Goal: Task Accomplishment & Management: Complete application form

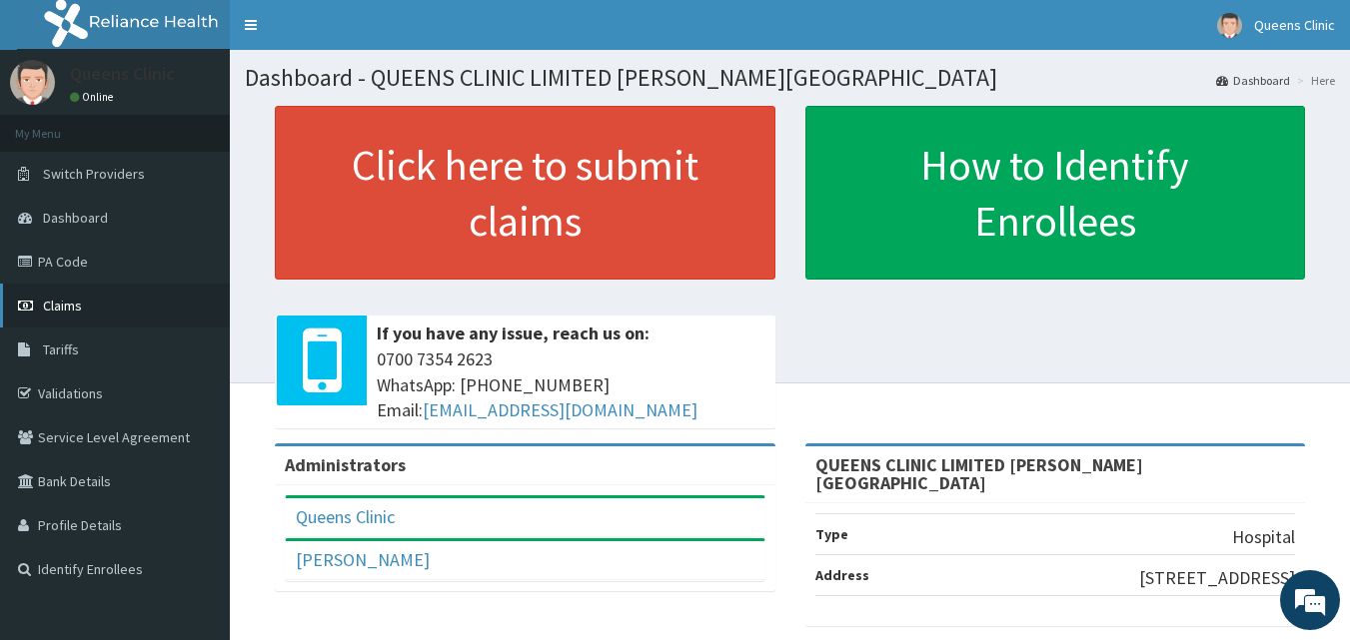
click at [65, 297] on span "Claims" at bounding box center [62, 306] width 39 height 18
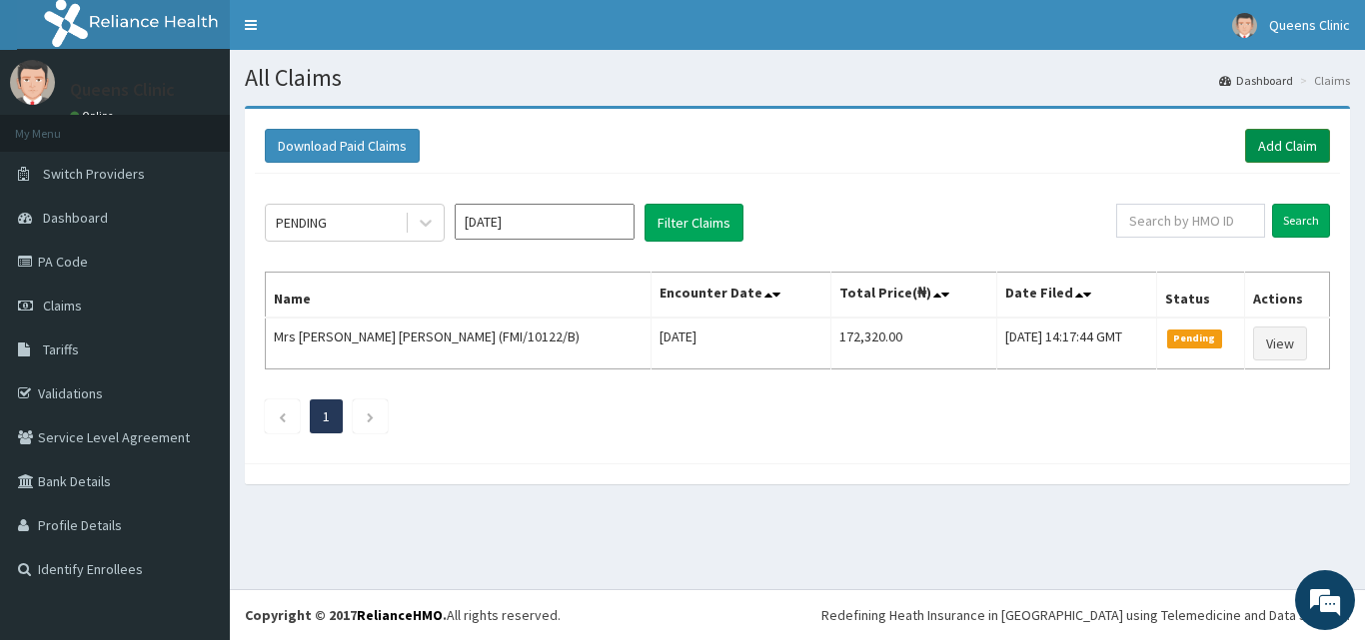
click at [1292, 145] on link "Add Claim" at bounding box center [1287, 146] width 85 height 34
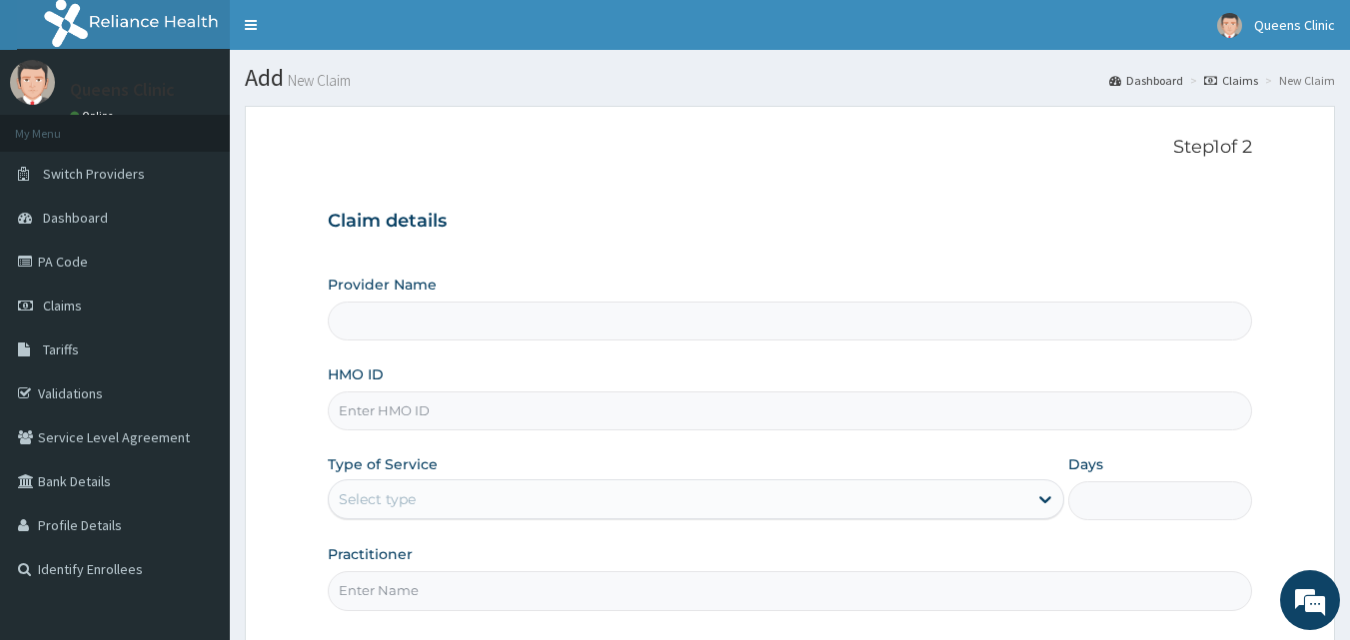
click at [394, 411] on input "HMO ID" at bounding box center [790, 411] width 925 height 39
type input "QUEENS CLINIC LIMITED [PERSON_NAME][GEOGRAPHIC_DATA]"
paste input "fmi/10023/c"
type input "fmi/10023/c"
click at [398, 501] on div "Select type" at bounding box center [377, 500] width 77 height 20
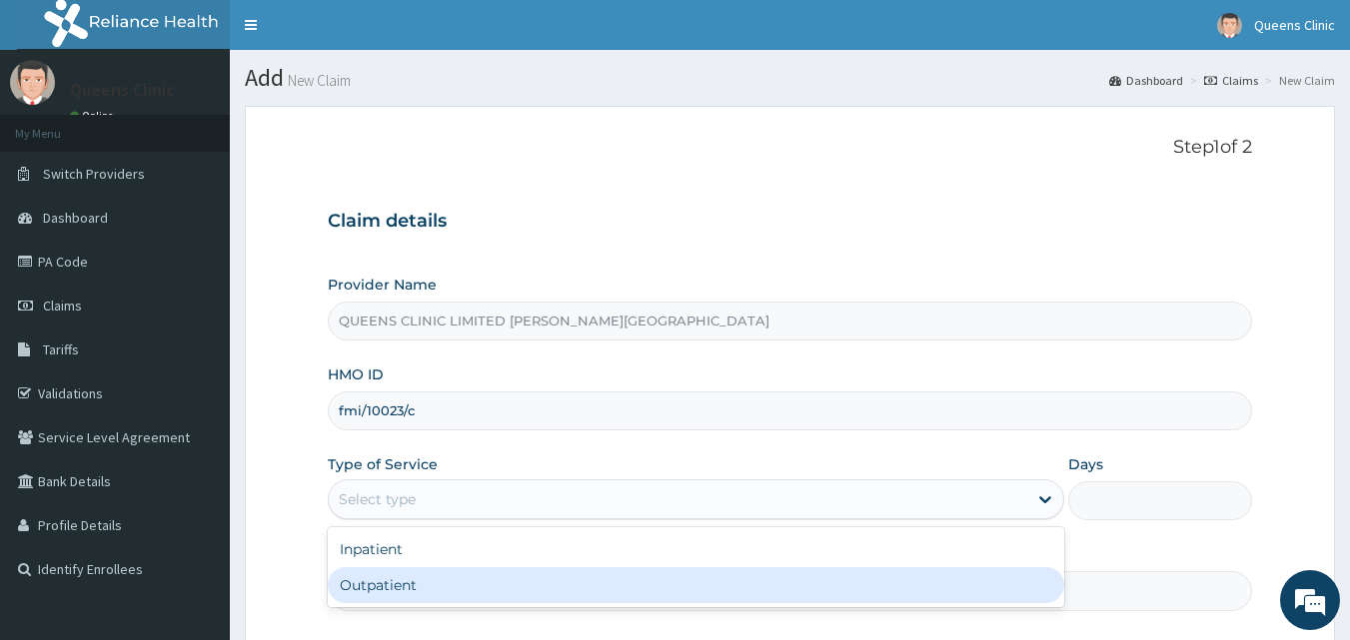
click at [404, 582] on div "Outpatient" at bounding box center [696, 585] width 736 height 36
type input "1"
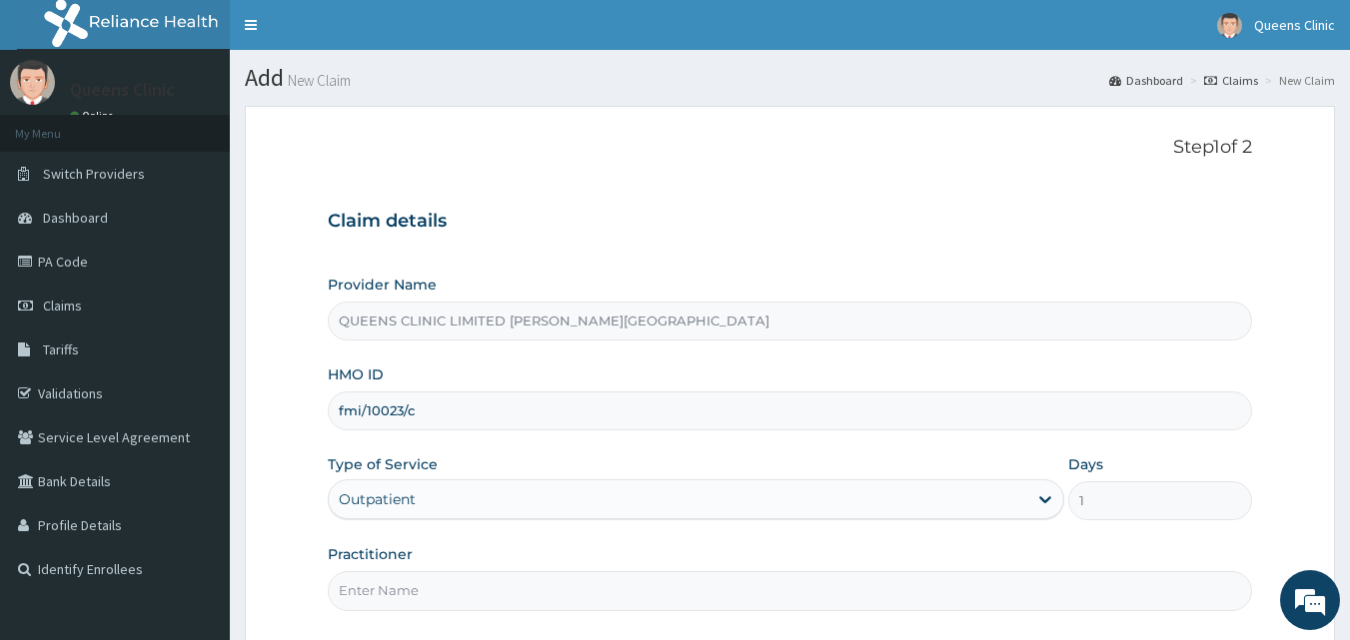
scroll to position [164, 0]
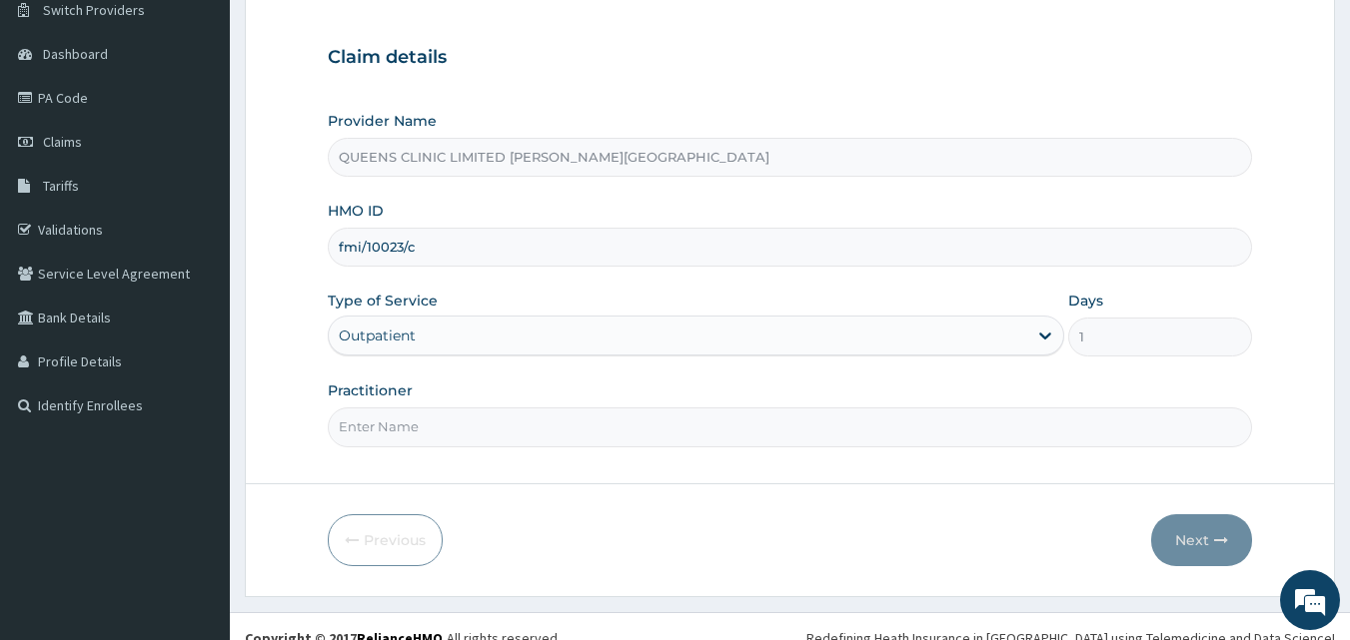
click at [484, 434] on input "Practitioner" at bounding box center [790, 427] width 925 height 39
paste input "Dr. Ihechere Mezu"
type input "Dr. Ihechere Mezu"
drag, startPoint x: 423, startPoint y: 246, endPoint x: 340, endPoint y: 249, distance: 83.0
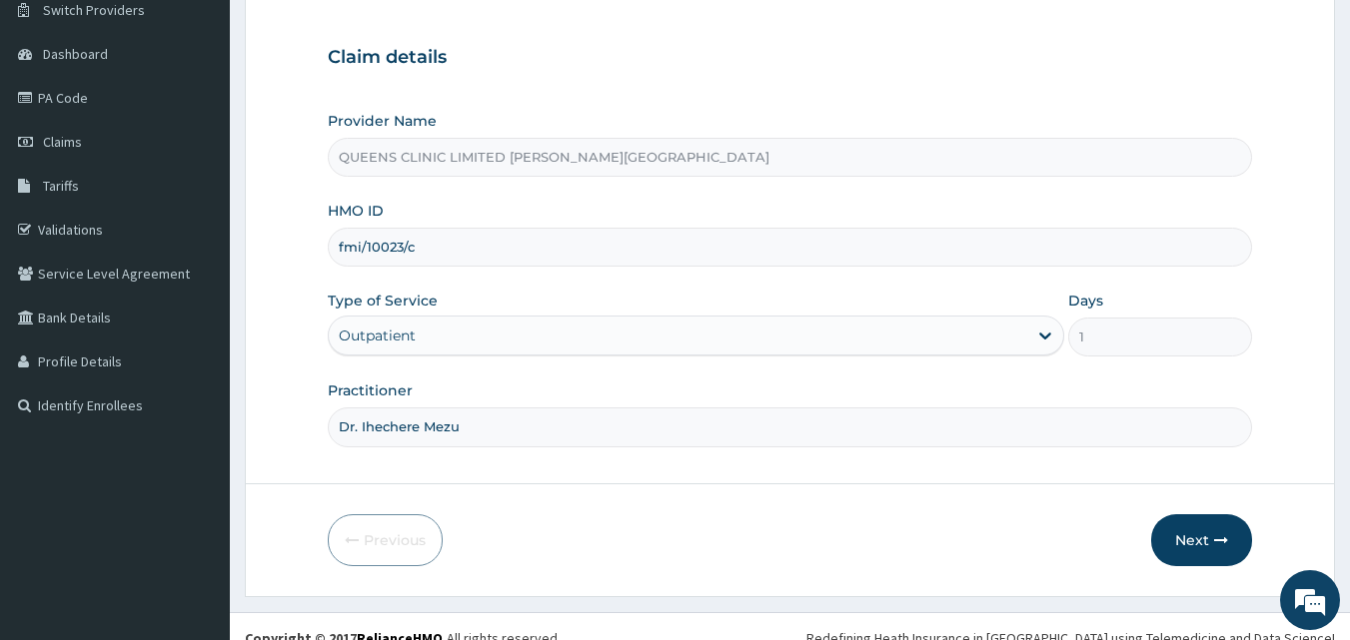
click at [340, 249] on input "fmi/10023/c" at bounding box center [790, 247] width 925 height 39
click at [1183, 532] on button "Next" at bounding box center [1201, 540] width 101 height 52
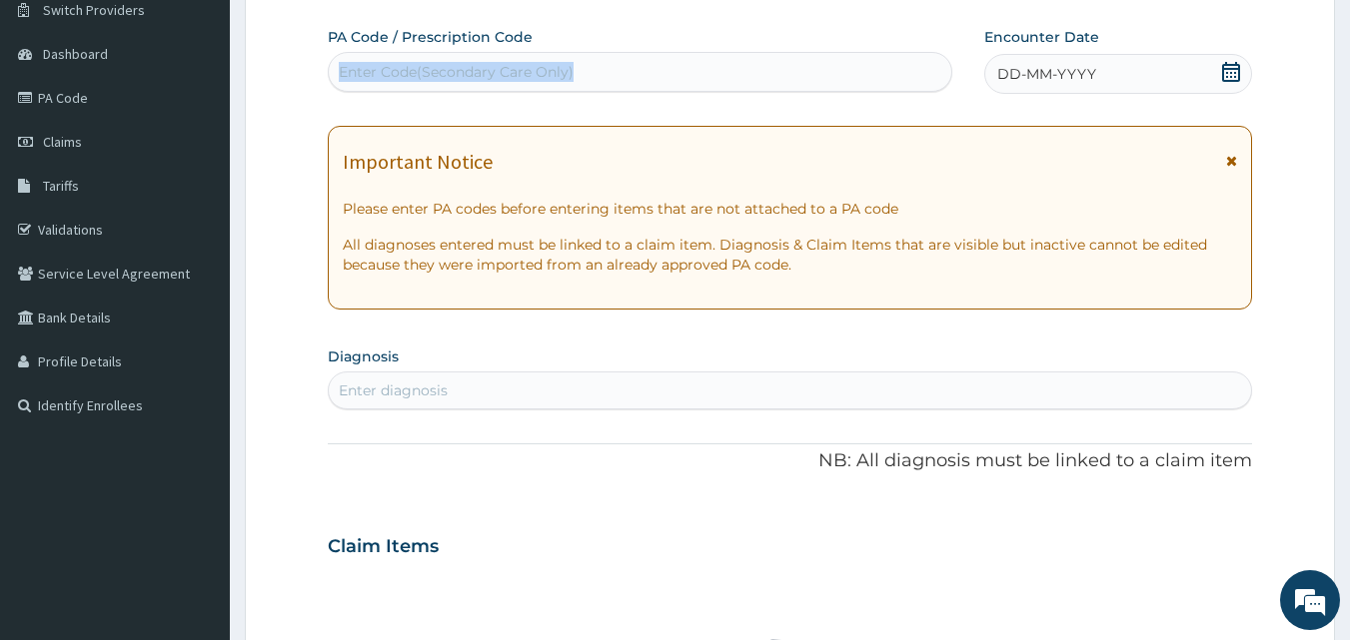
drag, startPoint x: 529, startPoint y: 44, endPoint x: 522, endPoint y: 65, distance: 22.1
click at [522, 65] on div "PA Code / Prescription Code Enter Code(Secondary Care Only)" at bounding box center [640, 59] width 625 height 65
click at [522, 65] on div "Enter Code(Secondary Care Only)" at bounding box center [456, 72] width 235 height 20
type input "V"
paste input "PA/EFE48E"
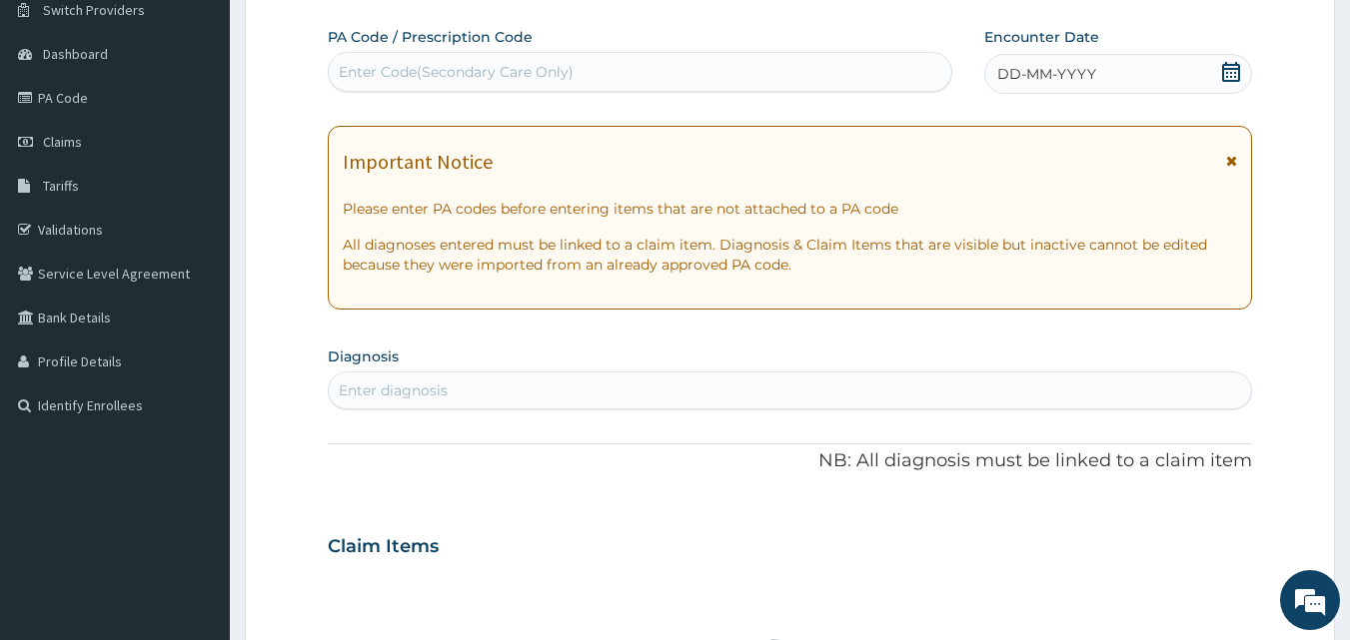
type input "PA/EFE48E"
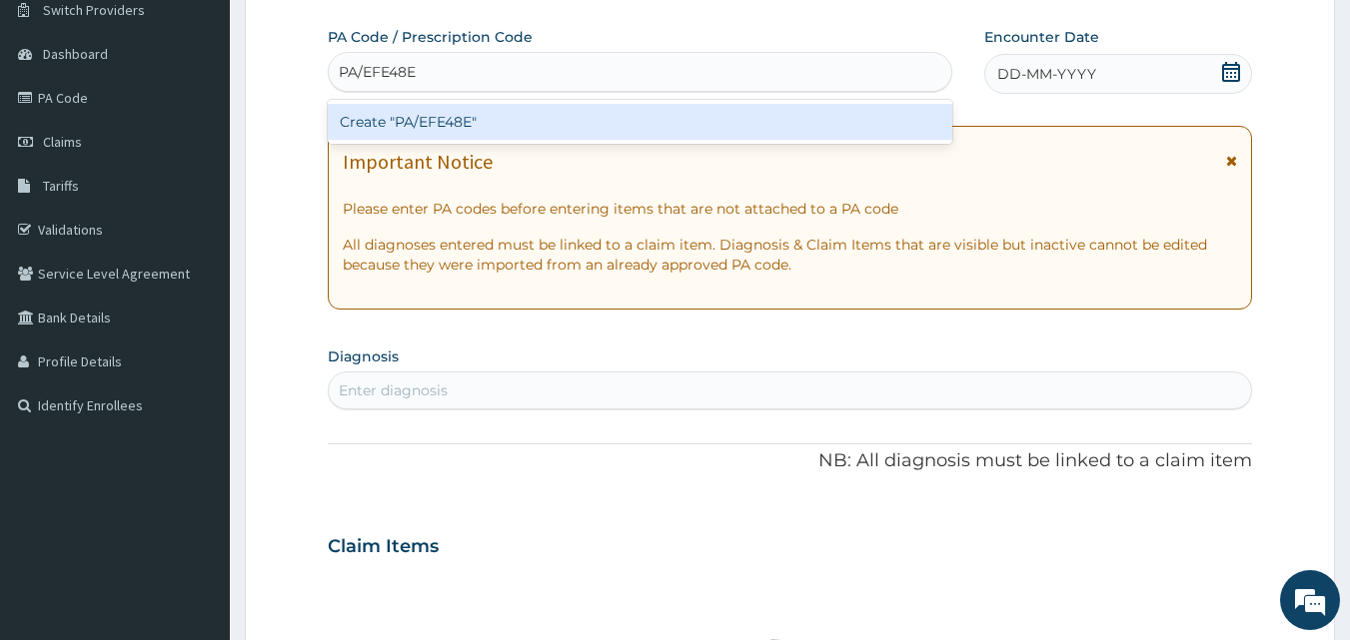
click at [505, 125] on div "Create "PA/EFE48E"" at bounding box center [640, 122] width 625 height 36
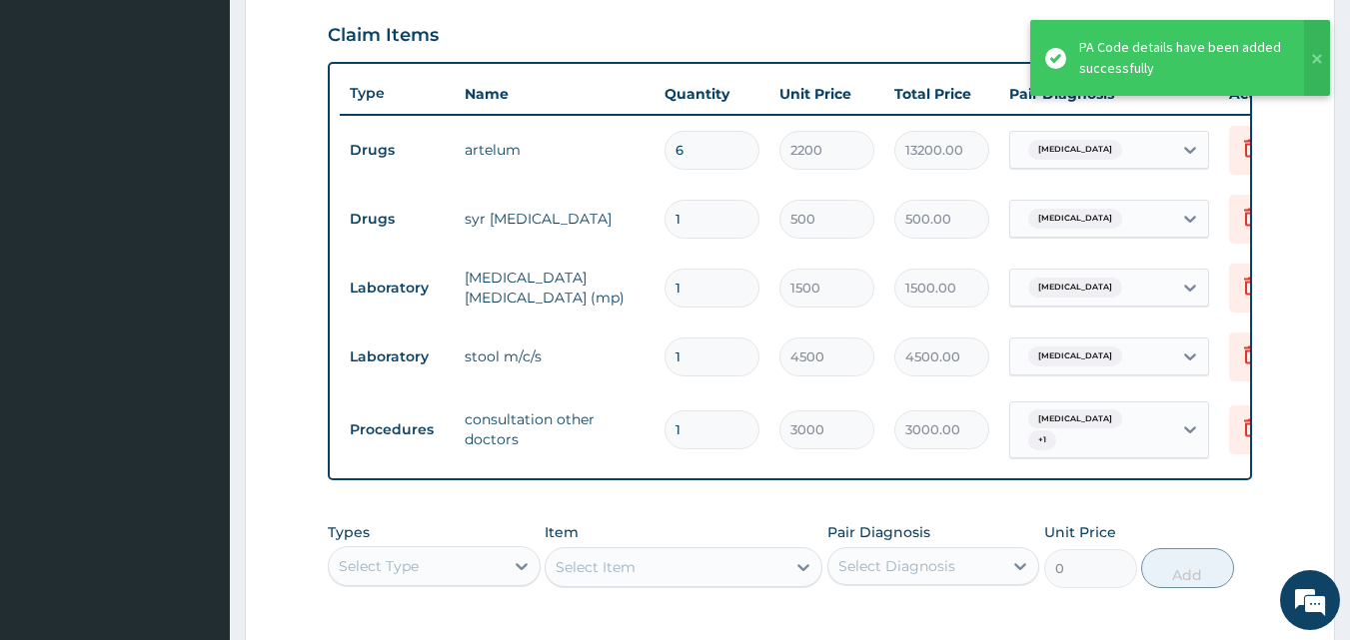
scroll to position [673, 0]
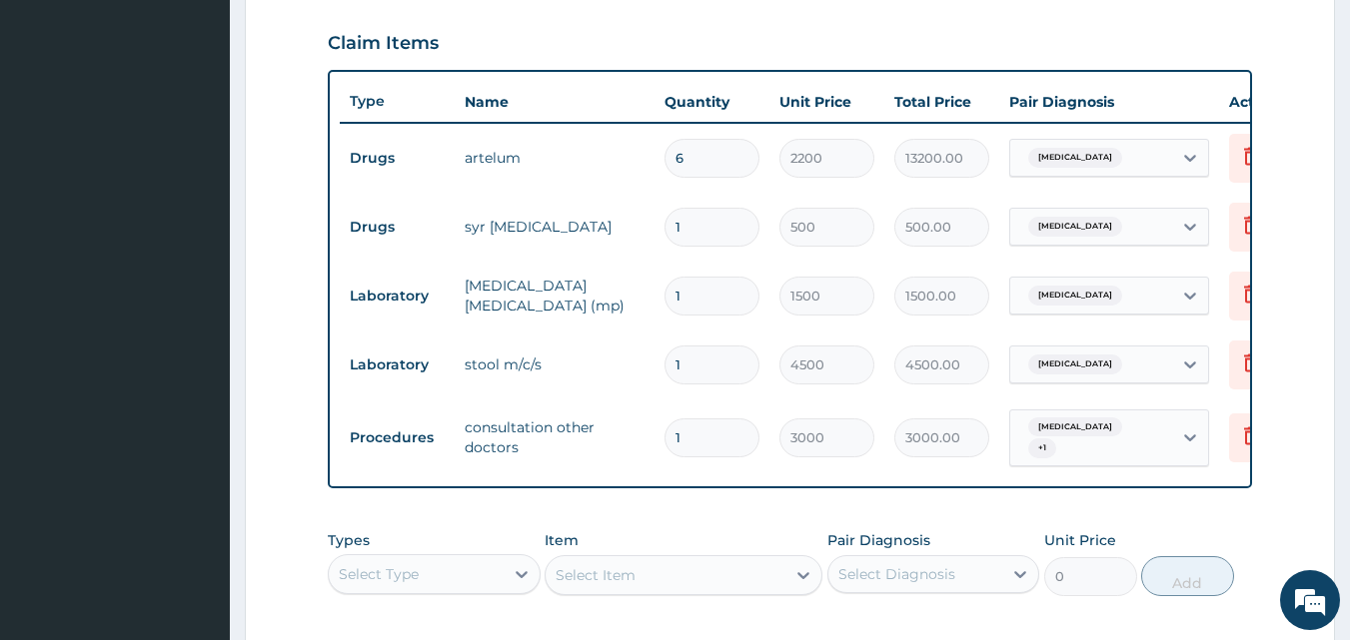
click at [690, 167] on input "6" at bounding box center [711, 158] width 95 height 39
type input "0.00"
type input "21"
type input "46200.00"
type input "1"
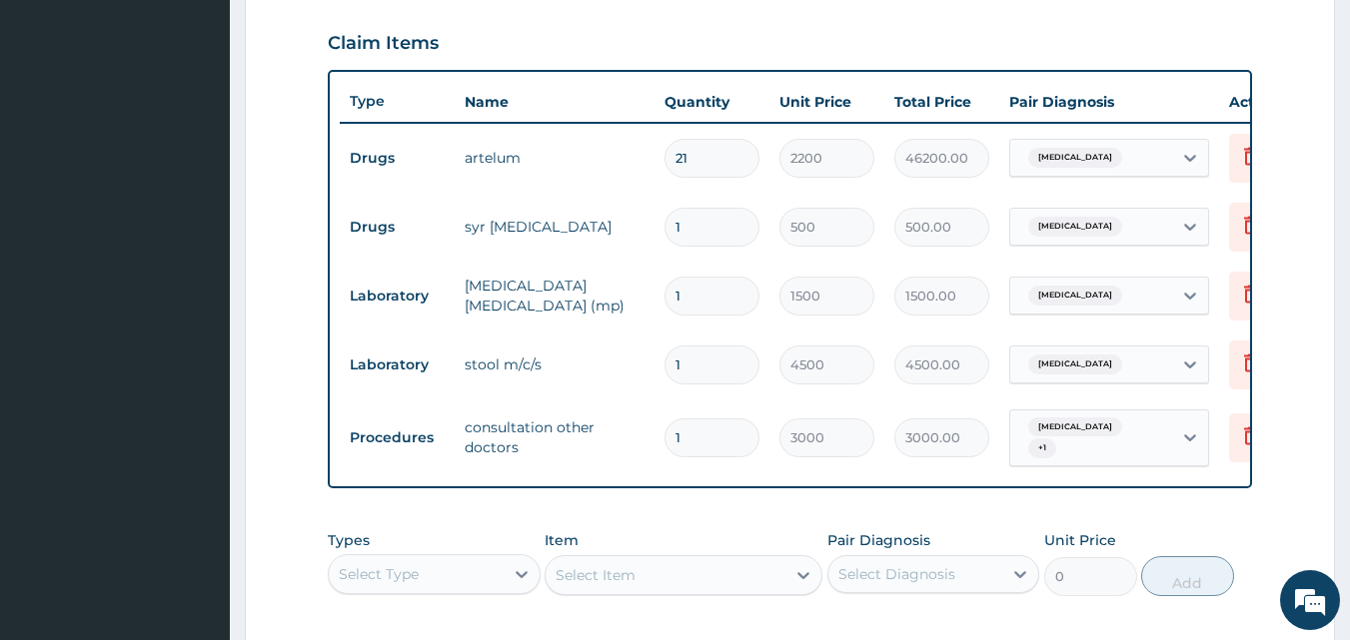
type input "2200.00"
type input "1"
click at [612, 186] on tr "Drugs artelum 1 2200 2200.00 Malaria Delete" at bounding box center [829, 158] width 979 height 69
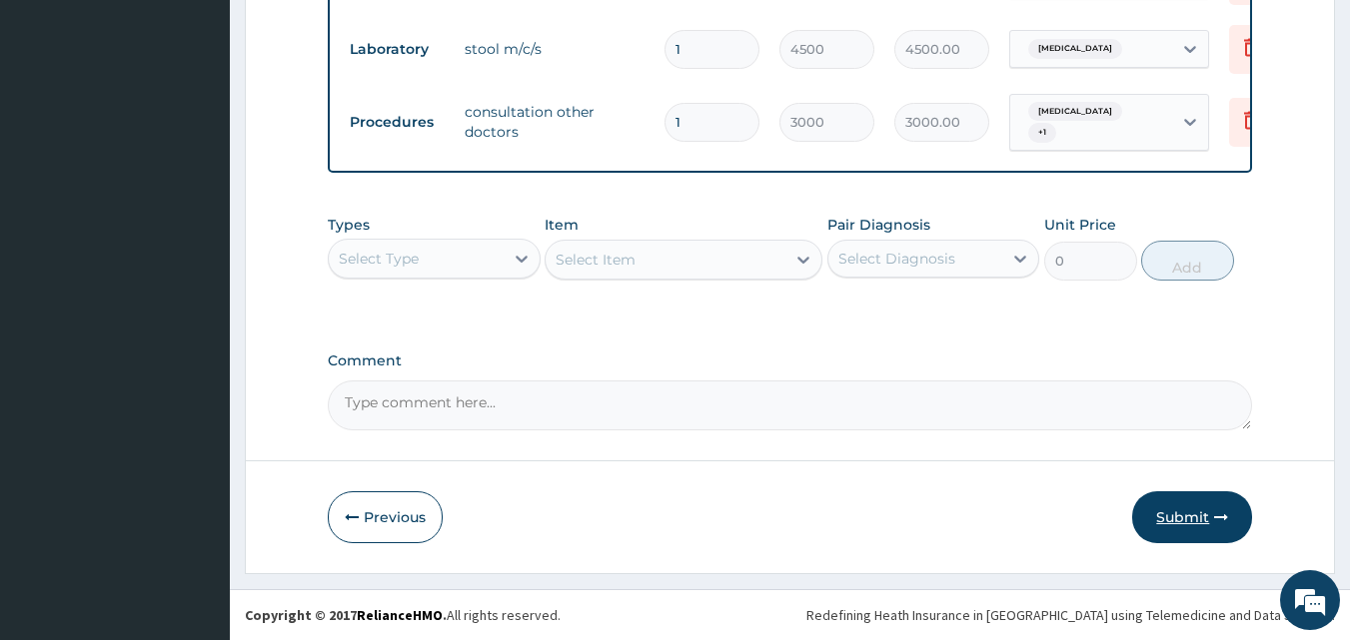
click at [1164, 533] on button "Submit" at bounding box center [1192, 517] width 120 height 52
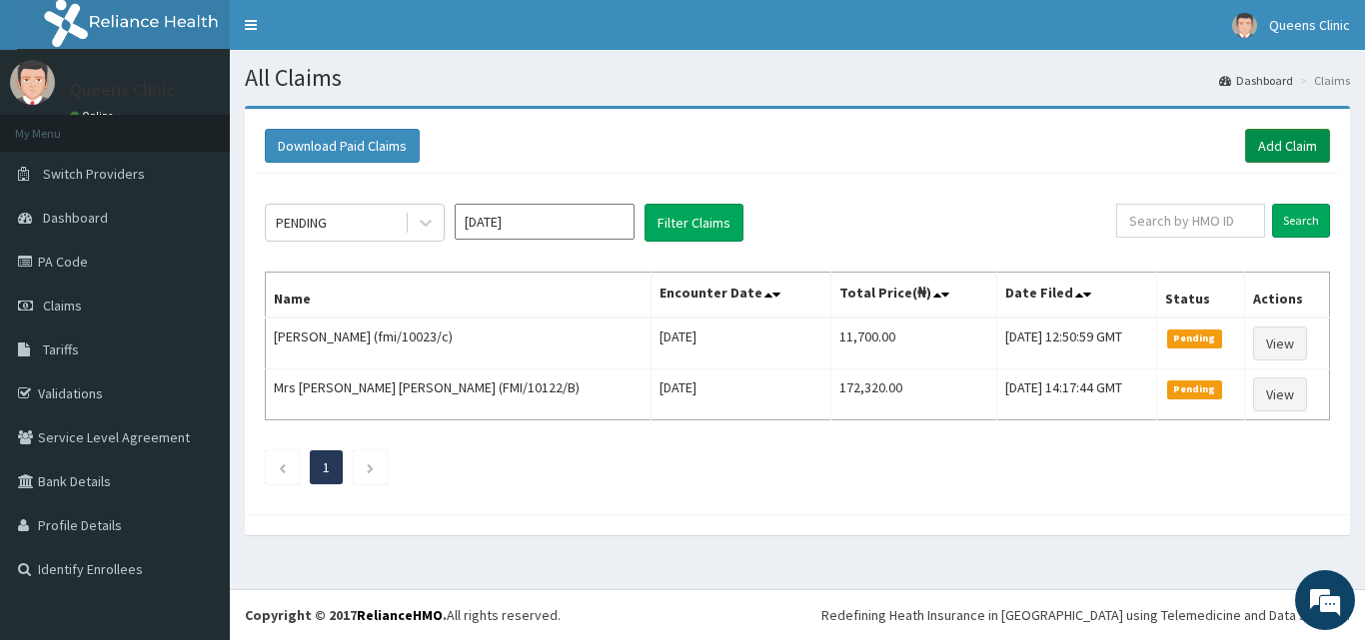
click at [1277, 156] on link "Add Claim" at bounding box center [1287, 146] width 85 height 34
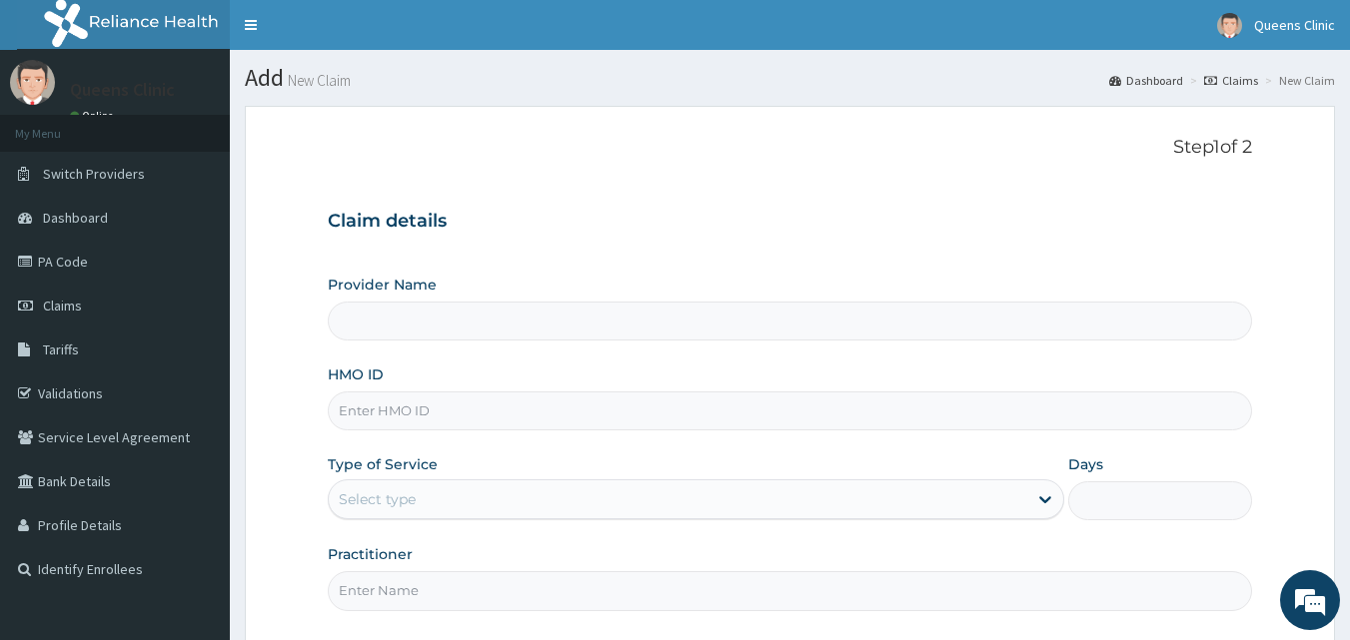
type input "QUEENS CLINIC LIMITED [PERSON_NAME][GEOGRAPHIC_DATA]"
click at [393, 419] on input "HMO ID" at bounding box center [790, 411] width 925 height 39
paste input "QAO/10608/A"
type input "QAO/10608/A"
click at [405, 504] on div "Select type" at bounding box center [377, 500] width 77 height 20
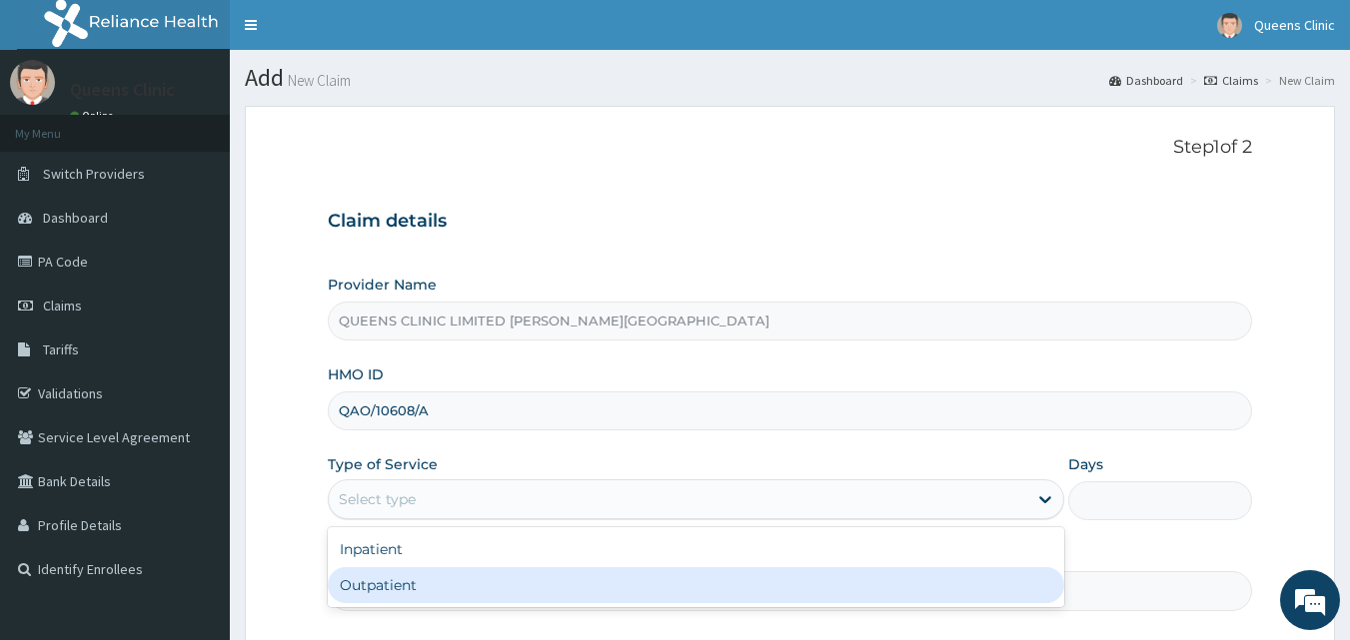
click at [409, 573] on div "Outpatient" at bounding box center [696, 585] width 736 height 36
type input "1"
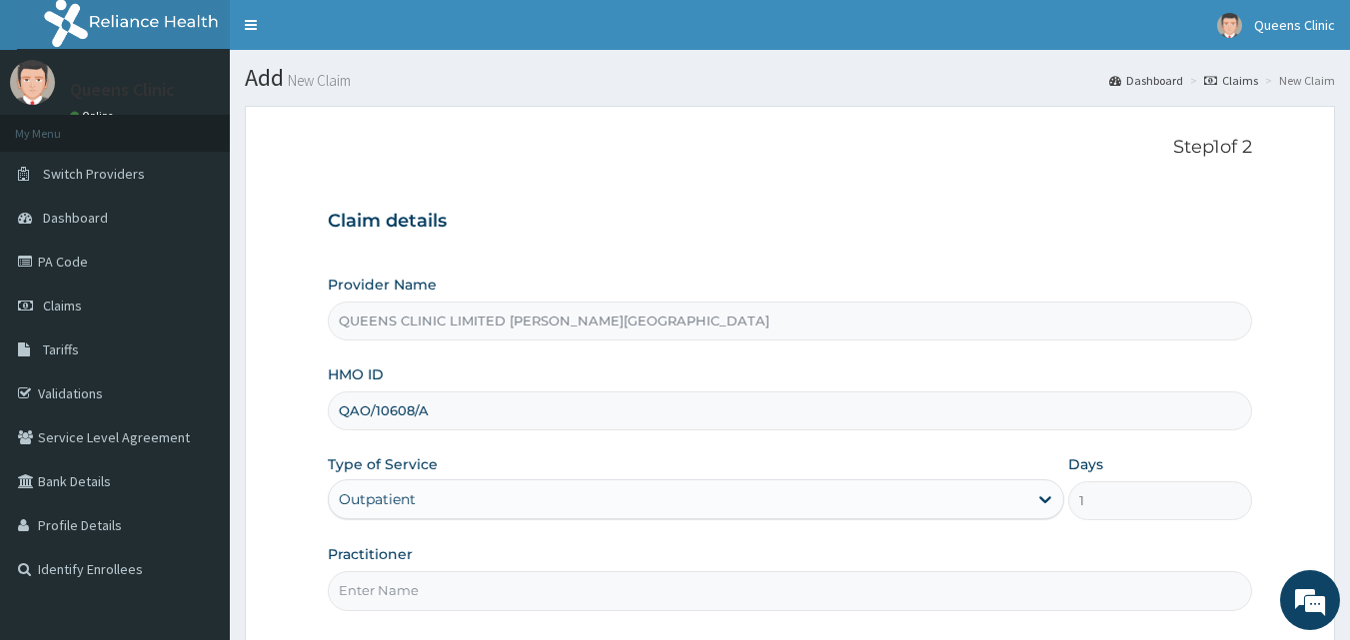
click at [409, 573] on input "Practitioner" at bounding box center [790, 590] width 925 height 39
paste input "Dr. Ihechere Mezu"
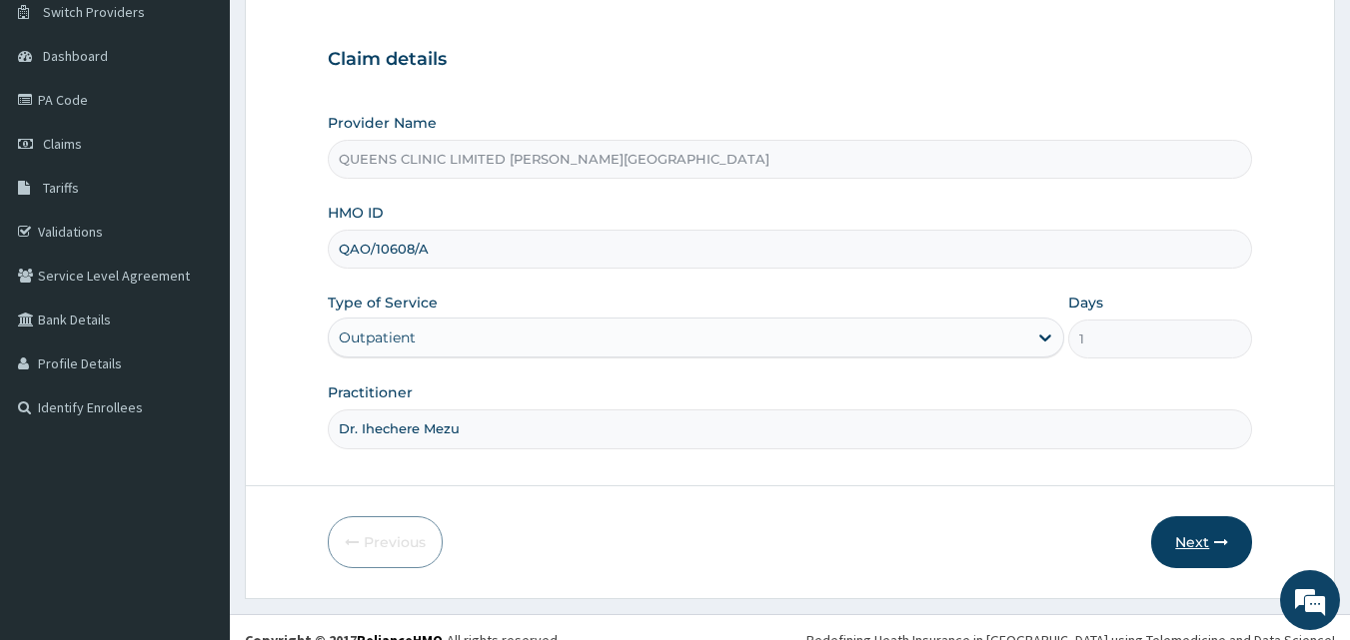
type input "Dr. Ihechere Mezu"
click at [1220, 548] on icon "button" at bounding box center [1221, 542] width 14 height 14
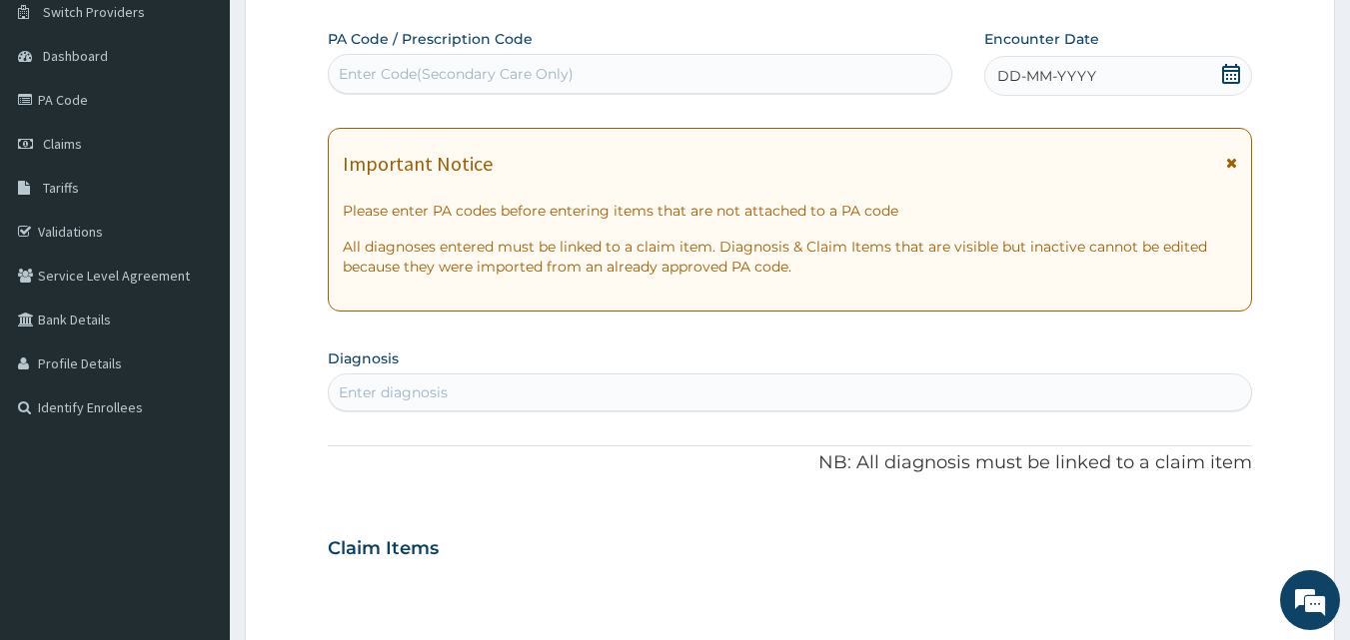
scroll to position [707, 0]
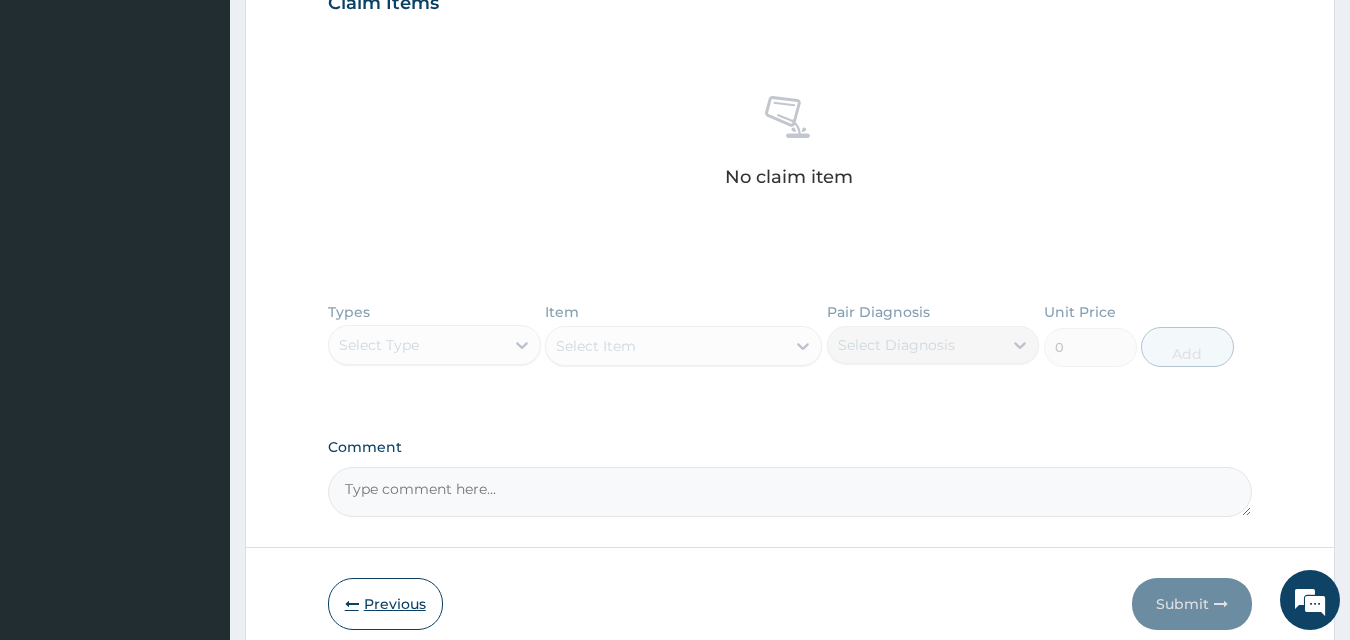
click at [389, 612] on button "Previous" at bounding box center [385, 604] width 115 height 52
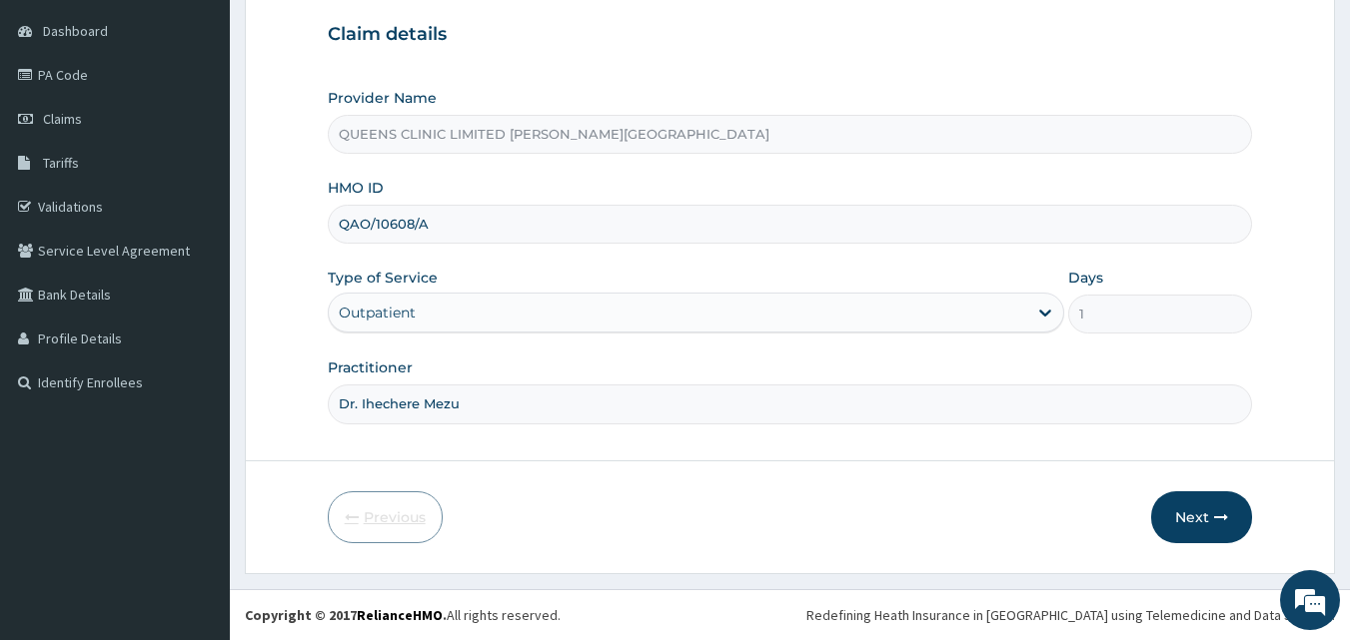
scroll to position [187, 0]
drag, startPoint x: 455, startPoint y: 228, endPoint x: 330, endPoint y: 228, distance: 124.9
click at [330, 228] on input "QAO/10608/A" at bounding box center [790, 224] width 925 height 39
click at [1212, 516] on button "Next" at bounding box center [1201, 517] width 101 height 52
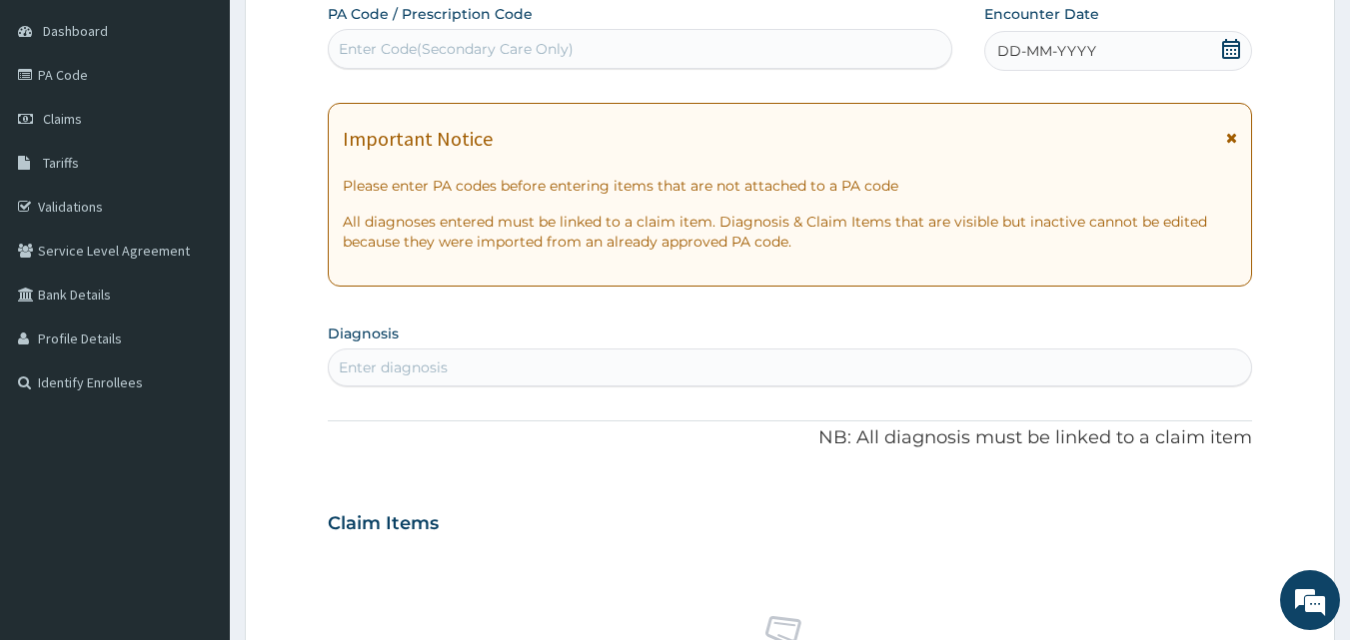
click at [445, 38] on div "Enter Code(Secondary Care Only)" at bounding box center [640, 49] width 623 height 32
paste input "PA/EF24E6"
type input "PA/EF24E6"
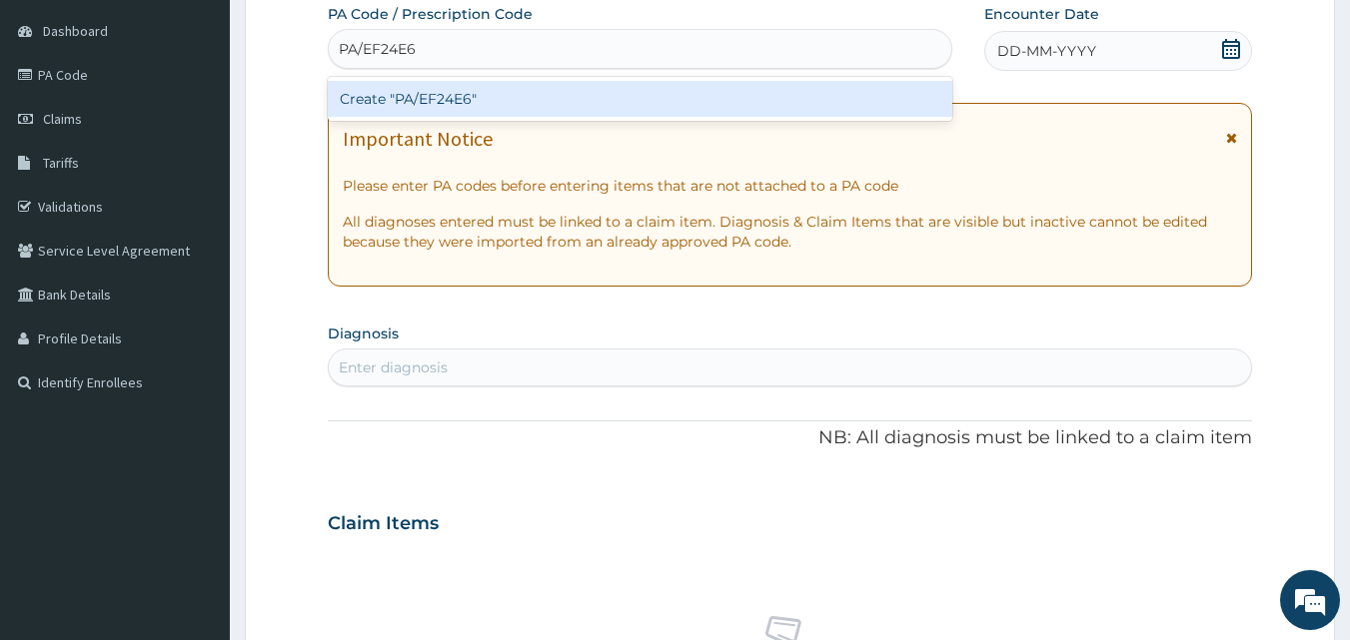
click at [432, 100] on div "Create "PA/EF24E6"" at bounding box center [640, 99] width 625 height 36
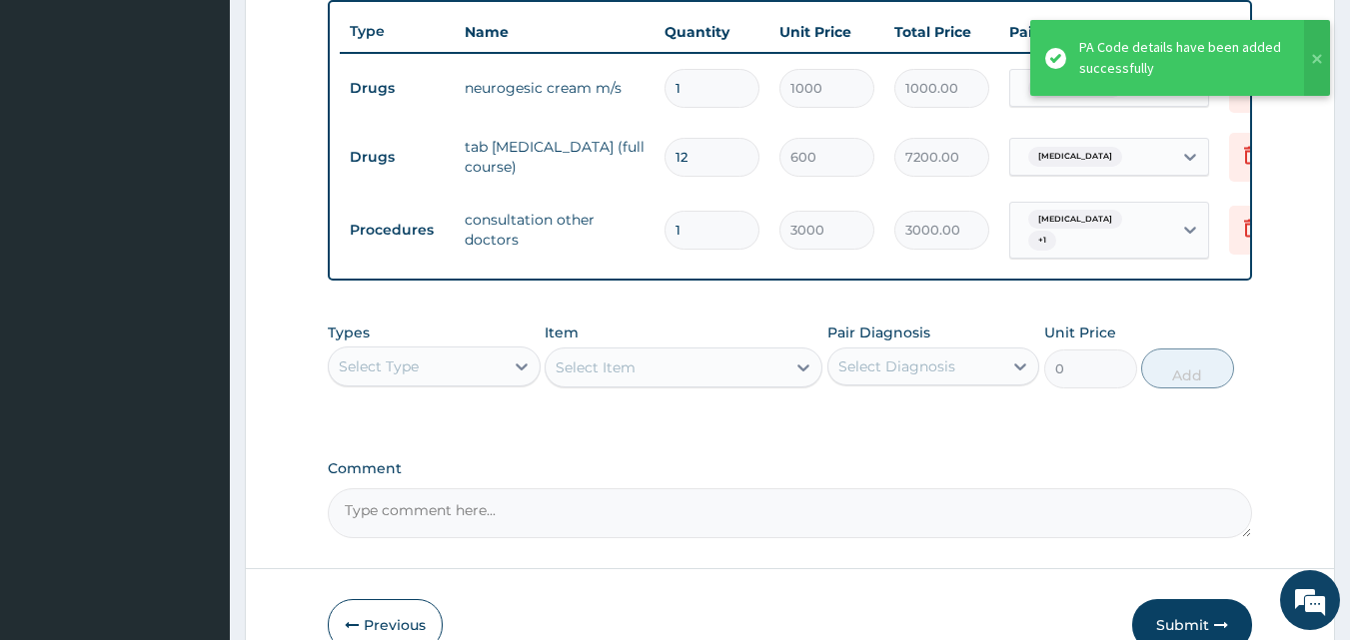
scroll to position [746, 0]
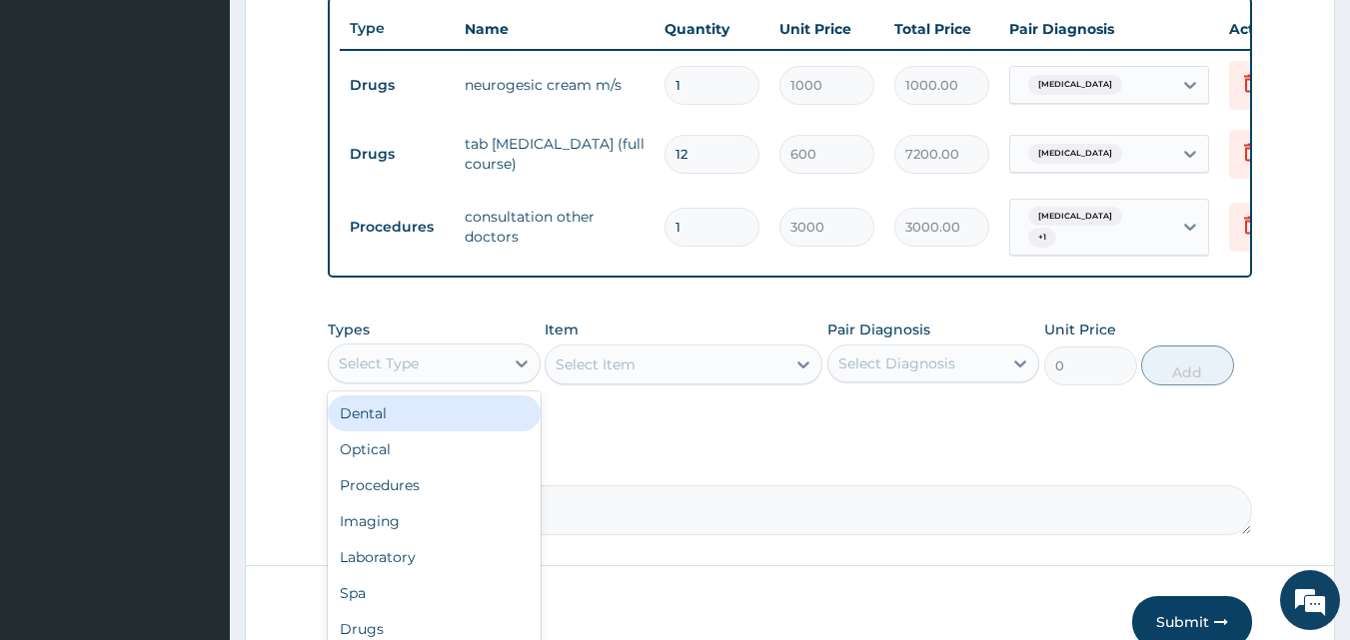
click at [497, 367] on div "Select Type" at bounding box center [416, 364] width 175 height 32
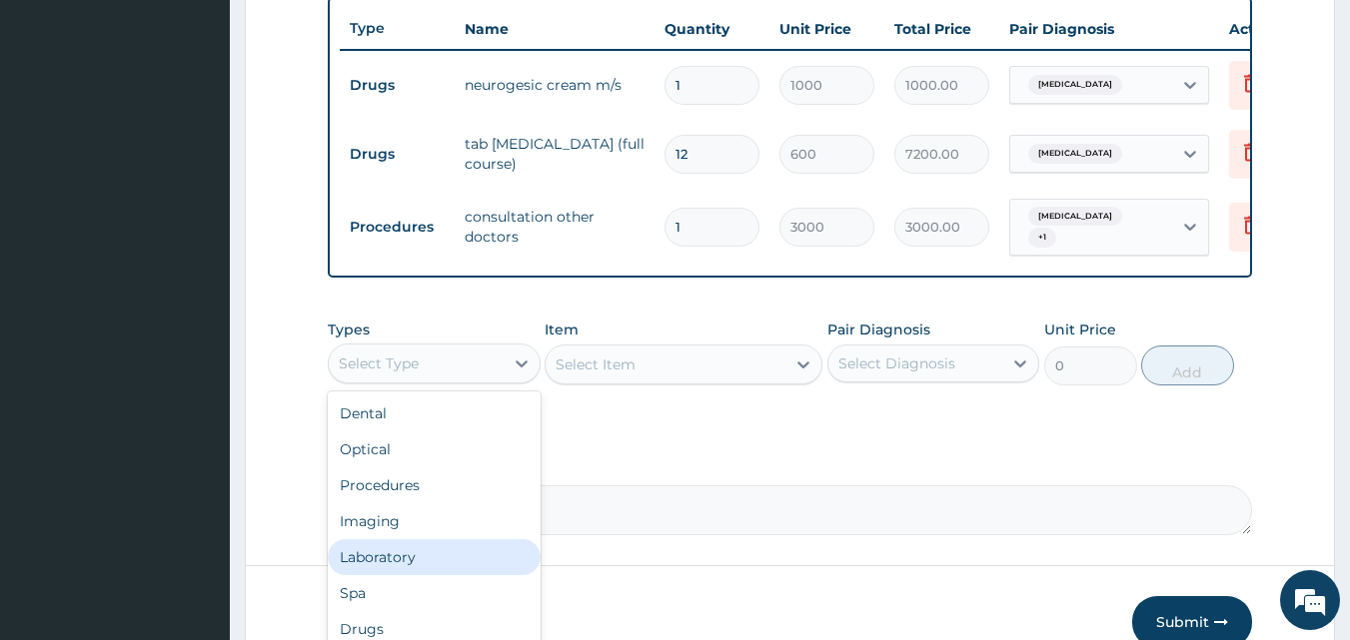
click at [429, 559] on div "Laboratory" at bounding box center [434, 557] width 213 height 36
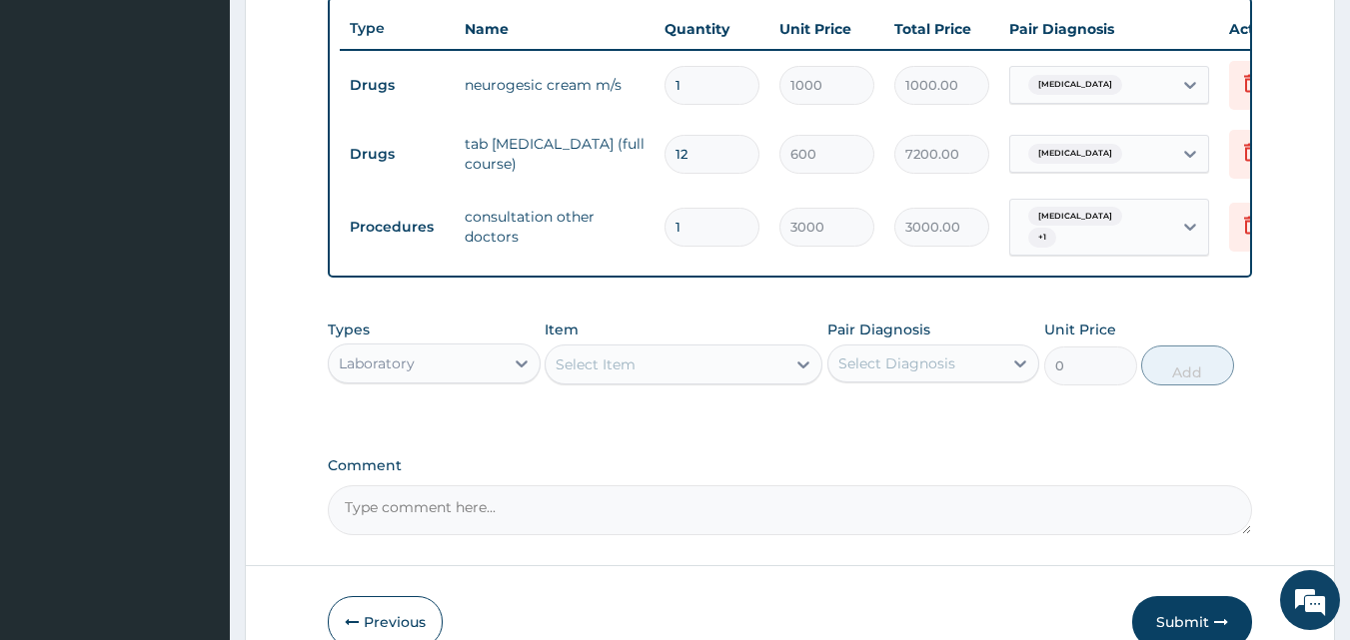
click at [736, 370] on div "Select Item" at bounding box center [665, 365] width 240 height 32
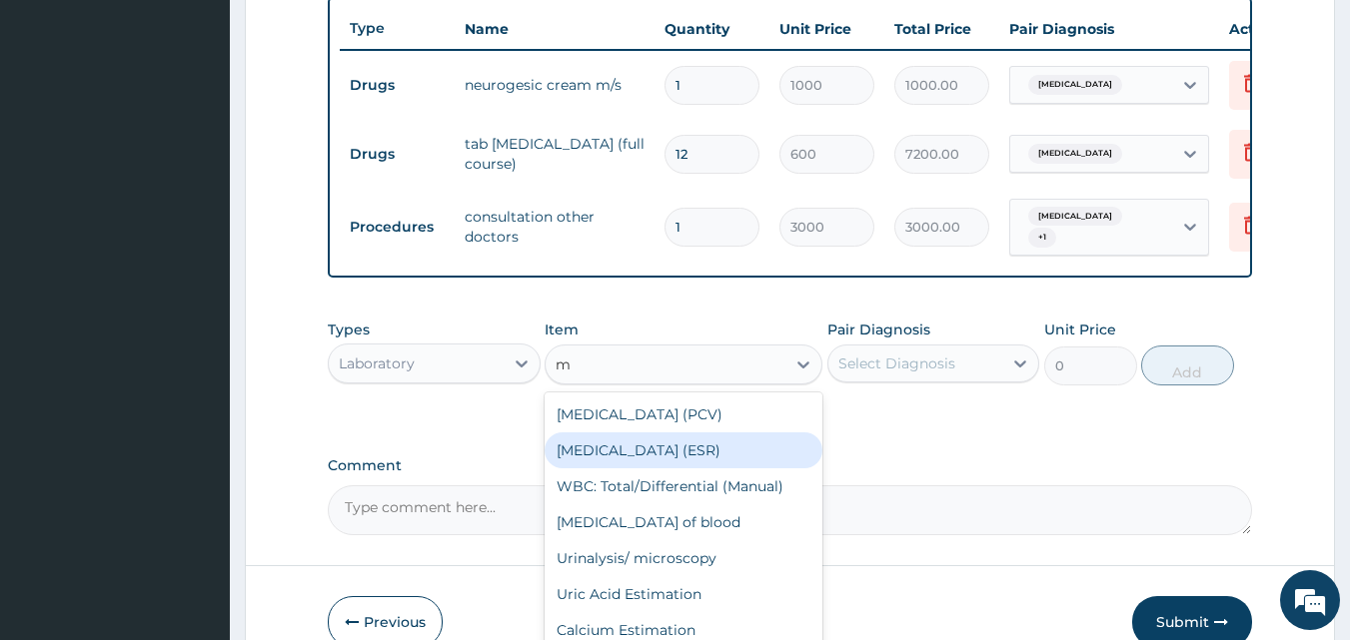
type input "mp"
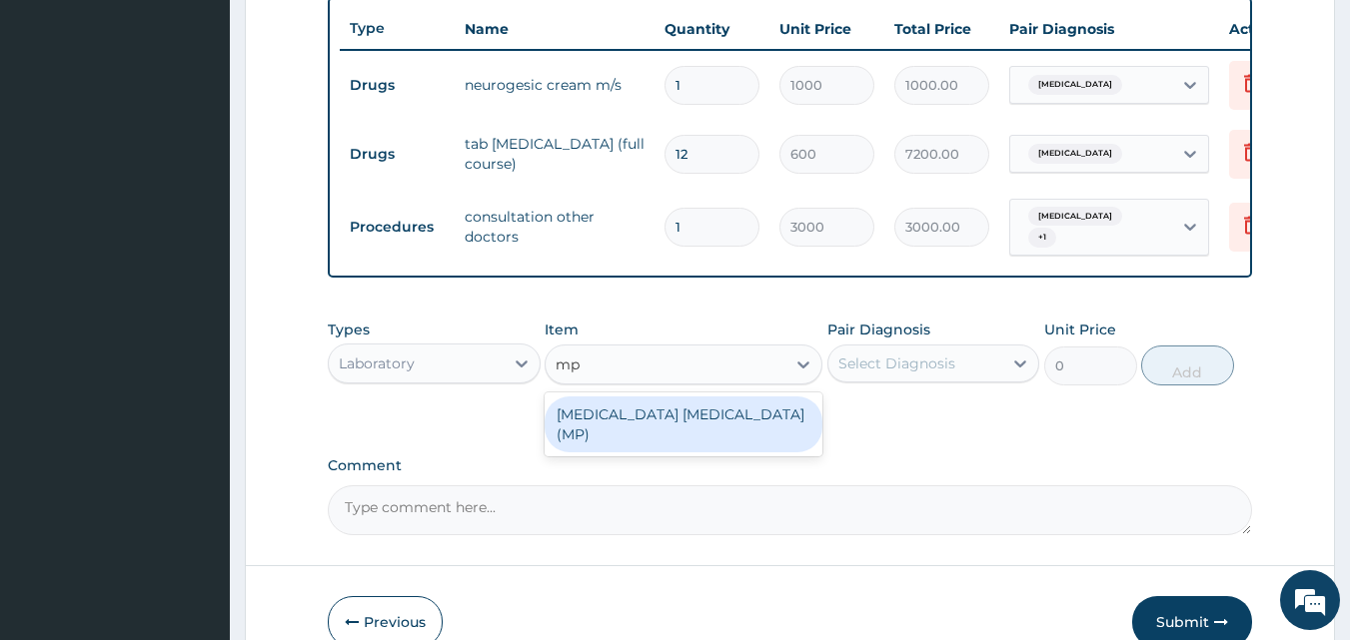
click at [712, 429] on div "Malaria Parasite (MP)" at bounding box center [683, 425] width 278 height 56
type input "1500"
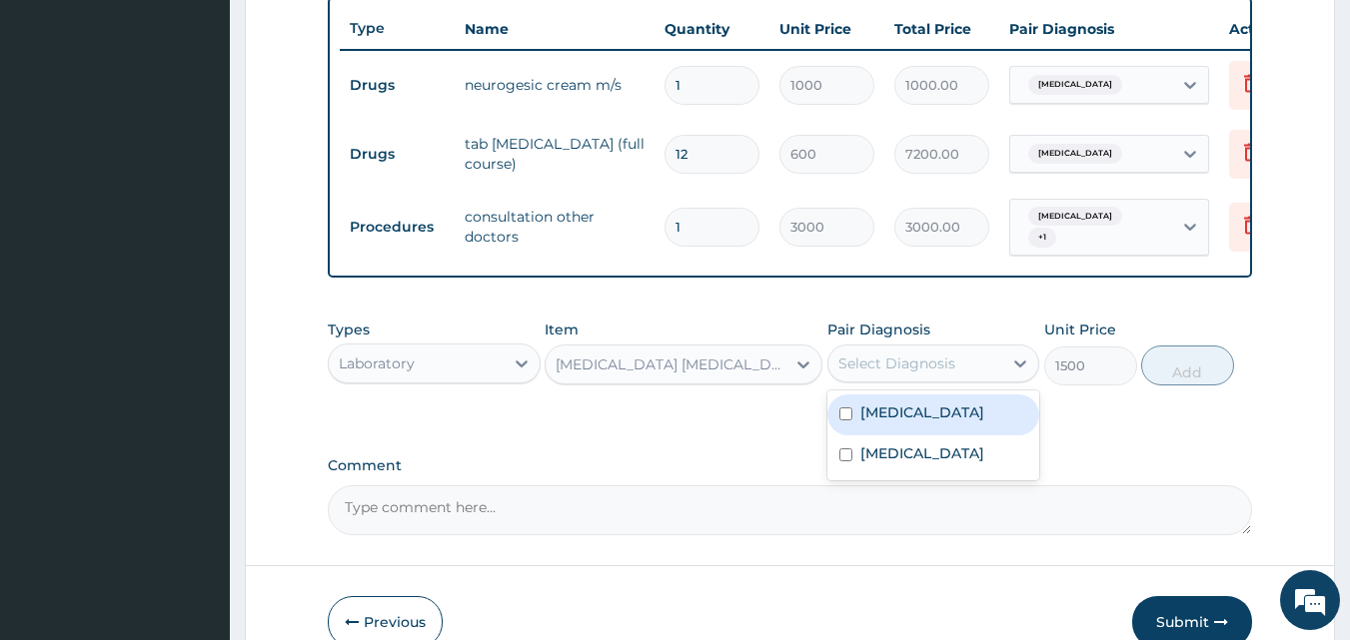
click at [906, 353] on div "Select Diagnosis" at bounding box center [933, 364] width 213 height 38
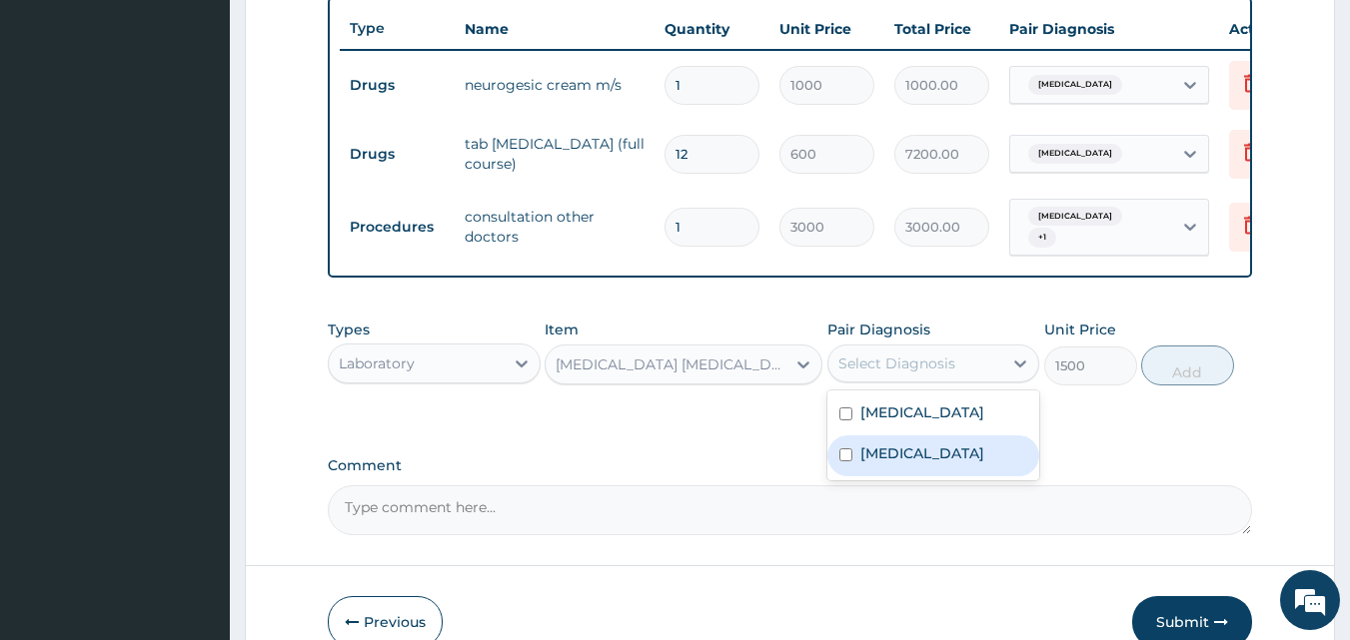
click at [915, 453] on div "Malaria" at bounding box center [933, 456] width 213 height 41
checkbox input "true"
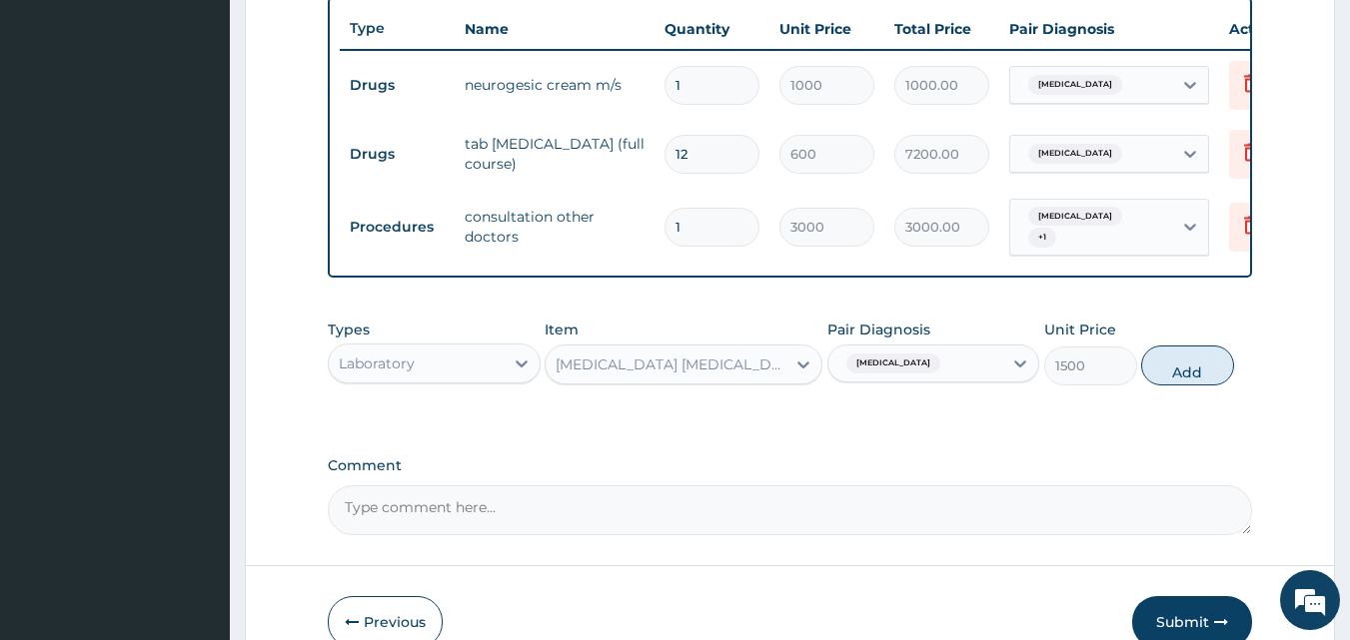
click at [1164, 405] on div "Types Laboratory Item Malaria Parasite (MP) Pair Diagnosis Malaria Unit Price 1…" at bounding box center [790, 368] width 925 height 116
click at [1197, 375] on button "Add" at bounding box center [1187, 366] width 93 height 40
type input "0"
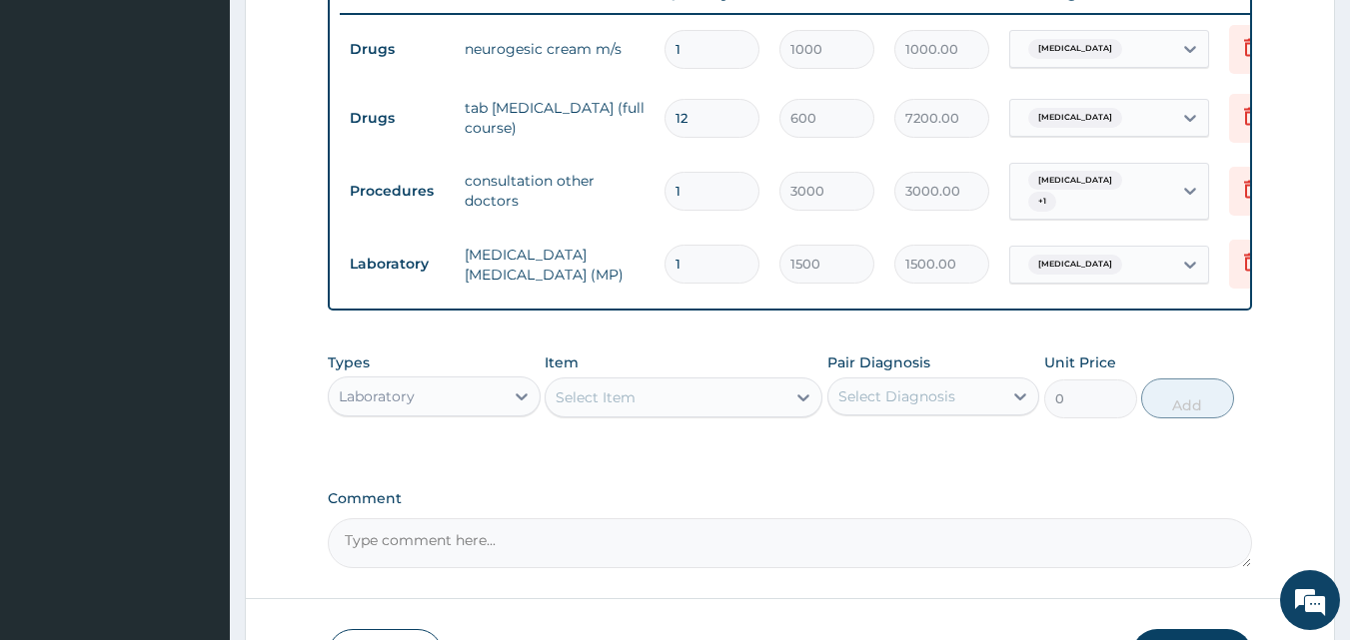
scroll to position [787, 0]
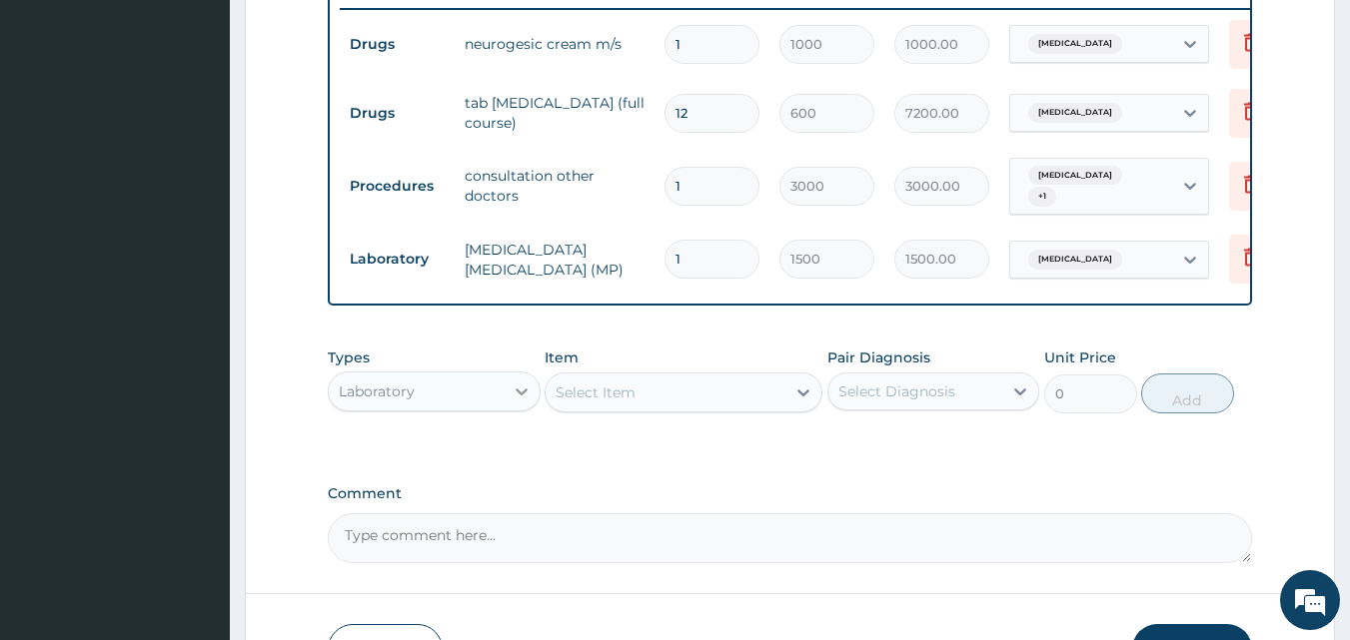
click at [509, 406] on div at bounding box center [521, 392] width 36 height 36
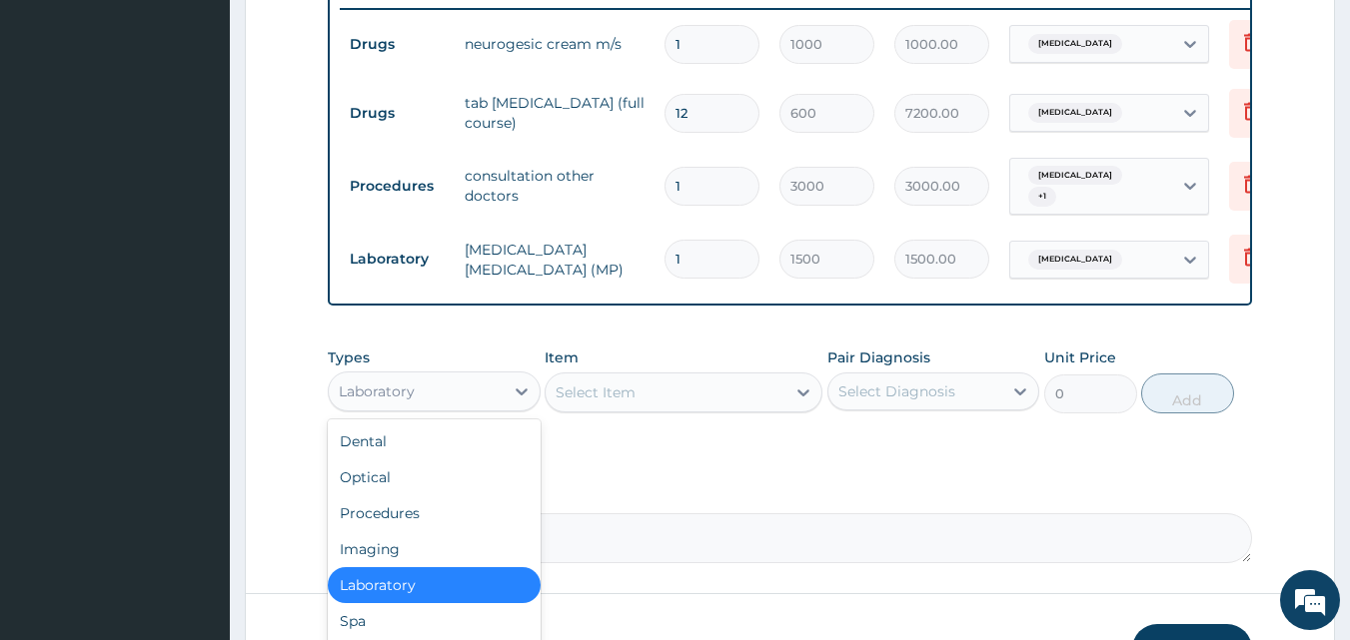
scroll to position [927, 0]
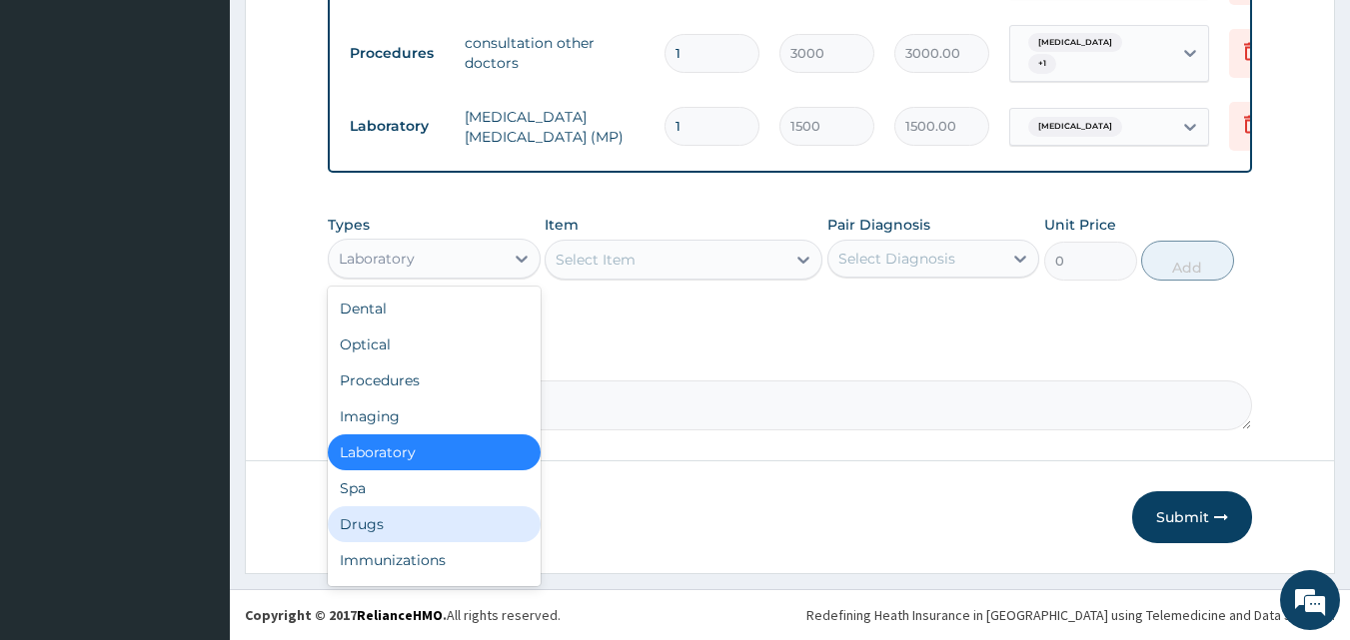
click at [407, 536] on div "Drugs" at bounding box center [434, 524] width 213 height 36
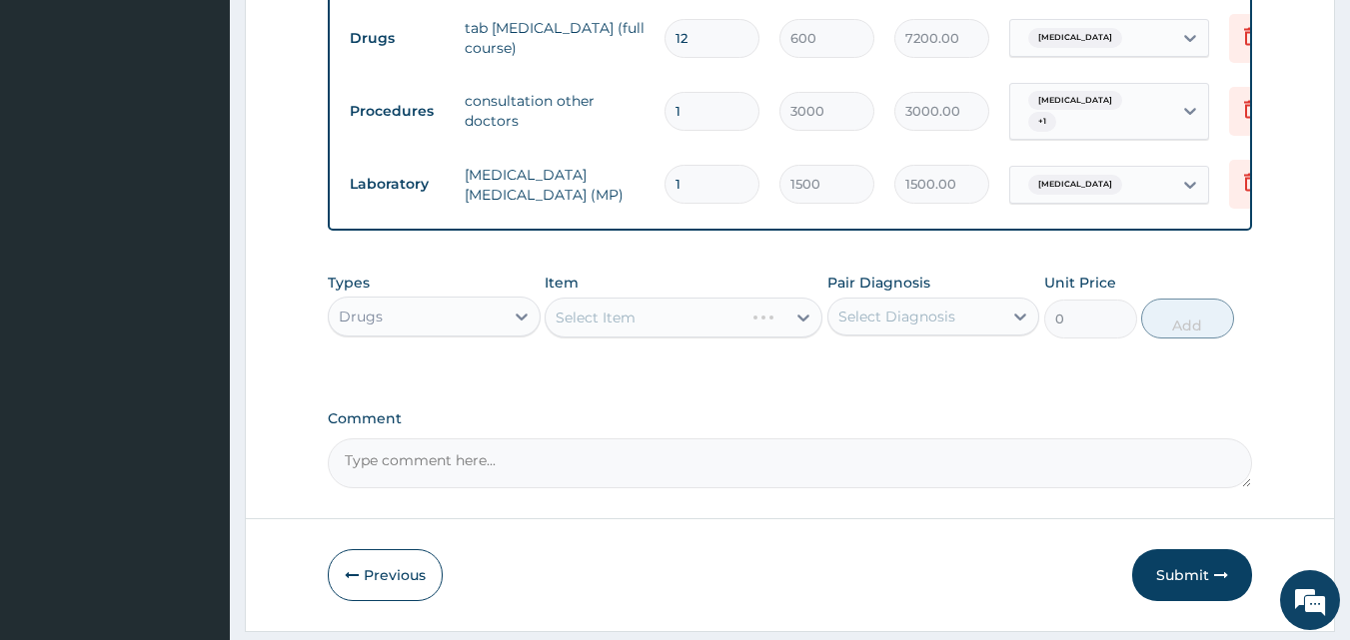
scroll to position [852, 0]
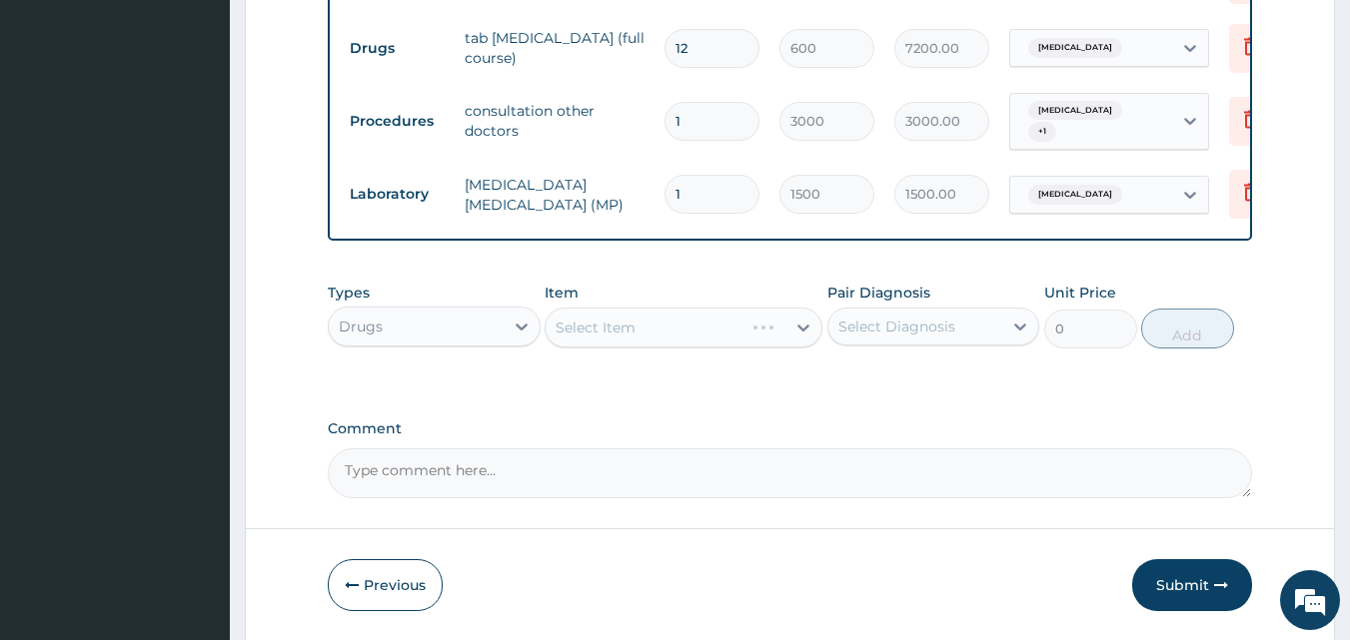
click at [752, 341] on div "Select Item" at bounding box center [683, 328] width 278 height 40
click at [751, 340] on div "Select Item" at bounding box center [665, 328] width 240 height 32
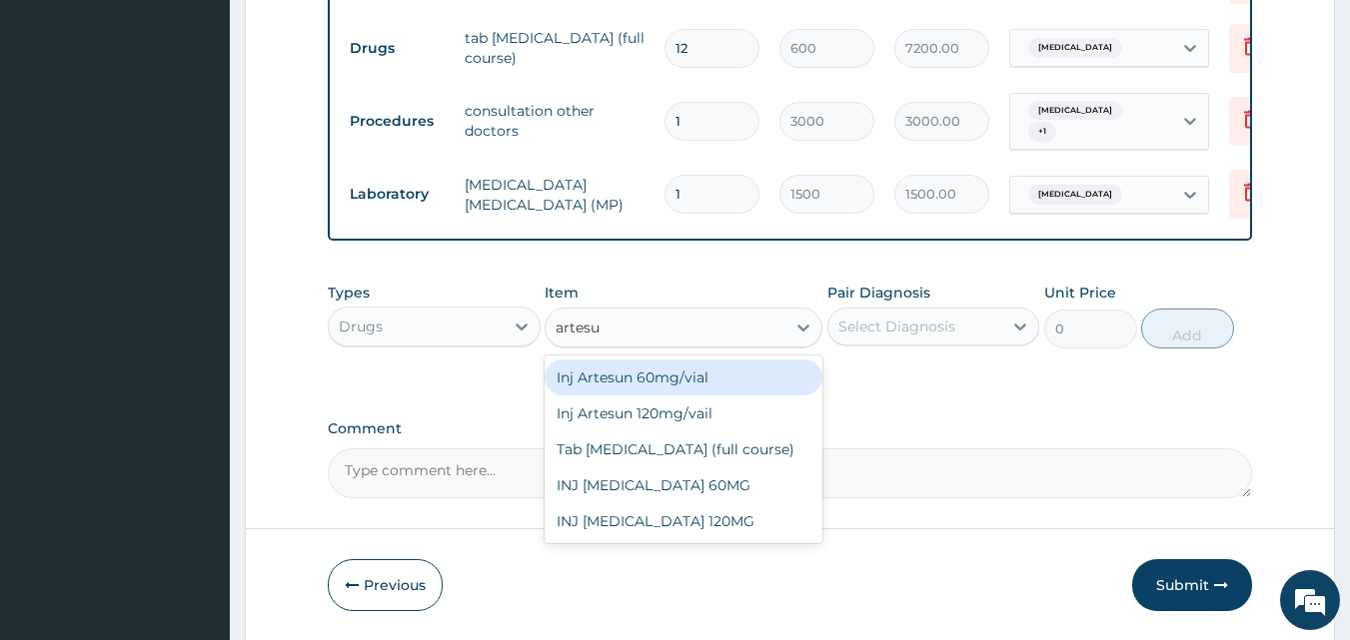
type input "artesun"
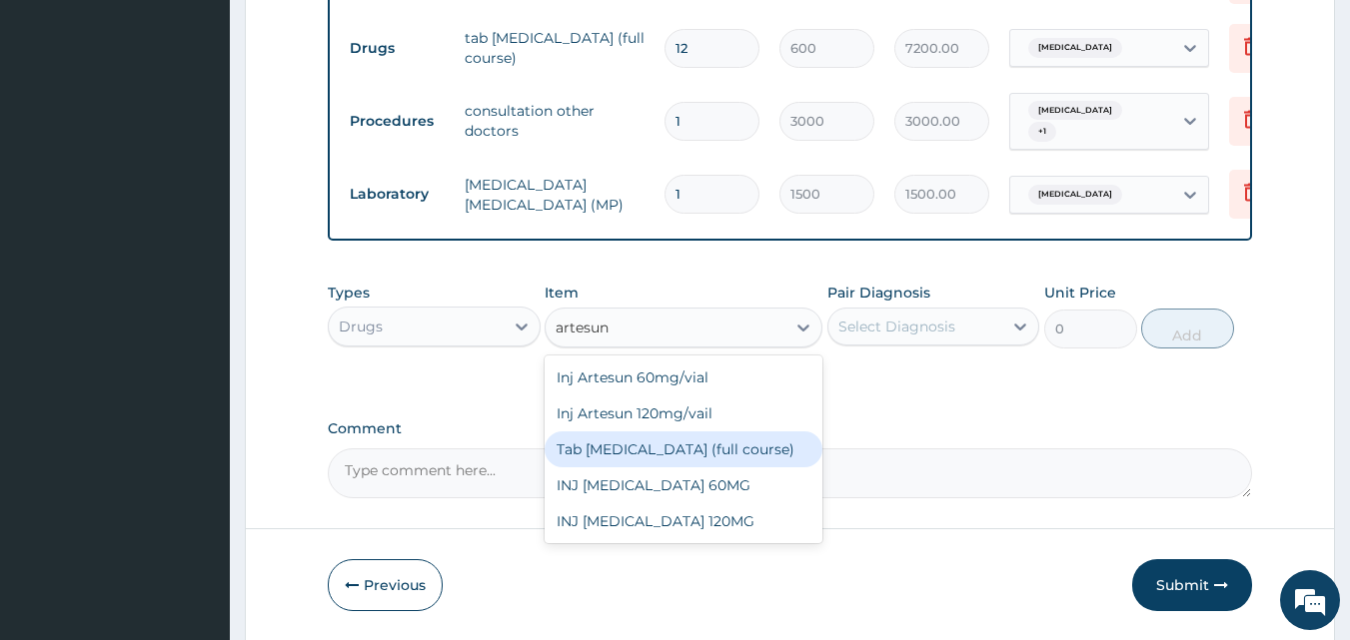
click at [667, 464] on div "Tab Artesunate (full course)" at bounding box center [683, 450] width 278 height 36
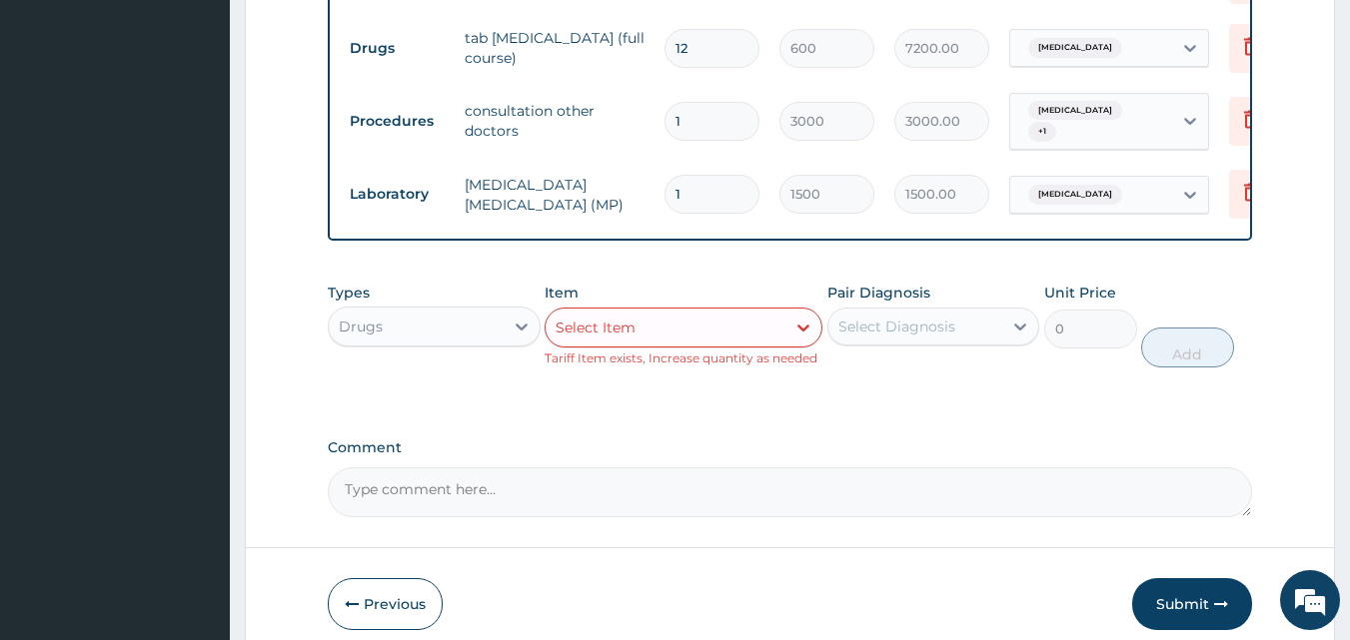
click at [713, 40] on input "12" at bounding box center [711, 48] width 95 height 39
type input "1"
type input "600.00"
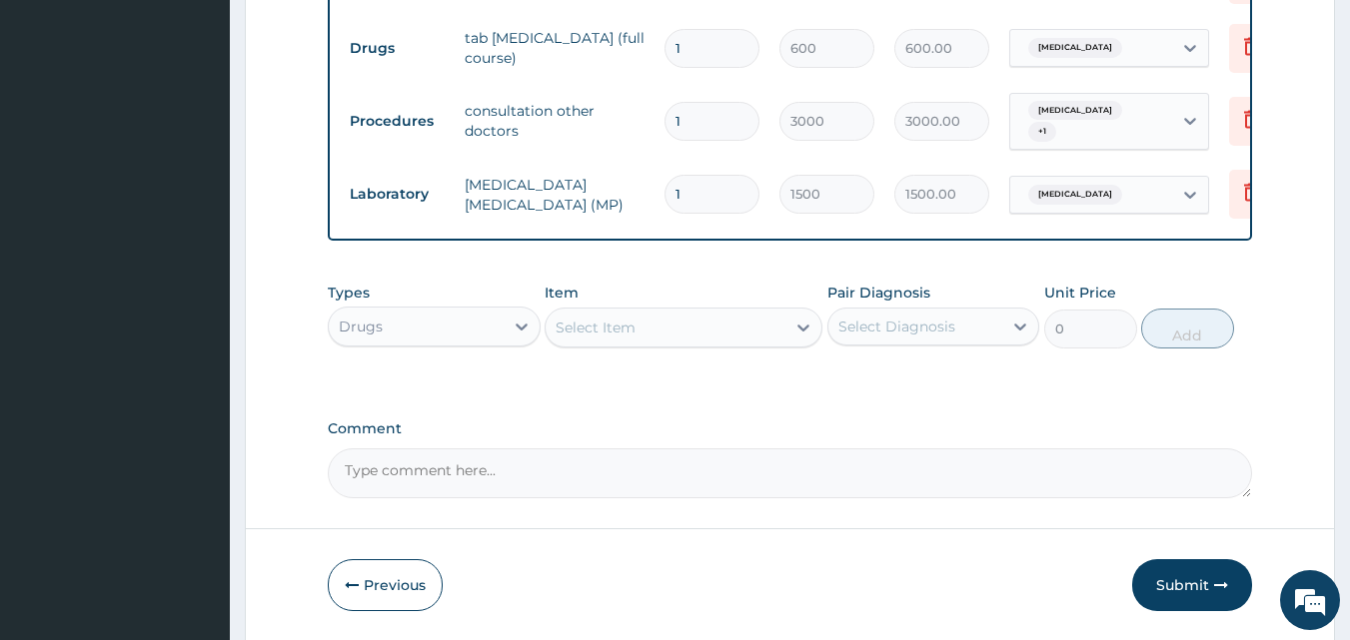
type input "0.00"
type input "6"
type input "3600.00"
type input "6"
click at [690, 293] on div "Item Select Item" at bounding box center [683, 316] width 278 height 66
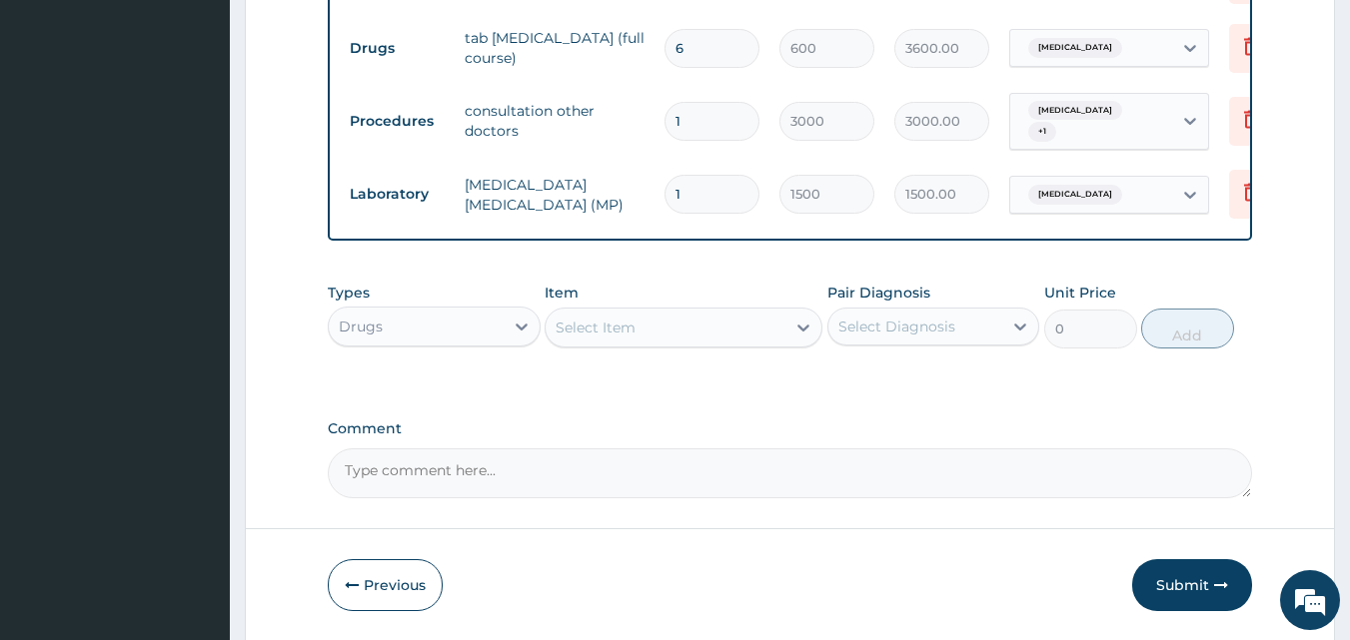
click at [699, 49] on input "6" at bounding box center [711, 48] width 95 height 39
type input "0.00"
type input "1"
type input "600.00"
type input "12"
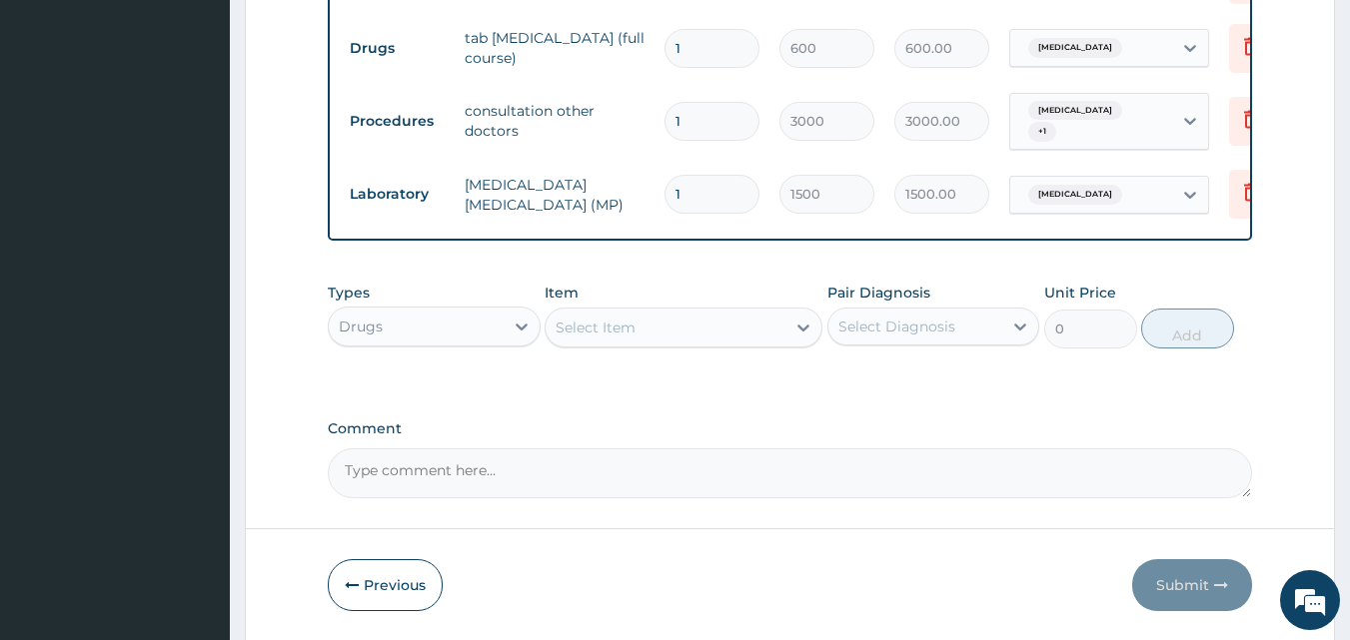
type input "7200.00"
type input "12"
click at [643, 204] on td "Malaria Parasite (MP)" at bounding box center [555, 195] width 200 height 60
click at [1192, 595] on button "Submit" at bounding box center [1192, 585] width 120 height 52
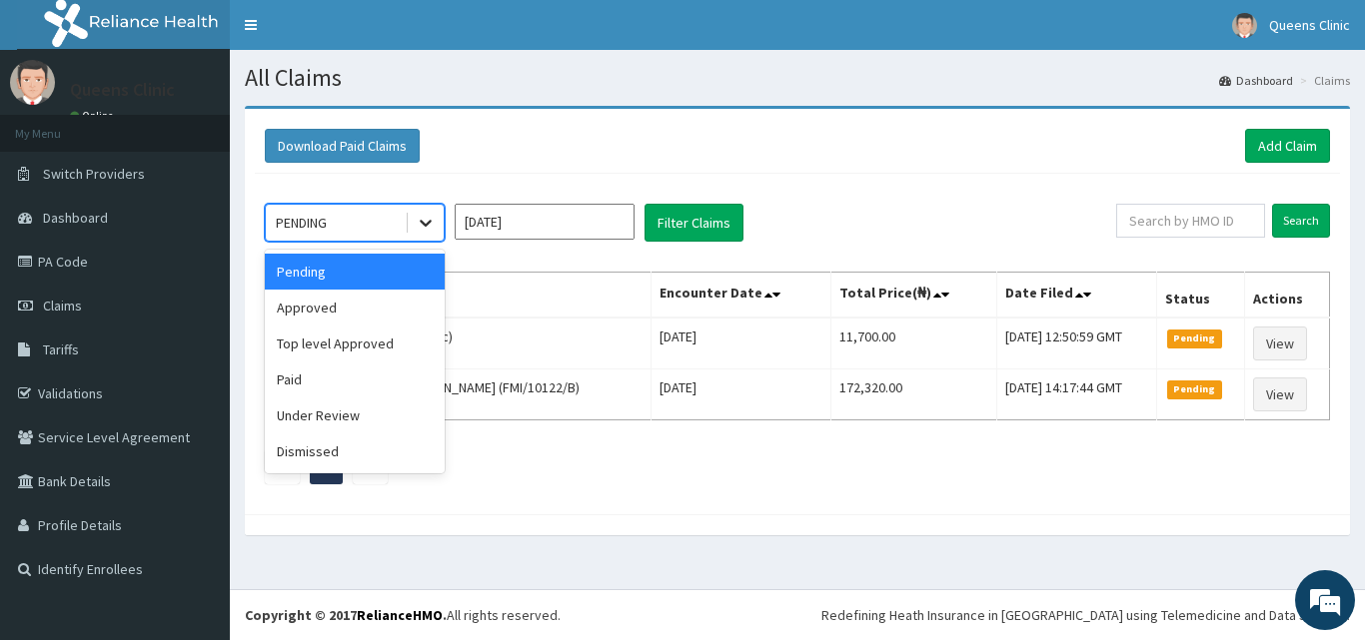
click at [424, 231] on icon at bounding box center [426, 223] width 20 height 20
click at [390, 296] on div "Approved" at bounding box center [355, 308] width 180 height 36
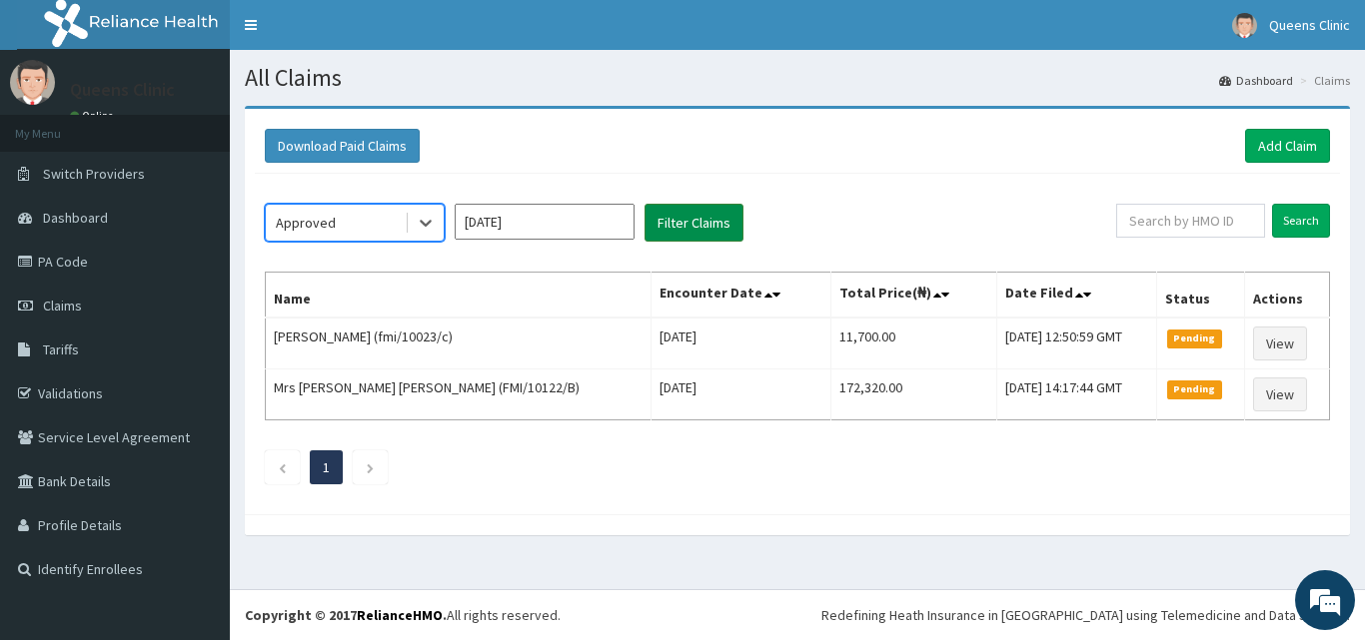
click at [731, 208] on button "Filter Claims" at bounding box center [693, 223] width 99 height 38
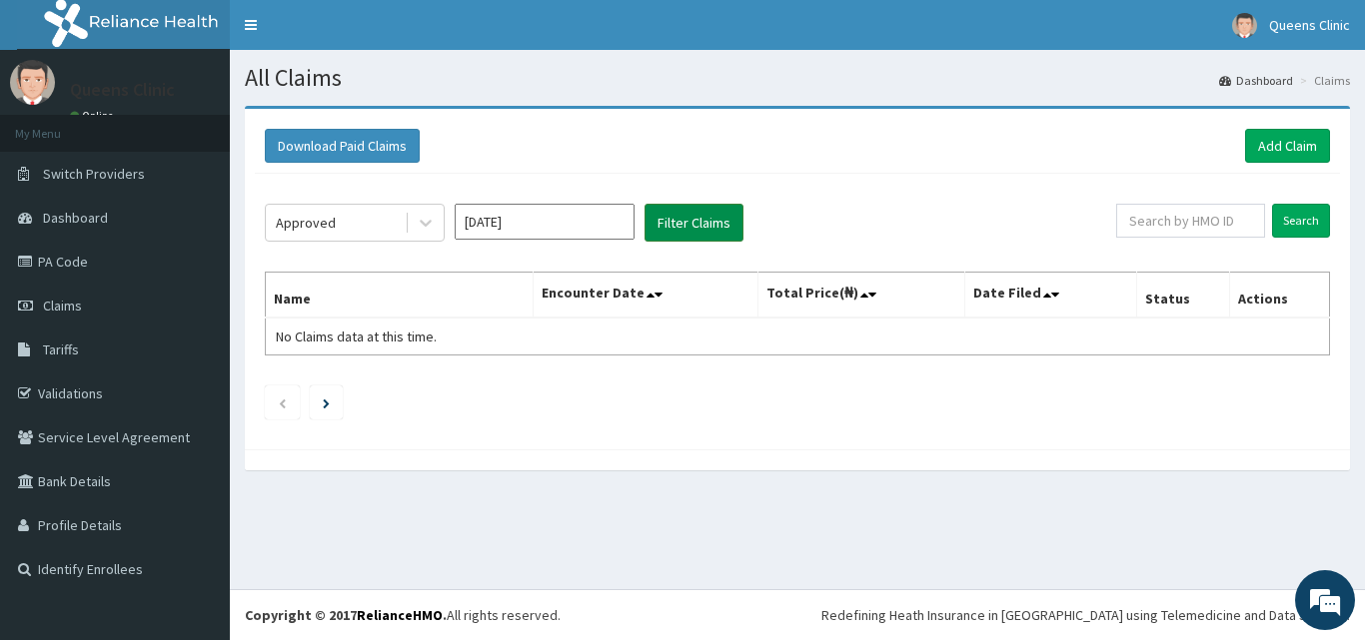
click at [719, 223] on button "Filter Claims" at bounding box center [693, 223] width 99 height 38
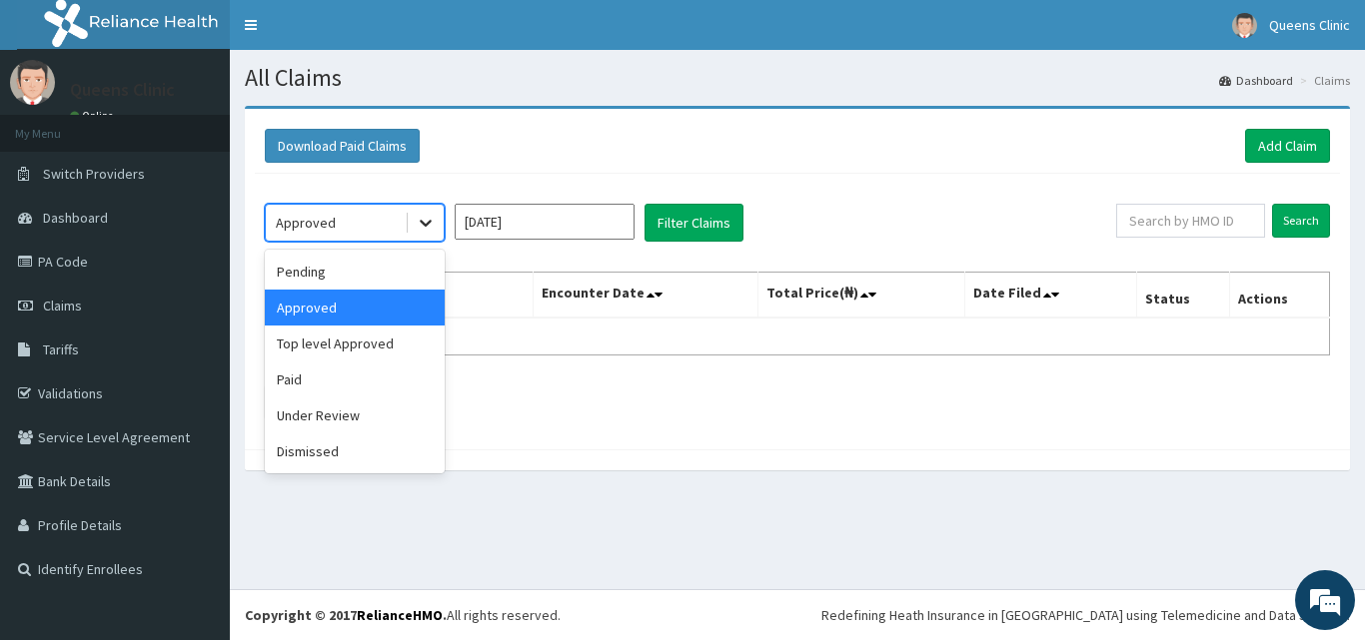
click at [421, 224] on icon at bounding box center [426, 223] width 20 height 20
click at [388, 344] on div "Top level Approved" at bounding box center [355, 344] width 180 height 36
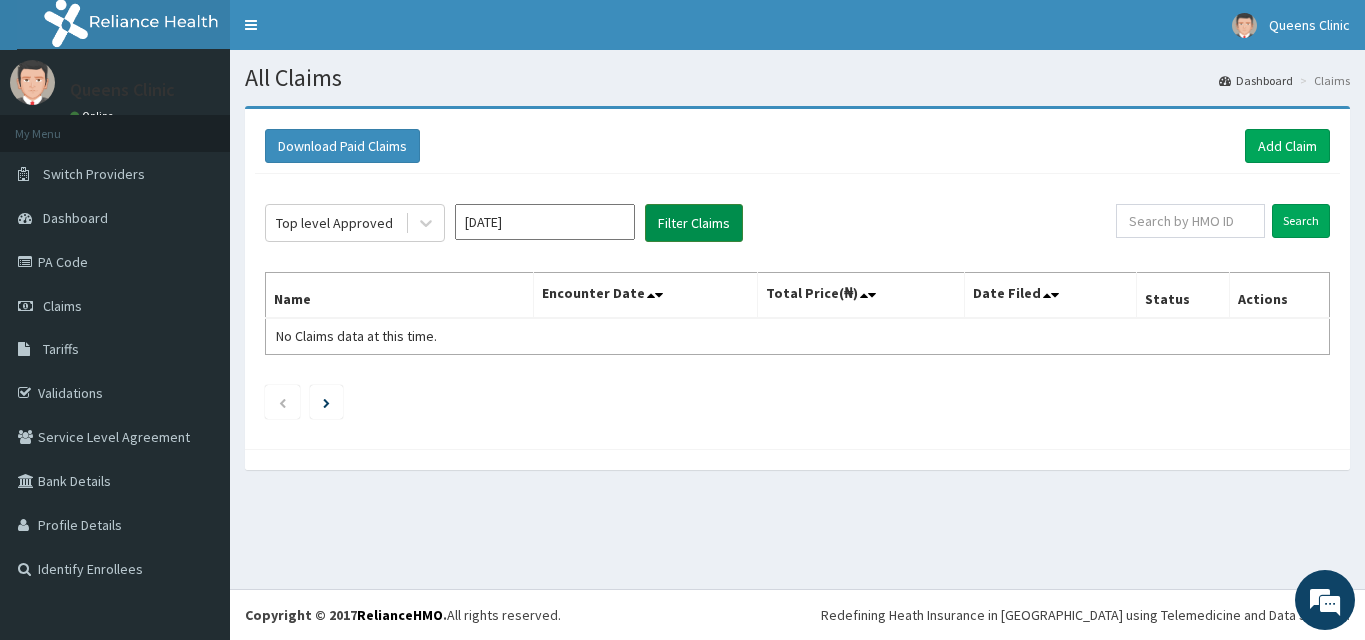
click at [716, 218] on button "Filter Claims" at bounding box center [693, 223] width 99 height 38
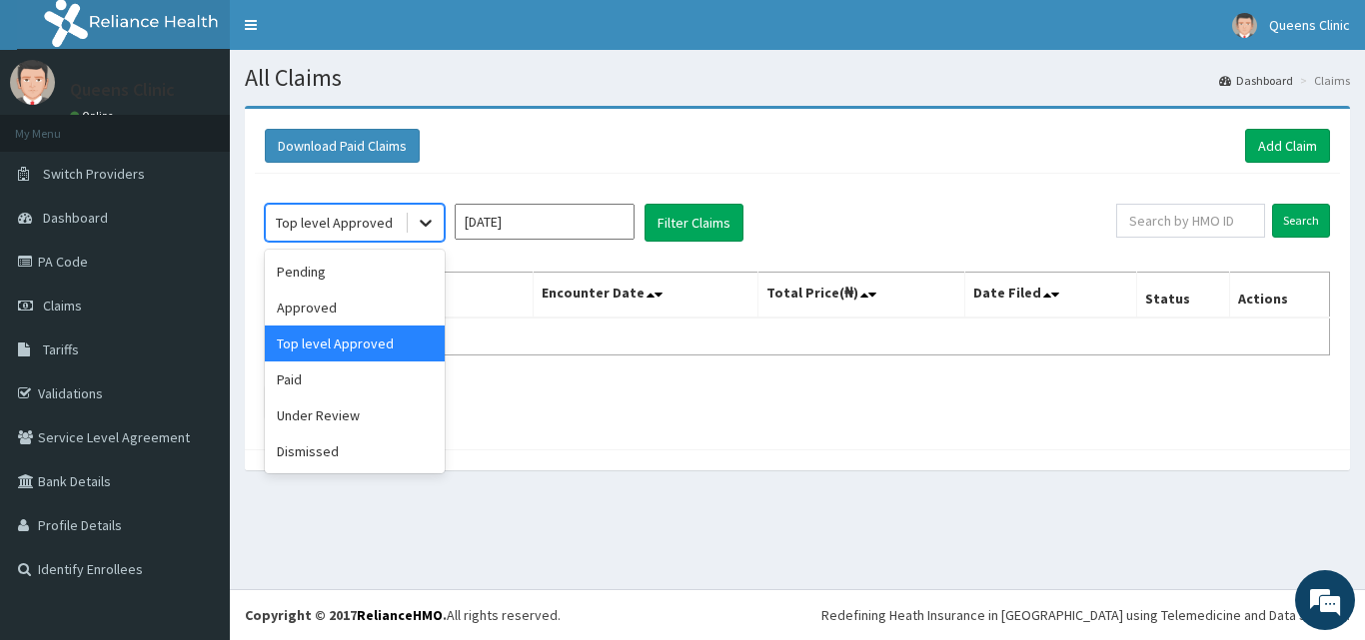
click at [429, 231] on icon at bounding box center [426, 223] width 20 height 20
click at [403, 273] on div "Pending" at bounding box center [355, 272] width 180 height 36
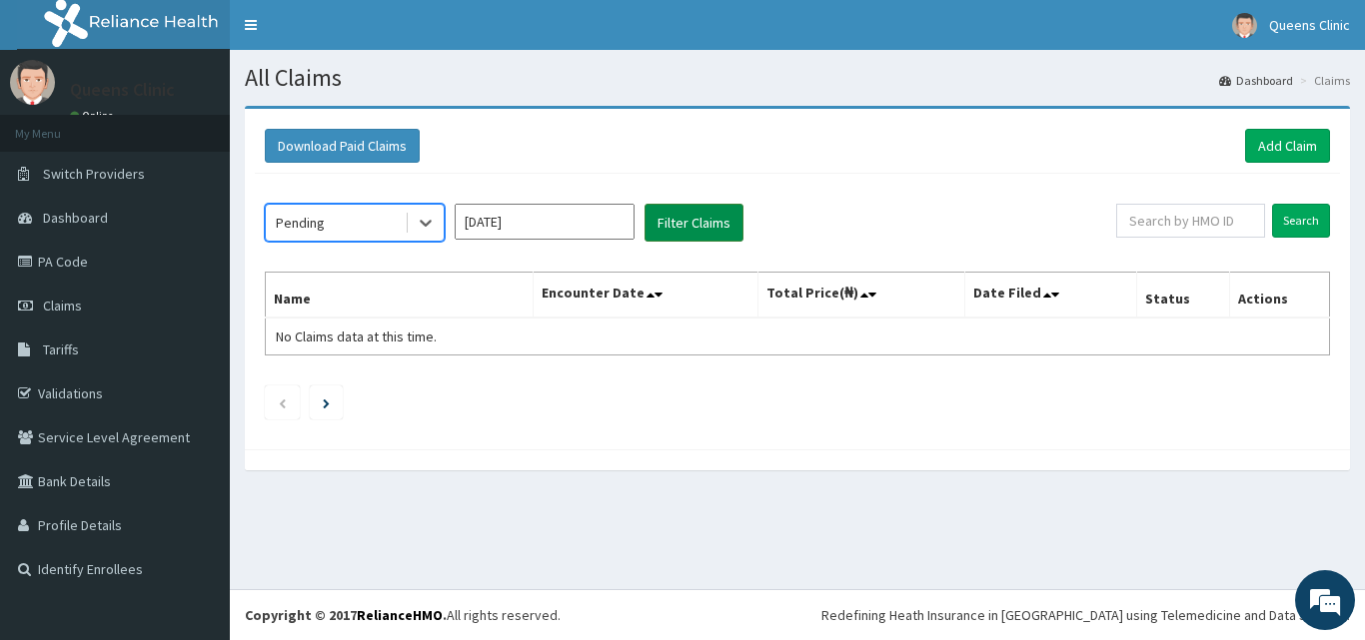
click at [689, 215] on button "Filter Claims" at bounding box center [693, 223] width 99 height 38
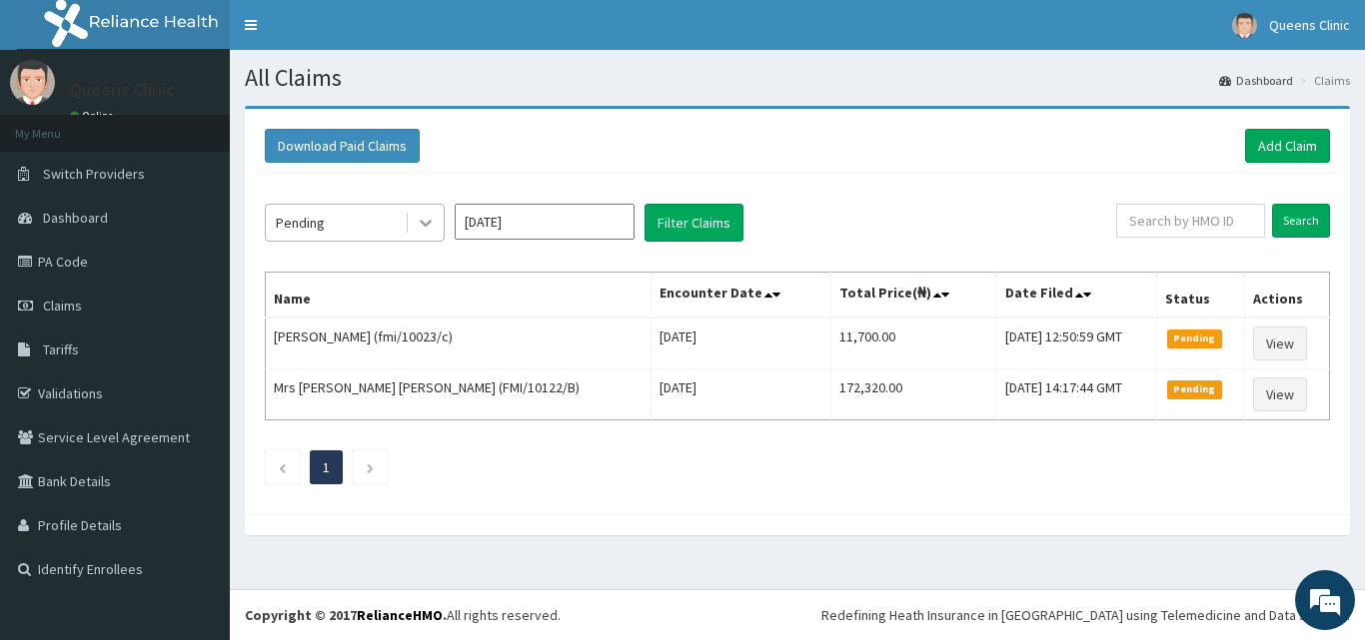
click at [415, 215] on div at bounding box center [426, 223] width 36 height 36
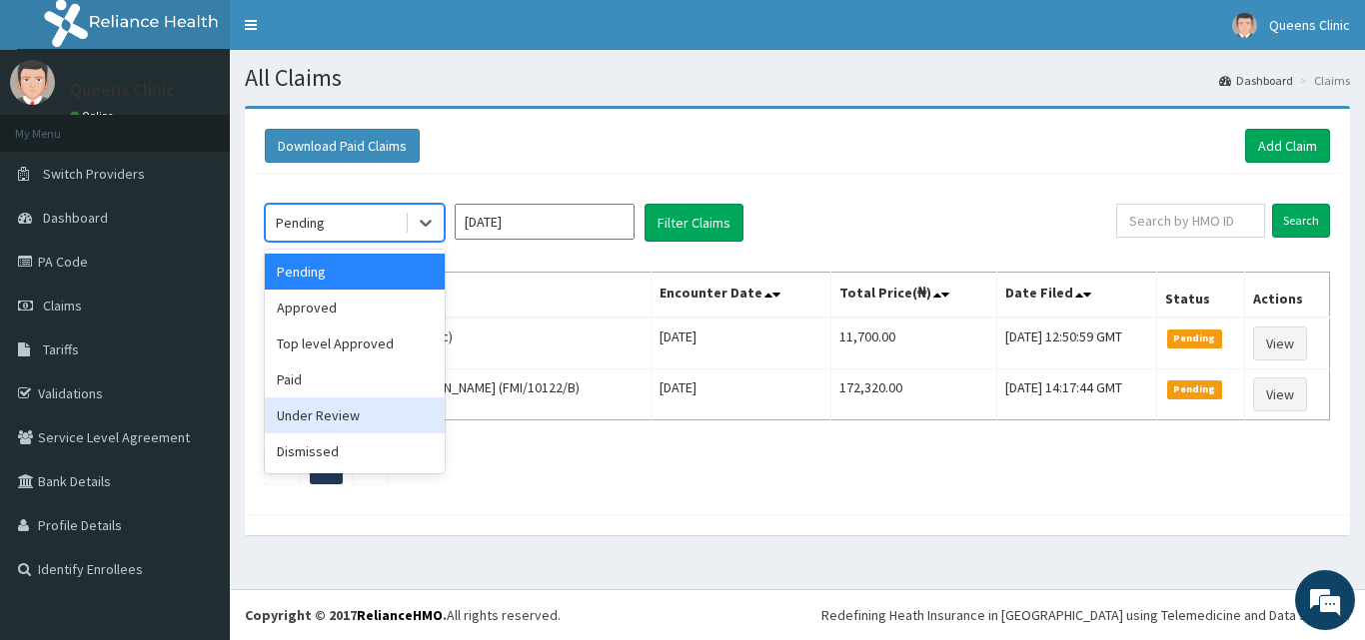
click at [366, 404] on div "Under Review" at bounding box center [355, 416] width 180 height 36
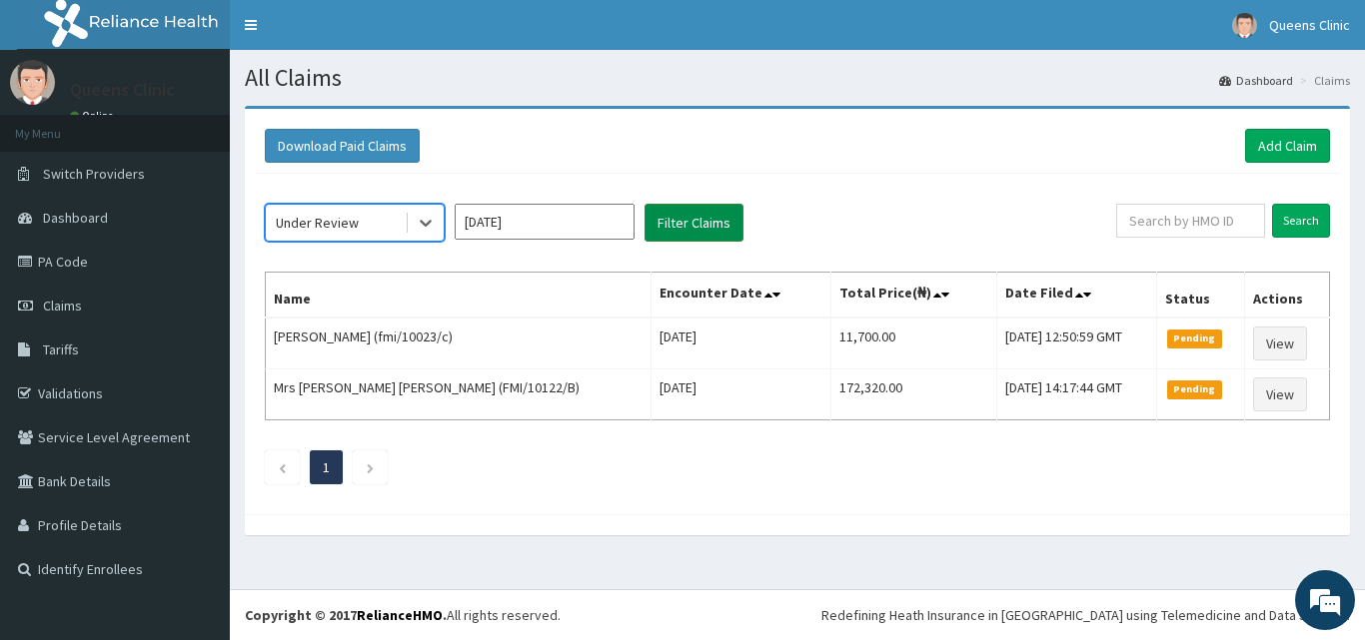
click at [693, 222] on button "Filter Claims" at bounding box center [693, 223] width 99 height 38
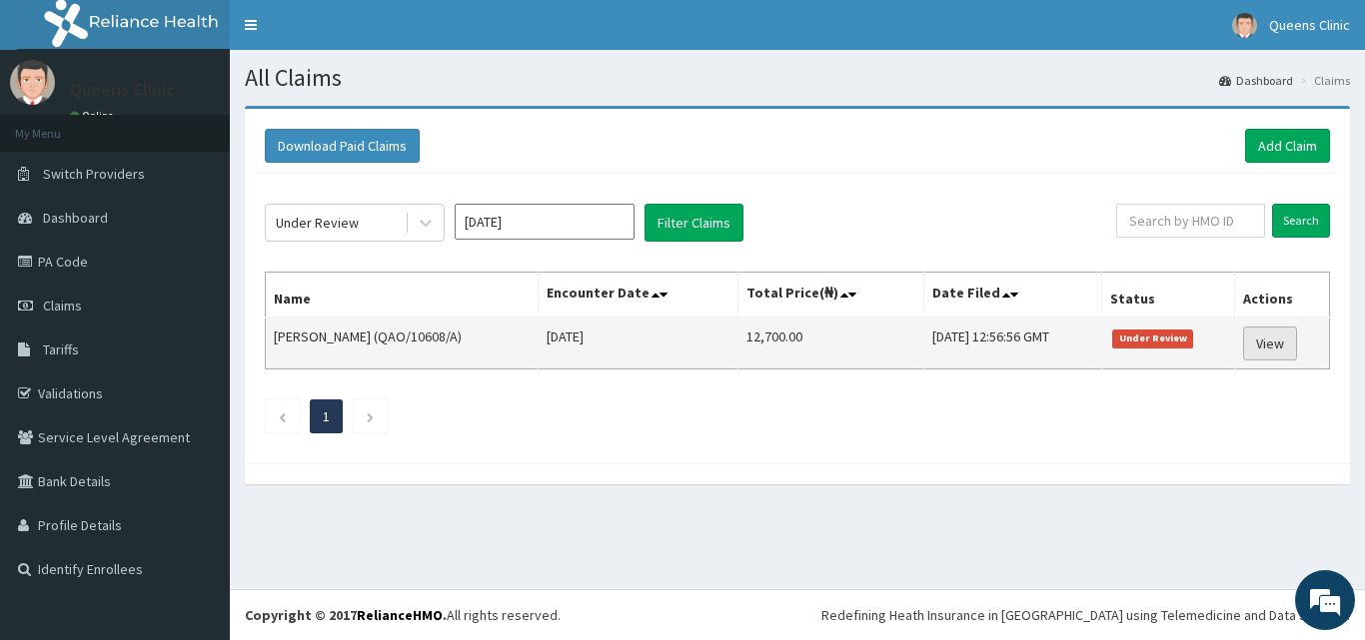
click at [1249, 339] on link "View" at bounding box center [1270, 344] width 54 height 34
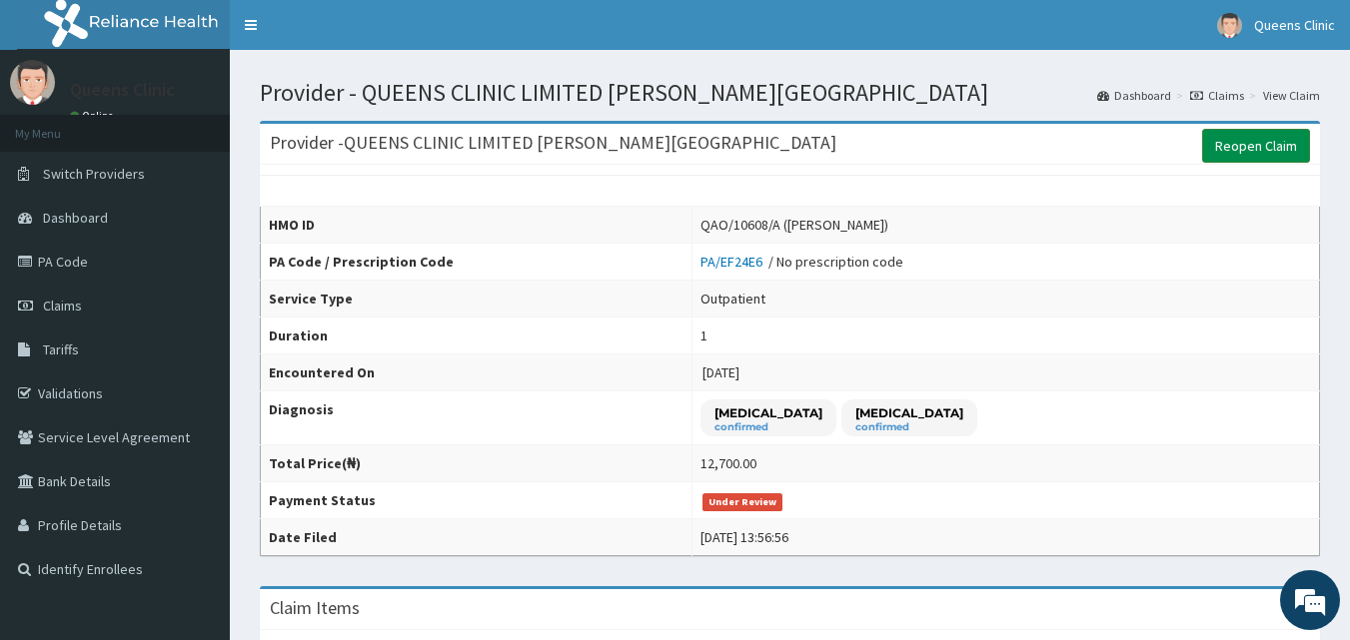
click at [1258, 138] on link "Reopen Claim" at bounding box center [1256, 146] width 108 height 34
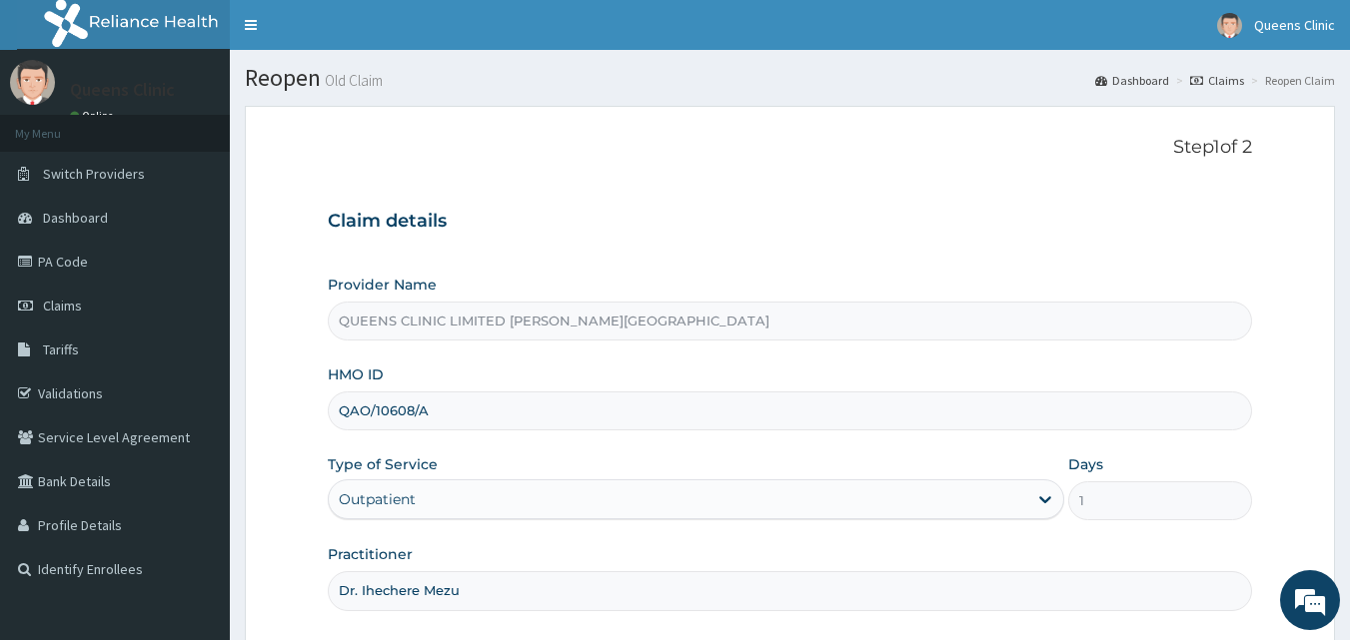
scroll to position [187, 0]
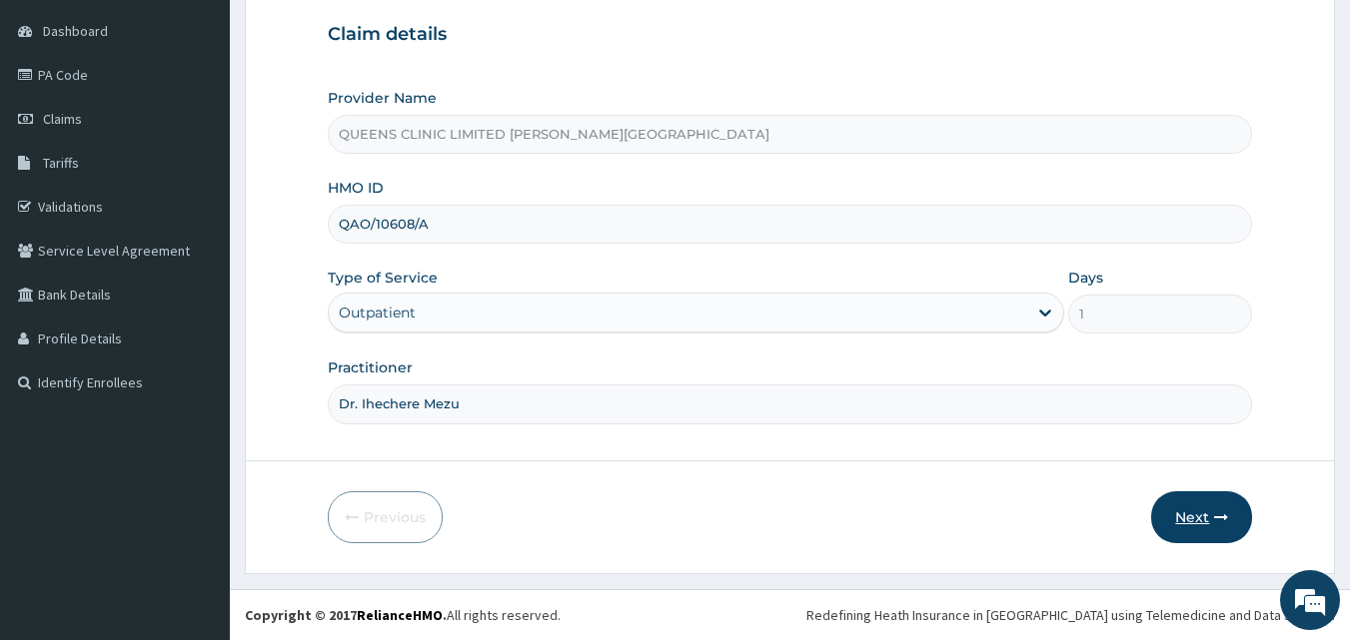
click at [1201, 526] on button "Next" at bounding box center [1201, 517] width 101 height 52
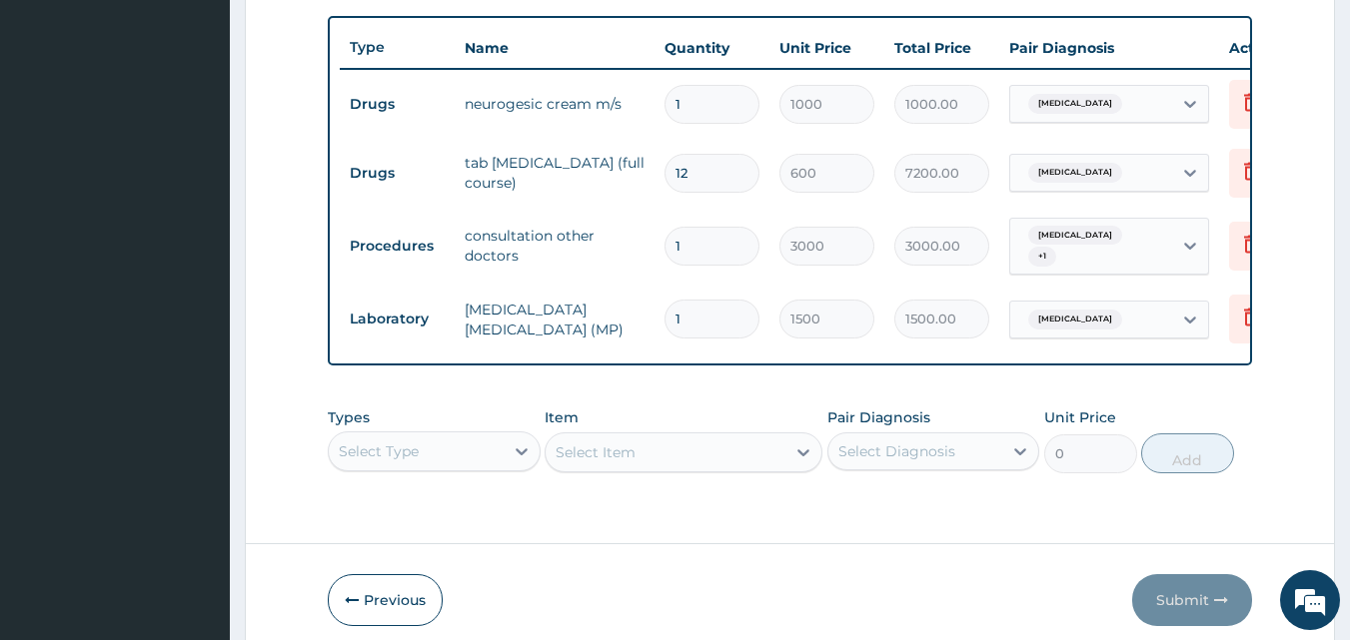
scroll to position [765, 0]
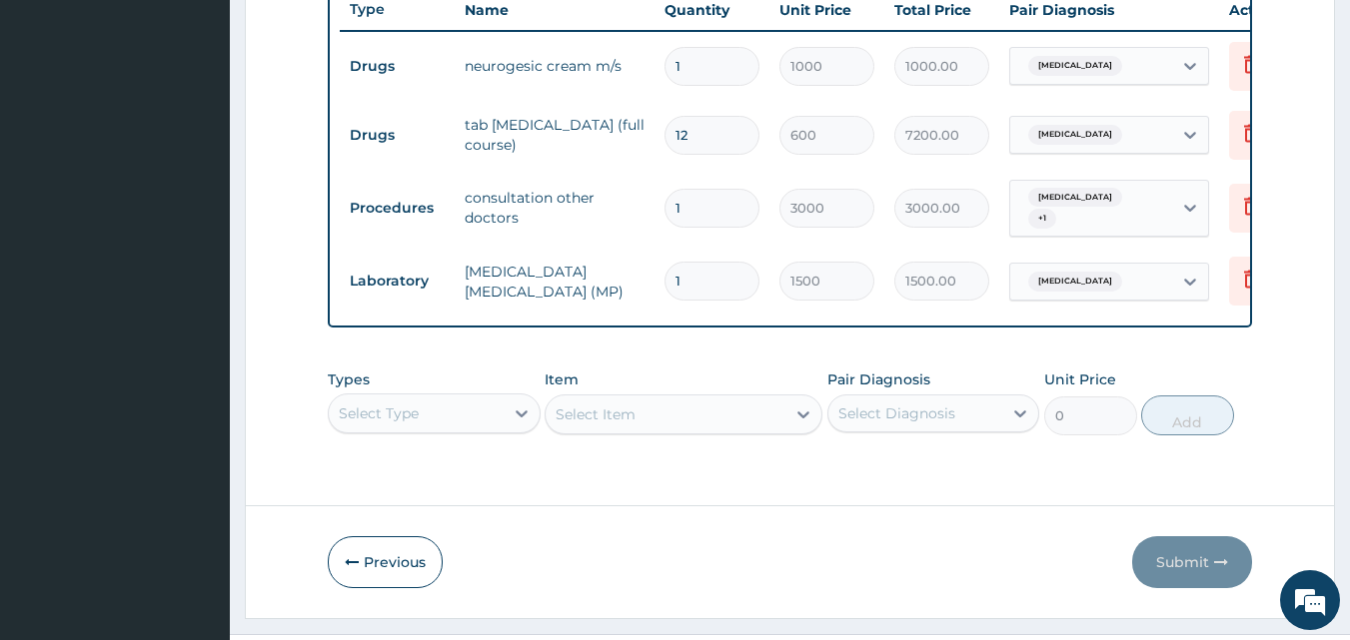
click at [712, 138] on input "12" at bounding box center [711, 135] width 95 height 39
type input "1"
type input "600.00"
type input "0.00"
type input "6"
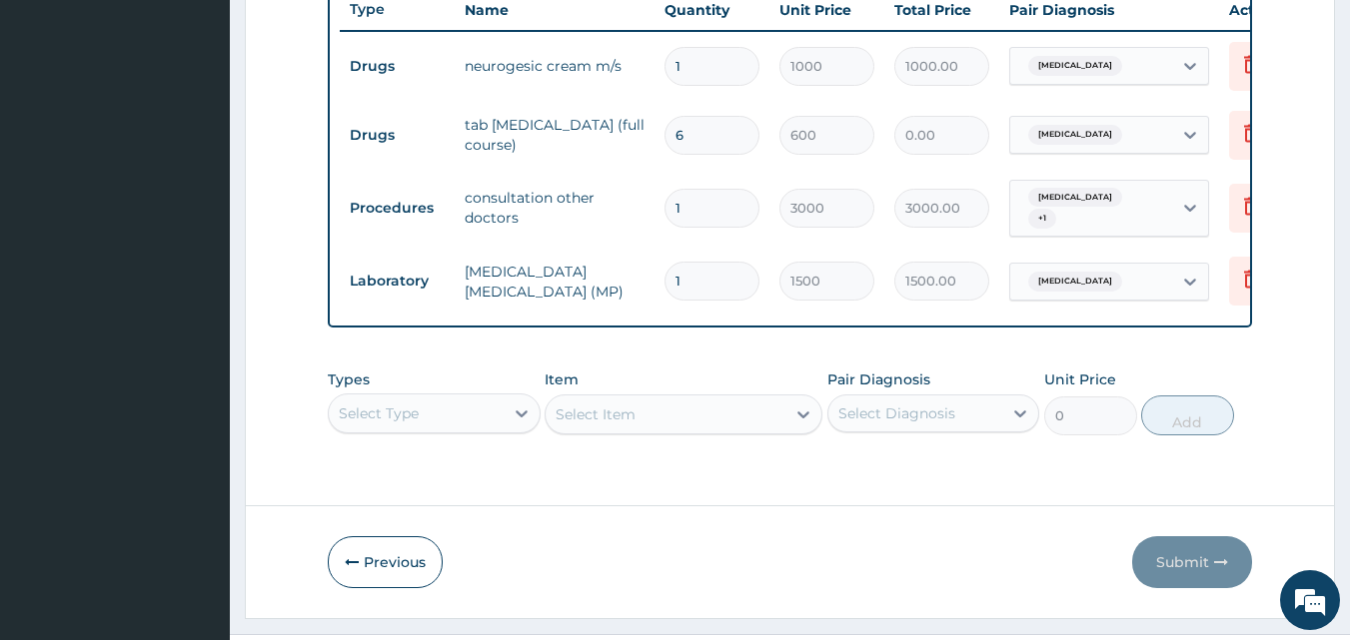
type input "3600.00"
type input "6"
click at [1170, 559] on button "Submit" at bounding box center [1192, 562] width 120 height 52
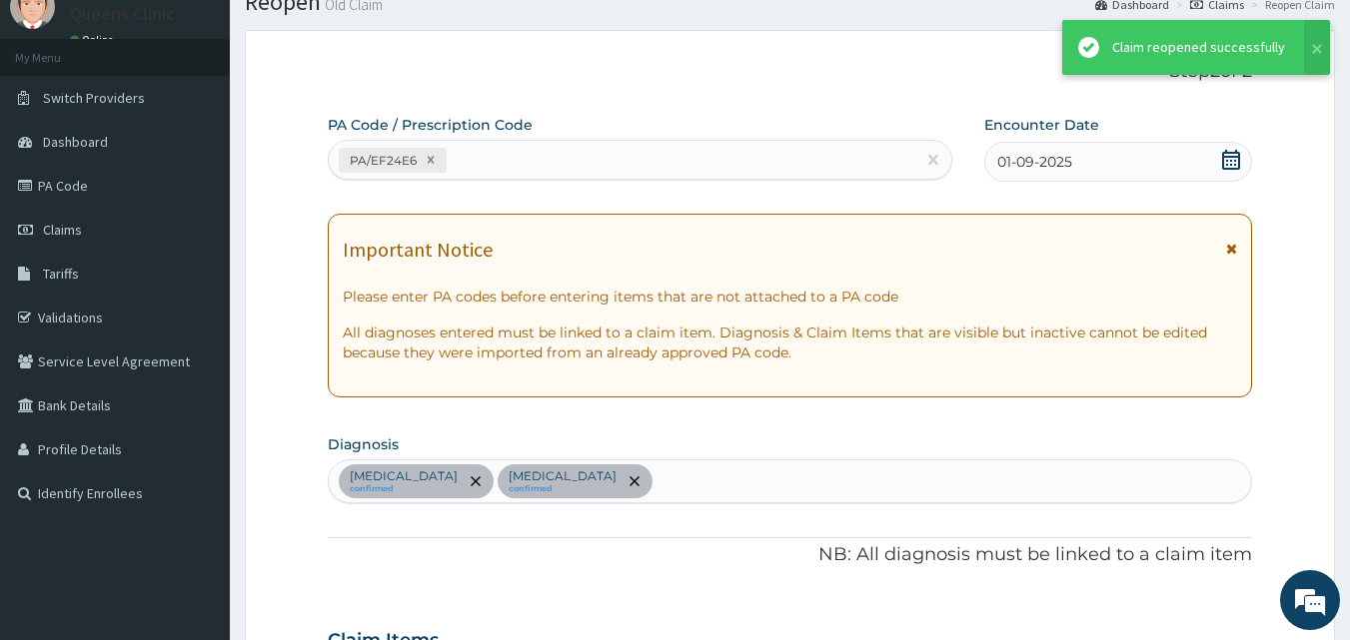
scroll to position [765, 0]
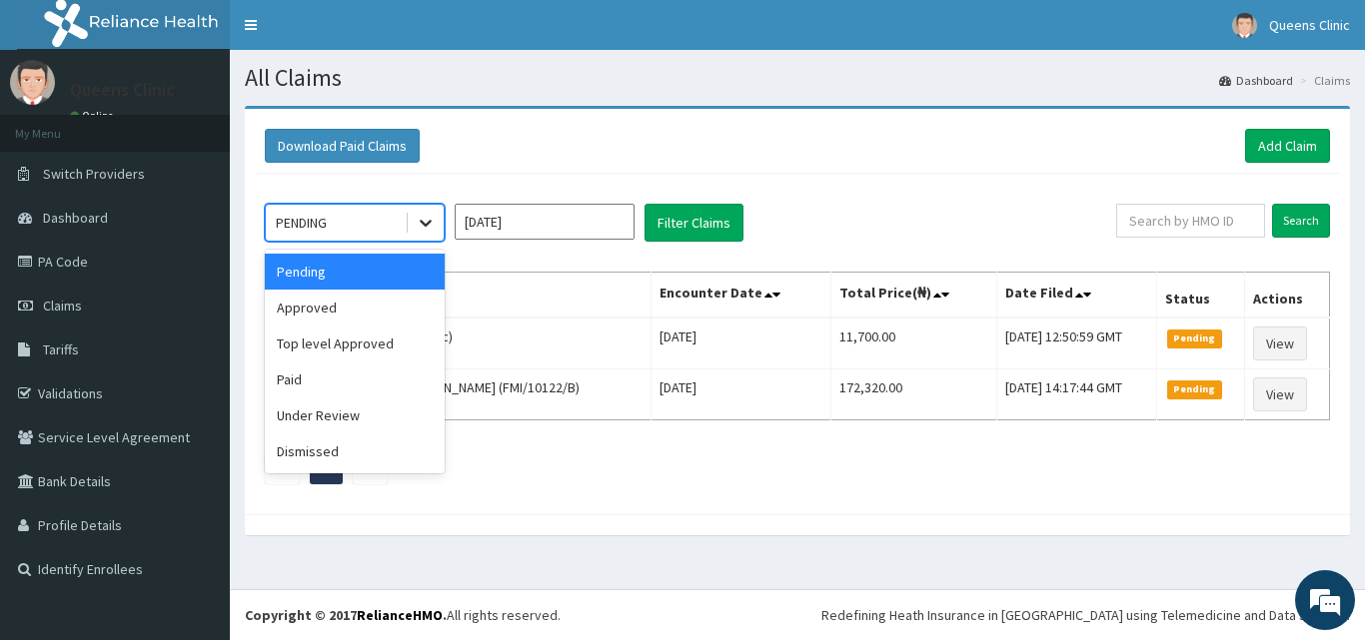
click at [429, 228] on icon at bounding box center [426, 223] width 20 height 20
click at [384, 423] on div "Under Review" at bounding box center [355, 416] width 180 height 36
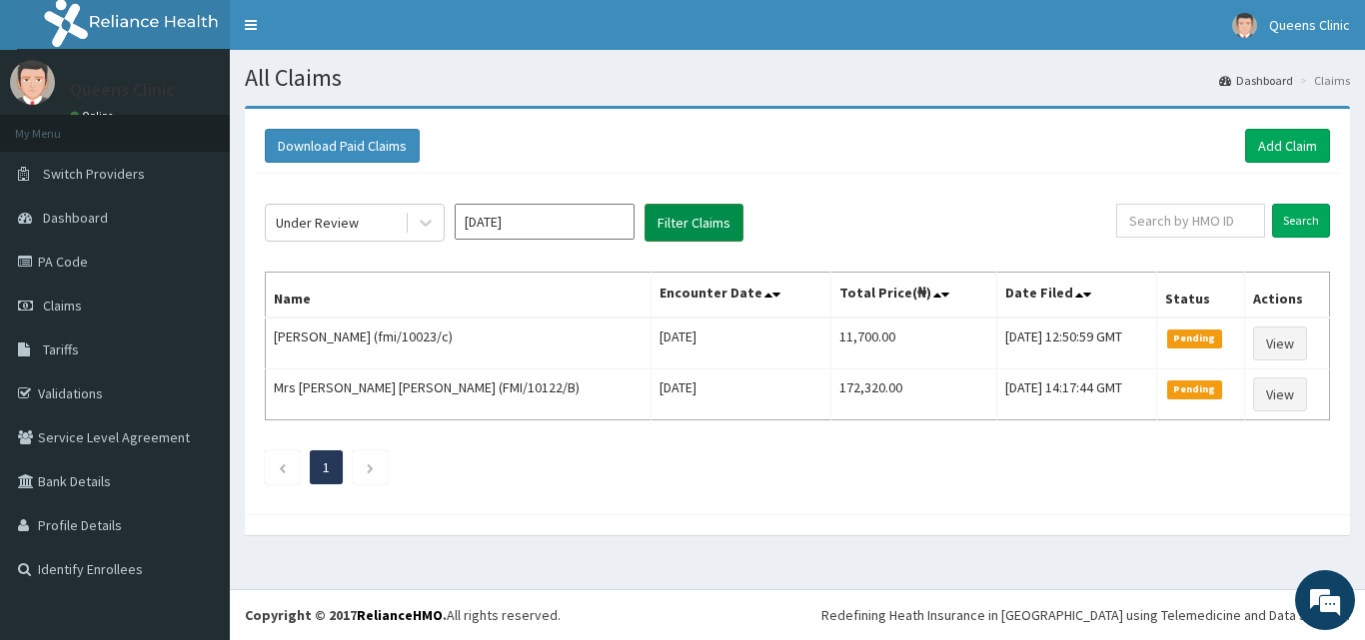
click at [680, 225] on button "Filter Claims" at bounding box center [693, 223] width 99 height 38
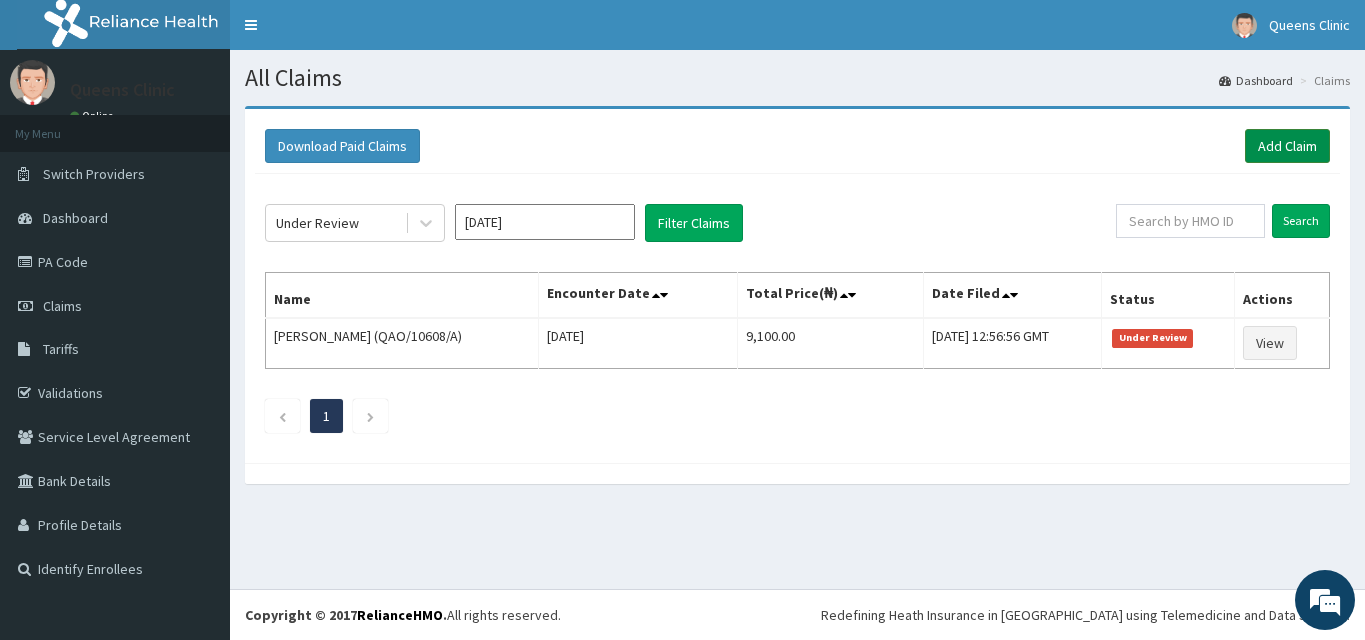
click at [1290, 146] on link "Add Claim" at bounding box center [1287, 146] width 85 height 34
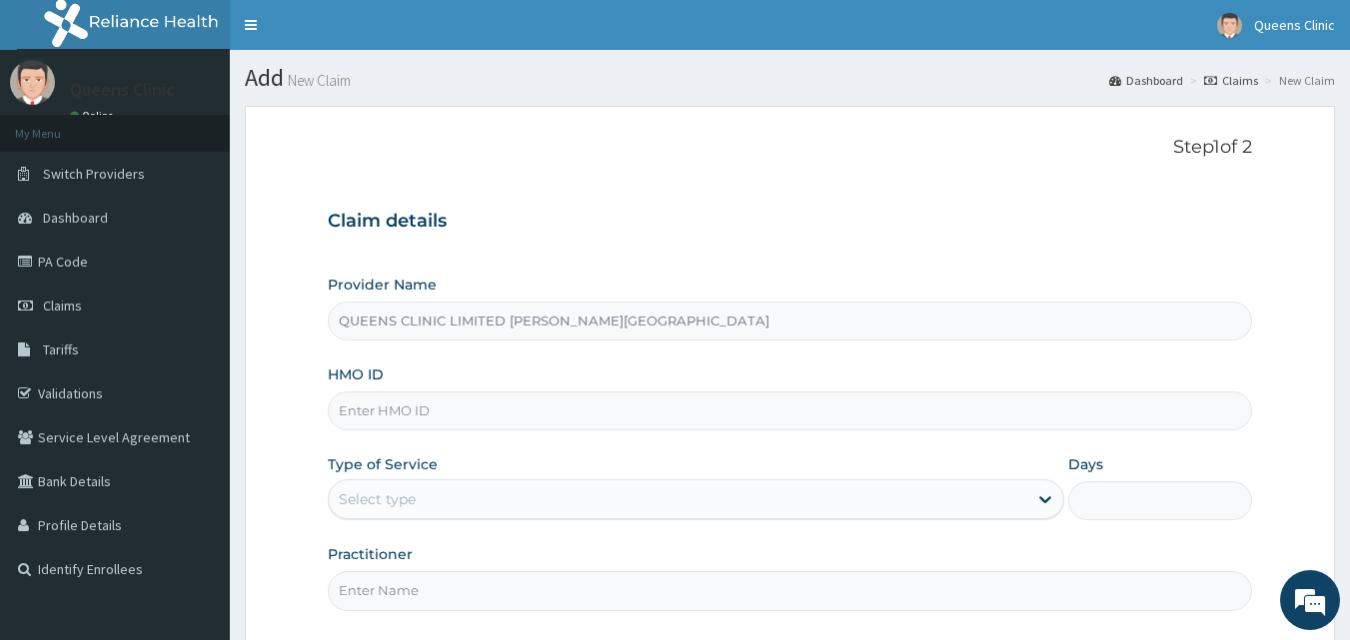
click at [391, 416] on input "HMO ID" at bounding box center [790, 411] width 925 height 39
paste input "nrn/10076/c"
type input "nrn/10076/c"
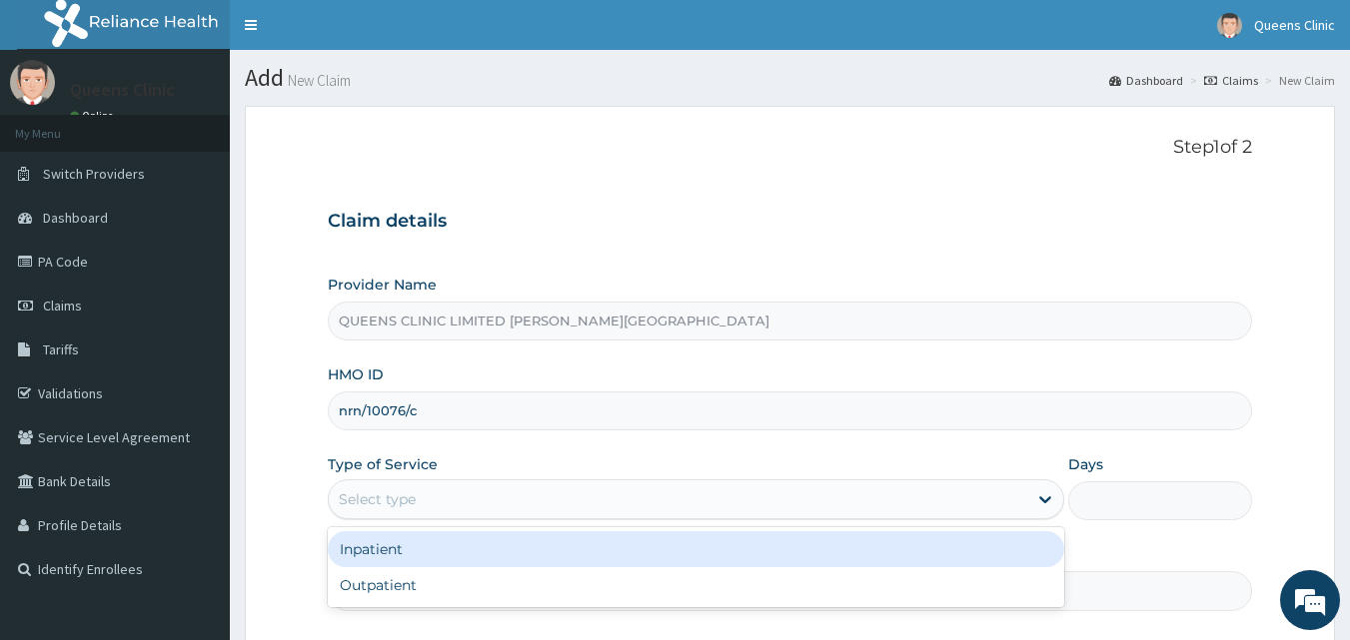
click at [388, 493] on div "Select type" at bounding box center [377, 500] width 77 height 20
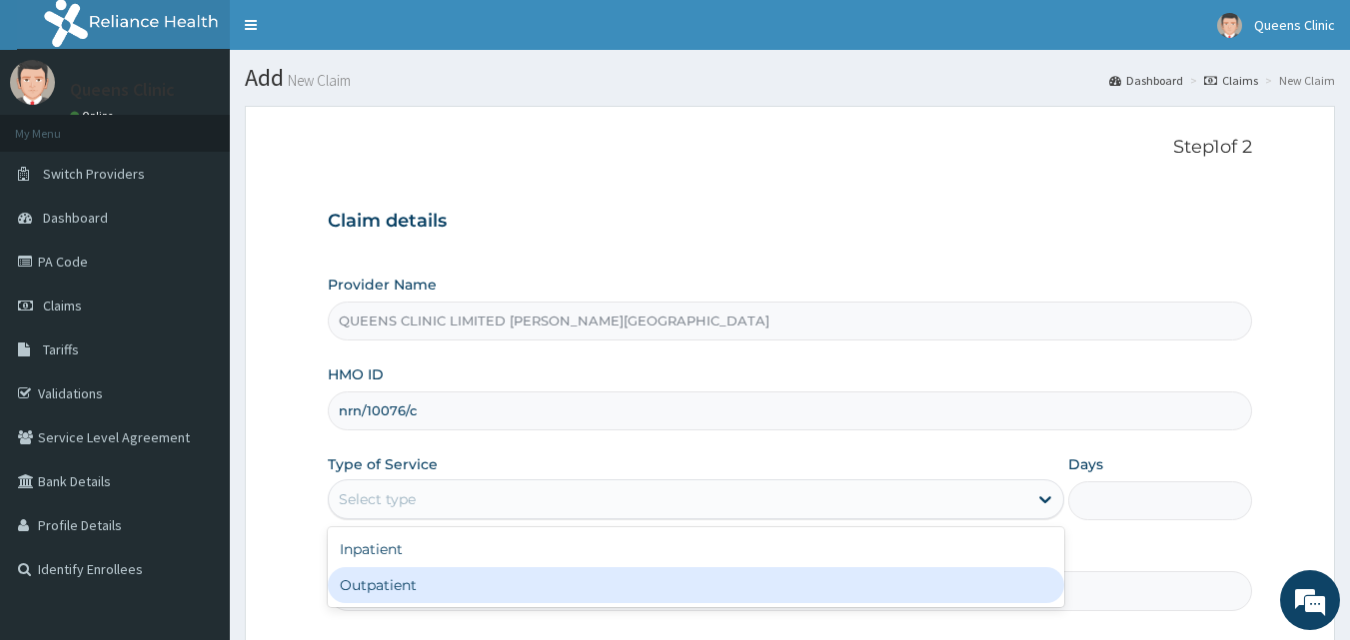
click at [397, 593] on div "Outpatient" at bounding box center [696, 585] width 736 height 36
type input "1"
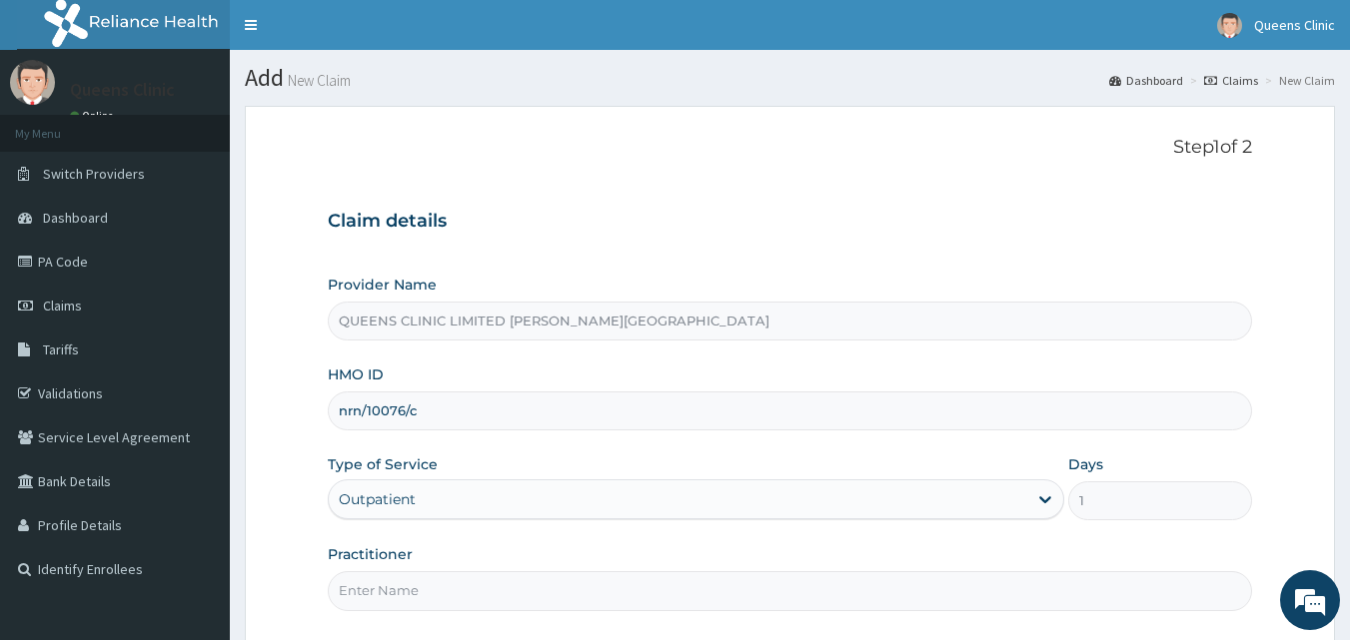
click at [397, 593] on input "Practitioner" at bounding box center [790, 590] width 925 height 39
paste input "Dr. Ihechere Mezu"
type input "Dr. Ihechere Mezu"
drag, startPoint x: 443, startPoint y: 421, endPoint x: 336, endPoint y: 409, distance: 107.6
click at [336, 409] on input "nrn/10076/c" at bounding box center [790, 411] width 925 height 39
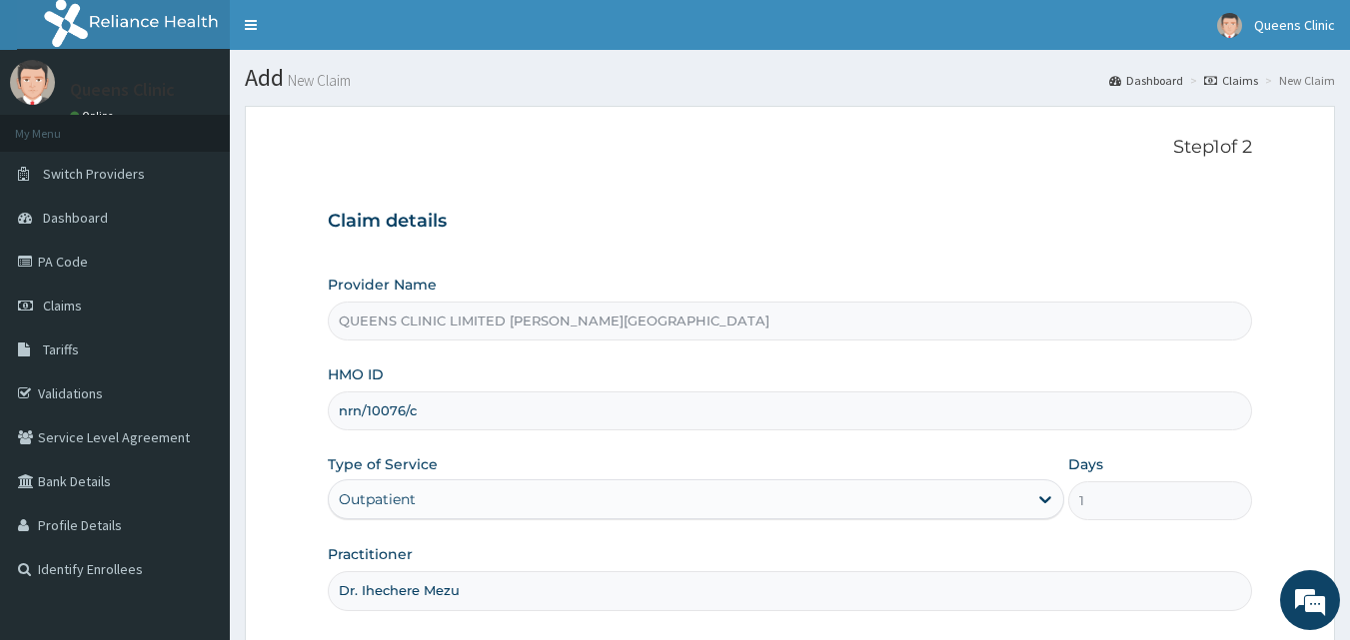
scroll to position [187, 0]
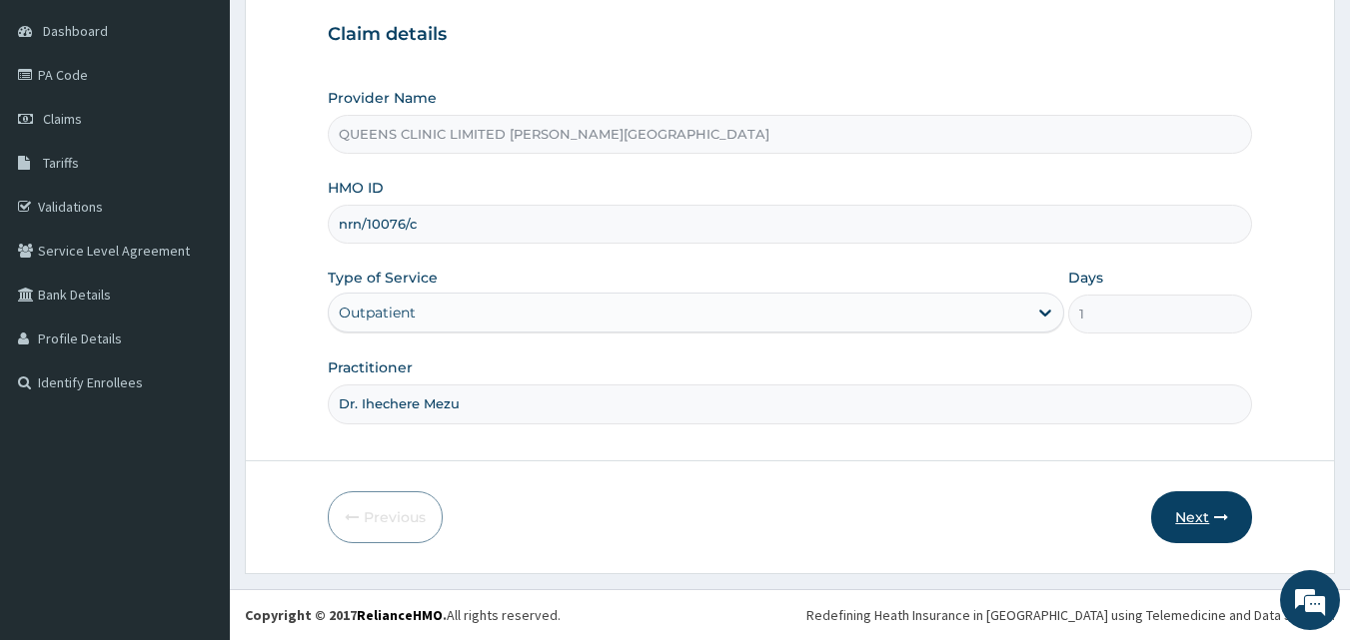
click at [1203, 505] on button "Next" at bounding box center [1201, 517] width 101 height 52
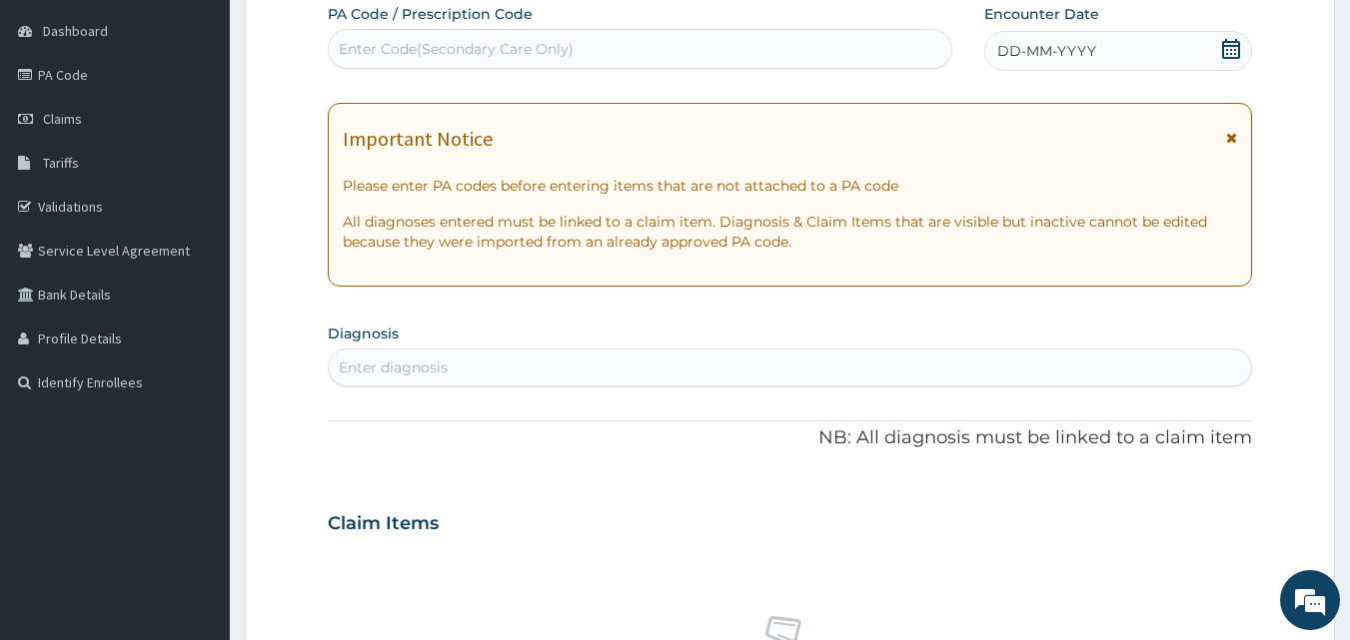
click at [491, 74] on div "PA Code / Prescription Code Enter Code(Secondary Care Only) Encounter Date DD-M…" at bounding box center [790, 521] width 925 height 1034
click at [487, 44] on div "Enter Code(Secondary Care Only)" at bounding box center [456, 49] width 235 height 20
paste input "PA/017CA8"
type input "PA/017CA8"
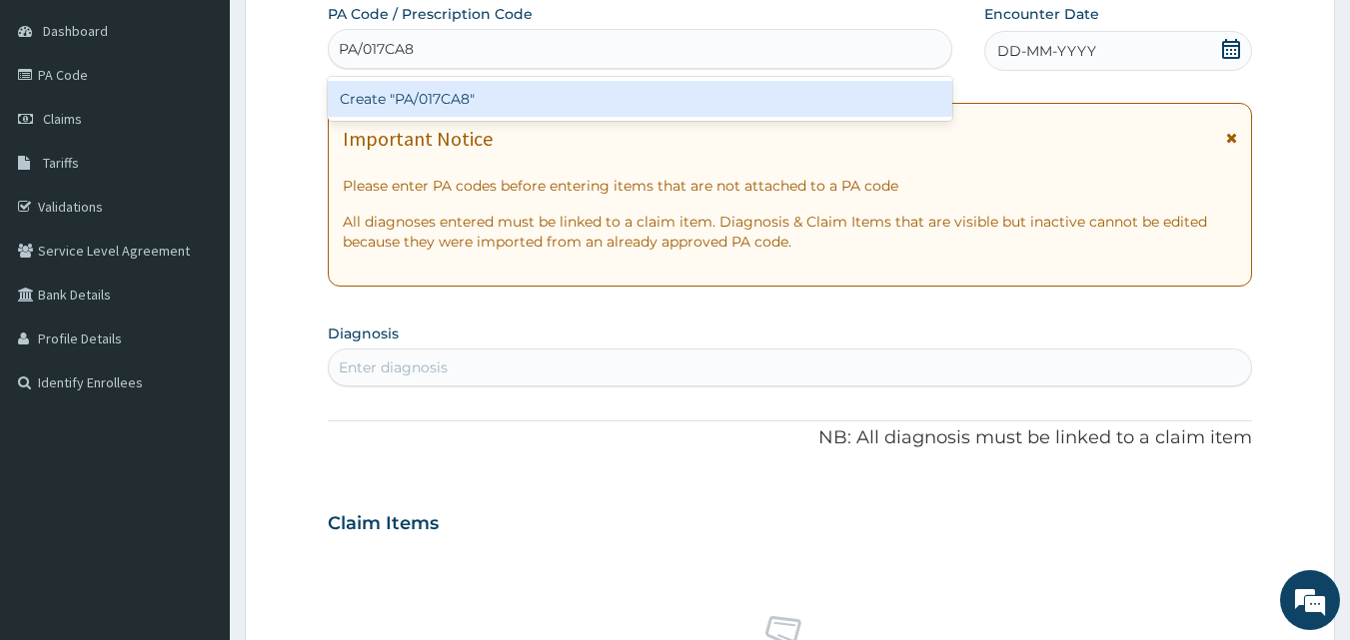
click at [493, 92] on div "Create "PA/017CA8"" at bounding box center [640, 99] width 625 height 36
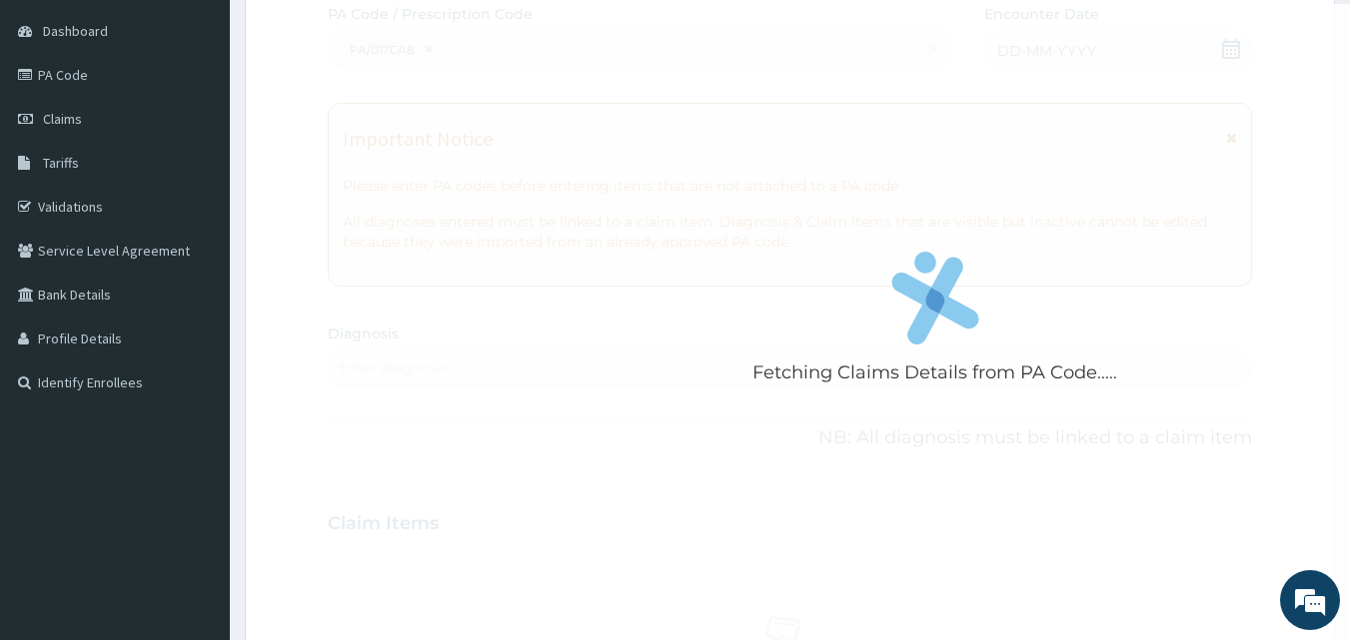
click at [493, 92] on div "Fetching Claims Details from PA Code....." at bounding box center [935, 324] width 1215 height 640
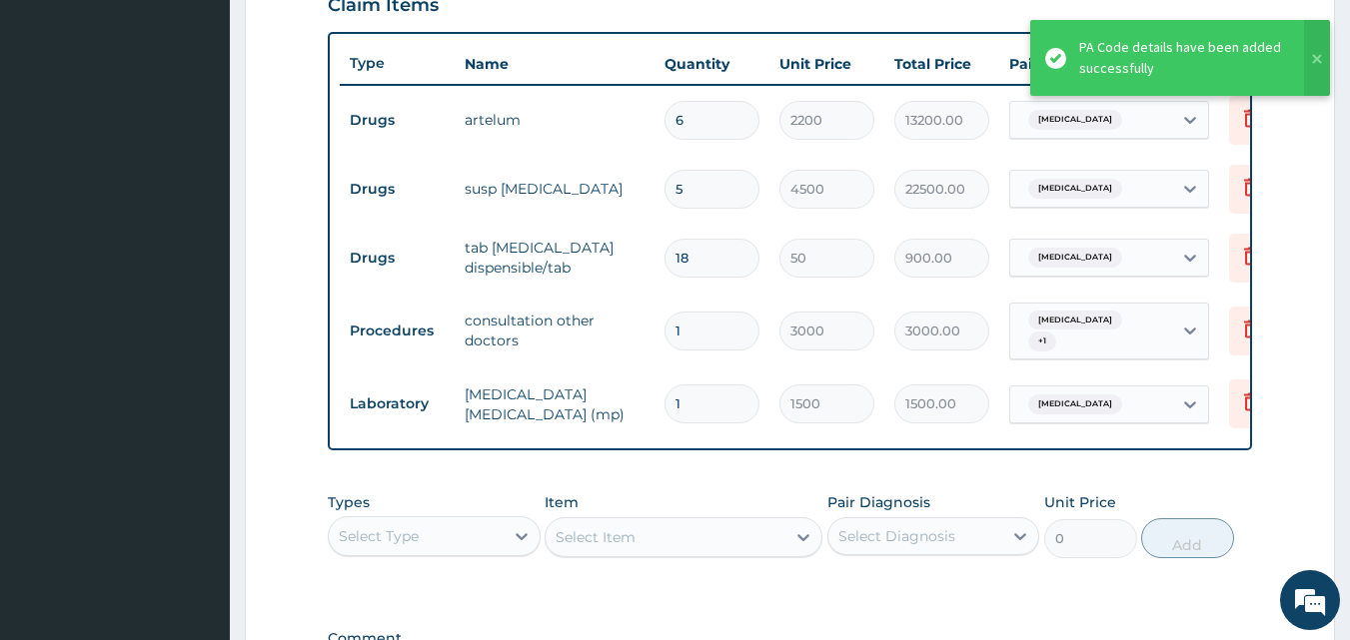
scroll to position [708, 0]
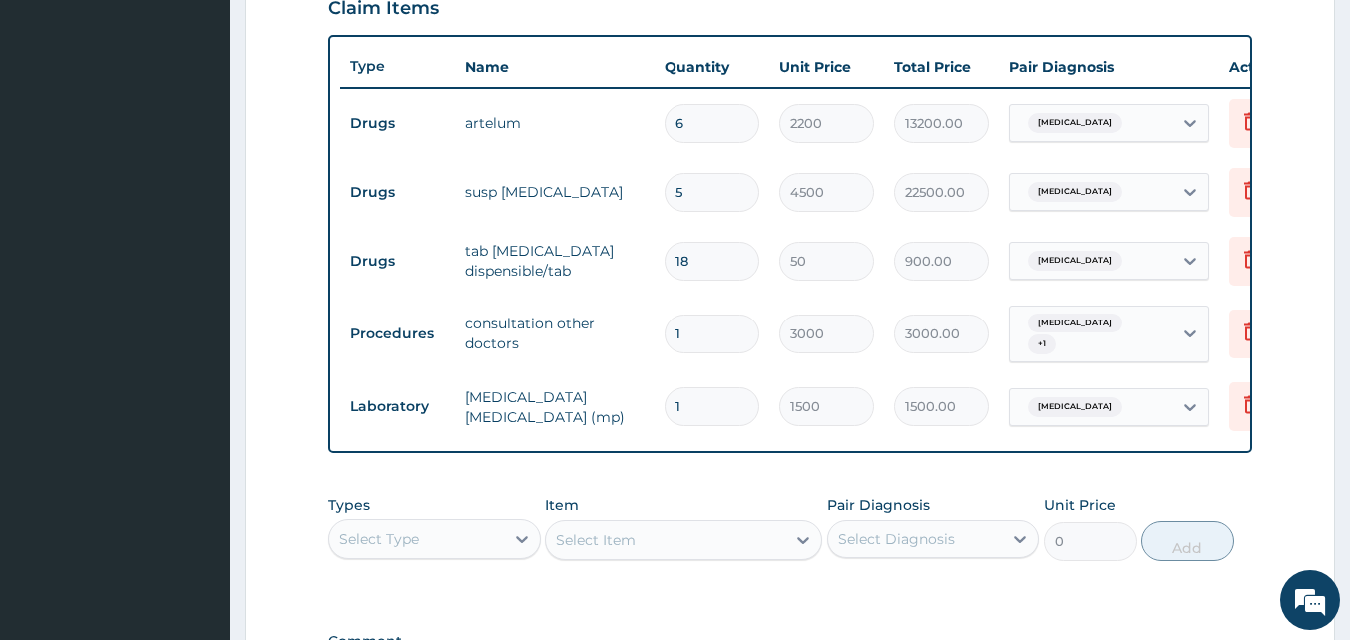
click at [716, 194] on input "5" at bounding box center [711, 192] width 95 height 39
type input "0.00"
type input "1"
type input "4500.00"
type input "1"
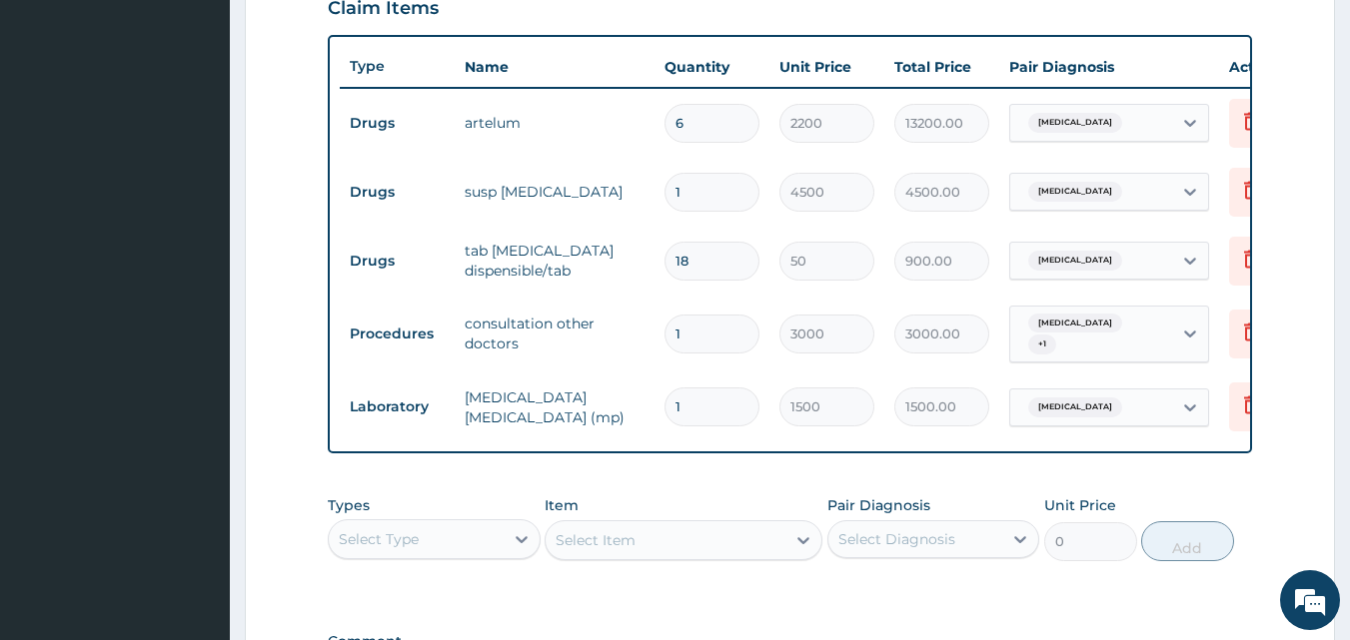
click at [768, 227] on tr "Drugs tab paracetamol dispensible/tab 18 50 900.00 Malaria Delete" at bounding box center [829, 261] width 979 height 69
click at [719, 122] on input "6" at bounding box center [711, 123] width 95 height 39
type input "0.00"
type input "1"
type input "2200.00"
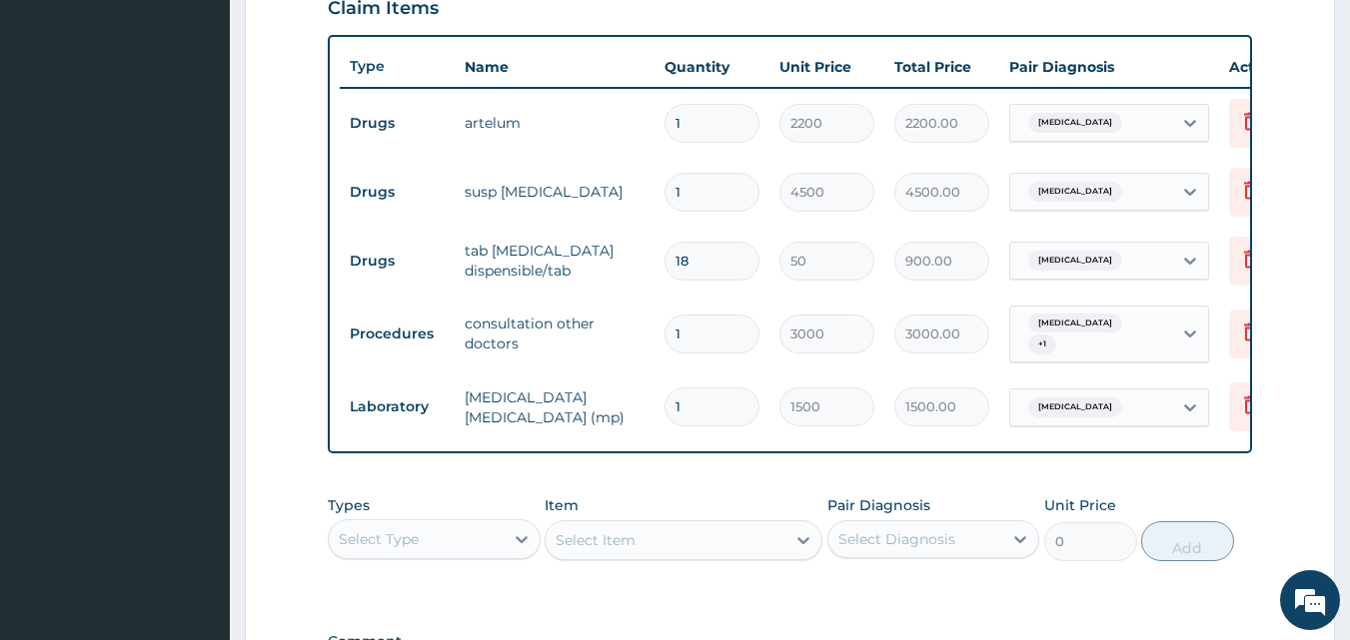
type input "1"
click at [759, 168] on td "1" at bounding box center [711, 192] width 115 height 59
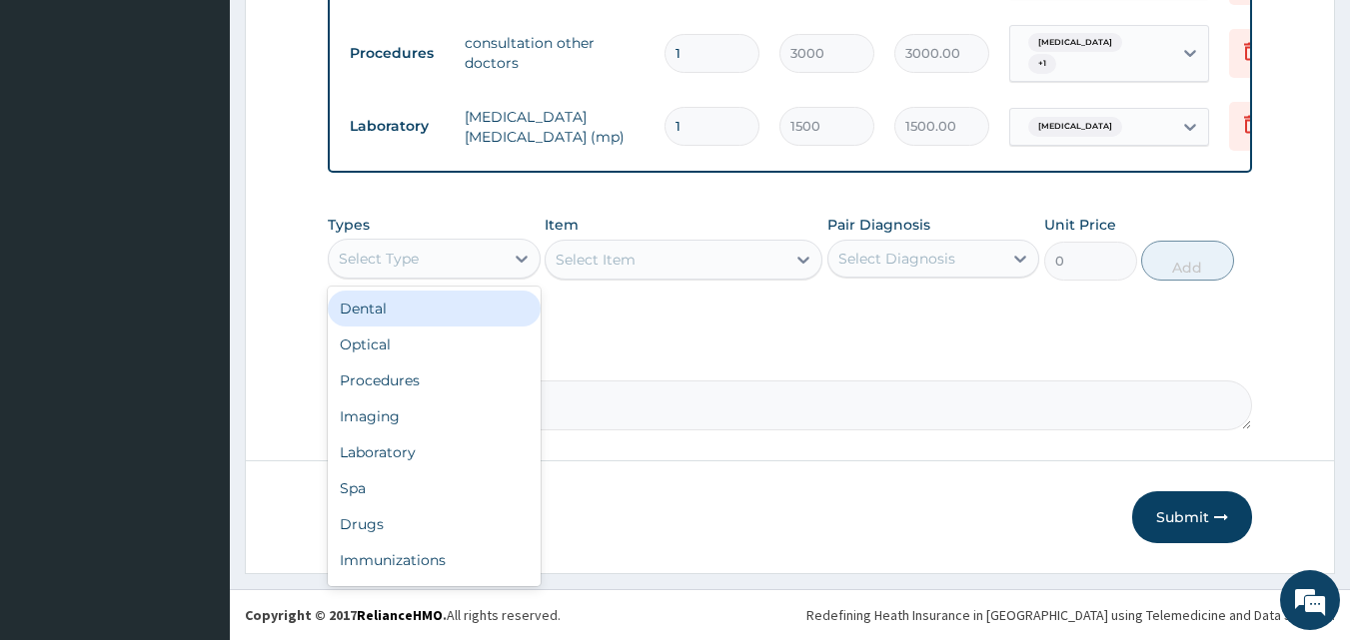
click at [481, 257] on div "Select Type" at bounding box center [416, 259] width 175 height 32
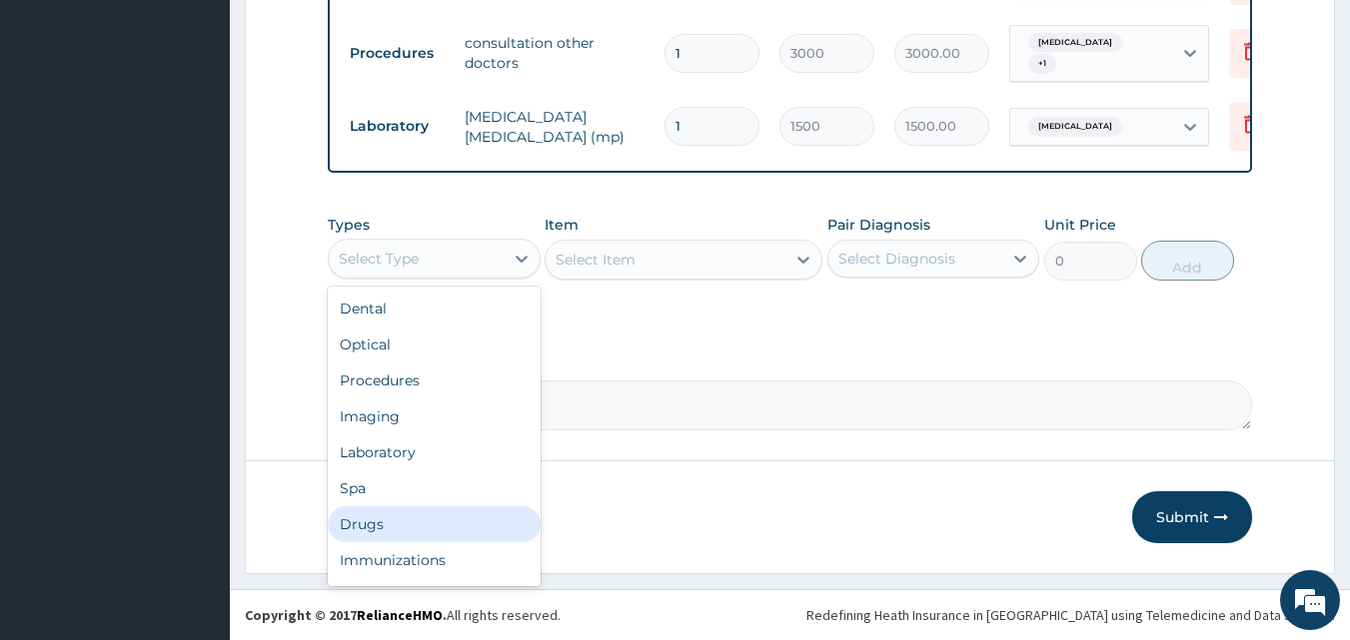
click at [417, 528] on div "Drugs" at bounding box center [434, 524] width 213 height 36
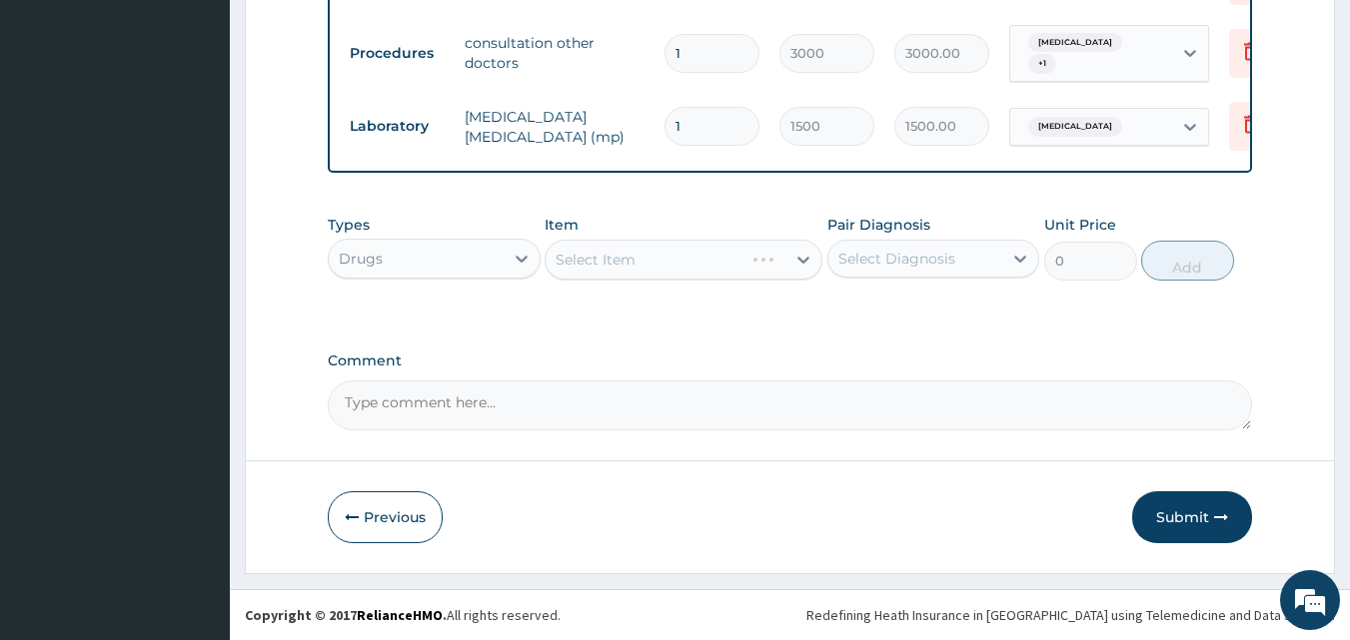
click at [711, 271] on div "Select Item" at bounding box center [683, 260] width 278 height 40
click at [711, 271] on div "Select Item" at bounding box center [644, 260] width 198 height 32
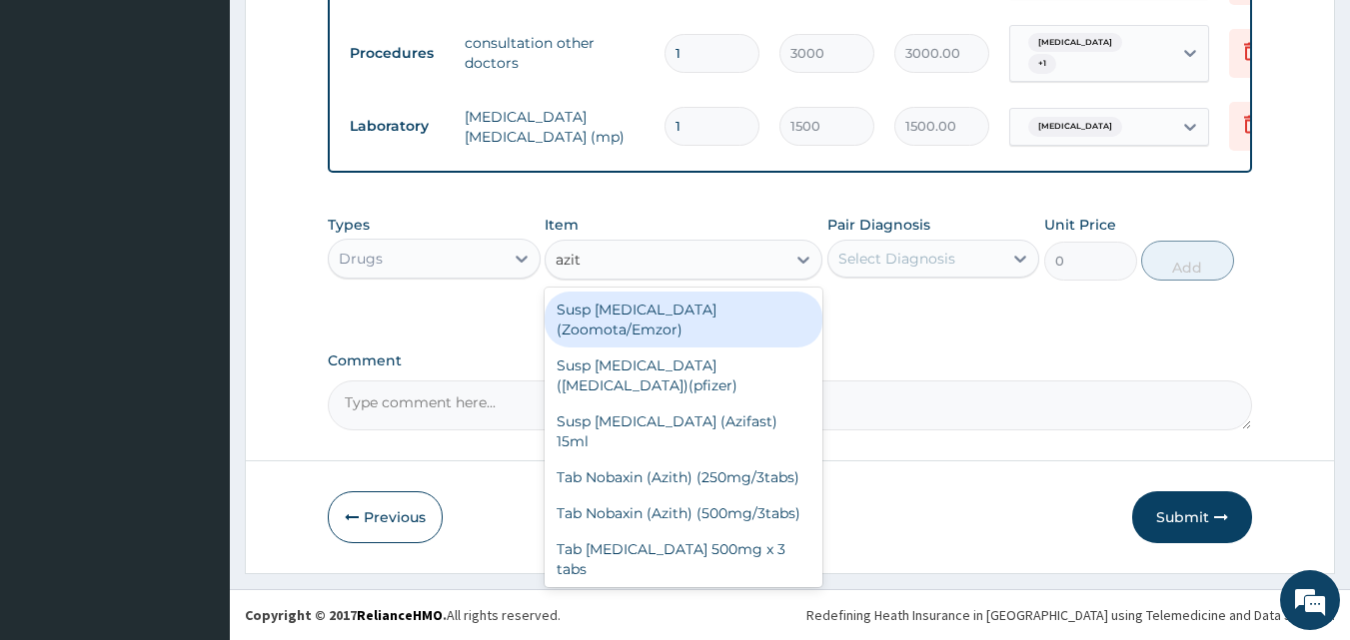
type input "azith"
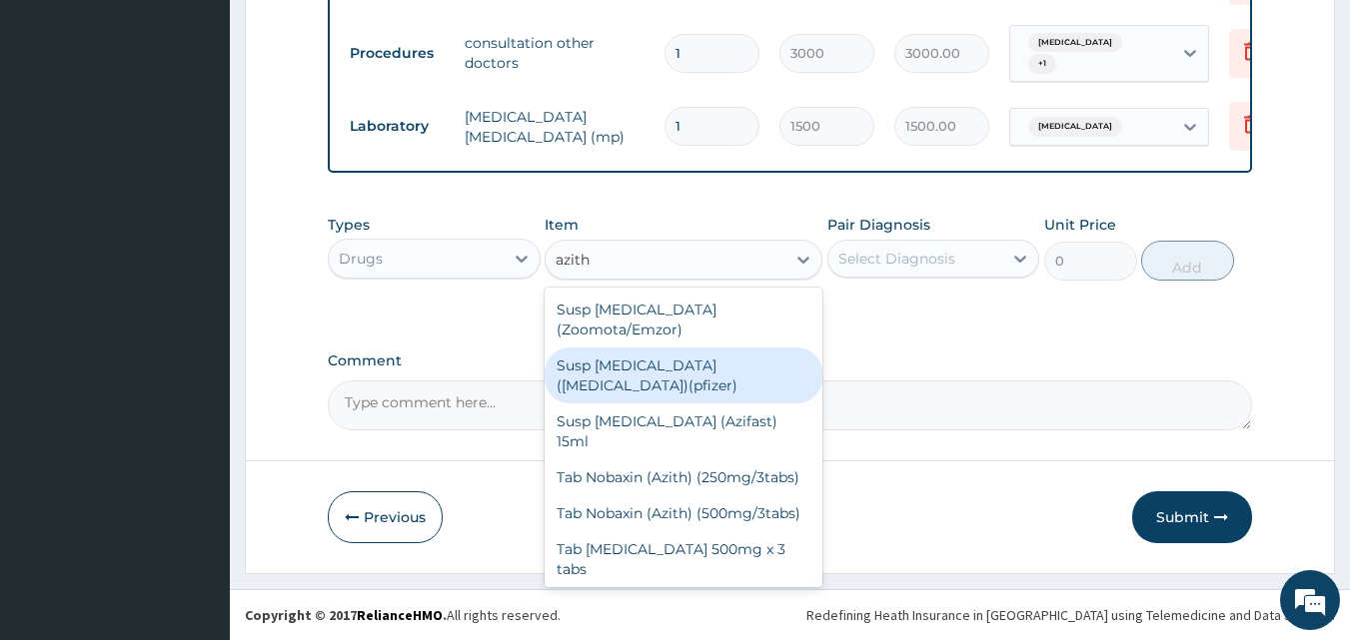
click at [643, 380] on div "Susp Azithromycin(Zithromax)(pfizer)" at bounding box center [683, 376] width 278 height 56
type input "5000"
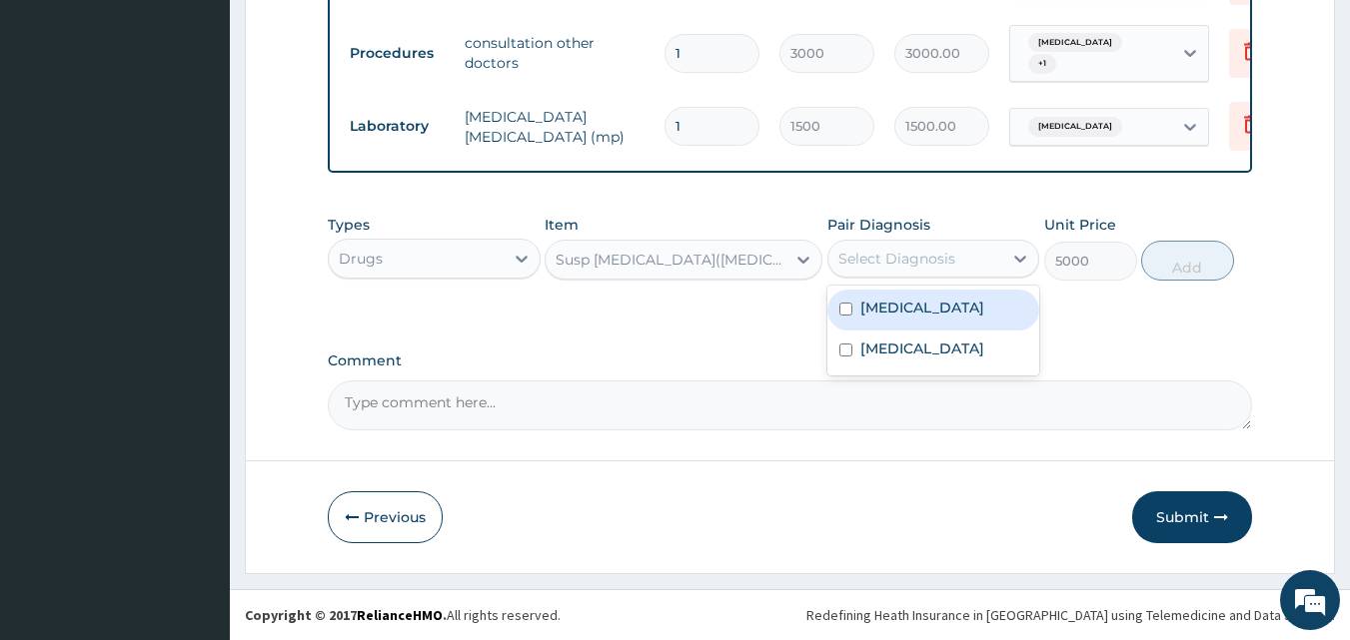
click at [892, 272] on div "Select Diagnosis" at bounding box center [915, 259] width 175 height 32
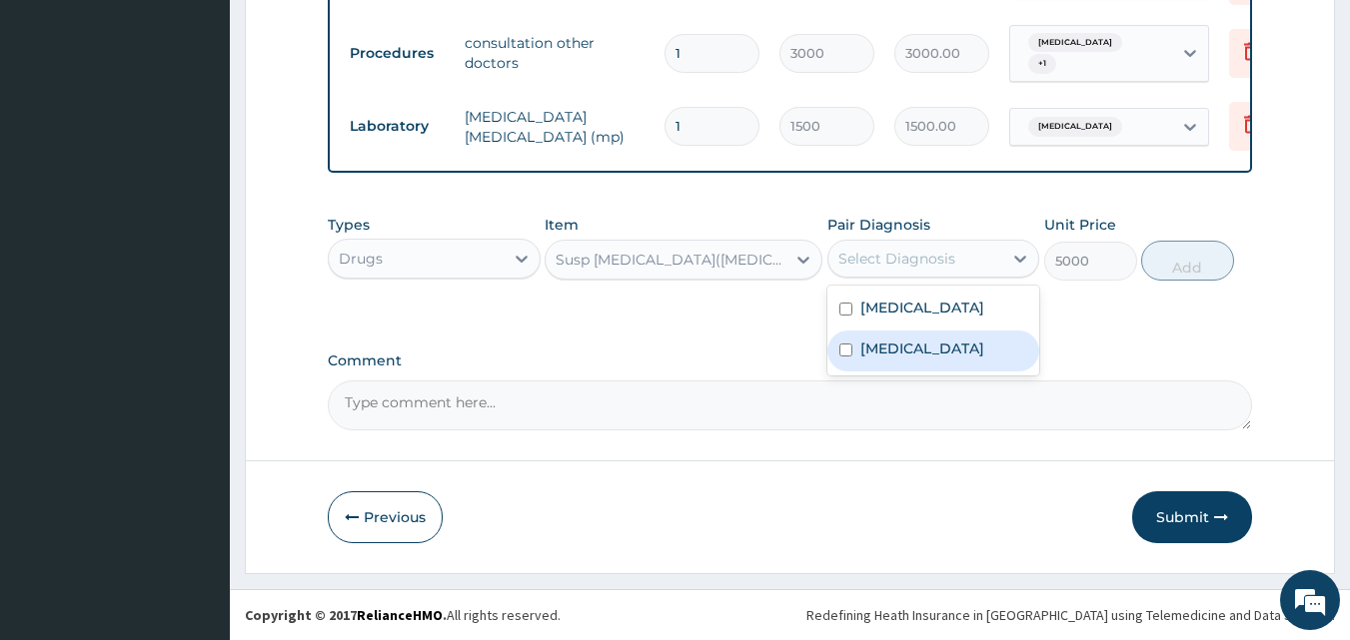
click at [906, 349] on label "Pneumonia" at bounding box center [922, 349] width 124 height 20
checkbox input "true"
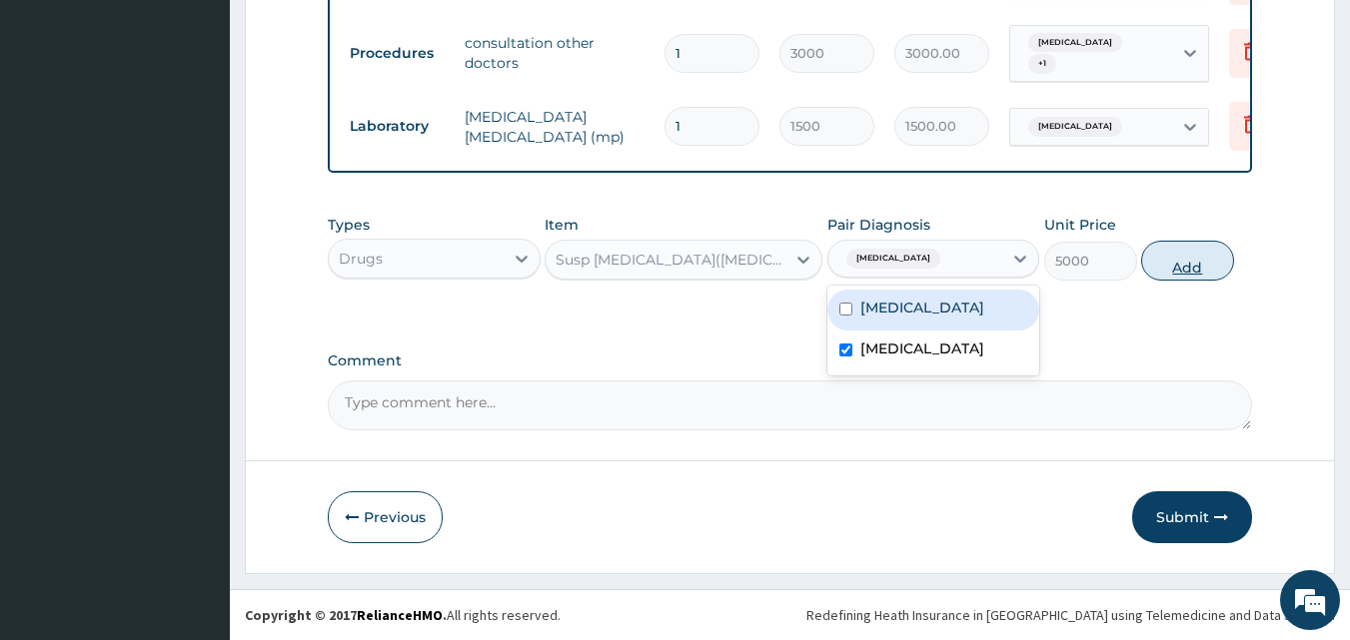
click at [1162, 276] on button "Add" at bounding box center [1187, 261] width 93 height 40
type input "0"
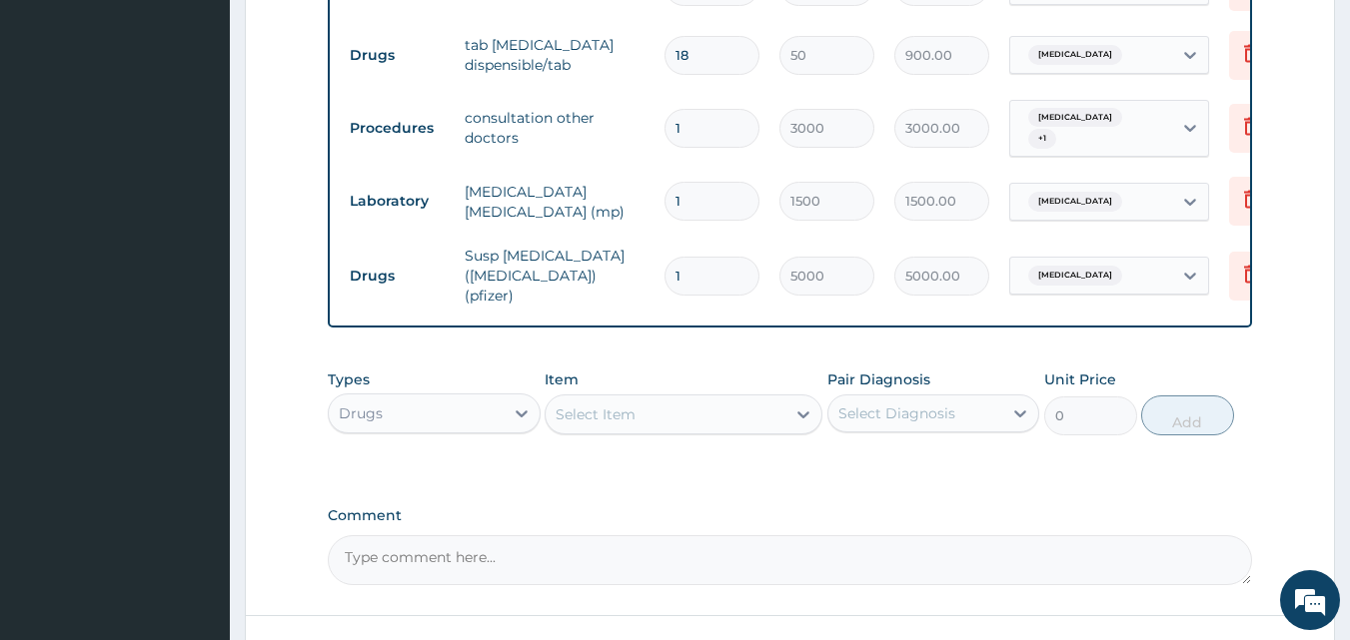
scroll to position [726, 0]
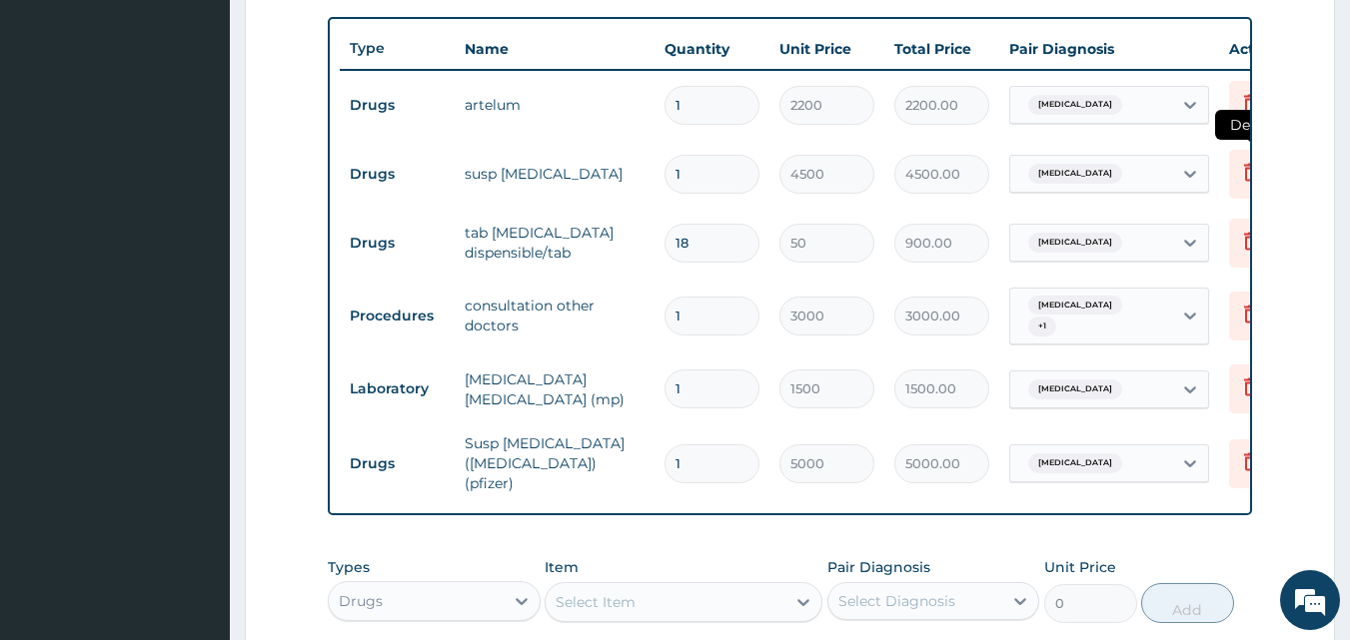
click at [1239, 180] on icon at bounding box center [1251, 172] width 24 height 24
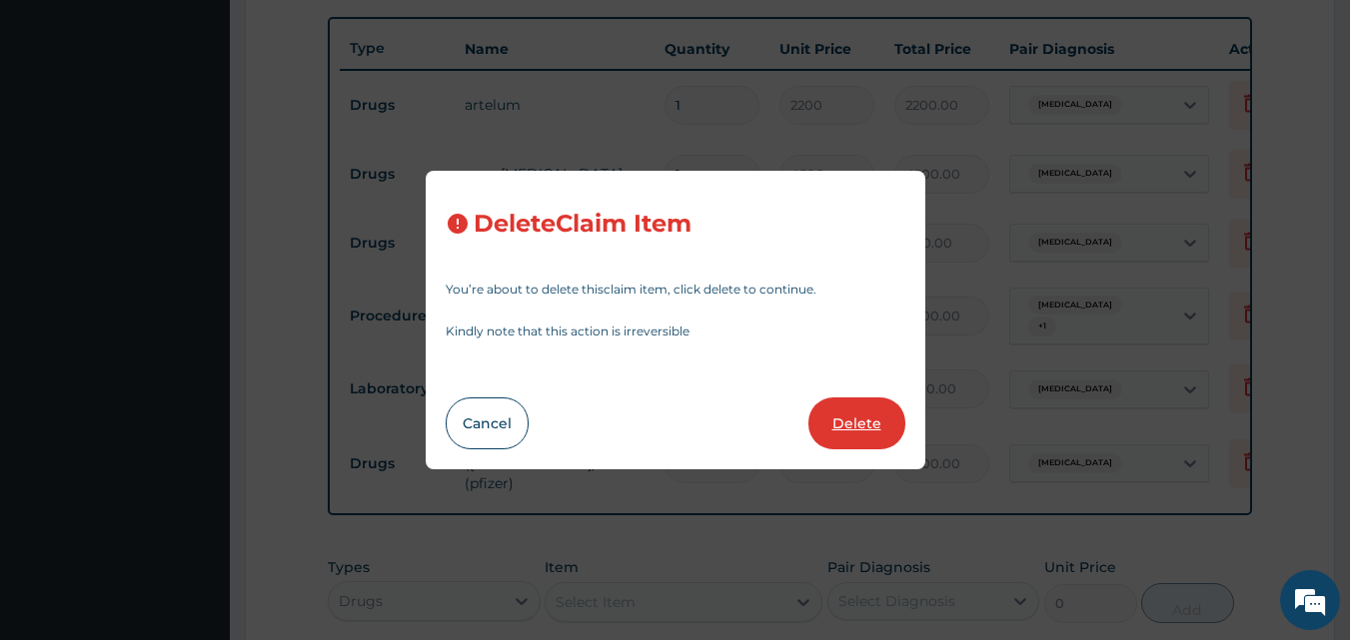
click at [865, 422] on button "Delete" at bounding box center [856, 424] width 97 height 52
type input "18"
type input "50"
type input "900.00"
type input "1"
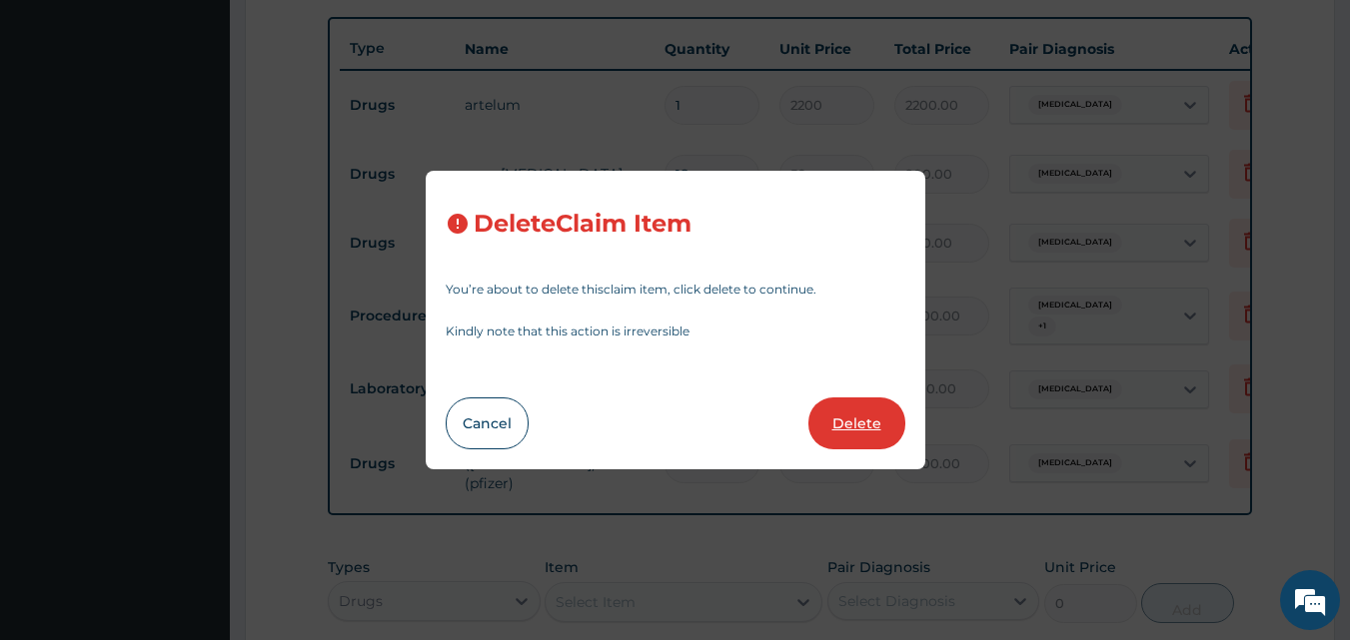
type input "3000"
type input "3000.00"
type input "1500"
type input "1500.00"
type input "5000"
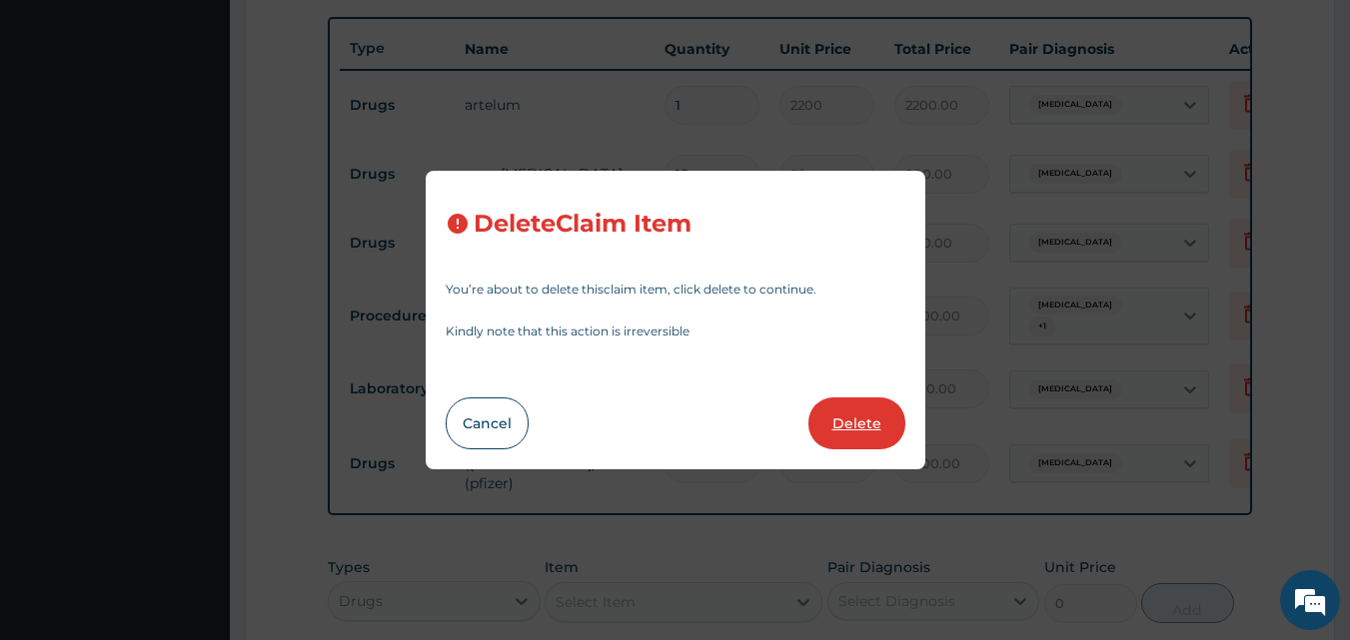
type input "5000.00"
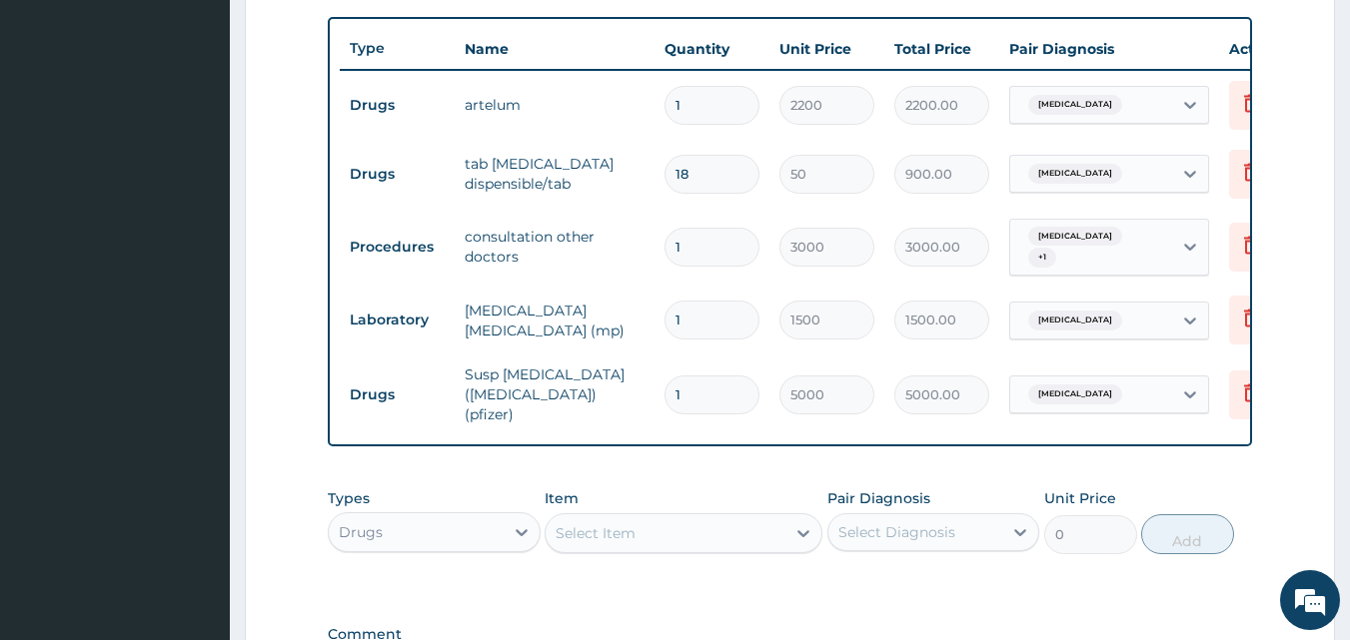
click at [695, 553] on div "Select Item" at bounding box center [683, 533] width 278 height 40
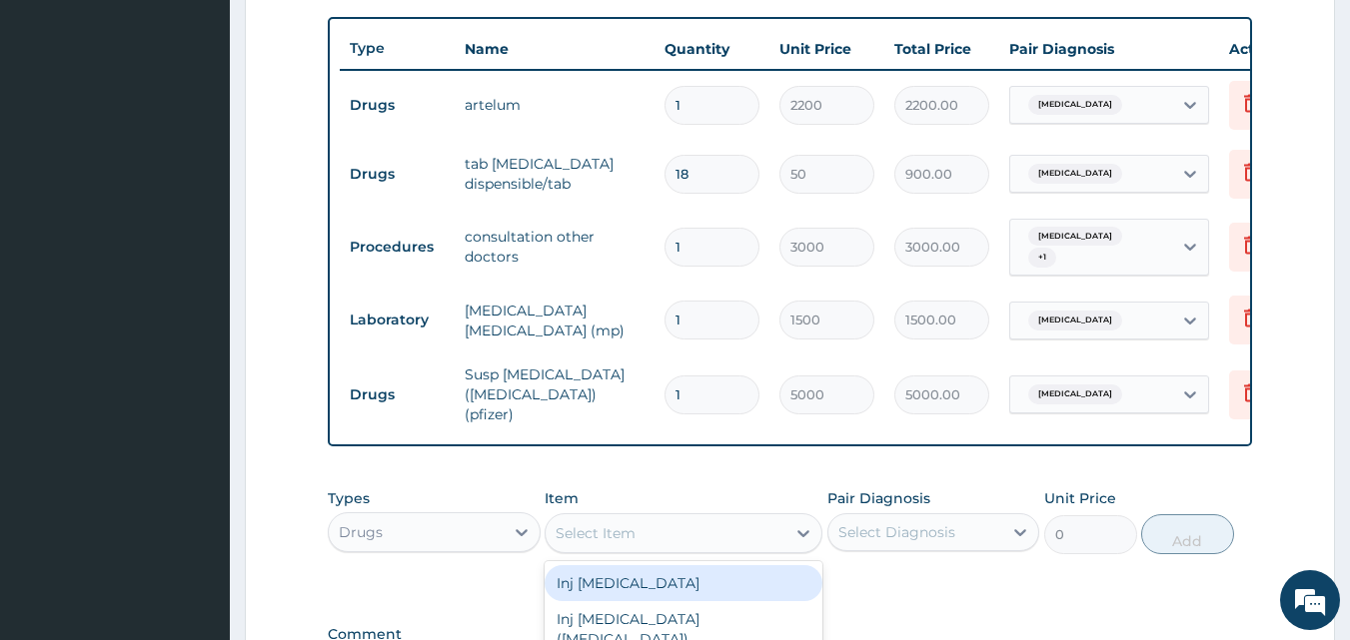
type input "s"
type input "para"
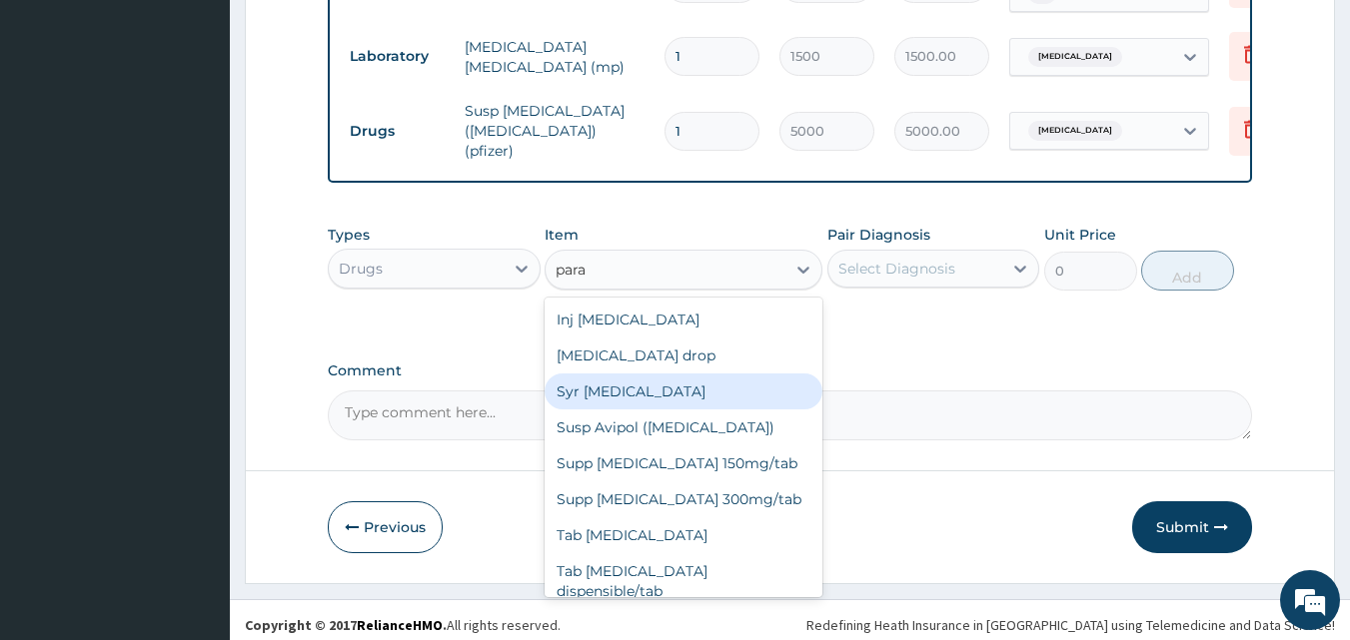
drag, startPoint x: 673, startPoint y: 419, endPoint x: 672, endPoint y: 401, distance: 18.0
click at [672, 401] on div "Inj Paracetamol Paracetamol drop Syr Paracetamol Susp Avipol (paracetamol) Supp…" at bounding box center [683, 448] width 278 height 300
click at [672, 401] on div "Syr Paracetamol" at bounding box center [683, 392] width 278 height 36
type input "500"
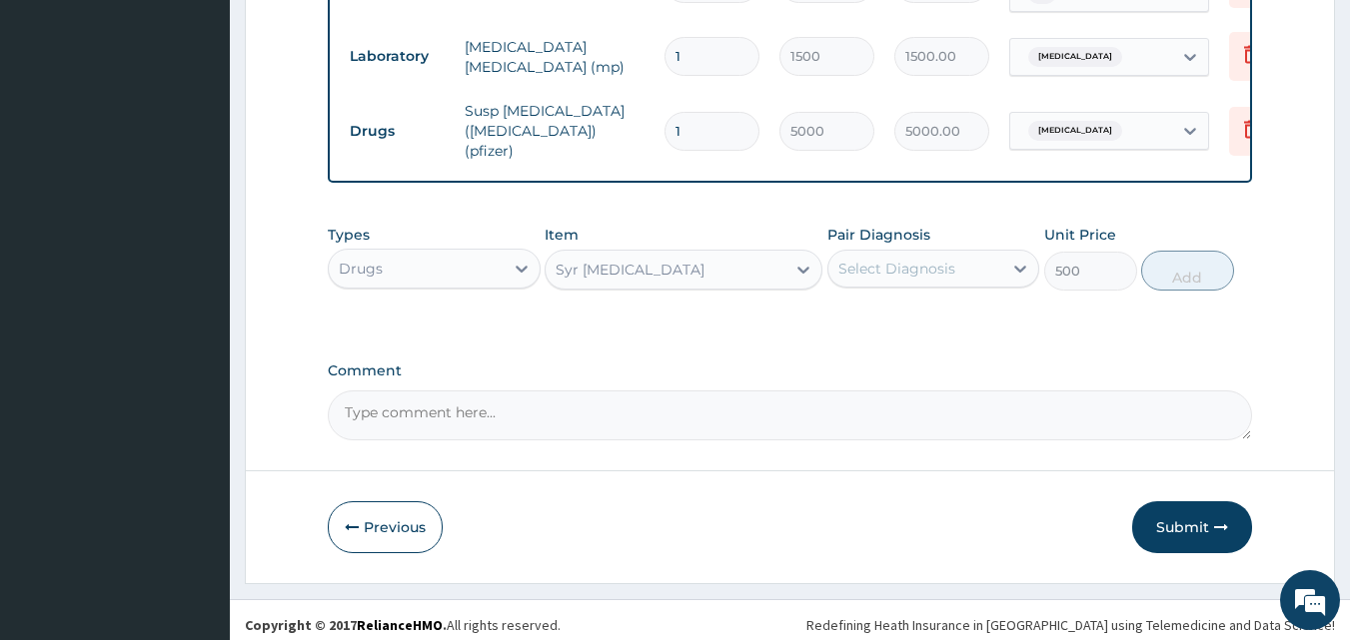
click at [964, 238] on div "Pair Diagnosis Select Diagnosis" at bounding box center [933, 258] width 213 height 66
click at [940, 279] on div "Select Diagnosis" at bounding box center [896, 269] width 117 height 20
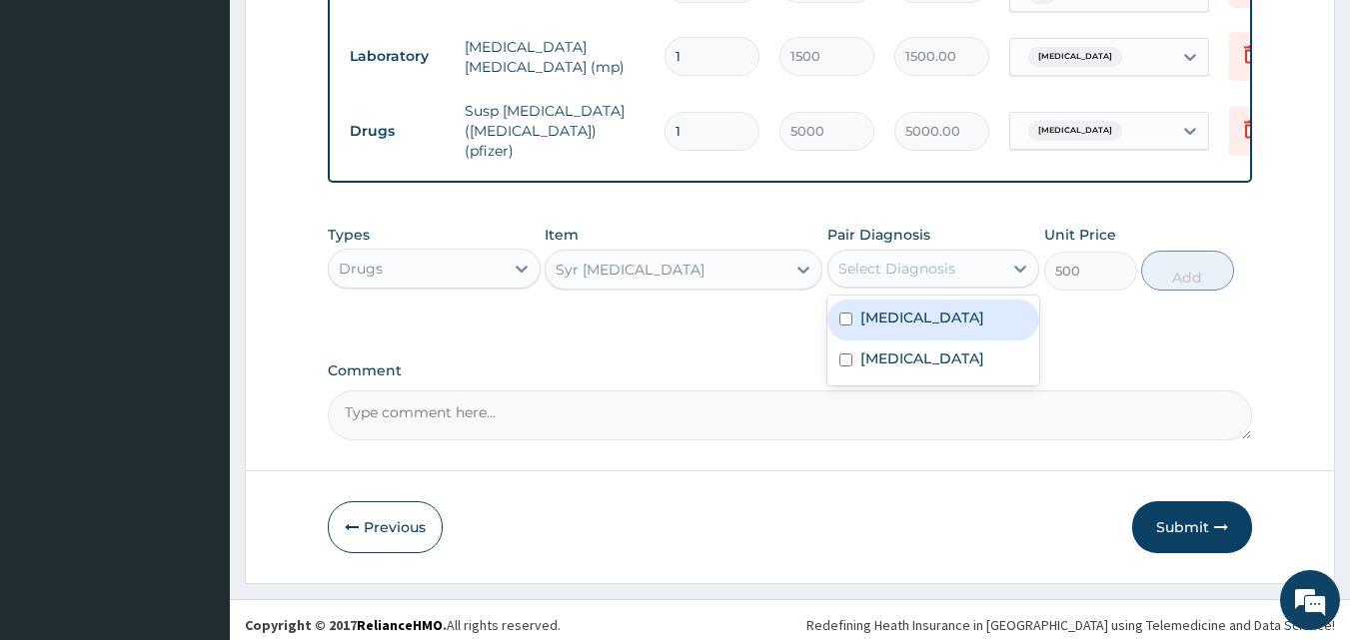
click at [940, 321] on div "Malaria" at bounding box center [933, 320] width 213 height 41
checkbox input "true"
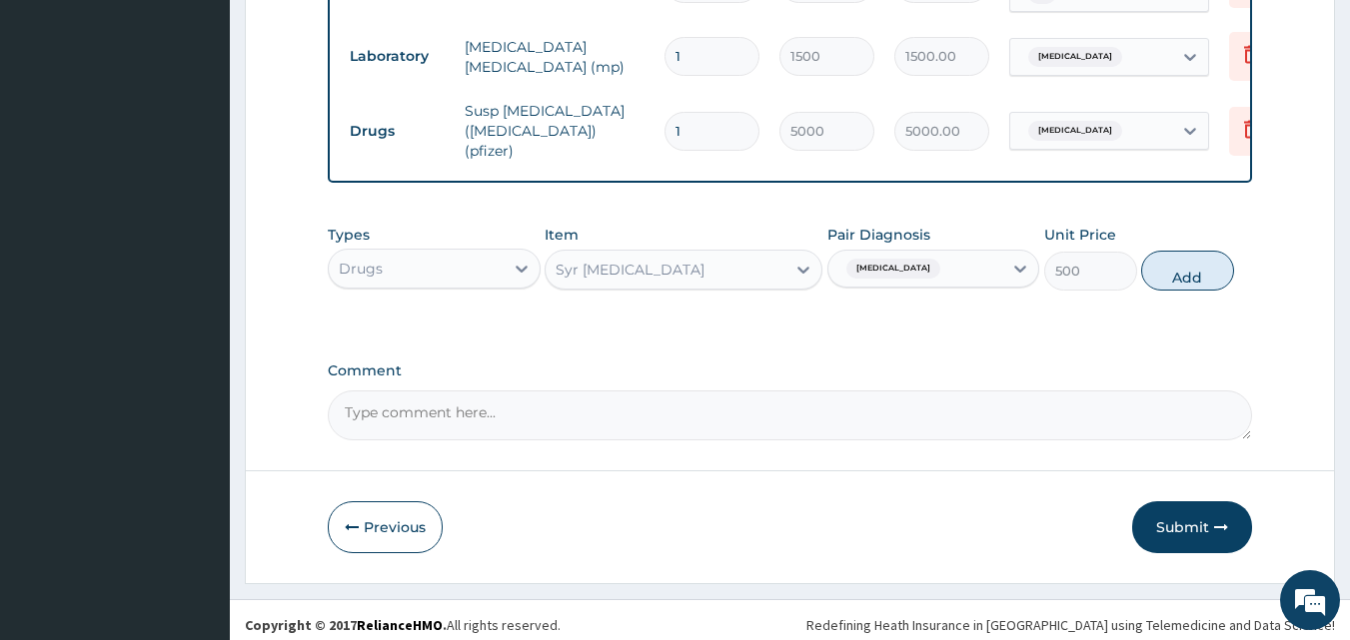
click at [1179, 272] on button "Add" at bounding box center [1187, 271] width 93 height 40
type input "0"
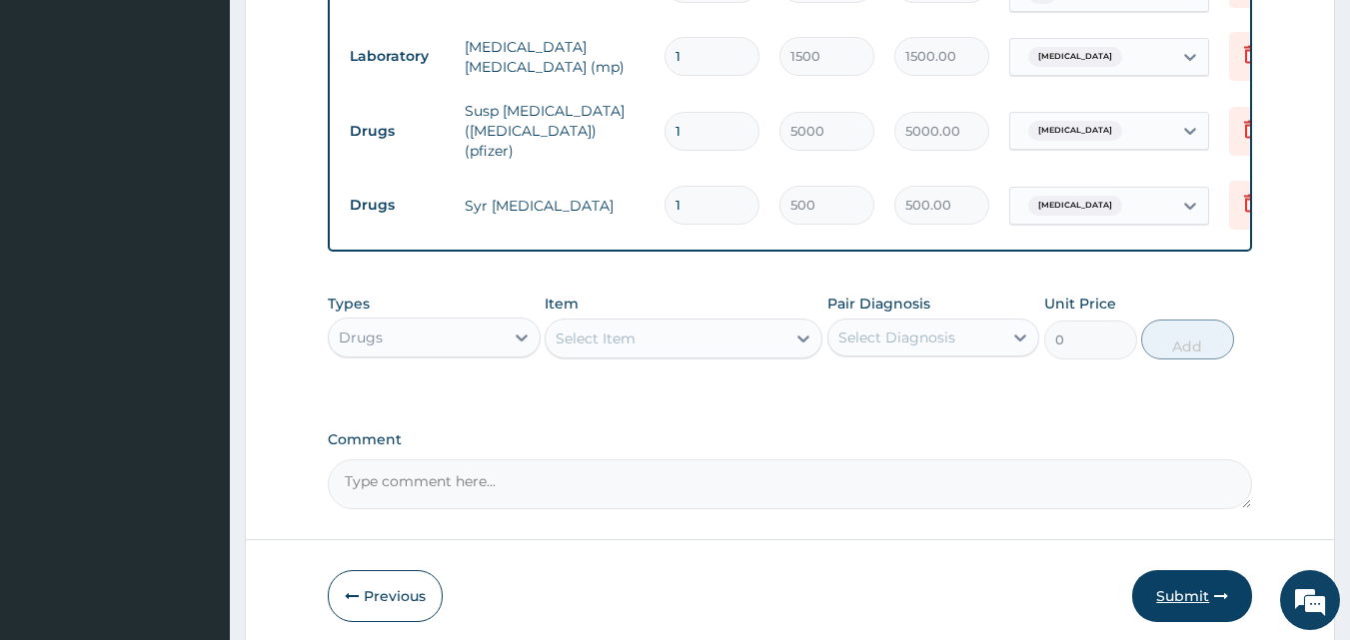
click at [1199, 607] on button "Submit" at bounding box center [1192, 596] width 120 height 52
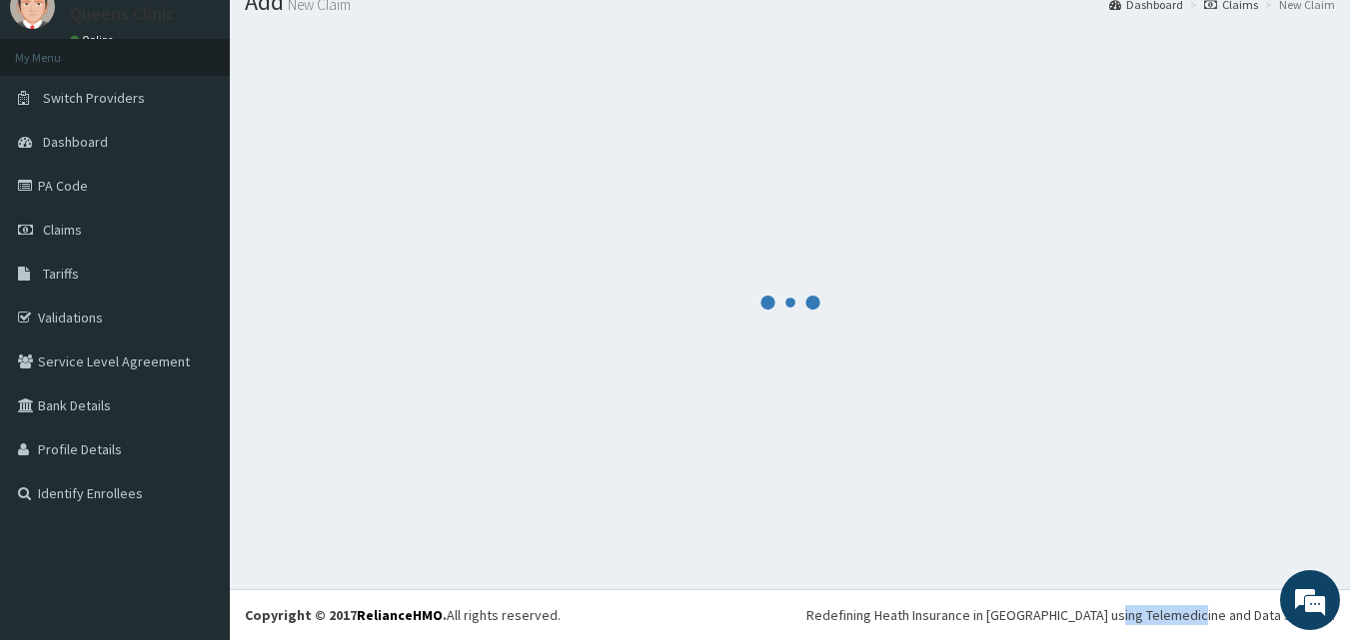
scroll to position [76, 0]
click at [1199, 607] on div "Redefining Heath Insurance in [GEOGRAPHIC_DATA] using Telemedicine and Data Sci…" at bounding box center [1070, 615] width 528 height 20
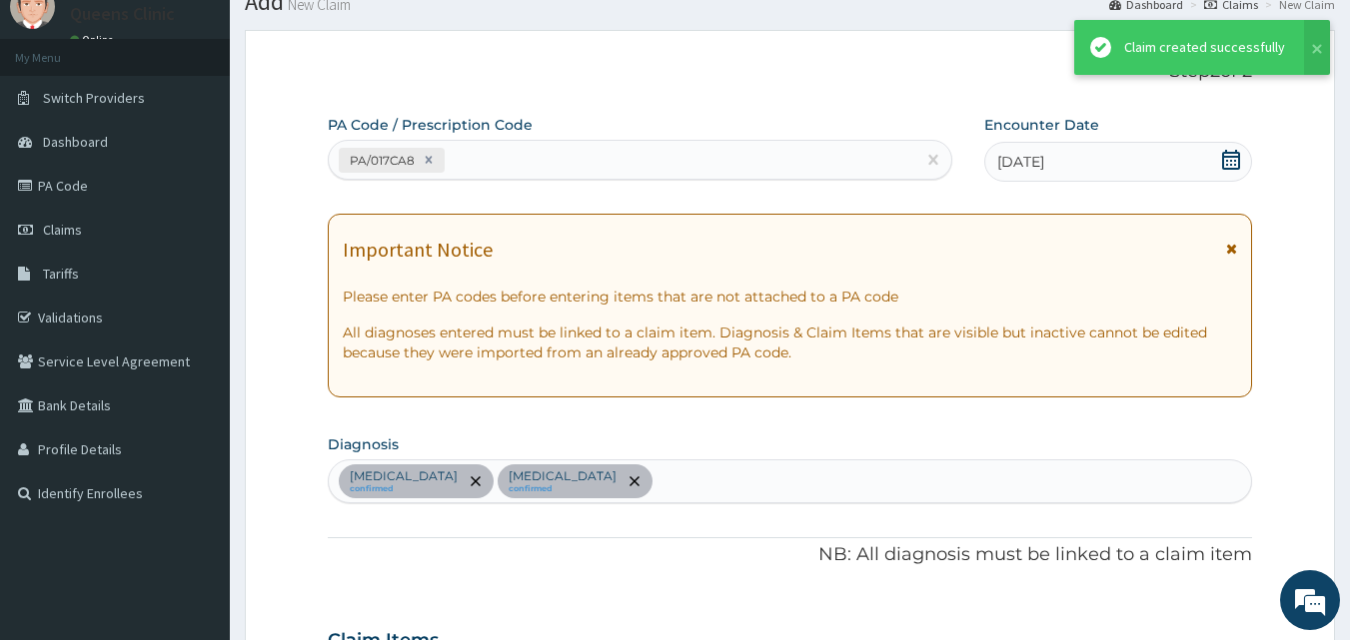
scroll to position [990, 0]
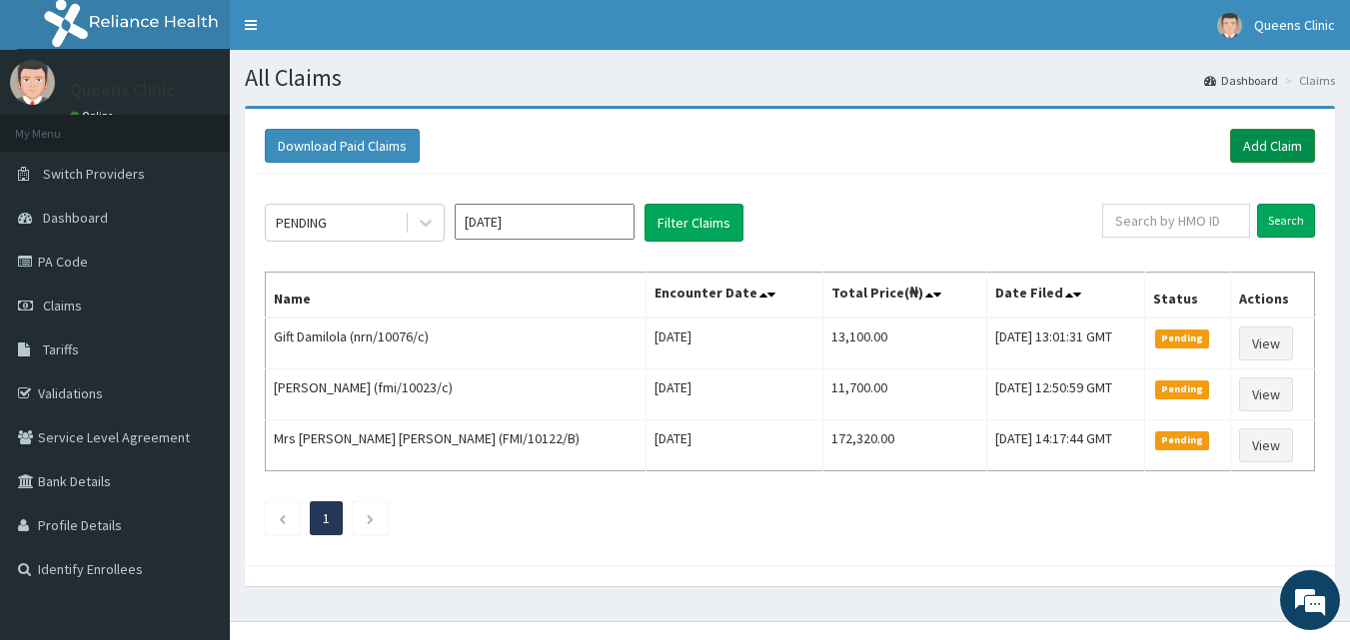
click at [1263, 153] on link "Add Claim" at bounding box center [1272, 146] width 85 height 34
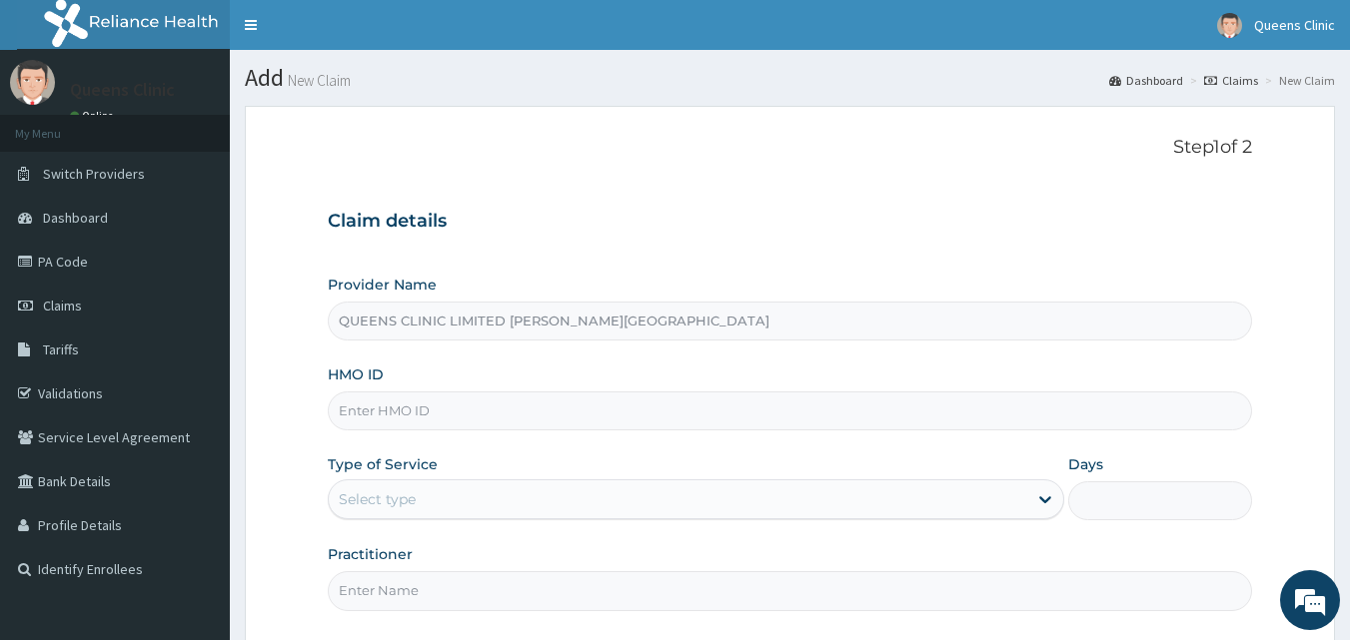
click at [415, 400] on input "HMO ID" at bounding box center [790, 411] width 925 height 39
paste input "WEP/10017/B"
type input "WEP/10017/B"
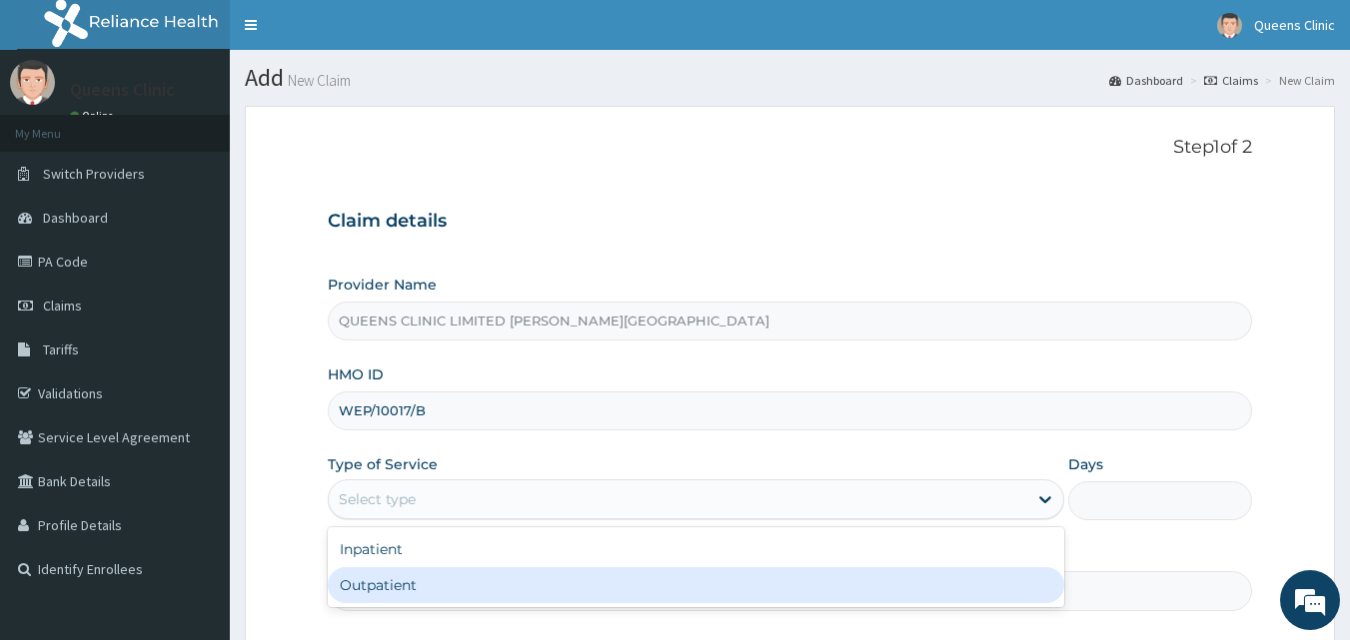
drag, startPoint x: 412, startPoint y: 500, endPoint x: 410, endPoint y: 577, distance: 76.9
click at [410, 519] on div "option Outpatient focused, 2 of 2. 2 results available. Use Up and Down to choo…" at bounding box center [696, 500] width 736 height 40
click at [410, 577] on div "Outpatient" at bounding box center [696, 585] width 736 height 36
type input "1"
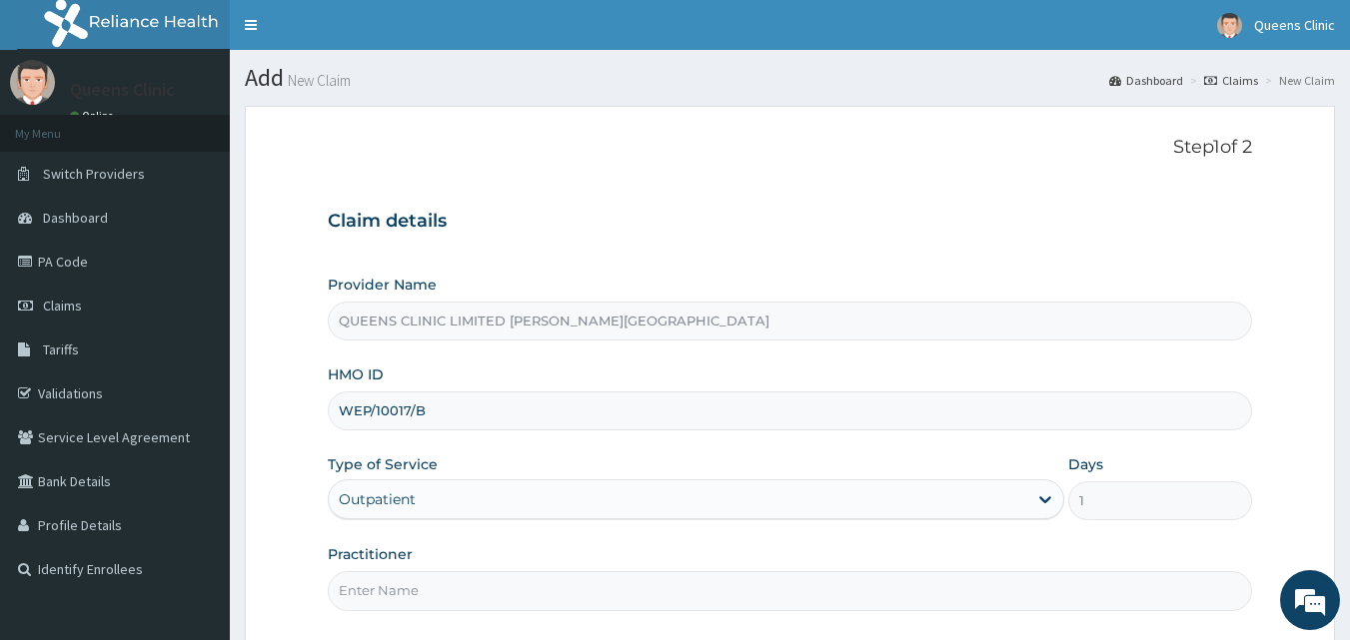
click at [401, 601] on input "Practitioner" at bounding box center [790, 590] width 925 height 39
paste input "Oscar McPeterz"
type input "Oscar McPeterz"
drag, startPoint x: 442, startPoint y: 414, endPoint x: 343, endPoint y: 416, distance: 98.9
click at [343, 416] on input "WEP/10017/B" at bounding box center [790, 411] width 925 height 39
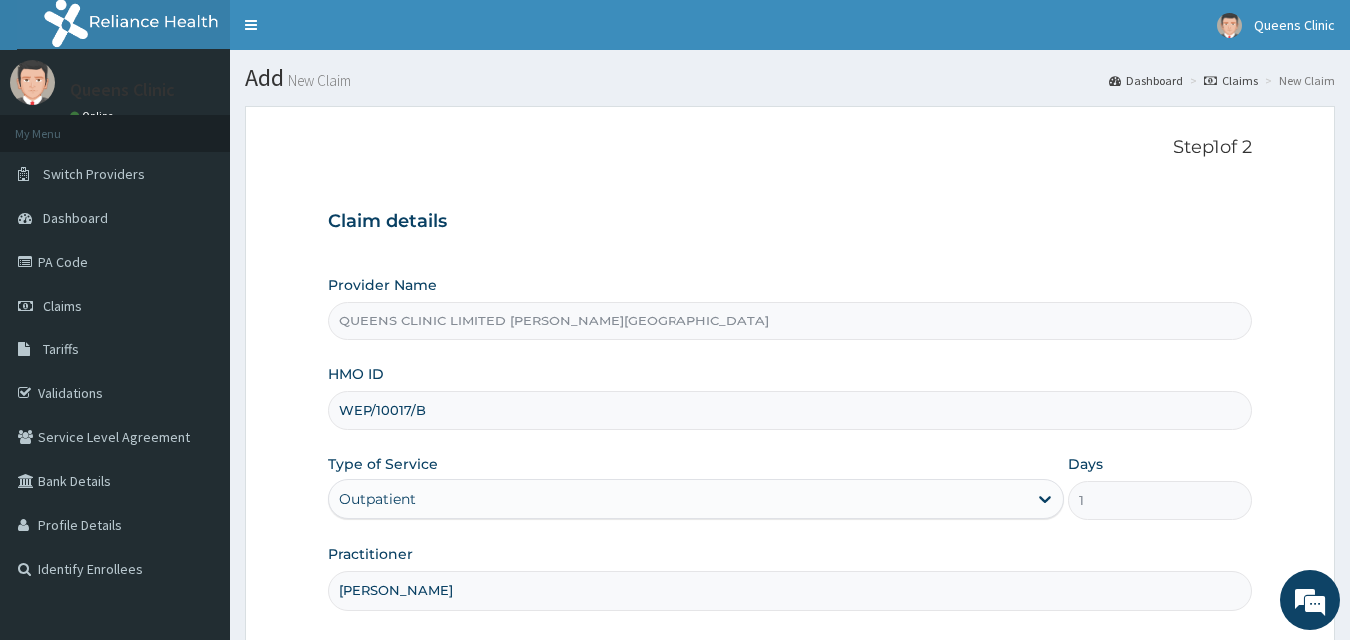
scroll to position [146, 0]
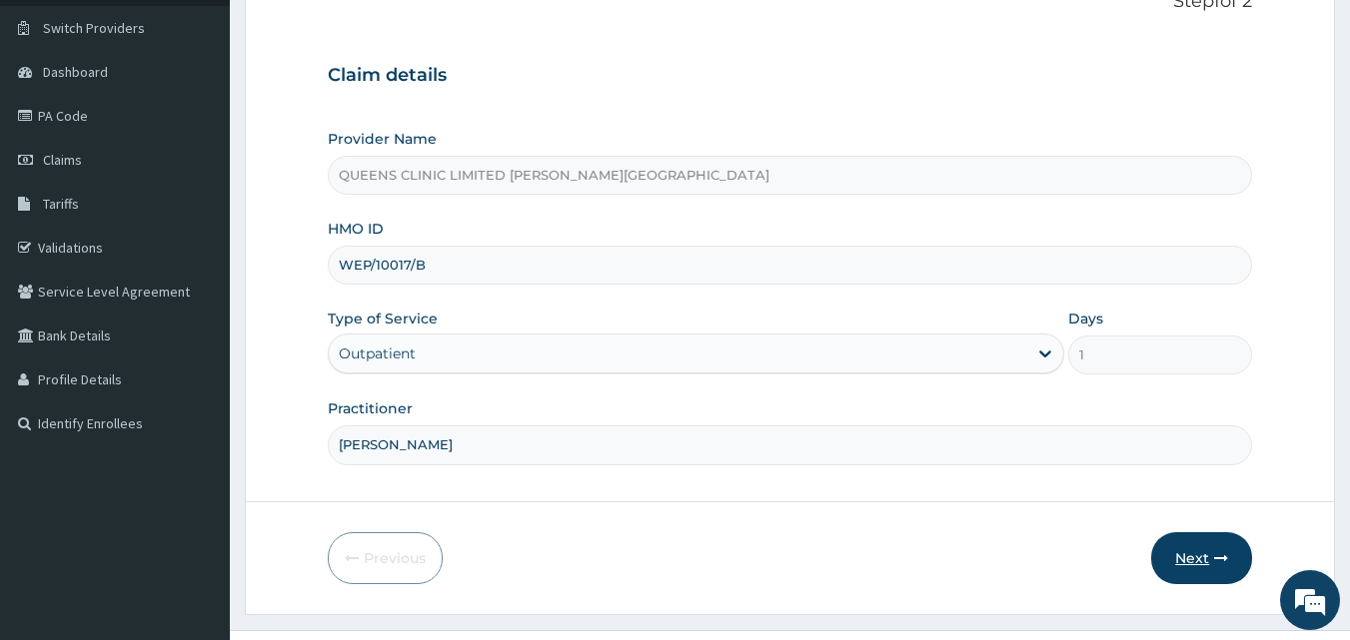
click at [1225, 558] on icon "button" at bounding box center [1221, 558] width 14 height 14
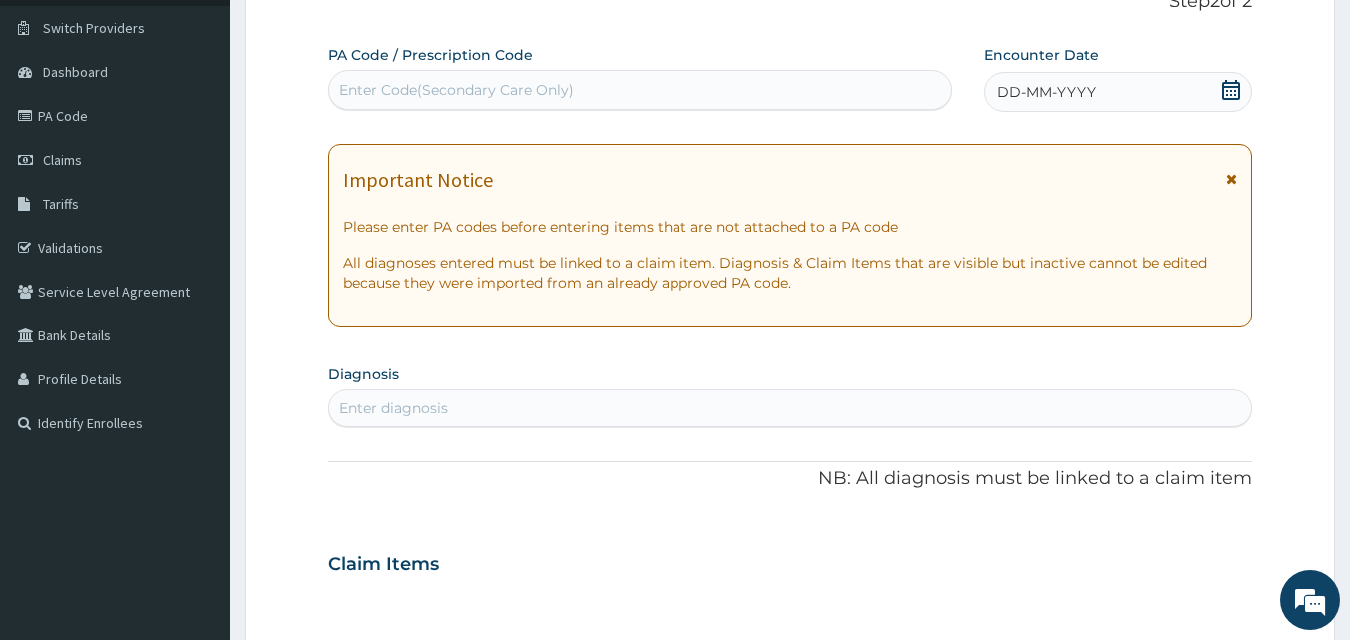
click at [509, 95] on div "Enter Code(Secondary Care Only)" at bounding box center [456, 90] width 235 height 20
paste input "PA/45755D"
type input "PA/45755D"
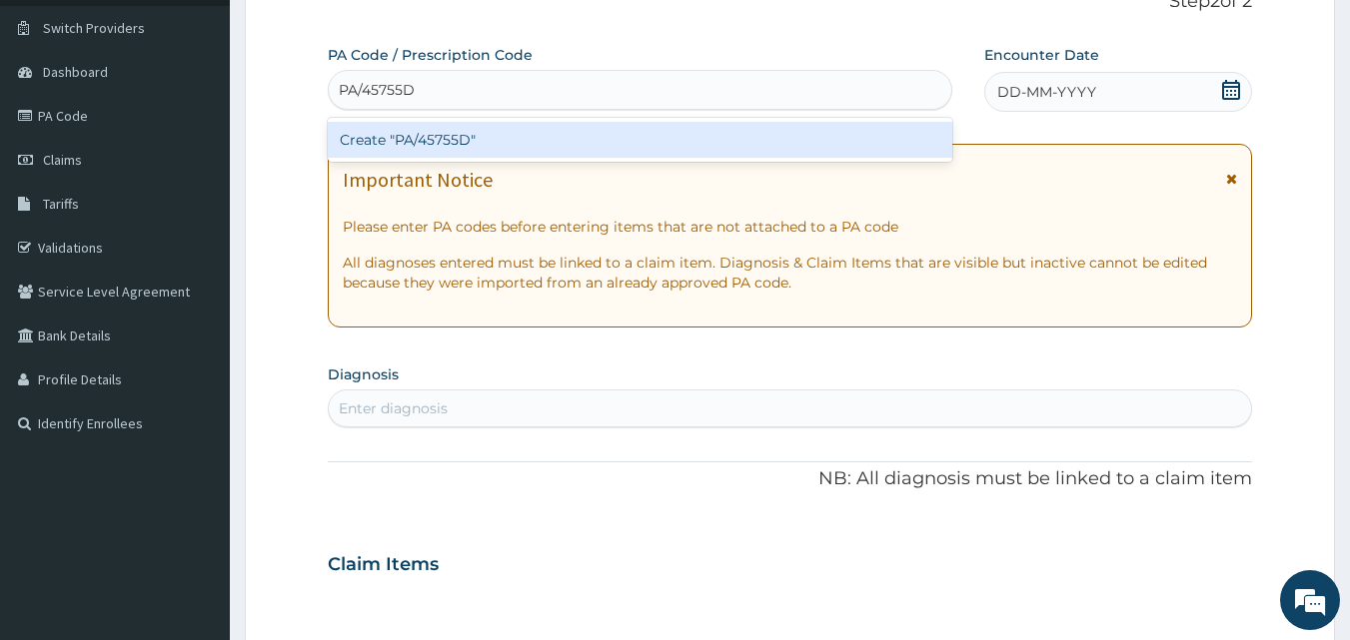
click at [498, 124] on div "Create "PA/45755D"" at bounding box center [640, 140] width 625 height 36
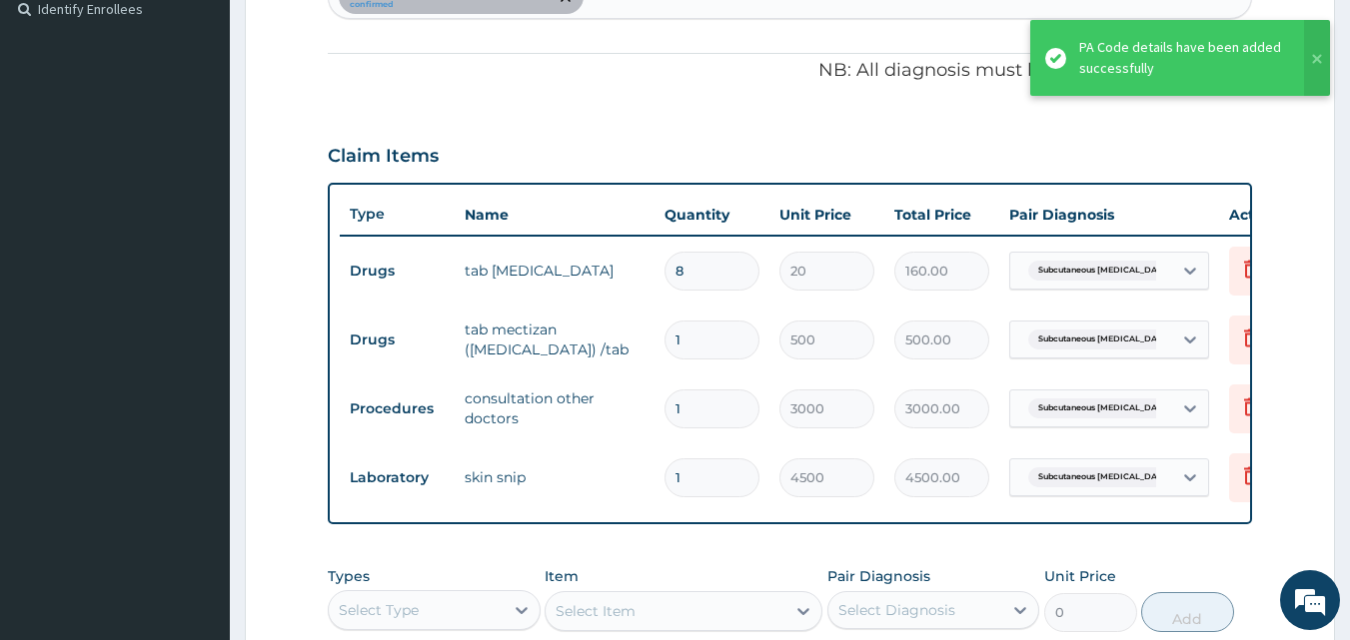
scroll to position [547, 0]
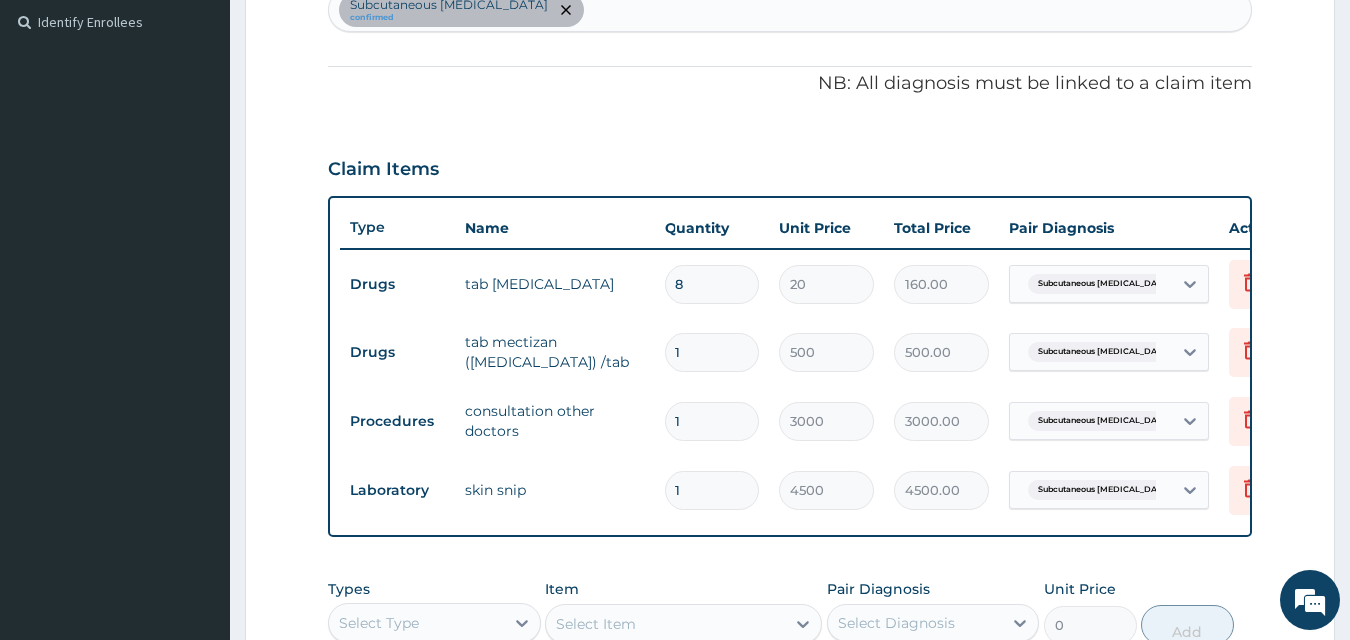
click at [707, 292] on input "8" at bounding box center [711, 284] width 95 height 39
type input "0.00"
type input "1"
type input "20.00"
type input "10"
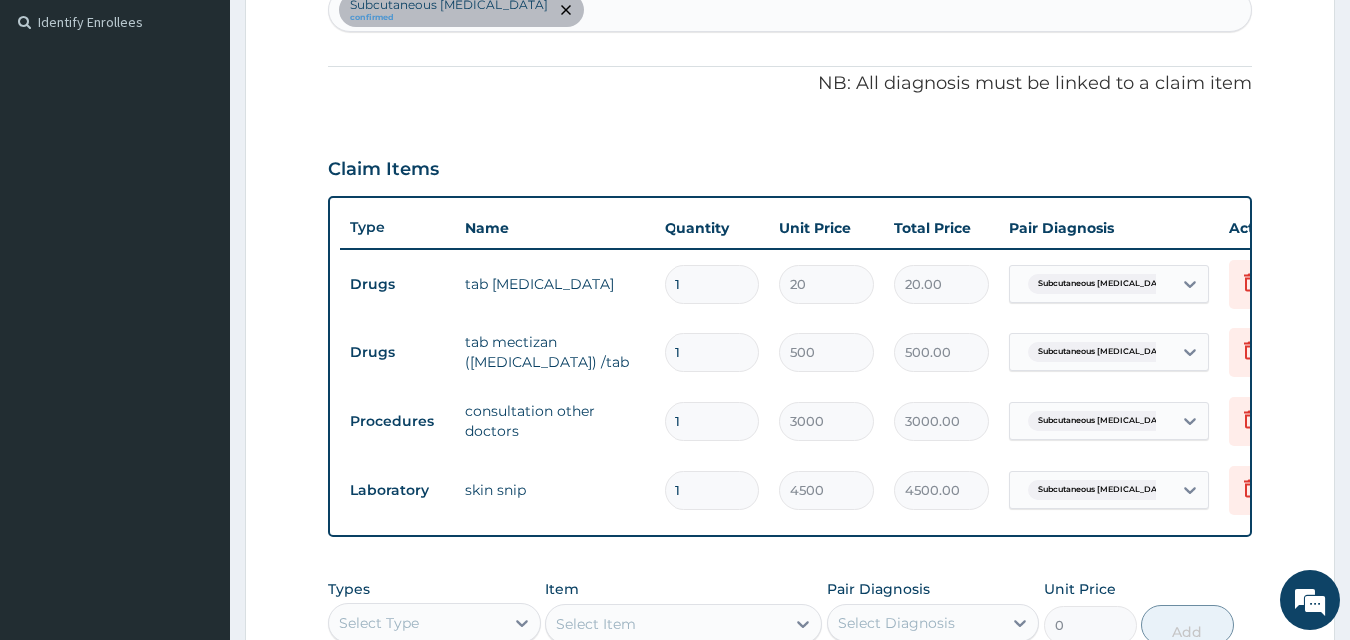
type input "200.00"
type input "10"
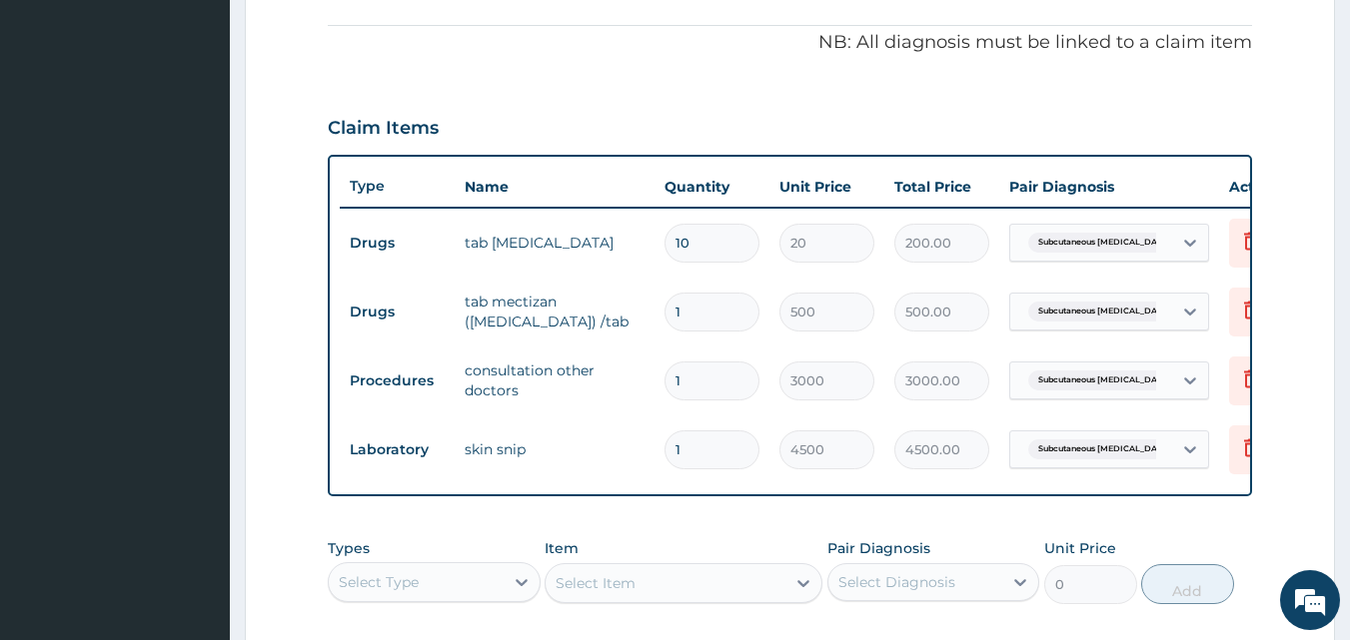
scroll to position [927, 0]
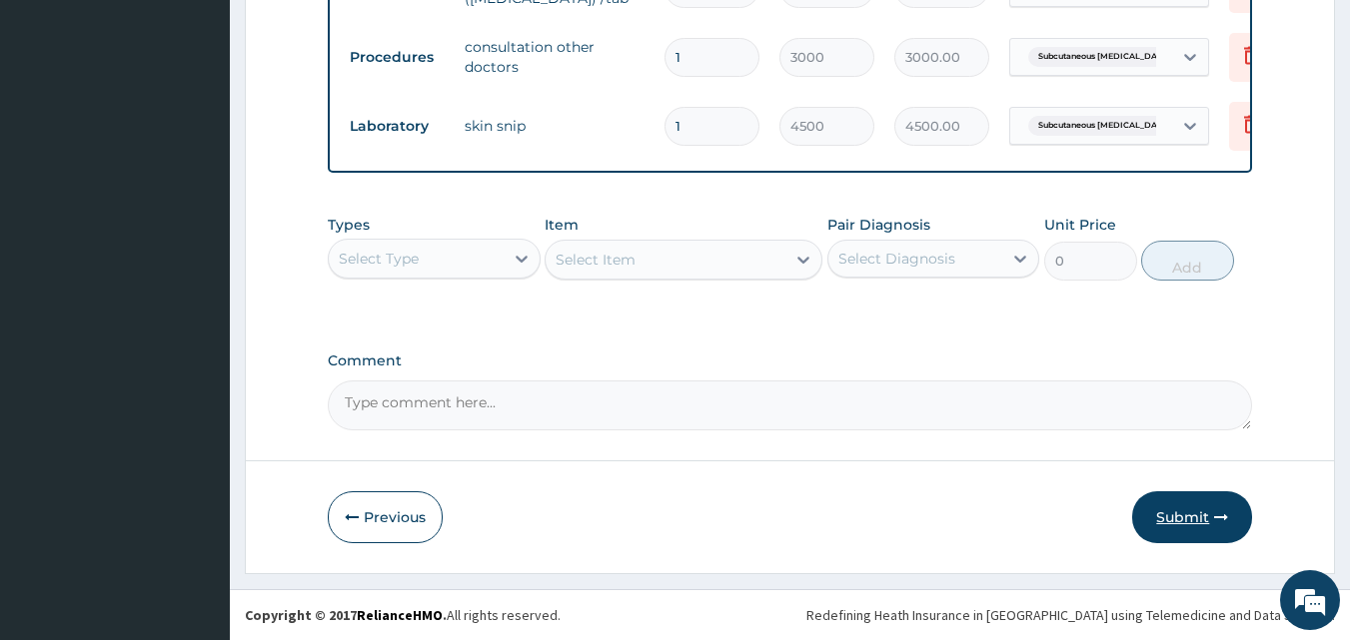
click at [1212, 521] on button "Submit" at bounding box center [1192, 517] width 120 height 52
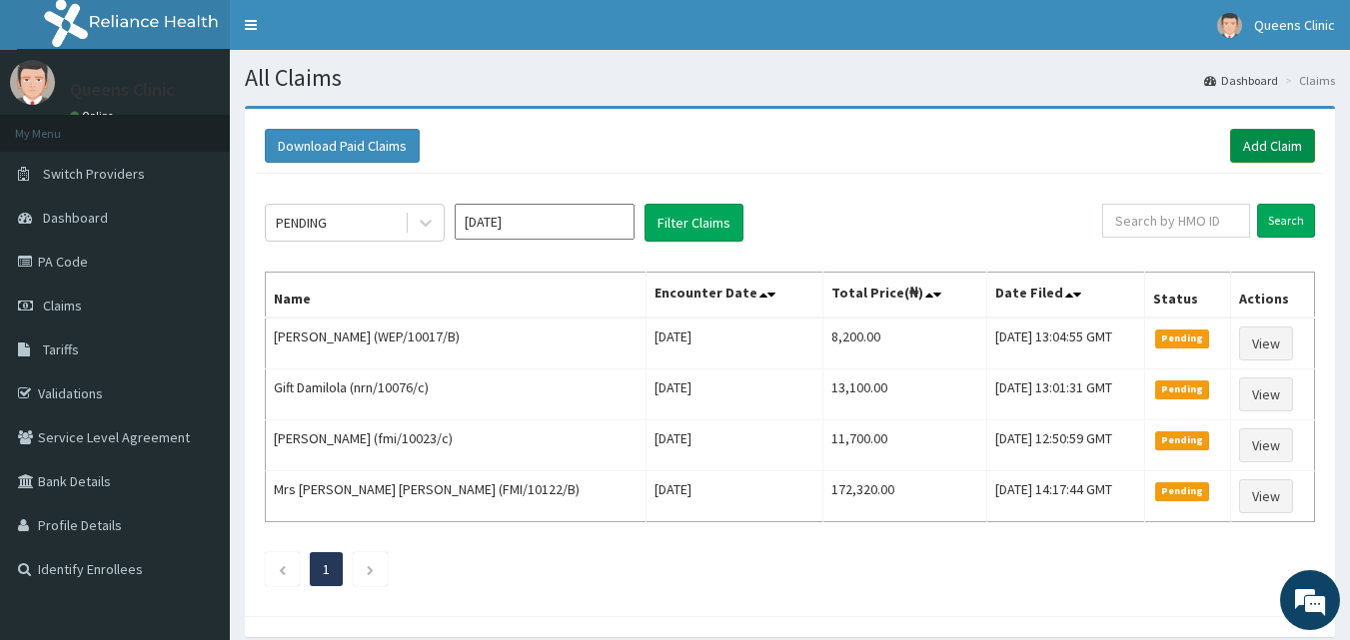
click at [1261, 134] on link "Add Claim" at bounding box center [1272, 146] width 85 height 34
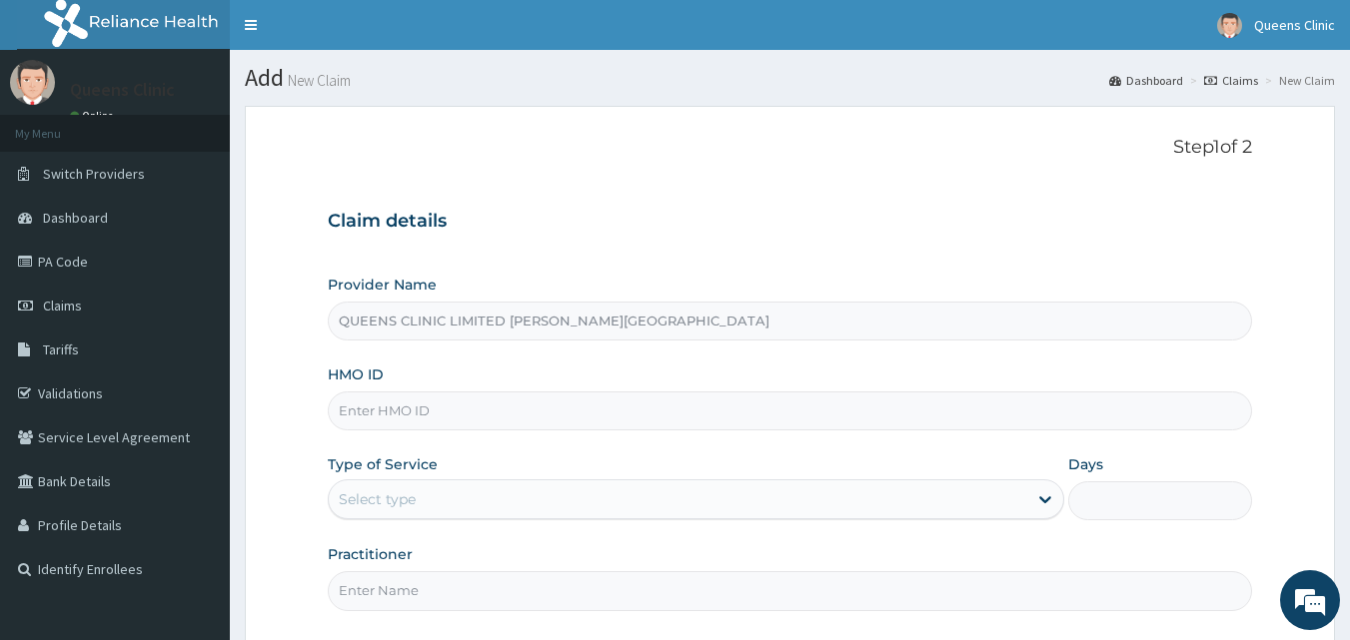
click at [401, 415] on input "HMO ID" at bounding box center [790, 411] width 925 height 39
paste input "OTV/10586/A"
type input "OTV/10586/A"
click at [416, 515] on div "Select type" at bounding box center [678, 500] width 698 height 32
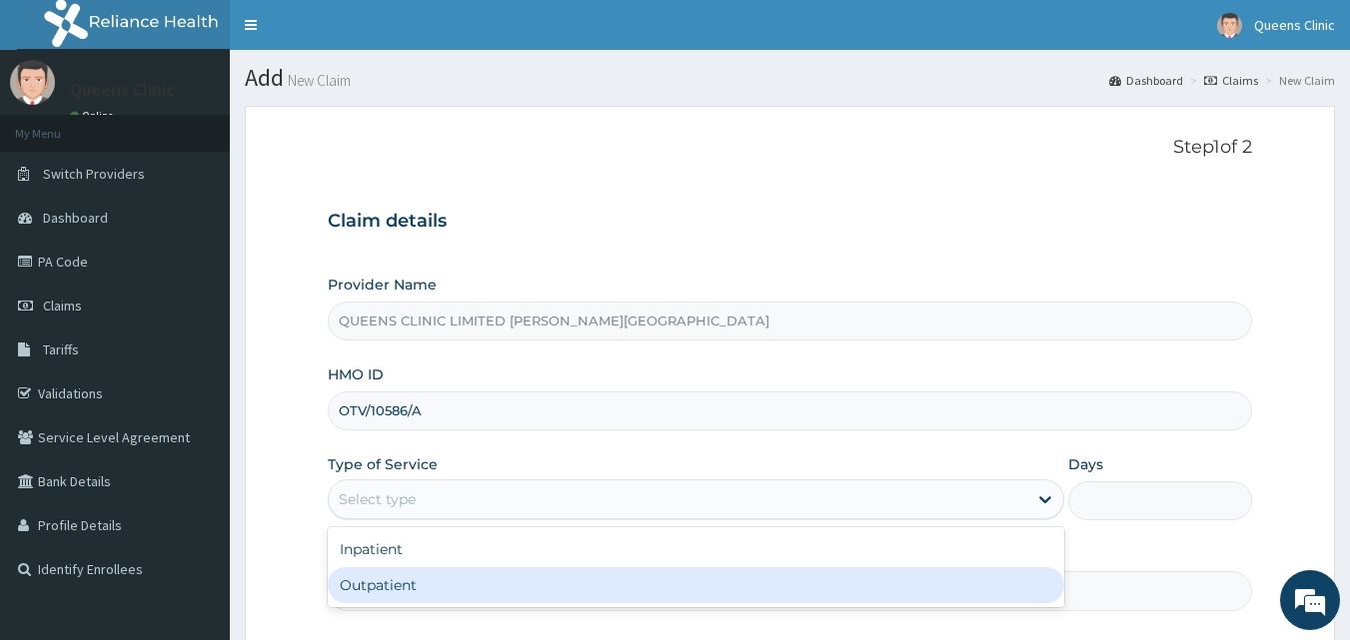
click at [409, 591] on div "Outpatient" at bounding box center [696, 585] width 736 height 36
type input "1"
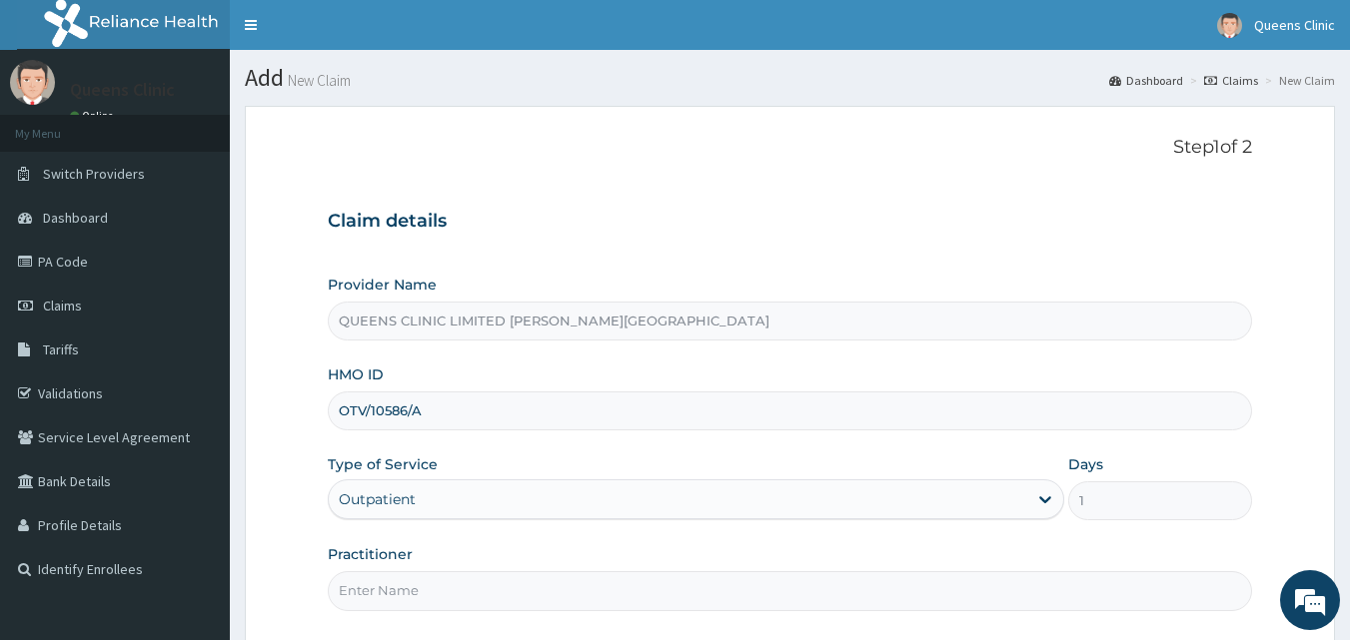
click at [407, 595] on input "Practitioner" at bounding box center [790, 590] width 925 height 39
paste input "Dr. Ihechere Mezu"
type input "Dr. Ihechere Mezu"
drag, startPoint x: 432, startPoint y: 415, endPoint x: 340, endPoint y: 411, distance: 92.0
click at [340, 411] on input "OTV/10586/A" at bounding box center [790, 411] width 925 height 39
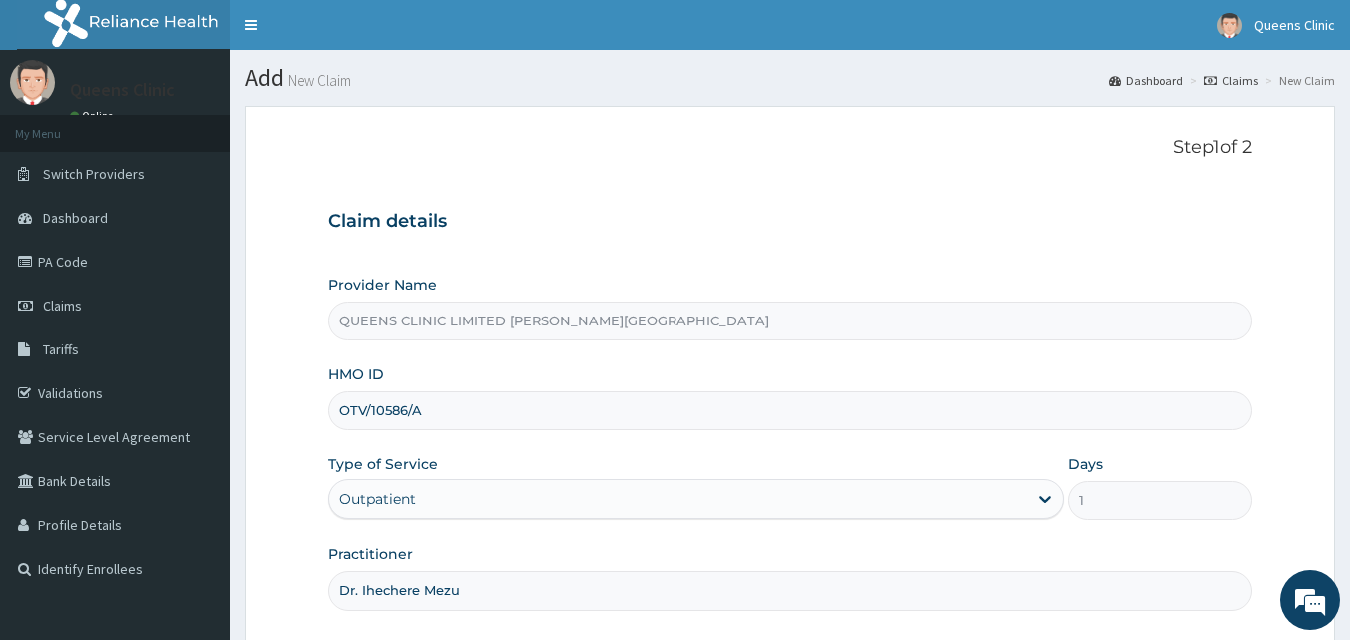
scroll to position [120, 0]
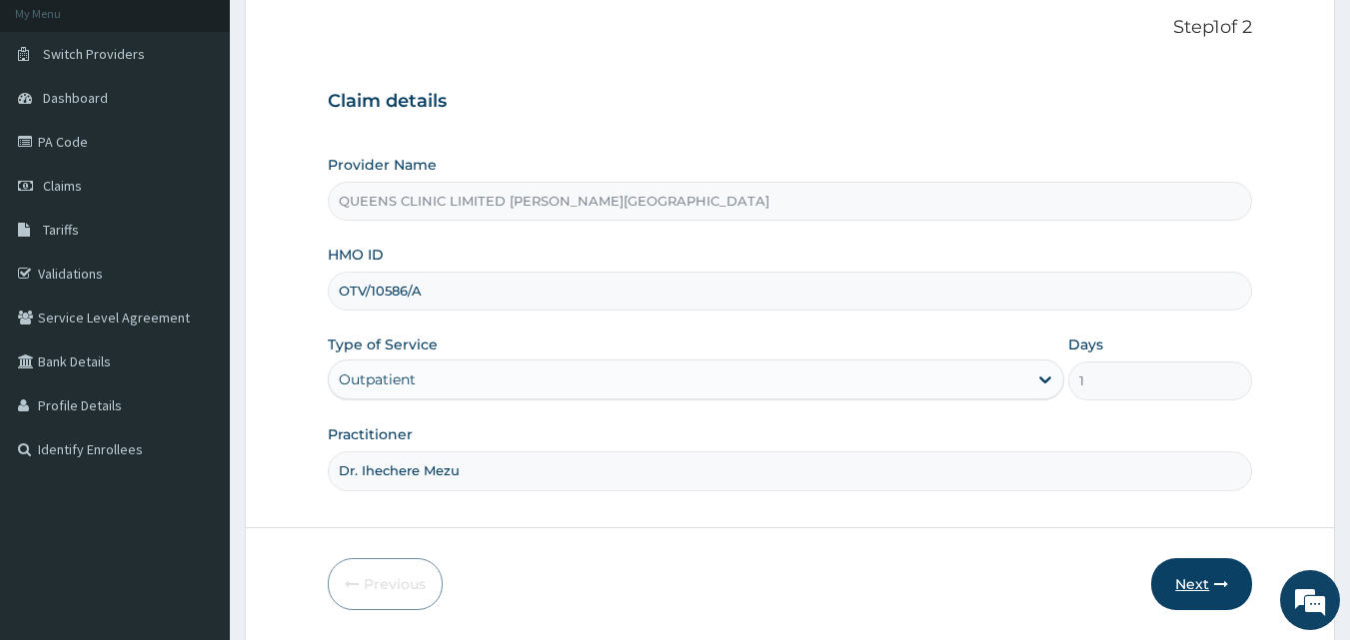
click at [1223, 583] on icon "button" at bounding box center [1221, 584] width 14 height 14
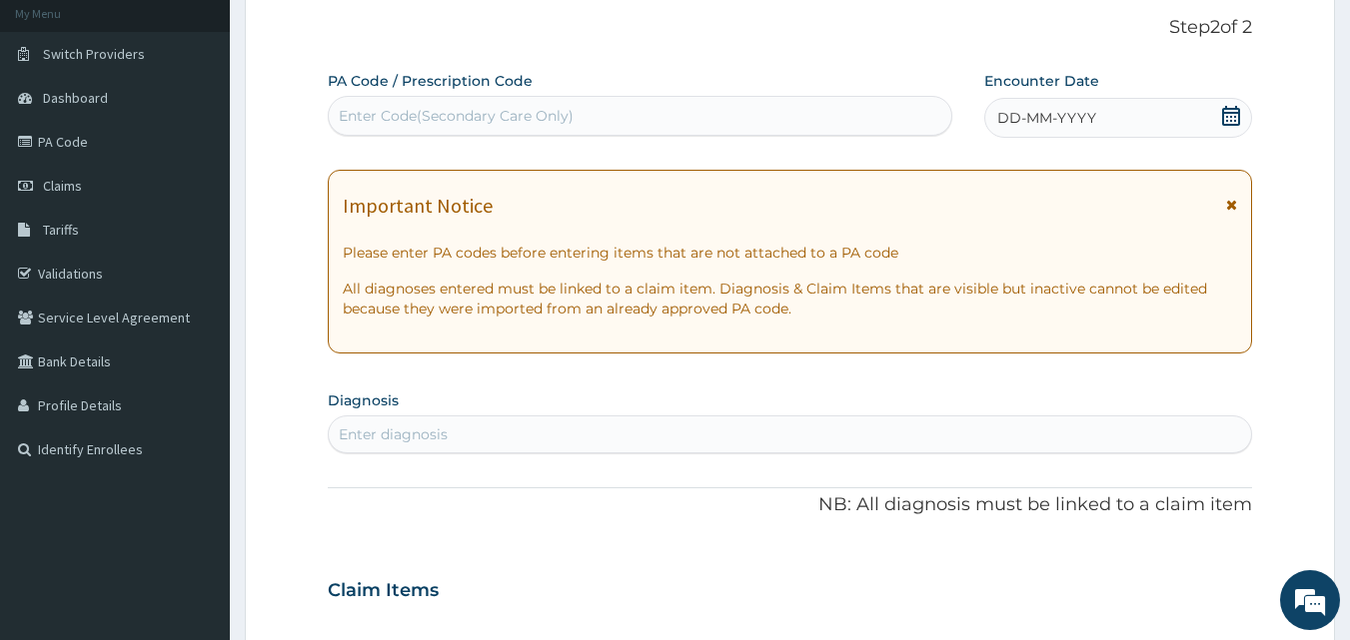
click at [467, 139] on div "PA Code / Prescription Code Enter Code(Secondary Care Only) Encounter Date DD-M…" at bounding box center [790, 588] width 925 height 1034
click at [466, 117] on div "Enter Code(Secondary Care Only)" at bounding box center [456, 116] width 235 height 20
paste input "PA/7A62BE"
type input "PA/7A62BE"
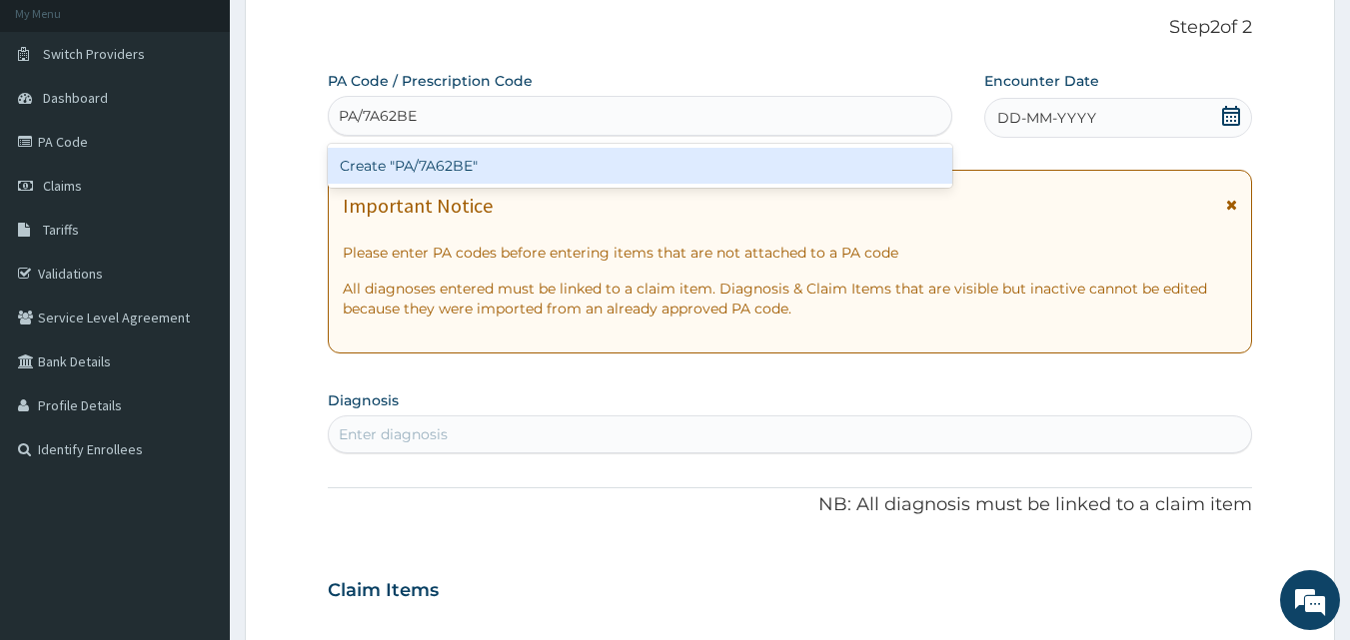
click at [466, 163] on div "Create "PA/7A62BE"" at bounding box center [640, 166] width 625 height 36
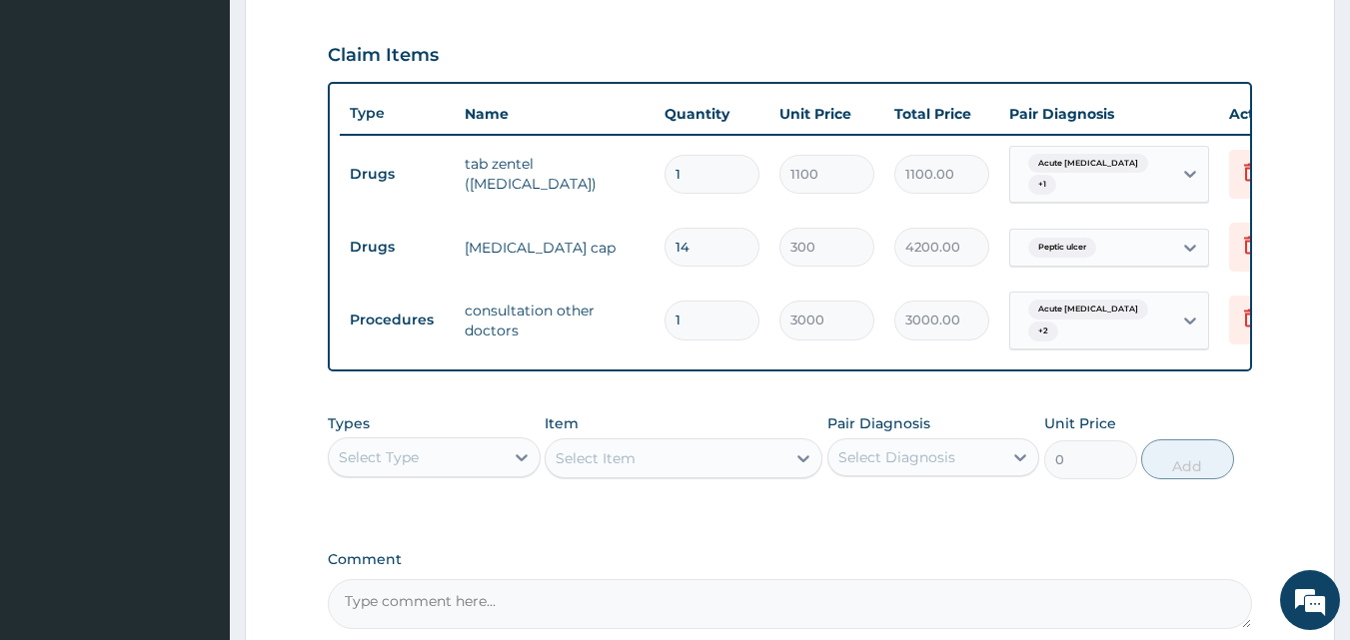
scroll to position [875, 0]
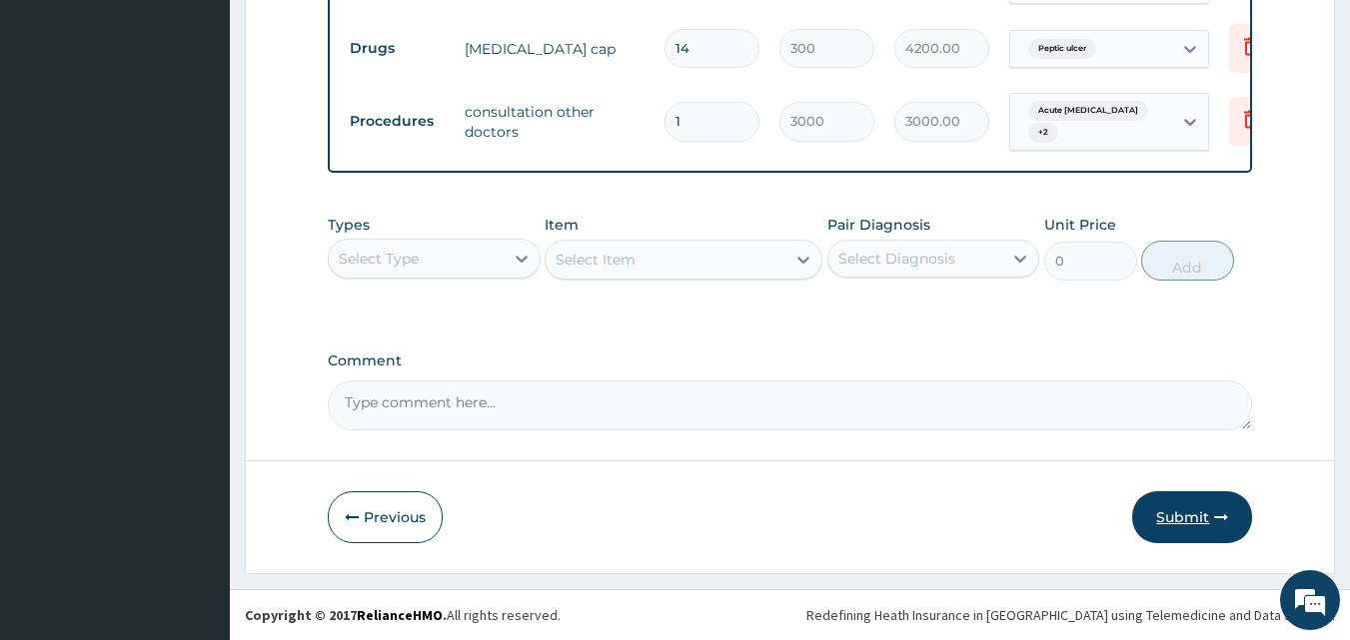
click at [1203, 518] on button "Submit" at bounding box center [1192, 517] width 120 height 52
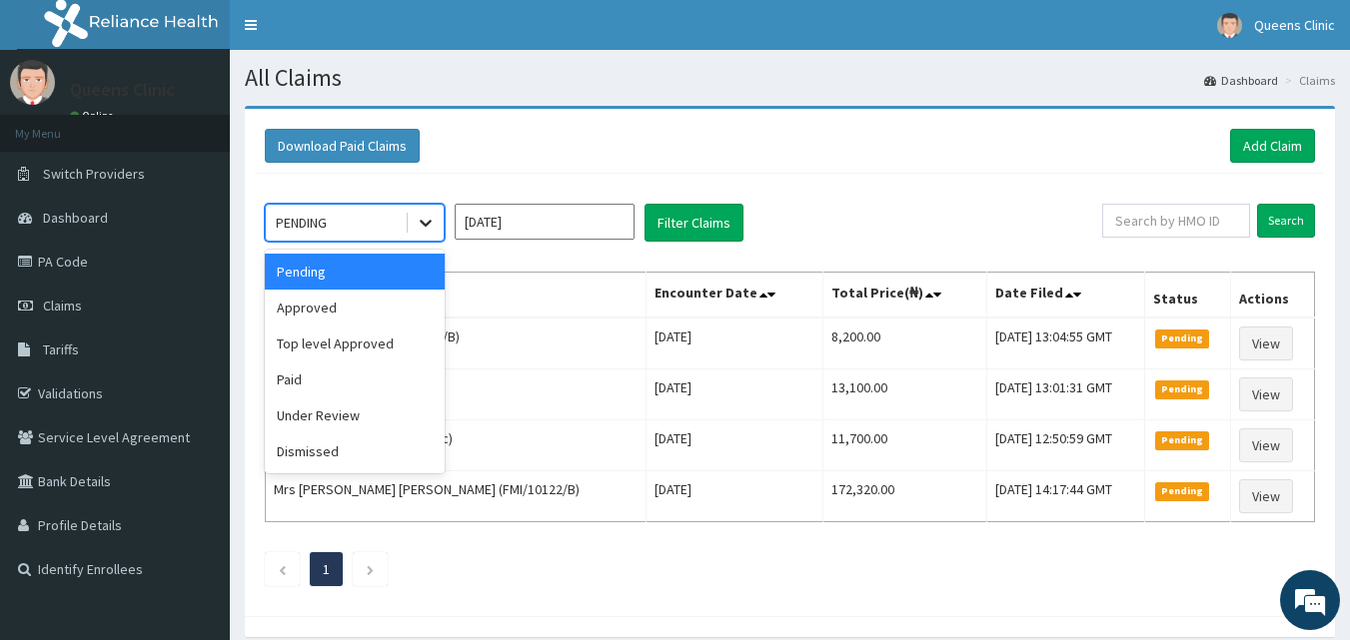
click at [426, 224] on icon at bounding box center [426, 223] width 20 height 20
click at [347, 309] on div "Approved" at bounding box center [355, 308] width 180 height 36
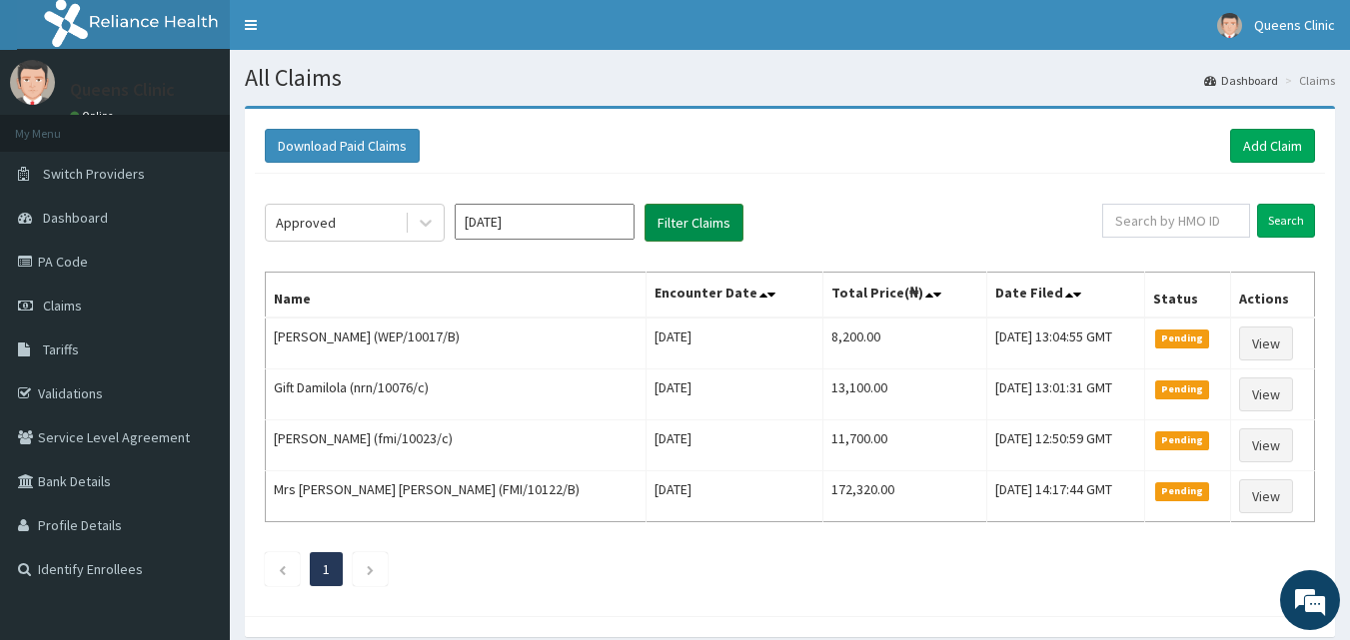
click at [684, 224] on button "Filter Claims" at bounding box center [693, 223] width 99 height 38
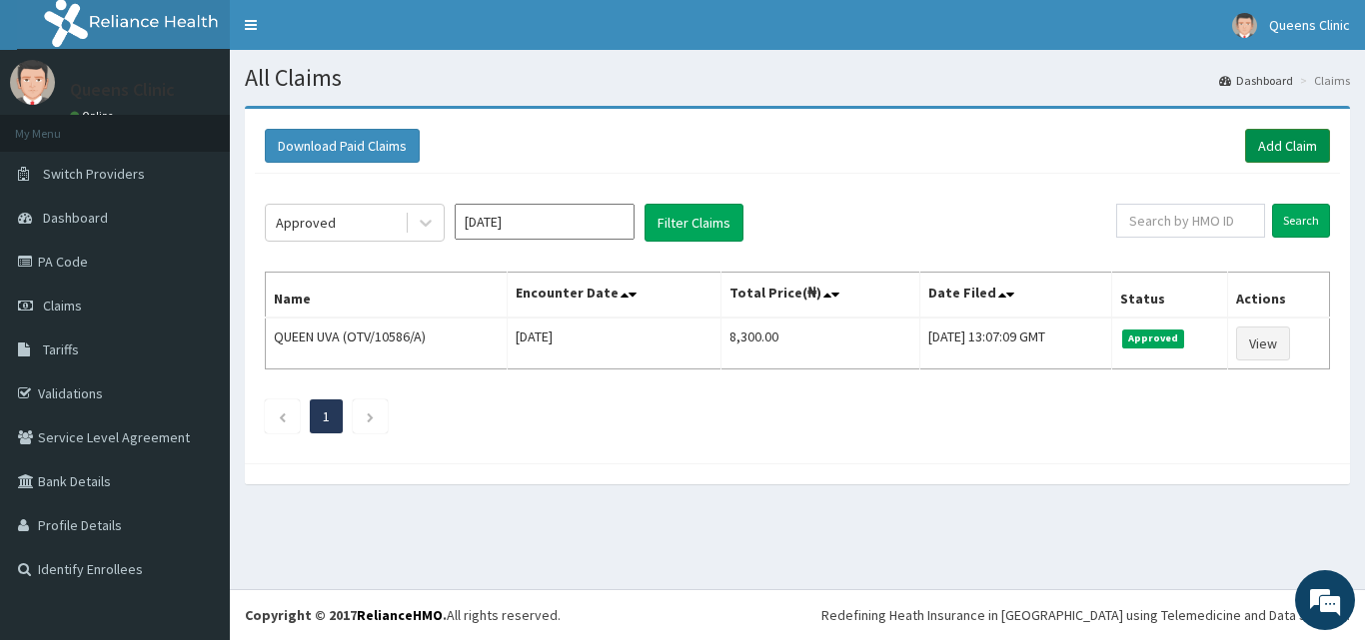
click at [1265, 150] on link "Add Claim" at bounding box center [1287, 146] width 85 height 34
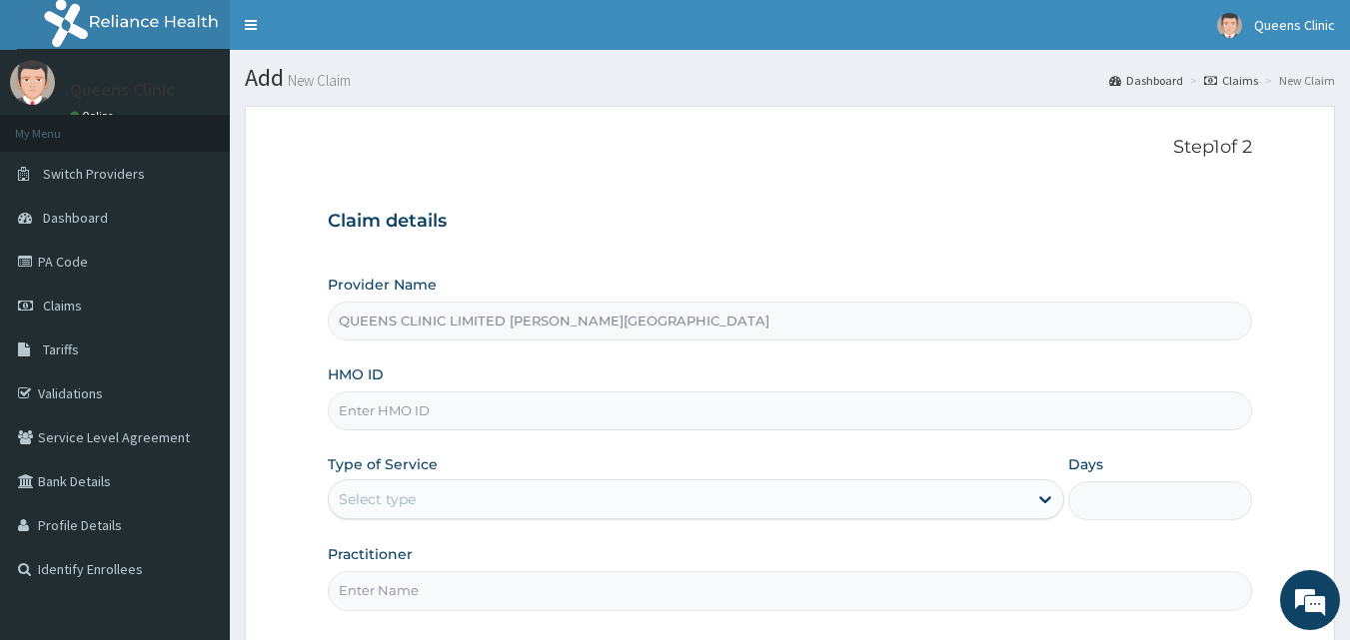
click at [383, 415] on input "HMO ID" at bounding box center [790, 411] width 925 height 39
paste input "FMI/10072/A"
type input "FMI/10072/A"
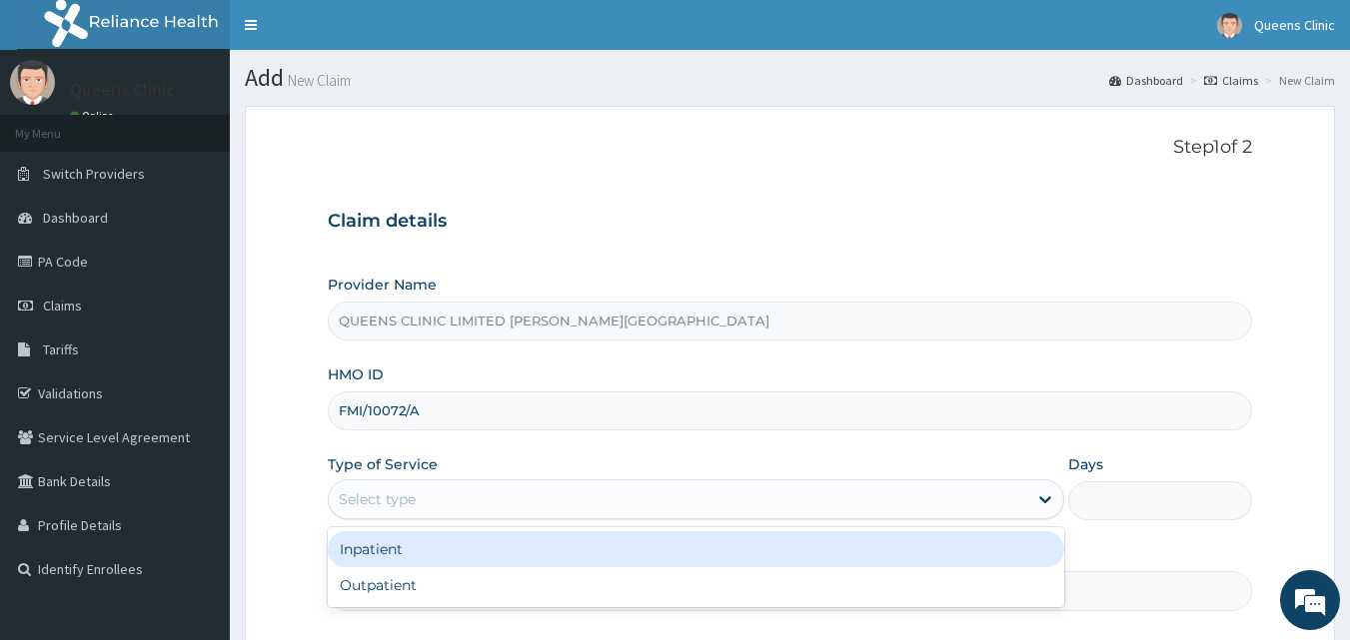
click at [402, 512] on div "Select type" at bounding box center [678, 500] width 698 height 32
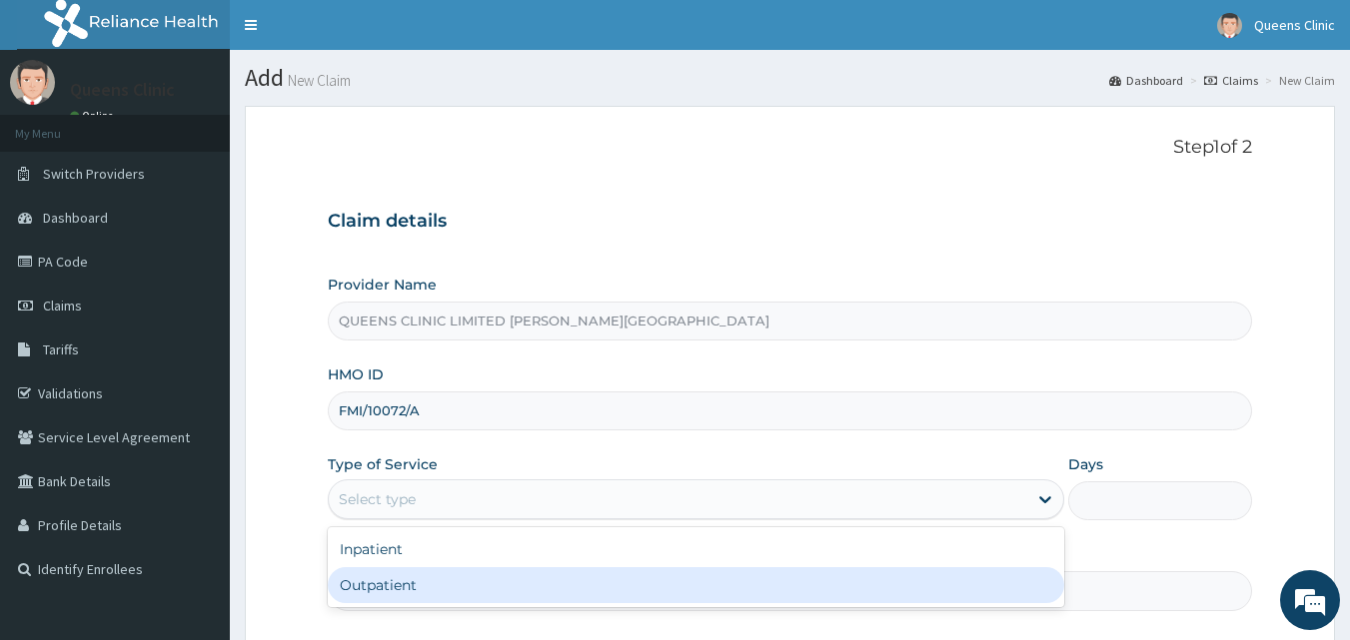
click at [407, 584] on div "Outpatient" at bounding box center [696, 585] width 736 height 36
type input "1"
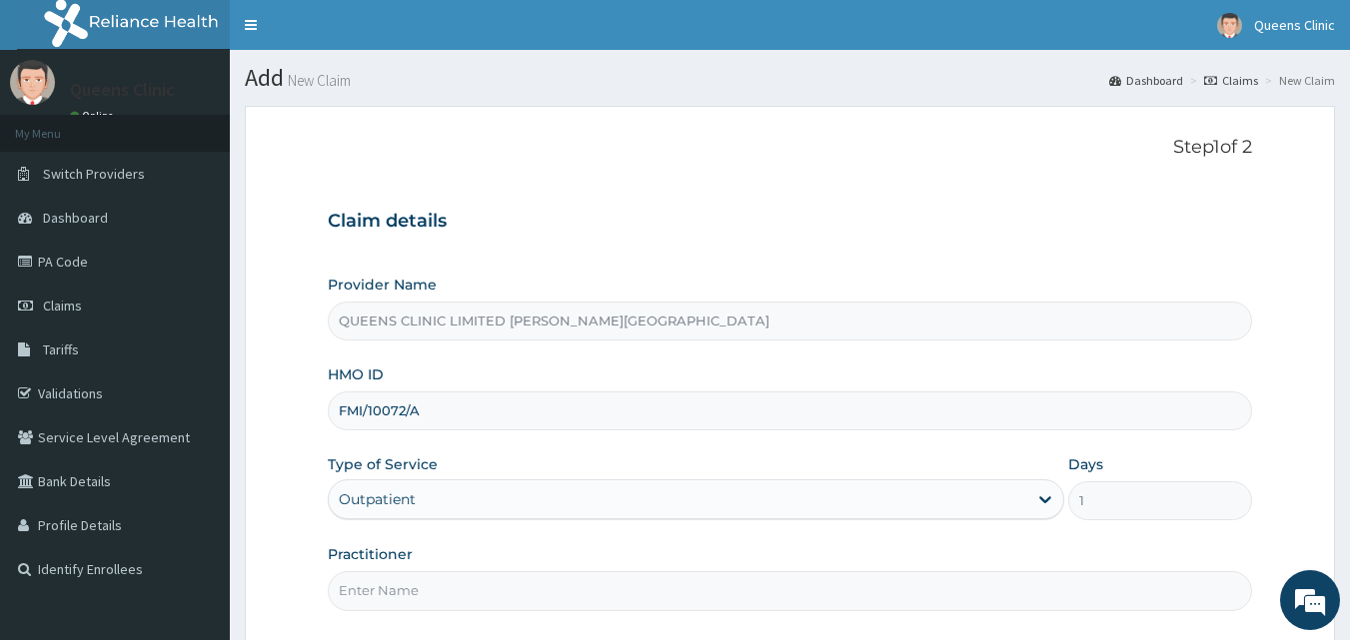
click at [399, 589] on input "Practitioner" at bounding box center [790, 590] width 925 height 39
paste input "Oscar McPeterz"
type input "Oscar McPeterz"
drag, startPoint x: 430, startPoint y: 413, endPoint x: 340, endPoint y: 413, distance: 89.9
click at [340, 413] on input "FMI/10072/A" at bounding box center [790, 411] width 925 height 39
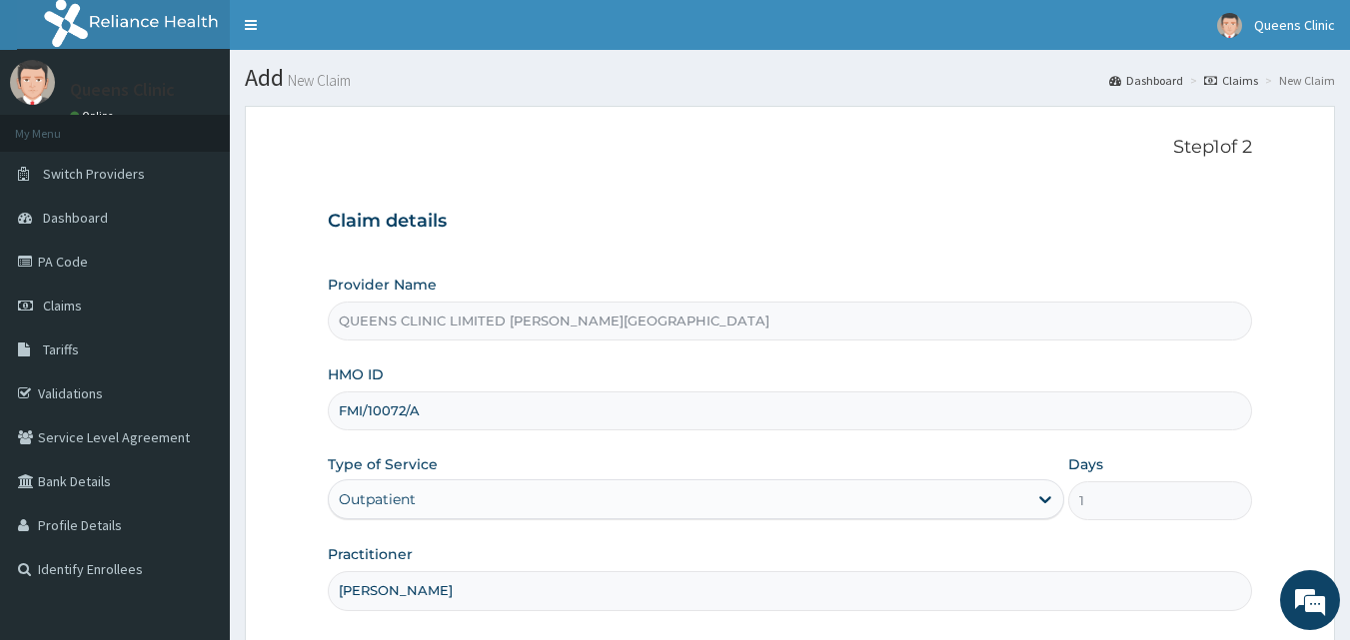
scroll to position [175, 0]
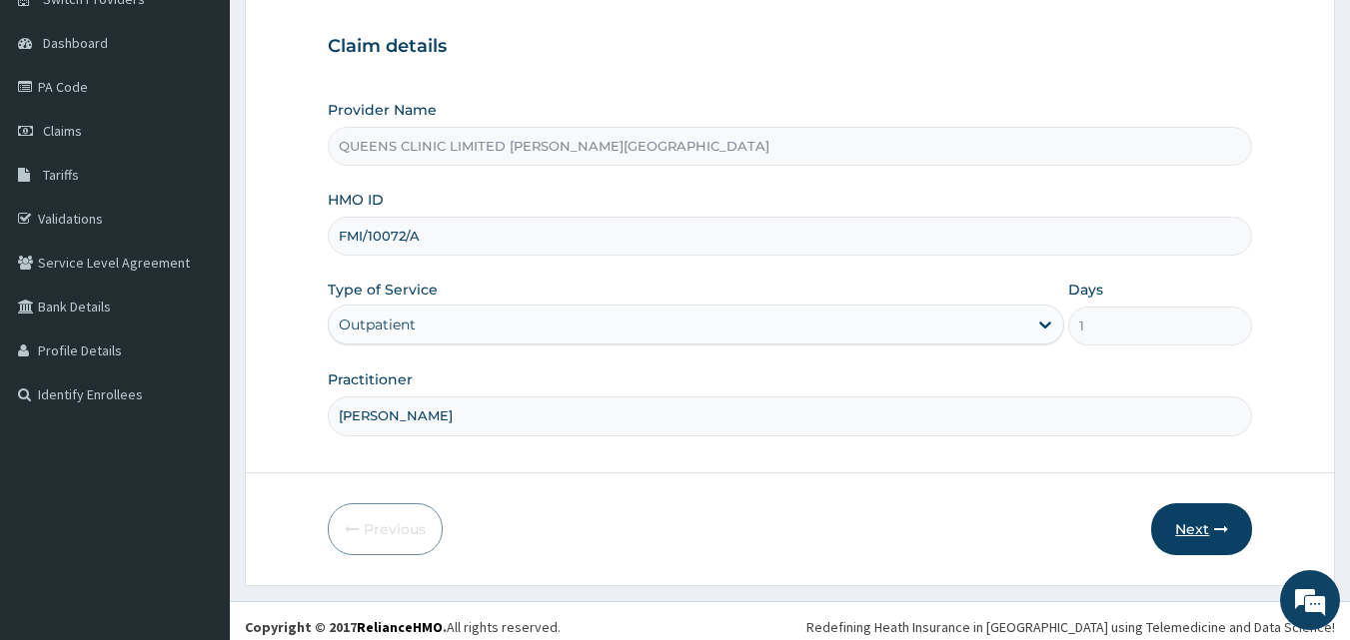
click at [1176, 519] on button "Next" at bounding box center [1201, 529] width 101 height 52
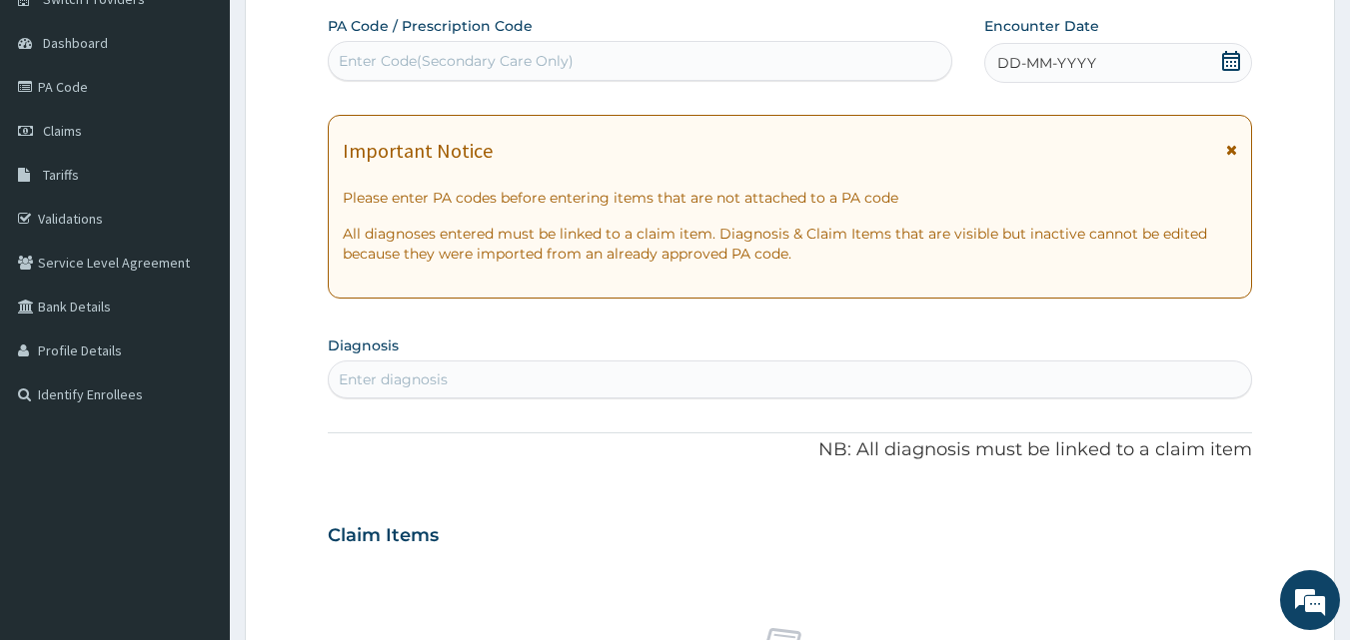
click at [510, 75] on div "Enter Code(Secondary Care Only)" at bounding box center [640, 61] width 623 height 32
paste input "PA/29E116"
type input "PA/29E116"
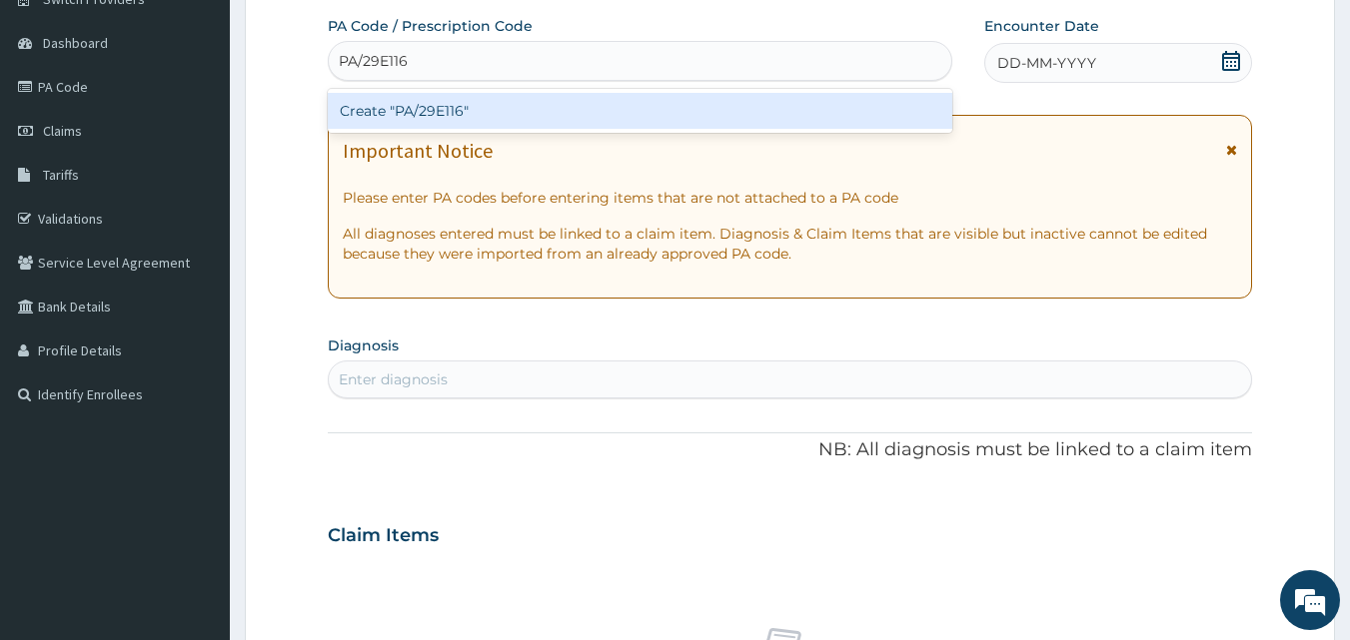
click at [510, 101] on div "Create "PA/29E116"" at bounding box center [640, 111] width 625 height 36
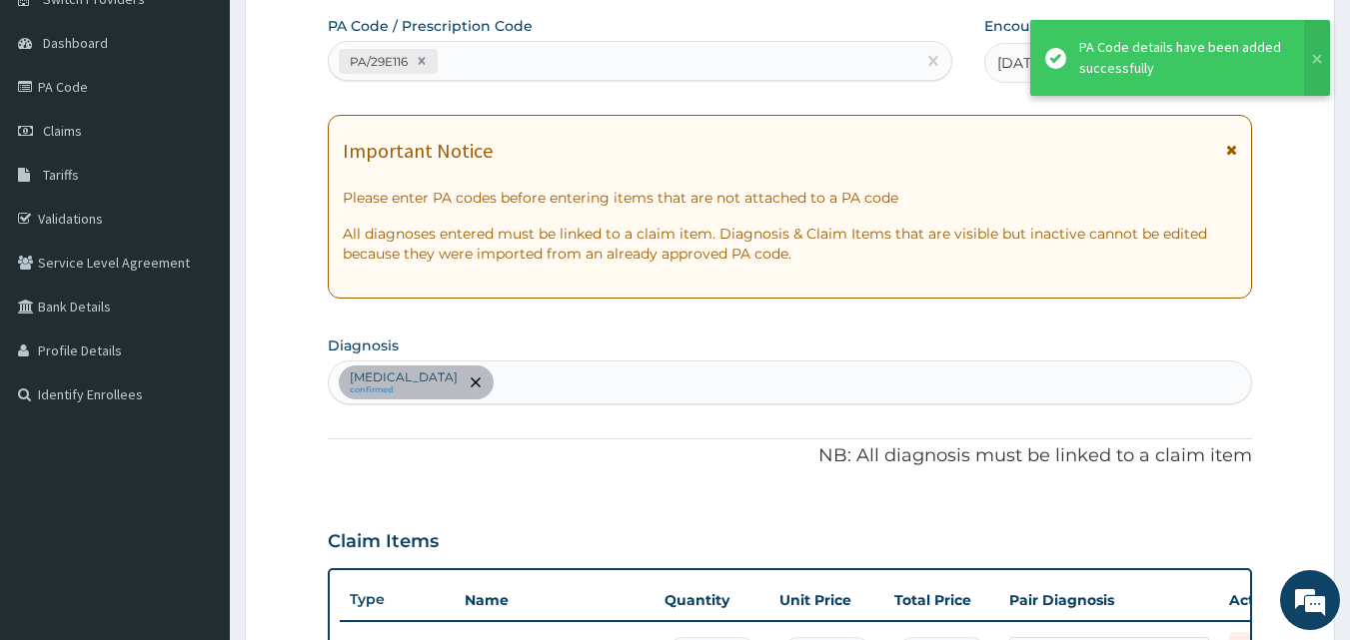
scroll to position [787, 0]
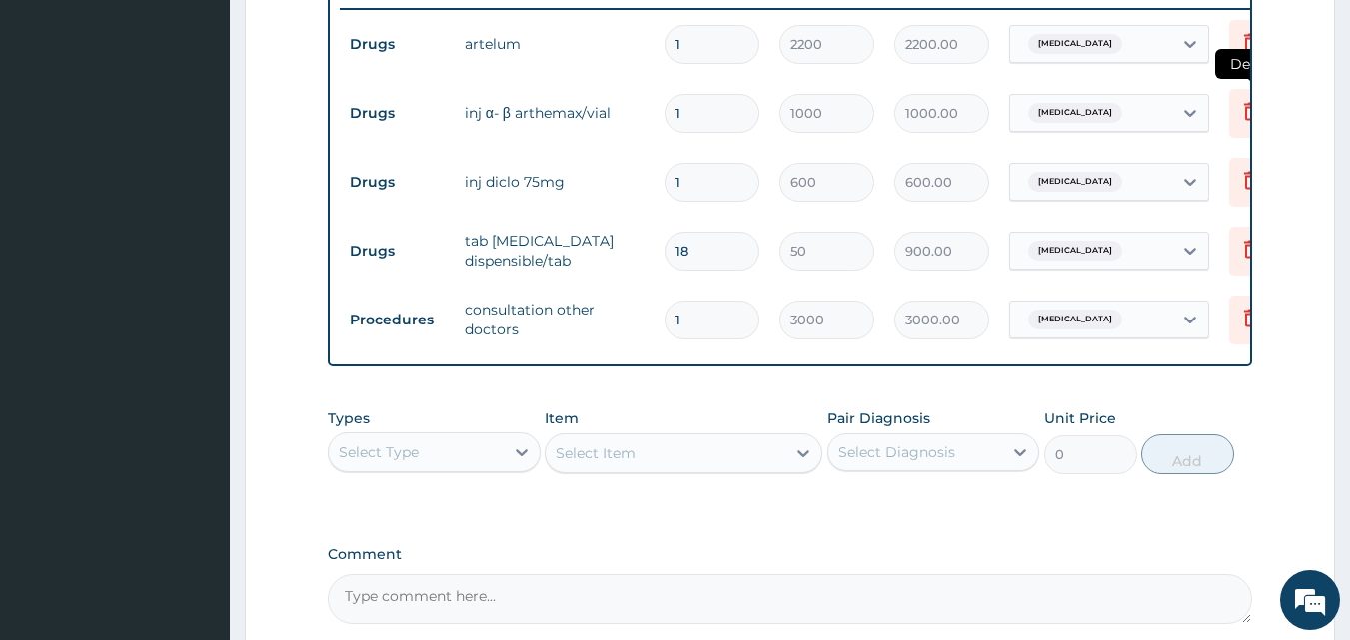
click at [1243, 113] on icon at bounding box center [1251, 111] width 24 height 24
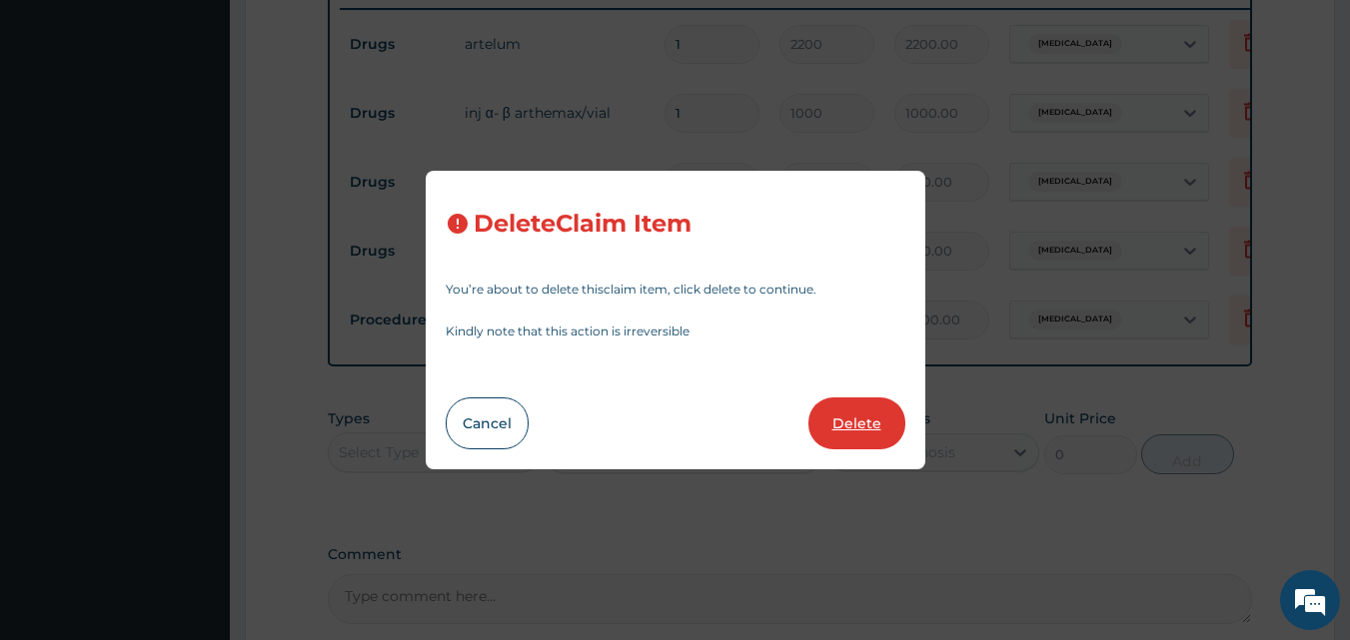
click at [894, 417] on button "Delete" at bounding box center [856, 424] width 97 height 52
type input "600"
type input "600.00"
type input "18"
type input "50"
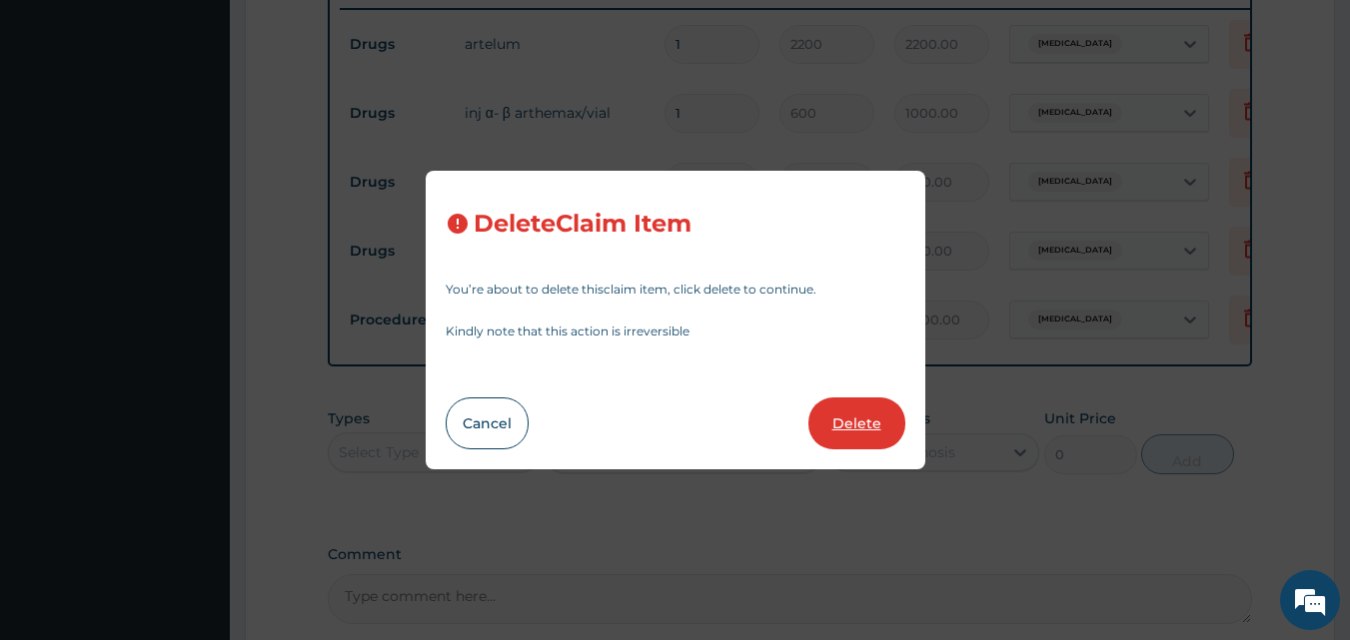
type input "900.00"
type input "1"
type input "3000"
type input "3000.00"
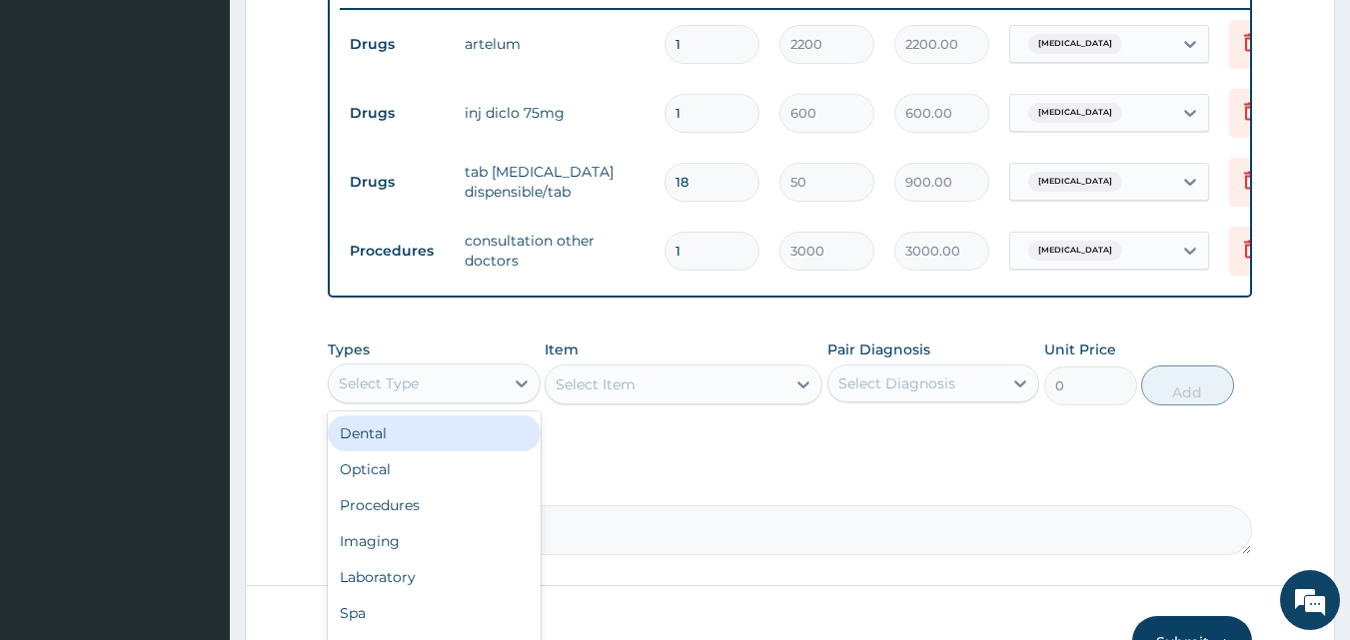
click at [498, 393] on div "Select Type" at bounding box center [416, 384] width 175 height 32
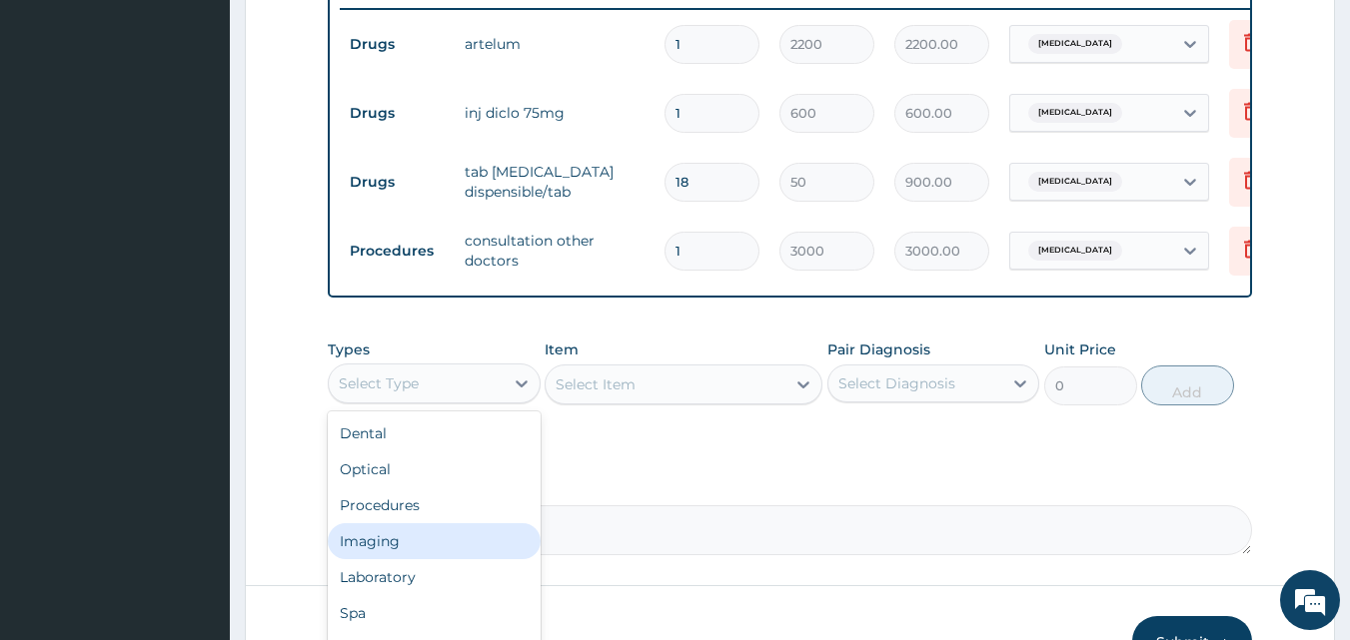
scroll to position [927, 0]
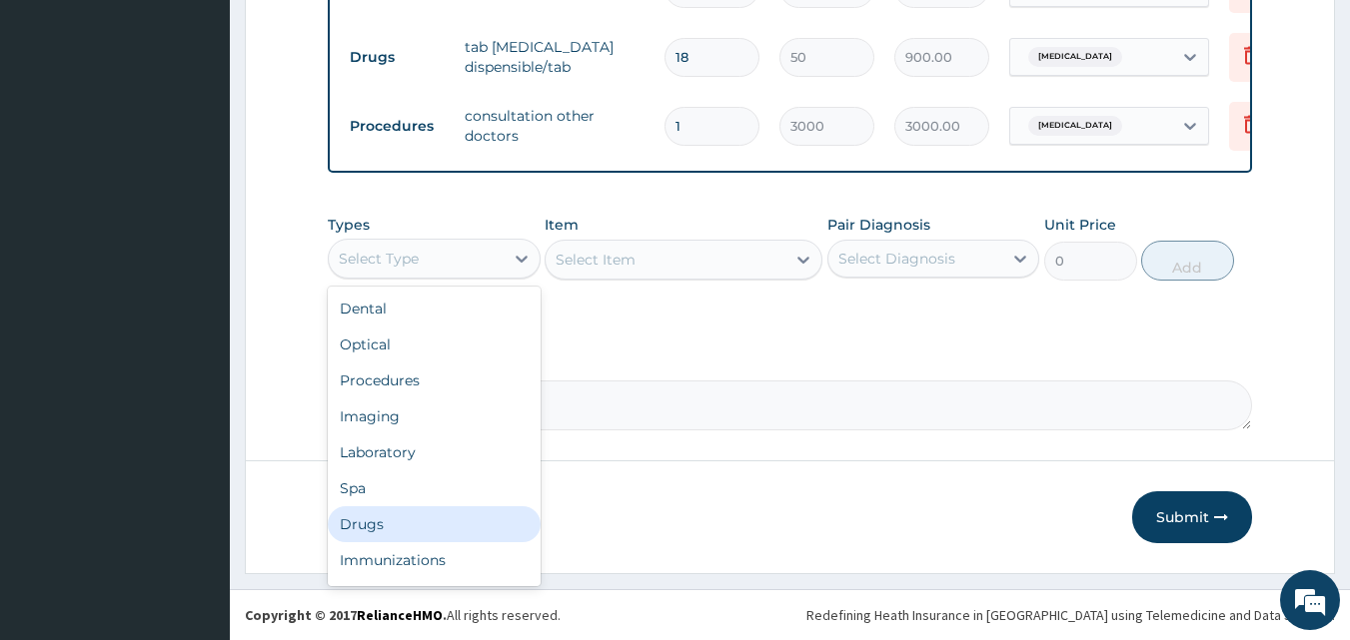
click at [385, 528] on div "Drugs" at bounding box center [434, 524] width 213 height 36
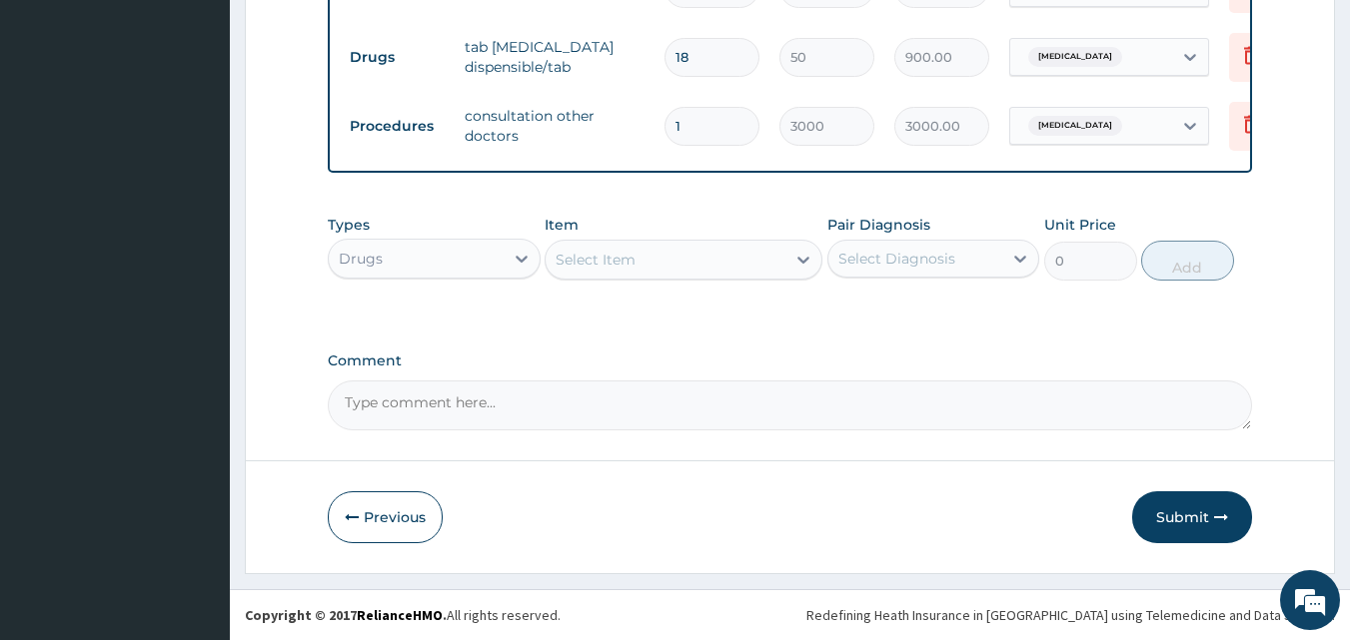
click at [780, 257] on div "Select Item" at bounding box center [665, 260] width 240 height 32
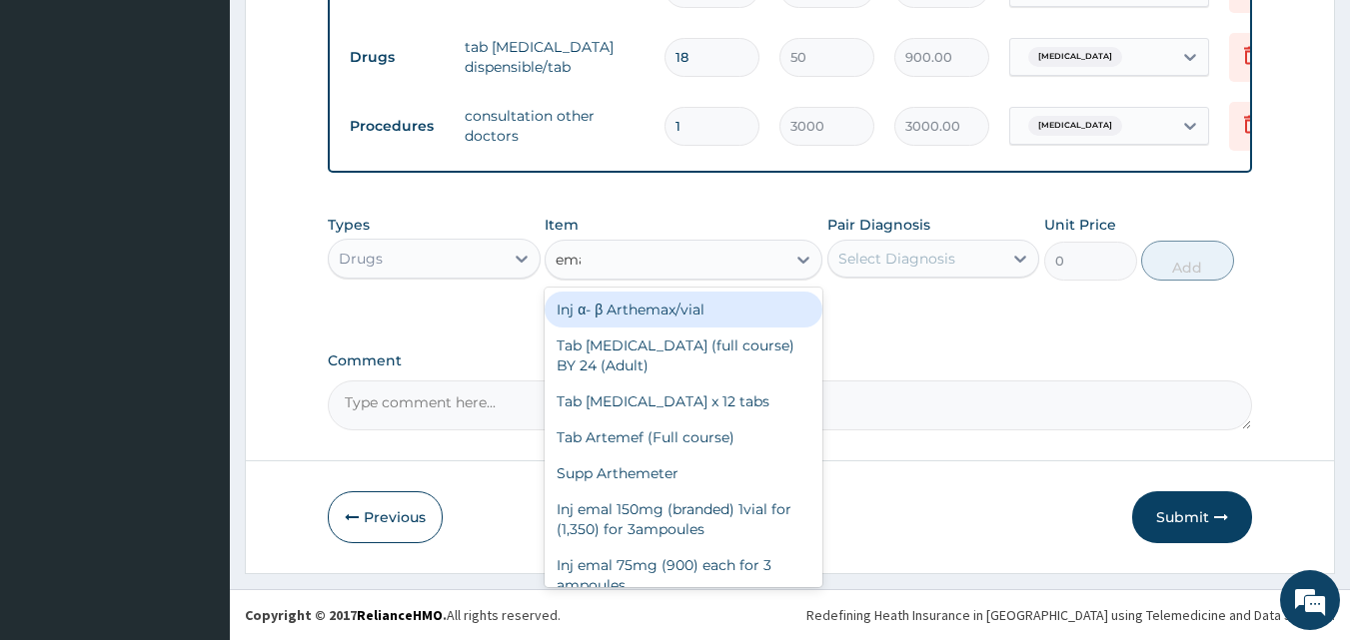
type input "emal"
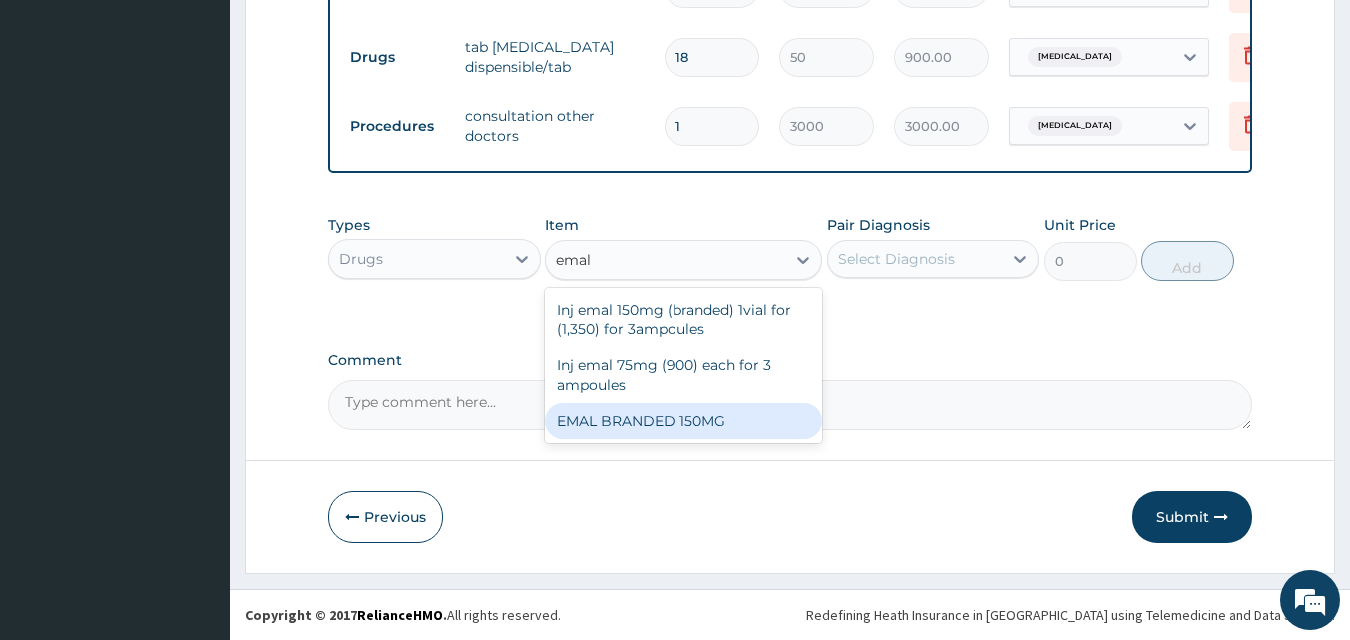
click at [726, 416] on div "EMAL BRANDED 150MG" at bounding box center [683, 422] width 278 height 36
type input "3000"
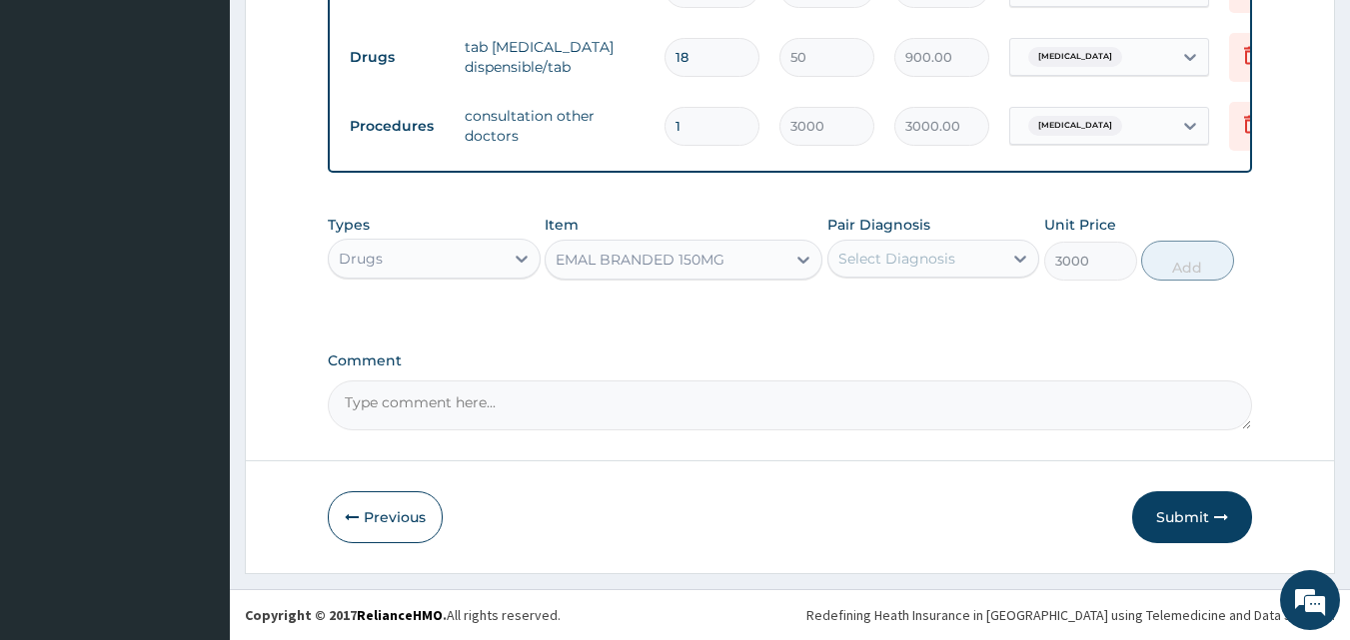
click at [903, 290] on div "Types Drugs Item option EMAL BRANDED 150MG, selected. Select is focused ,type t…" at bounding box center [790, 248] width 925 height 86
click at [952, 260] on div "Select Diagnosis" at bounding box center [896, 259] width 117 height 20
click at [932, 314] on div "[MEDICAL_DATA]" at bounding box center [933, 310] width 213 height 41
checkbox input "true"
click at [1210, 253] on button "Add" at bounding box center [1187, 261] width 93 height 40
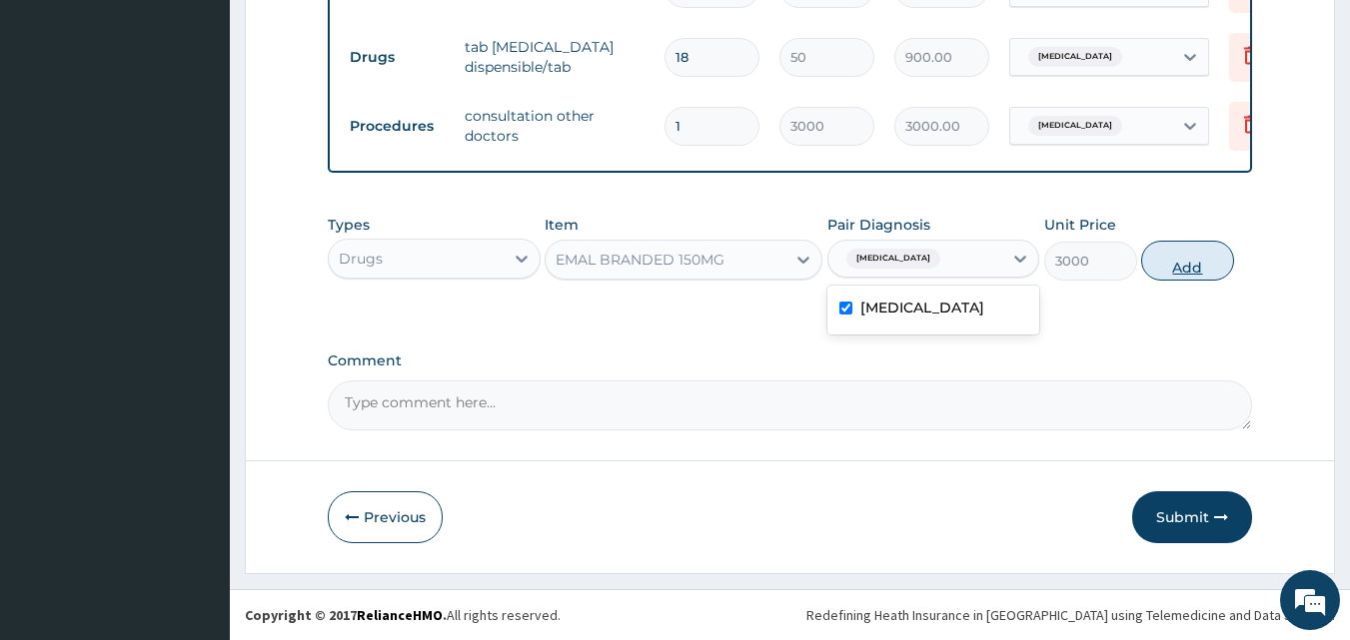
type input "0"
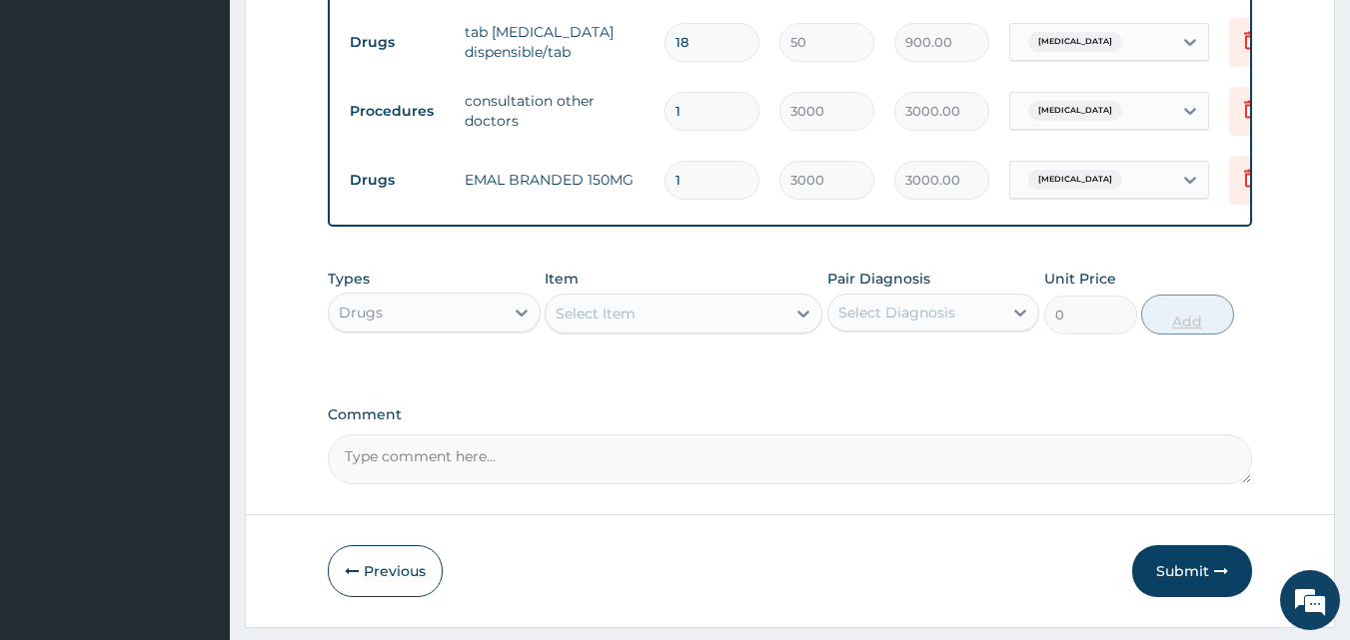
type input "0.00"
type input "3"
type input "9000.00"
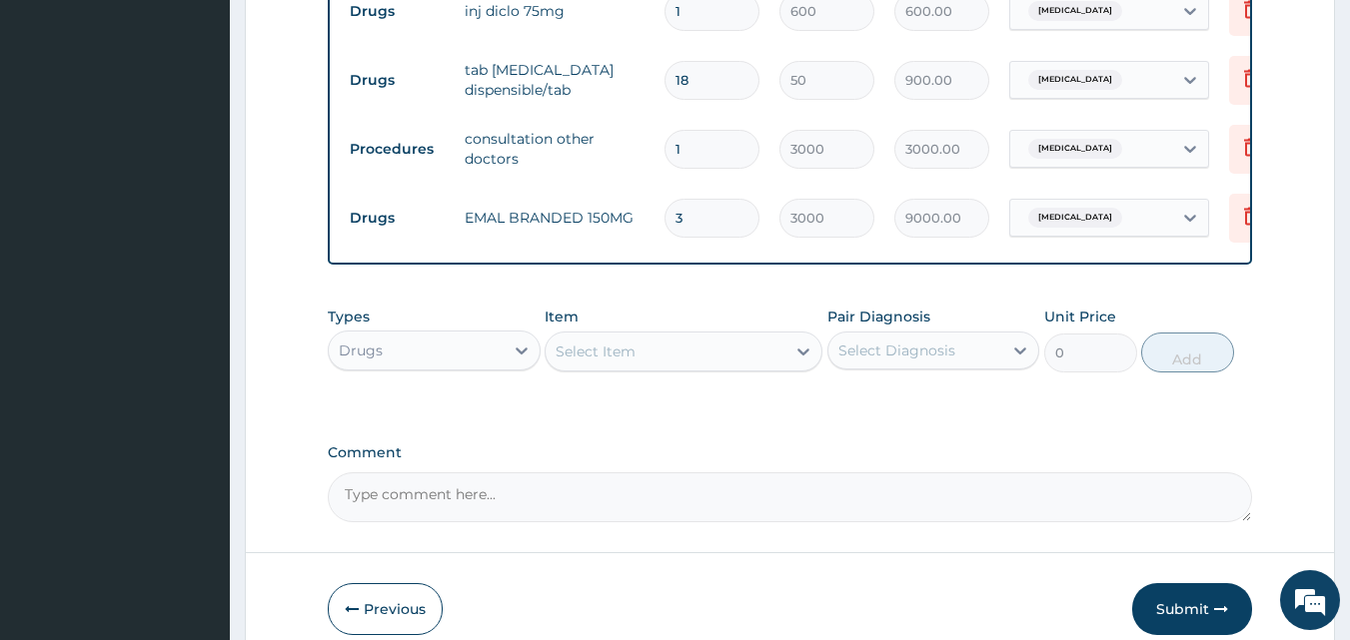
scroll to position [992, 0]
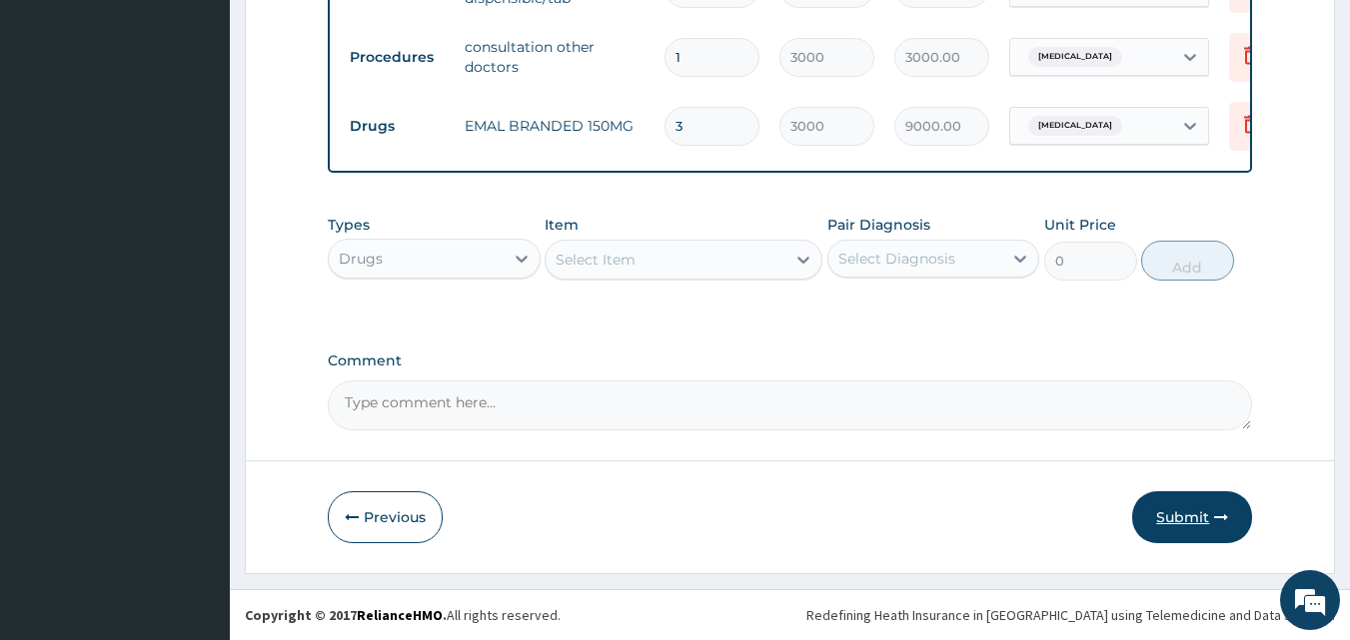
type input "3"
click at [1206, 507] on button "Submit" at bounding box center [1192, 517] width 120 height 52
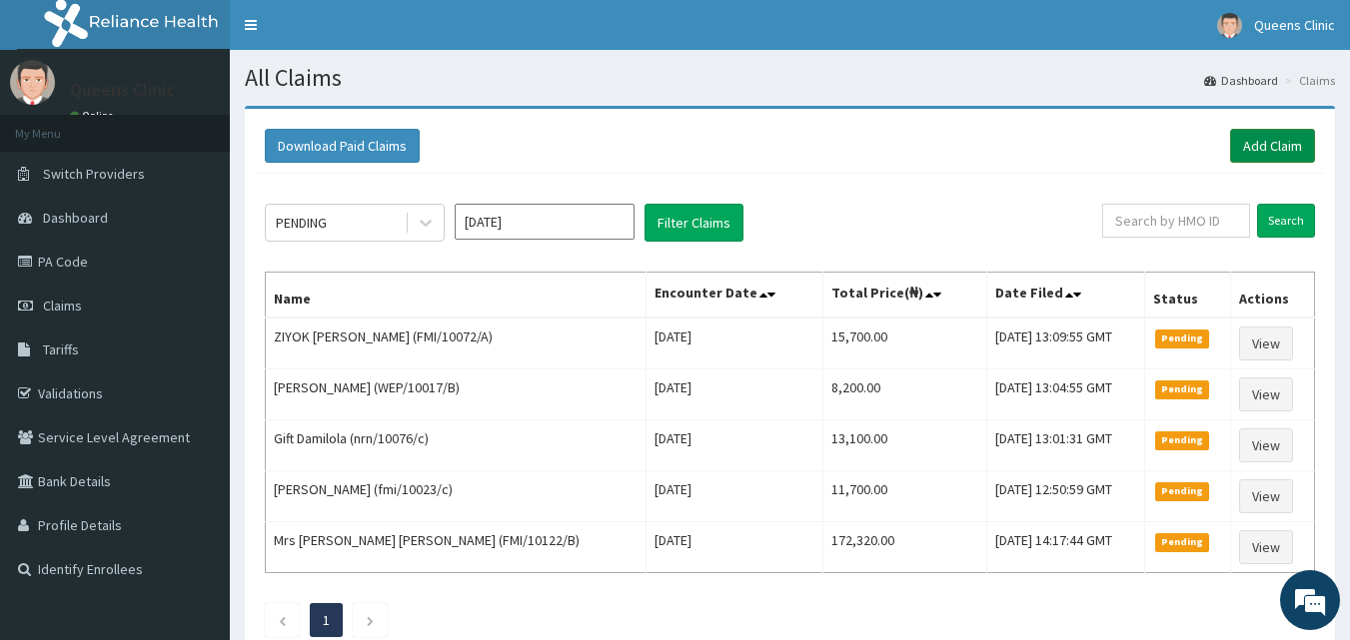
click at [1272, 145] on link "Add Claim" at bounding box center [1272, 146] width 85 height 34
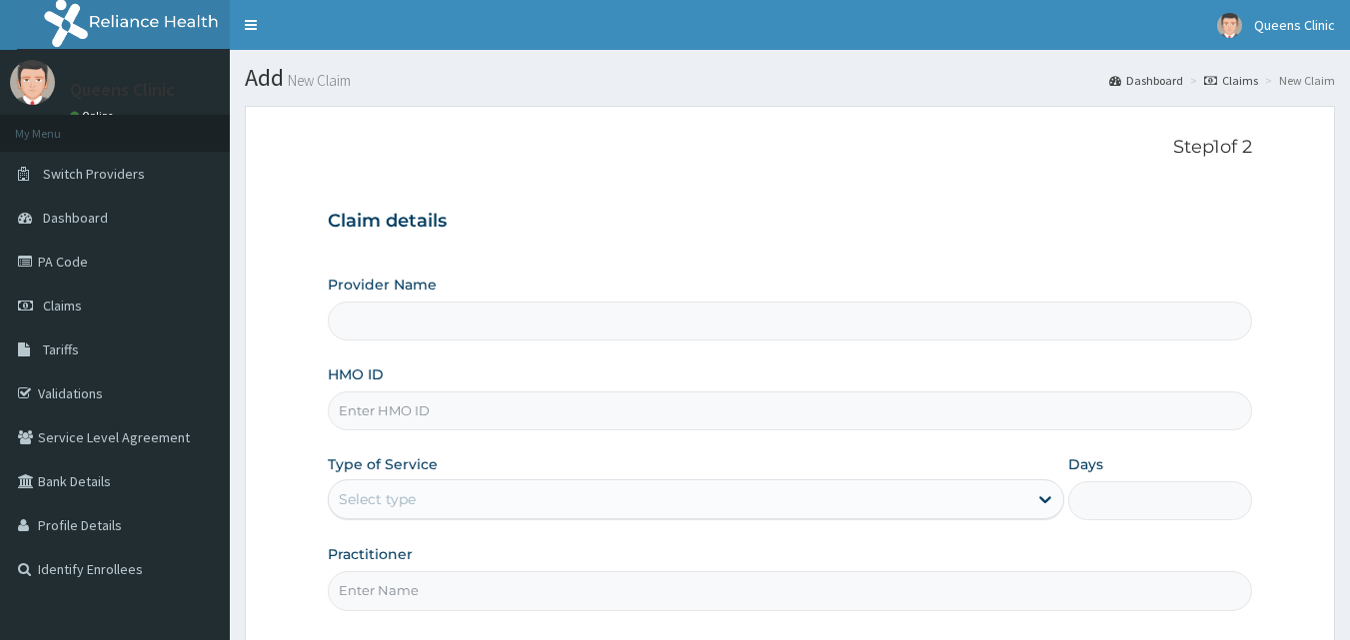
type input "QUEENS CLINIC LIMITED [PERSON_NAME][GEOGRAPHIC_DATA]"
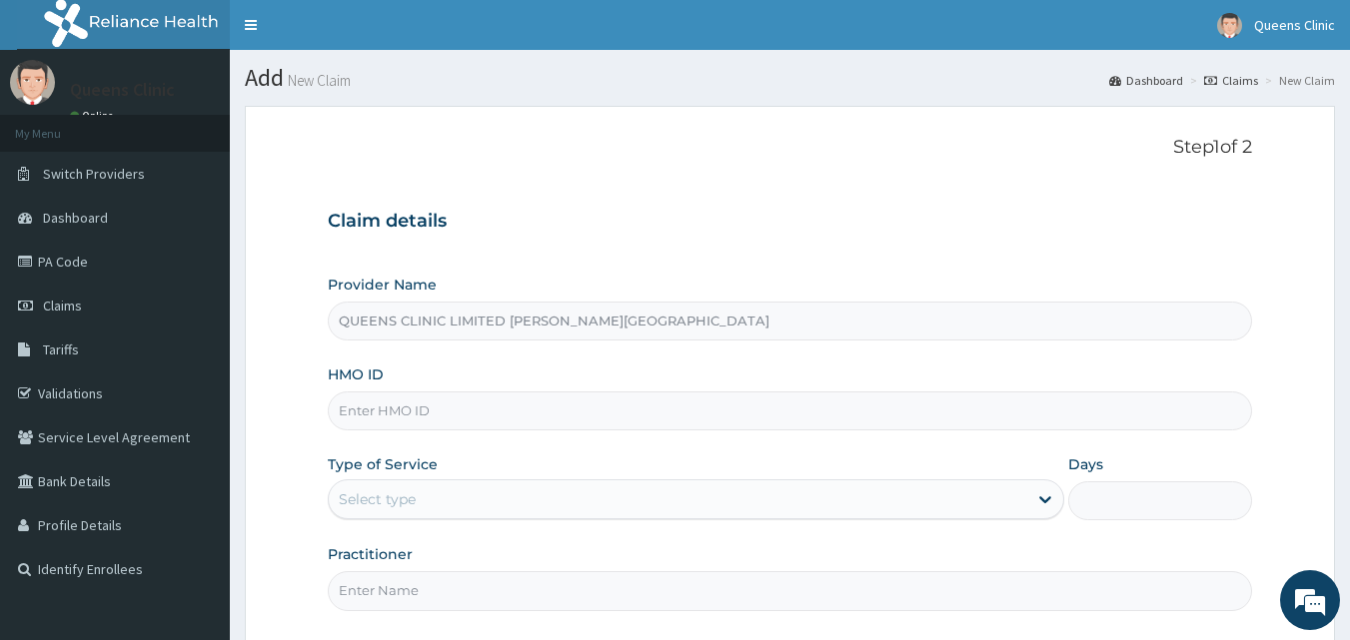
click at [379, 417] on input "HMO ID" at bounding box center [790, 411] width 925 height 39
paste input "CBA/10093/A"
type input "CBA/10093/A"
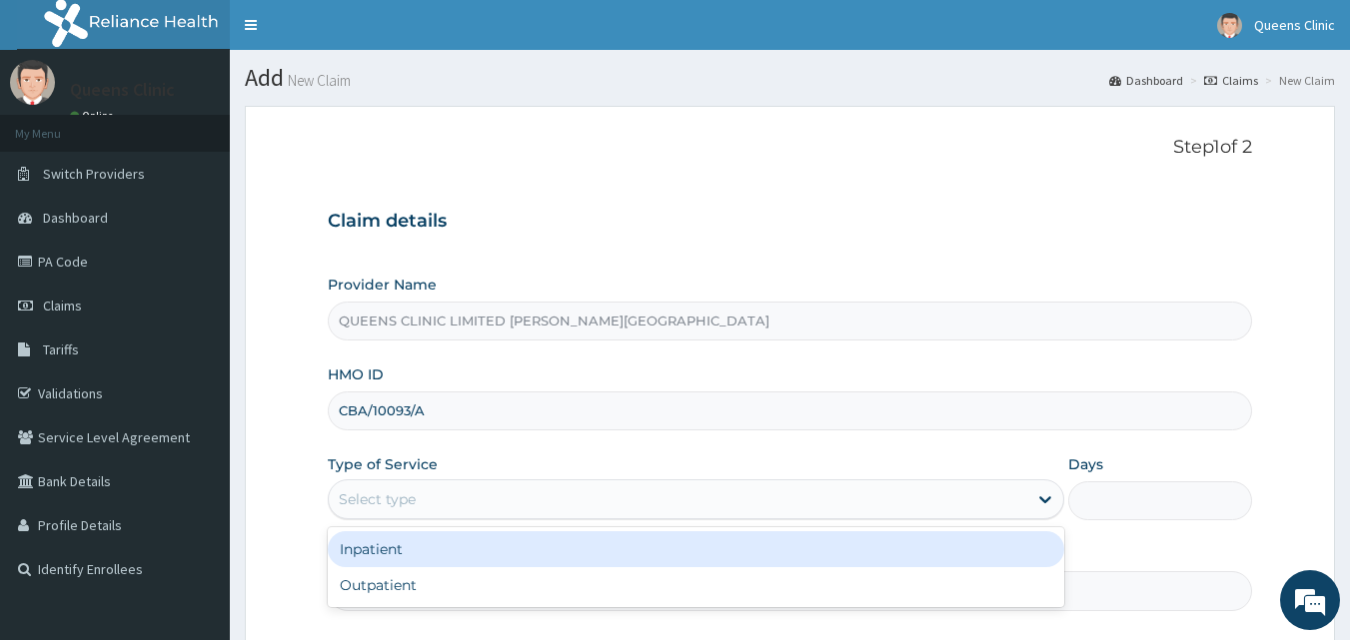
click at [404, 508] on div "Select type" at bounding box center [377, 500] width 77 height 20
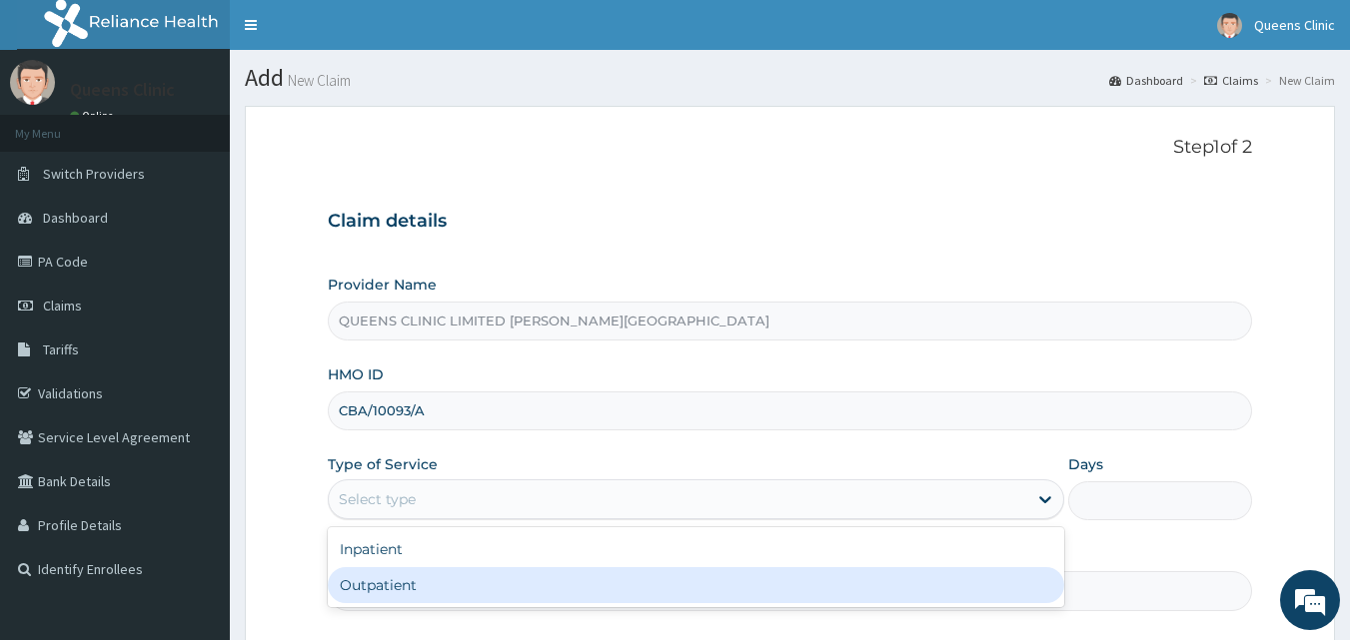
click at [407, 581] on div "Outpatient" at bounding box center [696, 585] width 736 height 36
type input "1"
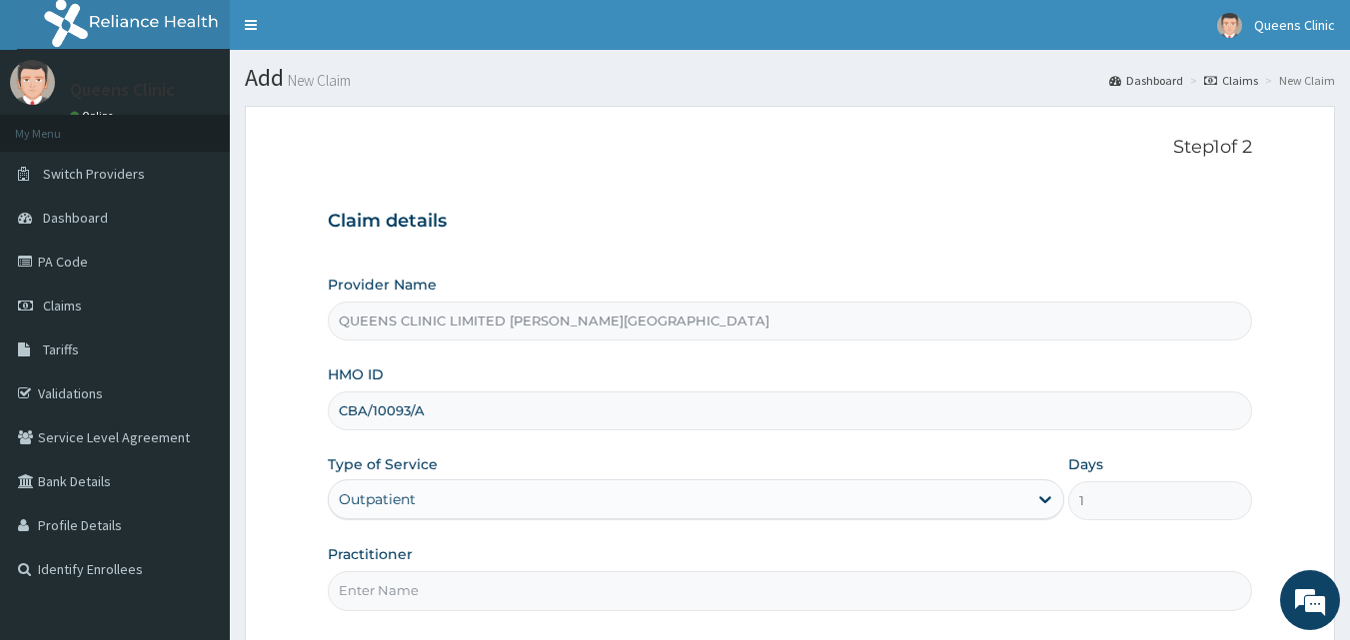
click at [381, 587] on input "Practitioner" at bounding box center [790, 590] width 925 height 39
paste input "[PERSON_NAME]"
type input "[PERSON_NAME]"
drag, startPoint x: 433, startPoint y: 410, endPoint x: 341, endPoint y: 409, distance: 91.9
click at [341, 409] on input "CBA/10093/A" at bounding box center [790, 411] width 925 height 39
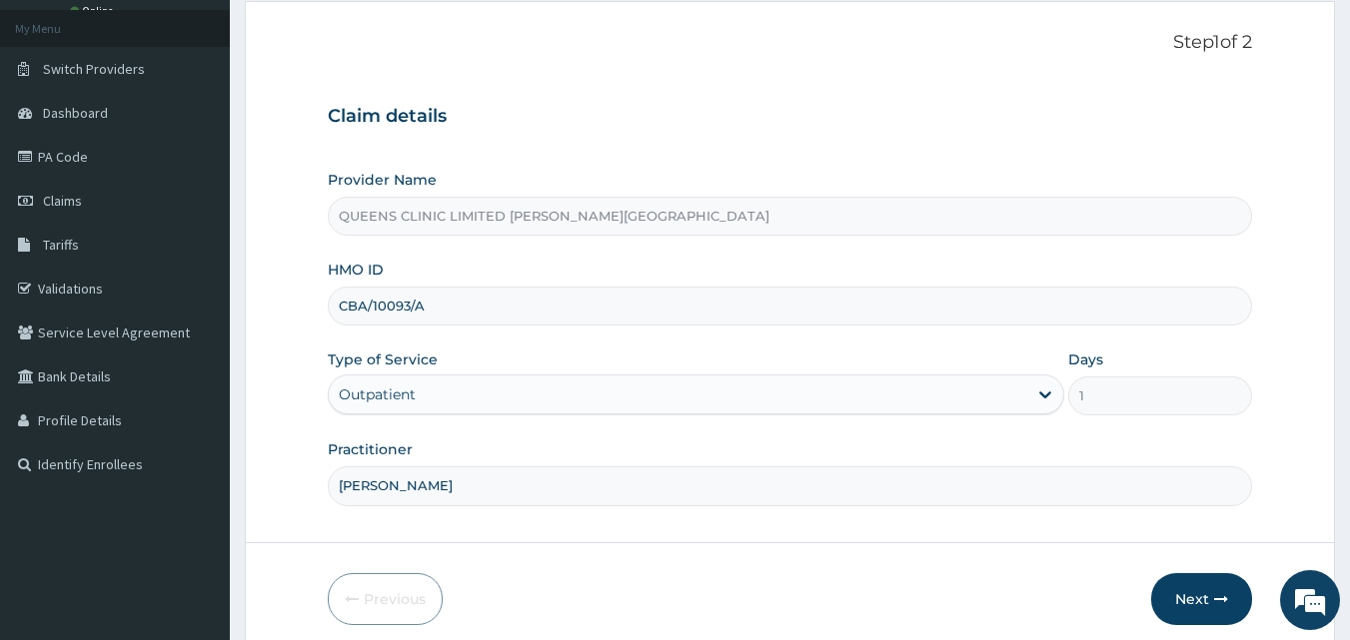
scroll to position [187, 0]
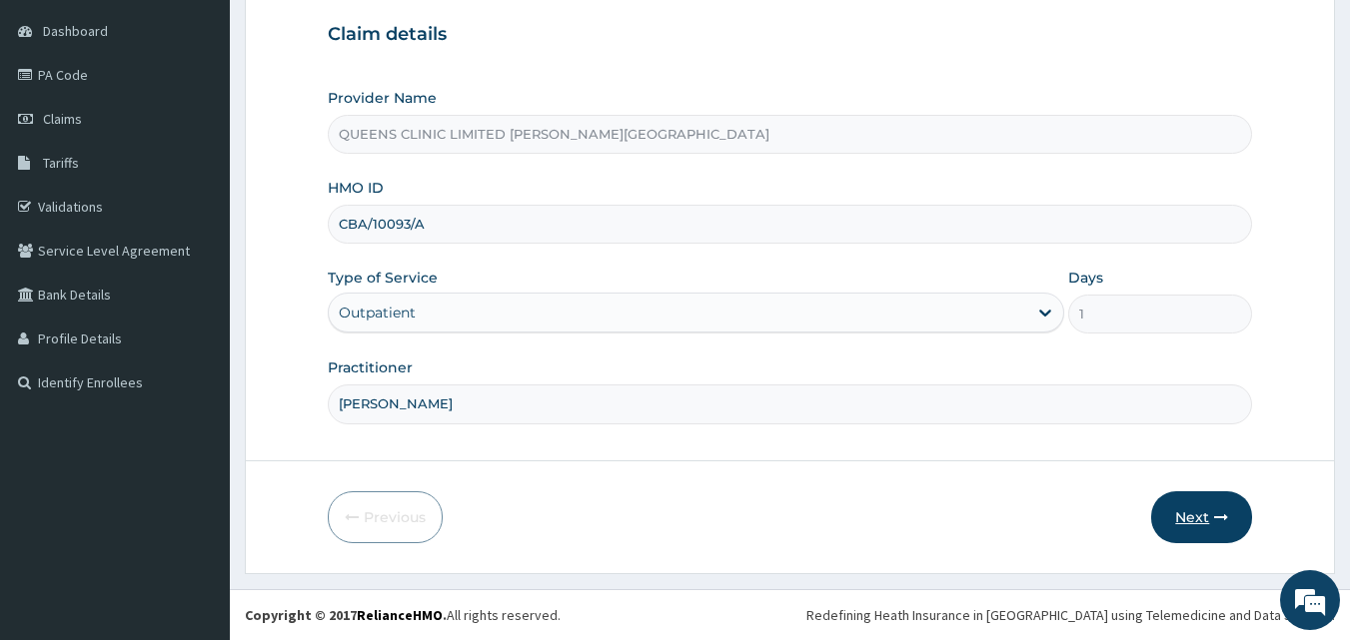
click at [1194, 535] on button "Next" at bounding box center [1201, 517] width 101 height 52
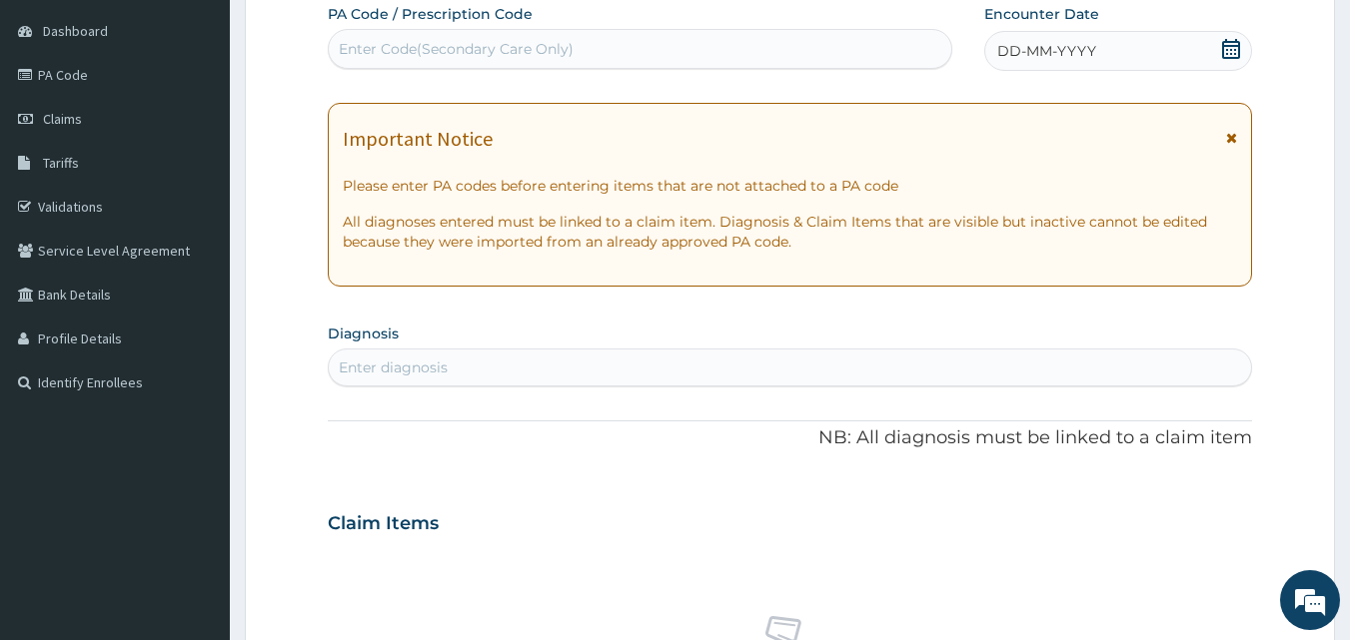
click at [447, 46] on div "Enter Code(Secondary Care Only)" at bounding box center [456, 49] width 235 height 20
paste input "PA/7E6400"
type input "PA/7E6400"
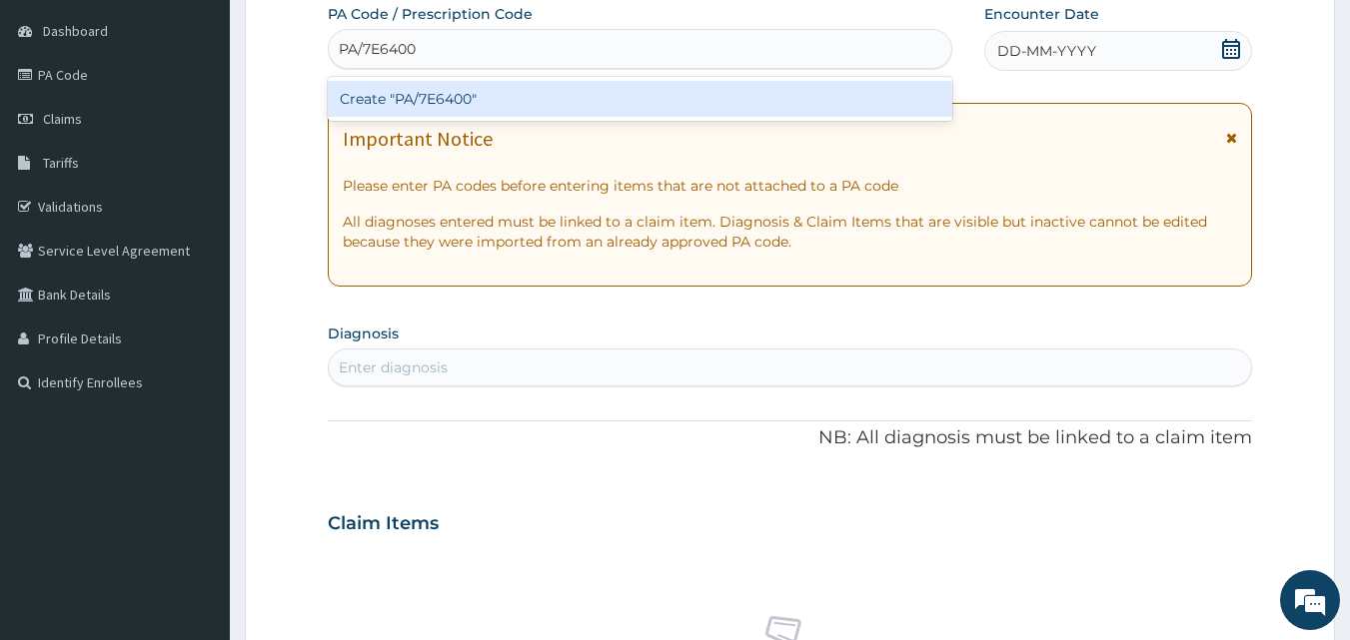
click at [455, 111] on div "Create "PA/7E6400"" at bounding box center [640, 99] width 625 height 36
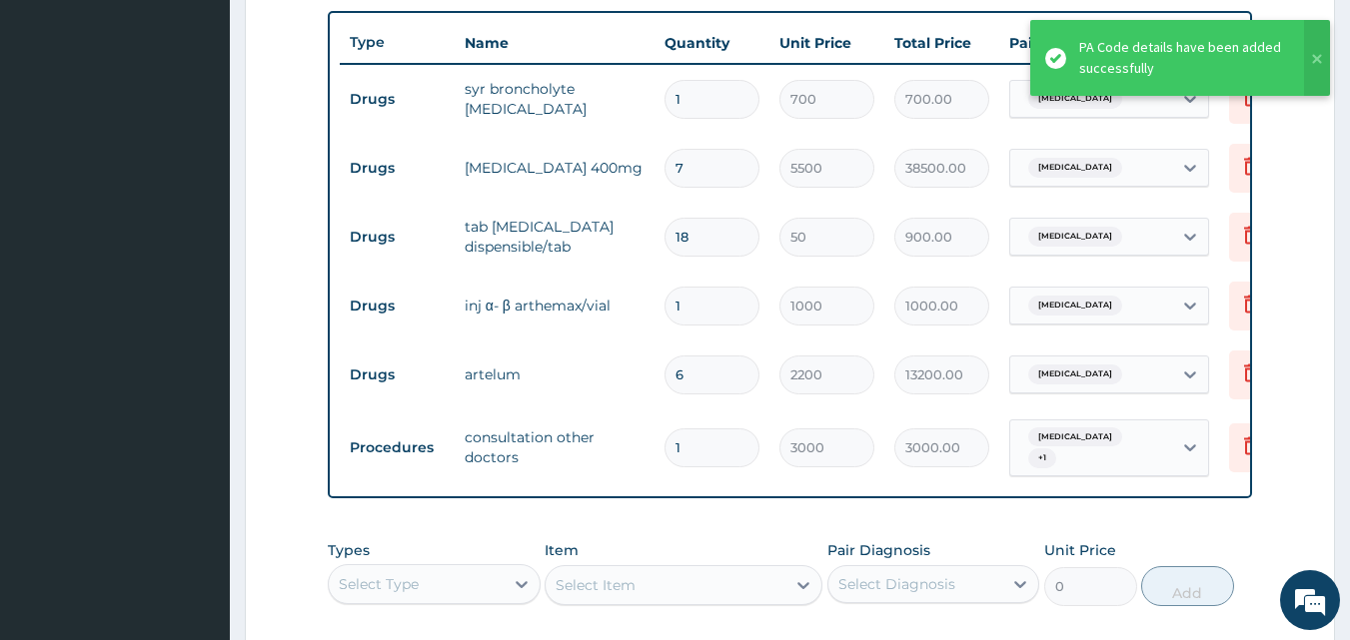
scroll to position [743, 0]
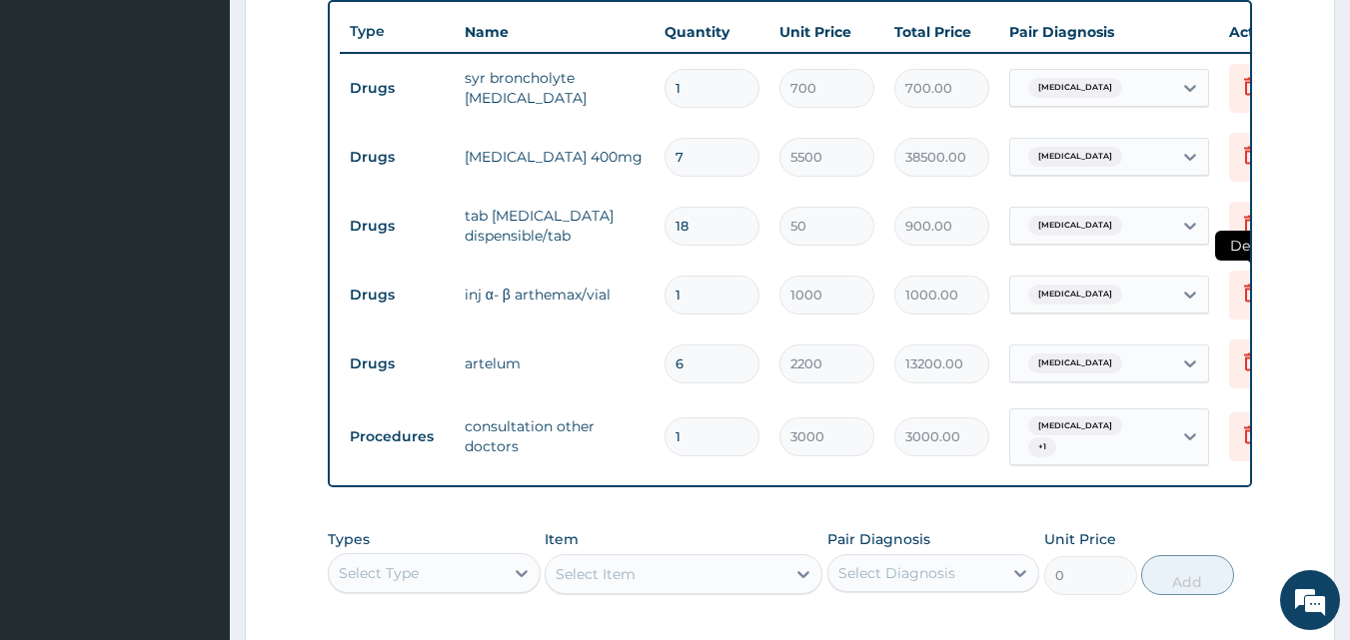
click at [1240, 287] on icon at bounding box center [1251, 293] width 24 height 24
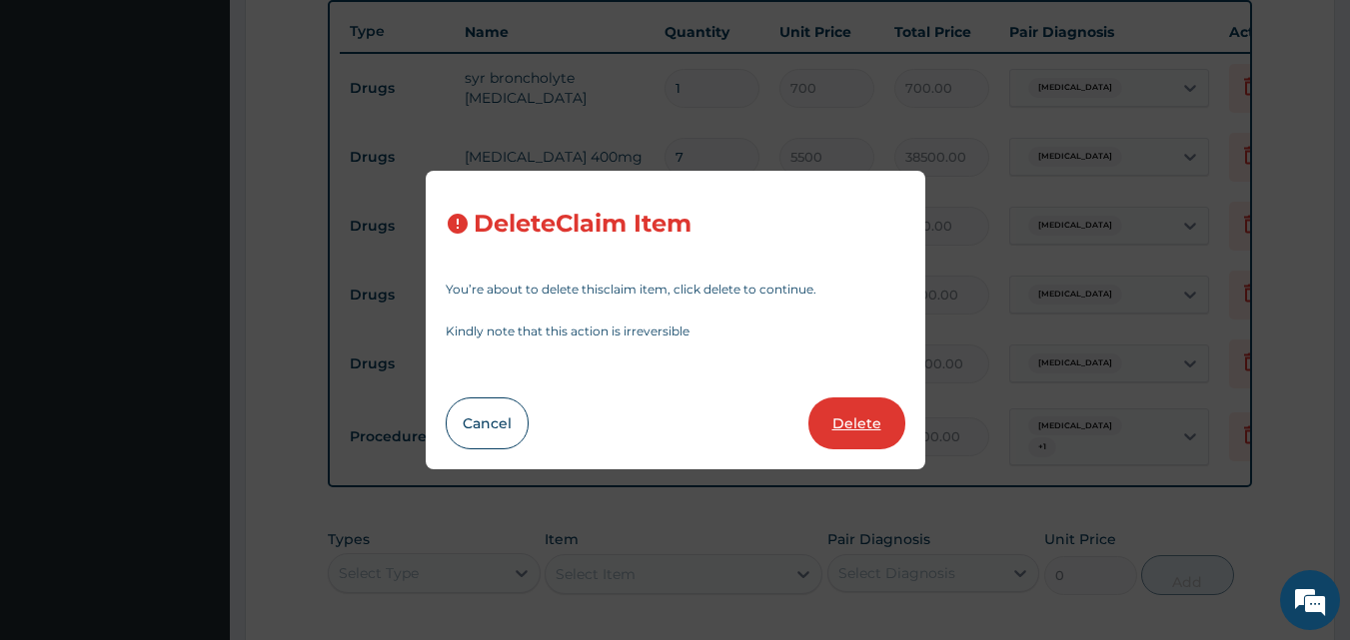
click at [876, 410] on button "Delete" at bounding box center [856, 424] width 97 height 52
type input "6"
type input "2200"
type input "13200.00"
type input "1"
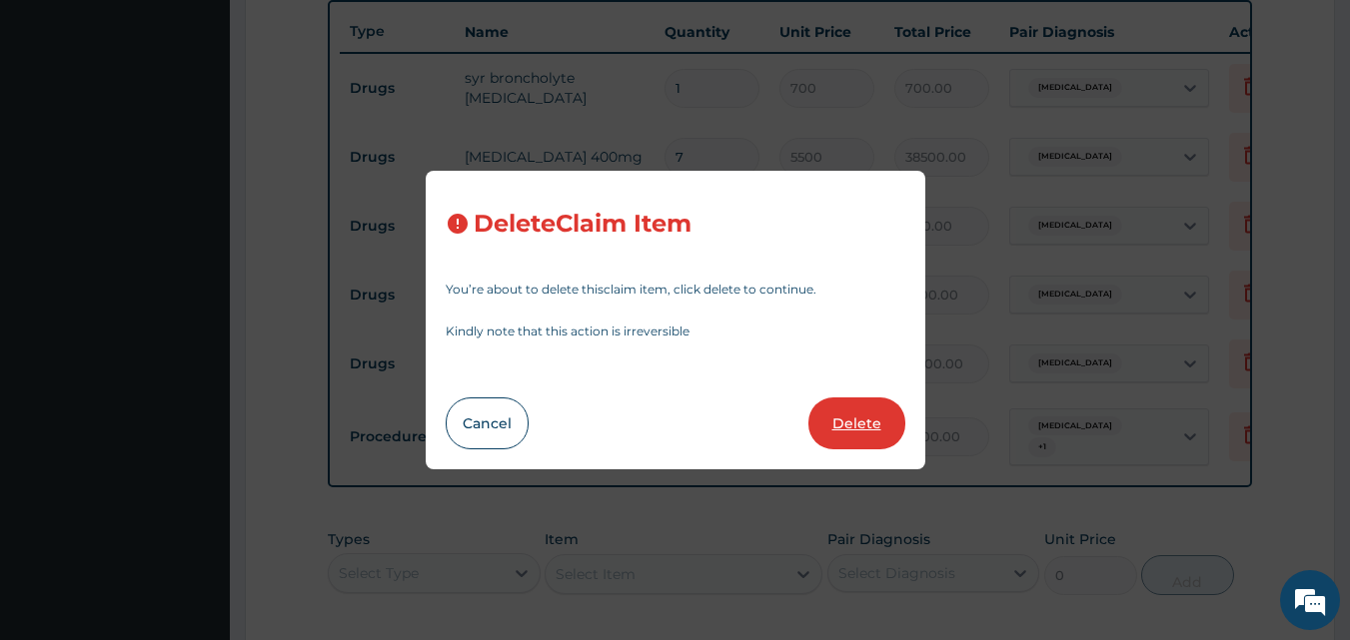
type input "3000"
type input "3000.00"
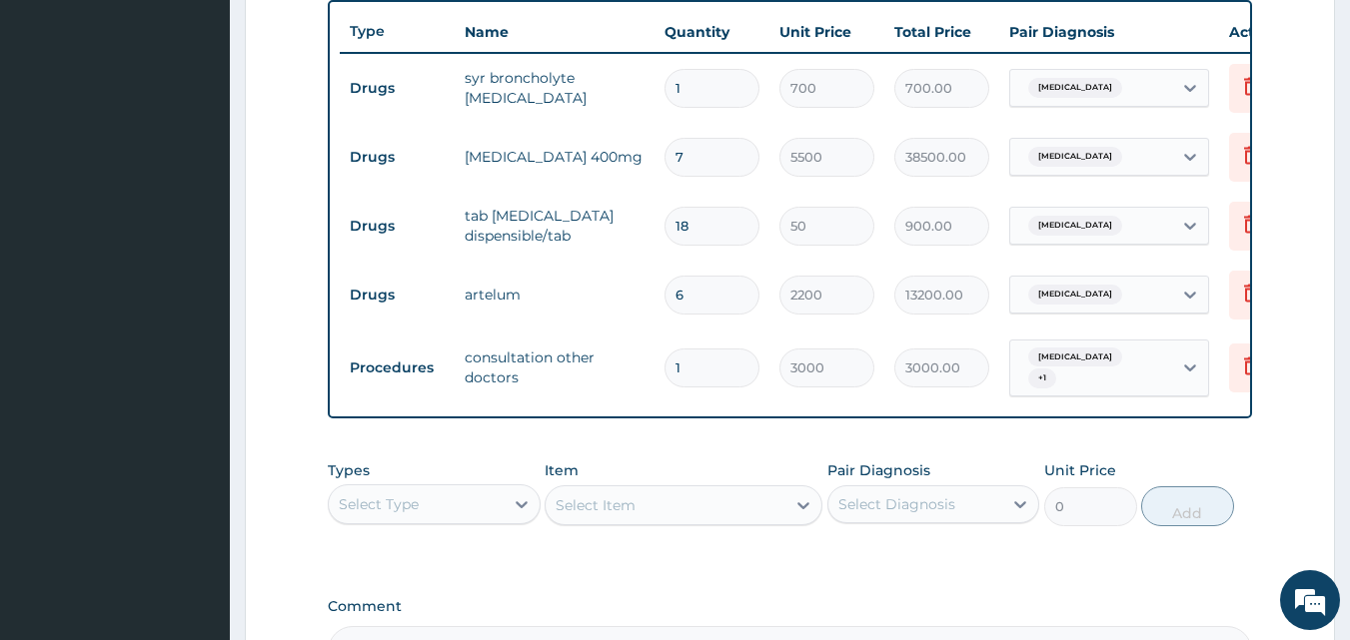
scroll to position [965, 0]
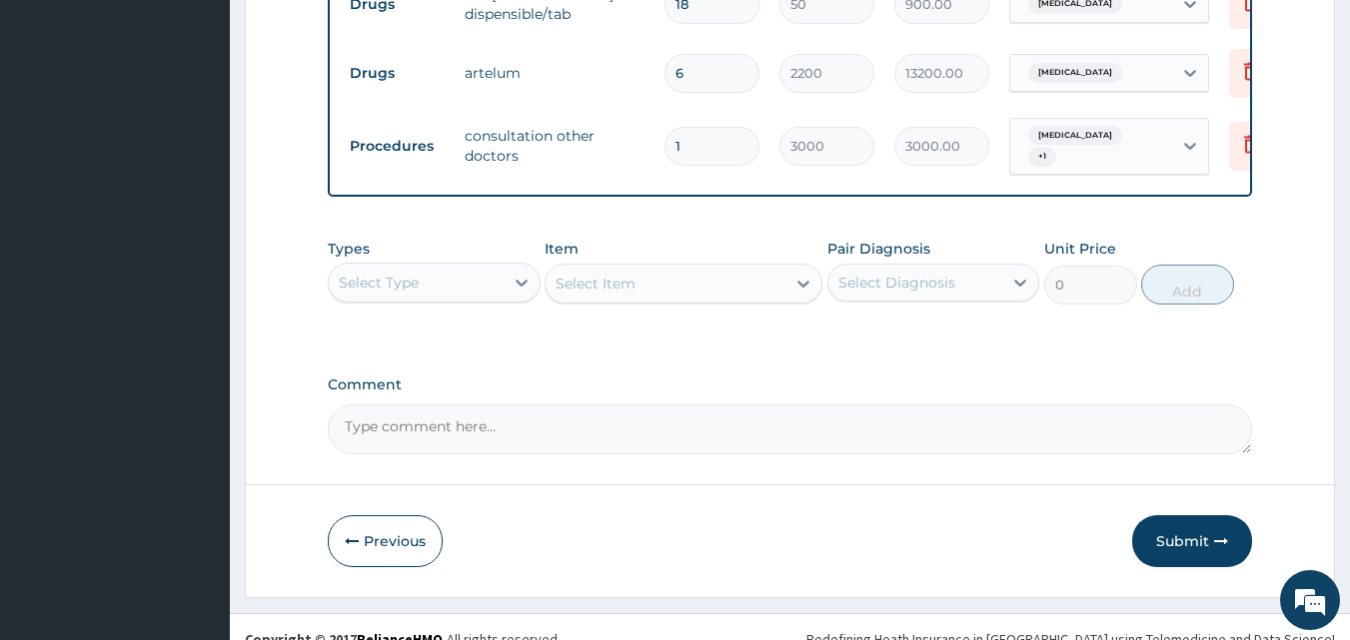
click at [477, 286] on div "Select Type" at bounding box center [416, 283] width 175 height 32
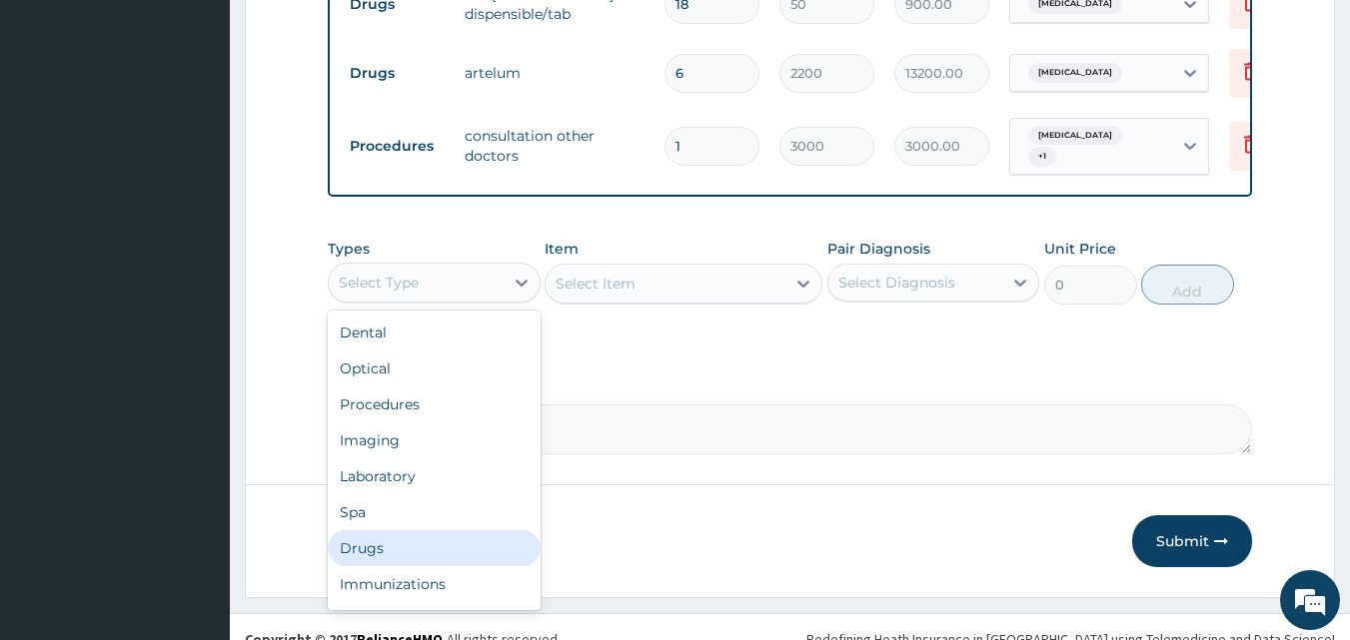
click at [404, 554] on div "Drugs" at bounding box center [434, 548] width 213 height 36
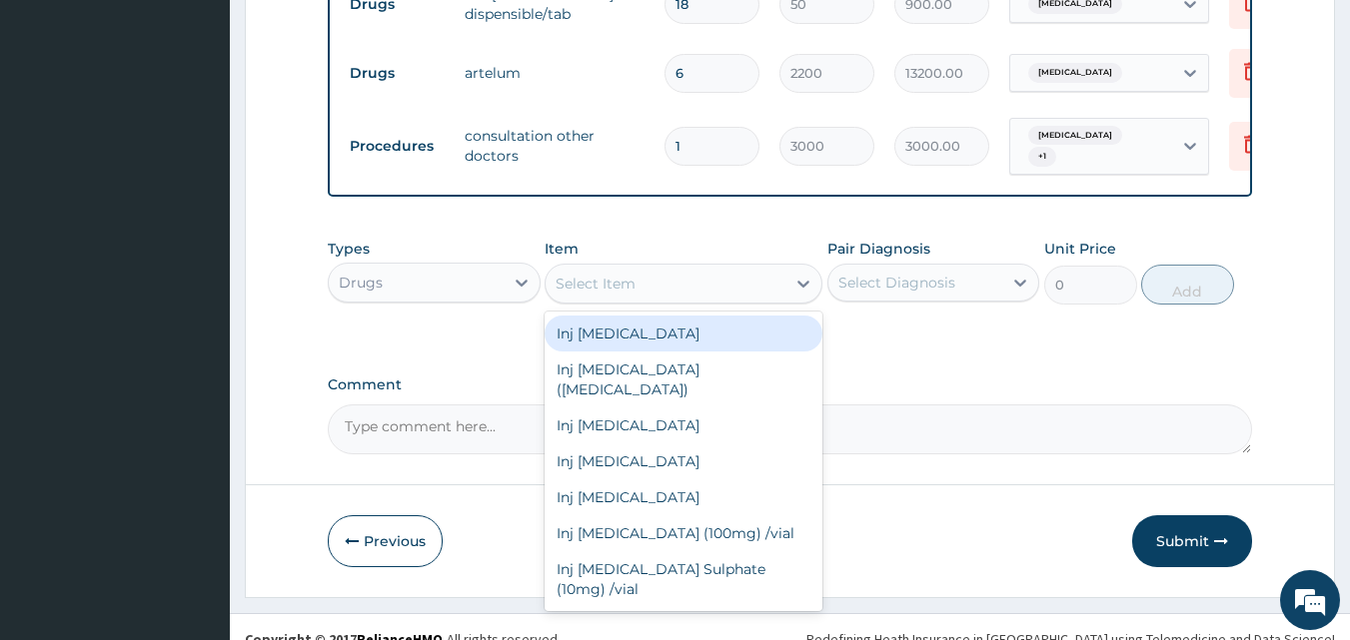
click at [775, 287] on div "Select Item" at bounding box center [665, 284] width 240 height 32
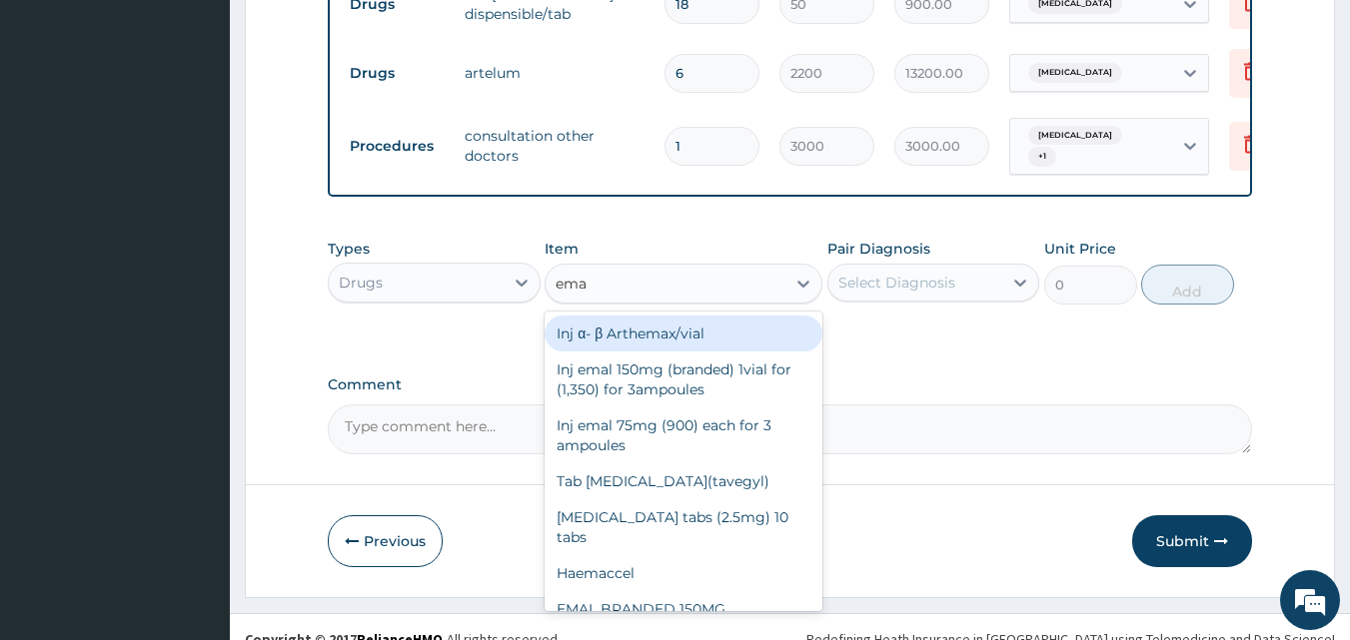
type input "emal"
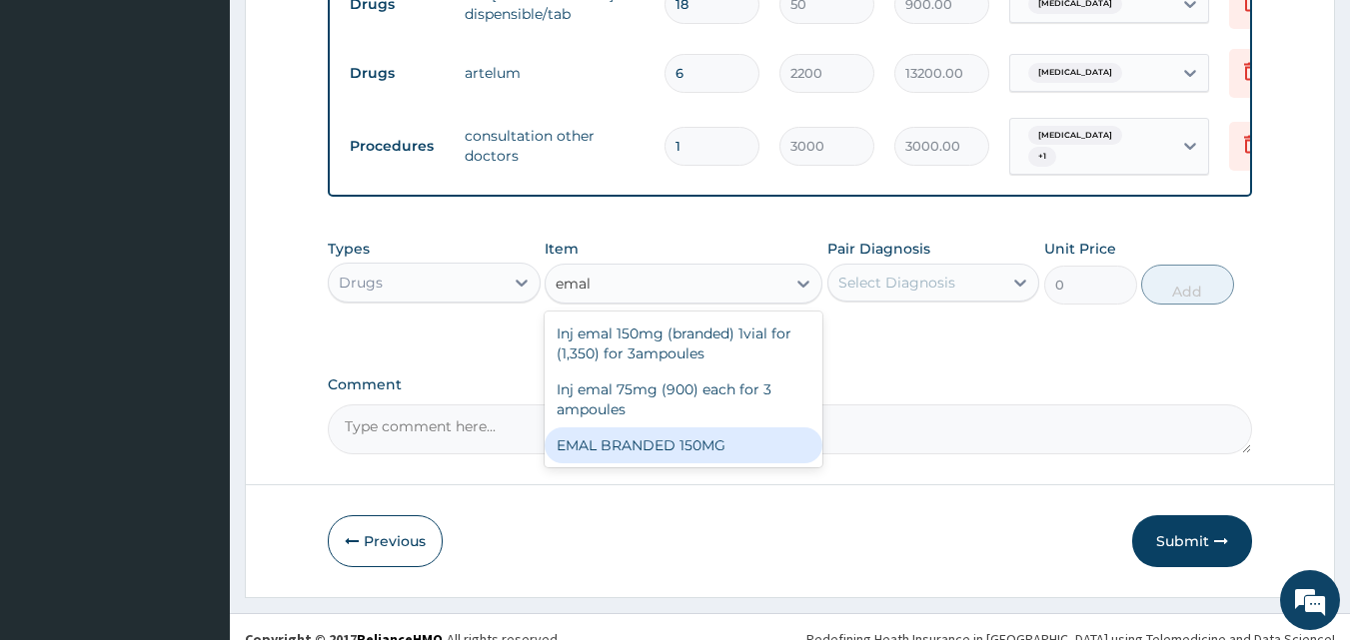
click at [742, 441] on div "EMAL BRANDED 150MG" at bounding box center [683, 446] width 278 height 36
type input "3000"
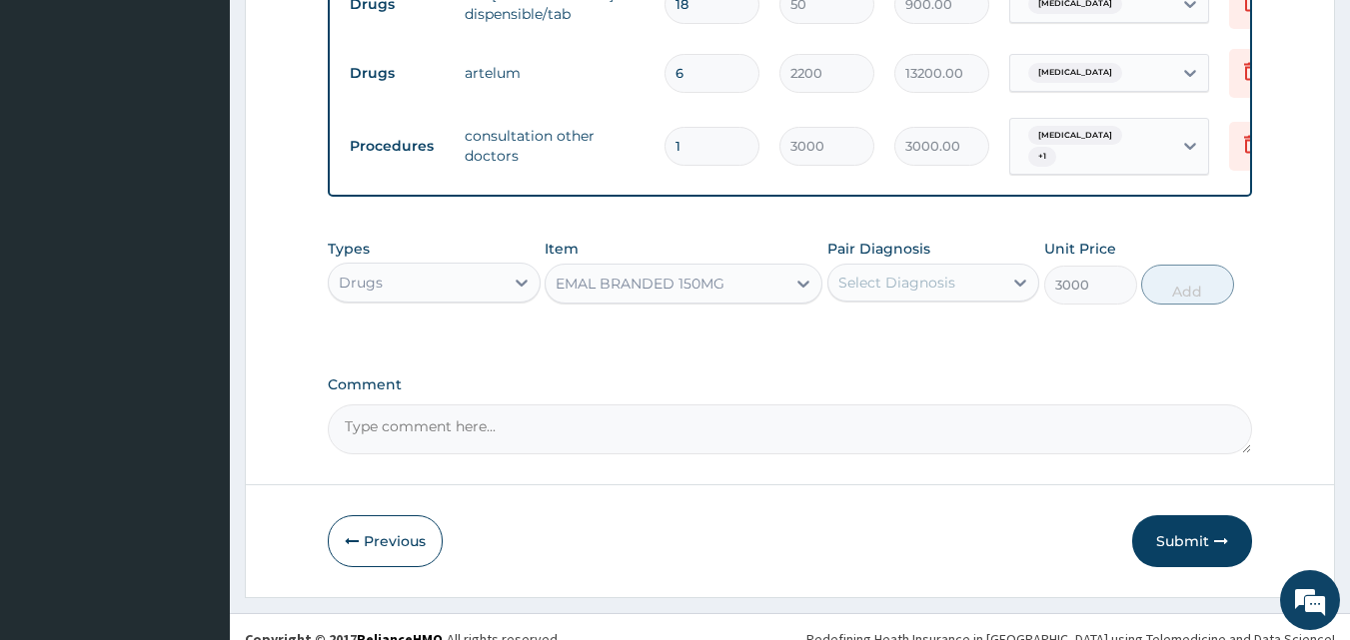
drag, startPoint x: 899, startPoint y: 329, endPoint x: 956, endPoint y: 307, distance: 61.0
click at [956, 307] on div "Types Drugs Item EMAL BRANDED 150MG Pair Diagnosis Select Diagnosis Unit Price …" at bounding box center [790, 287] width 925 height 116
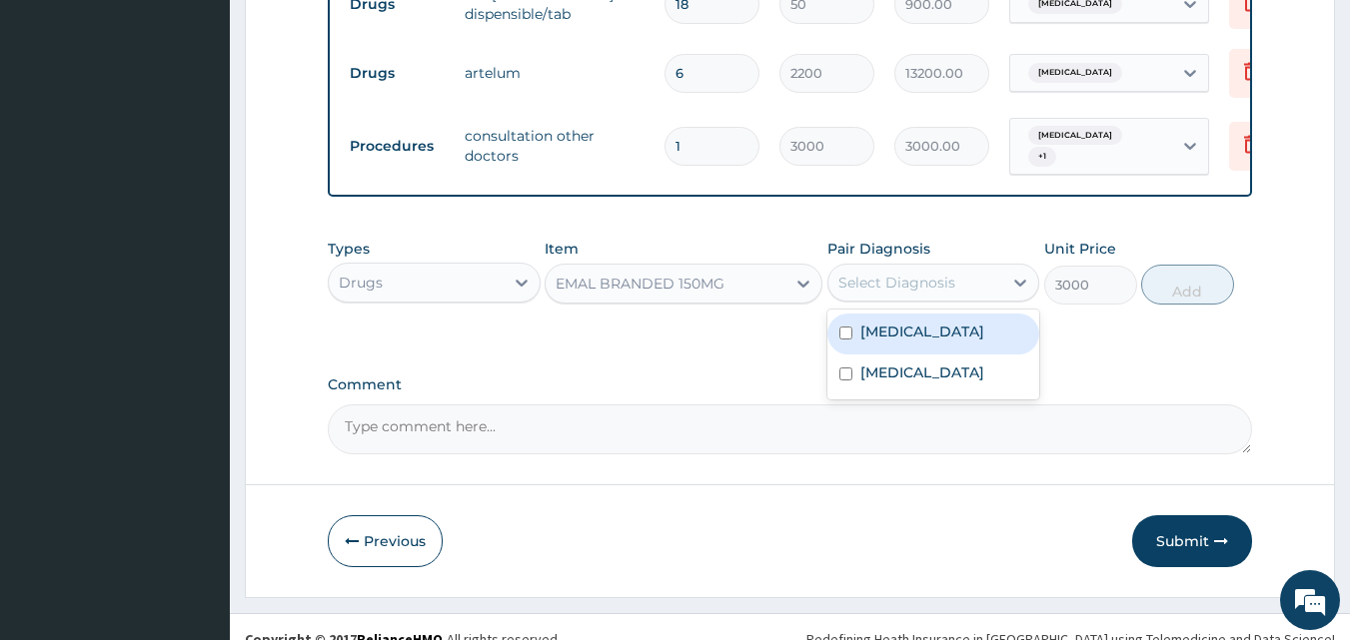
click at [956, 302] on div "Select Diagnosis" at bounding box center [933, 283] width 213 height 38
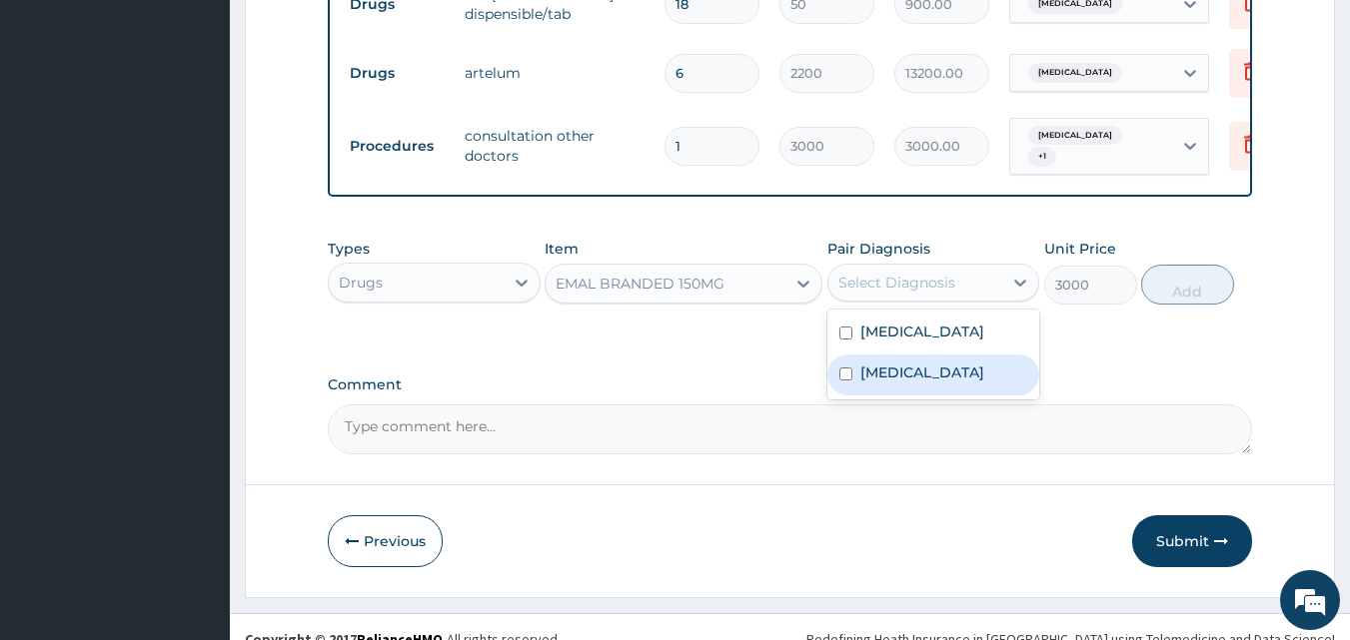
click at [910, 396] on div "Malaria" at bounding box center [933, 375] width 213 height 41
checkbox input "true"
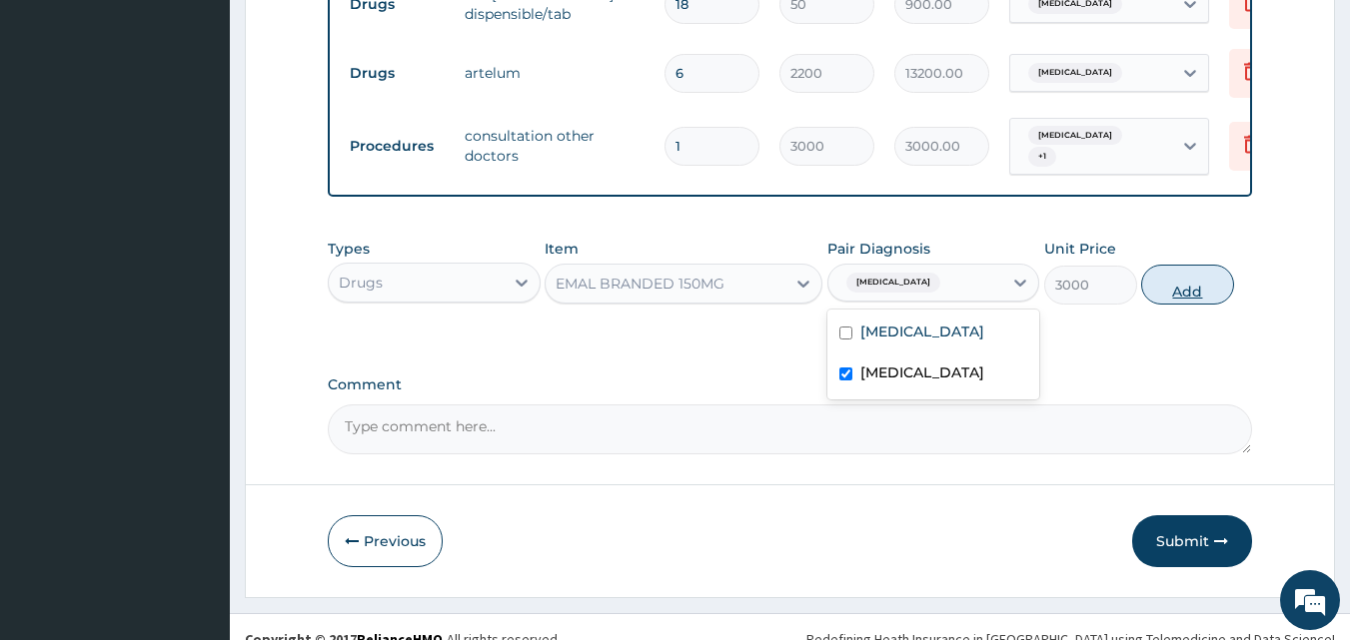
click at [1158, 298] on button "Add" at bounding box center [1187, 285] width 93 height 40
type input "0"
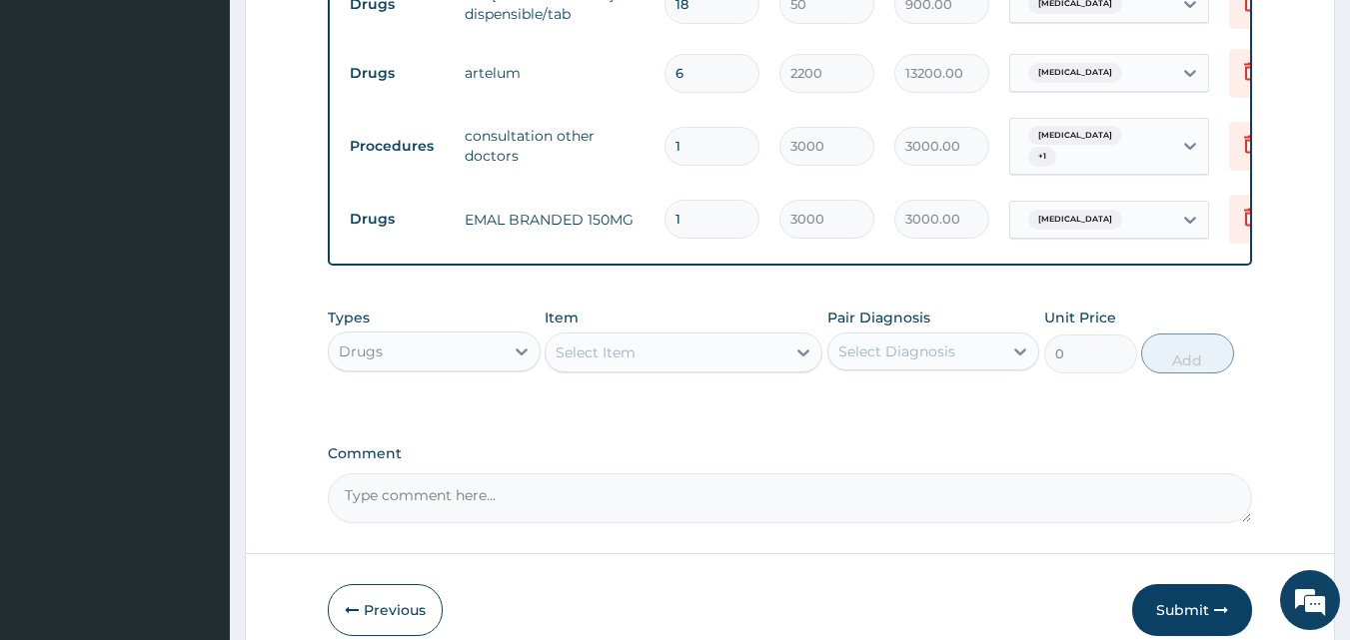
scroll to position [731, 0]
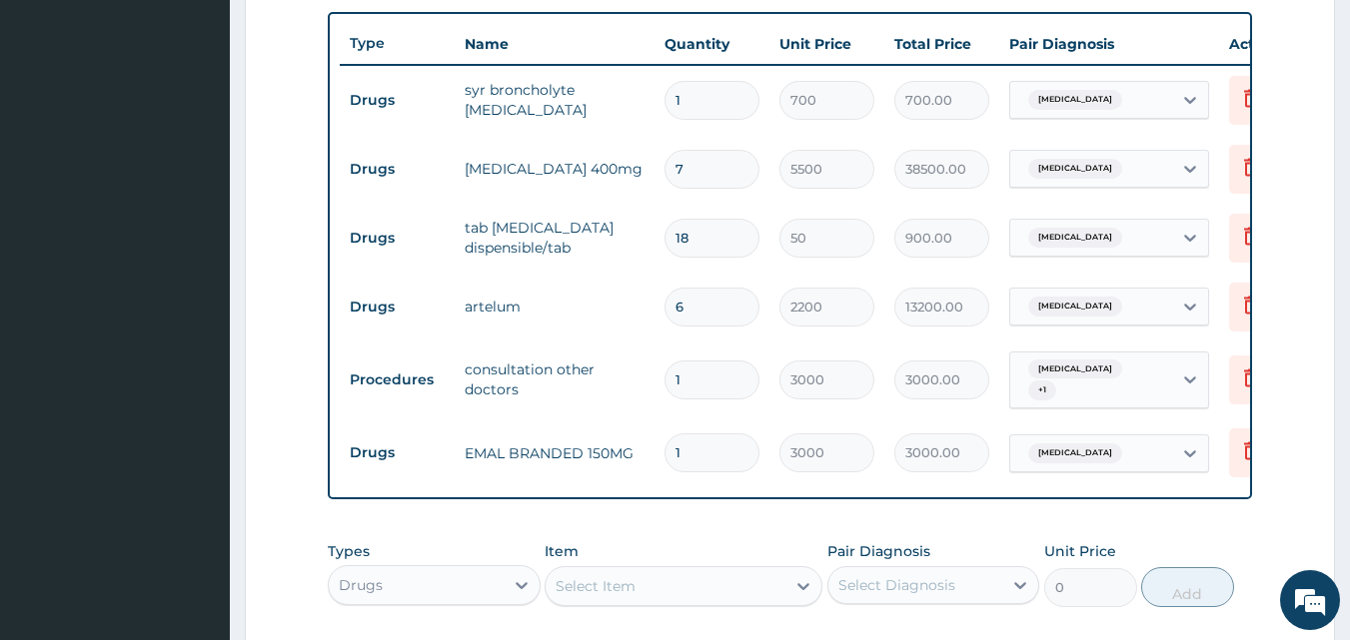
click at [736, 314] on input "6" at bounding box center [711, 307] width 95 height 39
type input "0.00"
type input "1"
type input "2200.00"
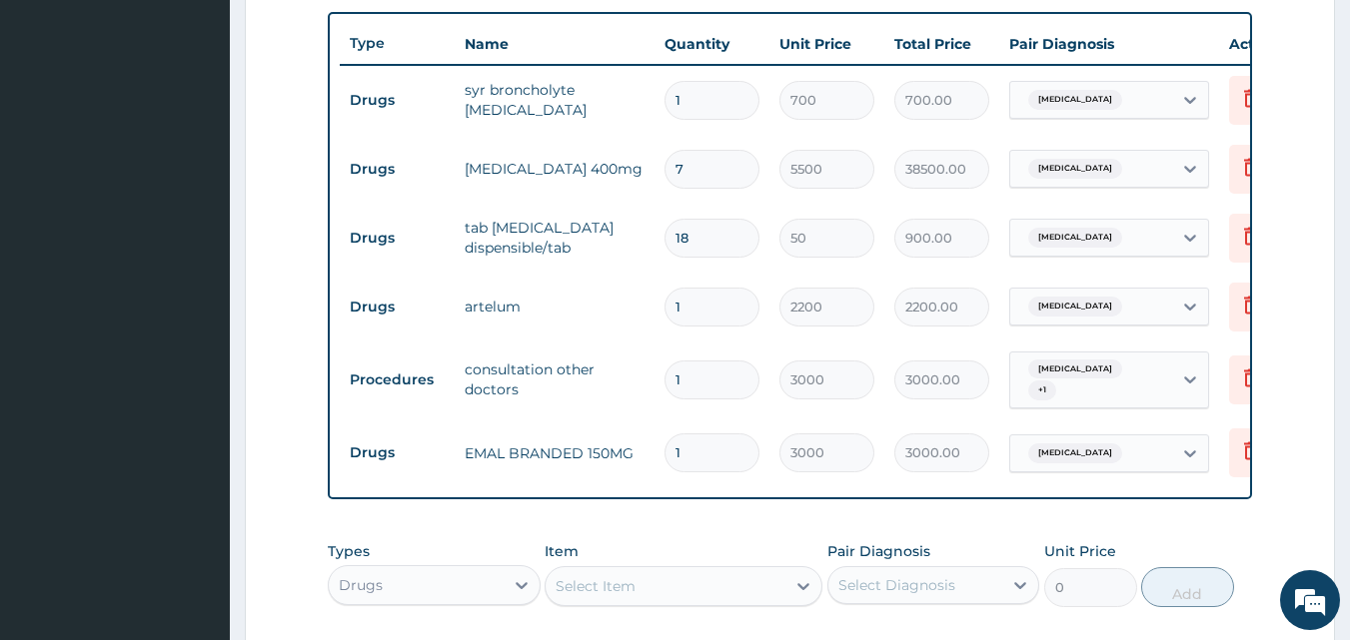
type input "1"
click at [720, 183] on input "7" at bounding box center [711, 169] width 95 height 39
type input "0.00"
type input "1"
type input "5500.00"
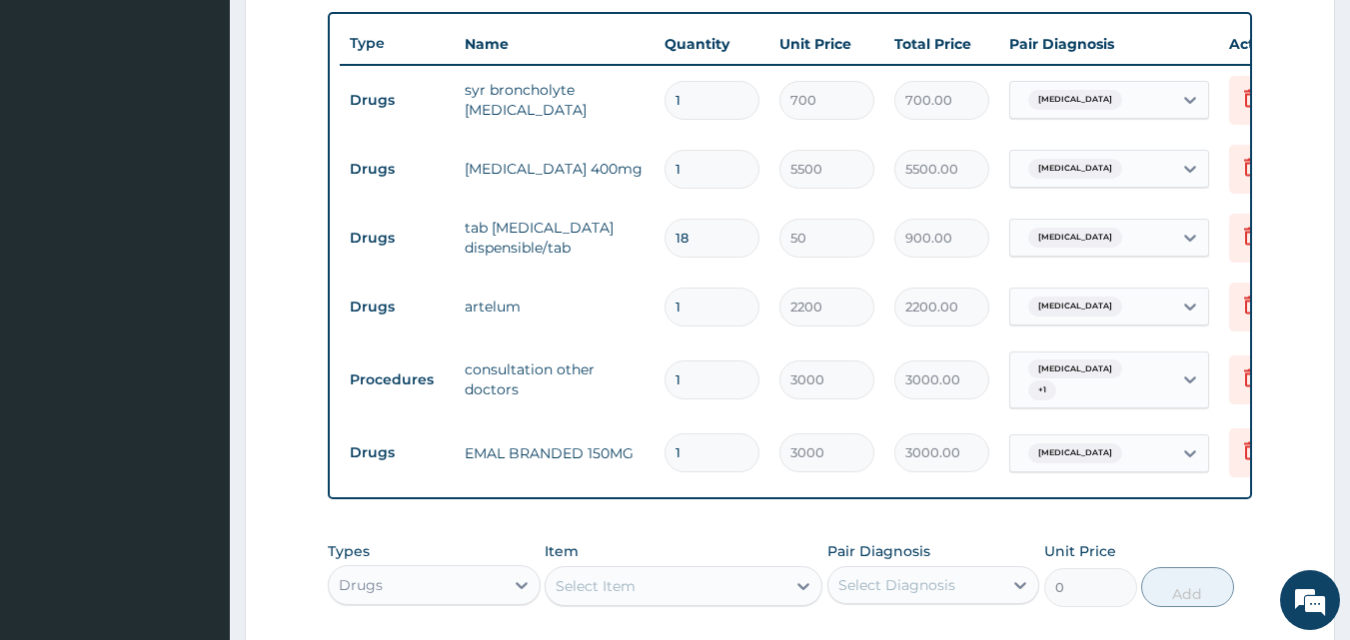
type input "1"
click at [726, 200] on tr "Drugs cefixime 400mg 1 5500 5500.00 Upper respiratory infection Delete" at bounding box center [829, 169] width 979 height 69
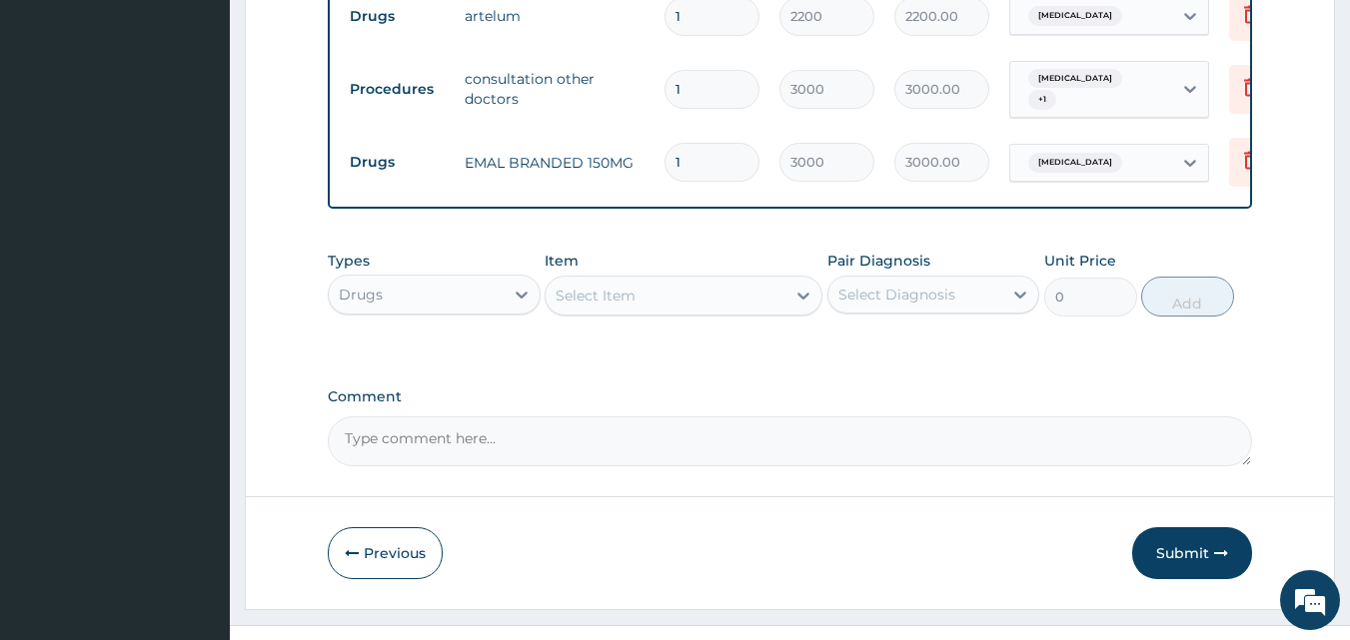
scroll to position [1065, 0]
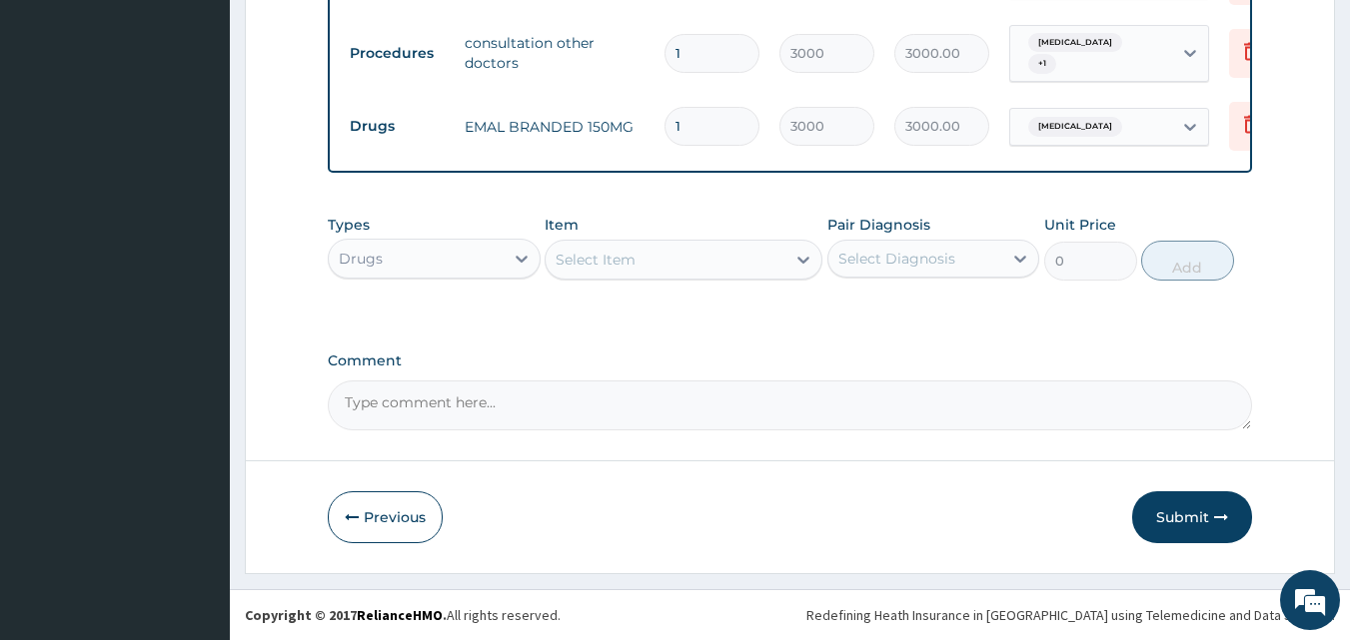
click at [658, 266] on div "Select Item" at bounding box center [665, 260] width 240 height 32
type input ";"
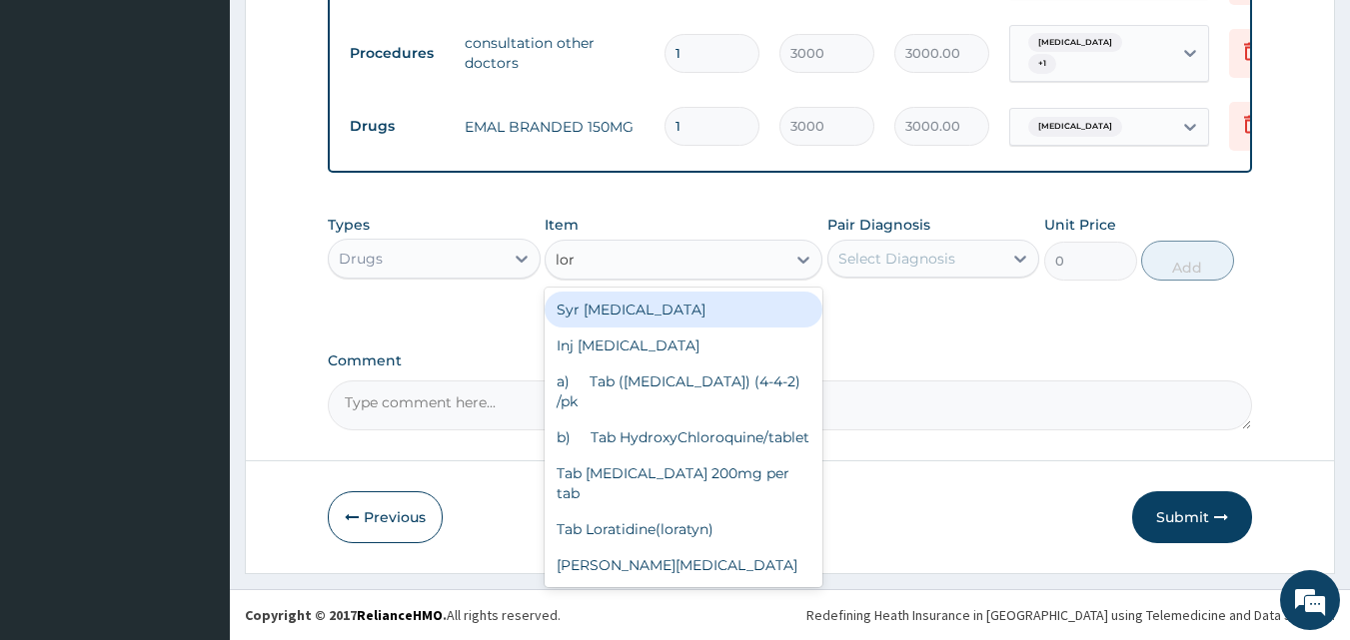
type input "lora"
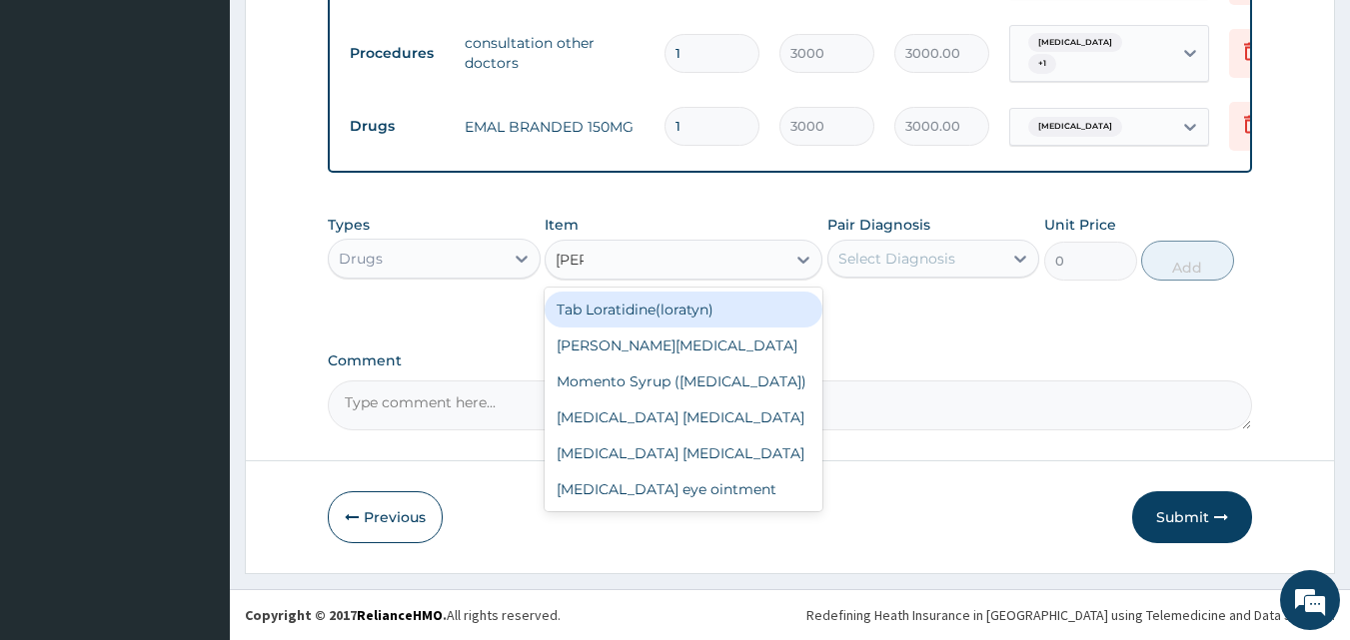
click at [661, 322] on div "Tab Loratidine(loratyn)" at bounding box center [683, 310] width 278 height 36
type input "50"
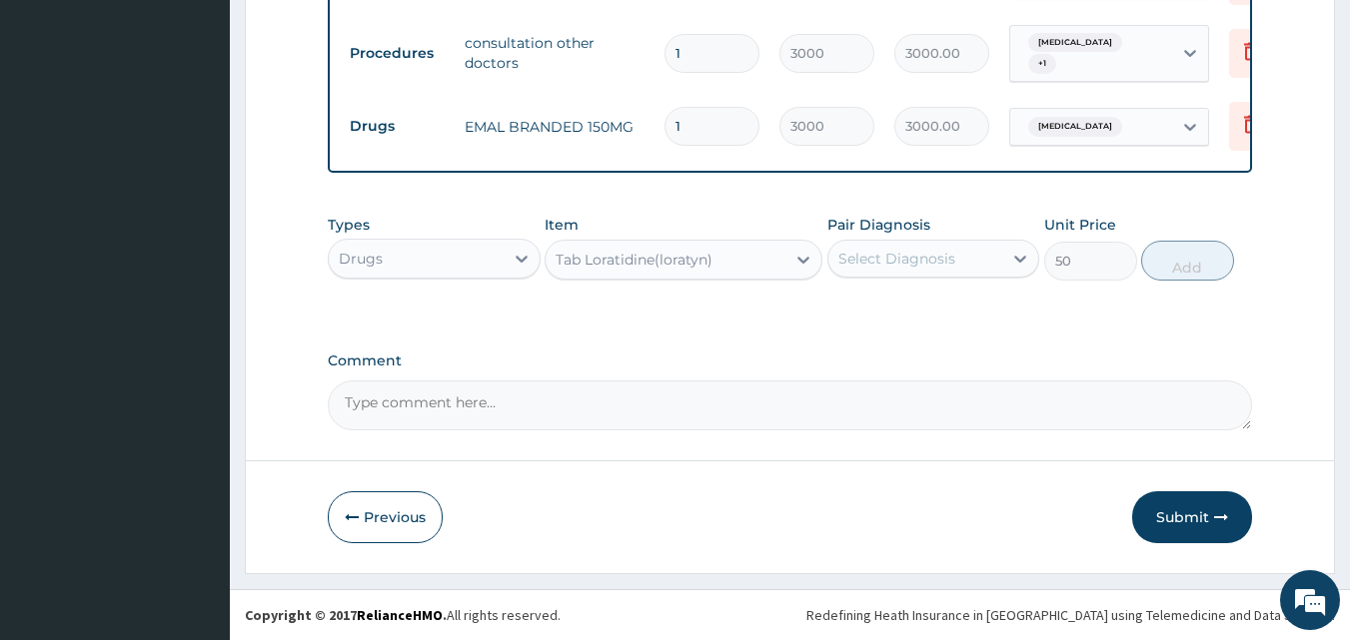
click at [955, 276] on div "Select Diagnosis" at bounding box center [933, 259] width 213 height 38
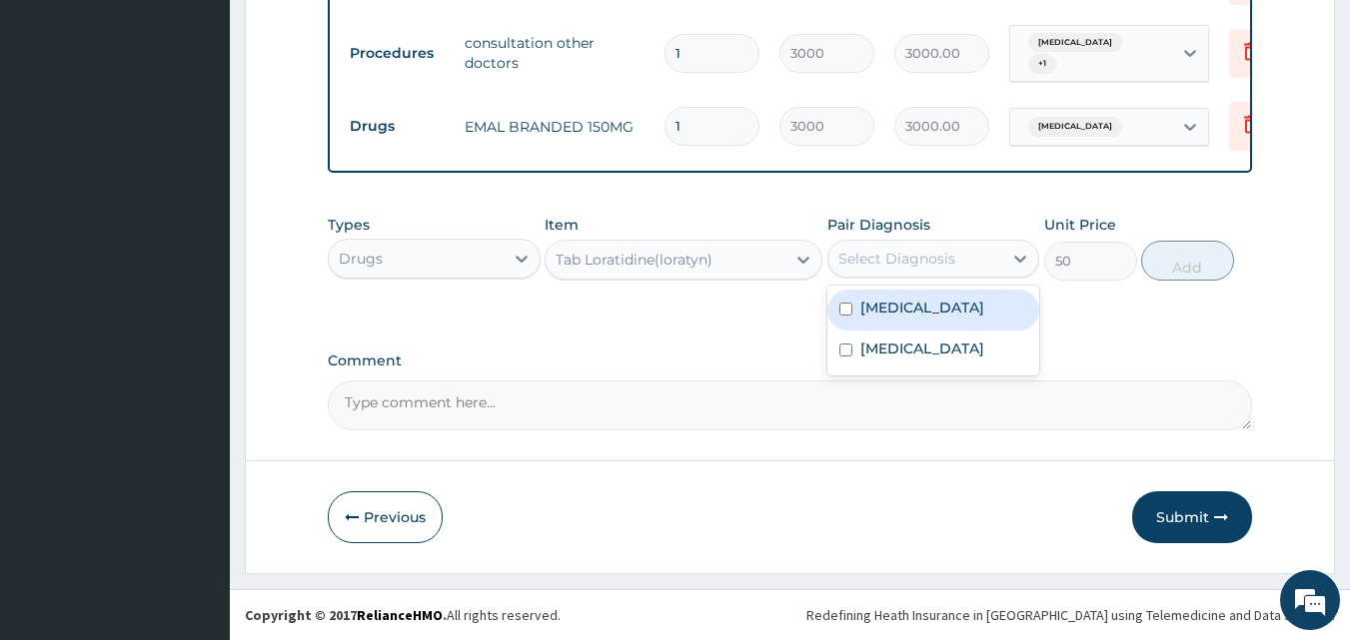
click at [922, 318] on label "[MEDICAL_DATA]" at bounding box center [922, 308] width 124 height 20
checkbox input "true"
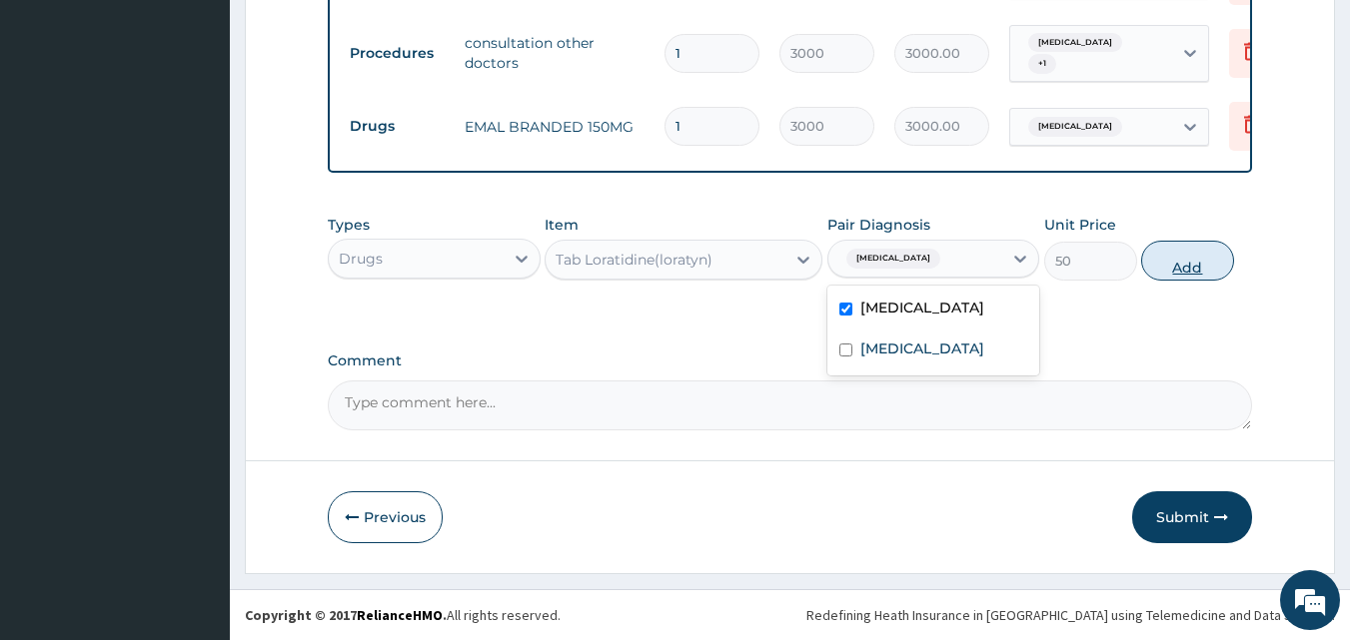
click at [1197, 277] on button "Add" at bounding box center [1187, 261] width 93 height 40
type input "0"
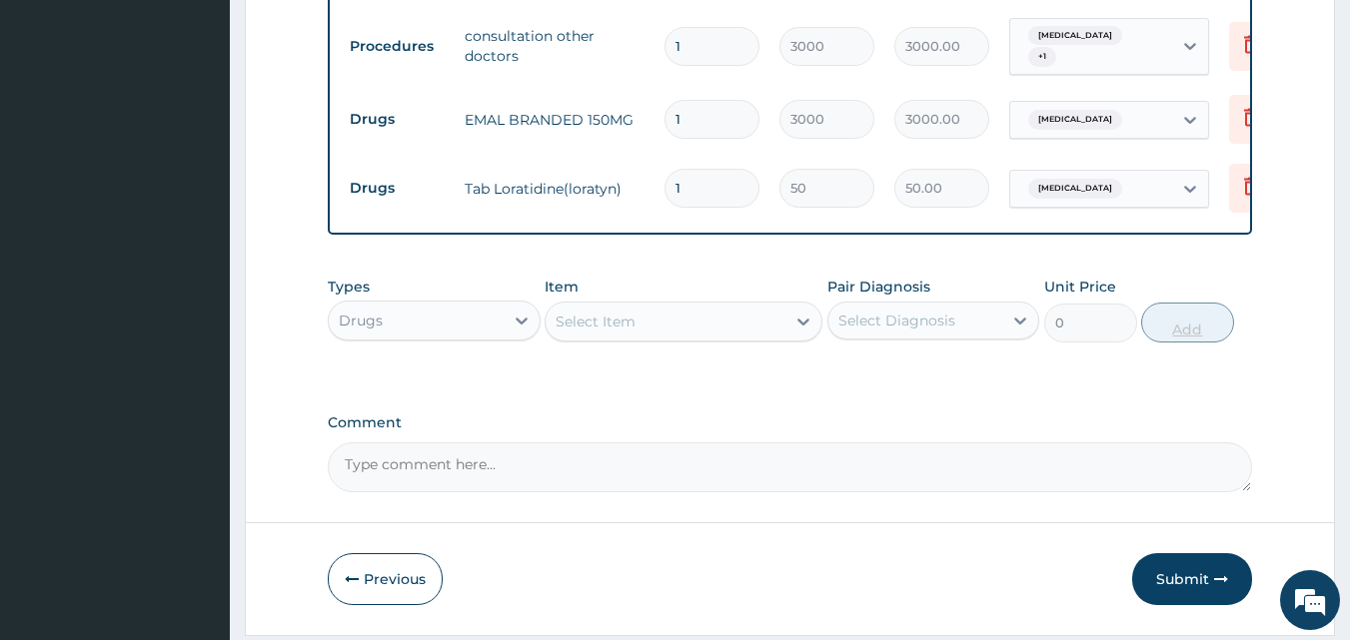
type input "0.00"
type input "5"
type input "250.00"
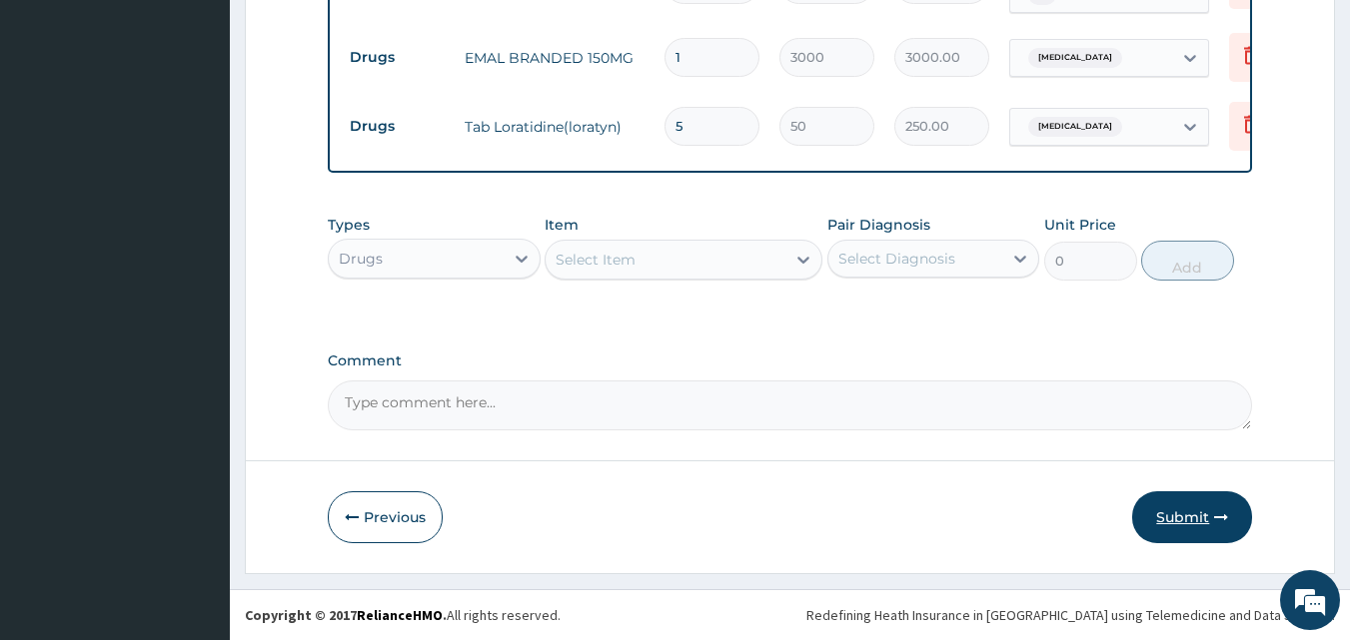
type input "5"
click at [1213, 519] on button "Submit" at bounding box center [1192, 517] width 120 height 52
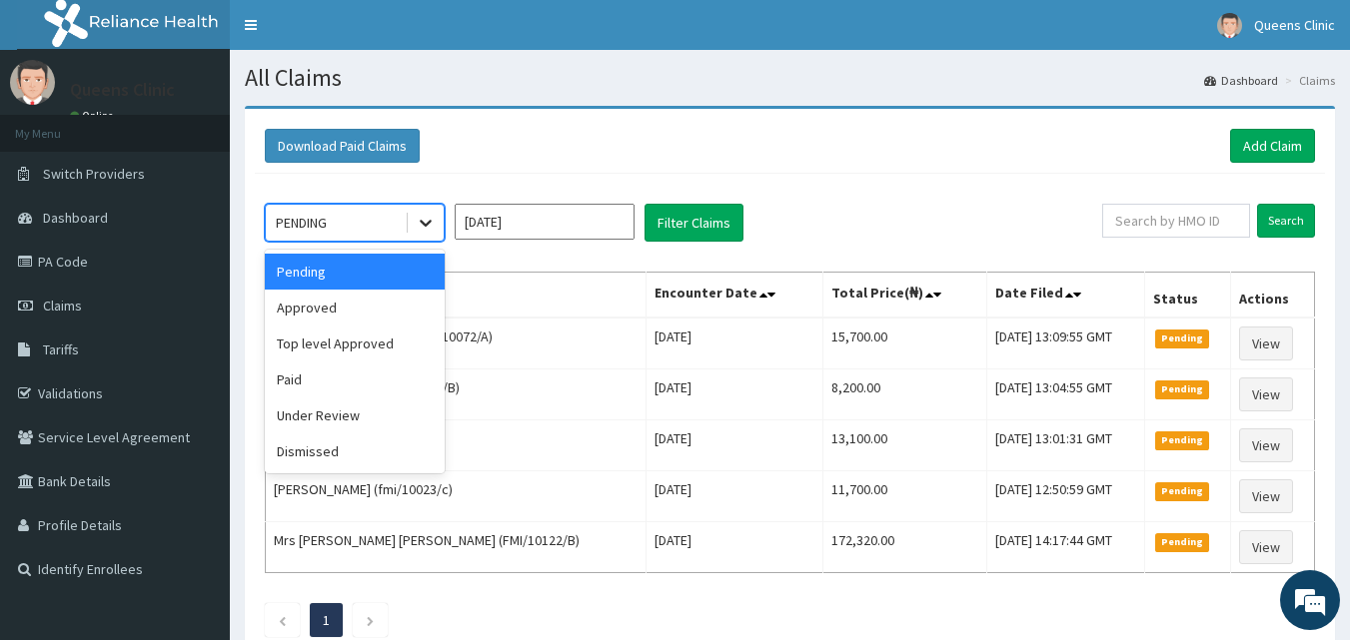
click at [428, 225] on icon at bounding box center [426, 224] width 12 height 7
click at [366, 314] on div "Approved" at bounding box center [355, 308] width 180 height 36
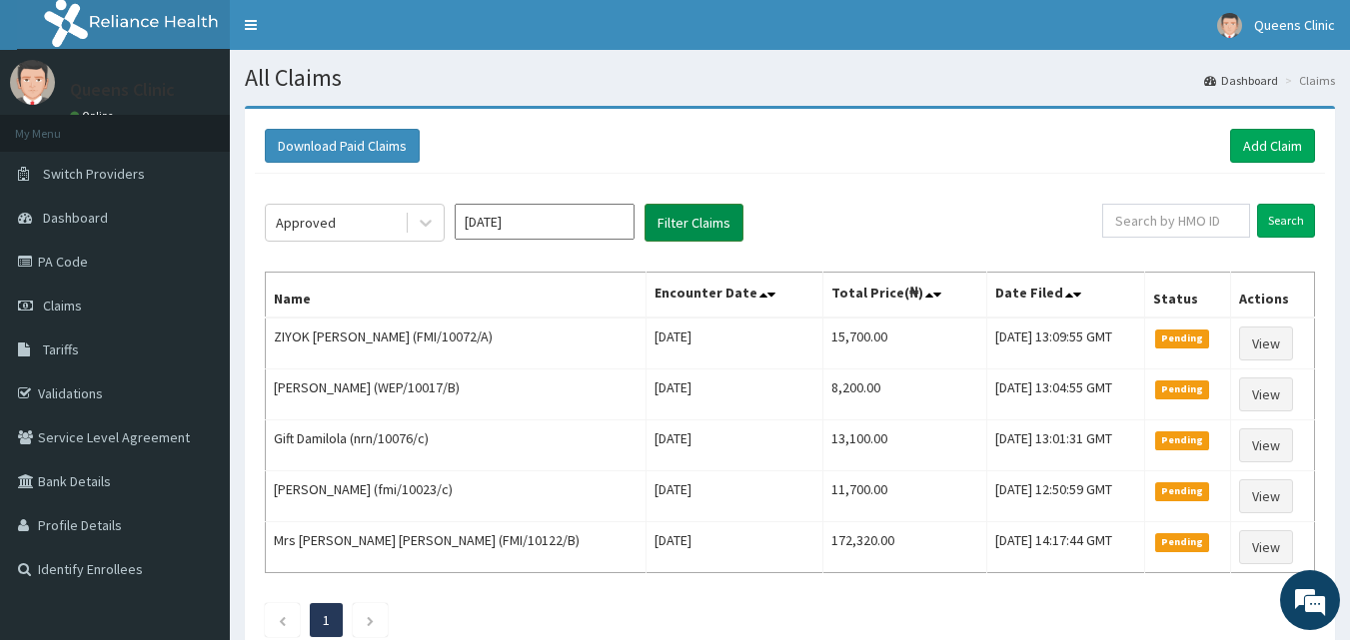
click at [693, 220] on button "Filter Claims" at bounding box center [693, 223] width 99 height 38
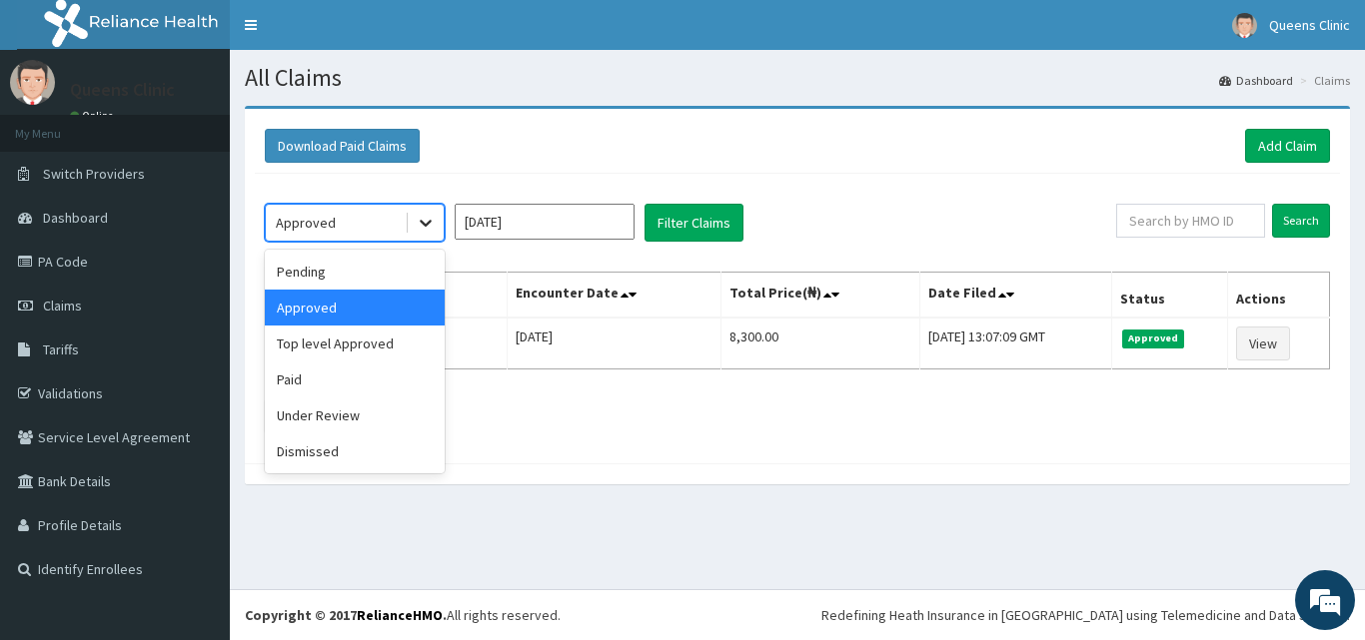
click at [422, 214] on icon at bounding box center [426, 223] width 20 height 20
click at [381, 407] on div "Under Review" at bounding box center [355, 416] width 180 height 36
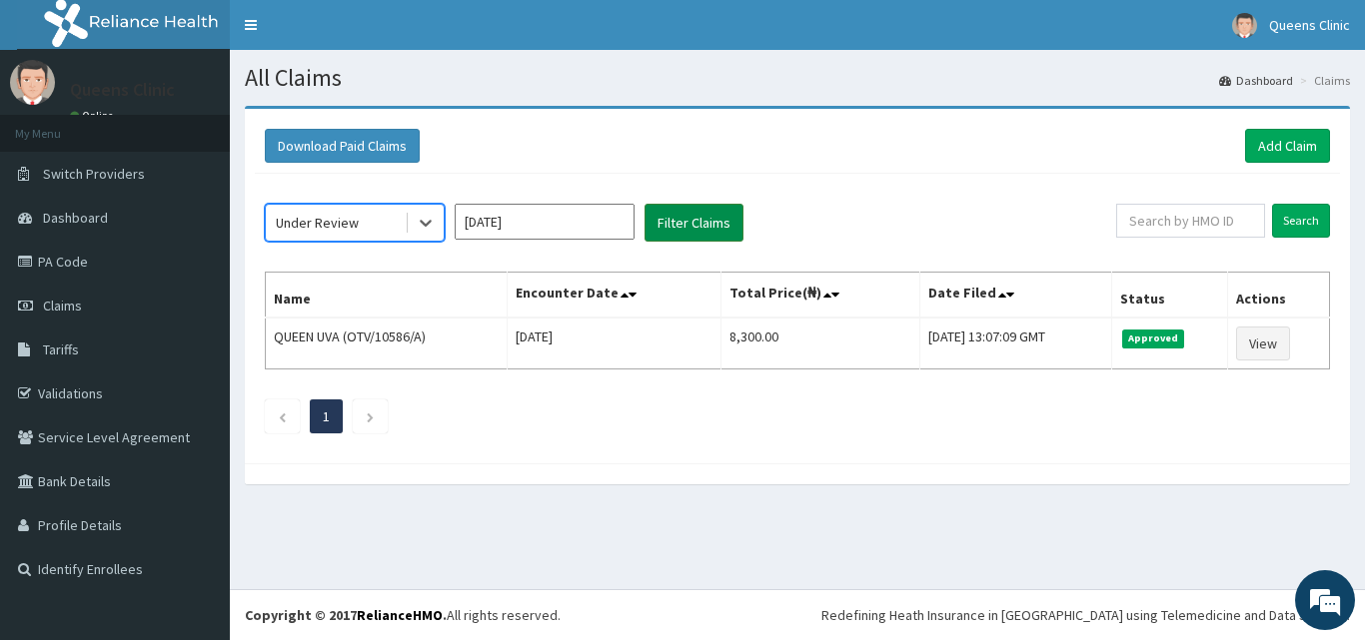
click at [705, 222] on button "Filter Claims" at bounding box center [693, 223] width 99 height 38
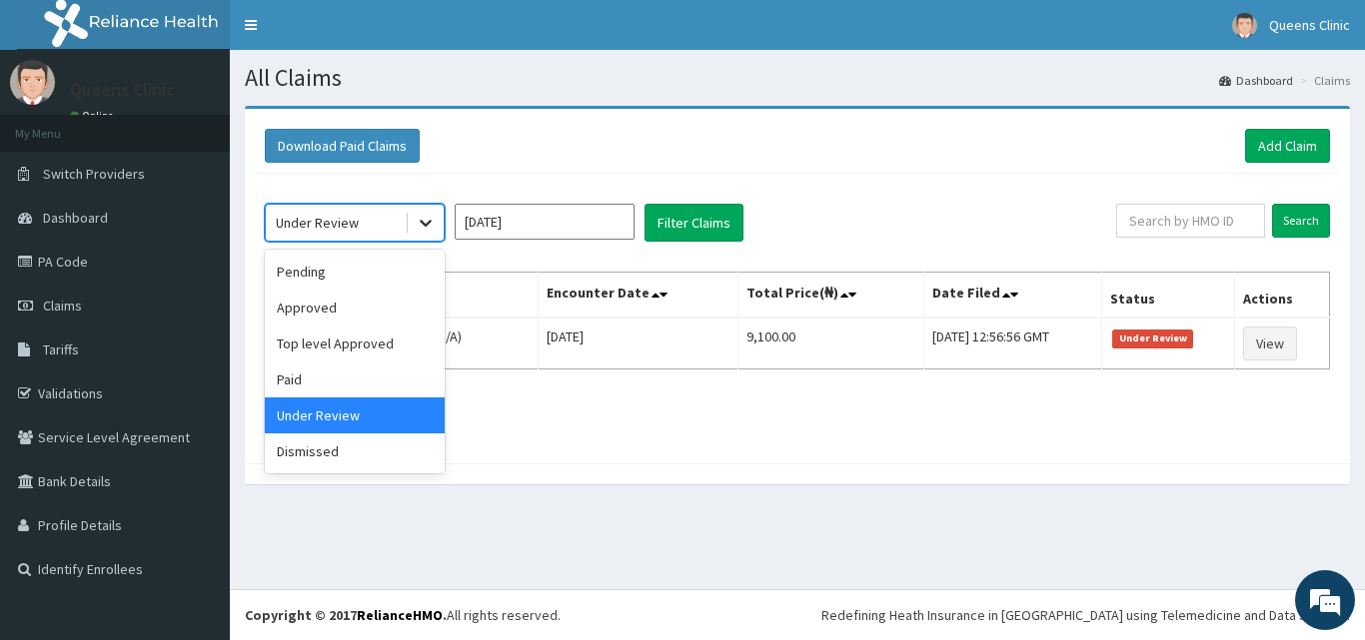
click at [425, 221] on icon at bounding box center [426, 223] width 20 height 20
click at [373, 356] on div "Top level Approved" at bounding box center [355, 344] width 180 height 36
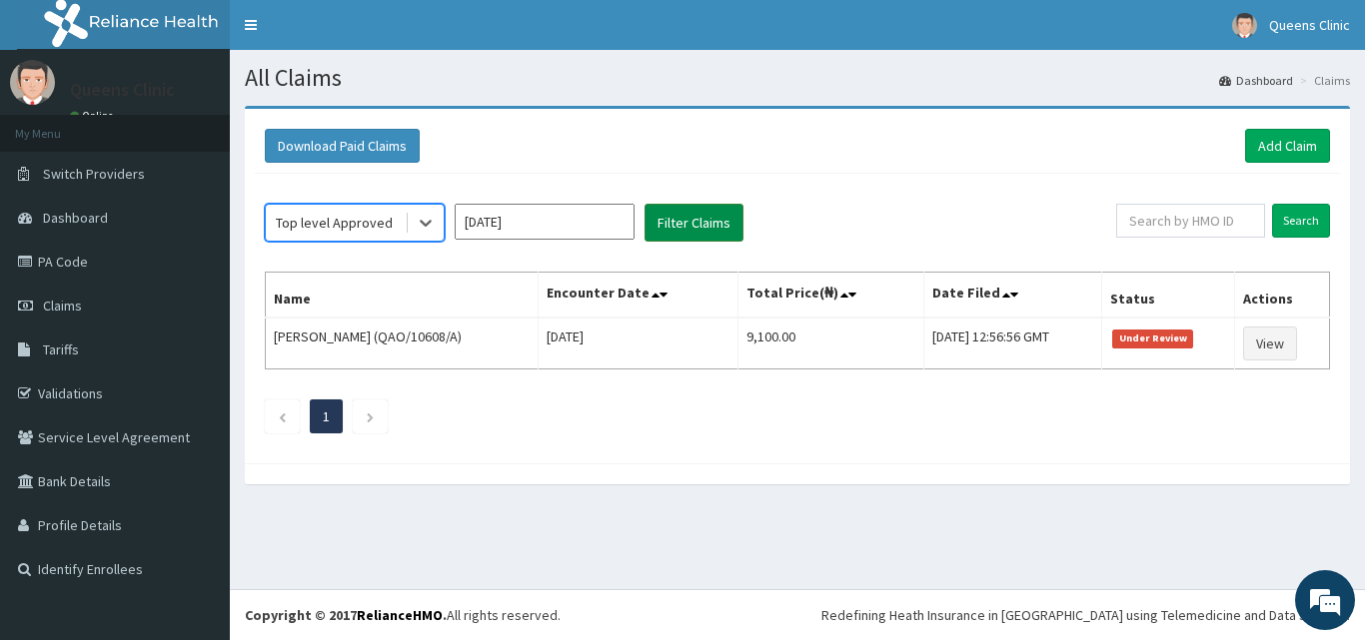
click at [691, 228] on button "Filter Claims" at bounding box center [693, 223] width 99 height 38
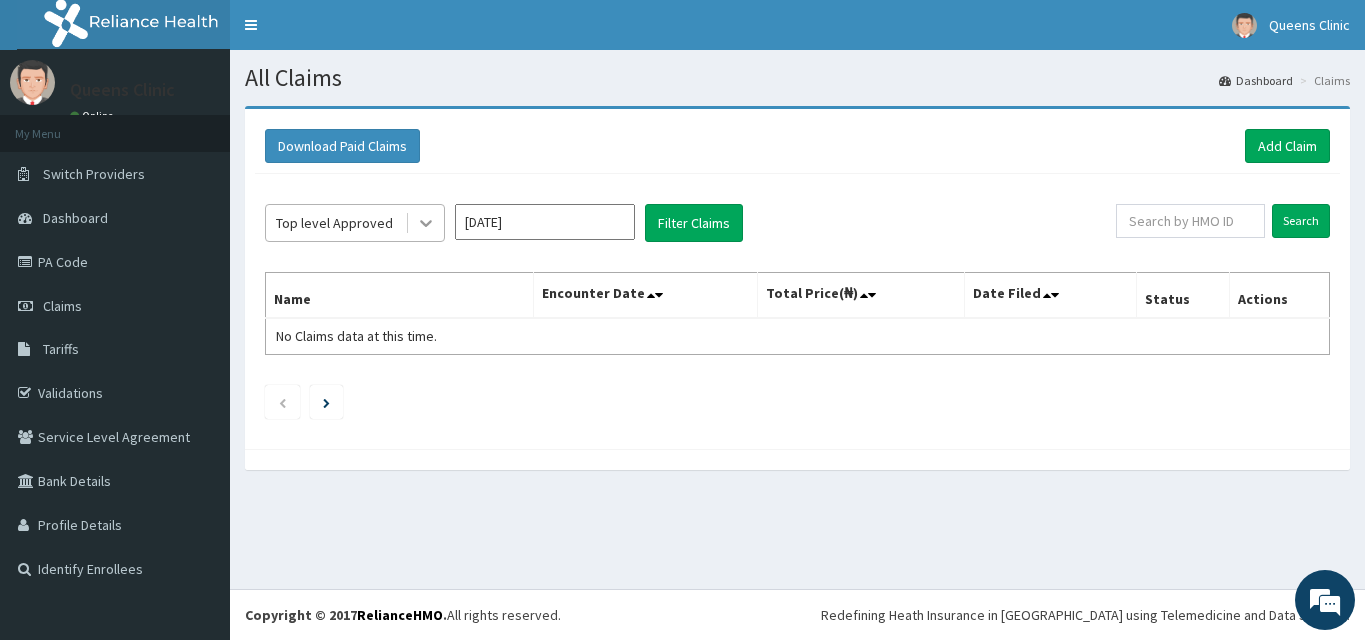
click at [438, 236] on div at bounding box center [426, 223] width 36 height 36
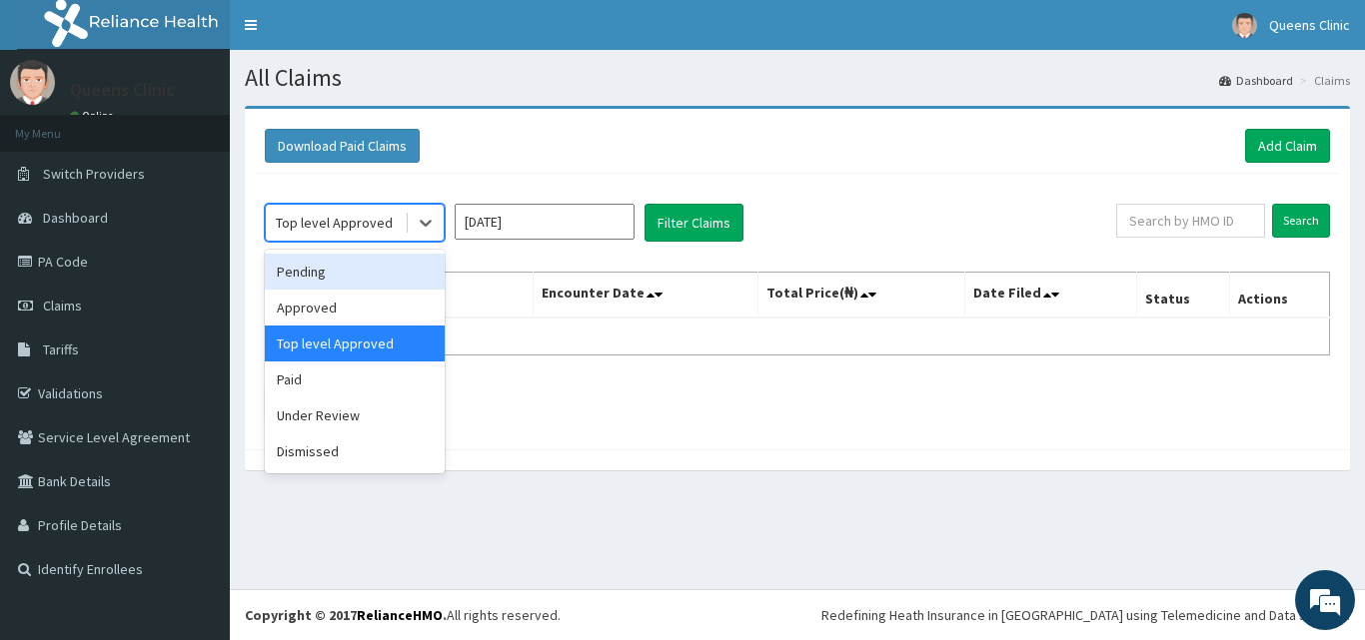
click at [397, 276] on div "Pending" at bounding box center [355, 272] width 180 height 36
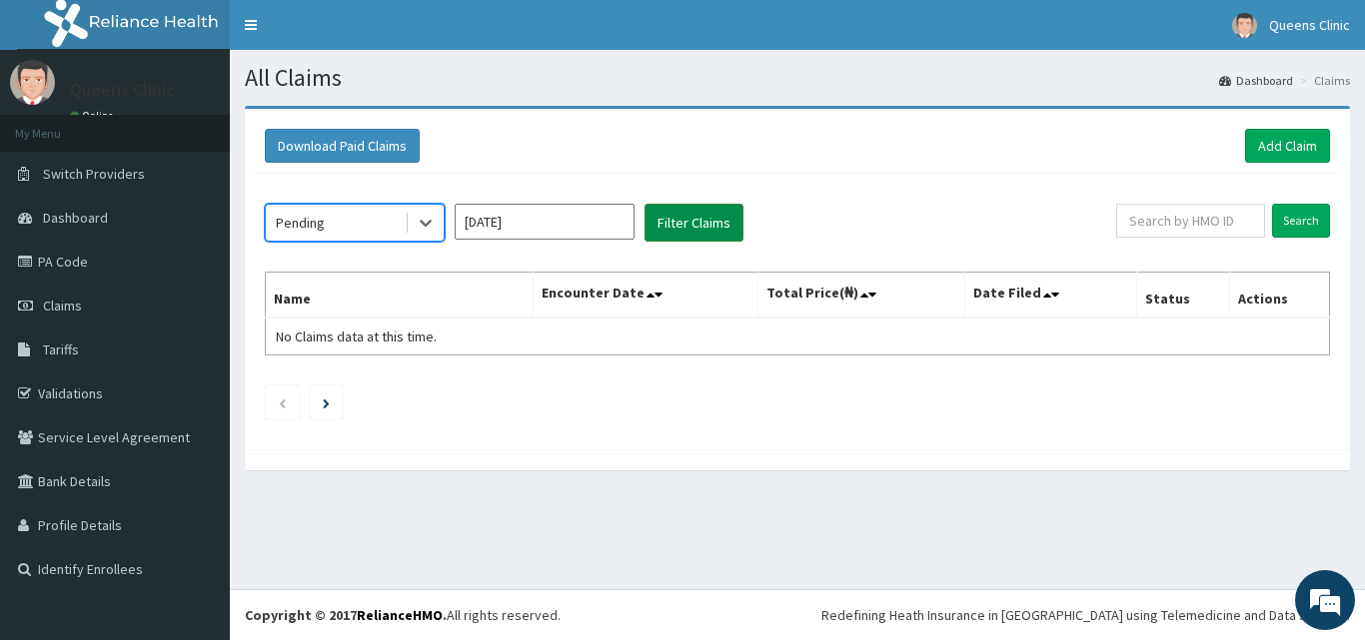
click at [673, 221] on button "Filter Claims" at bounding box center [693, 223] width 99 height 38
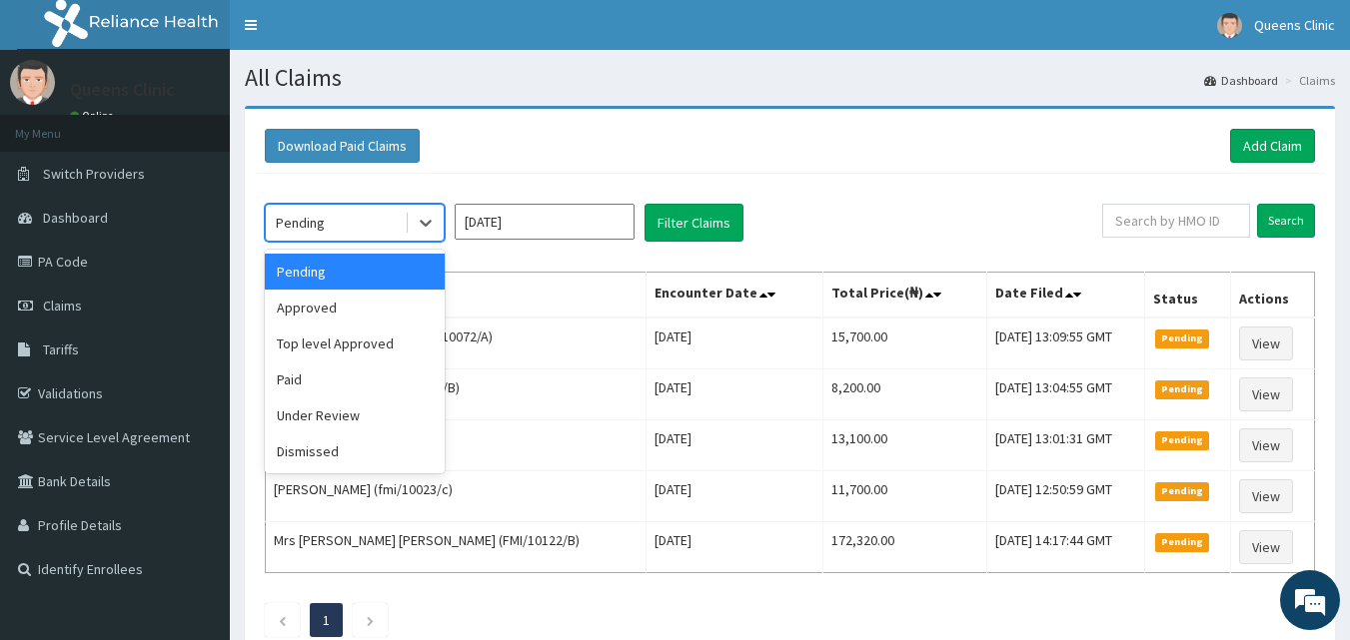
click at [403, 228] on div "Pending" at bounding box center [335, 223] width 139 height 32
click at [365, 306] on div "Approved" at bounding box center [355, 308] width 180 height 36
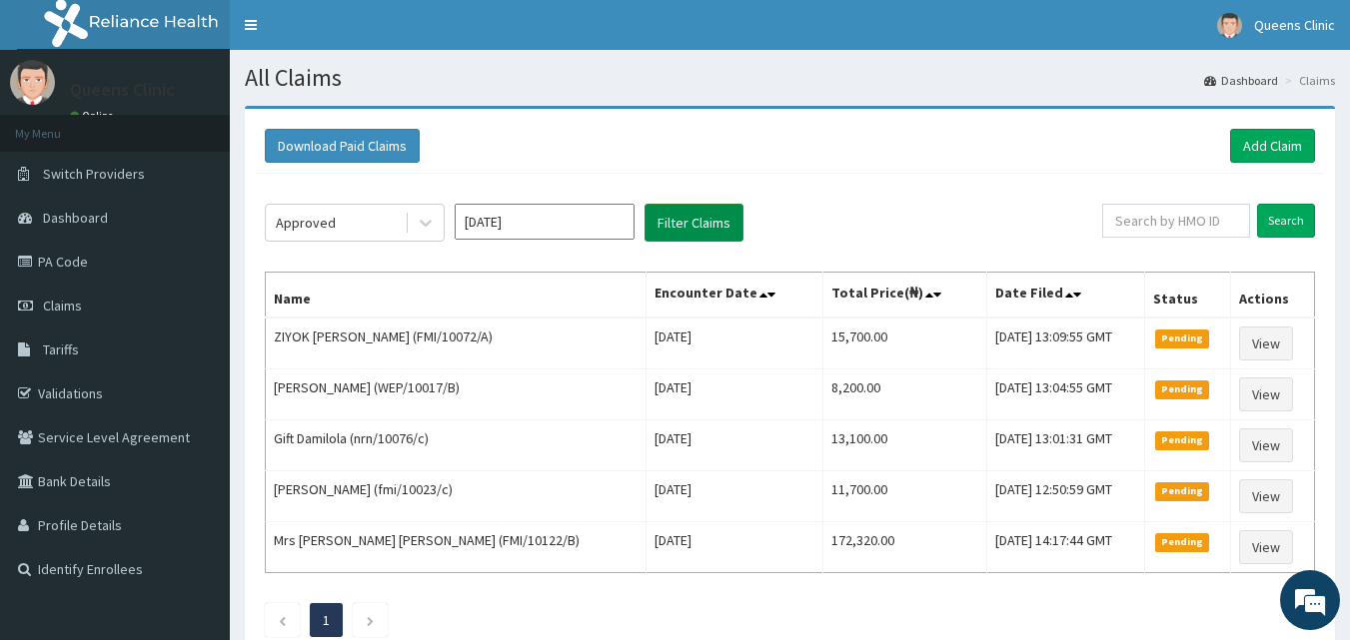
click at [689, 227] on button "Filter Claims" at bounding box center [693, 223] width 99 height 38
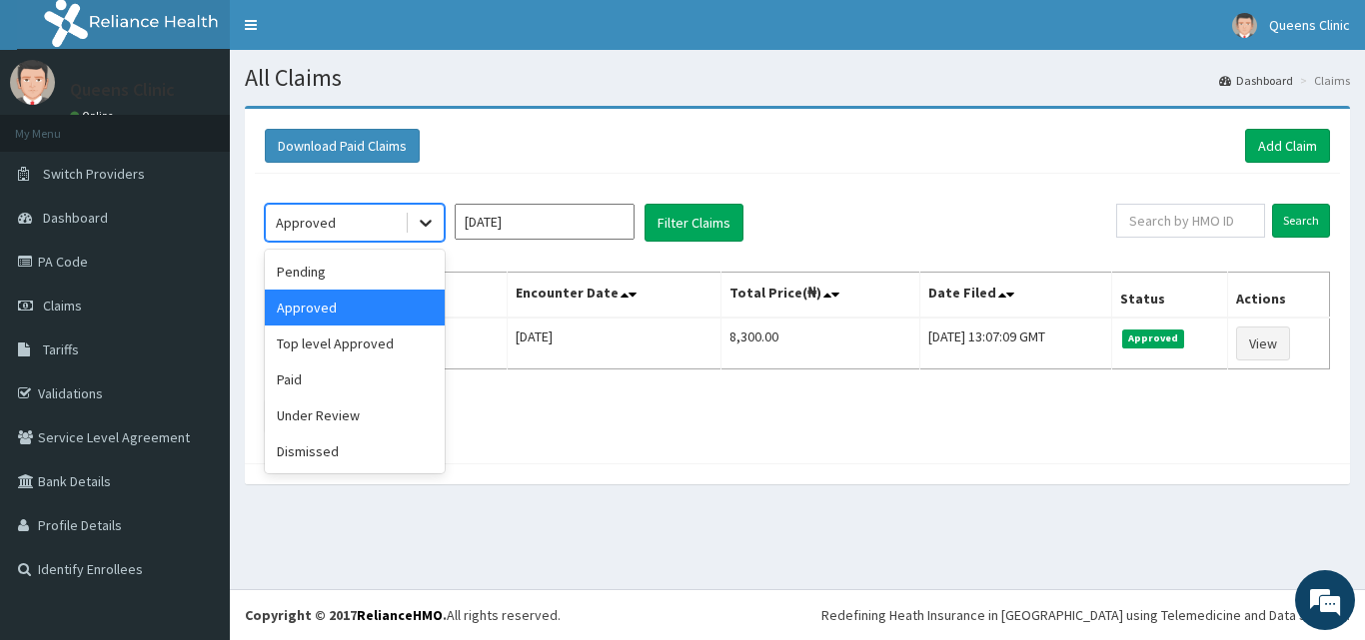
click at [414, 232] on div at bounding box center [426, 223] width 36 height 36
click at [390, 344] on div "Top level Approved" at bounding box center [355, 344] width 180 height 36
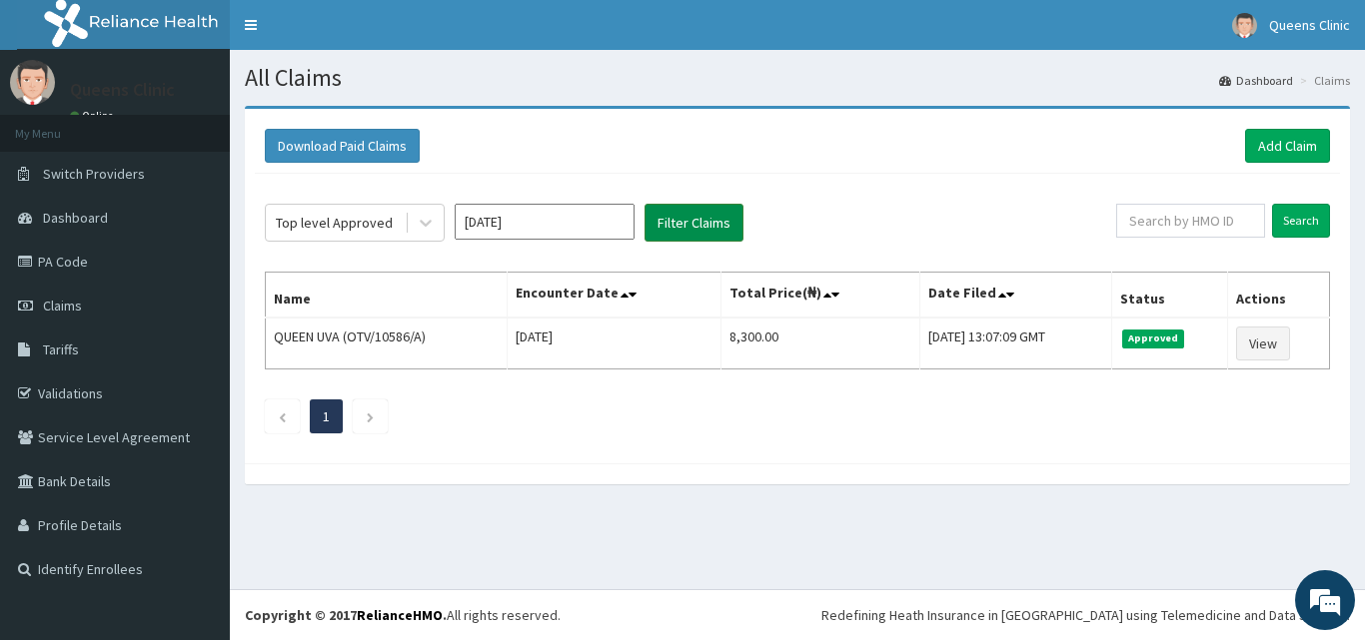
click at [664, 235] on button "Filter Claims" at bounding box center [693, 223] width 99 height 38
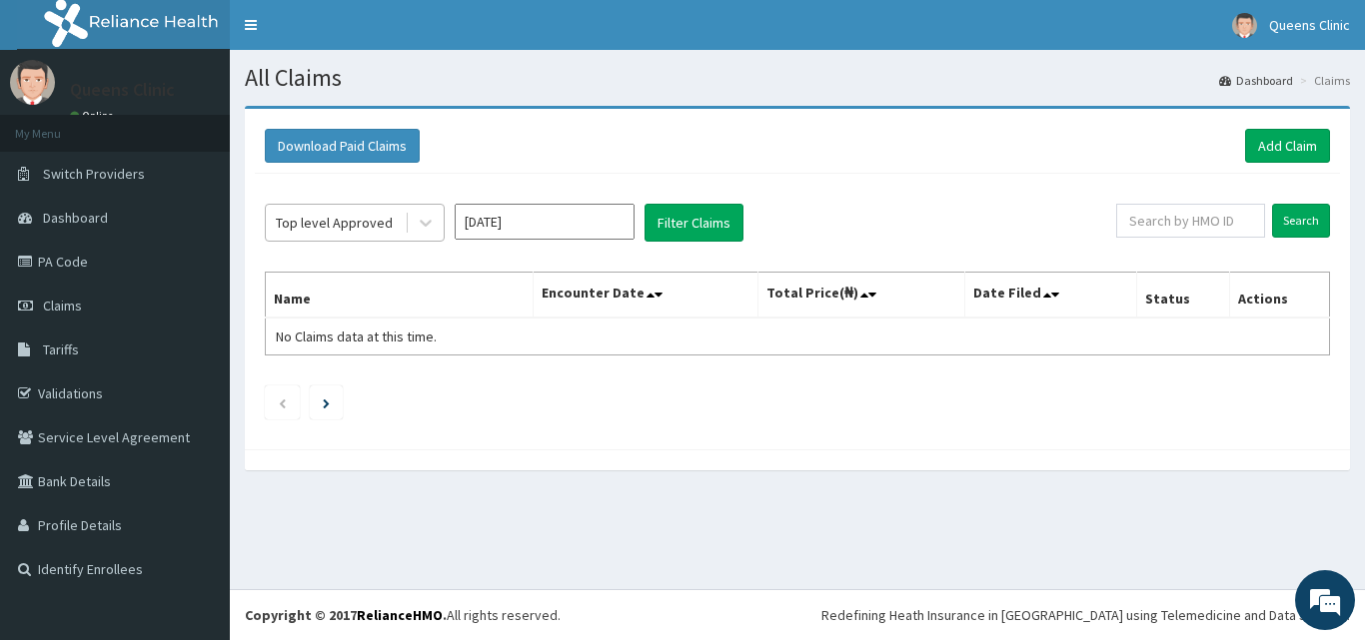
click at [375, 233] on div "Top level Approved" at bounding box center [334, 223] width 117 height 20
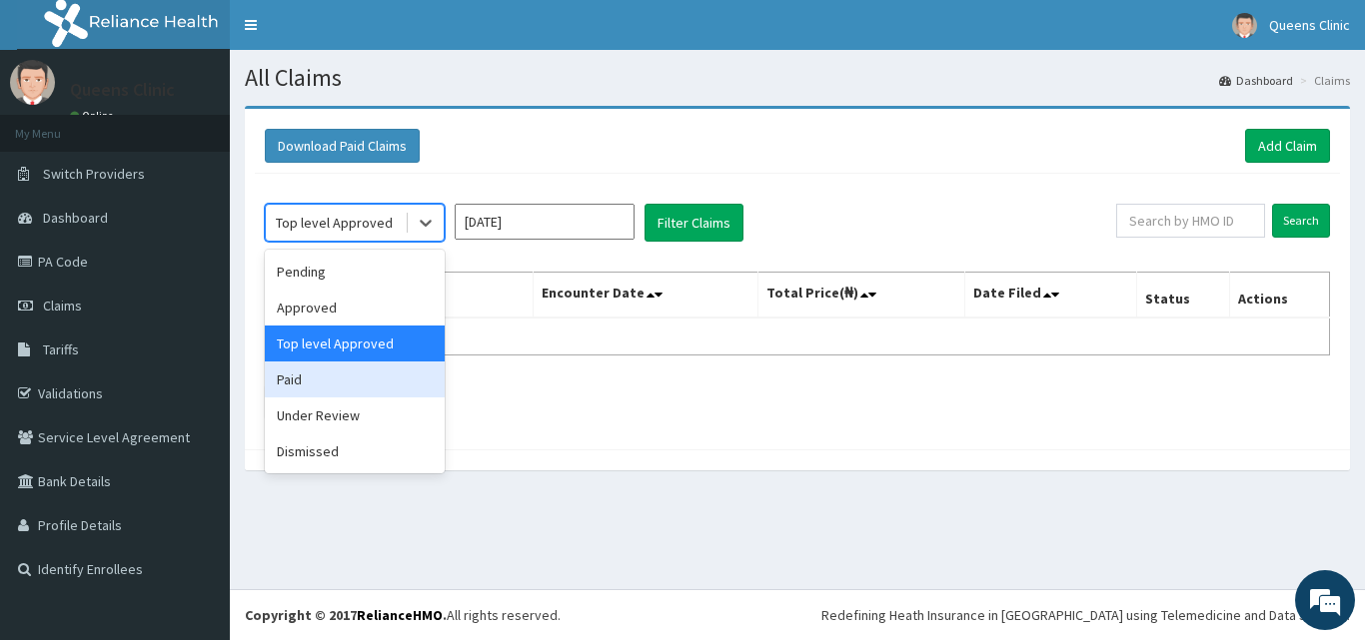
click at [349, 380] on div "Paid" at bounding box center [355, 380] width 180 height 36
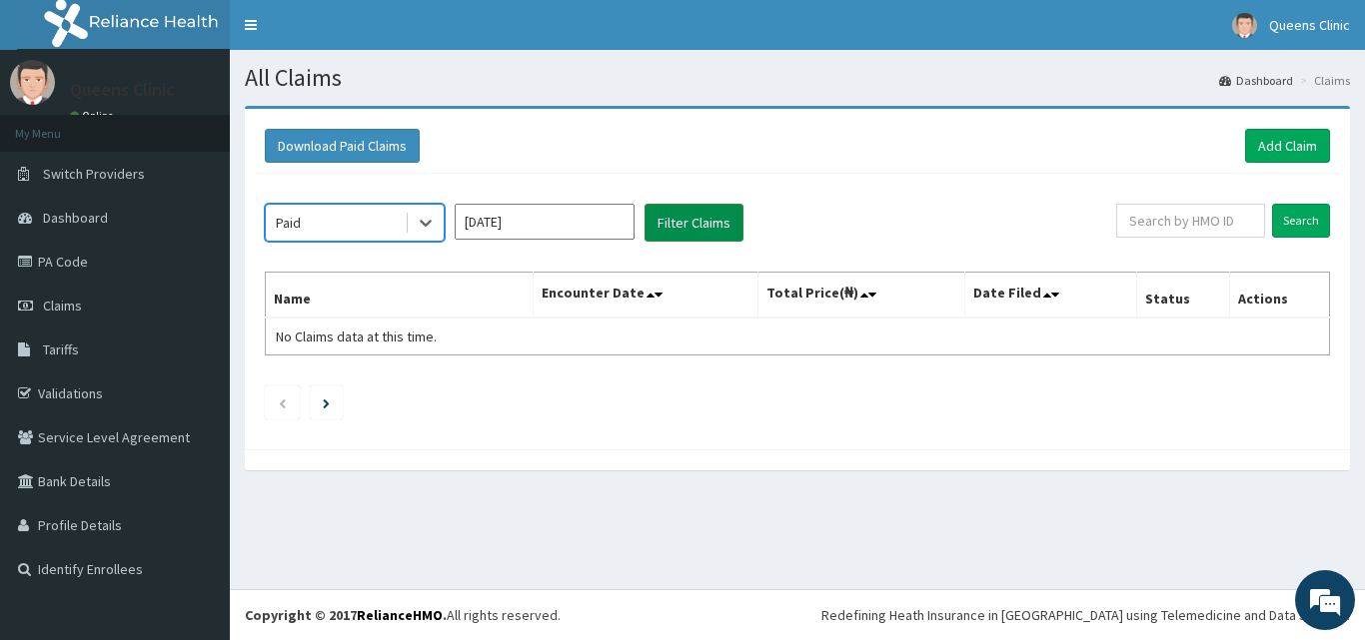
click at [721, 215] on button "Filter Claims" at bounding box center [693, 223] width 99 height 38
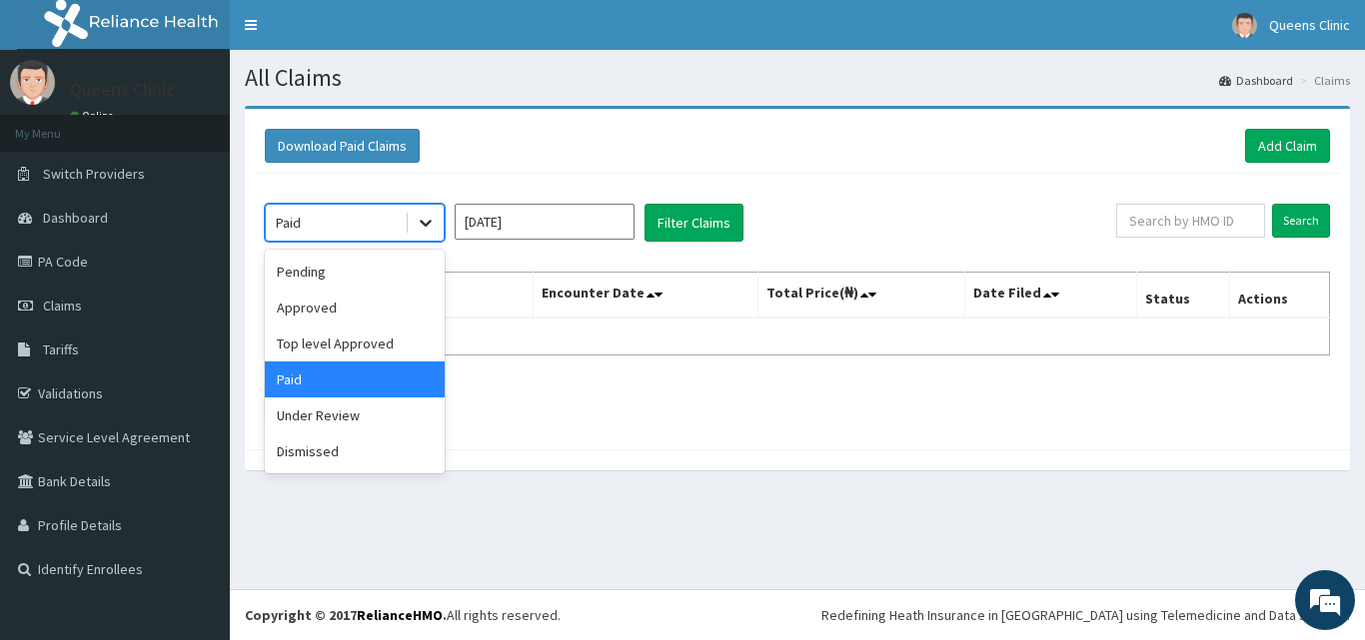
click at [420, 221] on icon at bounding box center [426, 223] width 20 height 20
click at [373, 407] on div "Under Review" at bounding box center [355, 416] width 180 height 36
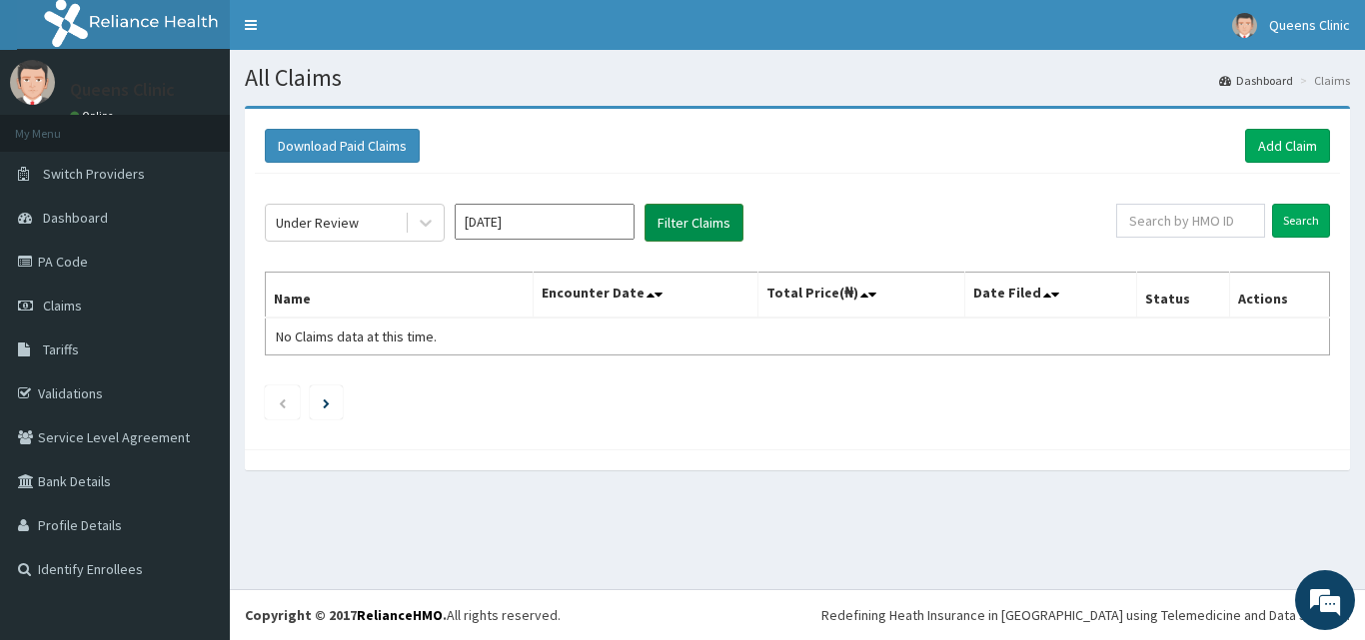
click at [690, 236] on button "Filter Claims" at bounding box center [693, 223] width 99 height 38
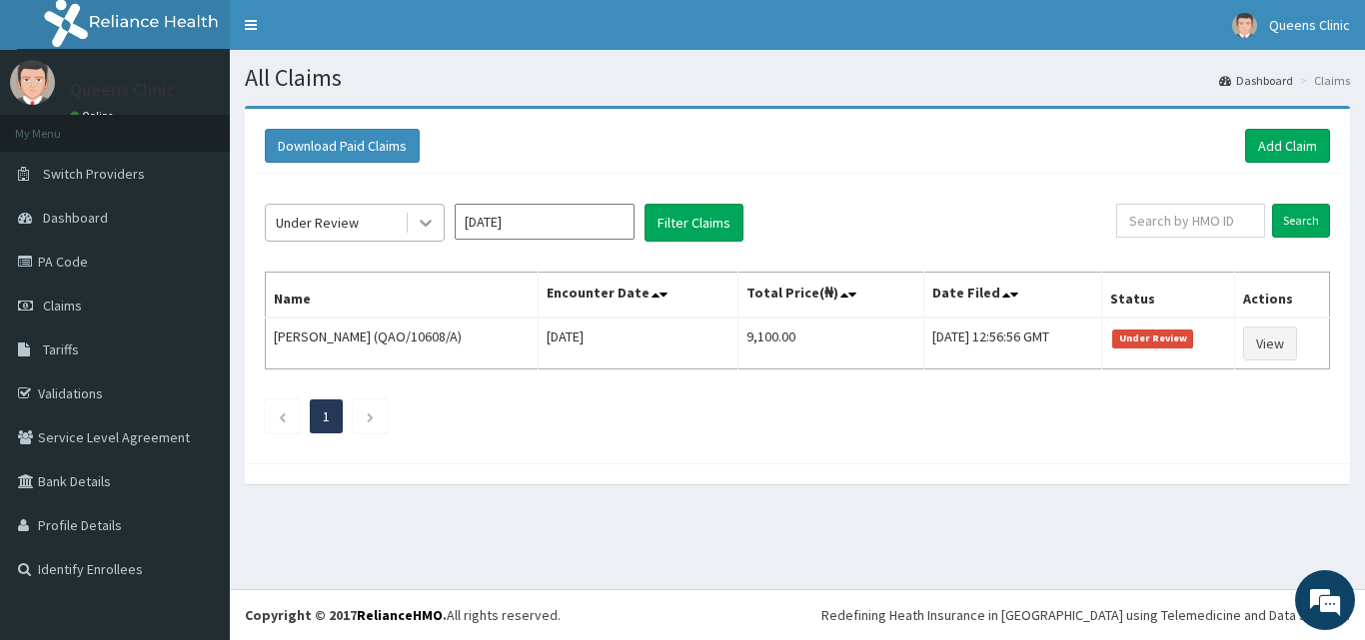
click at [436, 227] on div at bounding box center [426, 223] width 36 height 36
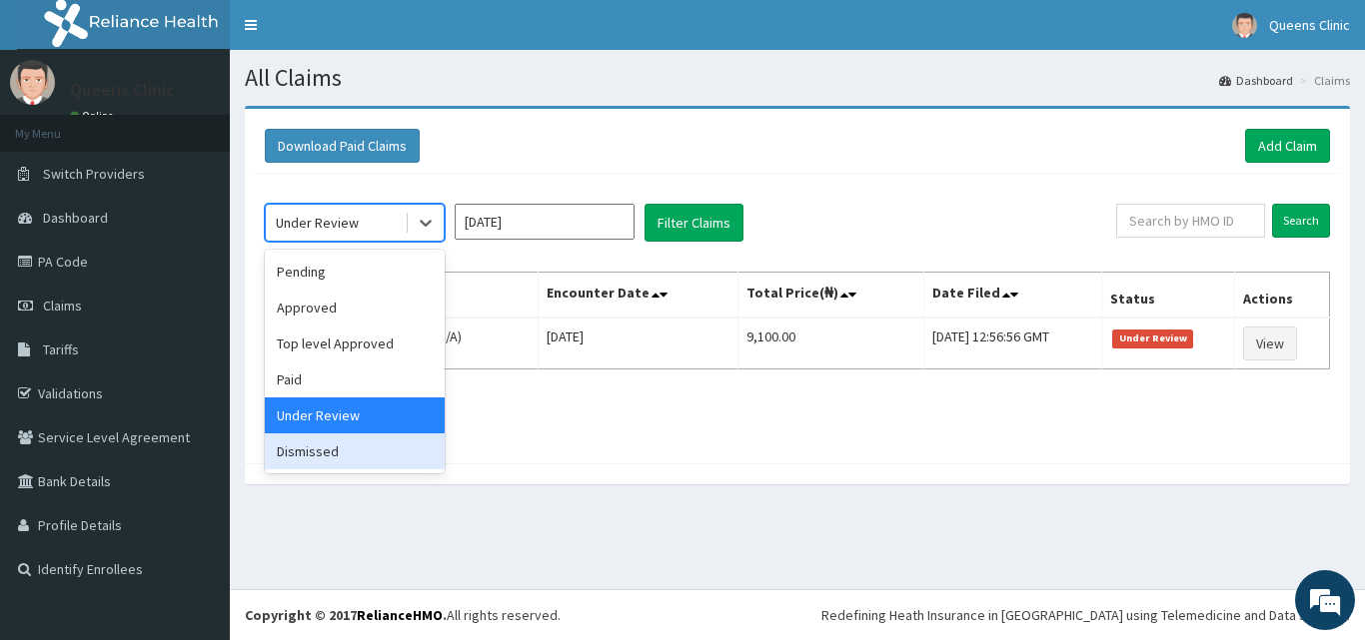
click at [354, 453] on div "Dismissed" at bounding box center [355, 452] width 180 height 36
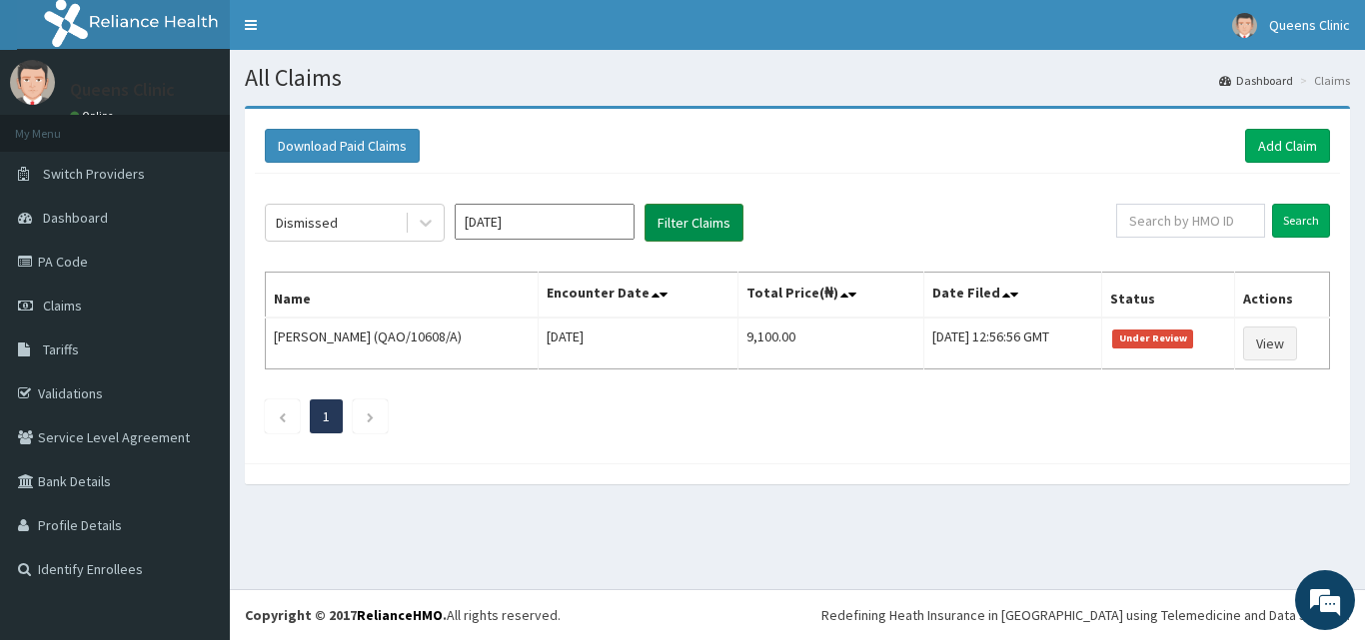
click at [701, 216] on button "Filter Claims" at bounding box center [693, 223] width 99 height 38
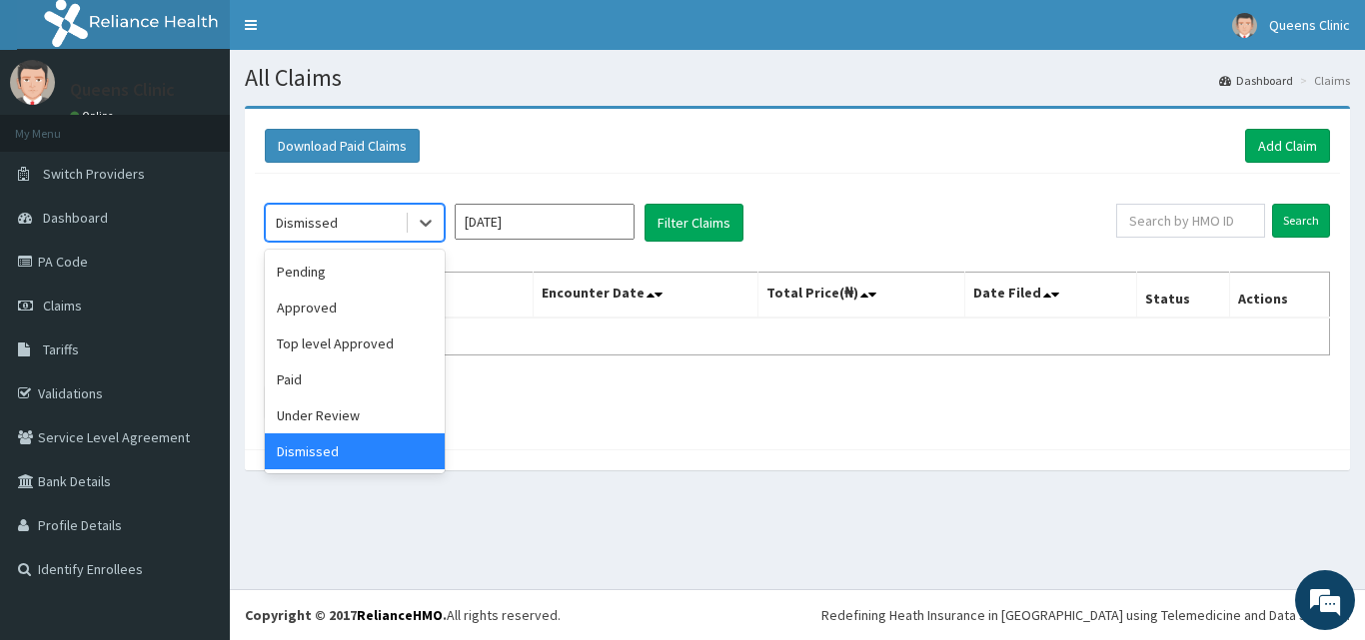
click at [407, 223] on span at bounding box center [407, 223] width 1 height 20
click at [377, 272] on div "Pending" at bounding box center [355, 272] width 180 height 36
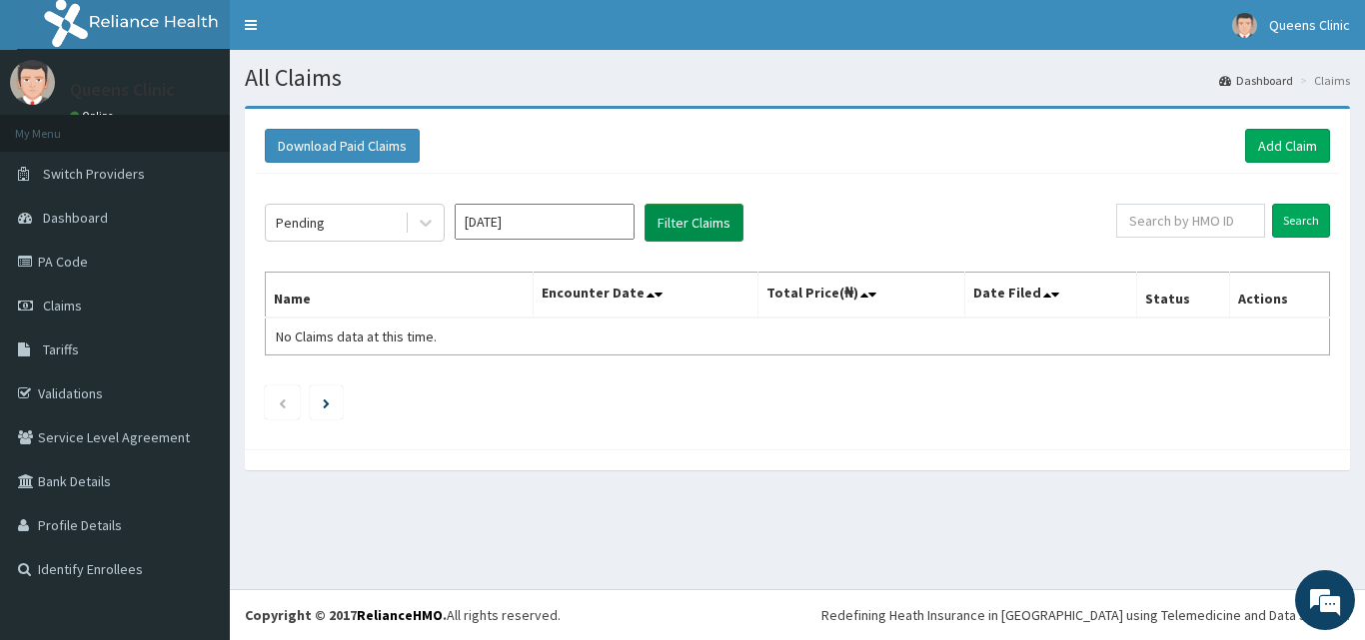
click at [664, 222] on button "Filter Claims" at bounding box center [693, 223] width 99 height 38
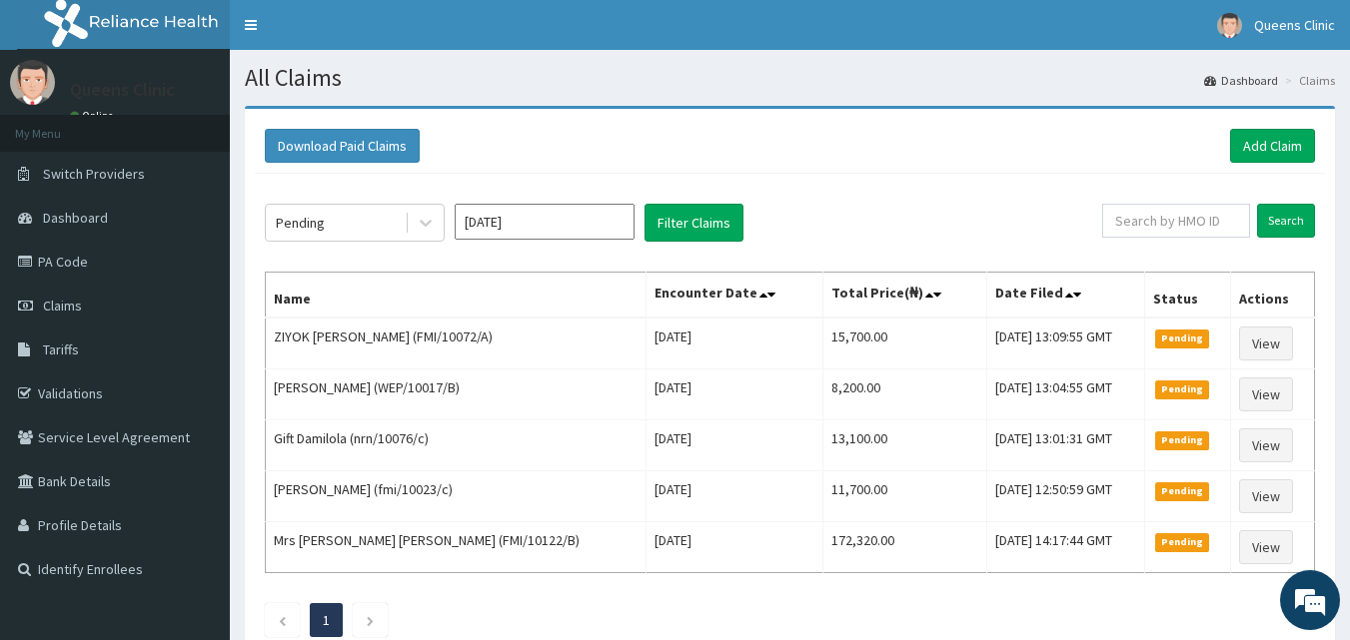
click at [545, 231] on input "[DATE]" at bounding box center [545, 222] width 180 height 36
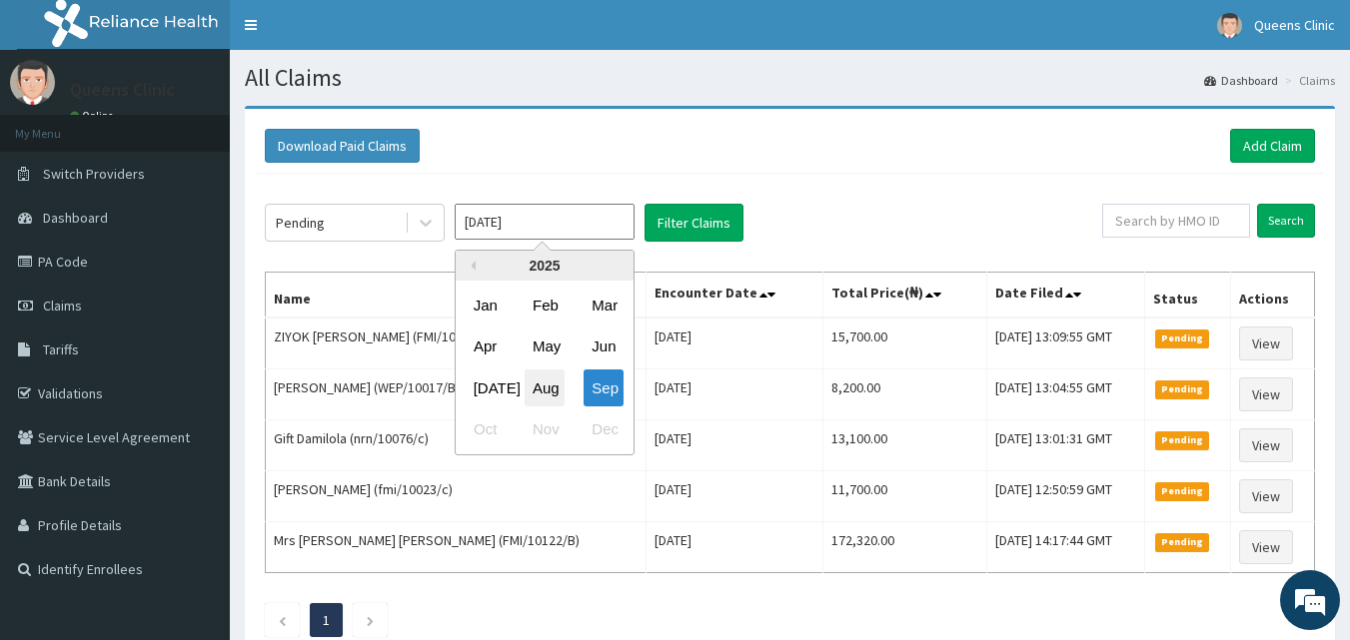
click at [556, 373] on div "Aug" at bounding box center [544, 388] width 40 height 37
type input "[DATE]"
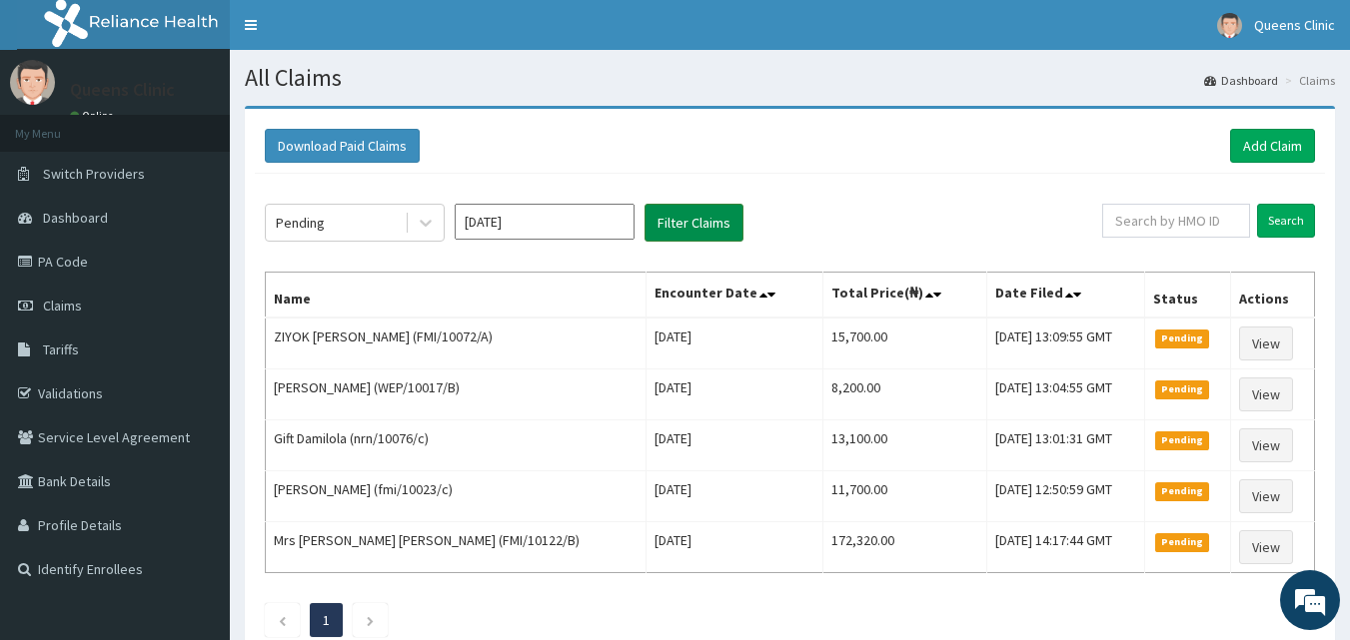
click at [673, 237] on button "Filter Claims" at bounding box center [693, 223] width 99 height 38
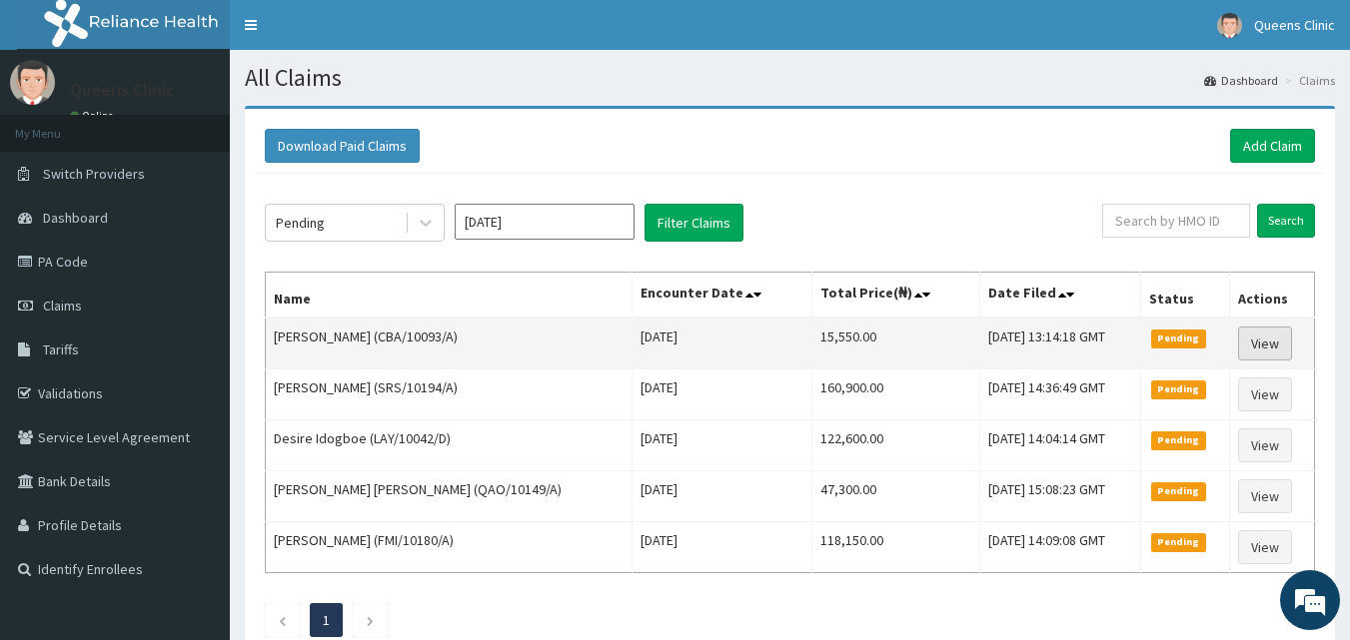
click at [1270, 346] on link "View" at bounding box center [1265, 344] width 54 height 34
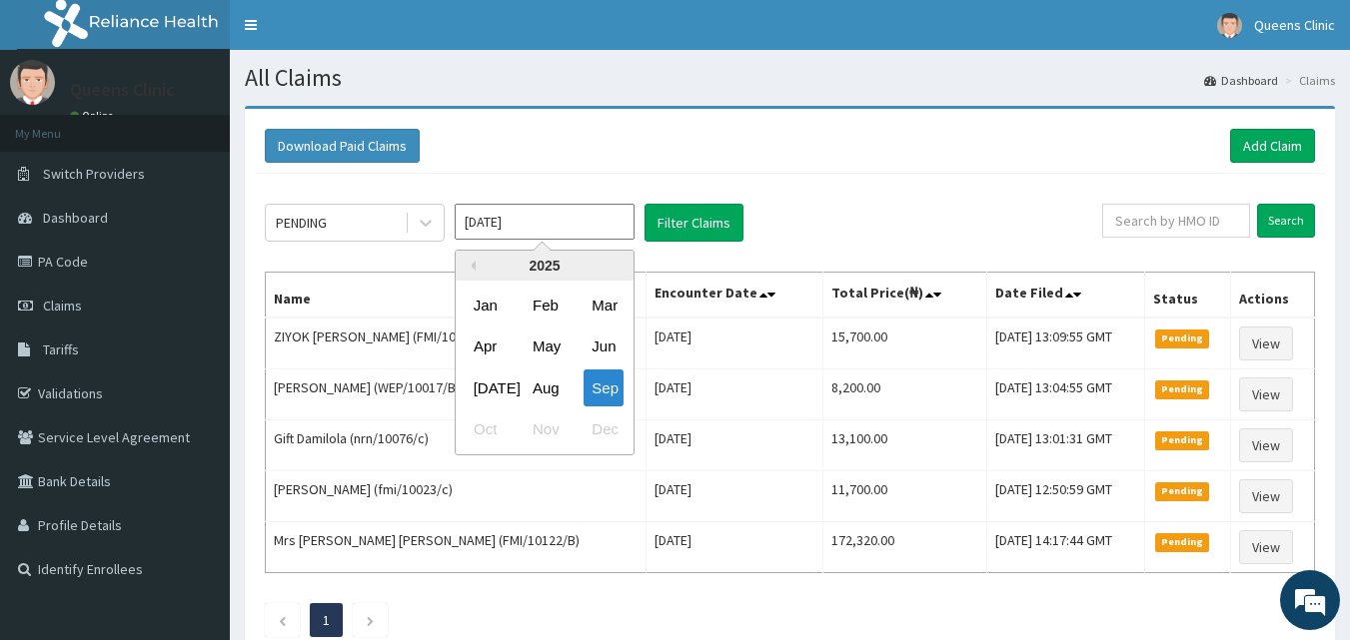
click at [564, 226] on input "[DATE]" at bounding box center [545, 222] width 180 height 36
click at [557, 386] on div "Aug" at bounding box center [544, 388] width 40 height 37
type input "[DATE]"
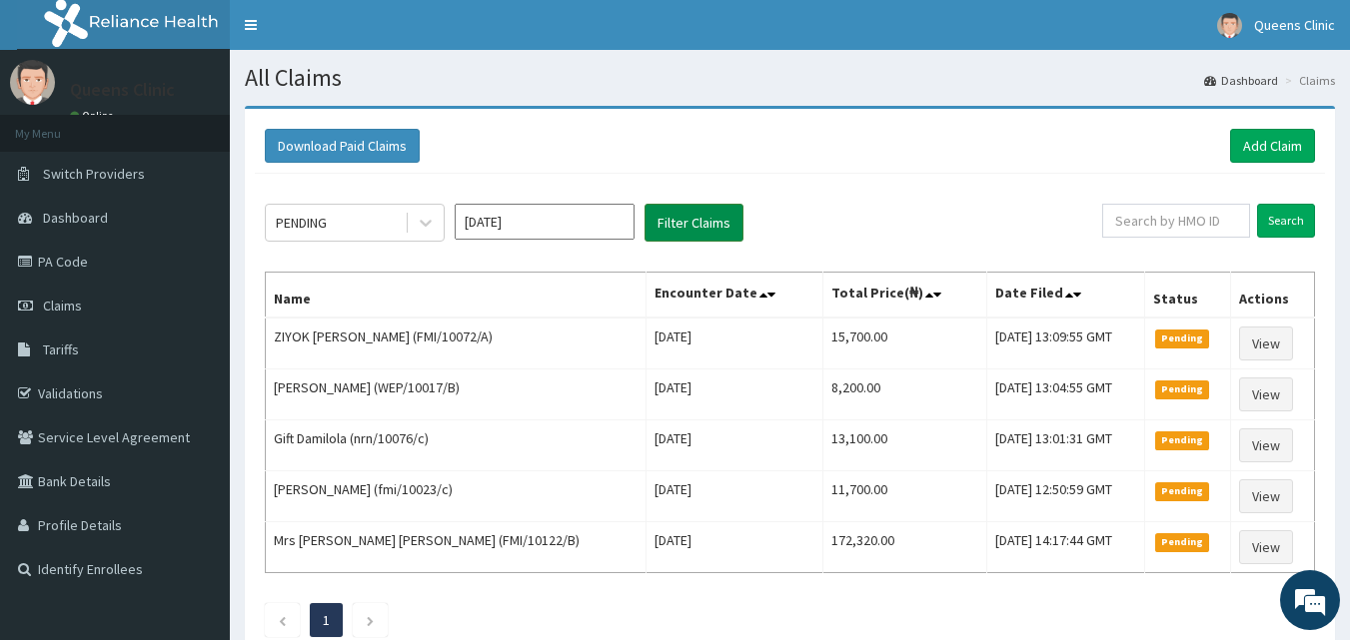
click at [715, 216] on button "Filter Claims" at bounding box center [693, 223] width 99 height 38
click at [697, 225] on button "Filter Claims" at bounding box center [693, 223] width 99 height 38
click at [421, 221] on icon at bounding box center [426, 224] width 12 height 7
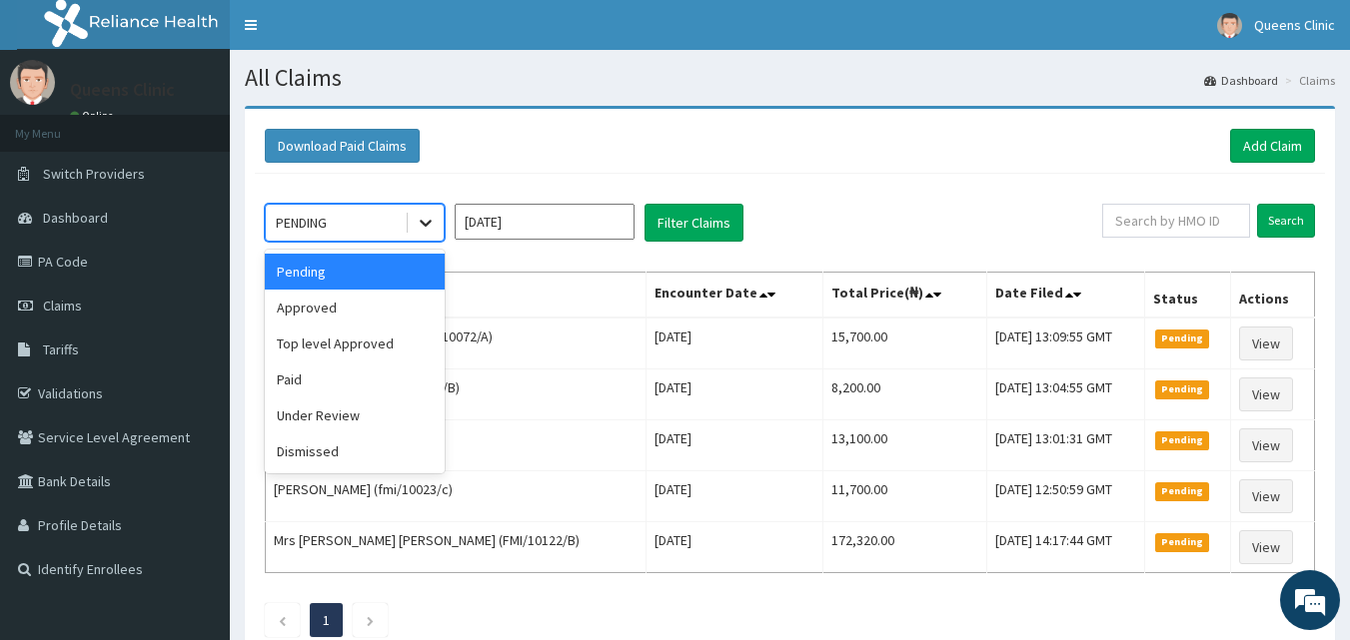
click at [421, 221] on icon at bounding box center [426, 224] width 12 height 7
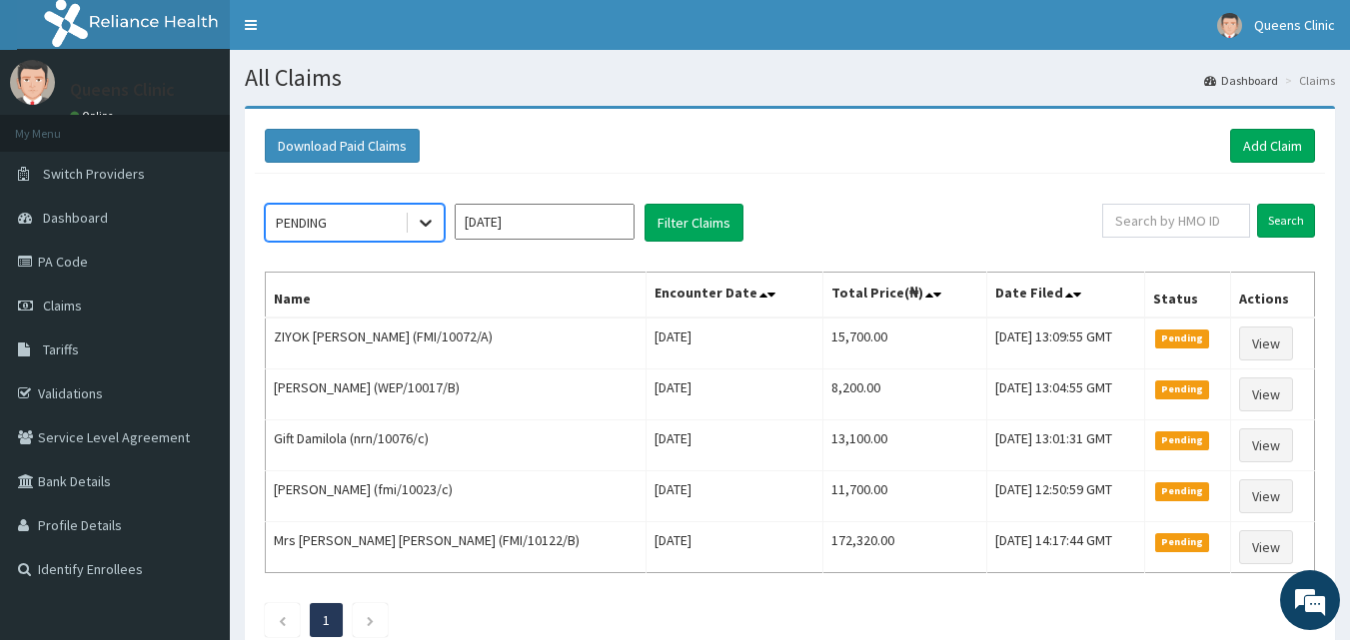
click at [421, 221] on icon at bounding box center [426, 224] width 12 height 7
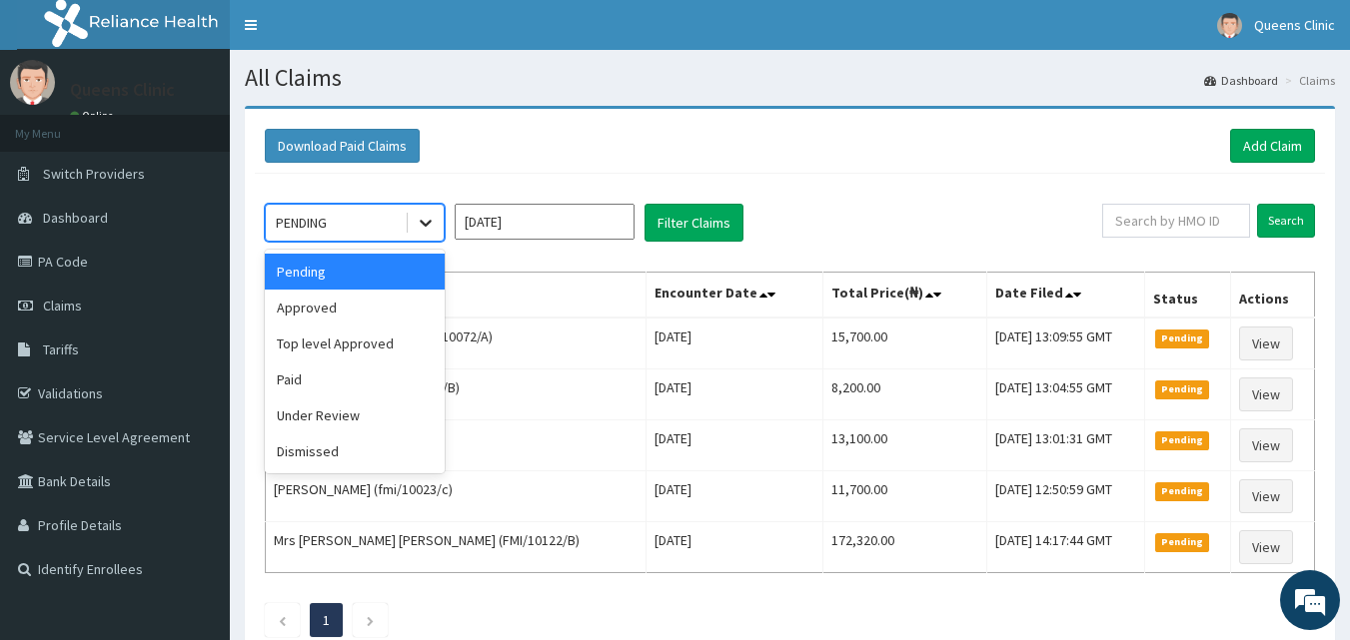
click at [421, 222] on icon at bounding box center [426, 224] width 12 height 7
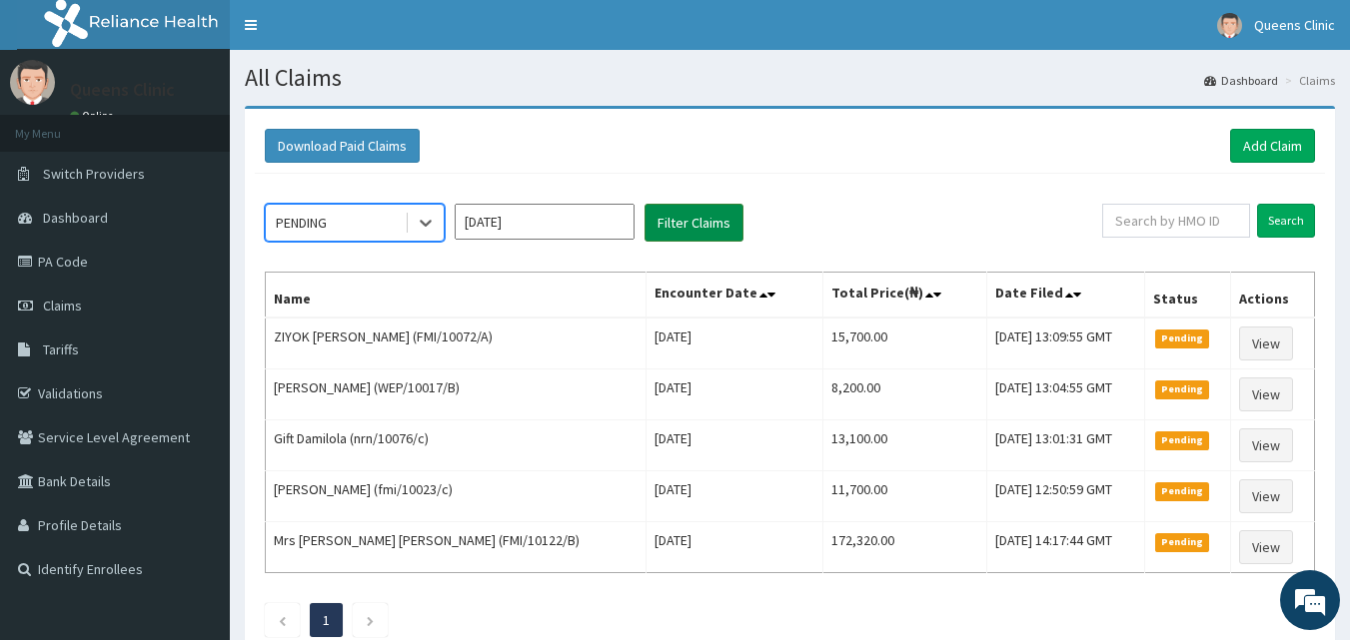
click at [691, 216] on button "Filter Claims" at bounding box center [693, 223] width 99 height 38
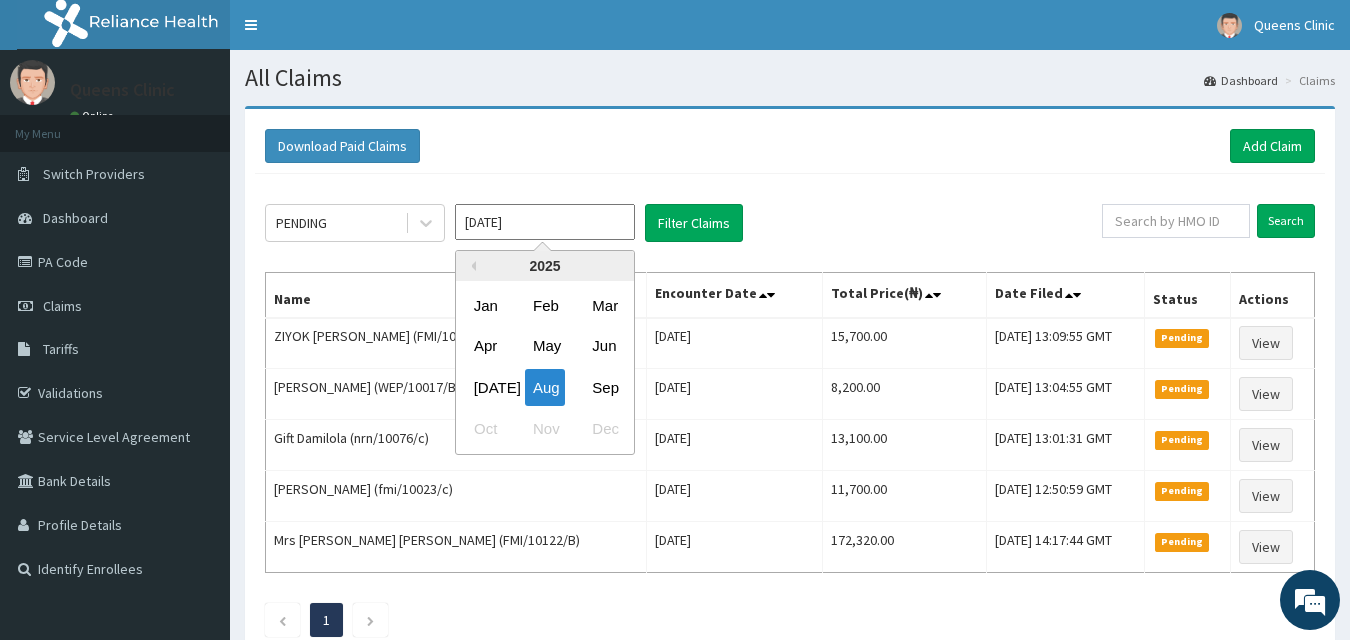
click at [570, 233] on input "Aug 2025" at bounding box center [545, 222] width 180 height 36
click at [405, 210] on div at bounding box center [424, 223] width 39 height 36
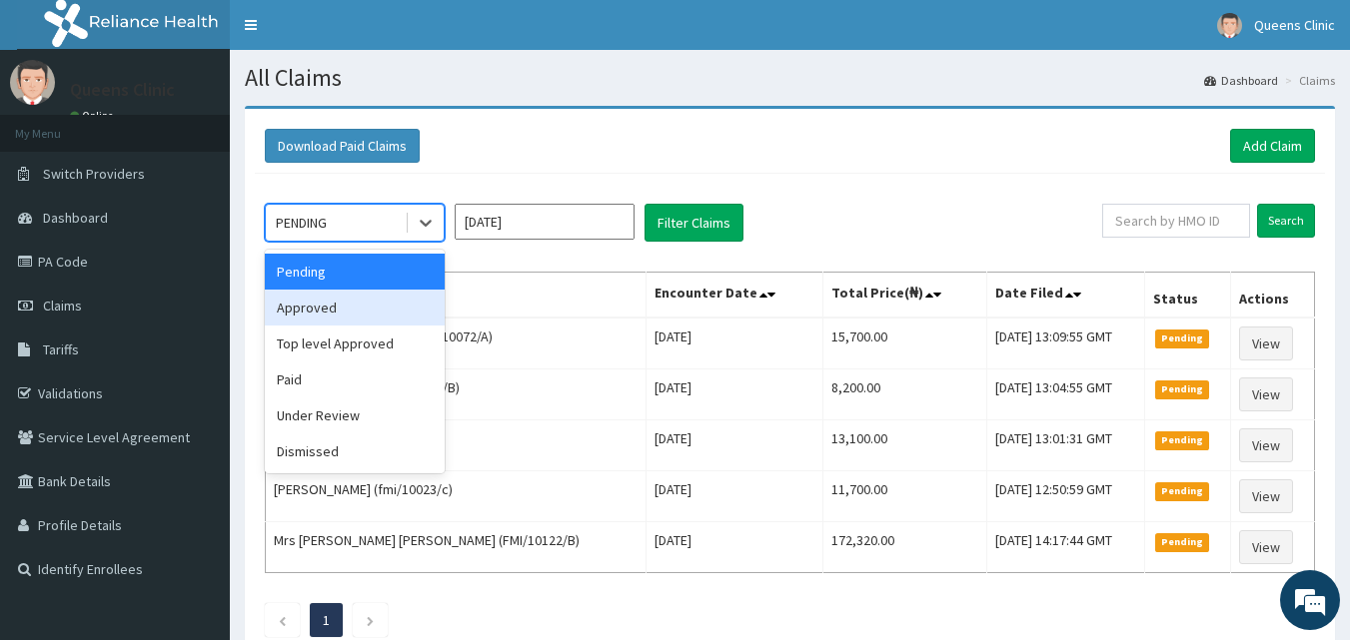
click at [357, 313] on div "Approved" at bounding box center [355, 308] width 180 height 36
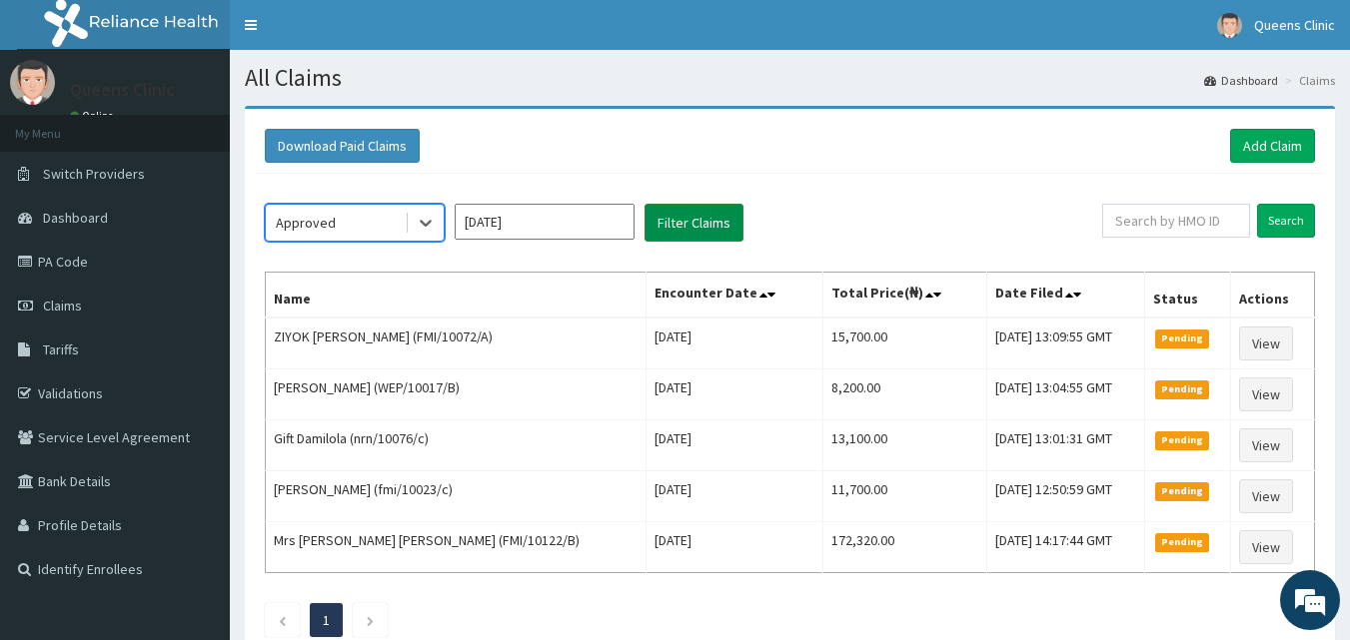
click at [693, 218] on button "Filter Claims" at bounding box center [693, 223] width 99 height 38
click at [92, 306] on link "Claims" at bounding box center [115, 306] width 230 height 44
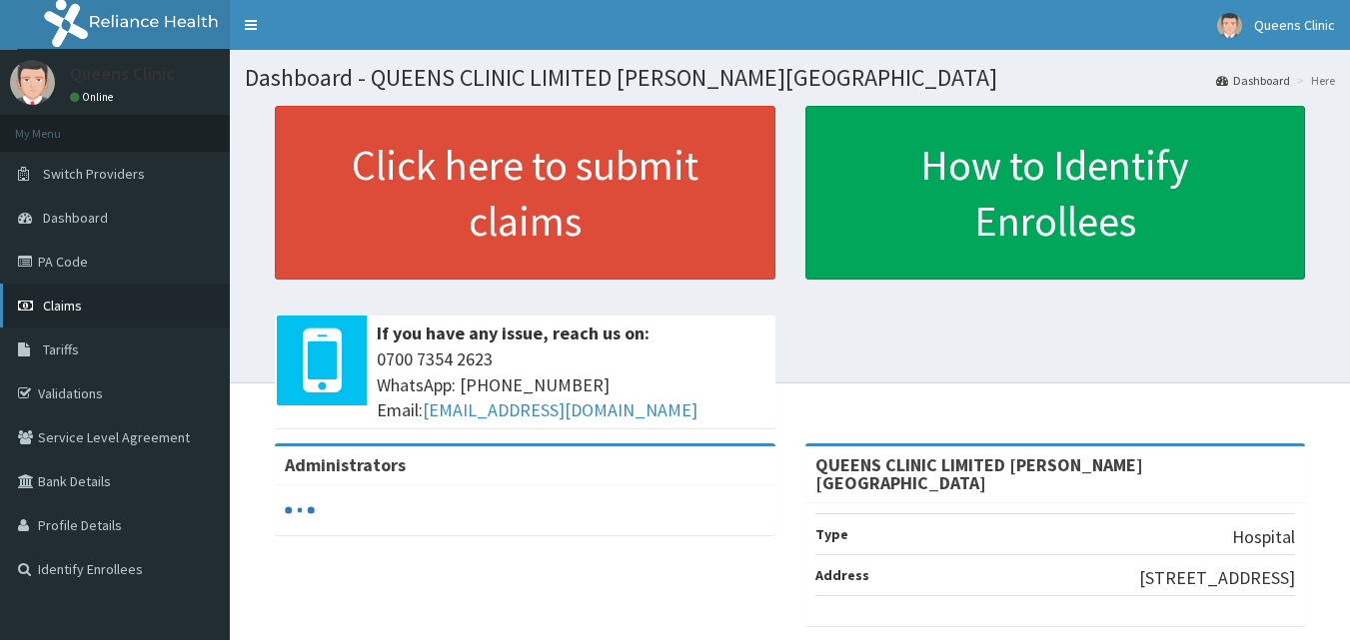
click at [78, 312] on span "Claims" at bounding box center [62, 306] width 39 height 18
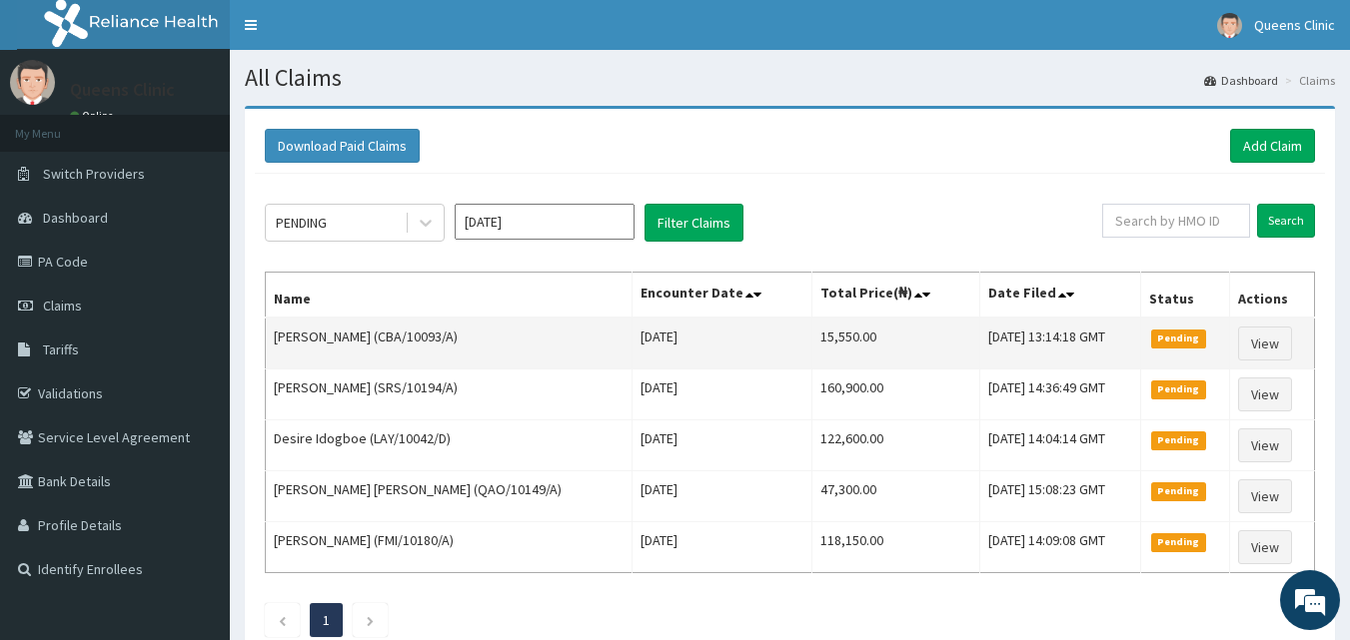
click at [812, 339] on td "15,550.00" at bounding box center [895, 344] width 167 height 52
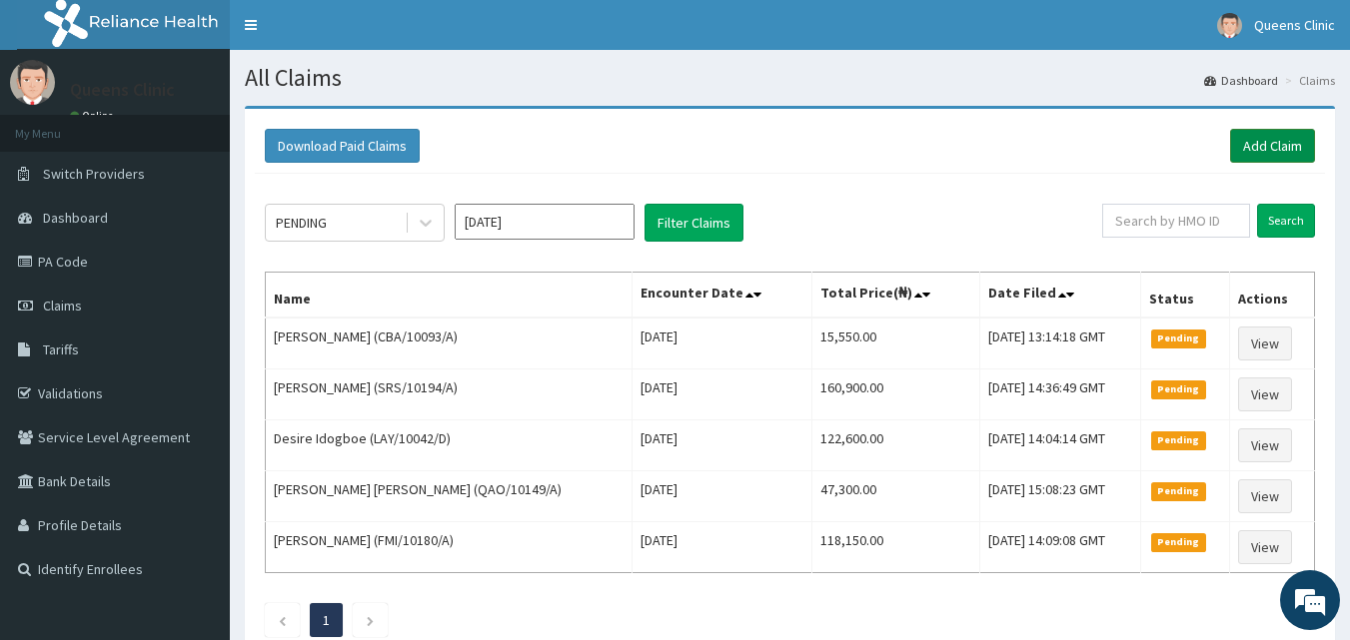
click at [1267, 158] on link "Add Claim" at bounding box center [1272, 146] width 85 height 34
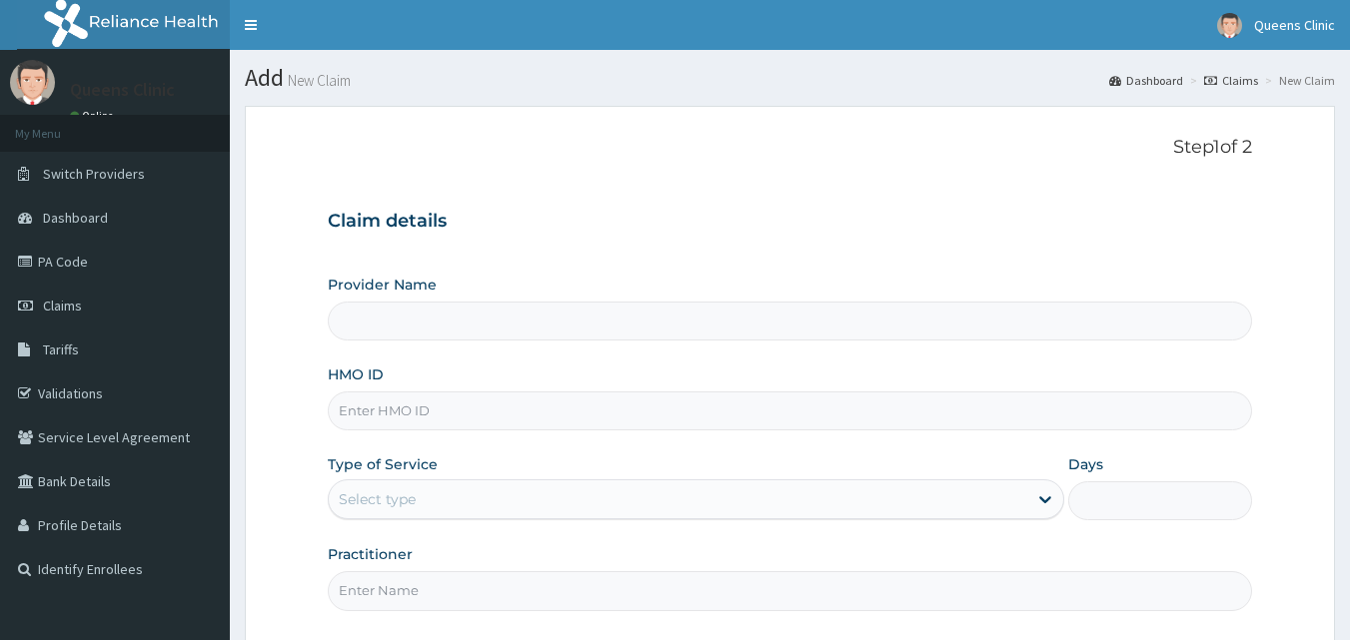
type input "QUEENS CLINIC LIMITED [PERSON_NAME][GEOGRAPHIC_DATA]"
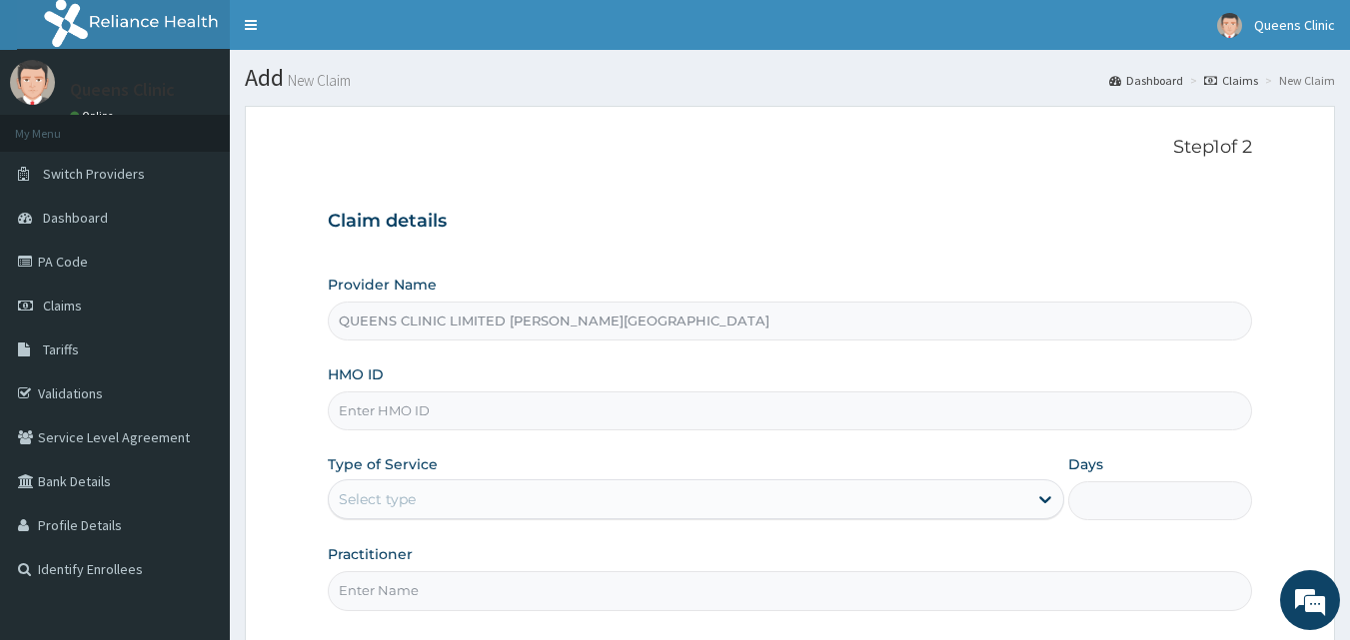
click at [407, 403] on input "HMO ID" at bounding box center [790, 411] width 925 height 39
paste input "GOODNESS AZUBUIKE"
drag, startPoint x: 499, startPoint y: 407, endPoint x: 211, endPoint y: 427, distance: 289.4
click at [211, 427] on div "R EL Toggle navigation [GEOGRAPHIC_DATA] [GEOGRAPHIC_DATA] - [EMAIL_ADDRESS][DO…" at bounding box center [675, 413] width 1350 height 827
paste input "NCS/10020/A"
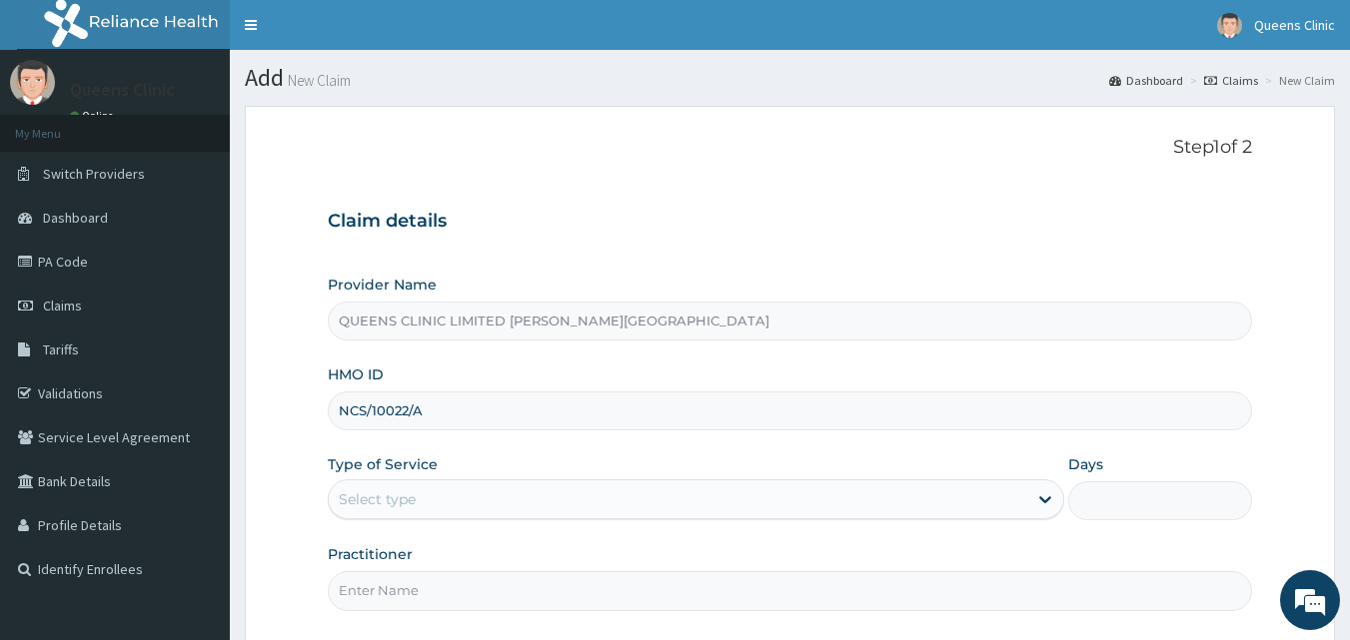
type input "NCS/10022/A"
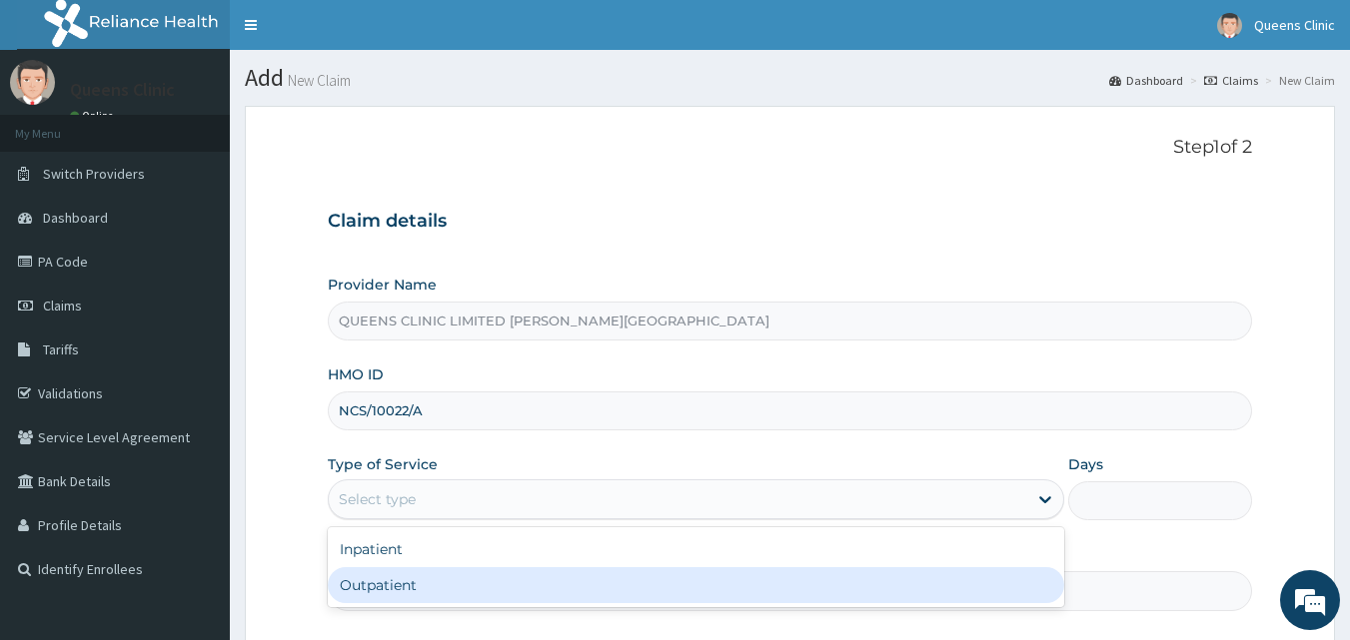
drag, startPoint x: 405, startPoint y: 498, endPoint x: 398, endPoint y: 577, distance: 79.2
click at [398, 519] on div "option Outpatient focused, 2 of 2. 2 results available. Use Up and Down to choo…" at bounding box center [696, 500] width 736 height 40
click at [398, 577] on div "Outpatient" at bounding box center [696, 585] width 736 height 36
type input "1"
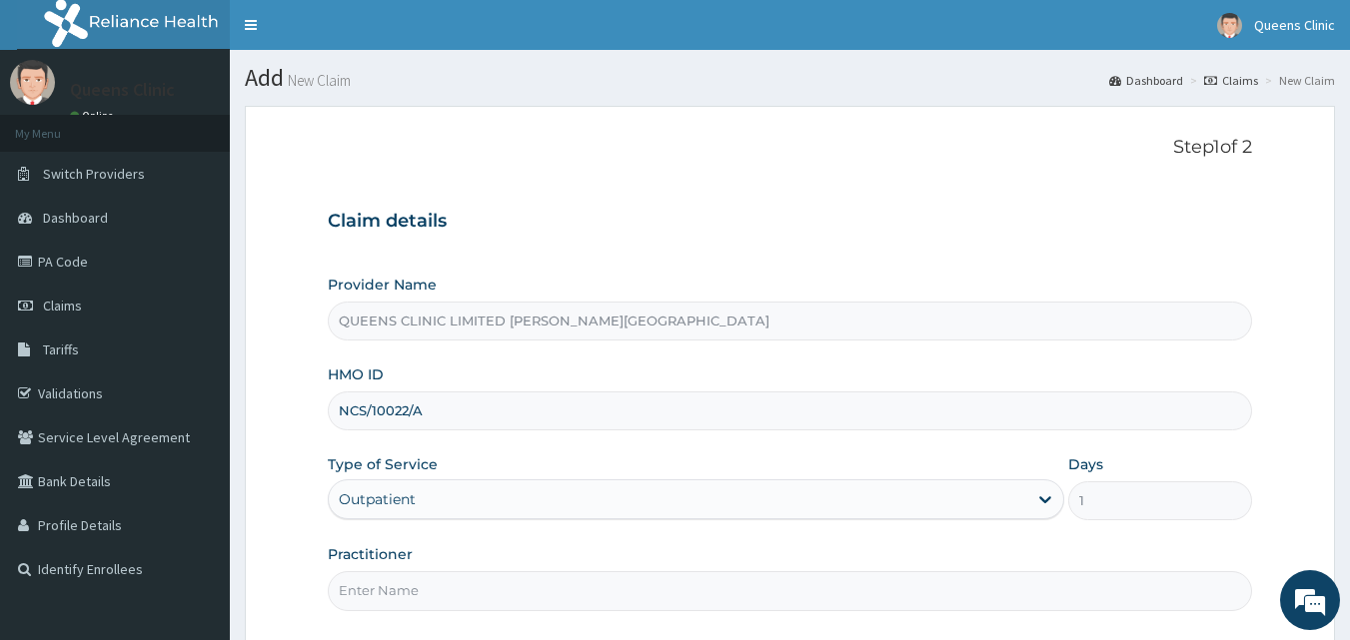
click at [401, 609] on input "Practitioner" at bounding box center [790, 590] width 925 height 39
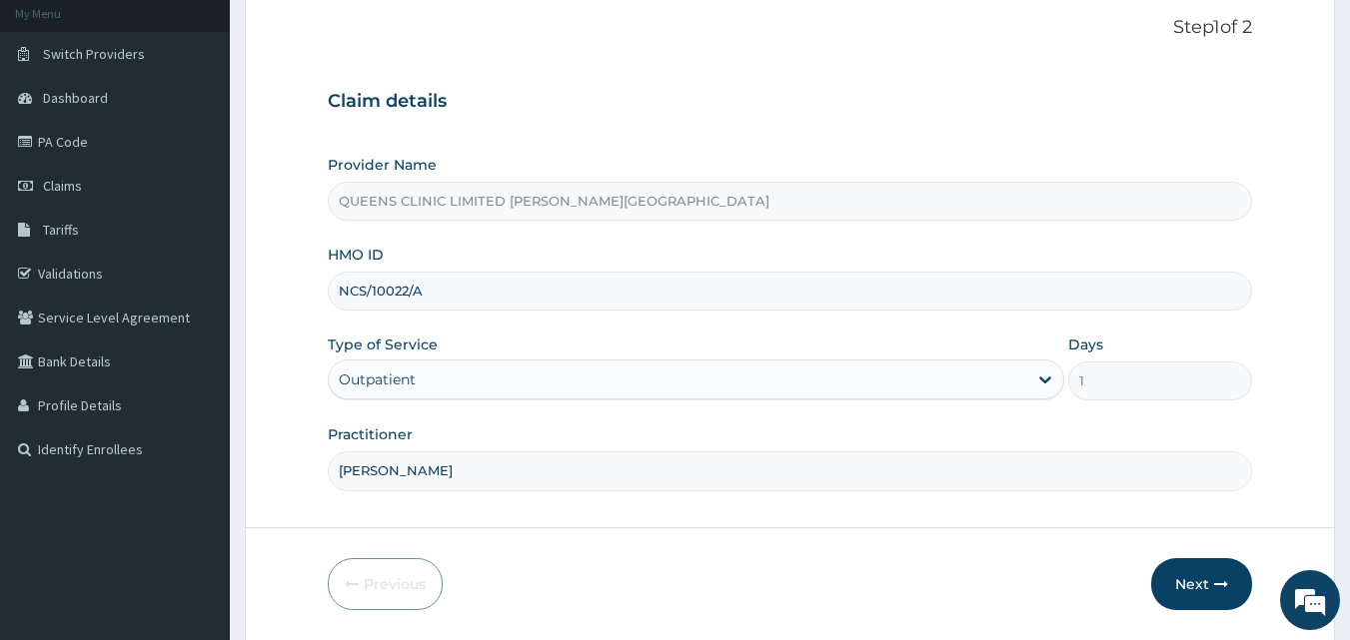
scroll to position [121, 0]
type input "Dr. Amugo"
click at [1220, 578] on icon "button" at bounding box center [1221, 583] width 14 height 14
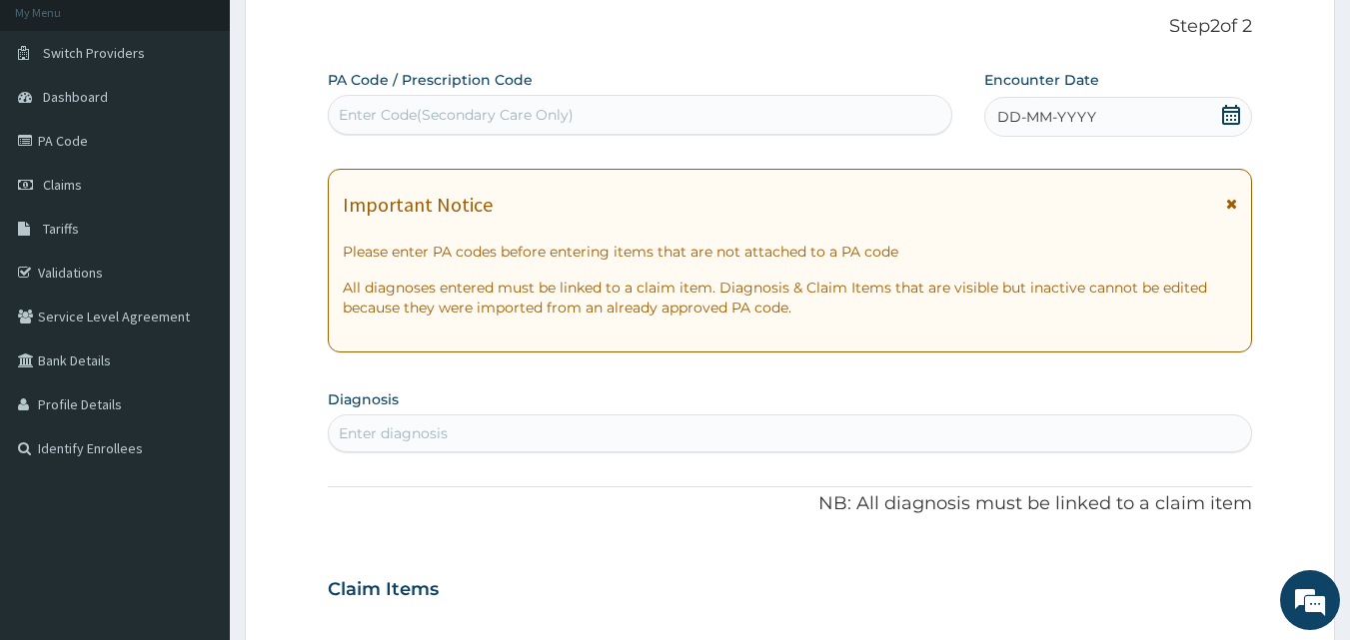
click at [460, 134] on div "Enter Code(Secondary Care Only)" at bounding box center [640, 115] width 625 height 40
paste input "PA/AB1B98"
type input "PA/AB1B98"
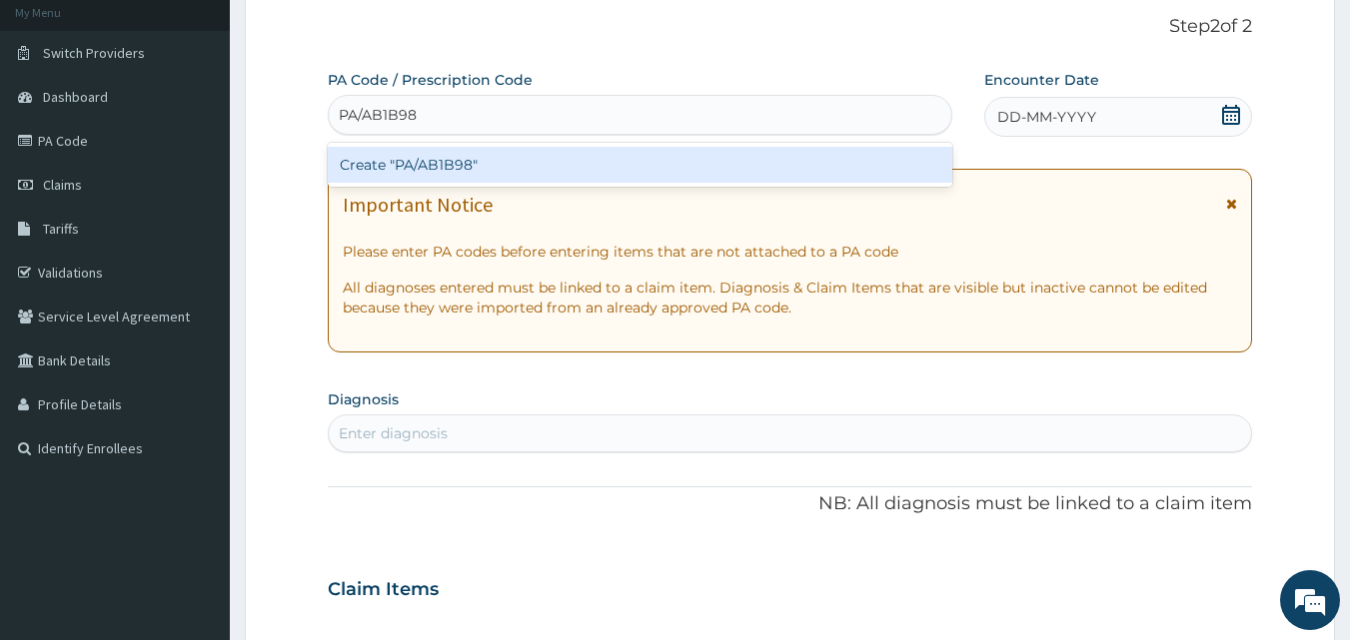
click at [455, 158] on div "Create "PA/AB1B98"" at bounding box center [640, 165] width 625 height 36
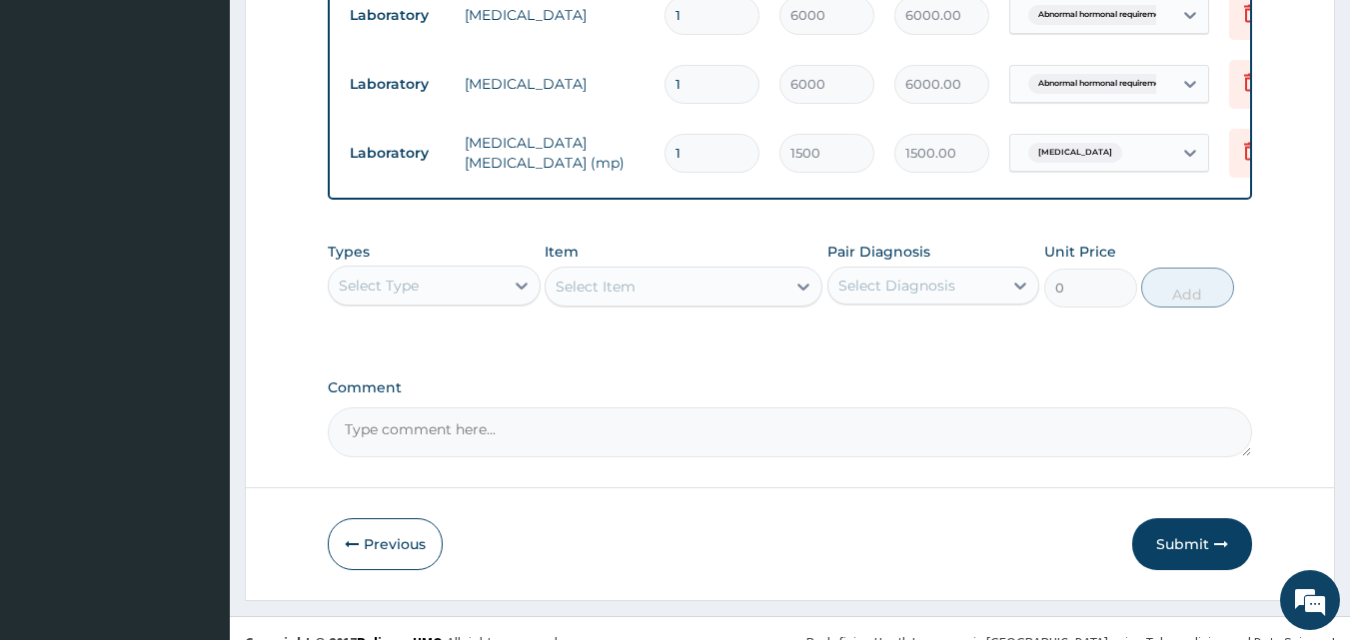
scroll to position [1547, 0]
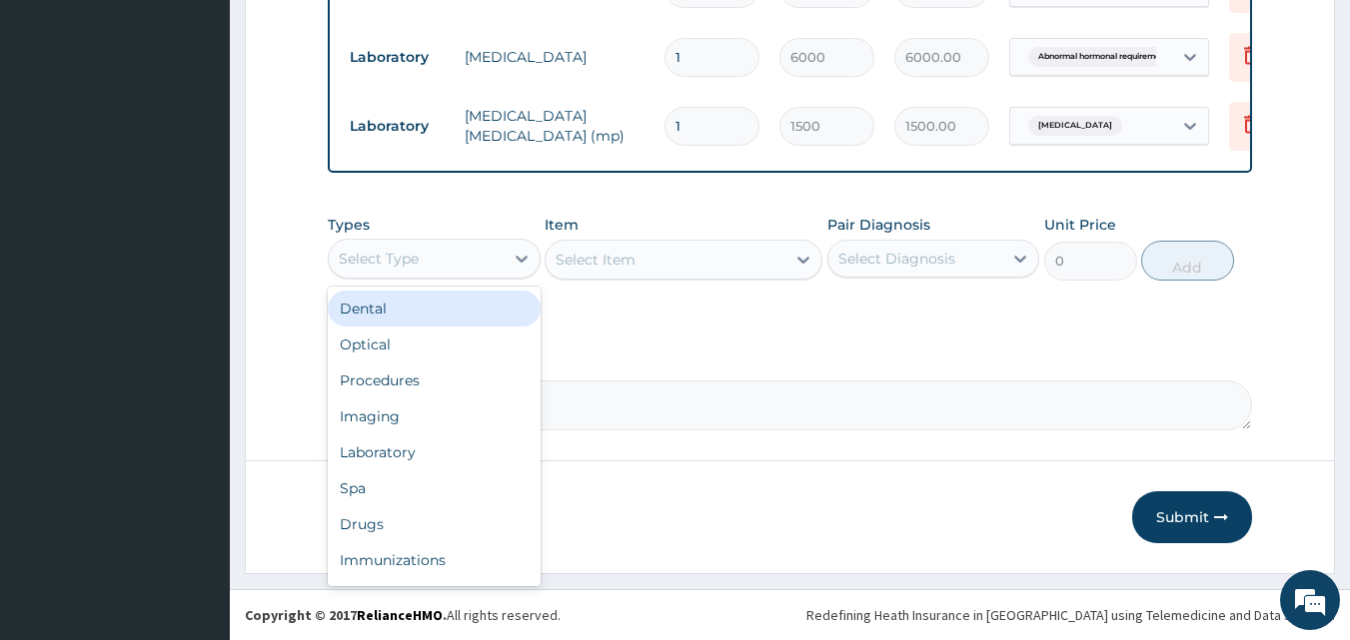
click at [478, 252] on div "Select Type" at bounding box center [416, 259] width 175 height 32
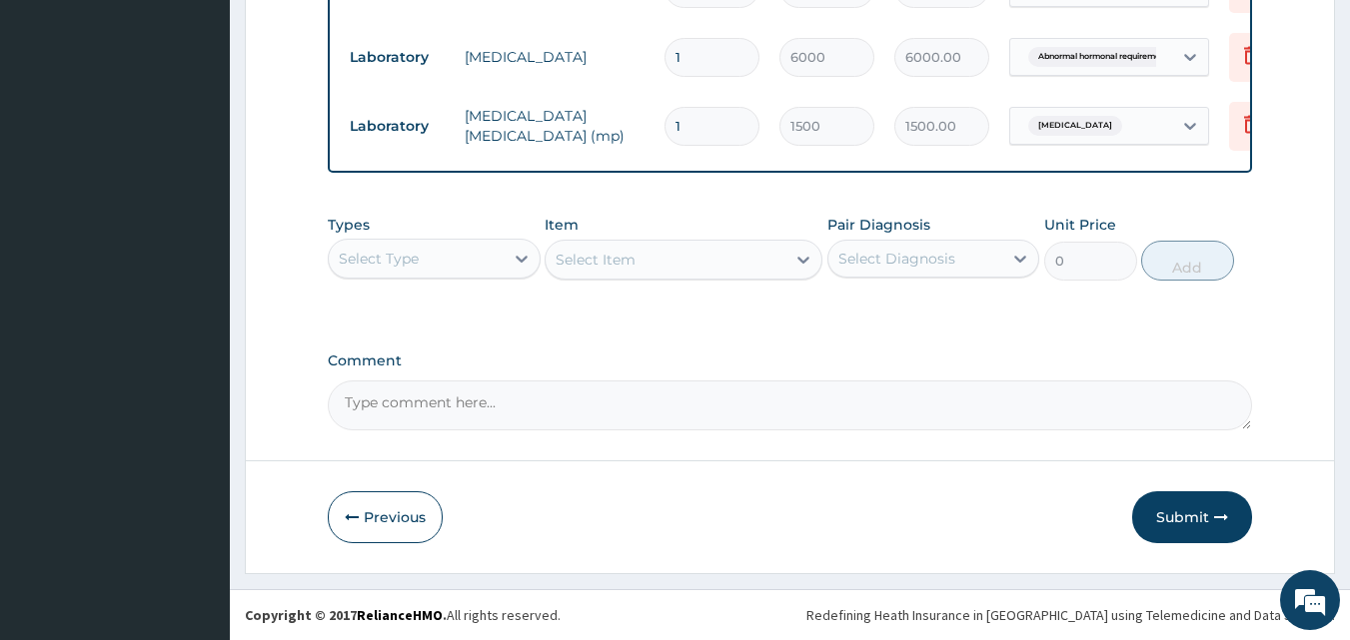
click at [464, 258] on div "Select Type" at bounding box center [416, 259] width 175 height 32
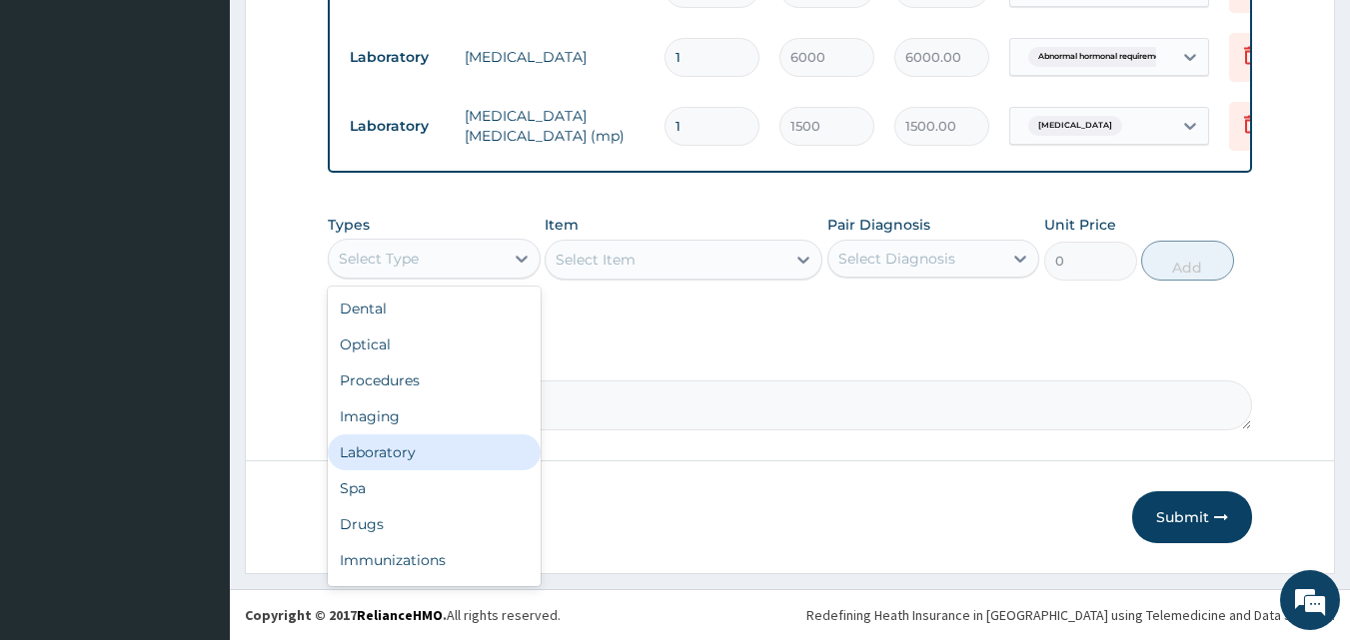
click at [402, 450] on div "Laboratory" at bounding box center [434, 453] width 213 height 36
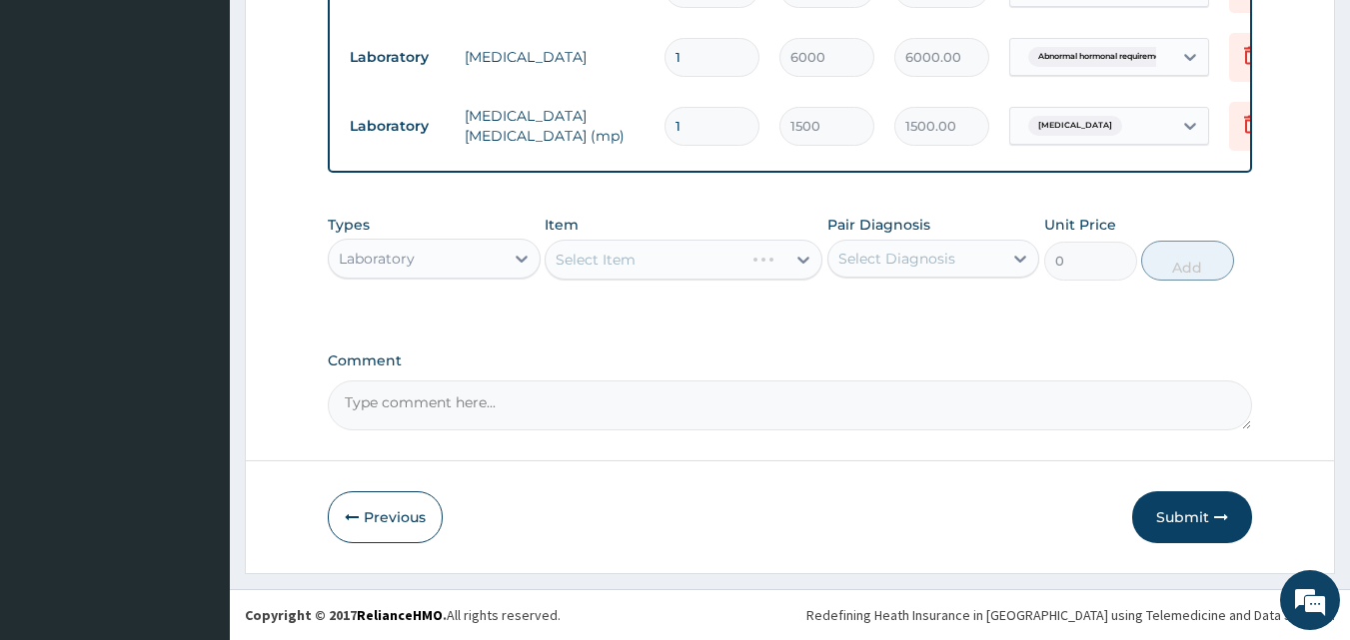
click at [768, 261] on div "Select Item" at bounding box center [683, 260] width 278 height 40
click at [768, 261] on div "Select Item" at bounding box center [665, 260] width 240 height 32
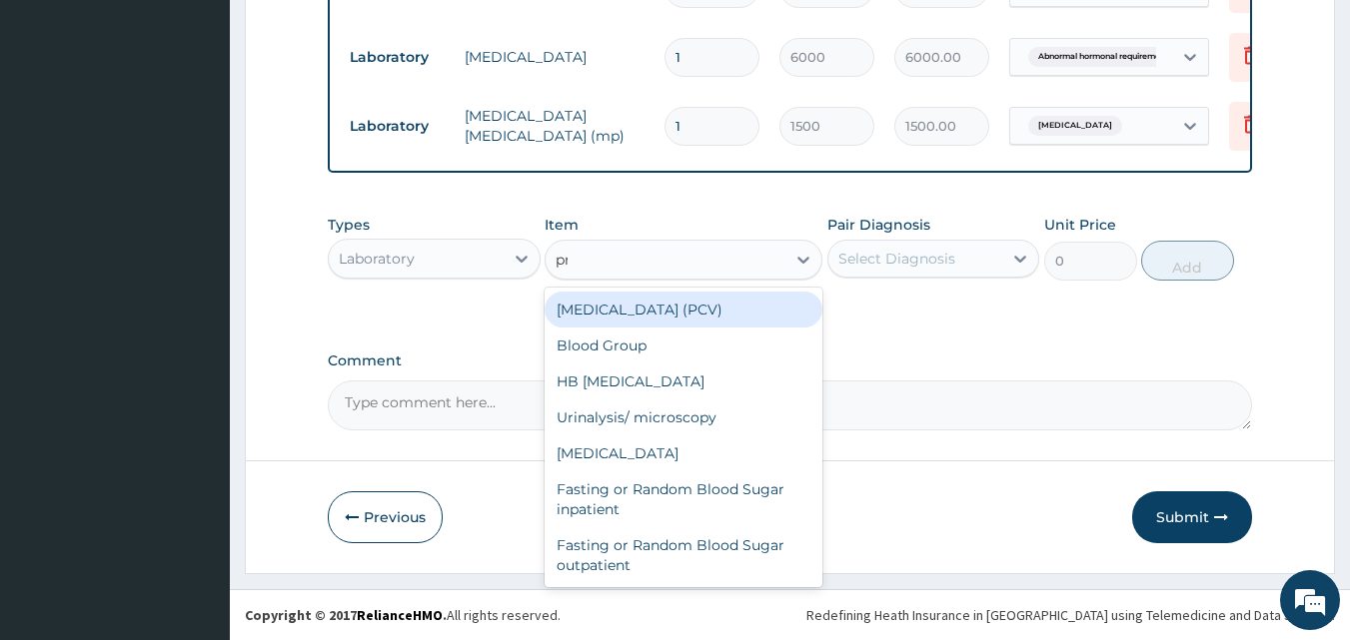
type input "pre"
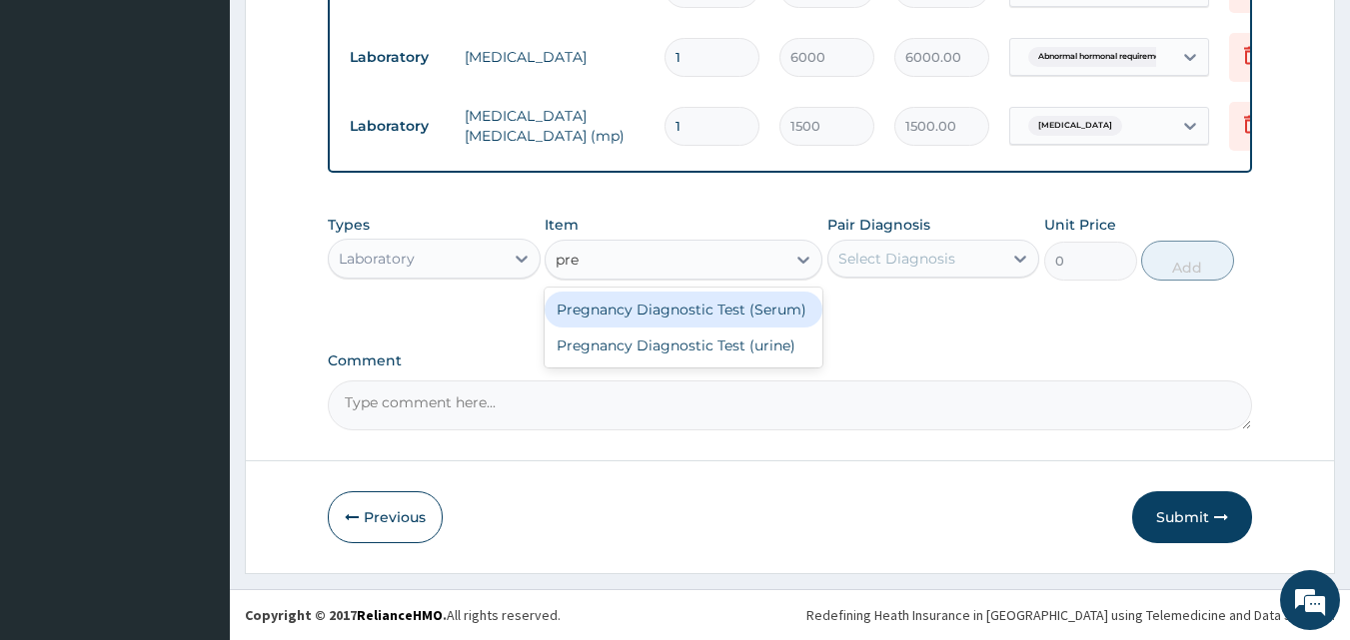
click at [741, 311] on div "Pregnancy Diagnostic Test (Serum)" at bounding box center [683, 310] width 278 height 36
type input "1500"
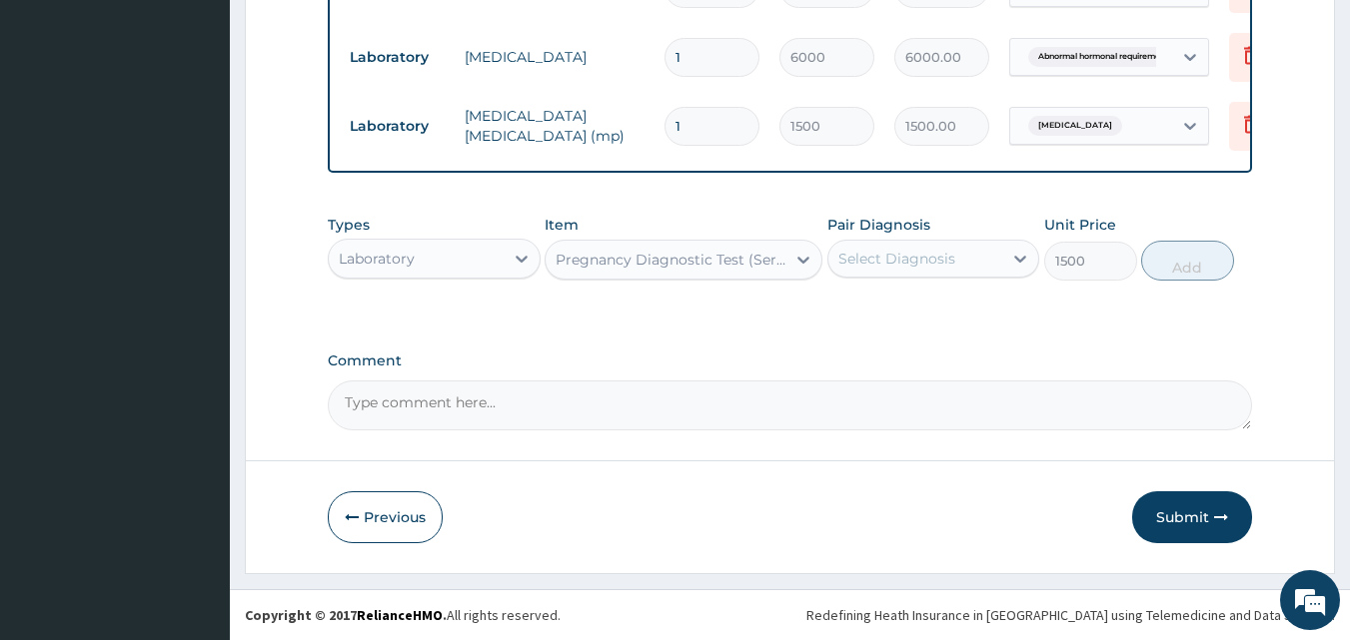
click at [950, 243] on div "Select Diagnosis" at bounding box center [915, 259] width 175 height 32
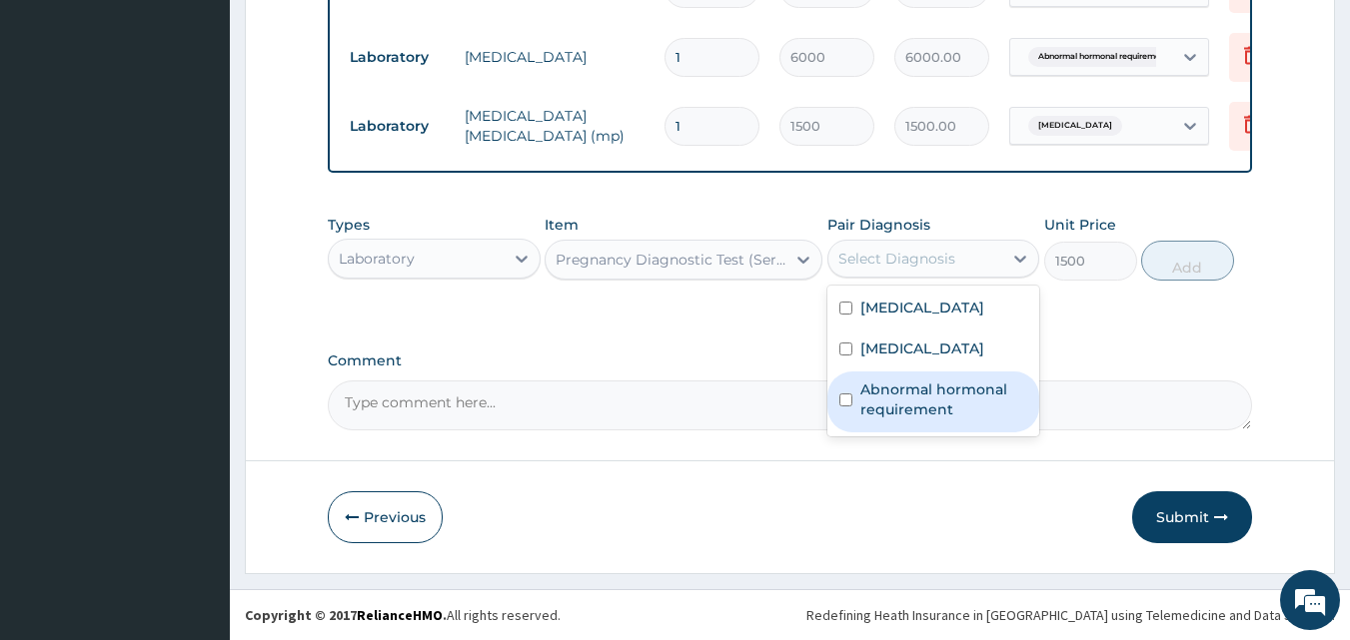
click at [941, 403] on label "Abnormal hormonal requirement" at bounding box center [944, 400] width 168 height 40
checkbox input "true"
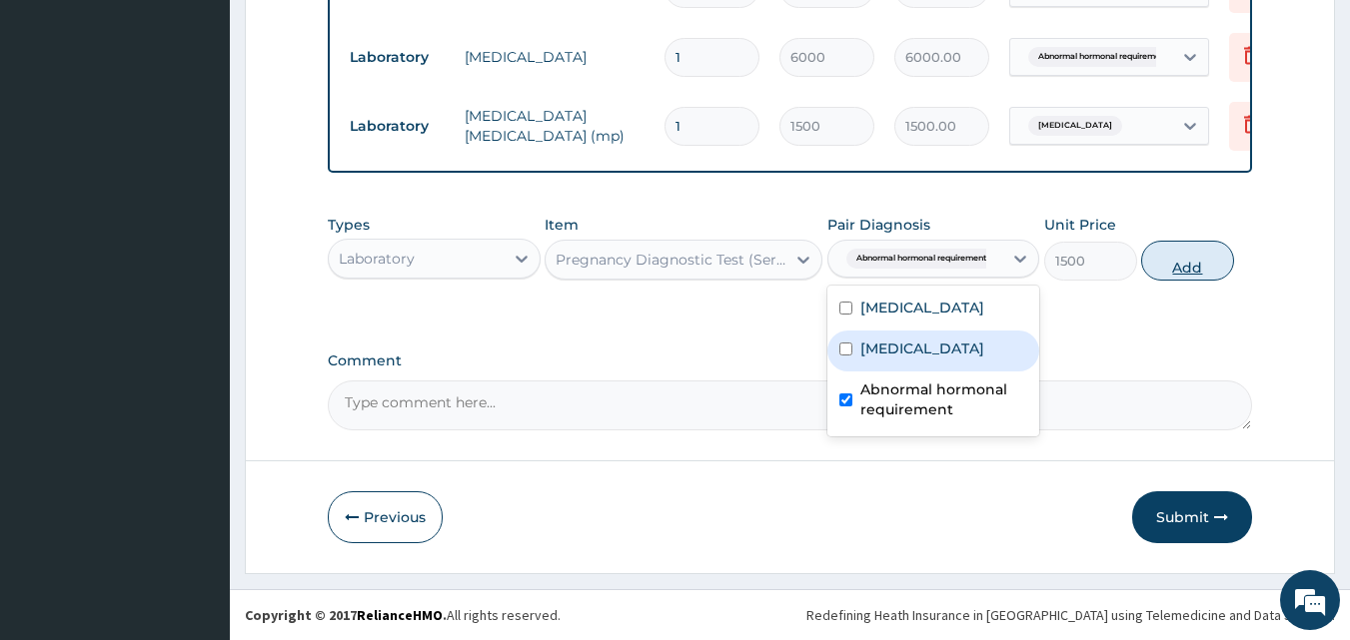
click at [1191, 260] on button "Add" at bounding box center [1187, 261] width 93 height 40
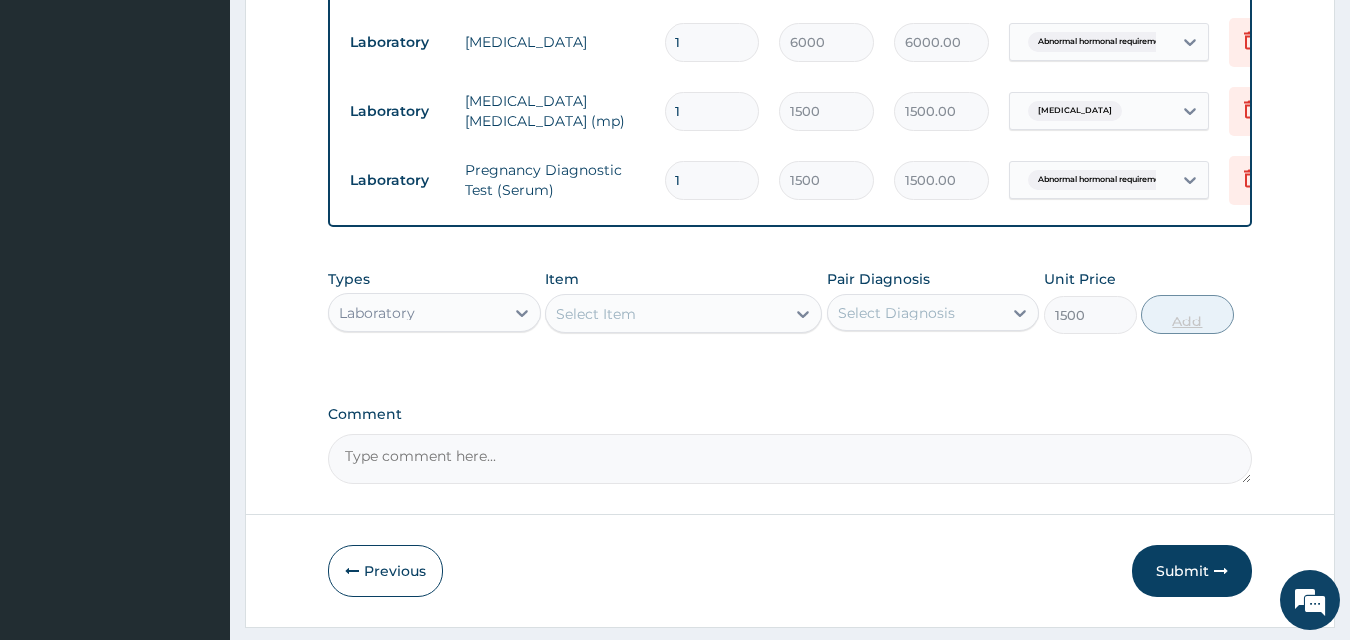
type input "0"
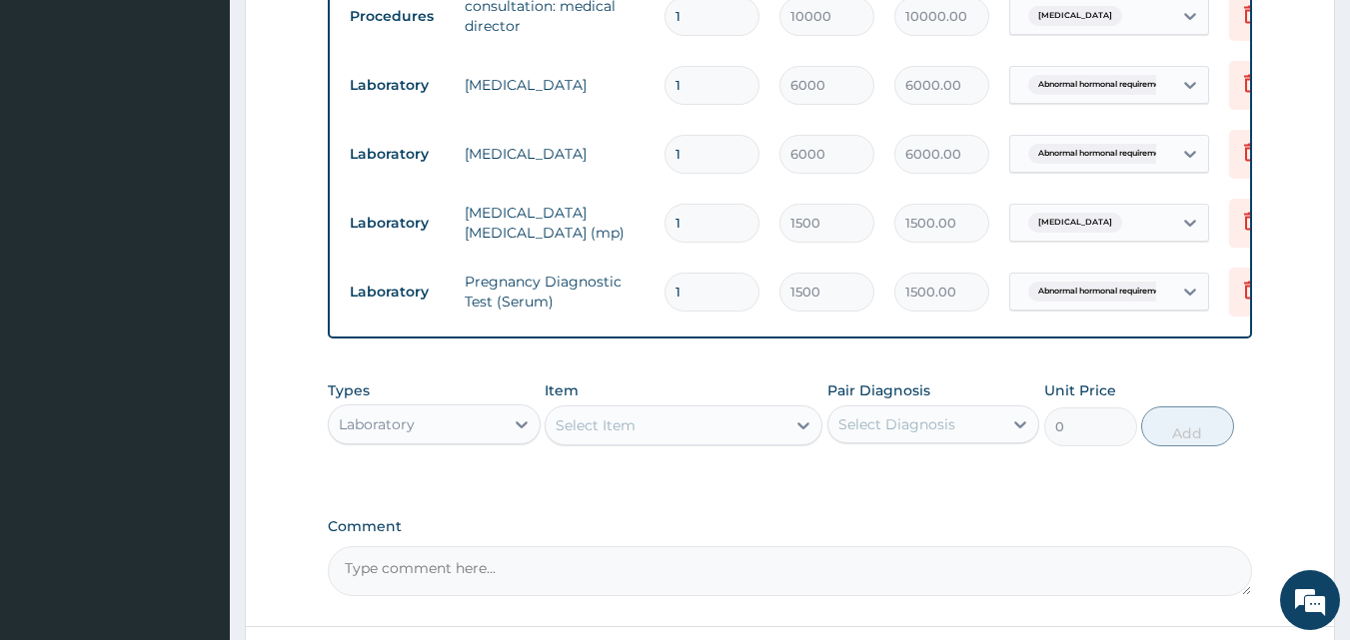
scroll to position [1495, 0]
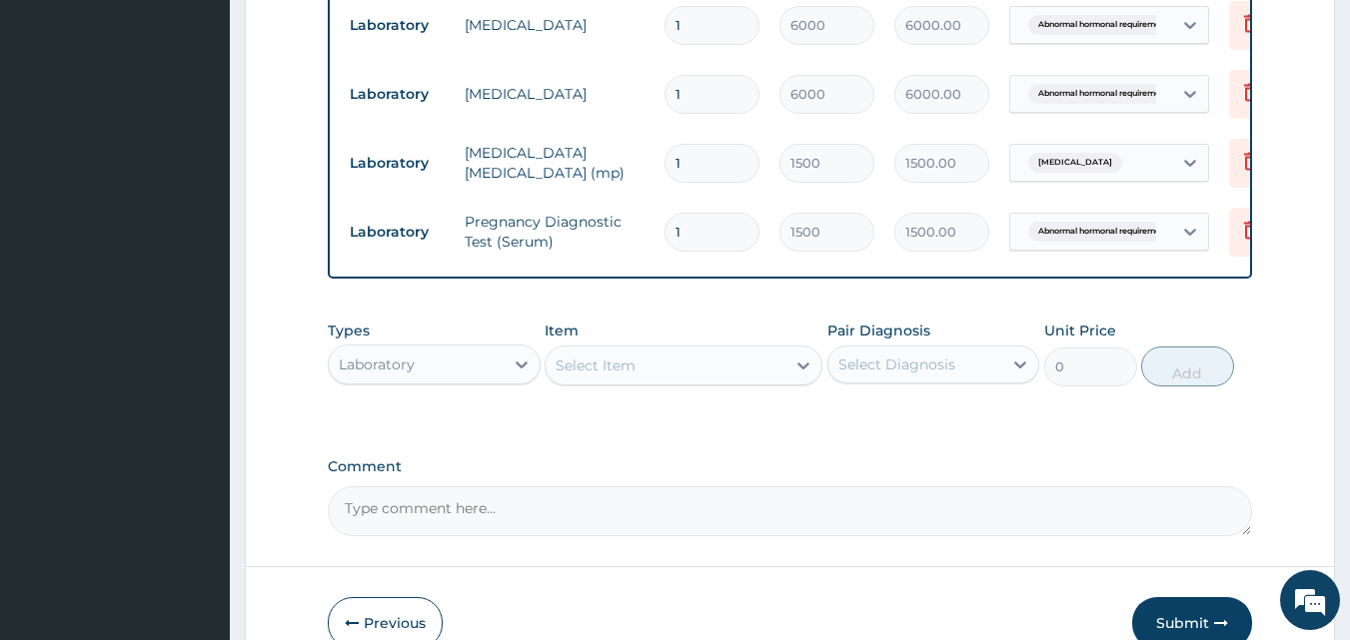
click at [491, 381] on div "Laboratory" at bounding box center [416, 365] width 175 height 32
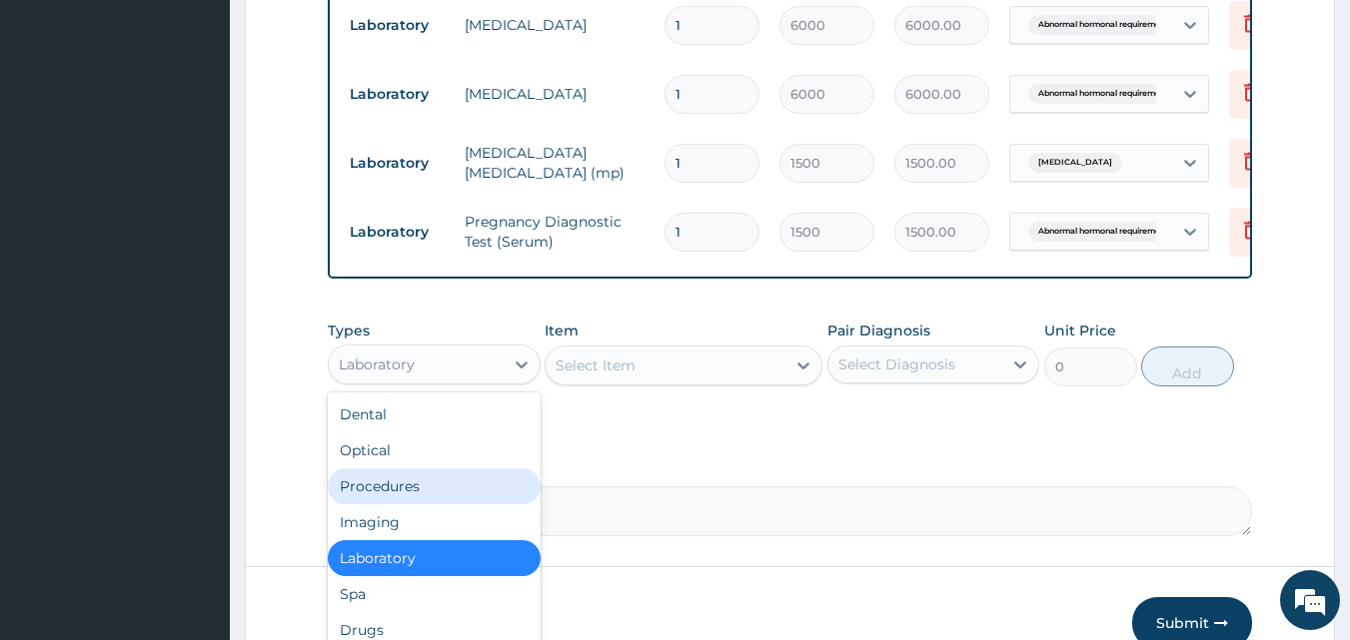
click at [449, 494] on div "Procedures" at bounding box center [434, 487] width 213 height 36
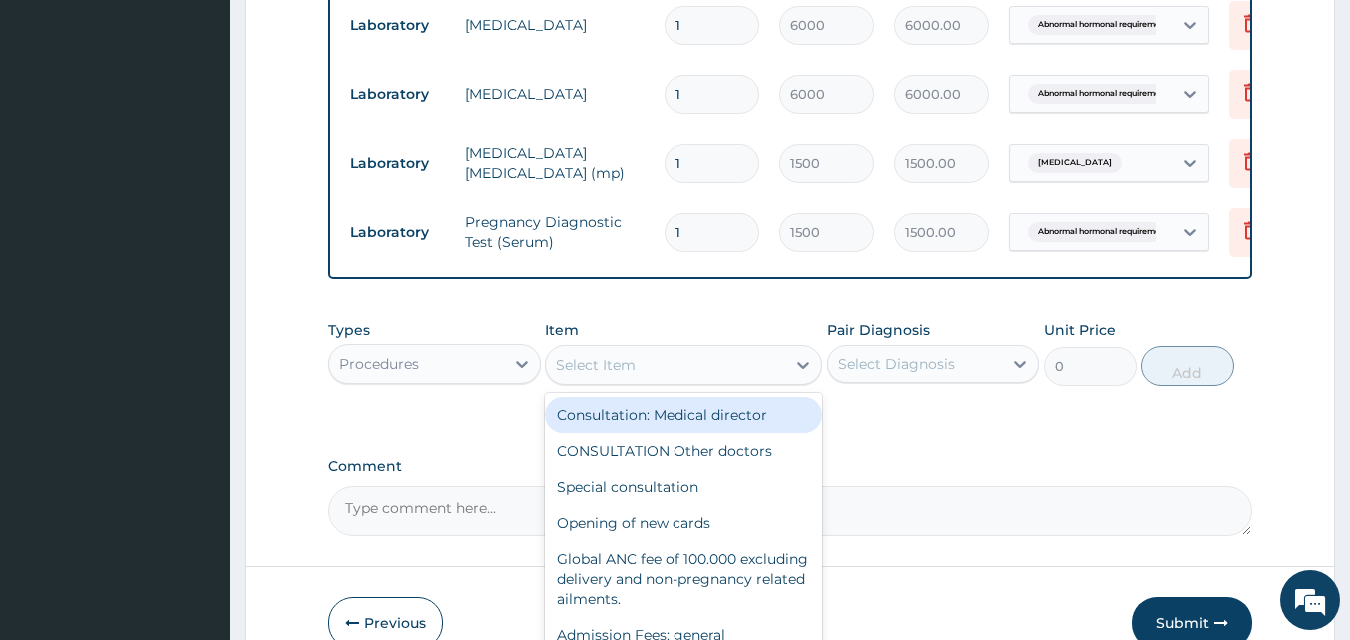
click at [750, 380] on div "Select Item" at bounding box center [665, 366] width 240 height 32
type input "sc"
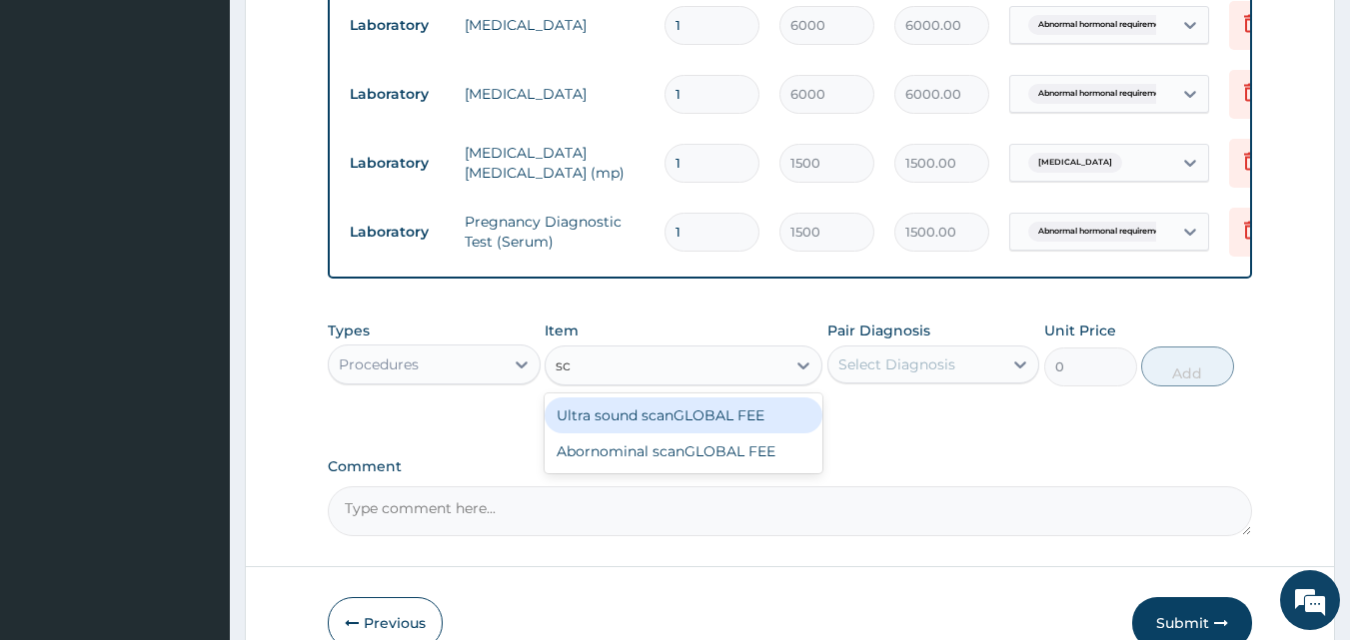
click at [733, 432] on div "Ultra sound scanGLOBAL FEE" at bounding box center [683, 416] width 278 height 36
type input "3500"
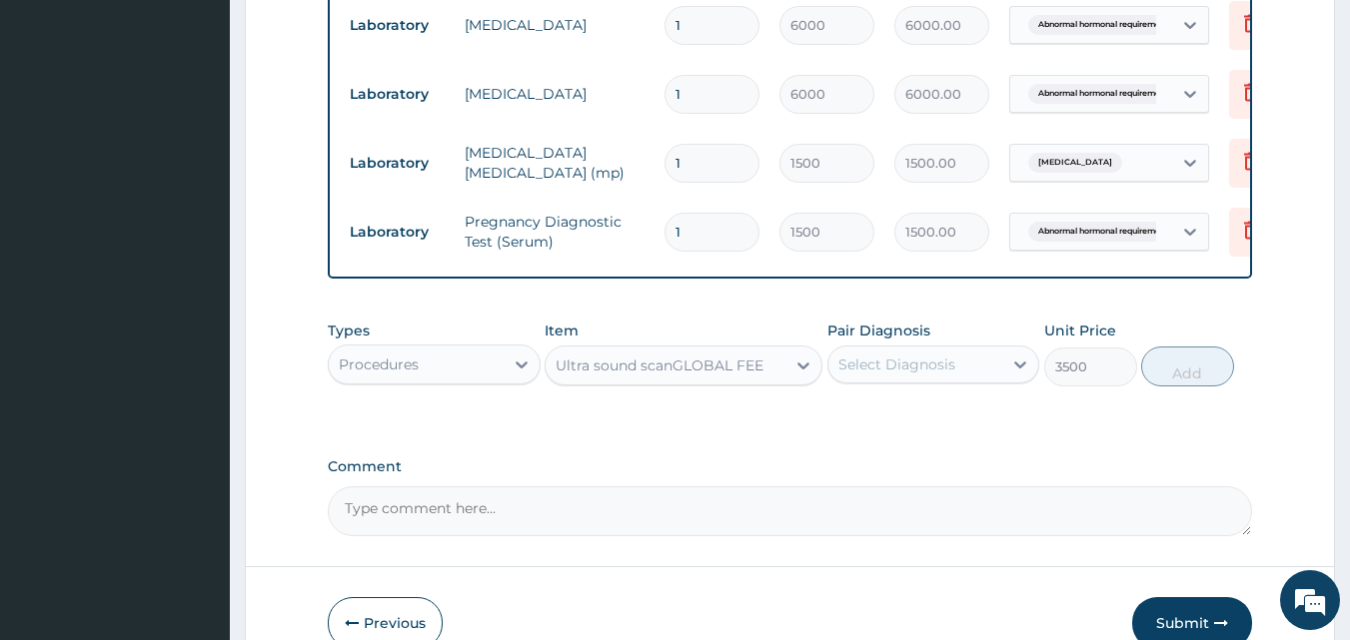
click at [909, 363] on div "Select Diagnosis" at bounding box center [915, 365] width 175 height 32
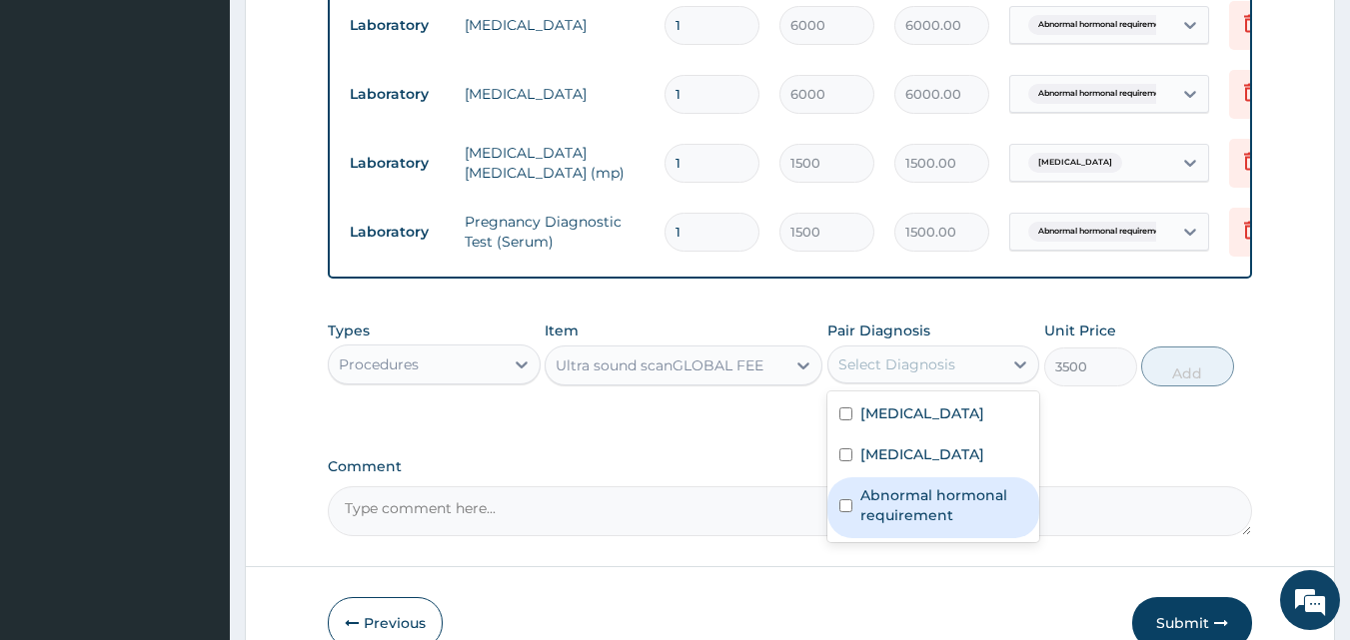
click at [918, 515] on label "Abnormal hormonal requirement" at bounding box center [944, 506] width 168 height 40
checkbox input "true"
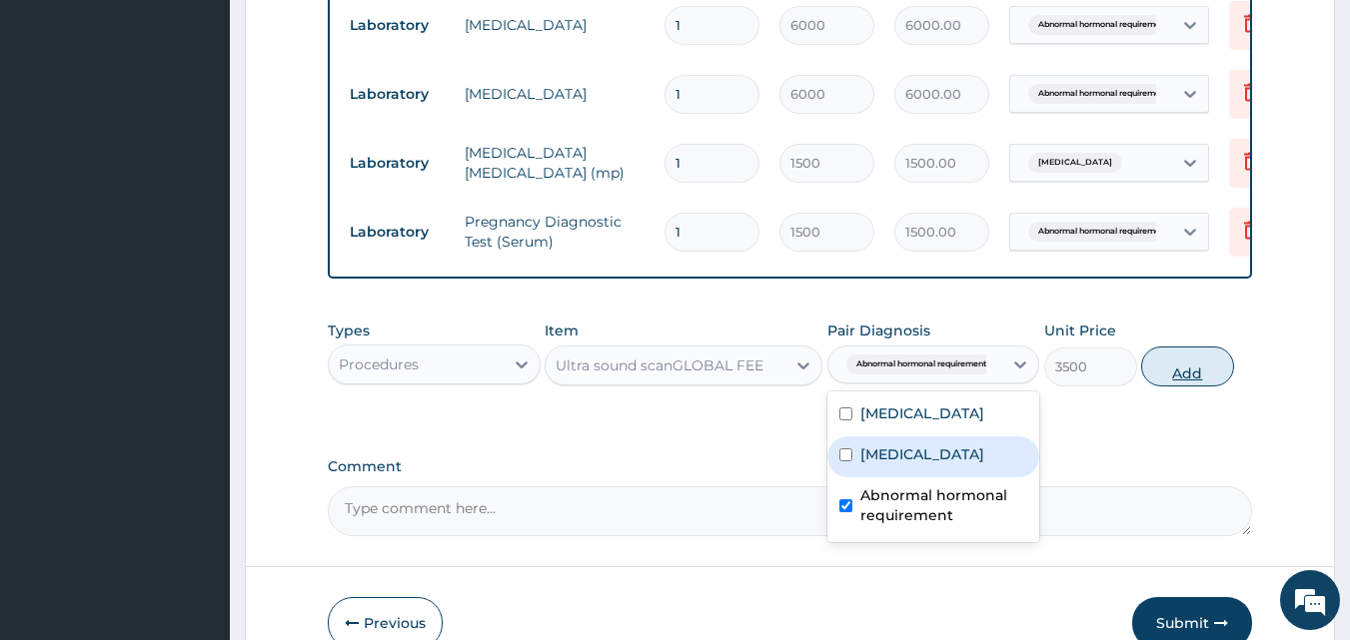
click at [1198, 387] on button "Add" at bounding box center [1187, 367] width 93 height 40
type input "0"
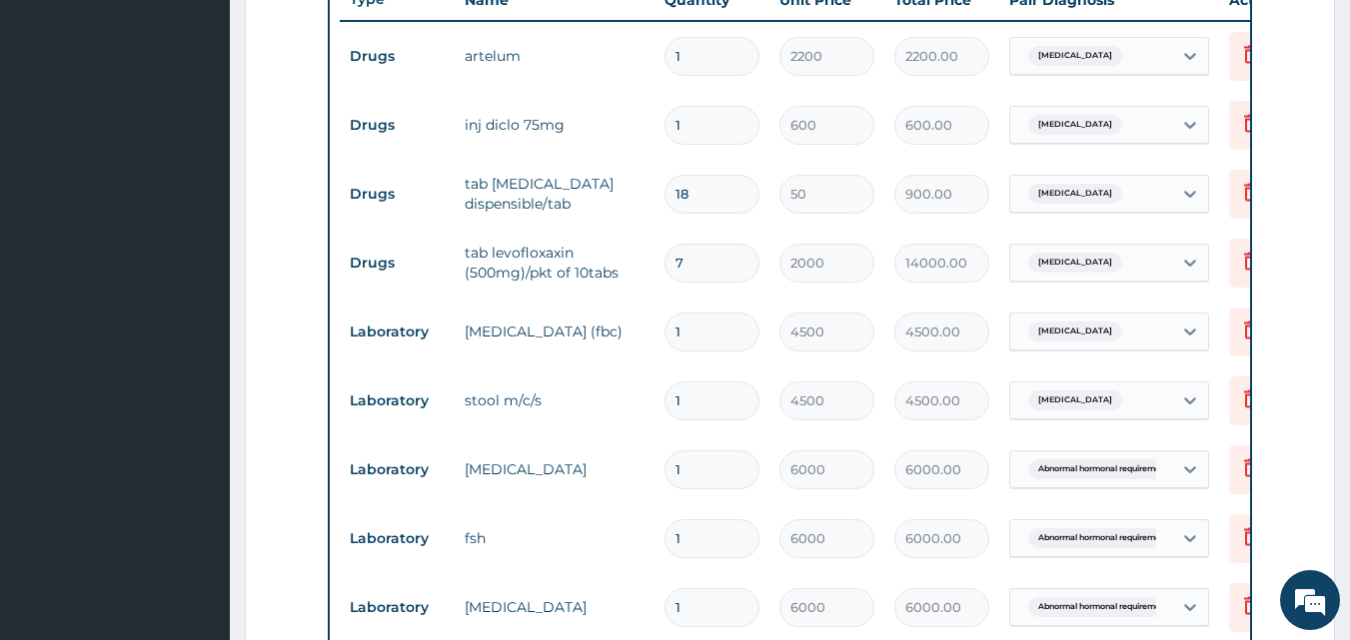
scroll to position [772, 0]
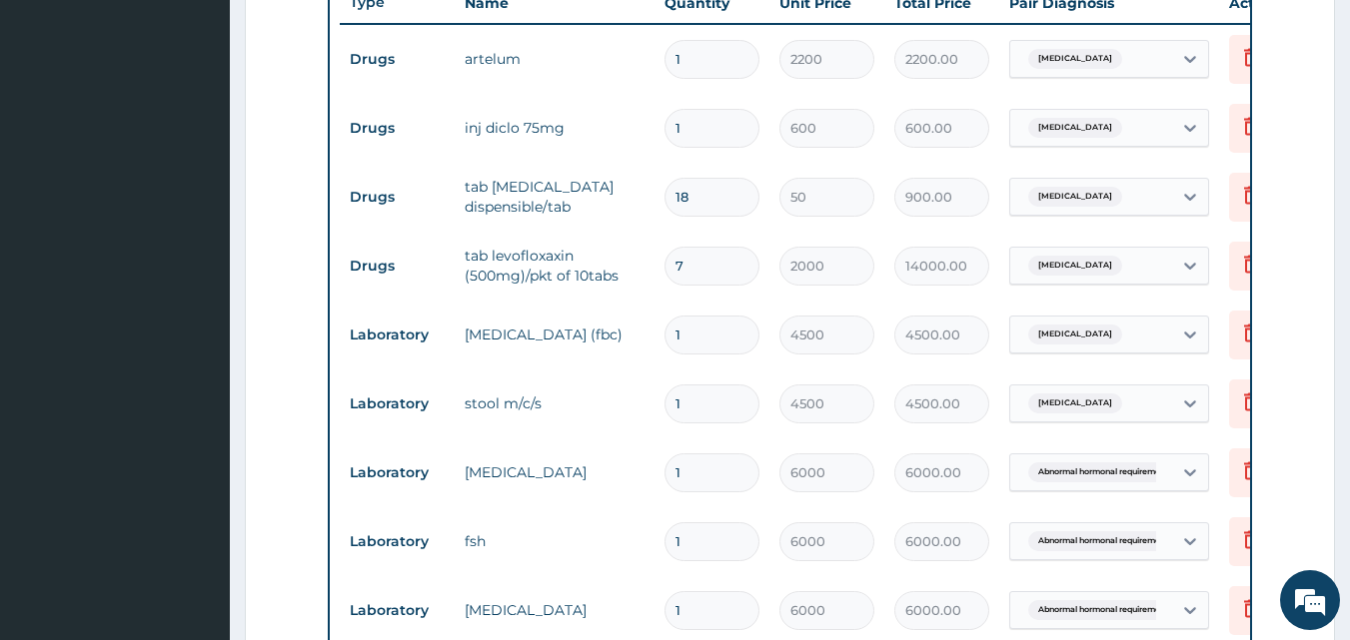
click at [694, 262] on input "7" at bounding box center [711, 266] width 95 height 39
type input "0.00"
type input "1"
type input "2000.00"
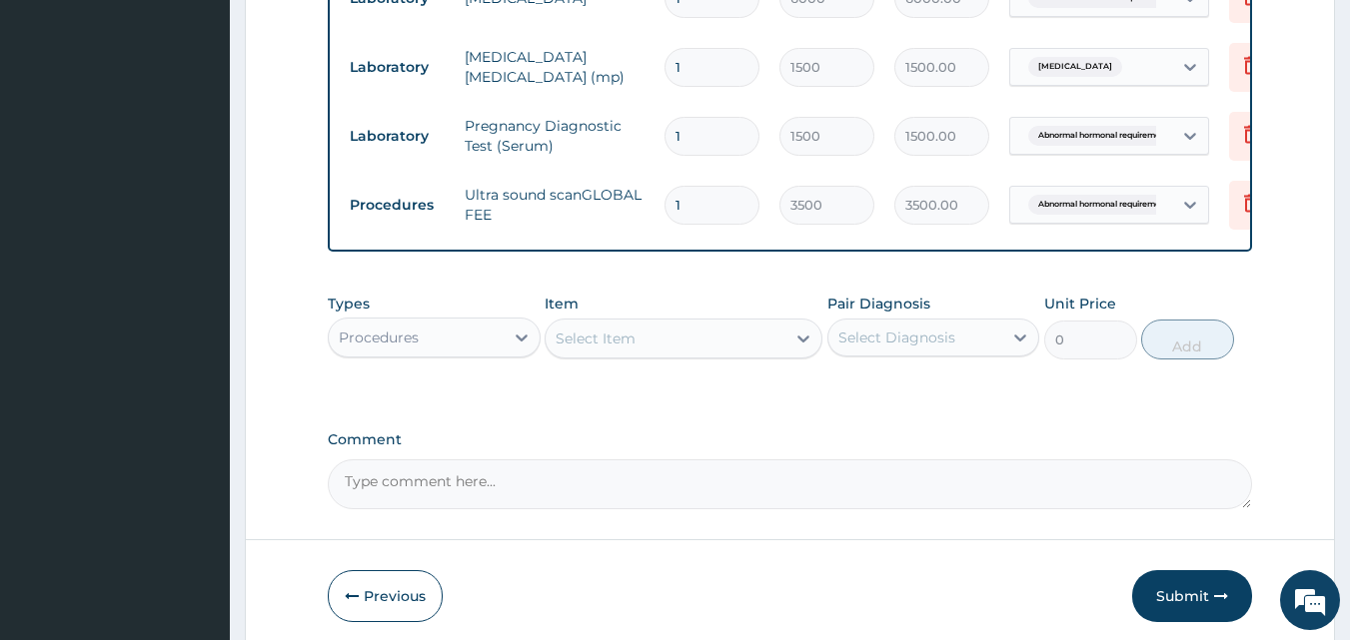
scroll to position [1685, 0]
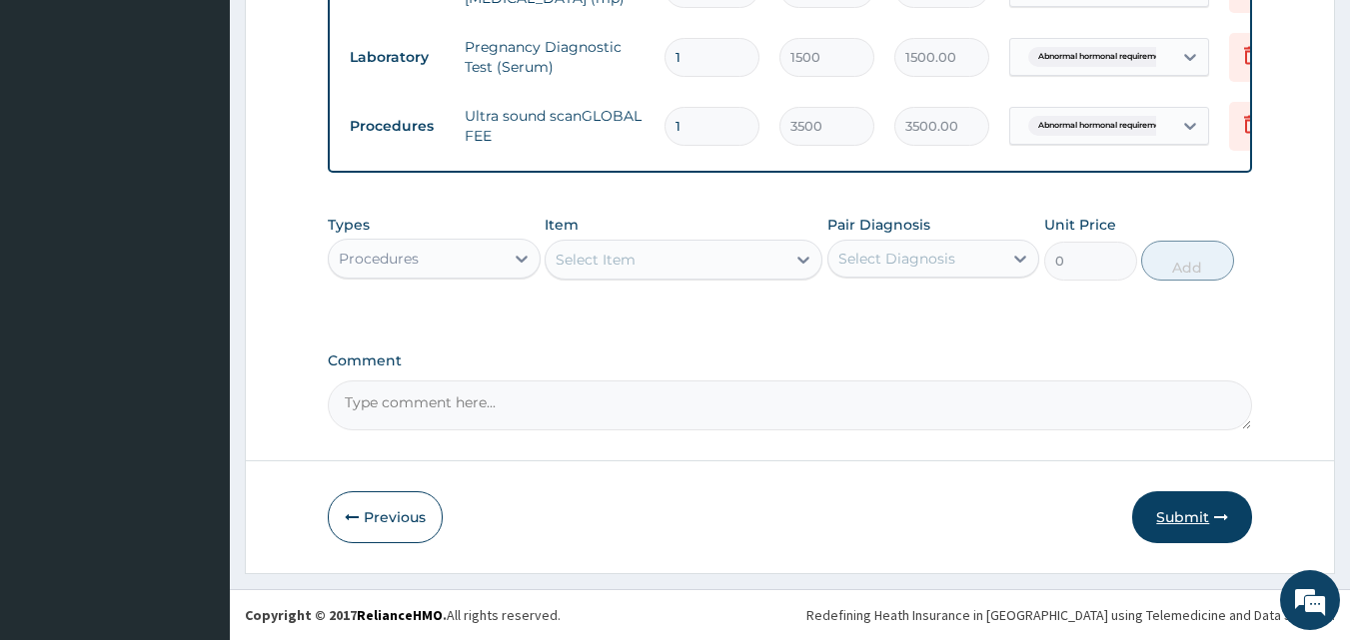
type input "1"
click at [1179, 528] on button "Submit" at bounding box center [1192, 517] width 120 height 52
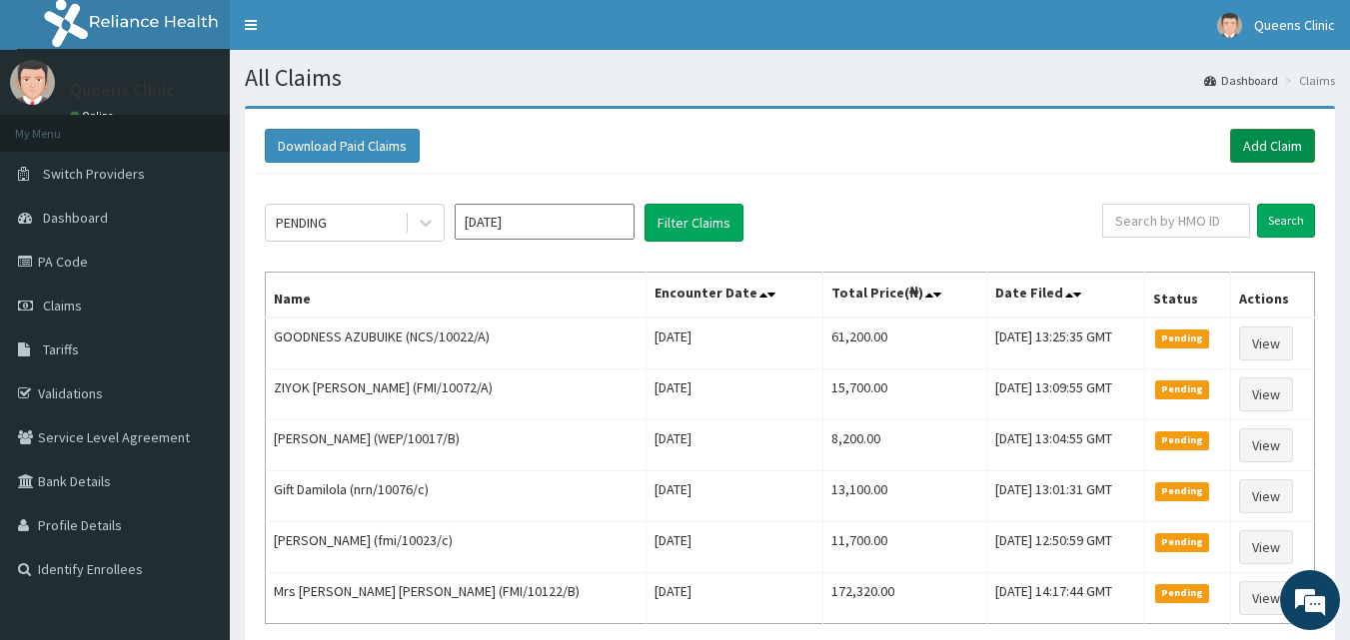
click at [1267, 151] on link "Add Claim" at bounding box center [1272, 146] width 85 height 34
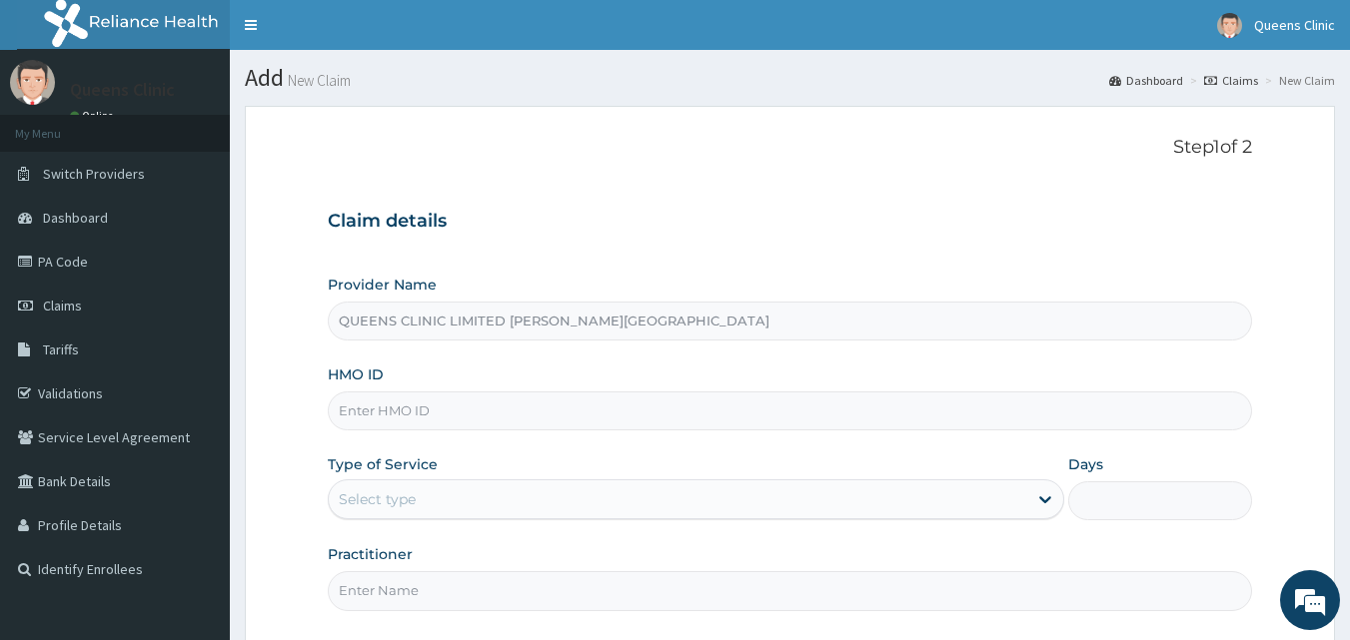
click at [386, 418] on input "HMO ID" at bounding box center [790, 411] width 925 height 39
paste input "fmi/10023/c"
type input "fmi/10023/c"
click at [417, 507] on div "Select type" at bounding box center [678, 500] width 698 height 32
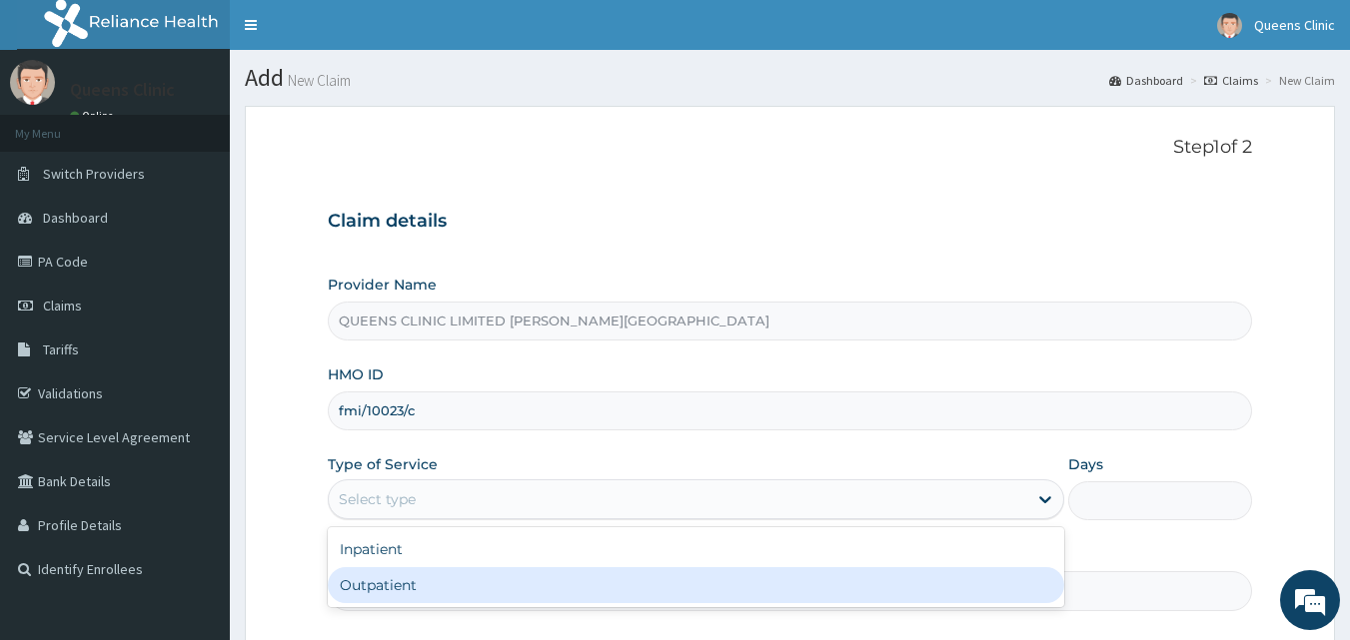
click at [417, 577] on div "Outpatient" at bounding box center [696, 585] width 736 height 36
type input "1"
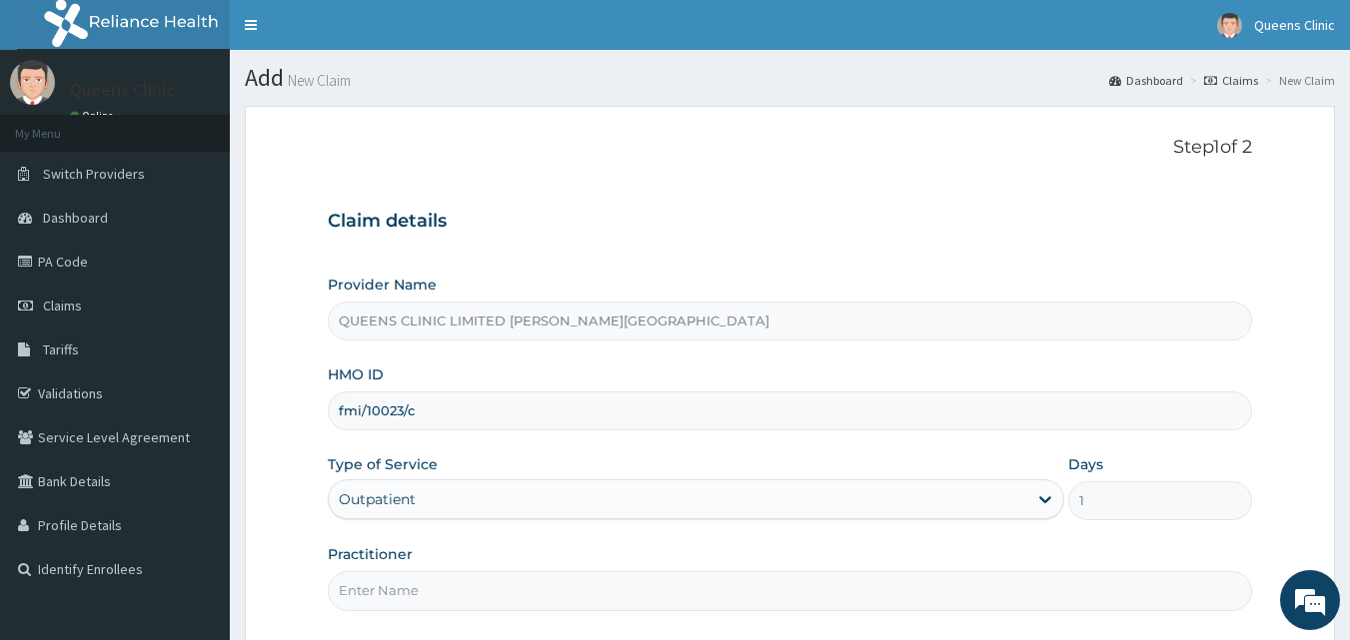
click at [417, 577] on input "Practitioner" at bounding box center [790, 590] width 925 height 39
click at [371, 598] on input "Practitioner" at bounding box center [790, 590] width 925 height 39
paste input "Dr. Ihechere Mezu"
type input "Dr. Ihechere Mezu"
drag, startPoint x: 426, startPoint y: 412, endPoint x: 338, endPoint y: 412, distance: 87.9
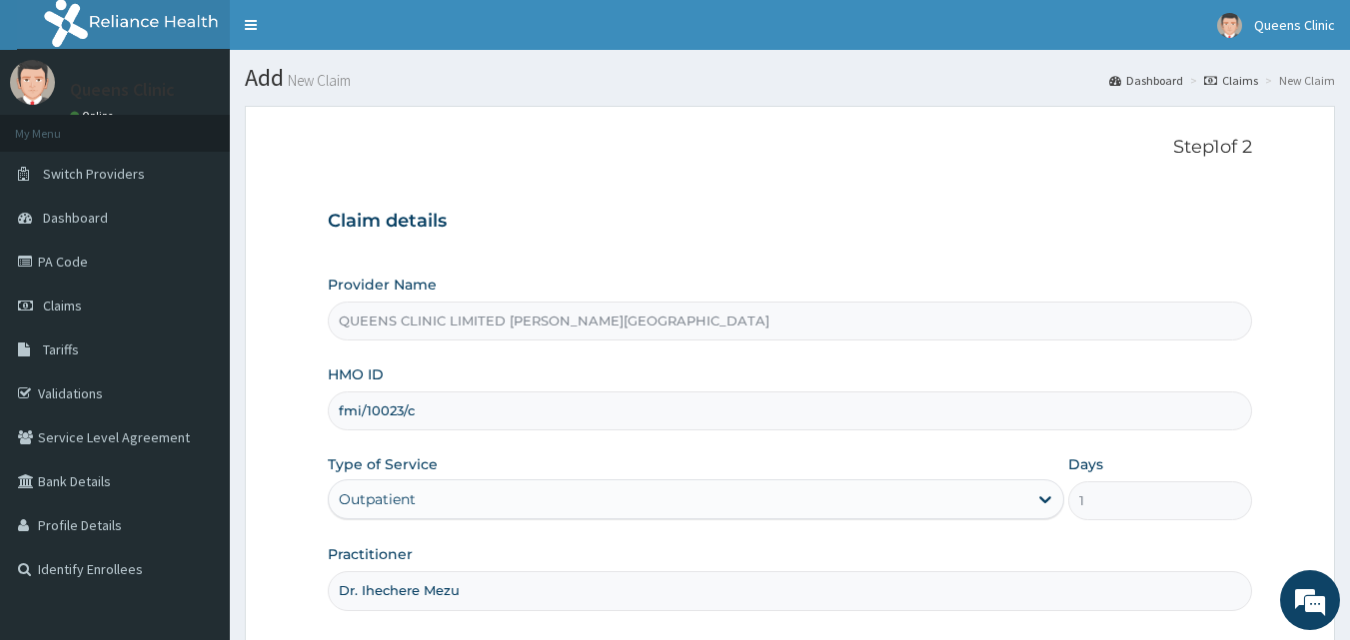
click at [338, 412] on input "fmi/10023/c" at bounding box center [790, 411] width 925 height 39
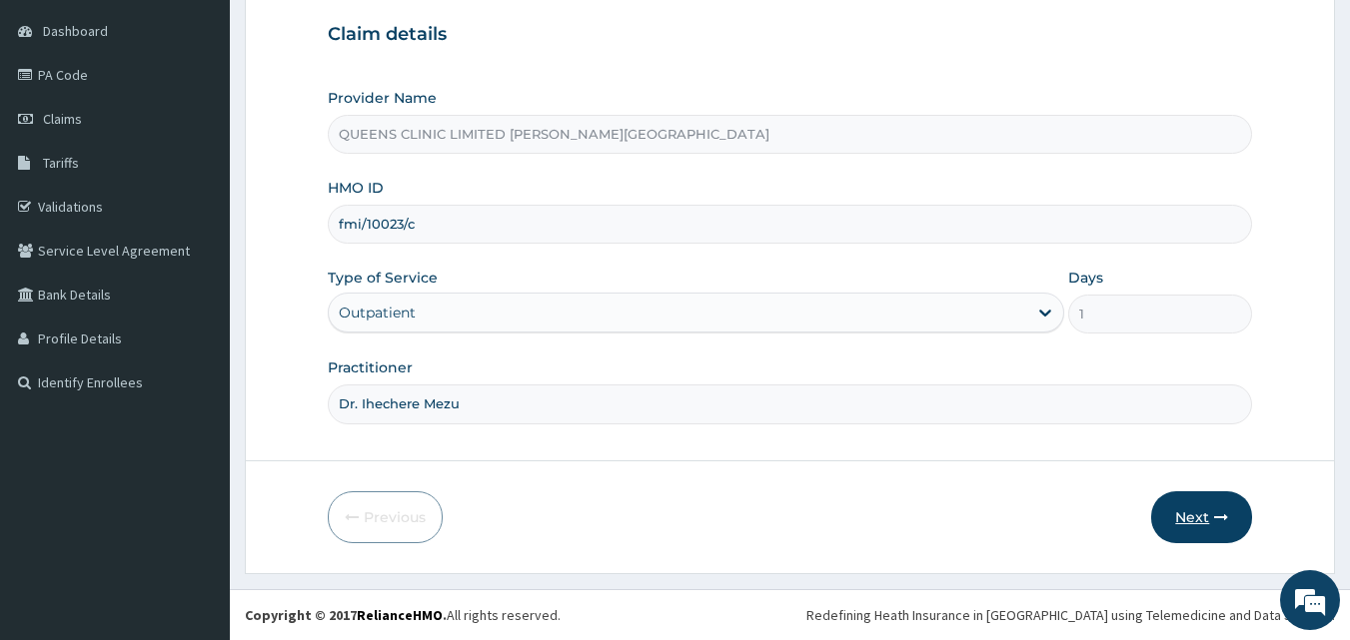
click at [1212, 511] on button "Next" at bounding box center [1201, 517] width 101 height 52
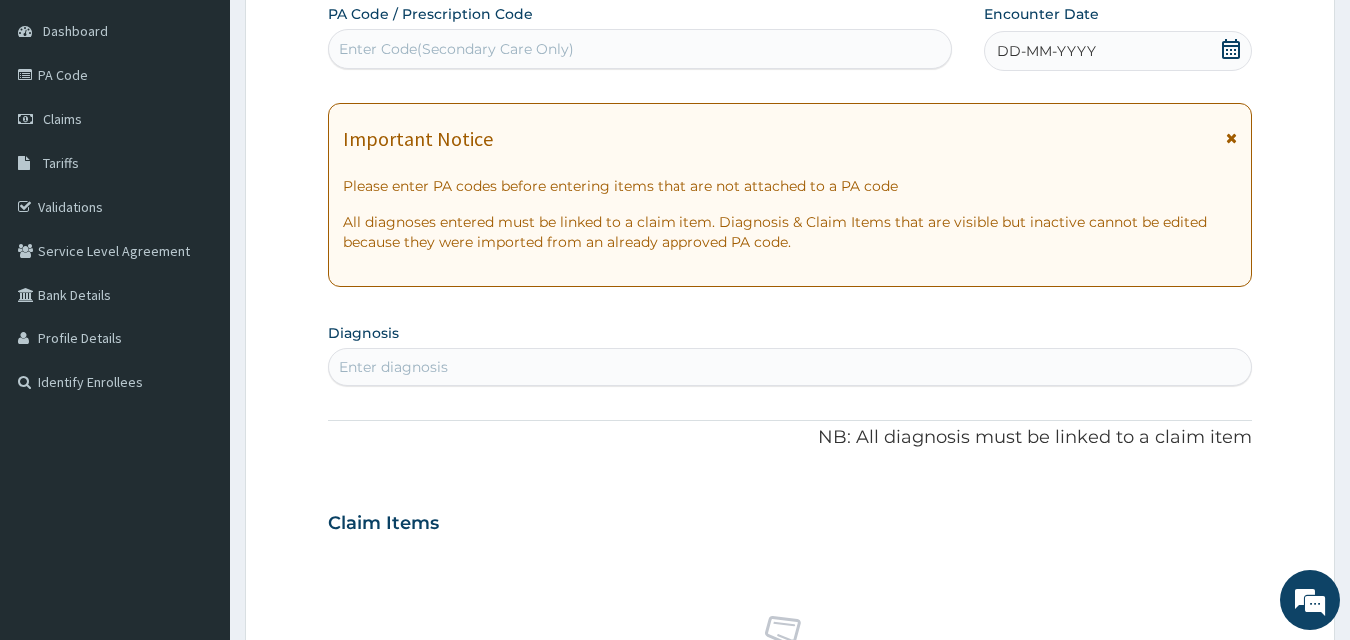
click at [532, 66] on div "Enter Code(Secondary Care Only)" at bounding box center [640, 49] width 625 height 40
paste input "PA/88E46B"
type input "PA/88E46B"
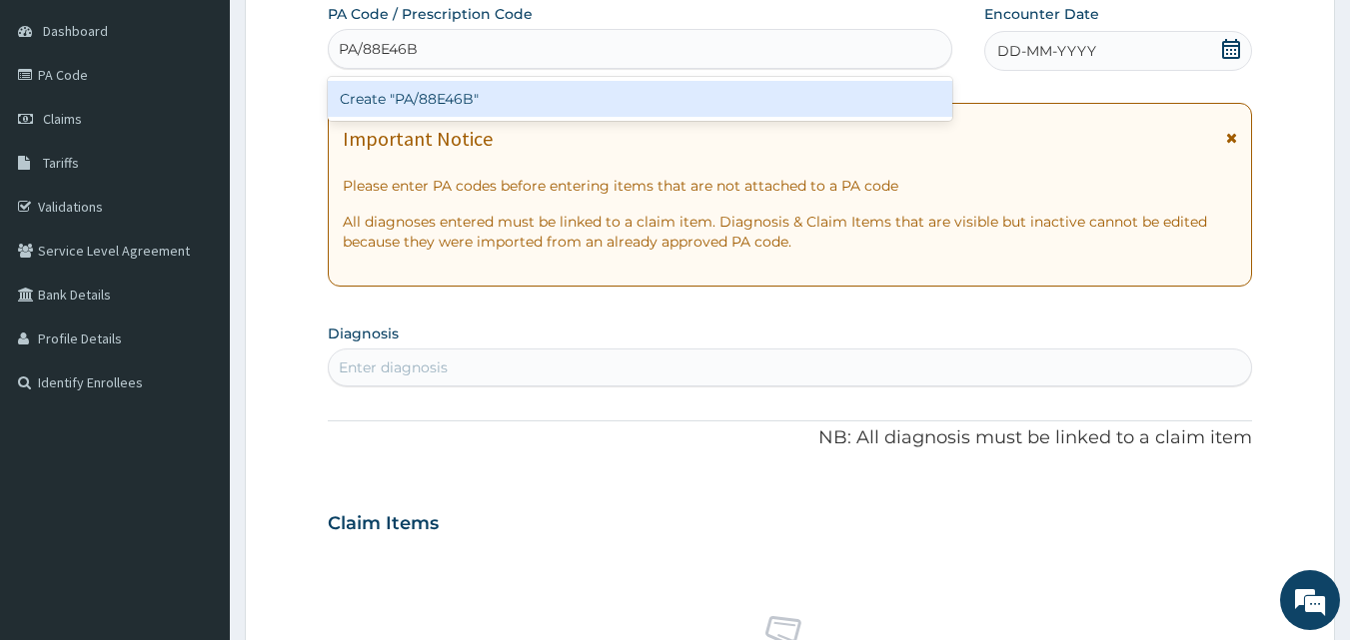
click at [521, 90] on div "Create "PA/88E46B"" at bounding box center [640, 99] width 625 height 36
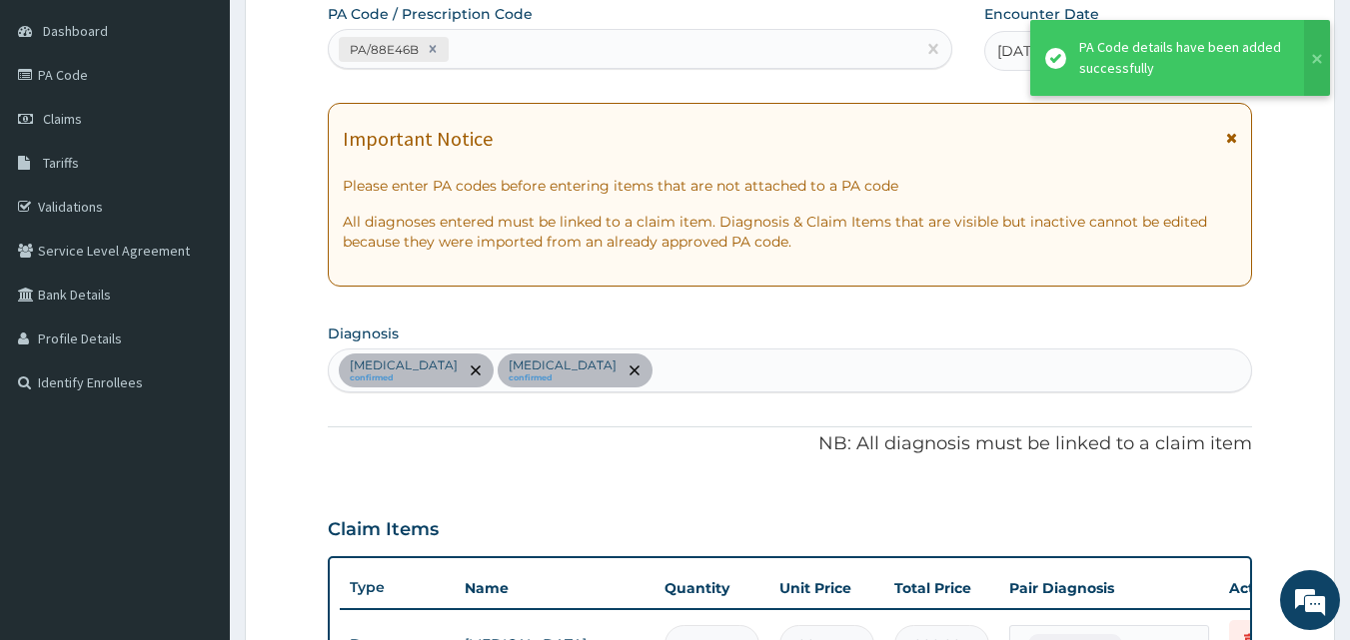
scroll to position [580, 0]
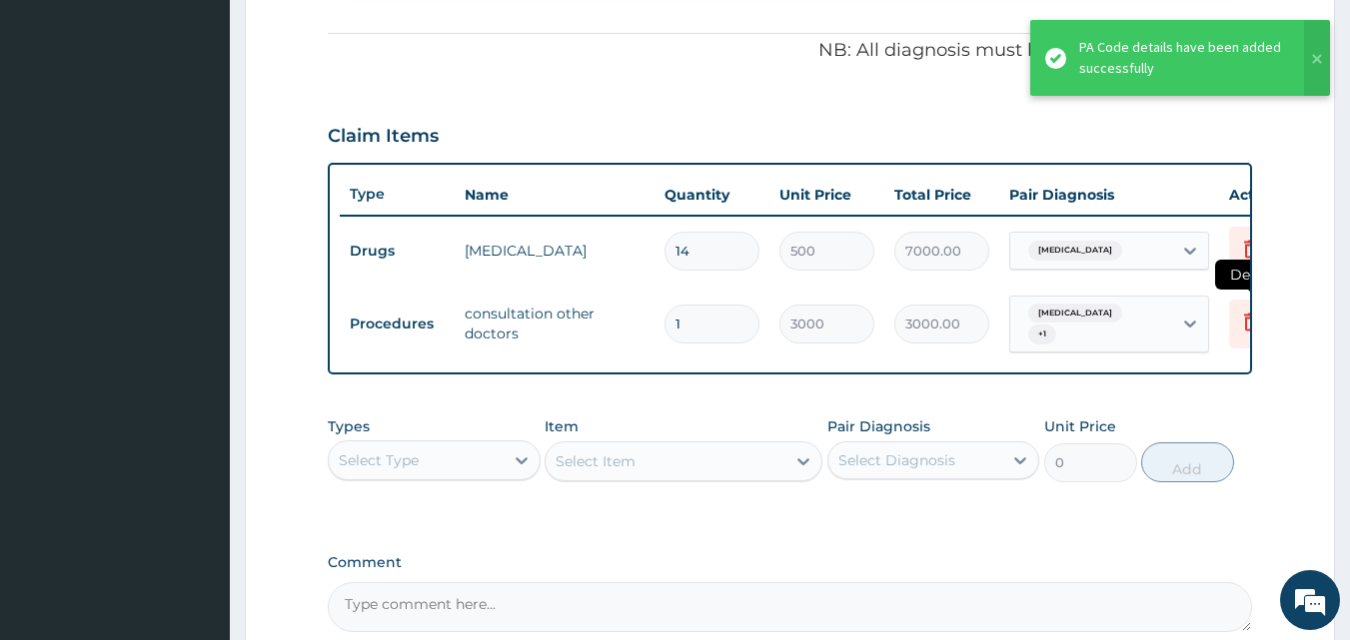
click at [1239, 313] on icon at bounding box center [1251, 322] width 24 height 24
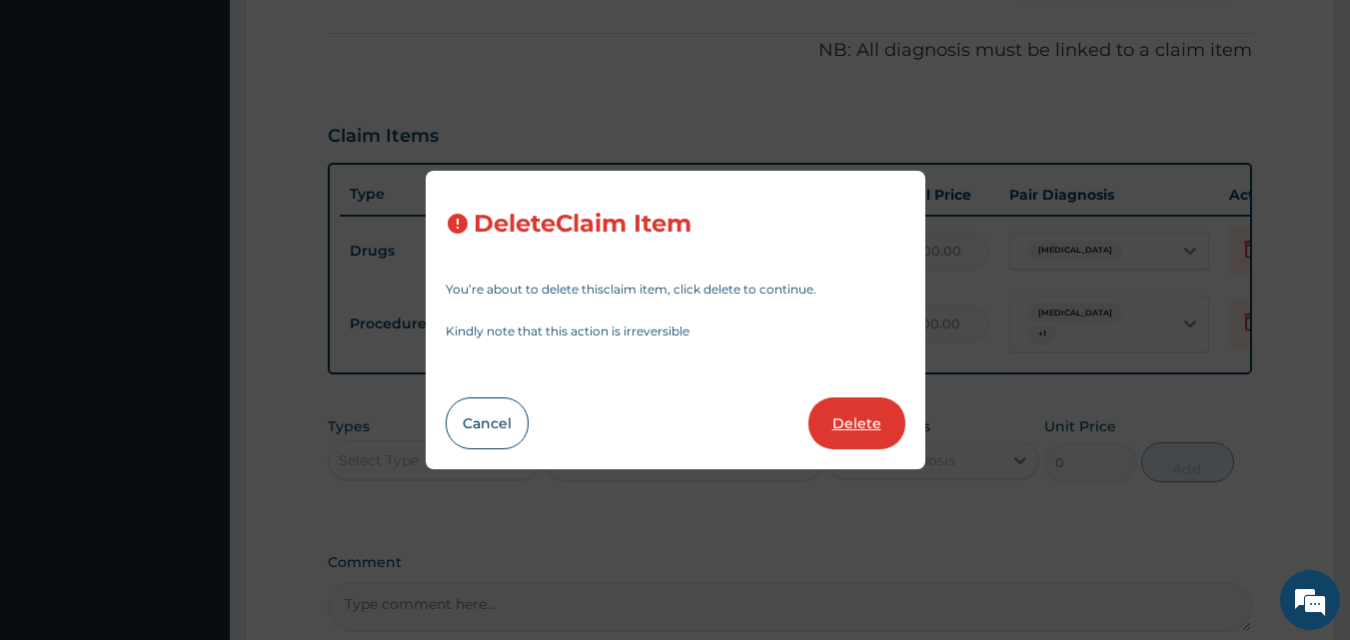
click at [870, 413] on button "Delete" at bounding box center [856, 424] width 97 height 52
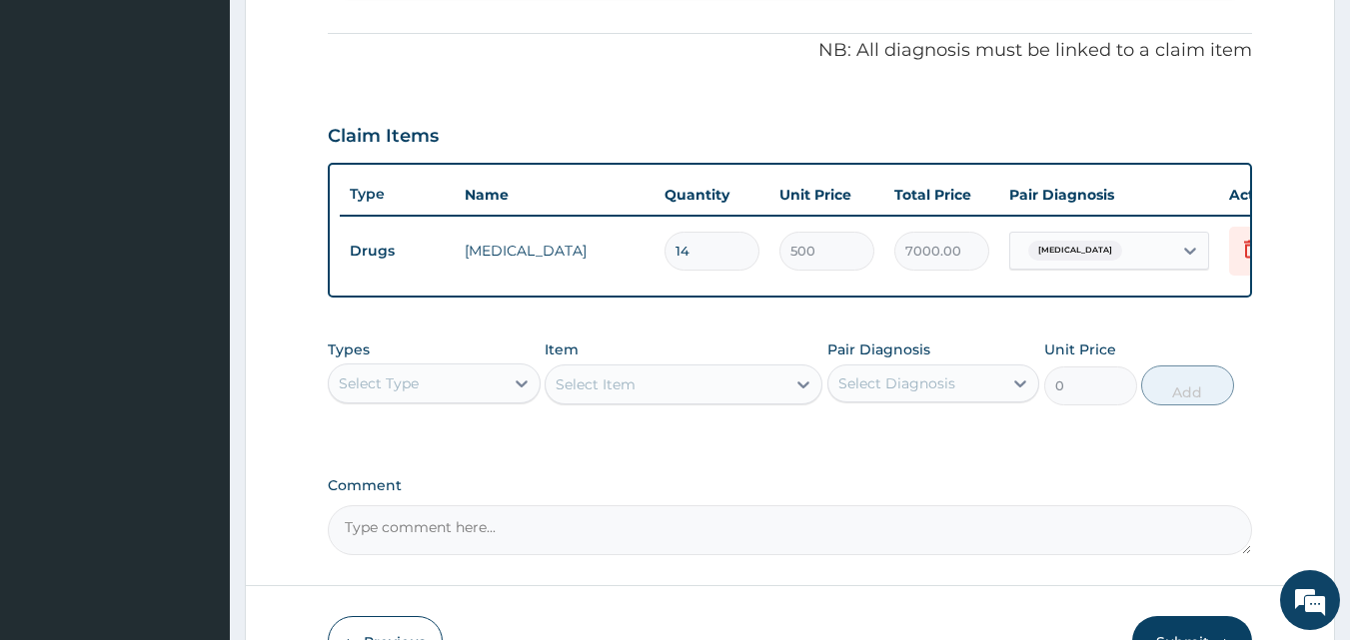
click at [739, 326] on div "PA Code / Prescription Code PA/88E46B Encounter Date [DATE] Important Notice Pl…" at bounding box center [790, 82] width 925 height 945
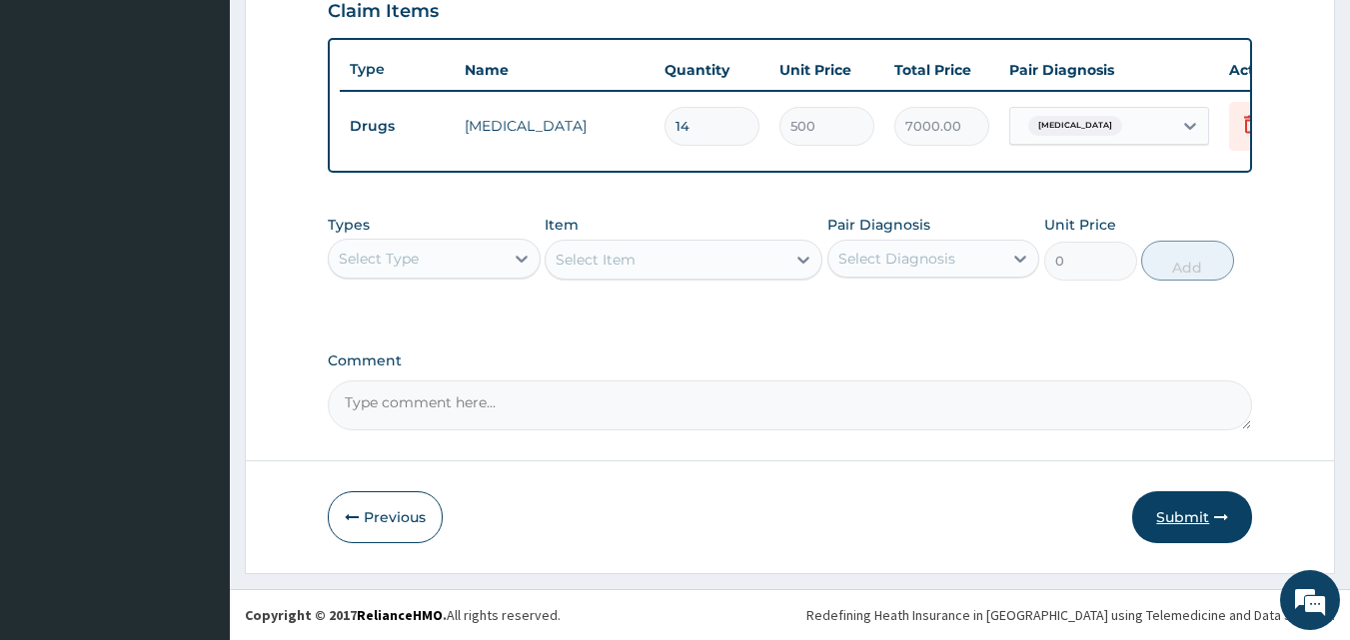
click at [1174, 501] on button "Submit" at bounding box center [1192, 517] width 120 height 52
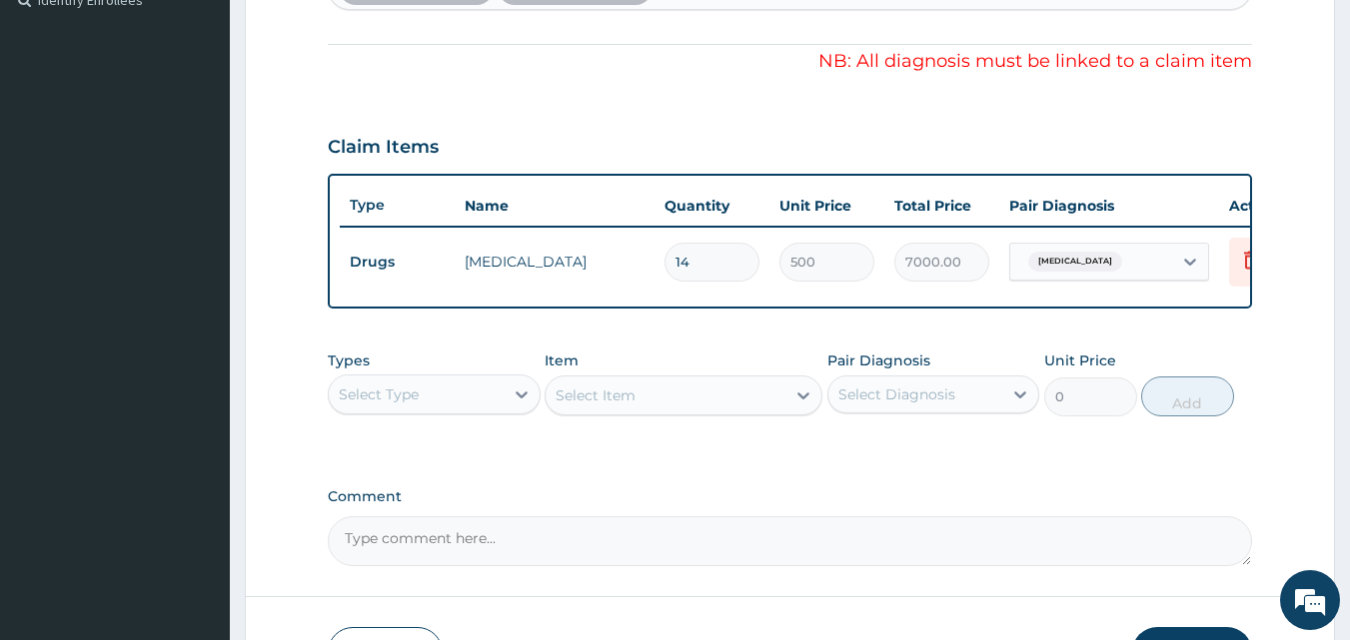
click at [1153, 255] on div "[MEDICAL_DATA]" at bounding box center [1091, 262] width 162 height 34
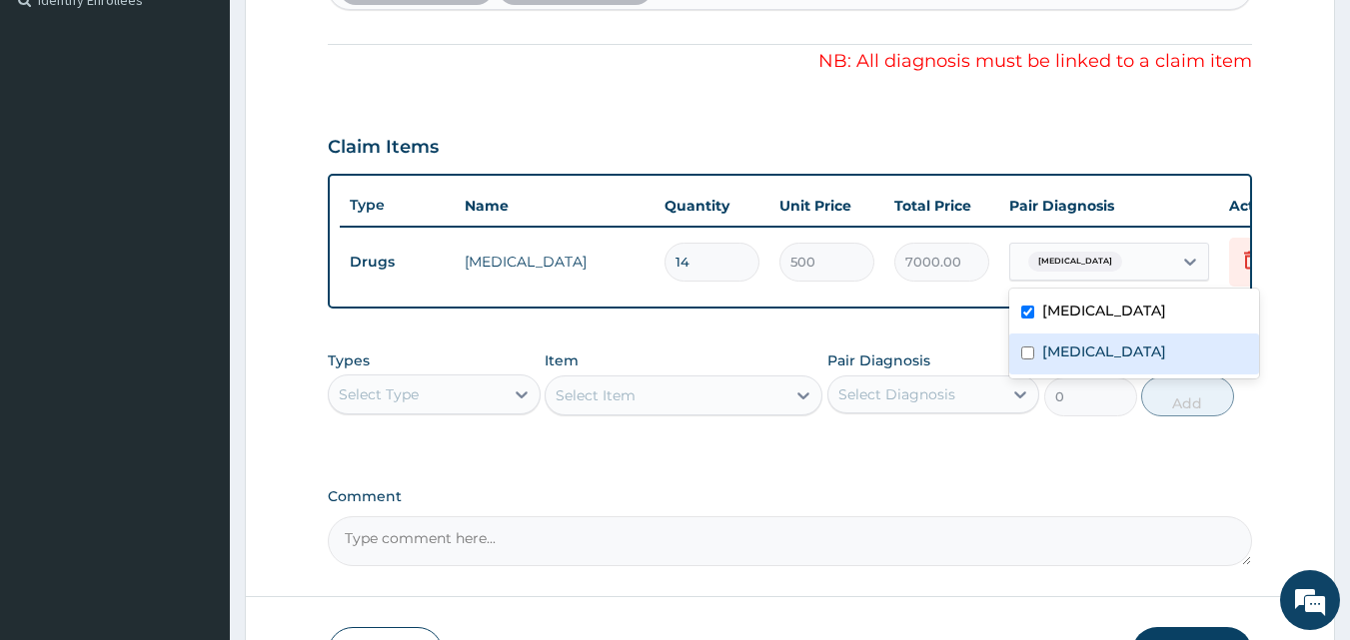
click at [1129, 347] on div "[MEDICAL_DATA]" at bounding box center [1134, 354] width 250 height 41
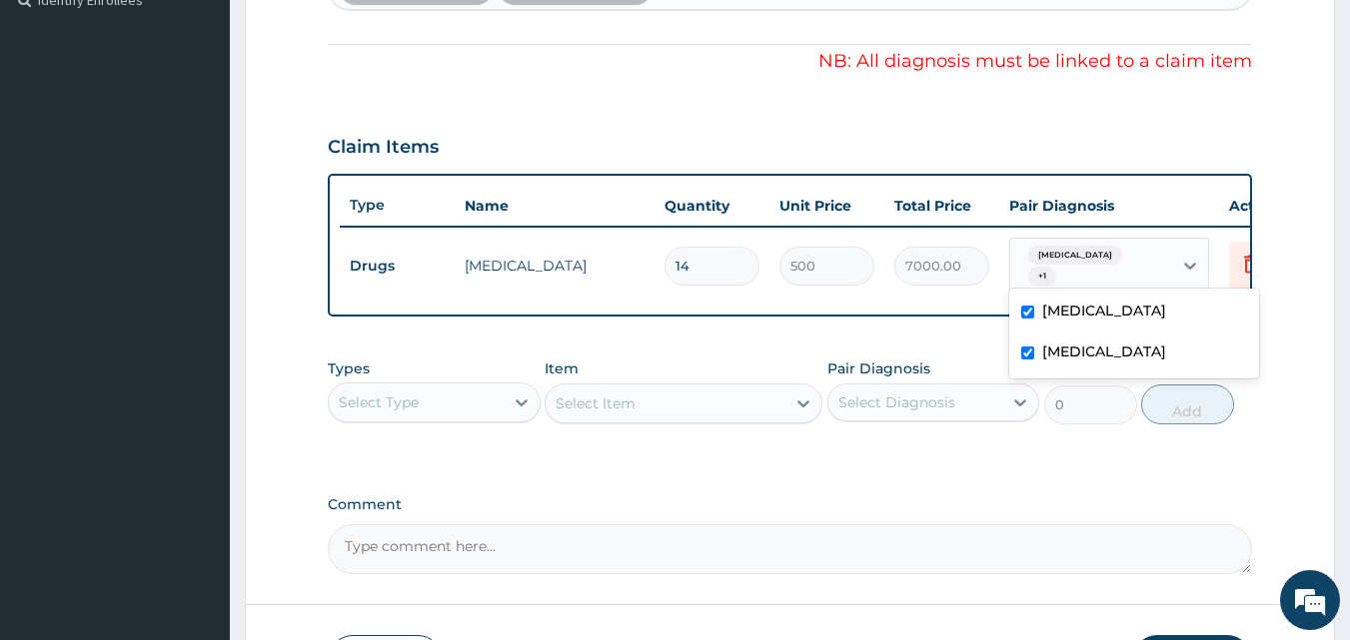
scroll to position [720, 0]
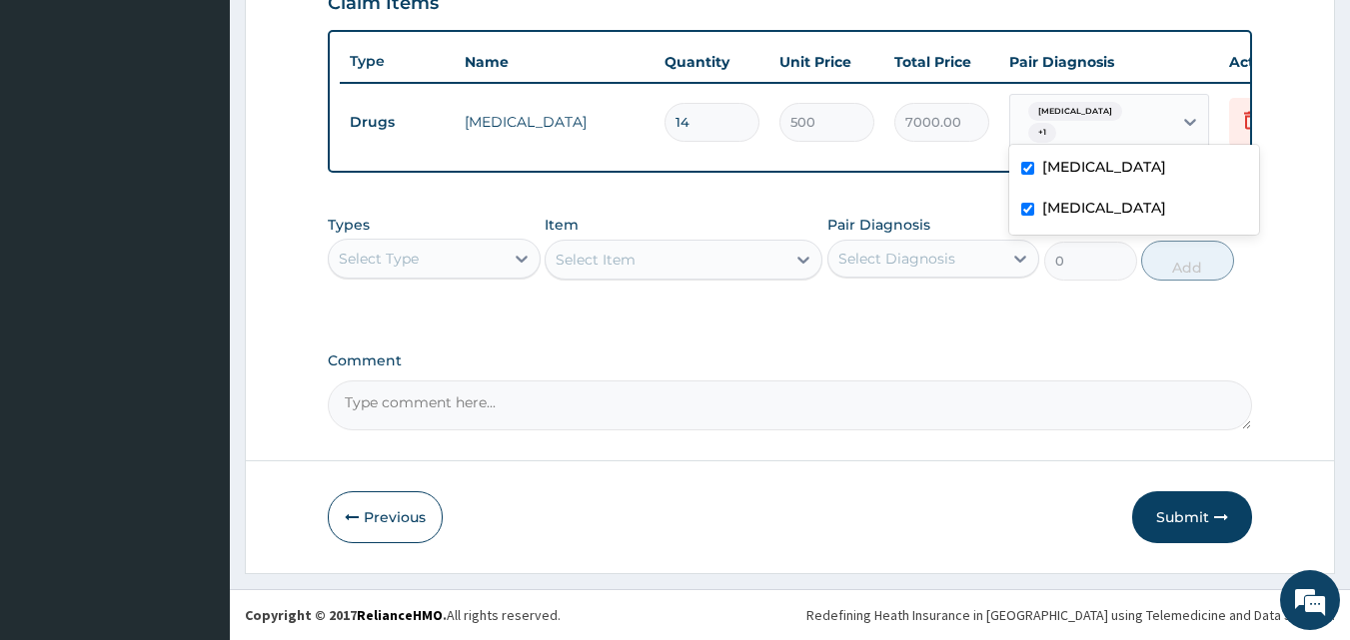
click at [1090, 198] on label "[MEDICAL_DATA]" at bounding box center [1104, 208] width 124 height 20
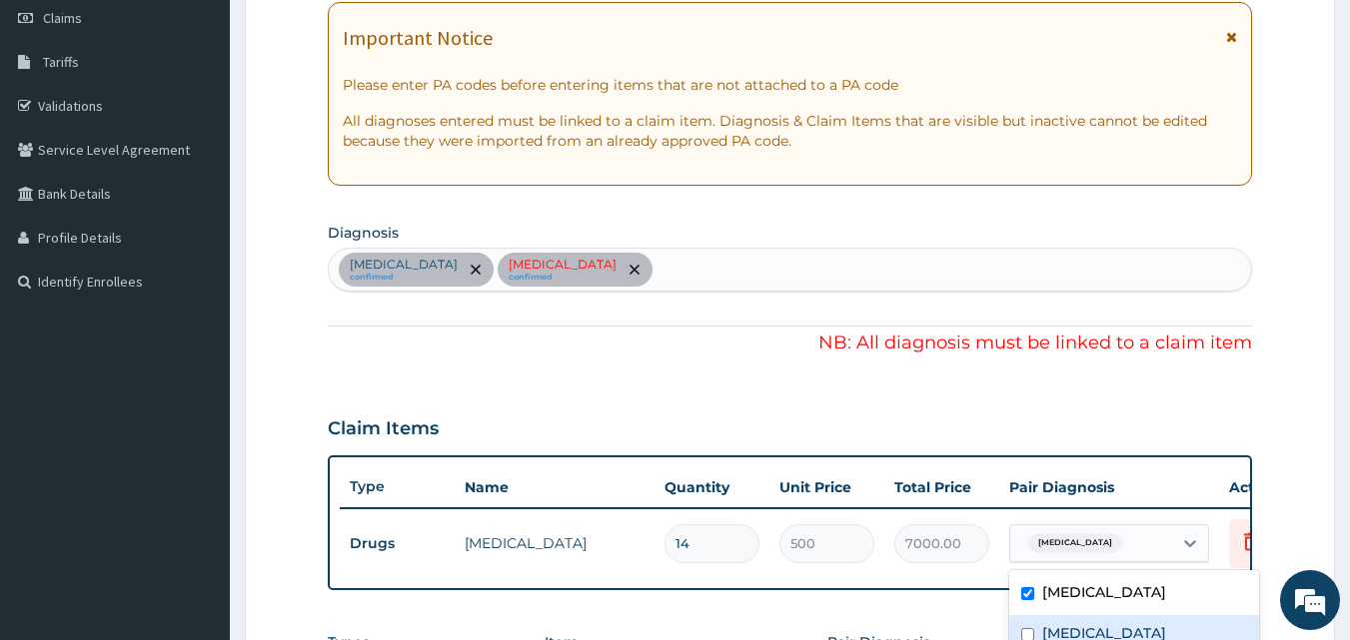
scroll to position [243, 0]
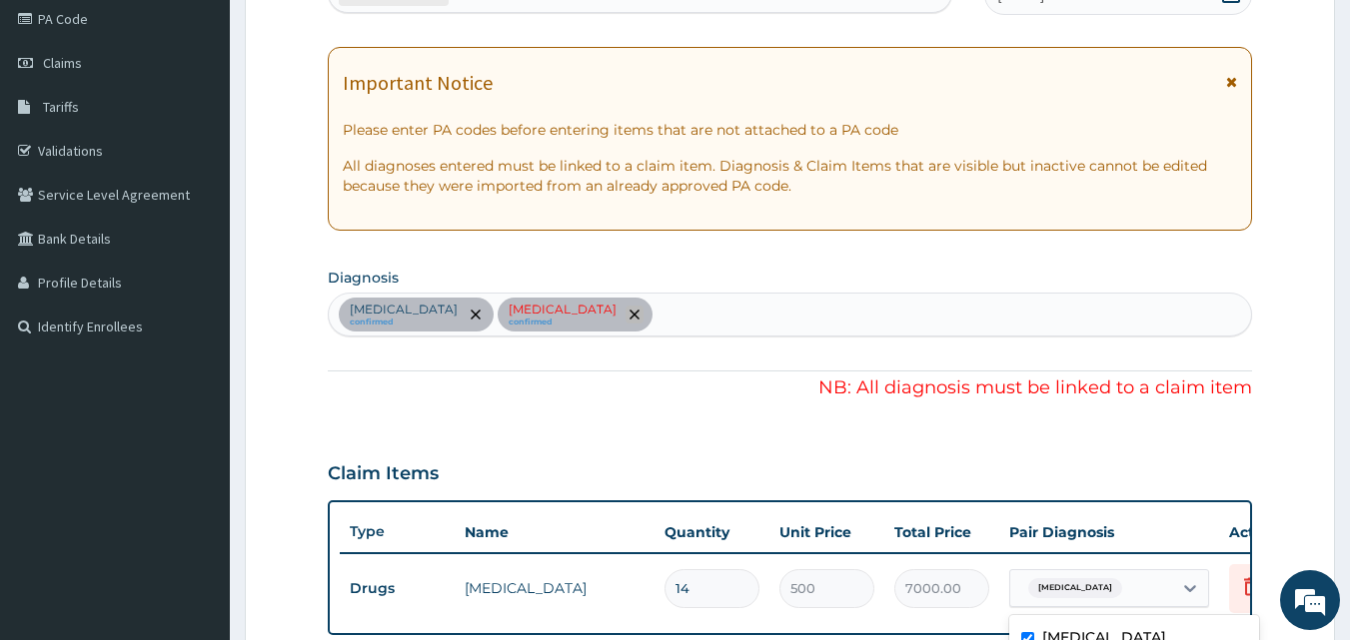
click at [625, 321] on span "remove selection option" at bounding box center [634, 315] width 18 height 18
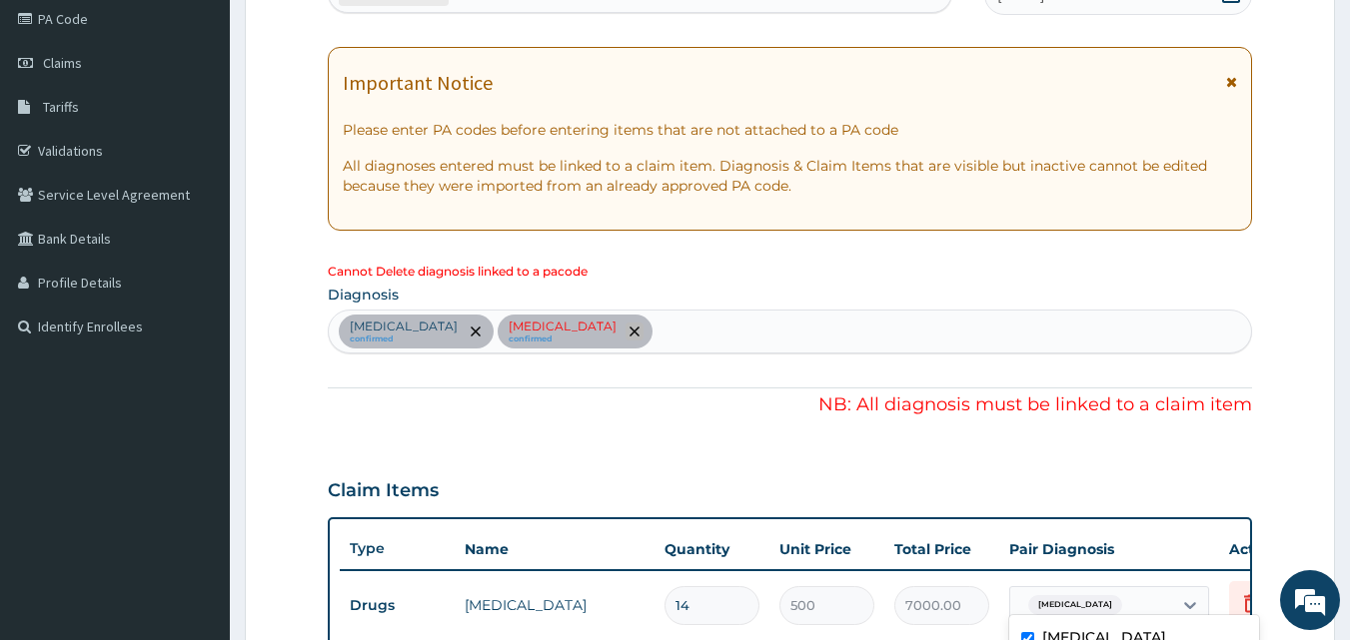
click at [629, 328] on icon "remove selection option" at bounding box center [634, 332] width 10 height 10
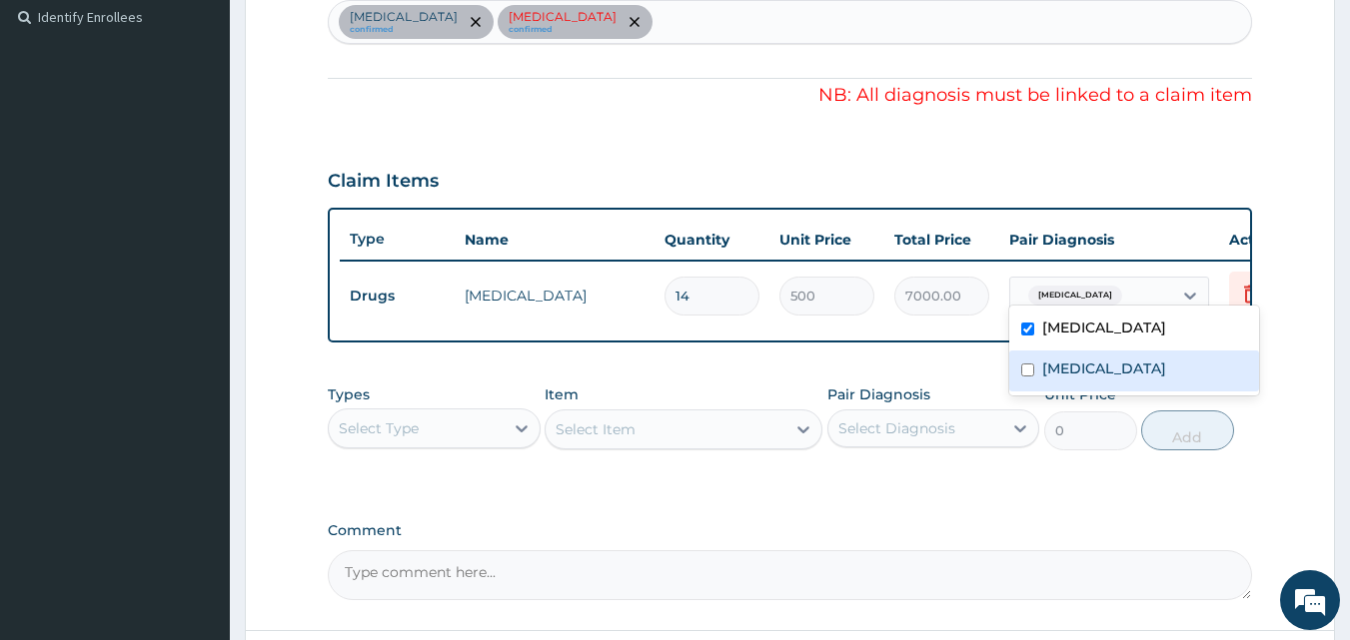
scroll to position [609, 0]
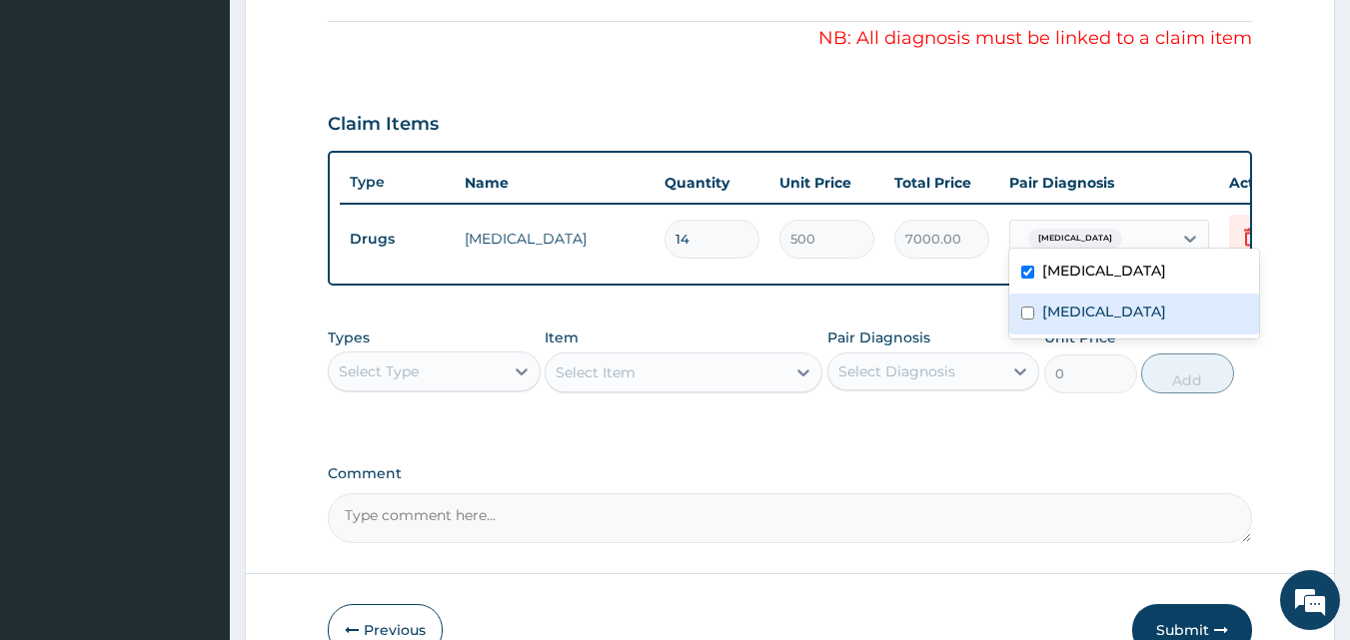
click at [1060, 318] on label "Malaria" at bounding box center [1104, 312] width 124 height 20
checkbox input "true"
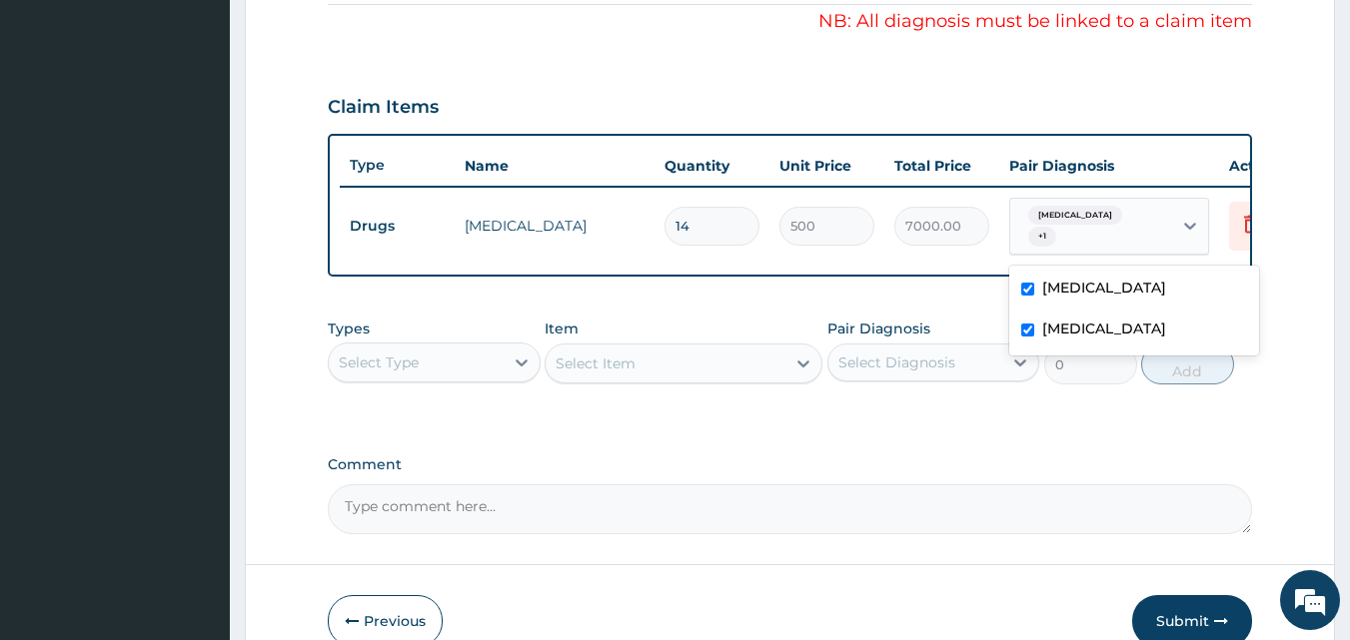
scroll to position [717, 0]
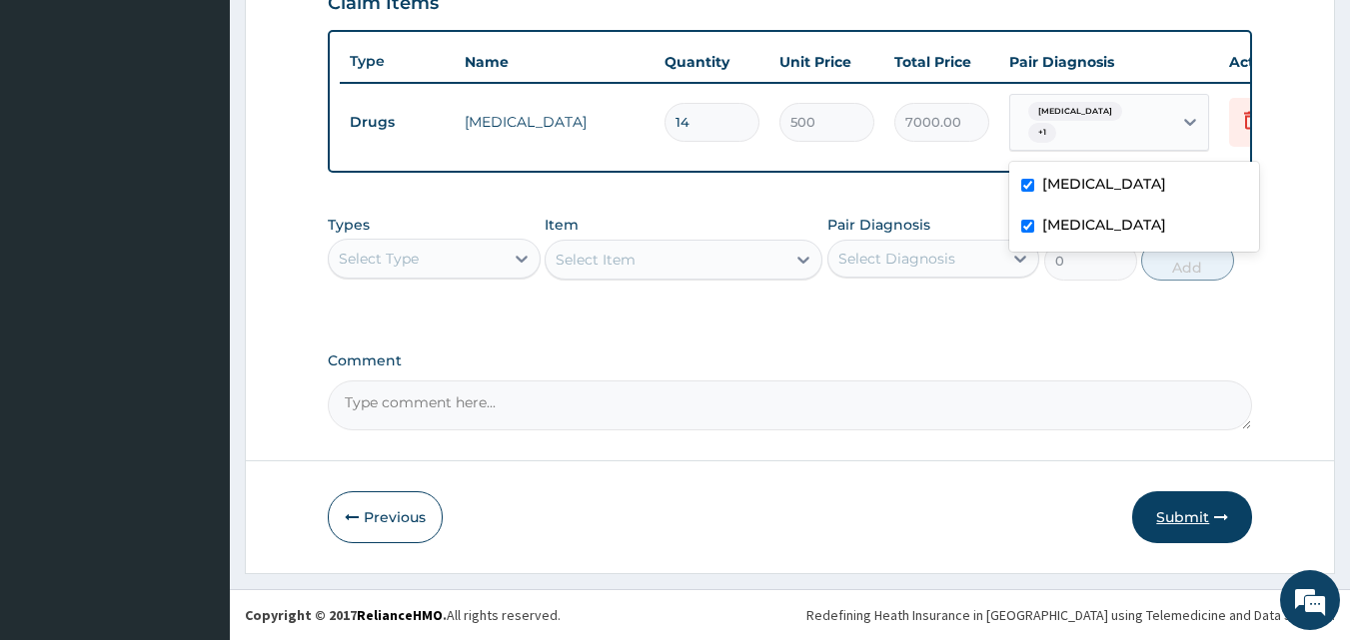
click at [1202, 523] on button "Submit" at bounding box center [1192, 517] width 120 height 52
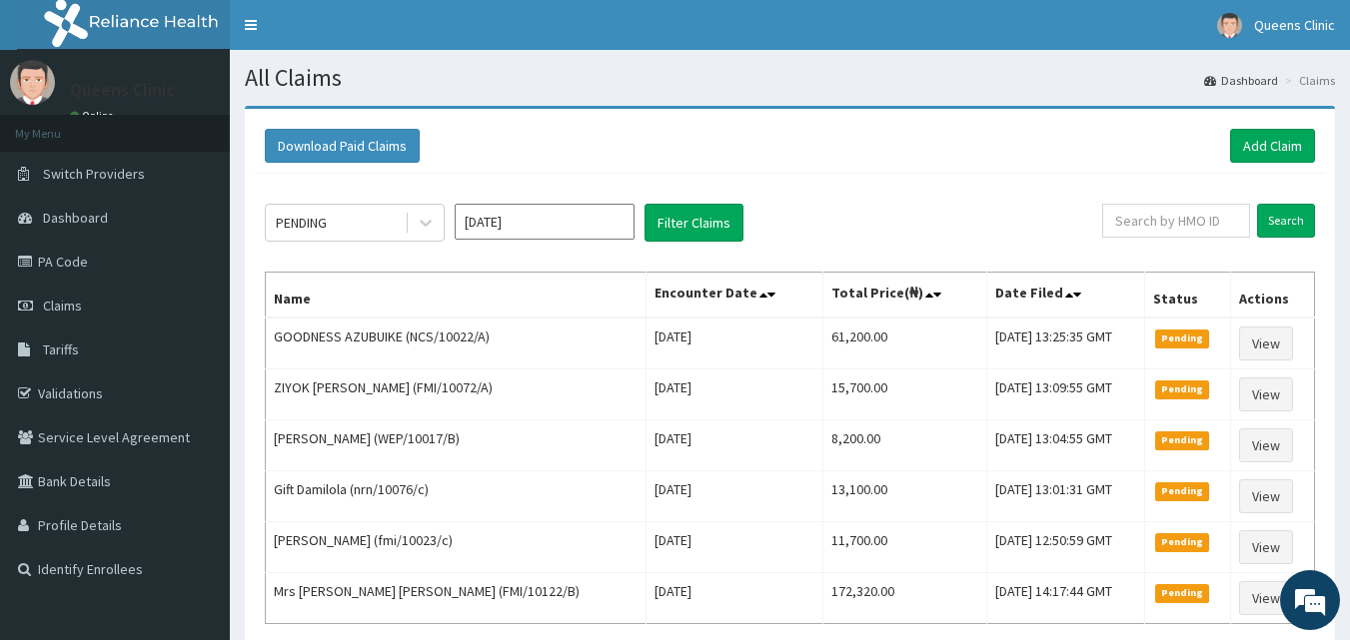
click at [551, 214] on input "[DATE]" at bounding box center [545, 222] width 180 height 36
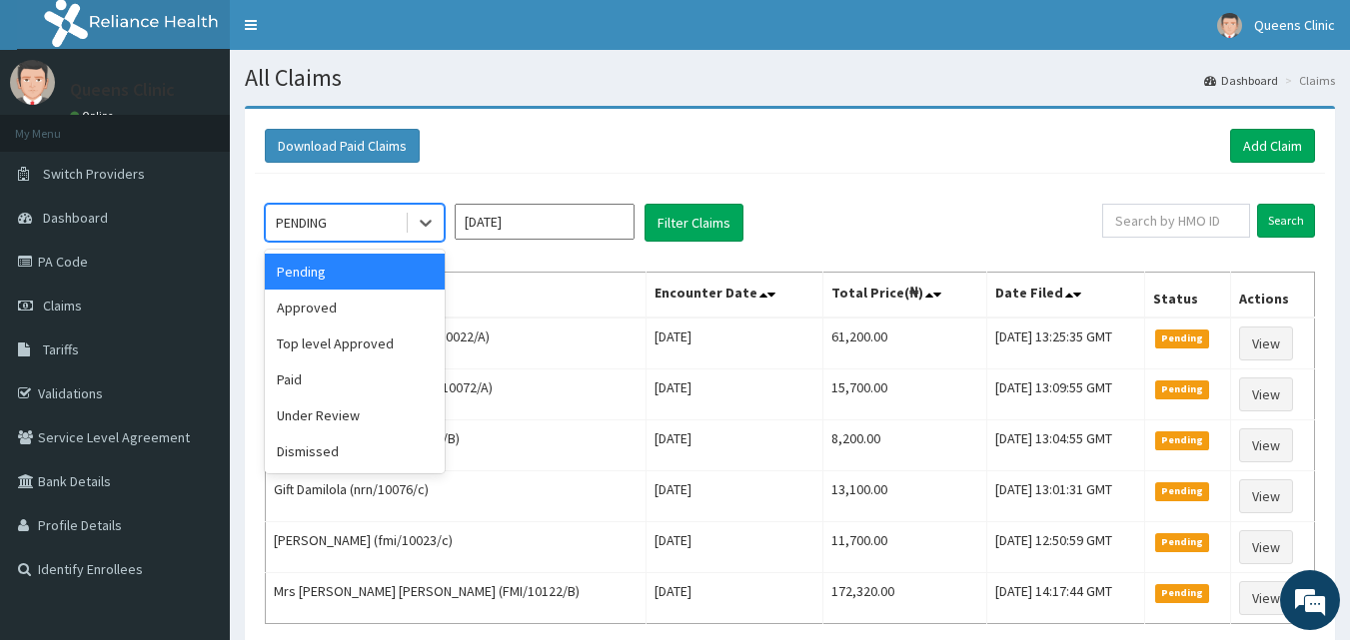
click at [401, 226] on div "PENDING" at bounding box center [335, 223] width 139 height 32
click at [364, 309] on div "Approved" at bounding box center [355, 308] width 180 height 36
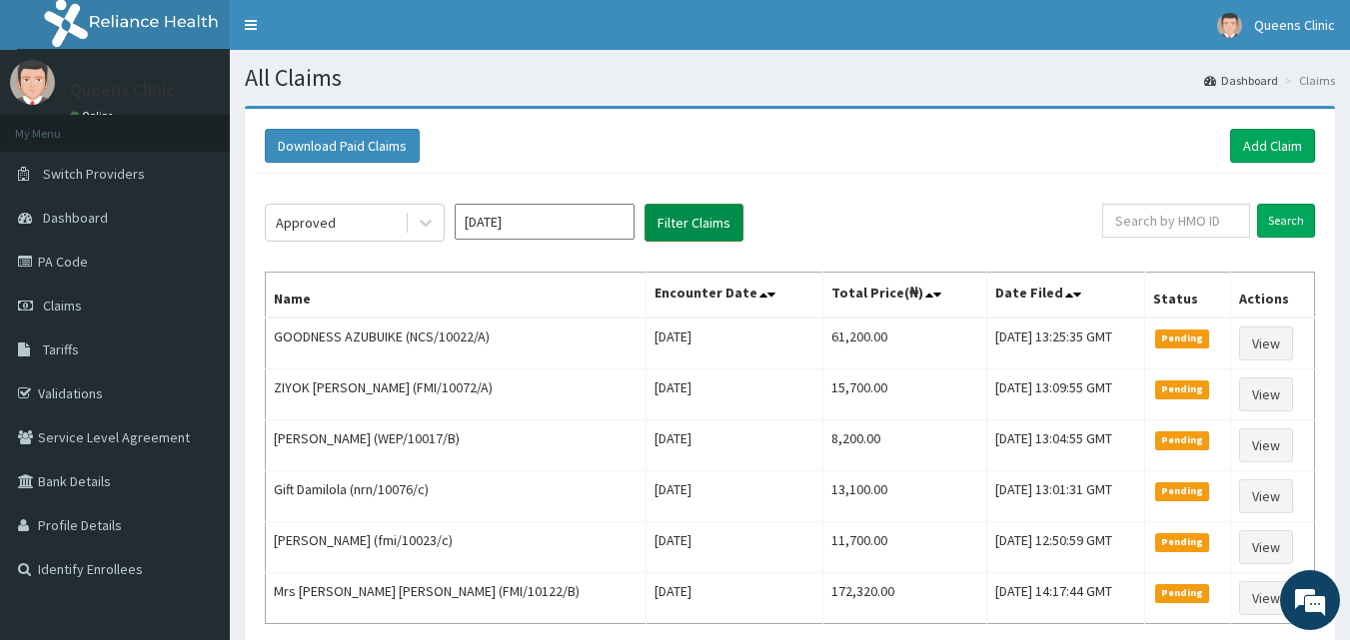
click at [683, 233] on button "Filter Claims" at bounding box center [693, 223] width 99 height 38
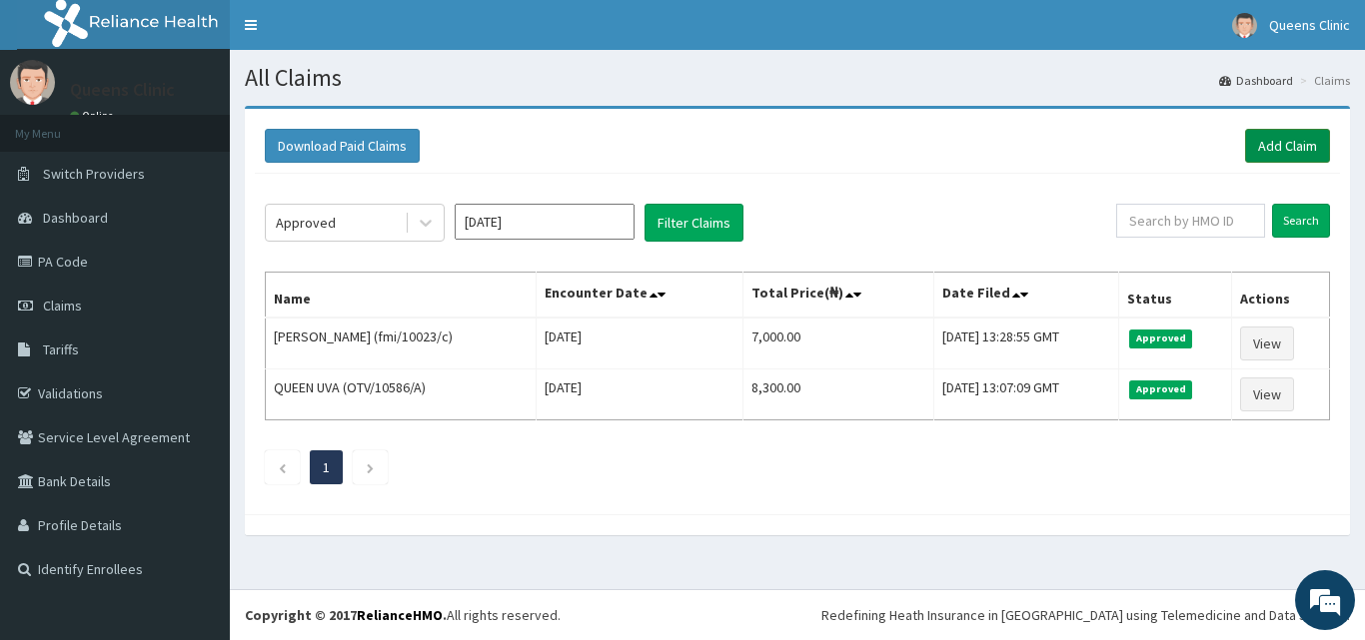
click at [1279, 149] on link "Add Claim" at bounding box center [1287, 146] width 85 height 34
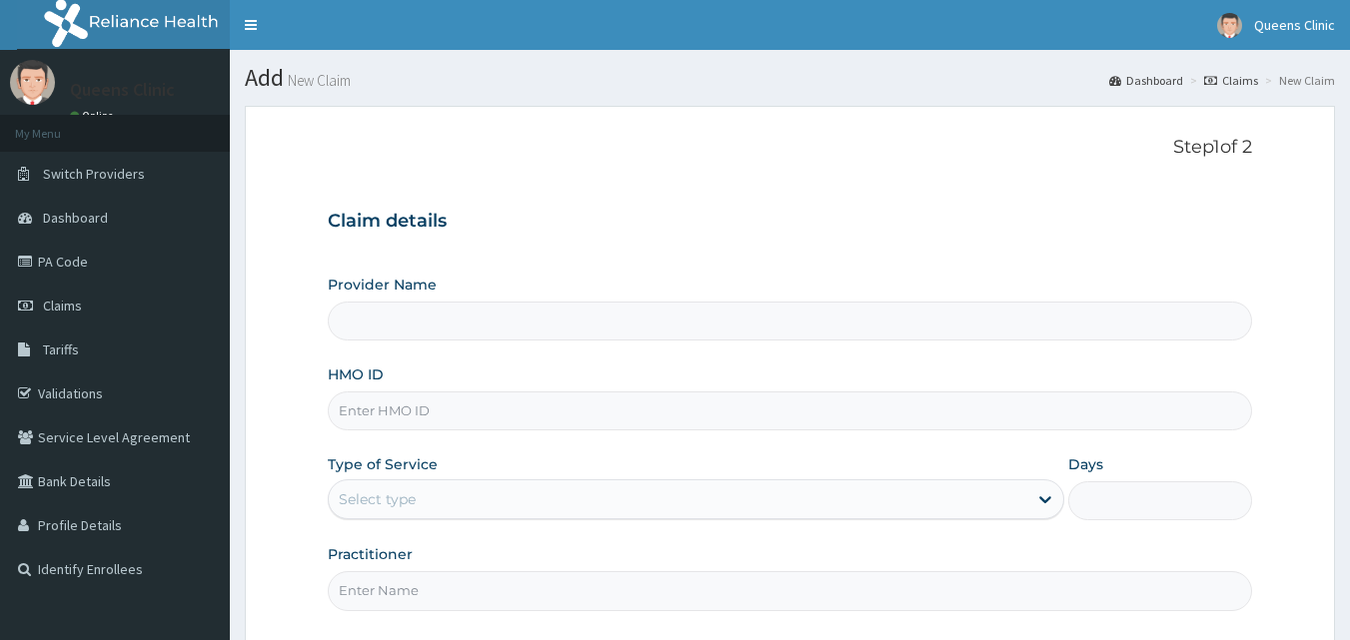
type input "QUEENS CLINIC LIMITED [PERSON_NAME][GEOGRAPHIC_DATA]"
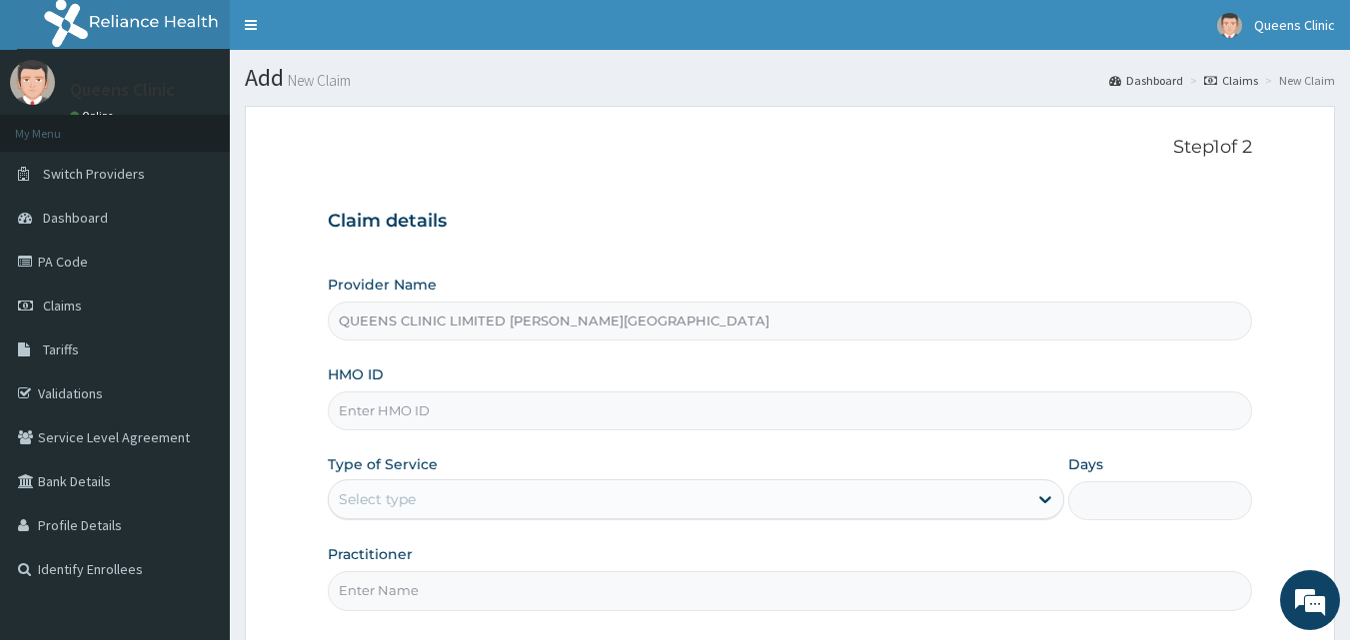
click at [415, 433] on div "Provider Name QUEENS CLINIC LIMITED ABUJA WUSE ZONE6 HMO ID Type of Service Sel…" at bounding box center [790, 443] width 925 height 336
click at [386, 383] on div "HMO ID" at bounding box center [790, 398] width 925 height 66
click at [388, 402] on input "HMO ID" at bounding box center [790, 411] width 925 height 39
paste input "SWG/10208/A"
type input "SWG/10208/A"
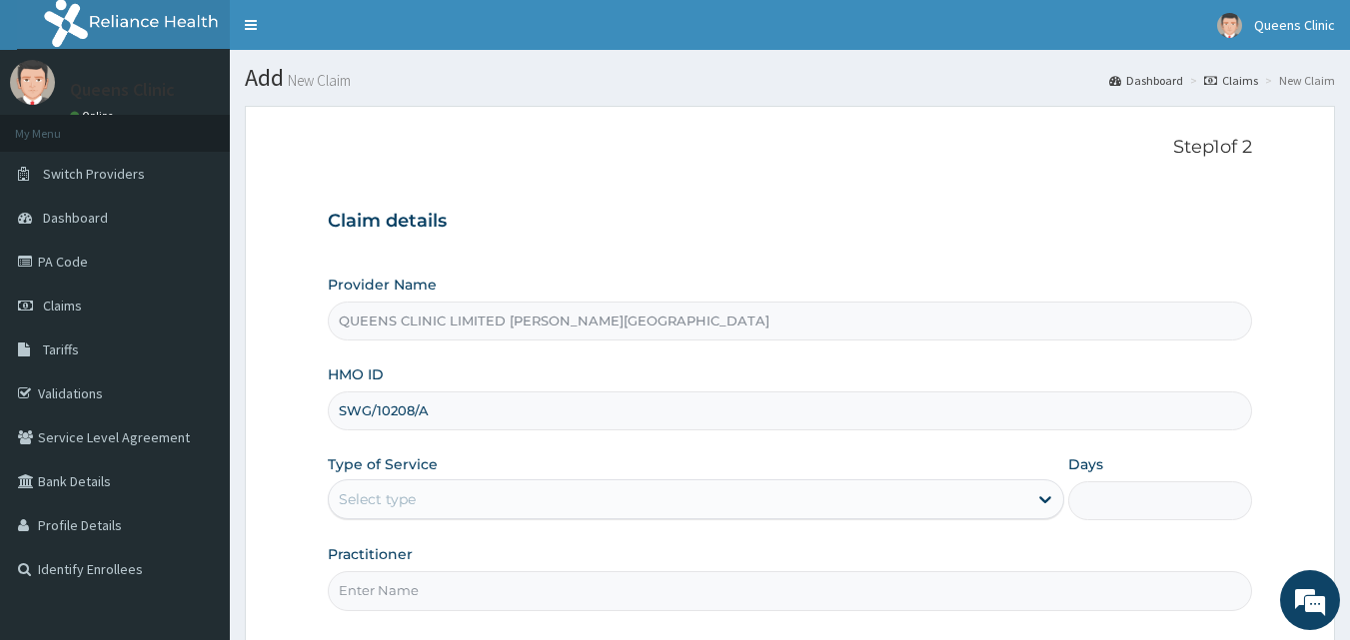
click at [407, 495] on div "Select type" at bounding box center [377, 500] width 77 height 20
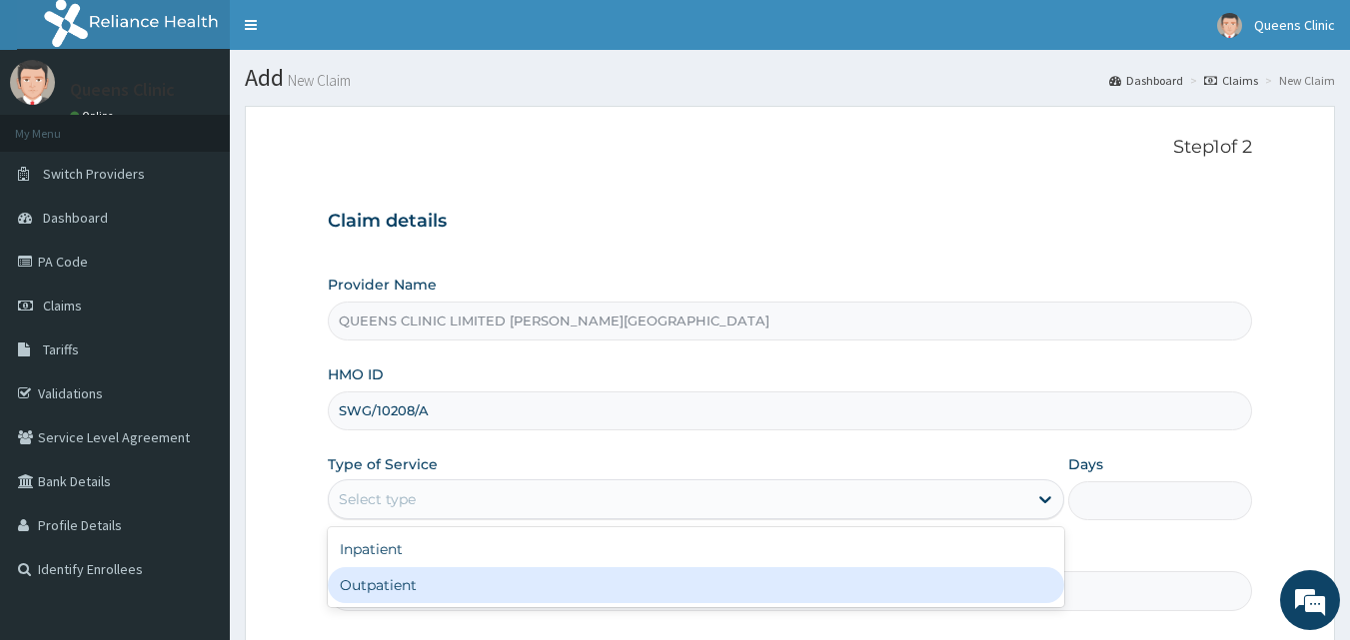
click at [407, 582] on div "Outpatient" at bounding box center [696, 585] width 736 height 36
type input "1"
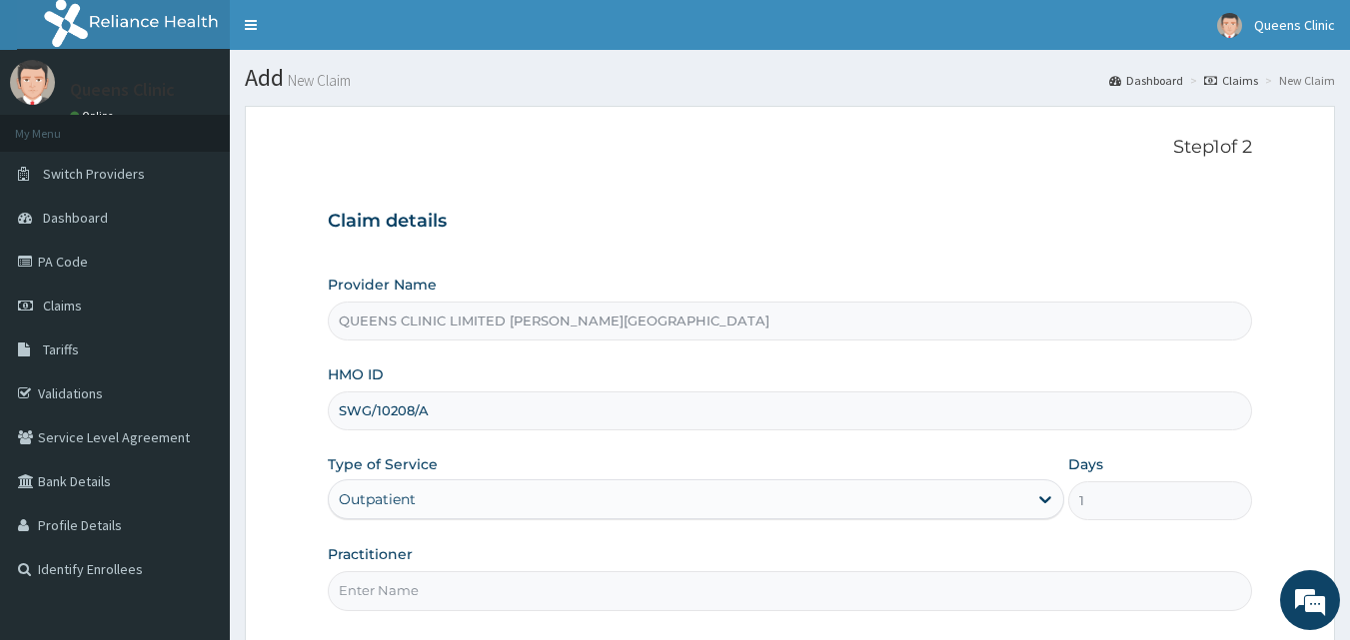
click at [387, 569] on div "Practitioner" at bounding box center [790, 577] width 925 height 66
click at [389, 585] on input "Practitioner" at bounding box center [790, 590] width 925 height 39
paste input "Dr. Ihechere Mezu"
type input "Dr. Ihechere Mezu"
drag, startPoint x: 432, startPoint y: 408, endPoint x: 341, endPoint y: 408, distance: 90.9
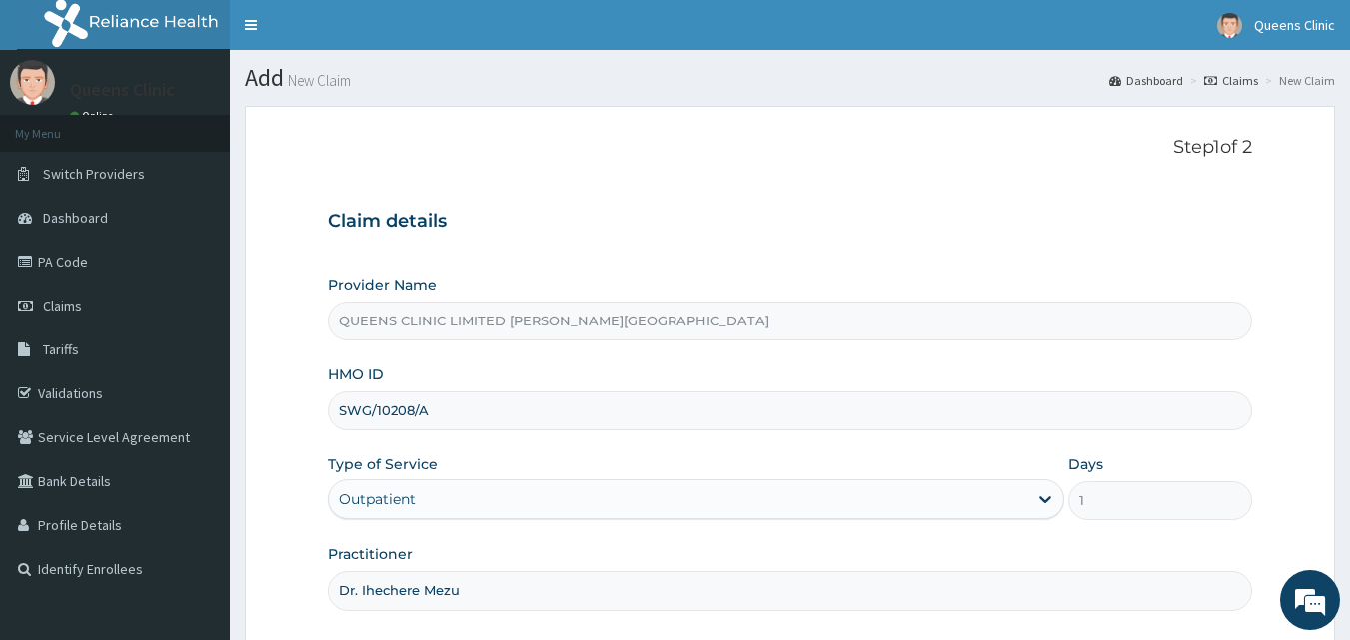
click at [341, 408] on input "SWG/10208/A" at bounding box center [790, 411] width 925 height 39
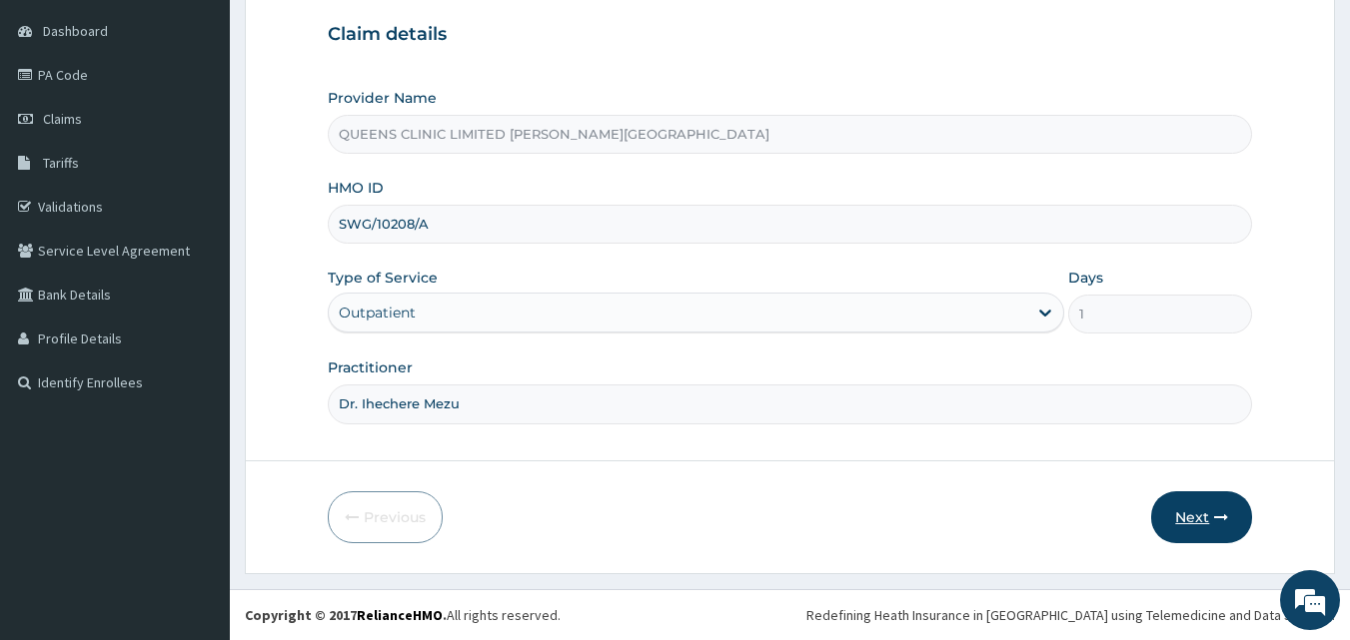
click at [1216, 523] on icon "button" at bounding box center [1221, 517] width 14 height 14
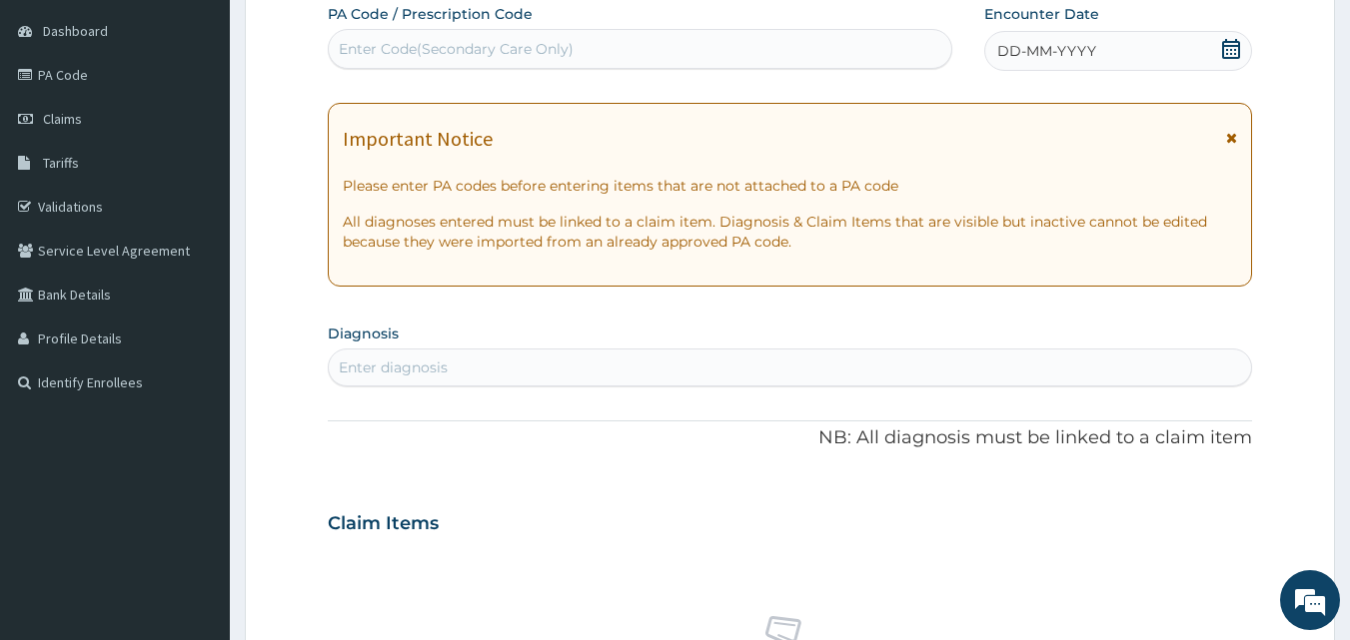
click at [576, 58] on div "Enter Code(Secondary Care Only)" at bounding box center [640, 49] width 623 height 32
paste input "PA/61B020"
type input "PA/61B020"
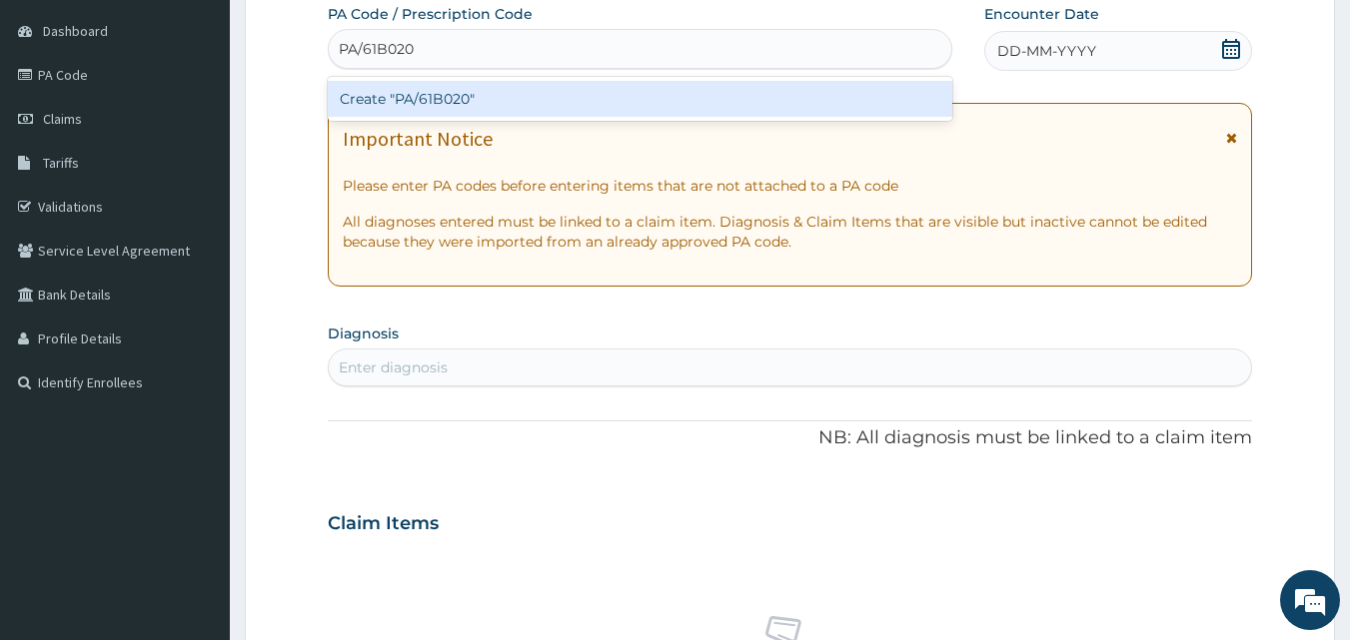
click at [558, 94] on div "Create "PA/61B020"" at bounding box center [640, 99] width 625 height 36
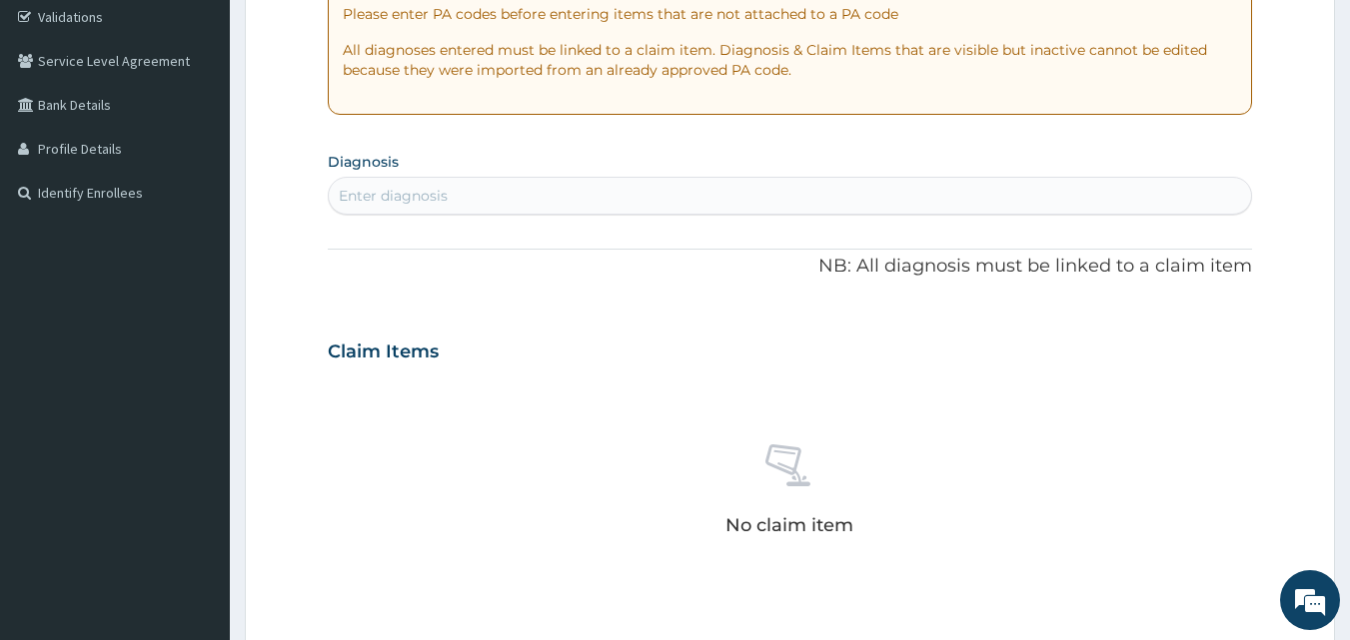
scroll to position [744, 0]
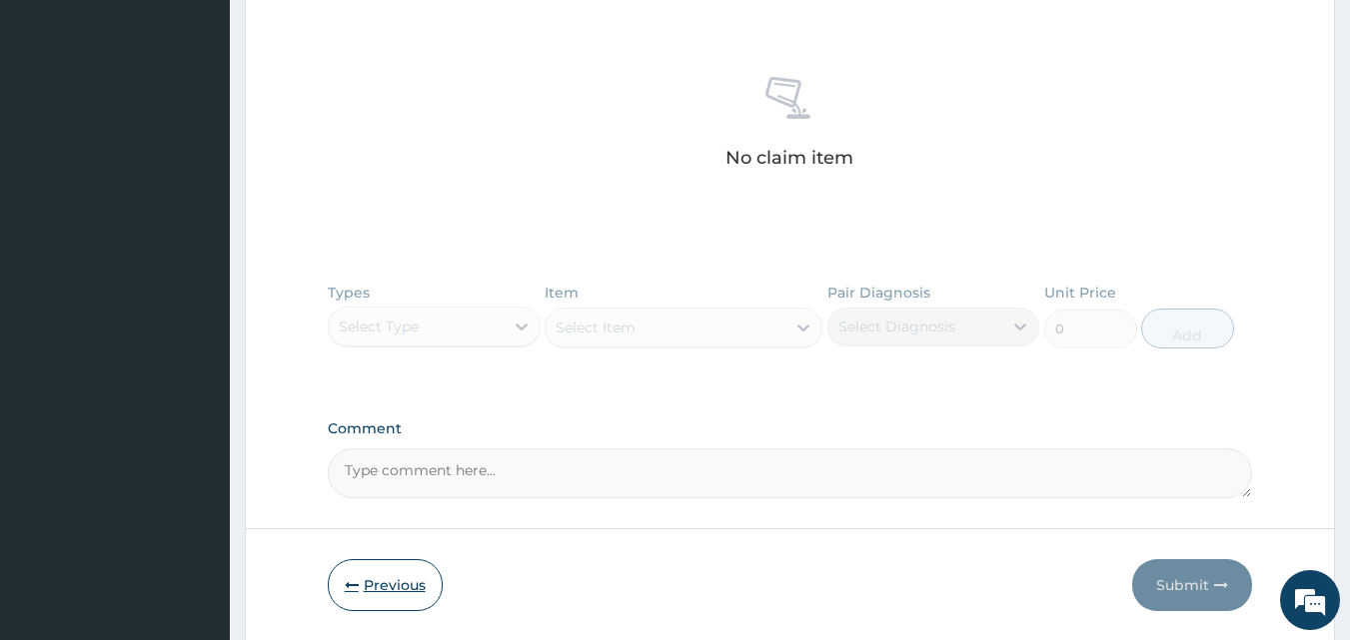
click at [373, 565] on button "Previous" at bounding box center [385, 585] width 115 height 52
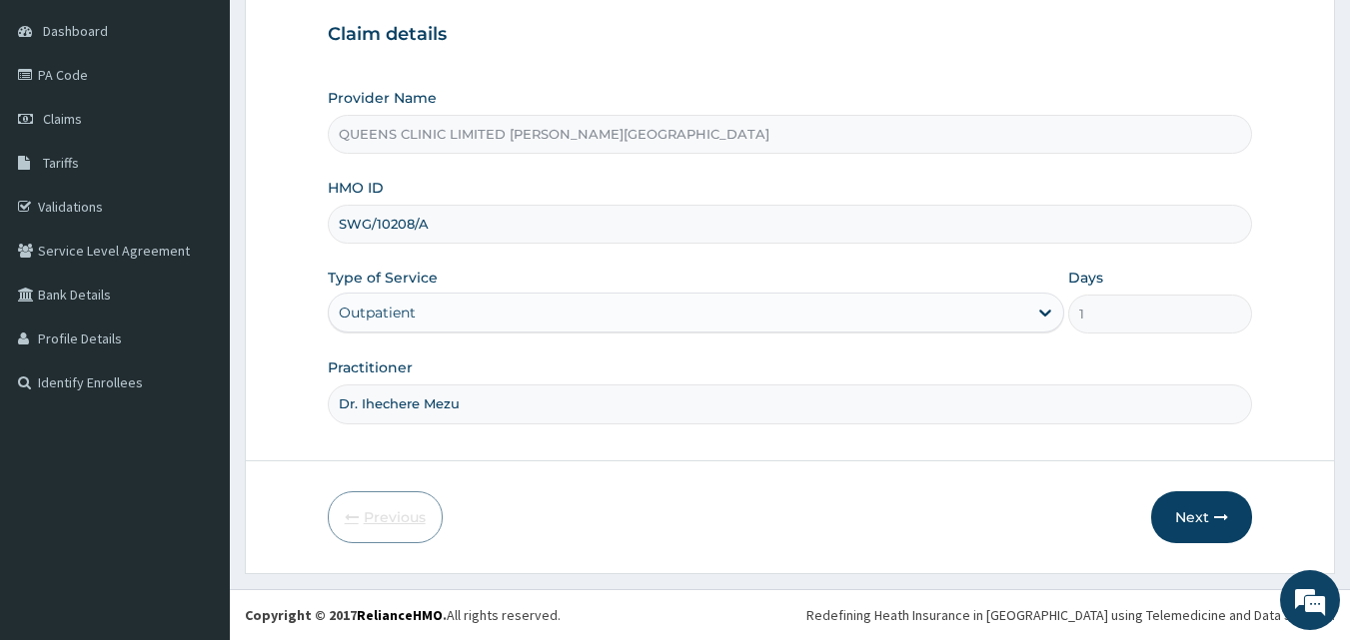
scroll to position [187, 0]
drag, startPoint x: 436, startPoint y: 227, endPoint x: 337, endPoint y: 225, distance: 98.9
click at [337, 225] on input "SWG/10208/A" at bounding box center [790, 224] width 925 height 39
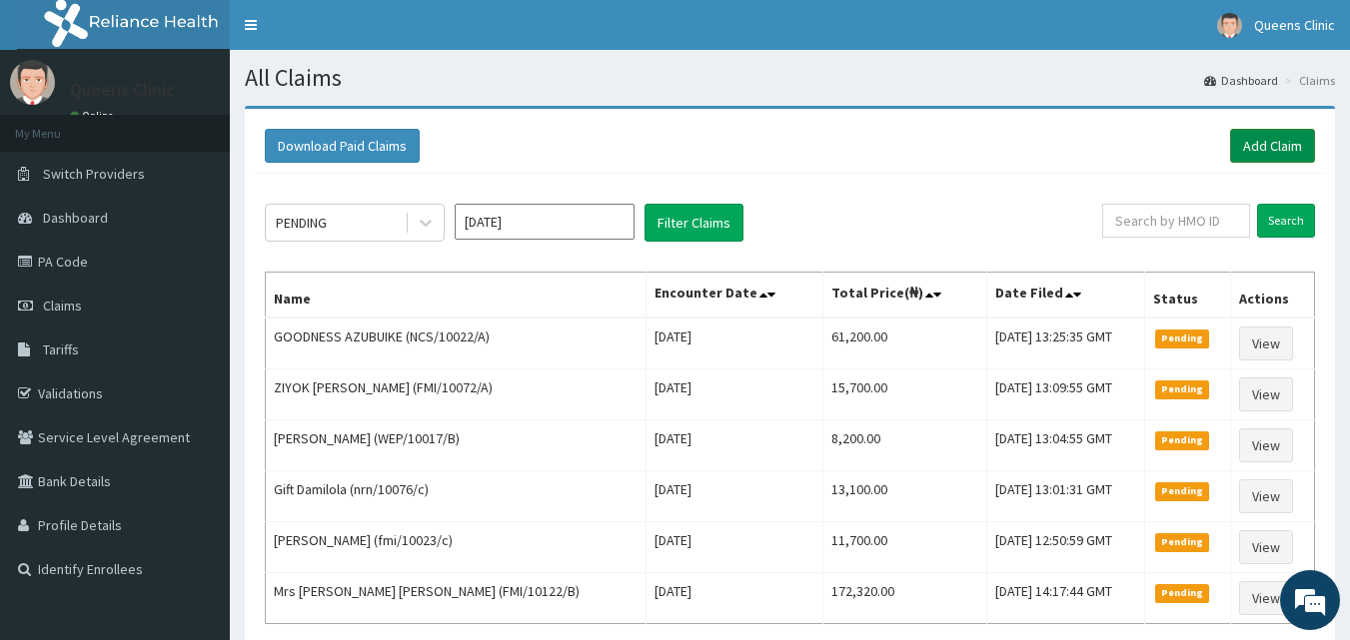
click at [1273, 151] on link "Add Claim" at bounding box center [1272, 146] width 85 height 34
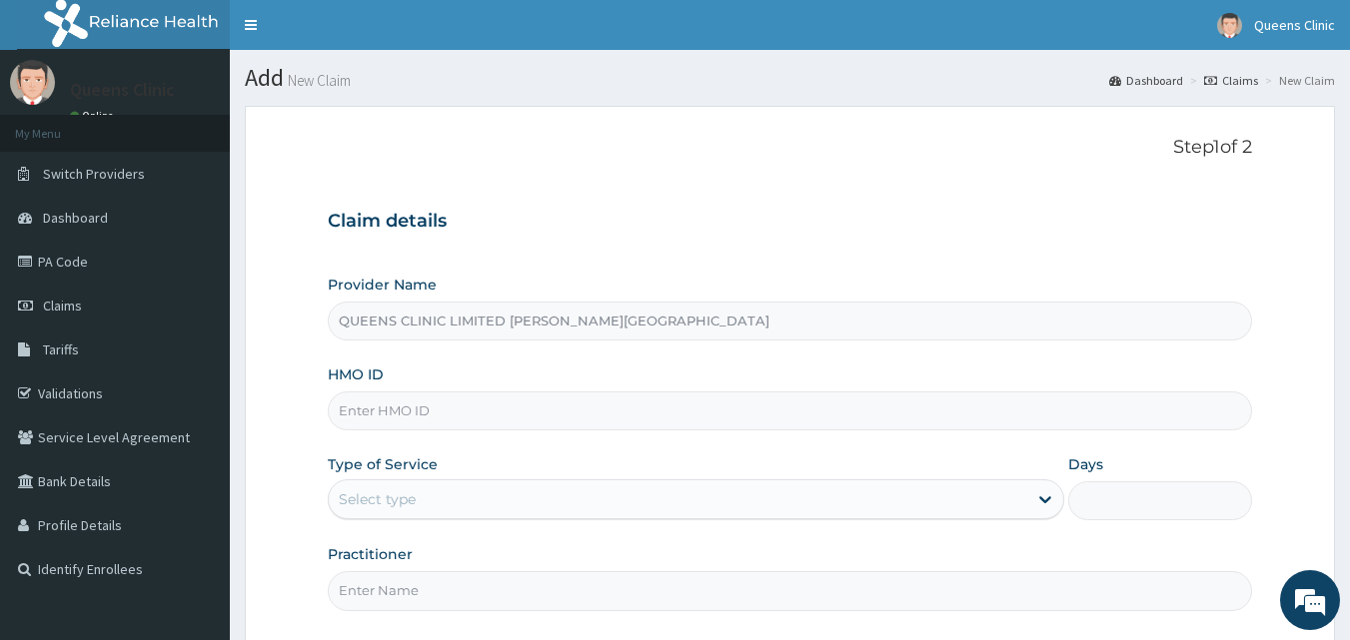
click at [406, 419] on input "HMO ID" at bounding box center [790, 411] width 925 height 39
drag, startPoint x: 447, startPoint y: 413, endPoint x: 311, endPoint y: 416, distance: 135.9
click at [311, 416] on form "Step 1 of 2 Claim details Provider Name QUEENS CLINIC LIMITED [GEOGRAPHIC_DATA]…" at bounding box center [790, 433] width 1090 height 655
type input "SLB/10702/A"
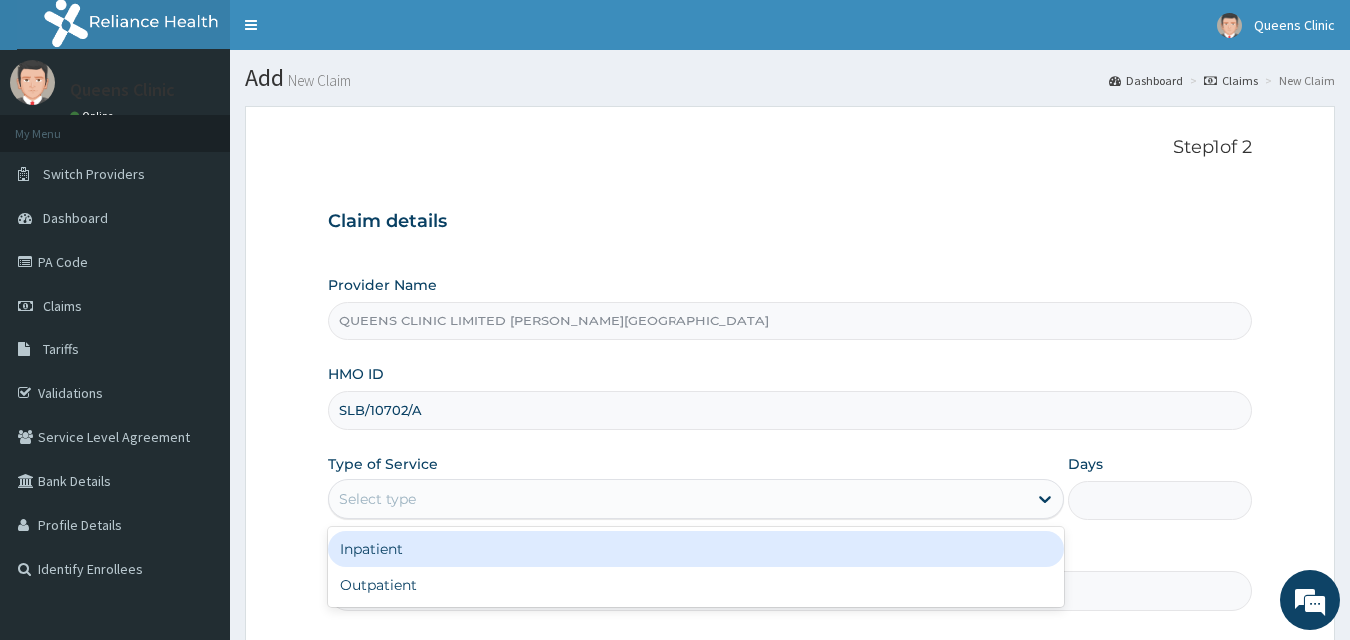
click at [403, 502] on div "Select type" at bounding box center [377, 500] width 77 height 20
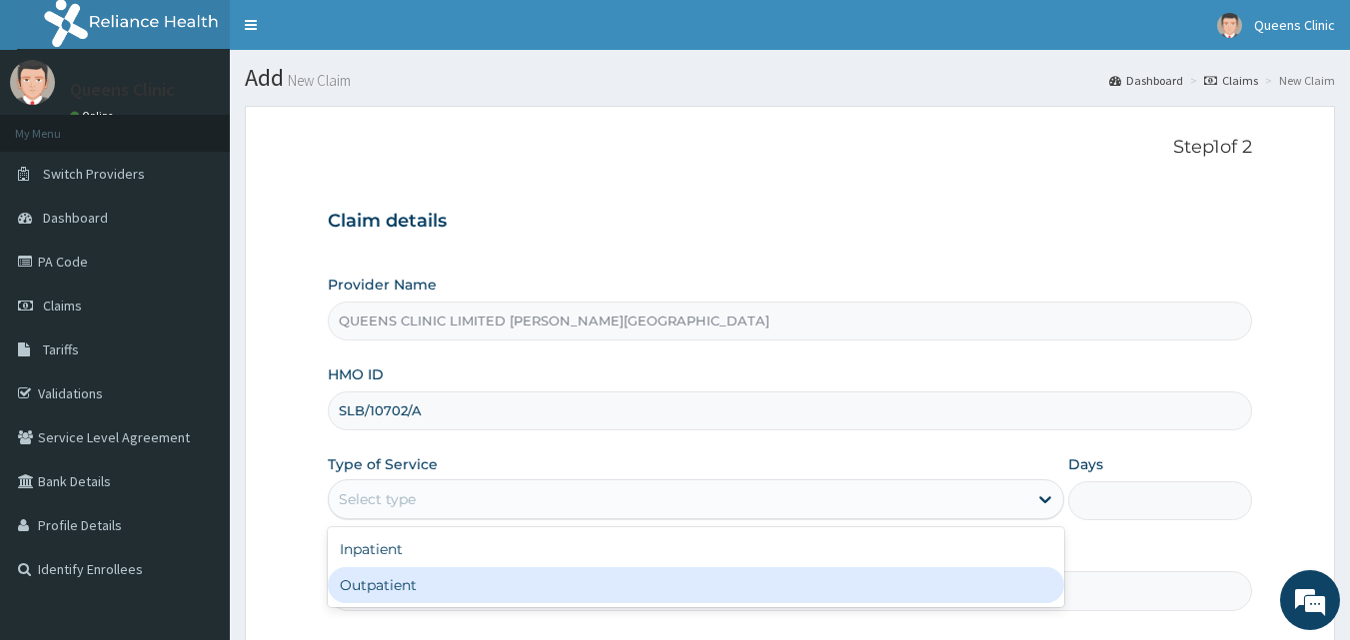
click at [410, 576] on div "Outpatient" at bounding box center [696, 585] width 736 height 36
type input "1"
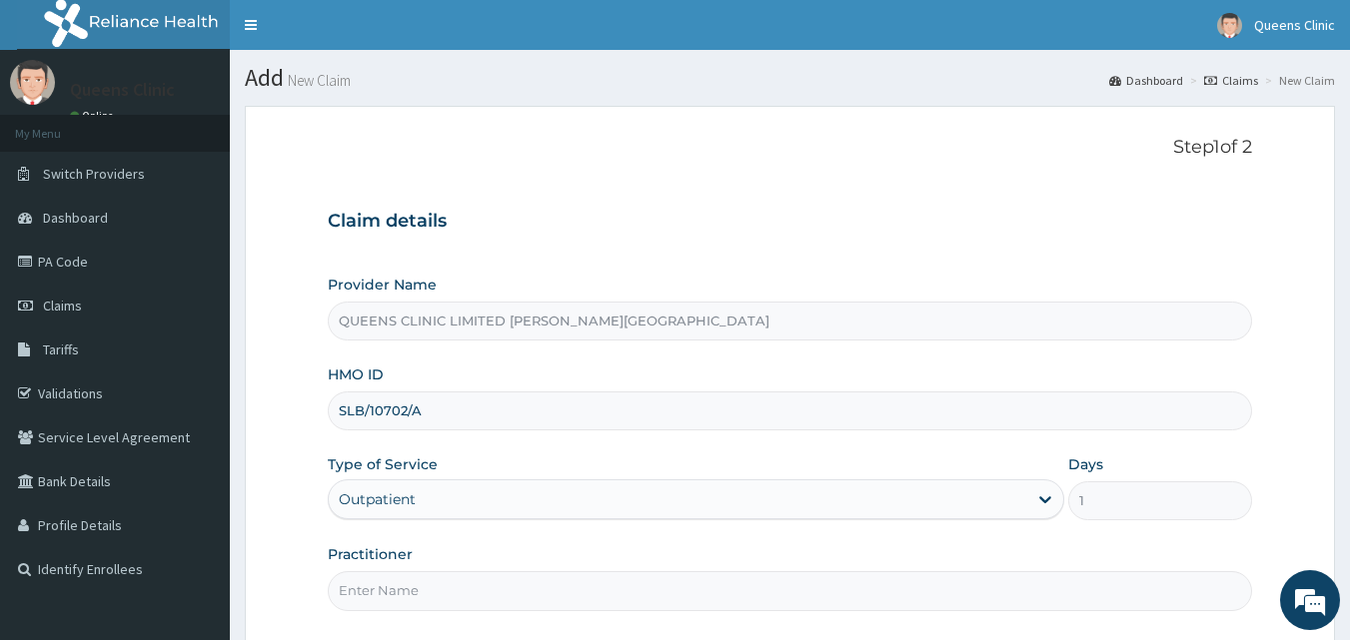
click at [434, 591] on input "Practitioner" at bounding box center [790, 590] width 925 height 39
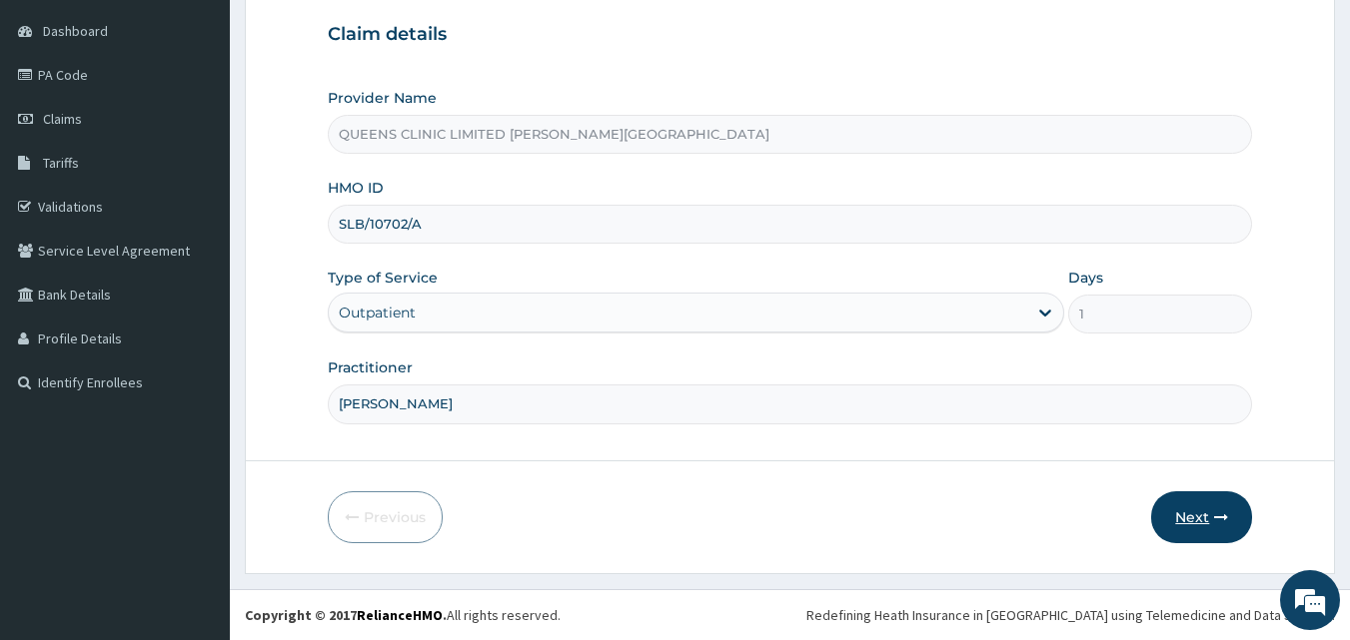
type input "[PERSON_NAME]"
click at [1207, 517] on button "Next" at bounding box center [1201, 517] width 101 height 52
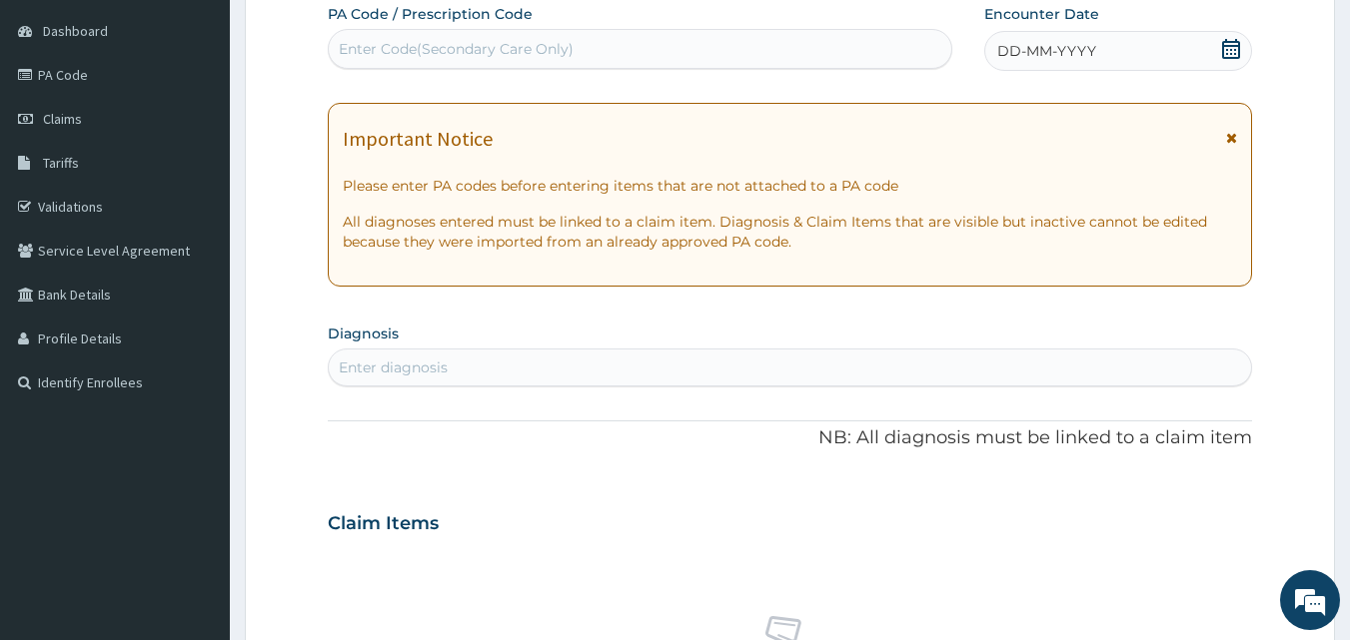
click at [483, 51] on div "Enter Code(Secondary Care Only)" at bounding box center [456, 49] width 235 height 20
paste input "PA/DBDC26"
type input "PA/DBDC26"
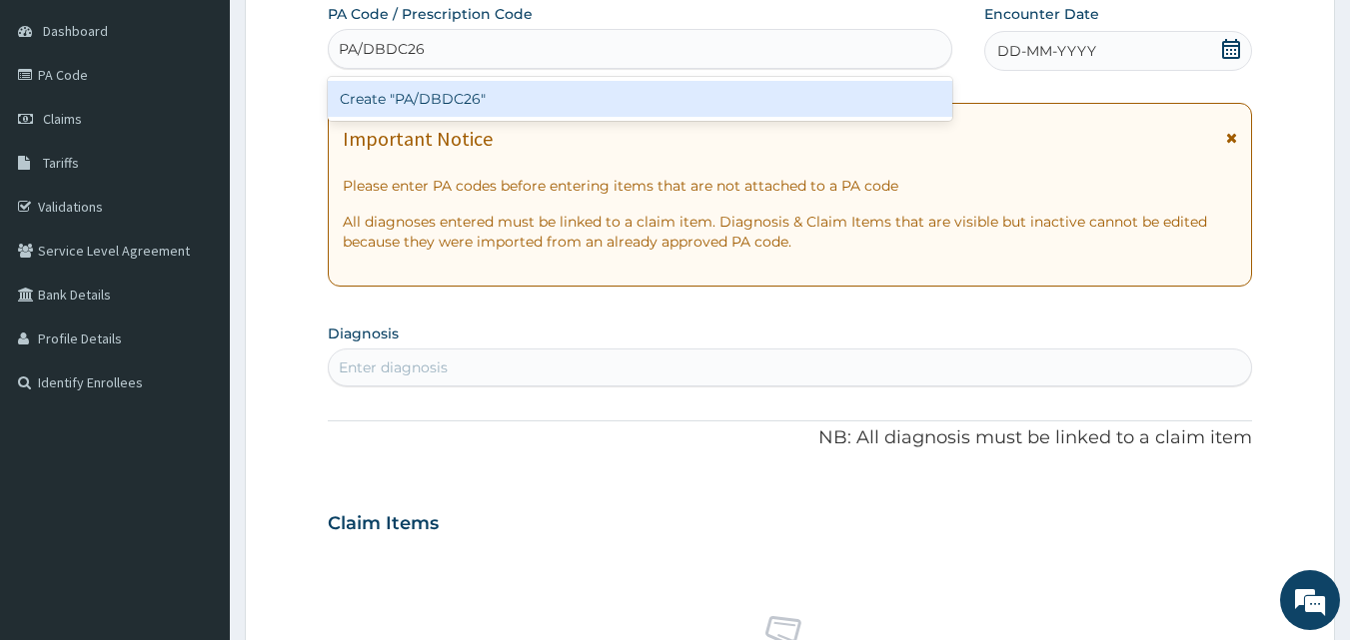
click at [475, 94] on div "Create "PA/DBDC26"" at bounding box center [640, 99] width 625 height 36
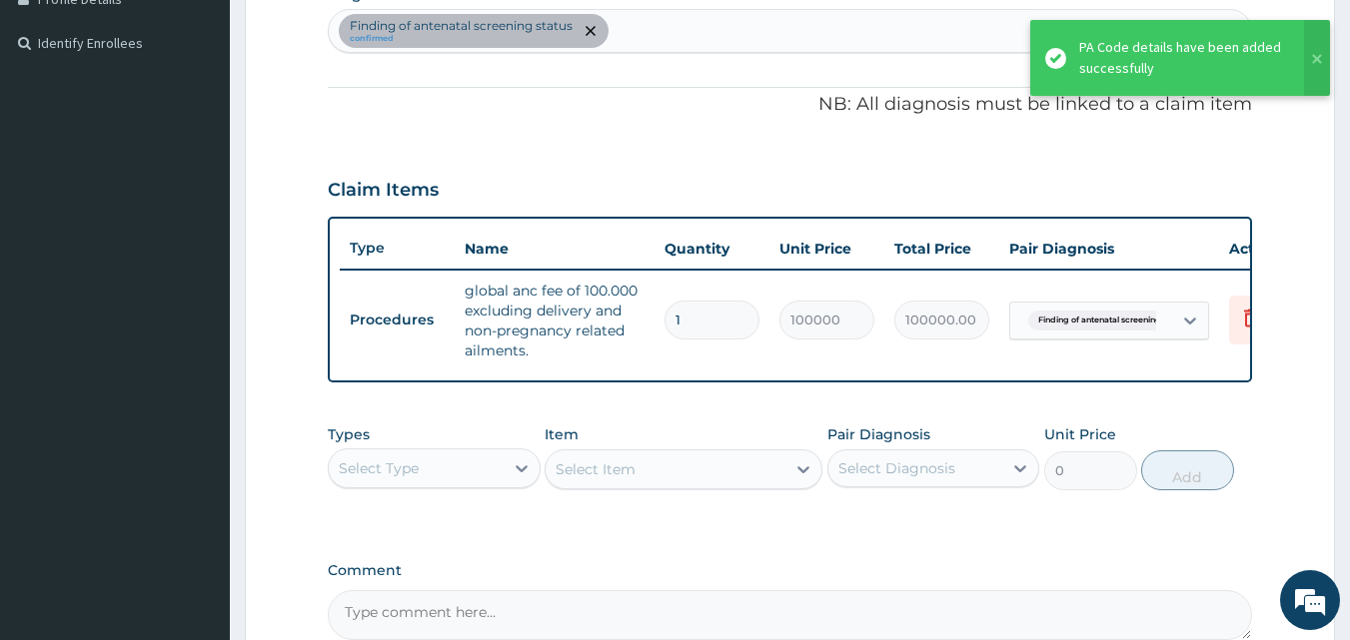
scroll to position [751, 0]
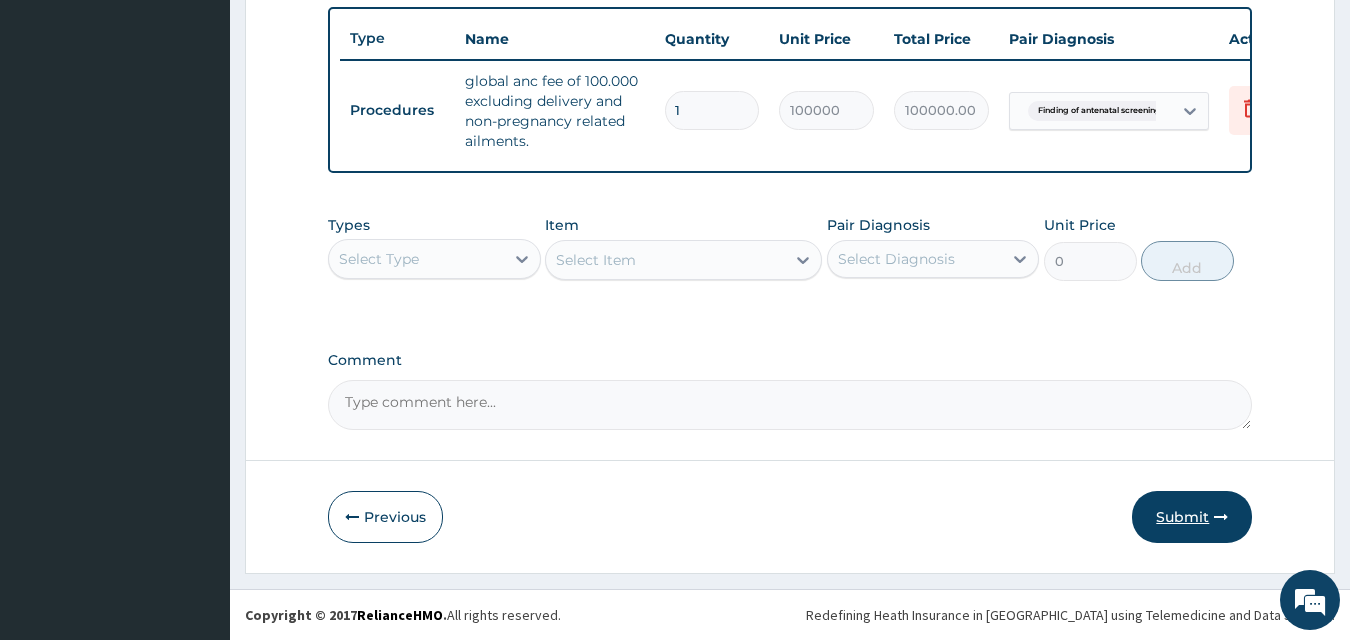
click at [1191, 516] on button "Submit" at bounding box center [1192, 517] width 120 height 52
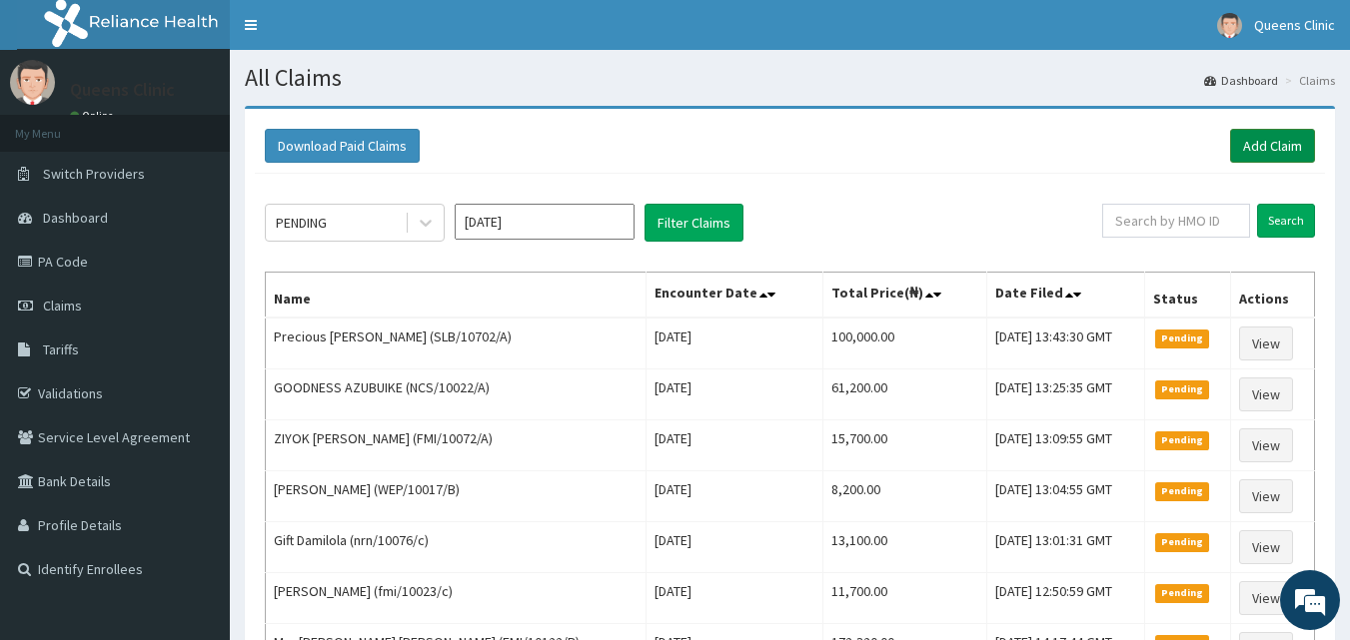
click at [1259, 149] on link "Add Claim" at bounding box center [1272, 146] width 85 height 34
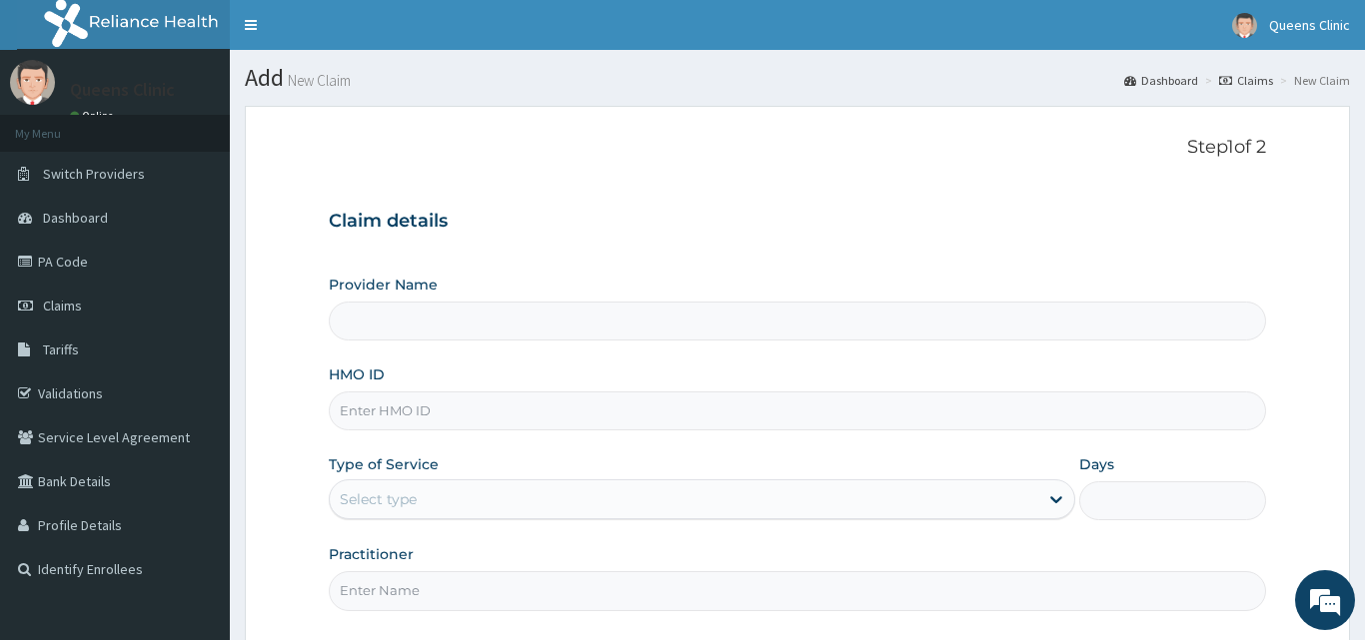
type input "QUEENS CLINIC LIMITED [PERSON_NAME][GEOGRAPHIC_DATA]"
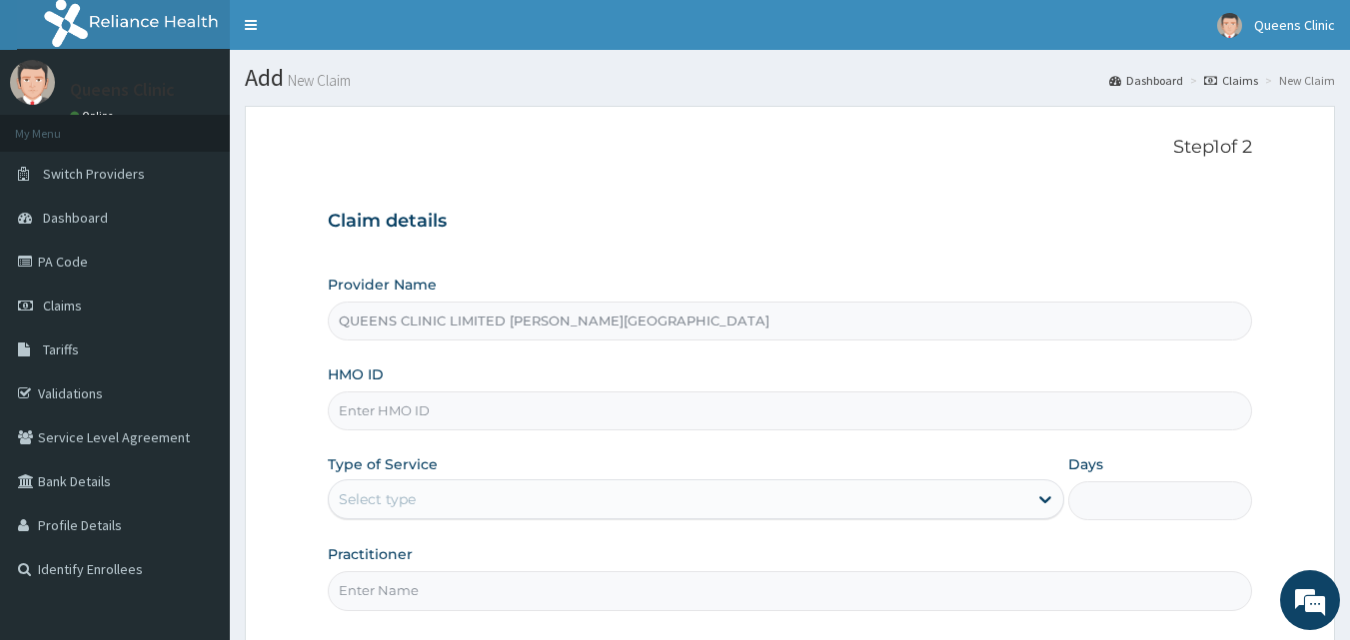
click at [390, 424] on input "HMO ID" at bounding box center [790, 411] width 925 height 39
paste input "FMI/10122/B"
type input "FMI/10122/B"
click at [390, 488] on div "Select type" at bounding box center [678, 500] width 698 height 32
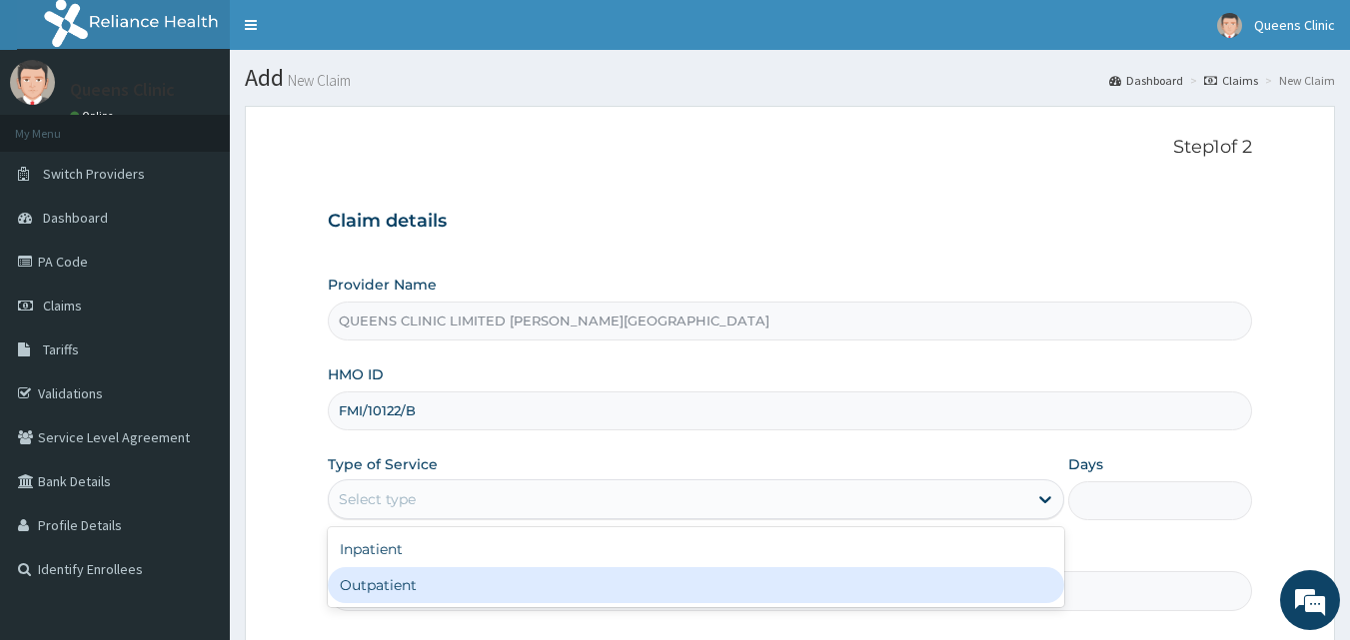
click at [385, 589] on div "Outpatient" at bounding box center [696, 585] width 736 height 36
type input "1"
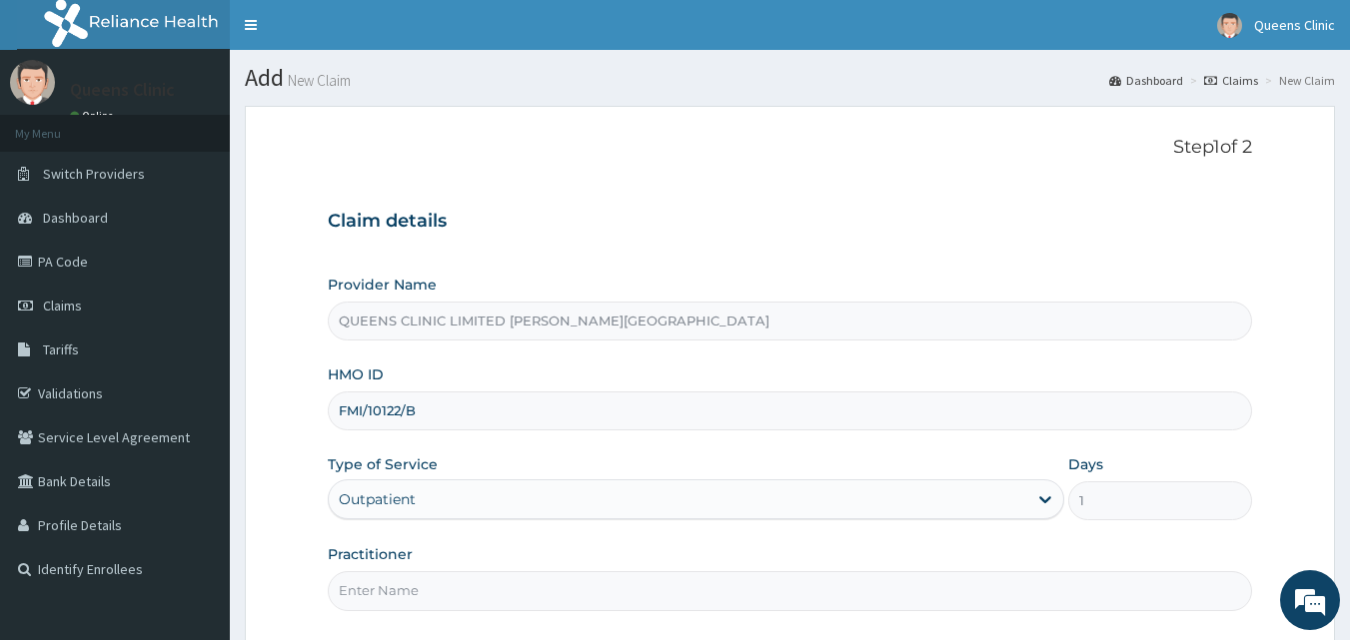
click at [385, 589] on input "Practitioner" at bounding box center [790, 590] width 925 height 39
drag, startPoint x: 389, startPoint y: 540, endPoint x: 366, endPoint y: 589, distance: 54.1
click at [366, 589] on div "Provider Name QUEENS CLINIC LIMITED ABUJA WUSE ZONE6 HMO ID FMI/10122/B Type of…" at bounding box center [790, 443] width 925 height 336
click at [421, 578] on input "Practitioner" at bounding box center [790, 590] width 925 height 39
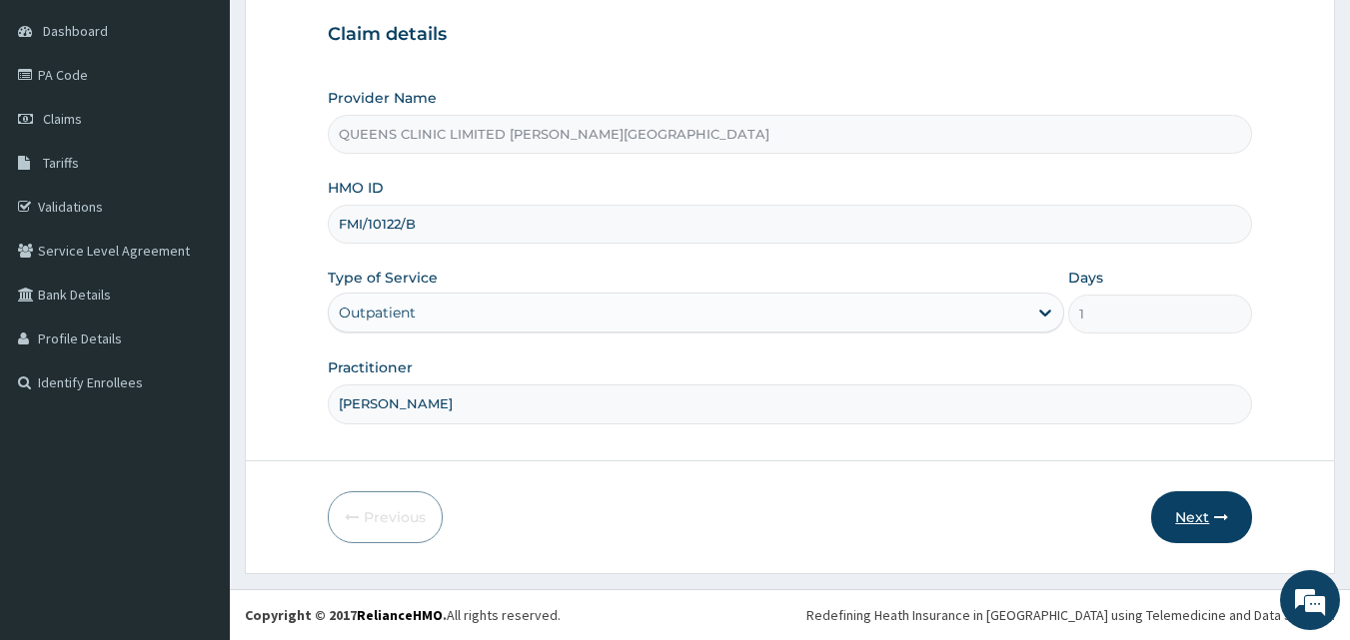
type input "Dr MEZU"
click at [1190, 519] on button "Next" at bounding box center [1201, 517] width 101 height 52
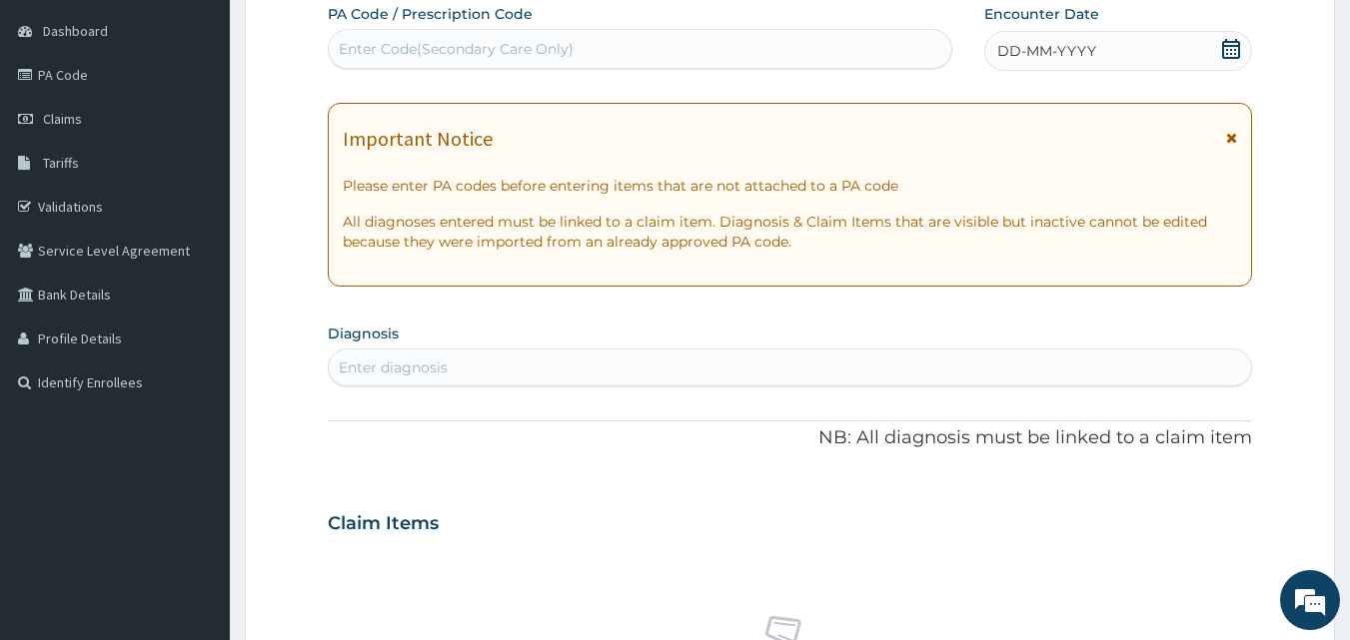
click at [465, 40] on div "Enter Code(Secondary Care Only)" at bounding box center [456, 49] width 235 height 20
paste input "PA/3DC7B1"
type input "PA/3DC7B1"
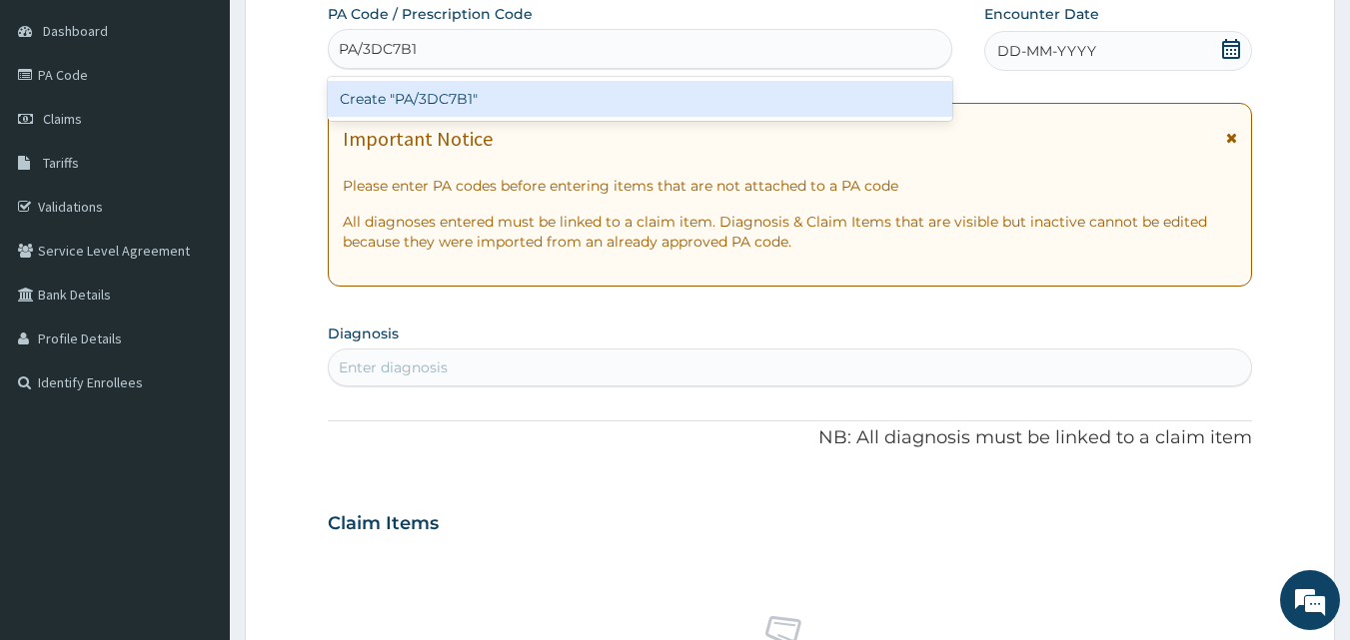
click at [452, 88] on div "Create "PA/3DC7B1"" at bounding box center [640, 99] width 625 height 36
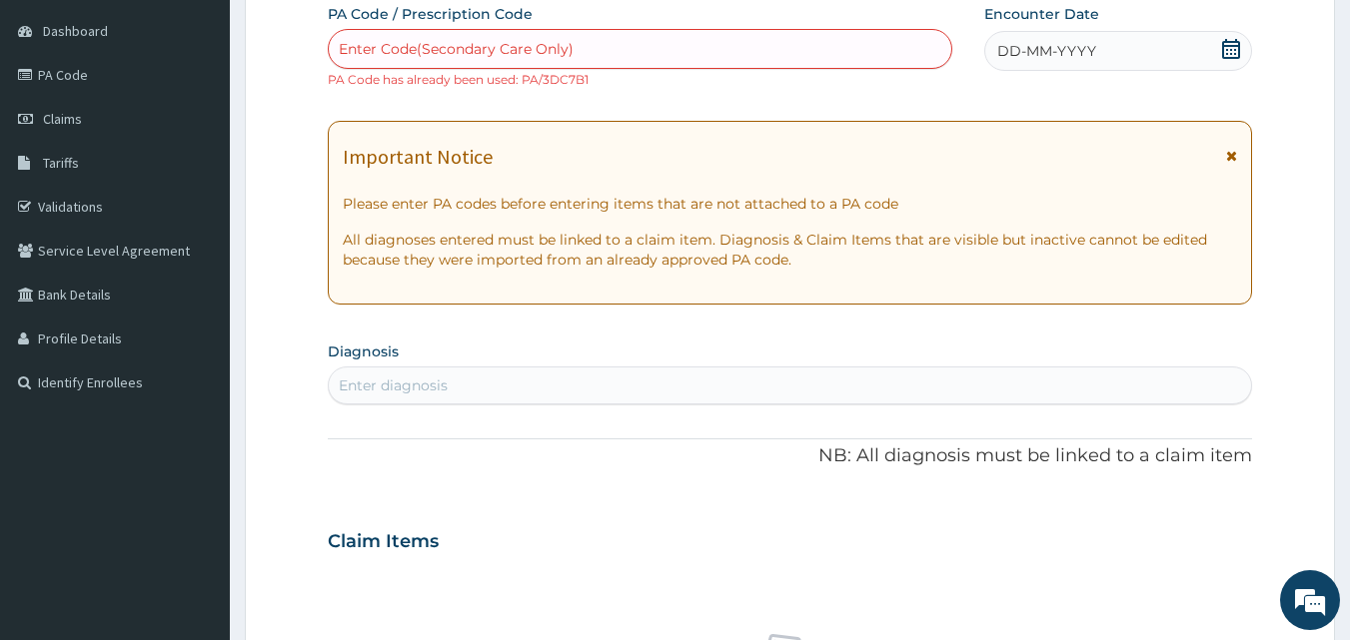
click at [609, 56] on div "Enter Code(Secondary Care Only)" at bounding box center [640, 49] width 623 height 32
paste input "PA/74CF94"
type input "PA/74CF94"
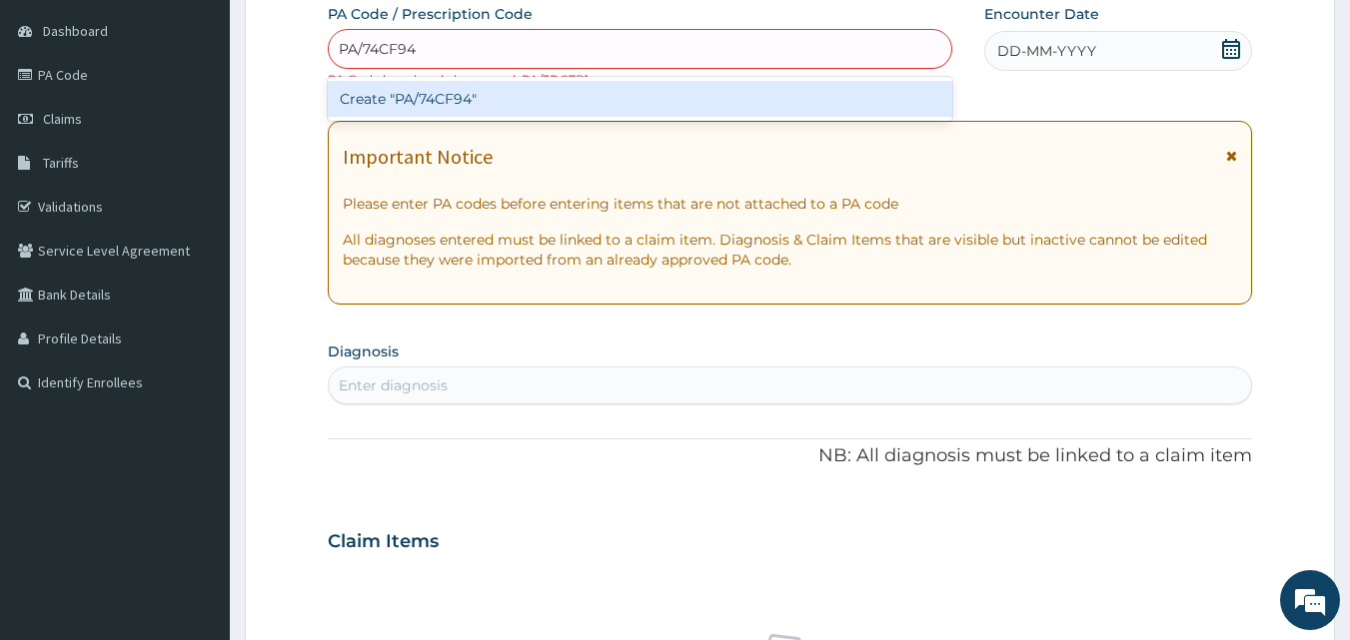
click at [556, 87] on div "Create "PA/74CF94"" at bounding box center [640, 99] width 625 height 36
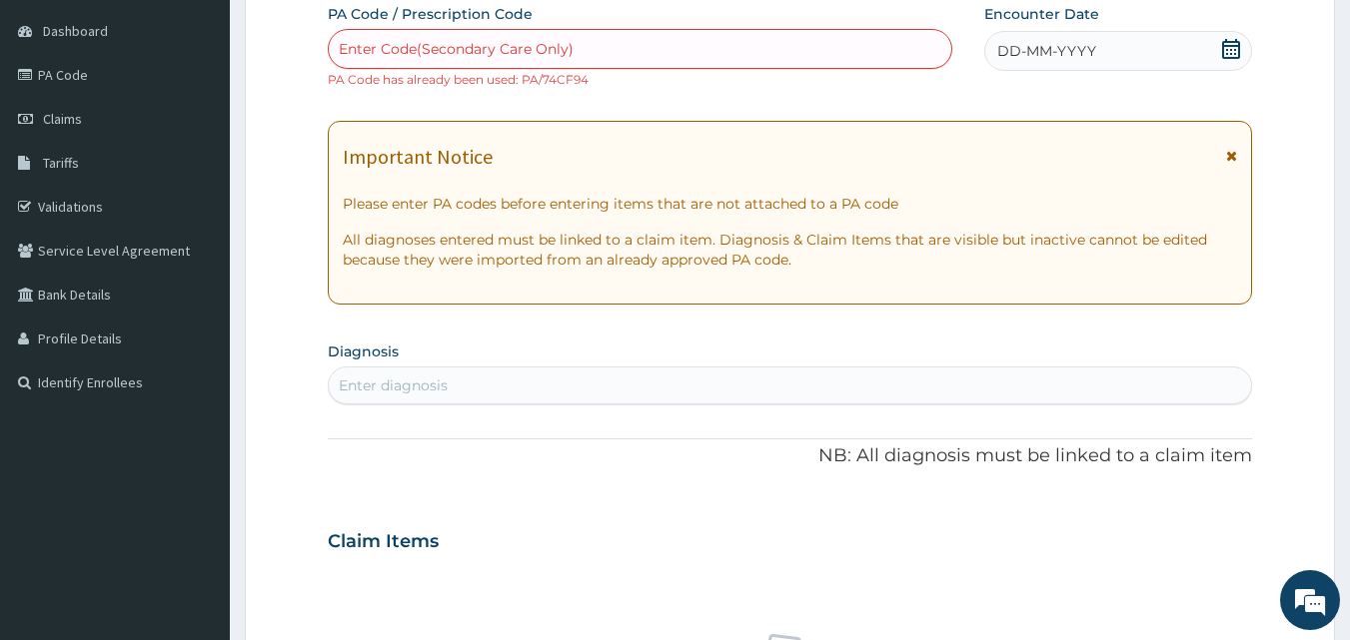
paste input "PA/E1E4A8"
type input "PA/E1E4A8"
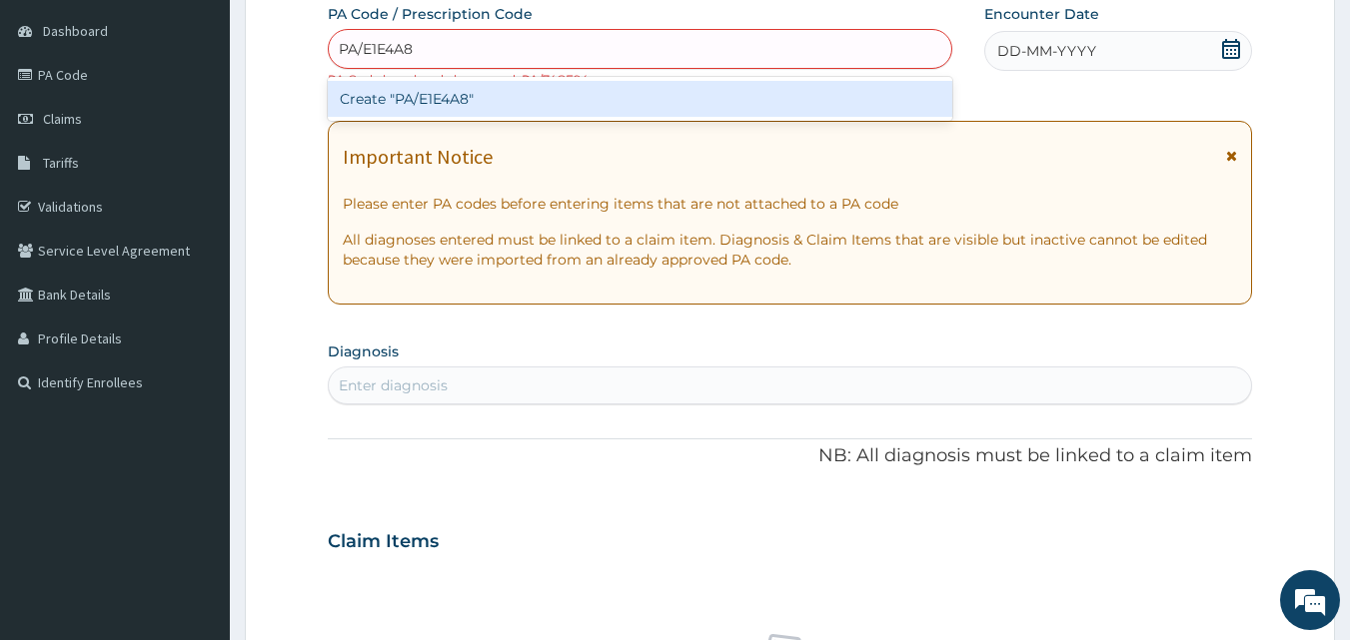
click at [547, 97] on div "Create "PA/E1E4A8"" at bounding box center [640, 99] width 625 height 36
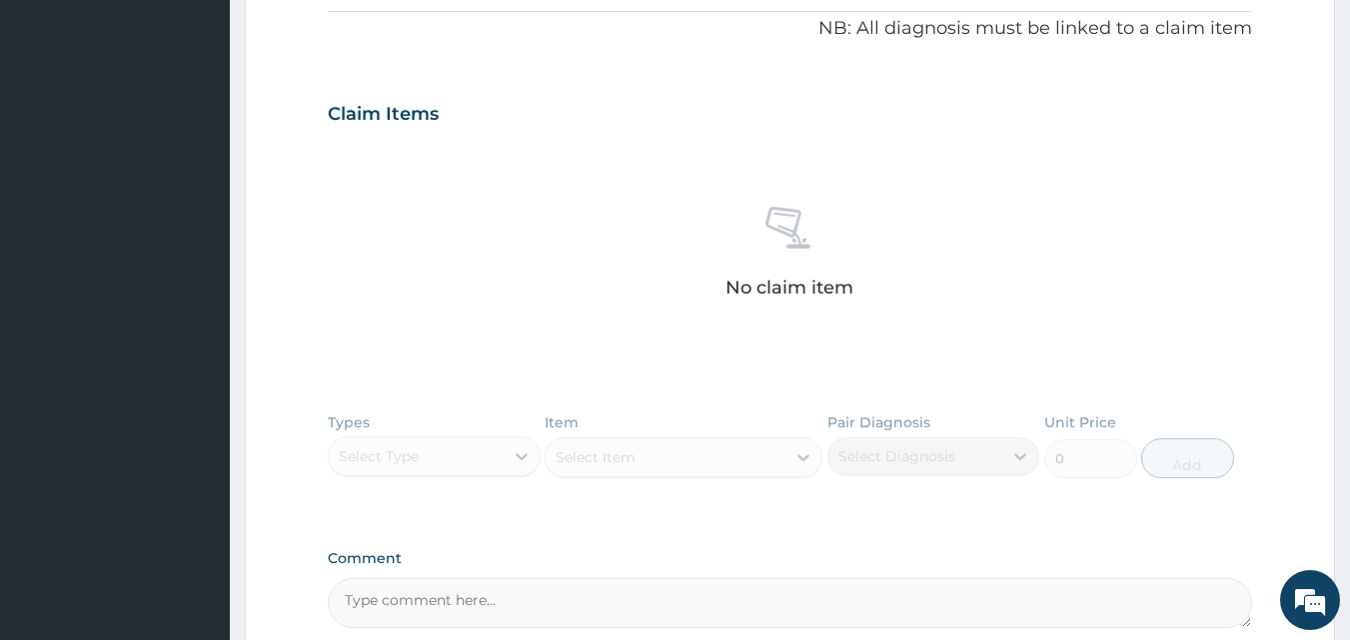
scroll to position [783, 0]
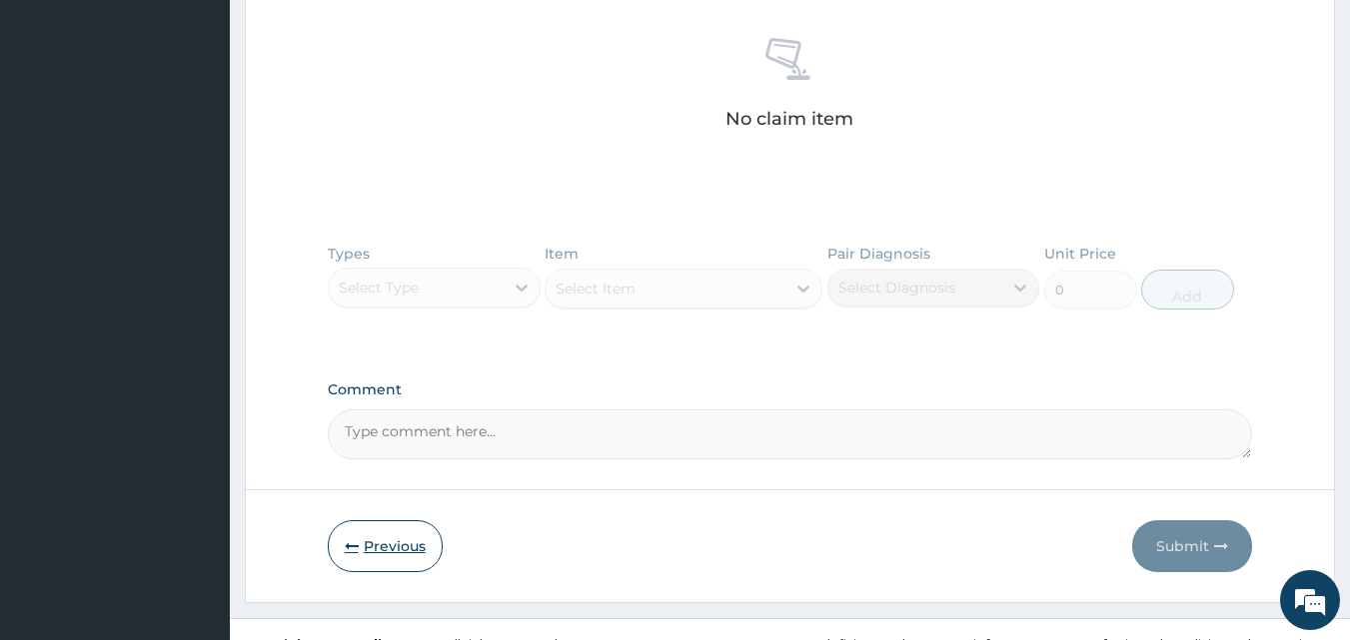
click at [376, 558] on button "Previous" at bounding box center [385, 546] width 115 height 52
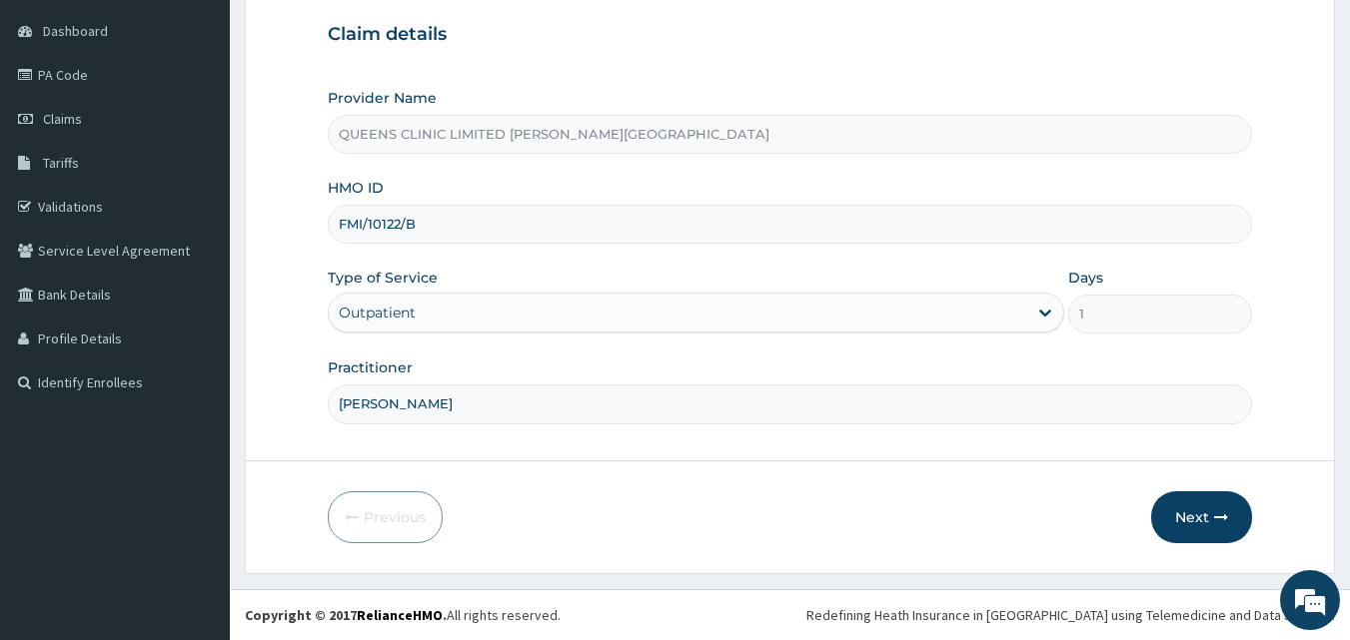
drag, startPoint x: 415, startPoint y: 223, endPoint x: 338, endPoint y: 223, distance: 76.9
click at [338, 223] on input "FMI/10122/B" at bounding box center [790, 224] width 925 height 39
drag, startPoint x: 433, startPoint y: 217, endPoint x: 191, endPoint y: 248, distance: 243.7
click at [191, 248] on div "R EL Toggle navigation Queens Clinic Queens Clinic - queensclinicabuja@yahoo.co…" at bounding box center [675, 226] width 1350 height 827
paste input "SWG/10208/A"
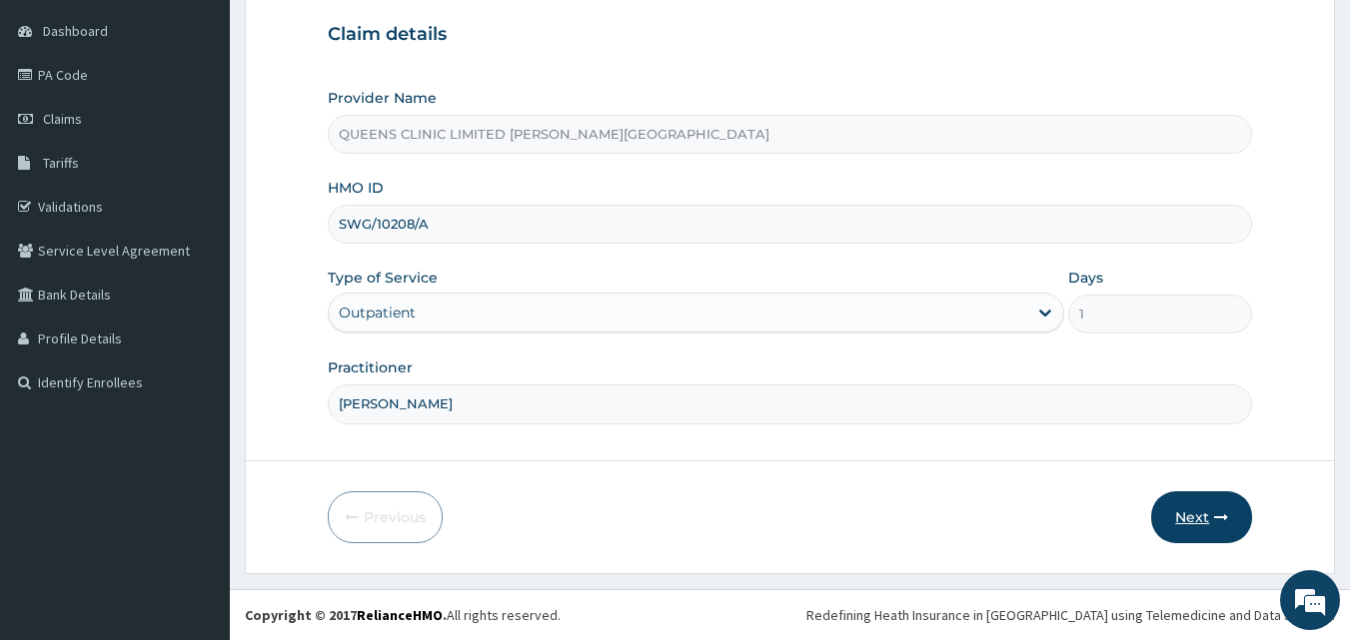
type input "SWG/10208/A"
click at [1189, 515] on button "Next" at bounding box center [1201, 517] width 101 height 52
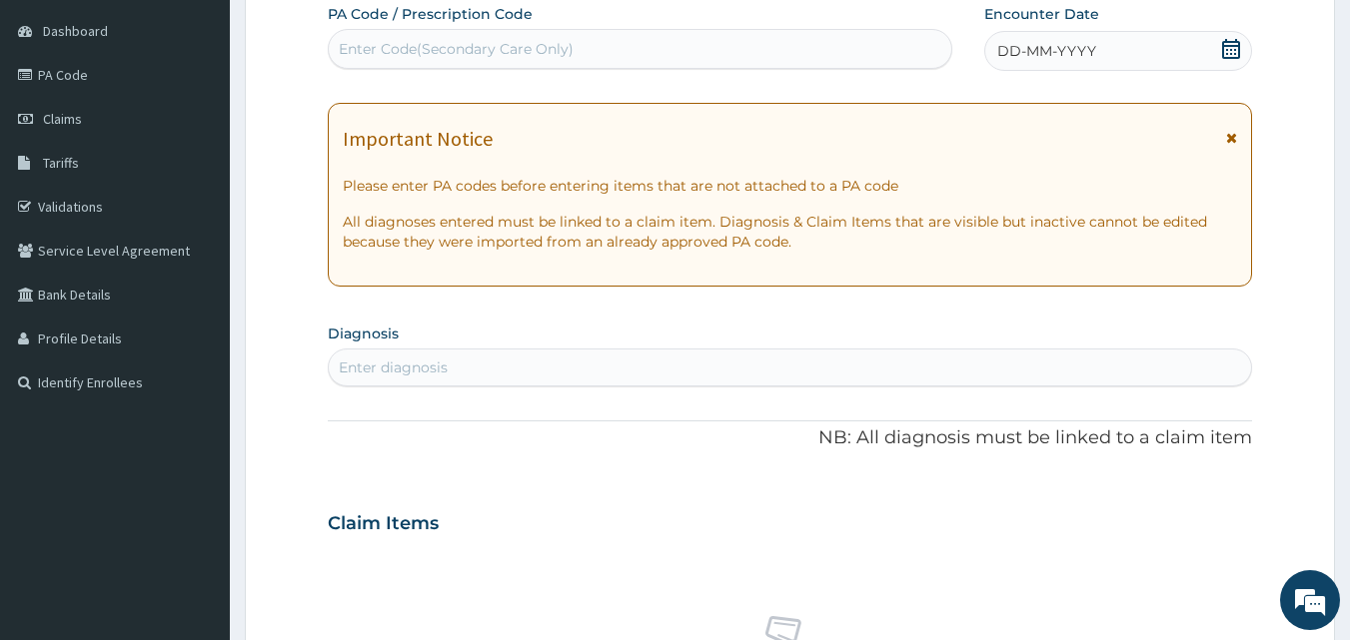
click at [478, 41] on div "Enter Code(Secondary Care Only)" at bounding box center [456, 49] width 235 height 20
paste input "PA/F3960C"
type input "PA/F3960C"
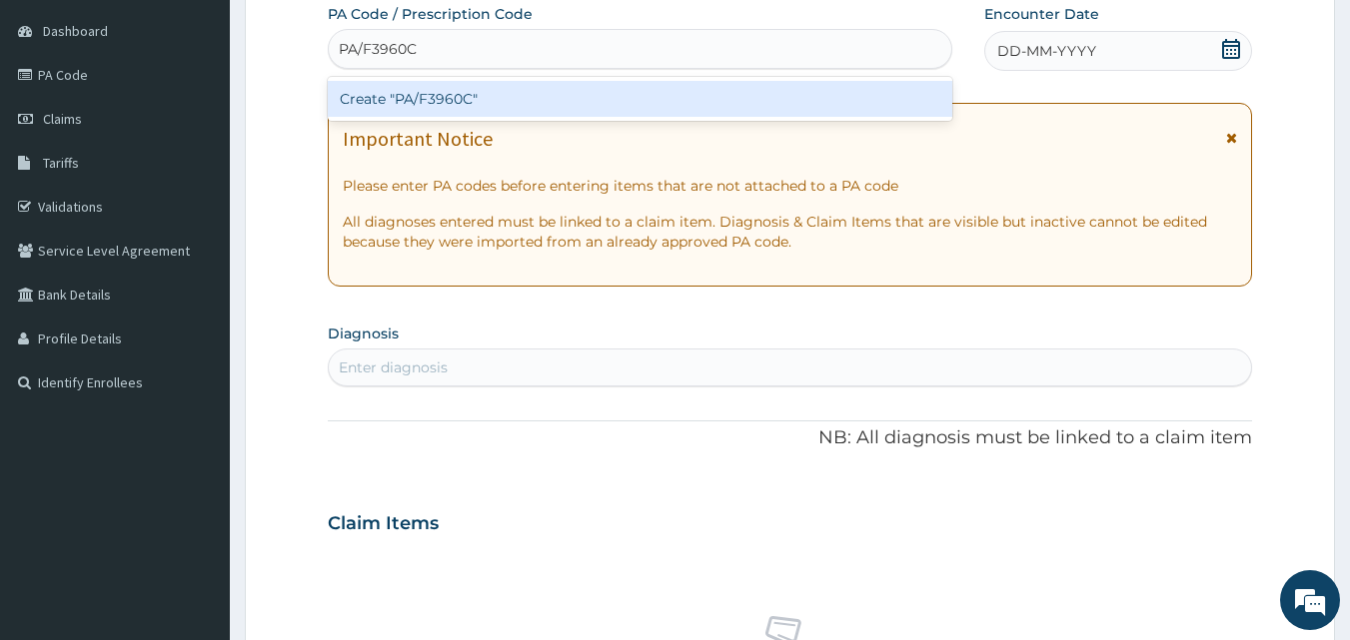
click at [480, 96] on div "Create "PA/F3960C"" at bounding box center [640, 99] width 625 height 36
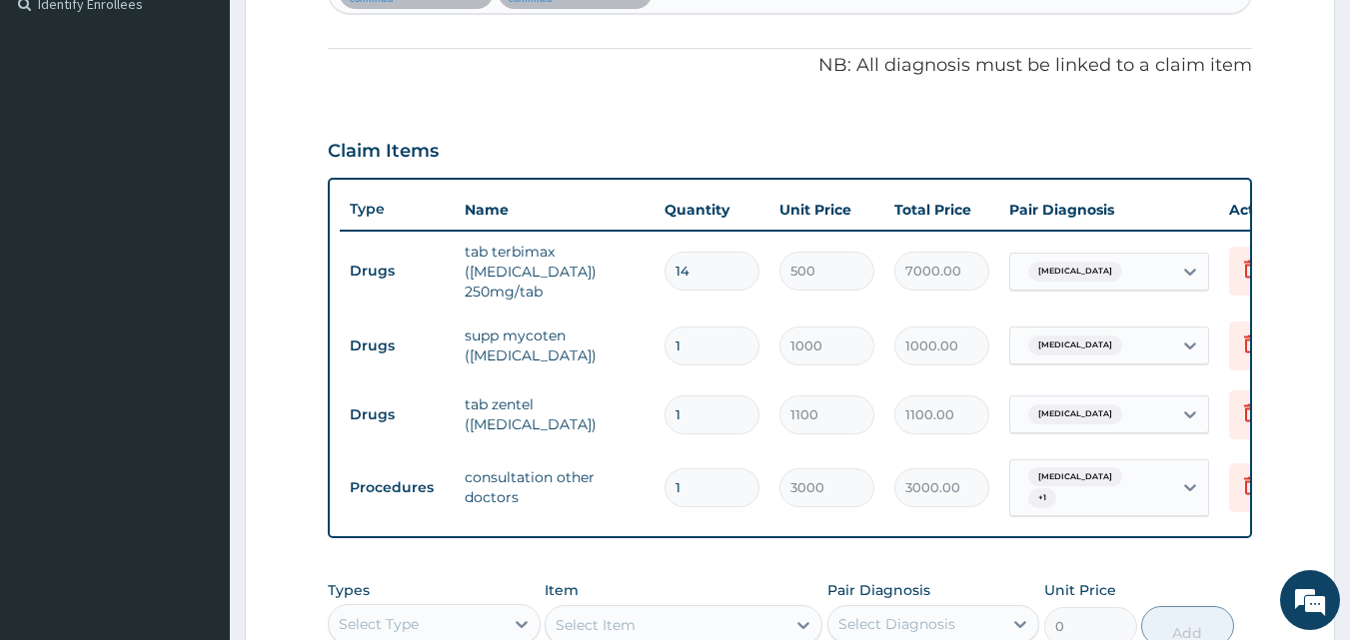
scroll to position [922, 0]
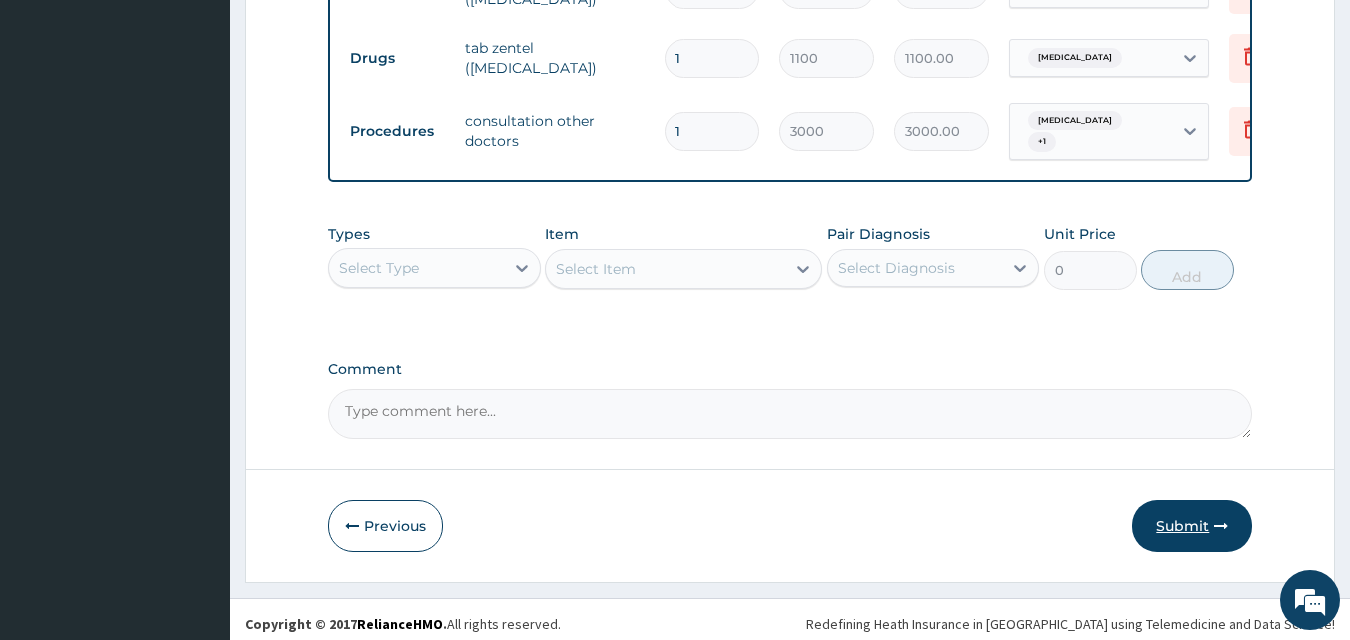
click at [1158, 503] on button "Submit" at bounding box center [1192, 526] width 120 height 52
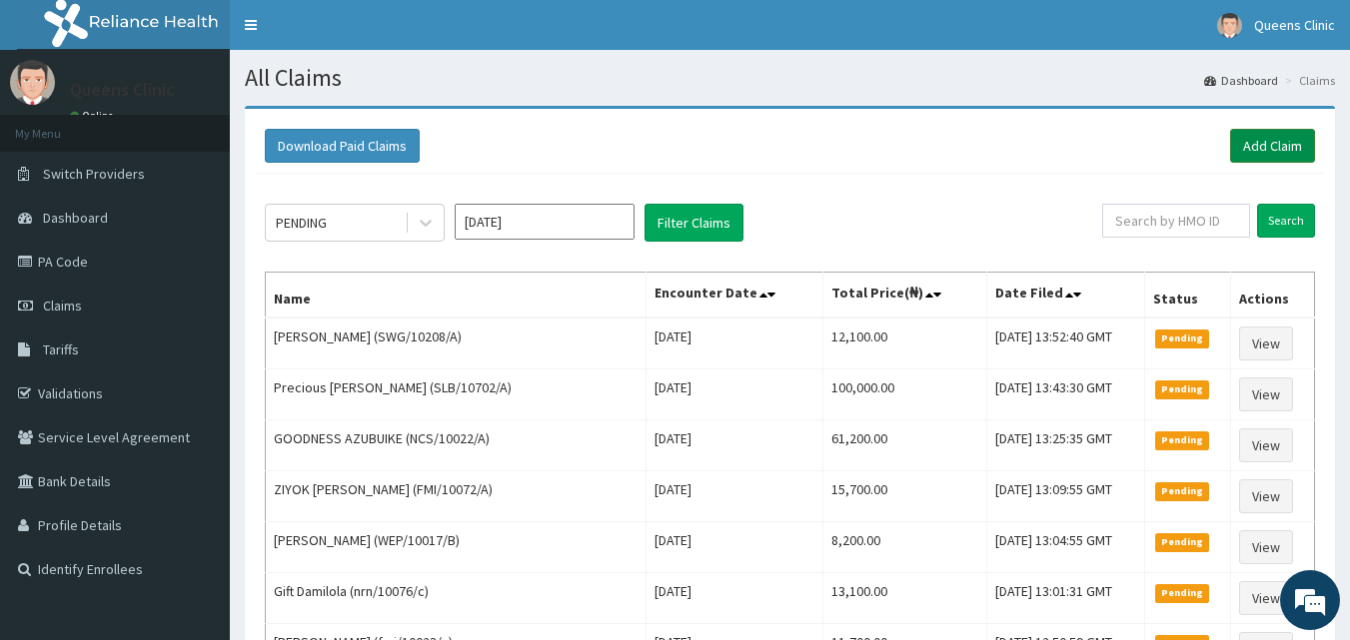
click at [1273, 146] on link "Add Claim" at bounding box center [1272, 146] width 85 height 34
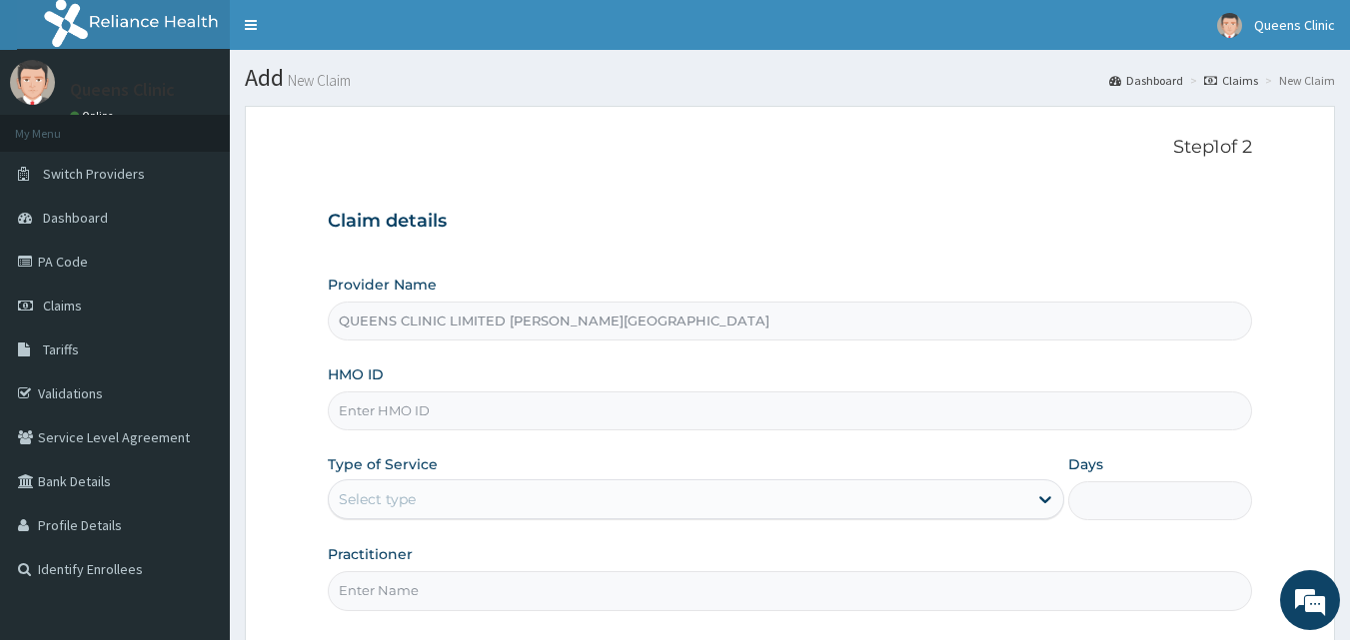
click at [401, 413] on input "HMO ID" at bounding box center [790, 411] width 925 height 39
paste input "FMI/10136/C"
type input "FMI/10136/C"
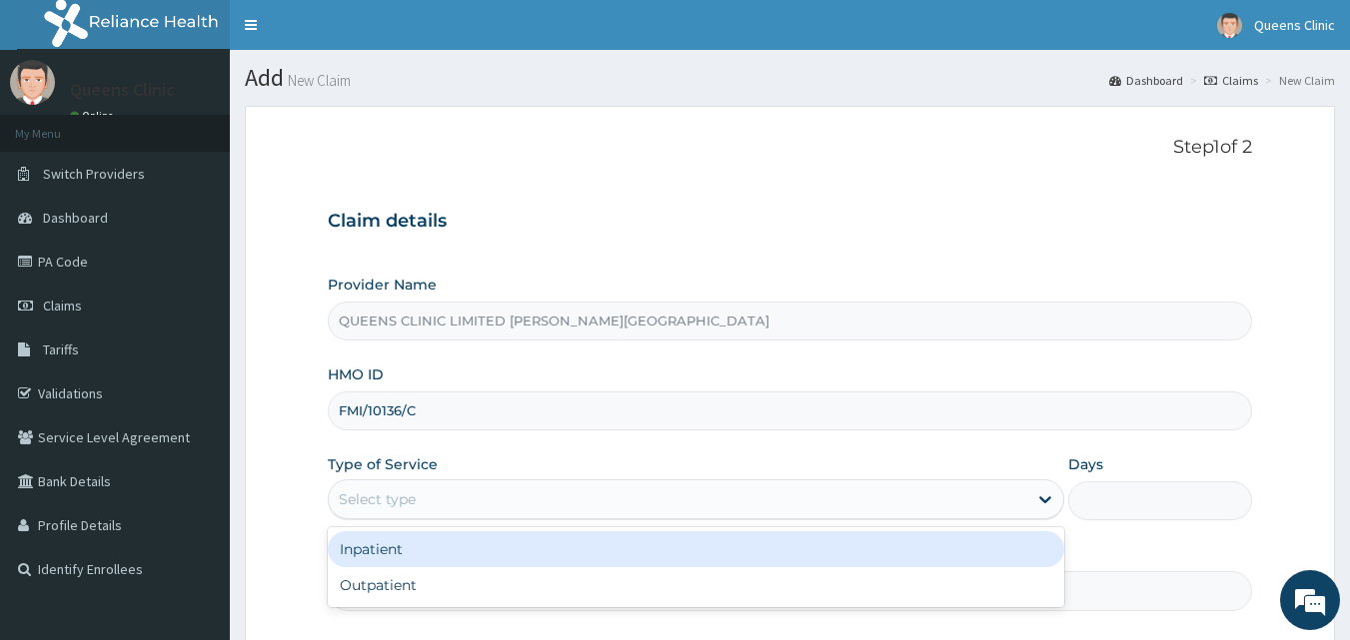
click at [426, 516] on div "Select type" at bounding box center [696, 500] width 736 height 40
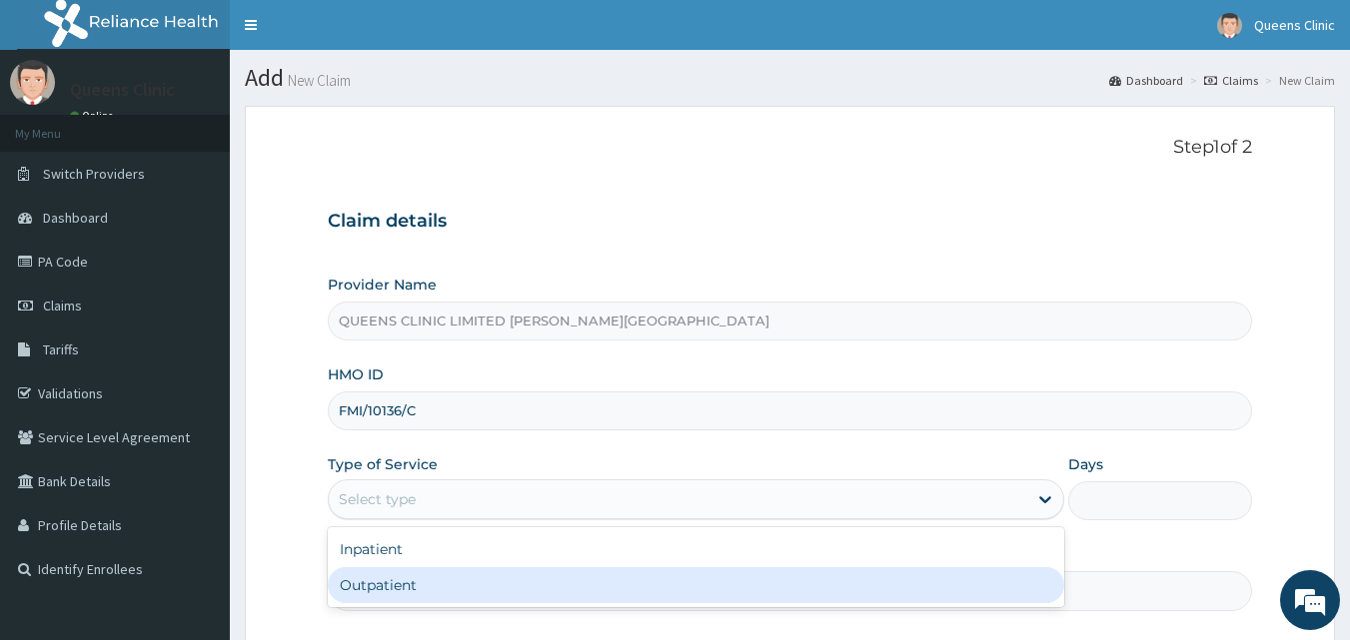
click at [424, 583] on div "Outpatient" at bounding box center [696, 585] width 736 height 36
type input "1"
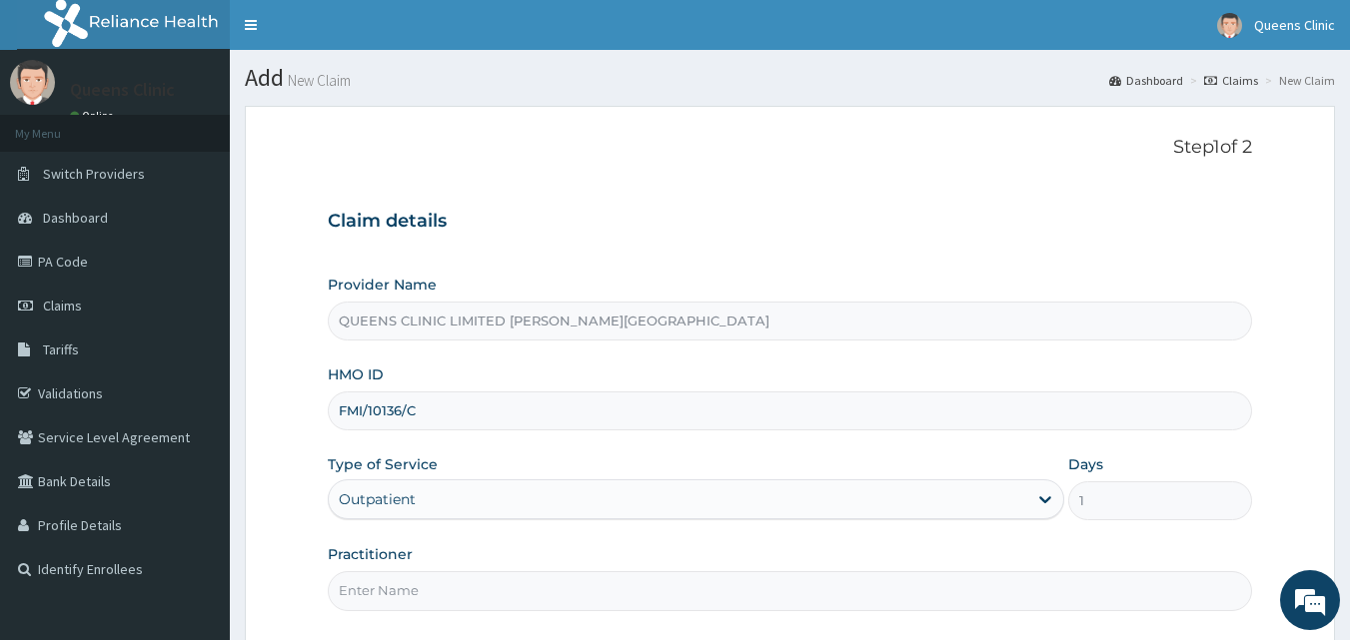
click at [382, 579] on input "Practitioner" at bounding box center [790, 590] width 925 height 39
paste input "Dr. Ihechere Mezu"
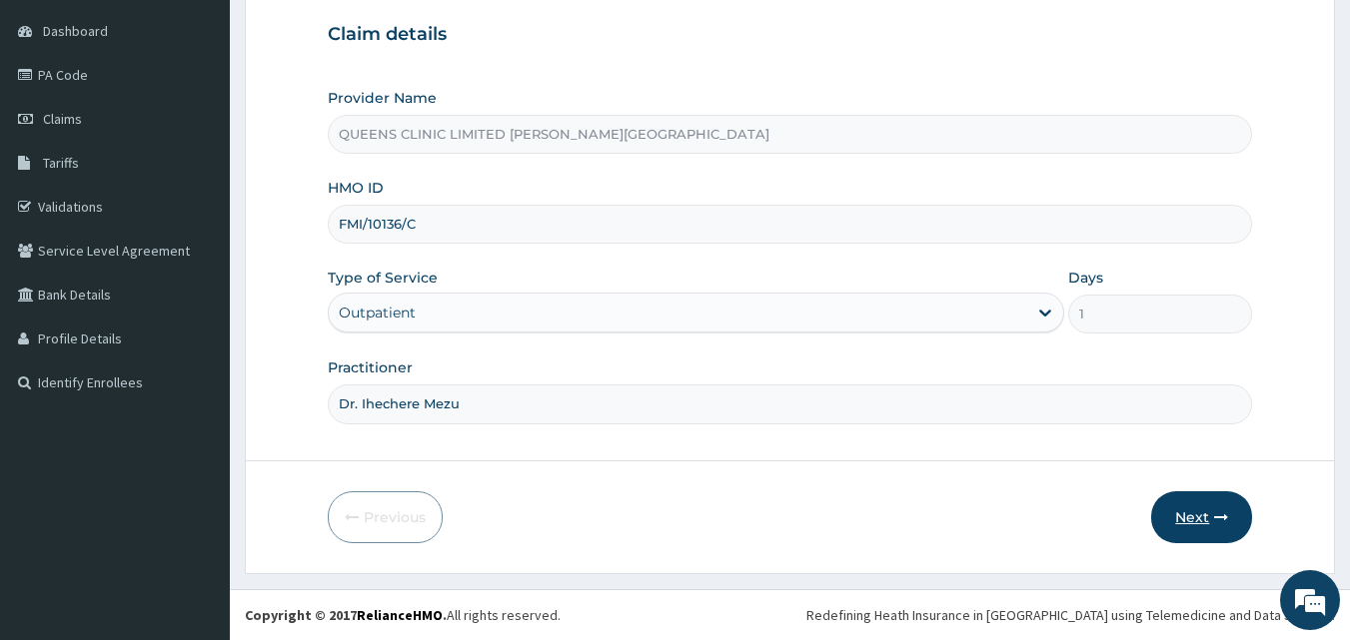
type input "Dr. Ihechere Mezu"
click at [1213, 521] on button "Next" at bounding box center [1201, 517] width 101 height 52
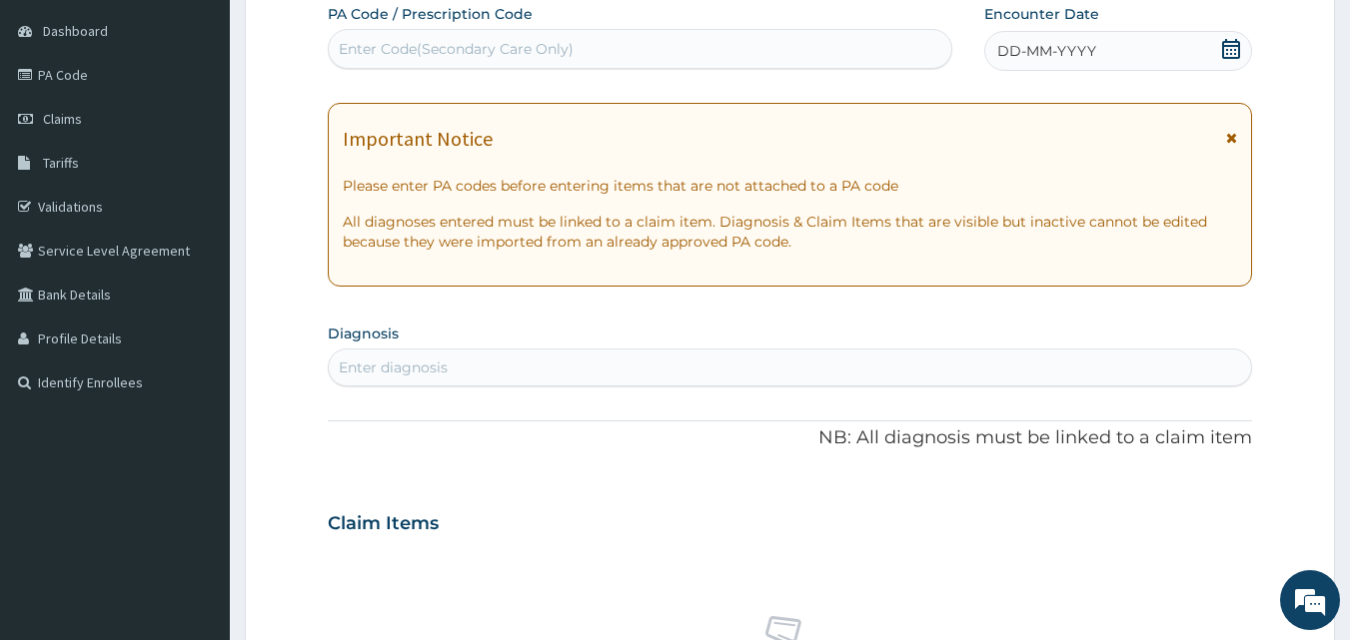
click at [494, 45] on div "Enter Code(Secondary Care Only)" at bounding box center [456, 49] width 235 height 20
paste input "PA/26822E"
type input "PA/26822E"
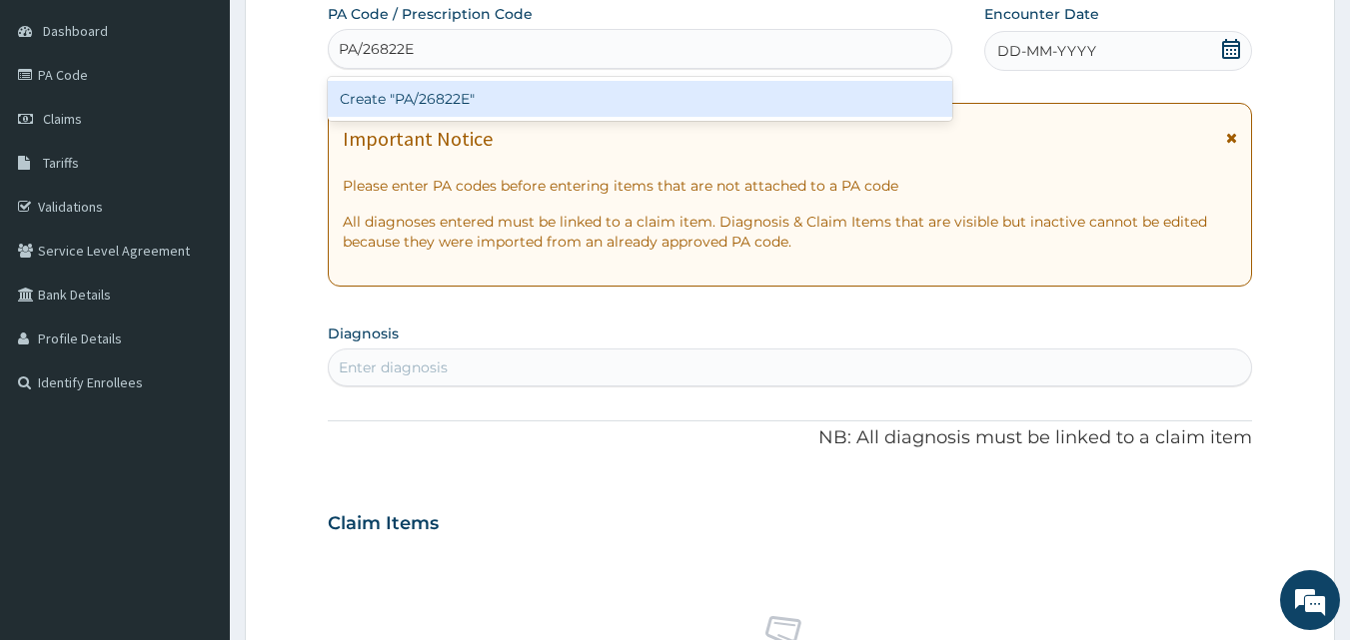
click at [493, 86] on div "Create "PA/26822E"" at bounding box center [640, 99] width 625 height 36
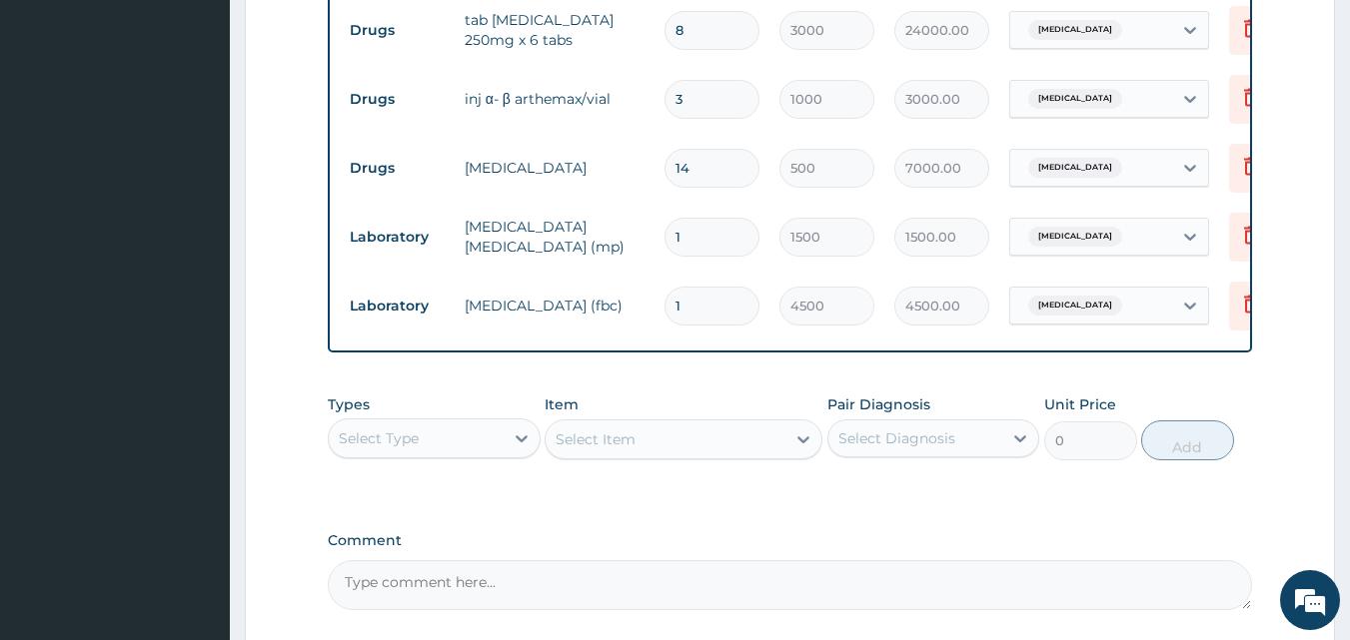
scroll to position [932, 0]
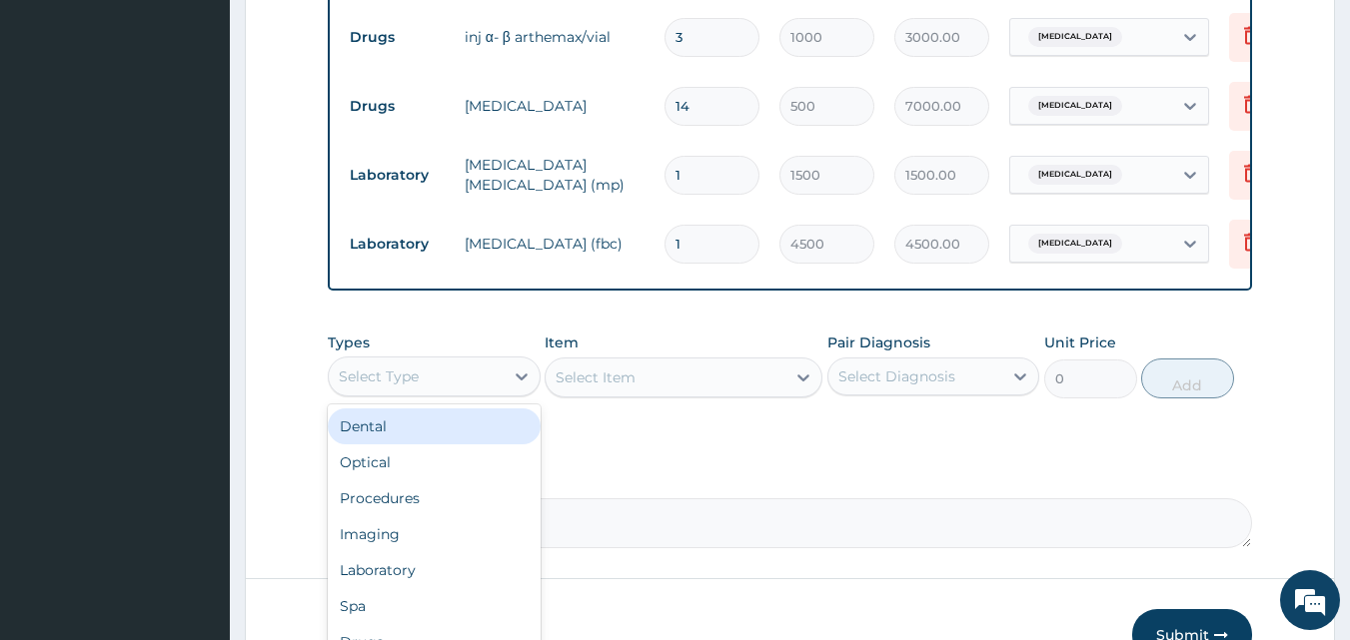
click at [495, 393] on div "Select Type" at bounding box center [416, 377] width 175 height 32
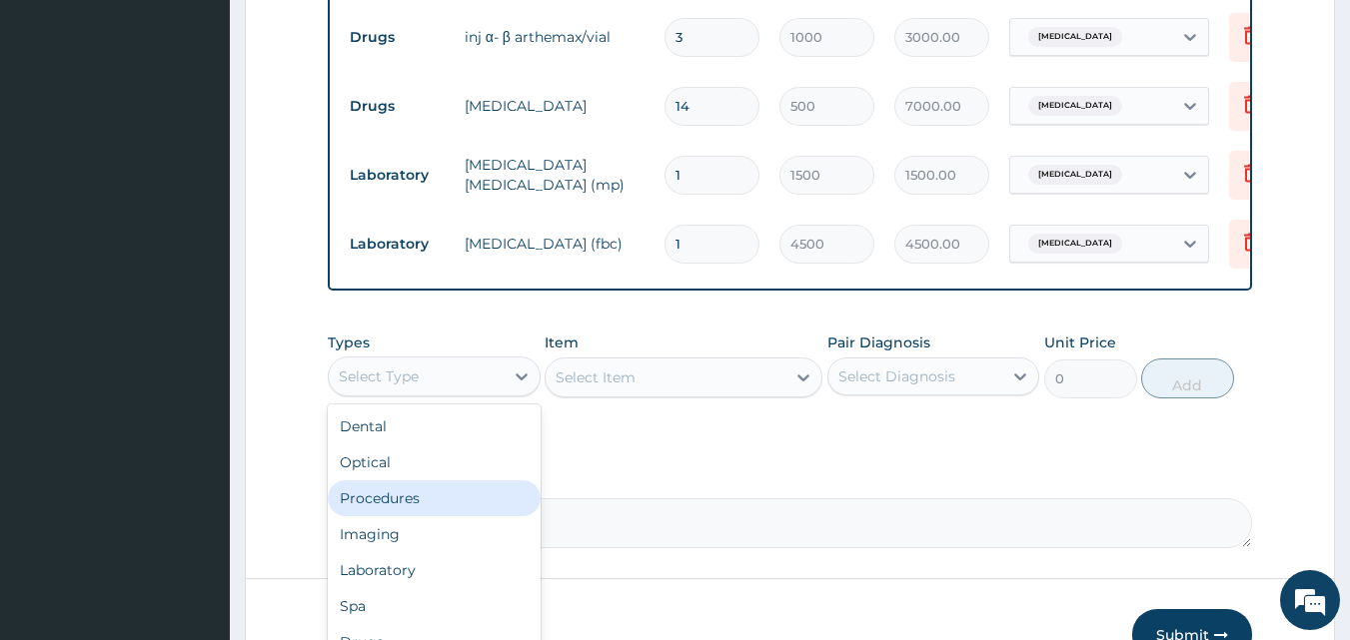
click at [450, 516] on div "Procedures" at bounding box center [434, 499] width 213 height 36
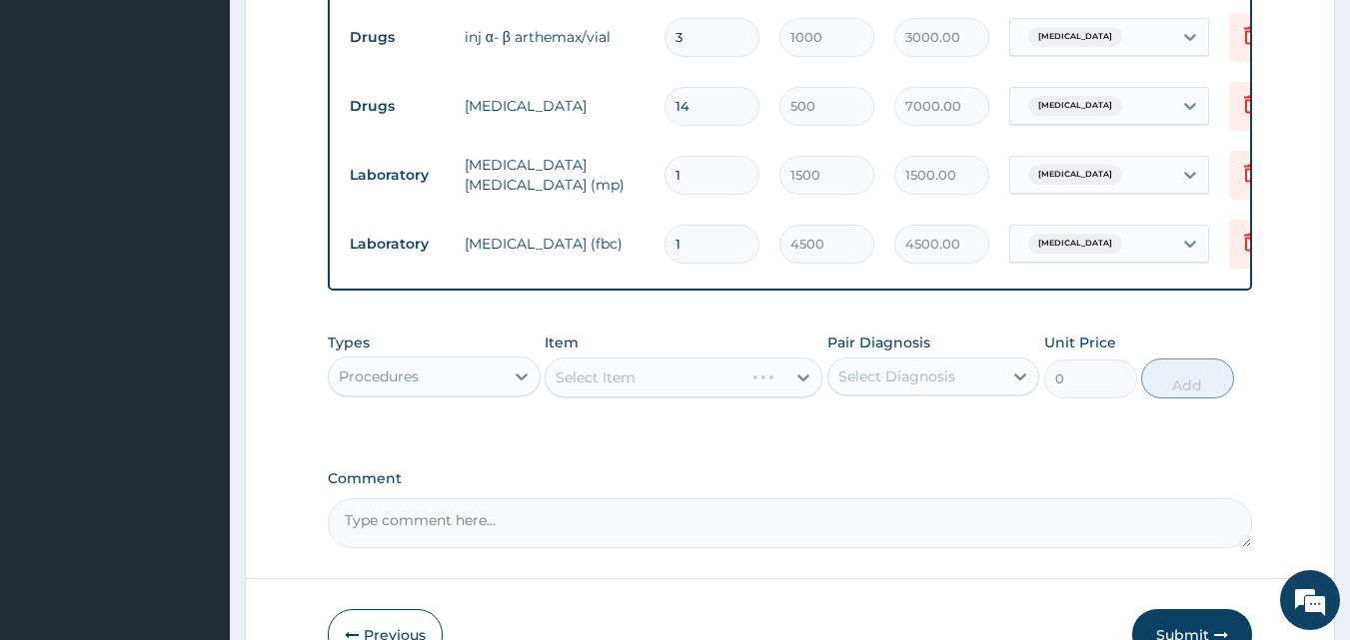
click at [773, 390] on div "Select Item" at bounding box center [683, 378] width 278 height 40
click at [749, 394] on div "Select Item" at bounding box center [665, 378] width 240 height 32
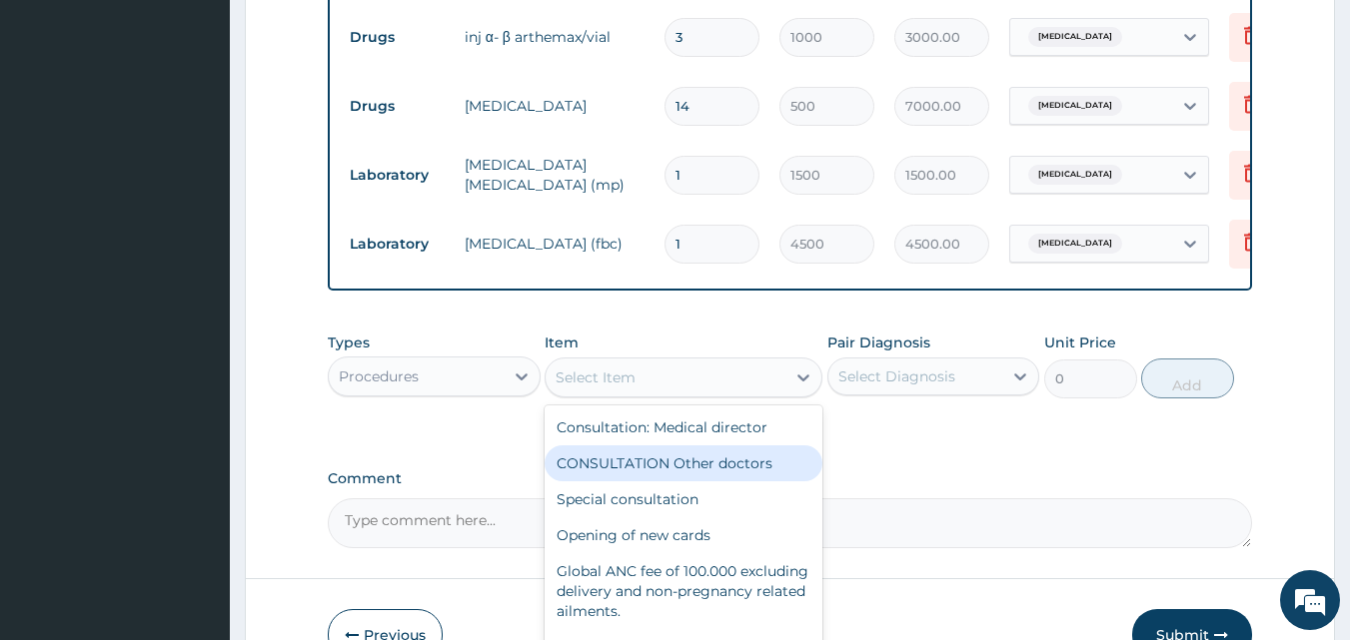
click at [734, 482] on div "CONSULTATION Other doctors" at bounding box center [683, 464] width 278 height 36
type input "3000"
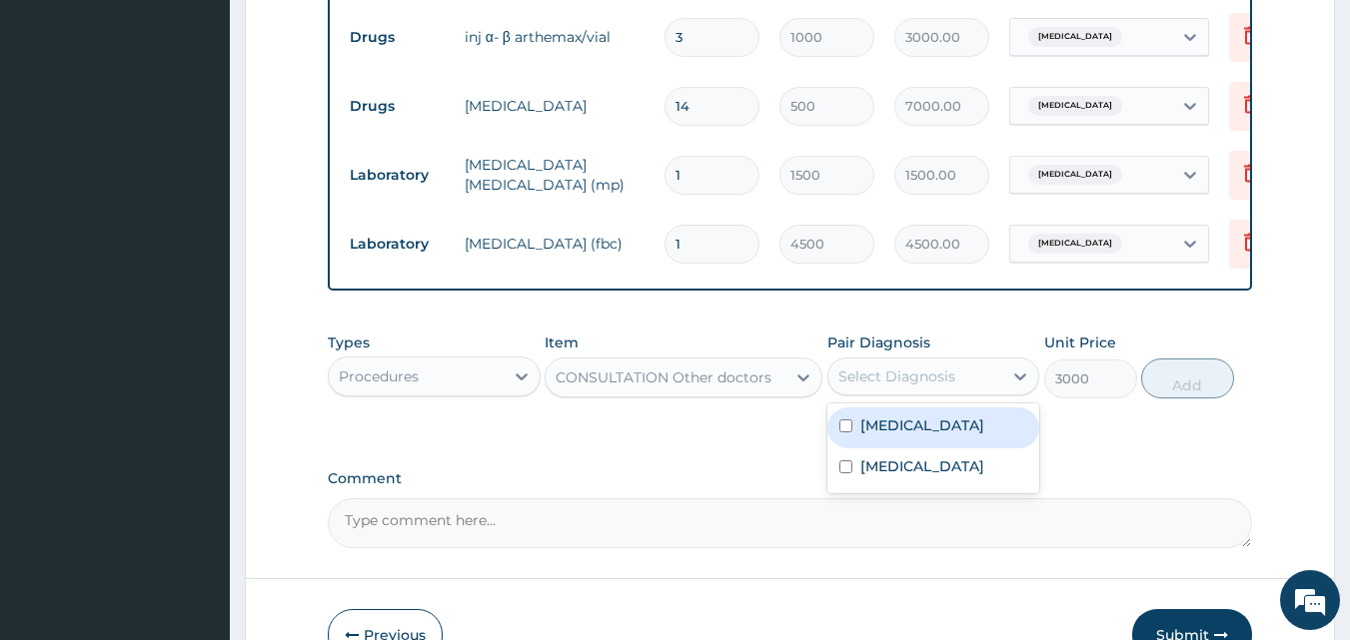
click at [943, 387] on div "Select Diagnosis" at bounding box center [896, 377] width 117 height 20
click at [926, 449] on div "[MEDICAL_DATA]" at bounding box center [933, 428] width 213 height 41
checkbox input "true"
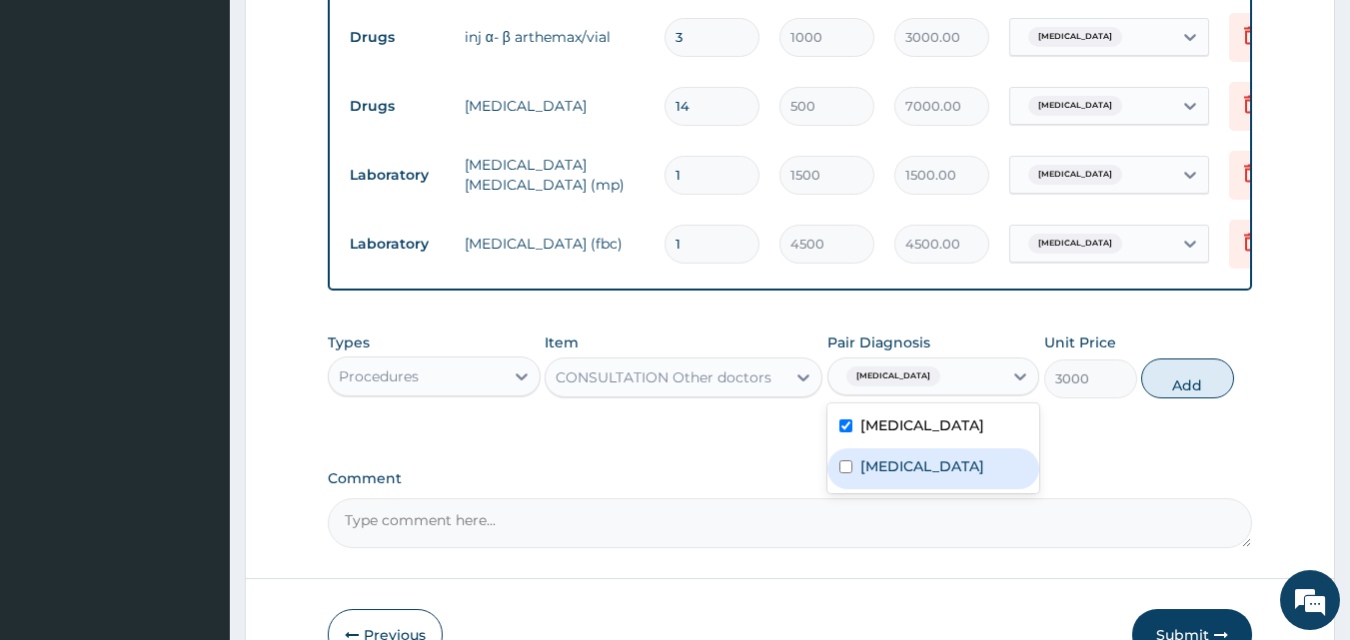
click at [930, 477] on label "[MEDICAL_DATA]" at bounding box center [922, 467] width 124 height 20
checkbox input "true"
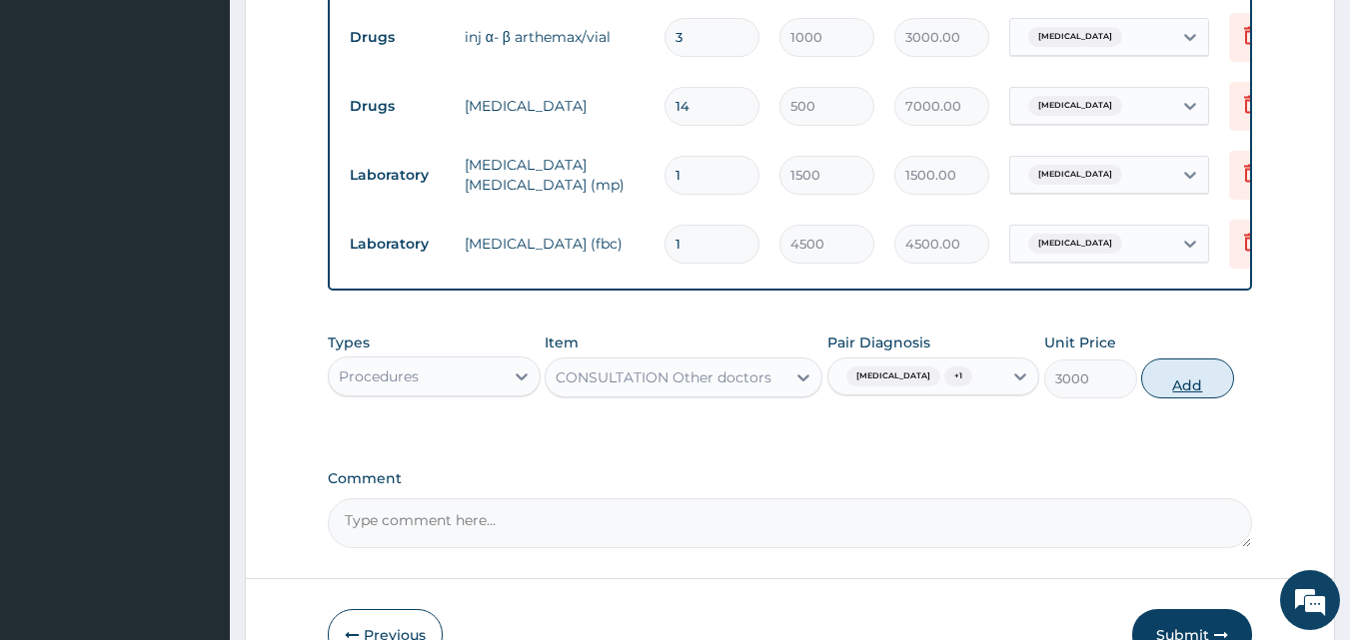
drag, startPoint x: 1171, startPoint y: 420, endPoint x: 1197, endPoint y: 396, distance: 35.3
click at [1197, 396] on div "Types Procedures Item CONSULTATION Other doctors Pair Diagnosis [MEDICAL_DATA] …" at bounding box center [790, 366] width 925 height 86
click at [1197, 396] on button "Add" at bounding box center [1187, 379] width 93 height 40
type input "0"
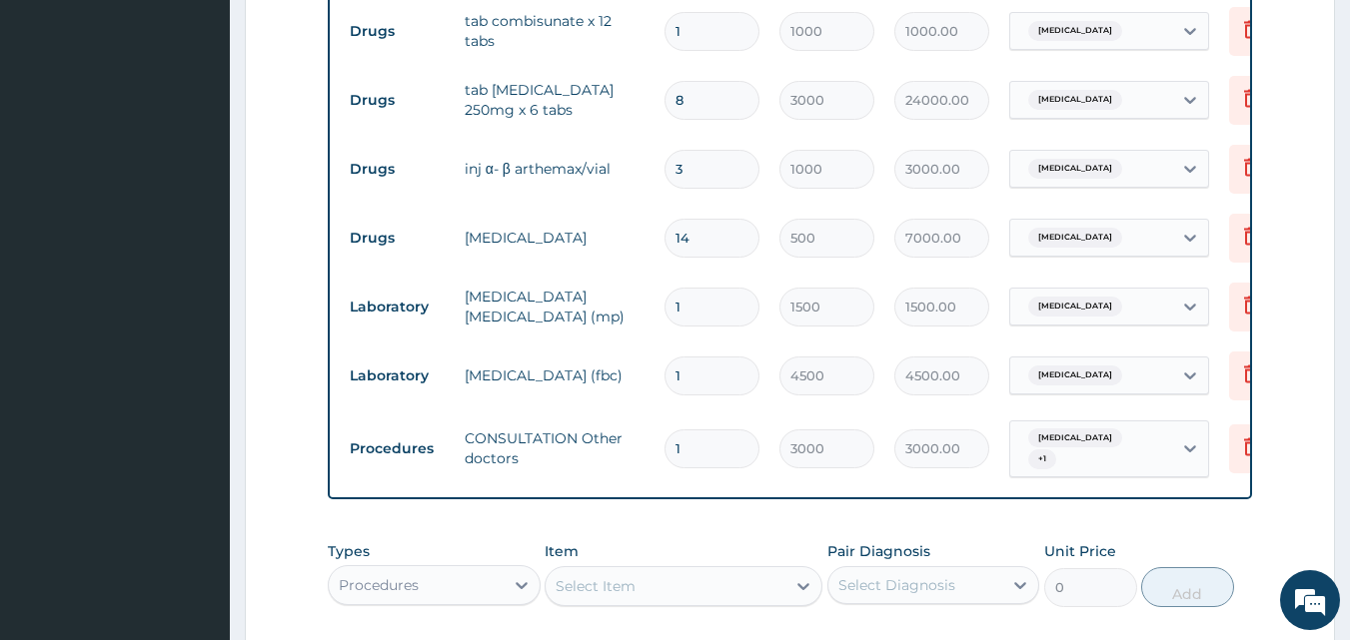
scroll to position [742, 0]
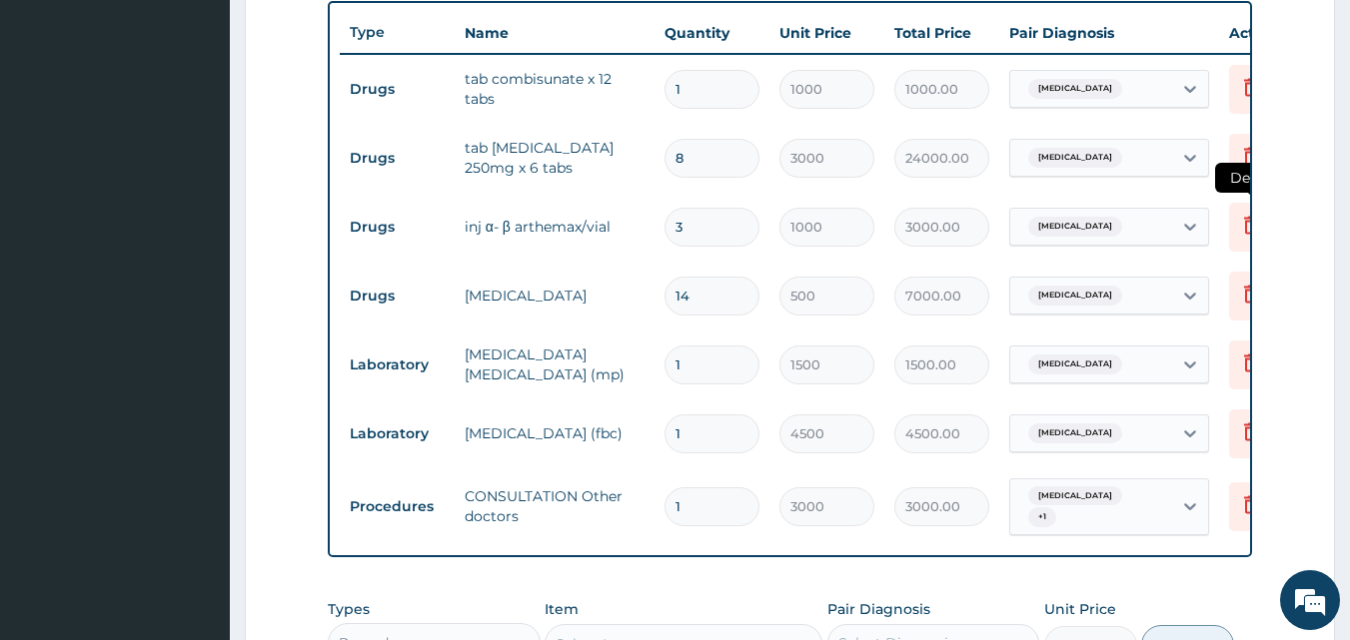
click at [1235, 234] on icon at bounding box center [1251, 227] width 44 height 49
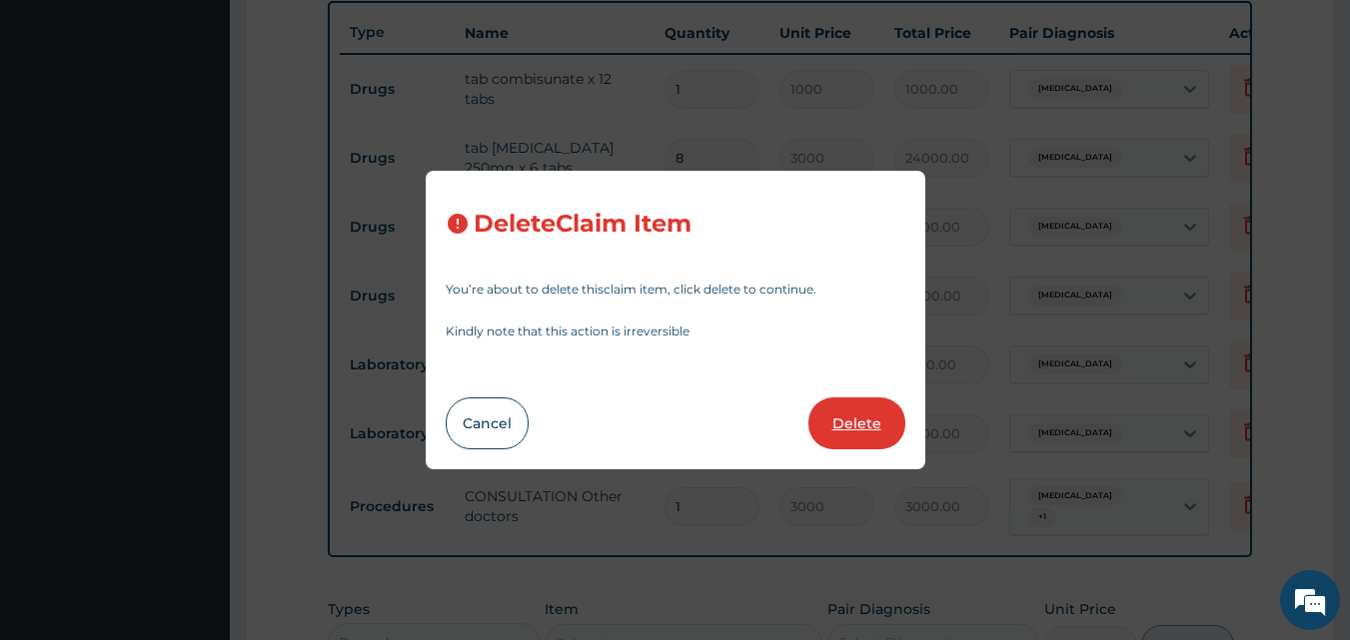
click at [885, 406] on button "Delete" at bounding box center [856, 424] width 97 height 52
type input "14"
type input "500"
type input "7000.00"
type input "1"
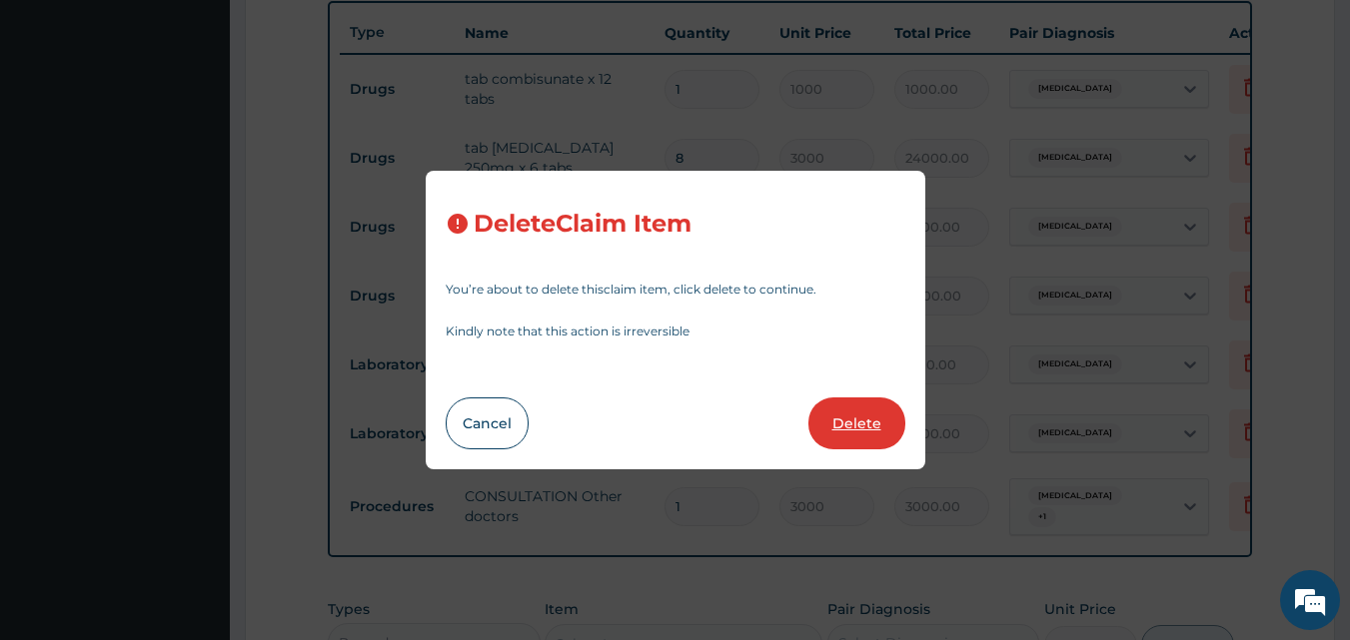
type input "1500"
type input "1500.00"
type input "4500"
type input "4500.00"
type input "3000"
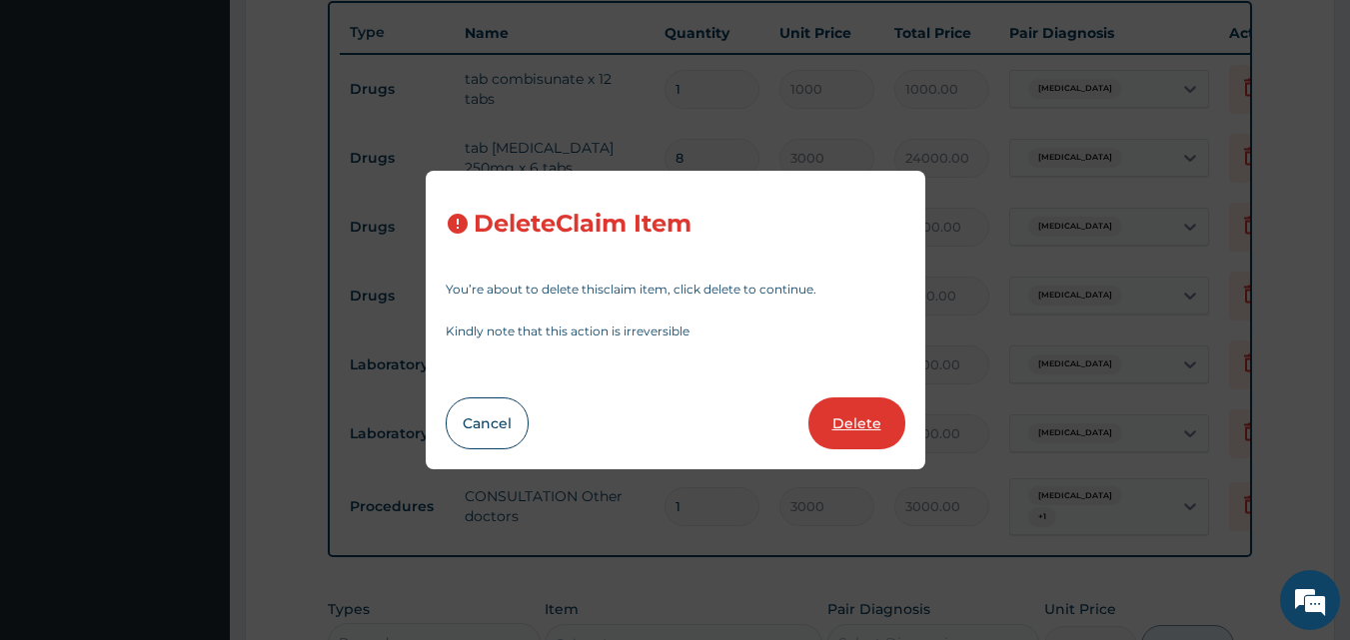
type input "3000.00"
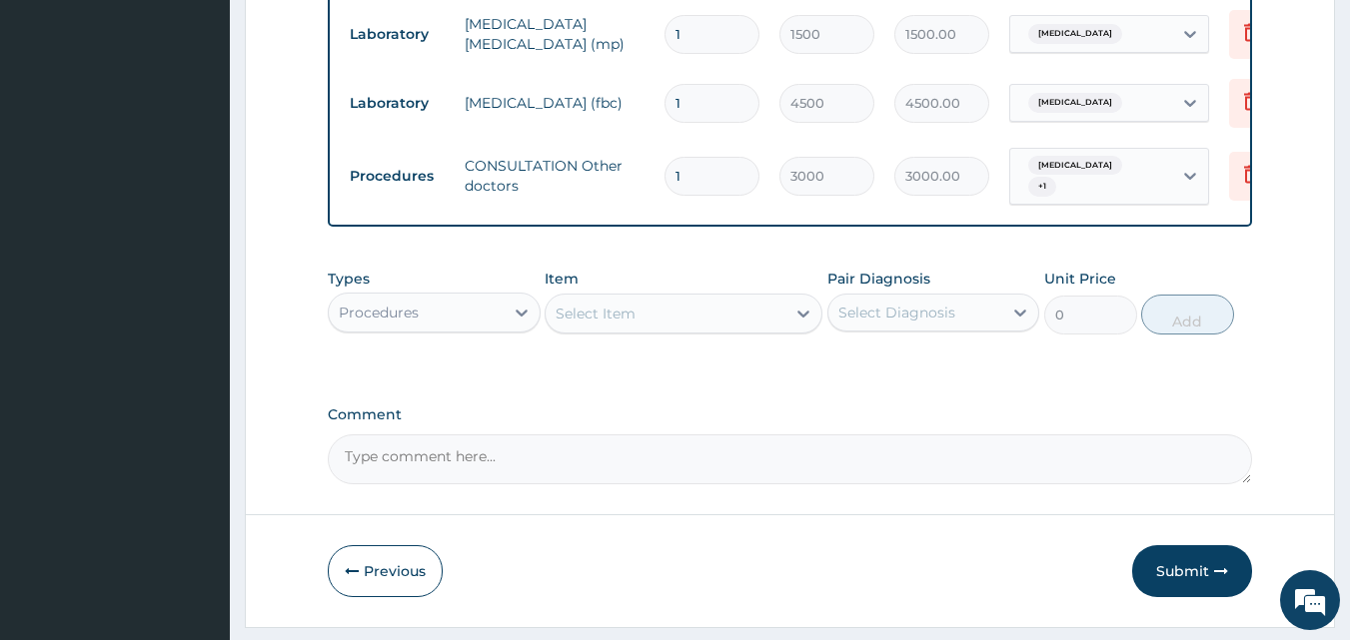
scroll to position [1012, 0]
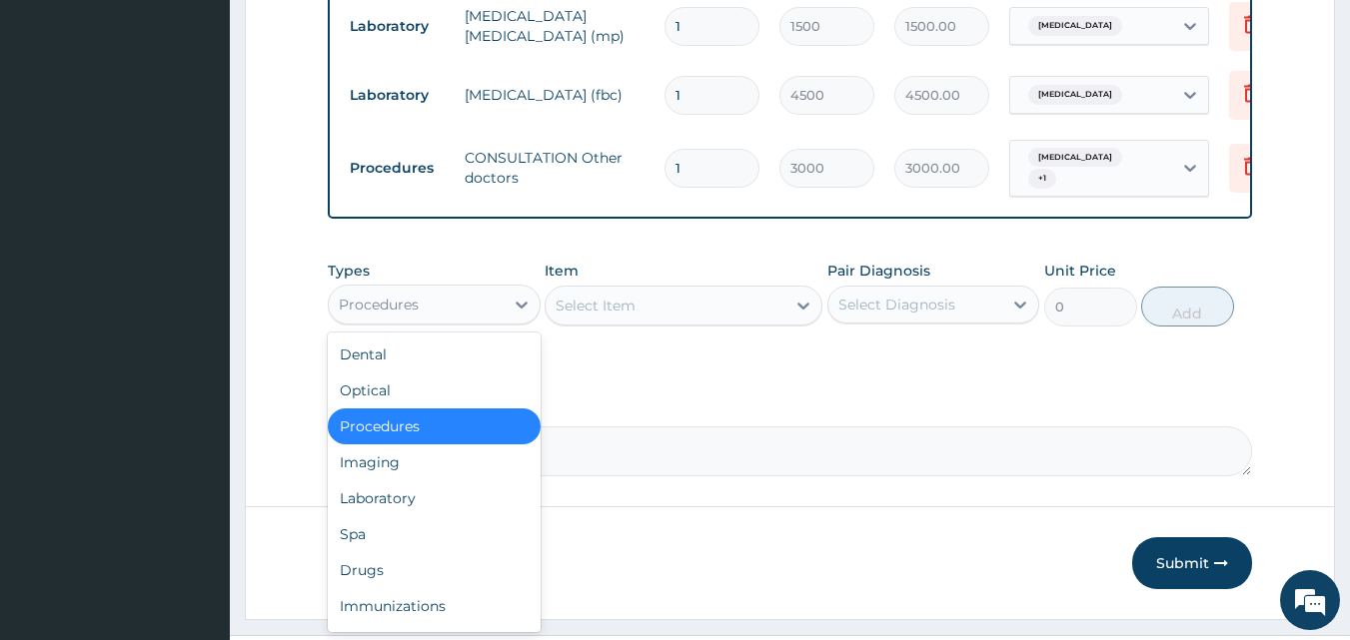
click at [471, 312] on div "Procedures" at bounding box center [416, 305] width 175 height 32
click at [389, 562] on div "Drugs" at bounding box center [434, 570] width 213 height 36
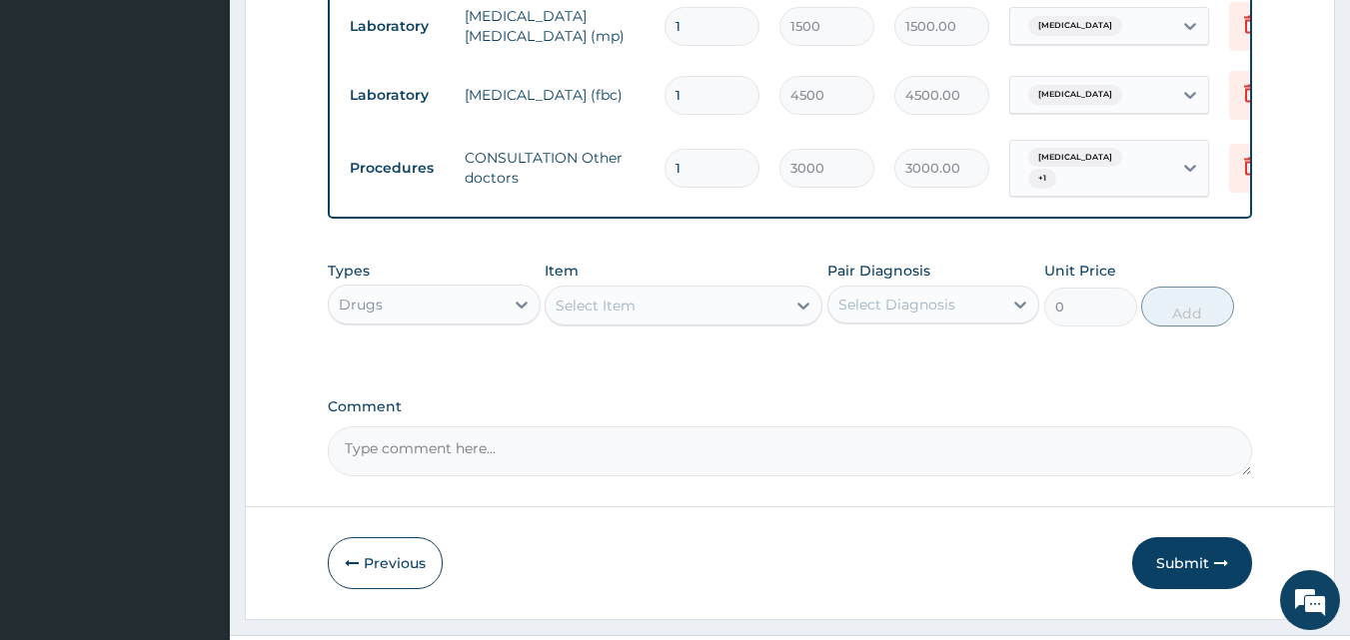
click at [756, 322] on div "Select Item" at bounding box center [665, 306] width 240 height 32
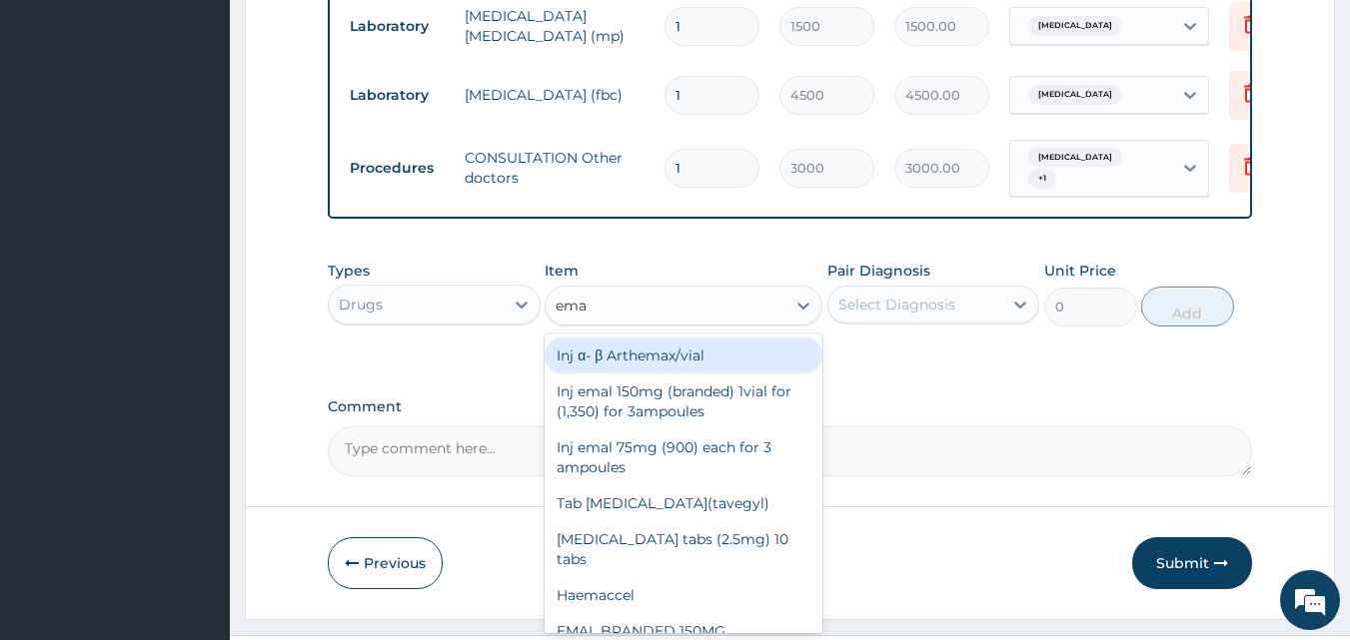
type input "emal"
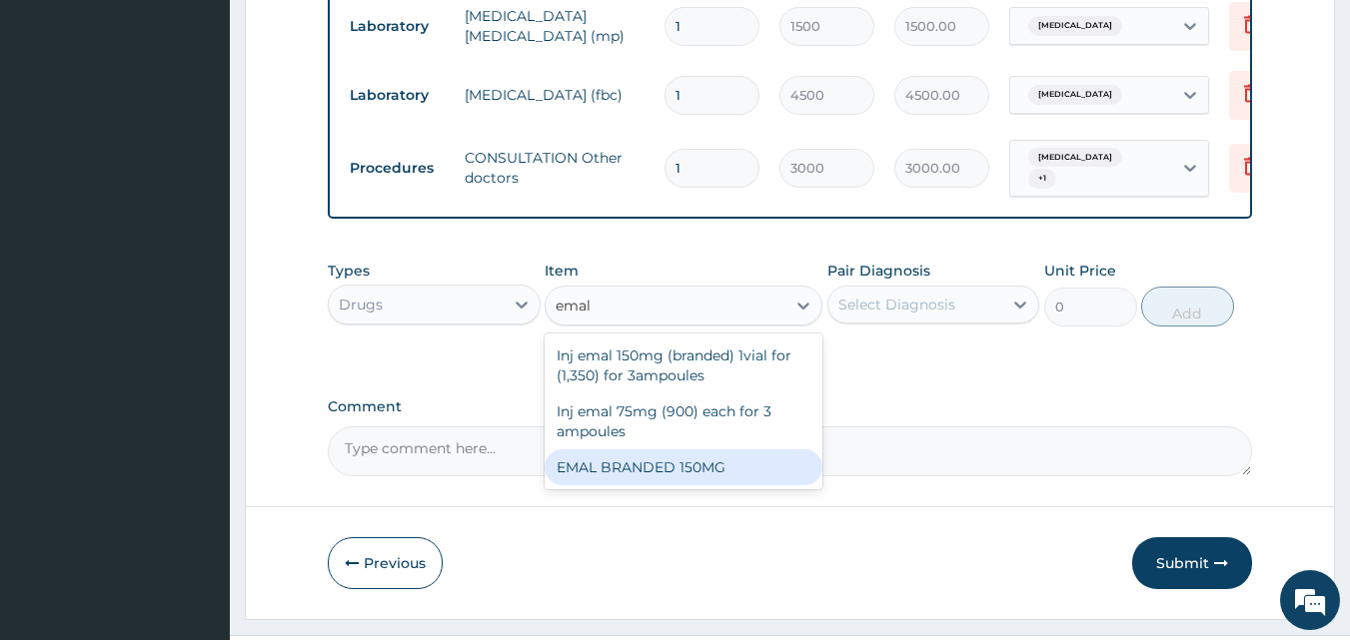
click at [741, 460] on div "EMAL BRANDED 150MG" at bounding box center [683, 468] width 278 height 36
type input "3000"
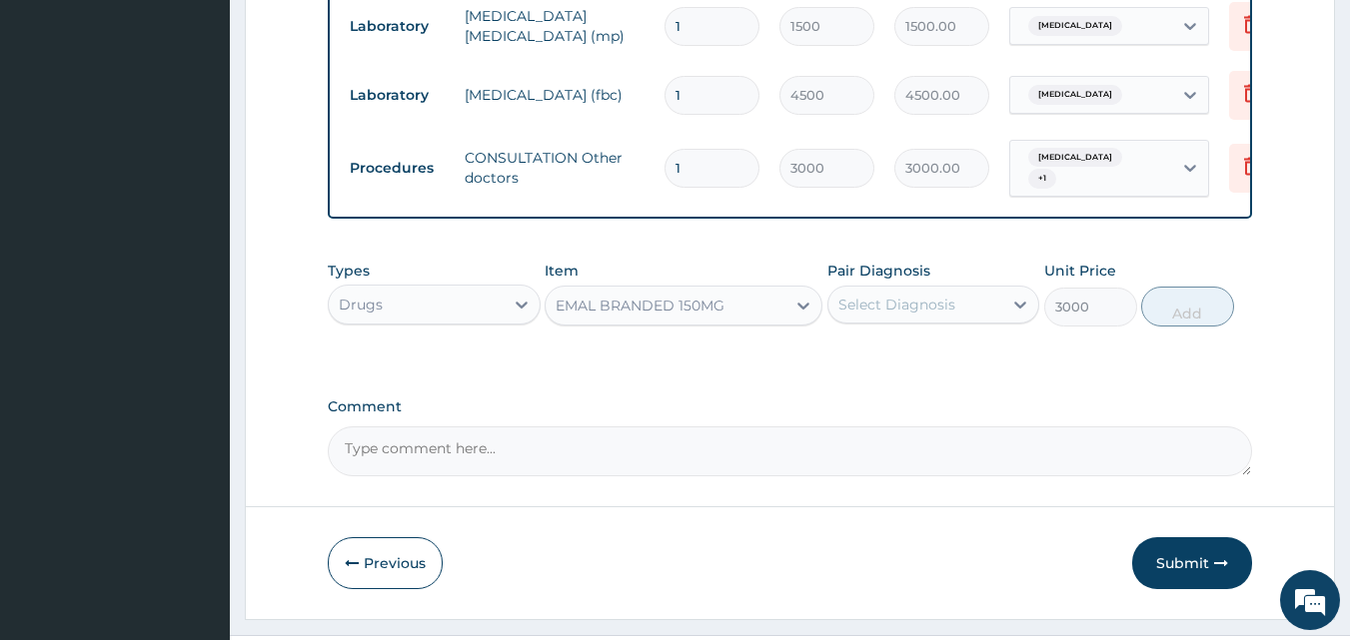
click at [965, 291] on div "Pair Diagnosis Select Diagnosis" at bounding box center [933, 294] width 213 height 66
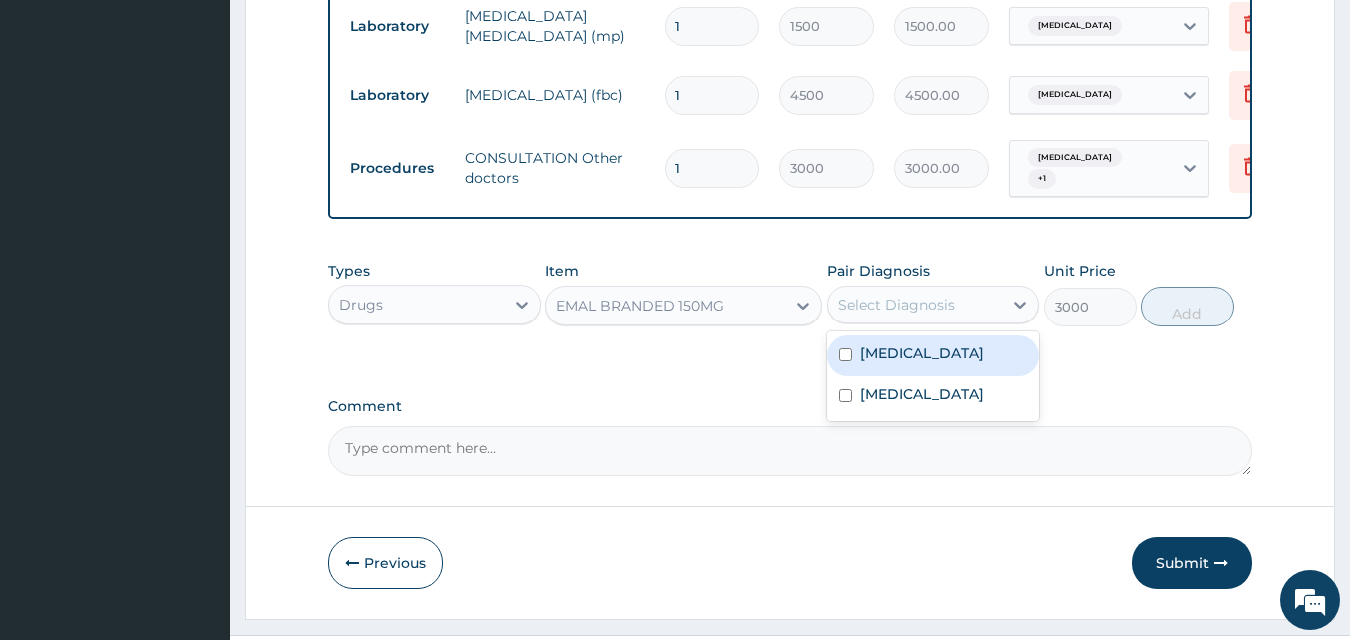
click at [938, 311] on div "Select Diagnosis" at bounding box center [896, 305] width 117 height 20
click at [904, 364] on label "[MEDICAL_DATA]" at bounding box center [922, 354] width 124 height 20
checkbox input "true"
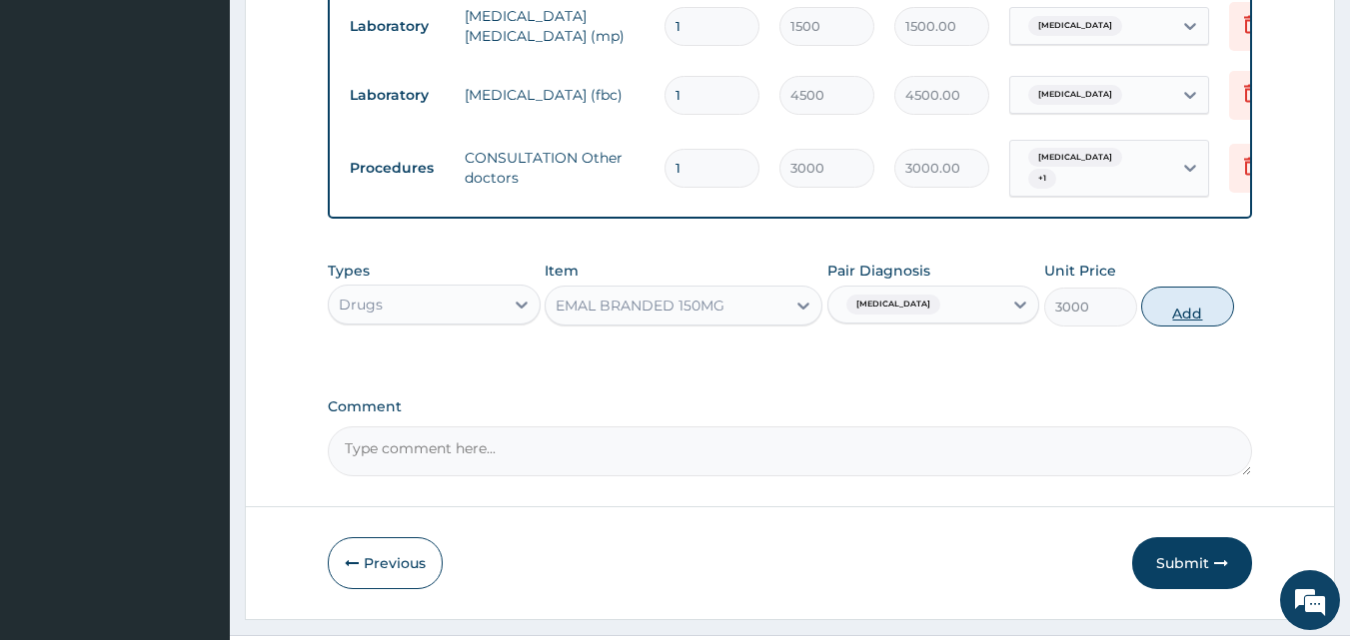
click at [1203, 312] on button "Add" at bounding box center [1187, 307] width 93 height 40
type input "0"
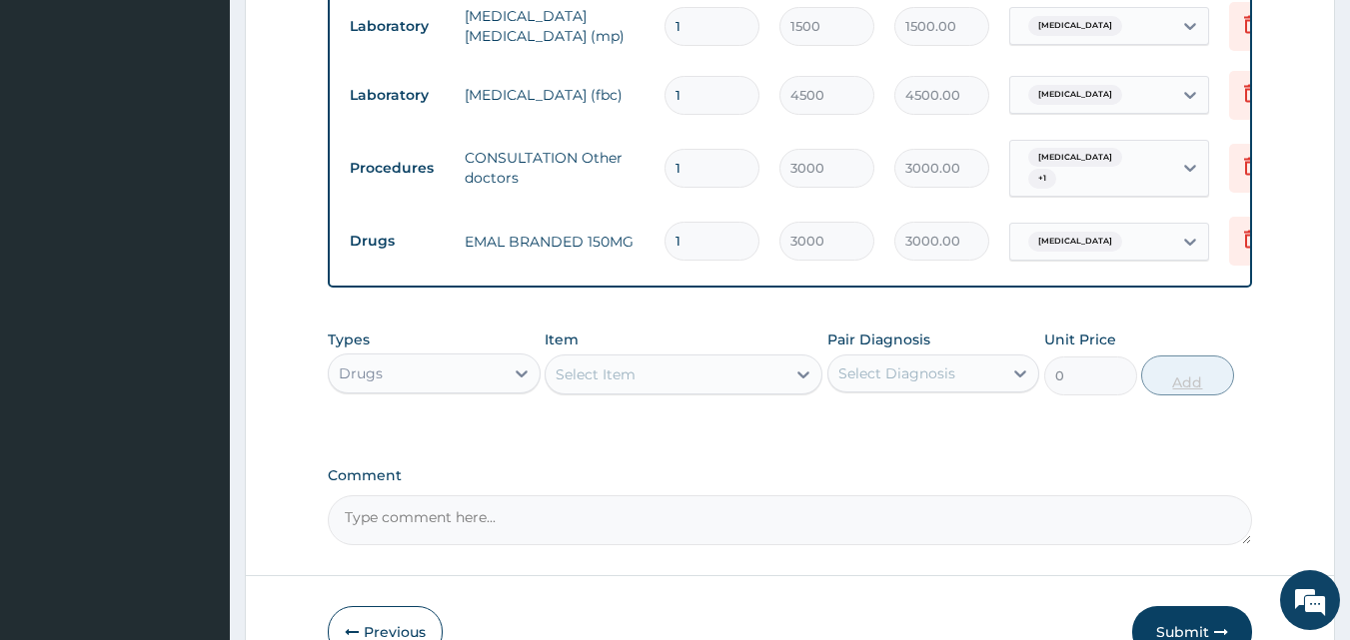
type input "0.00"
type input "3"
type input "9000.00"
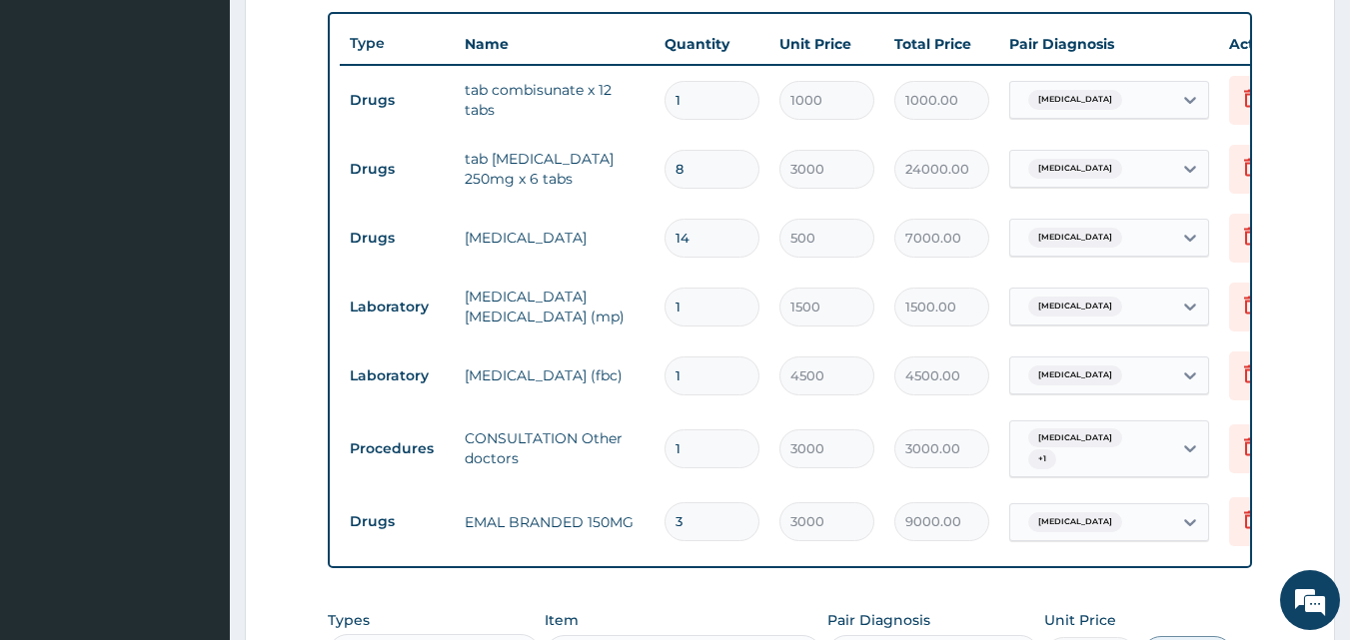
scroll to position [728, 0]
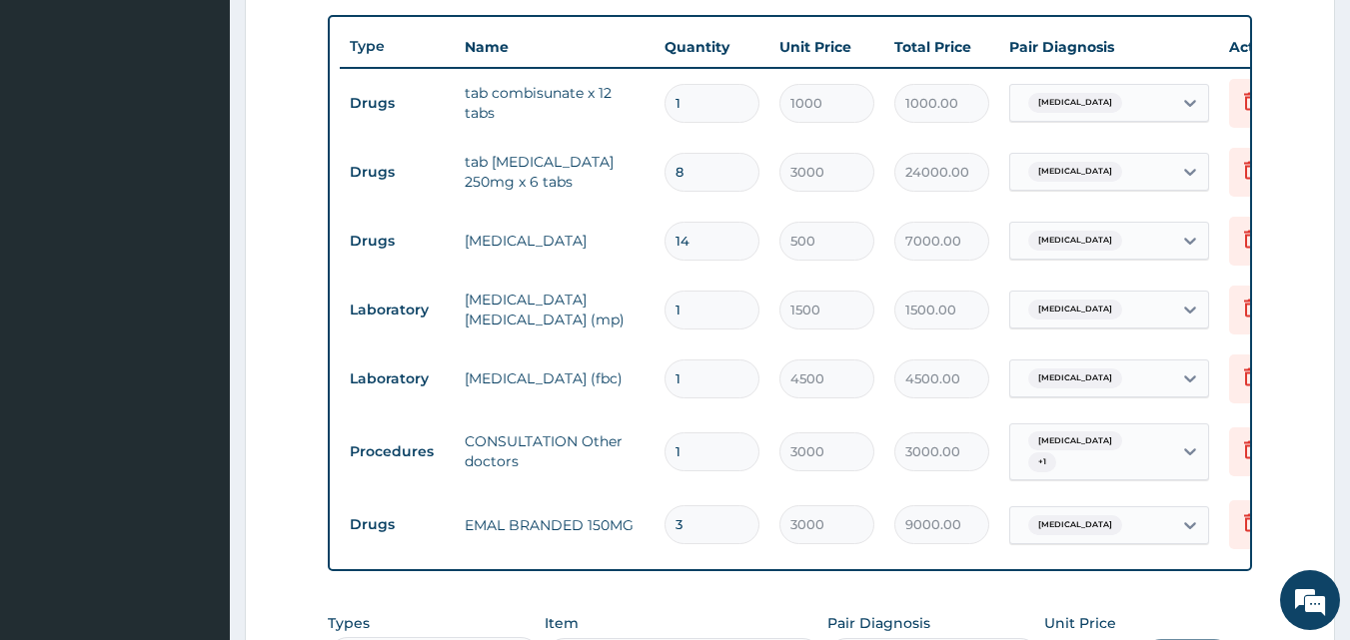
type input "3"
click at [706, 179] on input "8" at bounding box center [711, 172] width 95 height 39
type input "0.00"
type input "7"
type input "21000.00"
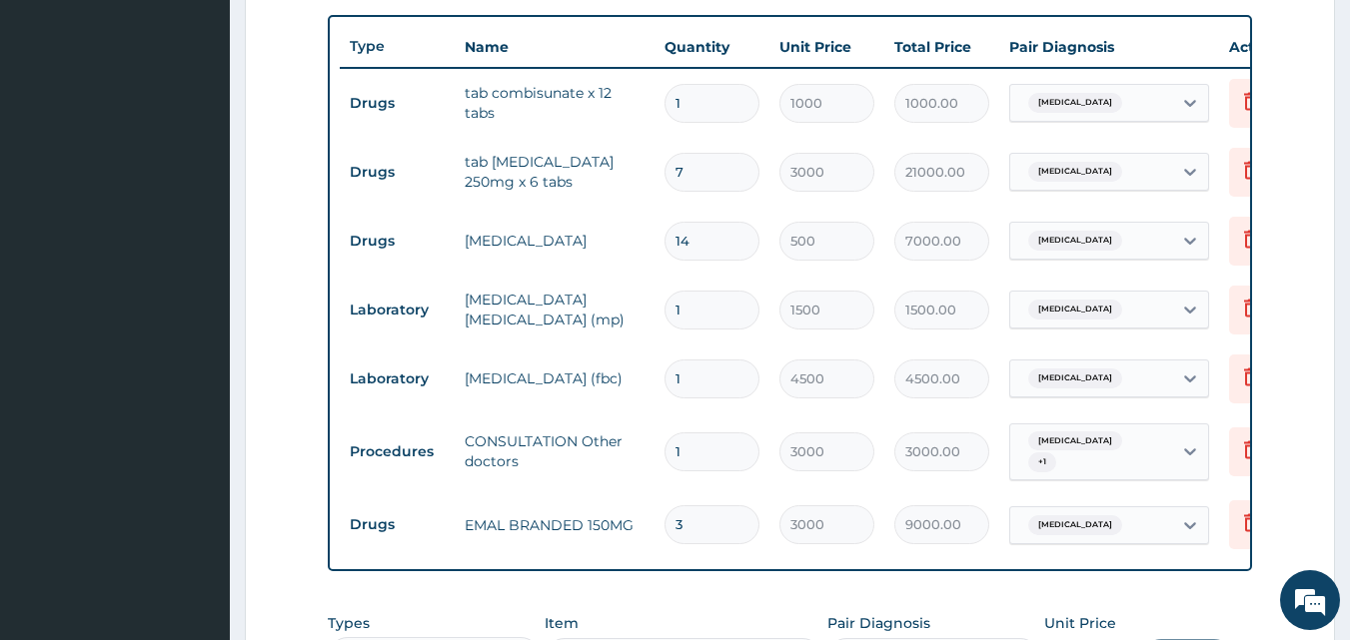
type input "0.00"
type input "2"
type input "6000.00"
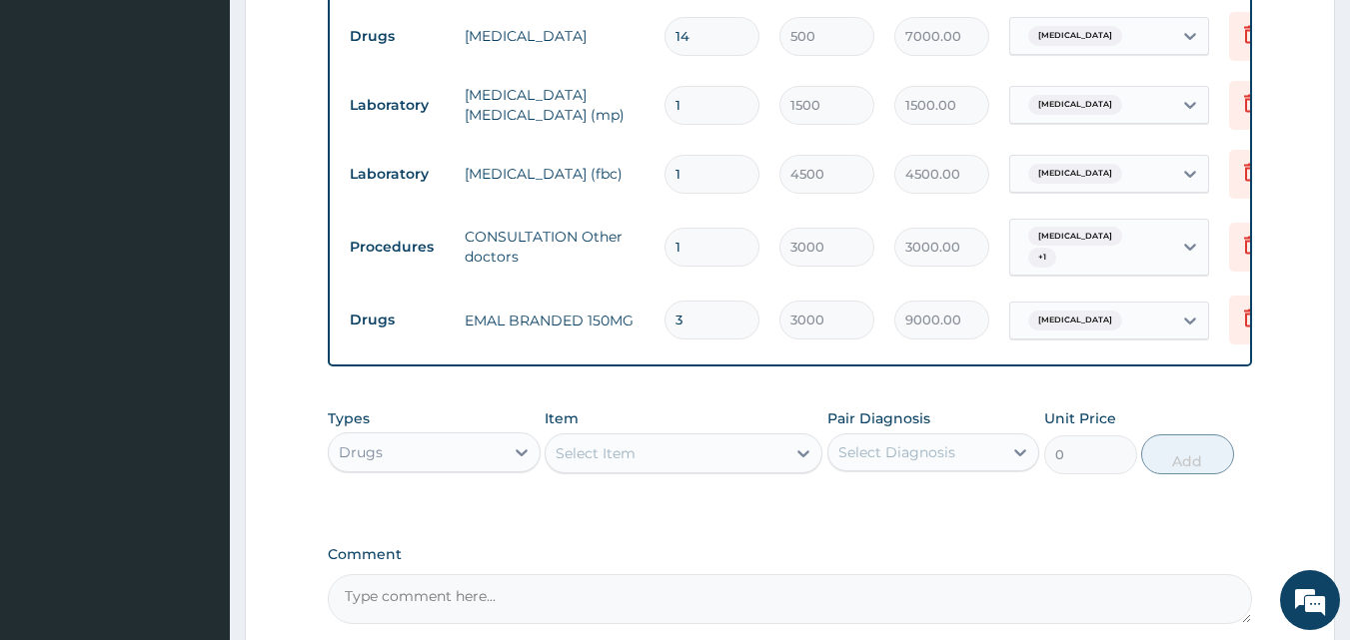
scroll to position [968, 0]
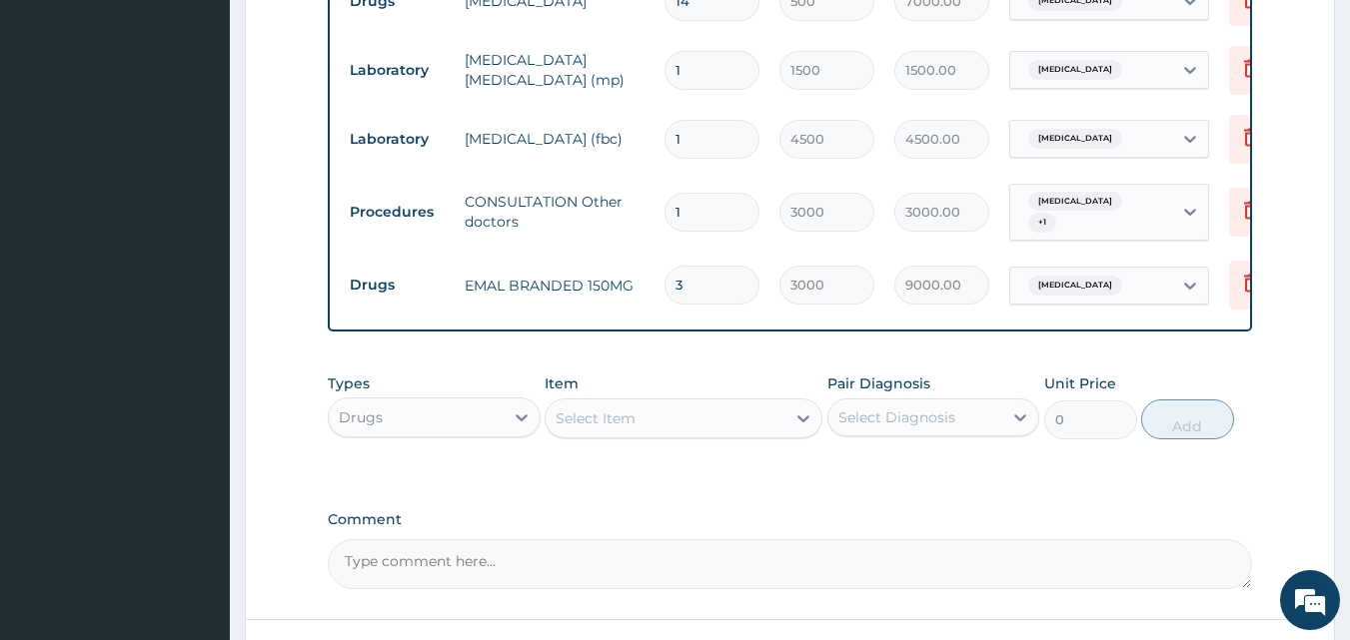
type input "2"
click at [766, 432] on div "Select Item" at bounding box center [665, 419] width 240 height 32
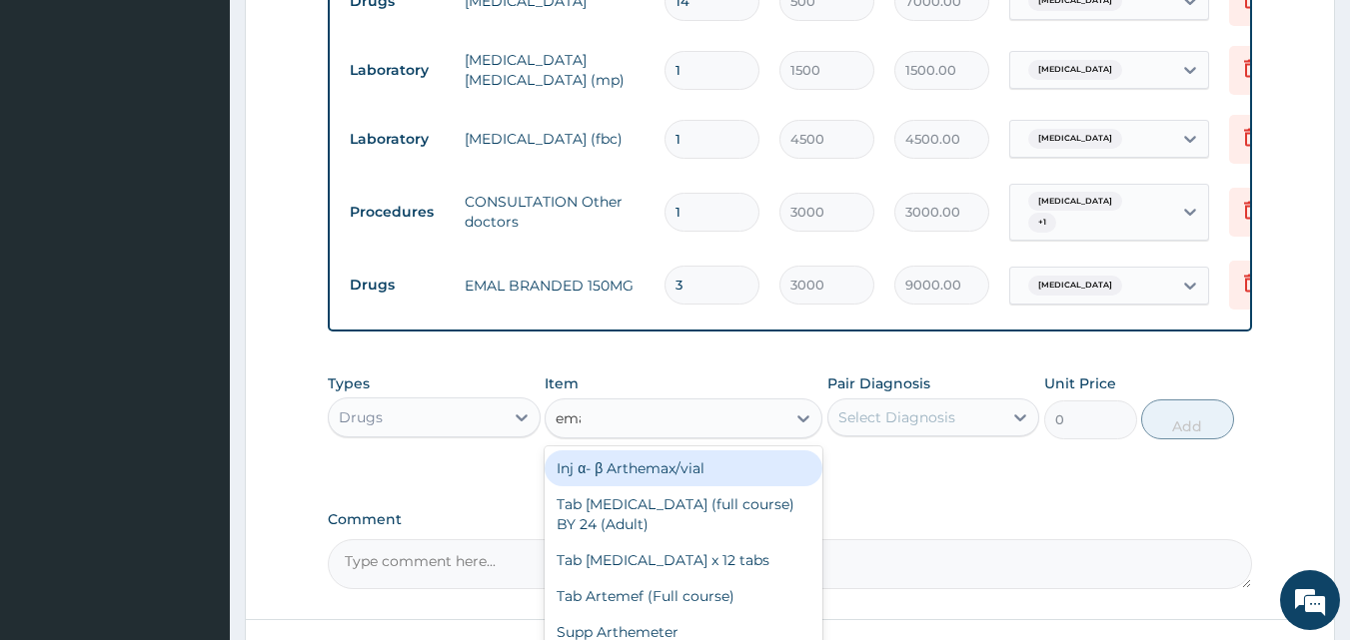
type input "emal"
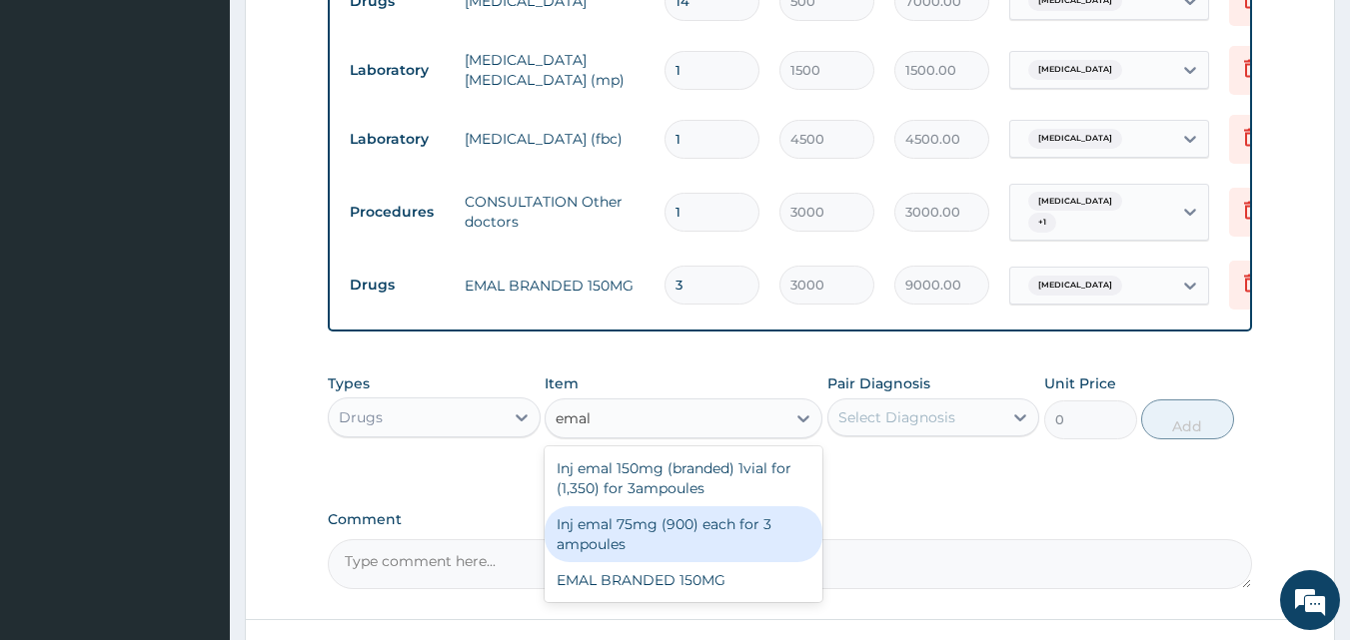
click at [710, 532] on div "Inj emal 75mg (900) each for 3 ampoules" at bounding box center [683, 534] width 278 height 56
type input "3000"
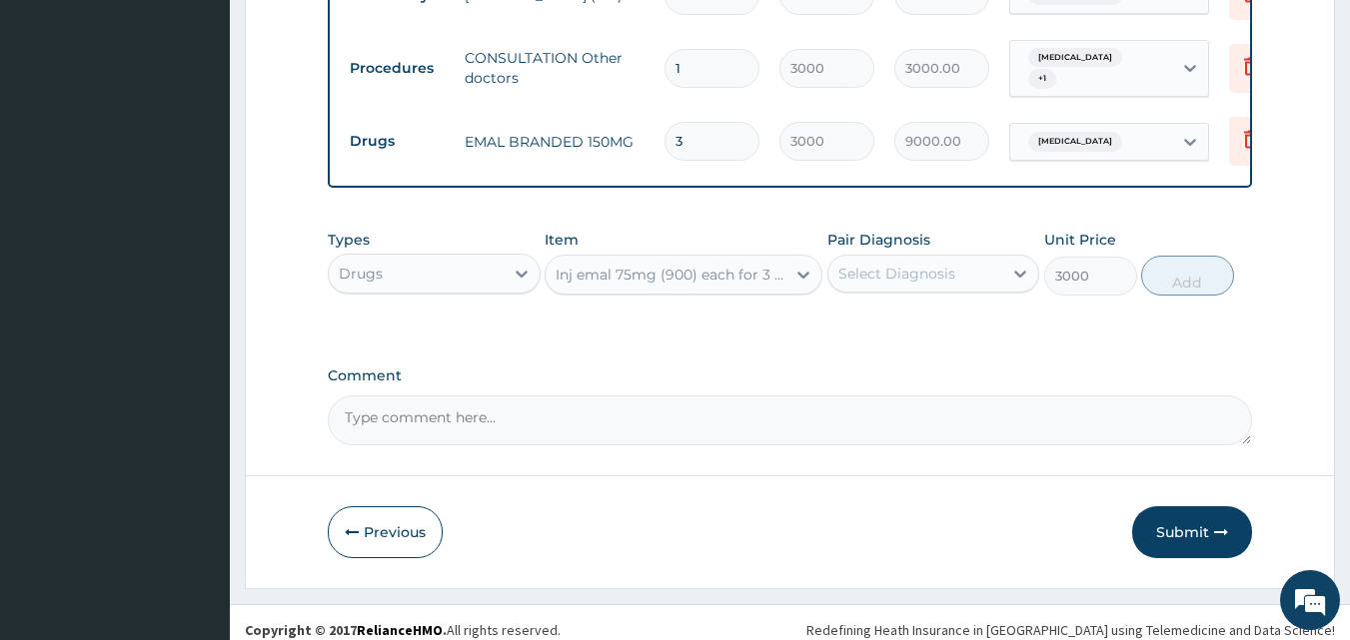
scroll to position [1103, 0]
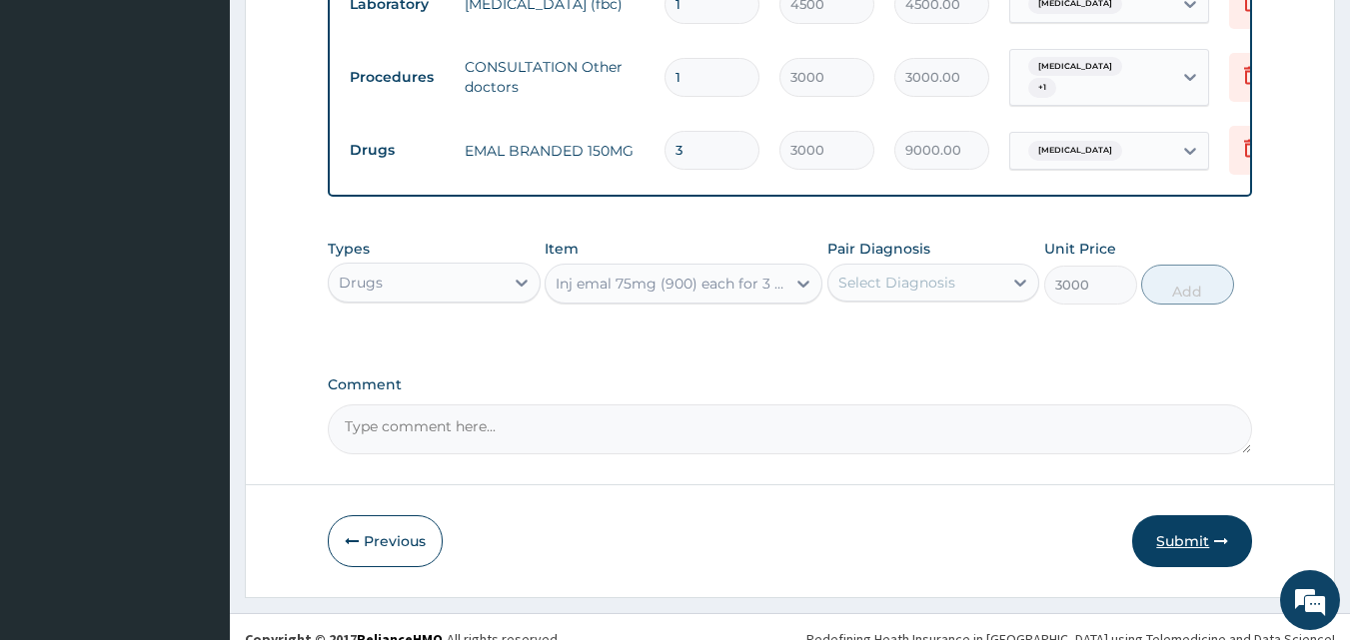
click at [1182, 562] on button "Submit" at bounding box center [1192, 541] width 120 height 52
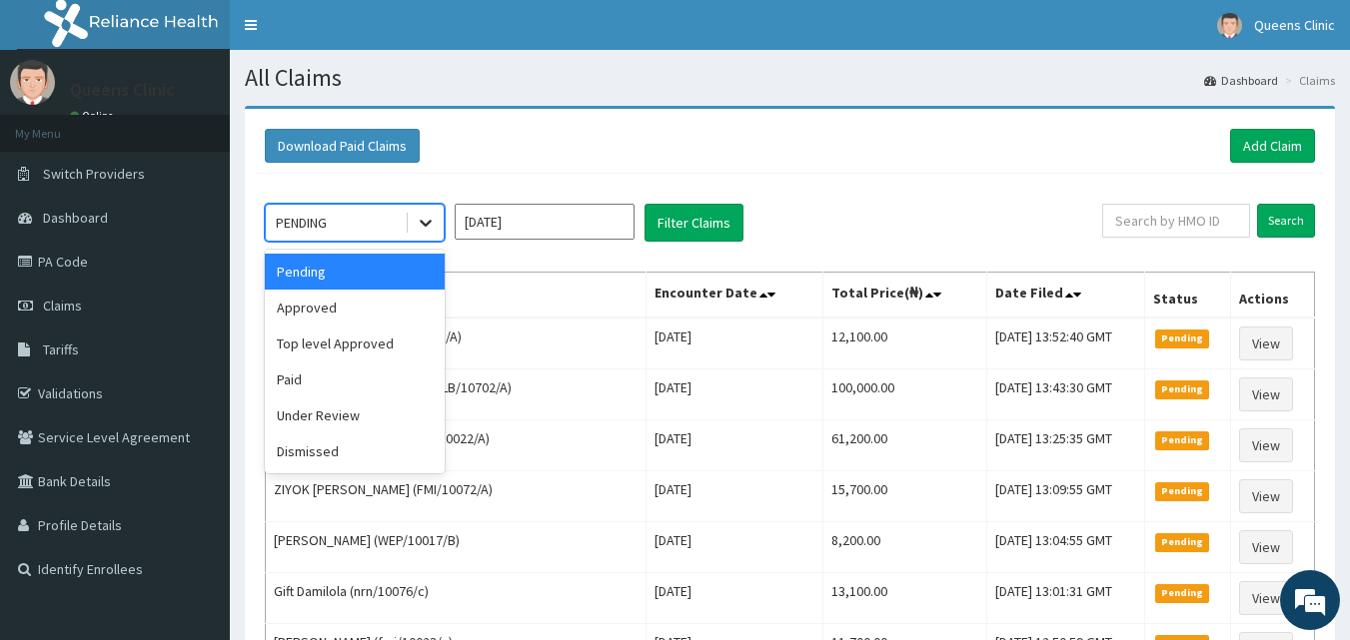
click at [413, 233] on div at bounding box center [426, 223] width 36 height 36
click at [392, 301] on div "Approved" at bounding box center [355, 308] width 180 height 36
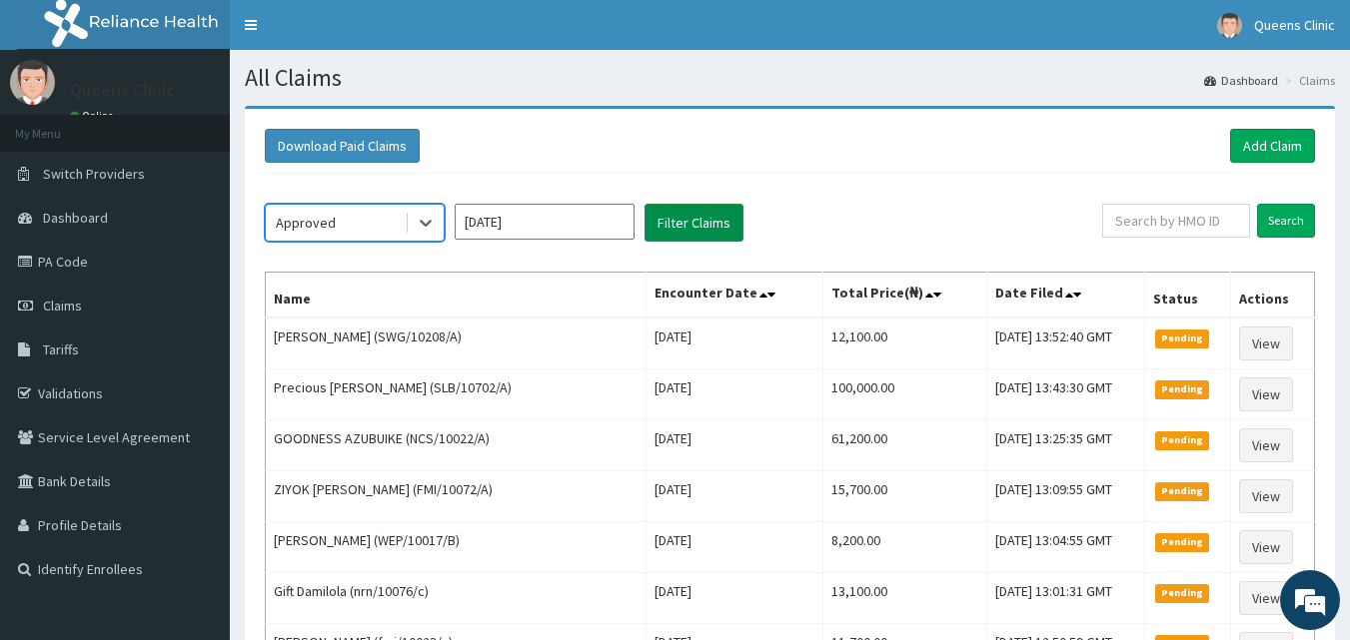
click at [712, 208] on button "Filter Claims" at bounding box center [693, 223] width 99 height 38
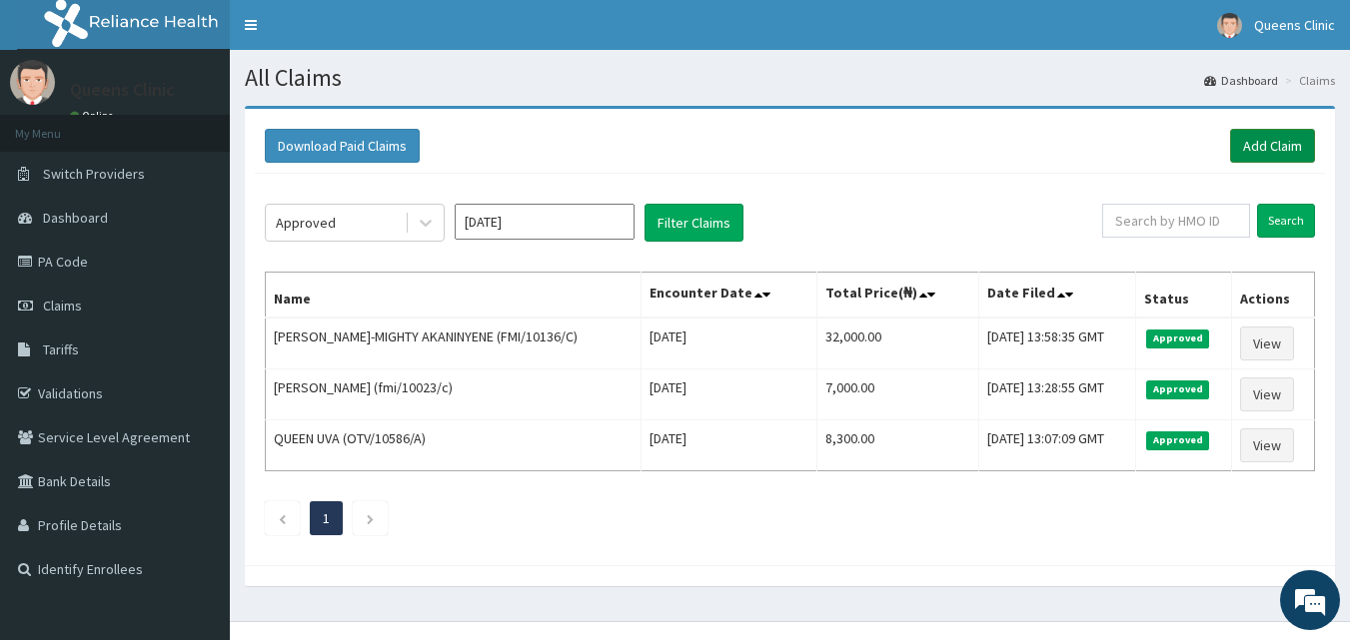
click at [1280, 162] on link "Add Claim" at bounding box center [1272, 146] width 85 height 34
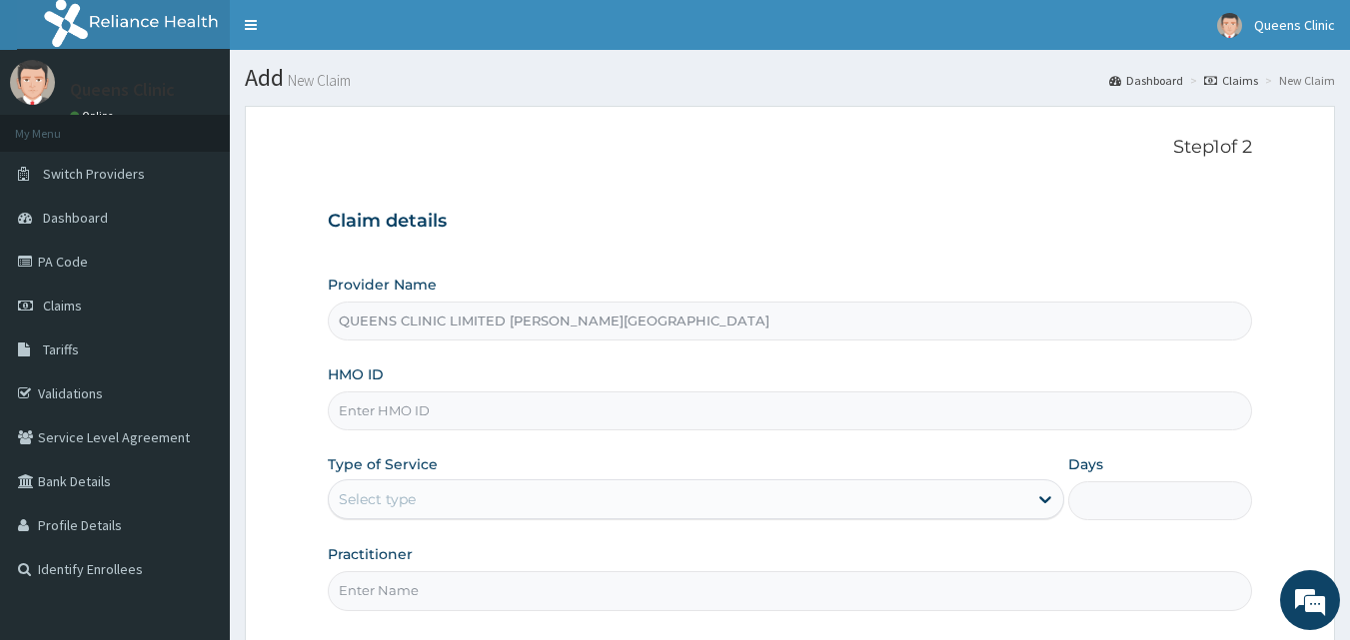
click at [396, 431] on input "HMO ID" at bounding box center [790, 411] width 925 height 39
paste input "REF/10191/A"
type input "REF/10191/A"
click at [397, 490] on div "Select type" at bounding box center [377, 500] width 77 height 20
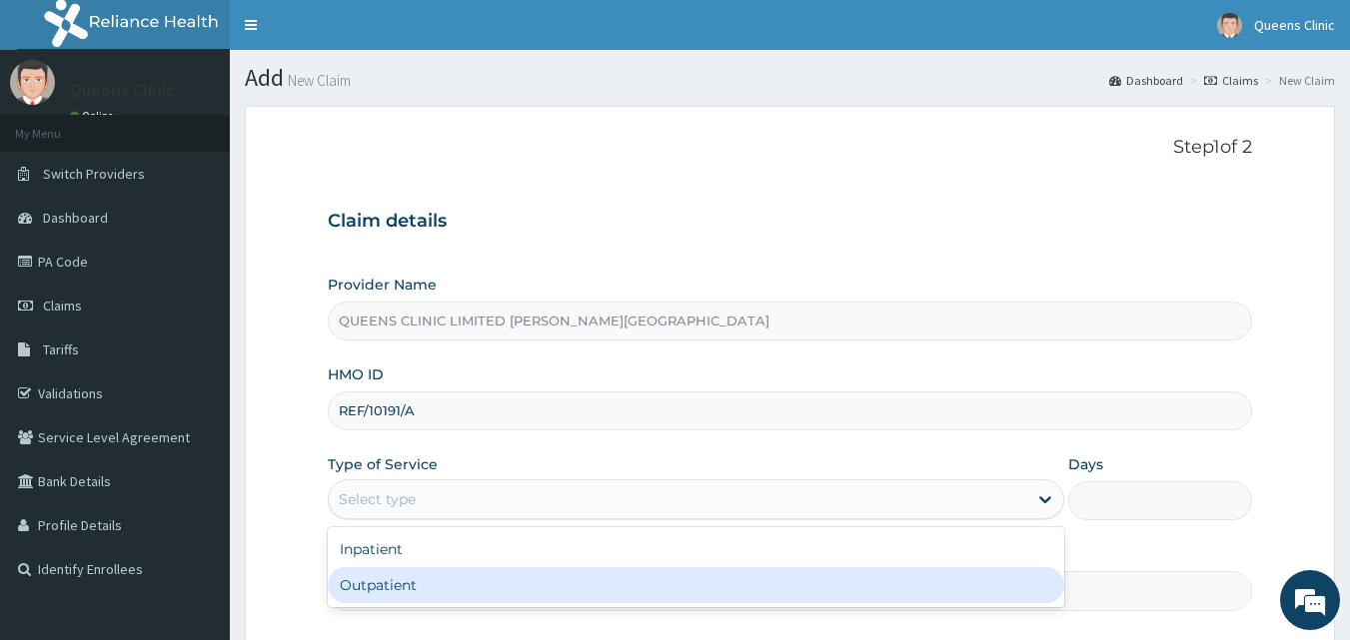
click at [400, 577] on div "Outpatient" at bounding box center [696, 585] width 736 height 36
type input "1"
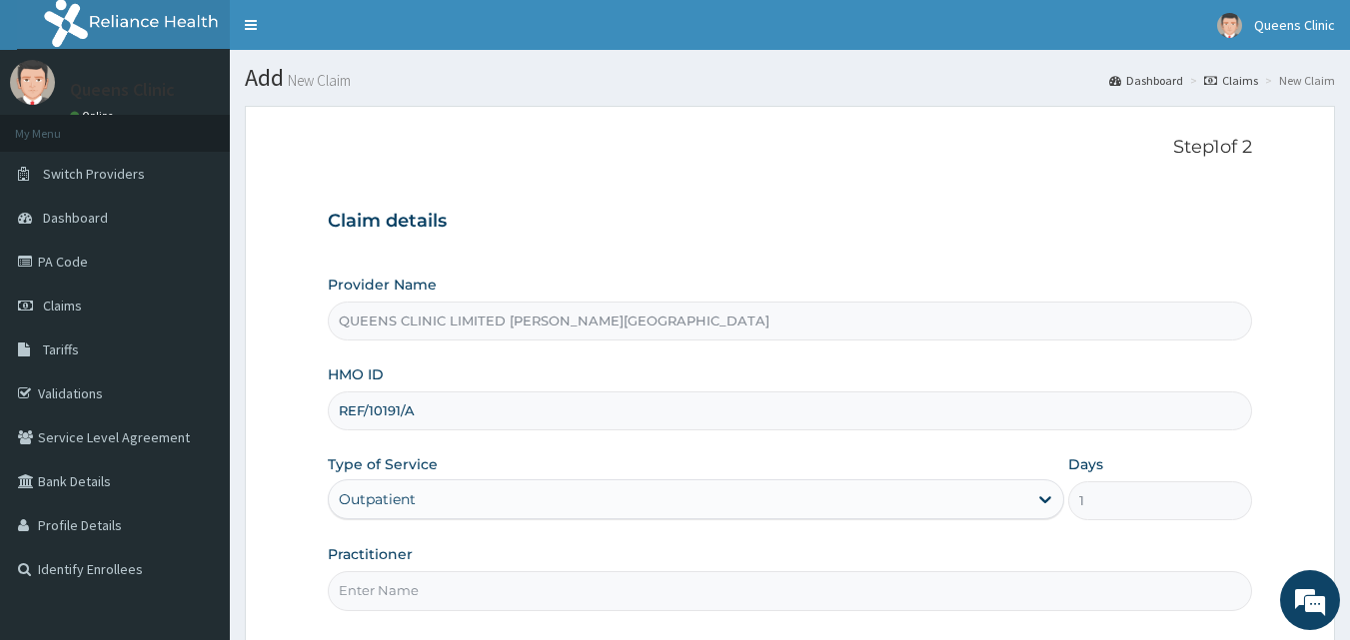
click at [393, 602] on input "Practitioner" at bounding box center [790, 590] width 925 height 39
paste input "Dr. Ihechere Mezu"
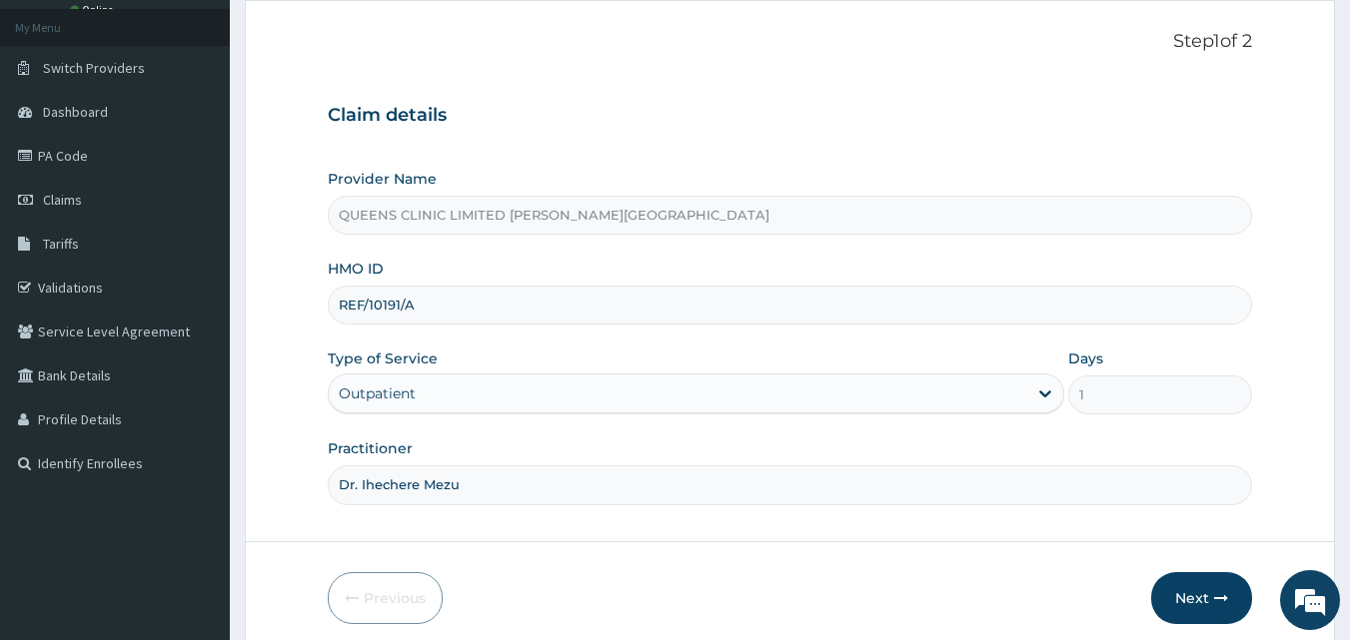
scroll to position [172, 0]
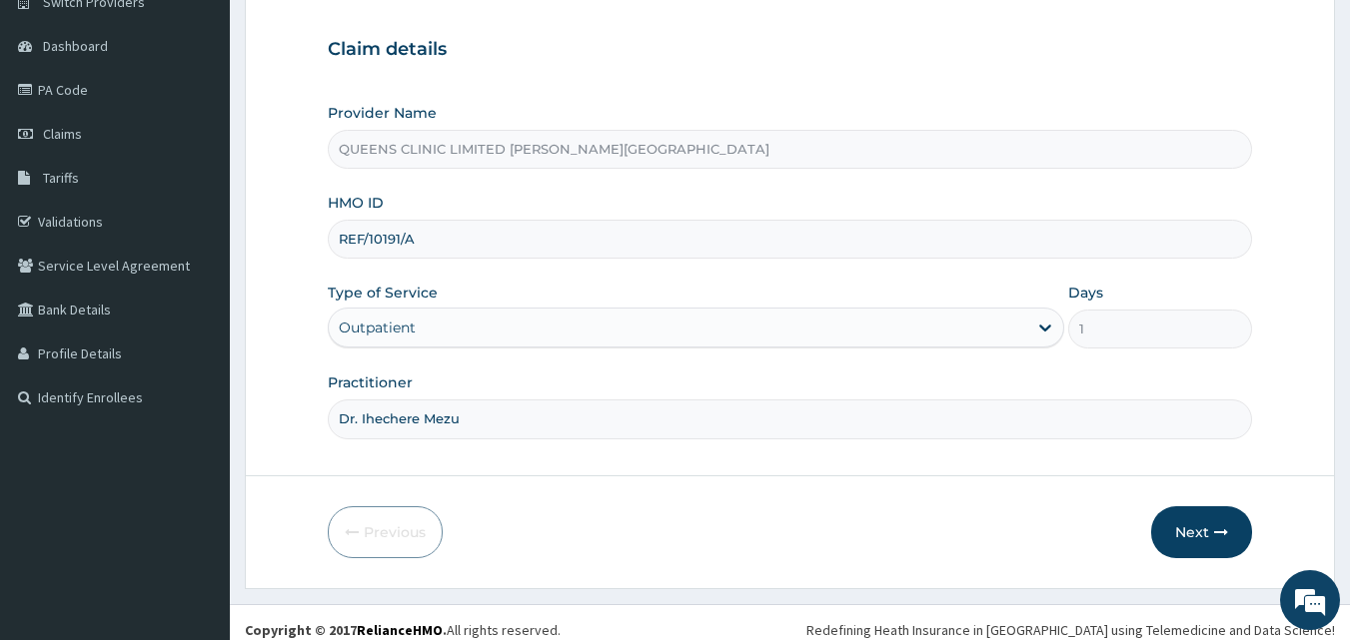
type input "Dr. Ihechere Mezu"
drag, startPoint x: 413, startPoint y: 243, endPoint x: 338, endPoint y: 235, distance: 75.3
click at [338, 235] on input "REF/10191/A" at bounding box center [790, 239] width 925 height 39
click at [1183, 549] on button "Next" at bounding box center [1201, 532] width 101 height 52
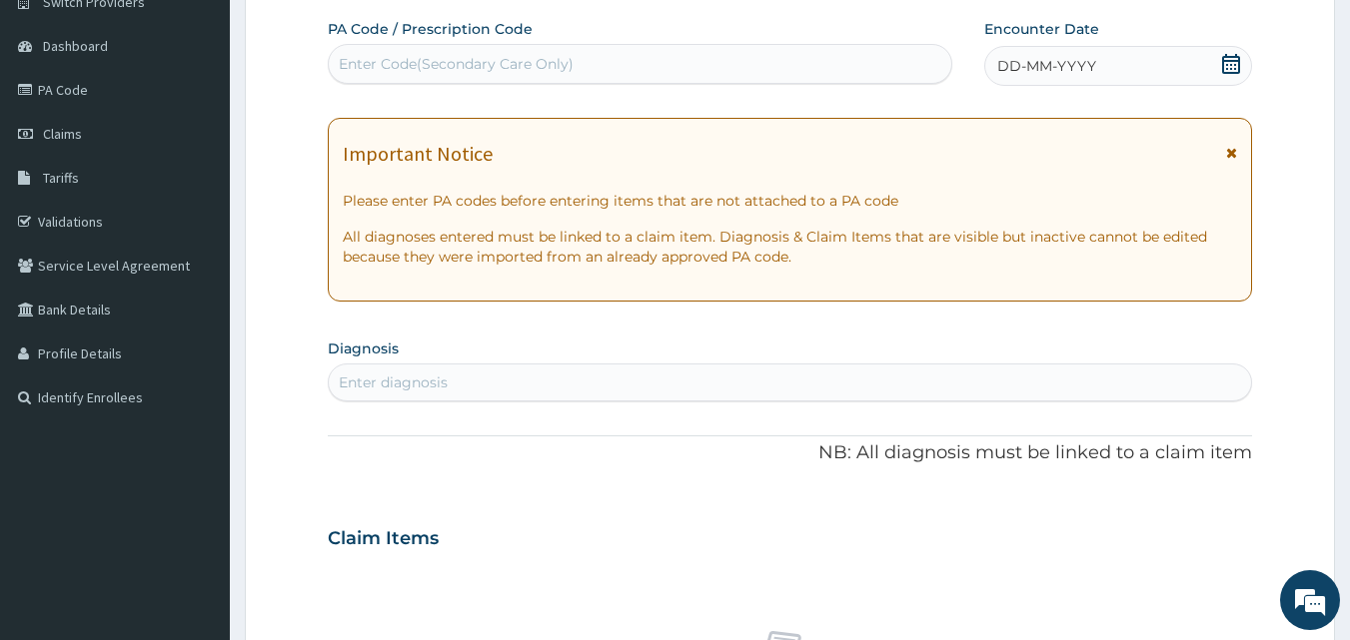
click at [494, 52] on div "Enter Code(Secondary Care Only)" at bounding box center [640, 64] width 623 height 32
paste input "PA/D5622A"
type input "PA/D5622A"
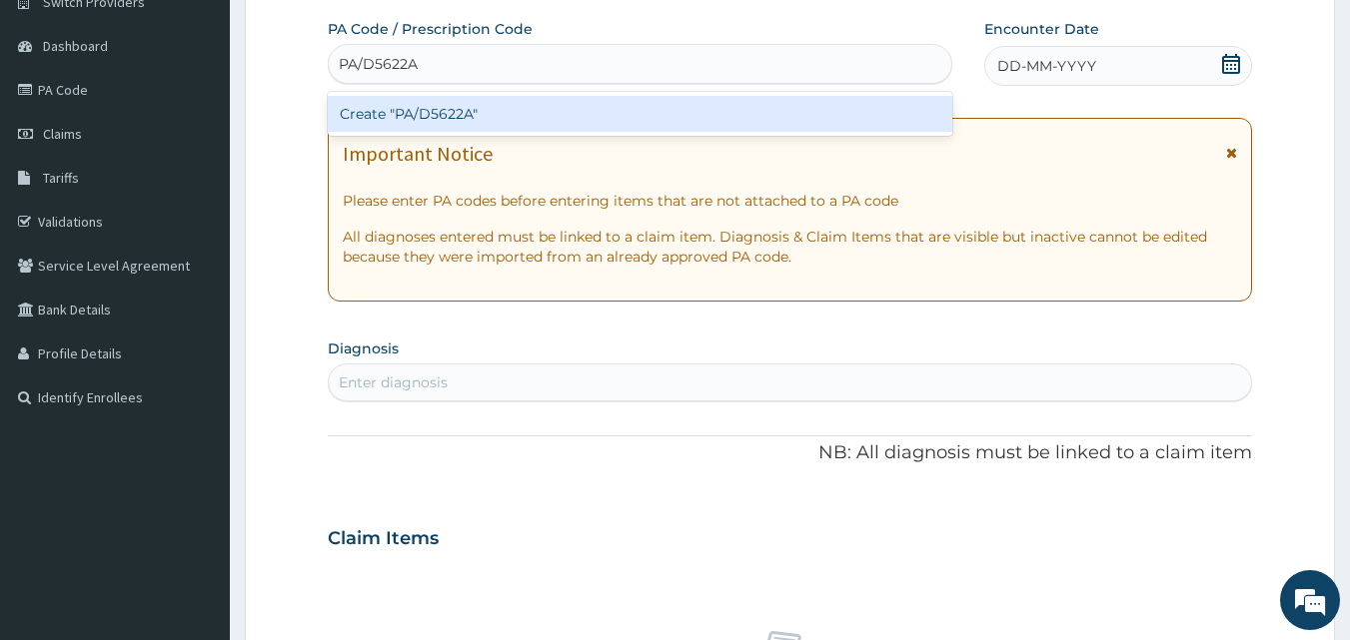
click at [481, 105] on div "Create "PA/D5622A"" at bounding box center [640, 114] width 625 height 36
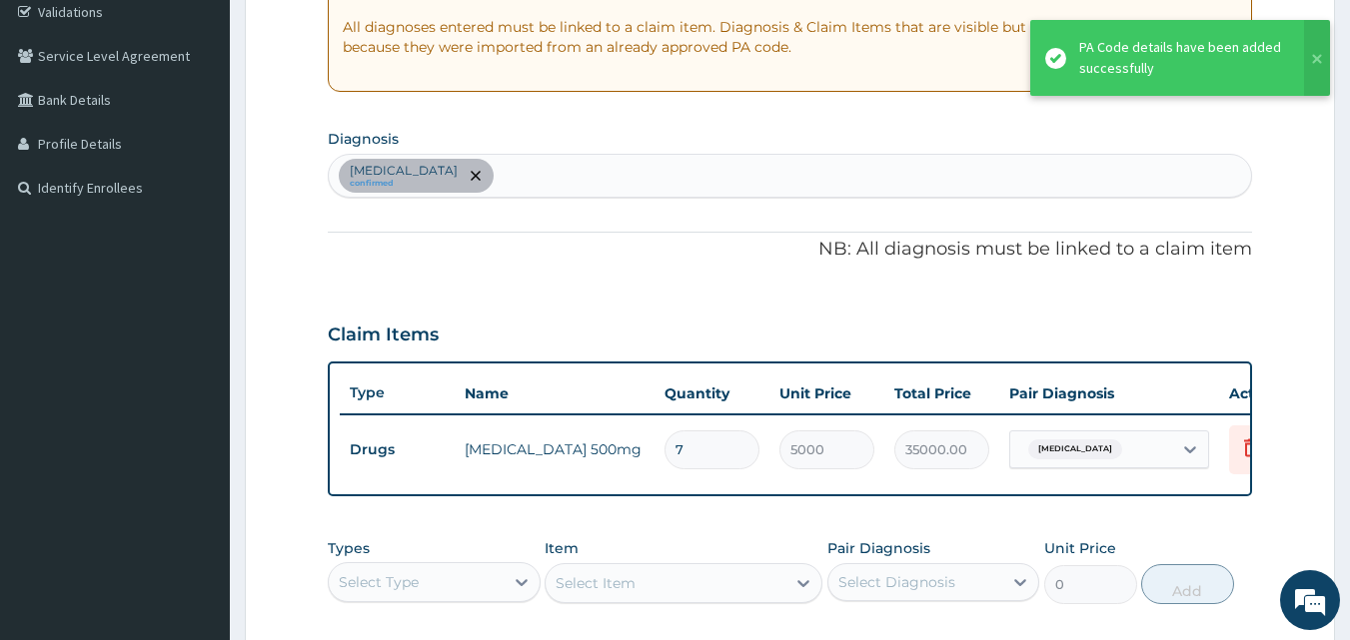
scroll to position [521, 0]
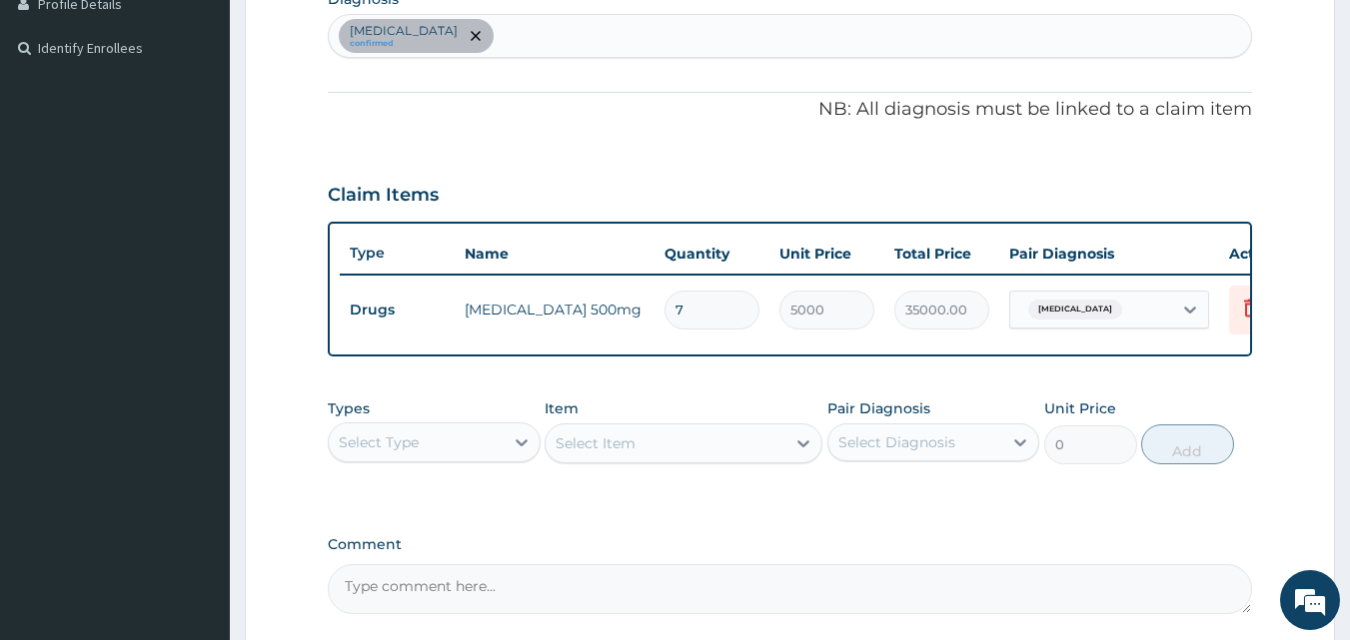
type input "0.00"
type input "2"
type input "10000.00"
type input "2"
click at [763, 377] on div "PA Code / Prescription Code PA/D5622A Encounter Date 03-09-2025 Important Notic…" at bounding box center [790, 141] width 925 height 945
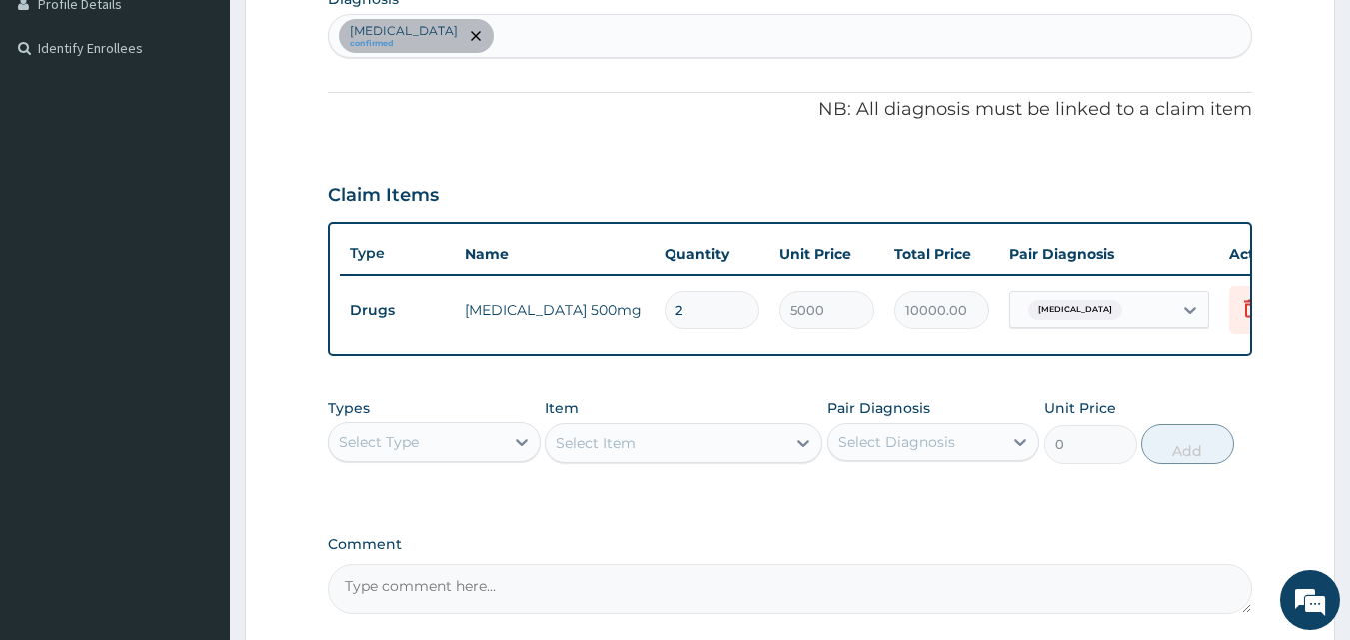
scroll to position [720, 0]
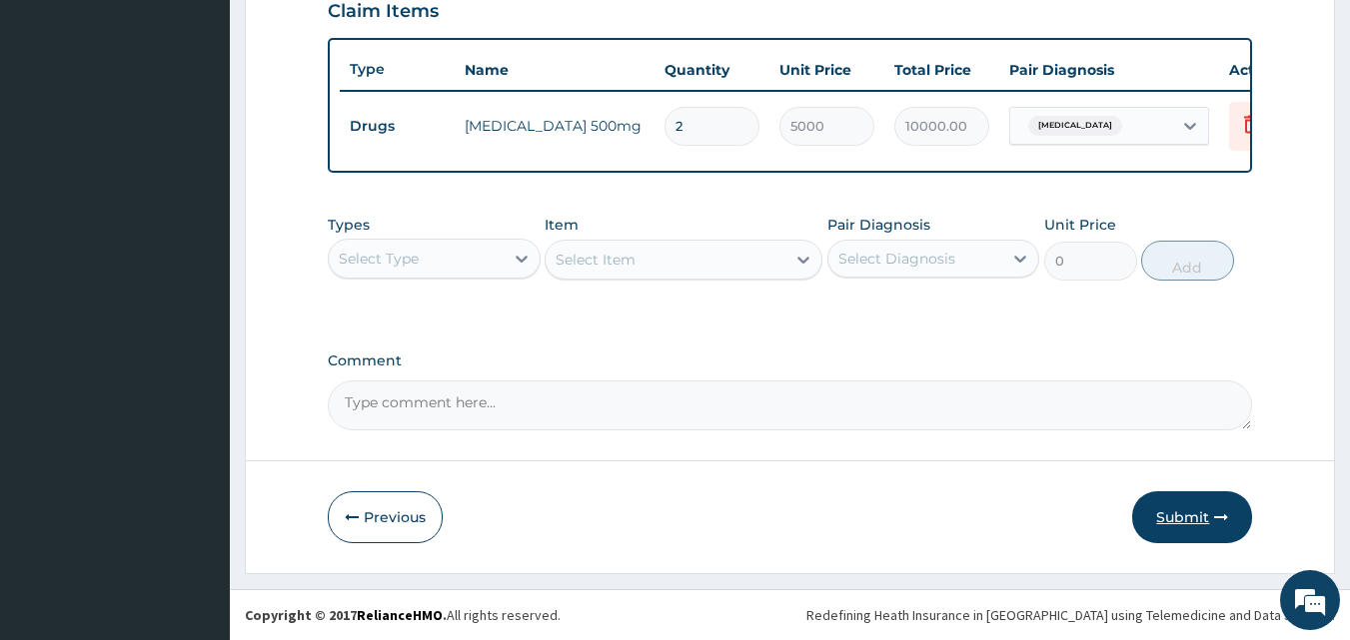
click at [1197, 531] on button "Submit" at bounding box center [1192, 517] width 120 height 52
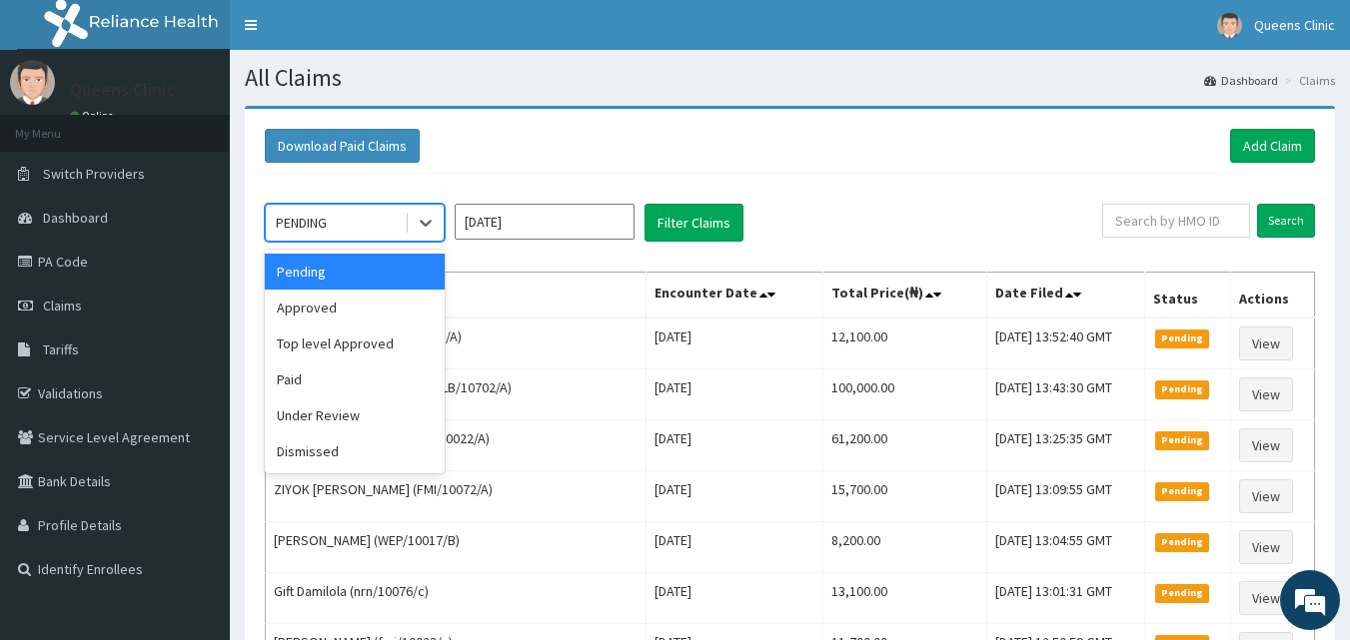
click at [405, 221] on div at bounding box center [424, 223] width 39 height 36
click at [341, 307] on div "Approved" at bounding box center [355, 308] width 180 height 36
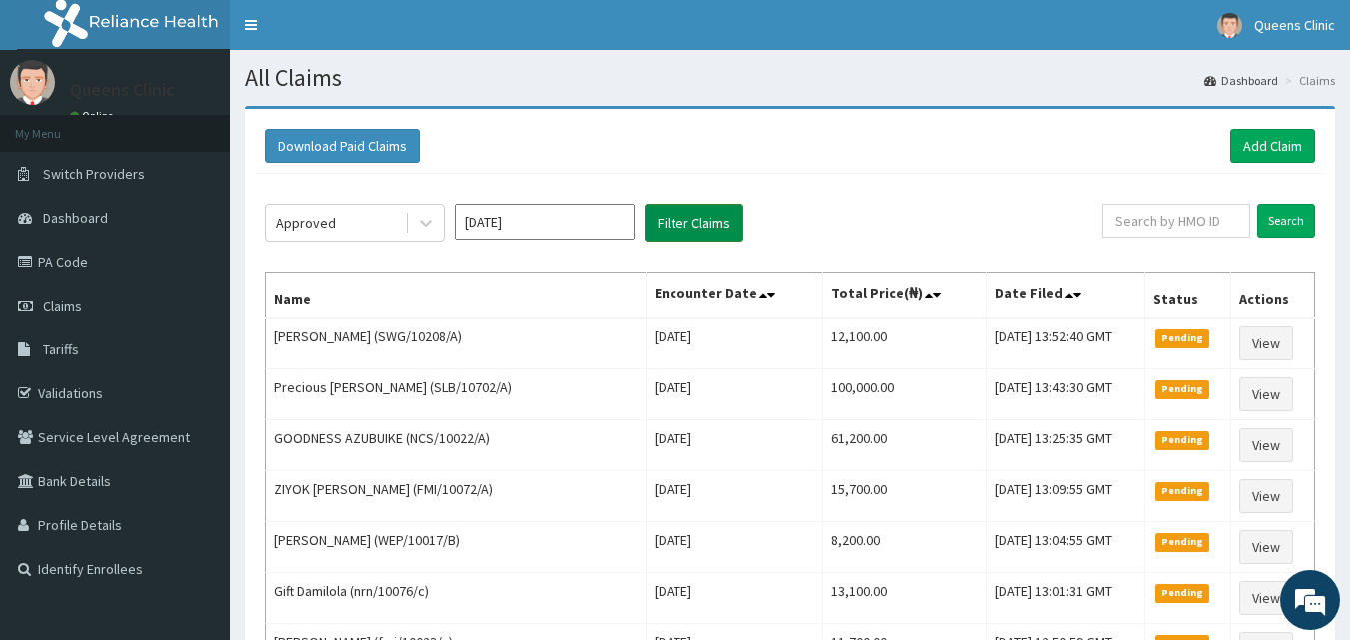
click at [698, 223] on button "Filter Claims" at bounding box center [693, 223] width 99 height 38
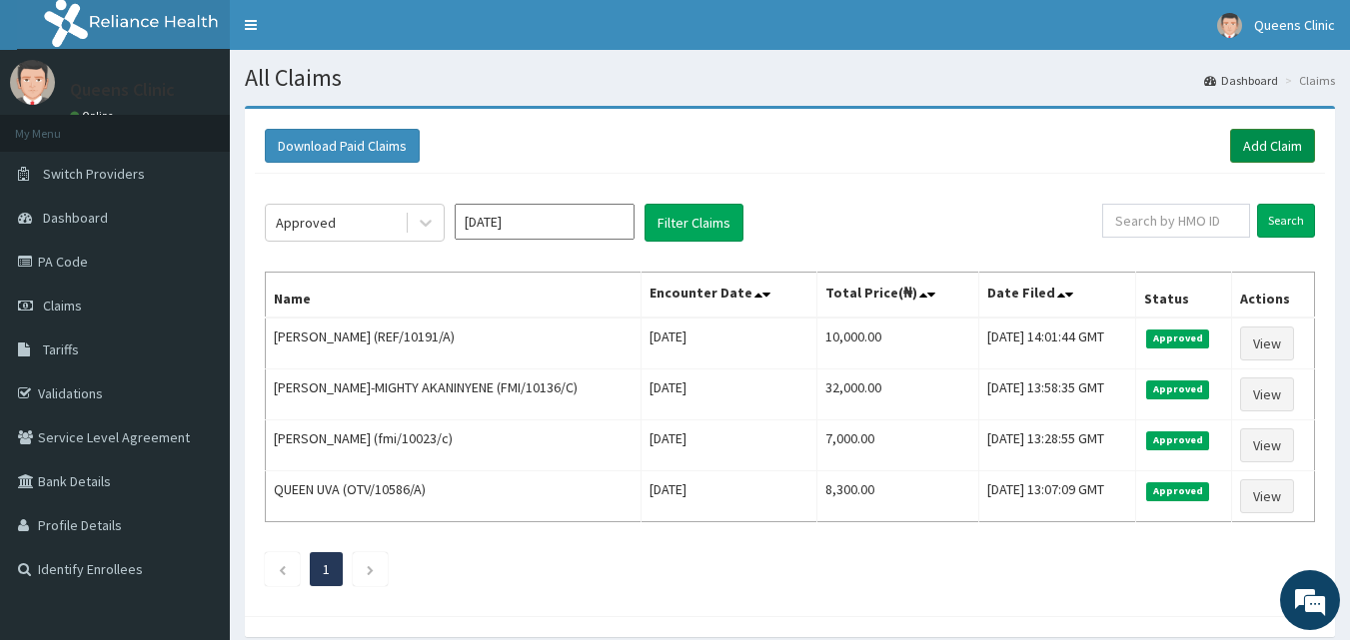
click at [1283, 145] on link "Add Claim" at bounding box center [1272, 146] width 85 height 34
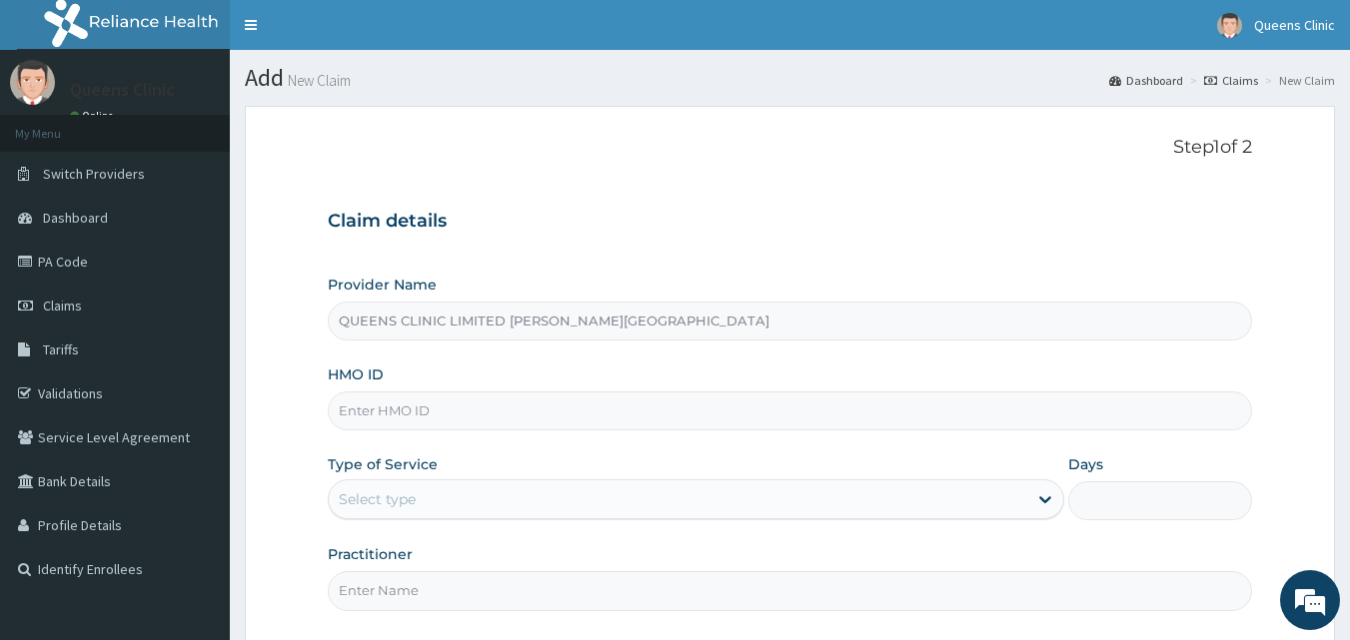
click at [429, 401] on input "HMO ID" at bounding box center [790, 411] width 925 height 39
paste input "FMI/10115/D"
type input "FMI/10115/D"
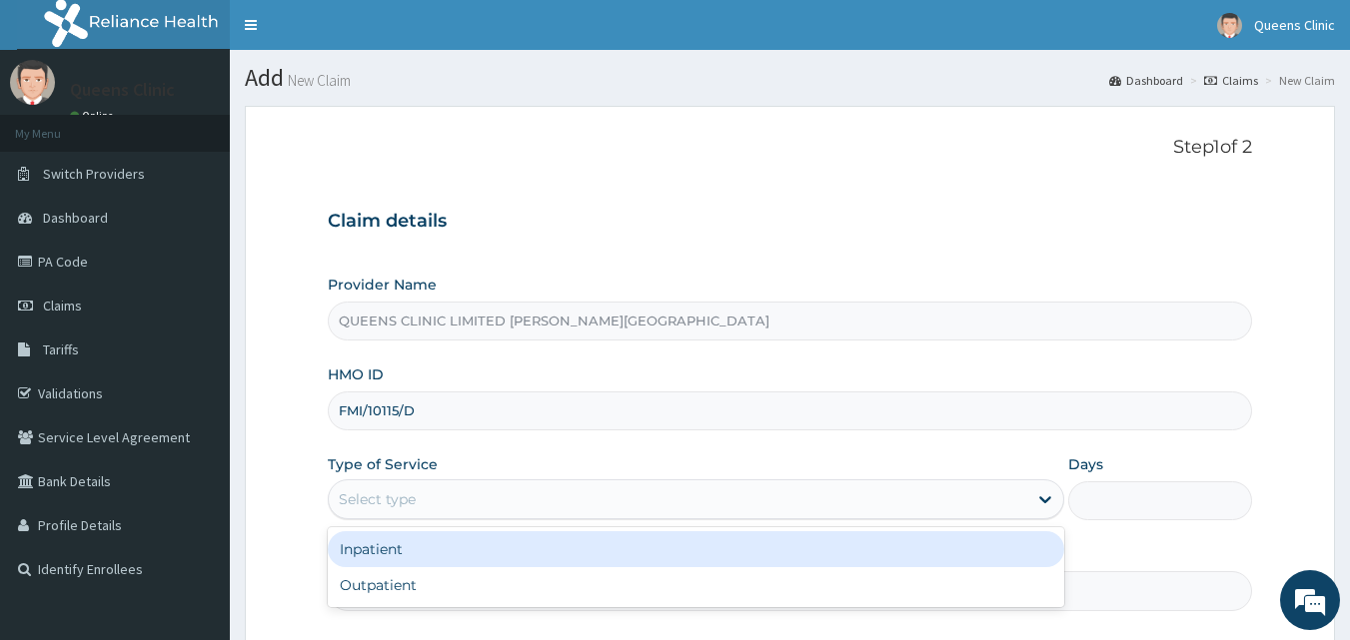
click at [403, 502] on div "Select type" at bounding box center [377, 500] width 77 height 20
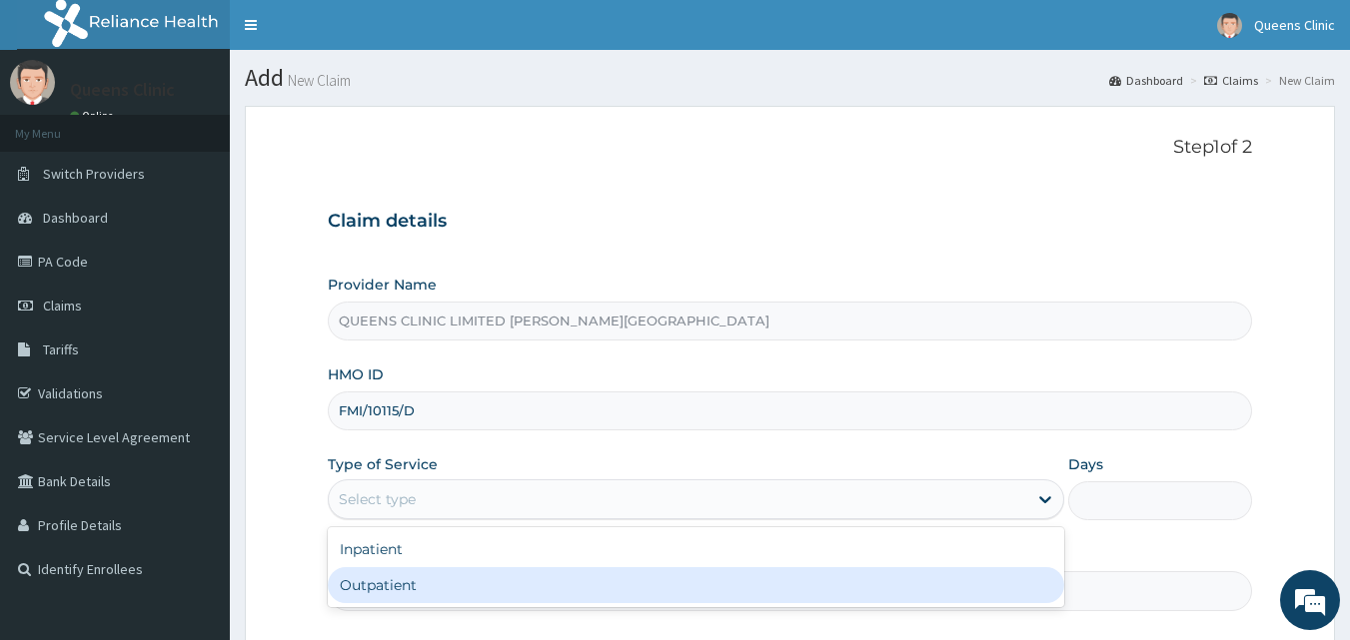
click at [399, 585] on div "Outpatient" at bounding box center [696, 585] width 736 height 36
type input "1"
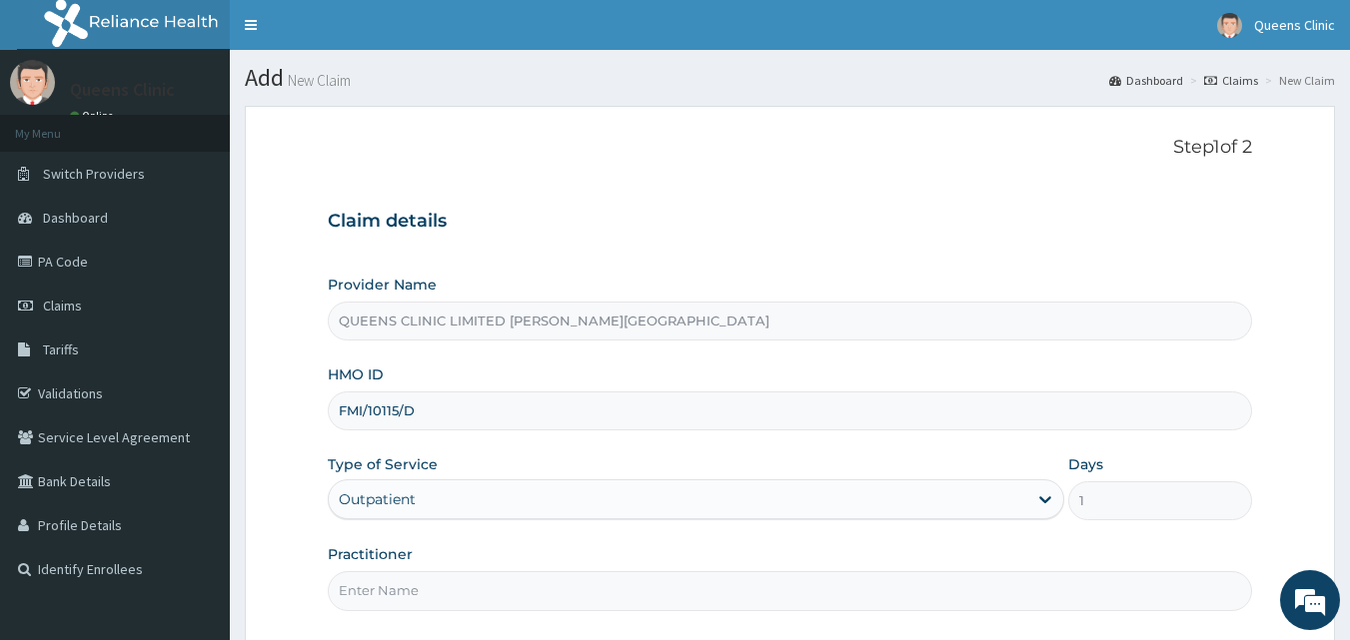
click at [400, 602] on input "Practitioner" at bounding box center [790, 590] width 925 height 39
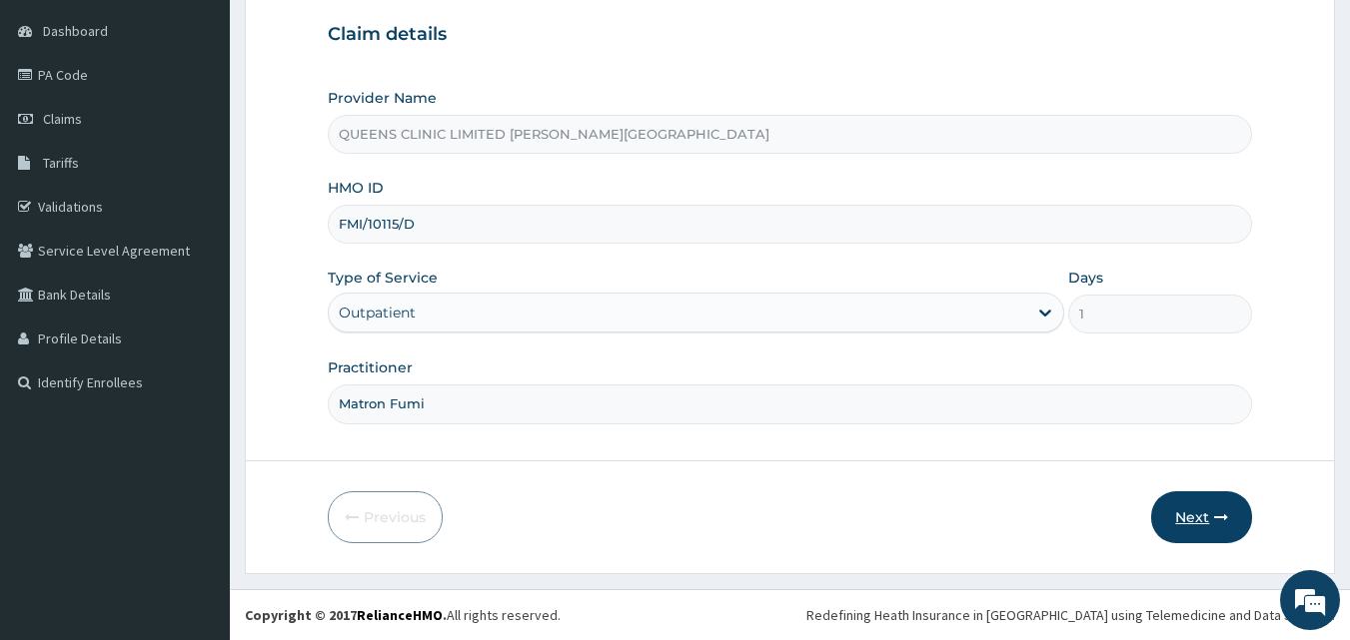
type input "Matron Fumi"
click at [1200, 498] on button "Next" at bounding box center [1201, 517] width 101 height 52
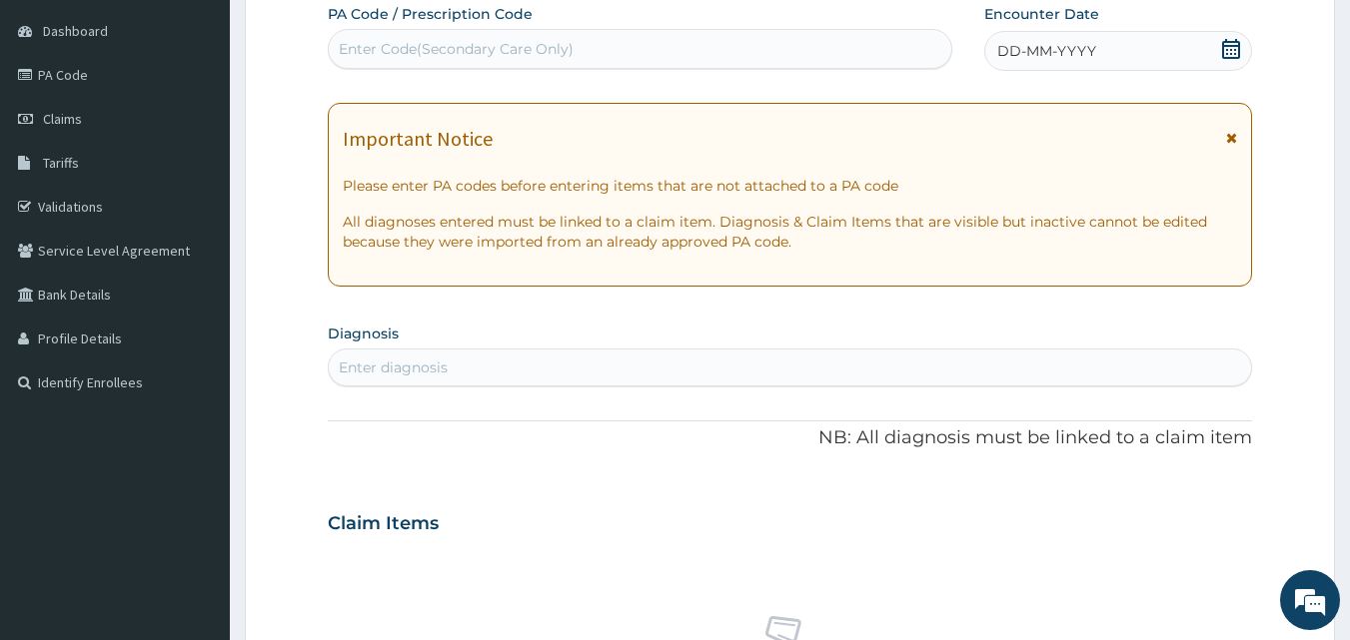
click at [520, 51] on div "Enter Code(Secondary Care Only)" at bounding box center [456, 49] width 235 height 20
paste input "PA/D8A54B"
type input "PA/D8A54B"
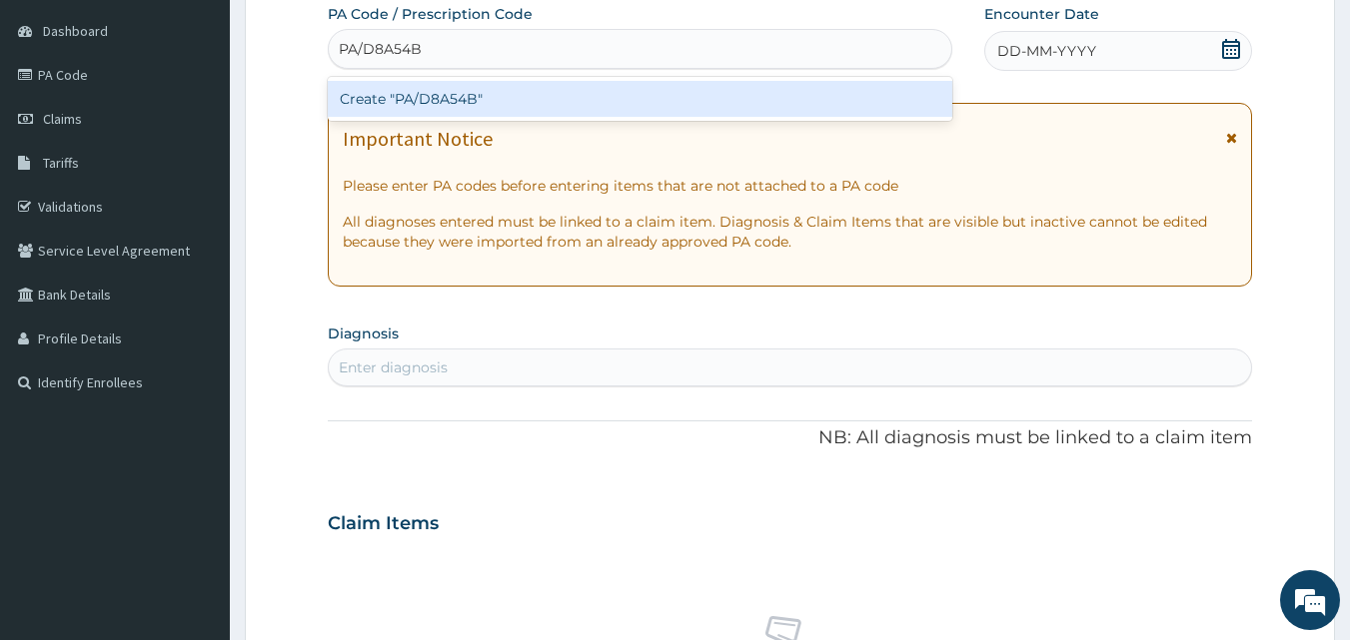
click at [488, 102] on div "Create "PA/D8A54B"" at bounding box center [640, 99] width 625 height 36
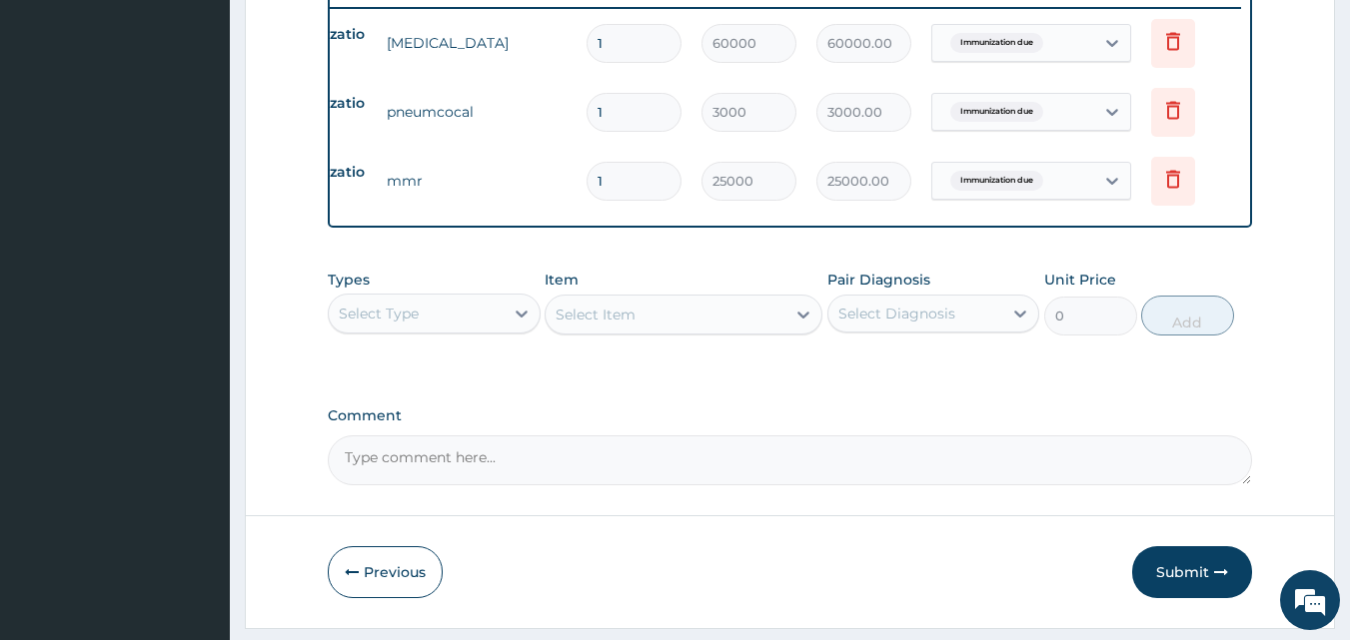
scroll to position [0, 0]
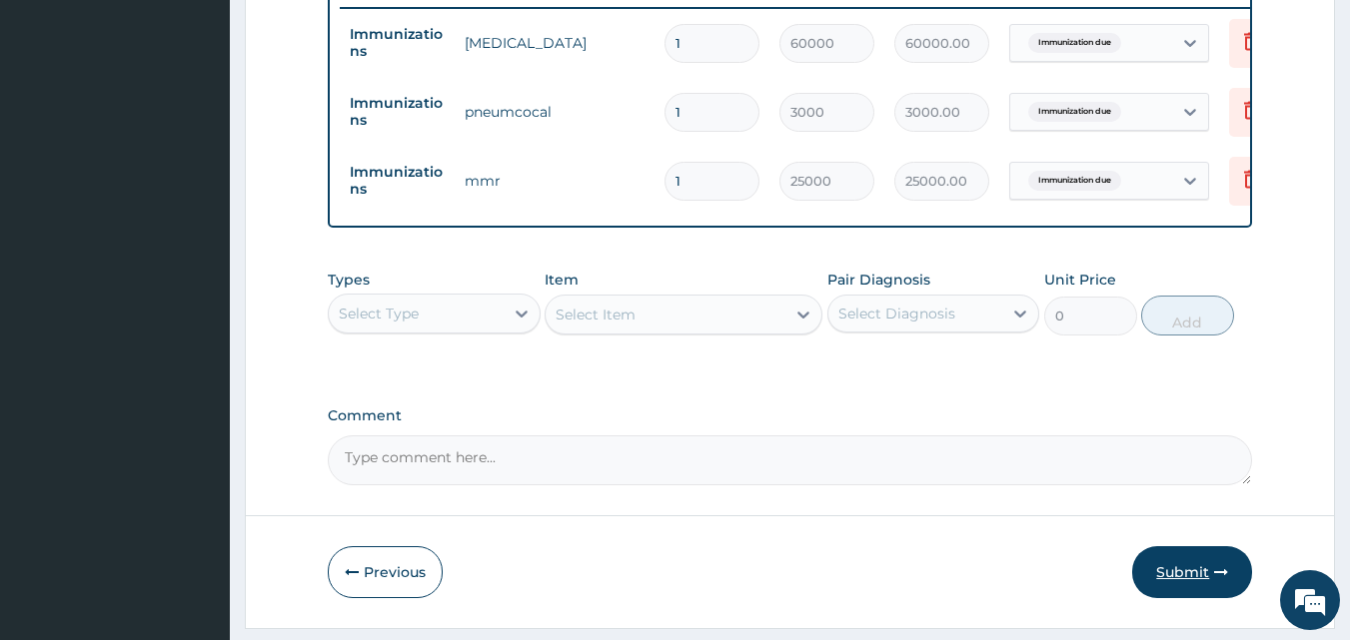
click at [1192, 568] on button "Submit" at bounding box center [1192, 572] width 120 height 52
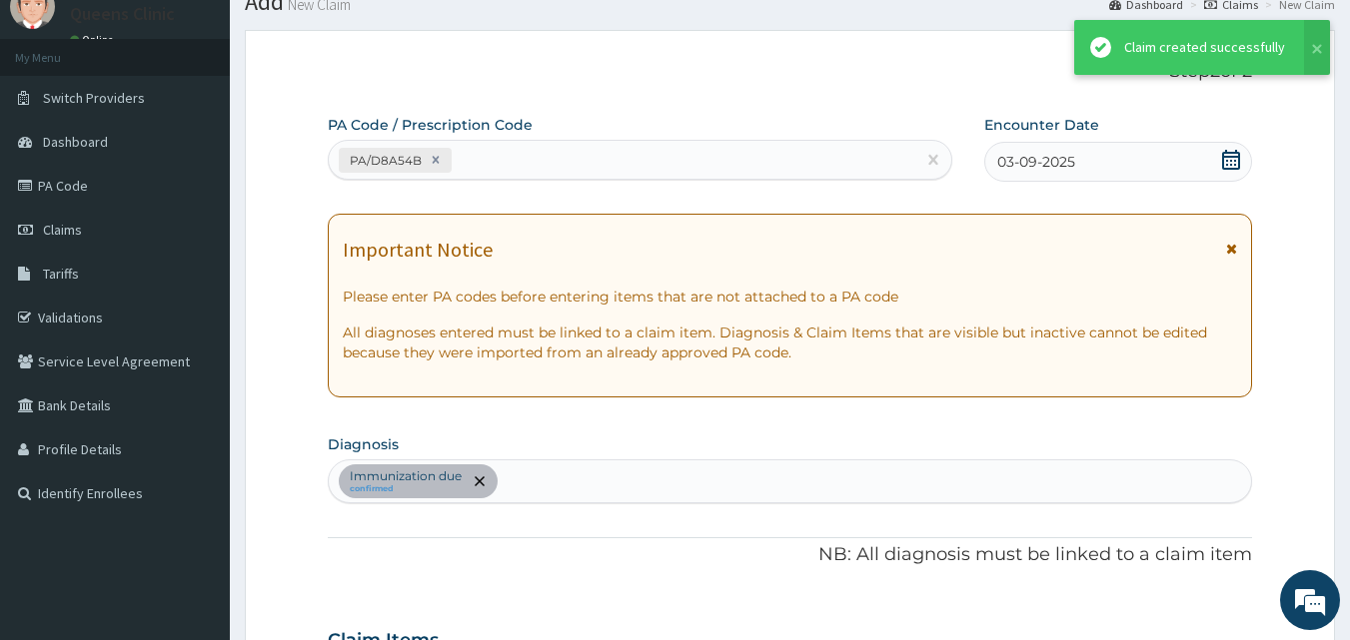
scroll to position [788, 0]
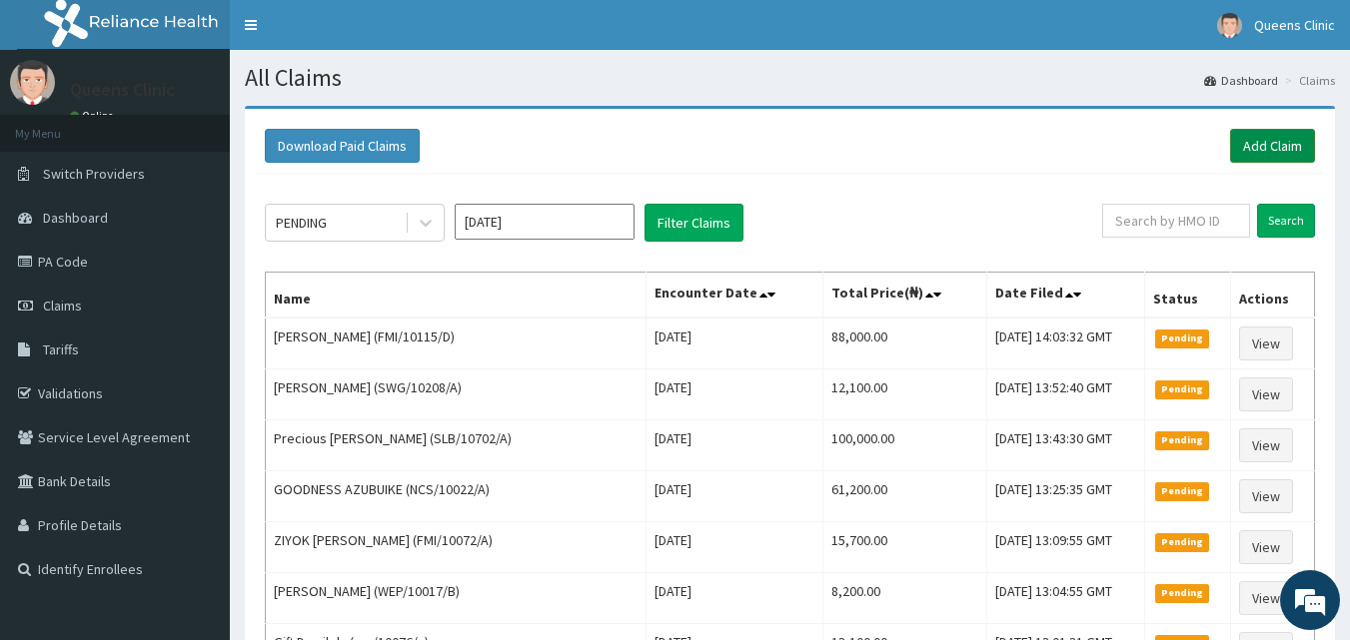
click at [1257, 138] on link "Add Claim" at bounding box center [1272, 146] width 85 height 34
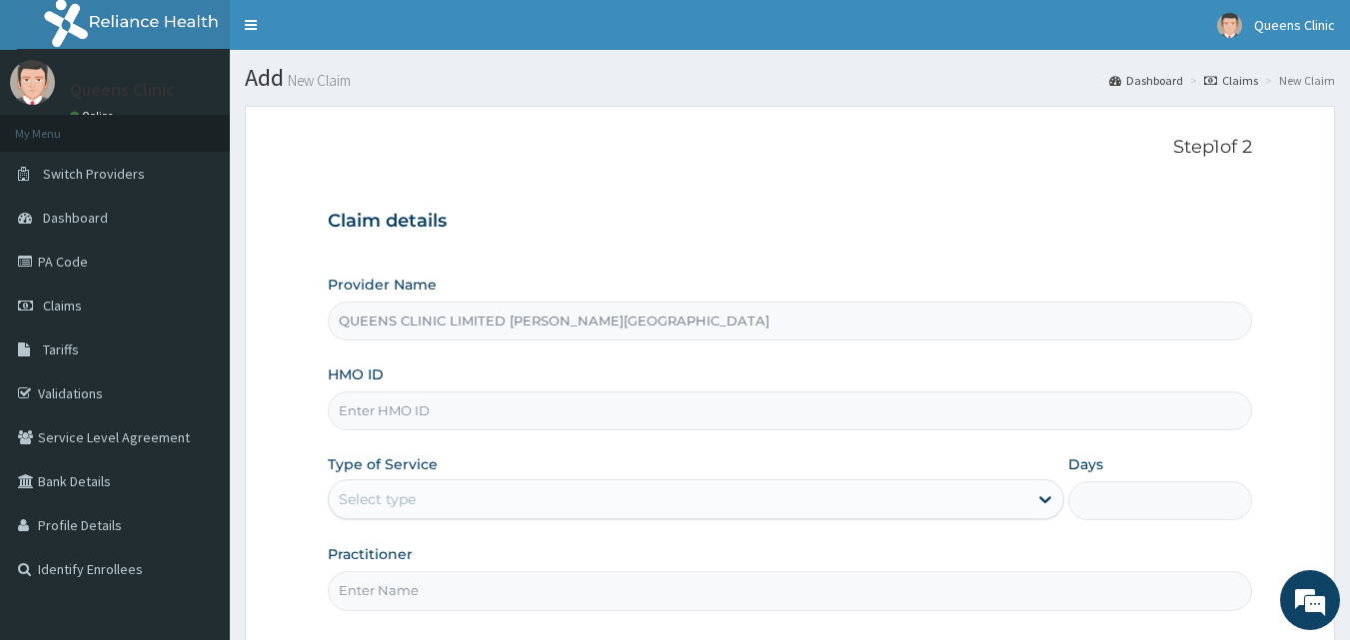
click at [381, 434] on div "Provider Name QUEENS CLINIC LIMITED ABUJA WUSE ZONE6 HMO ID Type of Service Sel…" at bounding box center [790, 443] width 925 height 336
click at [378, 418] on input "HMO ID" at bounding box center [790, 411] width 925 height 39
paste input "FMI/10127/B"
type input "FMI/10127/B"
click at [387, 507] on div "Select type" at bounding box center [377, 500] width 77 height 20
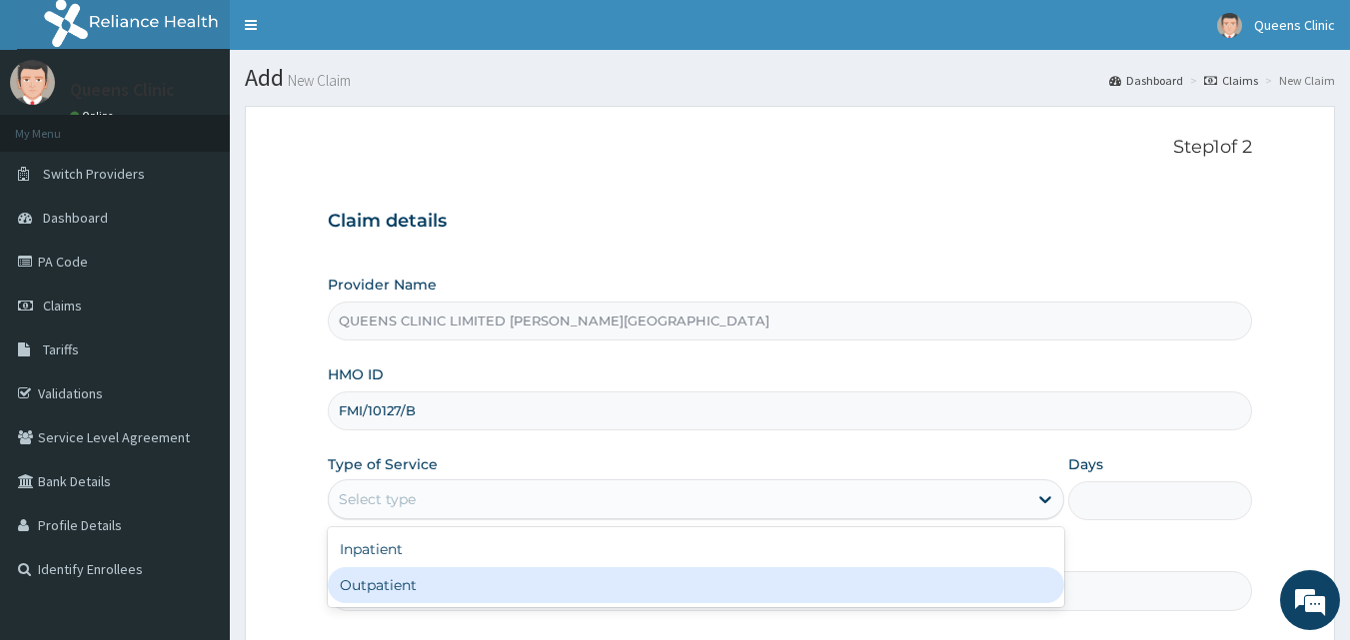
click at [397, 587] on div "Outpatient" at bounding box center [696, 585] width 736 height 36
type input "1"
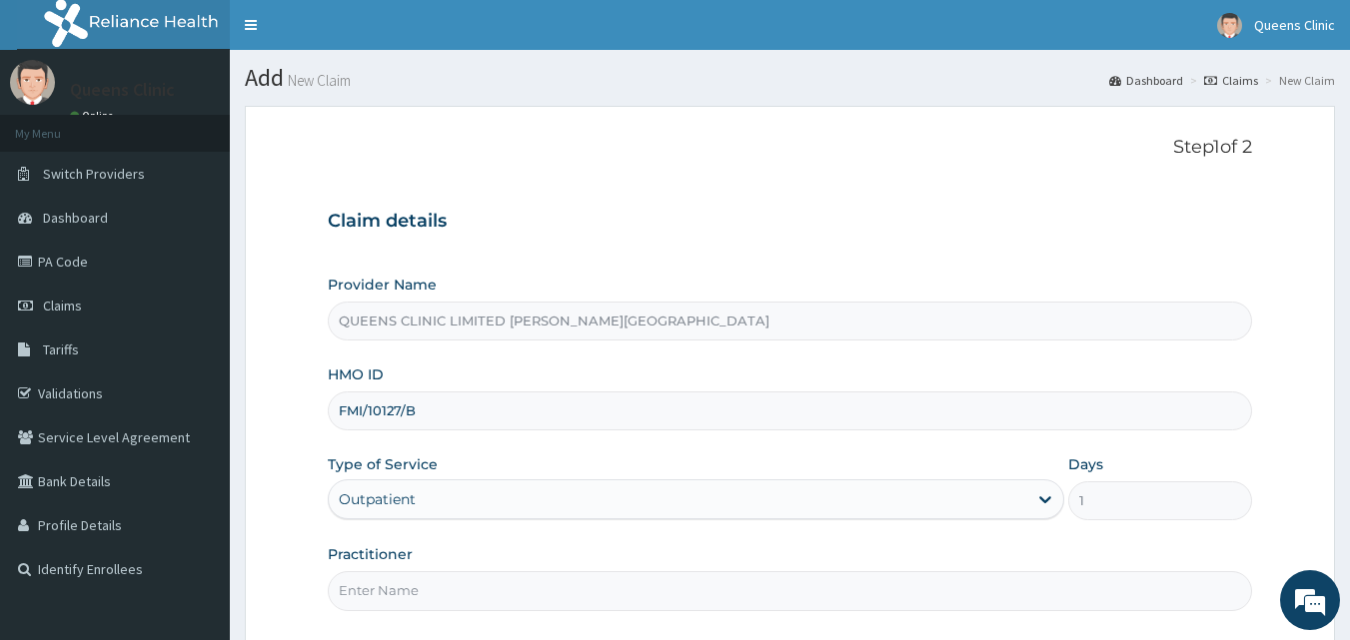
click at [397, 587] on input "Practitioner" at bounding box center [790, 590] width 925 height 39
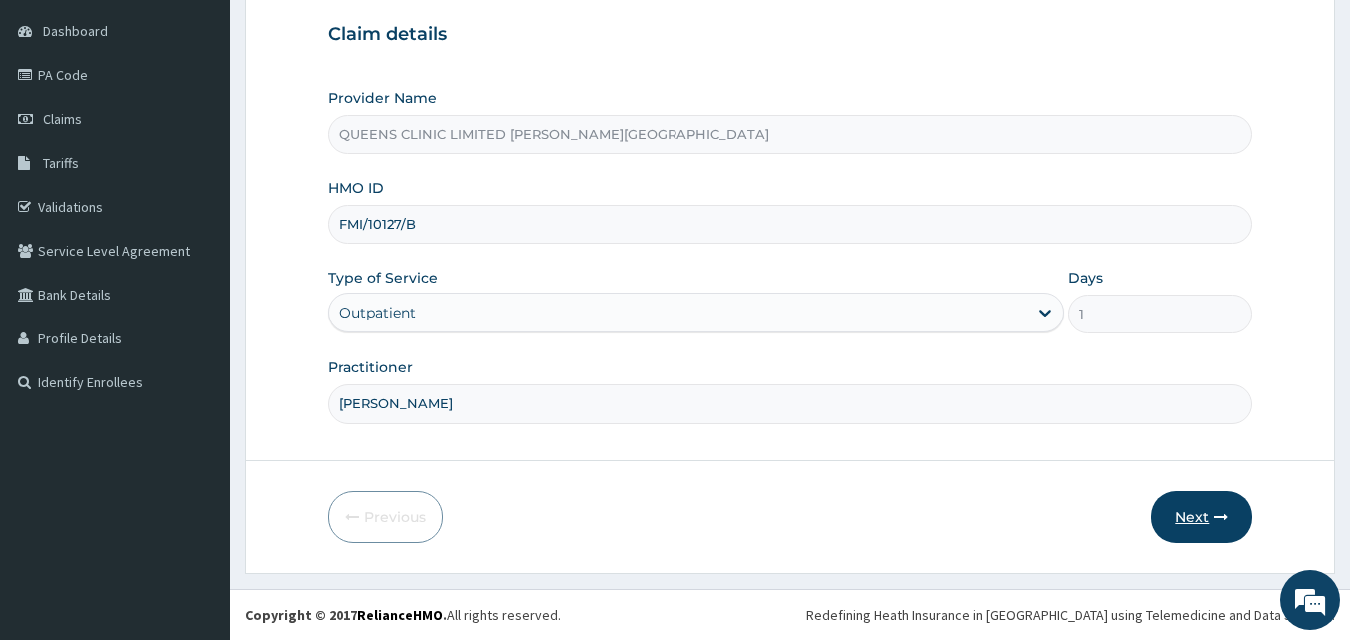
type input "Dr. Amugo"
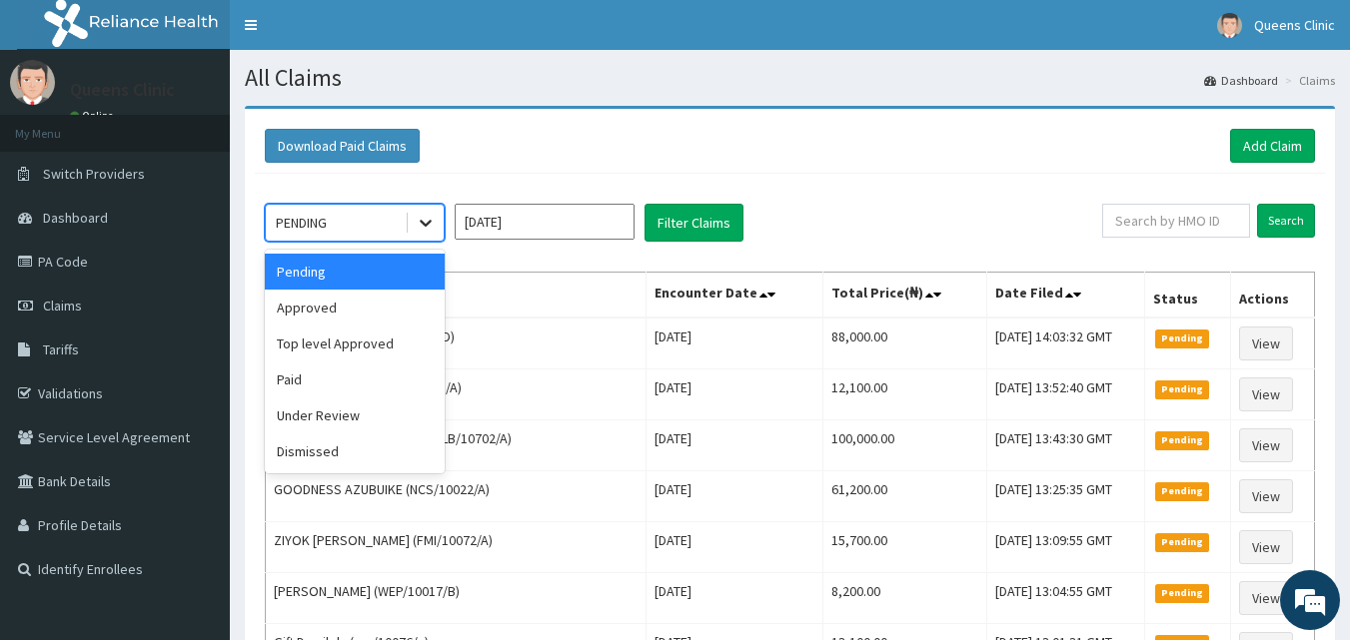
click at [418, 216] on icon at bounding box center [426, 223] width 20 height 20
click at [384, 297] on div "Approved" at bounding box center [355, 308] width 180 height 36
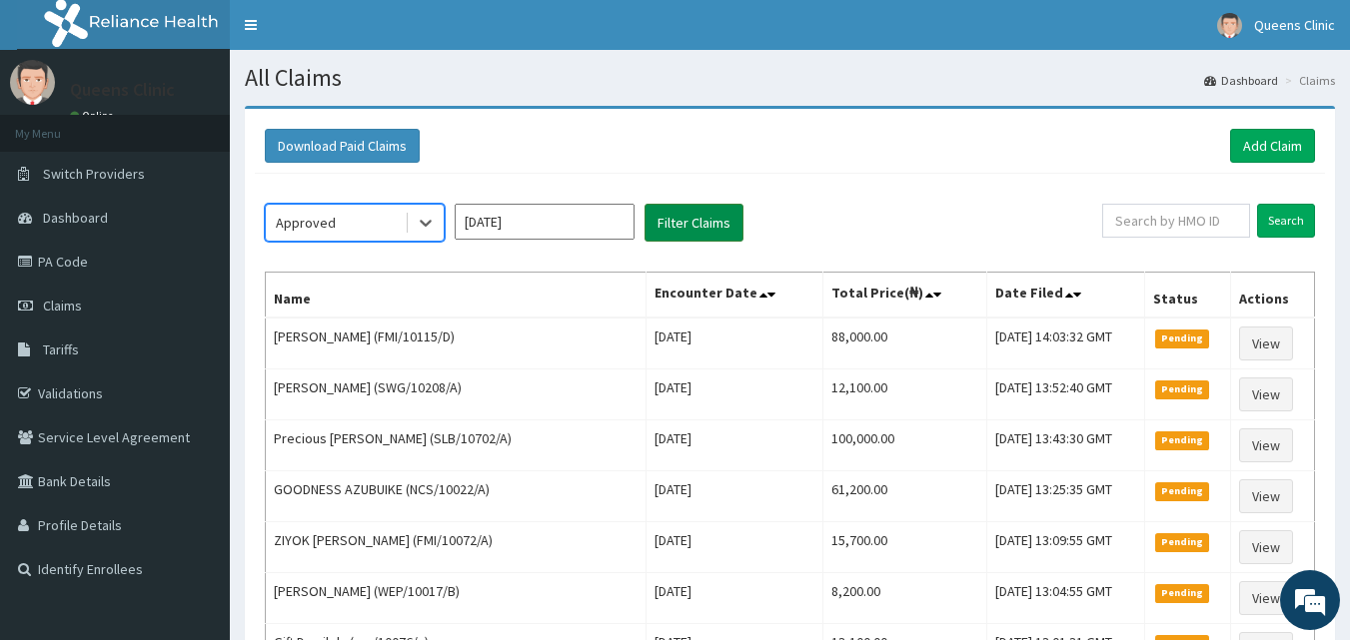
click at [696, 231] on button "Filter Claims" at bounding box center [693, 223] width 99 height 38
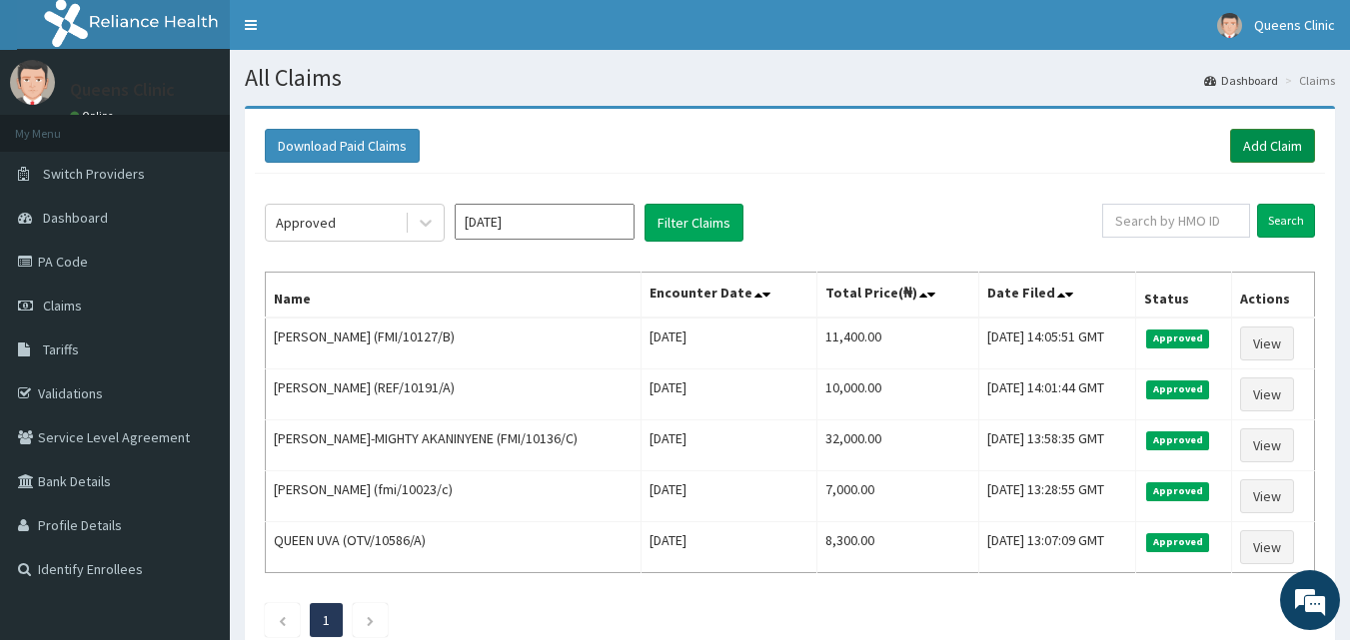
click at [1302, 145] on link "Add Claim" at bounding box center [1272, 146] width 85 height 34
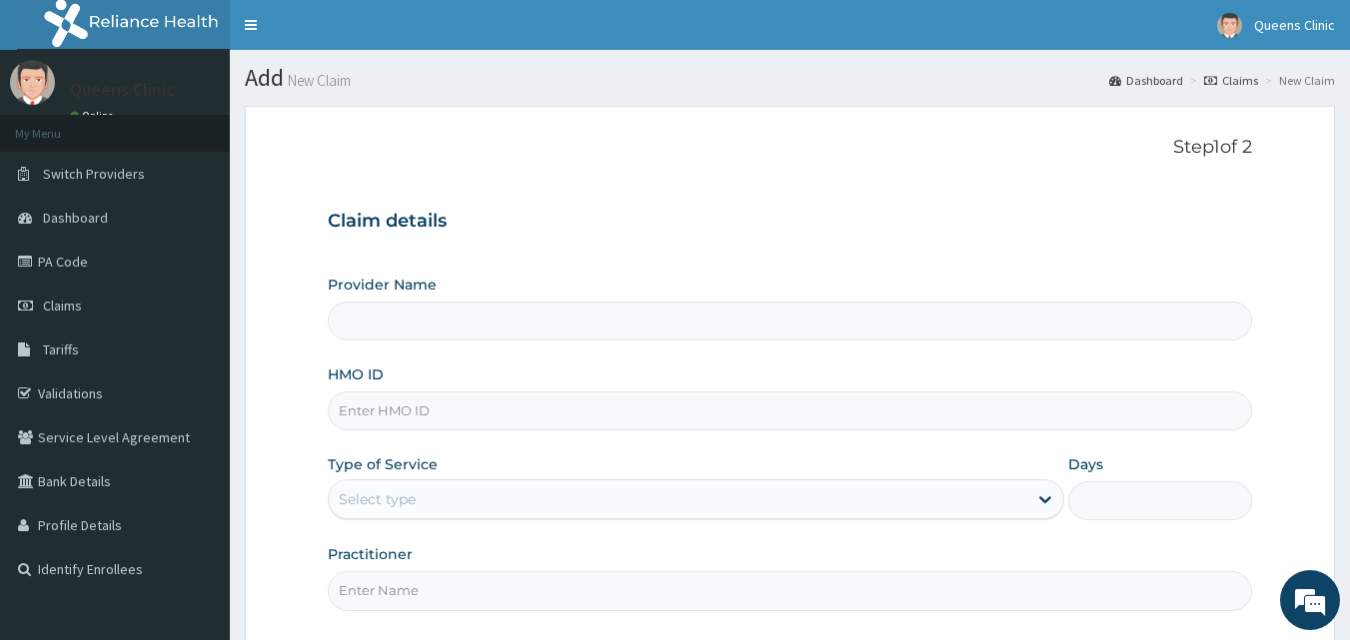
type input "QUEENS CLINIC LIMITED [PERSON_NAME][GEOGRAPHIC_DATA]"
paste input "FMI/10122/B"
click at [390, 413] on input "HMO ID" at bounding box center [790, 411] width 925 height 39
type input "FMI/10122/B"
click at [401, 496] on div "Select type" at bounding box center [377, 500] width 77 height 20
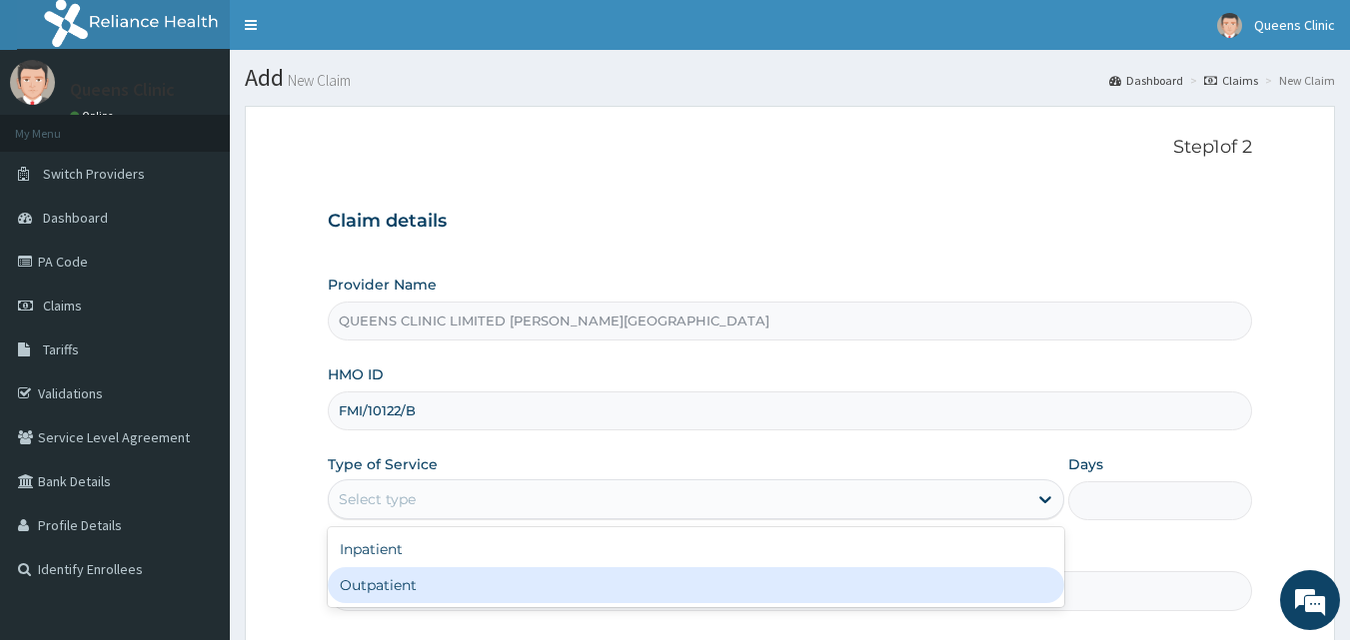
click at [408, 577] on div "Outpatient" at bounding box center [696, 585] width 736 height 36
type input "1"
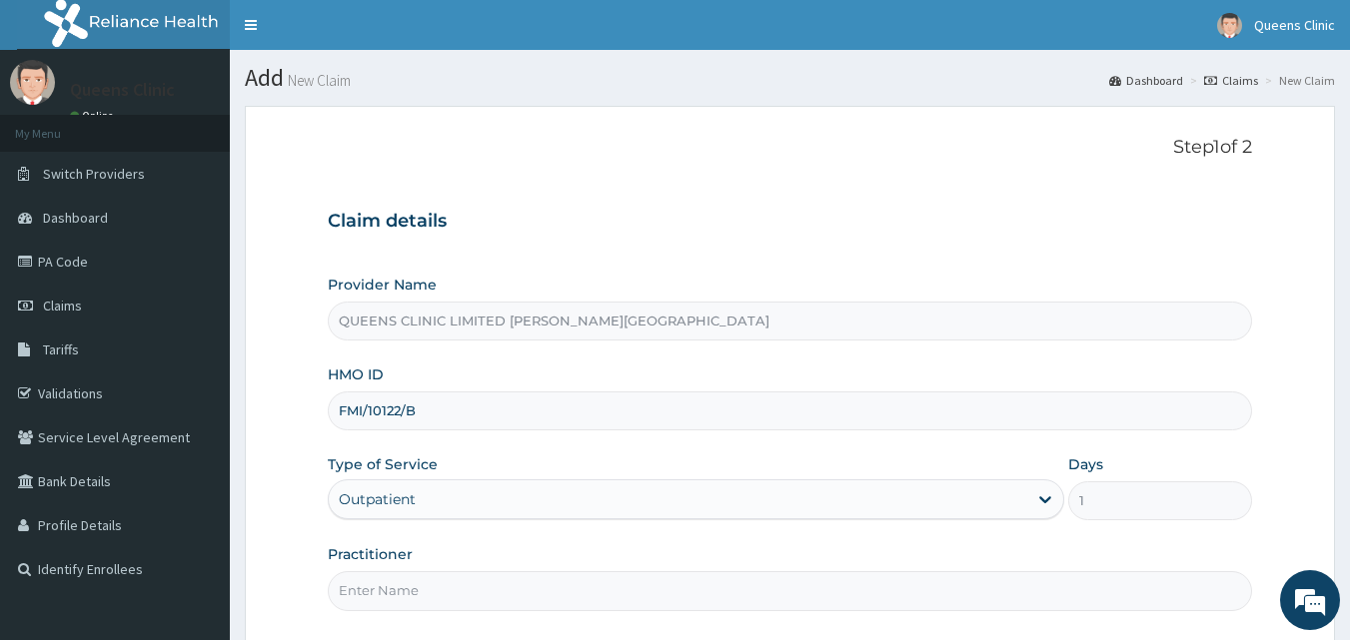
click at [373, 592] on input "Practitioner" at bounding box center [790, 590] width 925 height 39
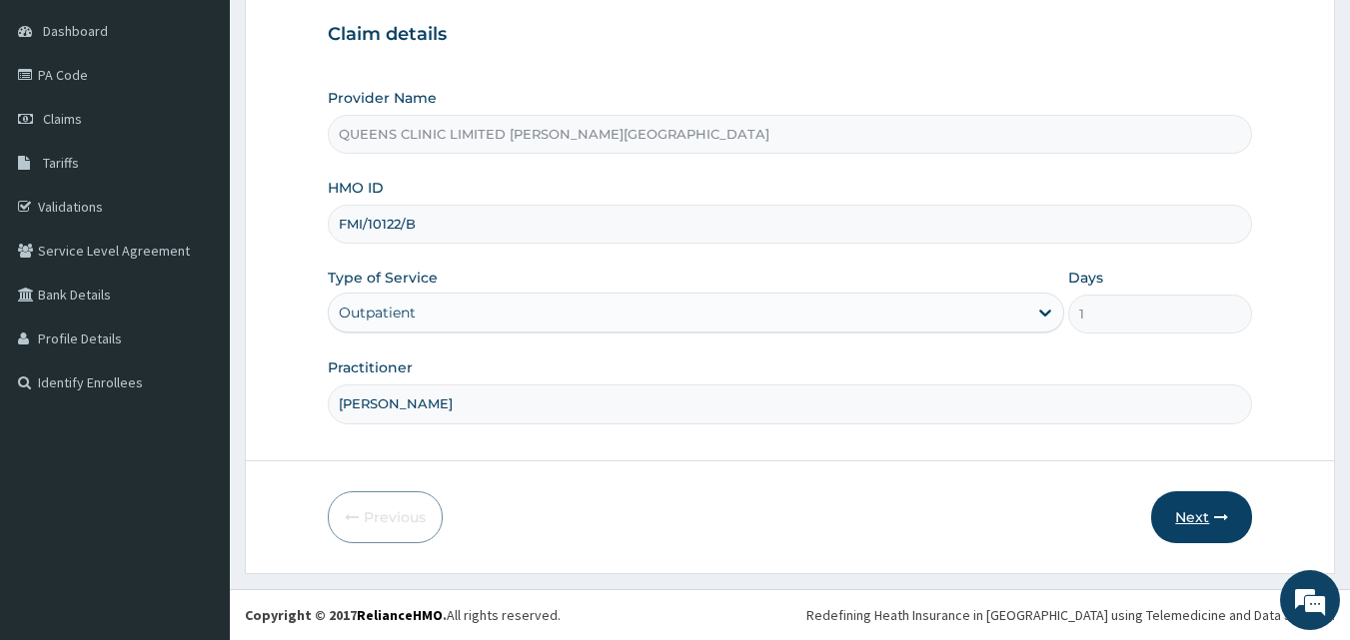
type input "[PERSON_NAME]"
click at [1189, 506] on button "Next" at bounding box center [1201, 517] width 101 height 52
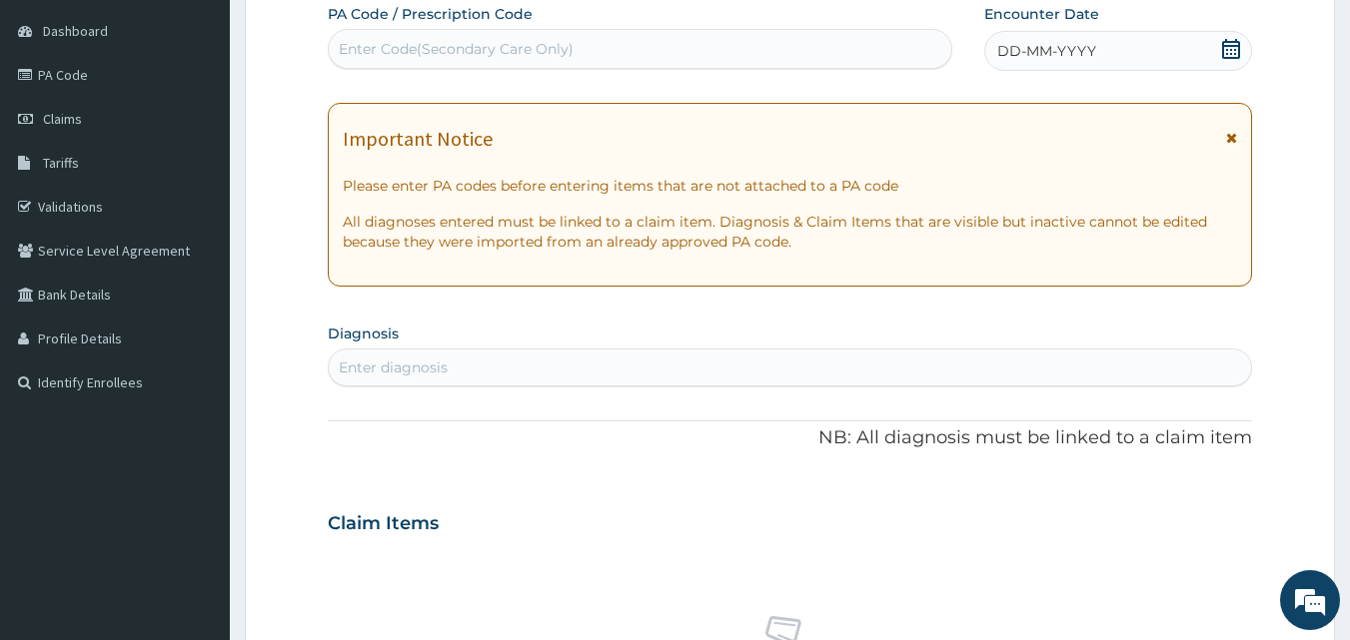
click at [505, 57] on div "Enter Code(Secondary Care Only)" at bounding box center [456, 49] width 235 height 20
paste input "PA/6A1D1F"
type input "PA/6A1D1F"
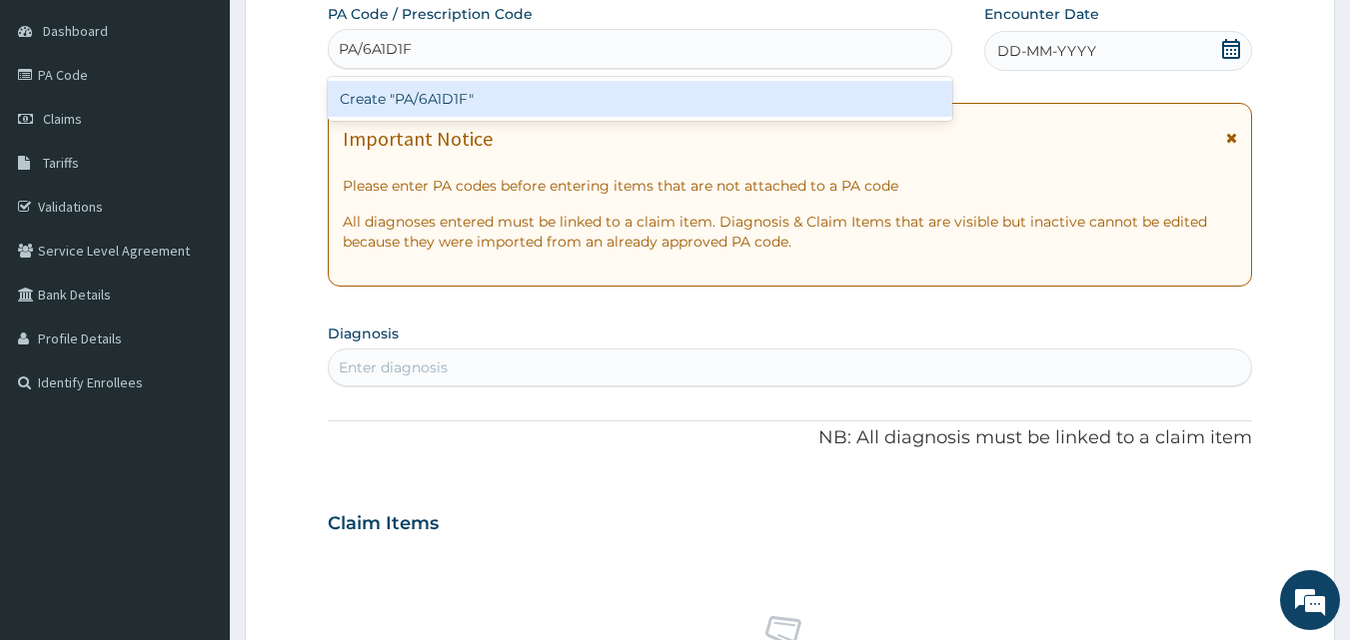
click at [505, 94] on div "Create "PA/6A1D1F"" at bounding box center [640, 99] width 625 height 36
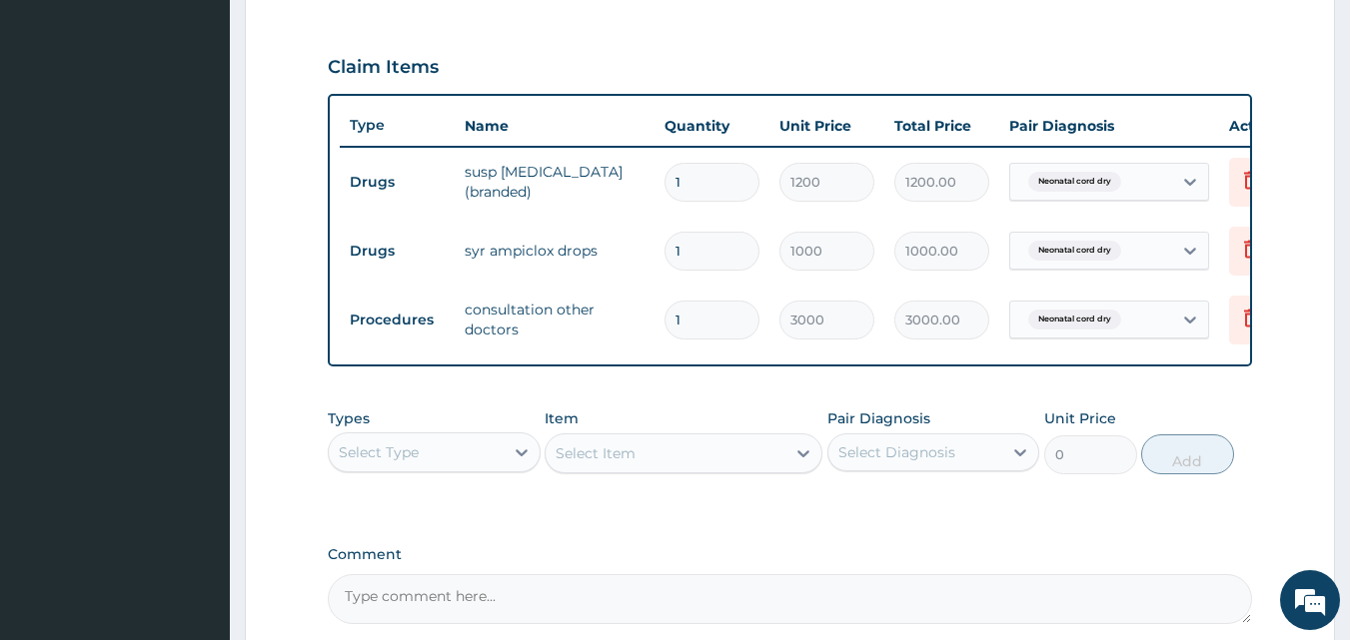
scroll to position [858, 0]
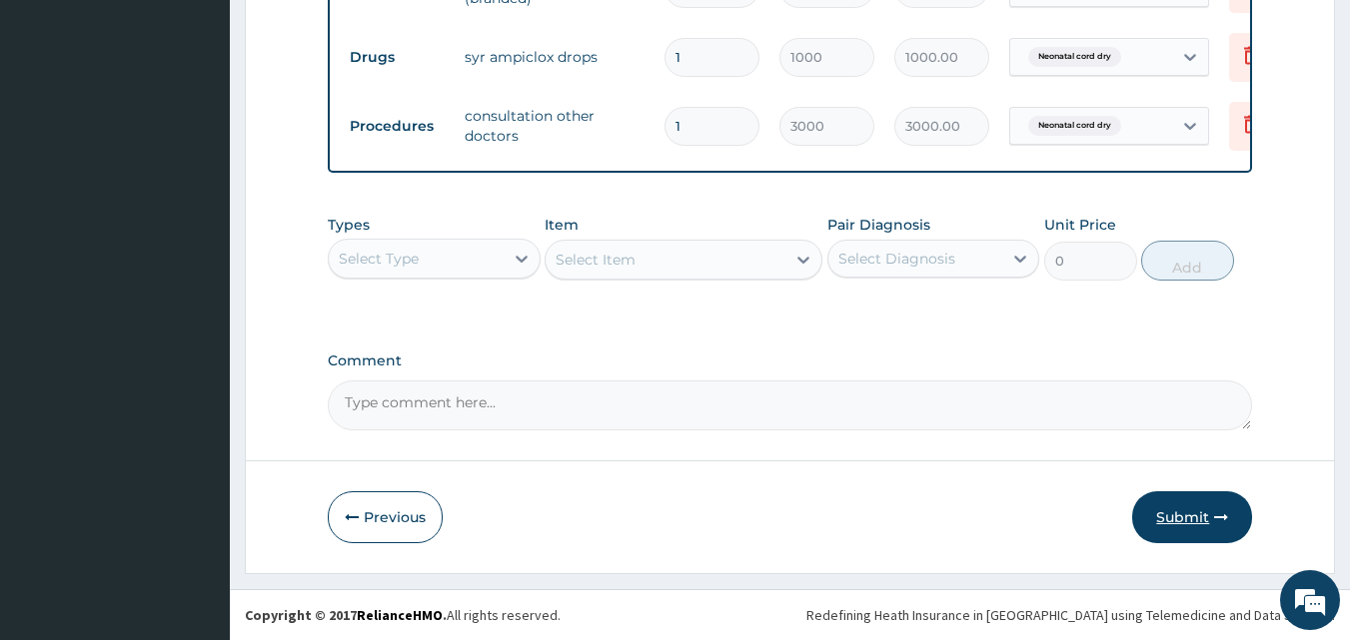
click at [1176, 522] on button "Submit" at bounding box center [1192, 517] width 120 height 52
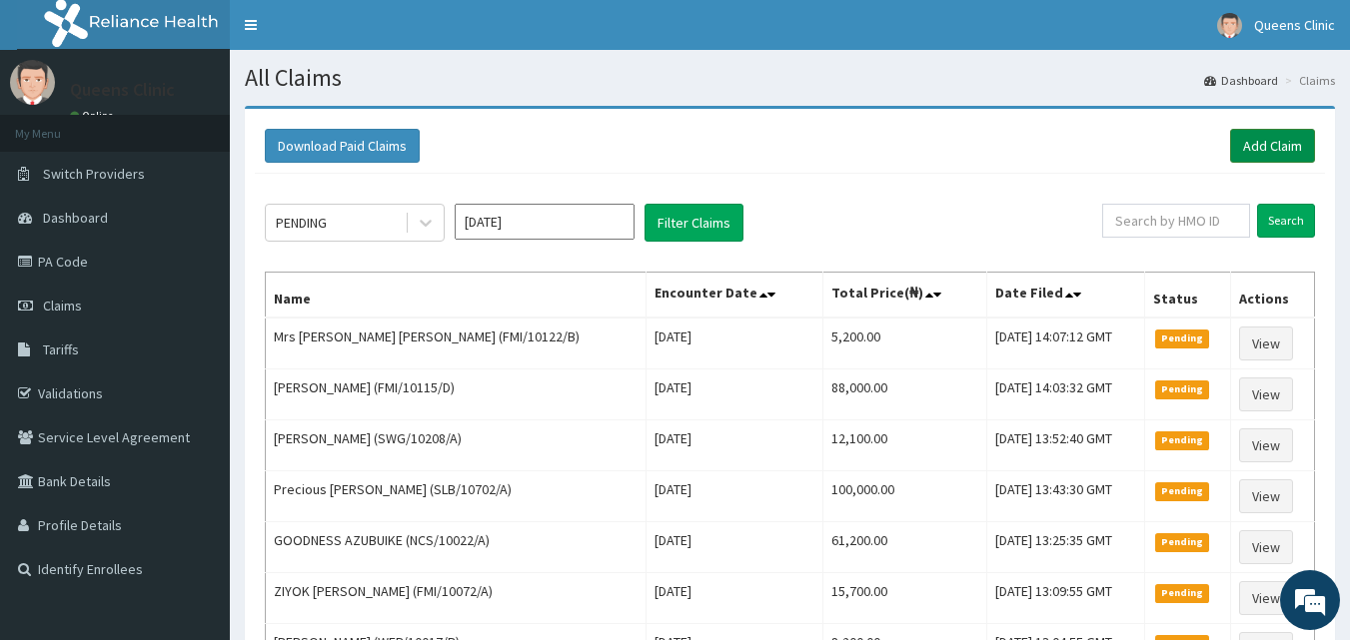
click at [1310, 155] on link "Add Claim" at bounding box center [1272, 146] width 85 height 34
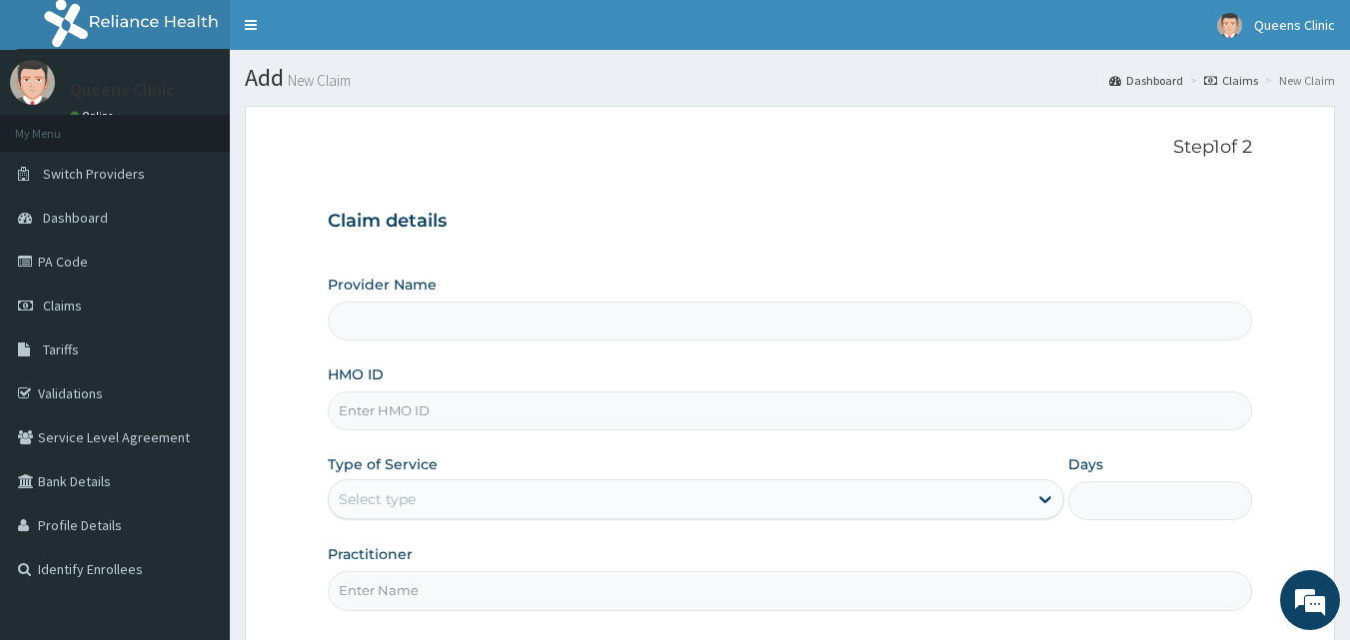
type input "QUEENS CLINIC LIMITED [PERSON_NAME][GEOGRAPHIC_DATA]"
click at [403, 399] on input "HMO ID" at bounding box center [790, 411] width 925 height 39
paste input "fmi/10023/c"
type input "fmi/10023/c"
click at [394, 499] on div "Select type" at bounding box center [377, 500] width 77 height 20
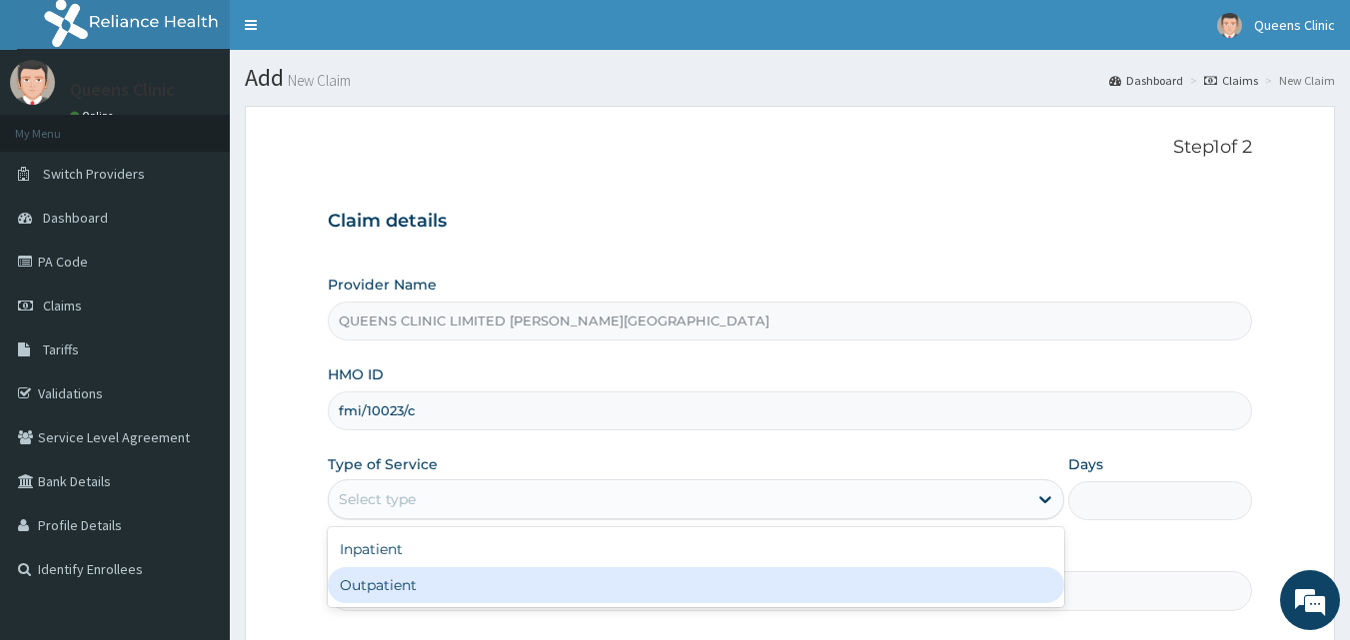
click at [407, 590] on div "Outpatient" at bounding box center [696, 585] width 736 height 36
type input "1"
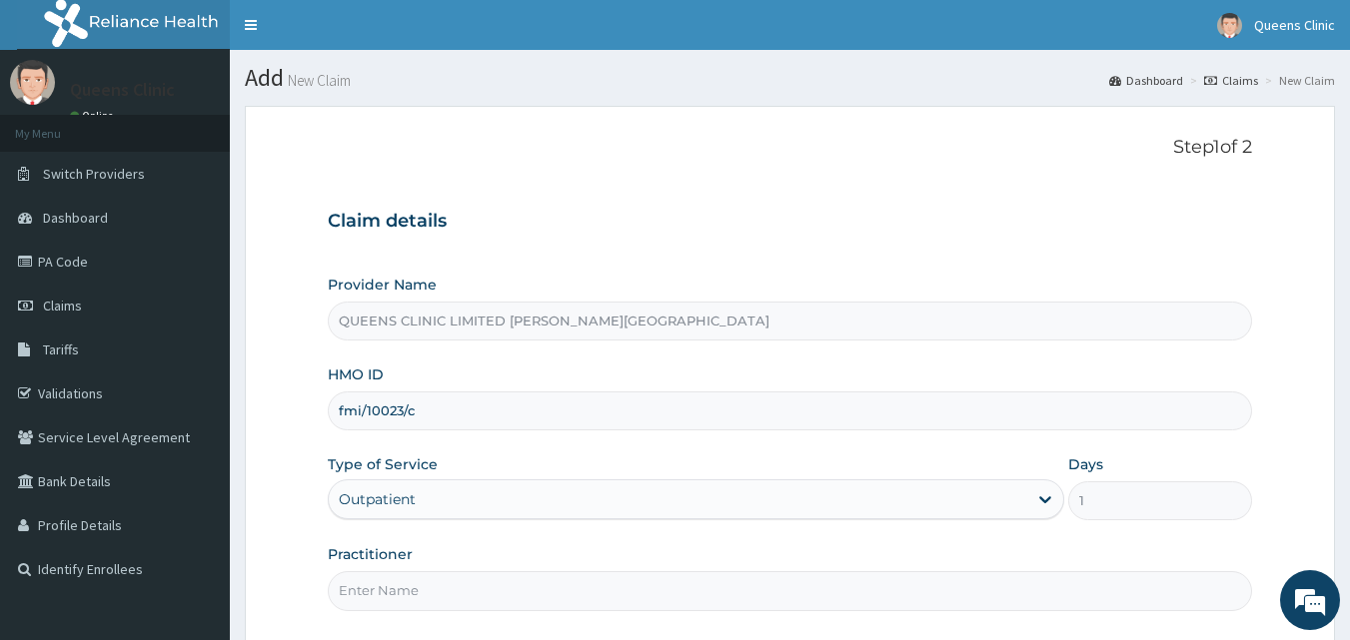
click at [379, 590] on input "Practitioner" at bounding box center [790, 590] width 925 height 39
paste input "Dr. Ihechere Mezu"
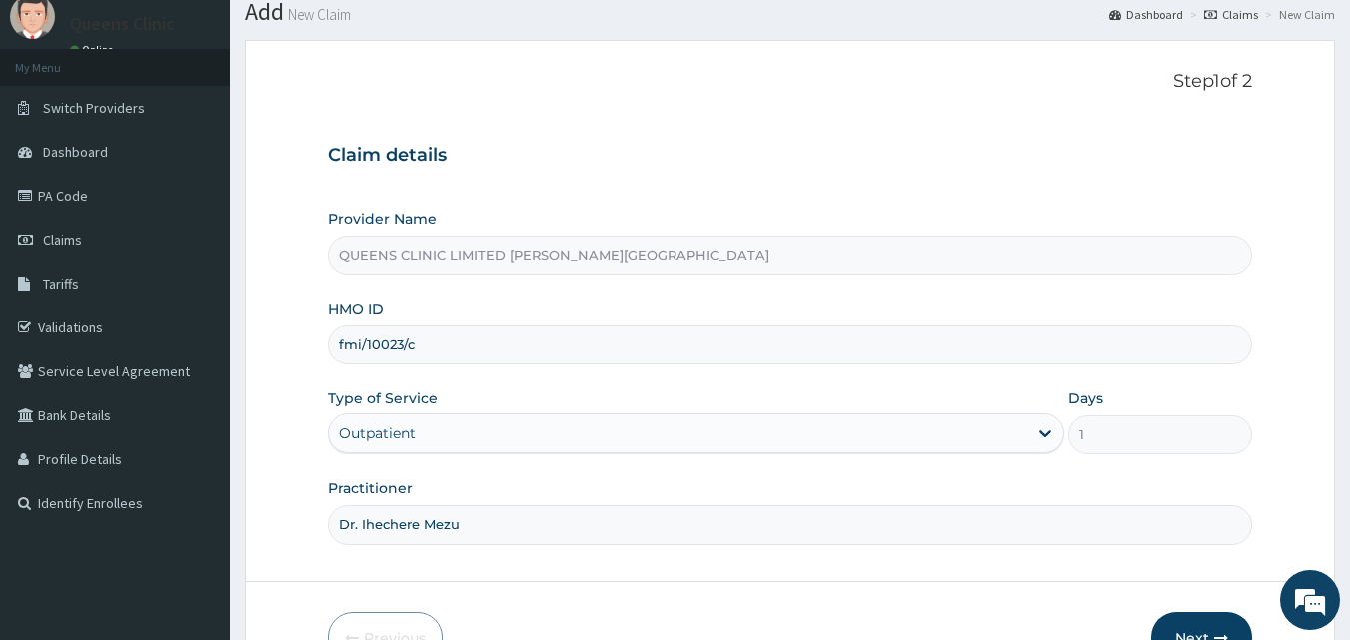
type input "Dr. Ihechere Mezu"
drag, startPoint x: 426, startPoint y: 351, endPoint x: 340, endPoint y: 346, distance: 86.1
click at [340, 346] on input "fmi/10023/c" at bounding box center [790, 345] width 925 height 39
click at [1207, 630] on button "Next" at bounding box center [1201, 638] width 101 height 52
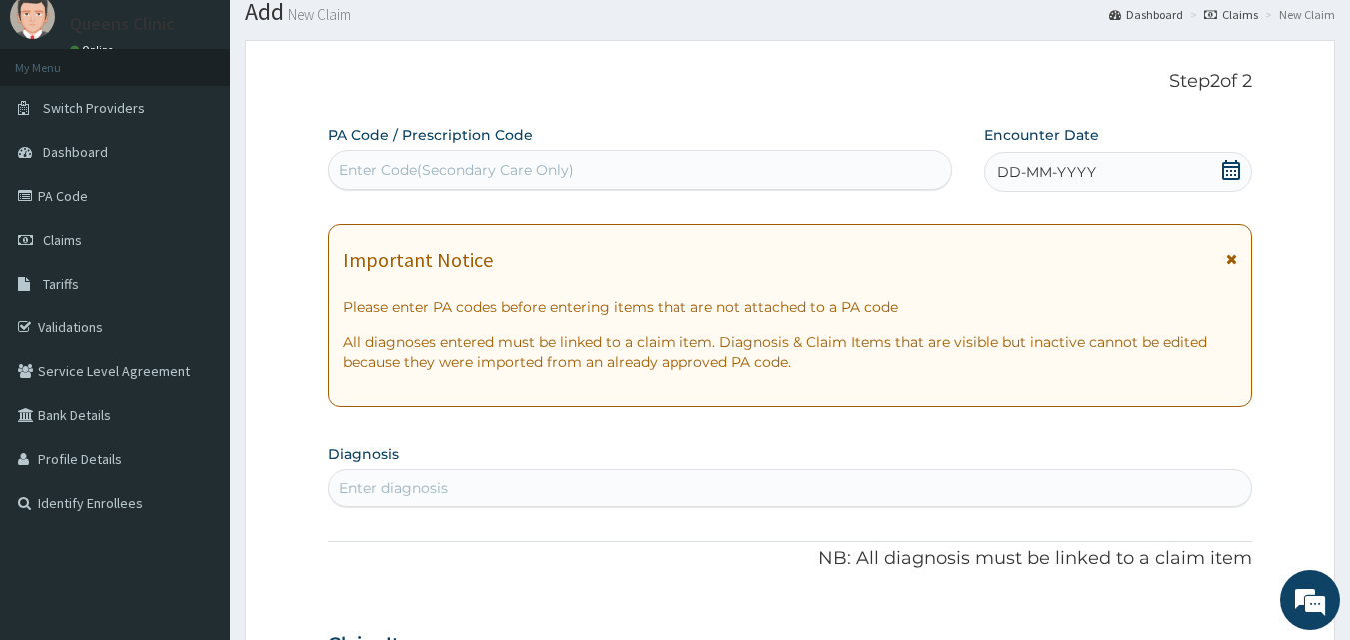
paste input "PA/33A2CB"
type input "PA/33A2CB"
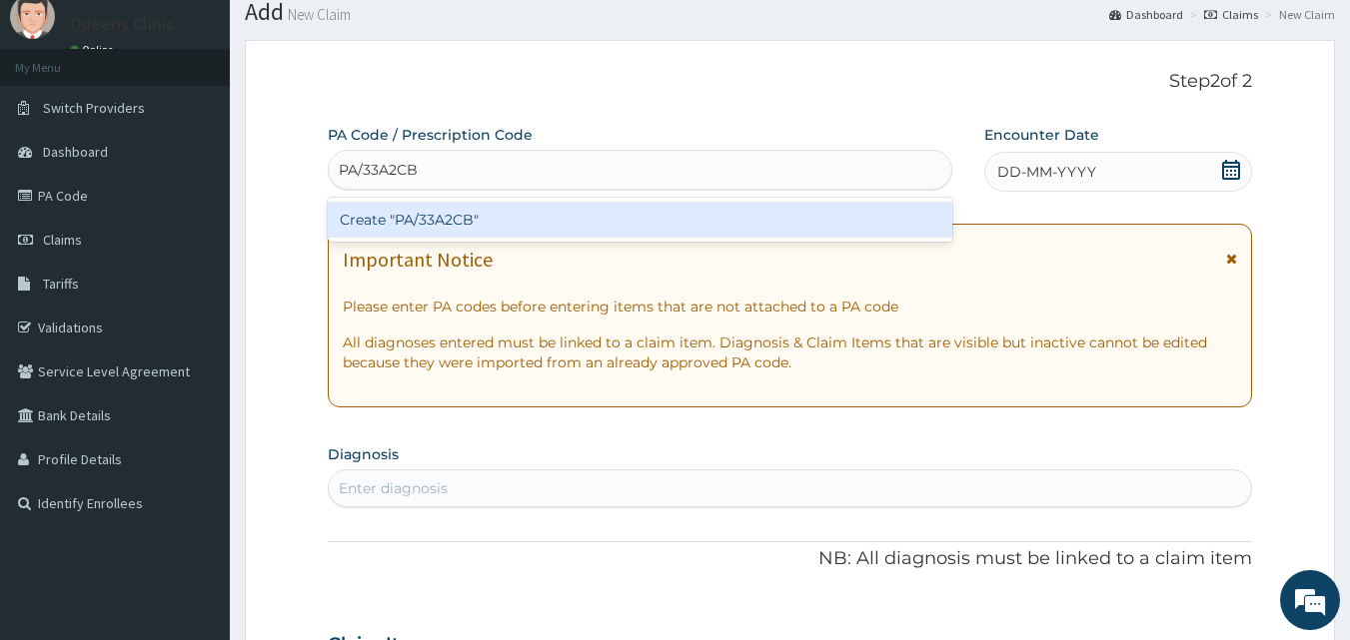
click at [472, 224] on div "Create "PA/33A2CB"" at bounding box center [640, 220] width 625 height 36
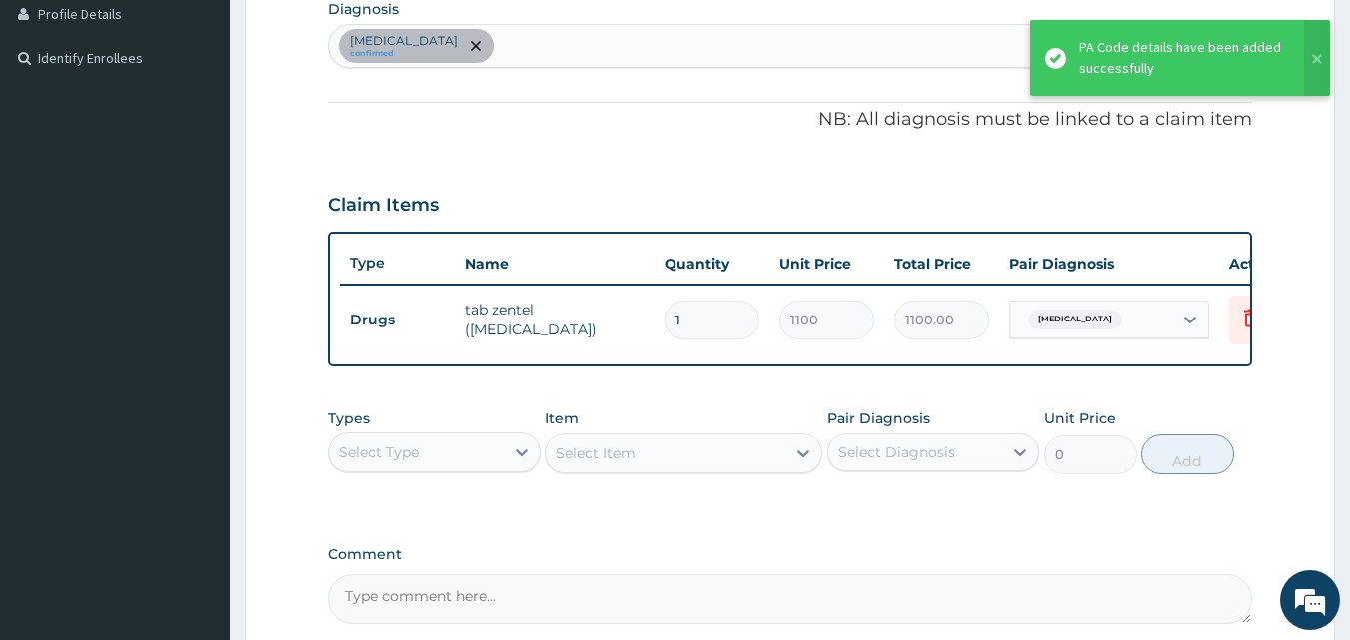
scroll to position [720, 0]
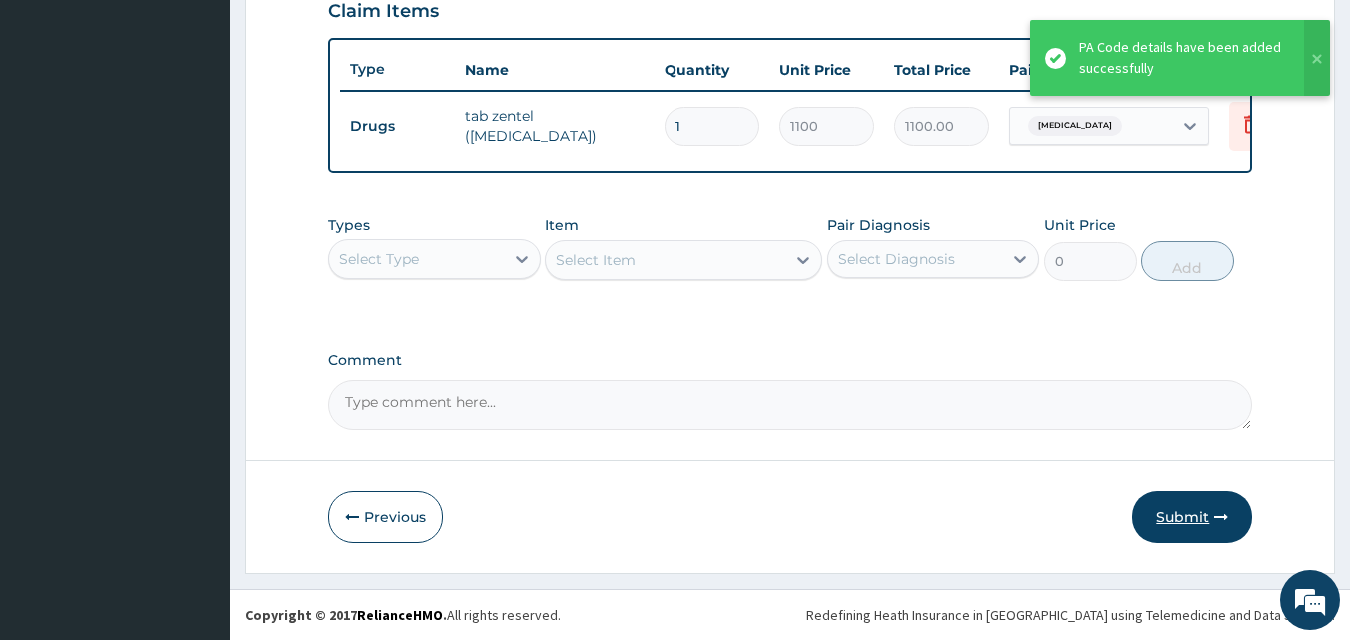
click at [1195, 513] on button "Submit" at bounding box center [1192, 517] width 120 height 52
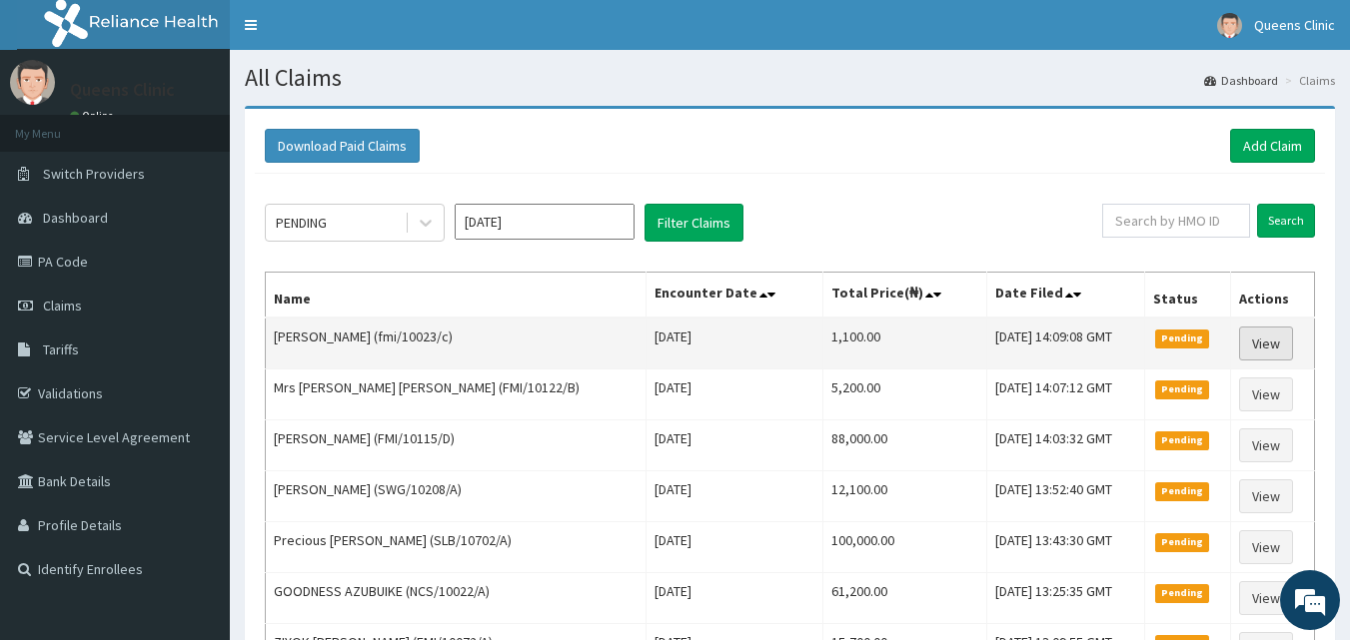
click at [1254, 339] on link "View" at bounding box center [1266, 344] width 54 height 34
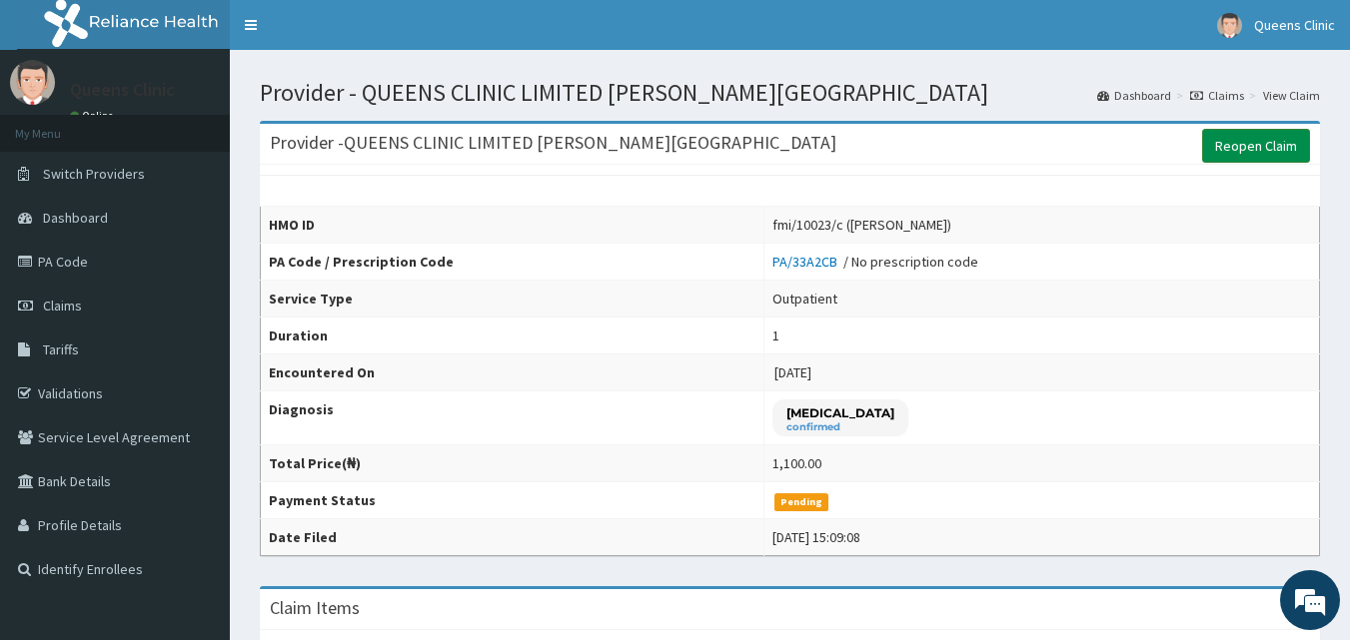
click at [1259, 151] on link "Reopen Claim" at bounding box center [1256, 146] width 108 height 34
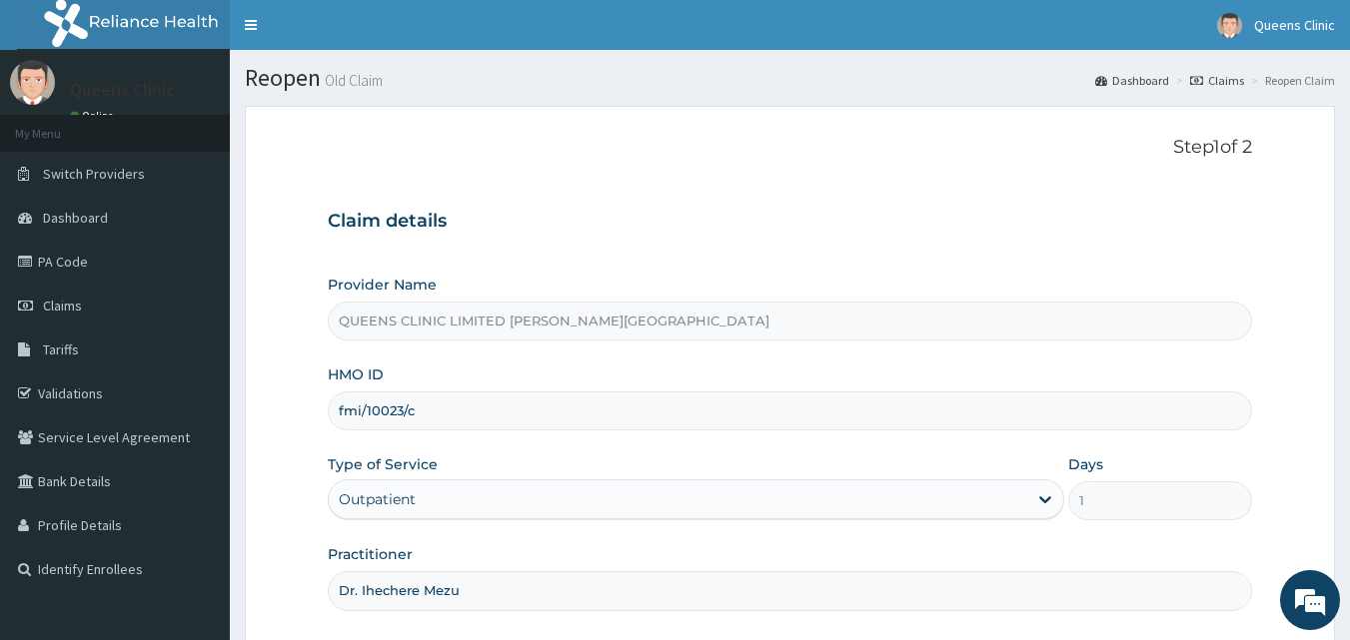
scroll to position [187, 0]
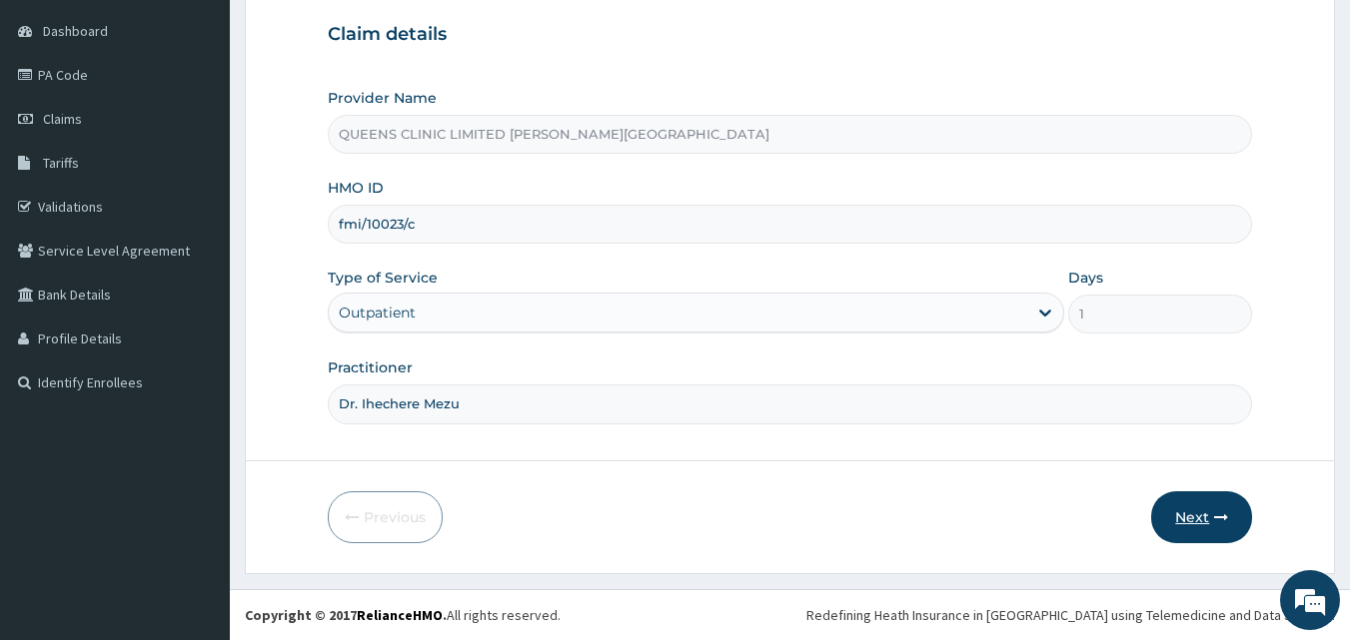
click at [1204, 515] on button "Next" at bounding box center [1201, 517] width 101 height 52
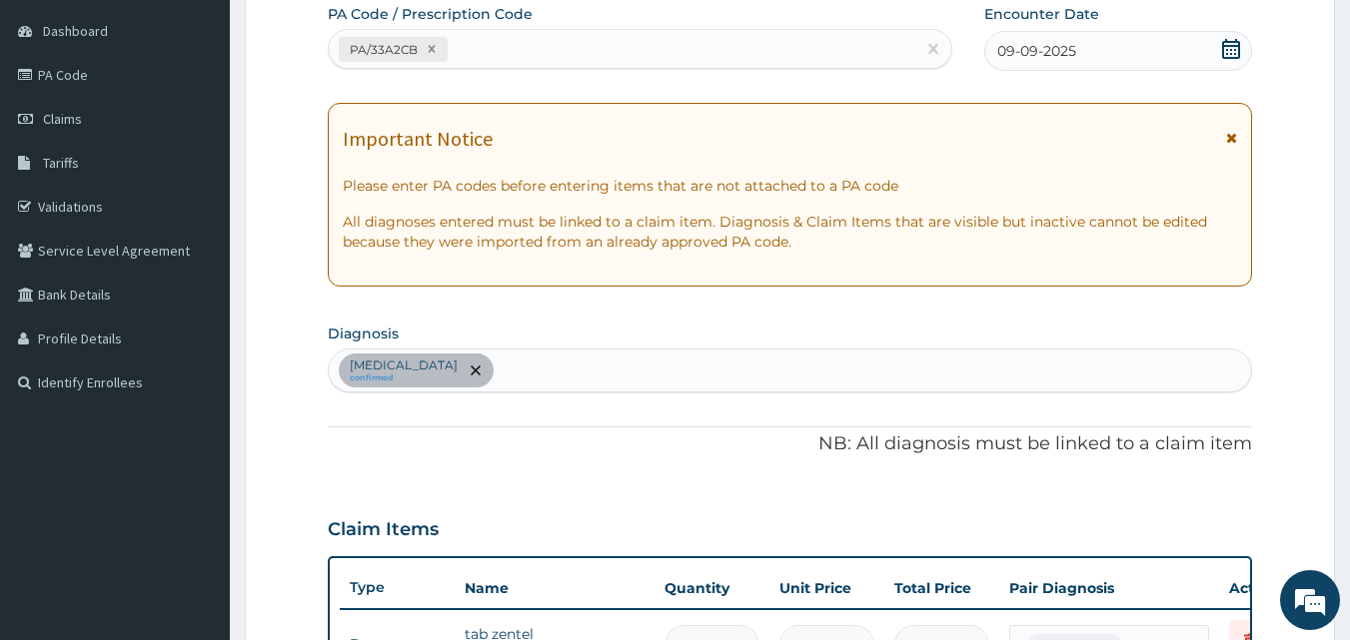
click at [497, 38] on div "PA/33A2CB" at bounding box center [622, 49] width 587 height 33
click at [516, 372] on div "[MEDICAL_DATA] confirmed" at bounding box center [790, 371] width 923 height 42
type input "[PERSON_NAME]"
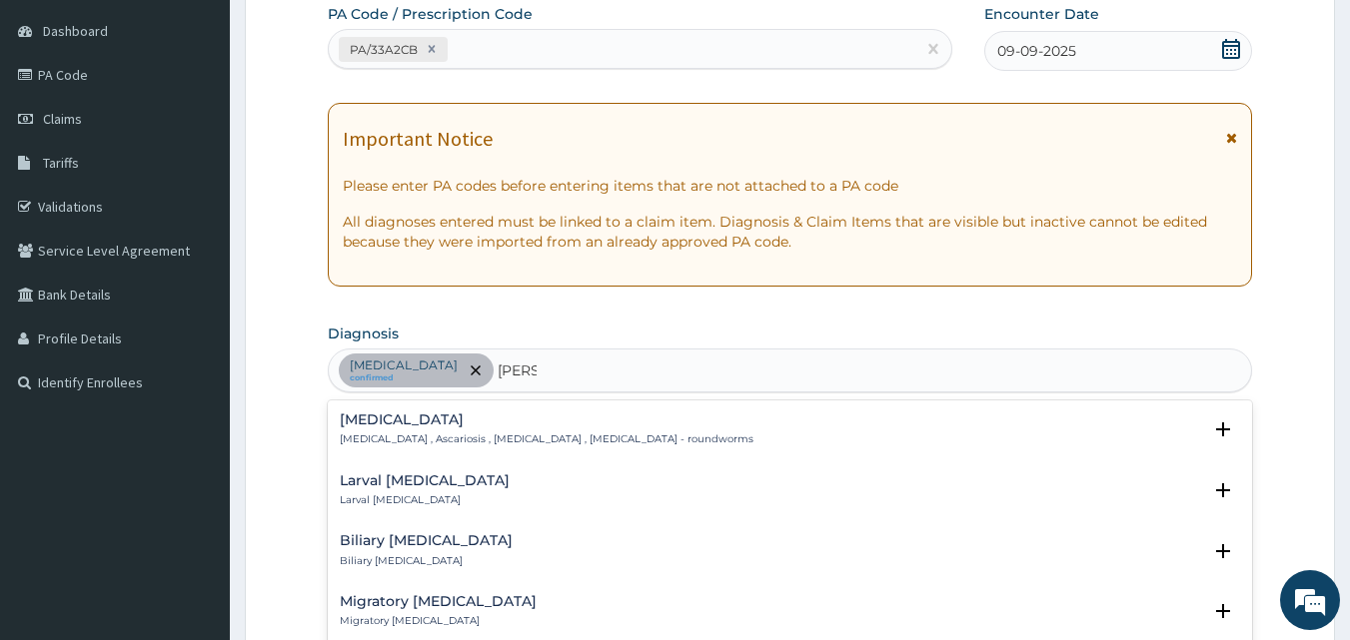
click at [400, 429] on div "Ascariasis Ascariasis , Ascariosis , Ascaridiasis , Ascariasis - roundworms" at bounding box center [547, 430] width 414 height 35
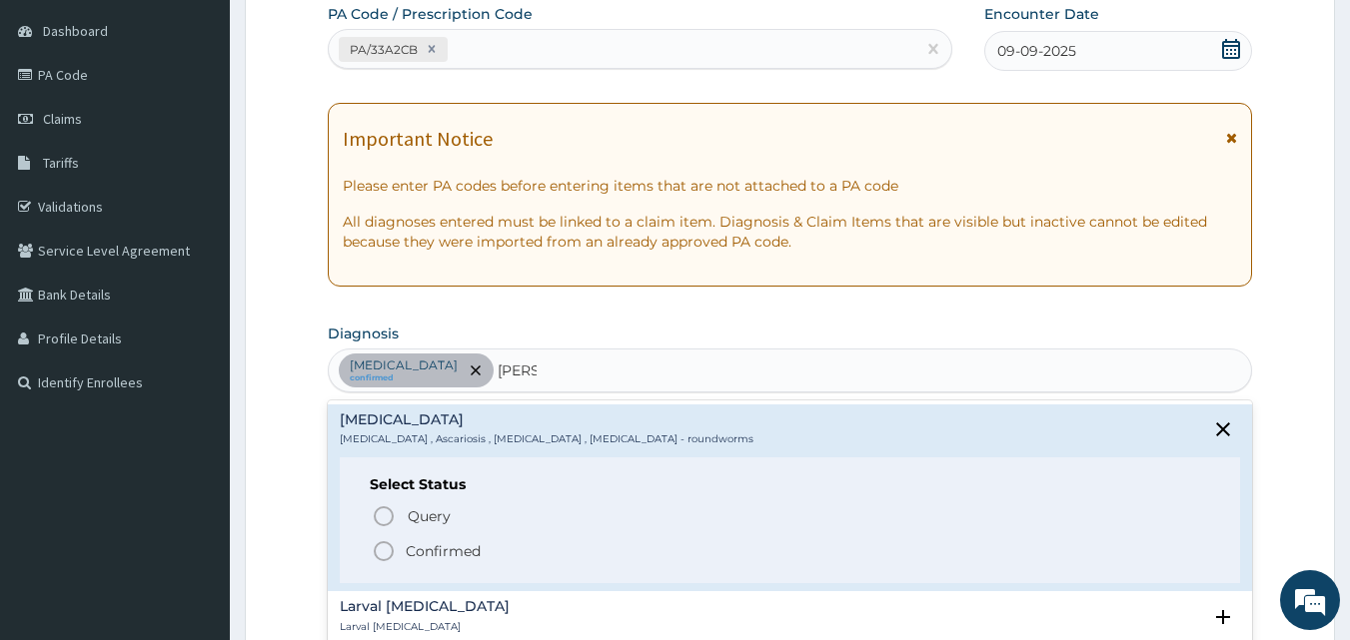
click at [390, 548] on icon "status option filled" at bounding box center [384, 551] width 24 height 24
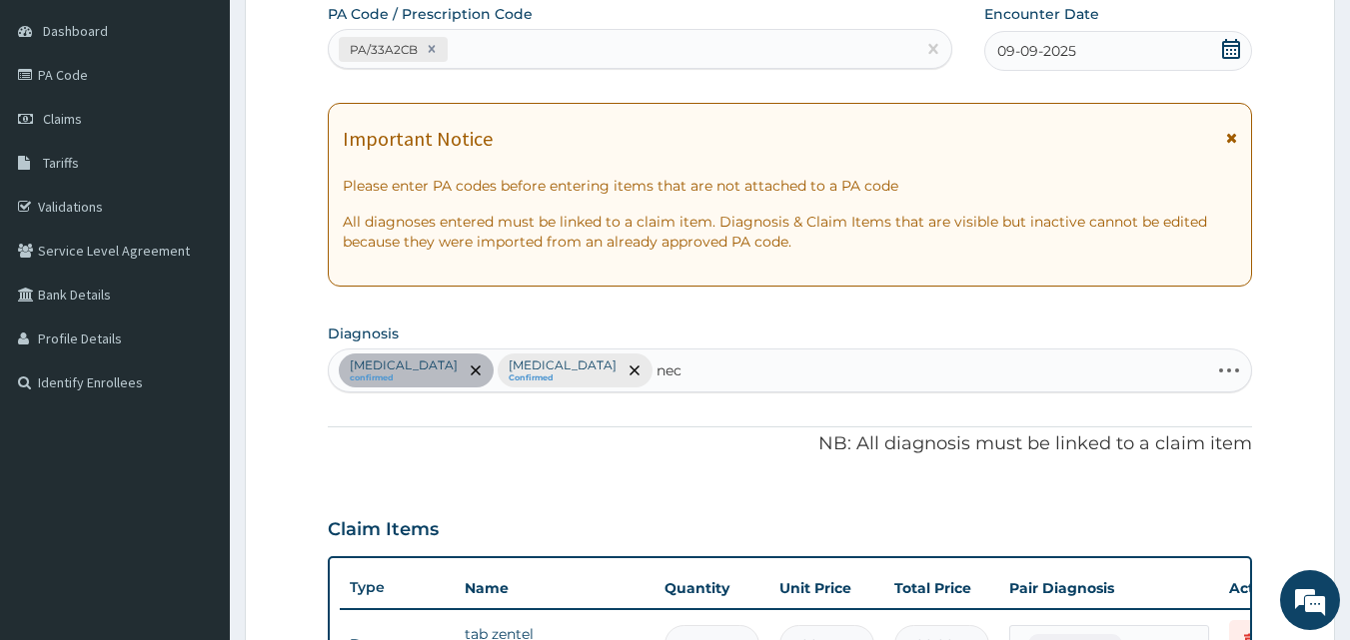
type input "neca"
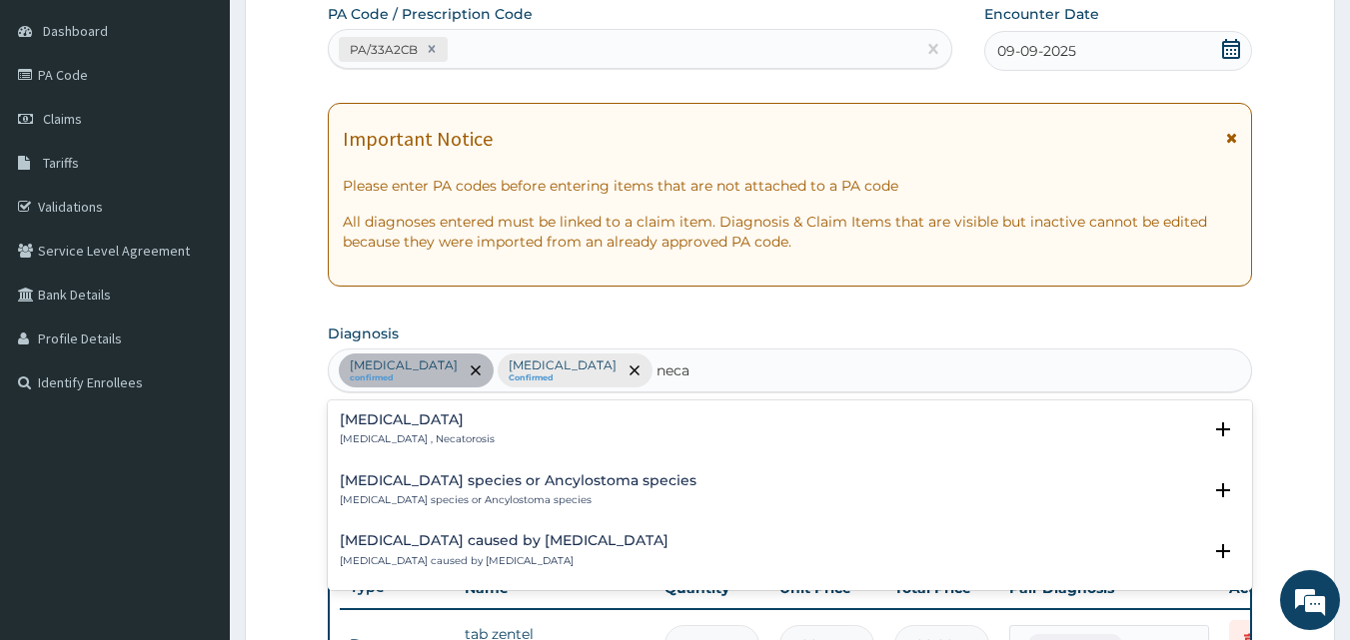
click at [509, 425] on div "Necatoriasis Necatoriasis , Necatorosis" at bounding box center [790, 430] width 901 height 35
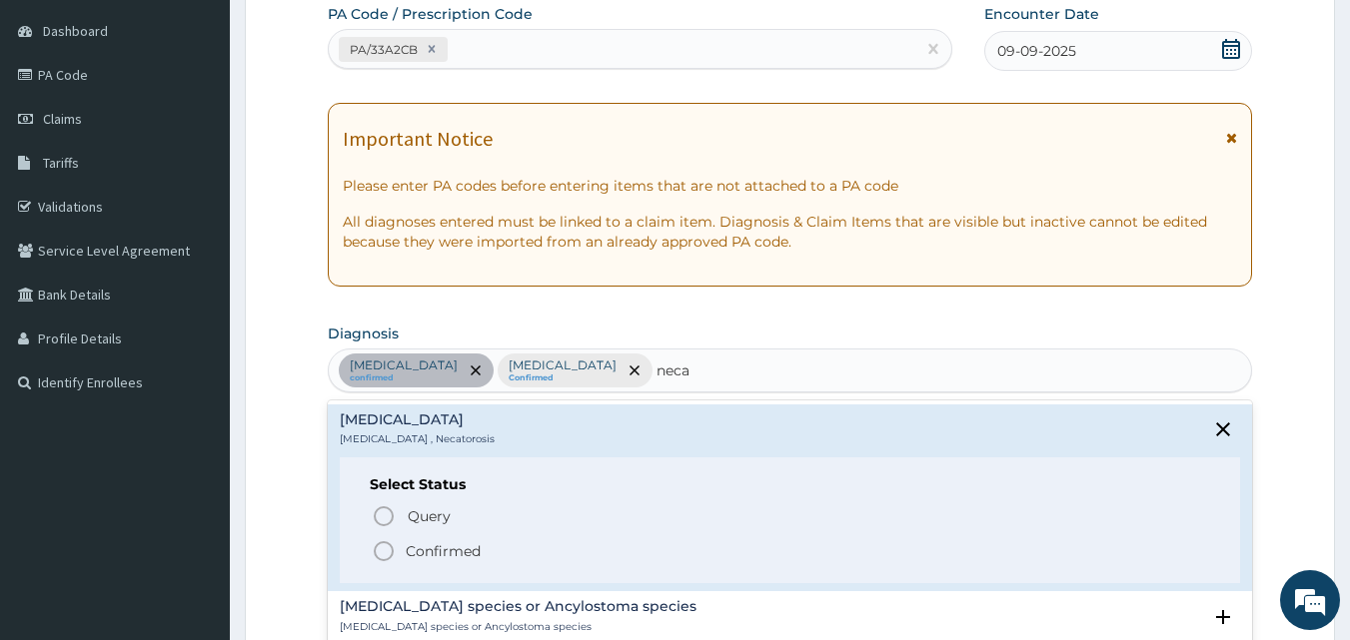
click at [384, 547] on icon "status option filled" at bounding box center [384, 551] width 24 height 24
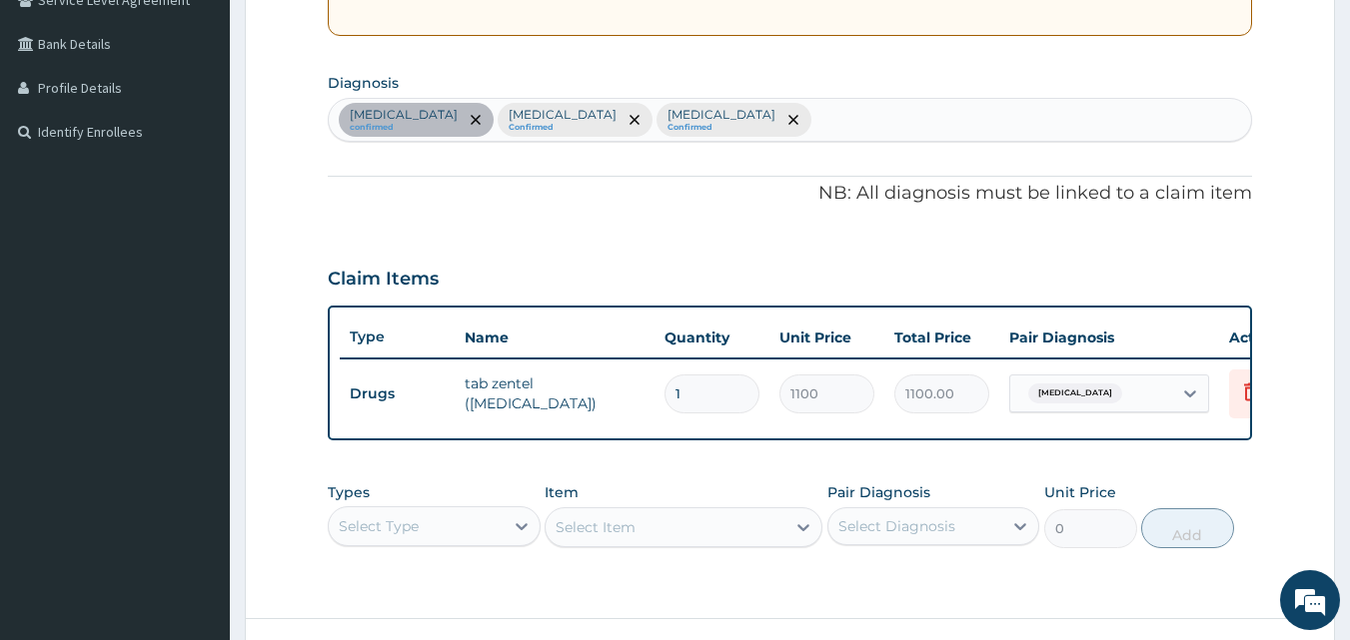
scroll to position [440, 0]
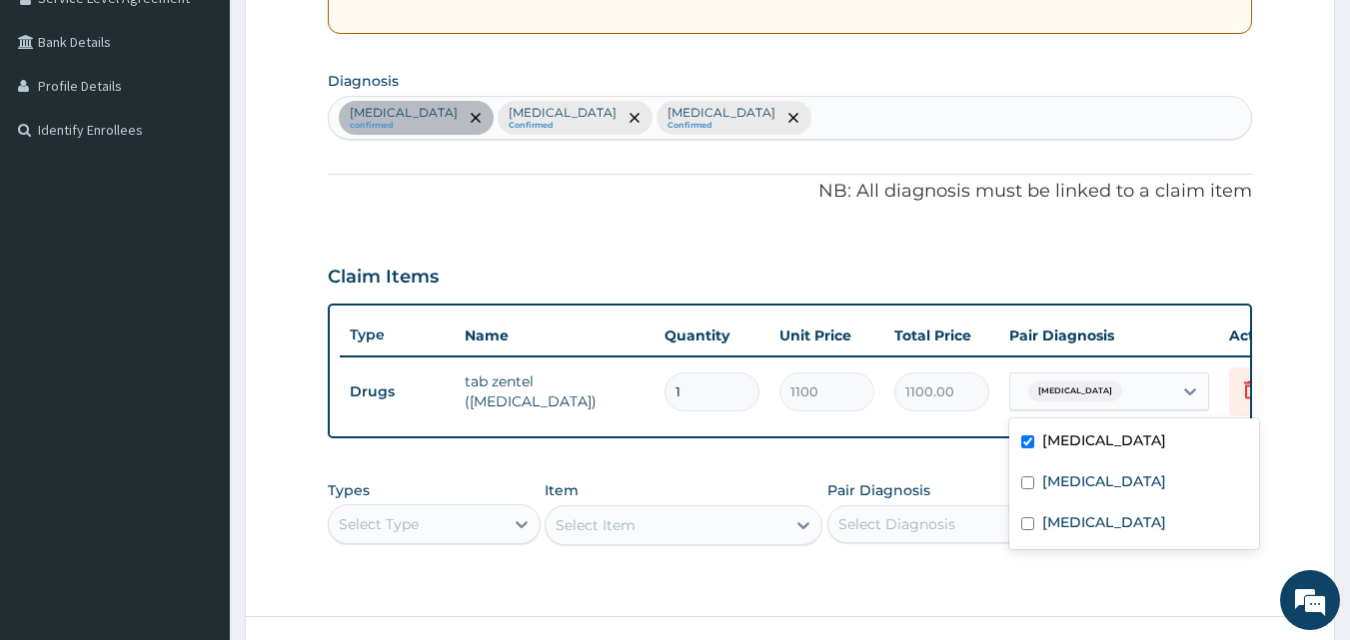
click at [1165, 382] on div "Gastroenteritis" at bounding box center [1091, 392] width 162 height 34
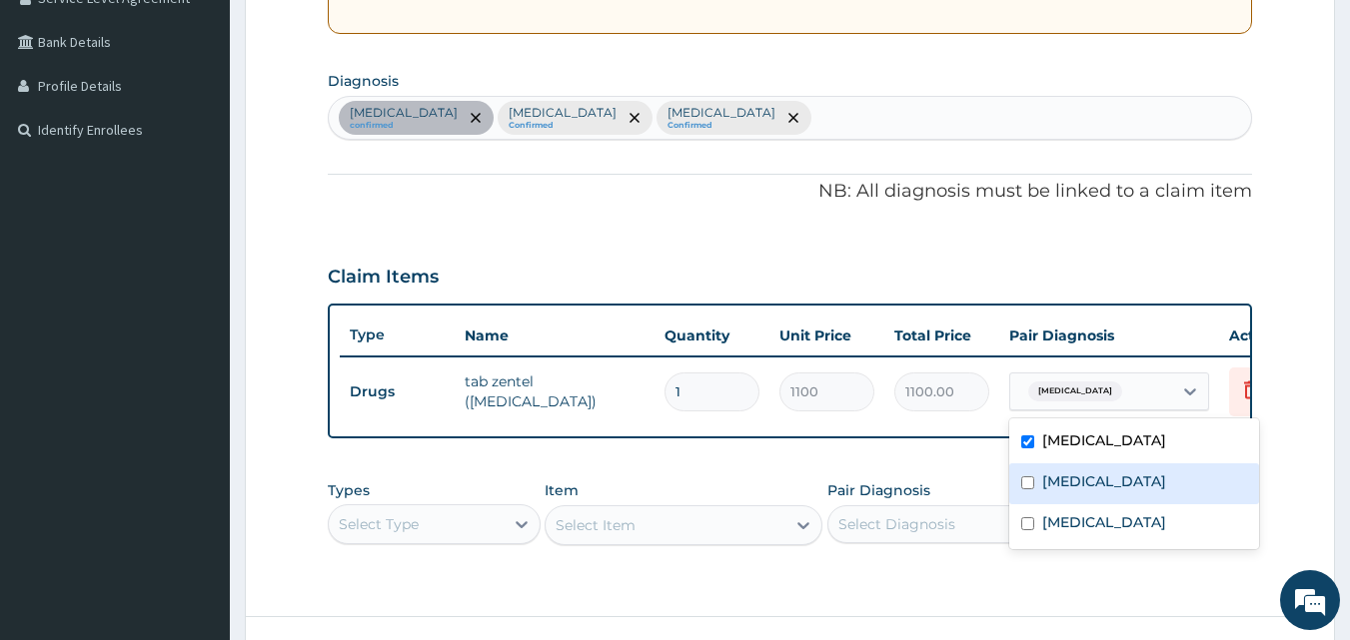
click at [1091, 482] on label "Ascariasis" at bounding box center [1104, 482] width 124 height 20
checkbox input "true"
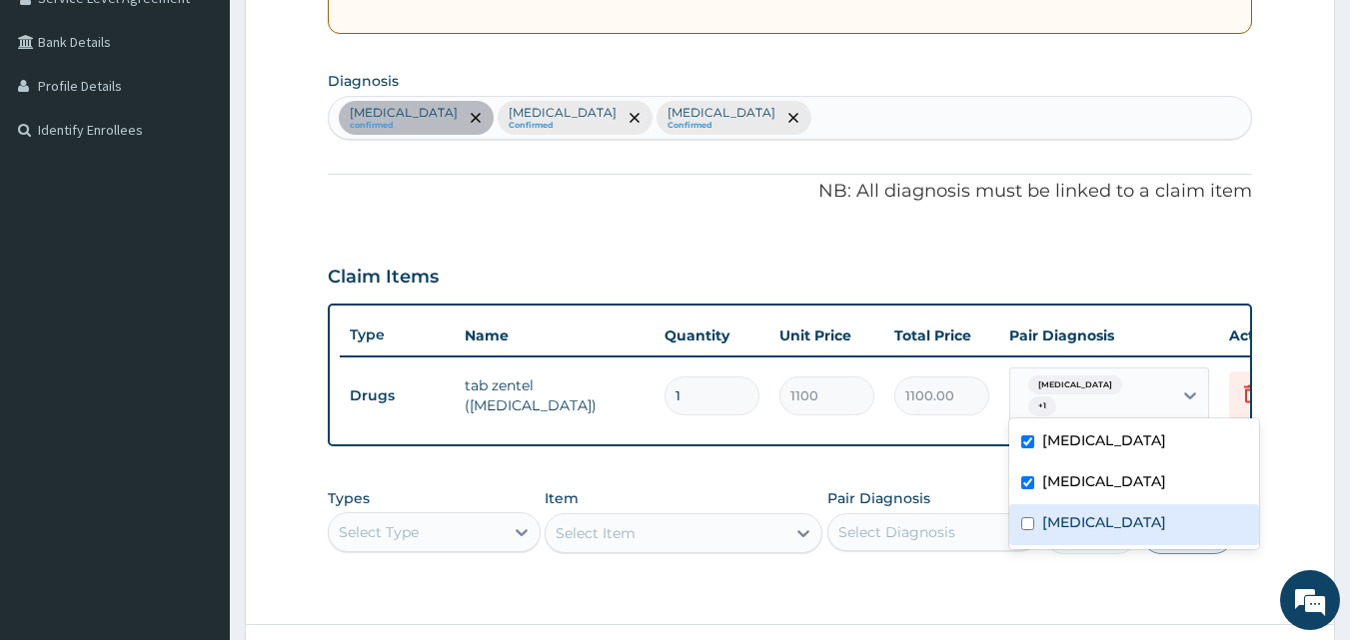
click at [1094, 518] on label "Necatoriasis" at bounding box center [1104, 522] width 124 height 20
checkbox input "true"
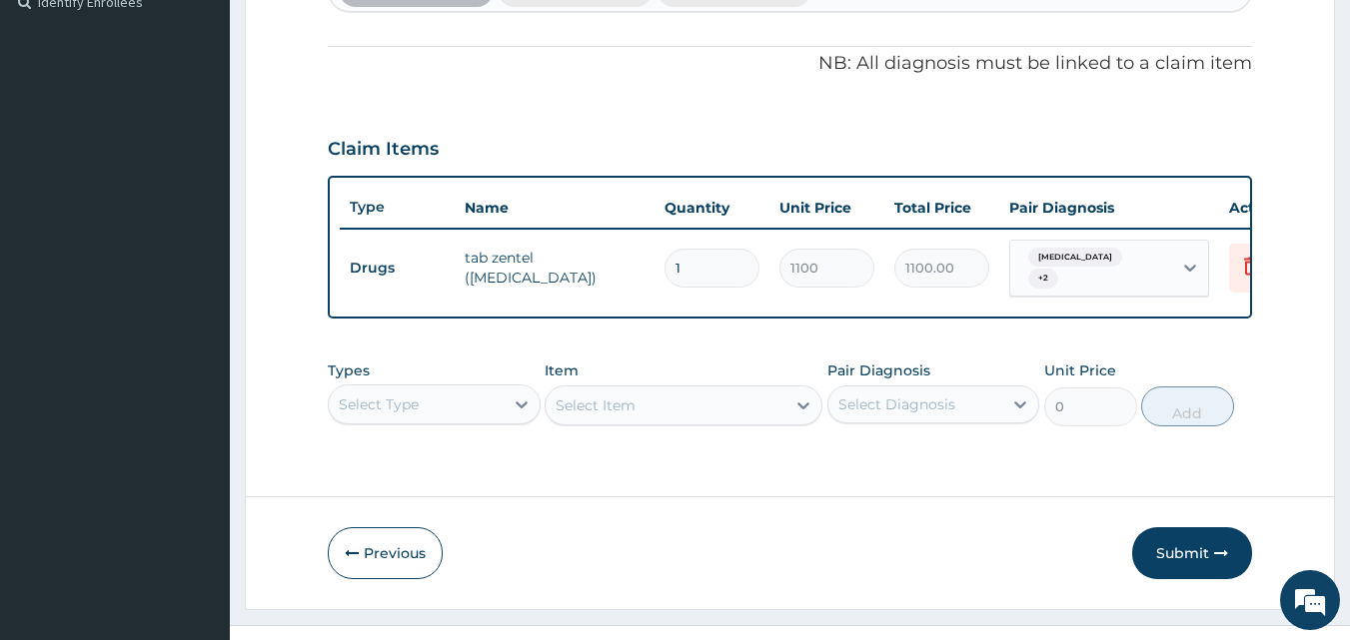
click at [1280, 336] on form "Step 2 of 2 PA Code / Prescription Code PA/33A2CB Encounter Date 09-09-2025 Imp…" at bounding box center [790, 74] width 1090 height 1072
click at [1177, 567] on button "Submit" at bounding box center [1192, 553] width 120 height 52
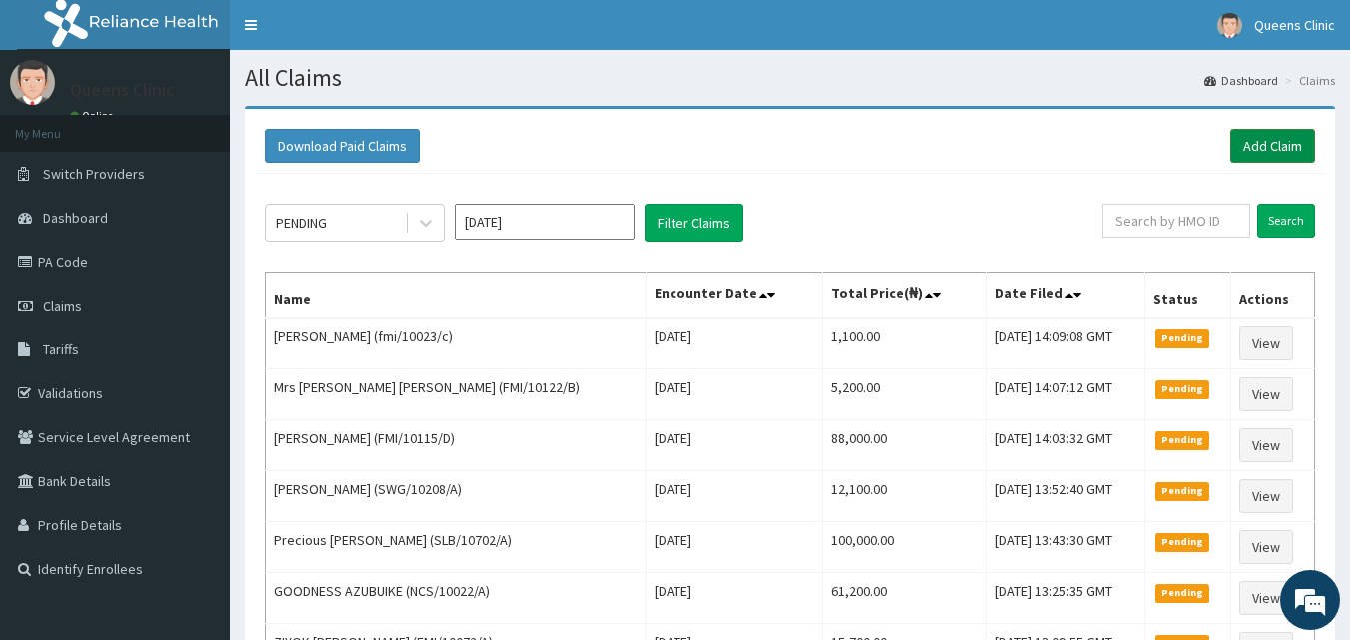
click at [1262, 151] on link "Add Claim" at bounding box center [1272, 146] width 85 height 34
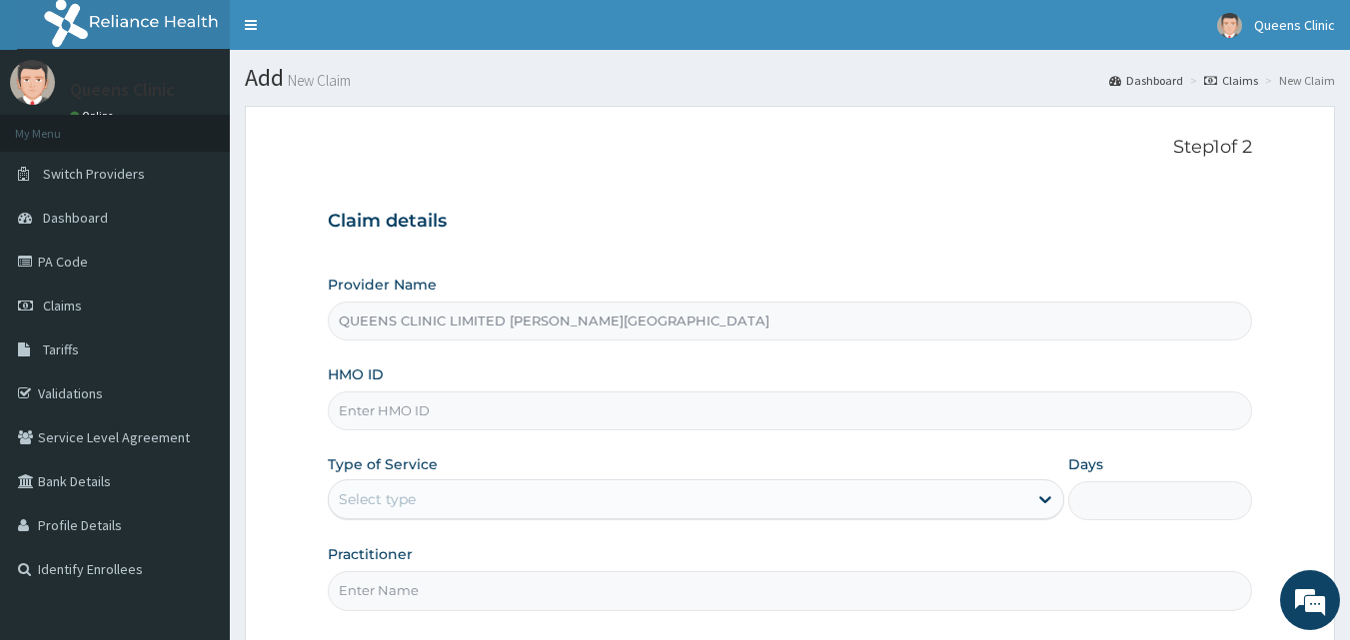
click at [407, 395] on input "HMO ID" at bounding box center [790, 411] width 925 height 39
paste input "FMI/10258/E"
type input "FMI/10258/E"
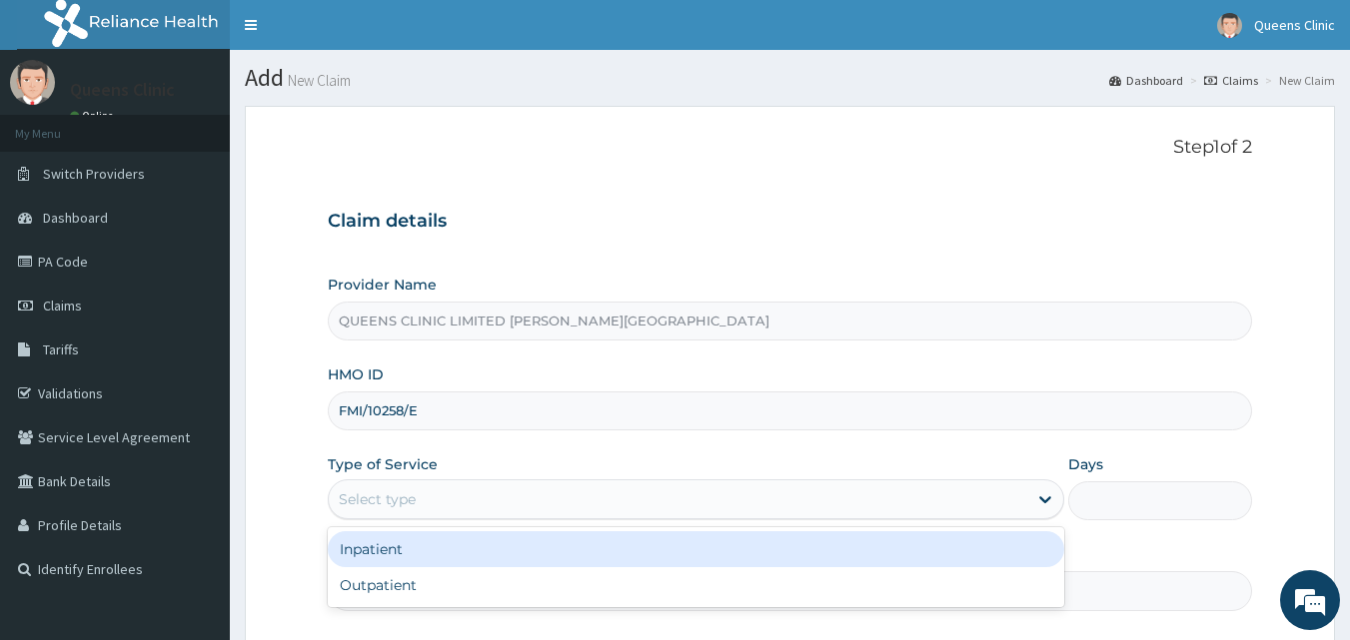
click at [399, 491] on div "Select type" at bounding box center [377, 500] width 77 height 20
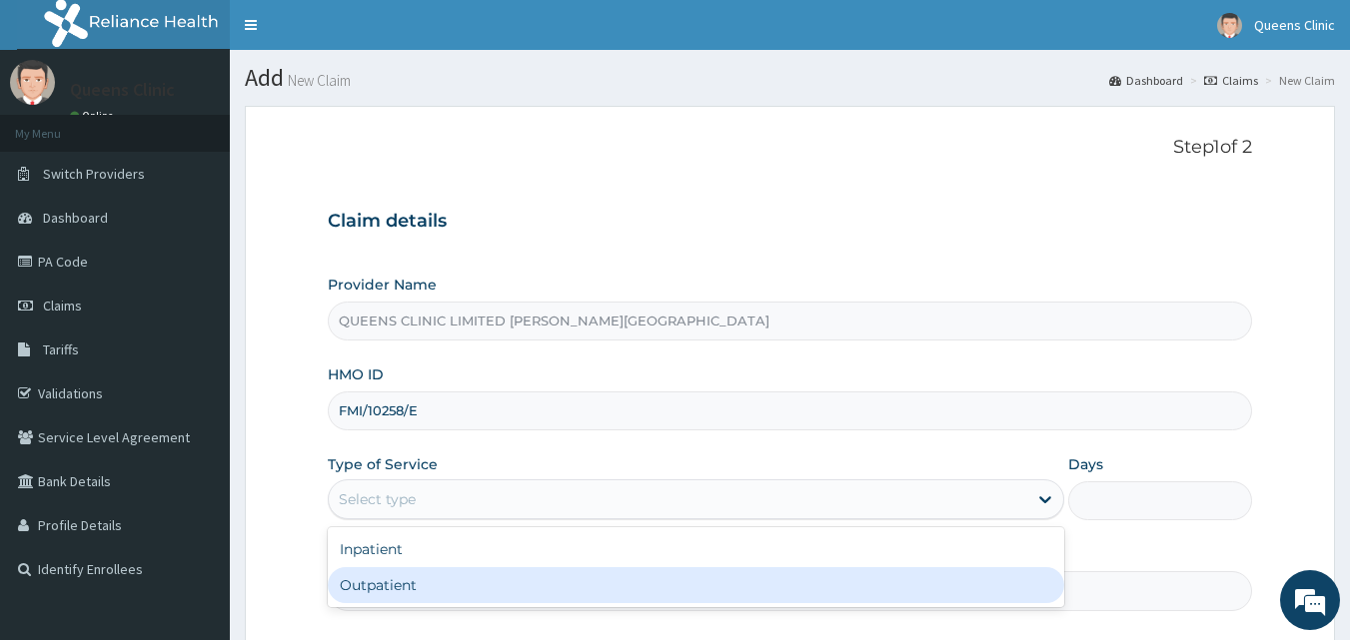
click at [398, 593] on div "Outpatient" at bounding box center [696, 585] width 736 height 36
type input "1"
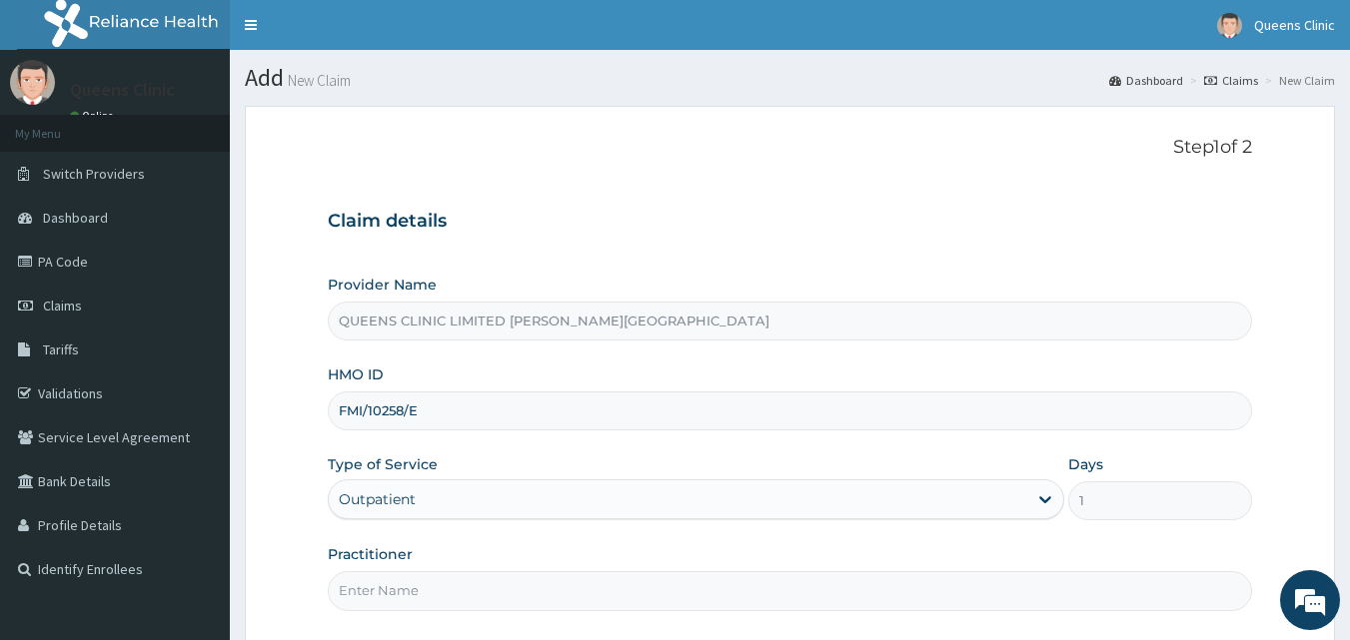
click at [390, 580] on input "Practitioner" at bounding box center [790, 590] width 925 height 39
paste input "[PERSON_NAME]"
type input "[PERSON_NAME]"
drag, startPoint x: 428, startPoint y: 421, endPoint x: 336, endPoint y: 412, distance: 92.3
click at [336, 412] on input "FMI/10258/E" at bounding box center [790, 411] width 925 height 39
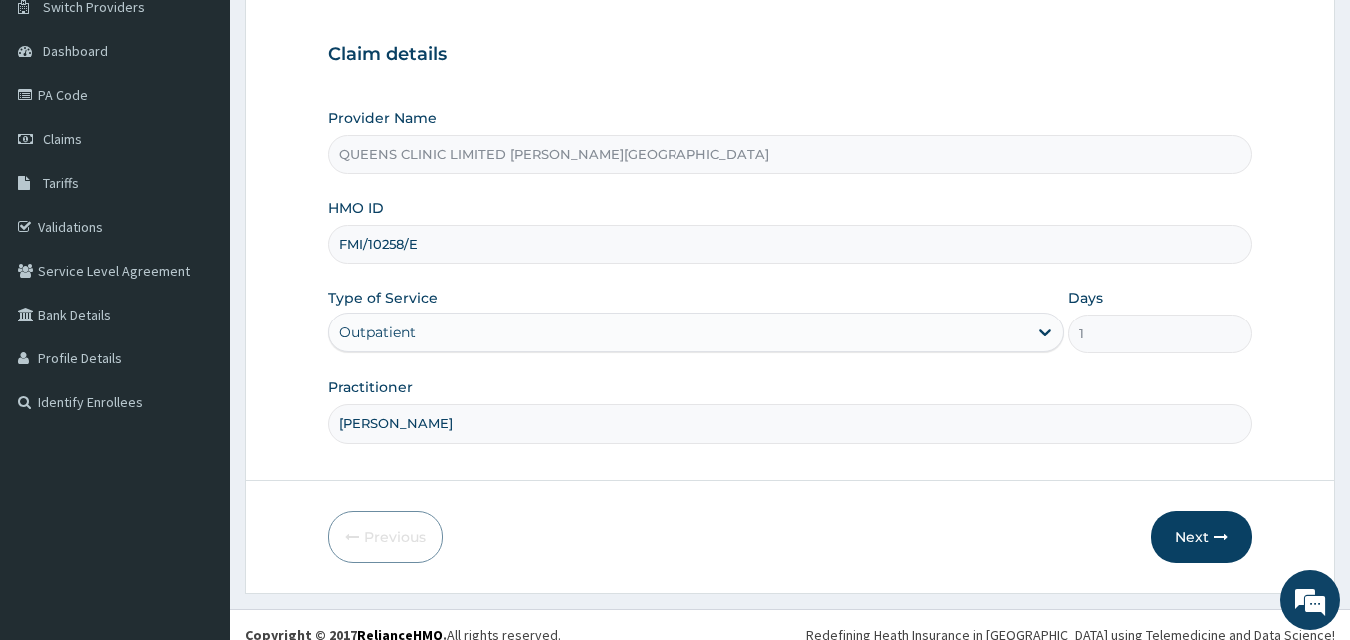
scroll to position [187, 0]
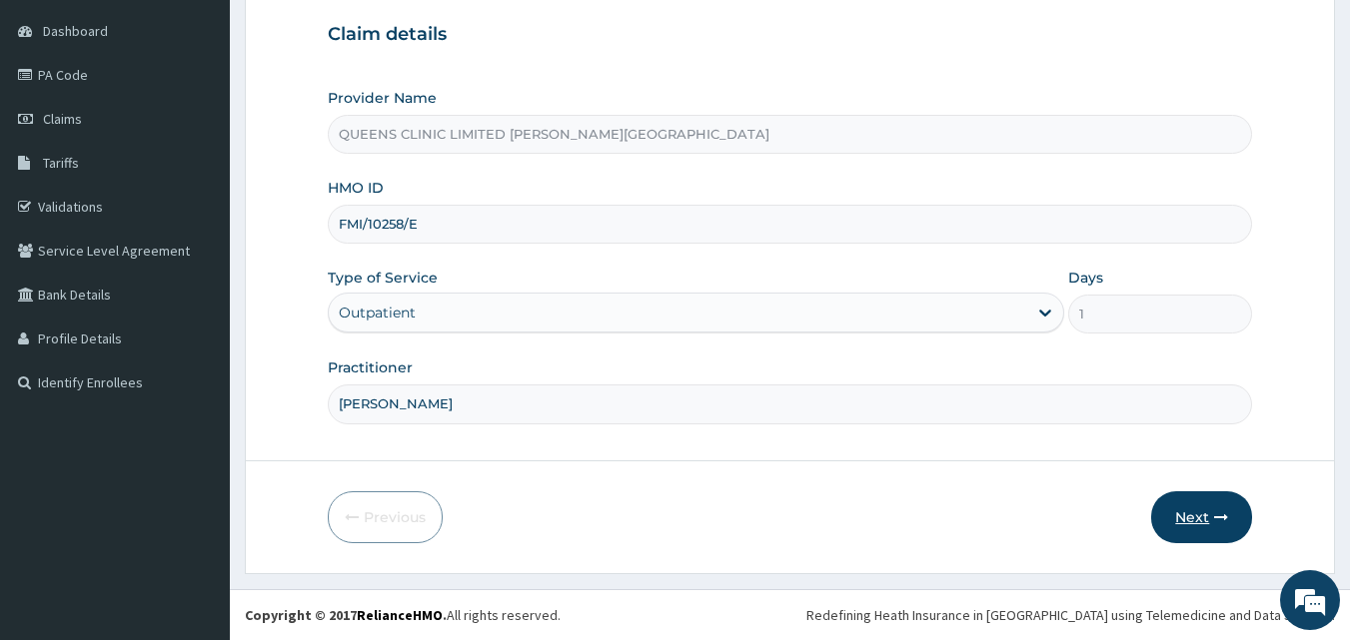
click at [1221, 516] on icon "button" at bounding box center [1221, 517] width 14 height 14
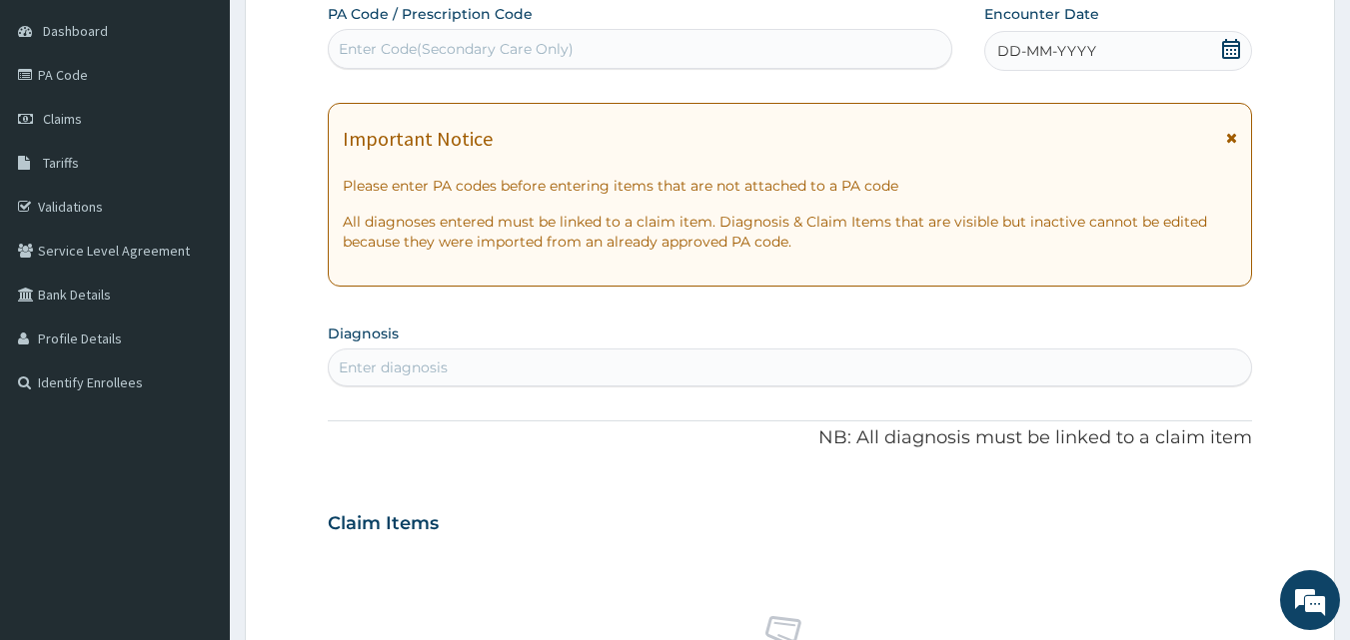
click at [505, 57] on div "Enter Code(Secondary Care Only)" at bounding box center [456, 49] width 235 height 20
paste input "PA/FB7F2B"
type input "PA/FB7F2B"
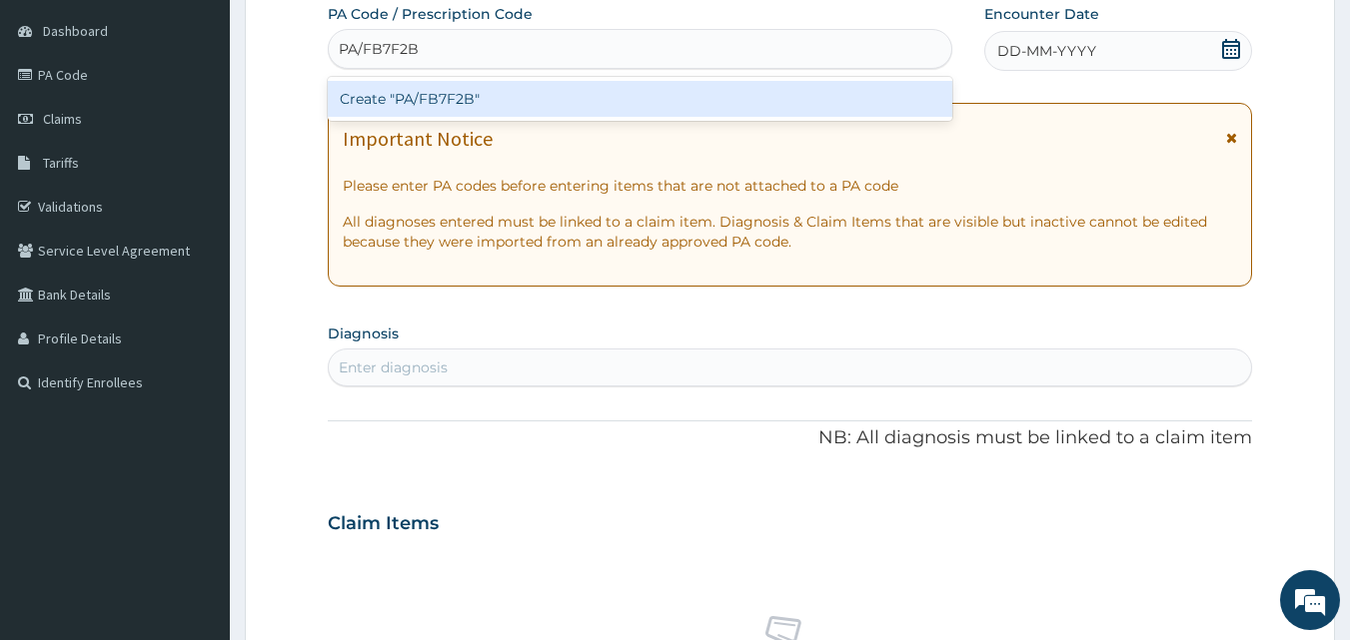
click at [472, 105] on div "Create "PA/FB7F2B"" at bounding box center [640, 99] width 625 height 36
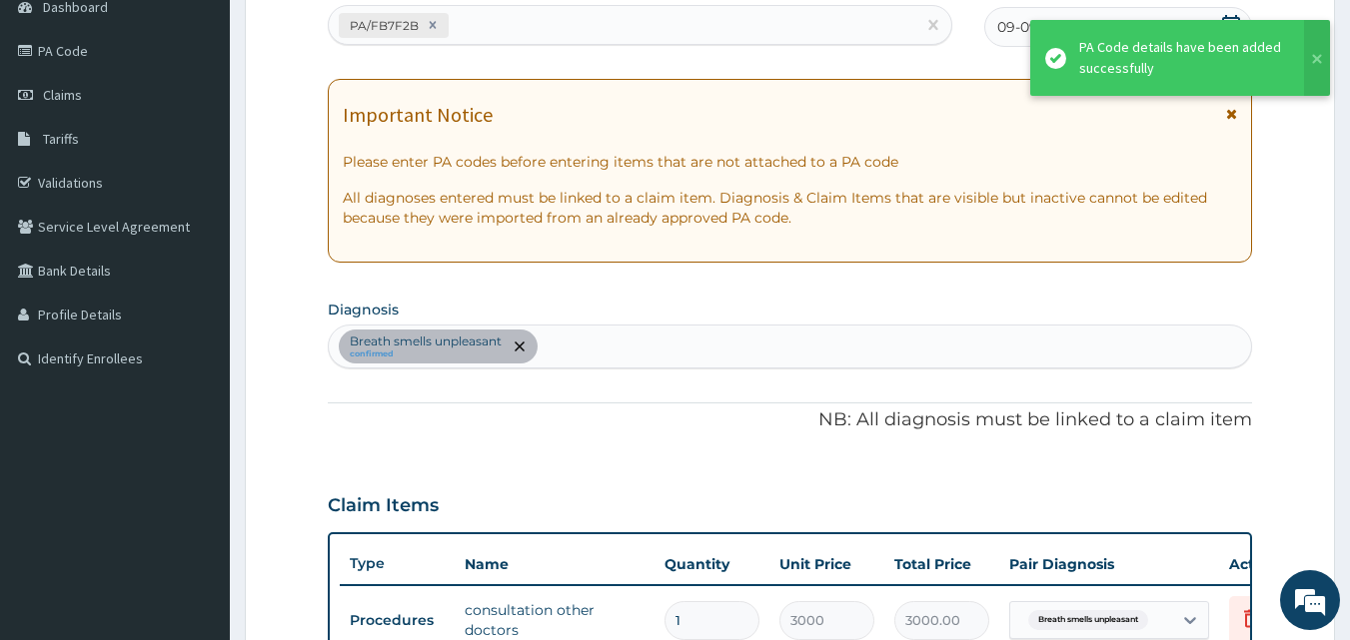
scroll to position [720, 0]
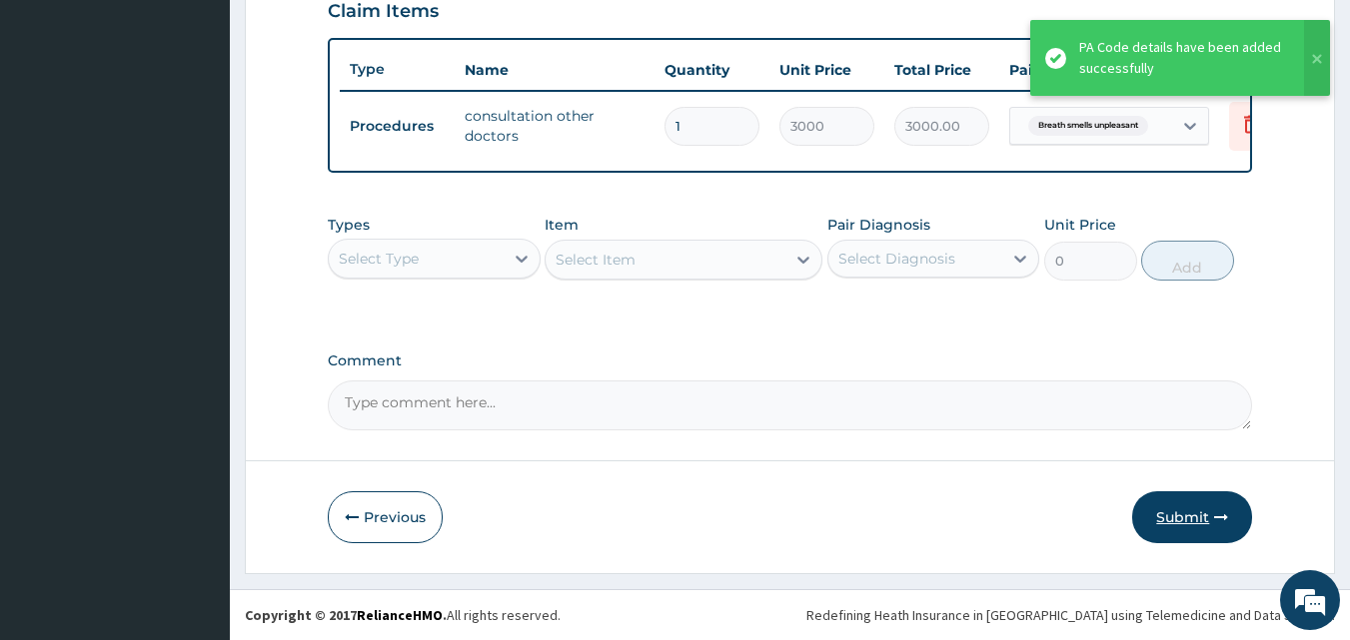
click at [1220, 501] on button "Submit" at bounding box center [1192, 517] width 120 height 52
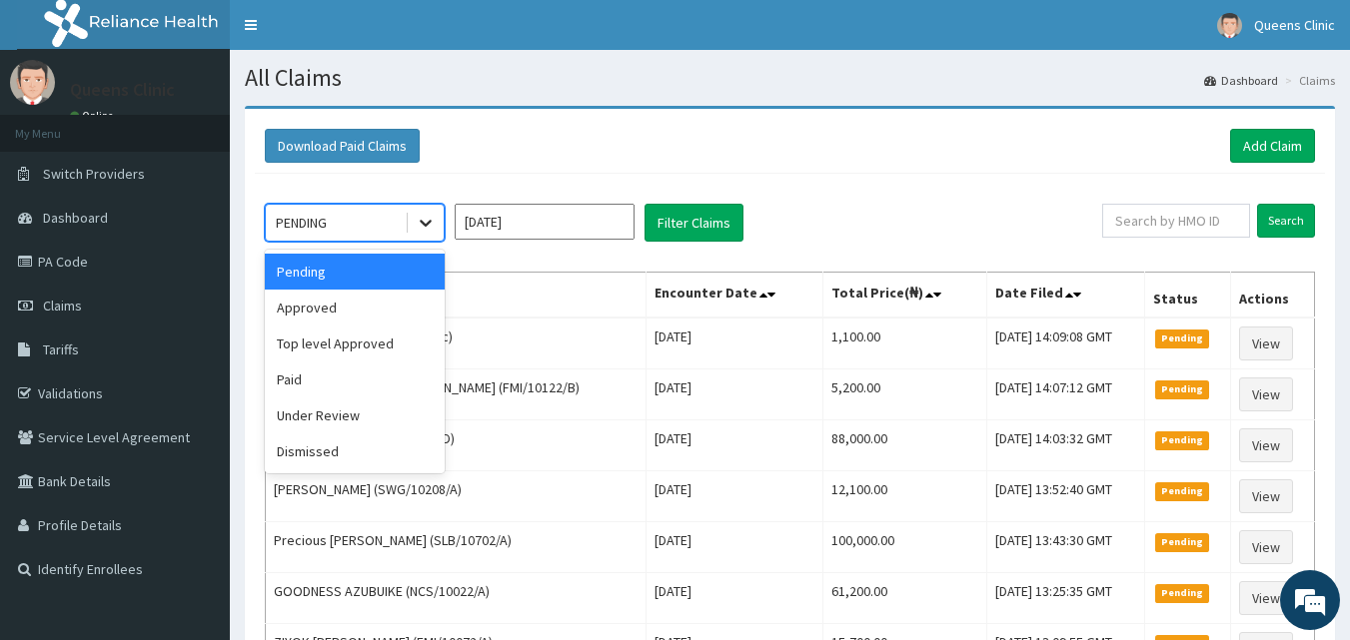
click at [423, 225] on icon at bounding box center [426, 223] width 20 height 20
click at [377, 308] on div "Approved" at bounding box center [355, 308] width 180 height 36
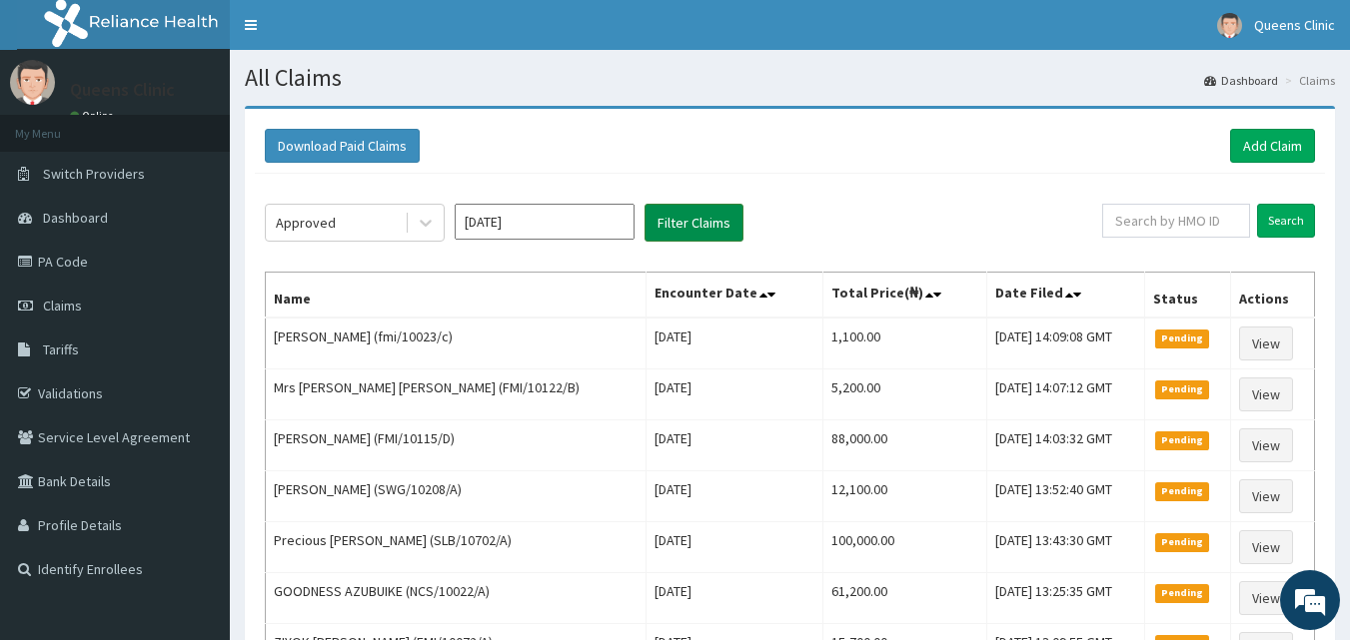
click at [683, 232] on button "Filter Claims" at bounding box center [693, 223] width 99 height 38
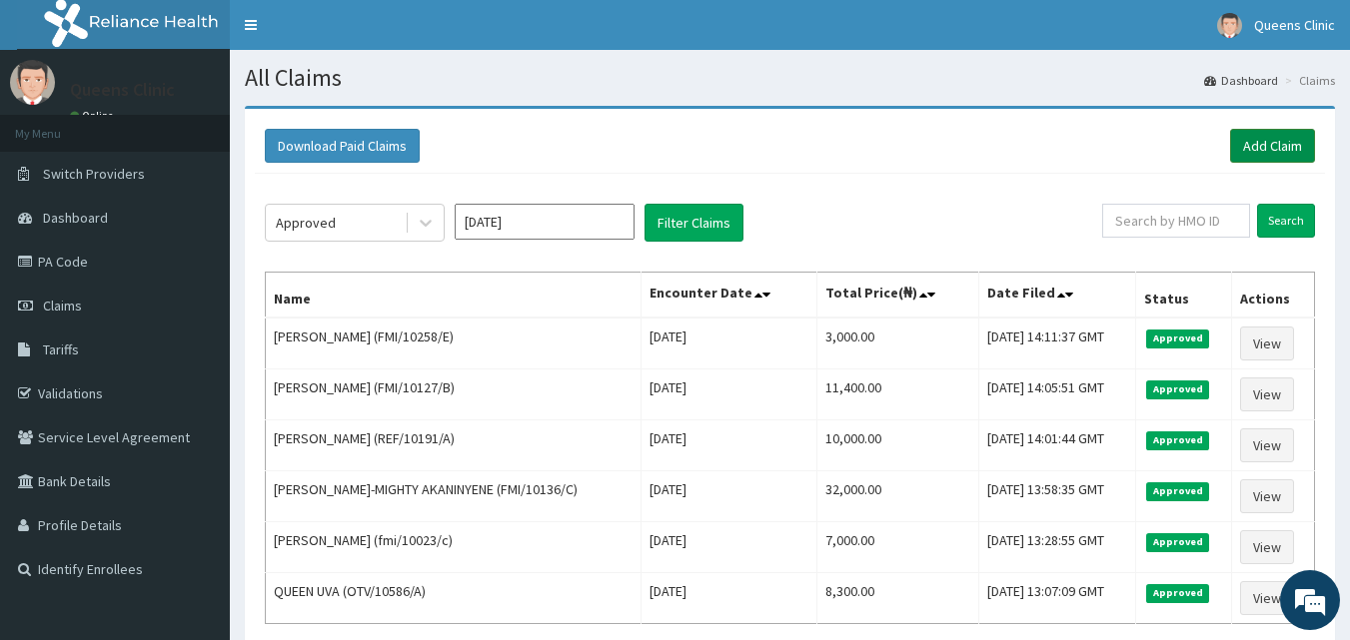
click at [1270, 149] on link "Add Claim" at bounding box center [1272, 146] width 85 height 34
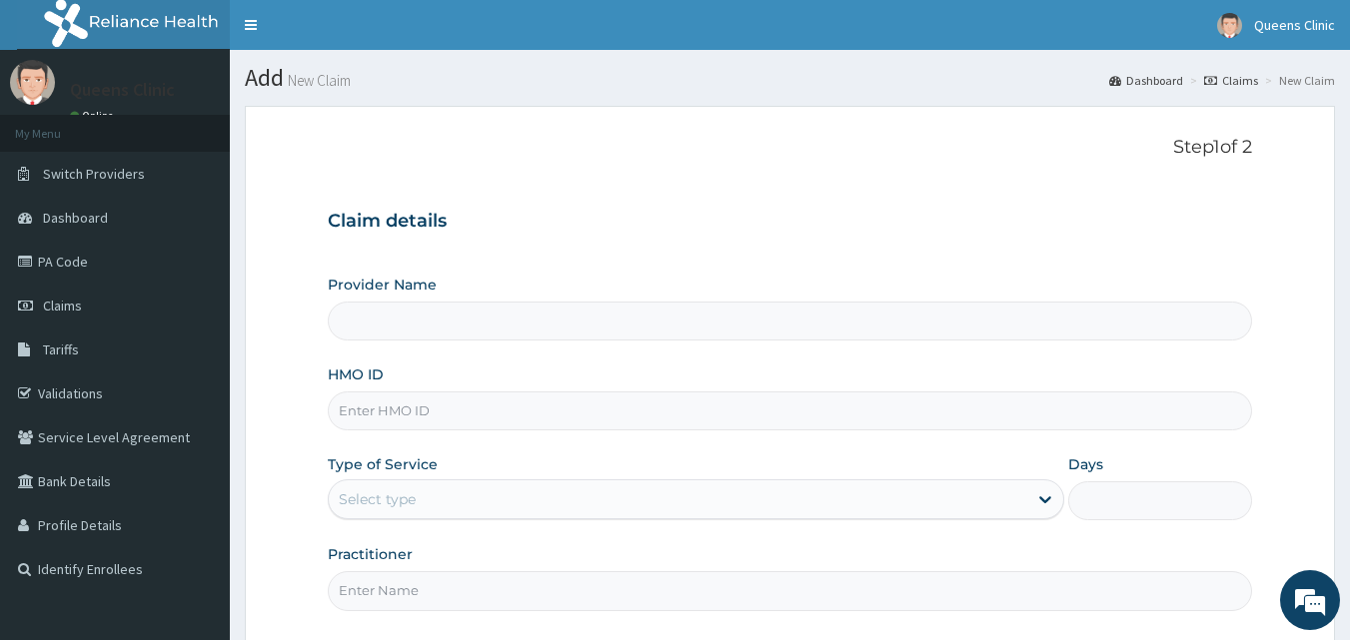
type input "QUEENS CLINIC LIMITED [PERSON_NAME][GEOGRAPHIC_DATA]"
click at [408, 407] on input "HMO ID" at bounding box center [790, 411] width 925 height 39
paste input "MOP/10216/A"
type input "MOP/10216/A"
click at [400, 491] on div "Select type" at bounding box center [377, 500] width 77 height 20
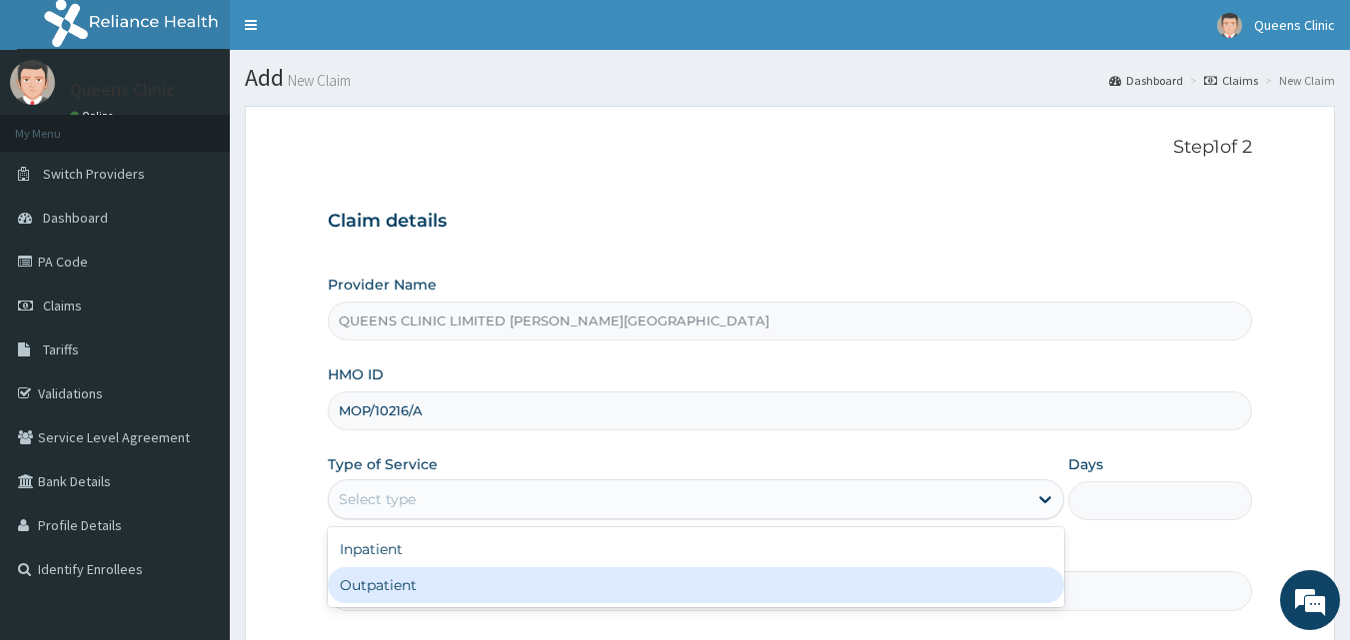
click at [390, 580] on div "Outpatient" at bounding box center [696, 585] width 736 height 36
type input "1"
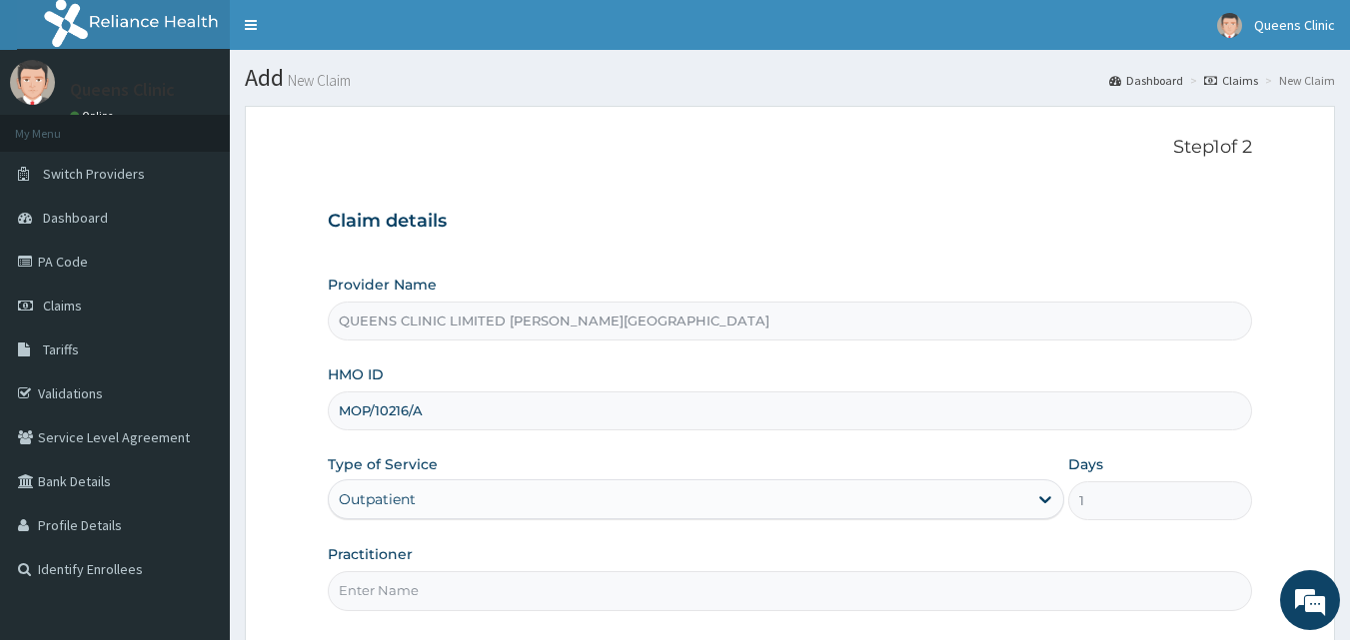
click at [390, 580] on input "Practitioner" at bounding box center [790, 590] width 925 height 39
drag, startPoint x: 417, startPoint y: 588, endPoint x: 362, endPoint y: 588, distance: 54.9
click at [362, 588] on input "Dr Eze" at bounding box center [790, 590] width 925 height 39
paste input "[PERSON_NAME]"
type input "Dr Nwachi Ukachi Ezenwoko"
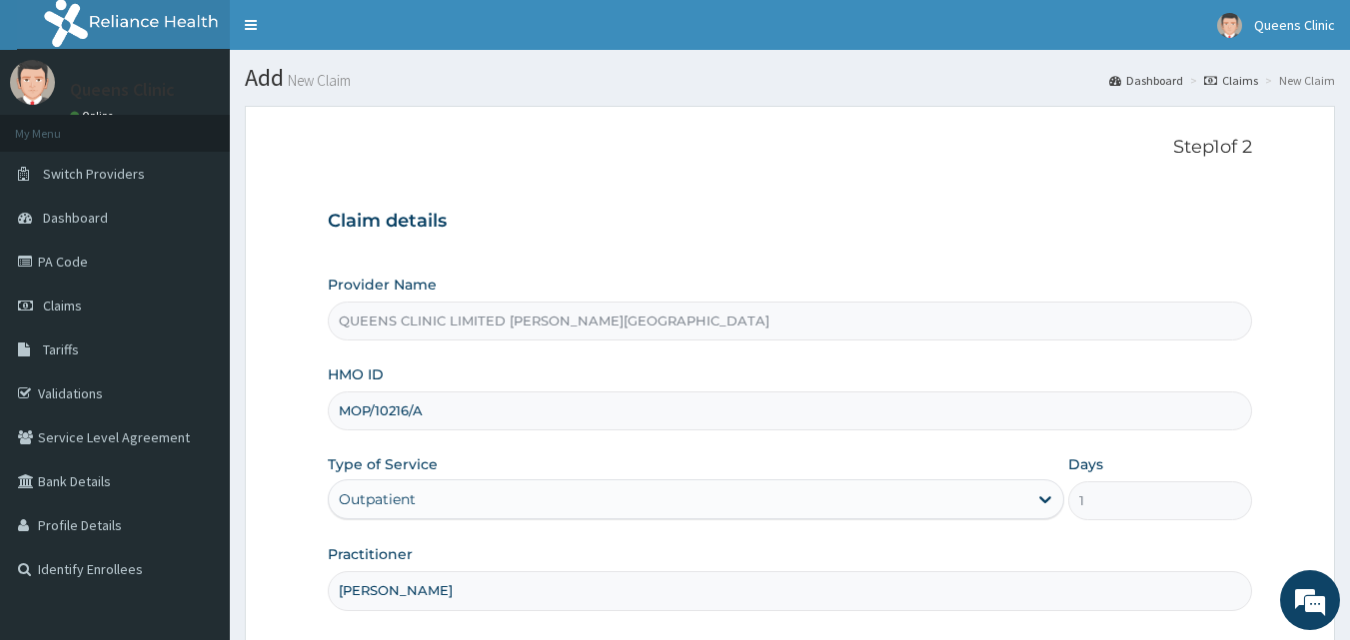
drag, startPoint x: 431, startPoint y: 409, endPoint x: 342, endPoint y: 411, distance: 88.9
click at [342, 411] on input "MOP/10216/A" at bounding box center [790, 411] width 925 height 39
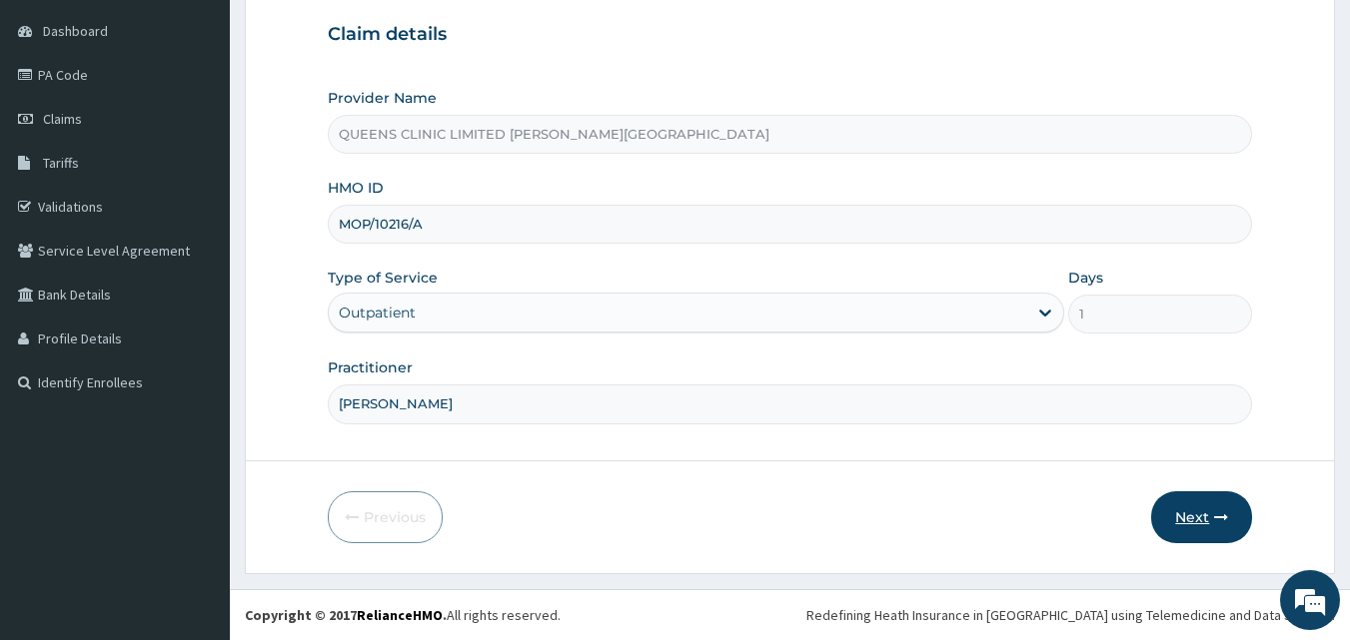
click at [1198, 511] on button "Next" at bounding box center [1201, 517] width 101 height 52
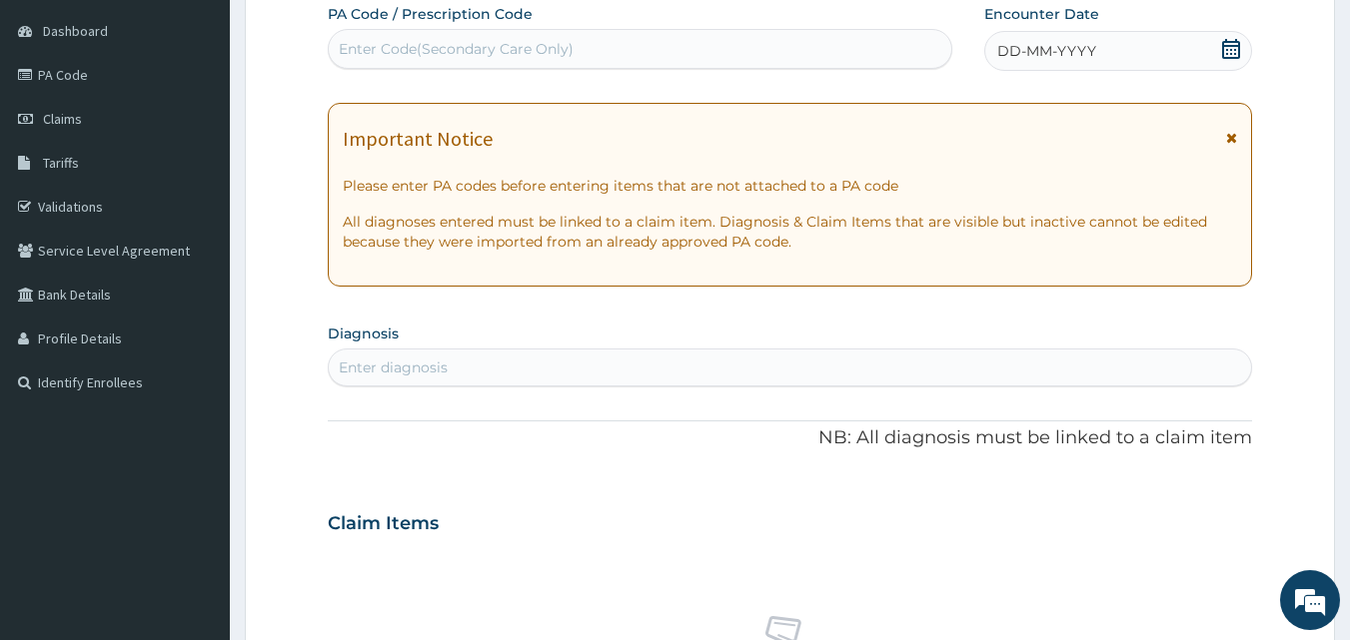
click at [495, 63] on div "Enter Code(Secondary Care Only)" at bounding box center [640, 49] width 623 height 32
paste input "PA/4977C6"
type input "PA/4977C6"
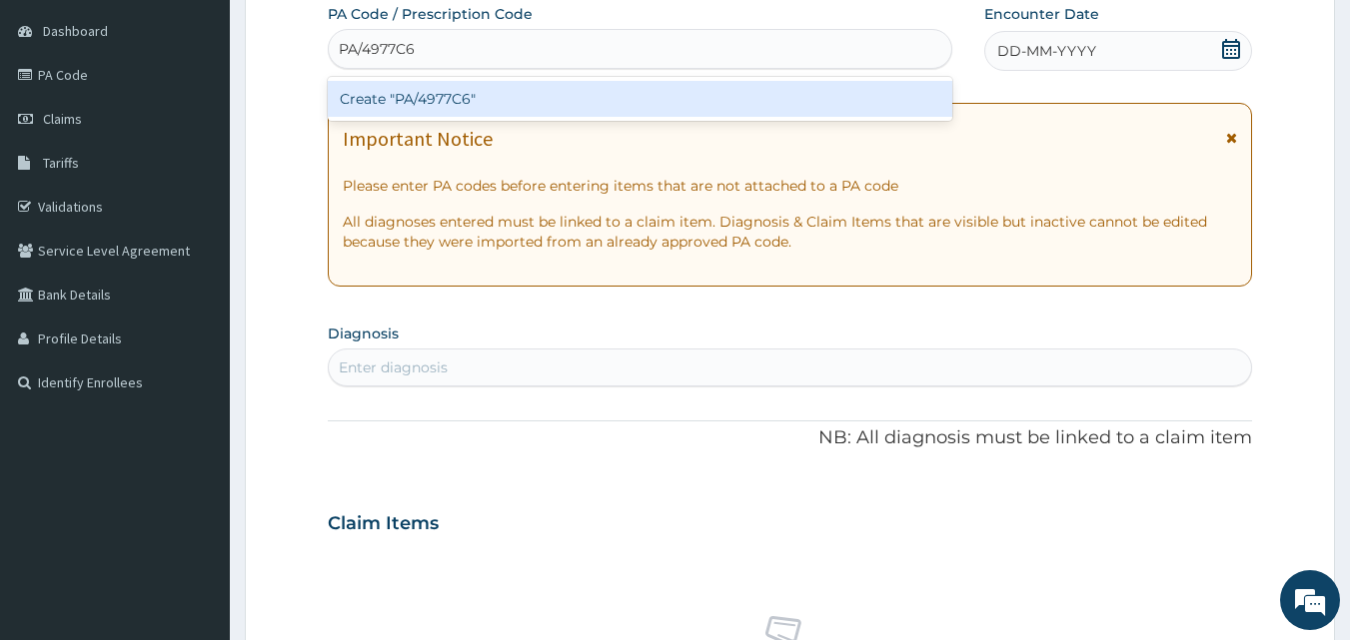
click at [495, 84] on div "Create "PA/4977C6"" at bounding box center [640, 99] width 625 height 36
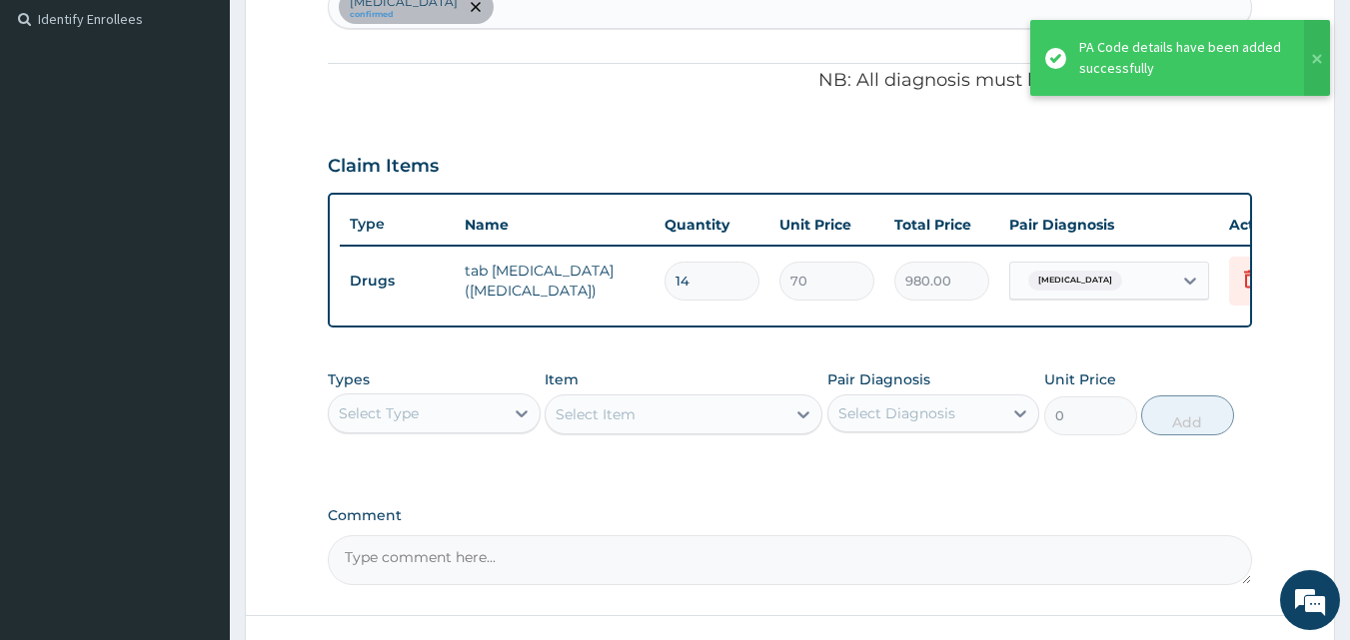
scroll to position [663, 0]
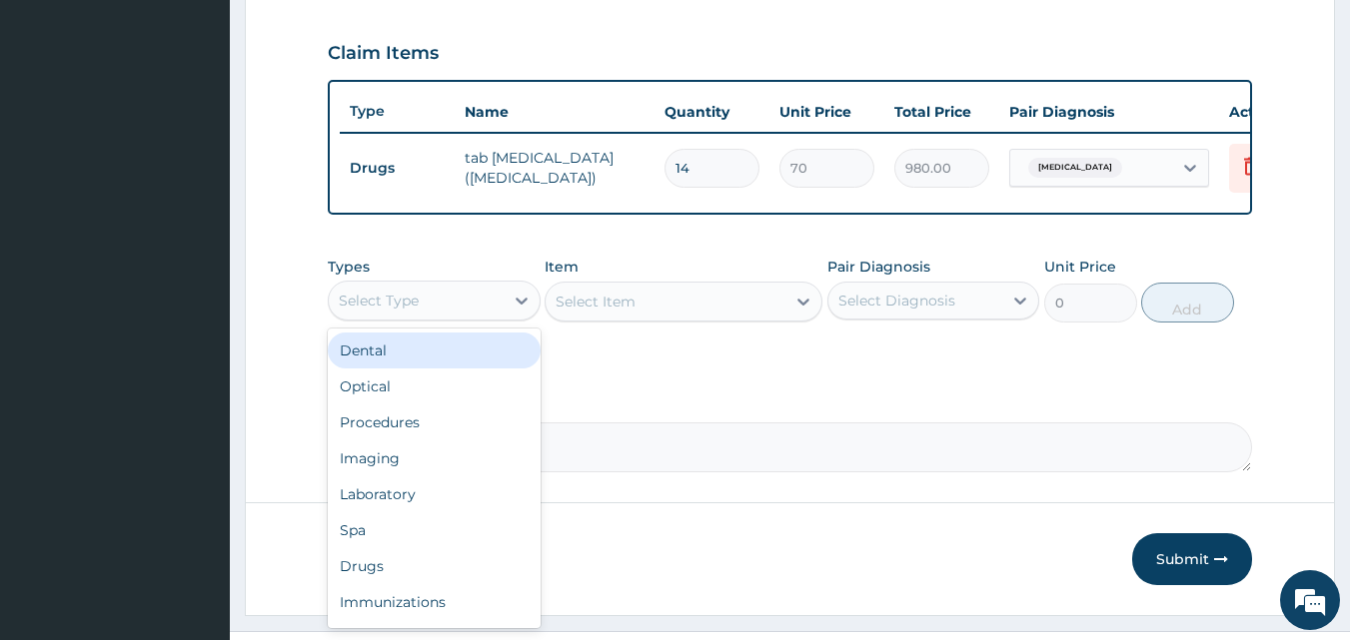
click at [476, 317] on div "Select Type" at bounding box center [416, 301] width 175 height 32
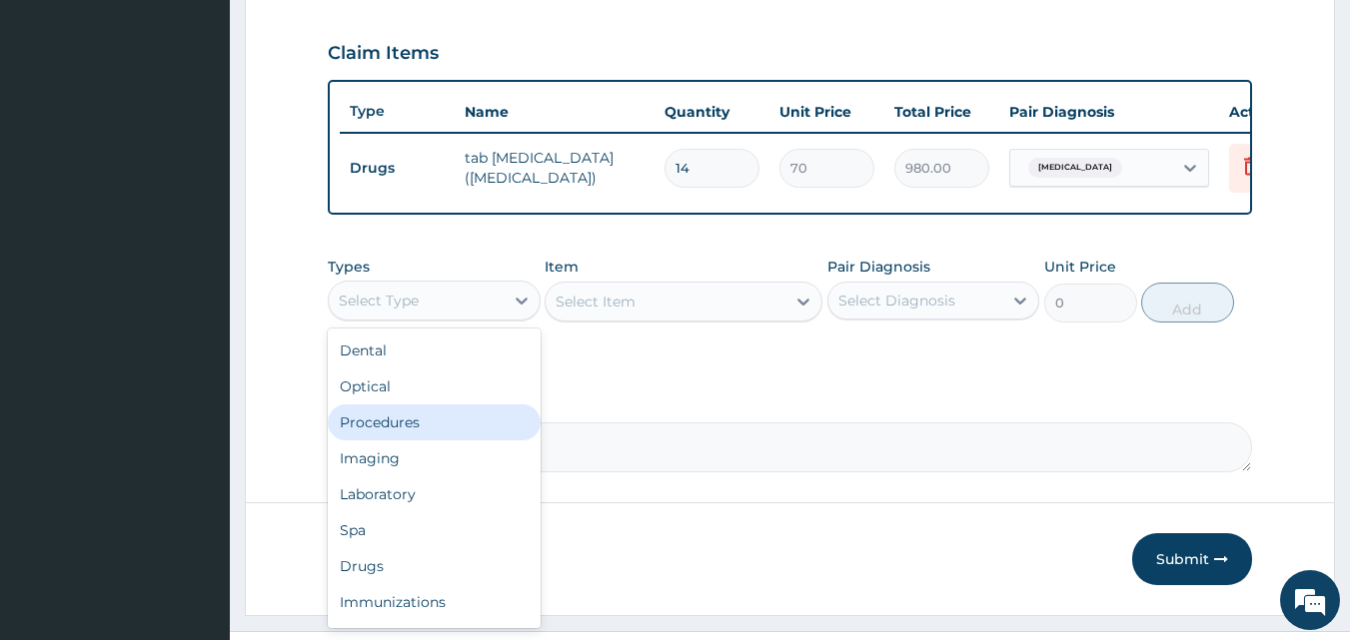
click at [426, 439] on div "Procedures" at bounding box center [434, 423] width 213 height 36
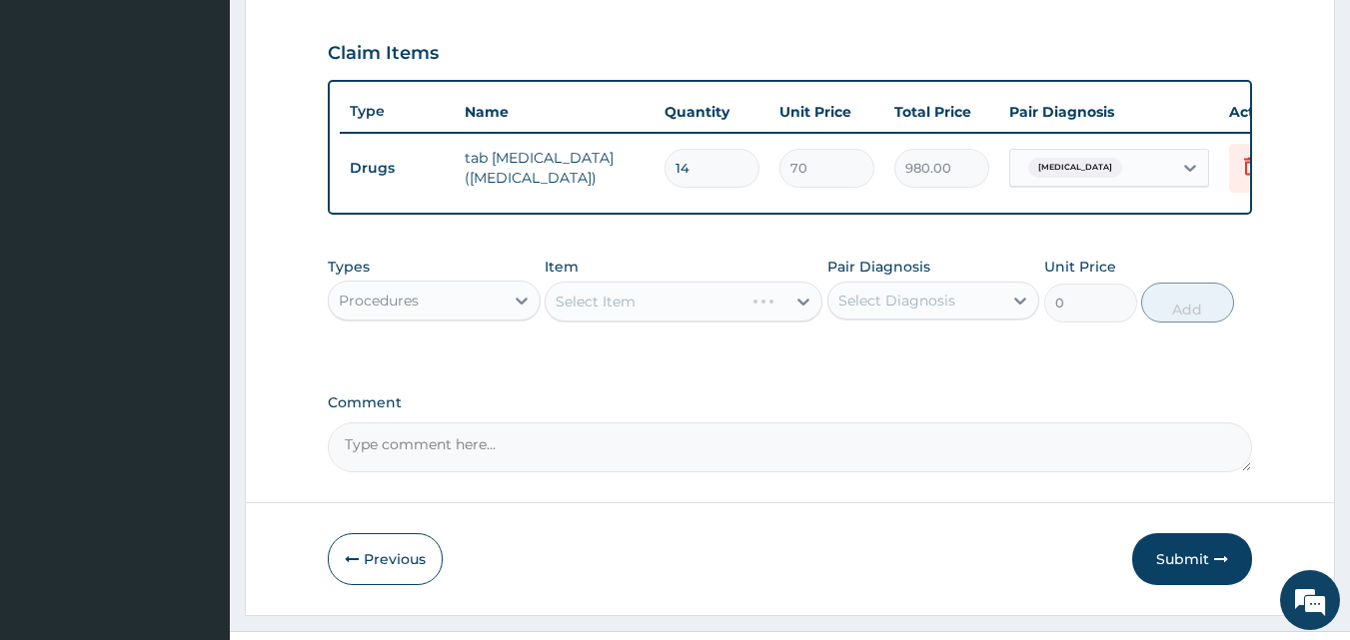
click at [754, 322] on div "Select Item" at bounding box center [683, 302] width 278 height 40
click at [754, 318] on div "Select Item" at bounding box center [665, 302] width 240 height 32
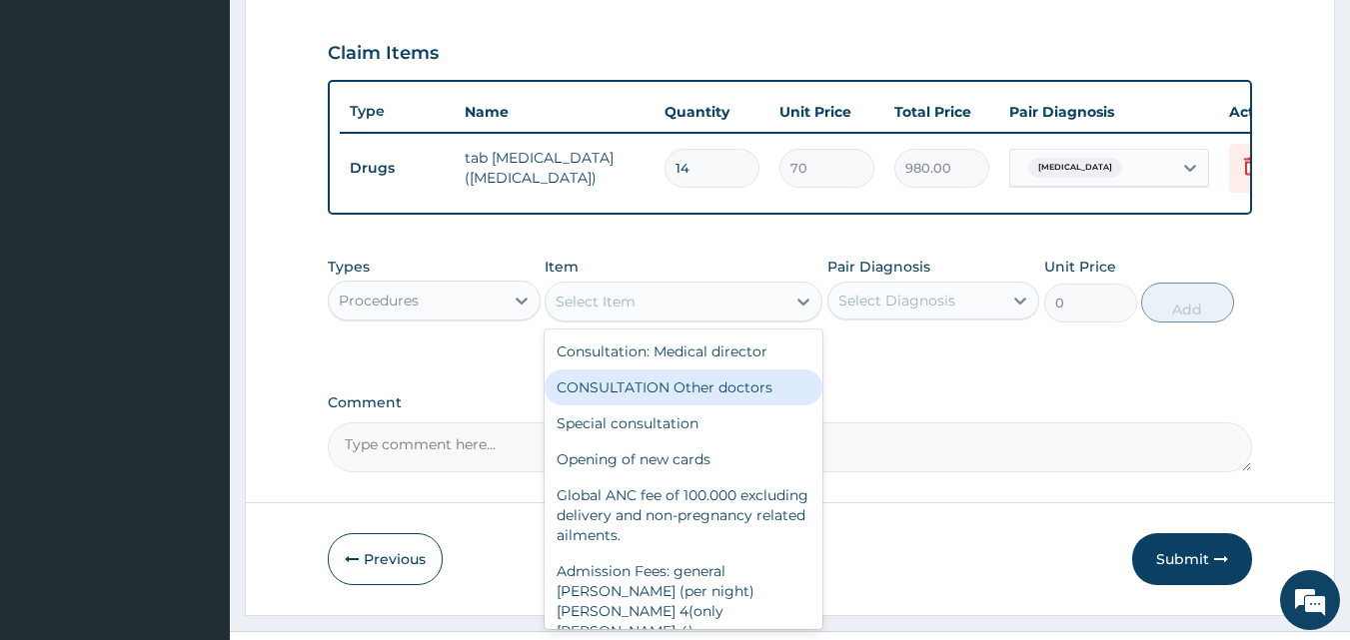
click at [718, 405] on div "CONSULTATION Other doctors" at bounding box center [683, 388] width 278 height 36
type input "3000"
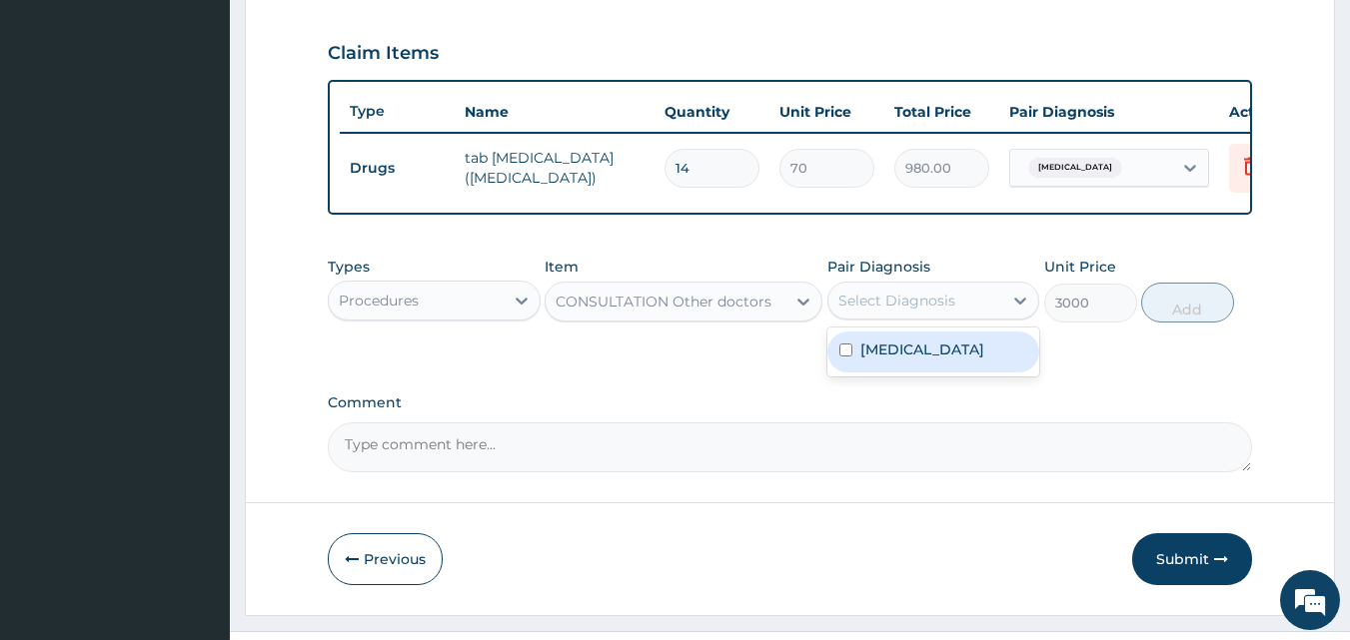
click at [949, 311] on div "Select Diagnosis" at bounding box center [896, 301] width 117 height 20
click at [945, 358] on label "Neonatal hypertension" at bounding box center [922, 350] width 124 height 20
checkbox input "true"
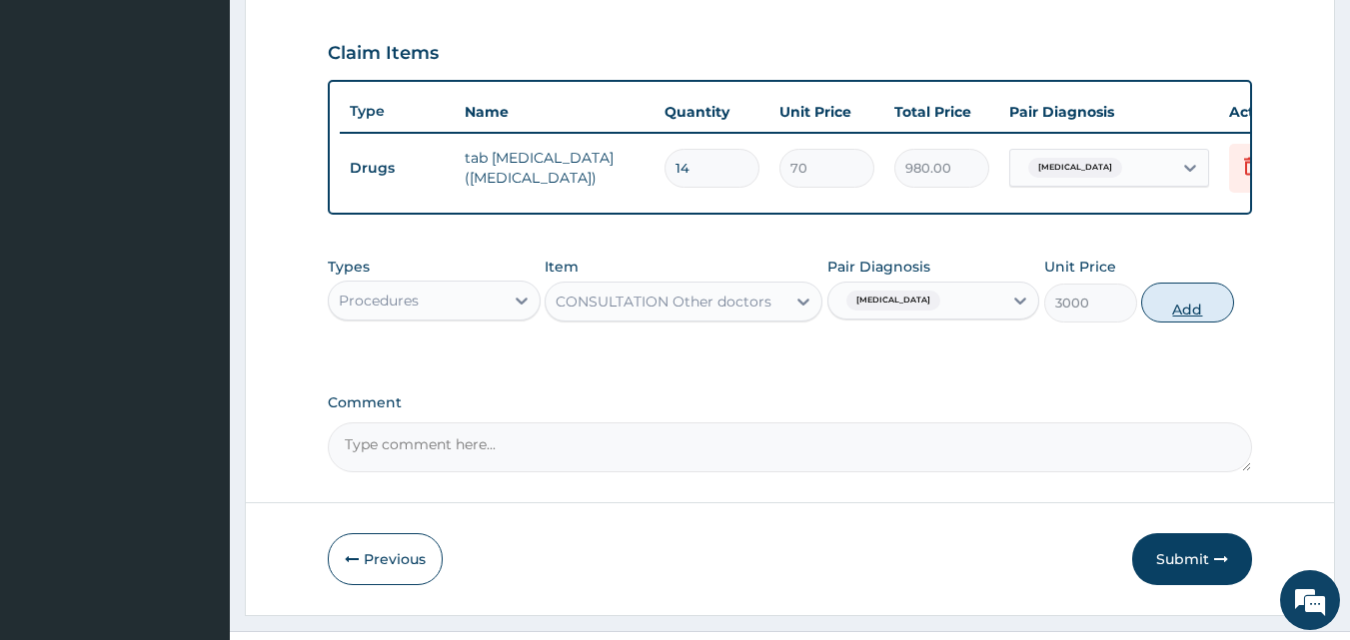
click at [1218, 303] on button "Add" at bounding box center [1187, 303] width 93 height 40
type input "0"
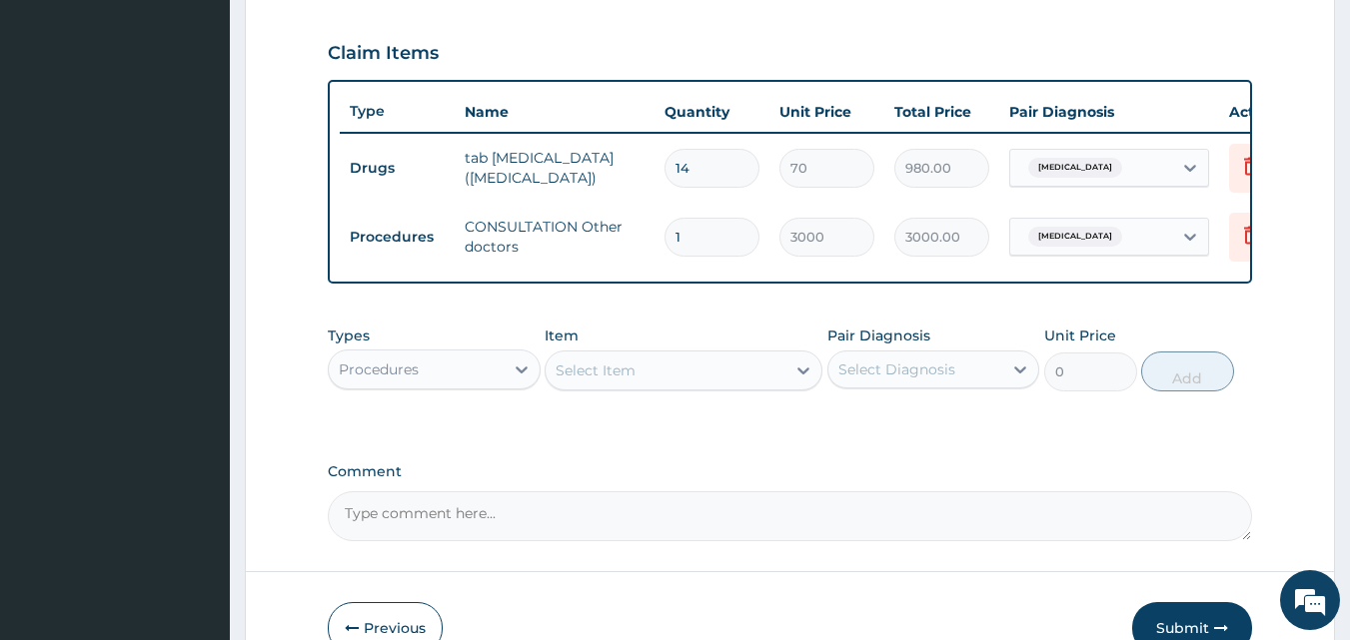
scroll to position [743, 0]
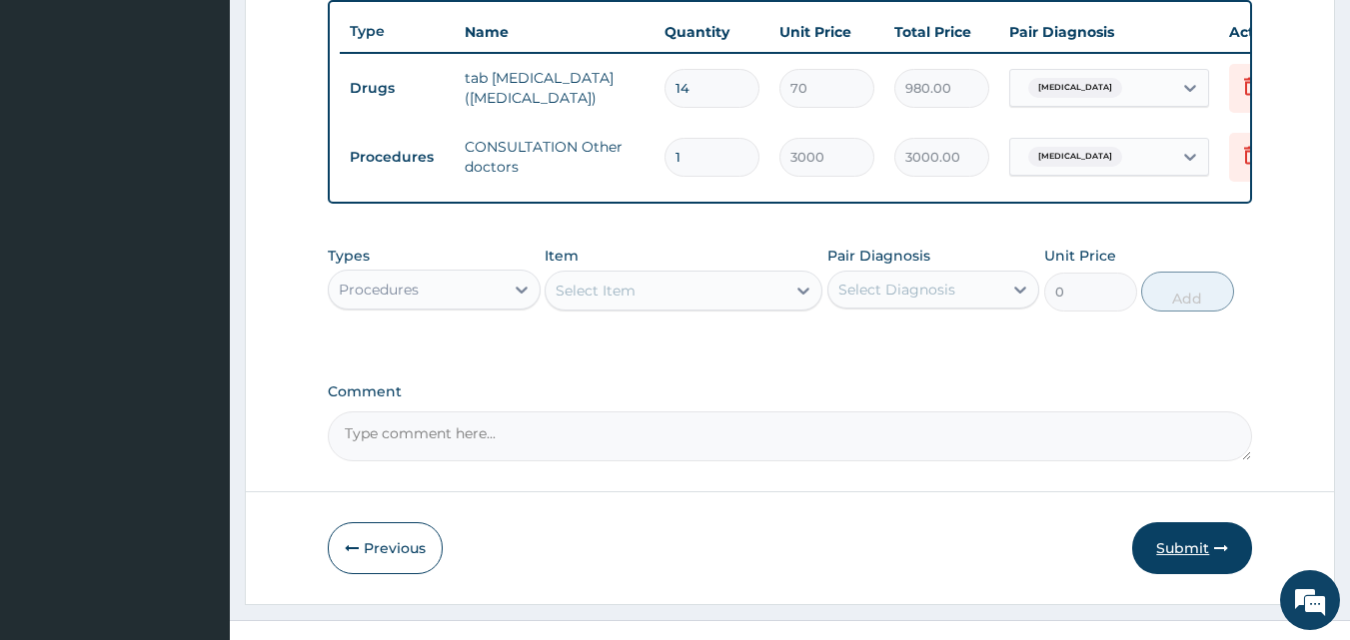
click at [1187, 564] on button "Submit" at bounding box center [1192, 548] width 120 height 52
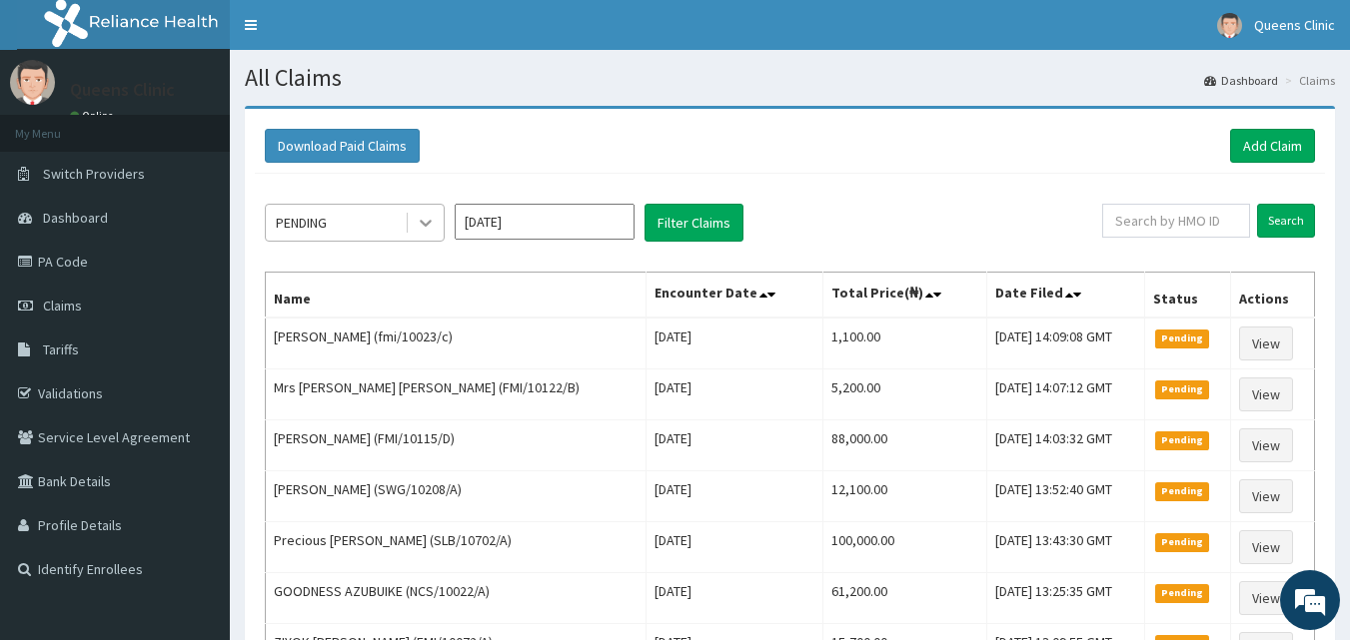
click at [413, 205] on div at bounding box center [426, 223] width 36 height 36
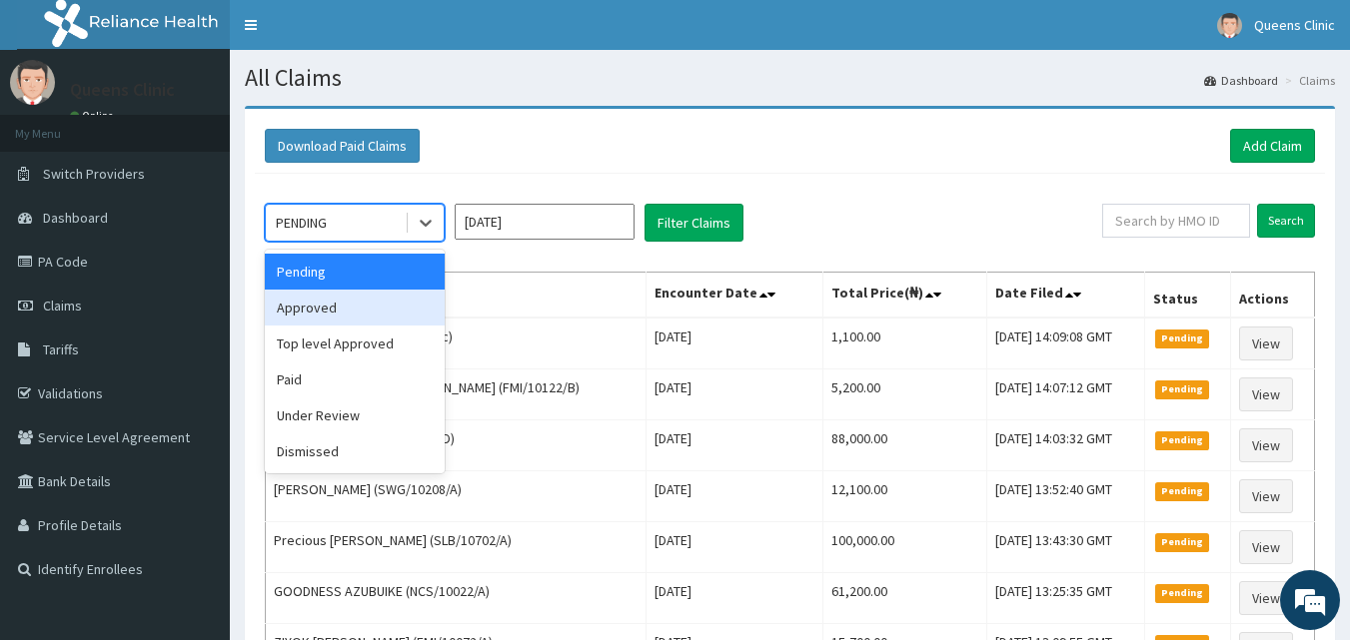
click at [377, 295] on div "Approved" at bounding box center [355, 308] width 180 height 36
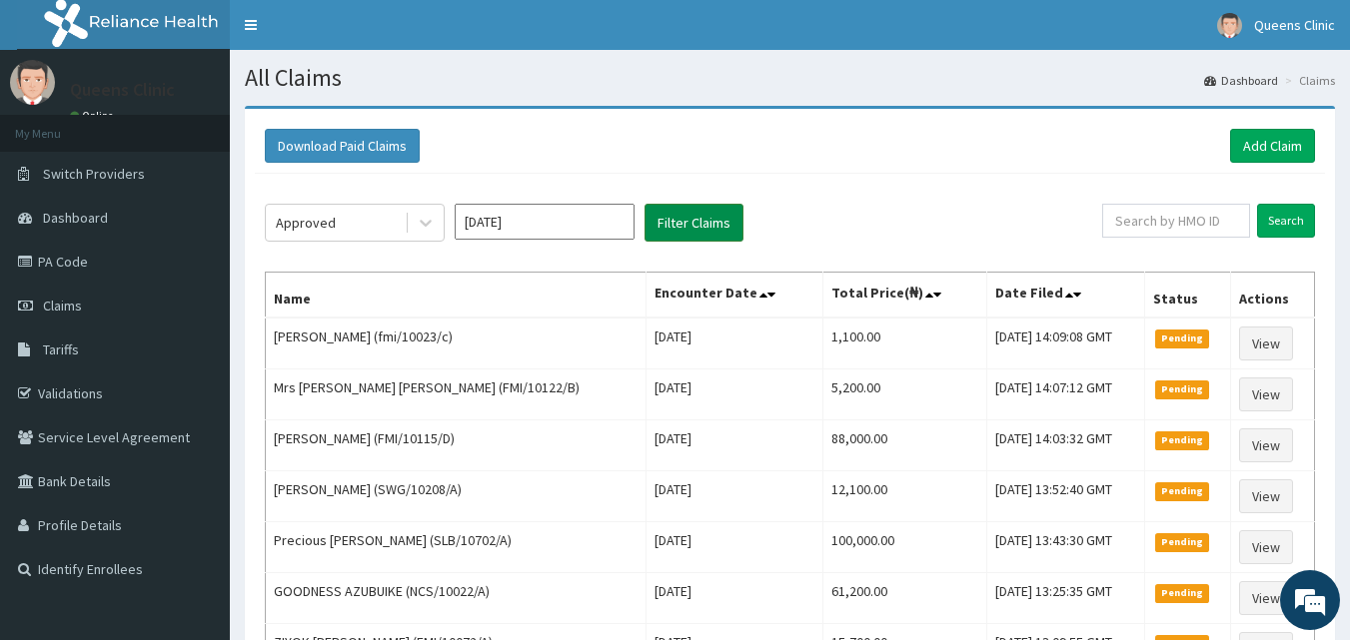
click at [694, 230] on button "Filter Claims" at bounding box center [693, 223] width 99 height 38
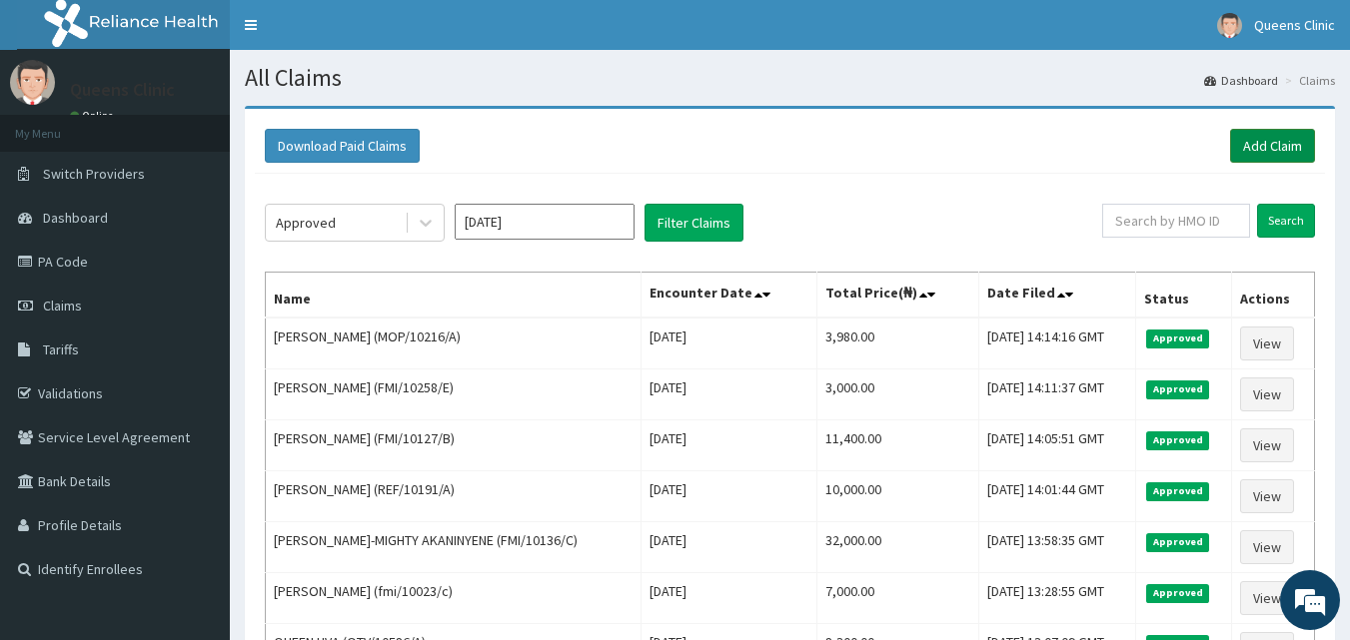
click at [1280, 146] on link "Add Claim" at bounding box center [1272, 146] width 85 height 34
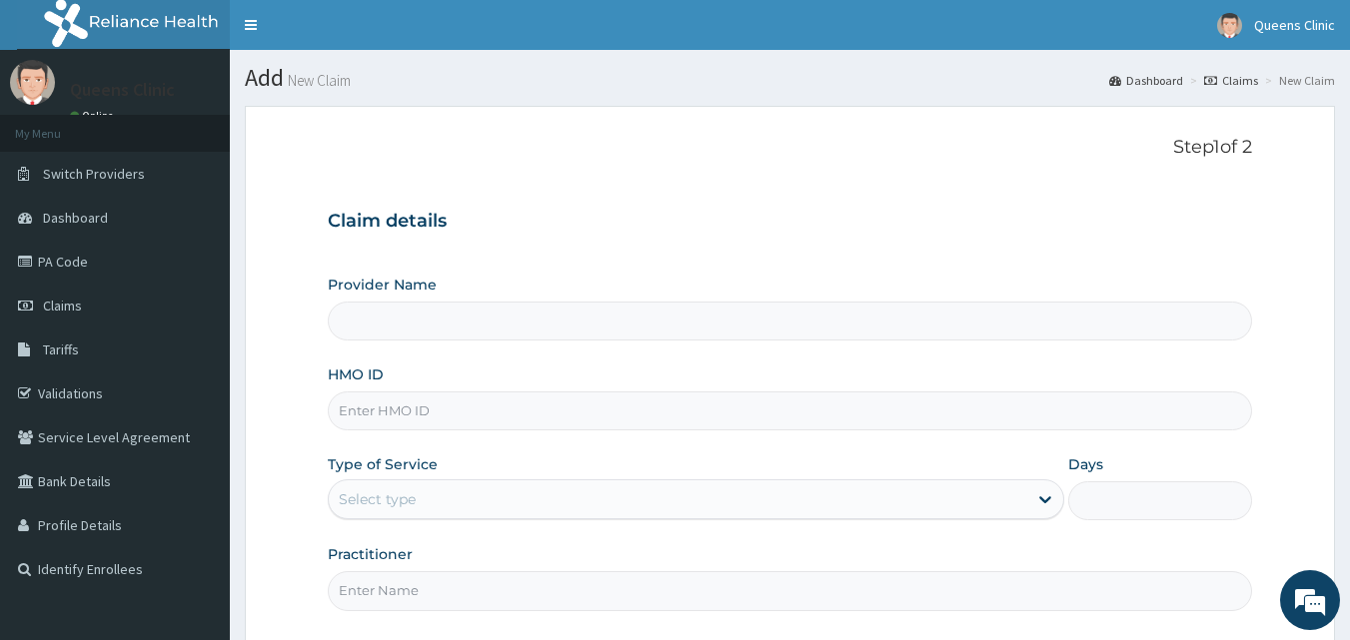
type input "QUEENS CLINIC LIMITED [PERSON_NAME][GEOGRAPHIC_DATA]"
click at [420, 410] on input "HMO ID" at bounding box center [790, 411] width 925 height 39
paste input "QAO/10614/A"
type input "QAO/10614/A"
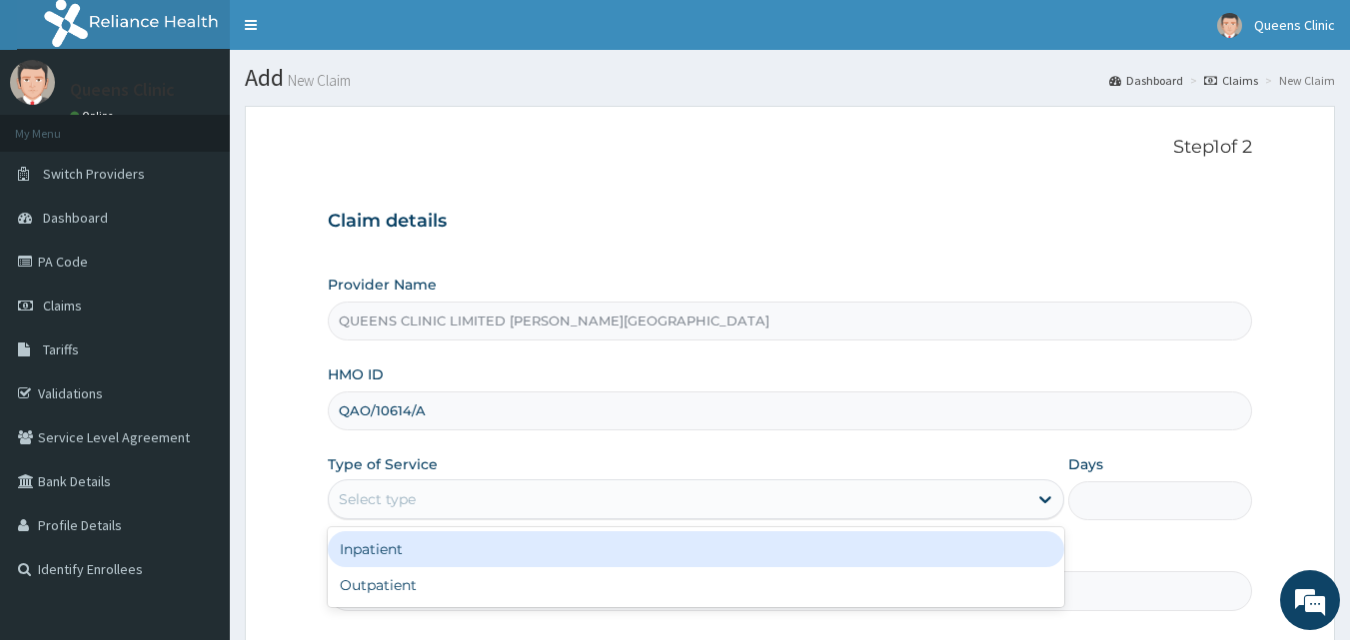
click at [426, 516] on div "Select type" at bounding box center [696, 500] width 736 height 40
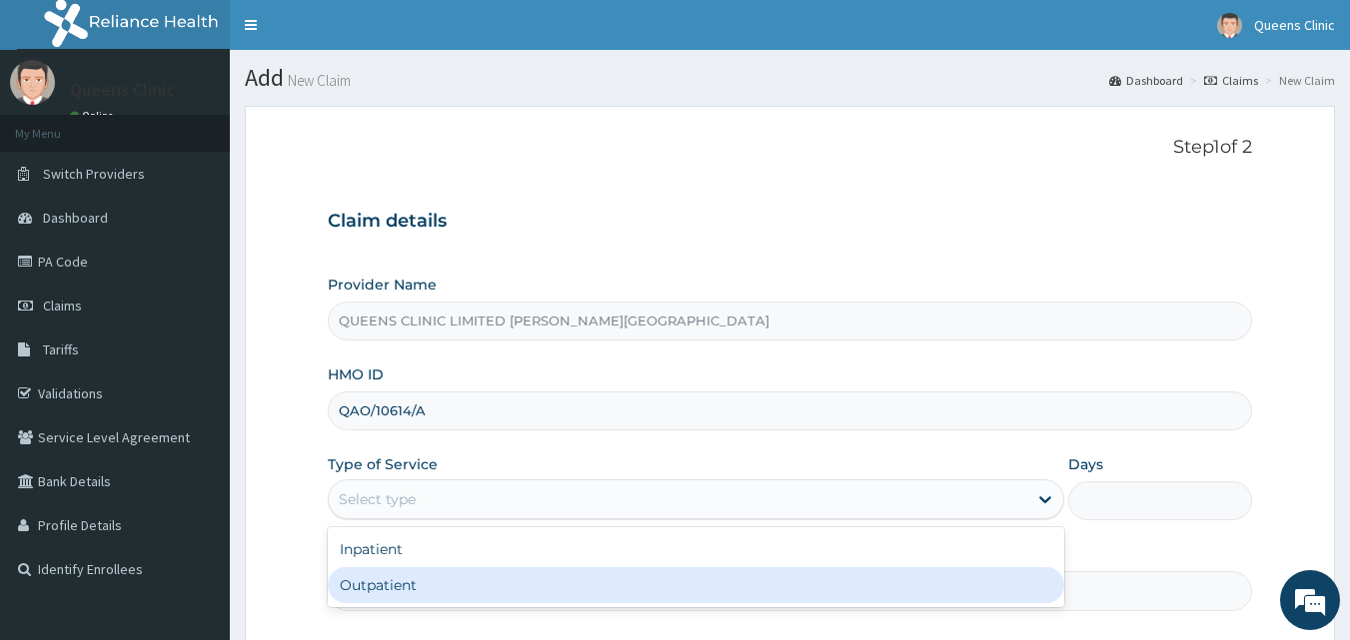
click at [417, 588] on div "Outpatient" at bounding box center [696, 585] width 736 height 36
type input "1"
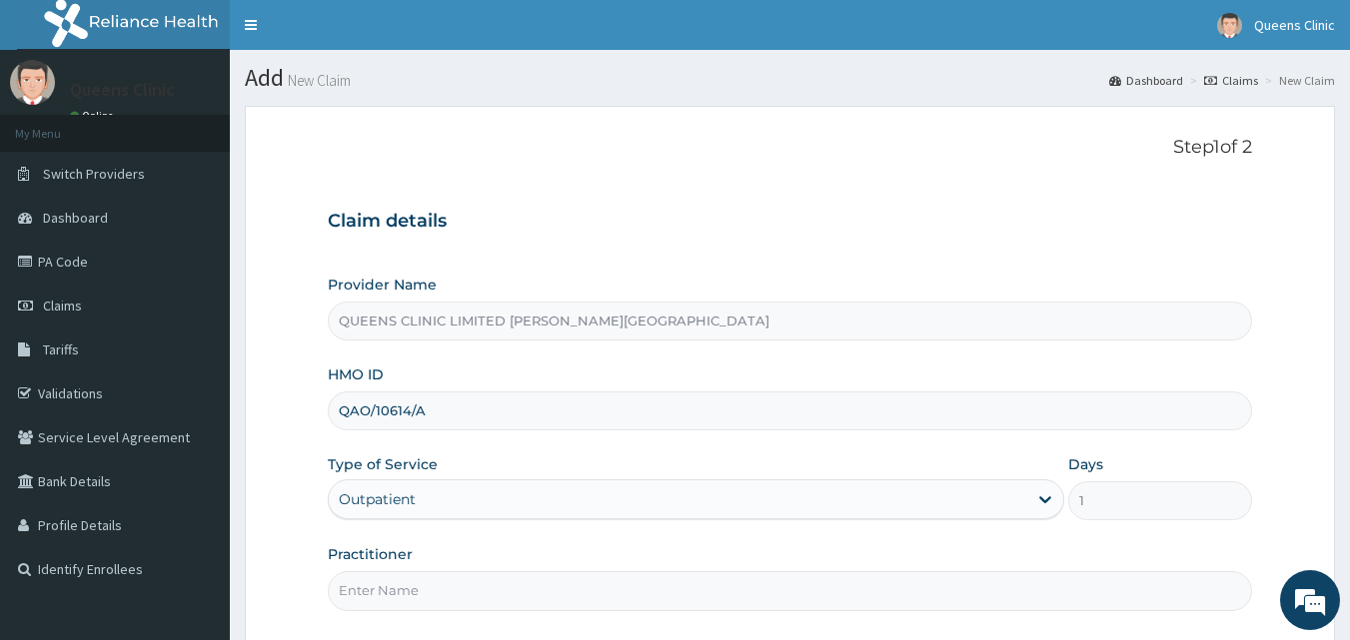
click at [372, 595] on input "Practitioner" at bounding box center [790, 590] width 925 height 39
paste input "Nwachi Ukachi Ezenwoko"
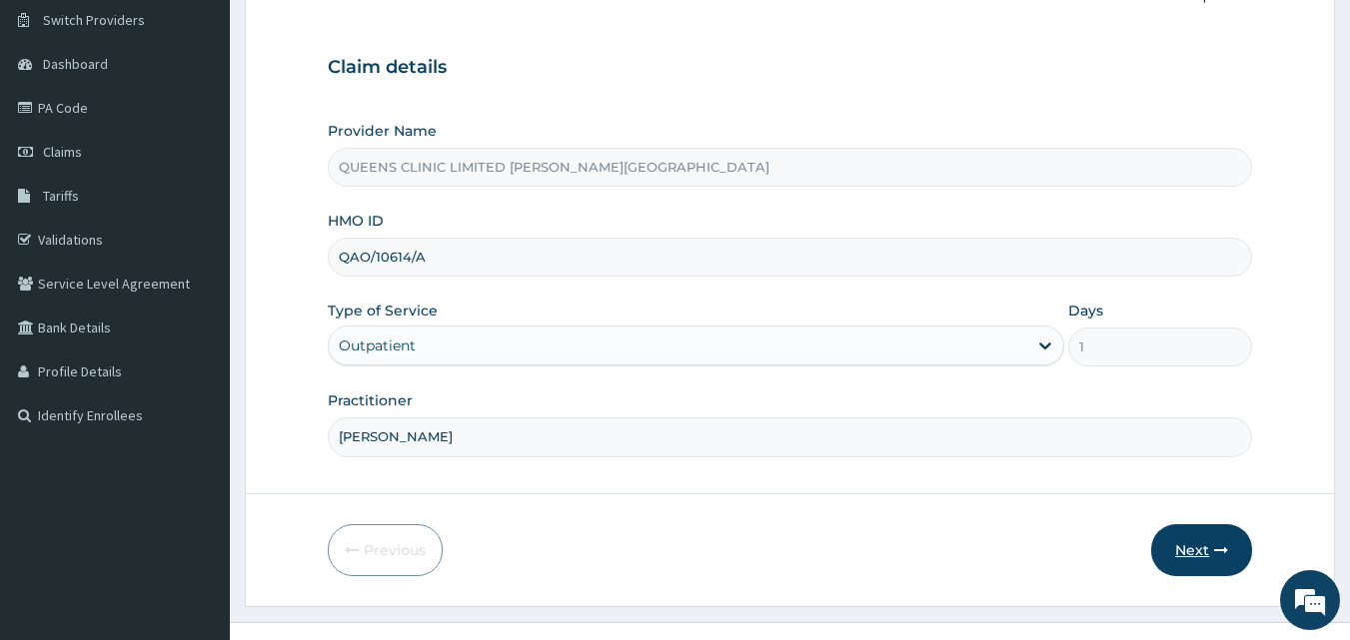
type input "Nwachi Ukachi Ezenwoko"
click at [1189, 546] on button "Next" at bounding box center [1201, 550] width 101 height 52
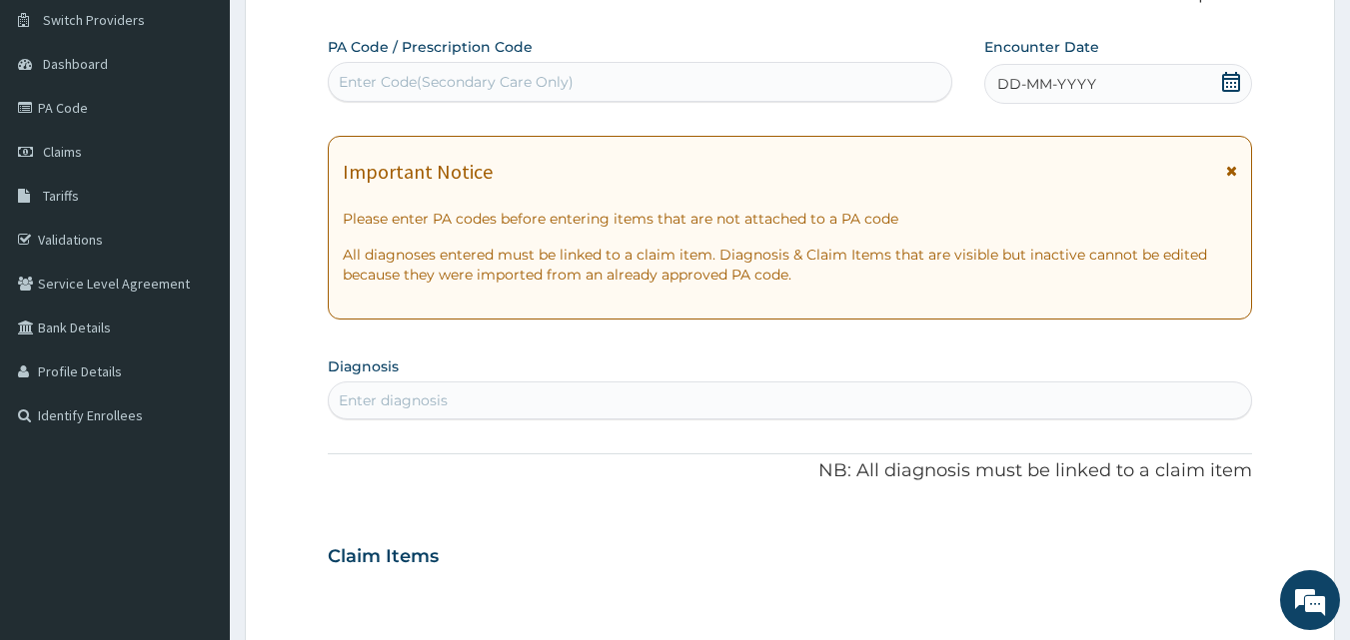
scroll to position [794, 0]
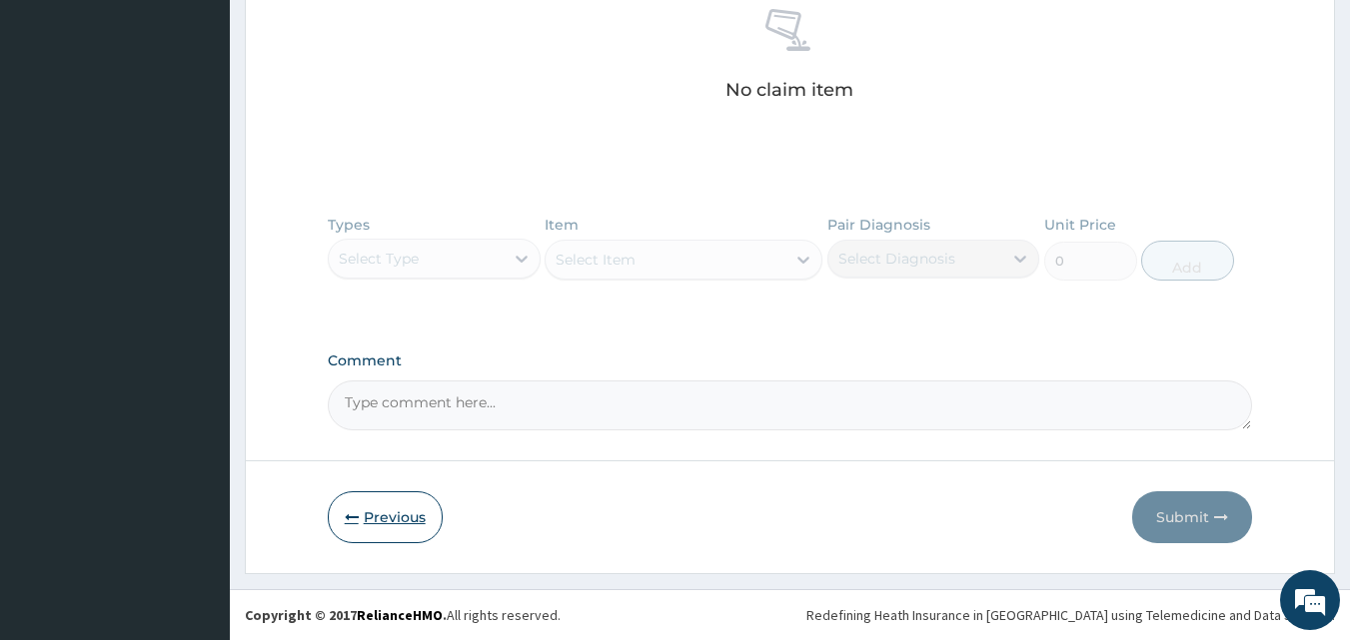
click at [393, 493] on button "Previous" at bounding box center [385, 517] width 115 height 52
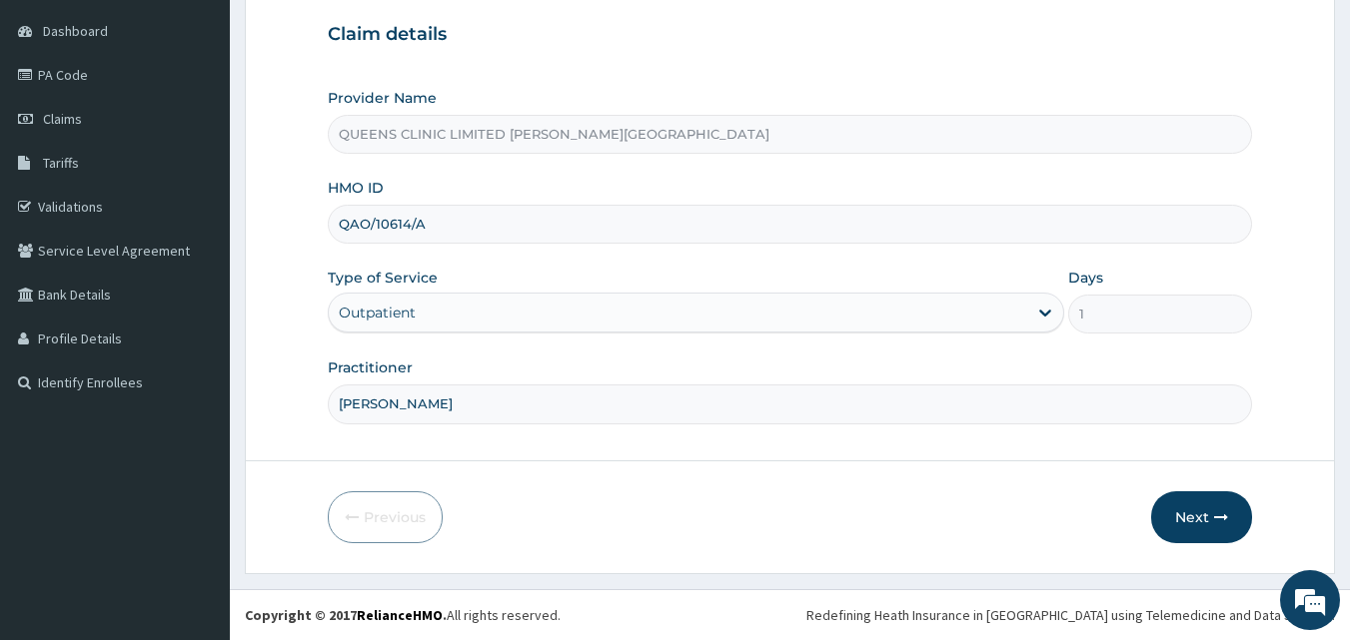
drag, startPoint x: 445, startPoint y: 215, endPoint x: 341, endPoint y: 226, distance: 104.5
click at [341, 226] on input "QAO/10614/A" at bounding box center [790, 224] width 925 height 39
click at [1210, 490] on form "Step 1 of 2 Claim details Provider Name QUEENS CLINIC LIMITED ABUJA WUSE ZONE6 …" at bounding box center [790, 246] width 1090 height 655
click at [1207, 515] on button "Next" at bounding box center [1201, 517] width 101 height 52
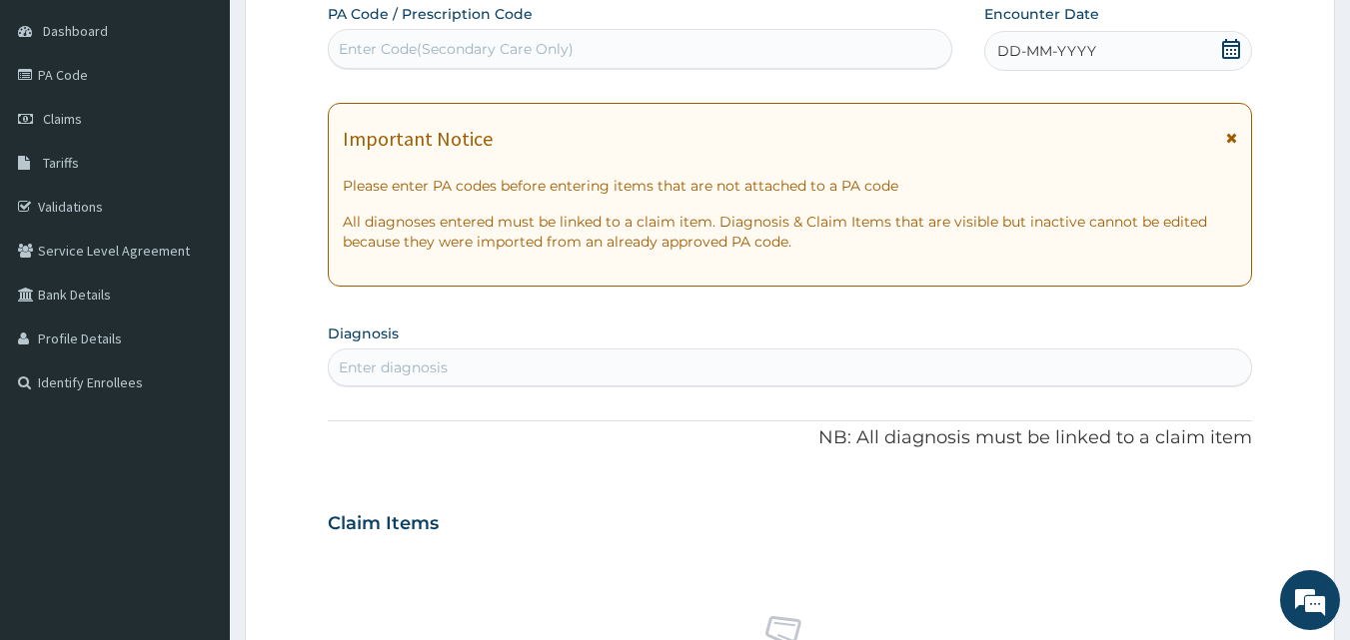
click at [580, 55] on div "Enter Code(Secondary Care Only)" at bounding box center [640, 49] width 623 height 32
paste input "PA/B1701C"
type input "PA/B1701C"
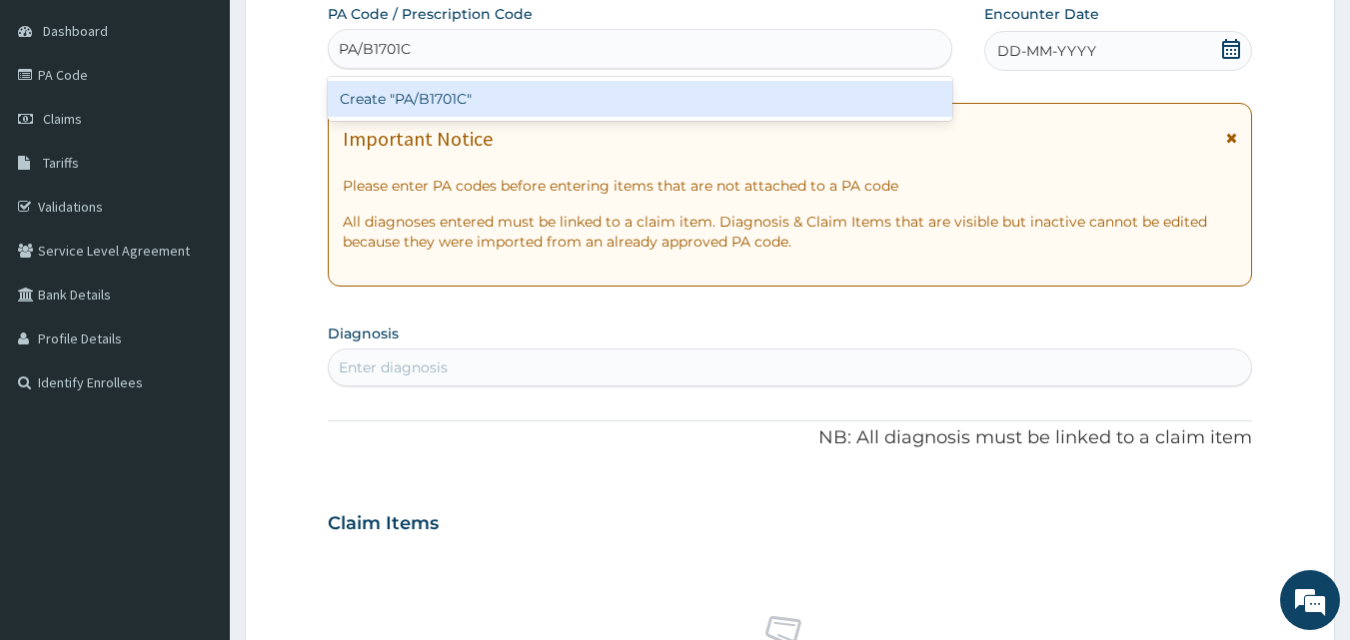
click at [531, 115] on div "Create "PA/B1701C"" at bounding box center [640, 99] width 625 height 36
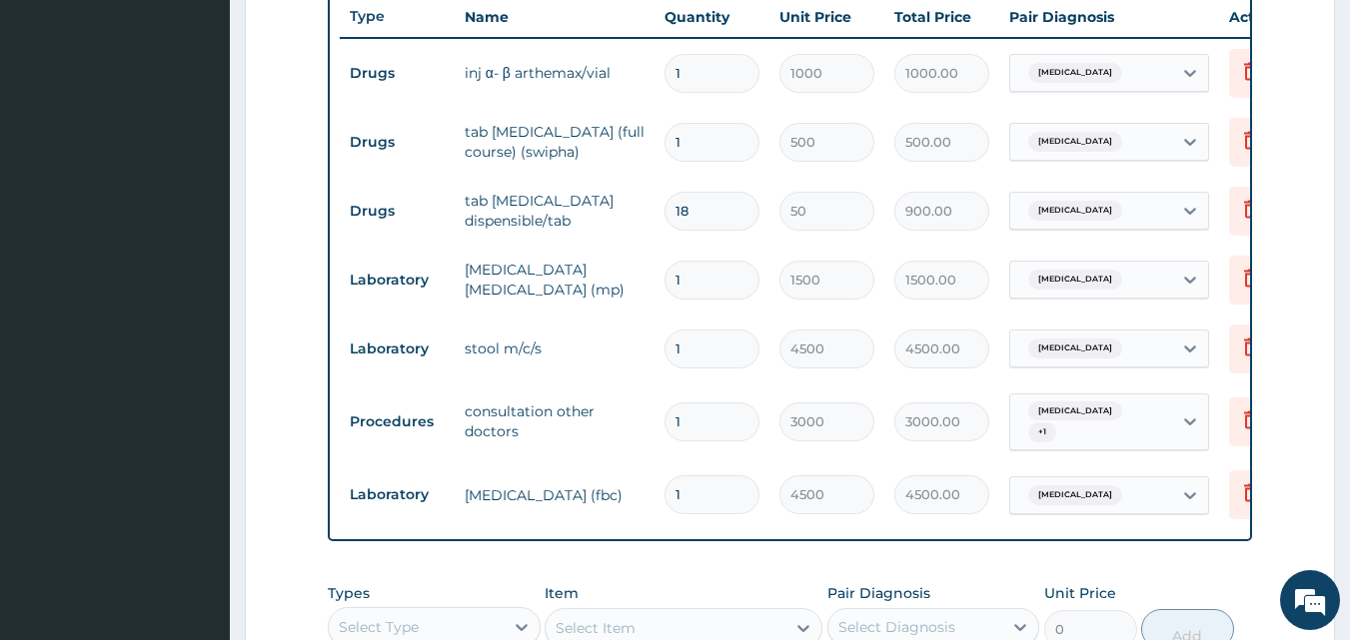
scroll to position [752, 0]
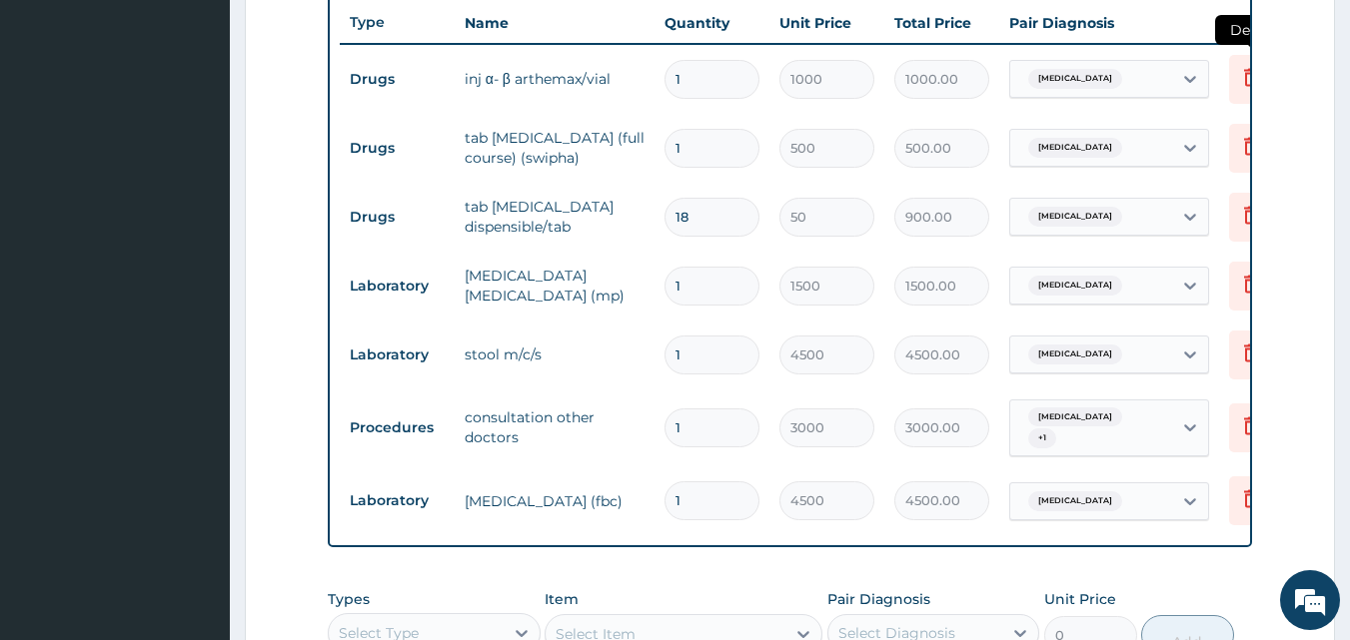
click at [1244, 83] on icon at bounding box center [1251, 77] width 24 height 24
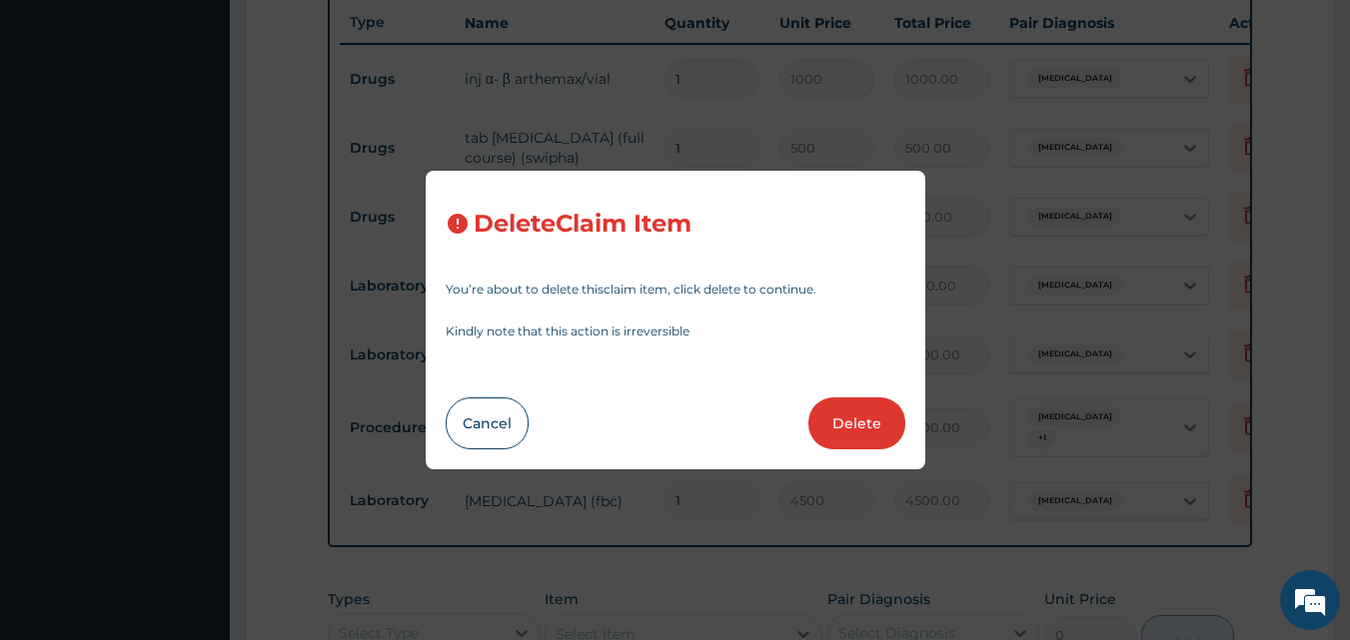
click at [856, 396] on div "Delete Claim Item You’re about to delete this claim item , click delete to cont…" at bounding box center [675, 320] width 499 height 299
click at [857, 427] on button "Delete" at bounding box center [856, 424] width 97 height 52
type input "500"
type input "500.00"
type input "18"
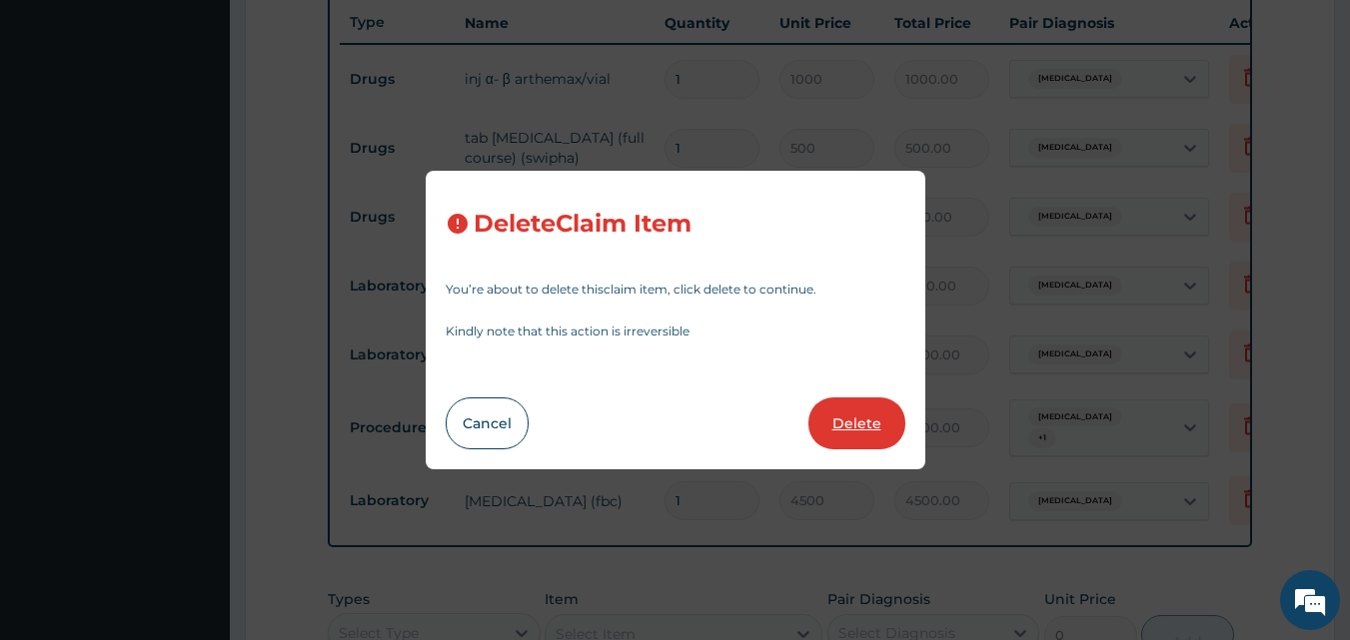
type input "50"
type input "900.00"
type input "1"
type input "1500"
type input "1500.00"
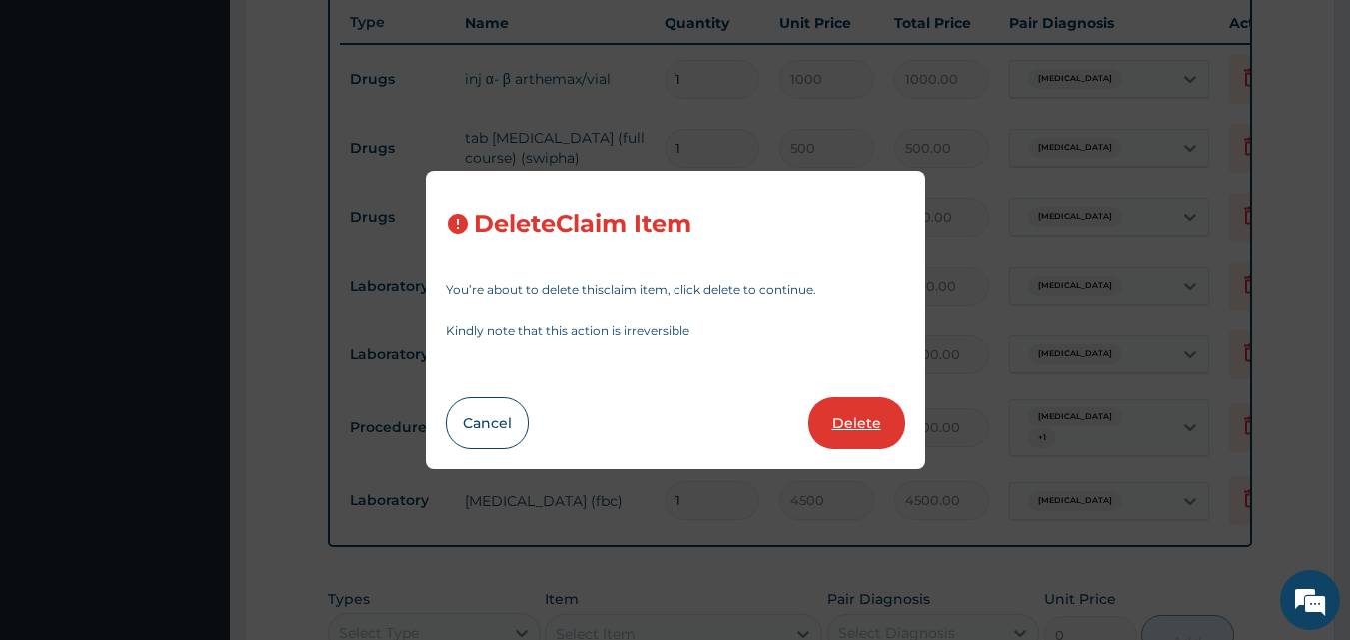
type input "4500"
type input "4500.00"
type input "3000"
type input "3000.00"
type input "4500"
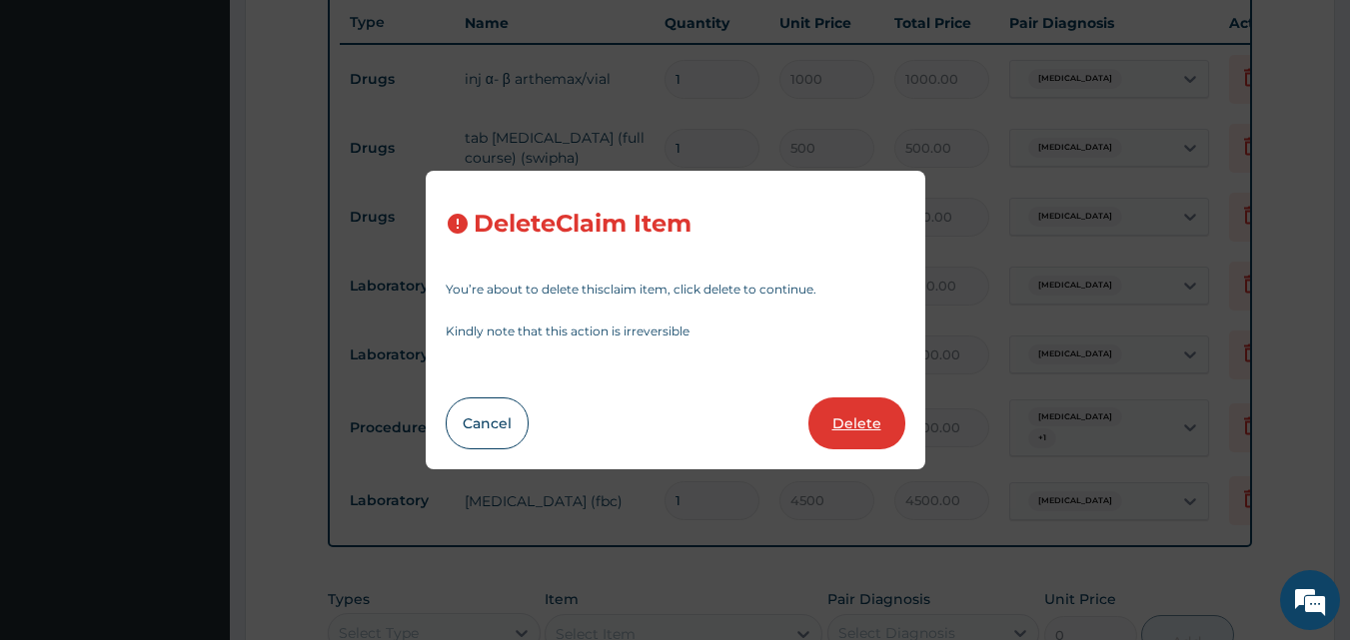
type input "4500.00"
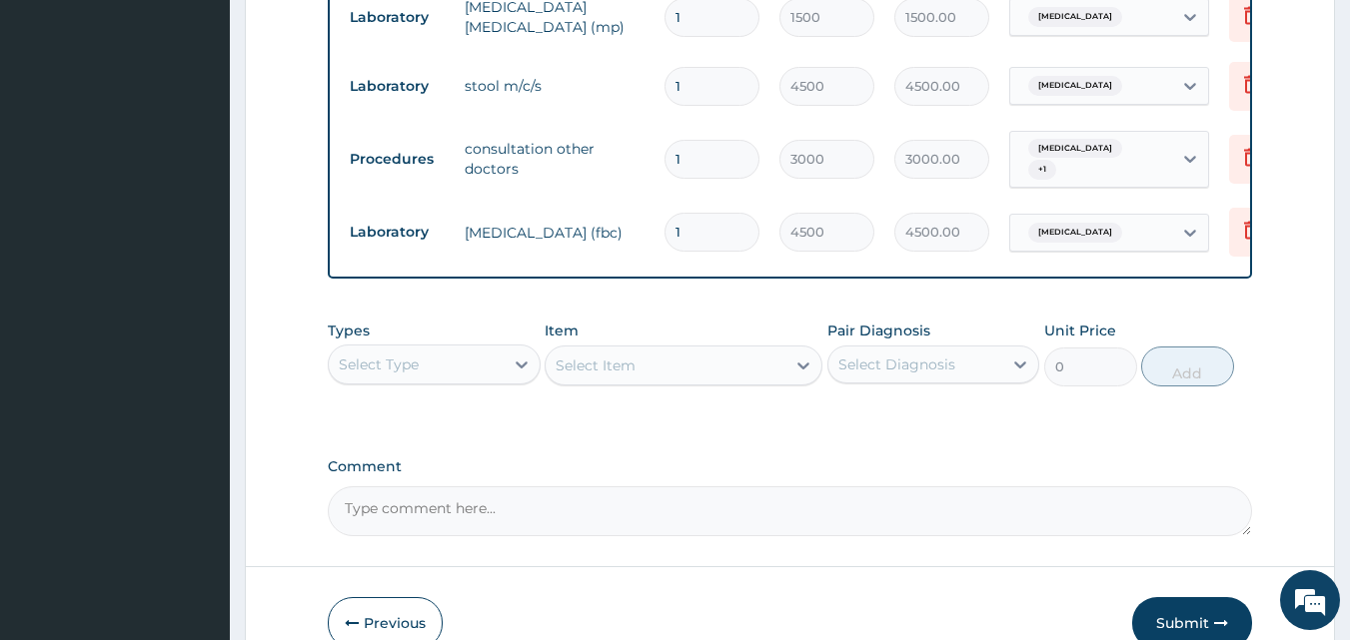
scroll to position [1065, 0]
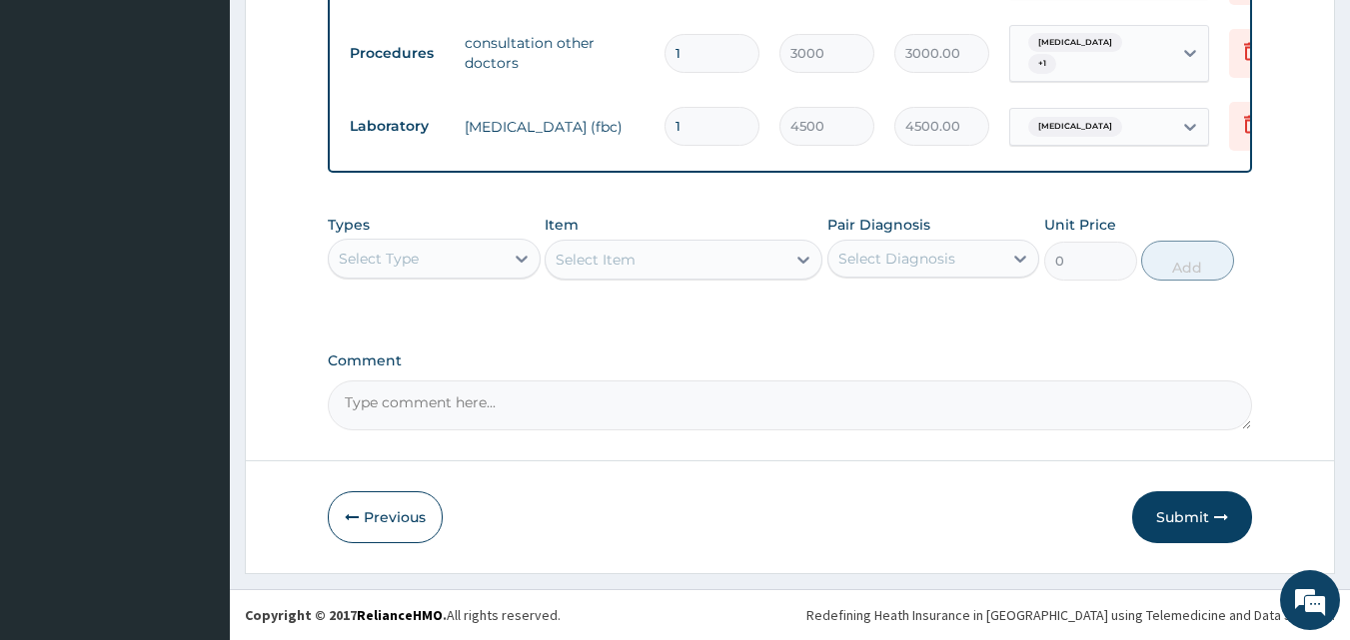
click at [496, 280] on div "Types Select Type" at bounding box center [434, 248] width 213 height 66
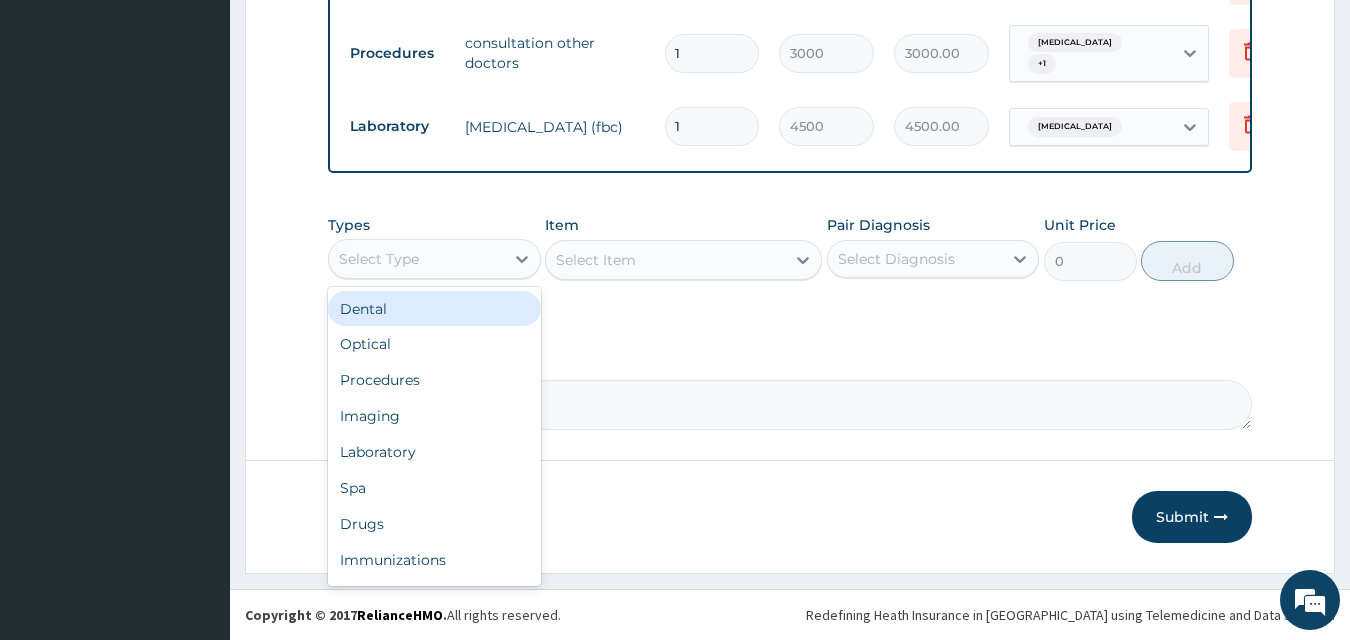
click at [462, 266] on div "Select Type" at bounding box center [416, 259] width 175 height 32
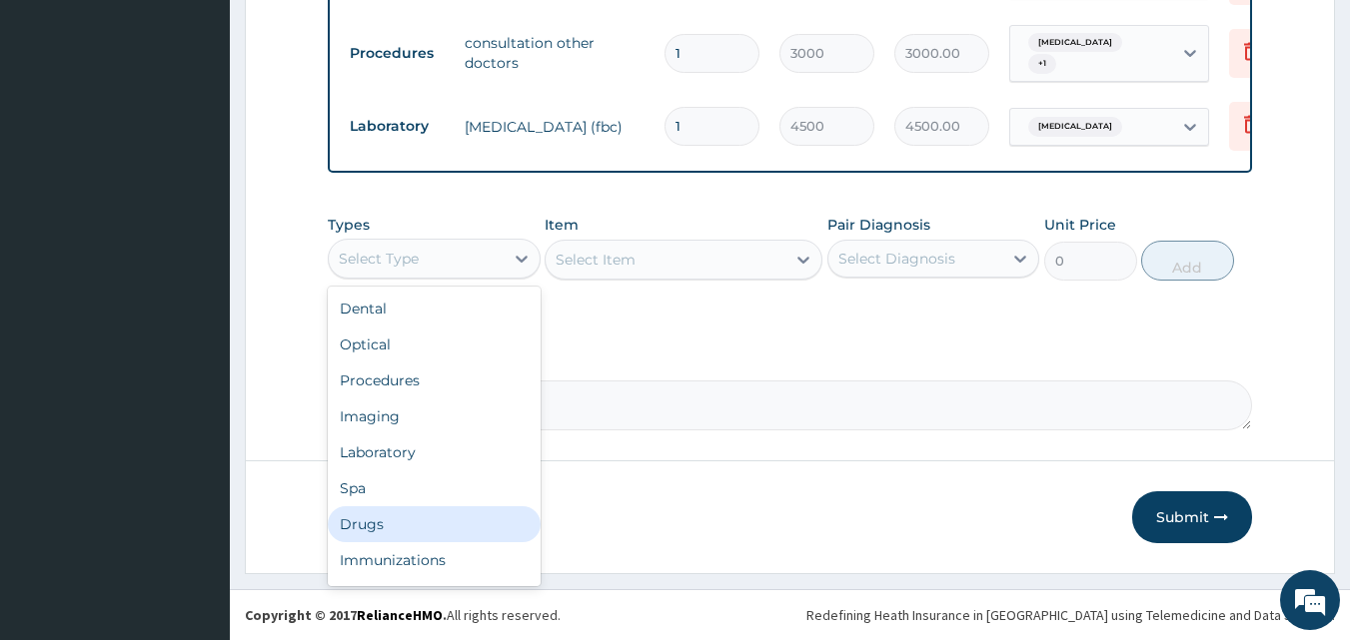
click at [406, 525] on div "Drugs" at bounding box center [434, 524] width 213 height 36
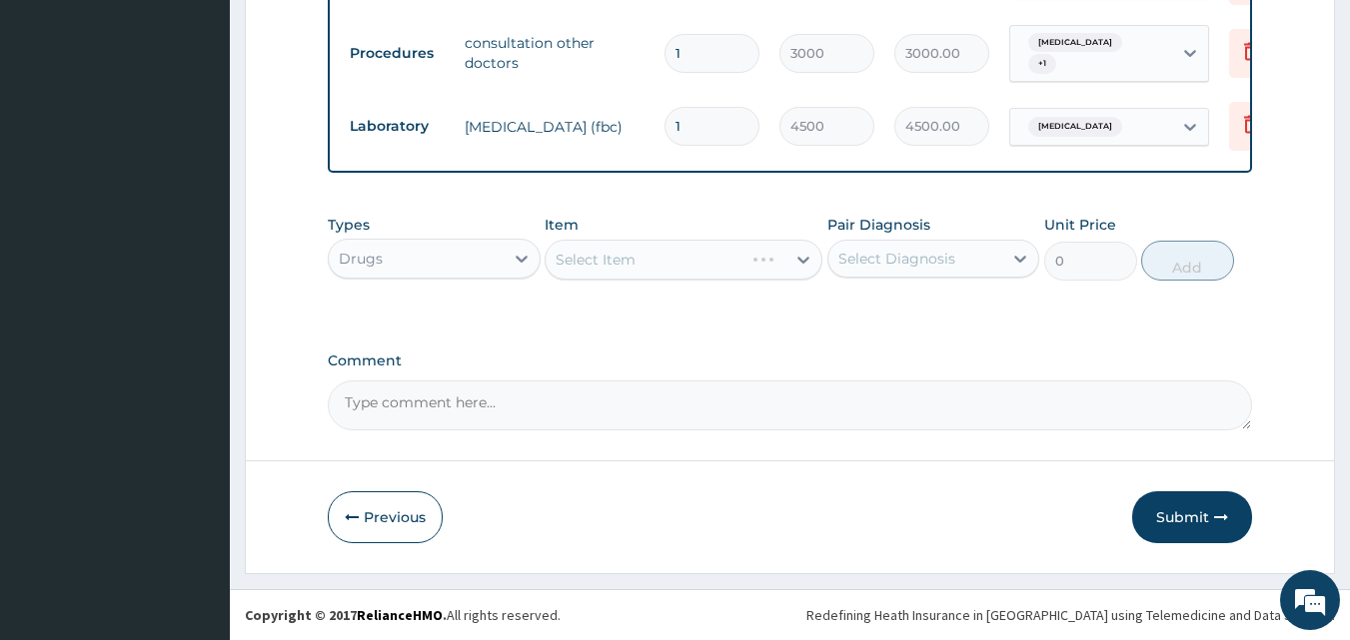
click at [742, 259] on div "Select Item" at bounding box center [683, 260] width 278 height 40
click at [776, 260] on div "Select Item" at bounding box center [665, 260] width 240 height 32
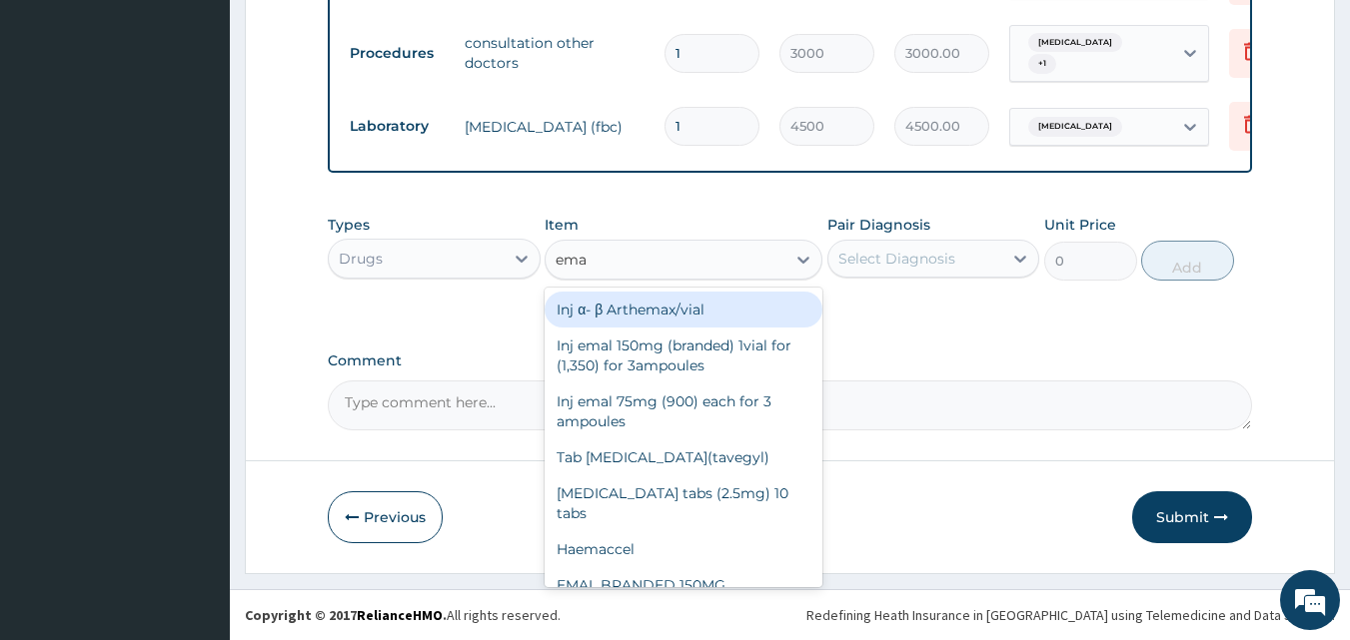
type input "emal"
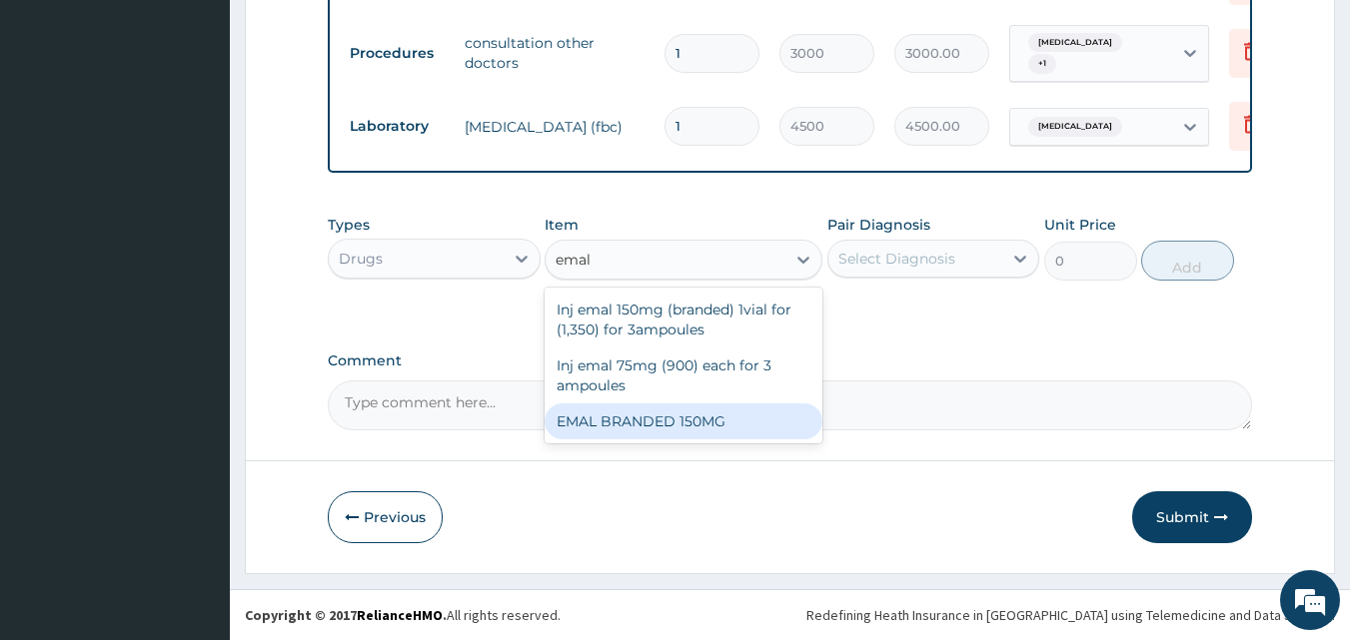
click at [710, 420] on div "EMAL BRANDED 150MG" at bounding box center [683, 422] width 278 height 36
type input "3000"
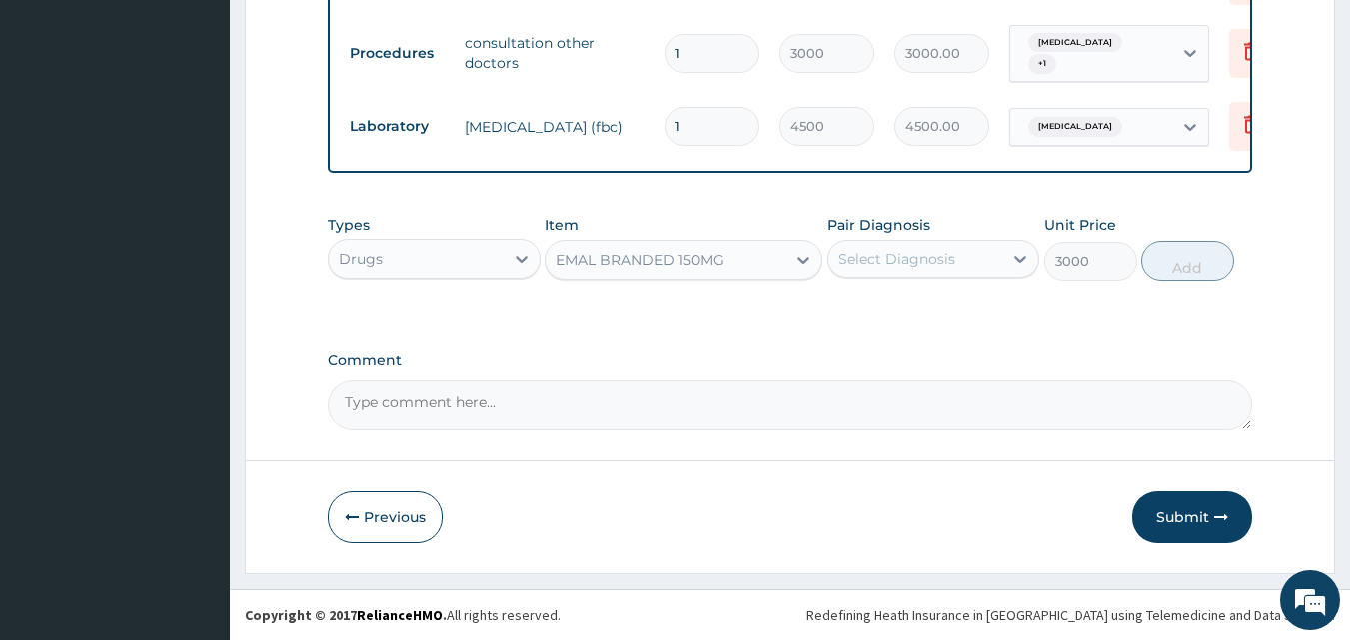
click at [959, 247] on div "Select Diagnosis" at bounding box center [915, 259] width 175 height 32
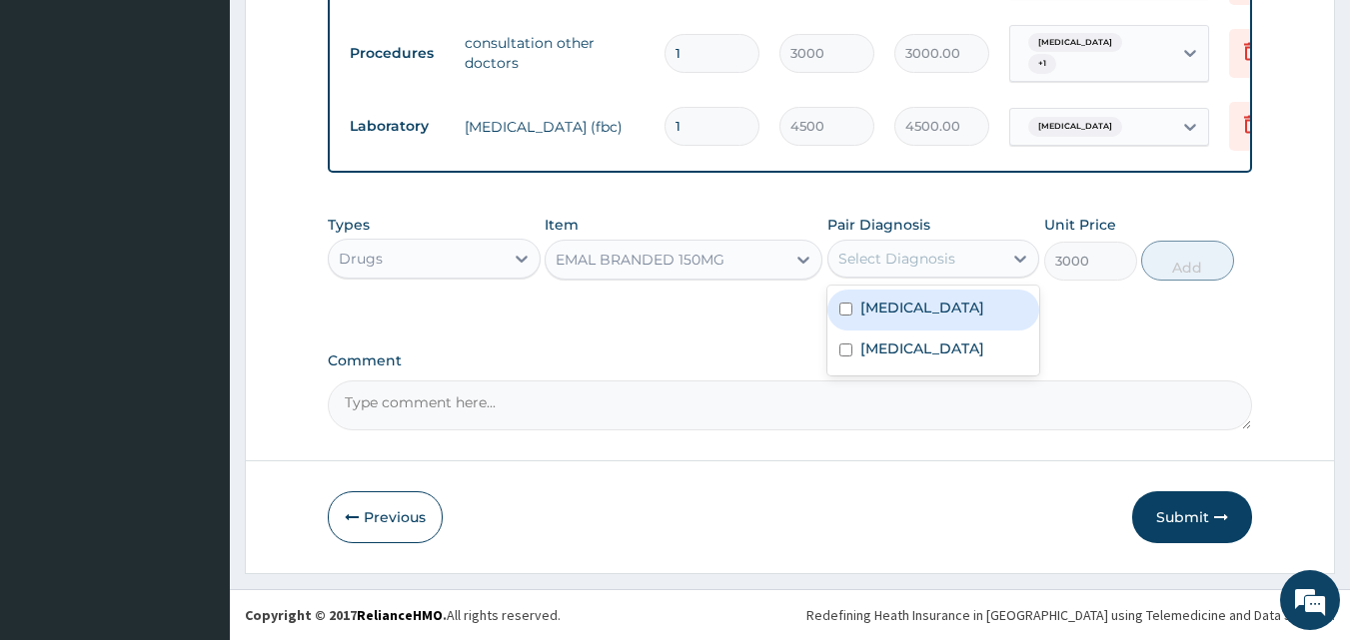
click at [899, 319] on div "Malaria" at bounding box center [933, 310] width 213 height 41
checkbox input "true"
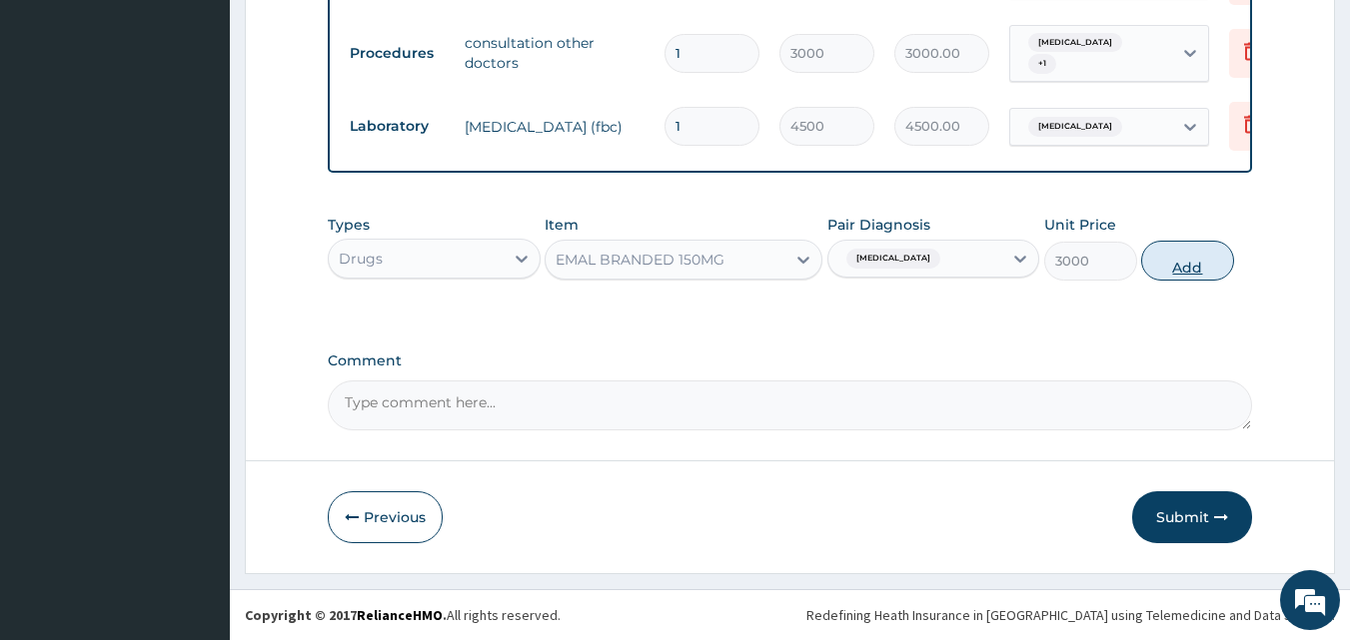
click at [1181, 270] on button "Add" at bounding box center [1187, 261] width 93 height 40
type input "0"
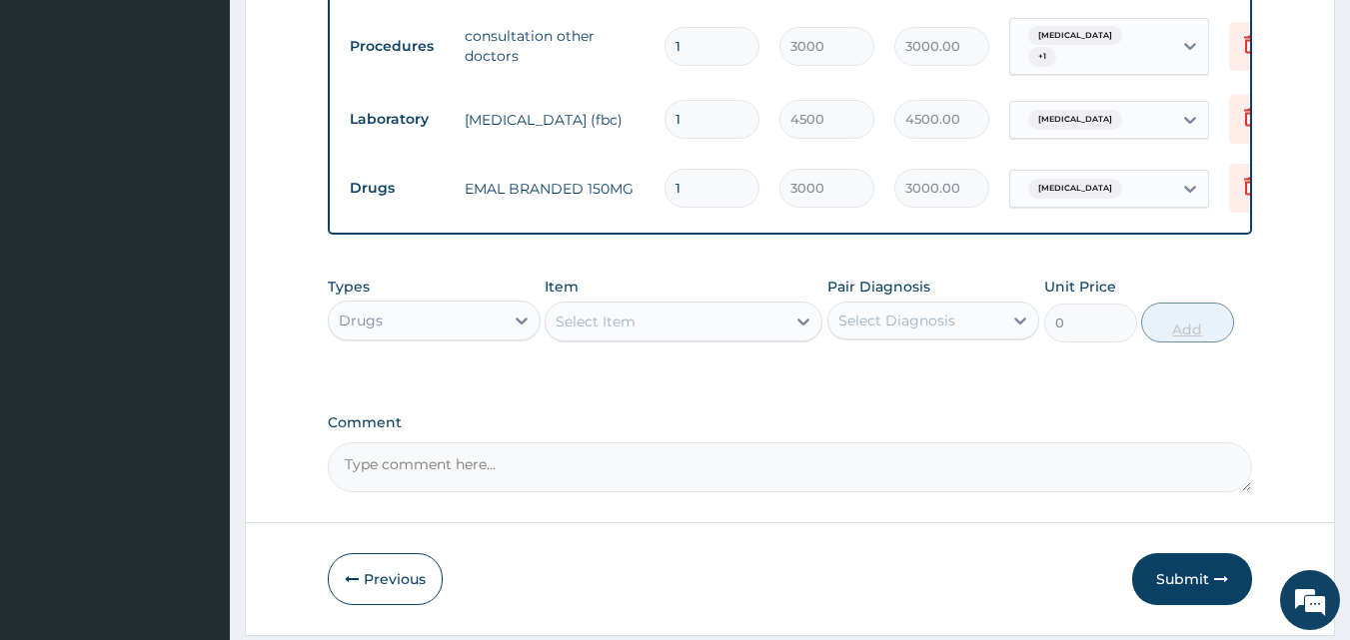
type input "0.00"
type input "3"
type input "9000.00"
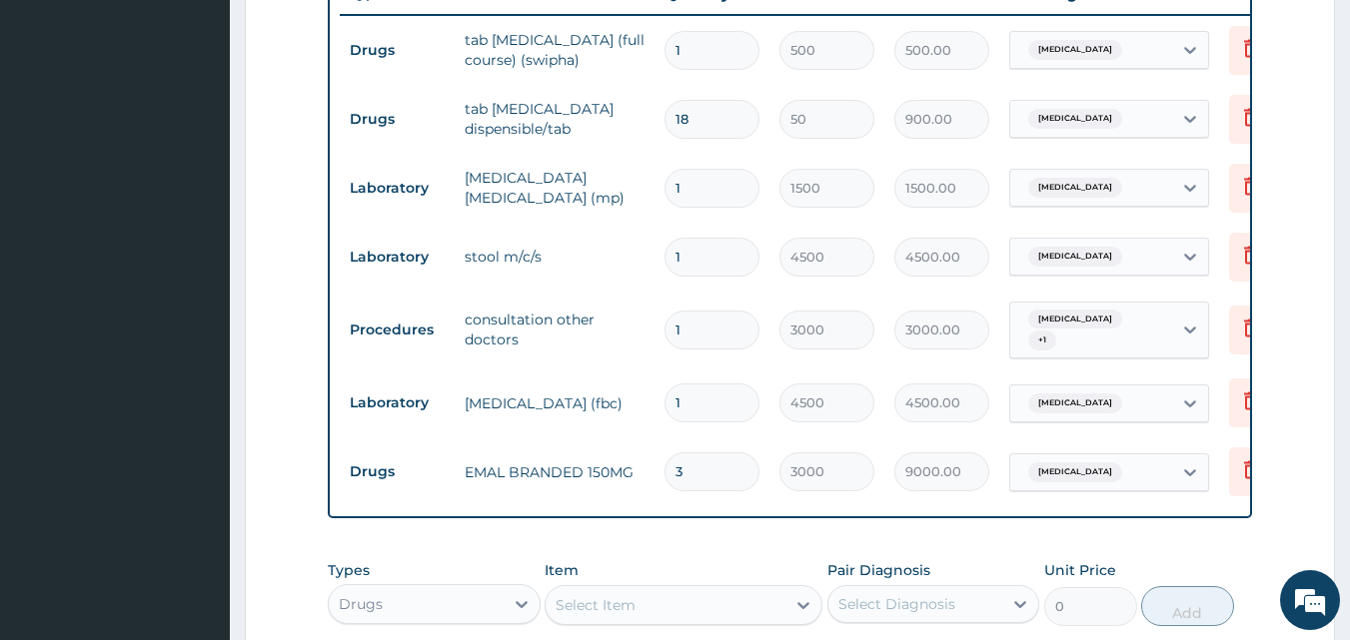
scroll to position [1134, 0]
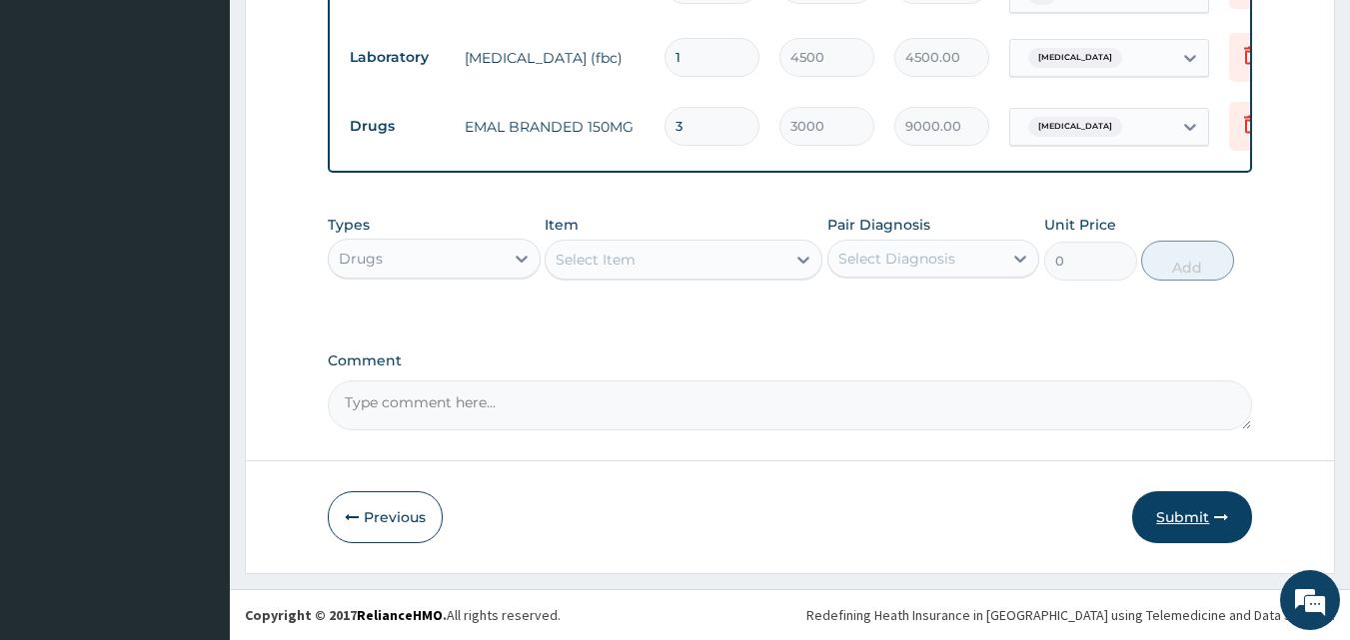
type input "3"
click at [1216, 521] on icon "button" at bounding box center [1221, 517] width 14 height 14
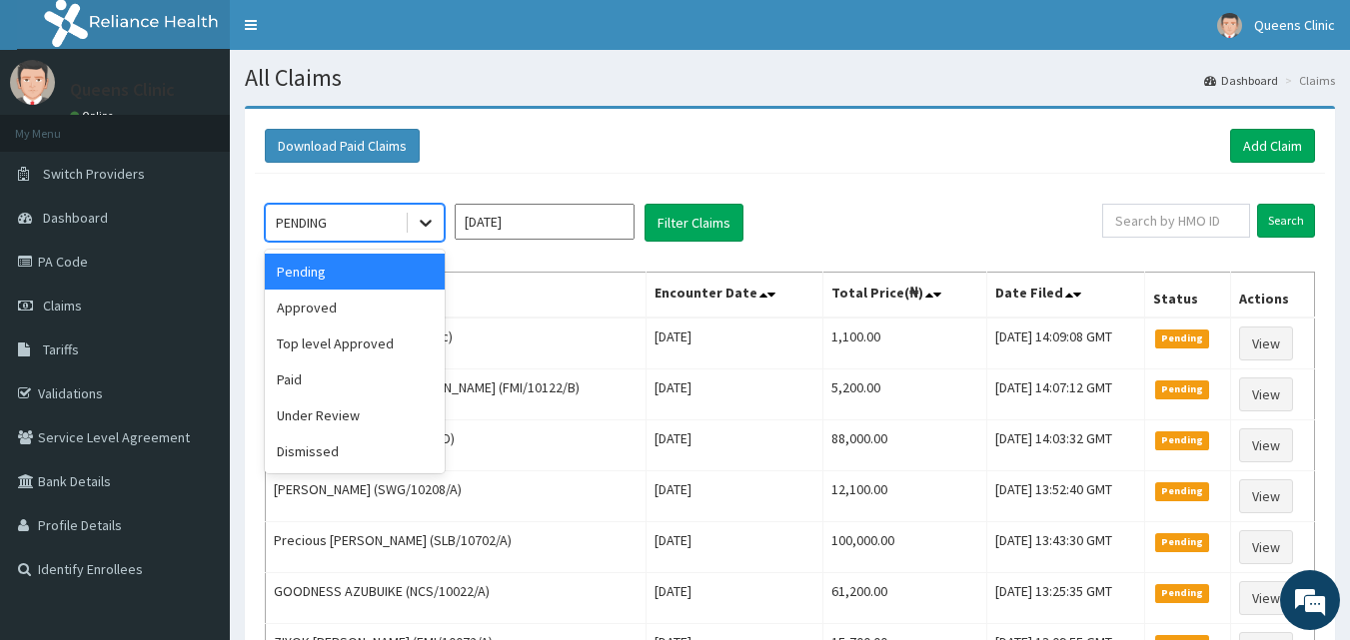
click at [420, 217] on icon at bounding box center [426, 223] width 20 height 20
click at [390, 295] on div "Approved" at bounding box center [355, 308] width 180 height 36
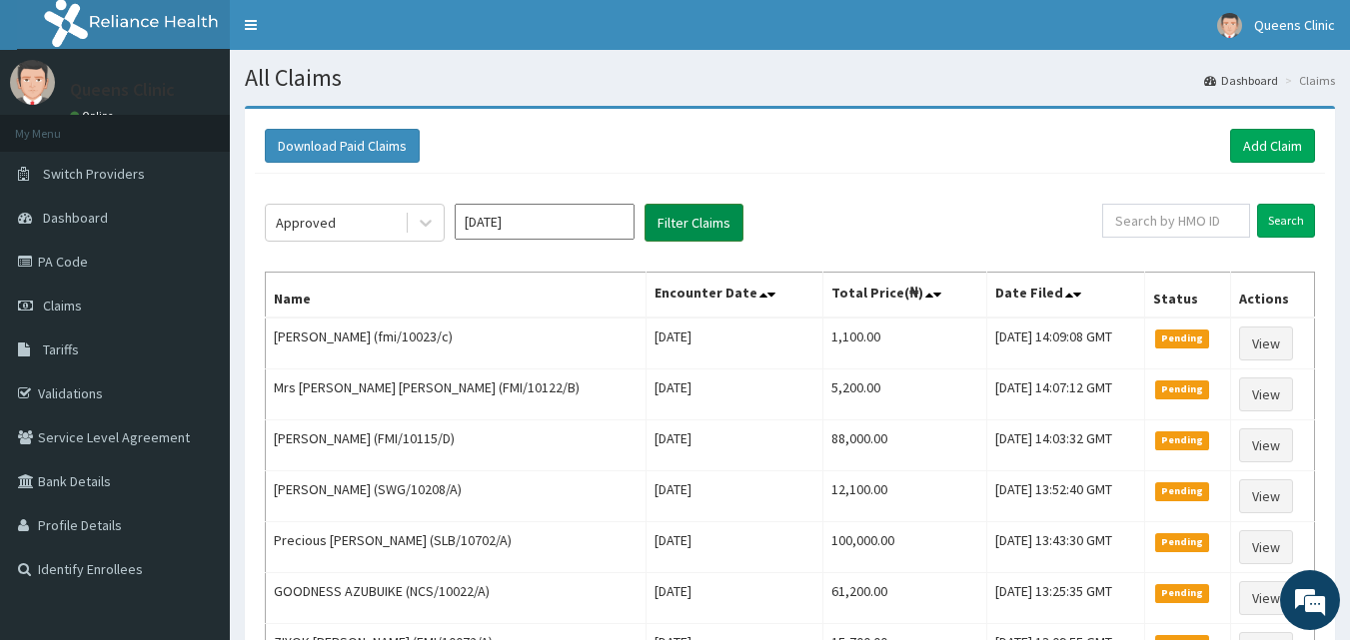
click at [727, 215] on button "Filter Claims" at bounding box center [693, 223] width 99 height 38
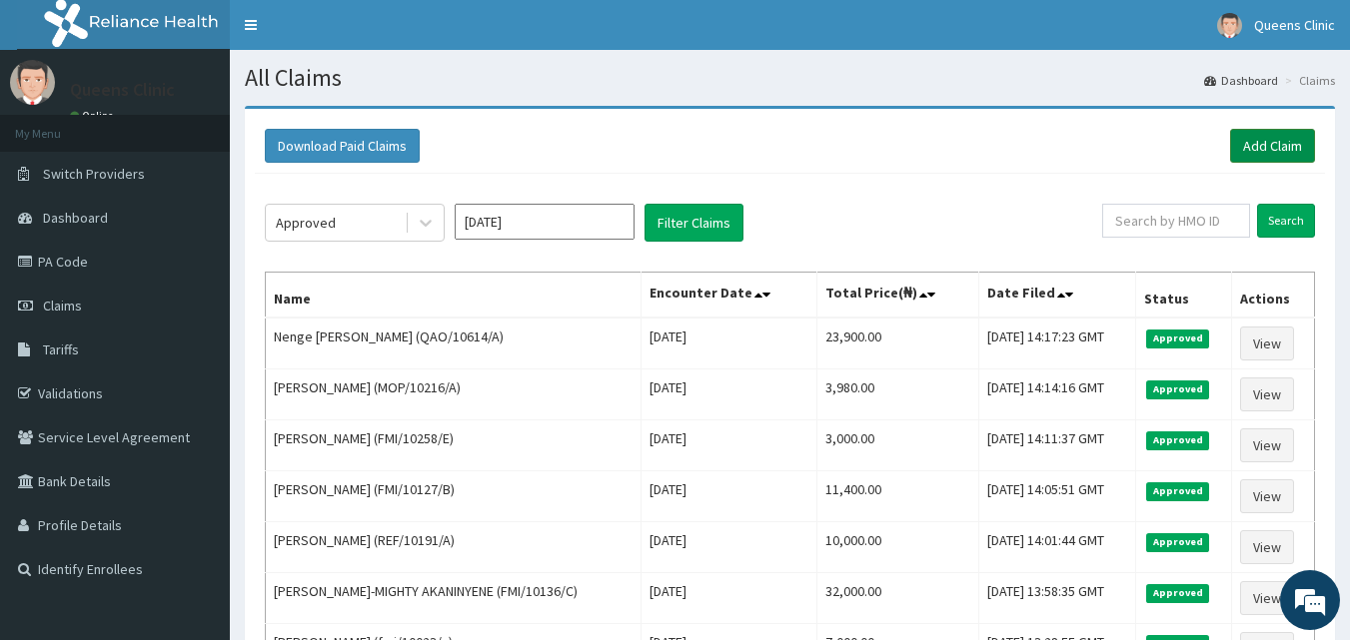
click at [1310, 150] on link "Add Claim" at bounding box center [1272, 146] width 85 height 34
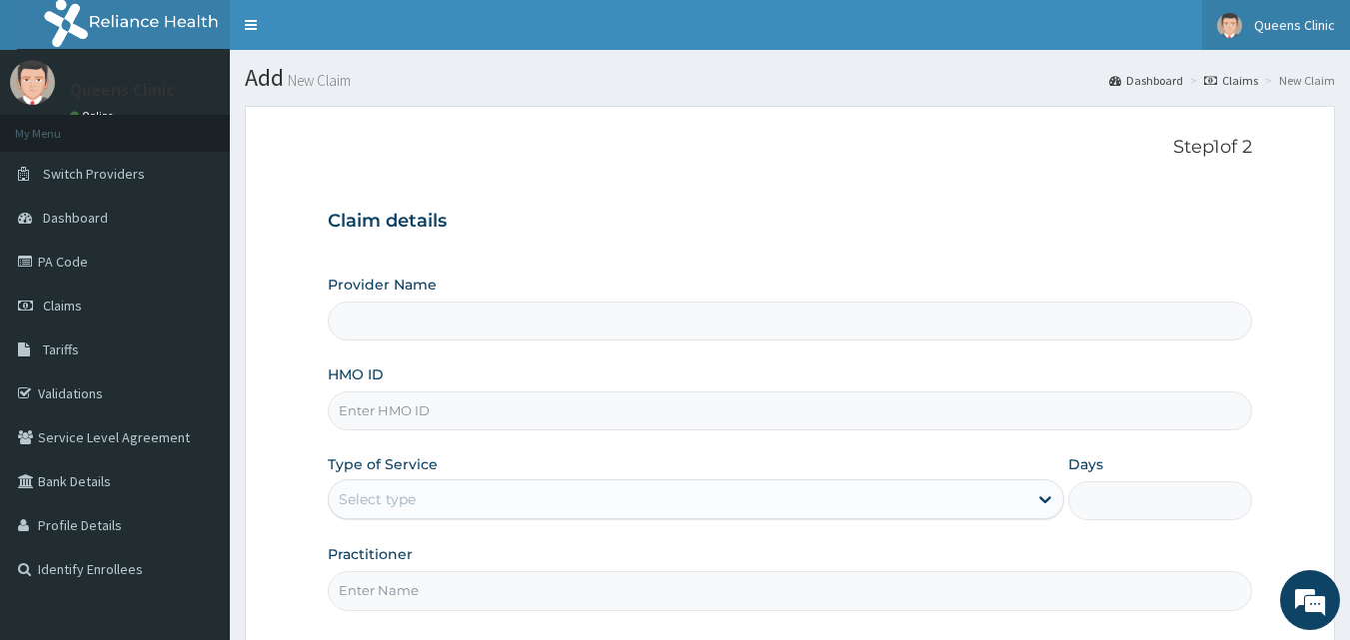
type input "QUEENS CLINIC LIMITED [PERSON_NAME][GEOGRAPHIC_DATA]"
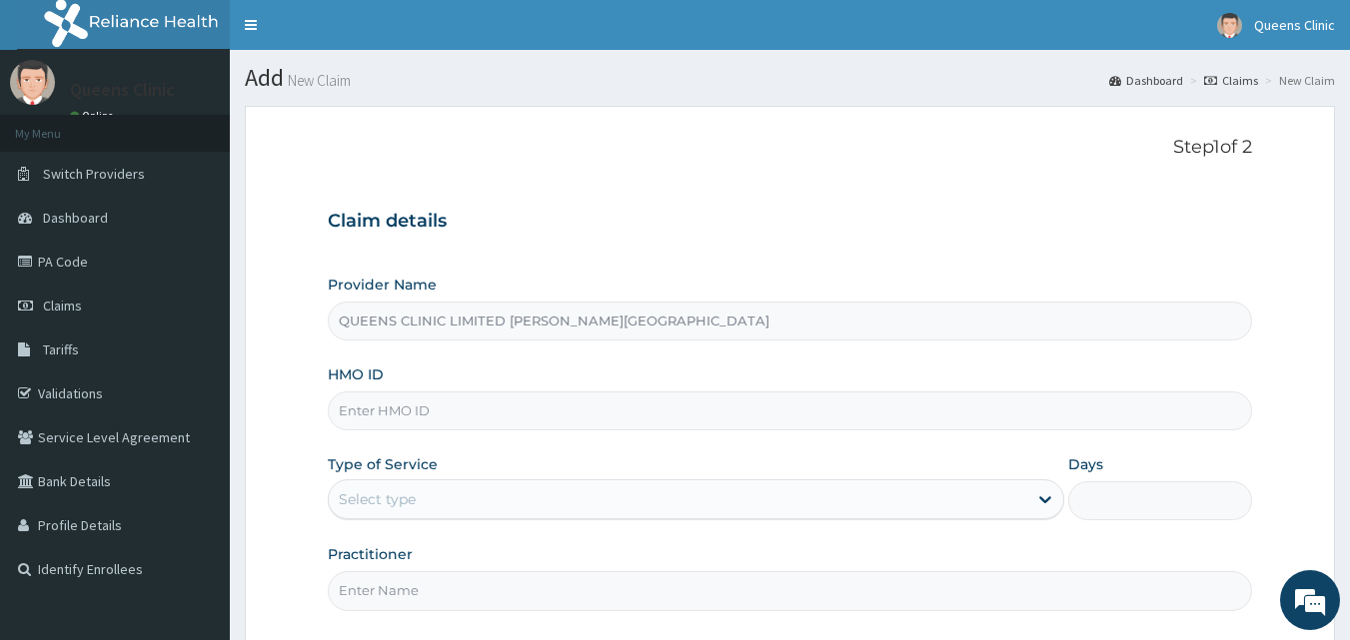
click at [411, 422] on input "HMO ID" at bounding box center [790, 411] width 925 height 39
paste input "LAY/10129/A"
type input "LAY/10129/A"
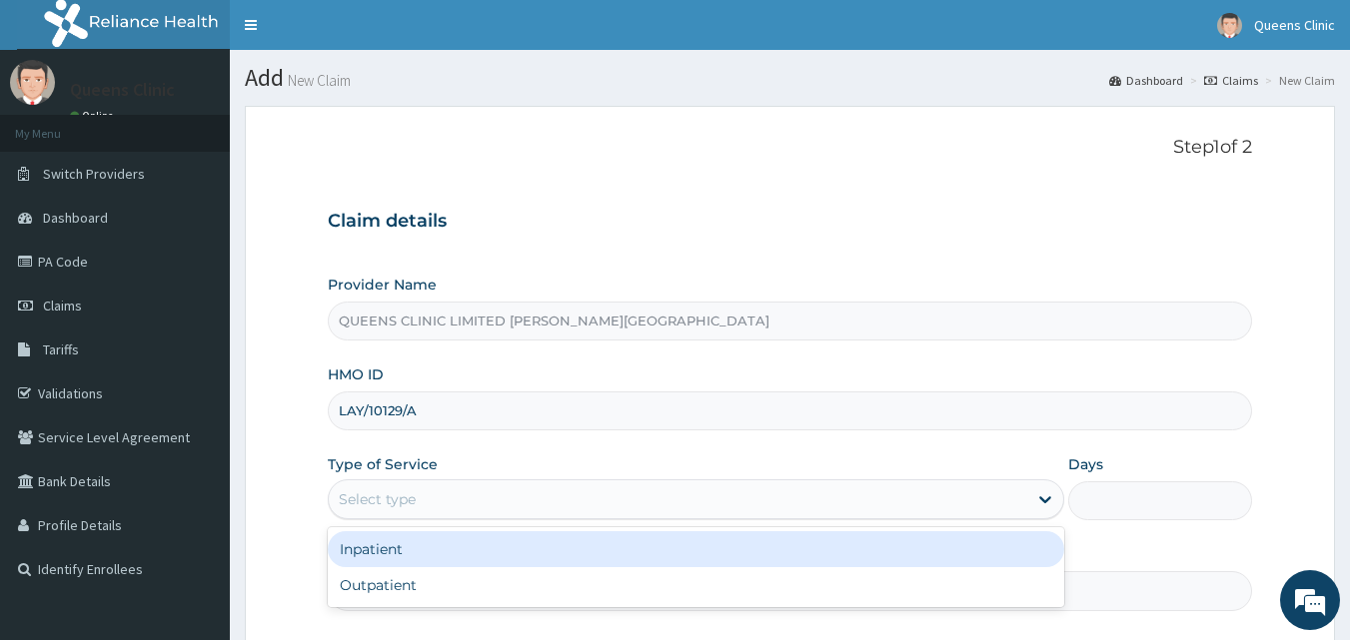
drag, startPoint x: 401, startPoint y: 494, endPoint x: 399, endPoint y: 563, distance: 69.0
click at [399, 519] on div "option Inpatient focused, 1 of 2. 2 results available. Use Up and Down to choos…" at bounding box center [696, 500] width 736 height 40
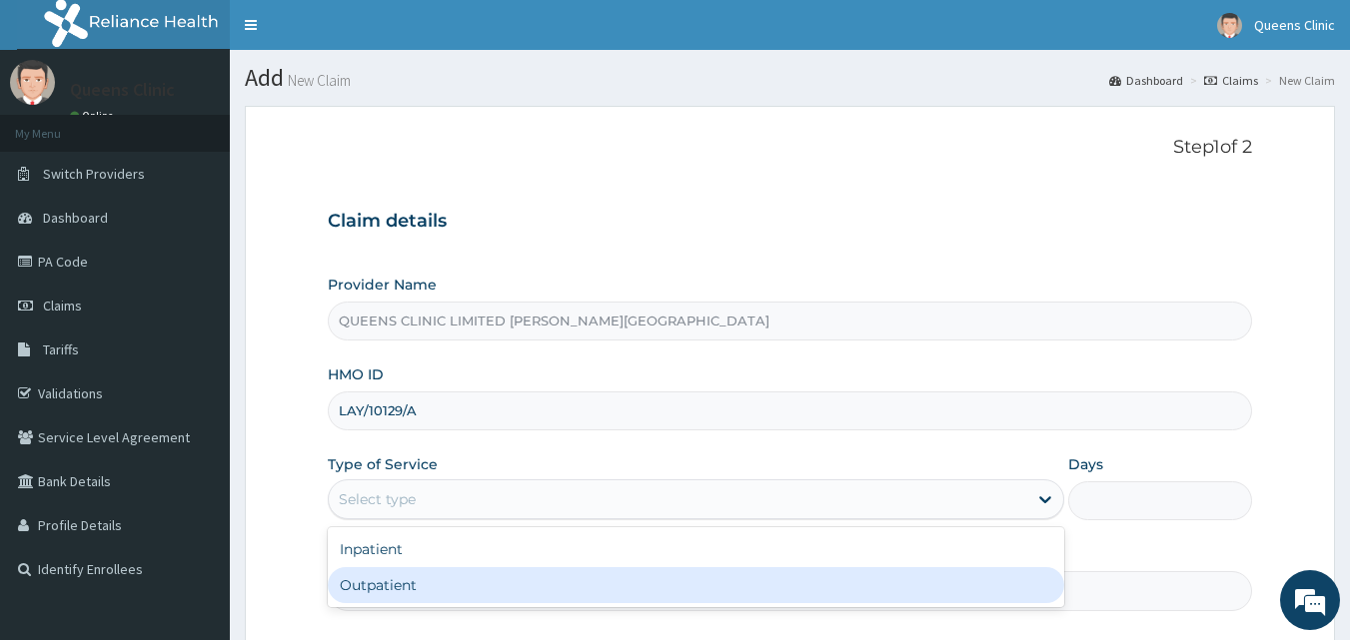
click at [409, 602] on div "Outpatient" at bounding box center [696, 585] width 736 height 36
type input "1"
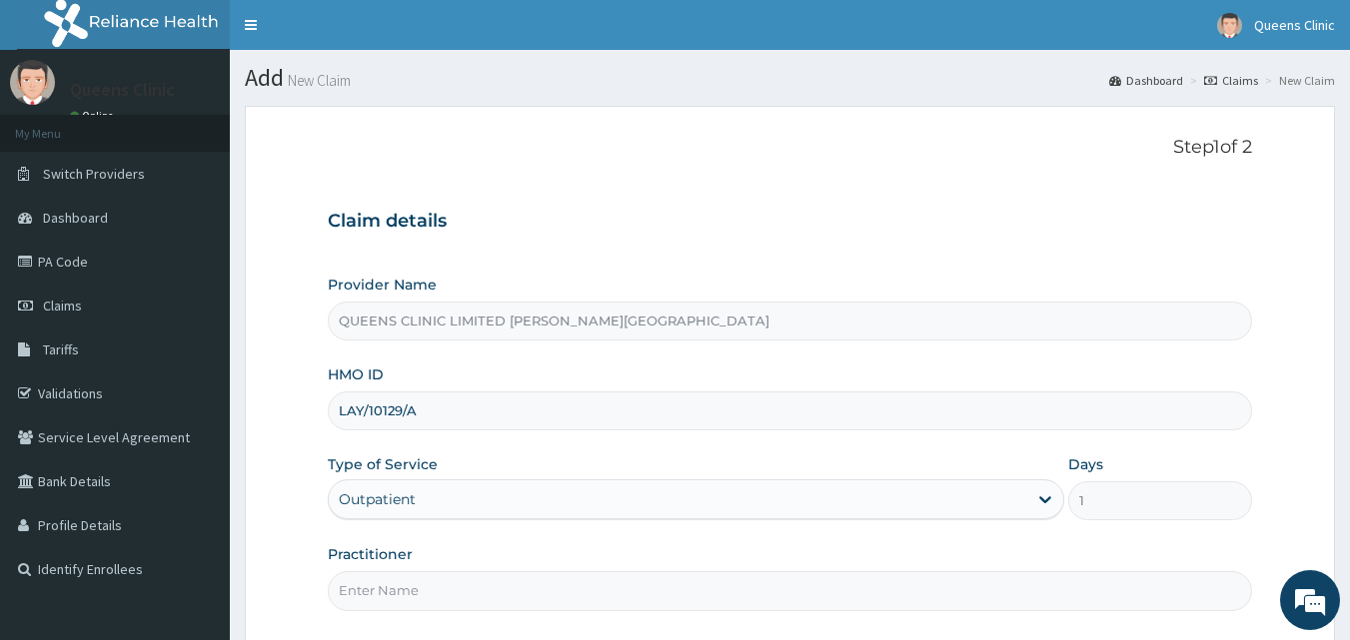
click at [373, 604] on input "Practitioner" at bounding box center [790, 590] width 925 height 39
paste input "[PERSON_NAME]"
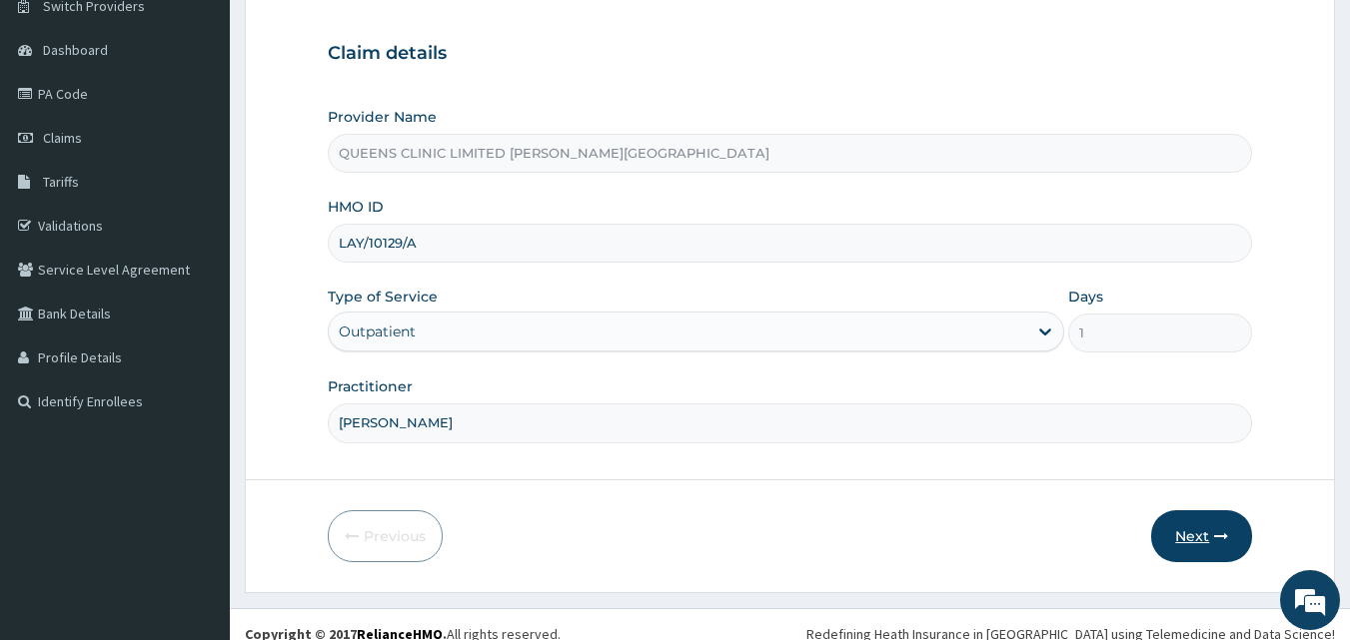
type input "[PERSON_NAME]"
click at [1221, 534] on icon "button" at bounding box center [1221, 536] width 14 height 14
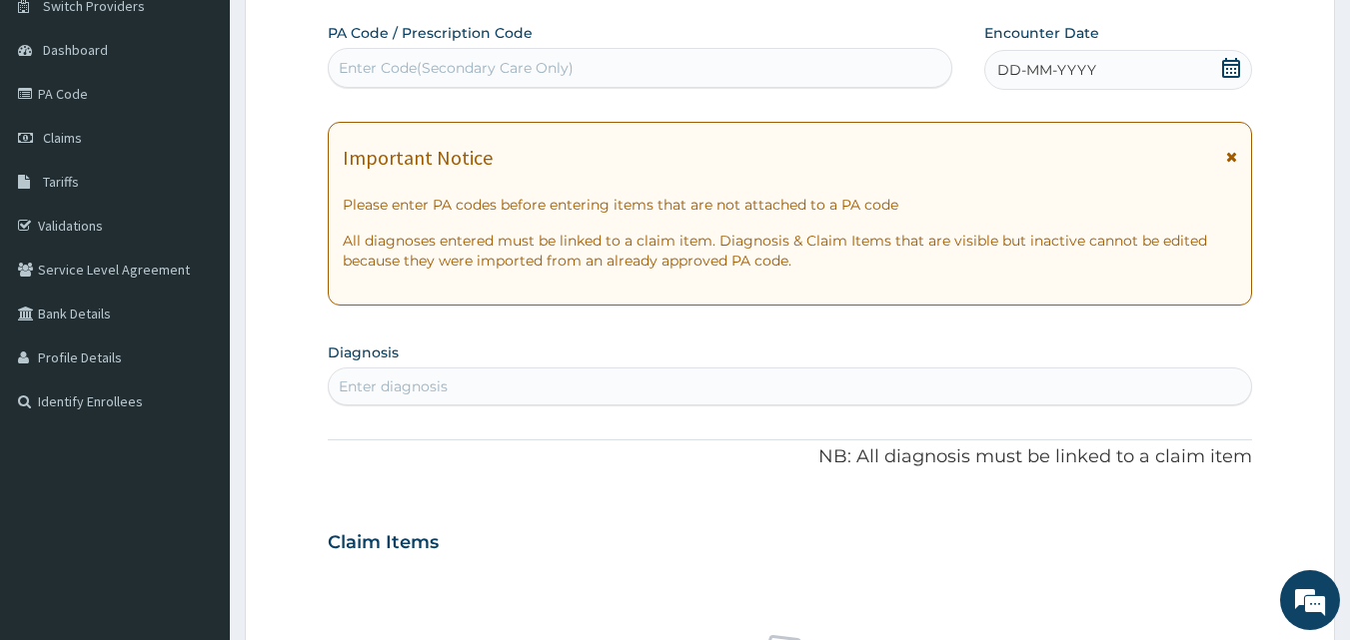
click at [462, 74] on div "Enter Code(Secondary Care Only)" at bounding box center [456, 68] width 235 height 20
paste input "PA/6C9FC2"
type input "PA/6C9FC2"
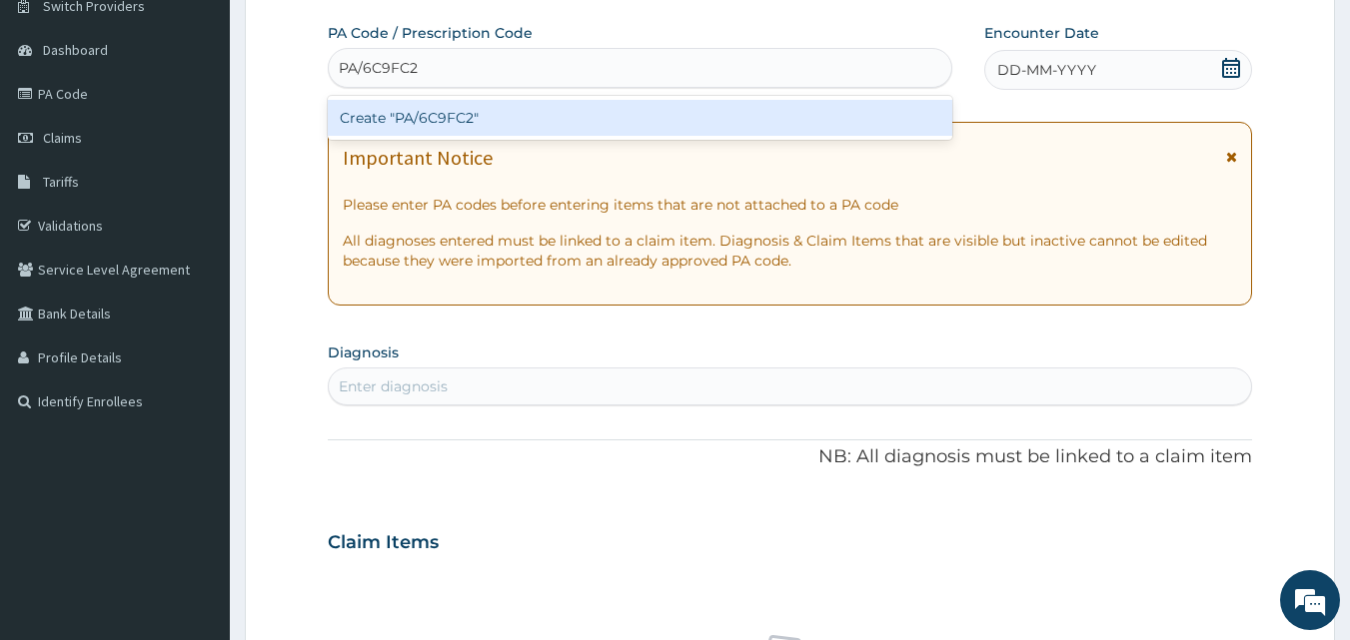
click at [462, 112] on div "Create "PA/6C9FC2"" at bounding box center [640, 118] width 625 height 36
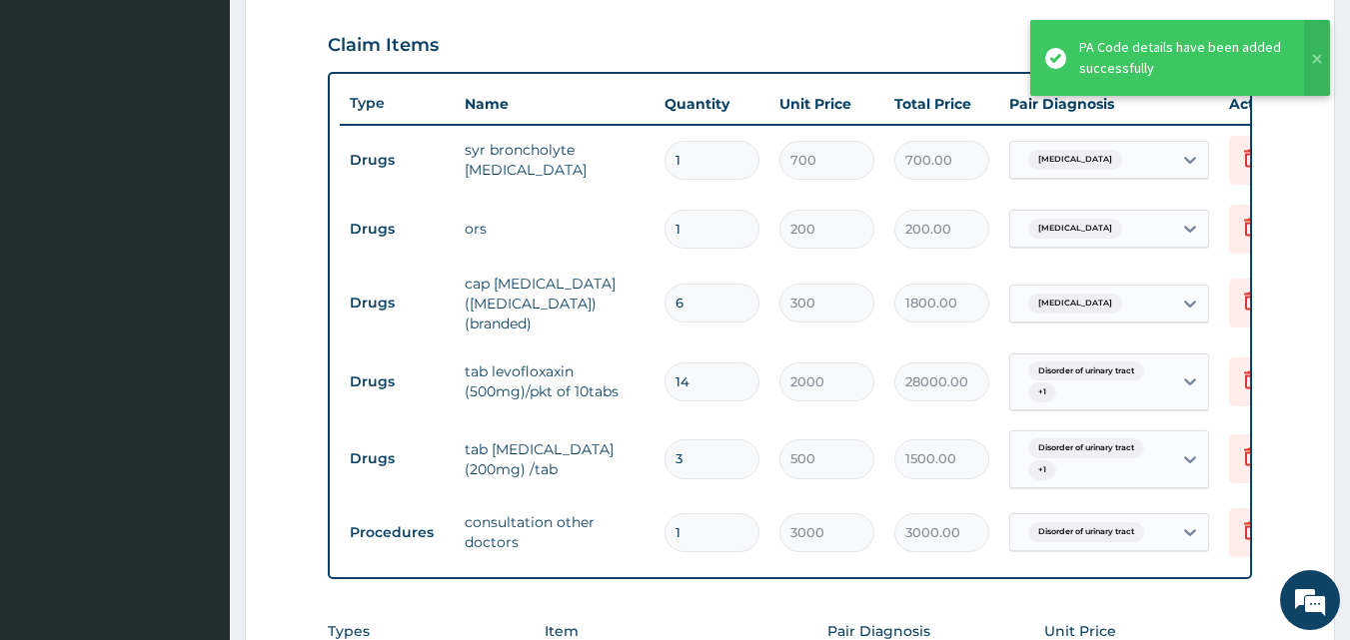
scroll to position [665, 0]
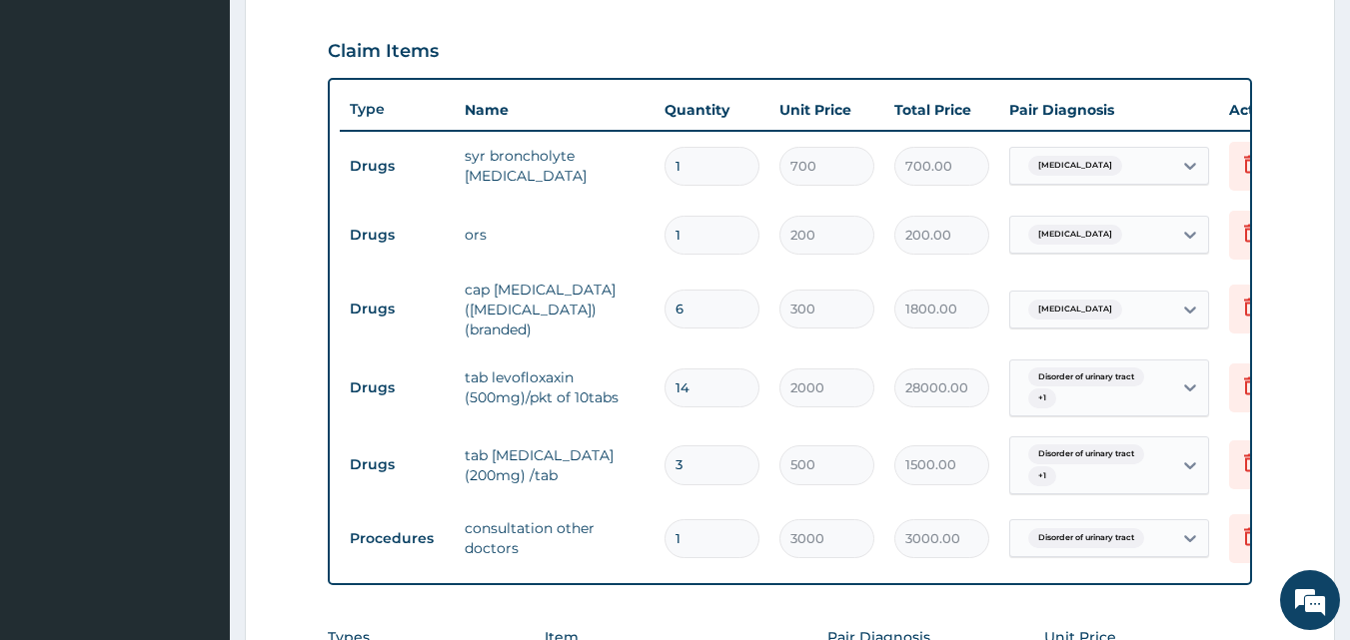
click at [720, 379] on input "14" at bounding box center [711, 388] width 95 height 39
type input "1"
type input "2000.00"
type input "1"
click at [813, 329] on td "300" at bounding box center [826, 309] width 115 height 59
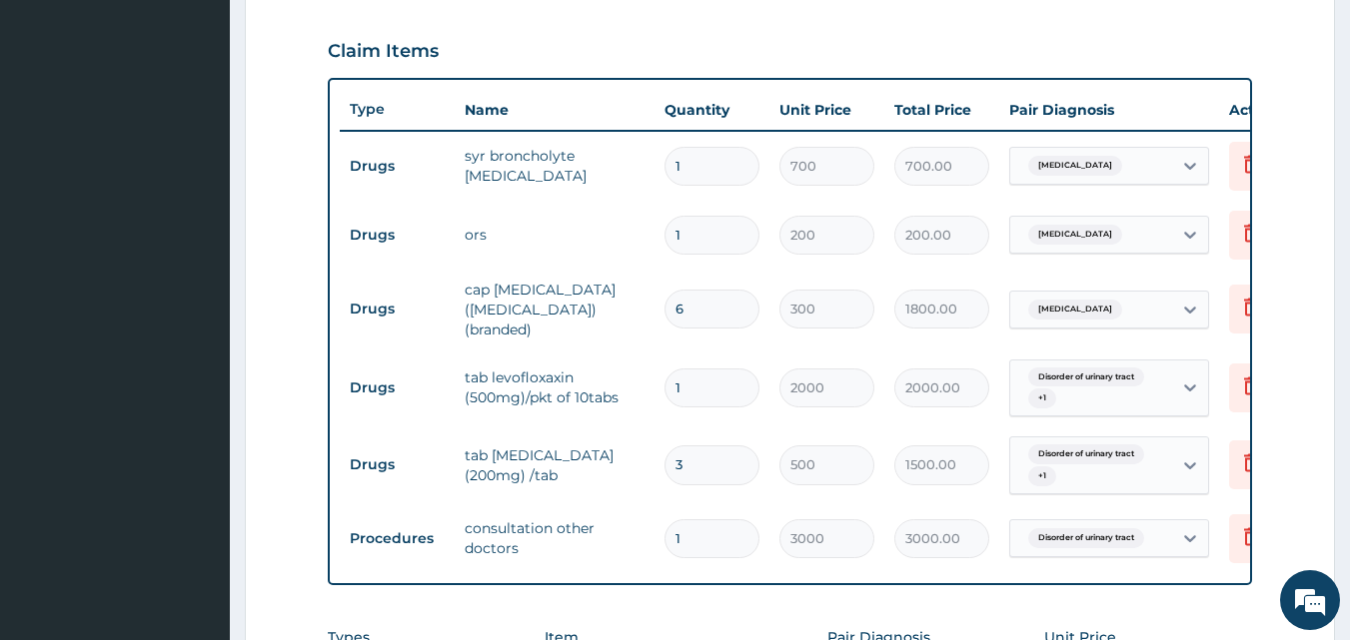
click at [748, 446] on input "3" at bounding box center [711, 465] width 95 height 39
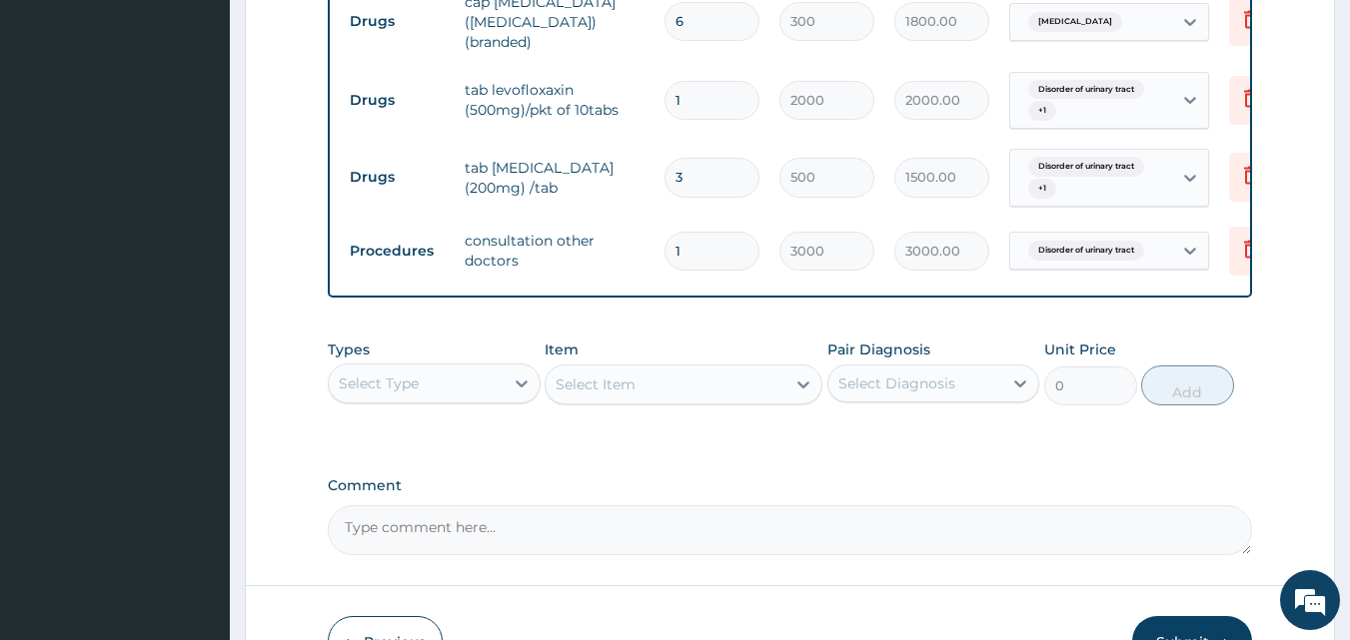
scroll to position [993, 0]
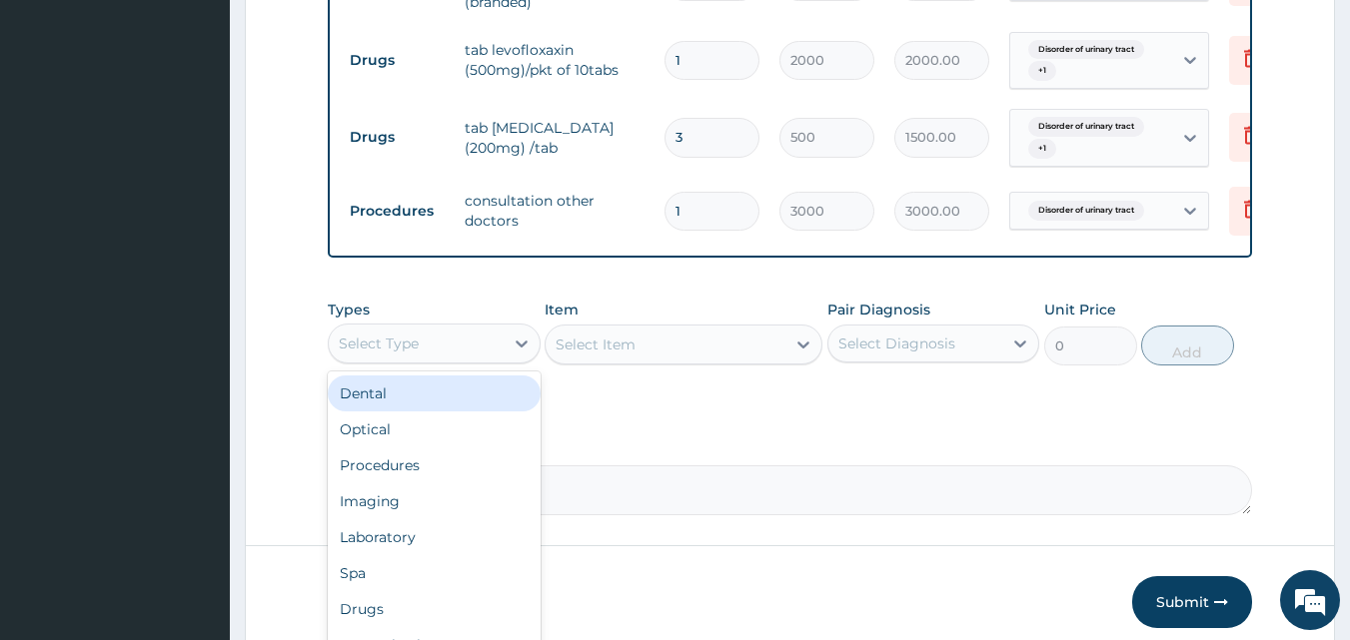
click at [485, 348] on div "Select Type" at bounding box center [416, 344] width 175 height 32
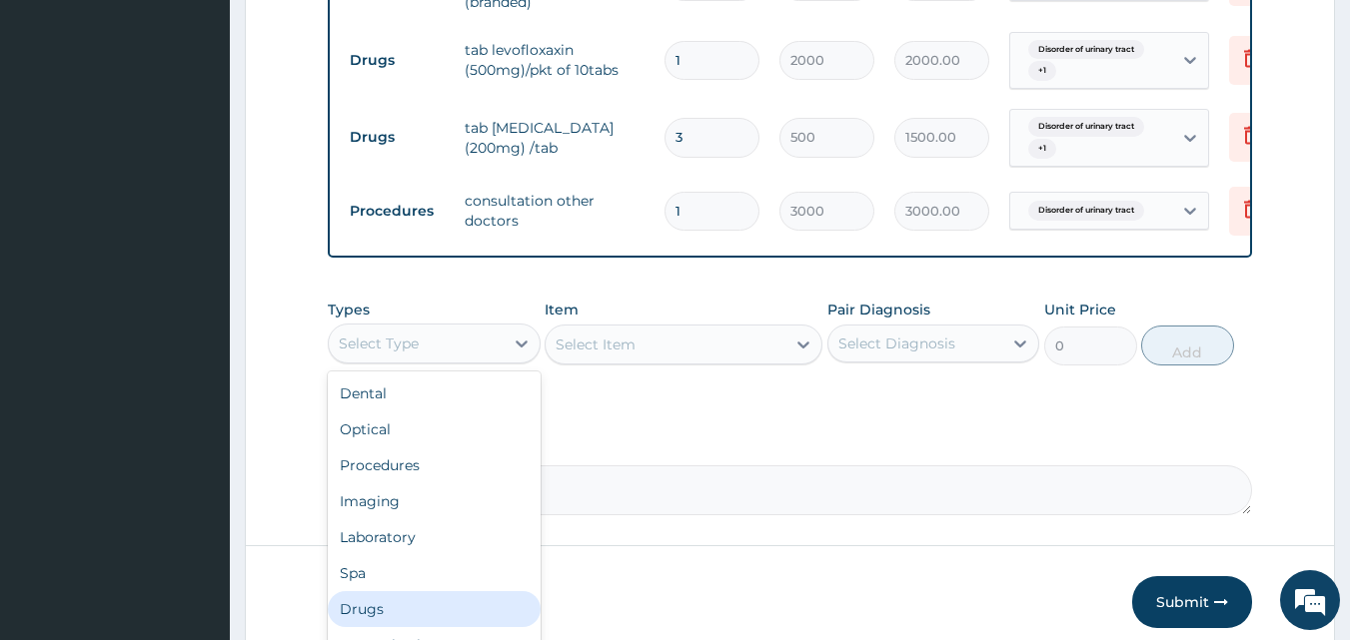
click at [408, 603] on div "Drugs" at bounding box center [434, 609] width 213 height 36
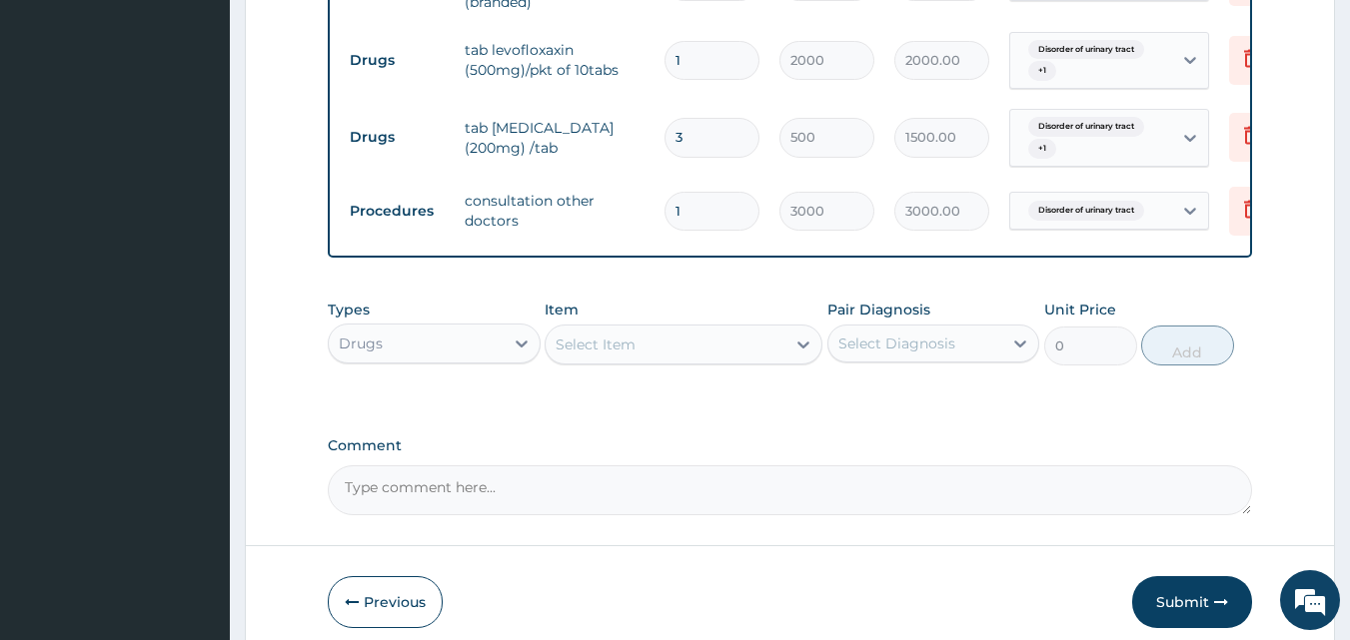
click at [735, 363] on div "Select Item" at bounding box center [683, 345] width 278 height 40
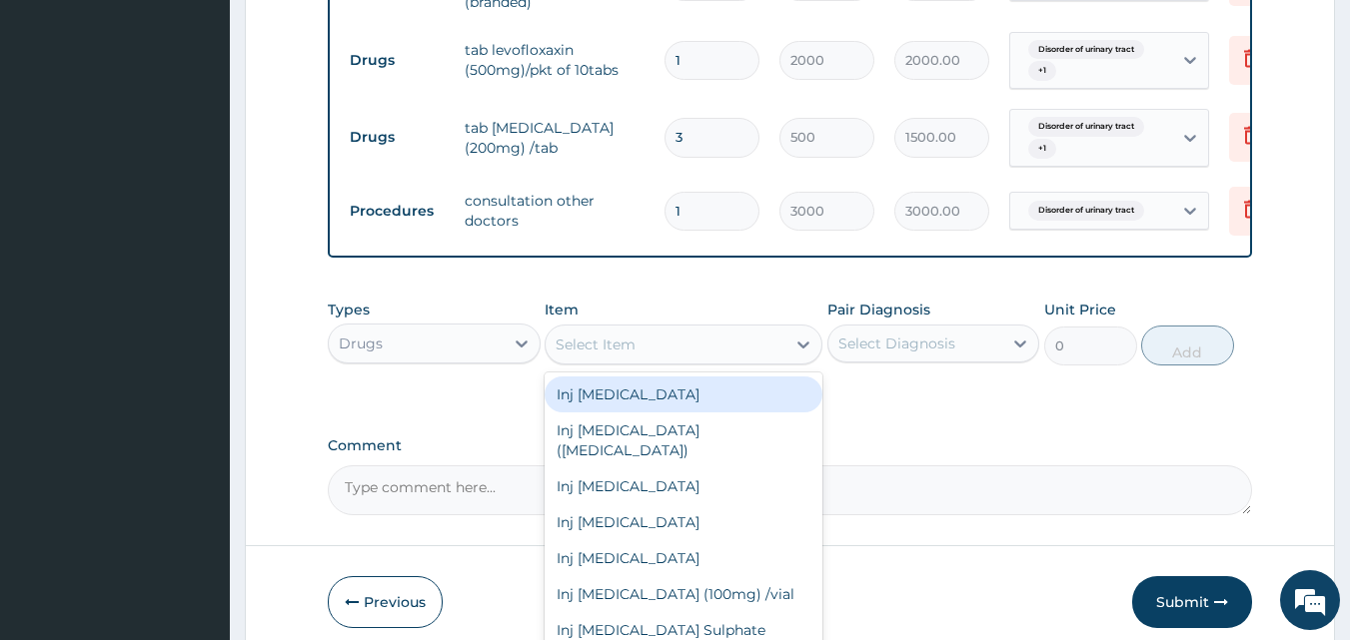
click at [758, 359] on div "Select Item" at bounding box center [665, 345] width 240 height 32
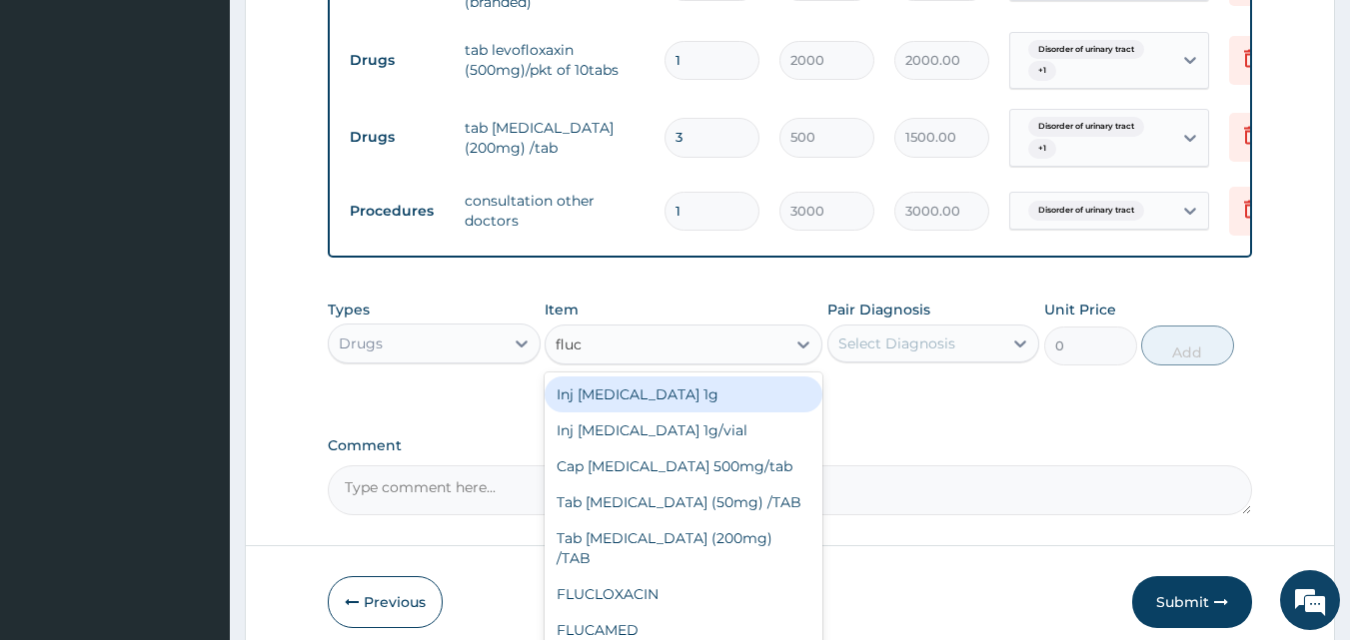
type input "fluc"
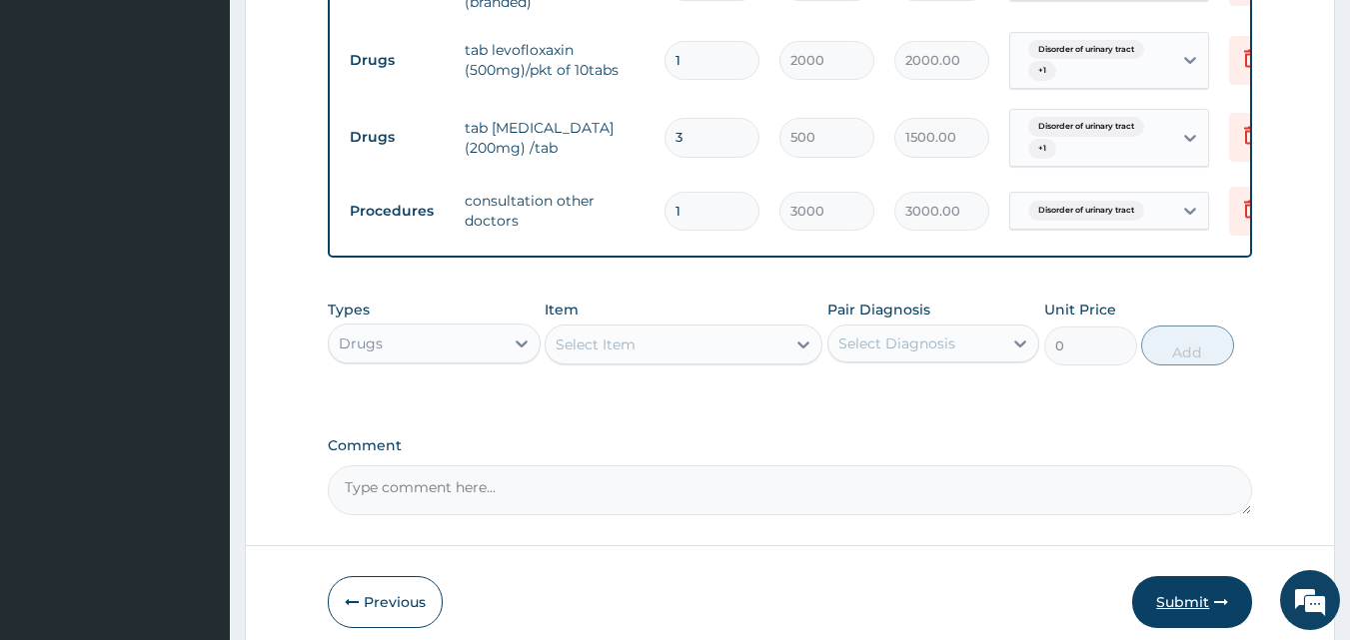
click at [1155, 604] on button "Submit" at bounding box center [1192, 602] width 120 height 52
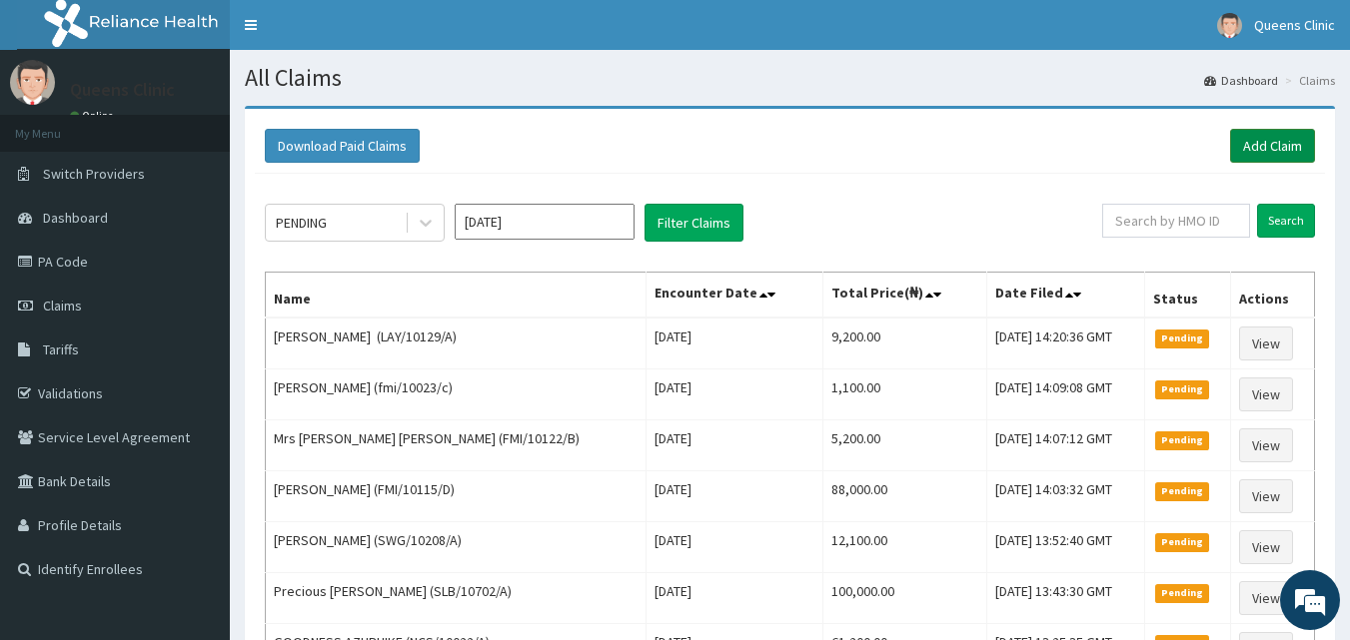
click at [1274, 137] on link "Add Claim" at bounding box center [1272, 146] width 85 height 34
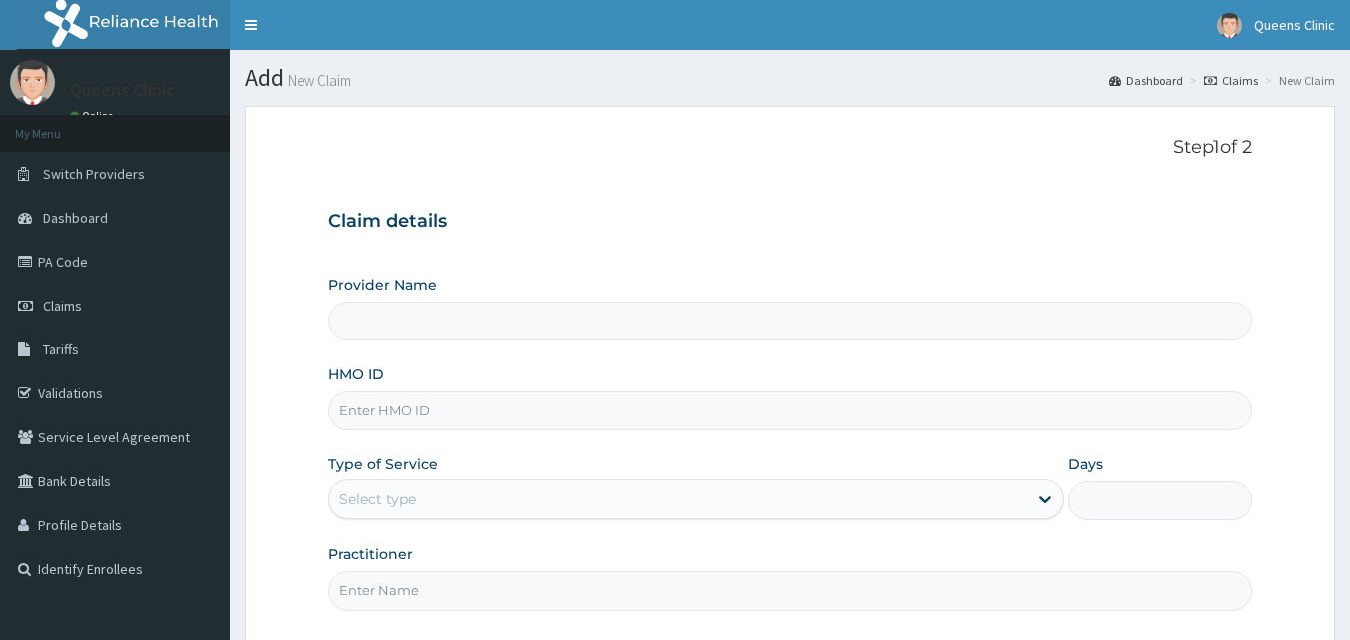
type input "QUEENS CLINIC LIMITED ABUJA WUSE ZONE6"
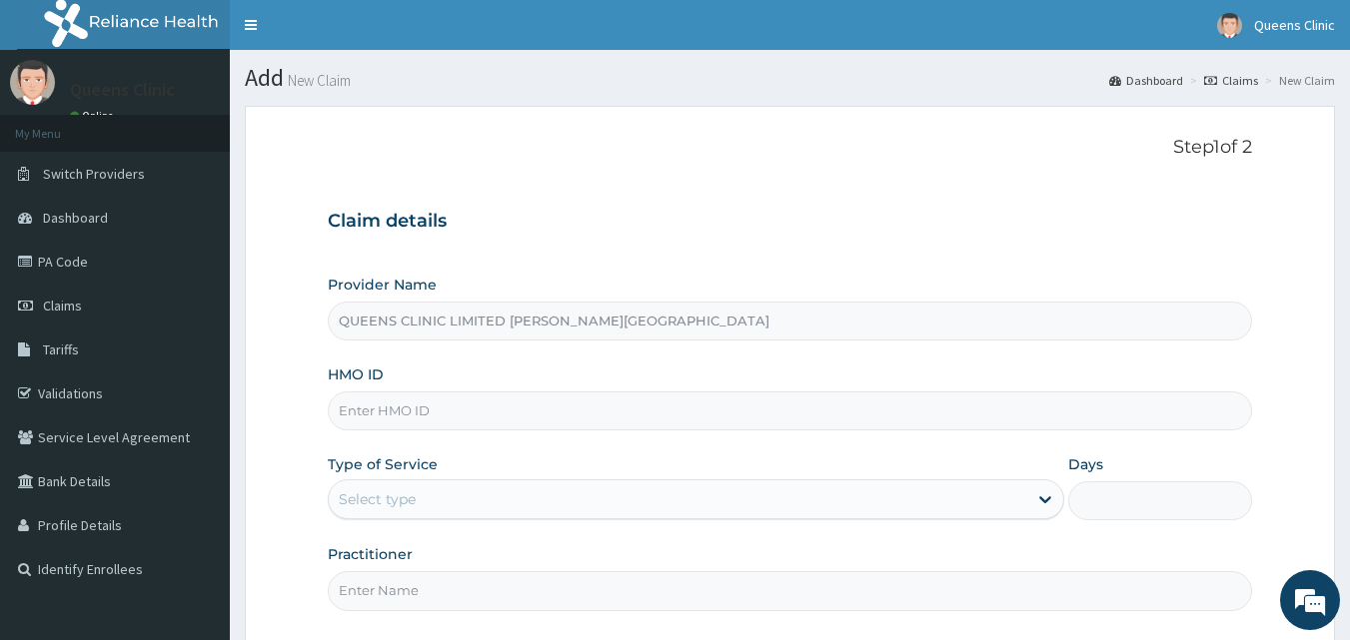
click at [408, 417] on input "HMO ID" at bounding box center [790, 411] width 925 height 39
paste input "ret/42467/a"
type input "ret/42467/a"
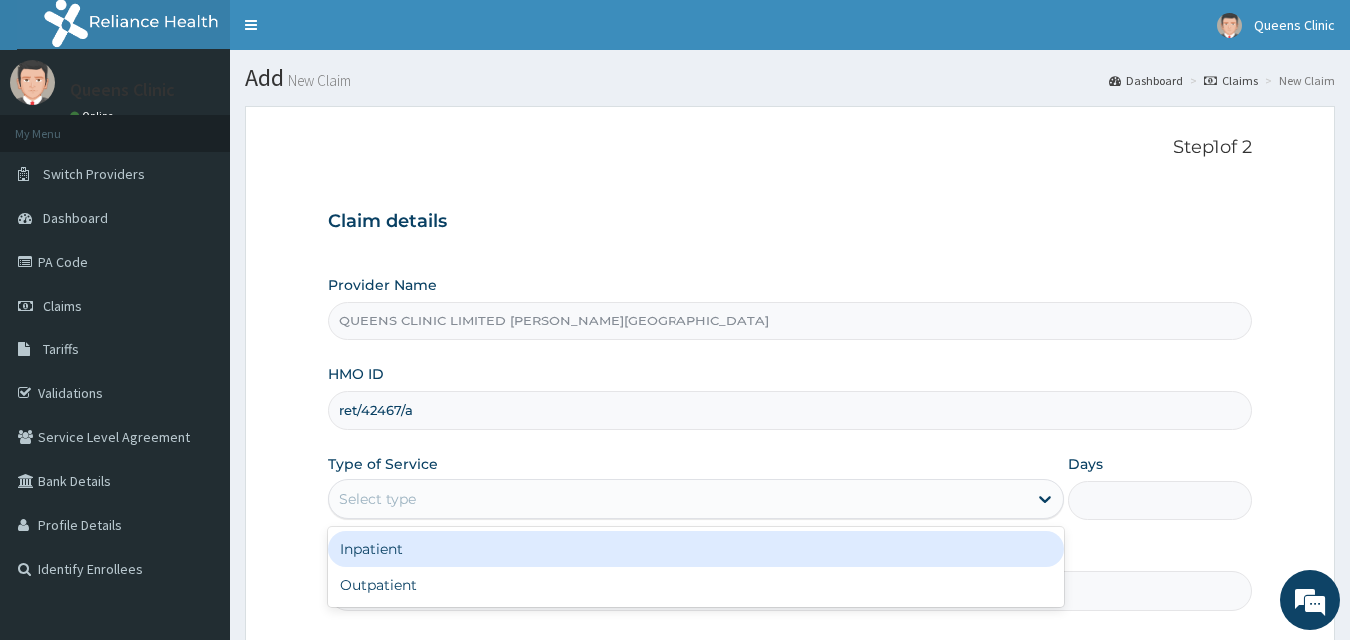
click at [426, 503] on div "Select type" at bounding box center [678, 500] width 698 height 32
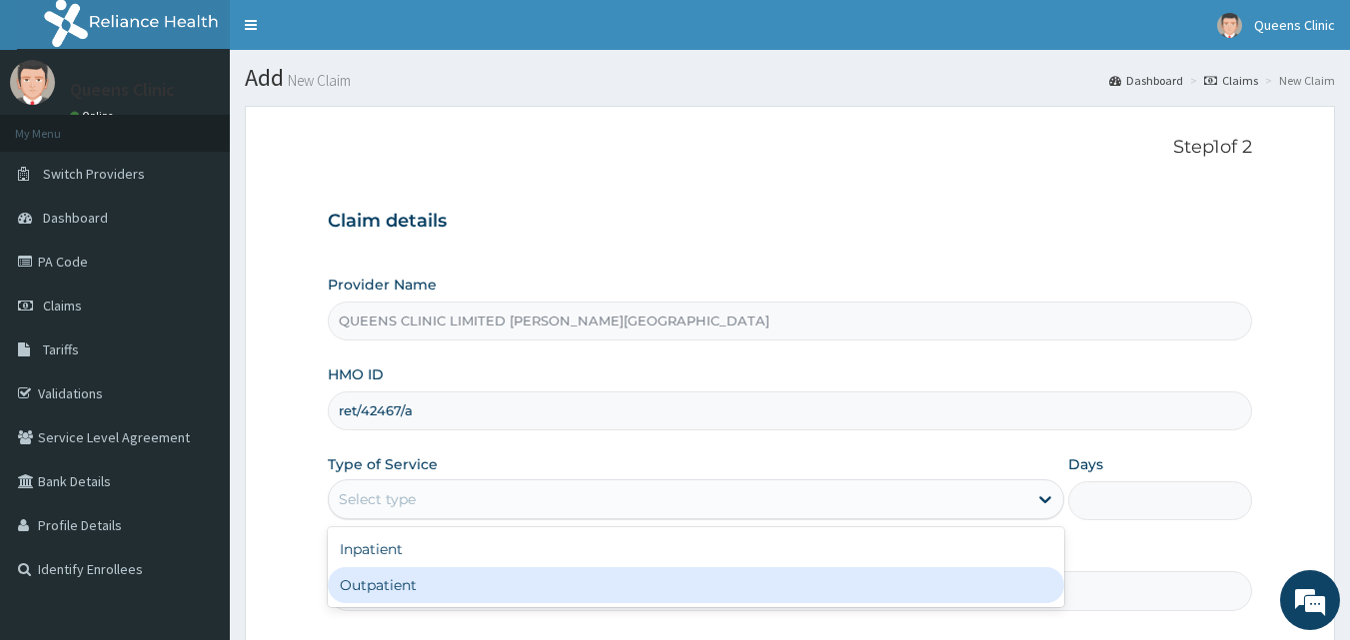
click at [398, 581] on div "Outpatient" at bounding box center [696, 585] width 736 height 36
type input "1"
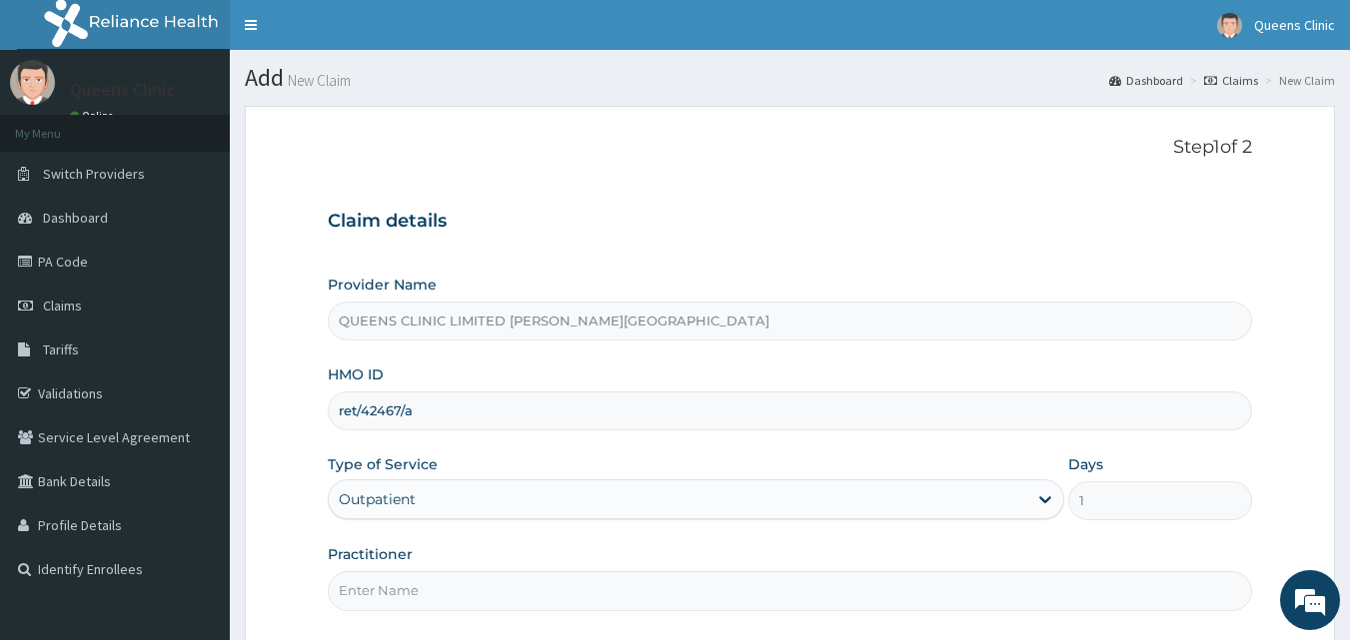
click at [433, 587] on input "Practitioner" at bounding box center [790, 590] width 925 height 39
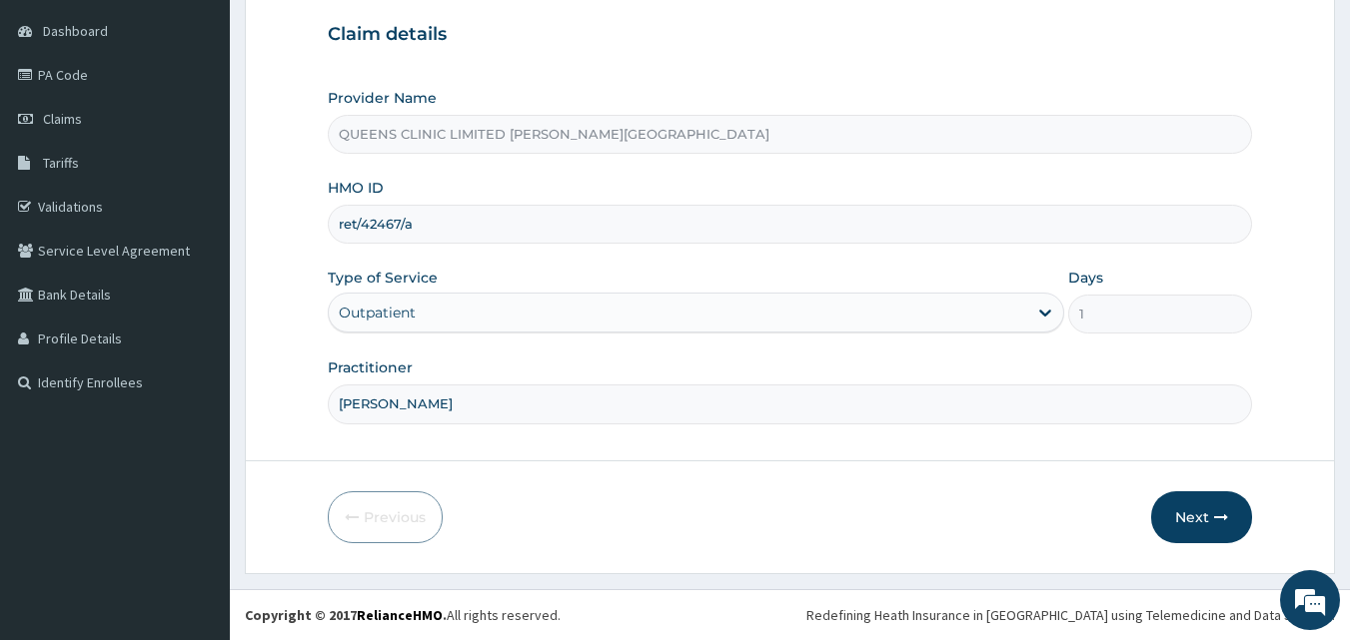
type input "[PERSON_NAME]"
click at [1258, 524] on form "Step 1 of 2 Claim details Provider Name QUEENS CLINIC LIMITED ABUJA WUSE ZONE6 …" at bounding box center [790, 246] width 1090 height 655
click at [1206, 521] on button "Next" at bounding box center [1201, 517] width 101 height 52
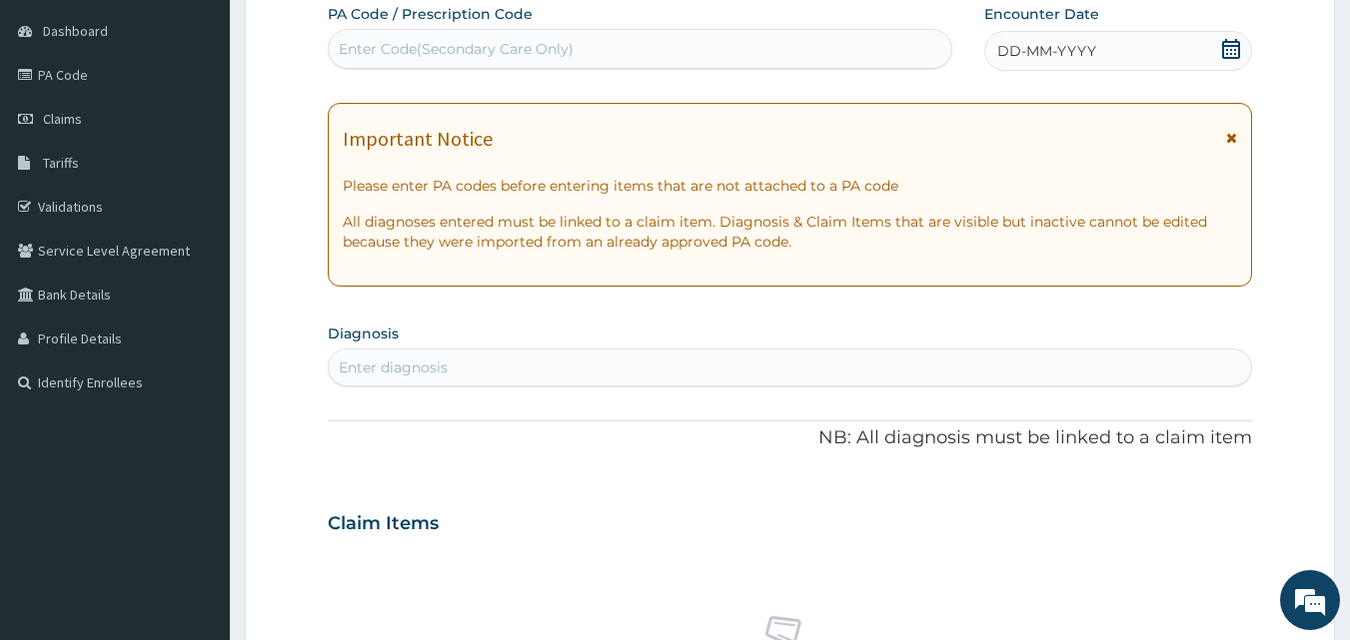
click at [514, 41] on div "Enter Code(Secondary Care Only)" at bounding box center [456, 49] width 235 height 20
paste input "PA/711EAC"
type input "PA/711EAC"
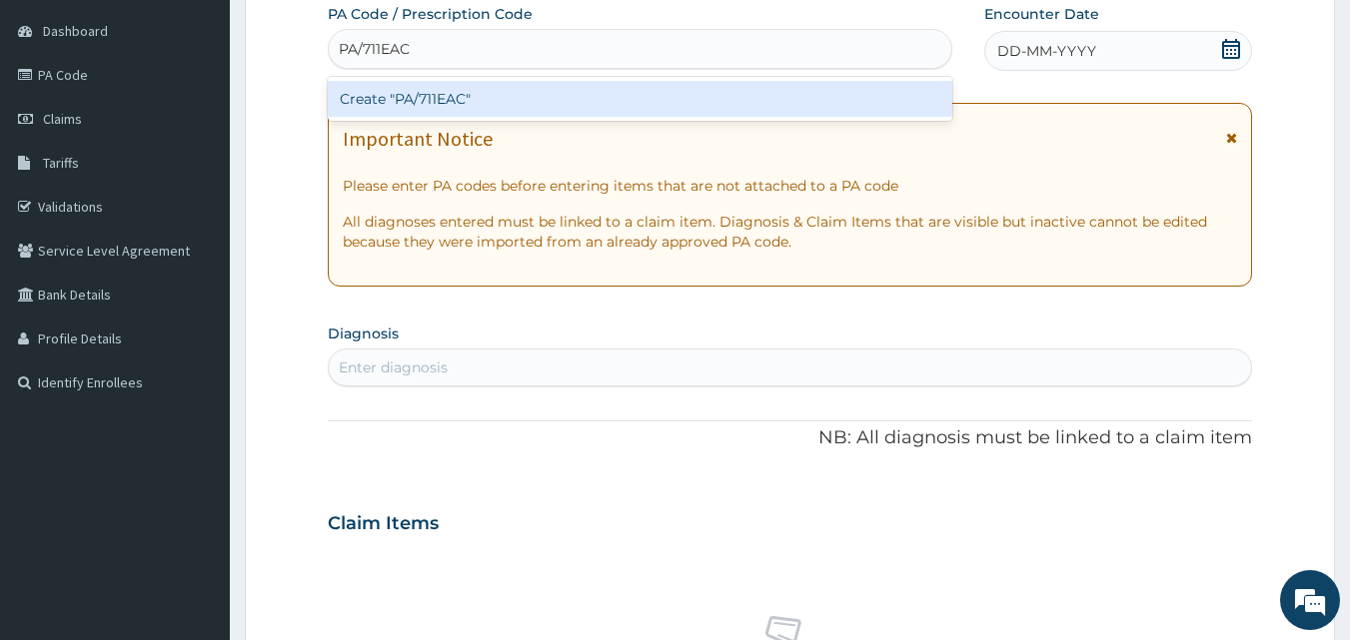
click at [483, 99] on div "Create "PA/711EAC"" at bounding box center [640, 99] width 625 height 36
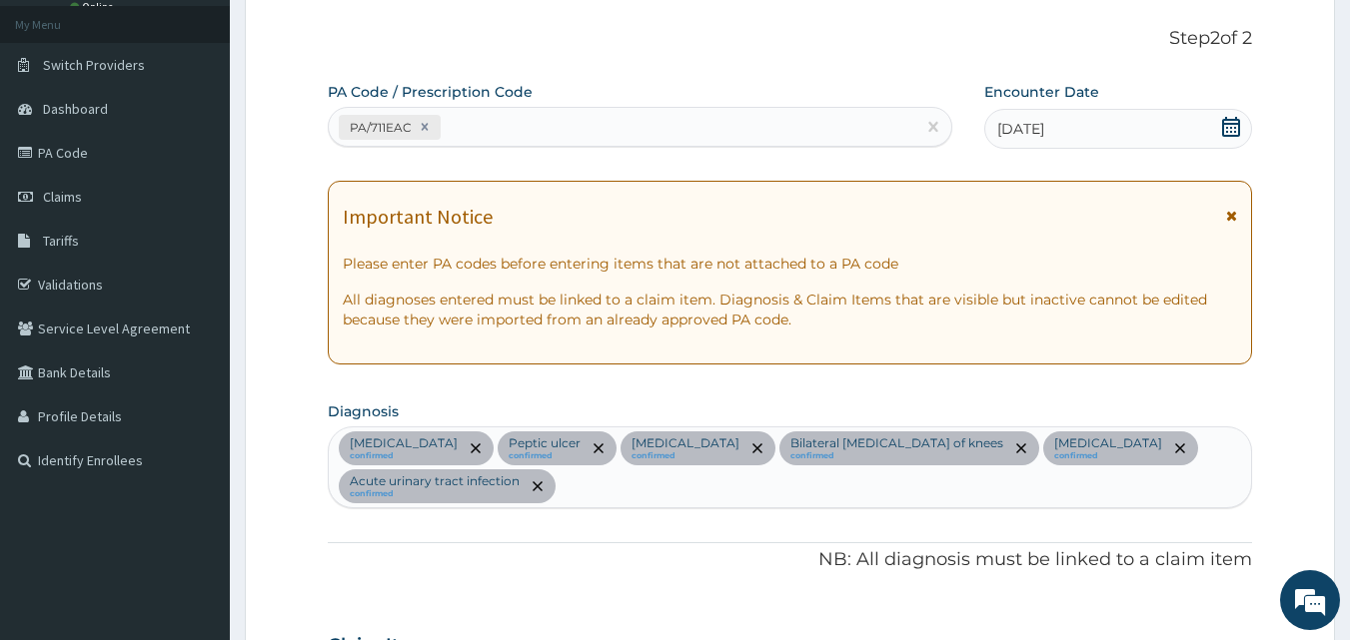
scroll to position [22, 0]
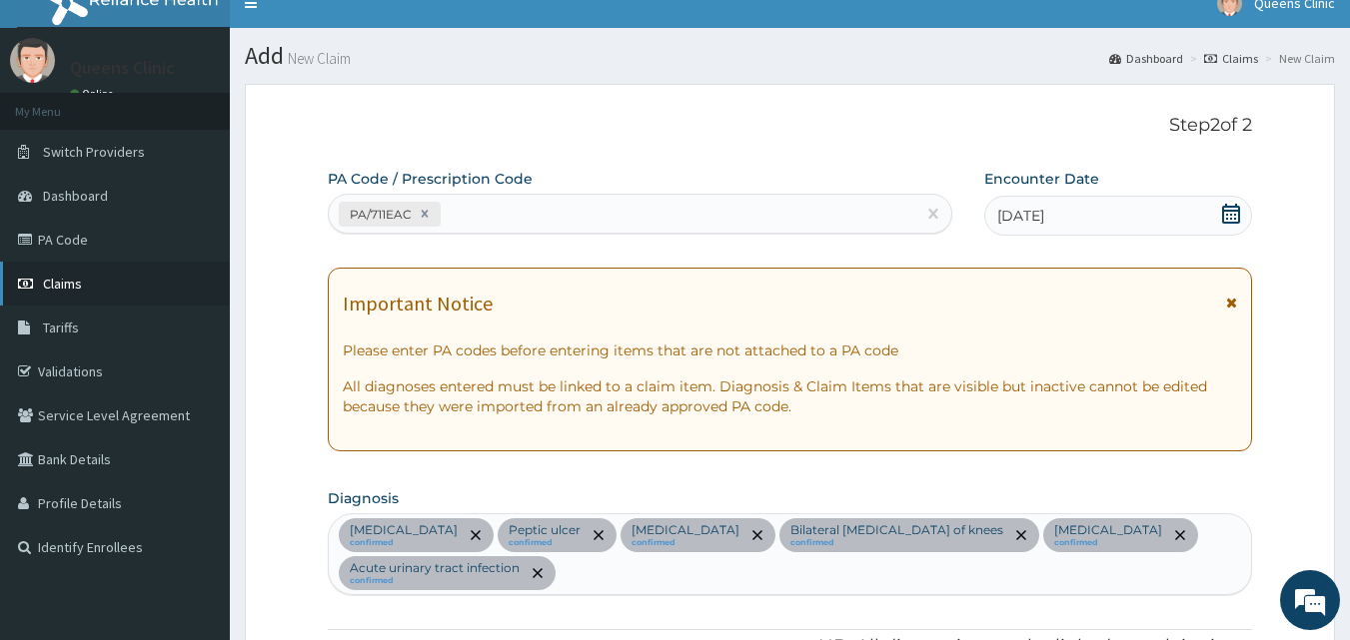
click at [83, 277] on link "Claims" at bounding box center [115, 284] width 230 height 44
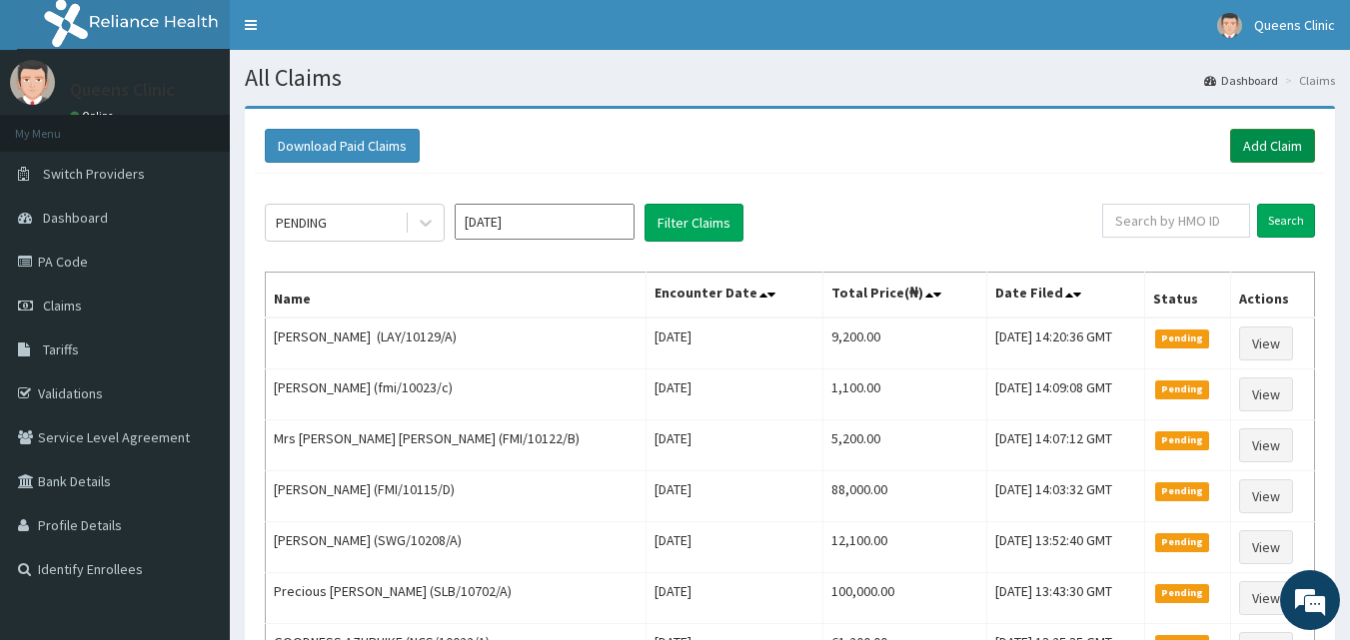
click at [1267, 162] on link "Add Claim" at bounding box center [1272, 146] width 85 height 34
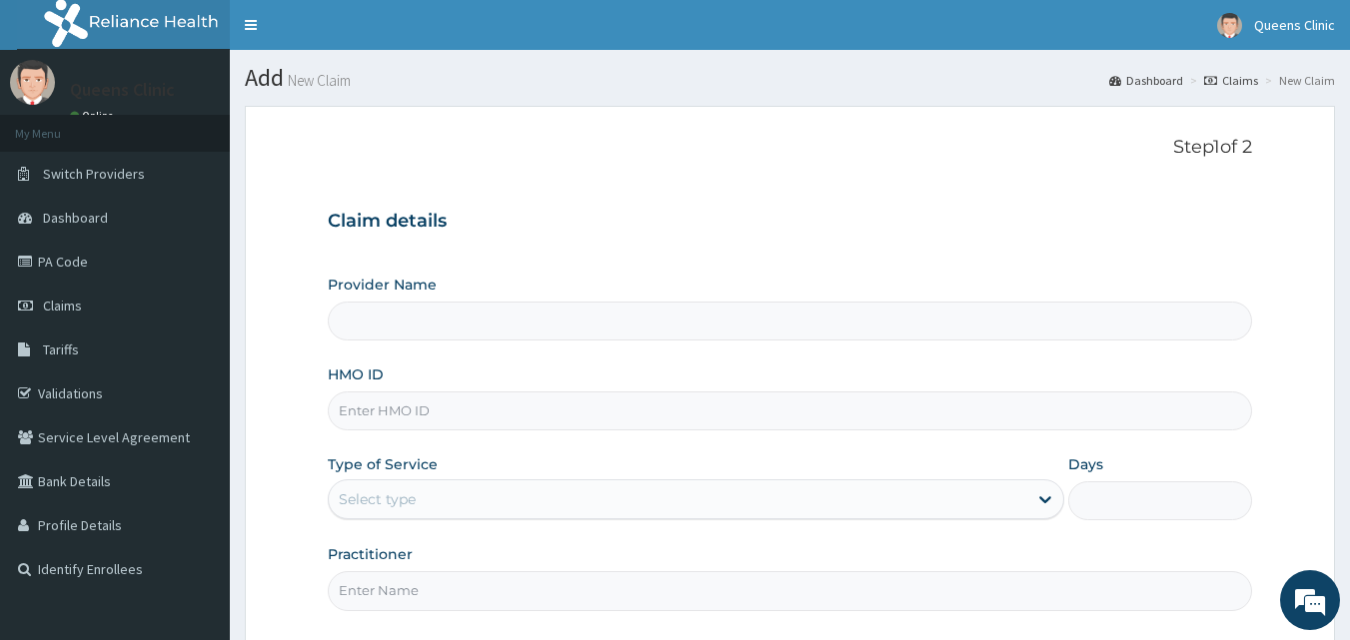
type input "QUEENS CLINIC LIMITED [PERSON_NAME][GEOGRAPHIC_DATA]"
click at [393, 401] on input "HMO ID" at bounding box center [790, 411] width 925 height 39
paste input "RET/42467/A"
type input "RET/42467/A"
click at [642, 493] on div "Select type" at bounding box center [678, 500] width 698 height 32
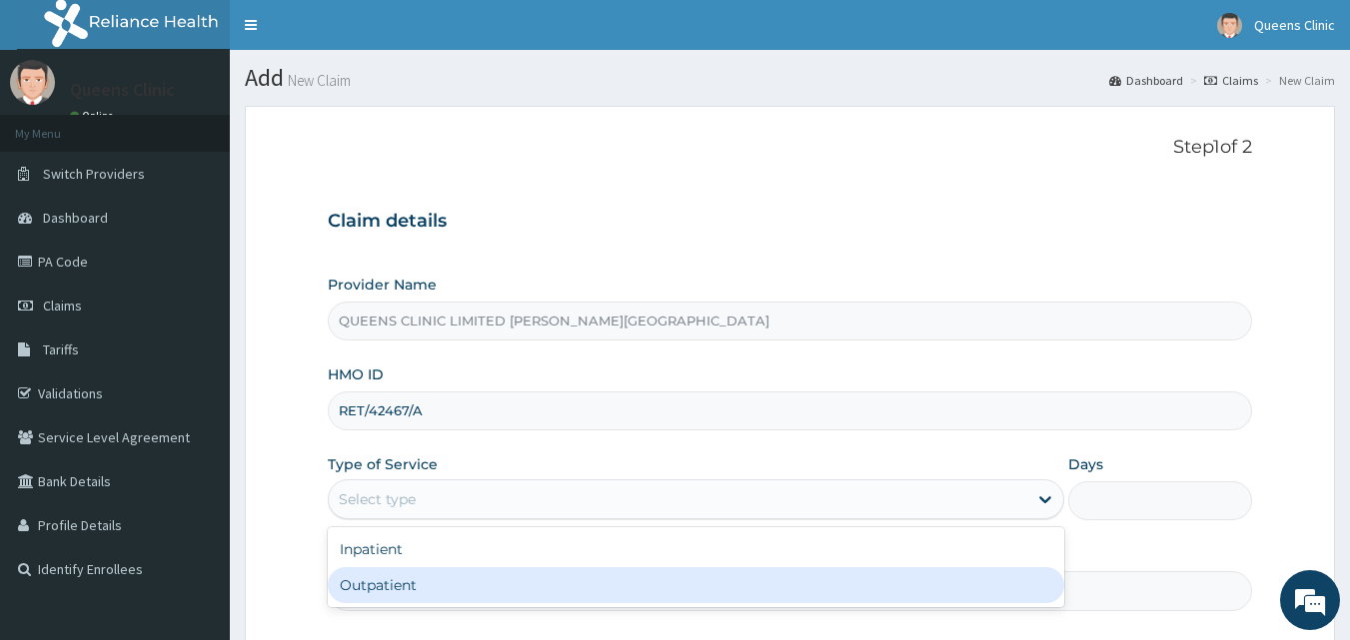
click at [544, 568] on div "Outpatient" at bounding box center [696, 585] width 736 height 36
type input "1"
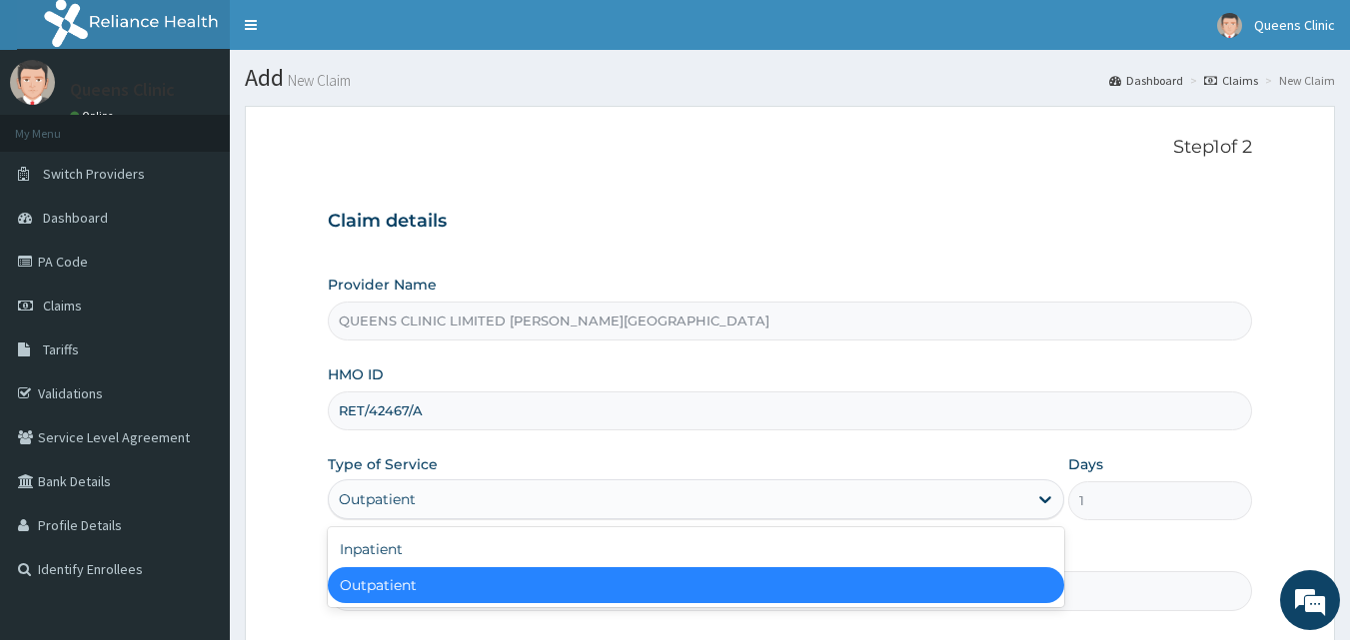
click at [441, 495] on div "Outpatient" at bounding box center [678, 500] width 698 height 32
click at [413, 582] on div "Outpatient" at bounding box center [696, 585] width 736 height 36
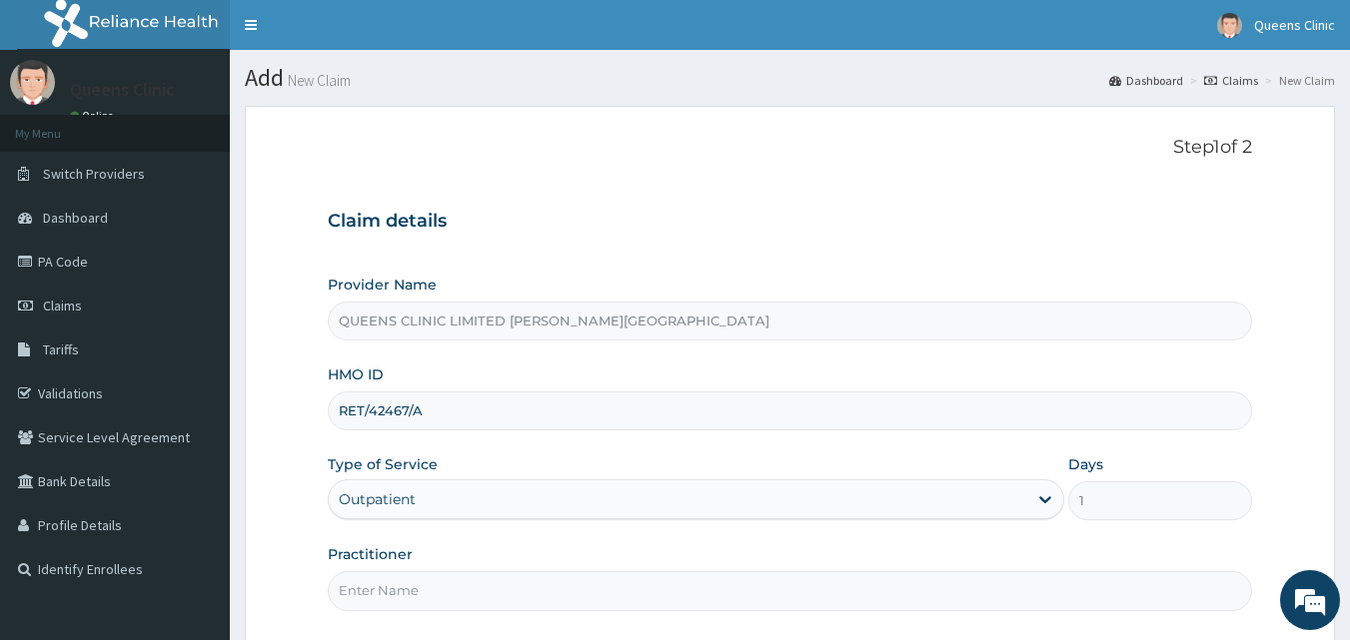
click at [405, 589] on input "Practitioner" at bounding box center [790, 590] width 925 height 39
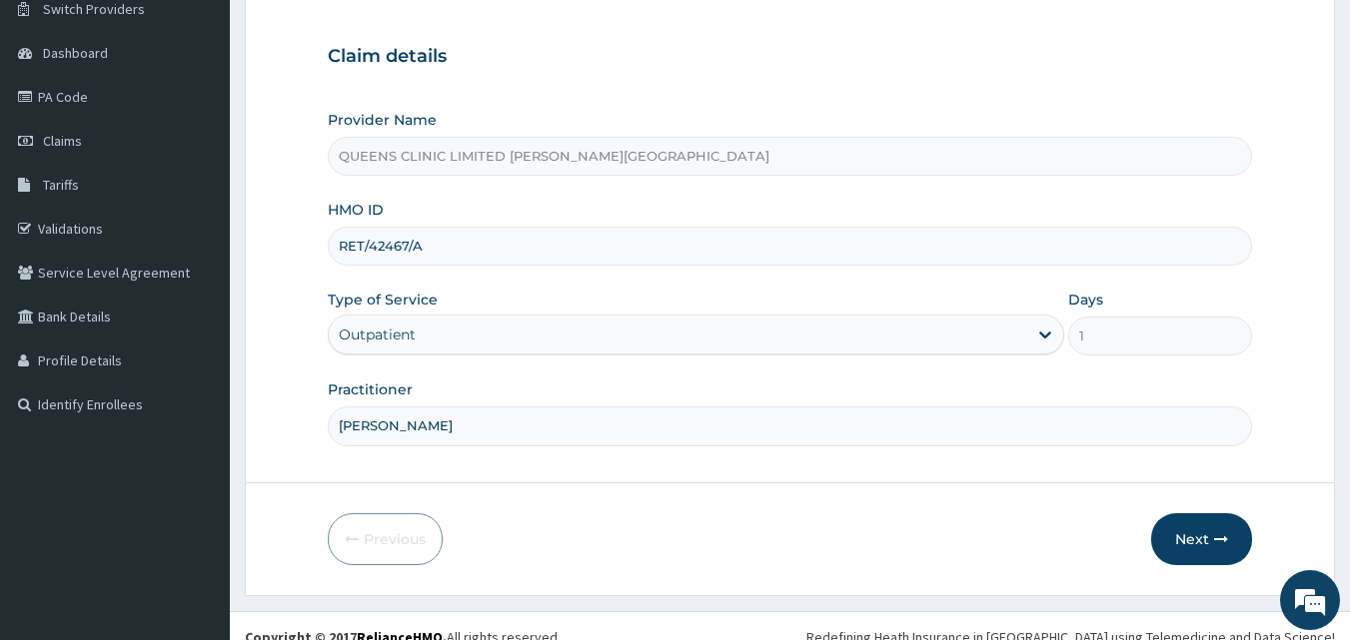
scroll to position [187, 0]
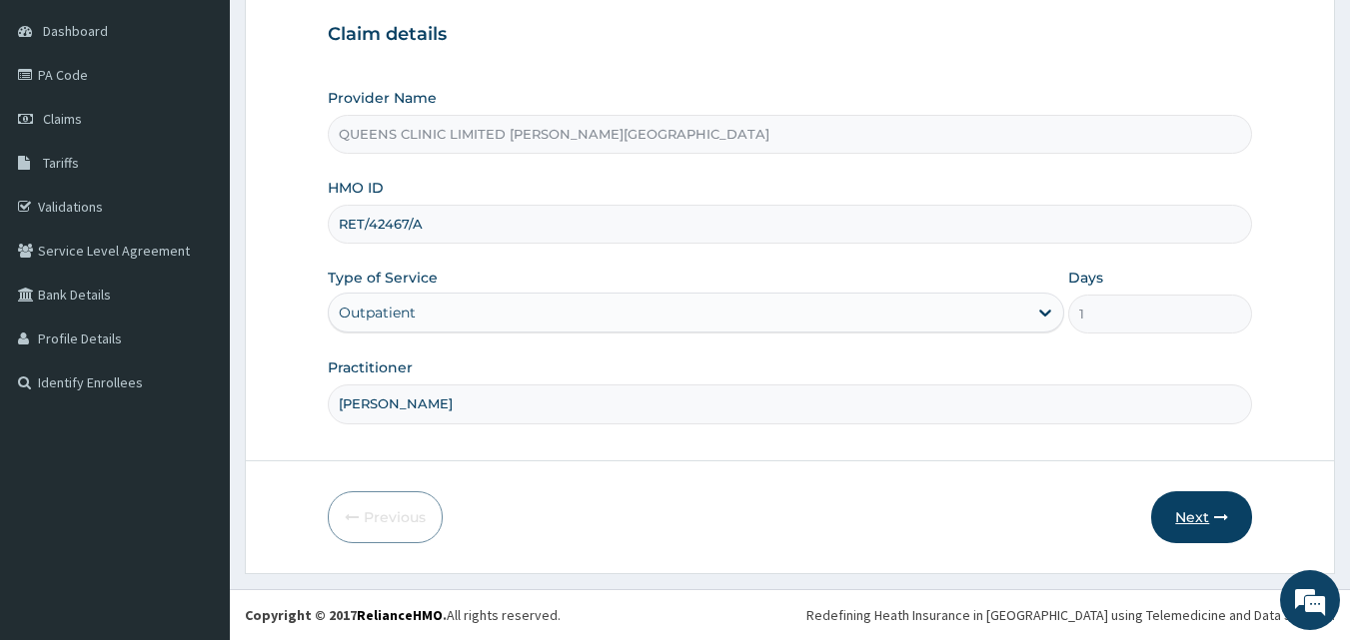
type input "Dr Amugo"
click at [1200, 507] on button "Next" at bounding box center [1201, 517] width 101 height 52
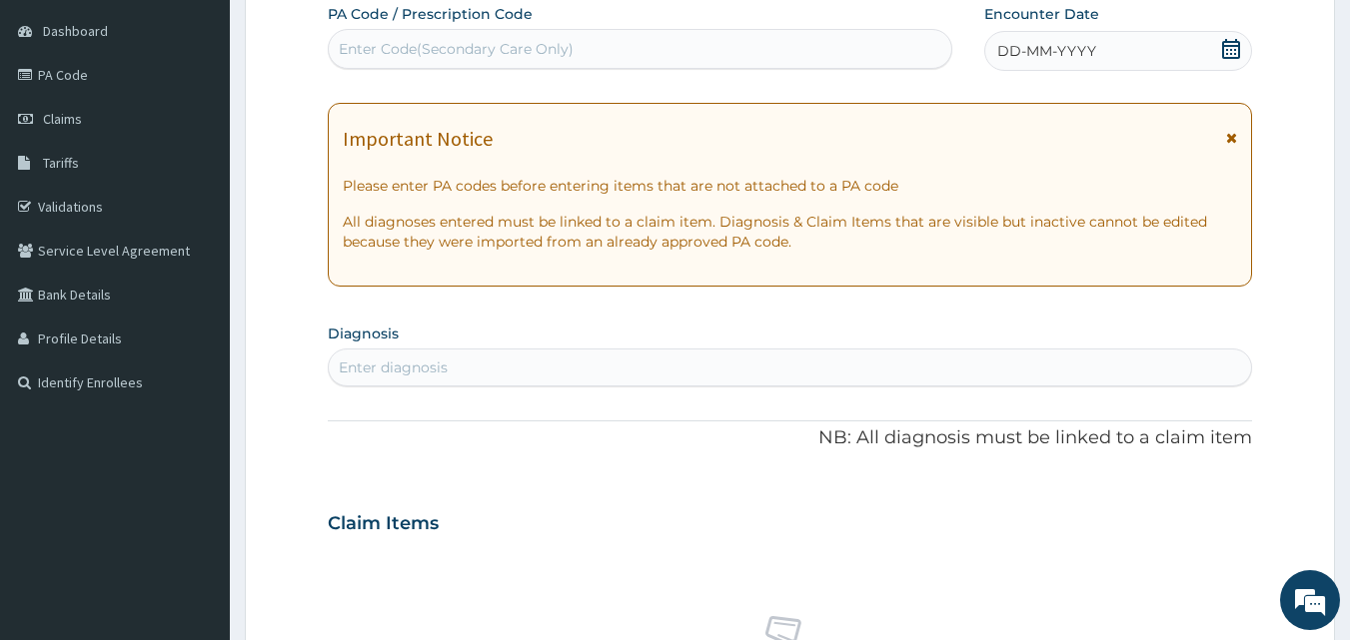
scroll to position [59, 0]
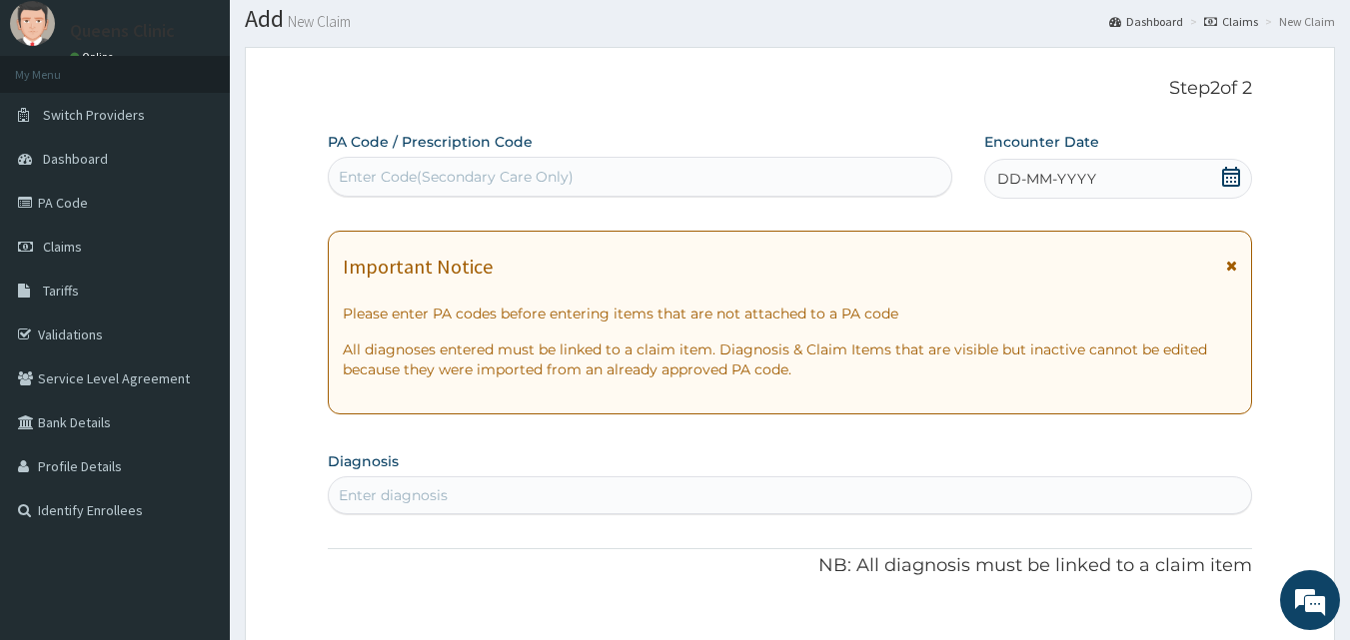
click at [525, 173] on div "Enter Code(Secondary Care Only)" at bounding box center [456, 177] width 235 height 20
paste input "PA/711EAC"
type input "PA/711EAC"
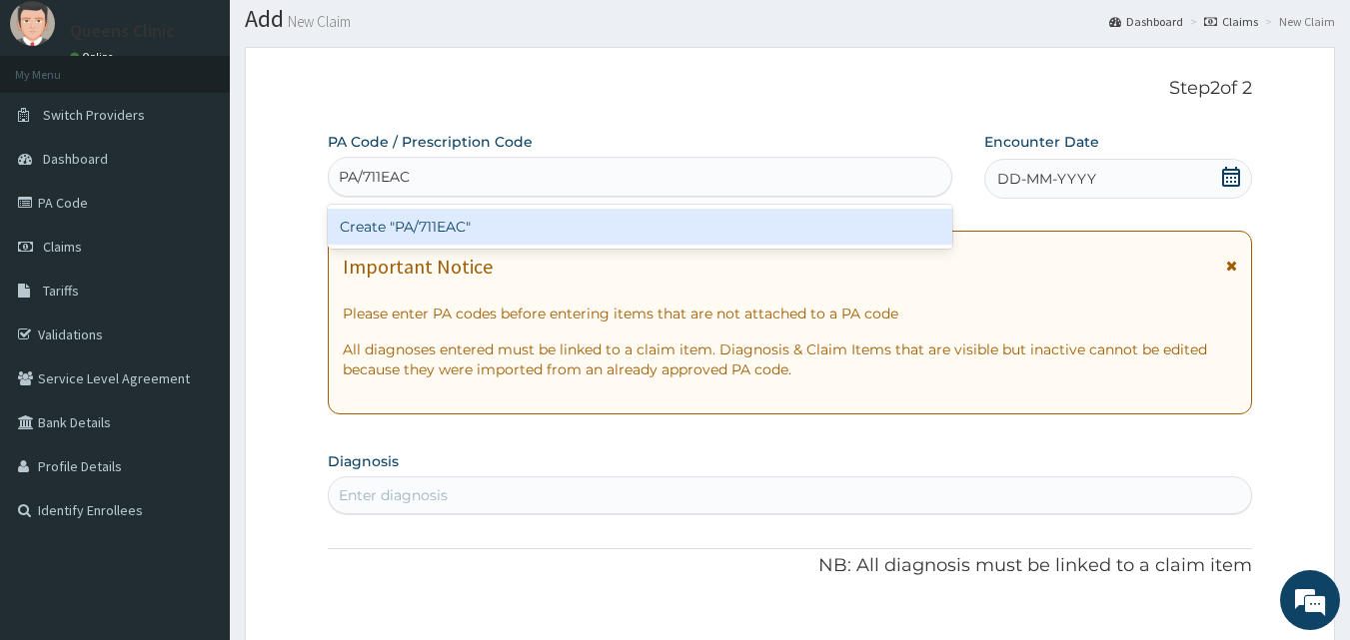
click at [488, 225] on div "Create "PA/711EAC"" at bounding box center [640, 227] width 625 height 36
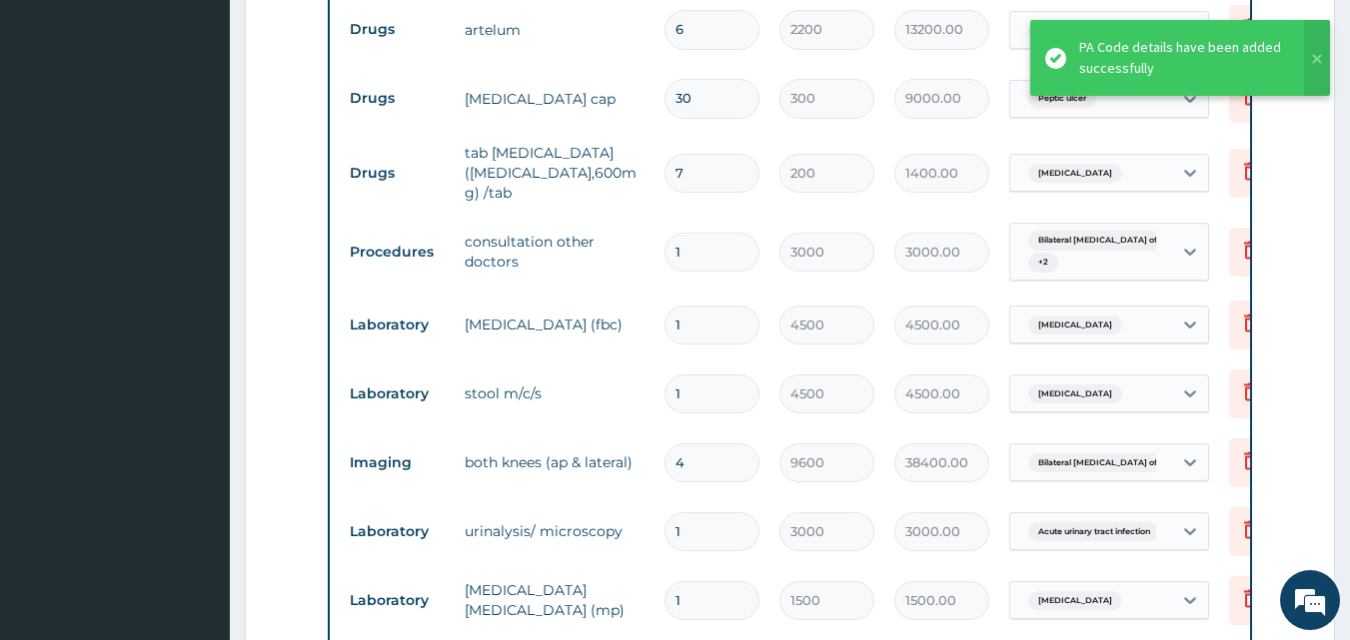
scroll to position [855, 0]
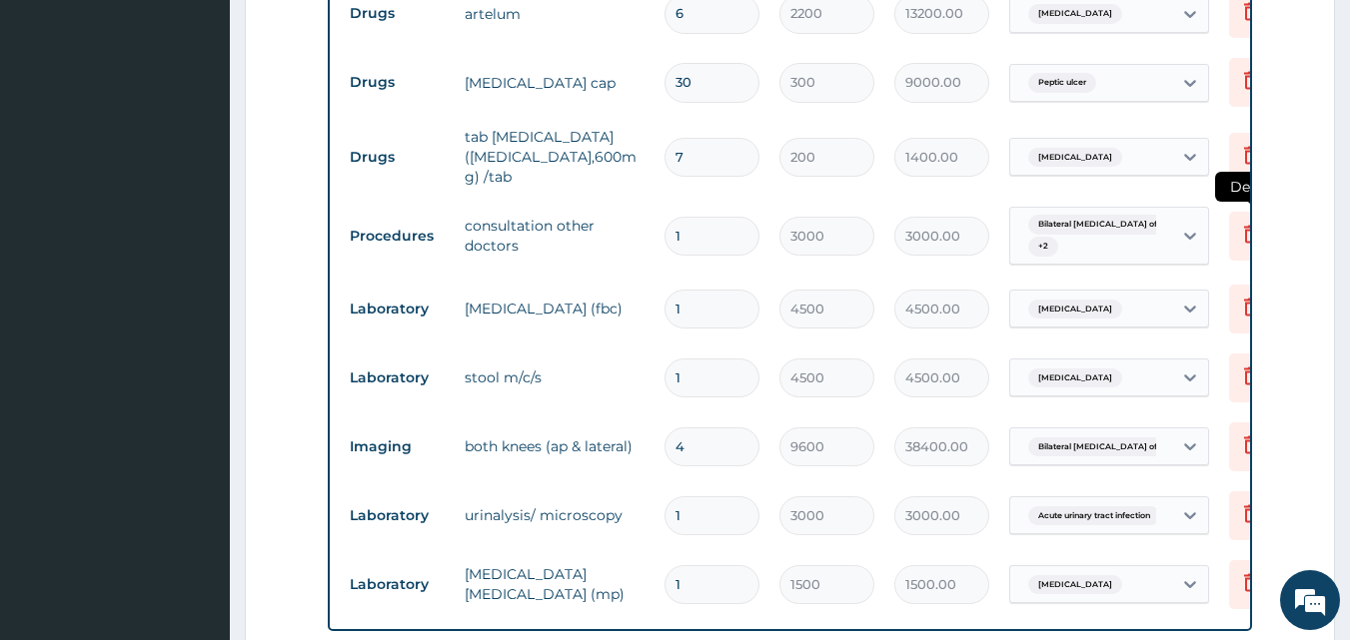
click at [1249, 222] on icon at bounding box center [1251, 234] width 24 height 24
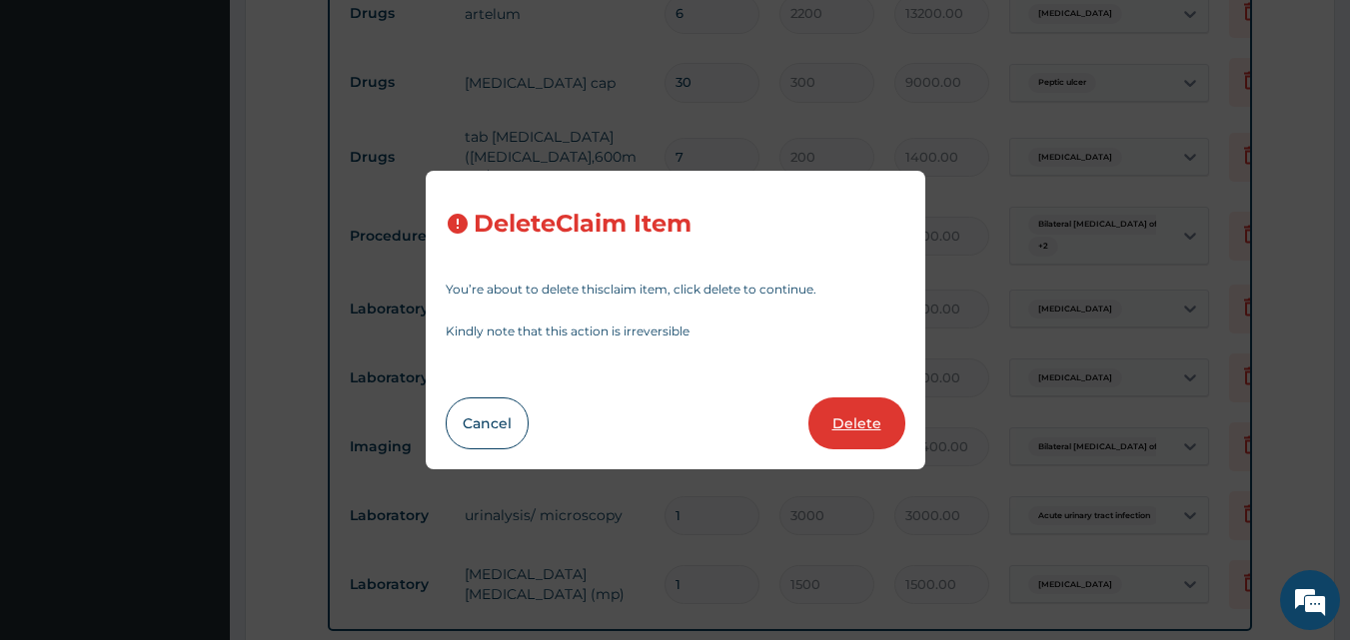
click at [858, 422] on button "Delete" at bounding box center [856, 424] width 97 height 52
type input "4500"
type input "4500.00"
type input "4"
type input "9600"
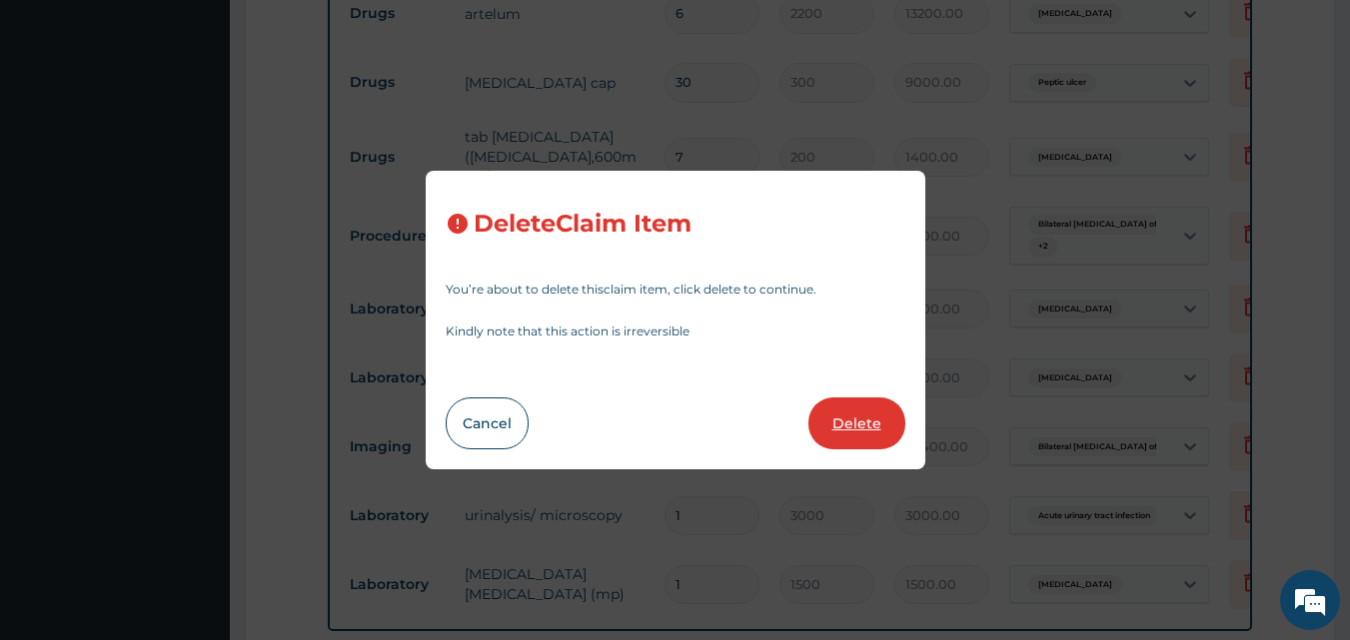
type input "38400.00"
type input "1"
type input "3000"
type input "3000.00"
type input "1500"
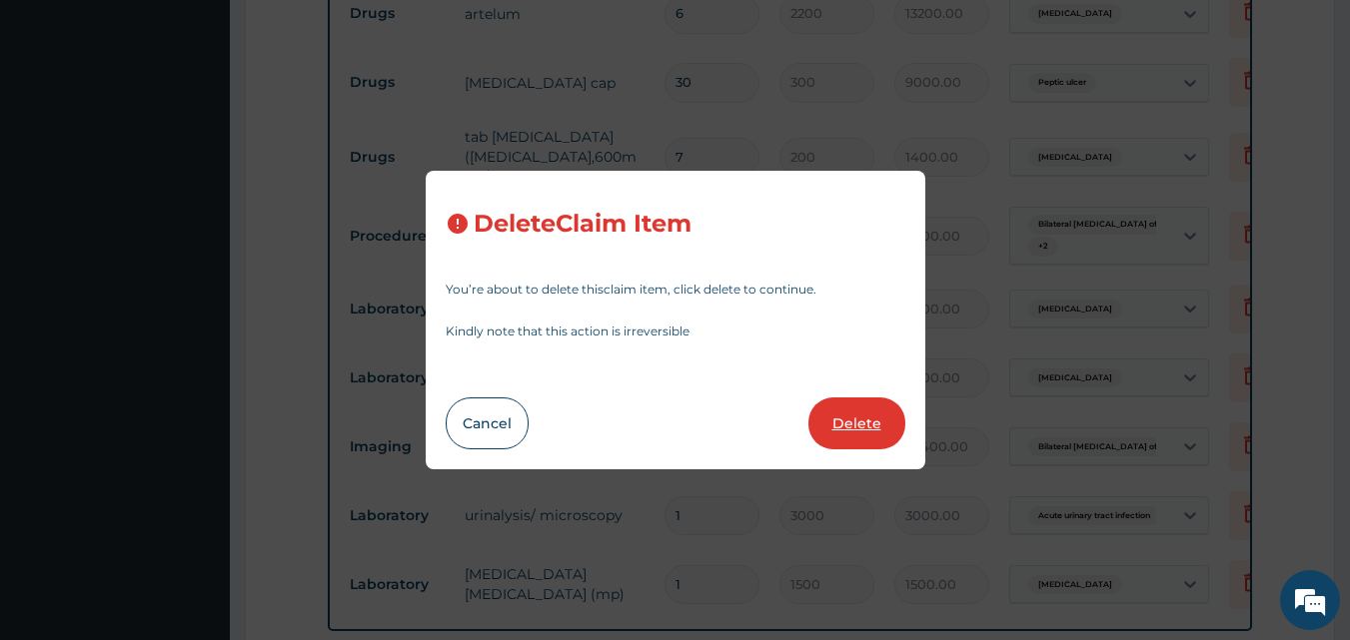
type input "1500.00"
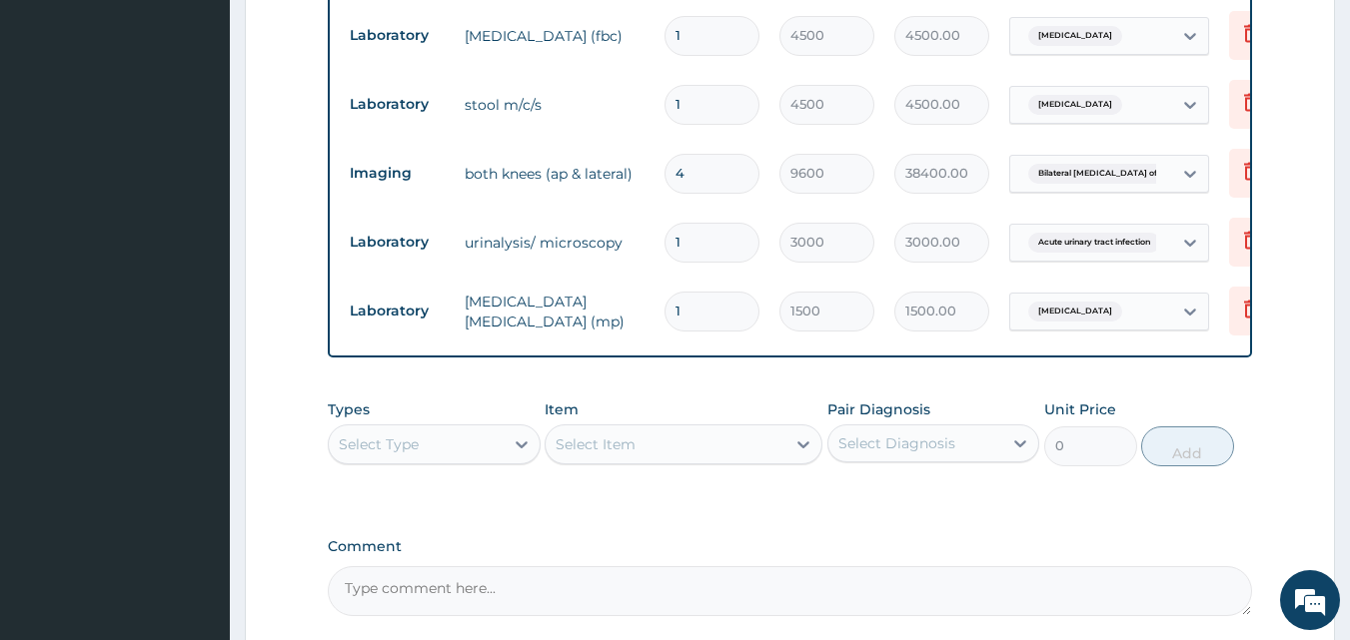
scroll to position [1097, 0]
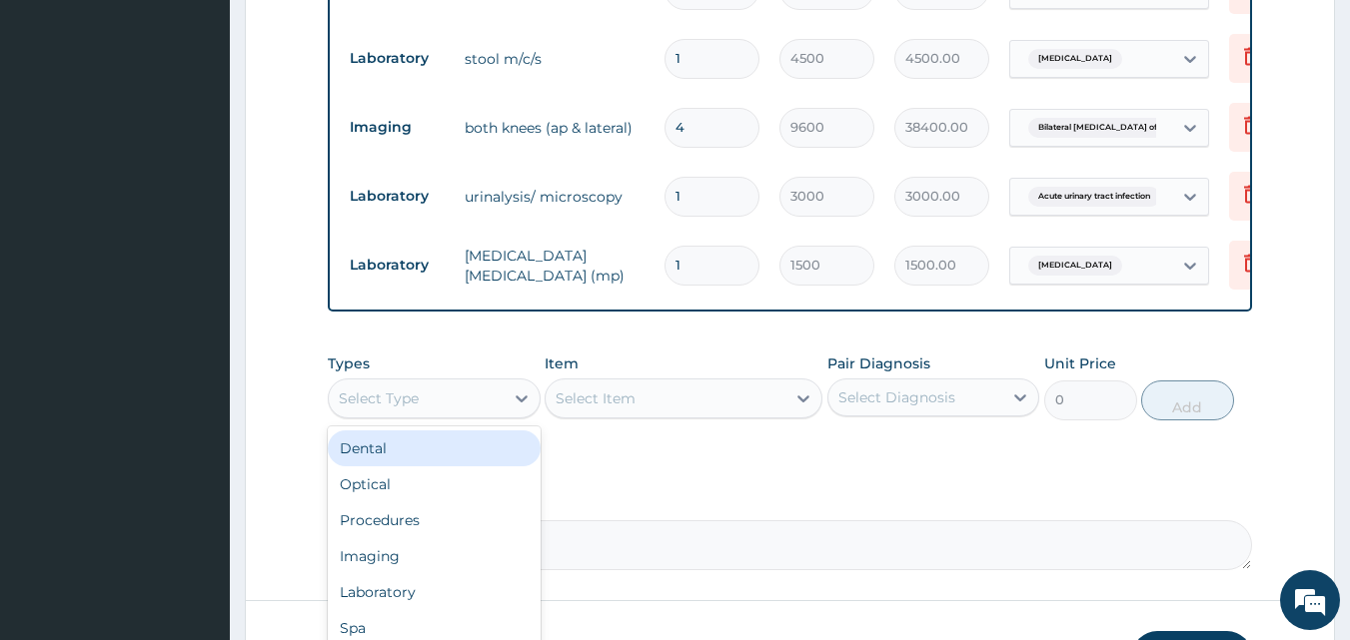
click at [492, 383] on div "Select Type" at bounding box center [416, 399] width 175 height 32
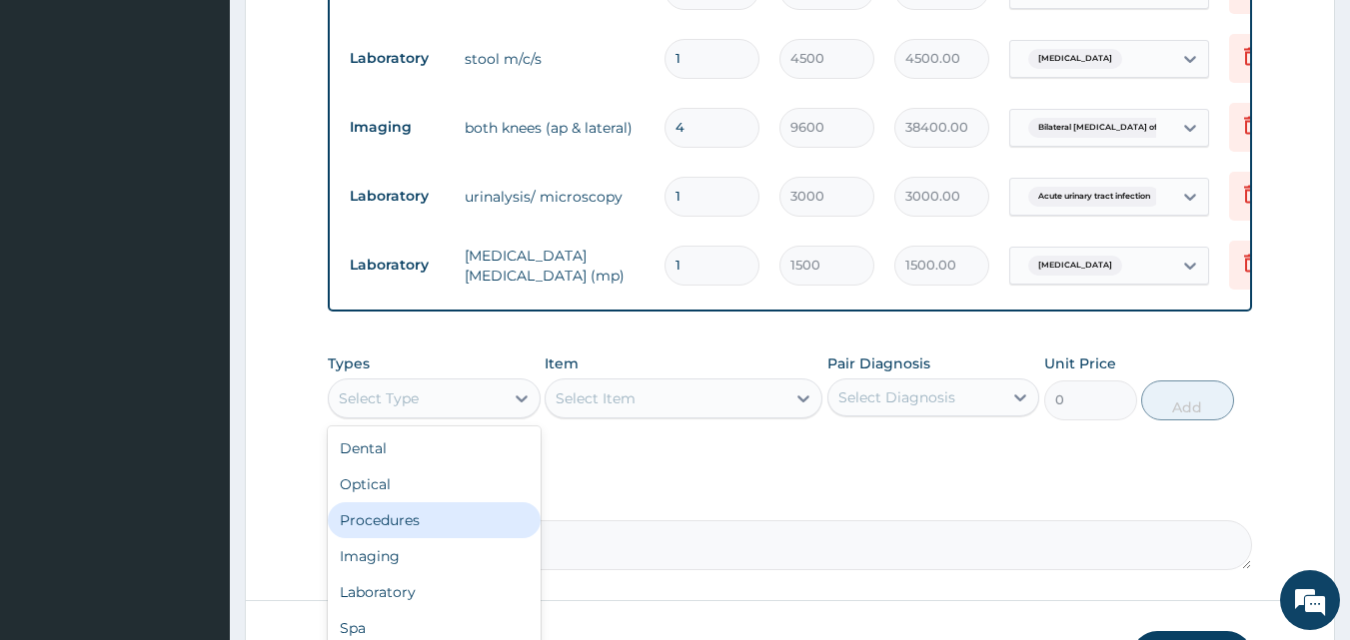
click at [437, 502] on div "Procedures" at bounding box center [434, 520] width 213 height 36
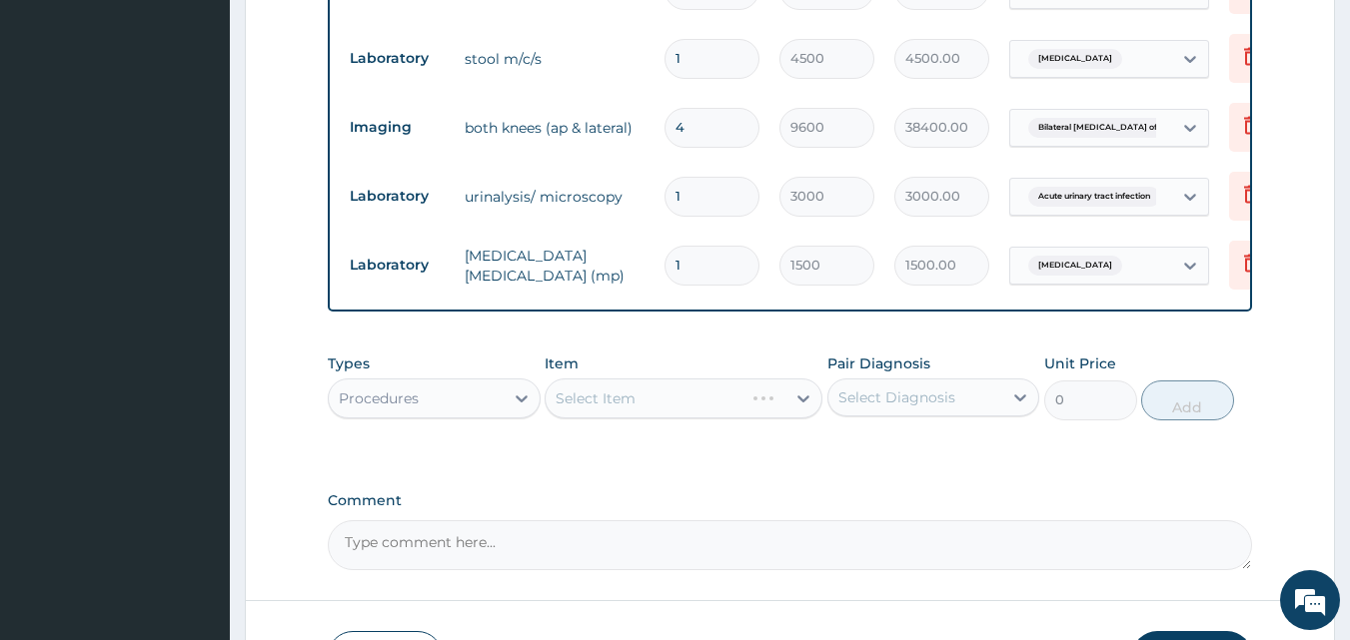
click at [757, 380] on div "Select Item" at bounding box center [683, 399] width 278 height 40
click at [800, 379] on div "Select Item" at bounding box center [683, 399] width 278 height 40
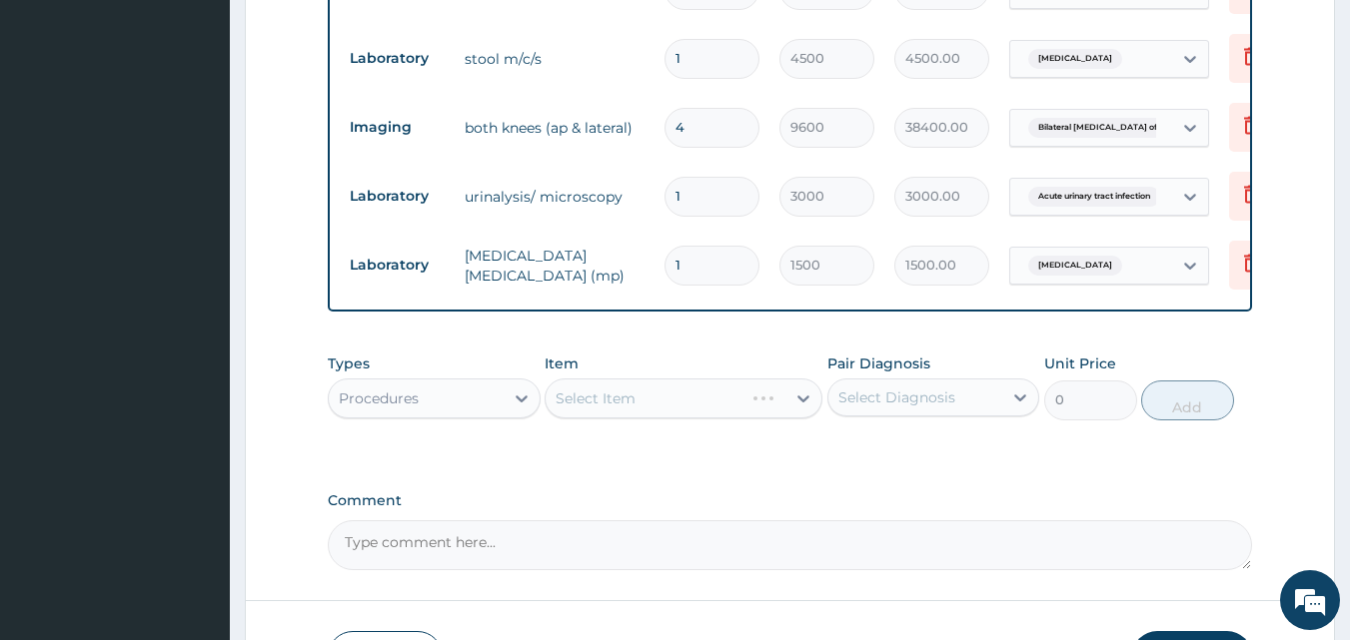
click at [755, 379] on div "Select Item" at bounding box center [683, 399] width 278 height 40
click at [755, 383] on div "Select Item" at bounding box center [665, 399] width 240 height 32
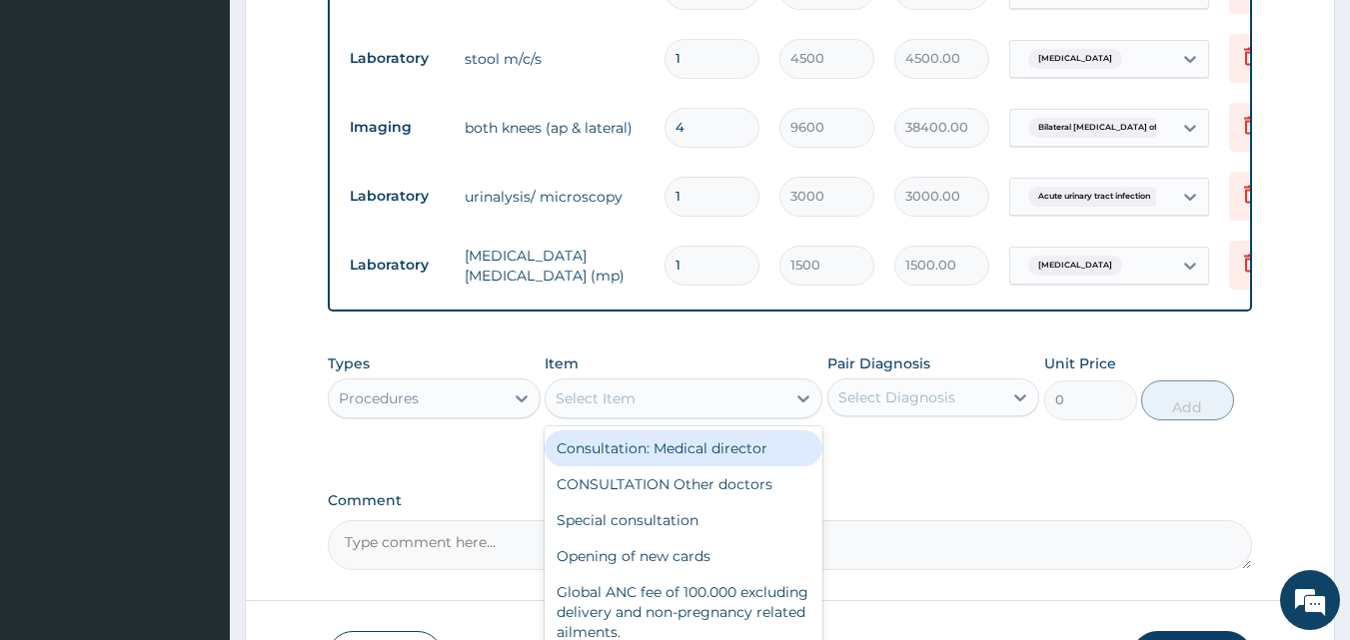
click at [739, 431] on div "Consultation: Medical director" at bounding box center [683, 449] width 278 height 36
type input "10000"
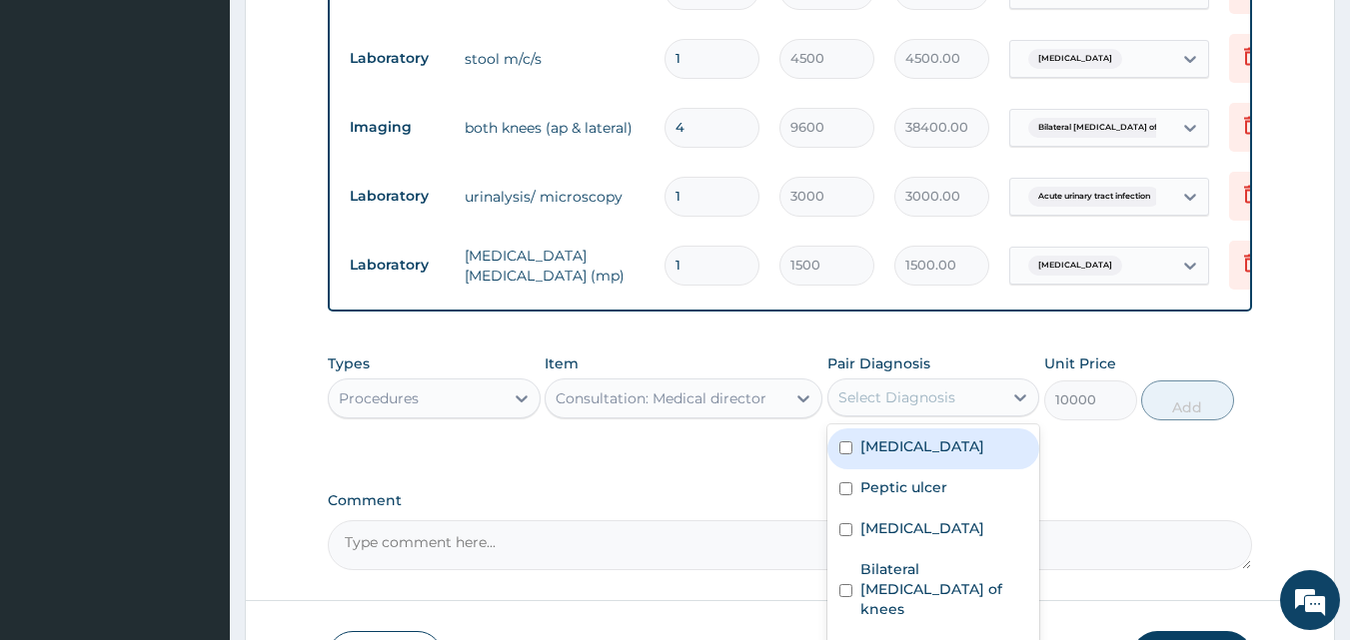
click at [886, 388] on div "Select Diagnosis" at bounding box center [896, 398] width 117 height 20
click at [898, 437] on label "[MEDICAL_DATA]" at bounding box center [922, 447] width 124 height 20
checkbox input "true"
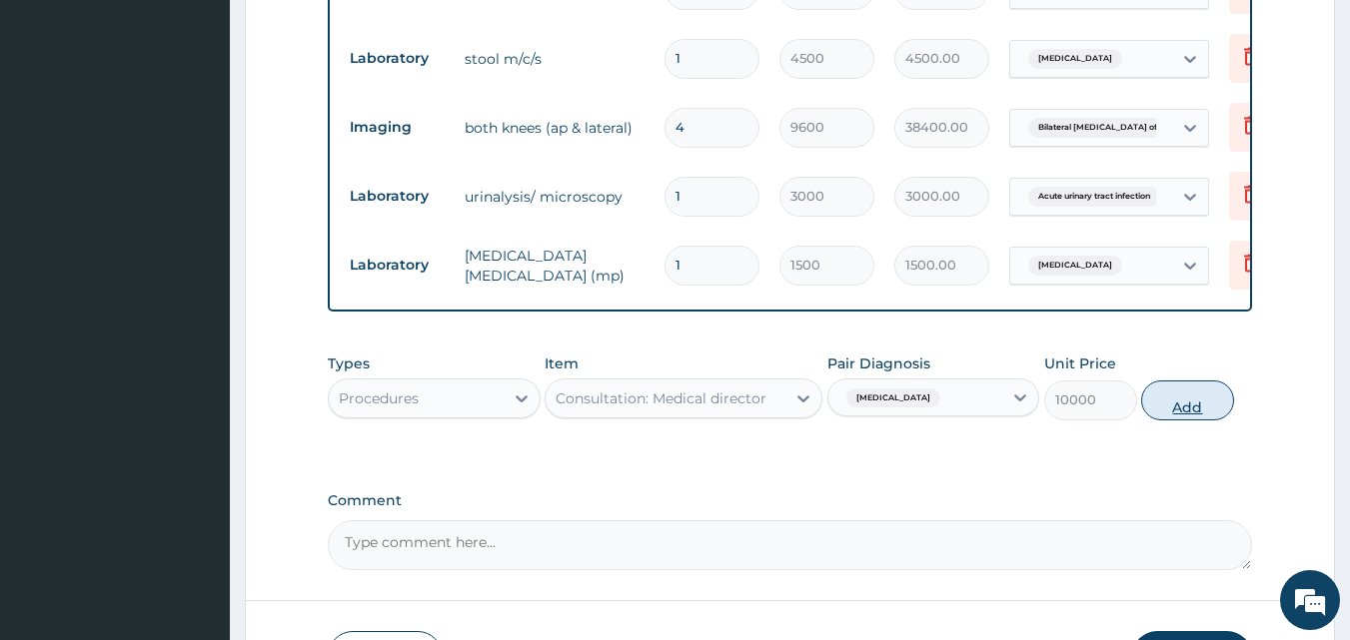
click at [1231, 382] on button "Add" at bounding box center [1187, 401] width 93 height 40
type input "0"
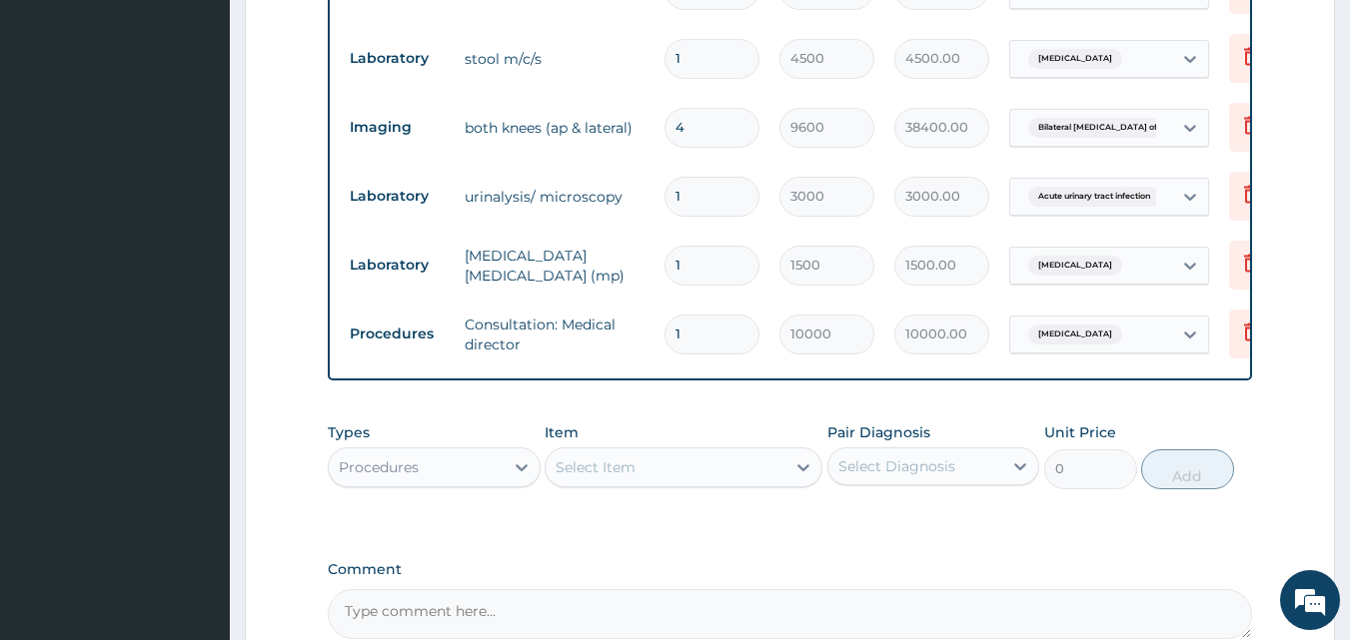
scroll to position [1283, 0]
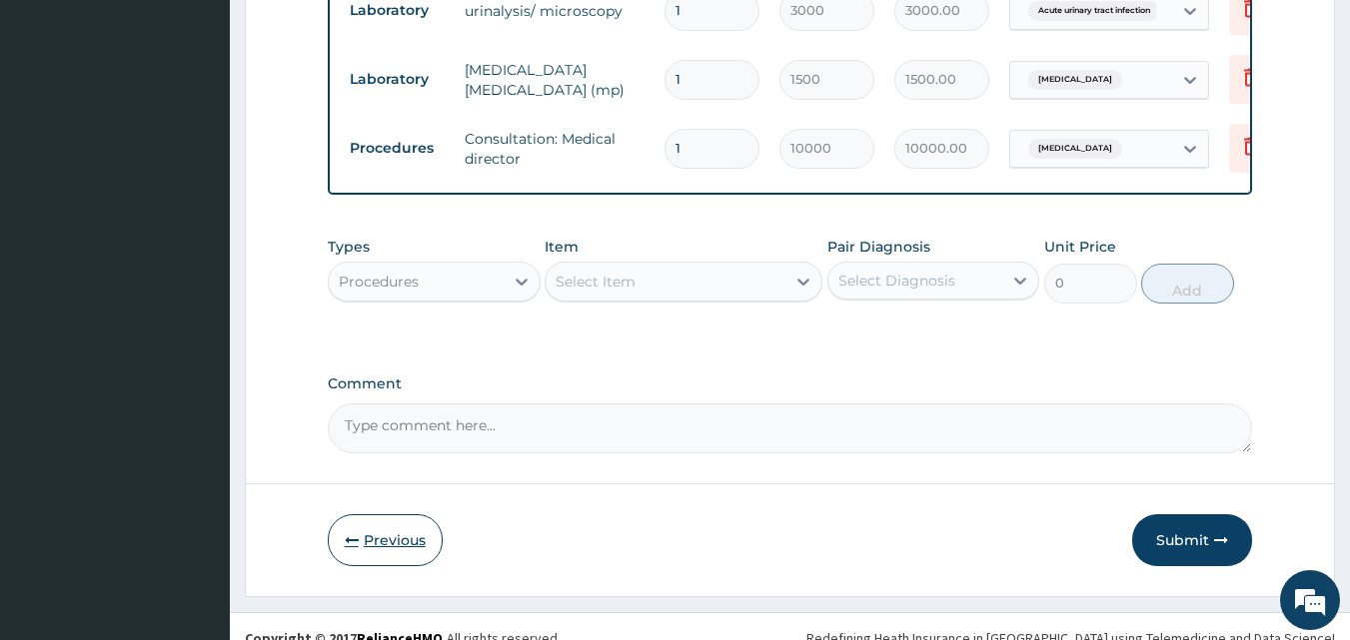
click at [347, 533] on icon "button" at bounding box center [352, 540] width 14 height 14
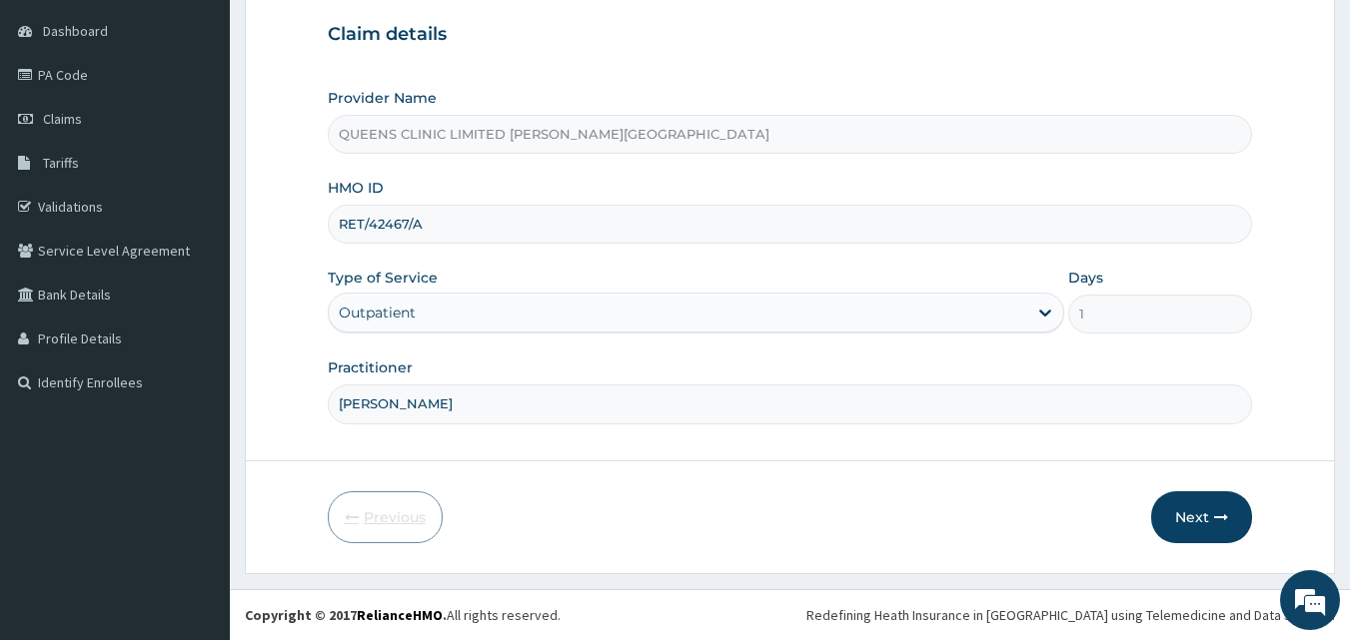
scroll to position [187, 0]
click at [1192, 533] on button "Next" at bounding box center [1201, 517] width 101 height 52
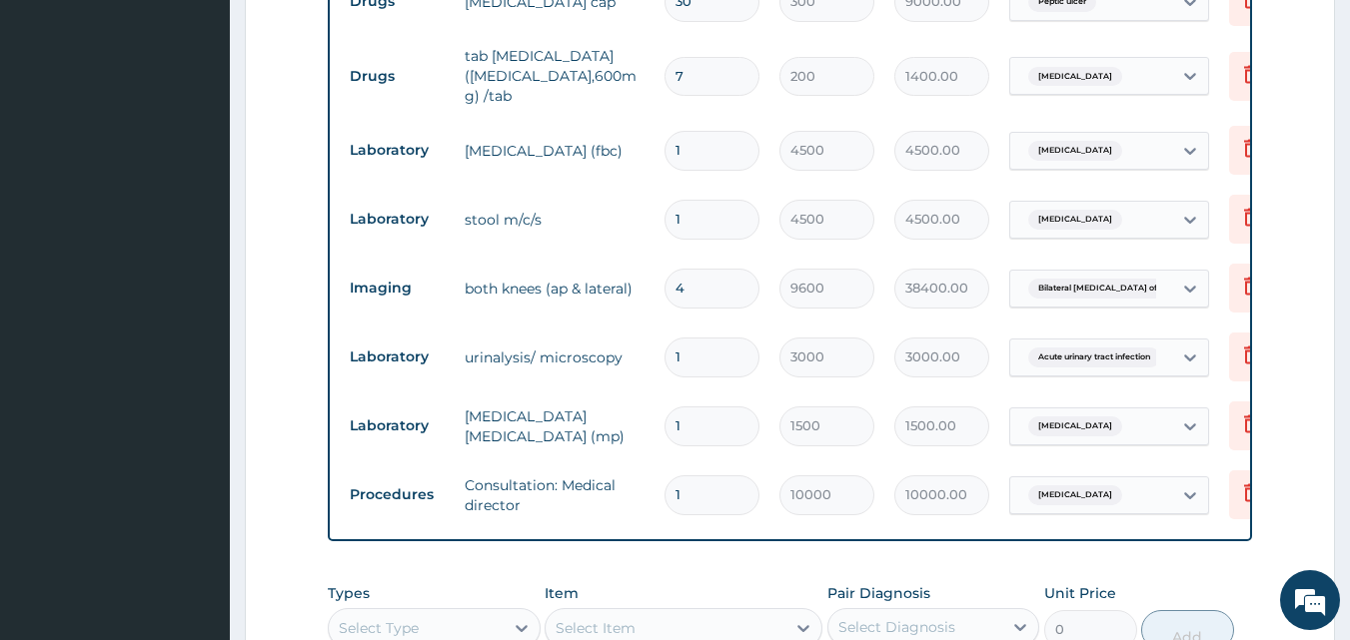
scroll to position [904, 0]
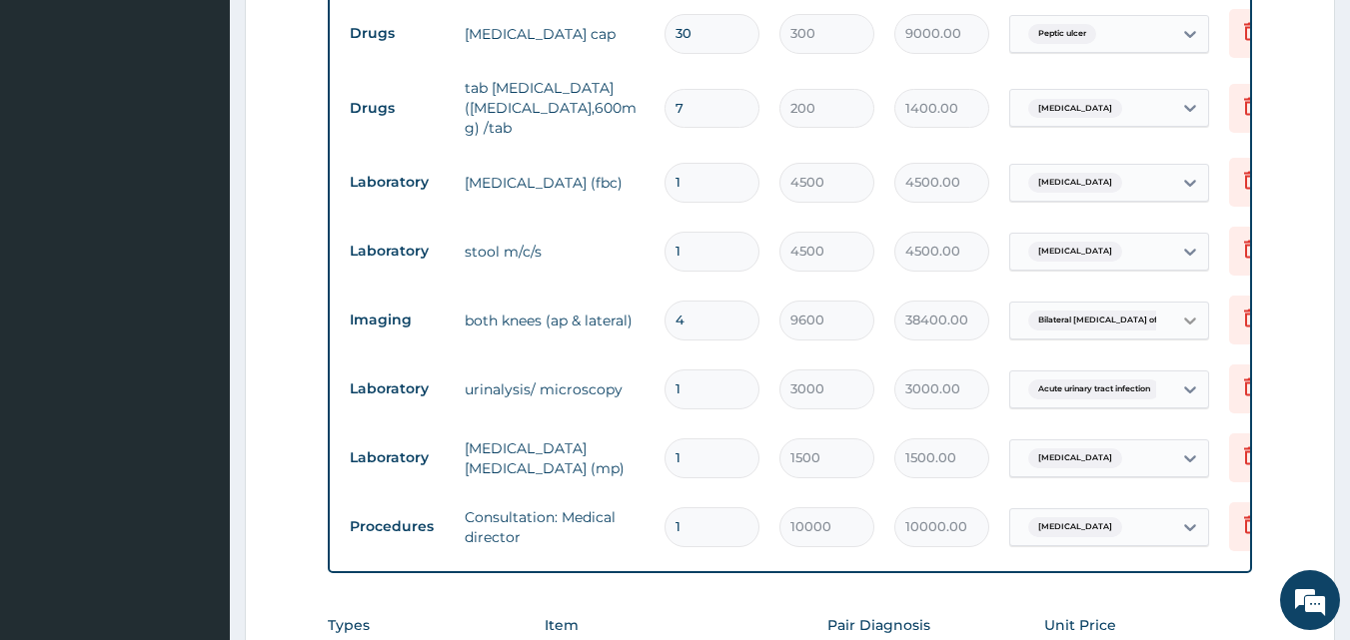
click at [1173, 303] on div at bounding box center [1190, 321] width 36 height 36
click at [1241, 306] on icon at bounding box center [1251, 318] width 24 height 24
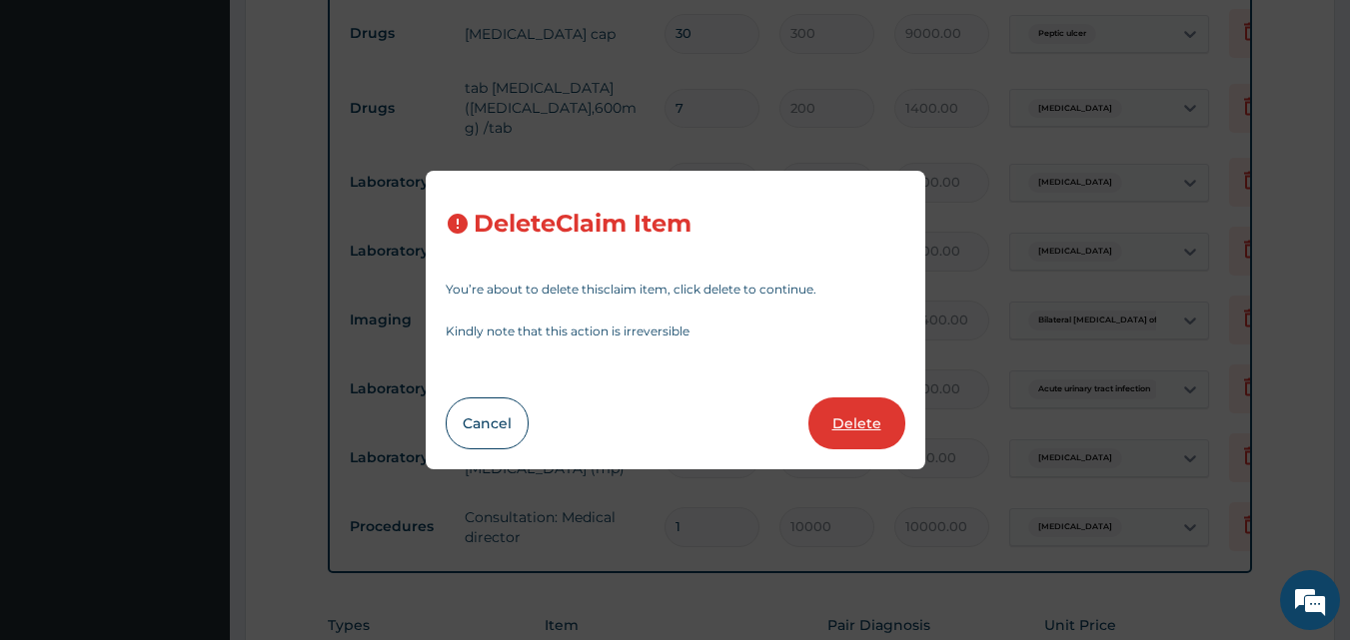
click at [859, 419] on button "Delete" at bounding box center [856, 424] width 97 height 52
type input "1"
type input "3000"
type input "3000.00"
type input "1500"
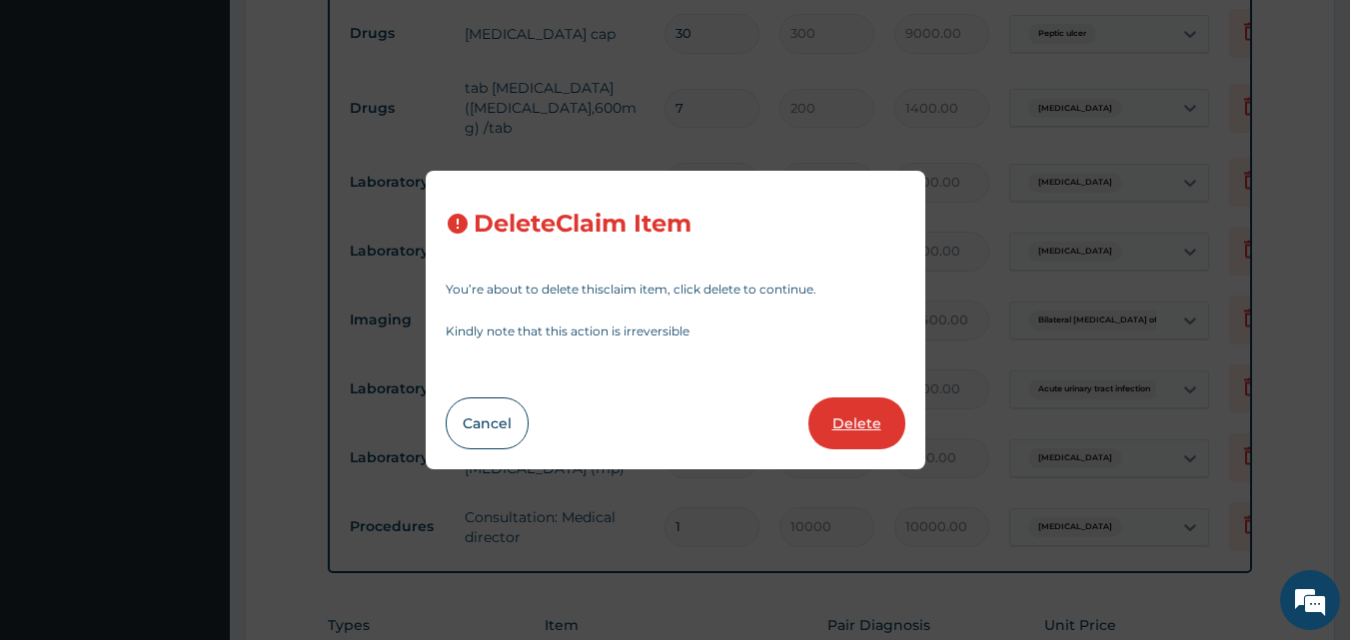
type input "1500.00"
type input "10000"
type input "10000.00"
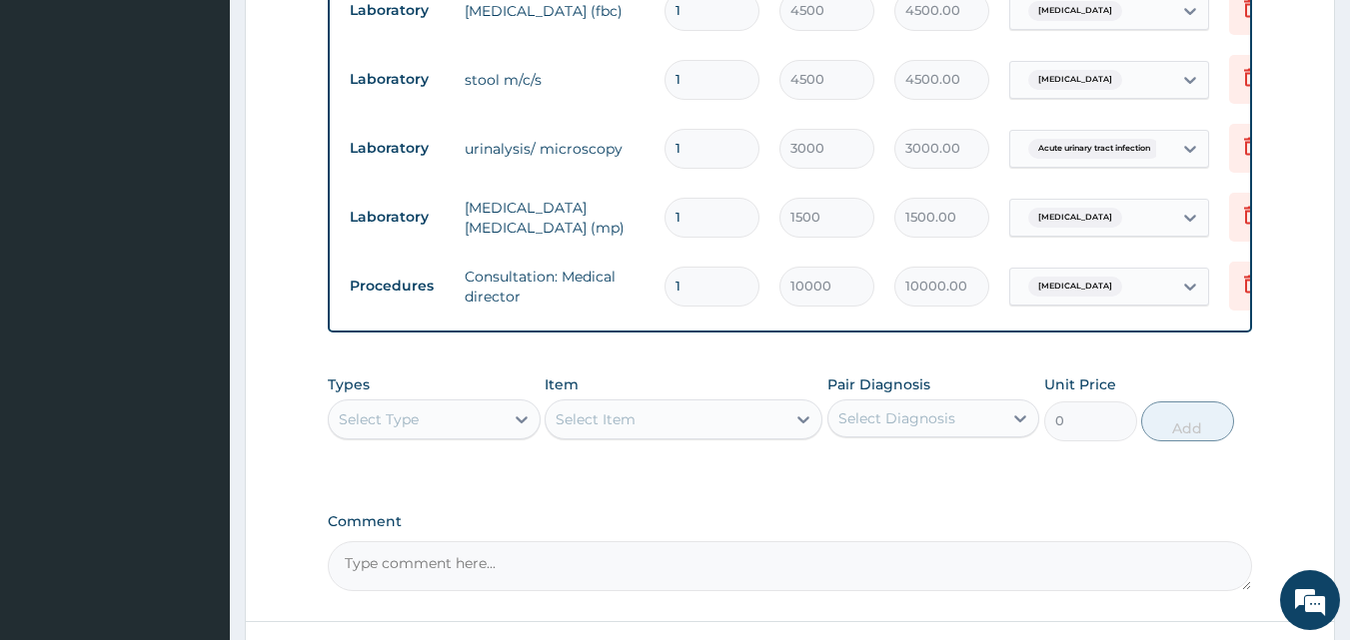
scroll to position [1104, 0]
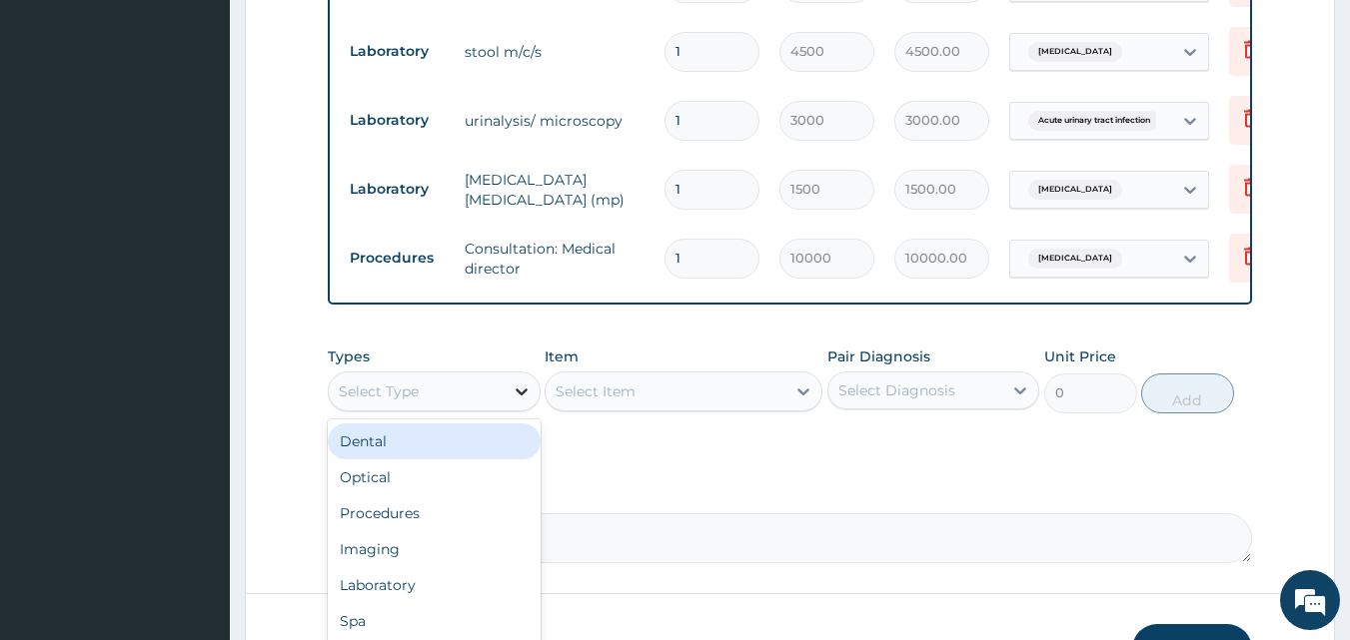
click at [509, 374] on div at bounding box center [521, 392] width 36 height 36
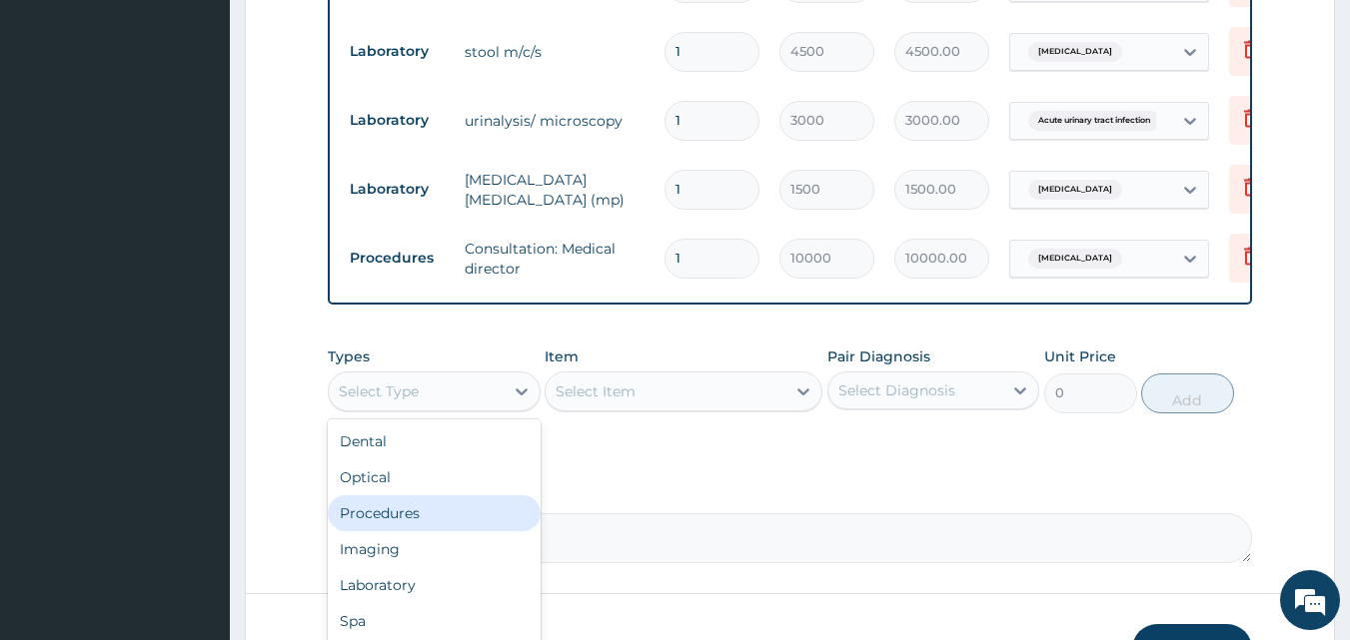
click at [427, 496] on div "Procedures" at bounding box center [434, 513] width 213 height 36
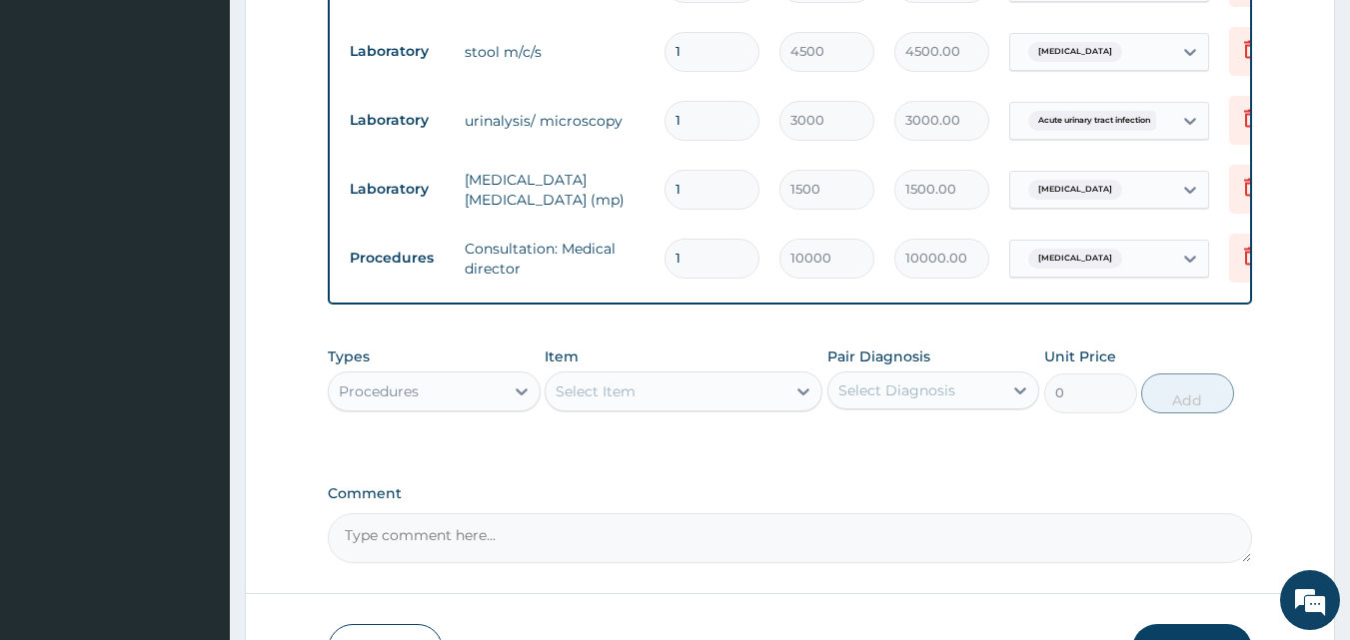
click at [787, 374] on div at bounding box center [803, 392] width 36 height 36
type input "x"
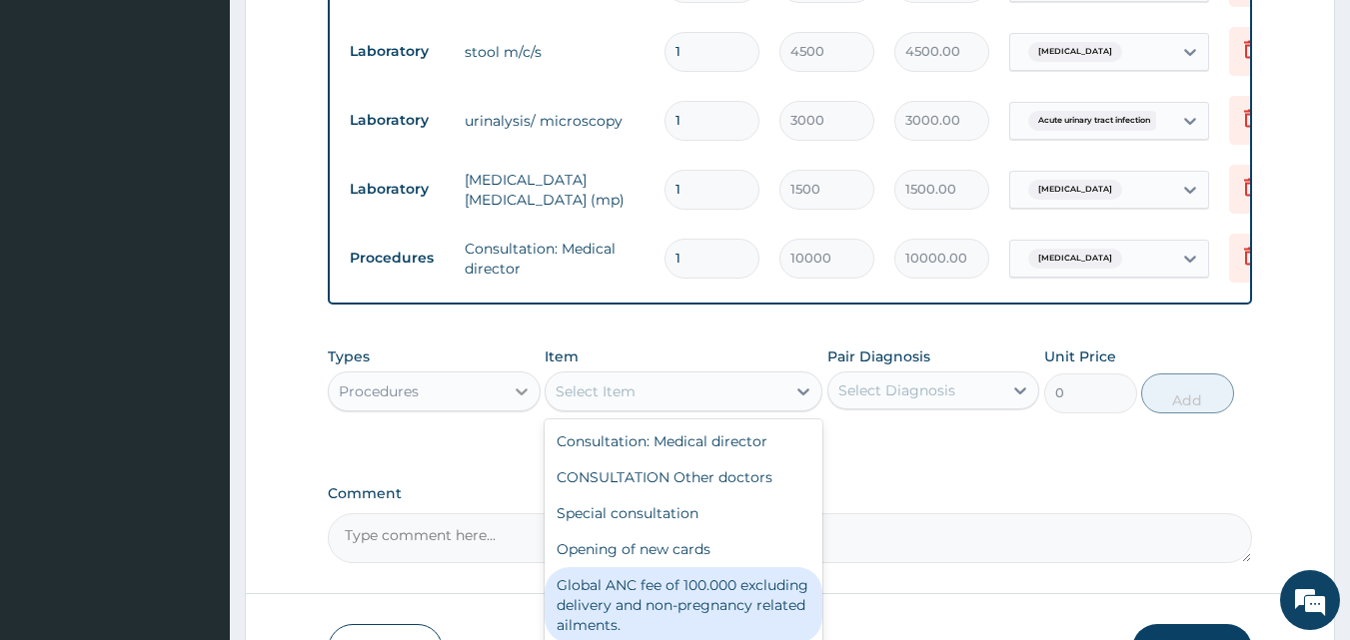
click at [530, 382] on icon at bounding box center [521, 392] width 20 height 20
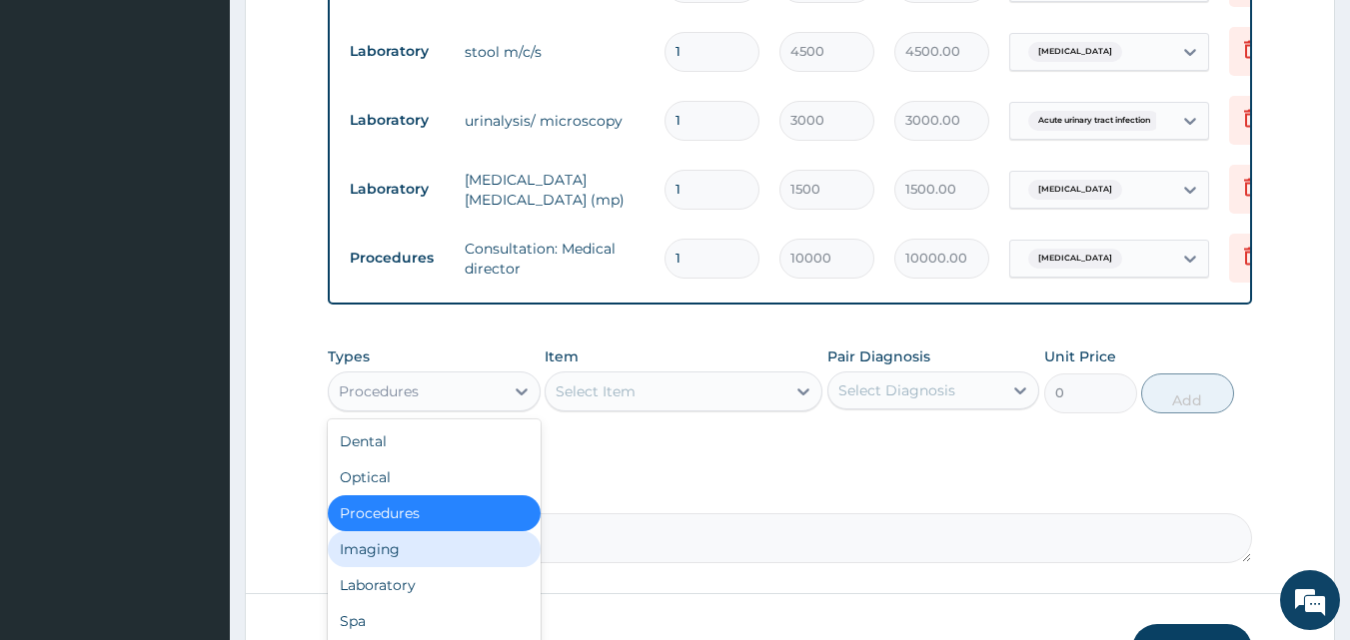
click at [419, 531] on div "Imaging" at bounding box center [434, 549] width 213 height 36
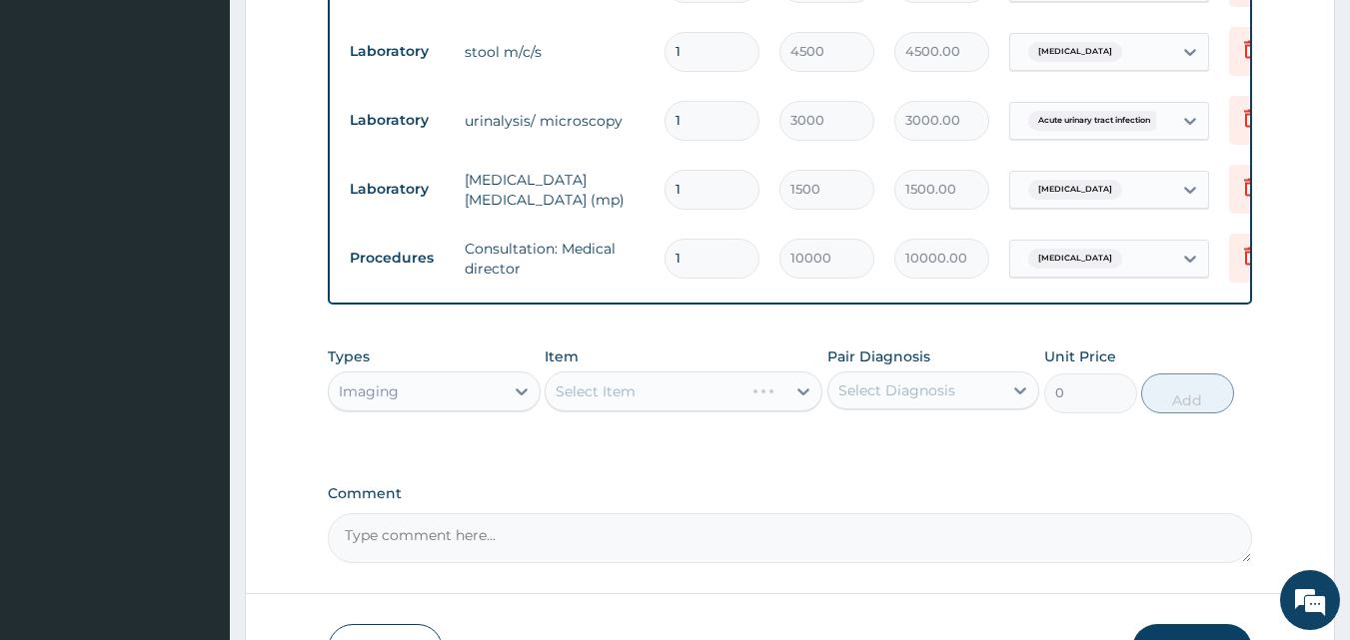
click at [759, 376] on div "Select Item" at bounding box center [683, 392] width 278 height 40
click at [793, 382] on icon at bounding box center [803, 392] width 20 height 20
type input "x"
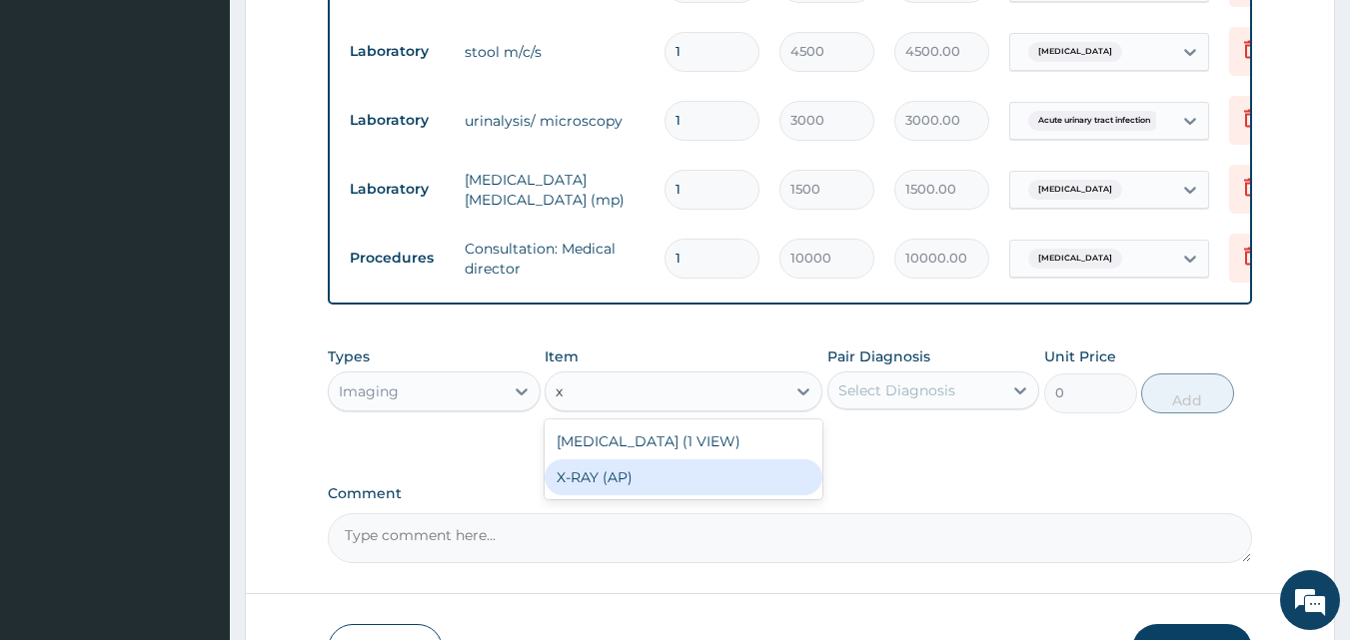
click at [639, 465] on div "X-RAY (AP)" at bounding box center [683, 478] width 278 height 36
type input "8000"
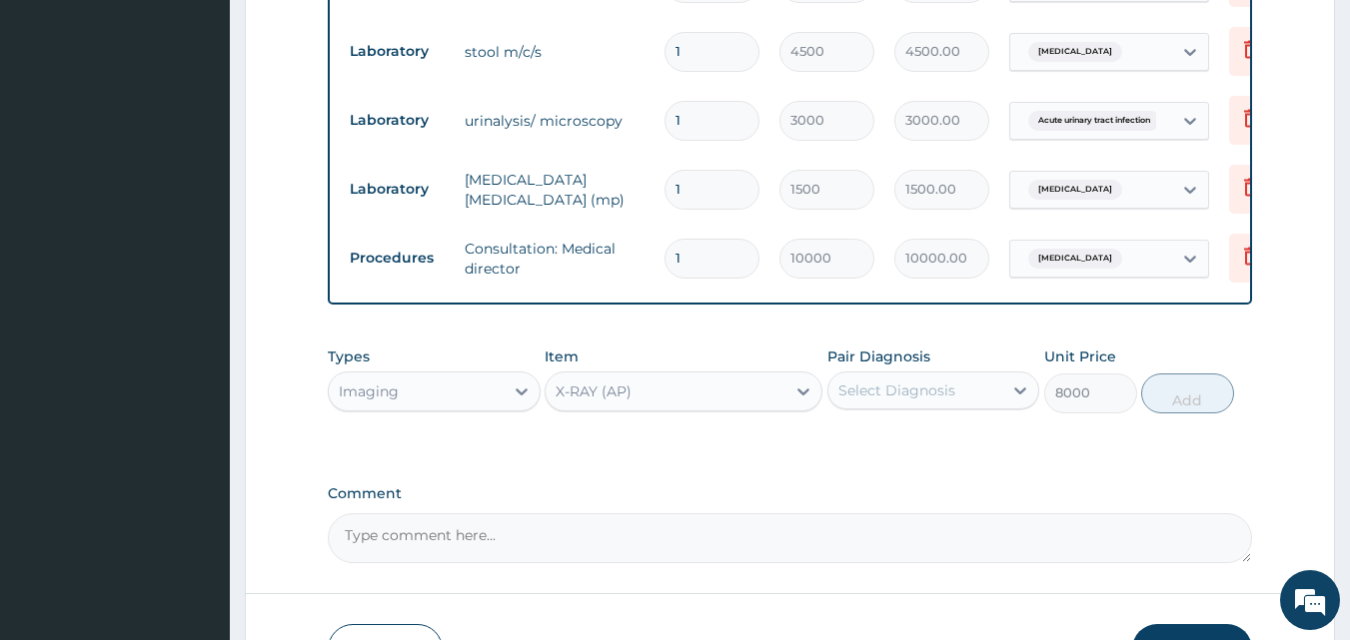
click at [919, 381] on div "Select Diagnosis" at bounding box center [896, 391] width 117 height 20
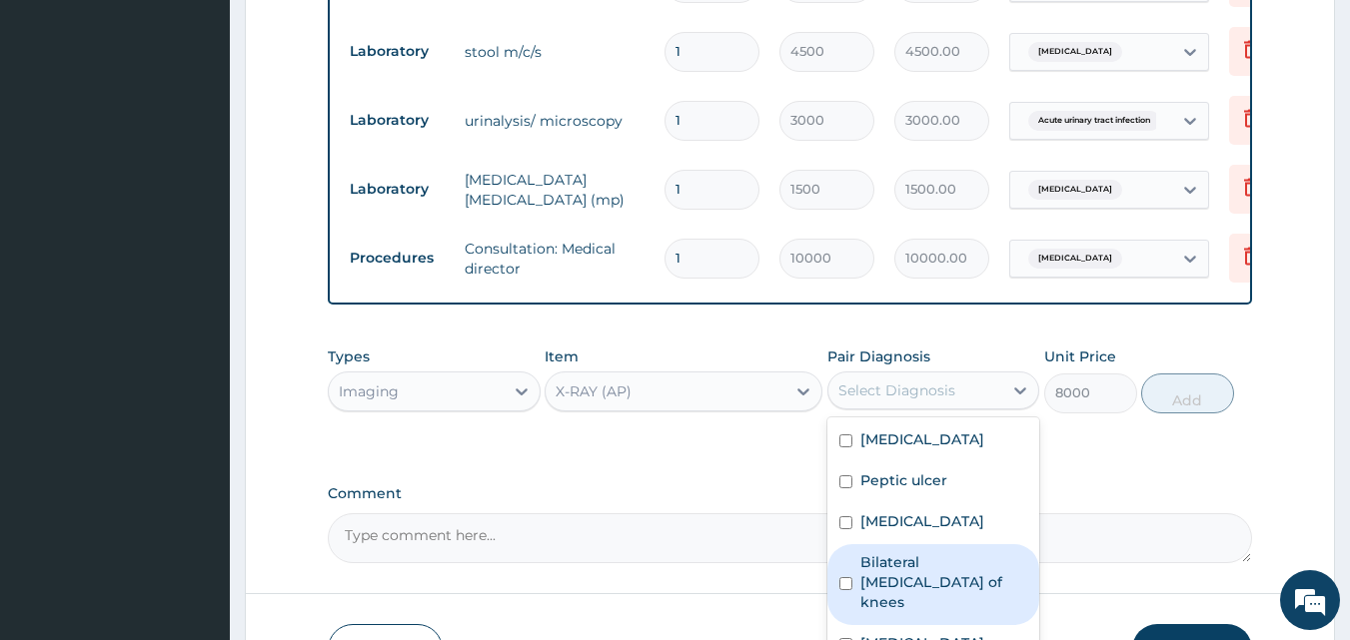
click at [914, 552] on label "Bilateral osteoarthritis of knees" at bounding box center [944, 582] width 168 height 60
checkbox input "true"
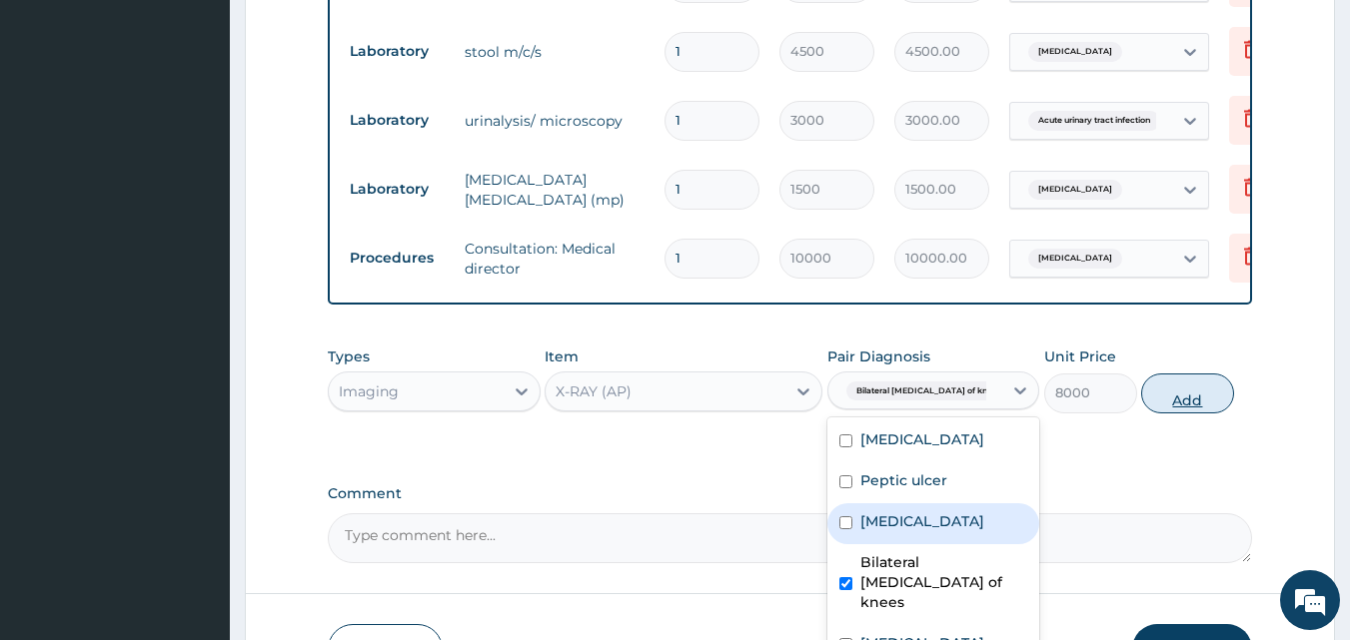
click at [1189, 374] on button "Add" at bounding box center [1187, 394] width 93 height 40
type input "0"
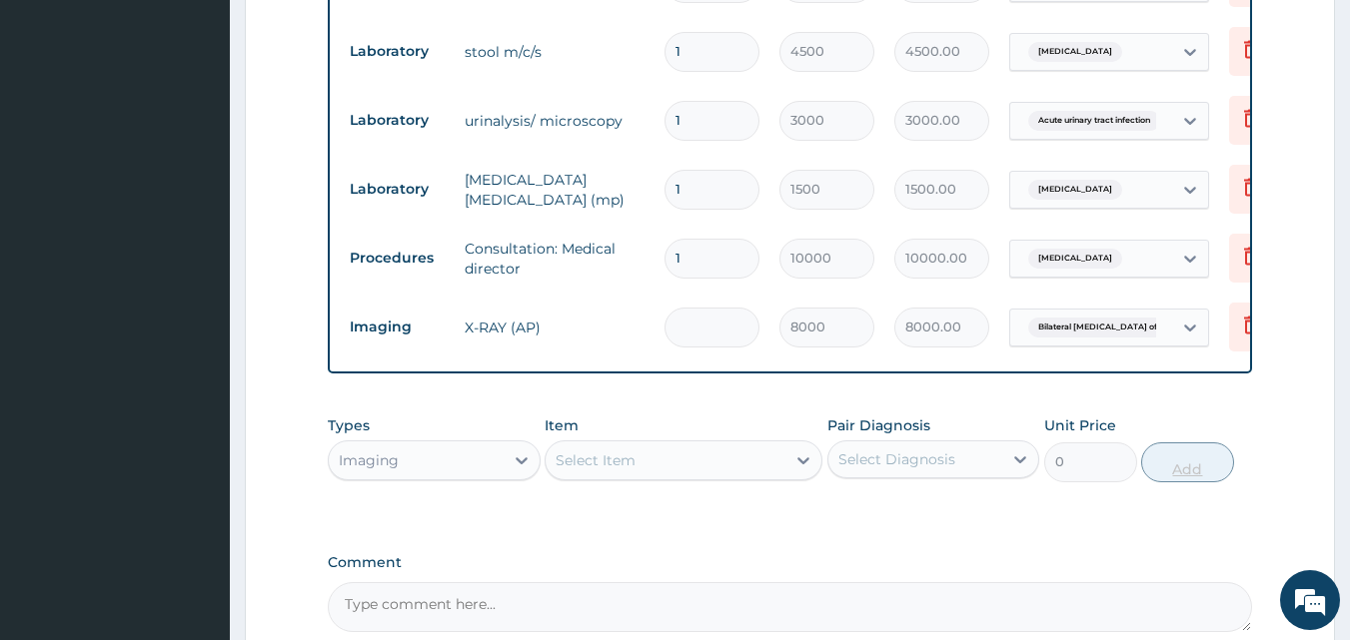
type input "0.00"
type input "4"
type input "32000.00"
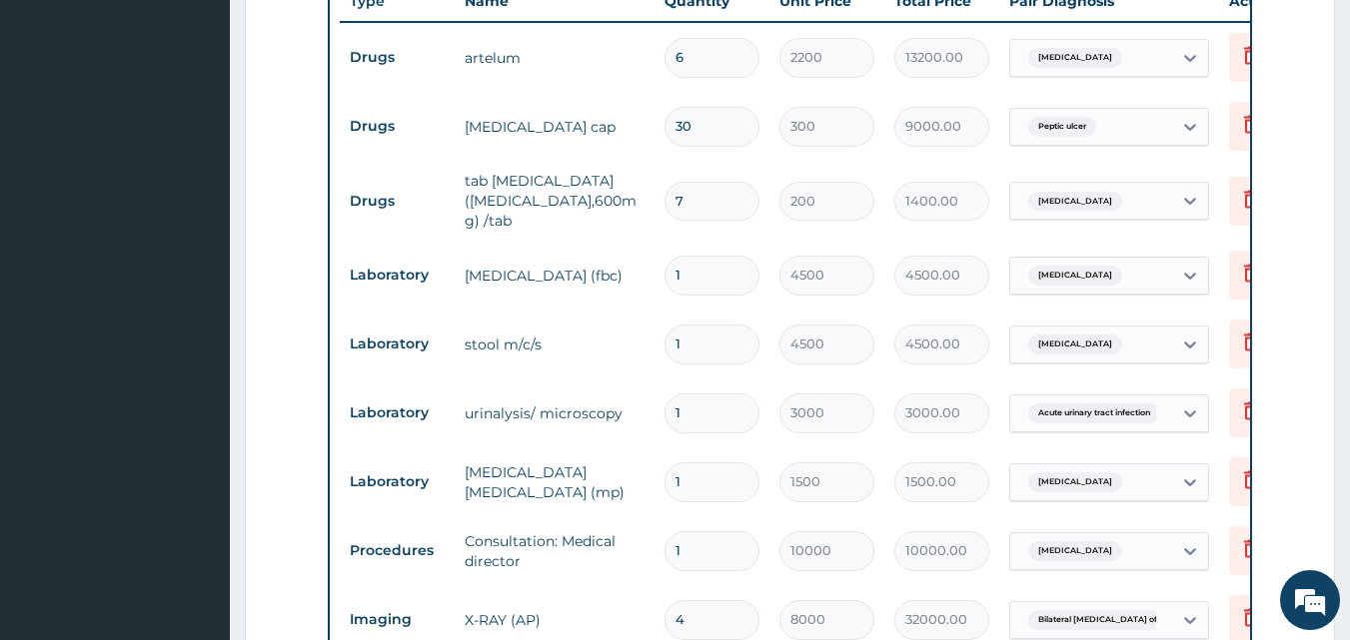
scroll to position [808, 0]
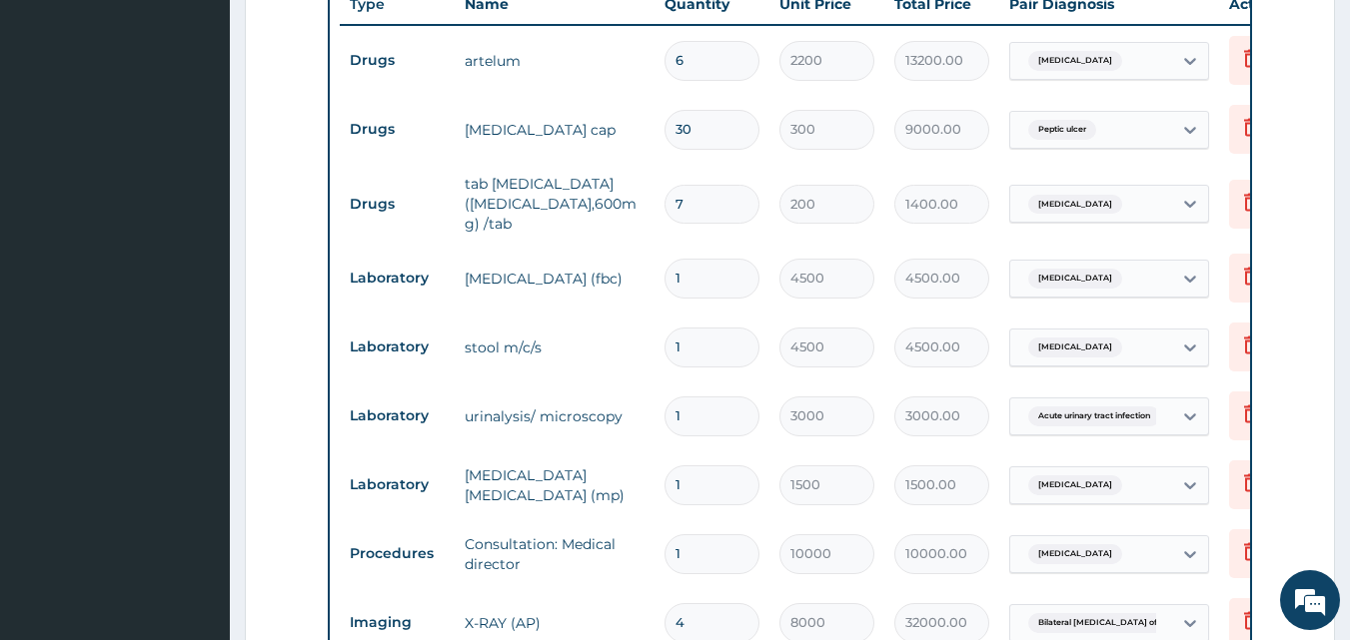
type input "4"
click at [734, 41] on input "6" at bounding box center [711, 60] width 95 height 39
type input "0.00"
type input "1"
type input "2200.00"
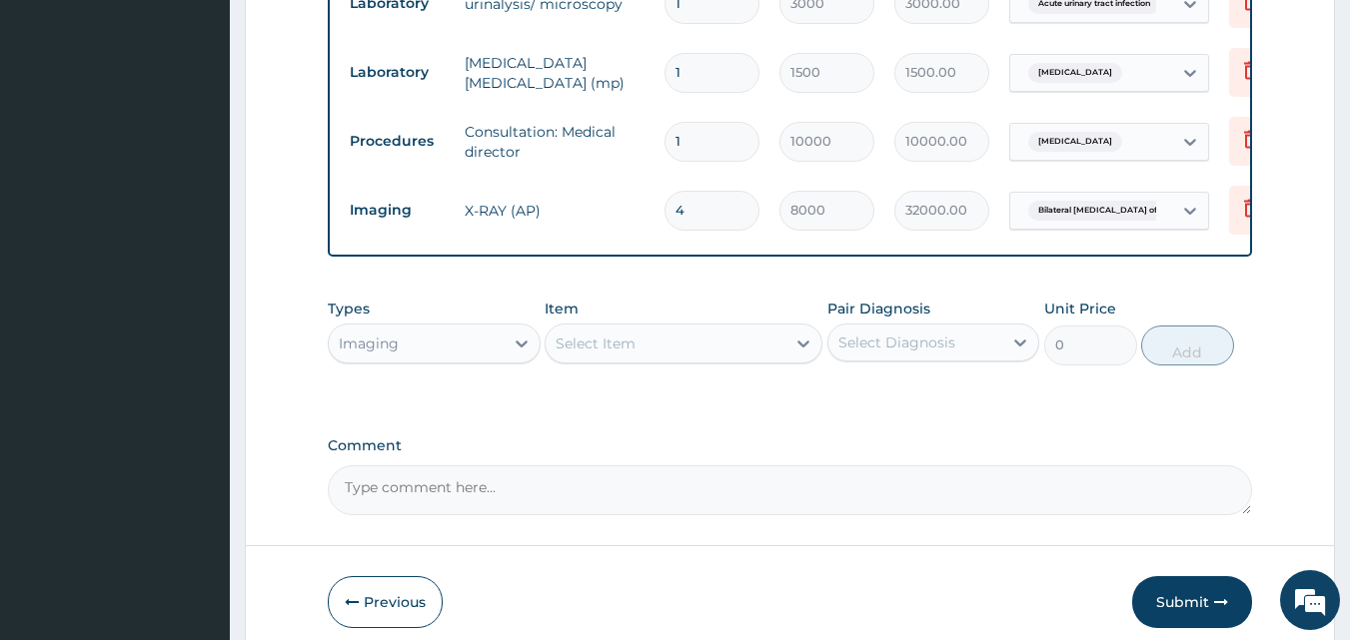
scroll to position [1283, 0]
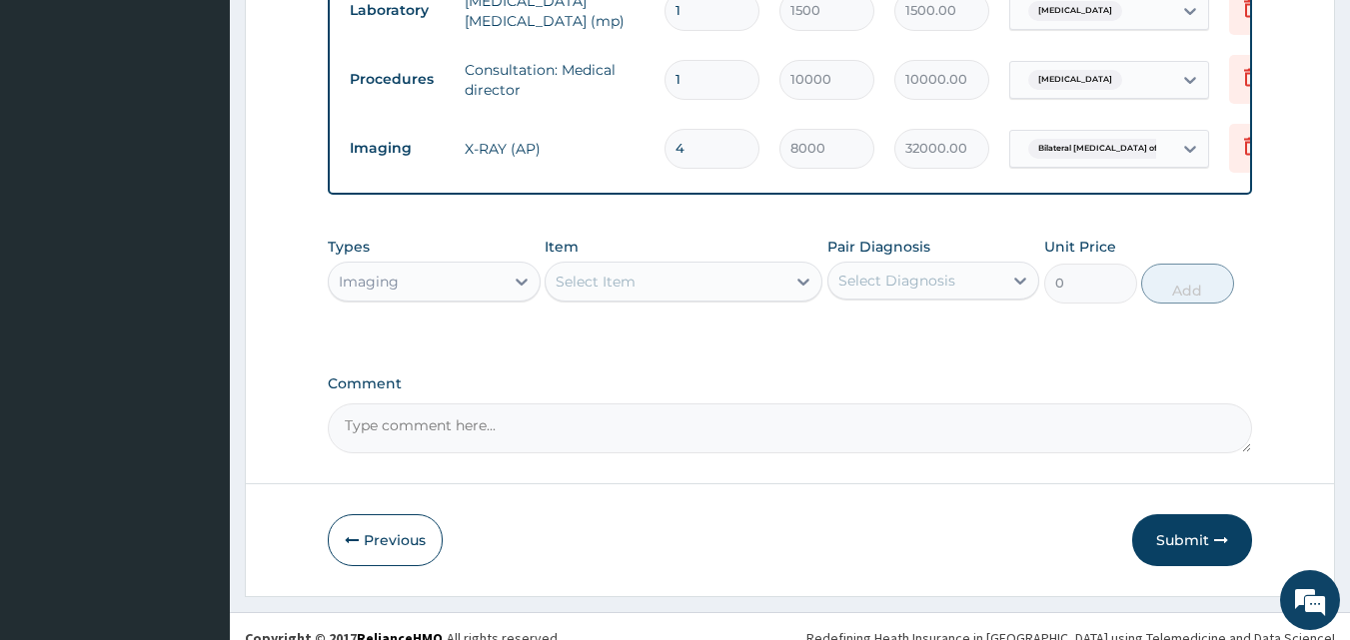
type input "1"
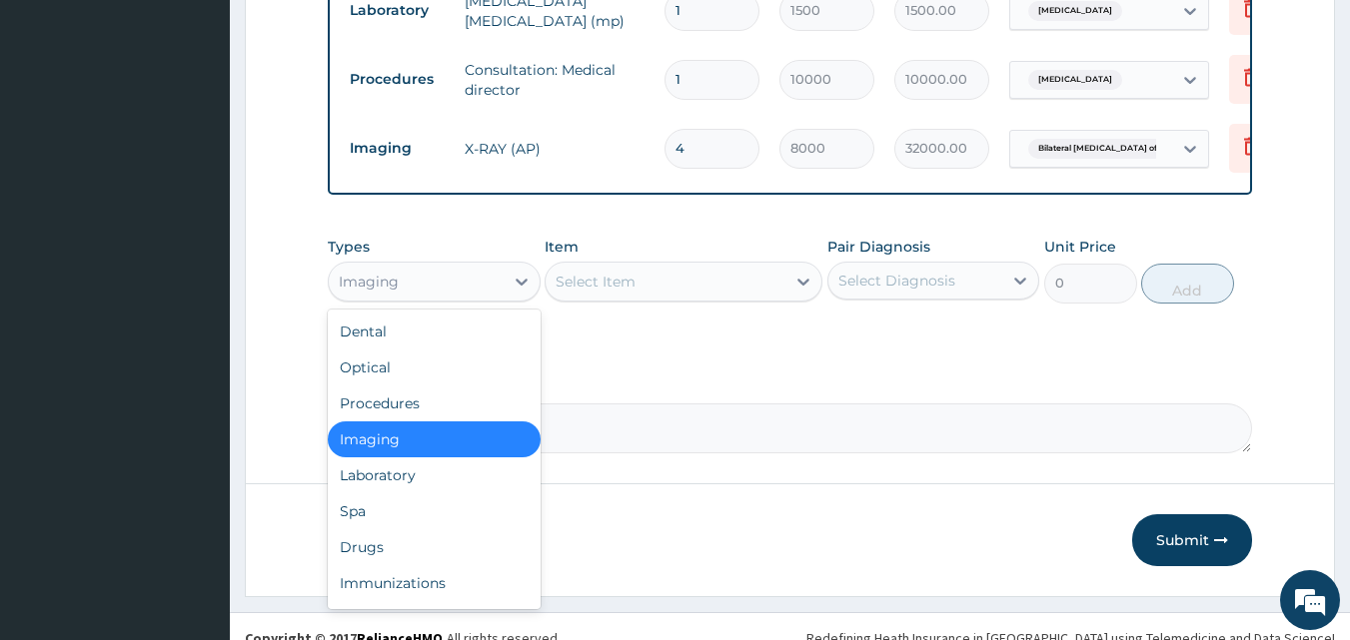
click at [486, 266] on div "Imaging" at bounding box center [416, 282] width 175 height 32
click at [410, 529] on div "Drugs" at bounding box center [434, 547] width 213 height 36
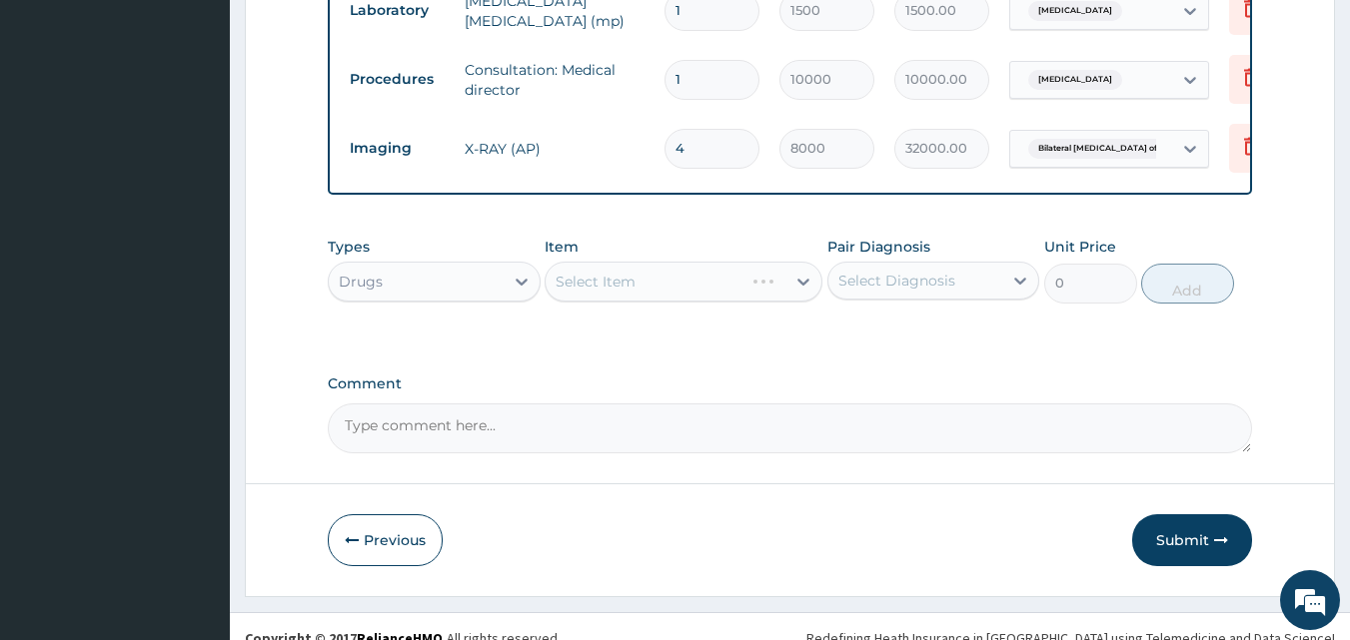
click at [731, 265] on div "Select Item" at bounding box center [683, 282] width 278 height 40
click at [763, 266] on div "Select Item" at bounding box center [665, 282] width 240 height 32
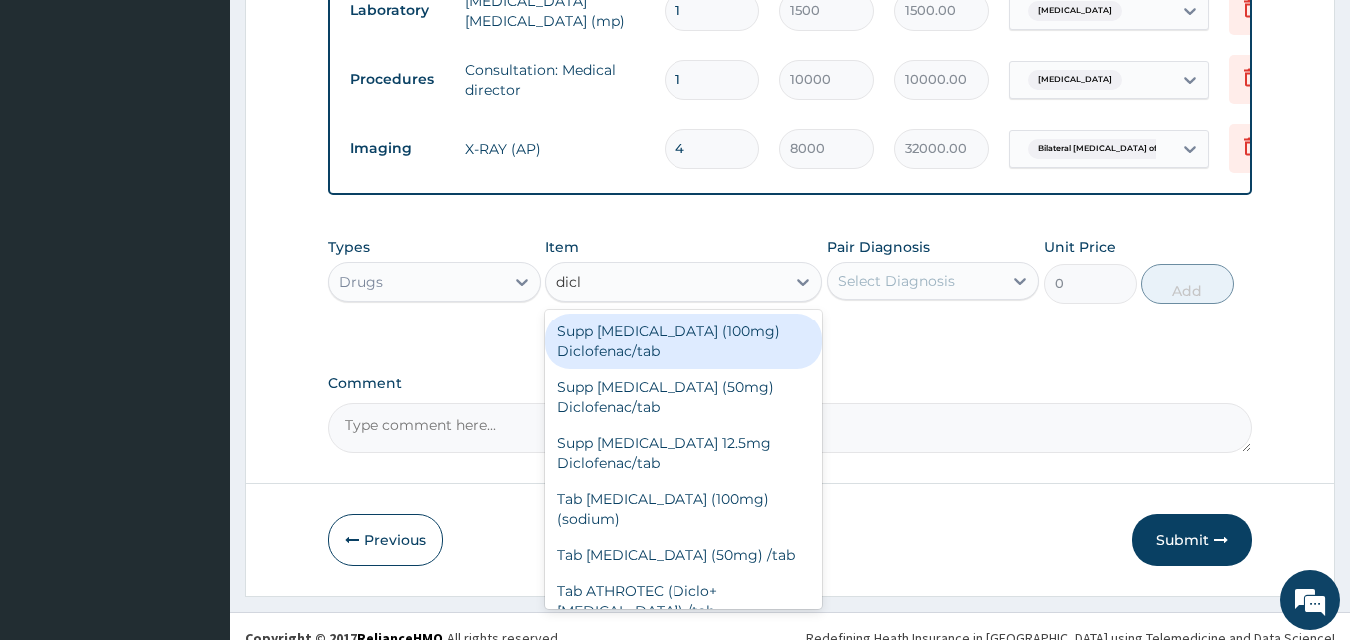
type input "diclo"
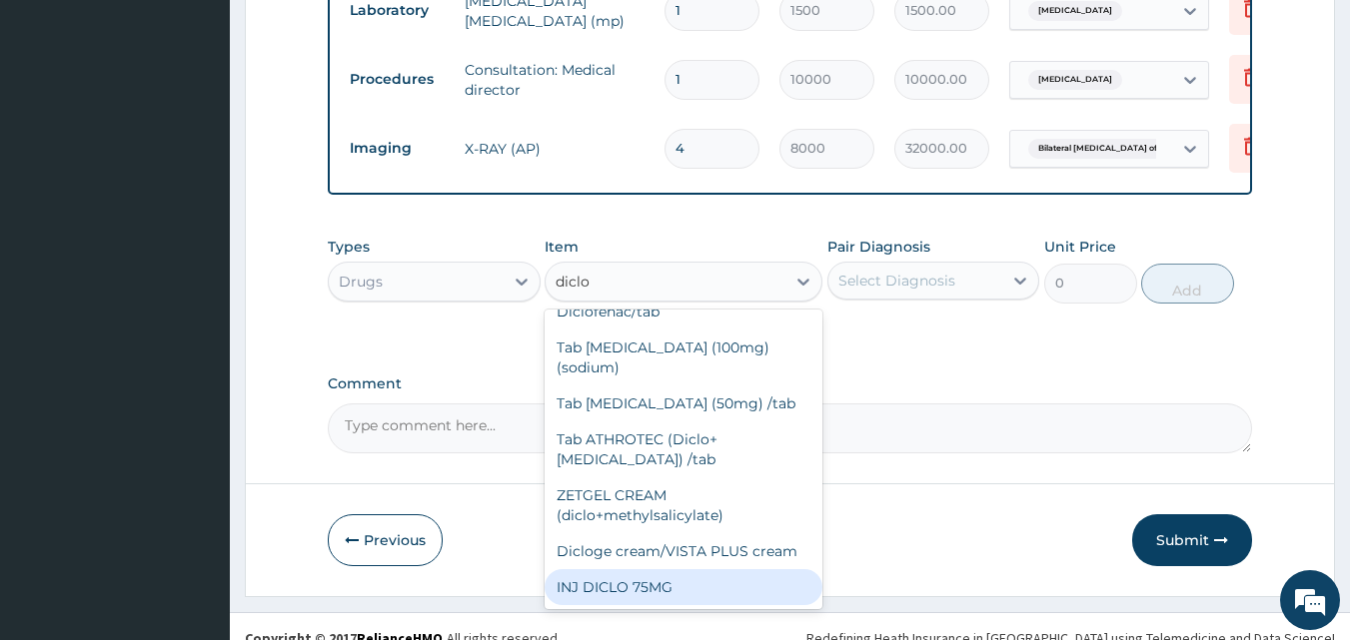
click at [676, 569] on div "INJ DICLO 75MG" at bounding box center [683, 587] width 278 height 36
type input "600"
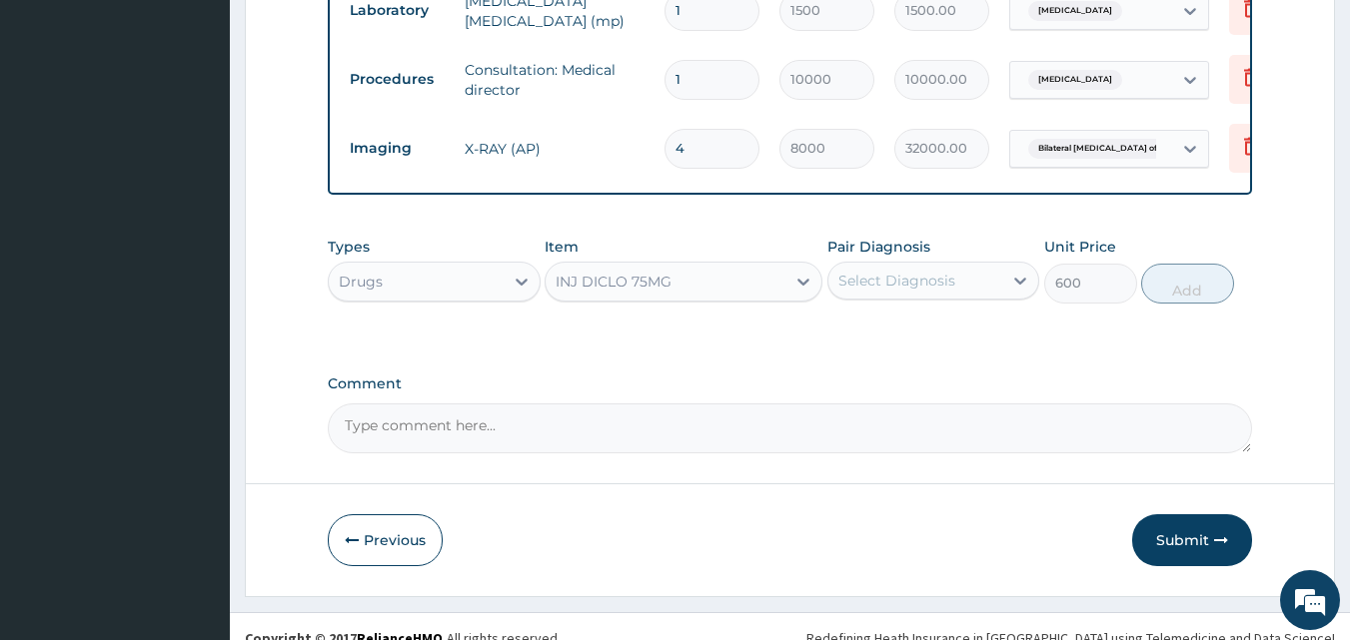
click at [930, 271] on div "Select Diagnosis" at bounding box center [896, 281] width 117 height 20
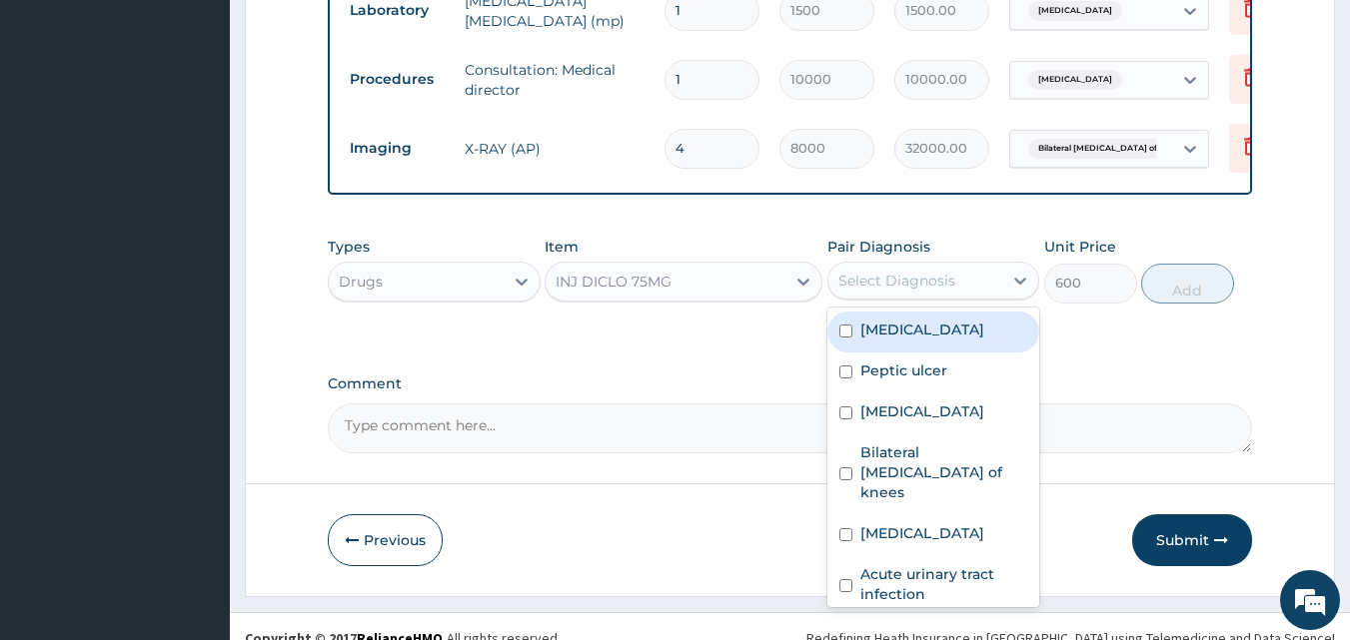
click at [897, 320] on label "[MEDICAL_DATA]" at bounding box center [922, 330] width 124 height 20
checkbox input "true"
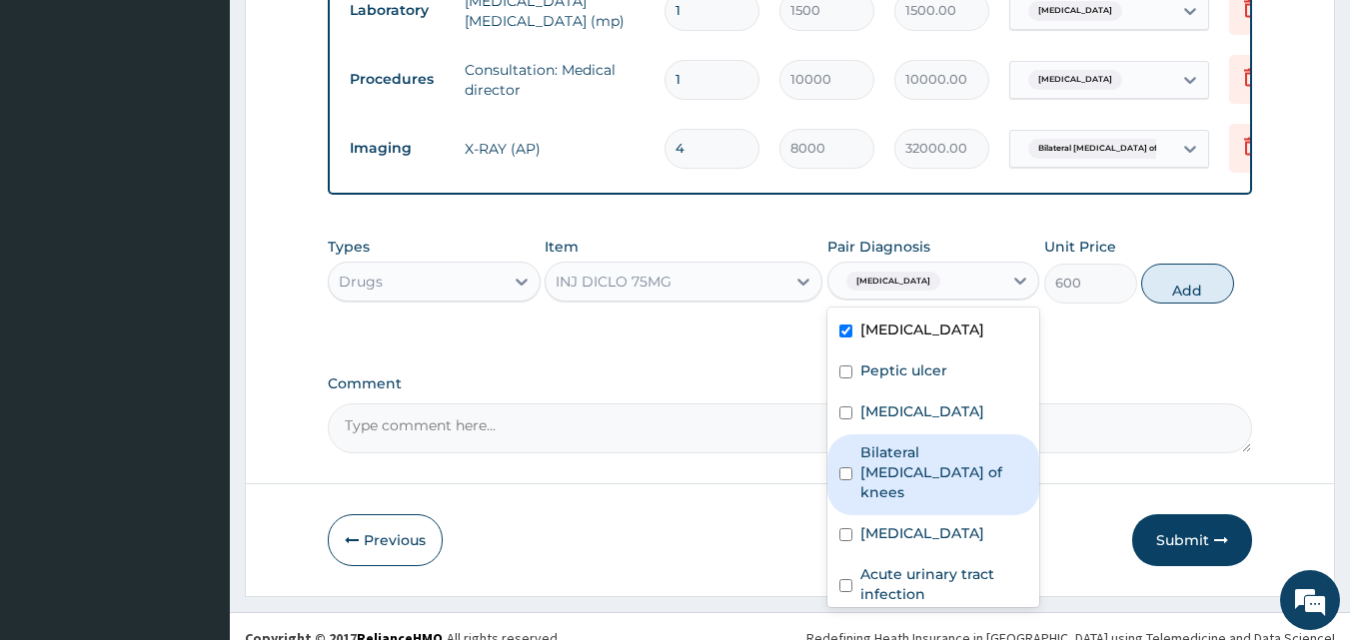
click at [920, 451] on label "Bilateral osteoarthritis of knees" at bounding box center [944, 473] width 168 height 60
checkbox input "true"
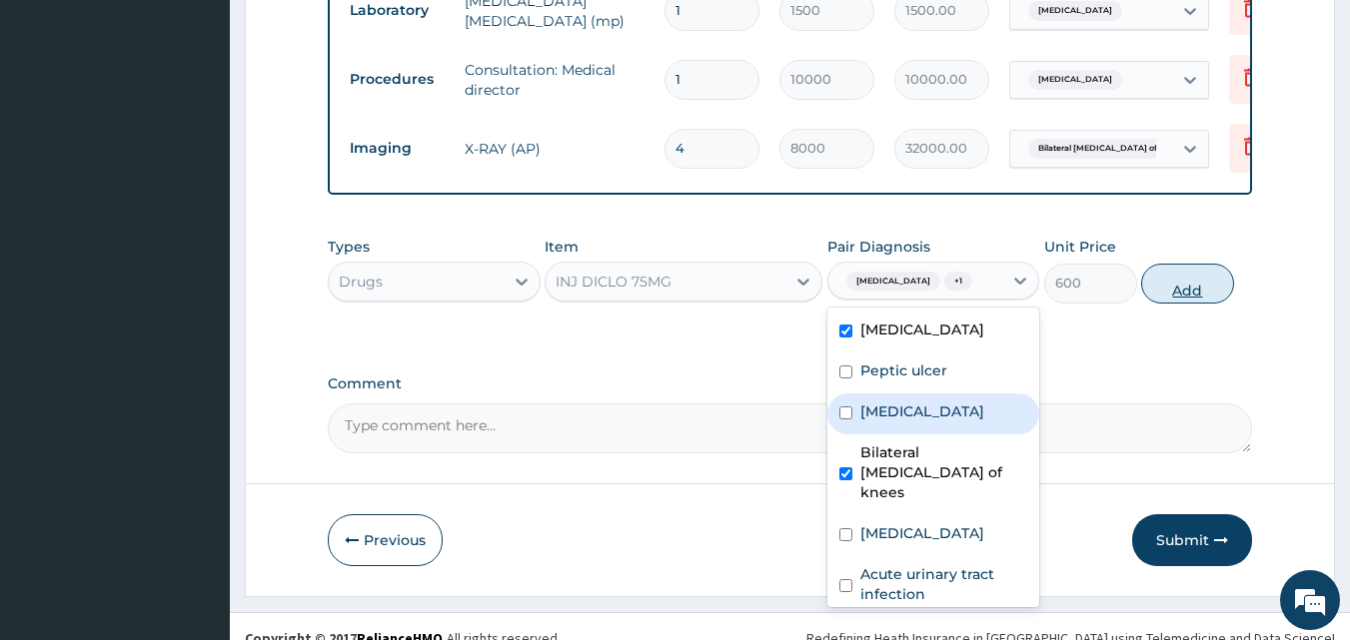
click at [1171, 274] on button "Add" at bounding box center [1187, 284] width 93 height 40
type input "0"
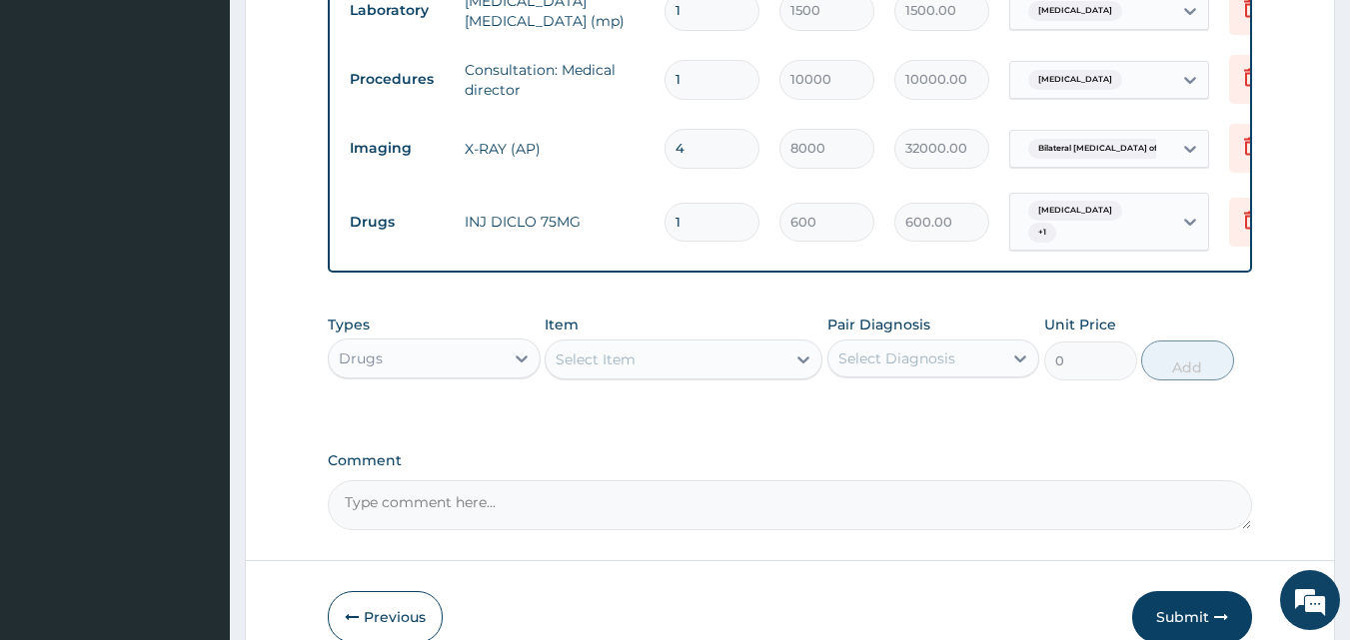
scroll to position [1352, 0]
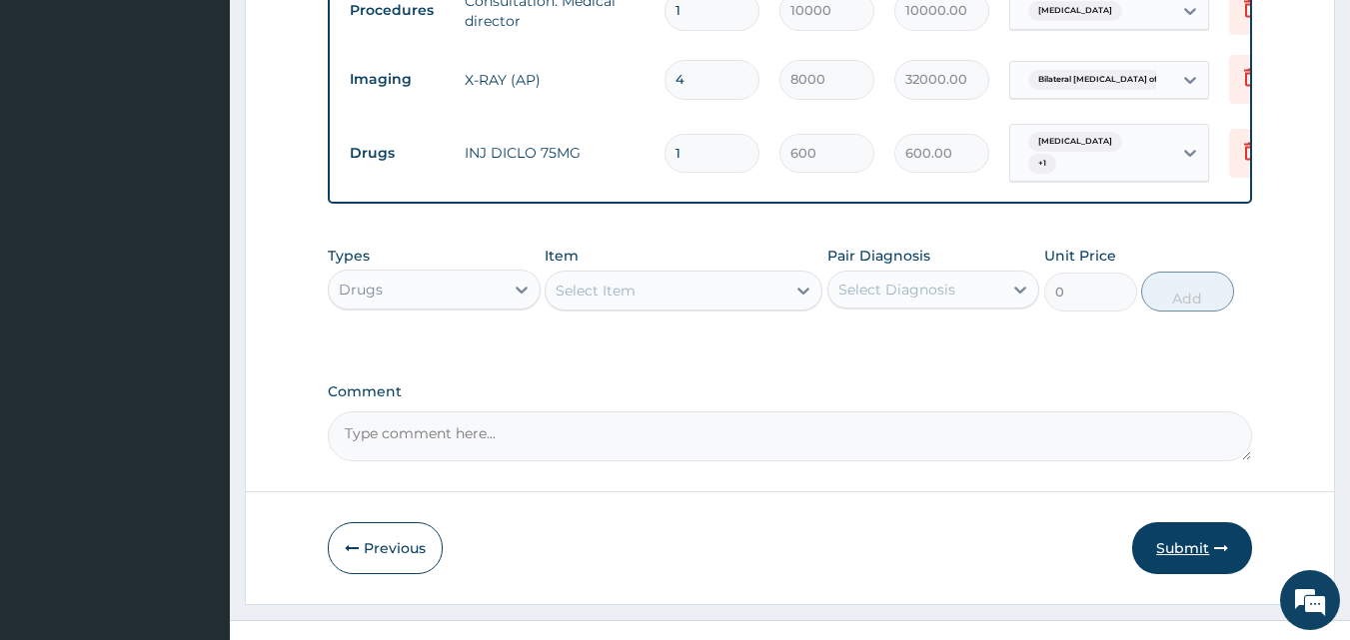
click at [1201, 522] on button "Submit" at bounding box center [1192, 548] width 120 height 52
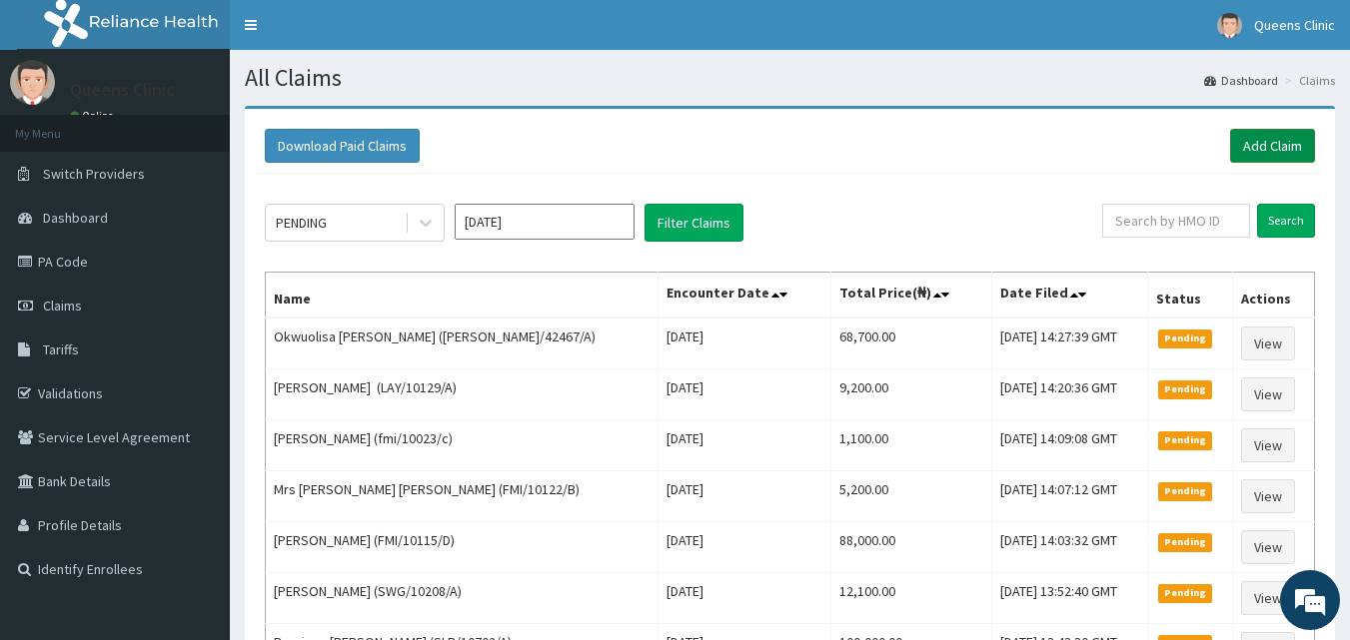
click at [1277, 140] on link "Add Claim" at bounding box center [1272, 146] width 85 height 34
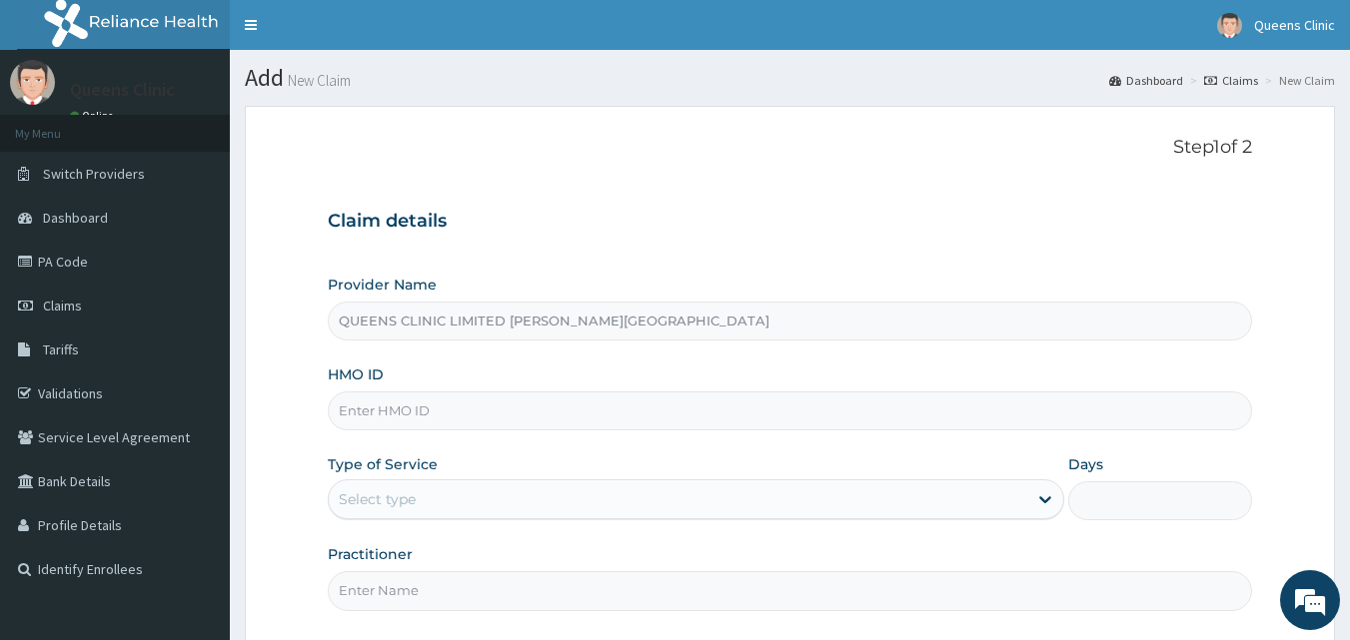
click at [400, 417] on input "HMO ID" at bounding box center [790, 411] width 925 height 39
paste input "QAO/10852/A"
type input "QAO/10852/A"
click at [407, 507] on div "Select type" at bounding box center [377, 500] width 77 height 20
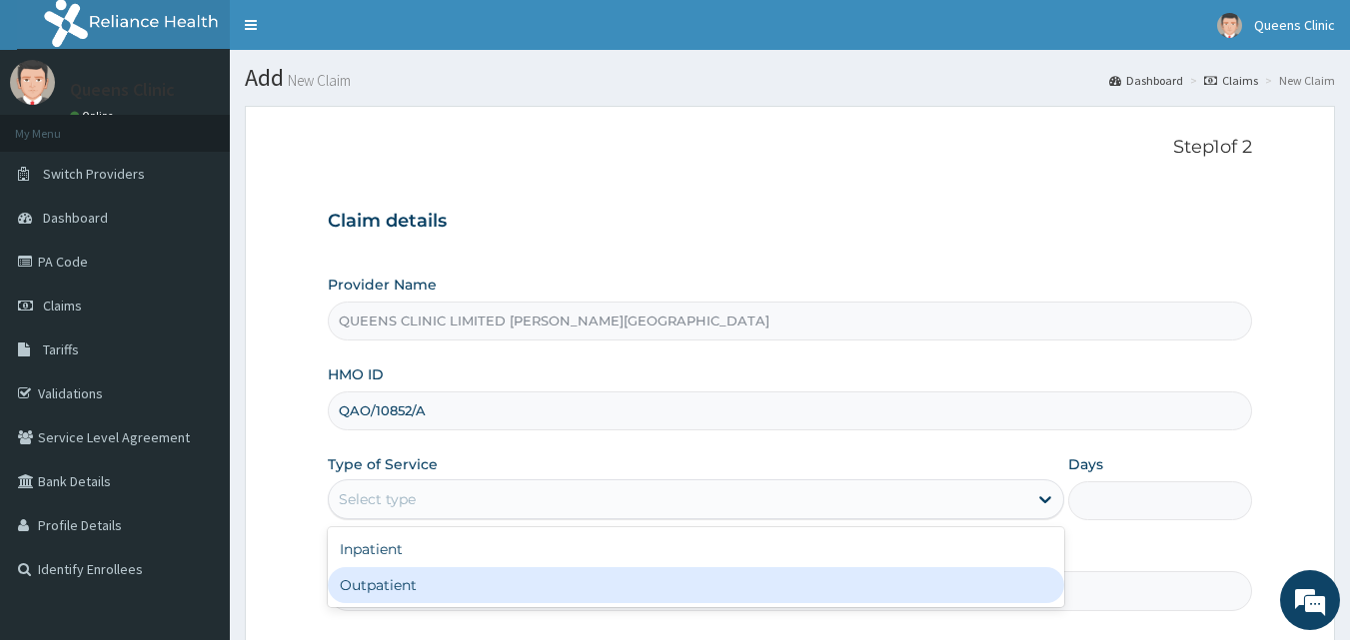
click at [399, 583] on div "Outpatient" at bounding box center [696, 585] width 736 height 36
type input "1"
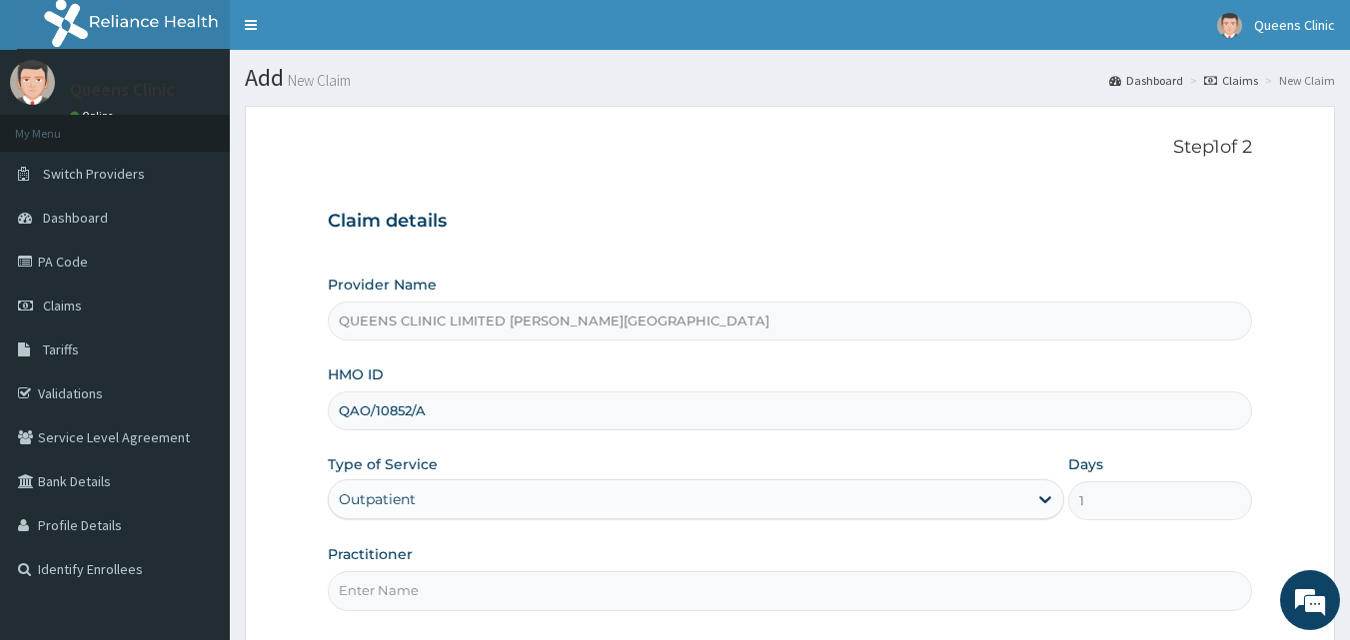
click at [413, 590] on input "Practitioner" at bounding box center [790, 590] width 925 height 39
paste input "Nwachi Ukachi Ezenwoko"
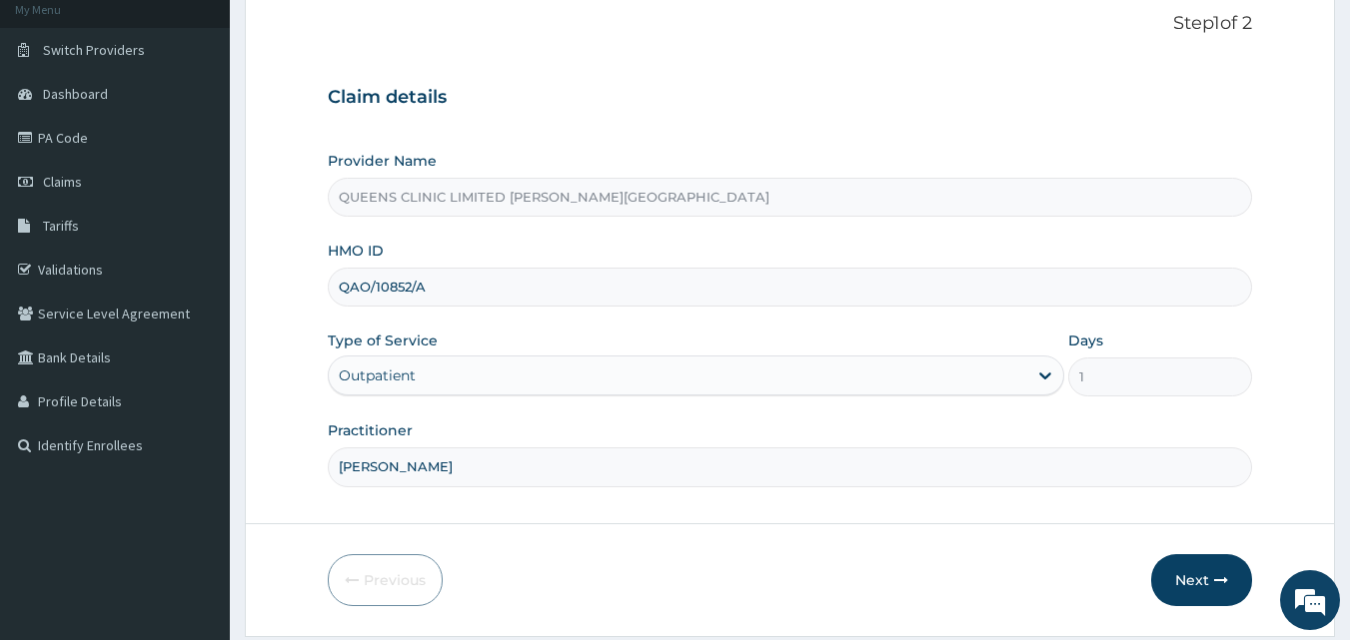
scroll to position [128, 0]
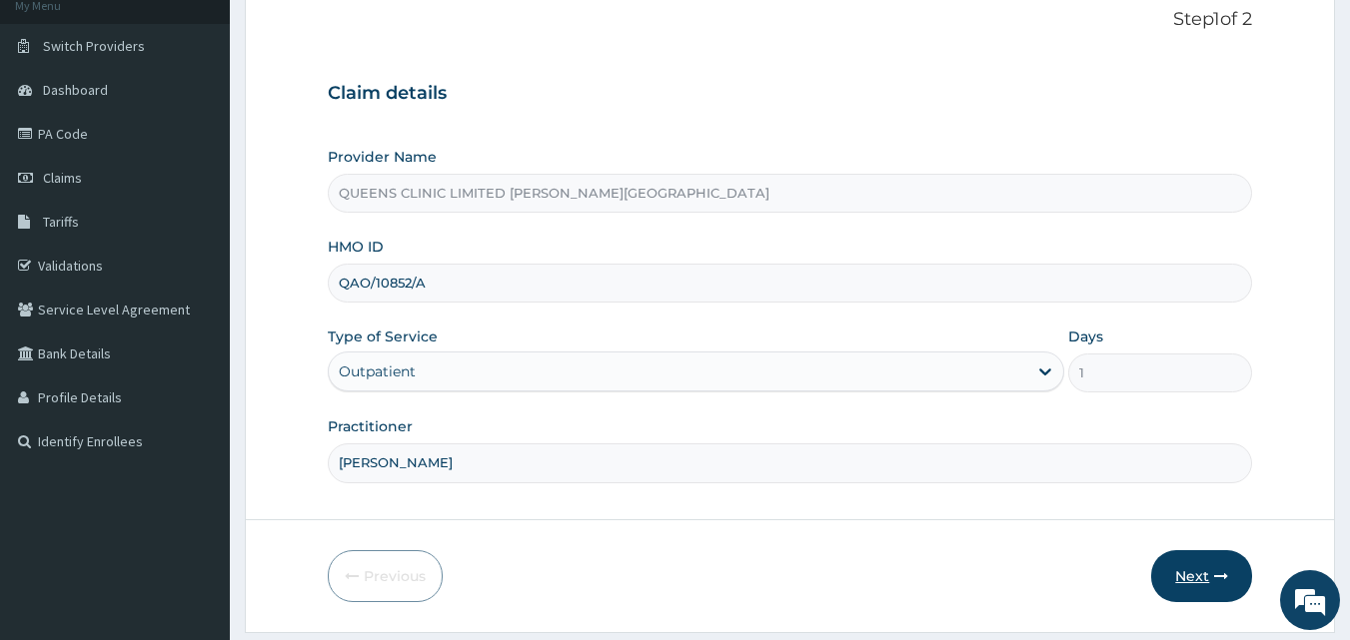
type input "Nwachi Ukachi Ezenwoko"
click at [1225, 565] on button "Next" at bounding box center [1201, 576] width 101 height 52
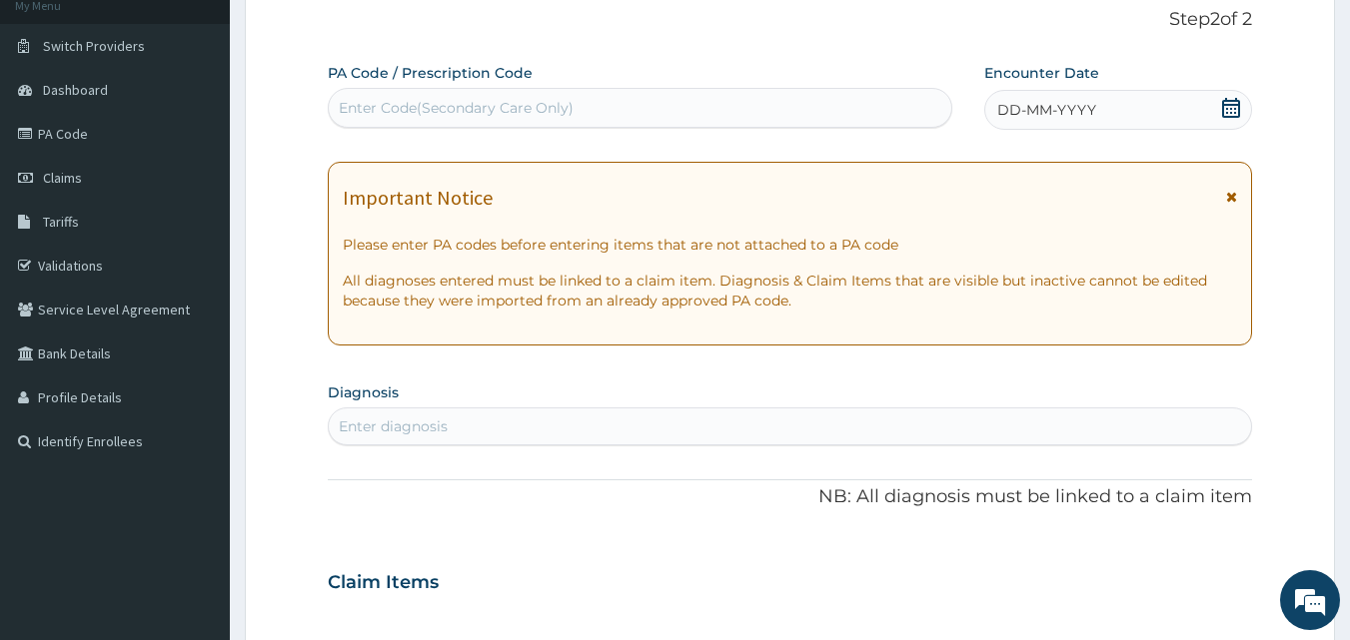
click at [488, 121] on div "Enter Code(Secondary Care Only)" at bounding box center [640, 108] width 623 height 32
paste input "PA/CDA23E"
type input "PA/CDA23E"
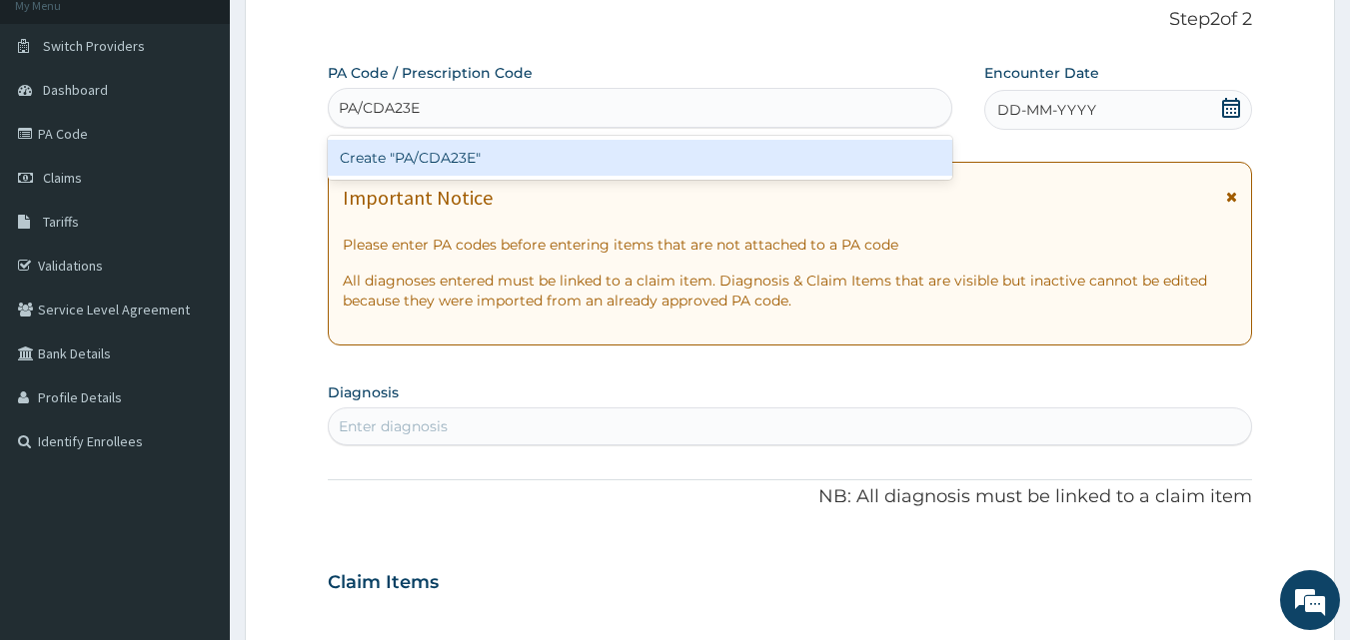
click at [487, 150] on div "Create "PA/CDA23E"" at bounding box center [640, 158] width 625 height 36
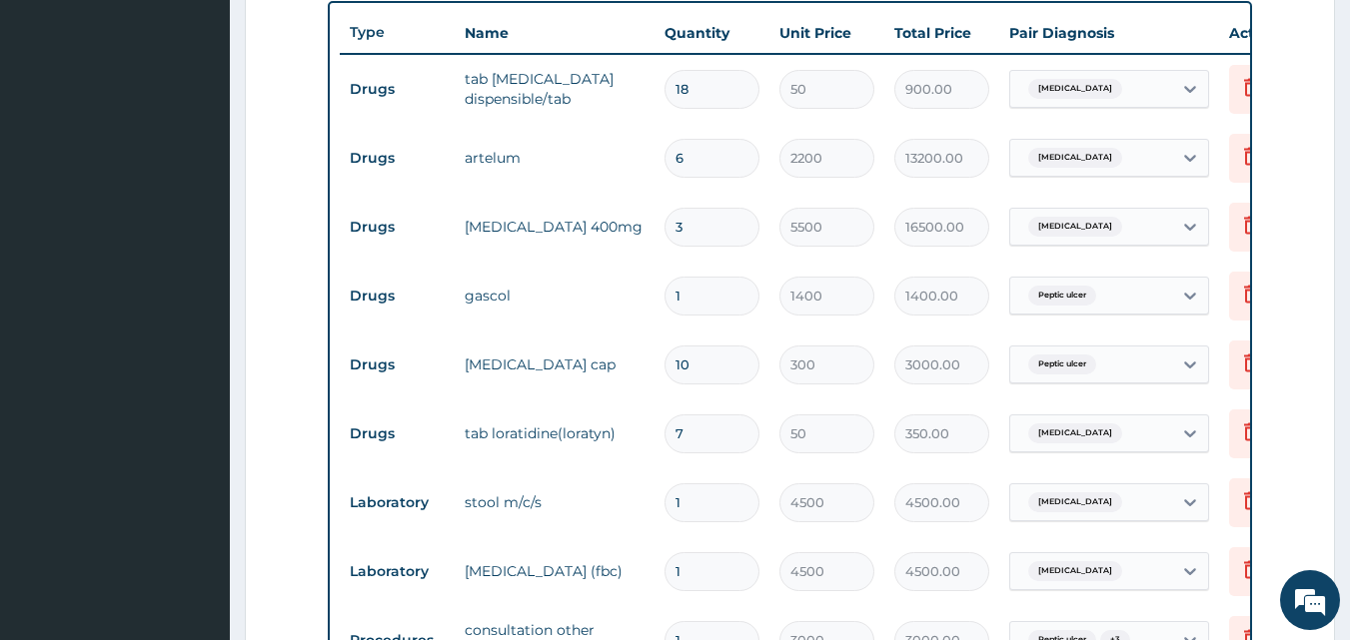
scroll to position [794, 0]
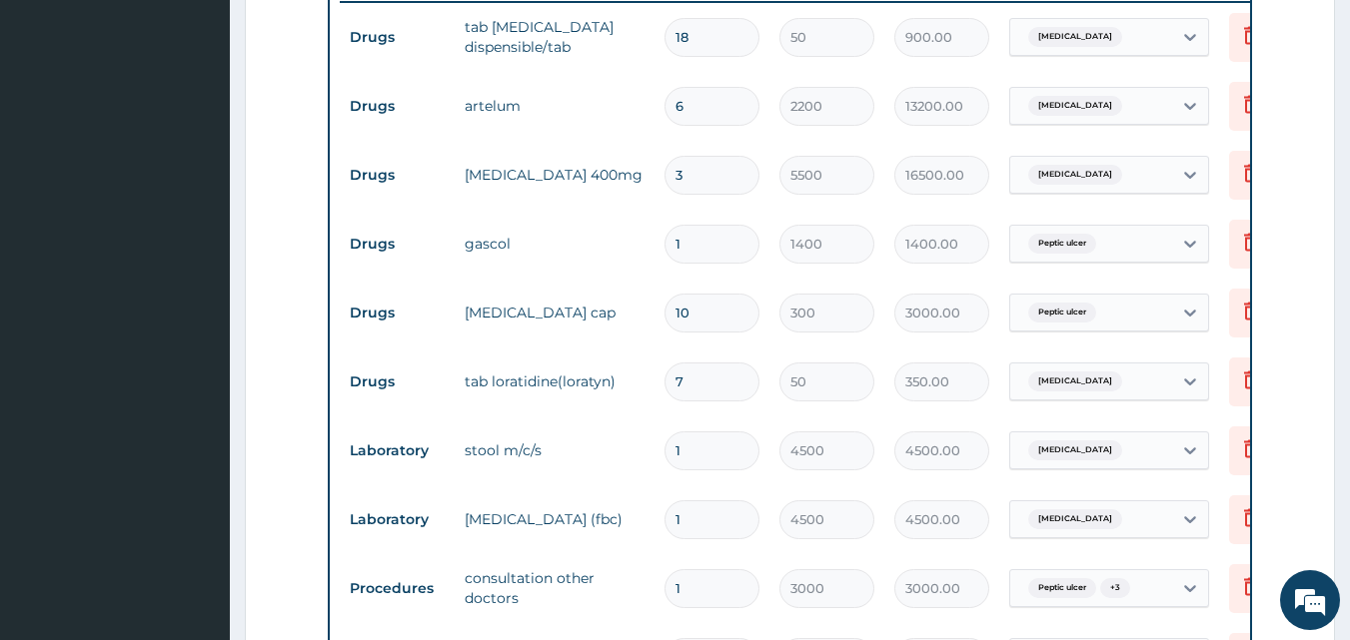
click at [719, 133] on td "6" at bounding box center [711, 106] width 115 height 59
click at [712, 117] on input "6" at bounding box center [711, 106] width 95 height 39
type input "0.00"
type input "1"
type input "2200.00"
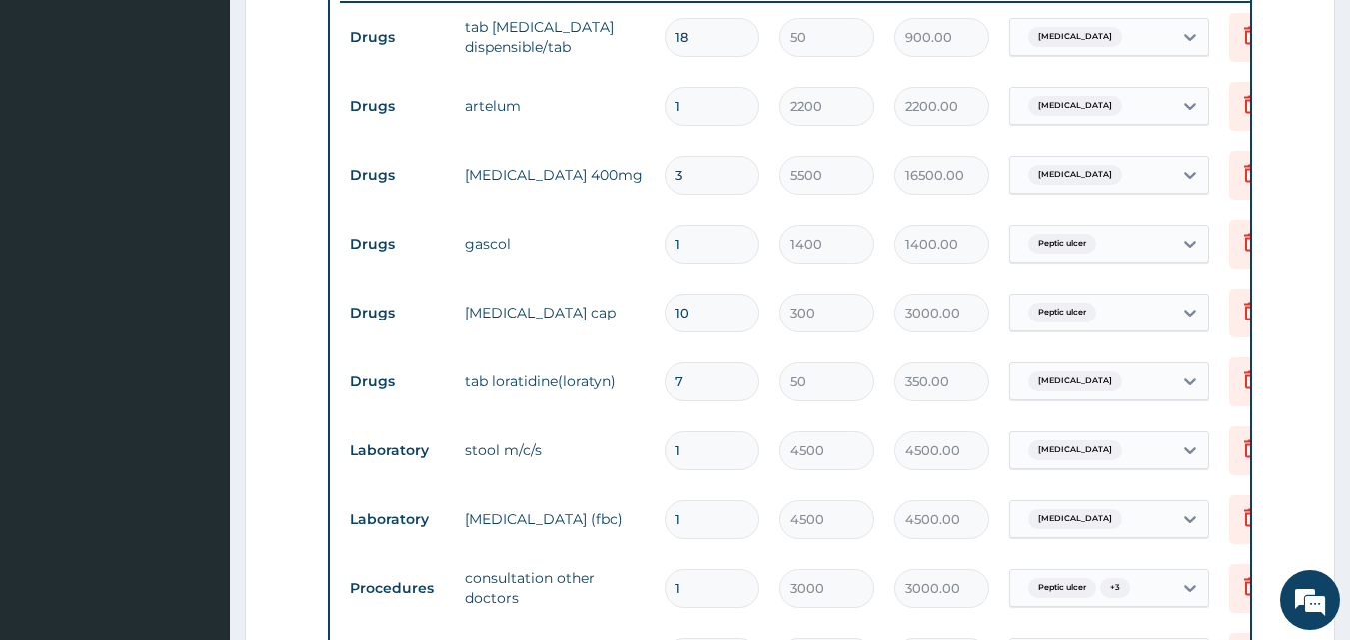
type input "1"
click at [706, 170] on input "3" at bounding box center [711, 175] width 95 height 39
type input "0.00"
type input "1"
type input "5500.00"
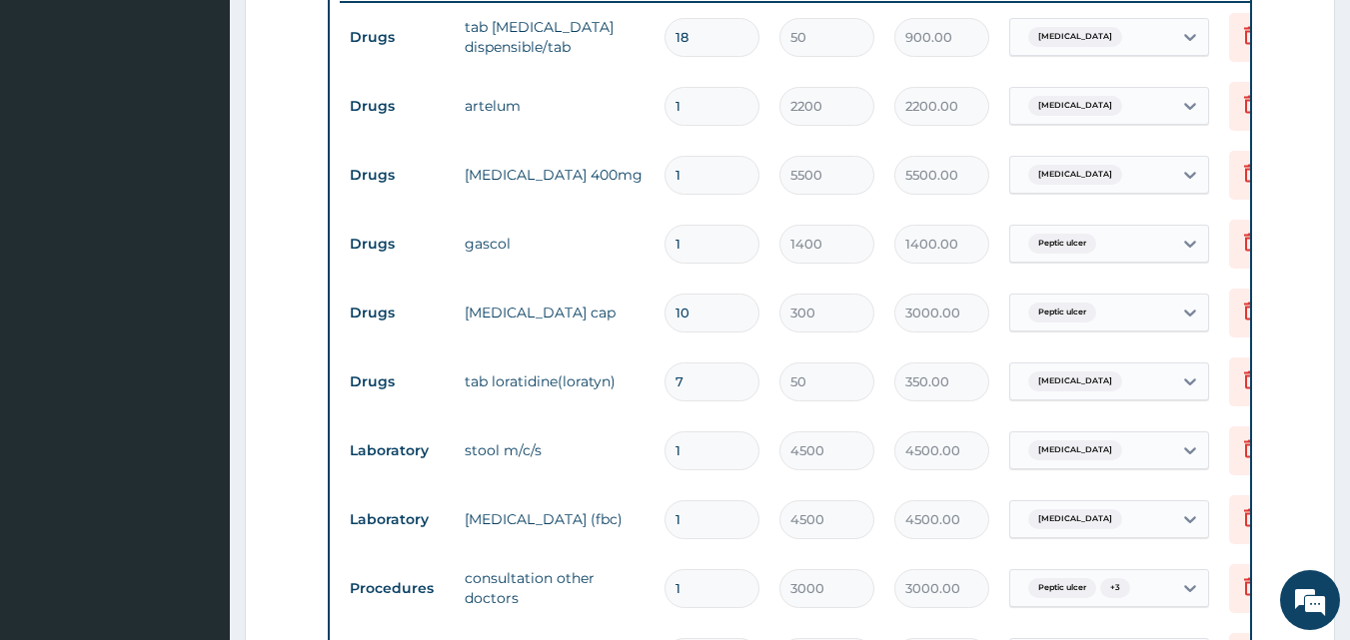
type input "1"
click at [761, 222] on td "1" at bounding box center [711, 244] width 115 height 59
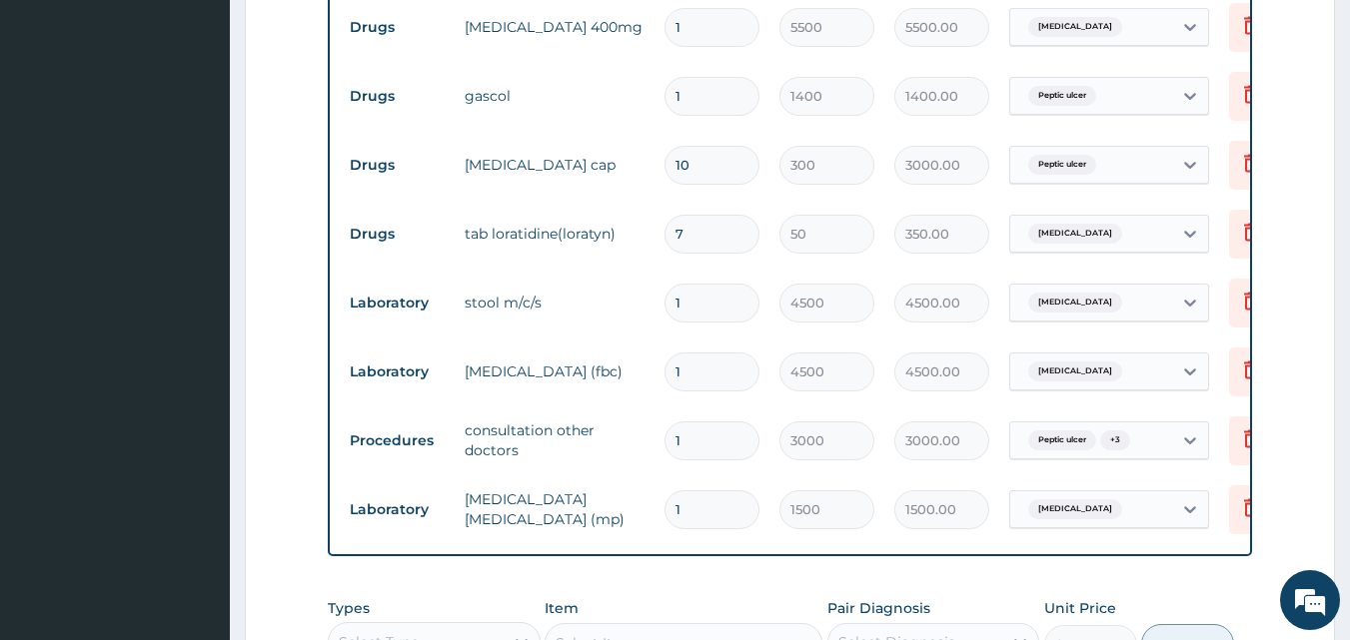
scroll to position [1341, 0]
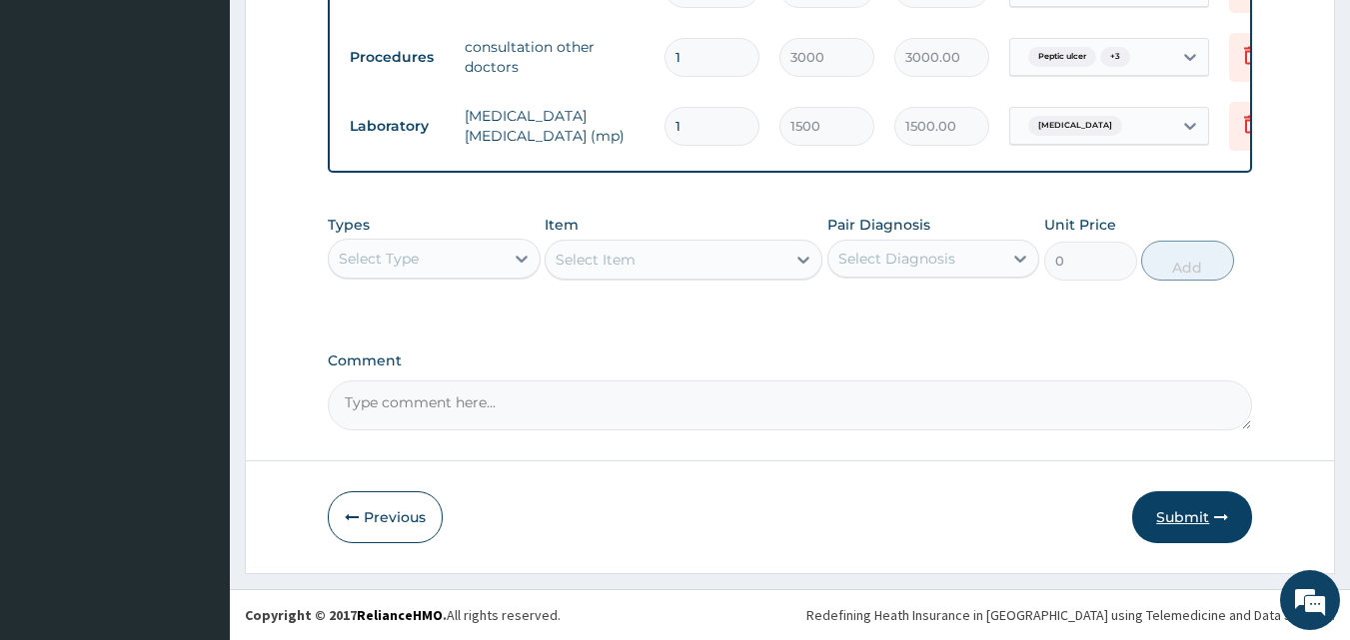
click at [1177, 523] on button "Submit" at bounding box center [1192, 517] width 120 height 52
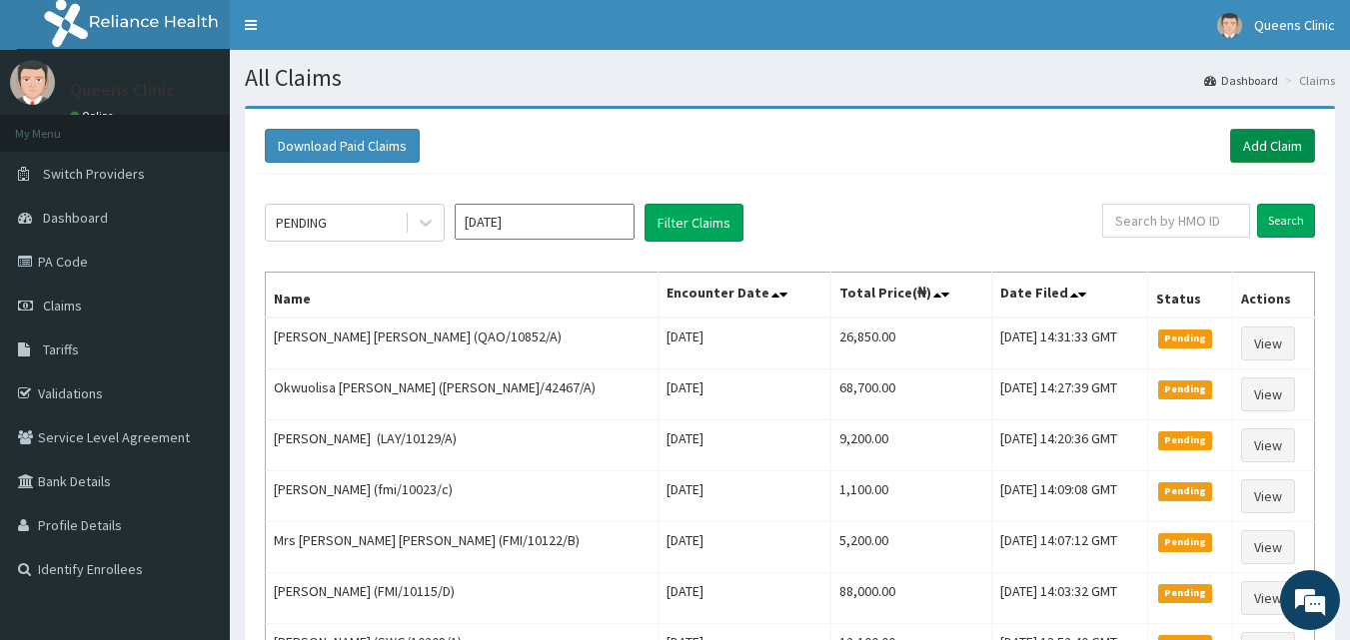
click at [1269, 151] on link "Add Claim" at bounding box center [1272, 146] width 85 height 34
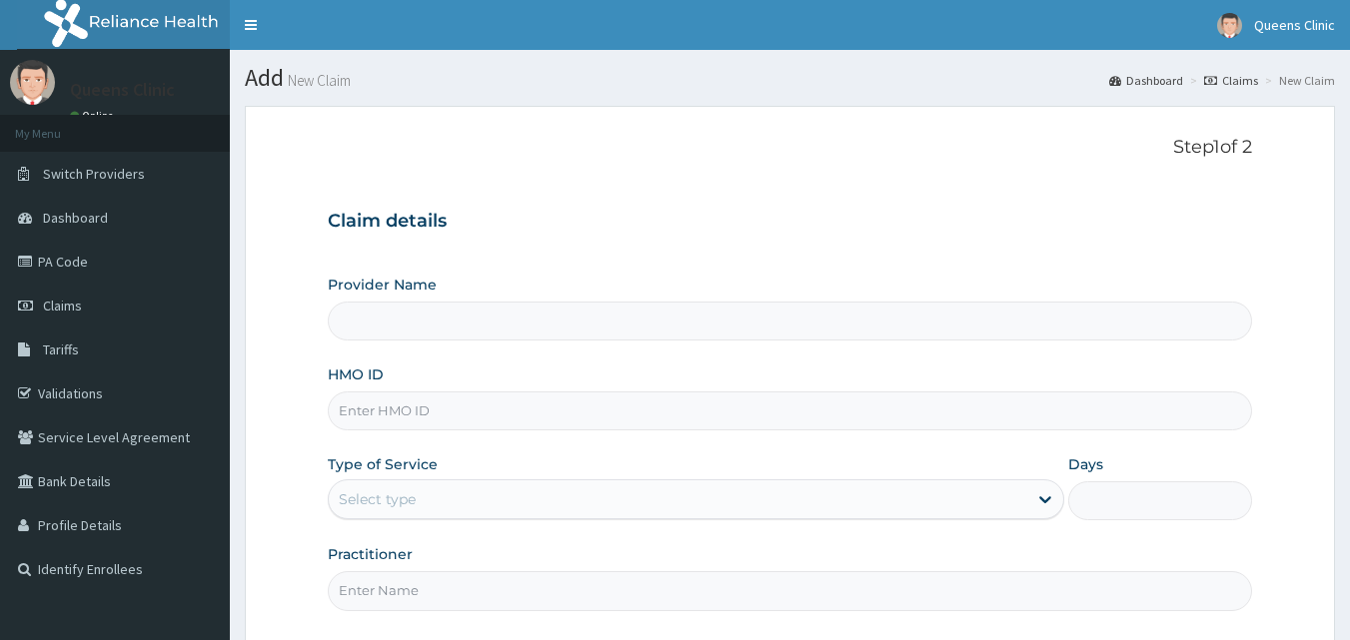
type input "QUEENS CLINIC LIMITED [PERSON_NAME][GEOGRAPHIC_DATA]"
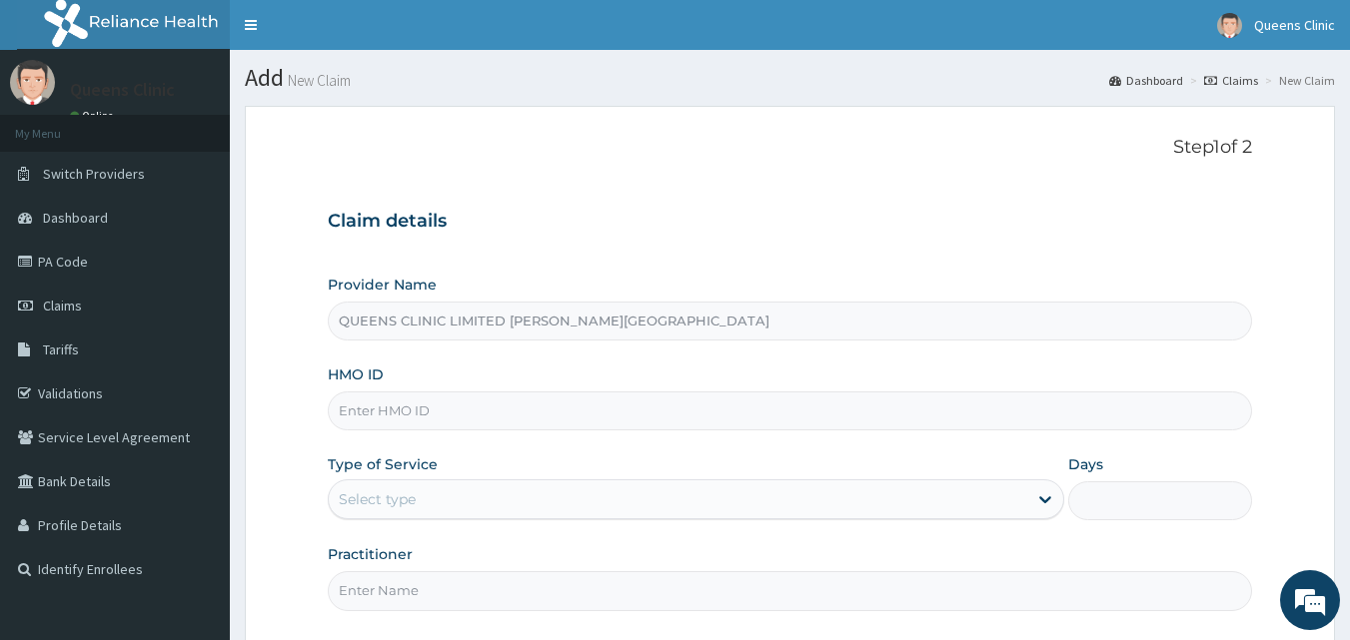
click at [395, 418] on input "HMO ID" at bounding box center [790, 411] width 925 height 39
paste input "QAO/10147/A"
type input "QAO/10147/A"
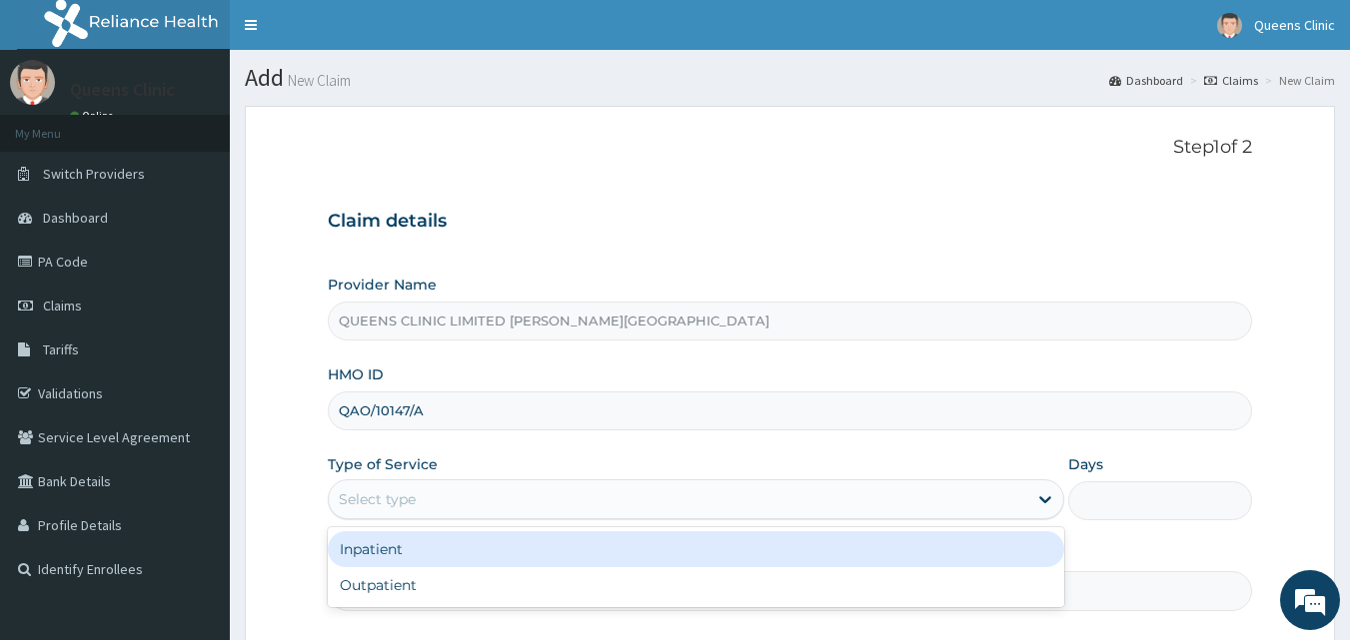
click at [404, 489] on div "Select type" at bounding box center [678, 500] width 698 height 32
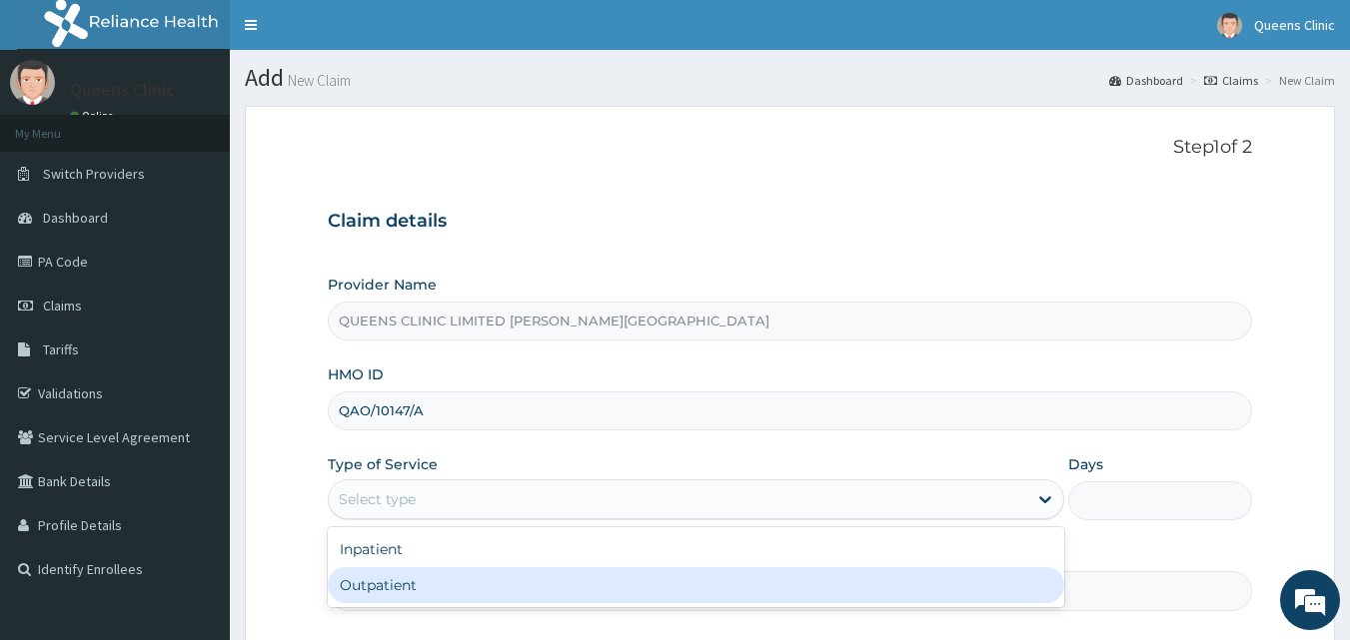
click at [413, 590] on div "Outpatient" at bounding box center [696, 585] width 736 height 36
type input "1"
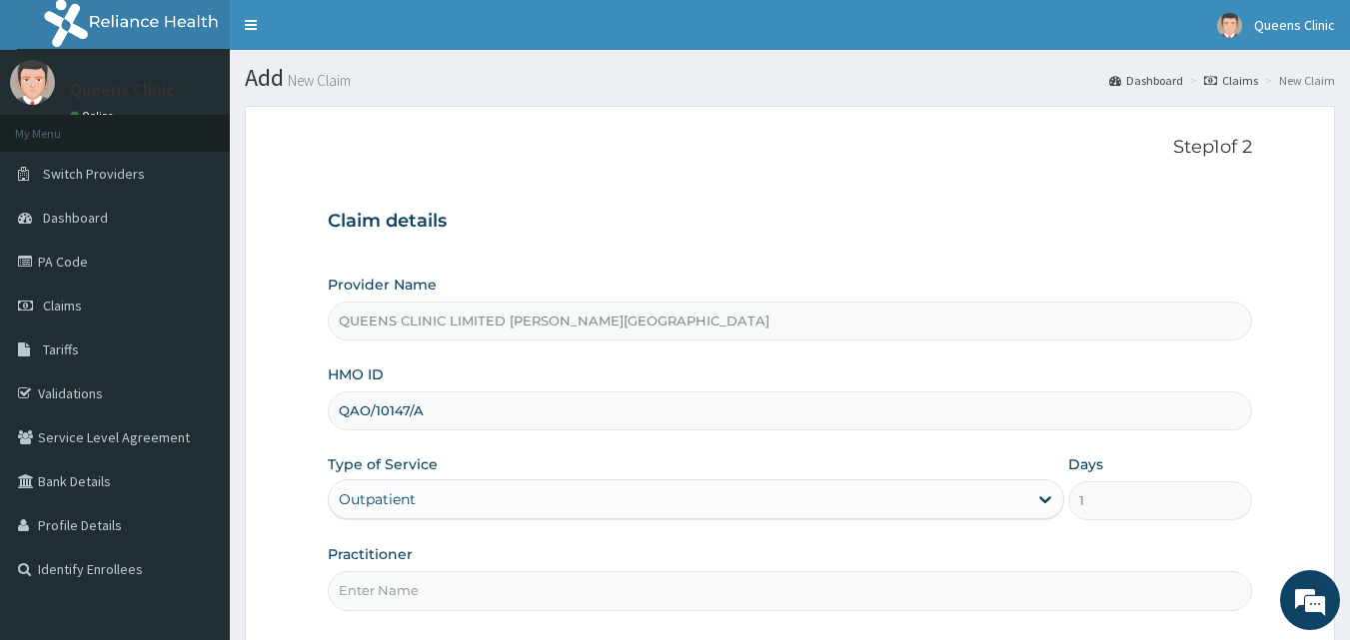
scroll to position [162, 0]
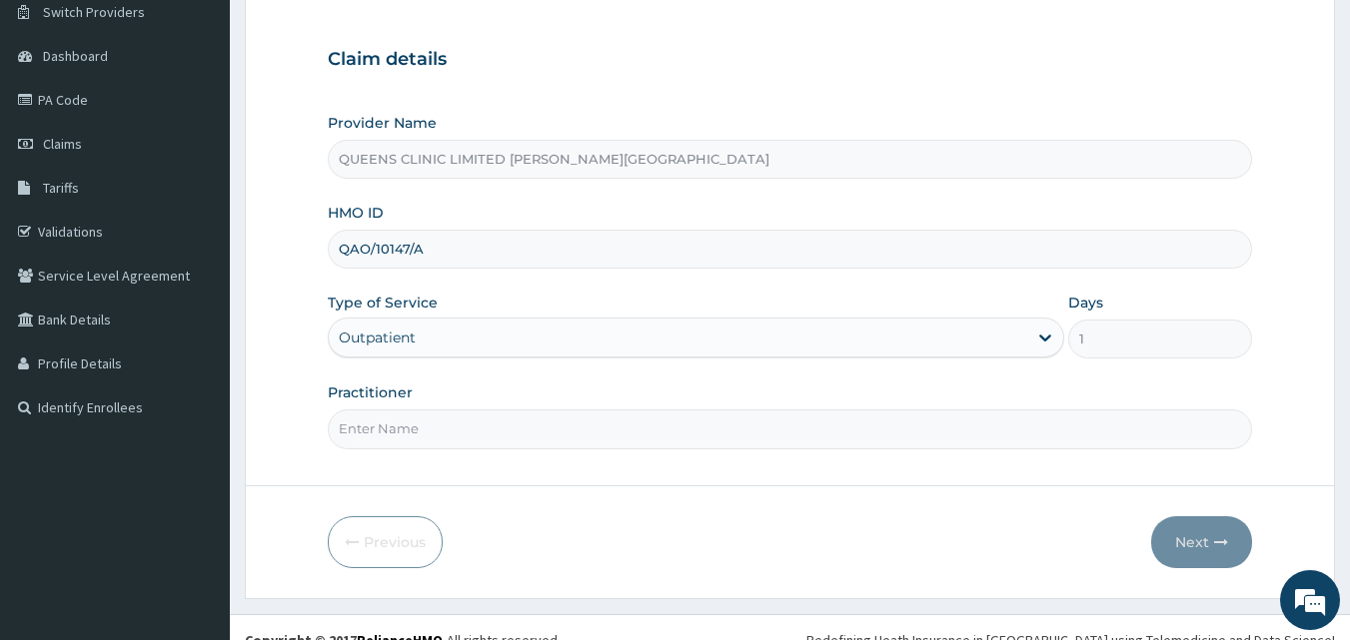
click at [378, 420] on input "Practitioner" at bounding box center [790, 429] width 925 height 39
type input "Dr [PERSON_NAME]"
click at [1192, 535] on button "Next" at bounding box center [1201, 542] width 101 height 52
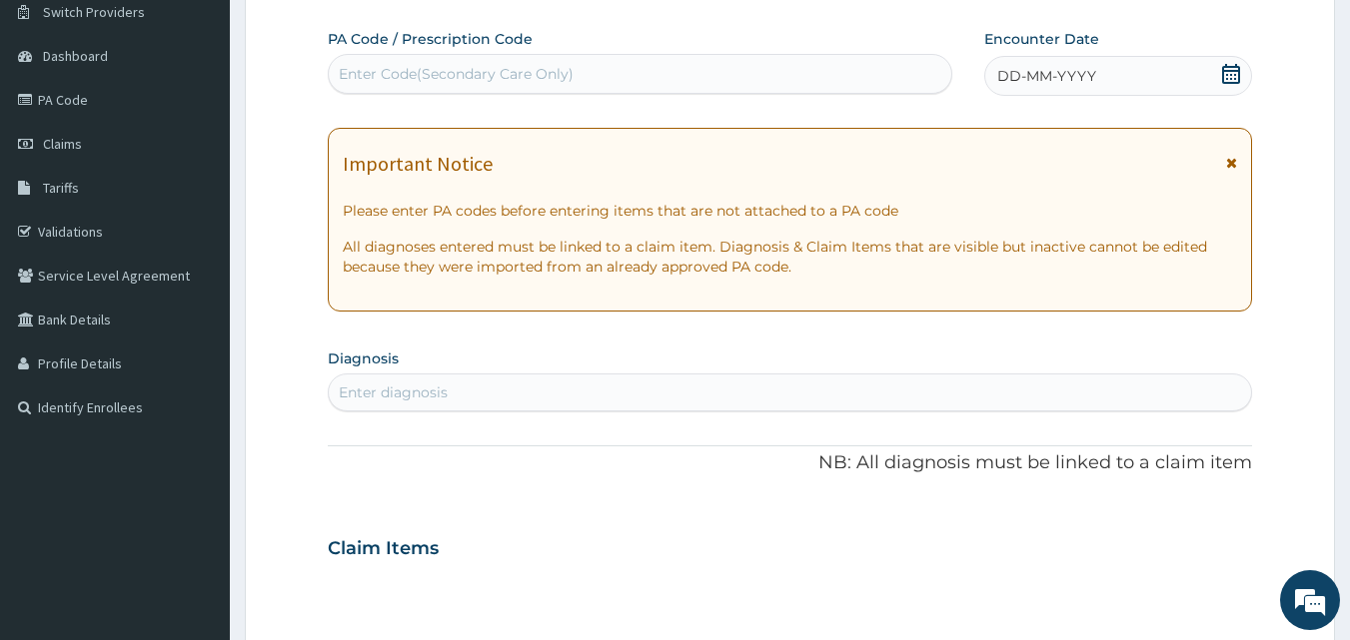
scroll to position [37, 0]
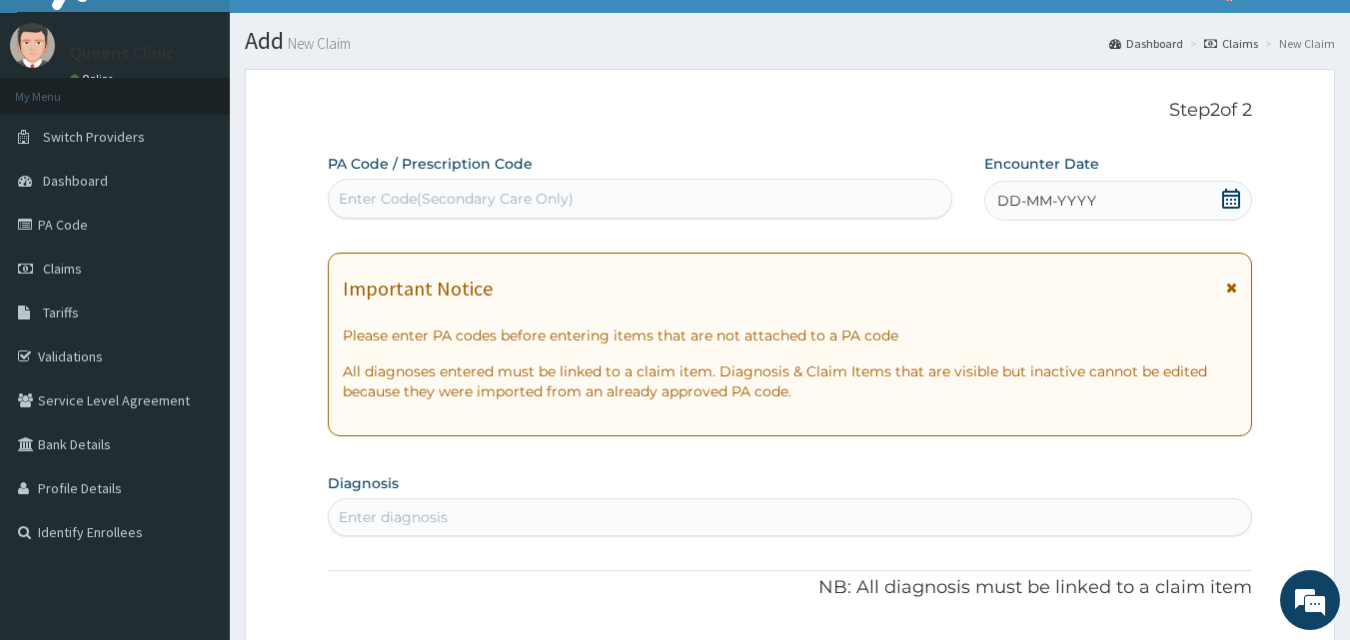
click at [482, 216] on div "Enter Code(Secondary Care Only)" at bounding box center [640, 199] width 625 height 40
paste input "PA/E6D678"
type input "PA/E6D678"
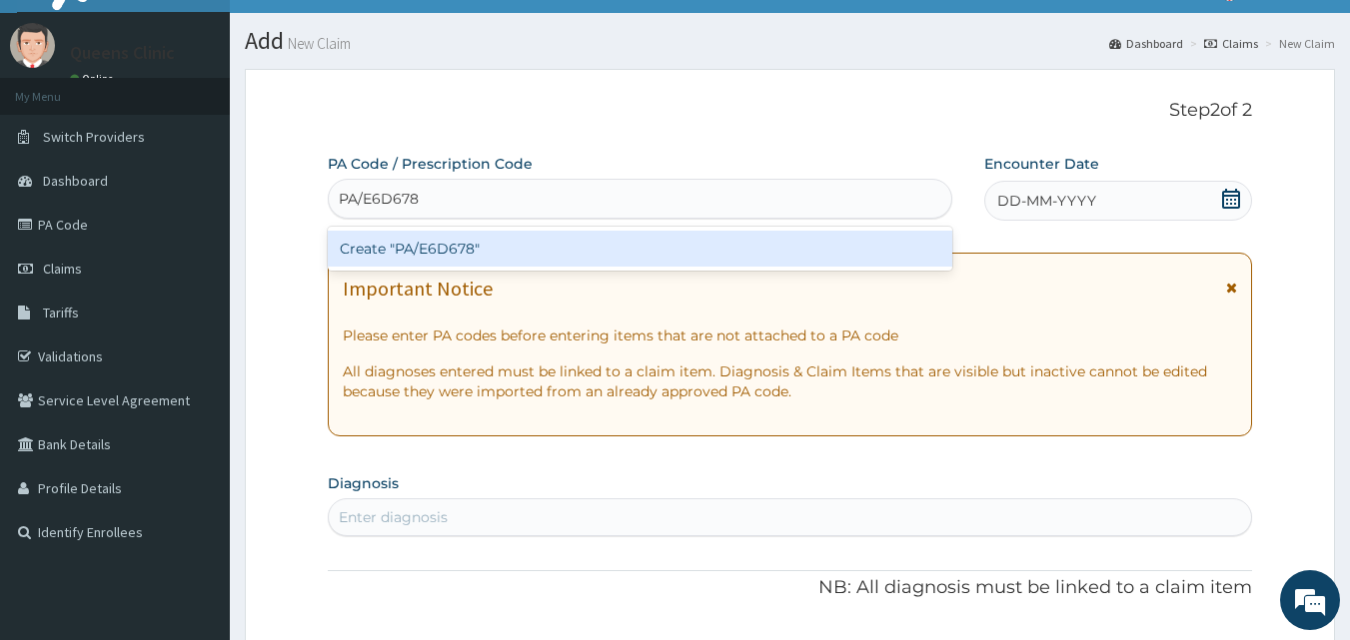
click at [479, 236] on div "Create "PA/E6D678"" at bounding box center [640, 249] width 625 height 36
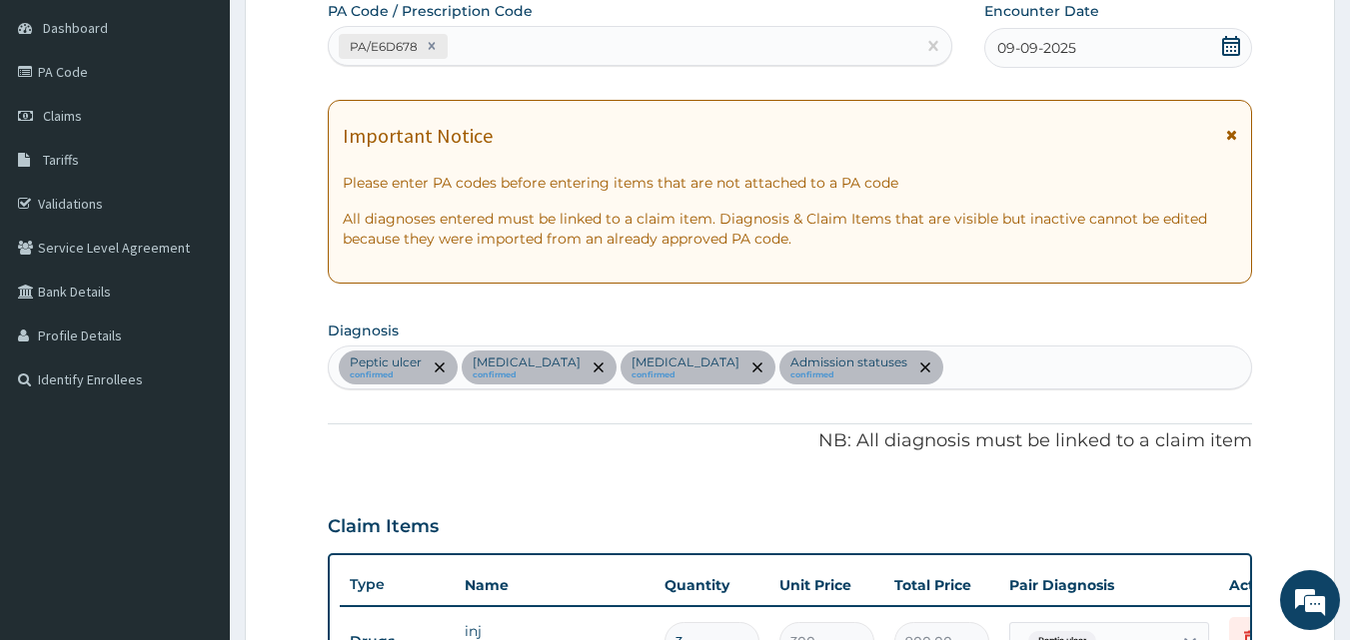
scroll to position [0, 0]
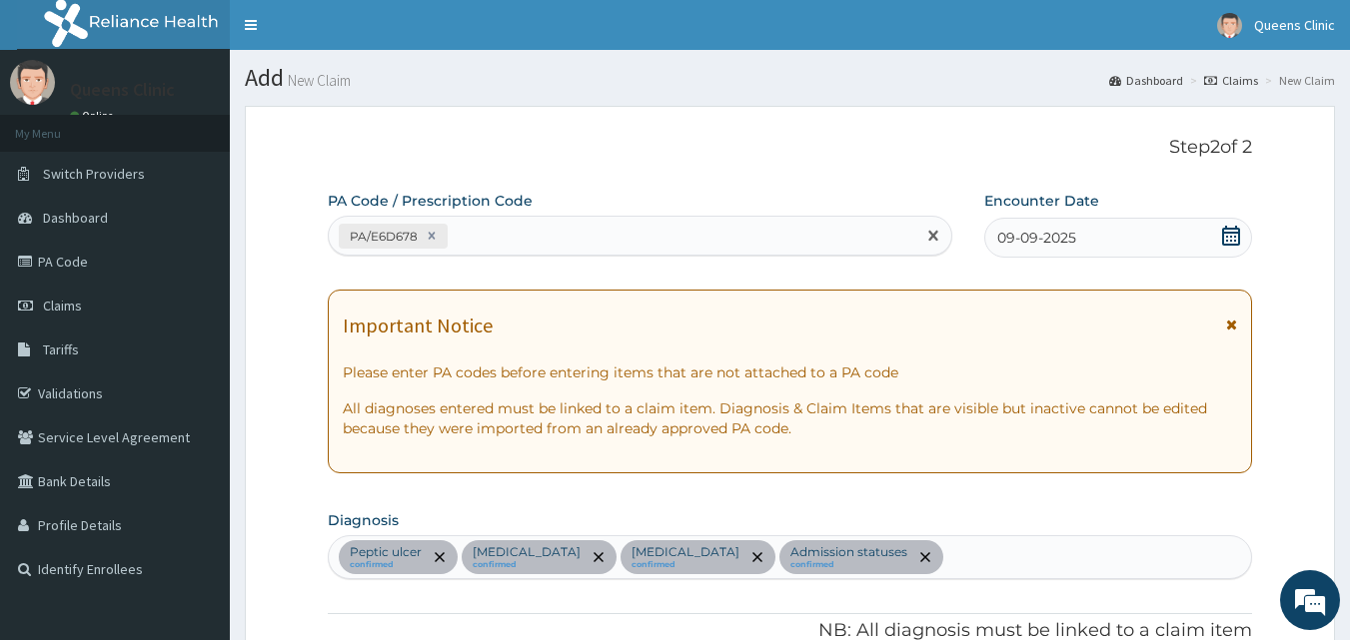
click at [522, 223] on div "PA/E6D678" at bounding box center [622, 236] width 587 height 33
paste input "PA/5721EC"
type input "PA/5721EC"
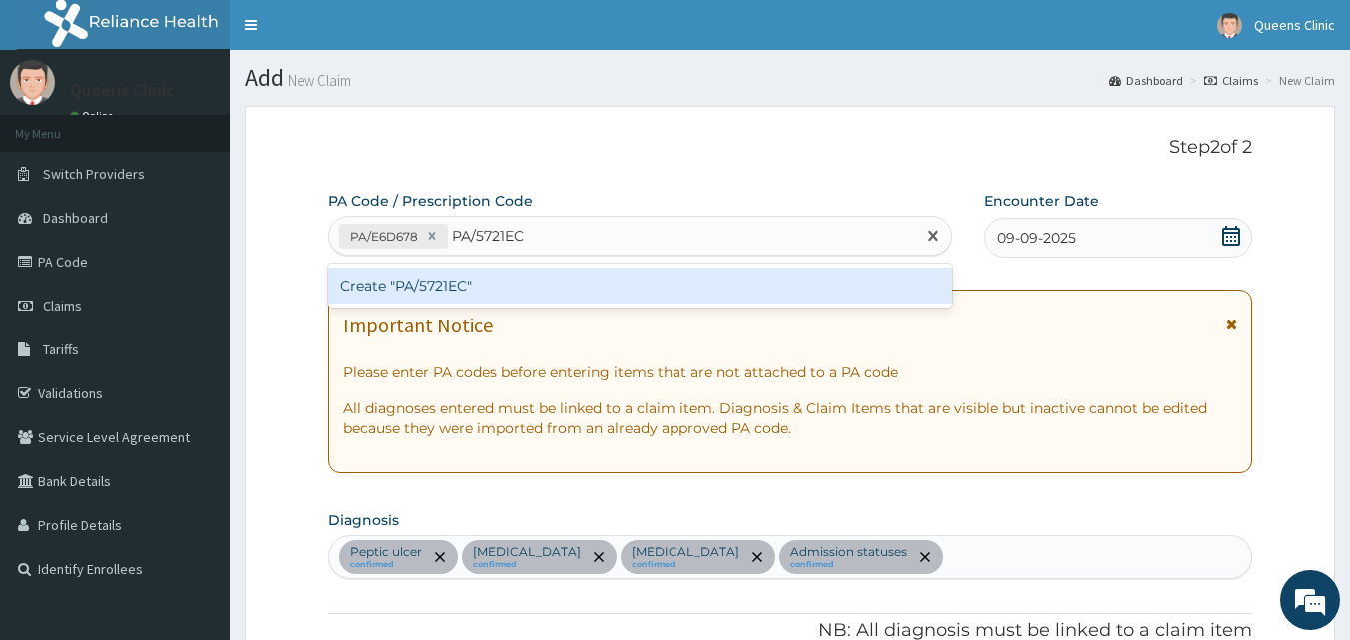
click at [454, 298] on div "Create "PA/5721EC"" at bounding box center [640, 286] width 625 height 36
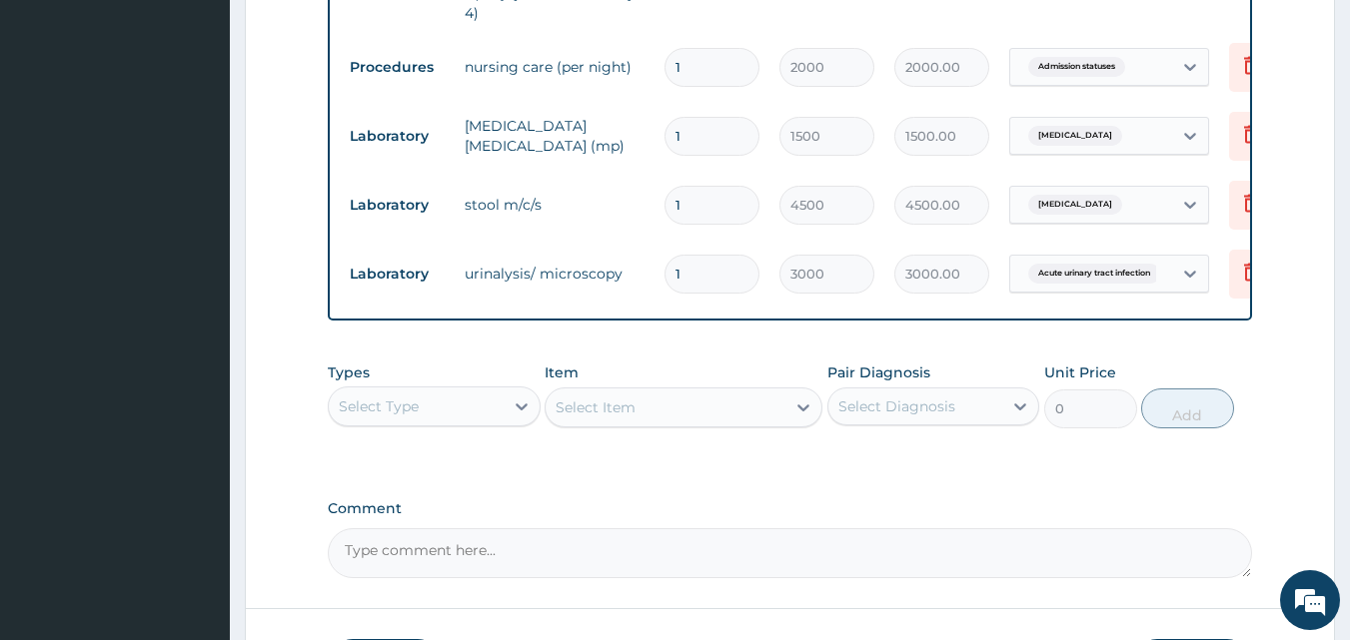
scroll to position [1627, 0]
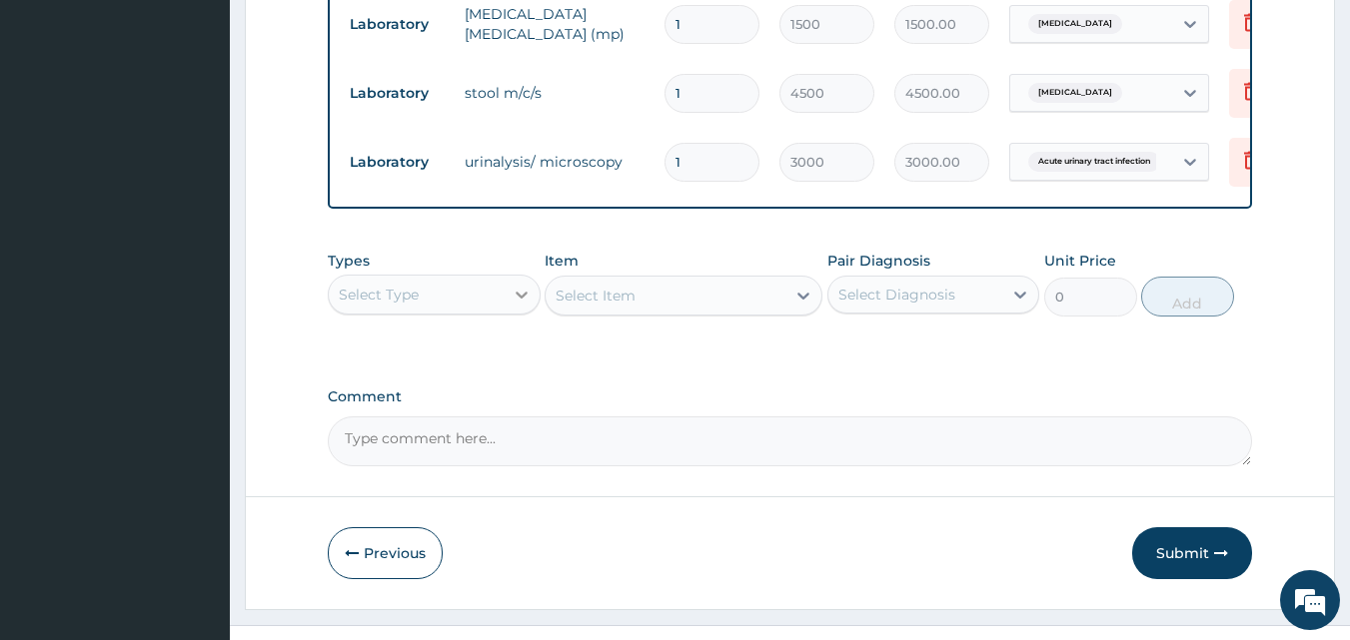
click at [514, 285] on icon at bounding box center [521, 295] width 20 height 20
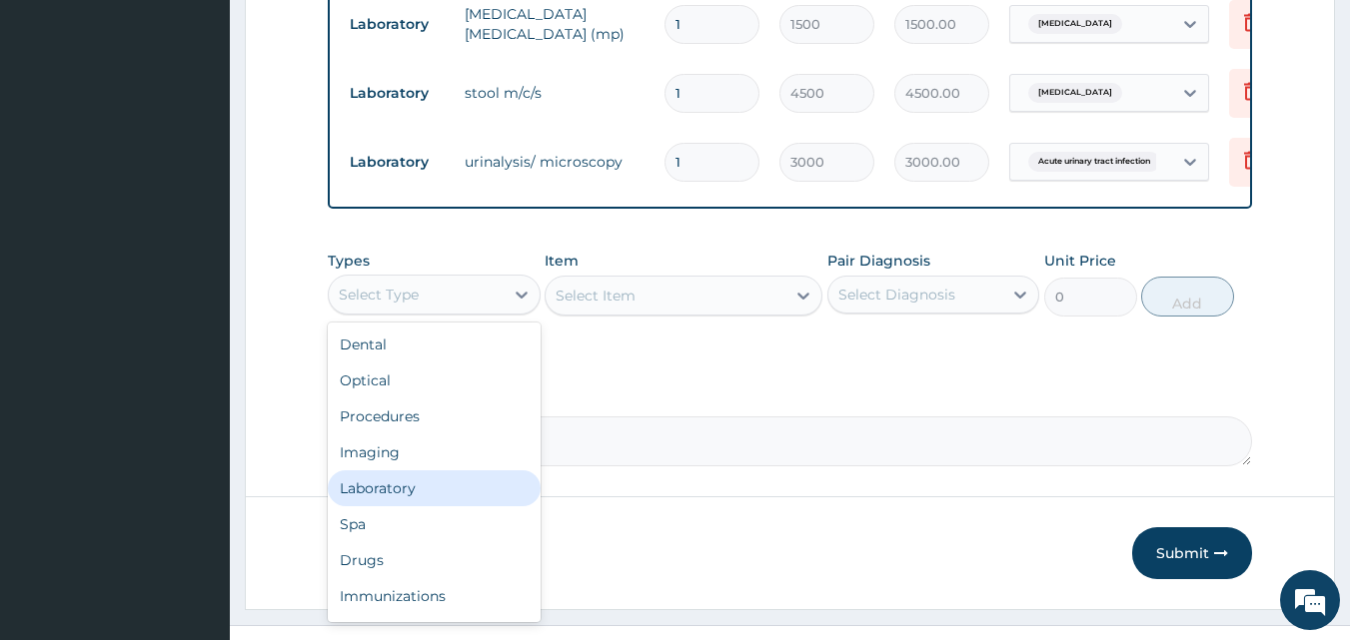
click at [426, 471] on div "Laboratory" at bounding box center [434, 489] width 213 height 36
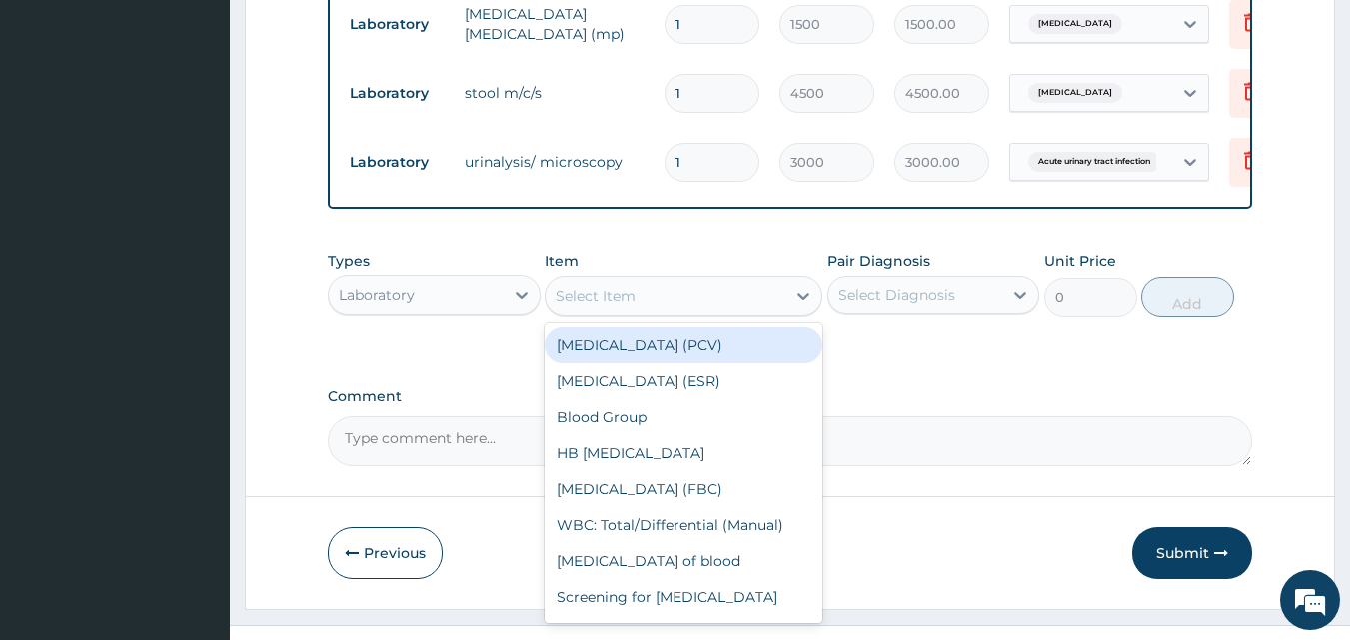
click at [755, 276] on div "Select Item" at bounding box center [683, 296] width 278 height 40
type input "f"
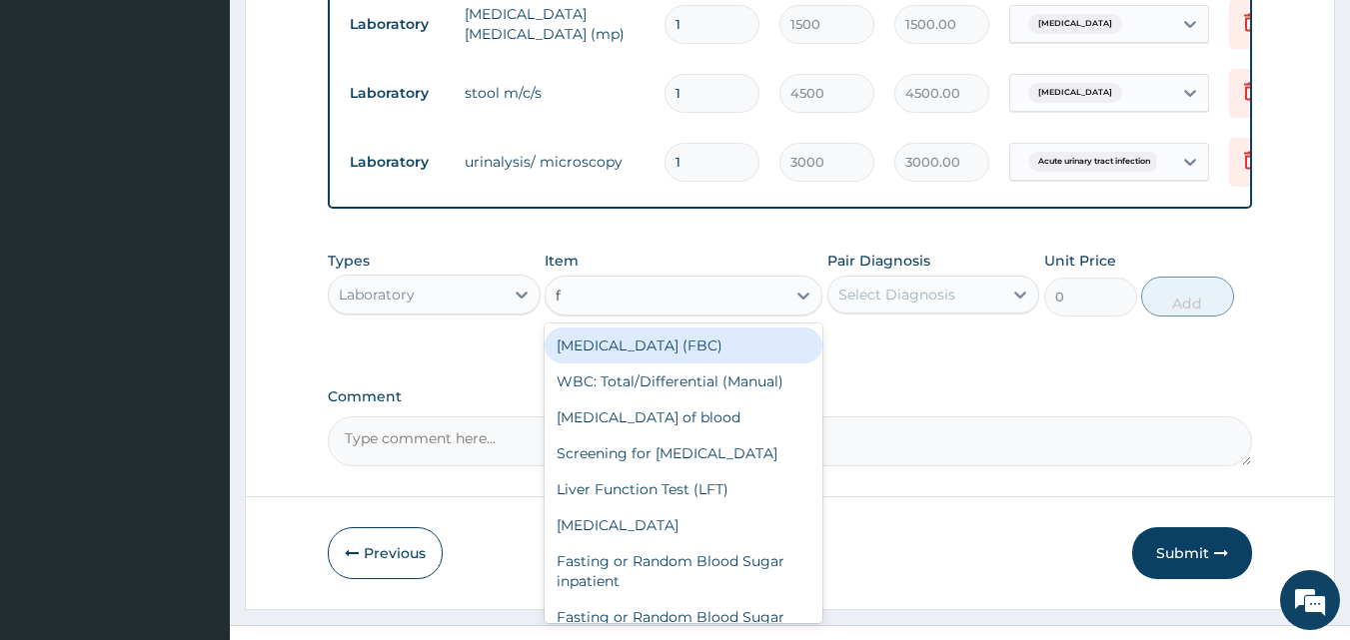
click at [756, 328] on div "[MEDICAL_DATA] (FBC)" at bounding box center [683, 346] width 278 height 36
type input "4500"
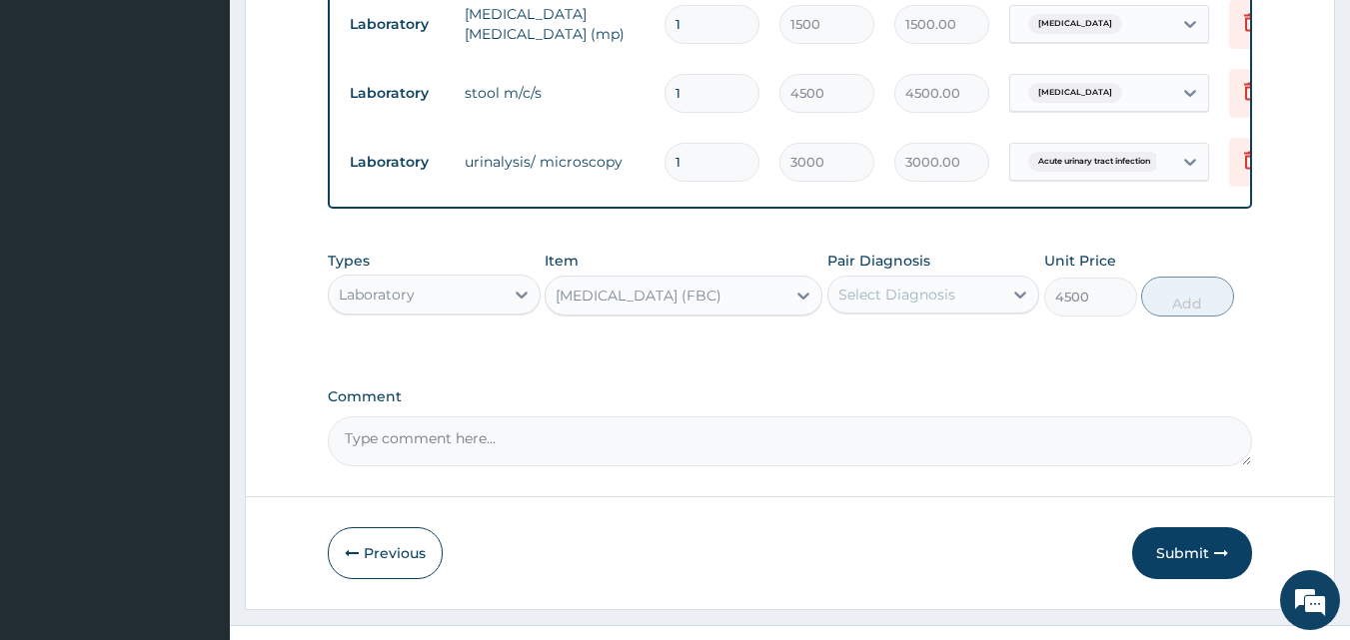
click at [948, 278] on div "Pair Diagnosis Select Diagnosis" at bounding box center [933, 284] width 213 height 66
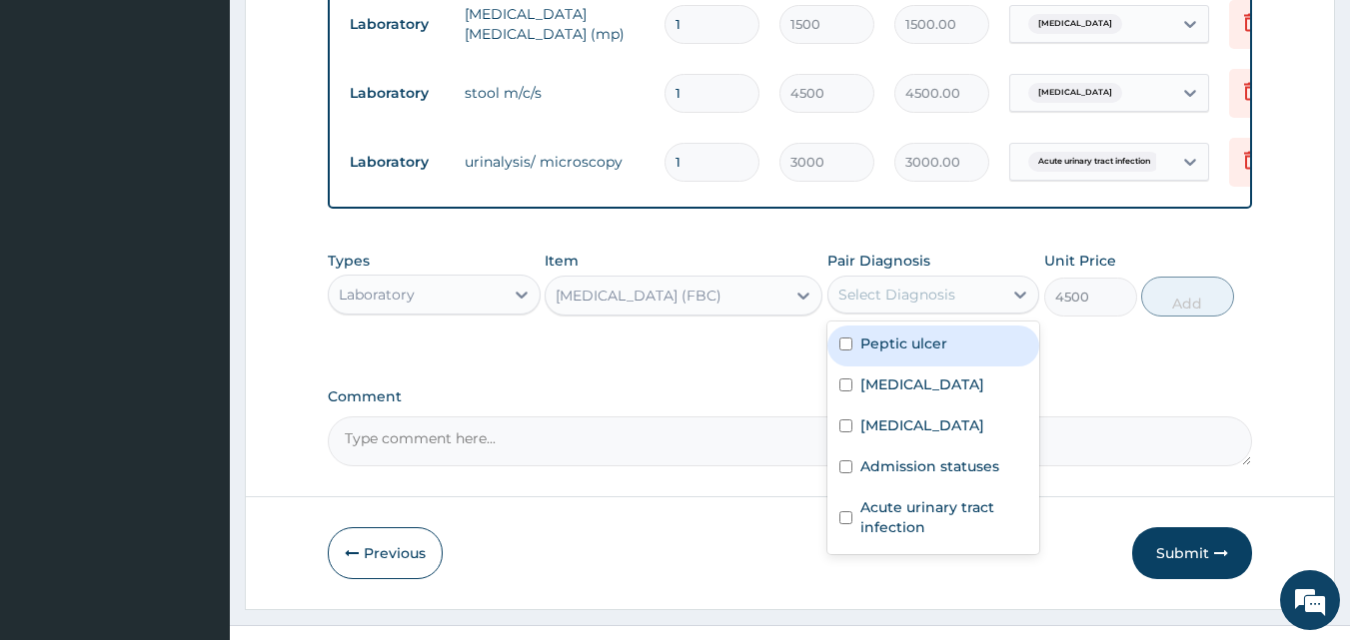
click at [951, 285] on div "Select Diagnosis" at bounding box center [896, 295] width 117 height 20
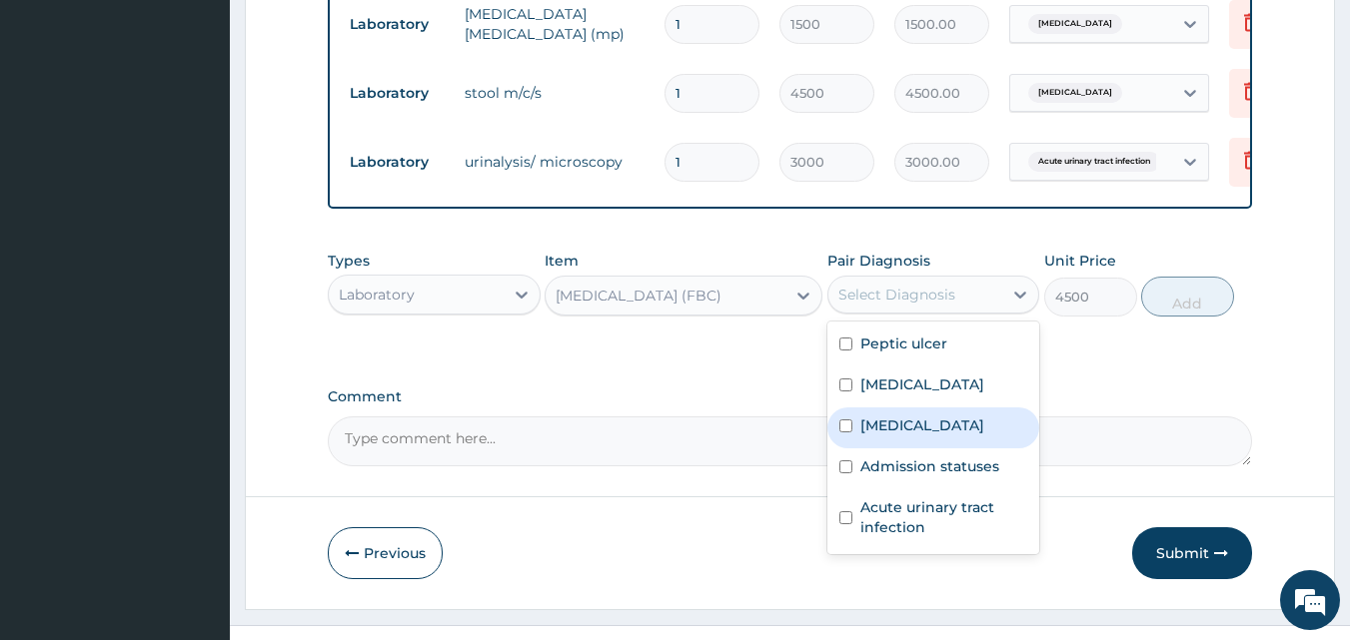
click at [928, 408] on div "[MEDICAL_DATA]" at bounding box center [933, 428] width 213 height 41
checkbox input "true"
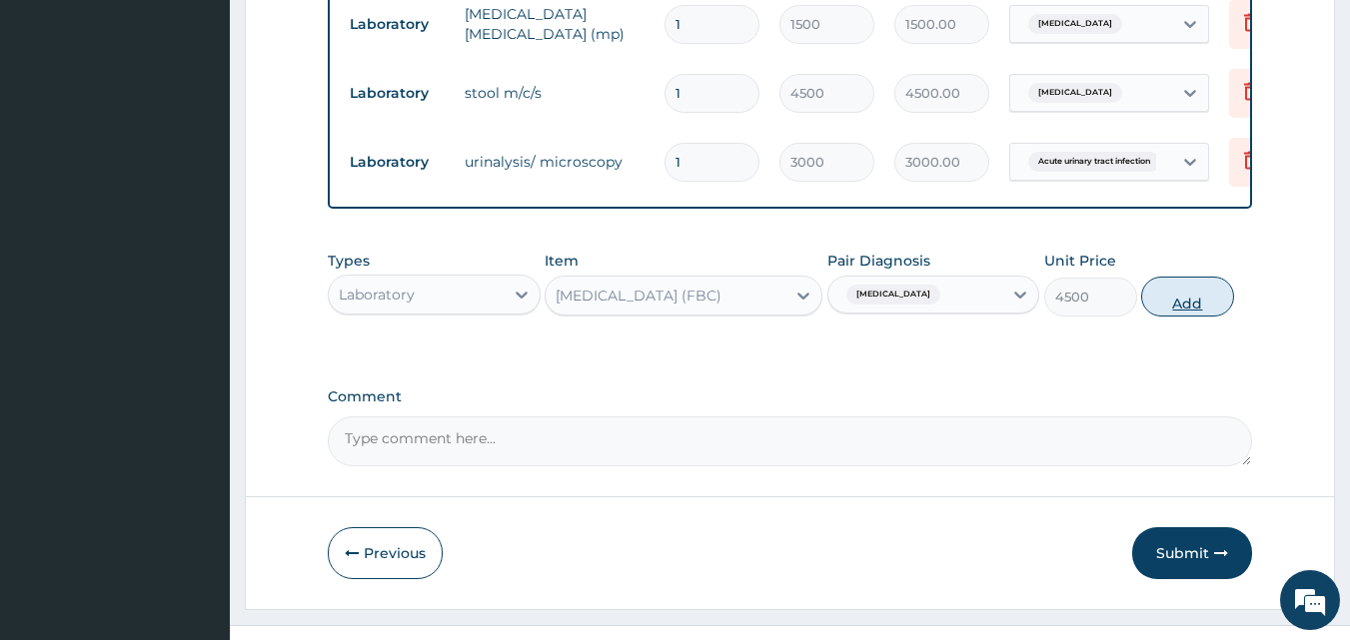
click at [1188, 277] on button "Add" at bounding box center [1187, 297] width 93 height 40
type input "0"
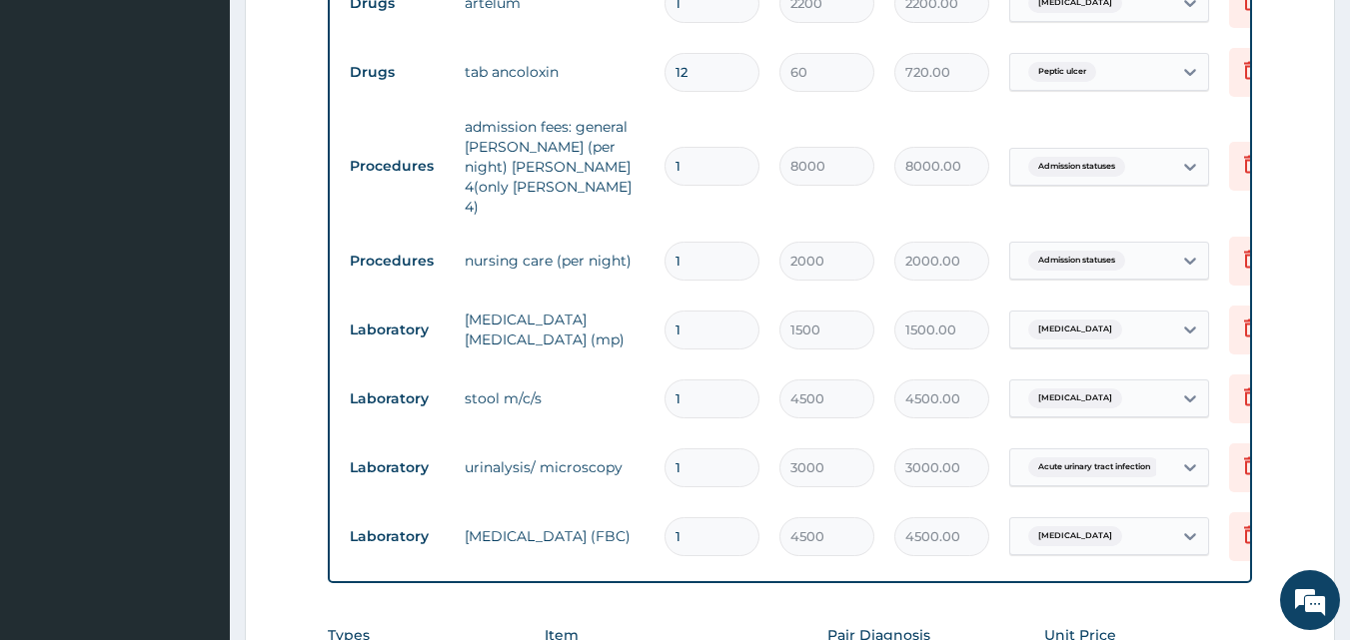
scroll to position [1696, 0]
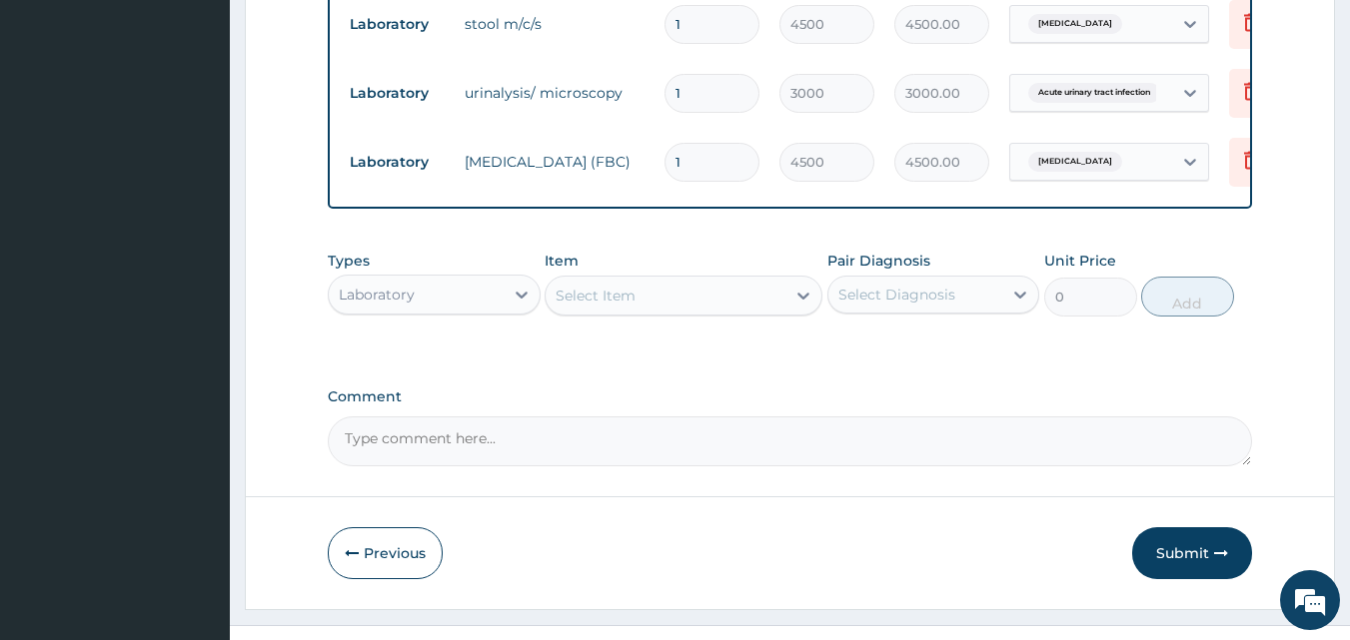
click at [491, 251] on div "Types Laboratory" at bounding box center [434, 284] width 213 height 66
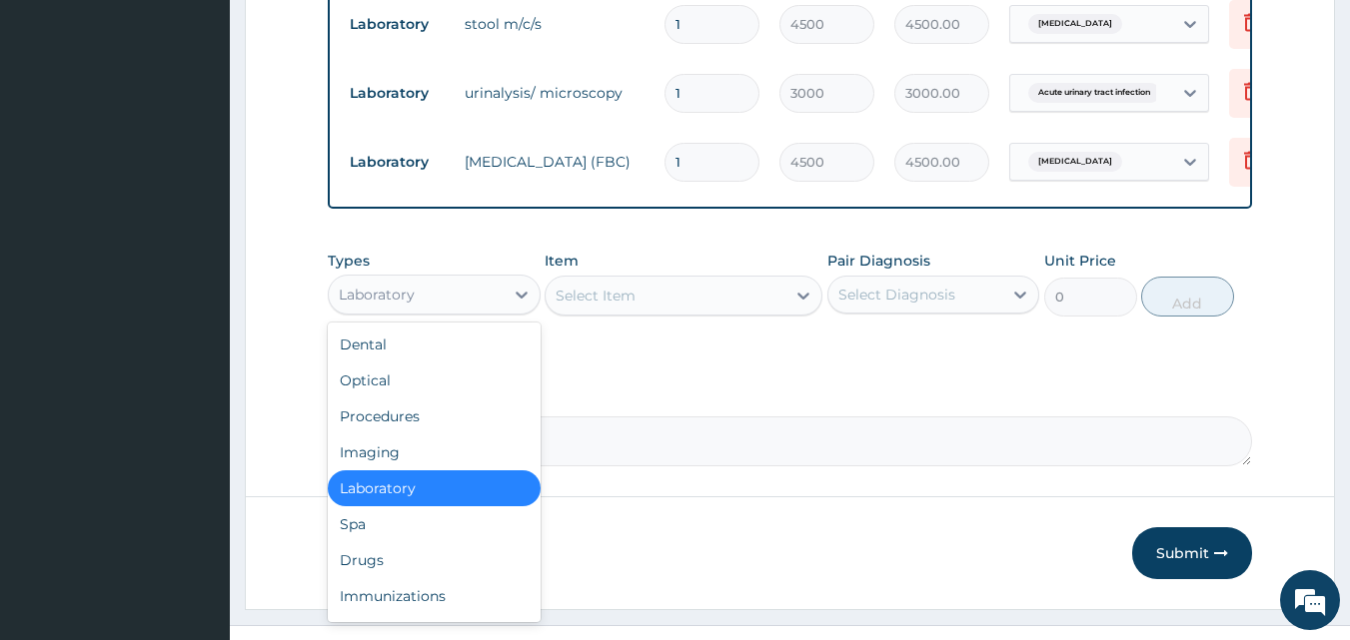
click at [485, 279] on div "Laboratory" at bounding box center [416, 295] width 175 height 32
click at [423, 542] on div "Drugs" at bounding box center [434, 560] width 213 height 36
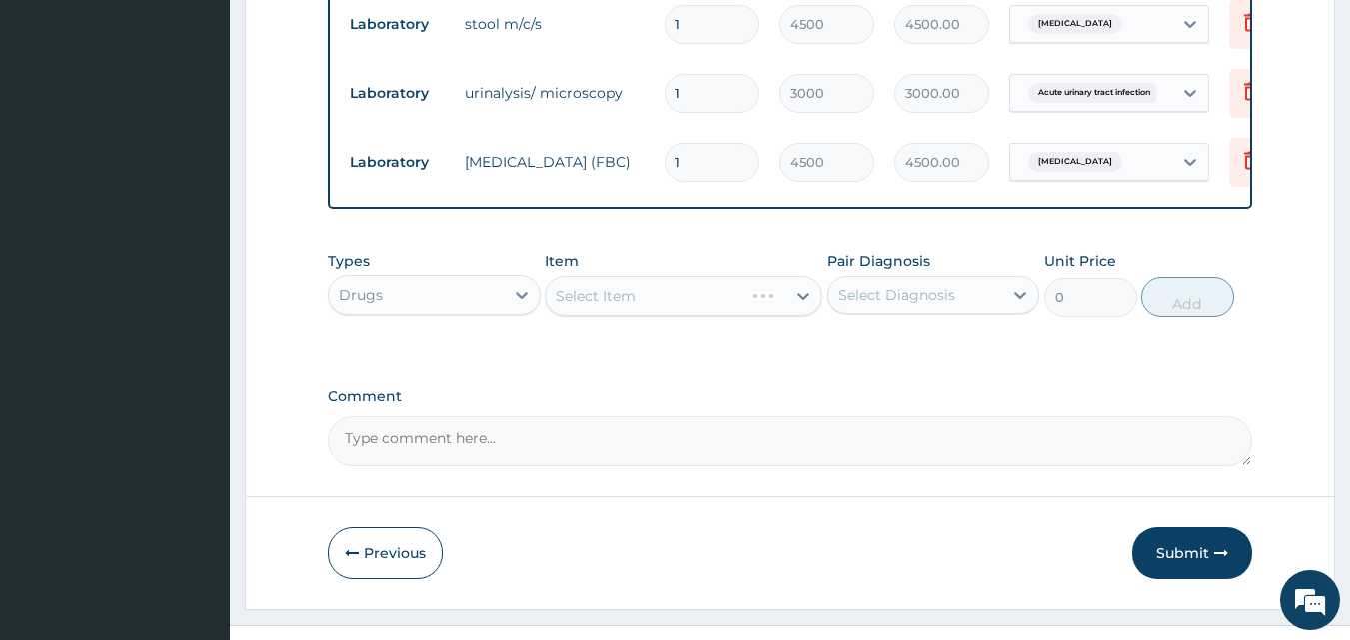
click at [743, 280] on div "Select Item" at bounding box center [644, 296] width 198 height 32
click at [782, 280] on div "Select Item" at bounding box center [665, 296] width 240 height 32
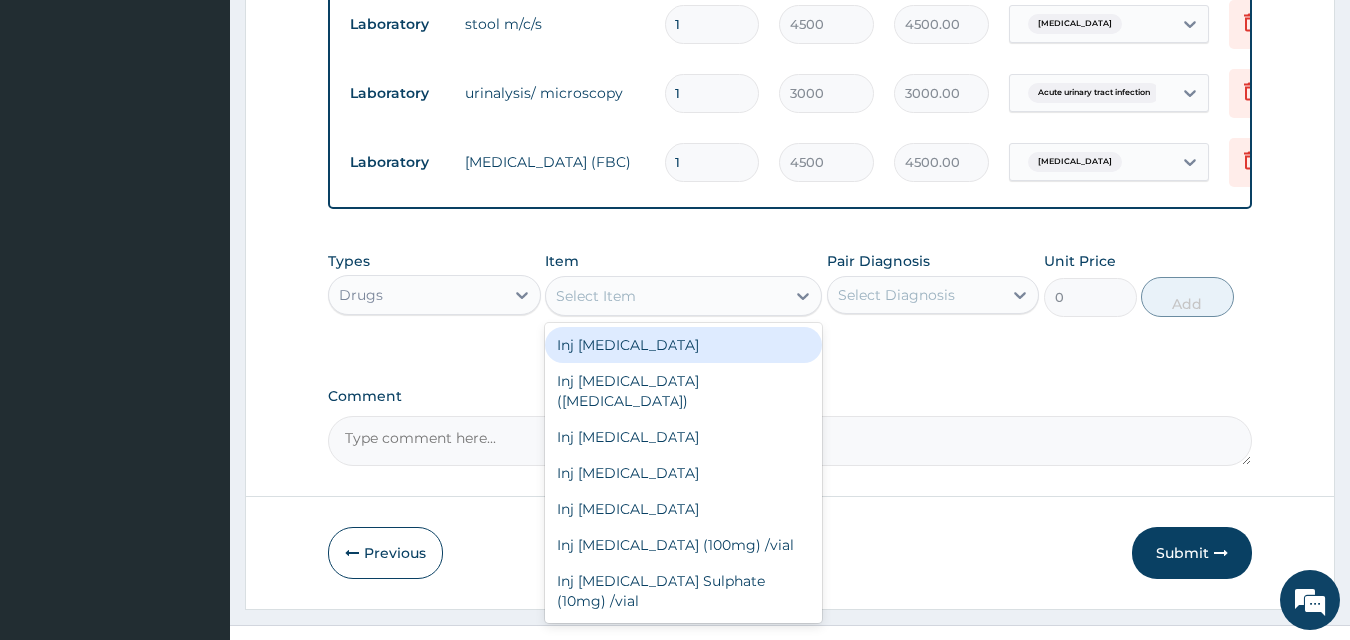
click at [782, 280] on div "Select Item" at bounding box center [665, 296] width 240 height 32
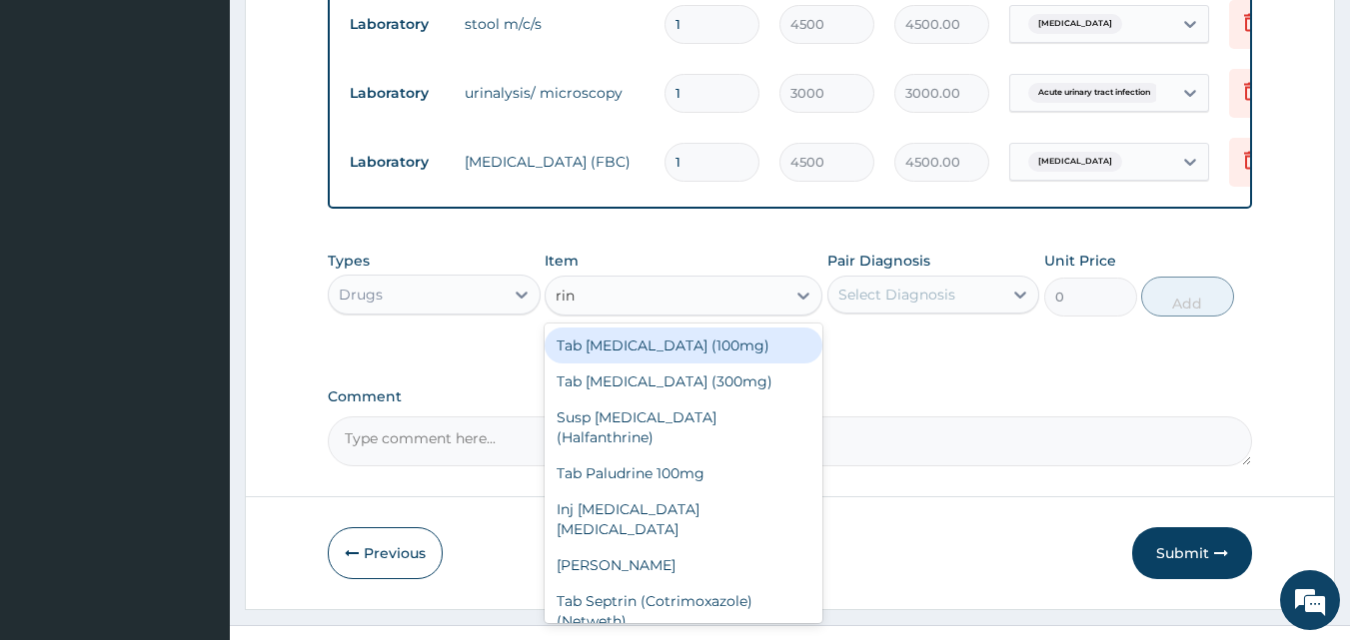
type input "ring"
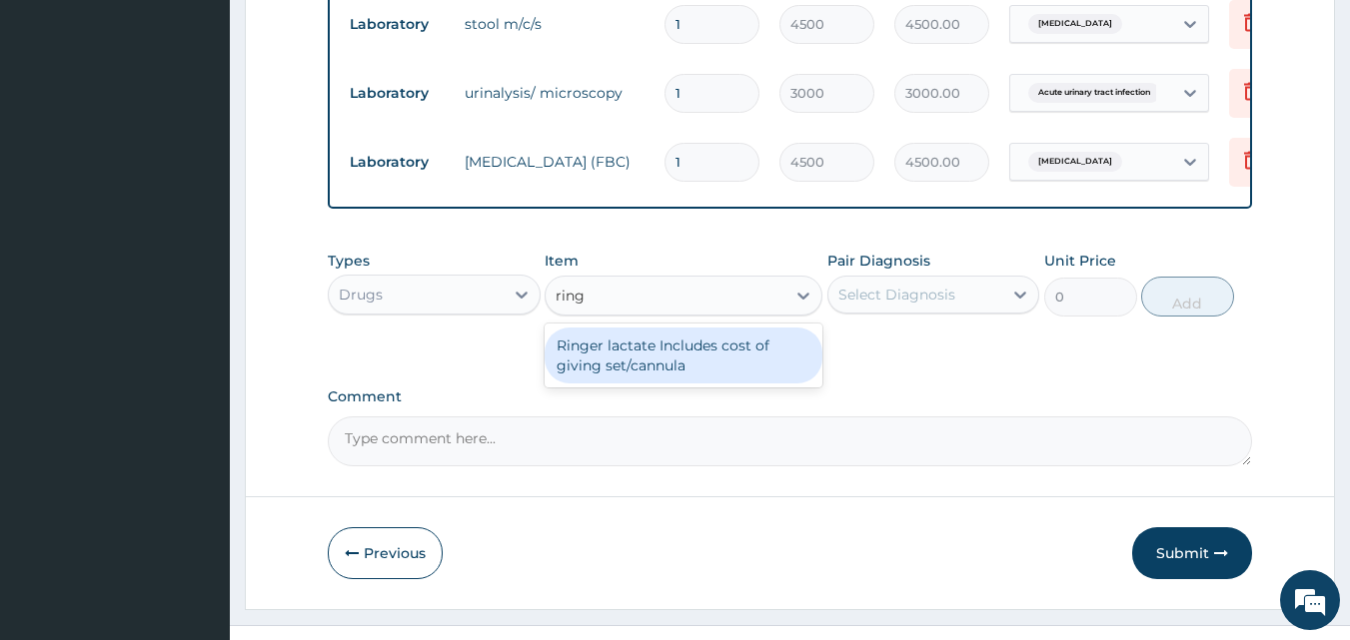
click at [755, 328] on div "Ringer lactate Includes cost of giving set/cannula" at bounding box center [683, 356] width 278 height 56
type input "2500"
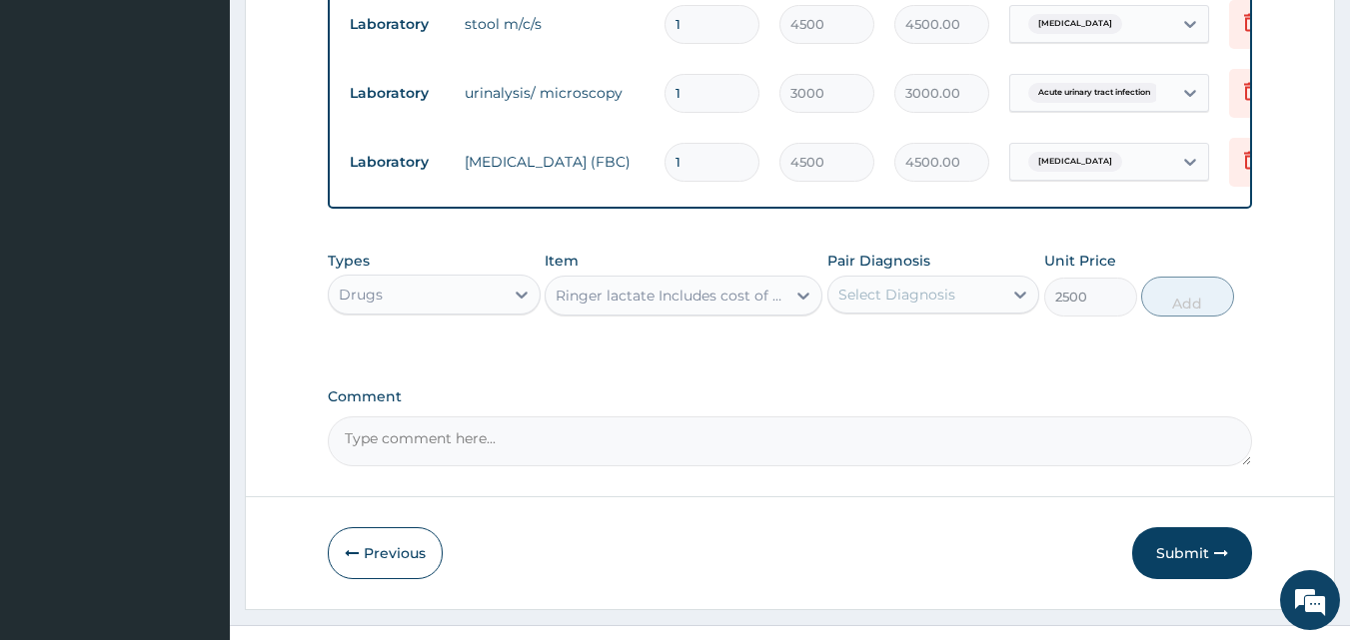
click at [952, 285] on div "Select Diagnosis" at bounding box center [896, 295] width 117 height 20
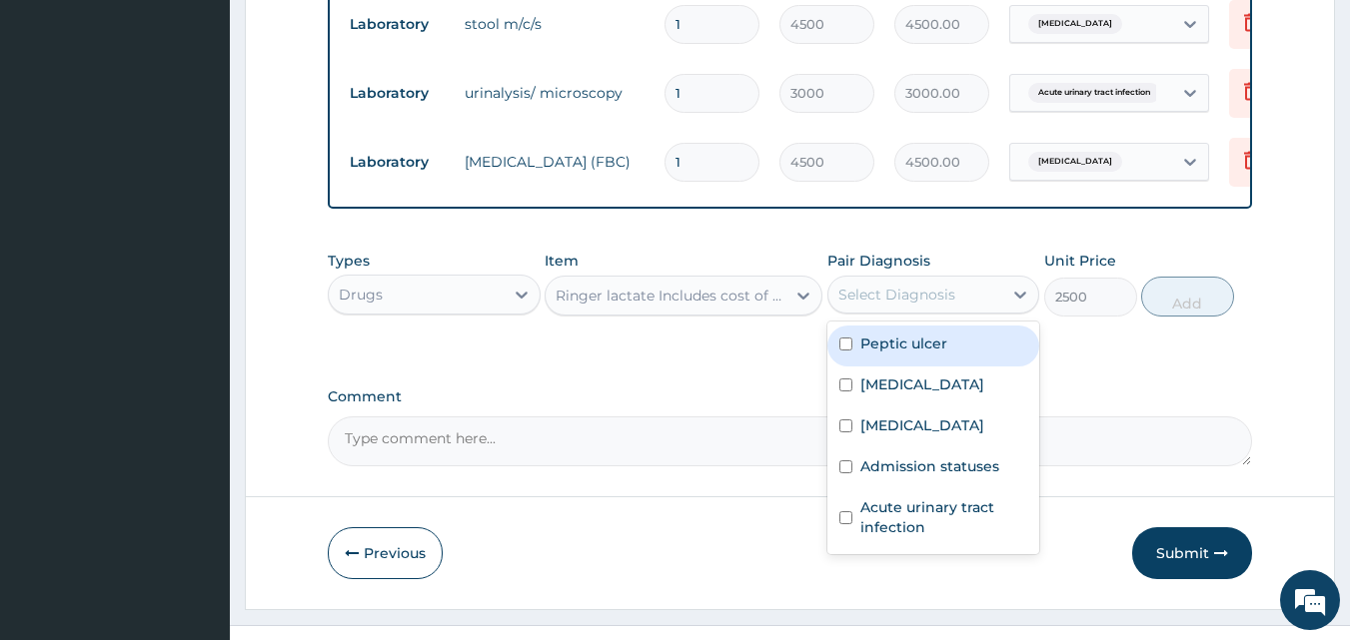
click at [919, 328] on div "Peptic ulcer" at bounding box center [933, 346] width 213 height 41
checkbox input "true"
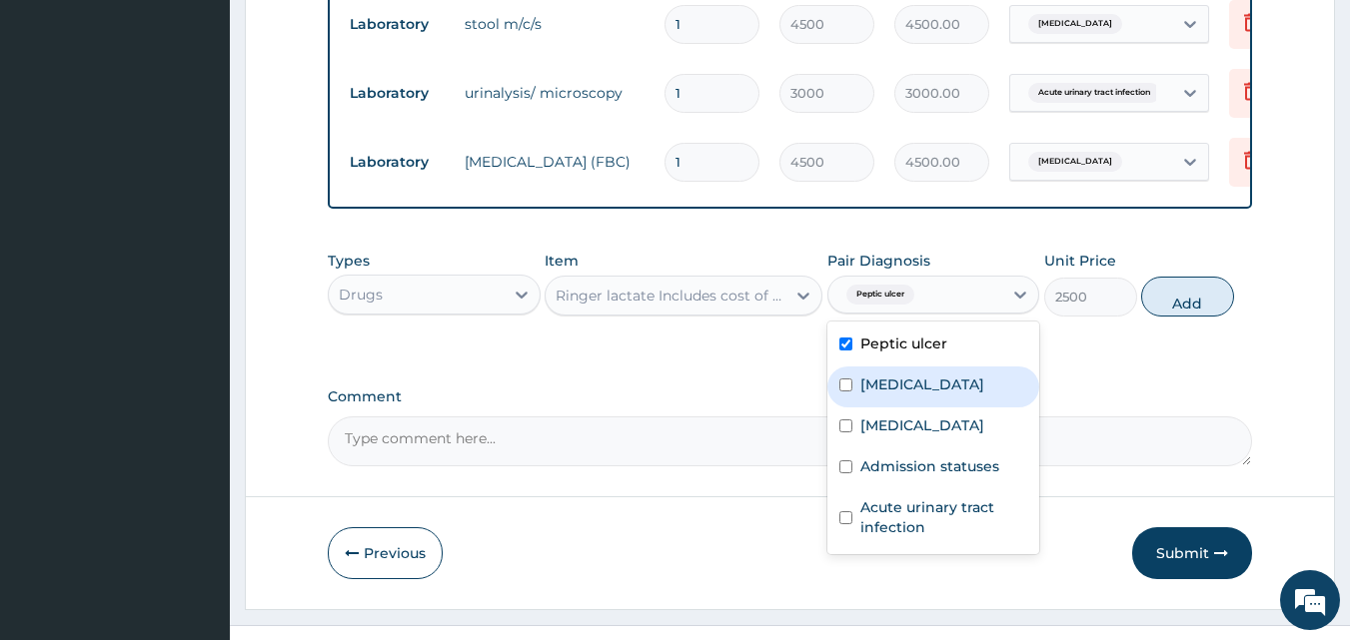
click at [913, 367] on div "[MEDICAL_DATA]" at bounding box center [933, 387] width 213 height 41
checkbox input "true"
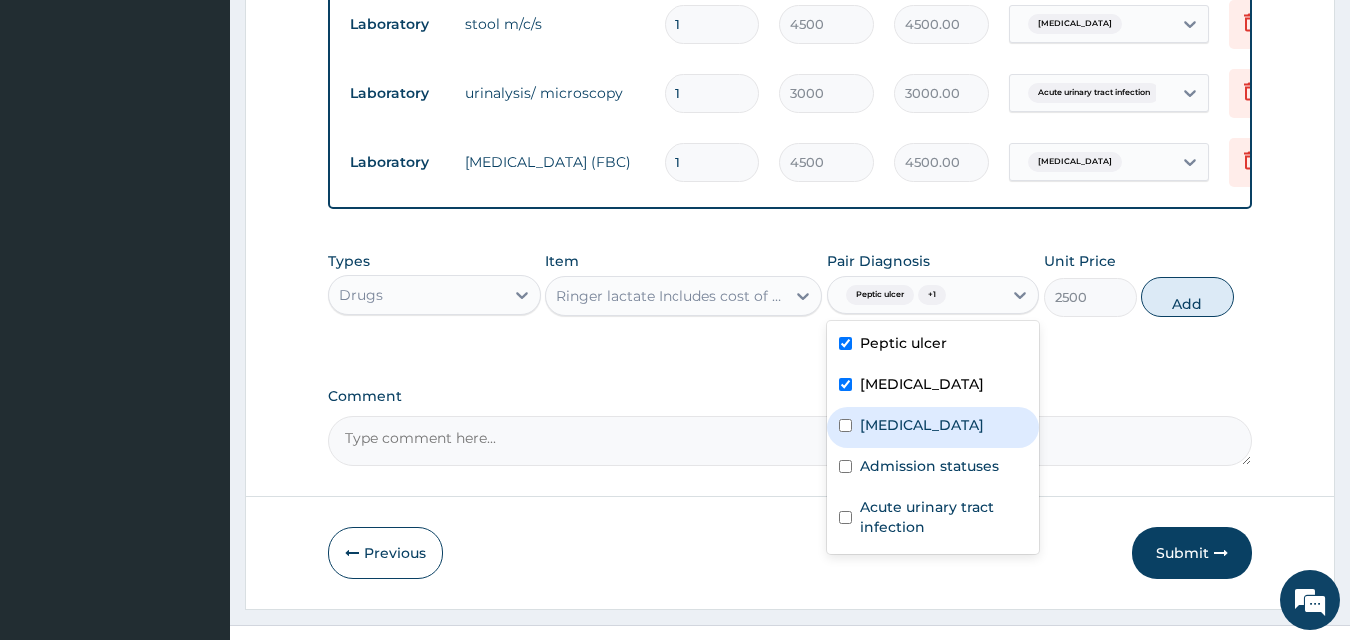
click at [912, 408] on div "[MEDICAL_DATA]" at bounding box center [933, 428] width 213 height 41
checkbox input "true"
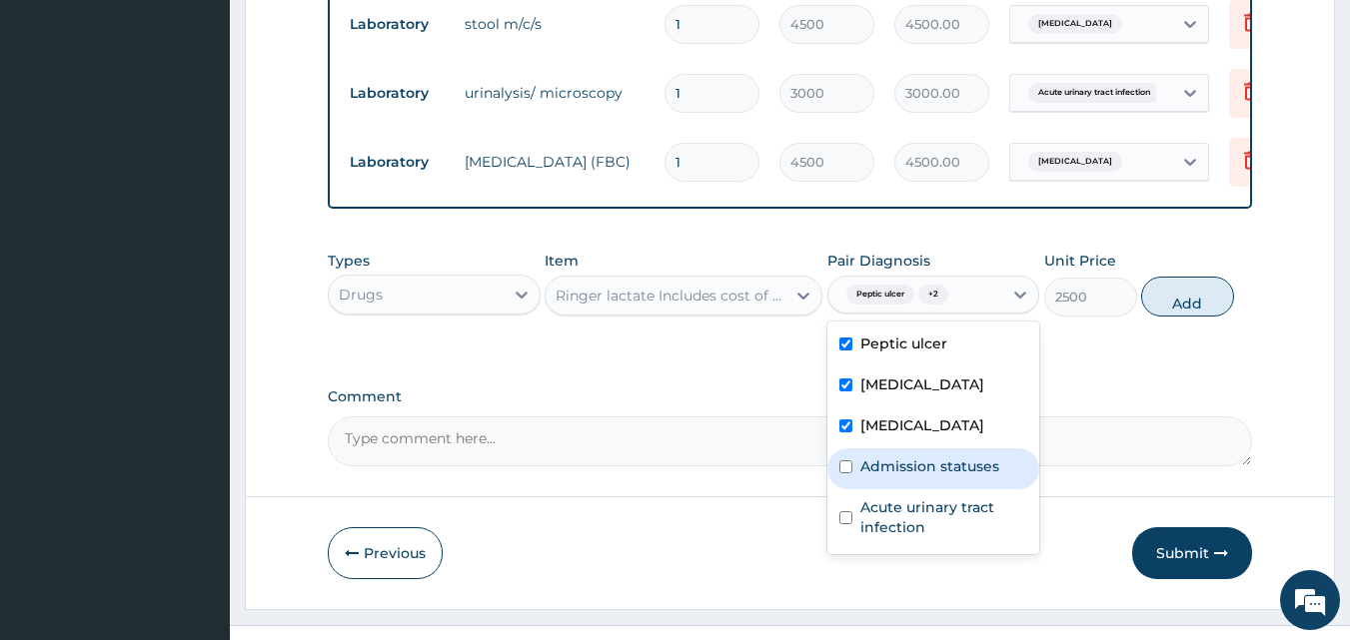
click at [981, 457] on label "Admission statuses" at bounding box center [929, 467] width 139 height 20
checkbox input "true"
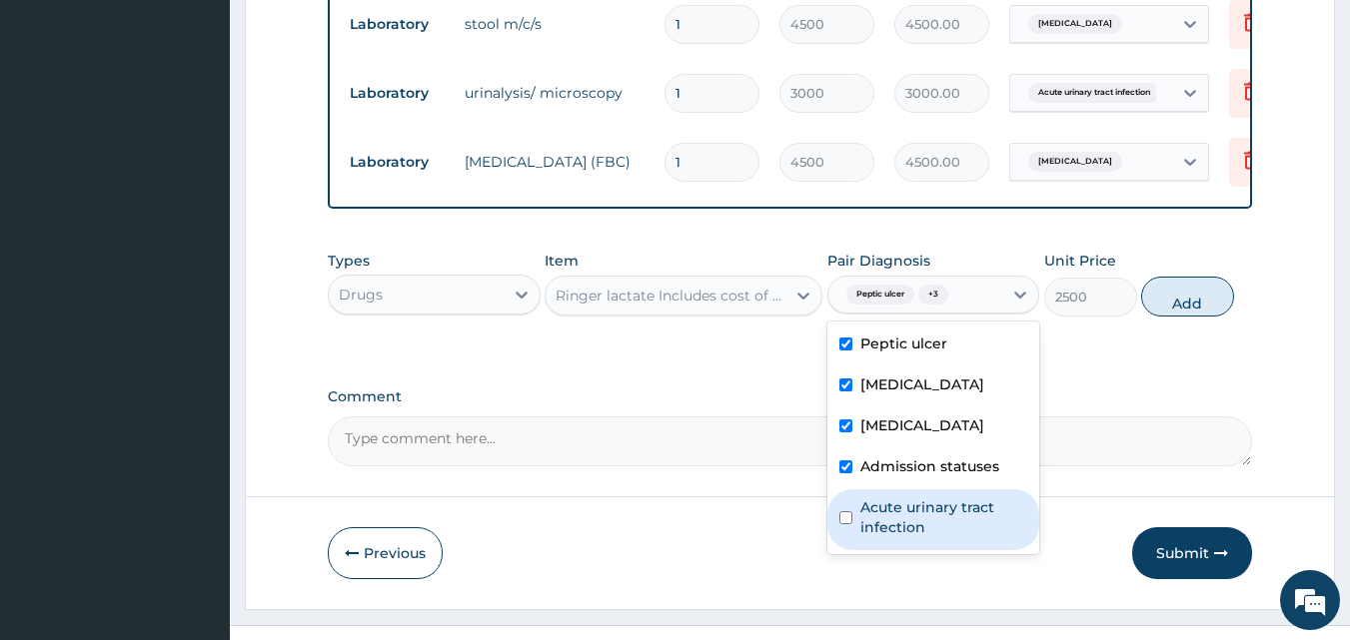
click at [968, 497] on label "Acute urinary tract infection" at bounding box center [944, 517] width 168 height 40
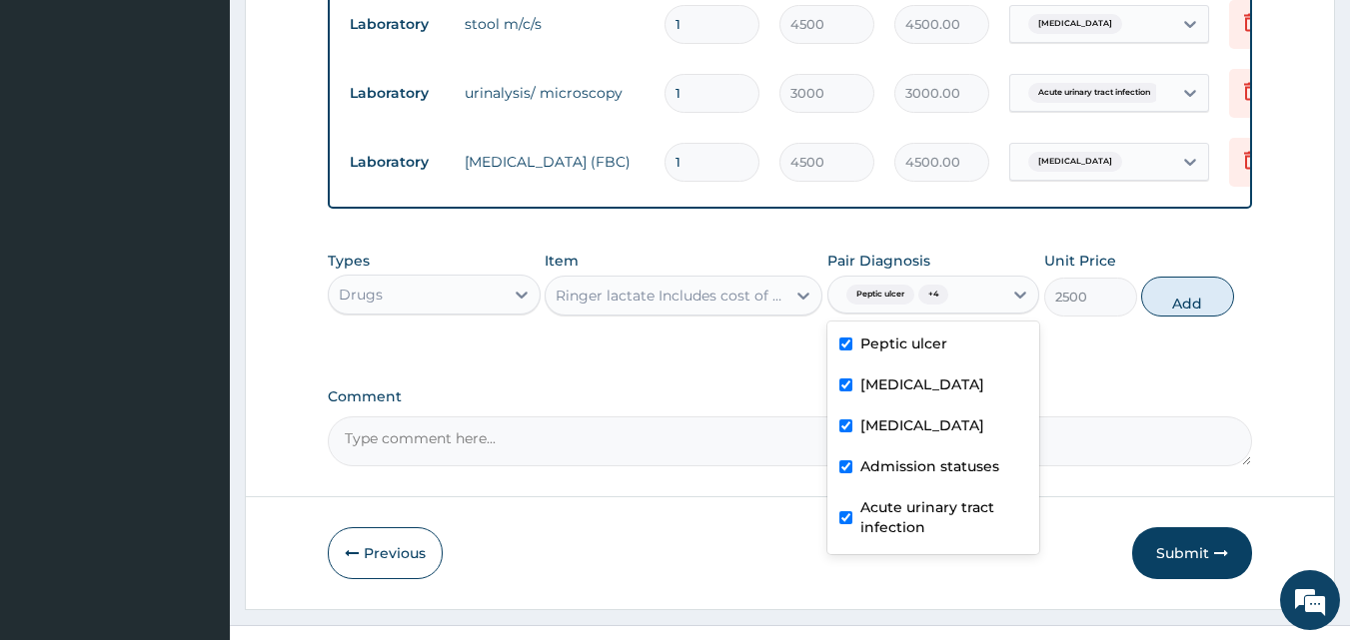
click at [968, 497] on label "Acute urinary tract infection" at bounding box center [944, 517] width 168 height 40
checkbox input "false"
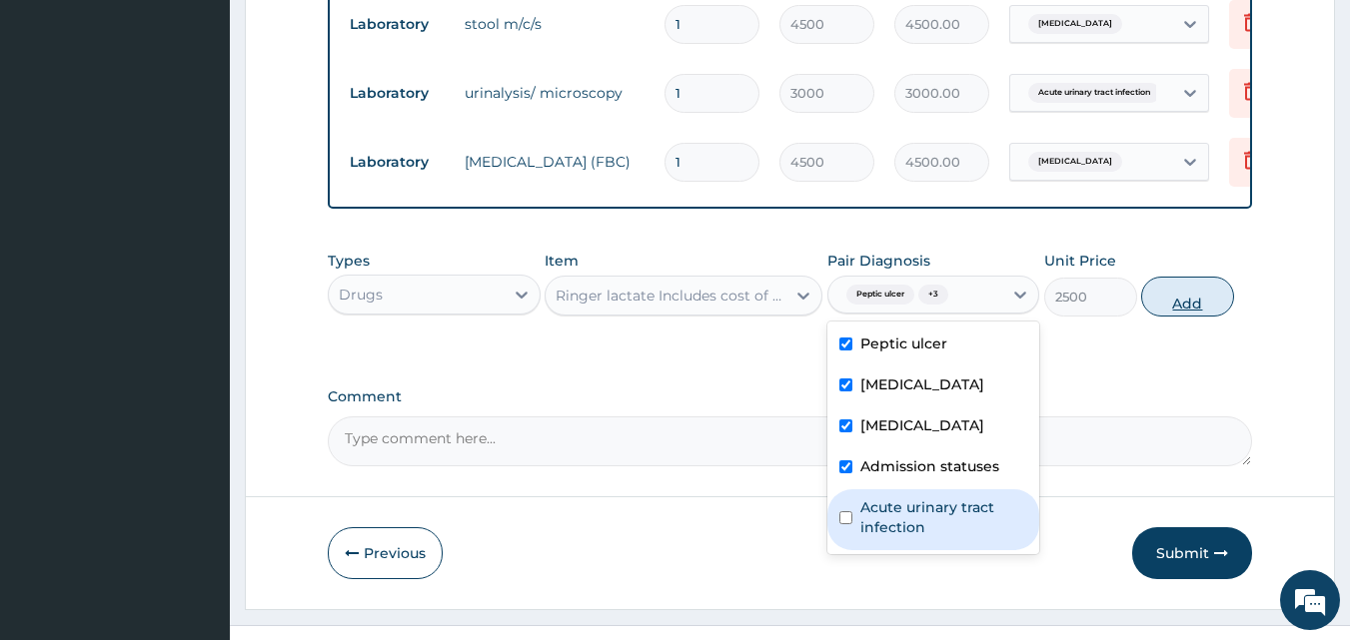
click at [1180, 277] on button "Add" at bounding box center [1187, 297] width 93 height 40
type input "0"
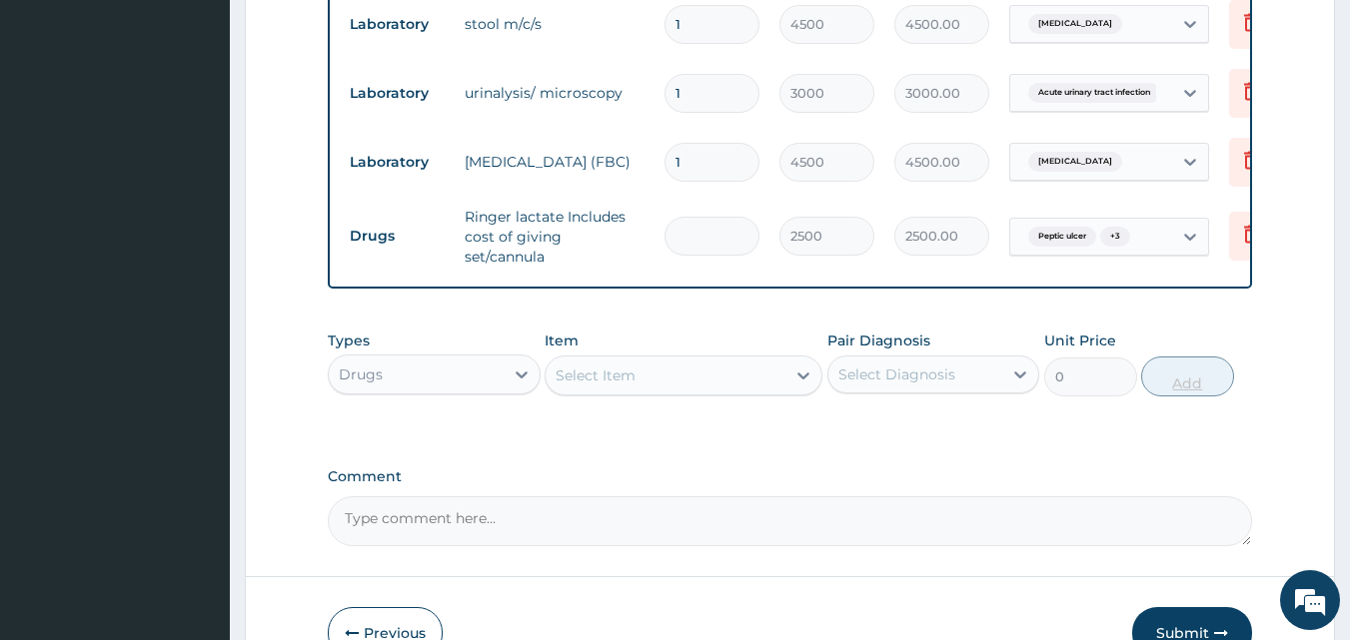
type input "0.00"
type input "3"
type input "7500.00"
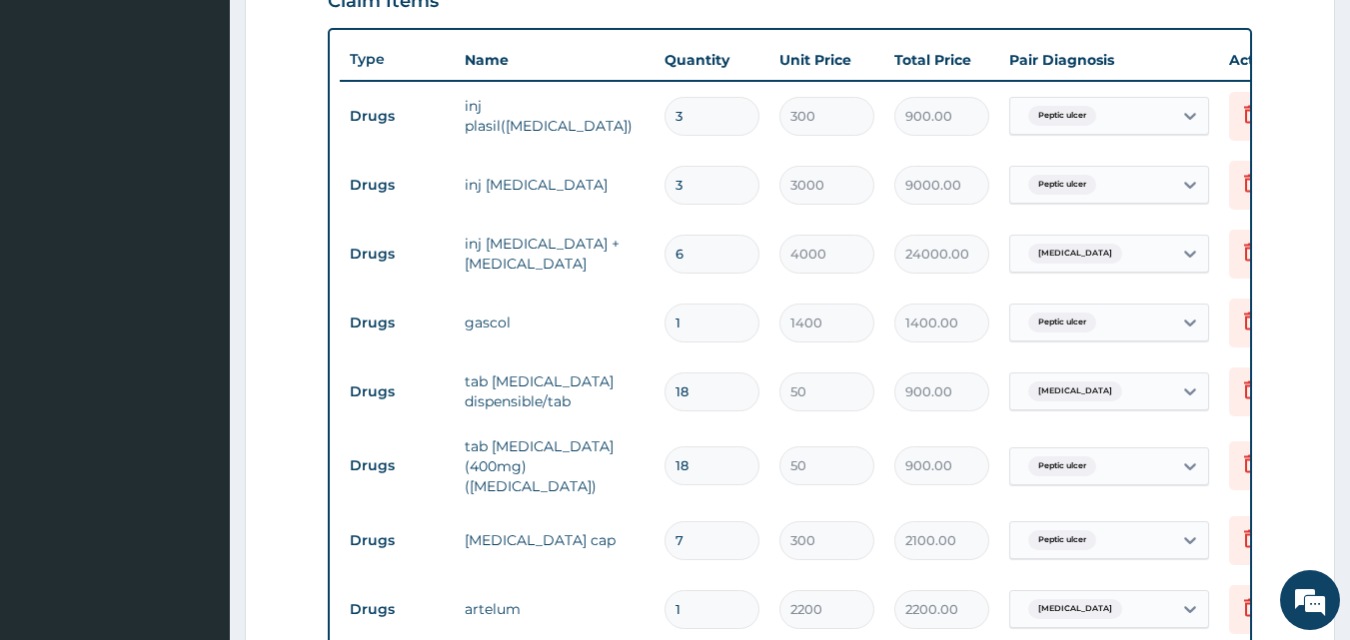
scroll to position [803, 0]
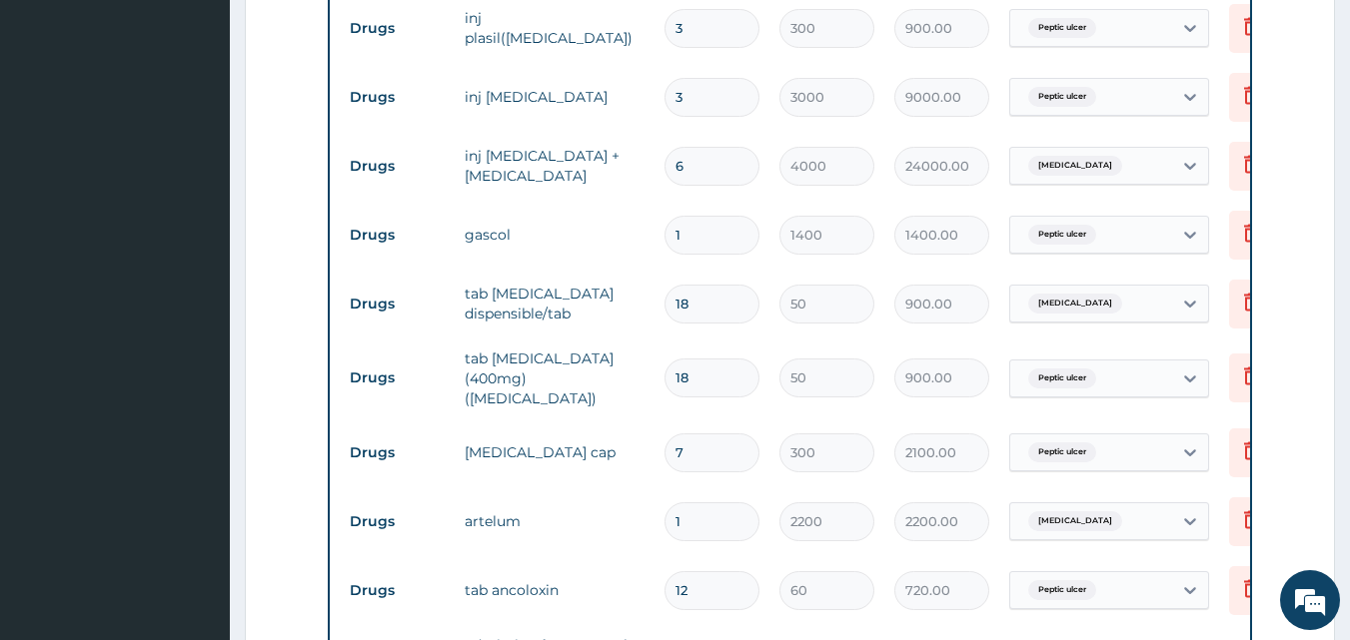
type input "3"
click at [706, 444] on input "7" at bounding box center [711, 453] width 95 height 39
type input "0.00"
type input "1"
type input "300.00"
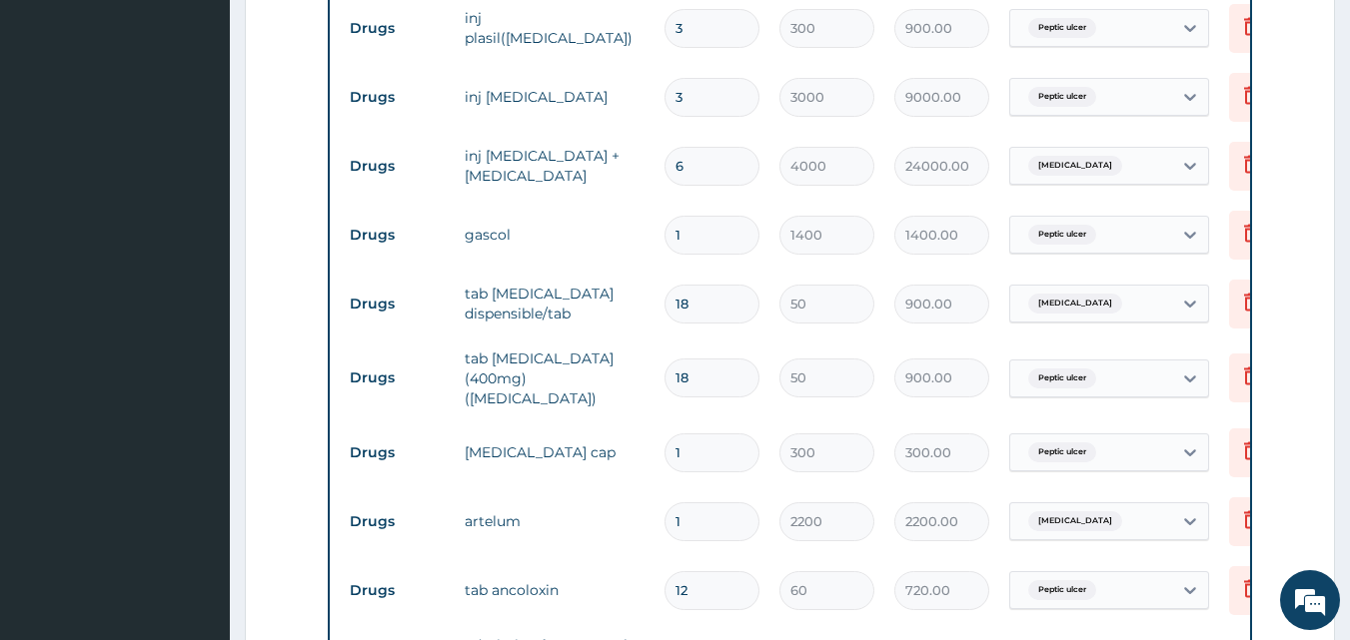
type input "14"
type input "4200.00"
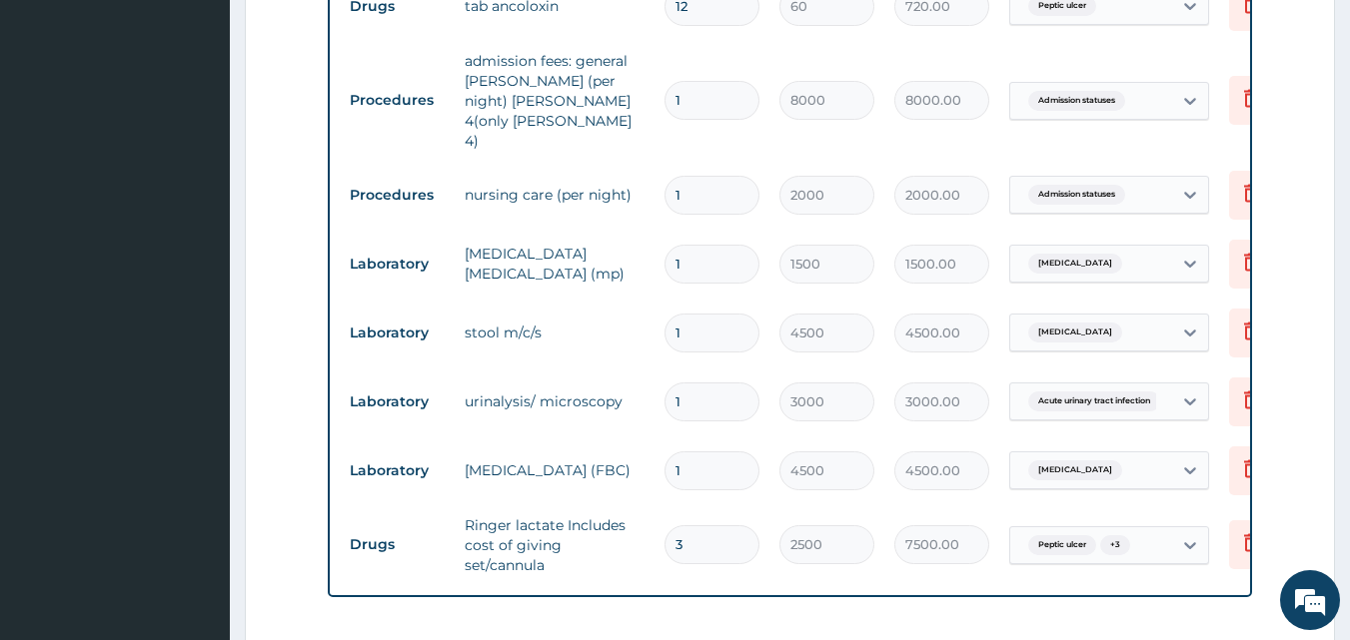
scroll to position [1765, 0]
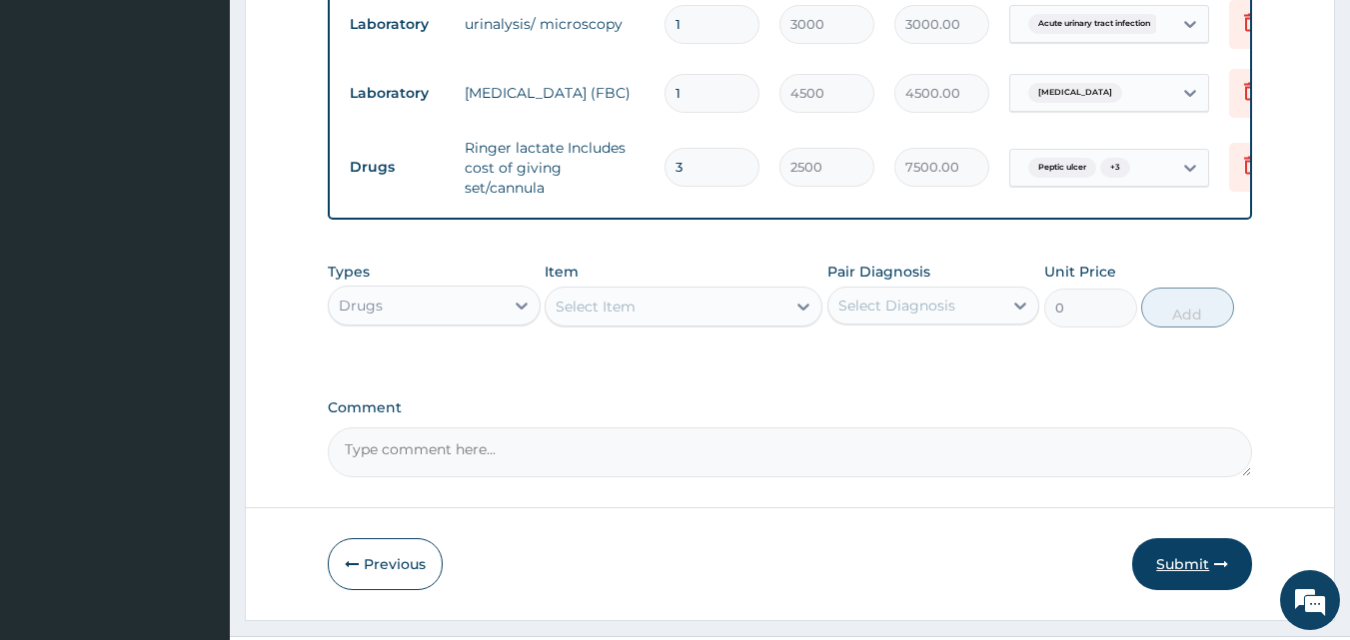
type input "14"
click at [1181, 538] on button "Submit" at bounding box center [1192, 564] width 120 height 52
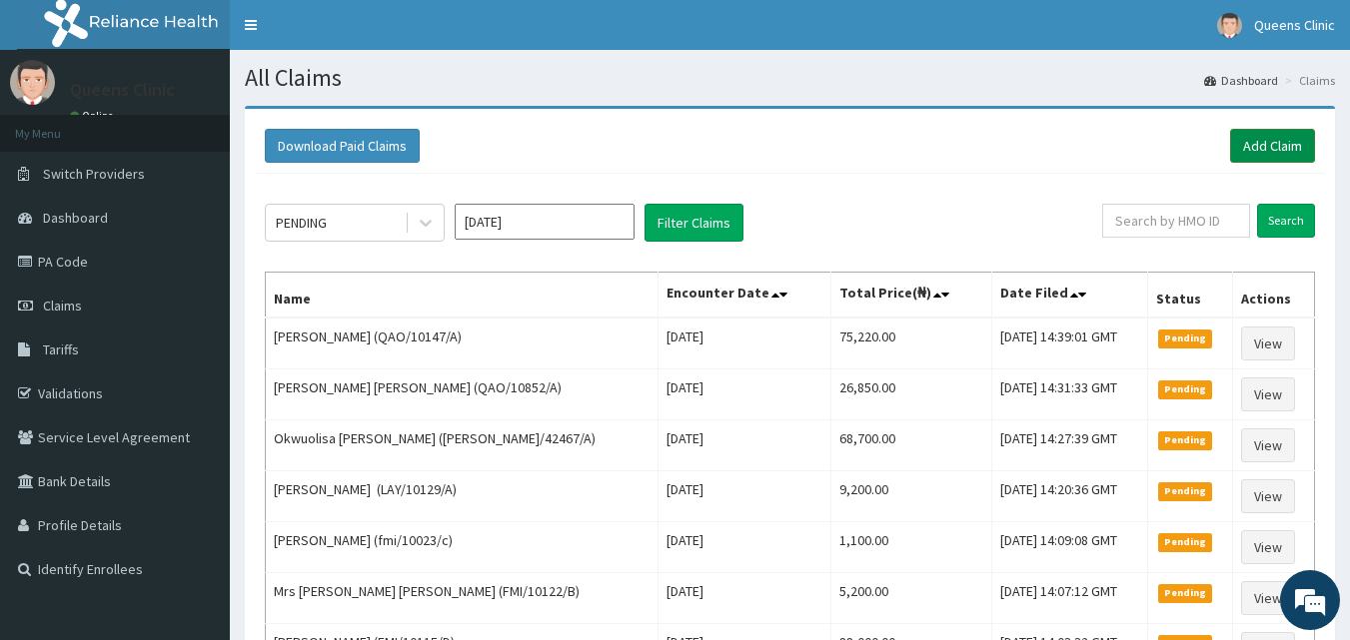
click at [1255, 130] on link "Add Claim" at bounding box center [1272, 146] width 85 height 34
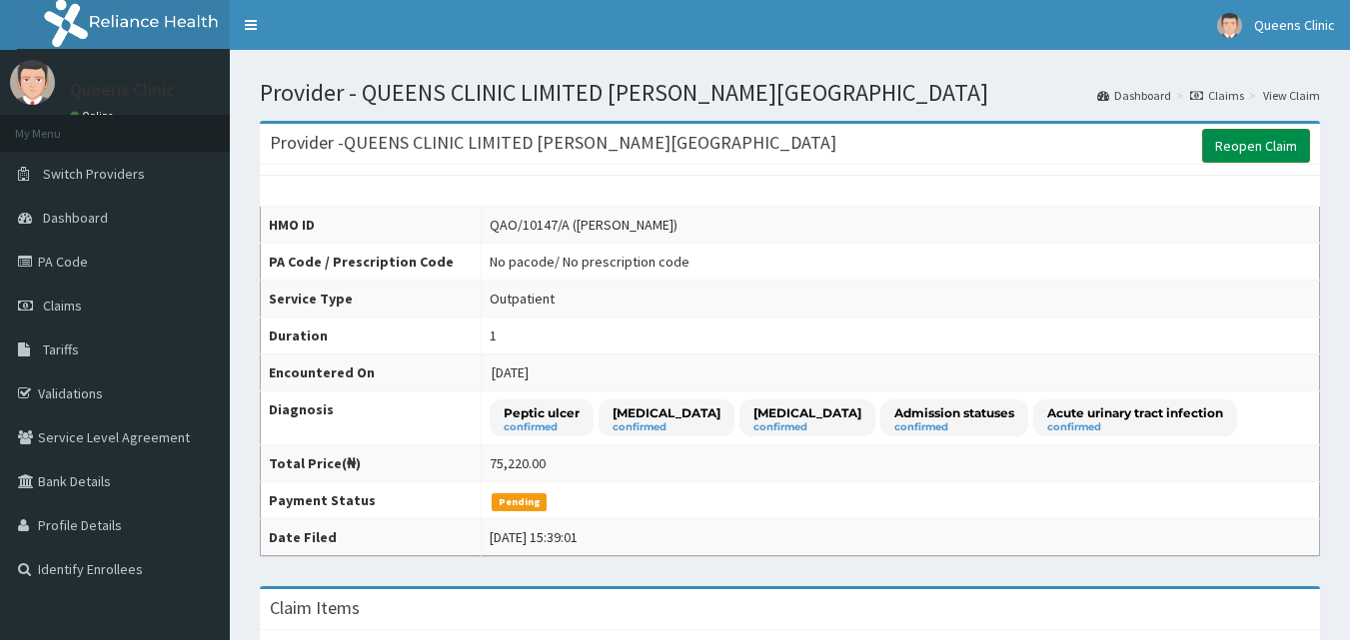
click at [1245, 148] on link "Reopen Claim" at bounding box center [1256, 146] width 108 height 34
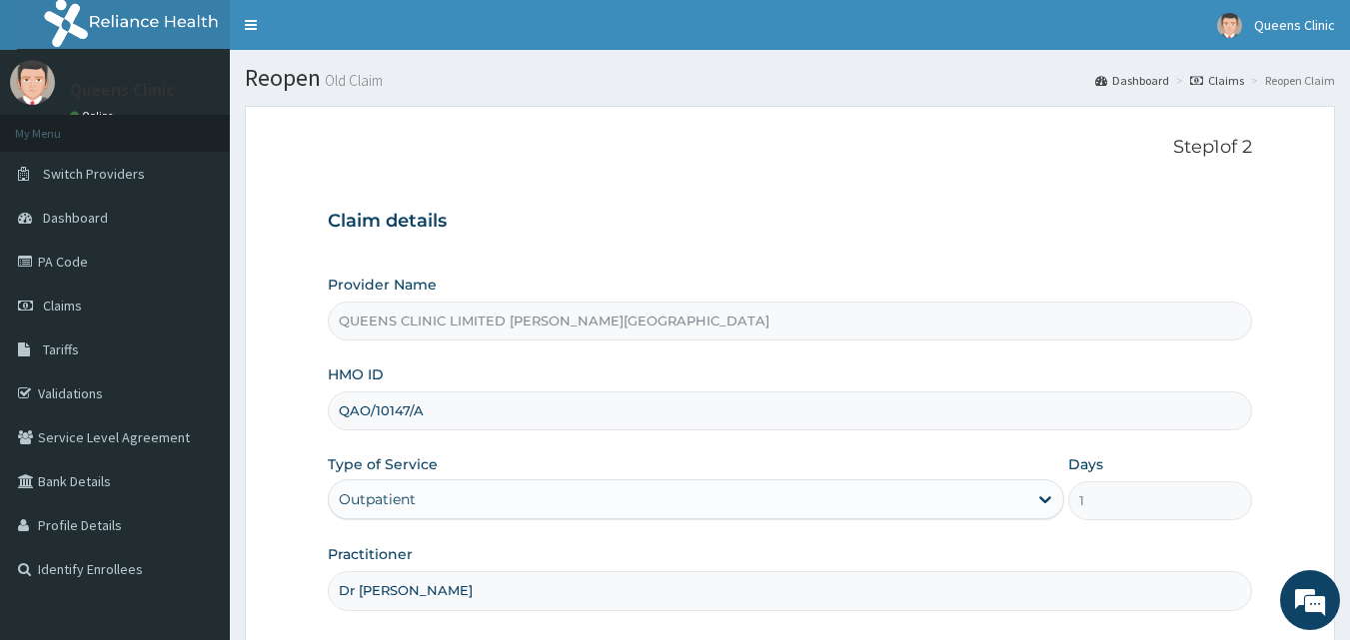
scroll to position [187, 0]
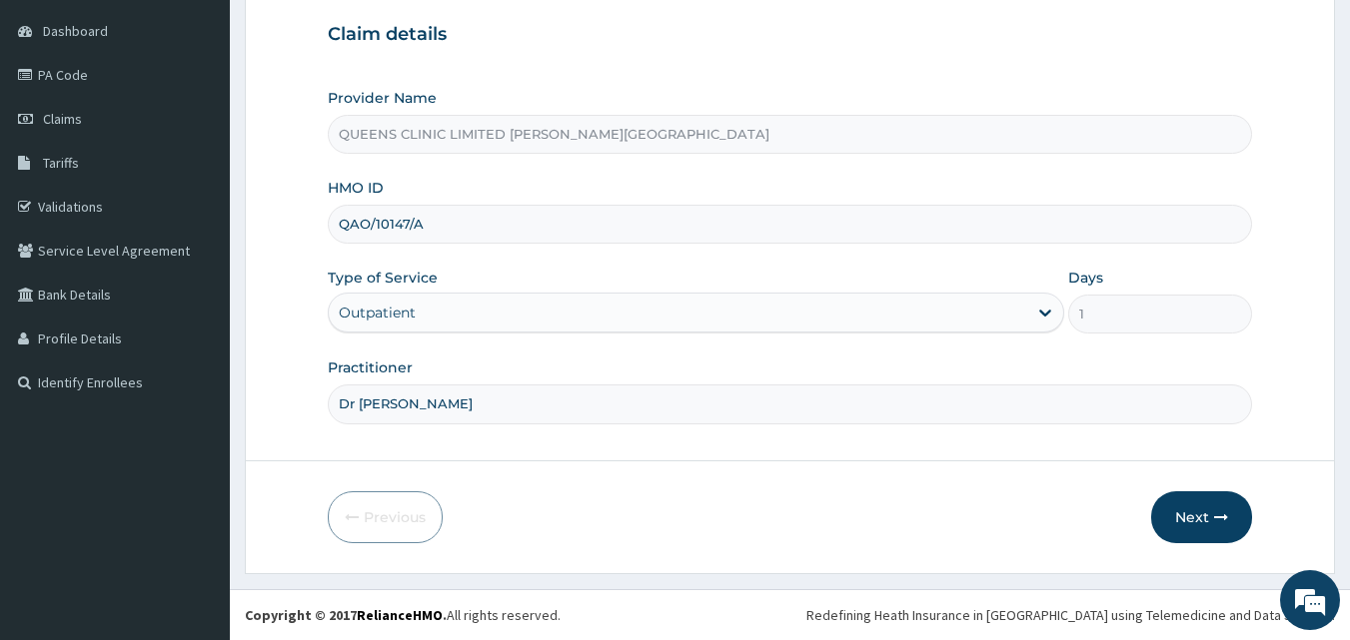
click at [444, 308] on div "Outpatient" at bounding box center [678, 313] width 698 height 32
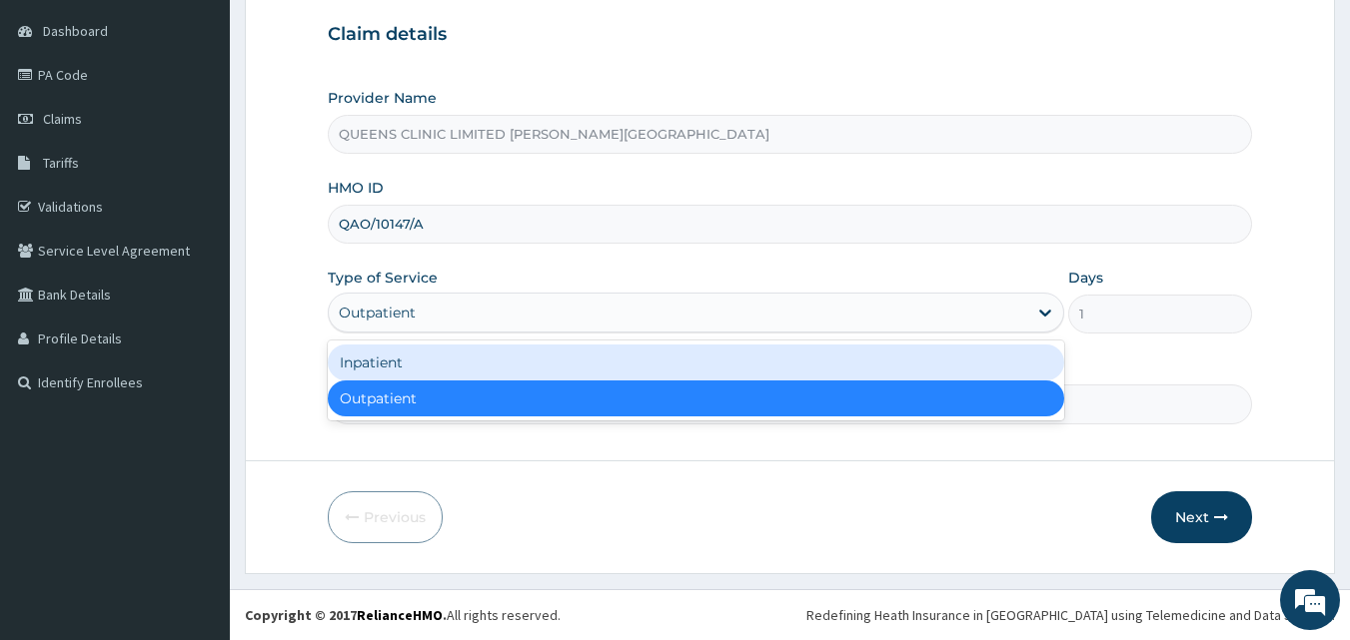
click at [411, 363] on div "Inpatient" at bounding box center [696, 363] width 736 height 36
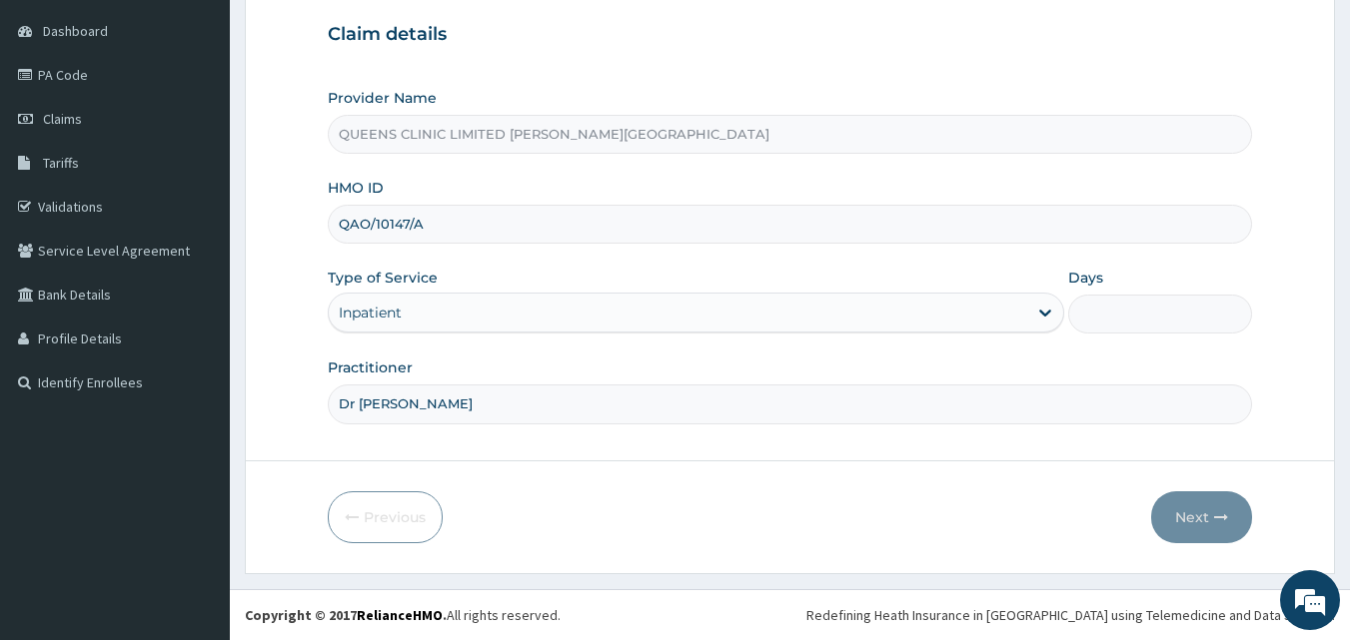
click at [1099, 327] on input "Days" at bounding box center [1160, 314] width 184 height 39
type input "1"
click at [1192, 496] on button "Next" at bounding box center [1201, 517] width 101 height 52
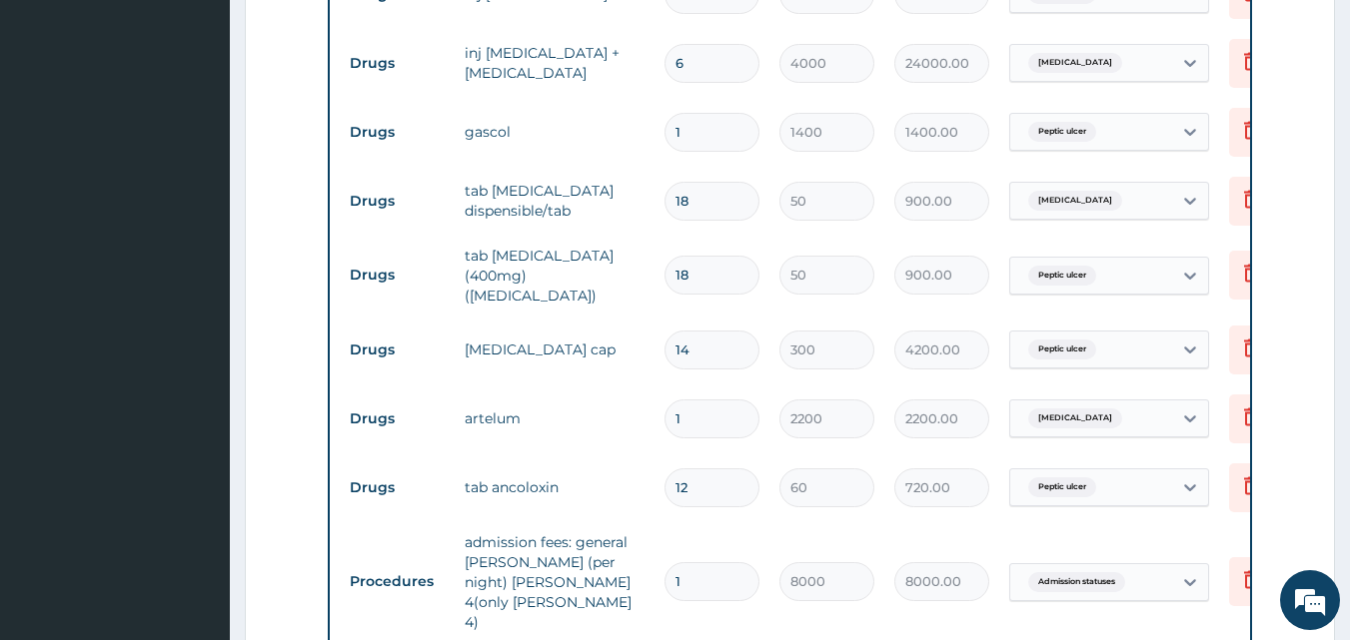
scroll to position [1663, 0]
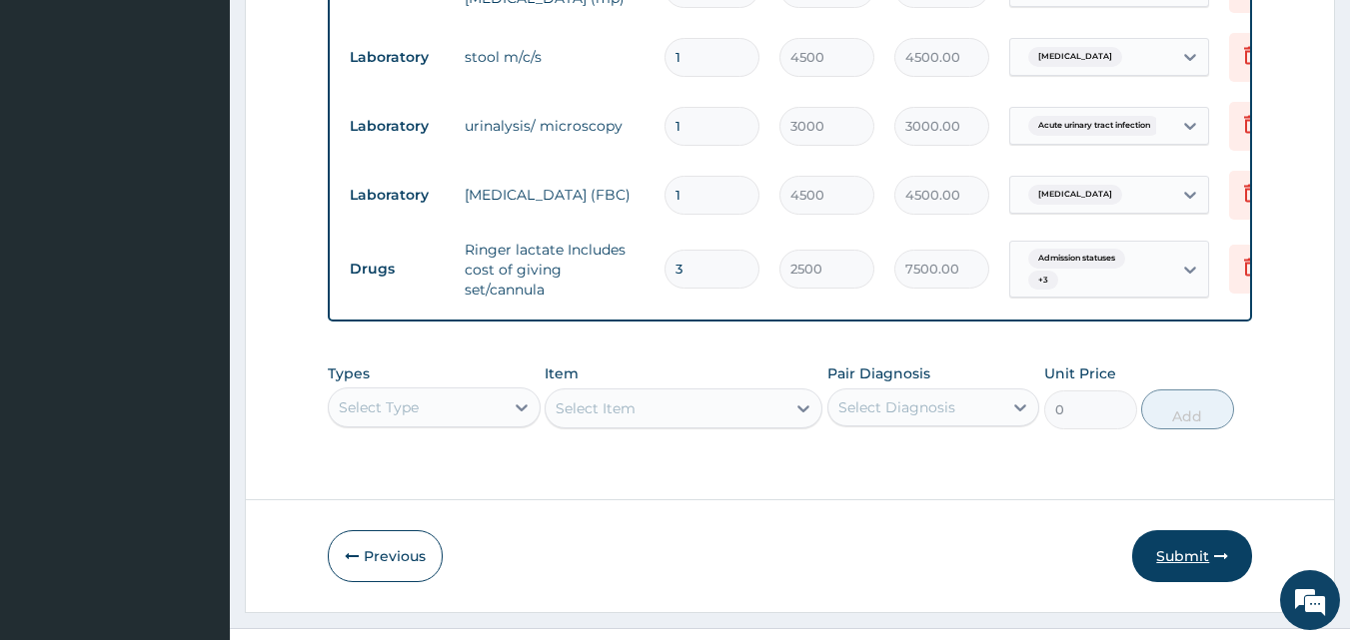
click at [1198, 535] on button "Submit" at bounding box center [1192, 556] width 120 height 52
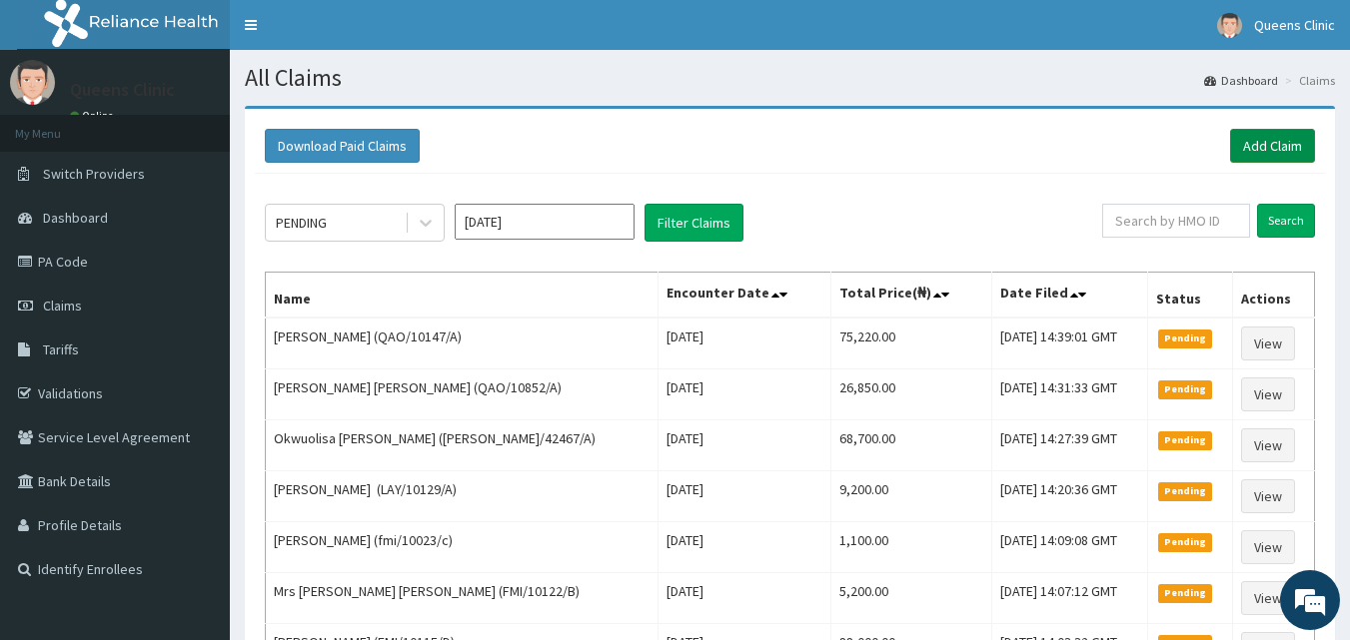
click at [1280, 138] on link "Add Claim" at bounding box center [1272, 146] width 85 height 34
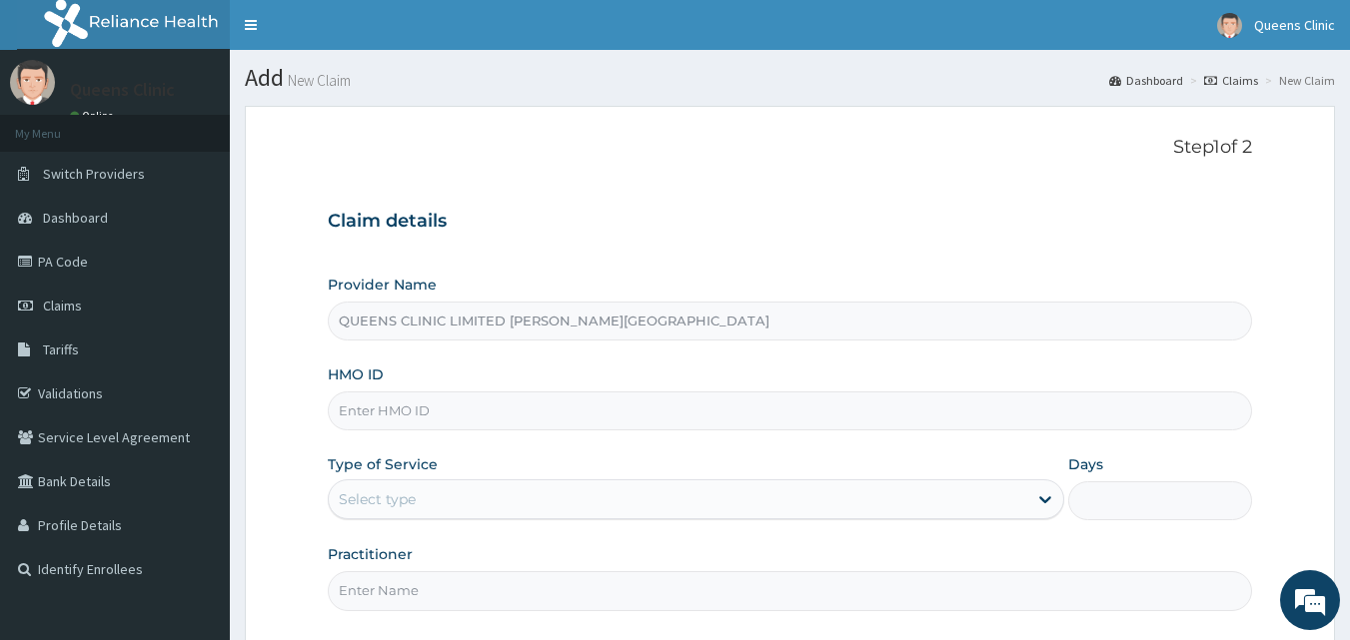
click at [368, 421] on input "HMO ID" at bounding box center [790, 411] width 925 height 39
paste input "FMI/10135/A"
type input "FMI/10135/A"
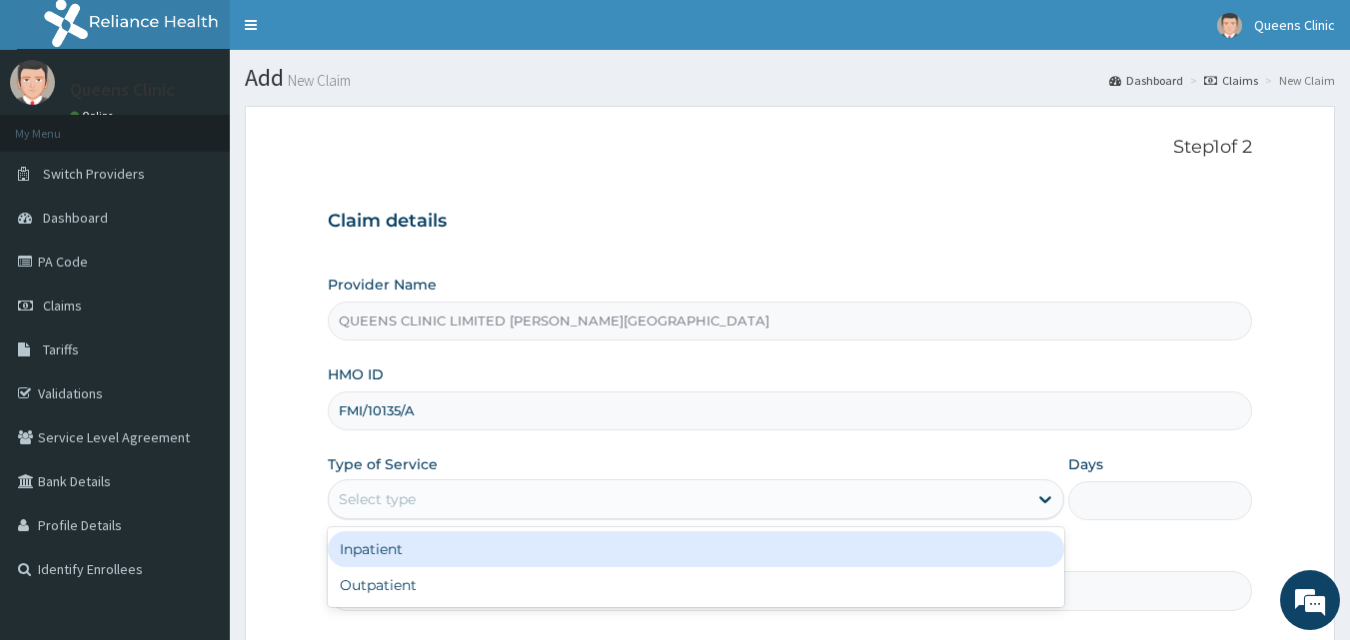
click at [382, 493] on div "Select type" at bounding box center [377, 500] width 77 height 20
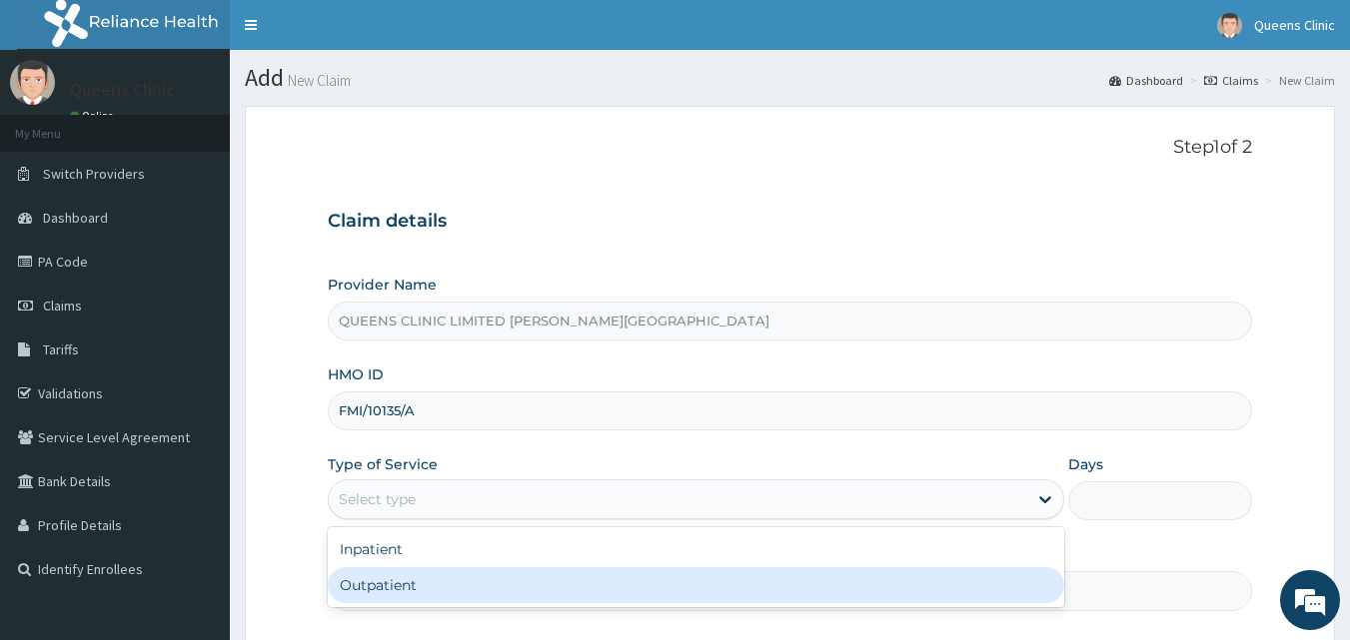
click at [399, 586] on div "Outpatient" at bounding box center [696, 585] width 736 height 36
type input "1"
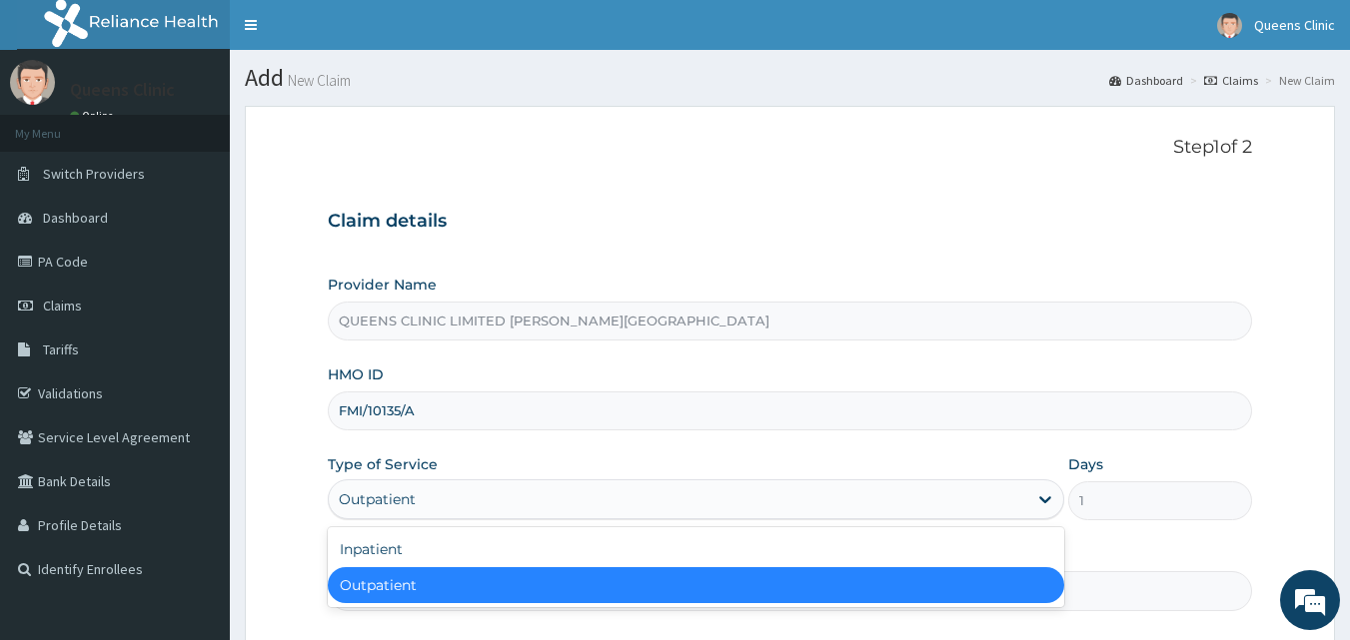
click at [419, 499] on div "Outpatient" at bounding box center [678, 500] width 698 height 32
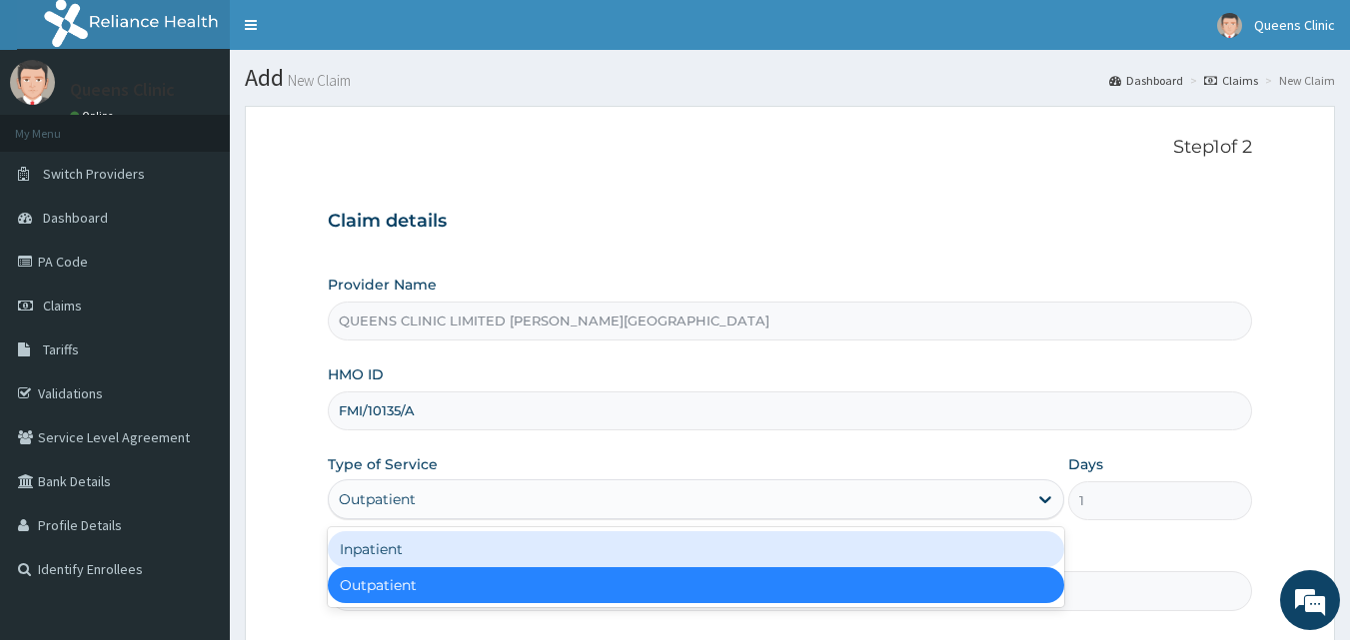
click at [411, 556] on div "Inpatient" at bounding box center [696, 549] width 736 height 36
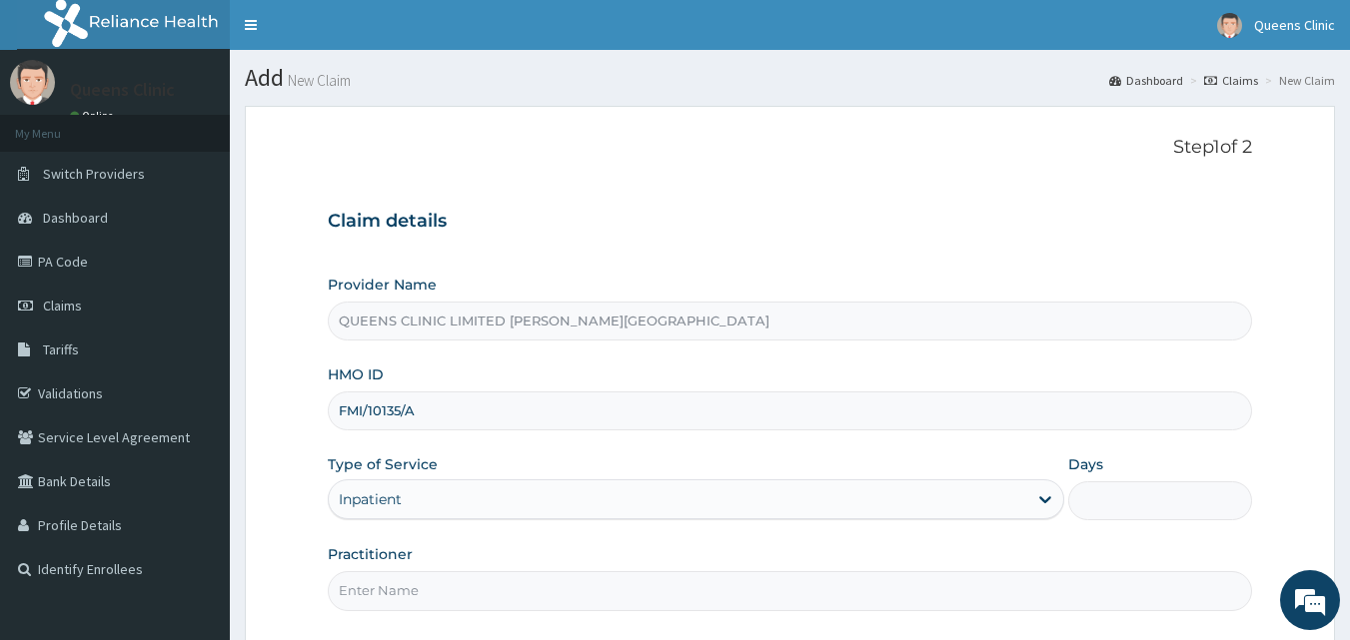
click at [1122, 501] on input "Days" at bounding box center [1160, 501] width 184 height 39
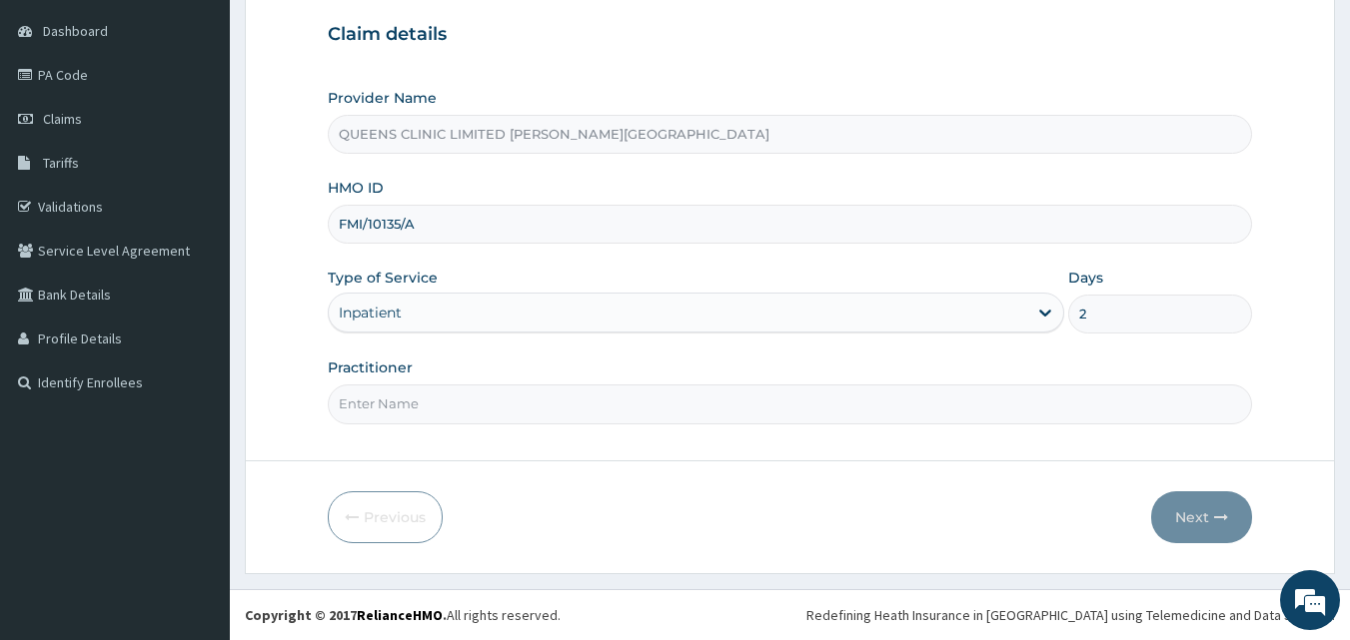
type input "2"
click at [386, 400] on input "Practitioner" at bounding box center [790, 404] width 925 height 39
type input "Dr Oscar"
click at [1246, 539] on div "Next" at bounding box center [1201, 517] width 101 height 52
click at [1218, 536] on button "Next" at bounding box center [1201, 517] width 101 height 52
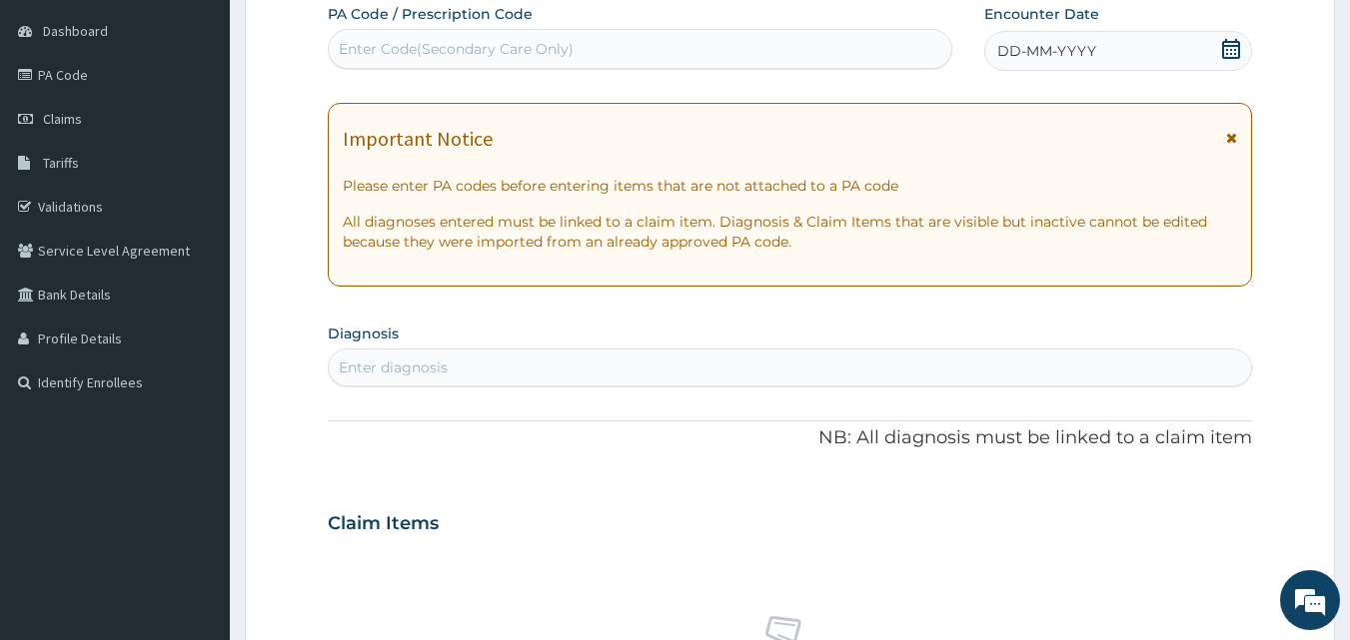
paste input "PA/69928F"
type input "PA/69928F"
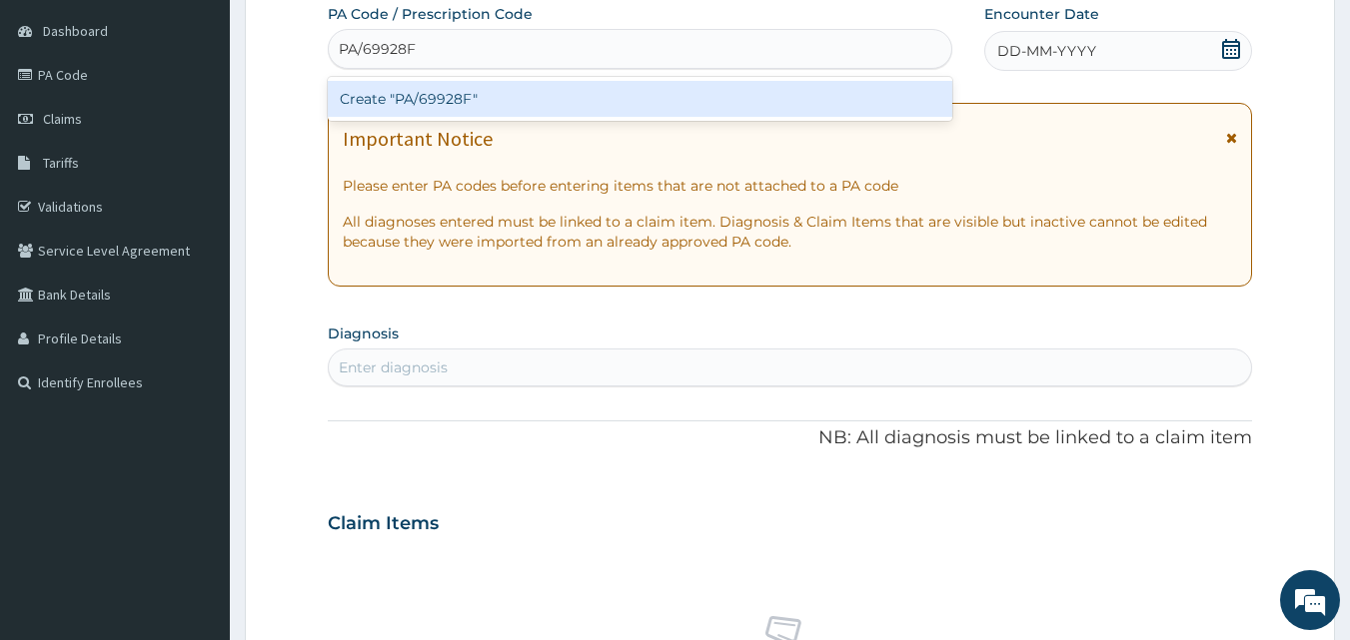
click at [548, 110] on div "Create "PA/69928F"" at bounding box center [640, 99] width 625 height 36
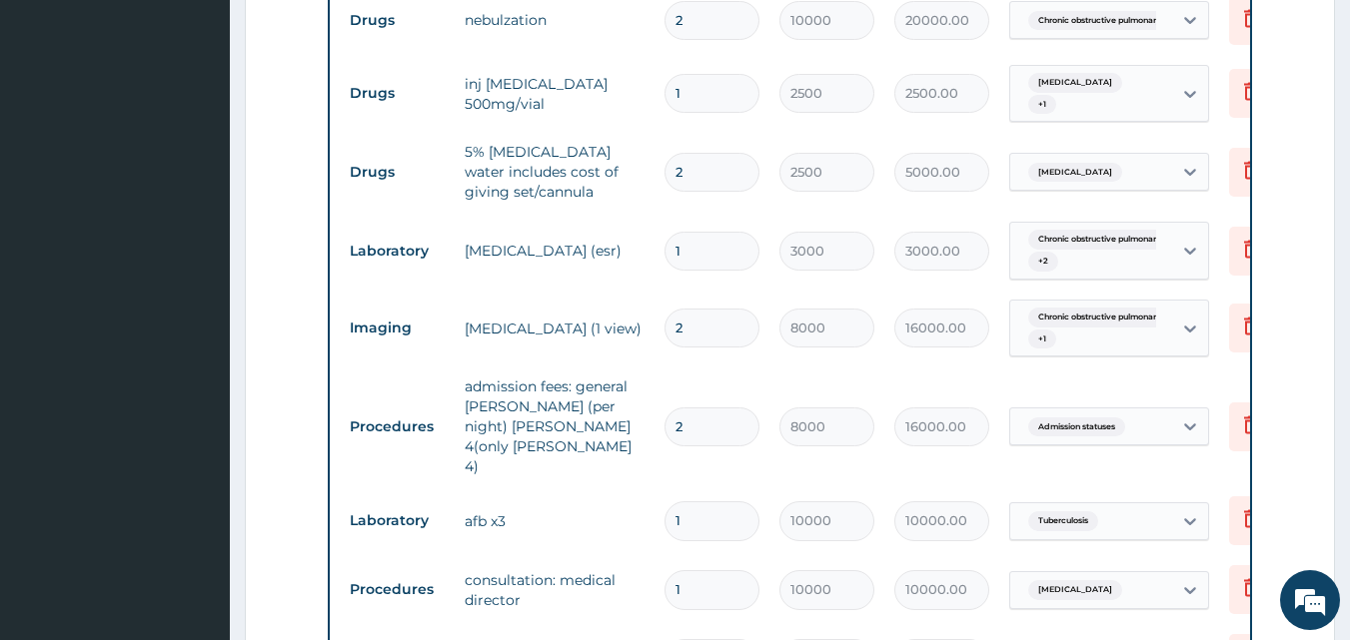
scroll to position [1623, 0]
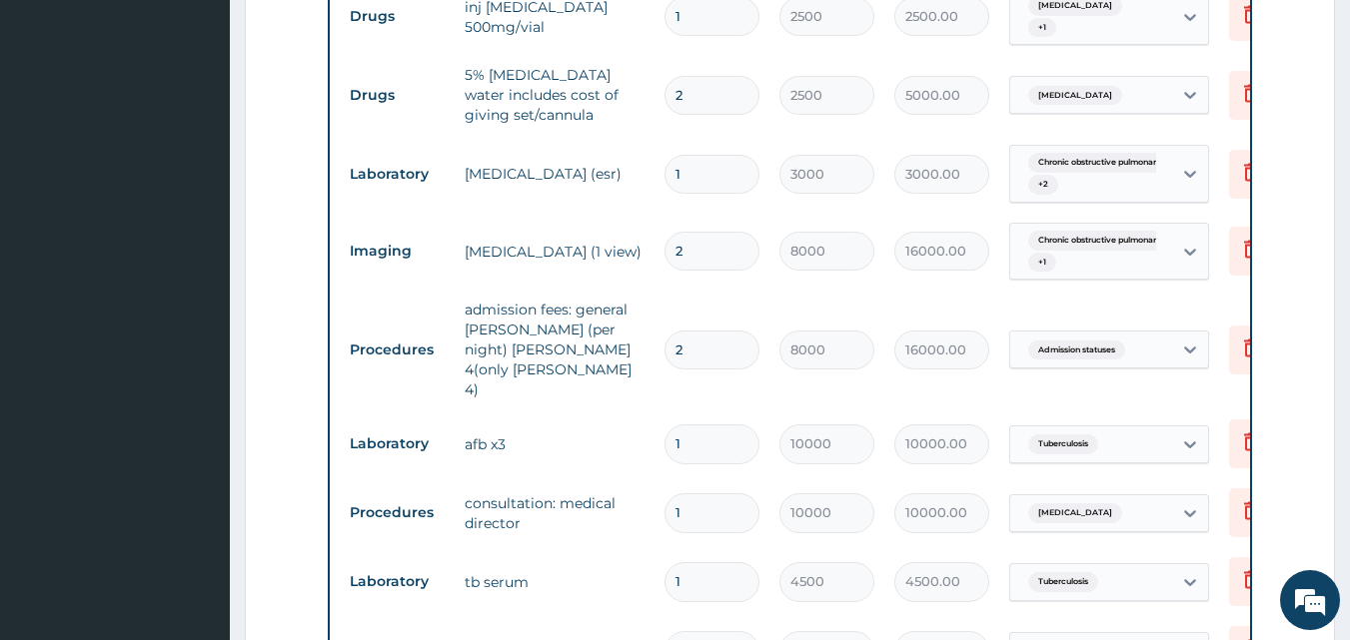
drag, startPoint x: 582, startPoint y: 599, endPoint x: 469, endPoint y: 599, distance: 113.9
click at [469, 631] on td "any swab m/c/s" at bounding box center [555, 651] width 200 height 40
drag, startPoint x: 516, startPoint y: 394, endPoint x: 467, endPoint y: 393, distance: 50.0
click at [467, 425] on td "afb x3" at bounding box center [555, 445] width 200 height 40
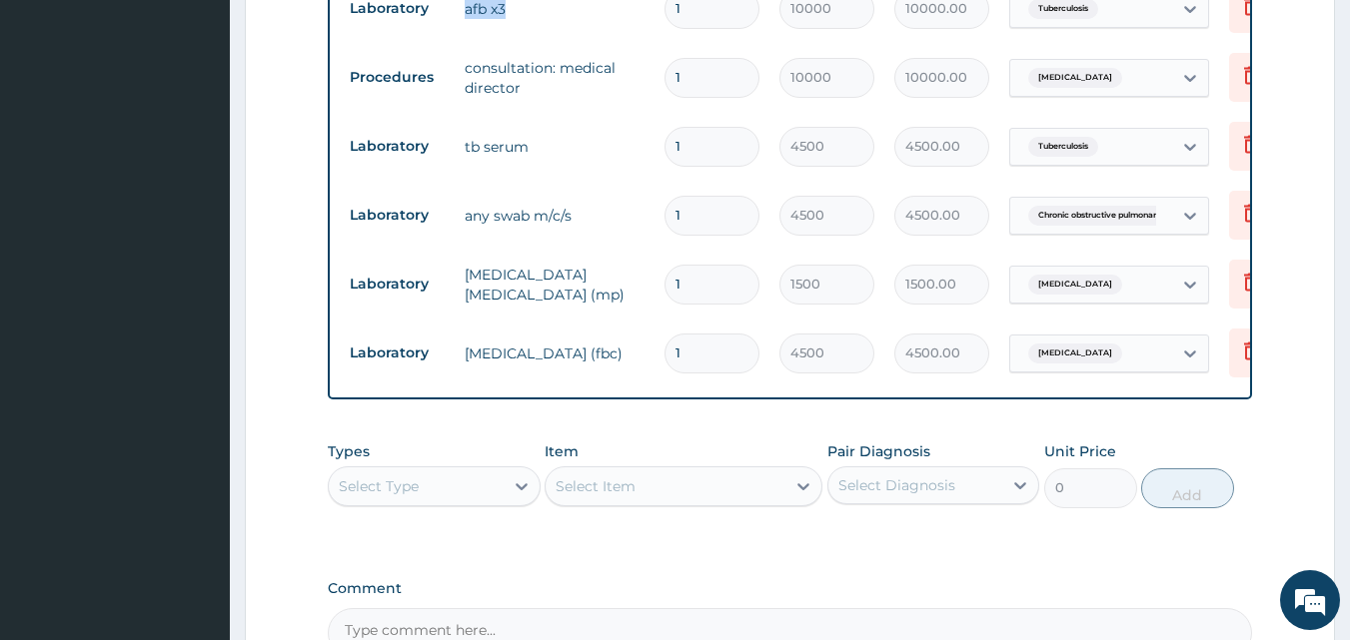
scroll to position [2253, 0]
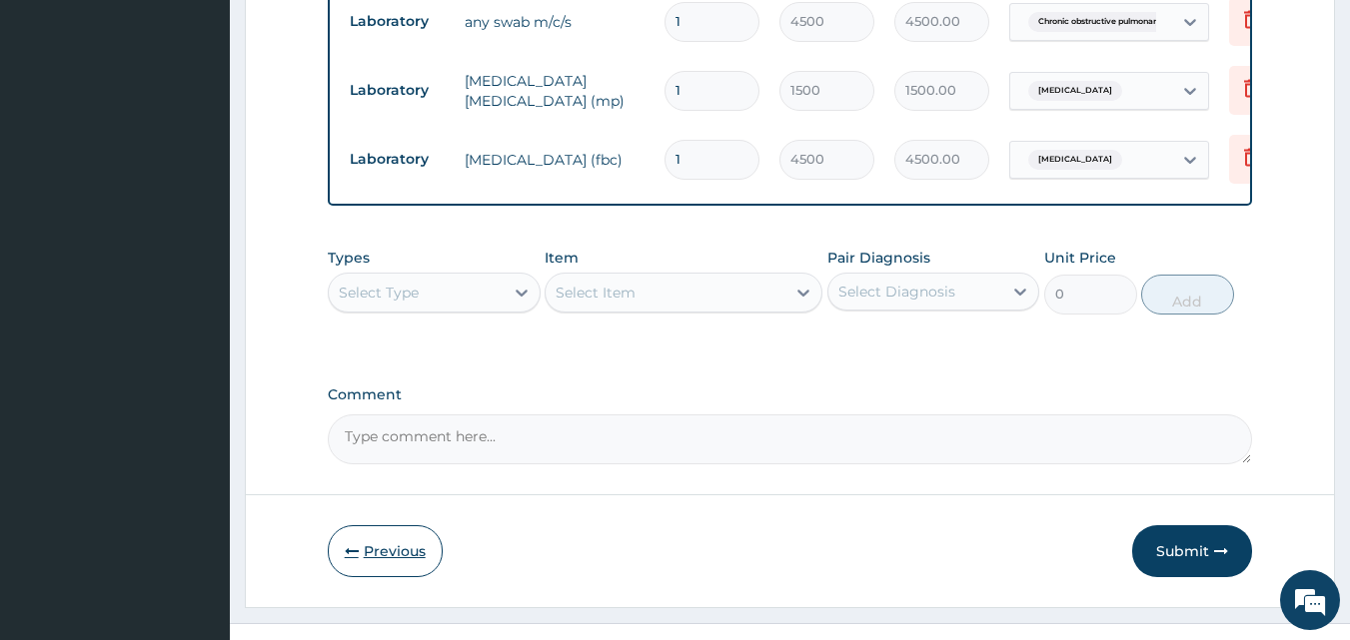
click at [438, 525] on button "Previous" at bounding box center [385, 551] width 115 height 52
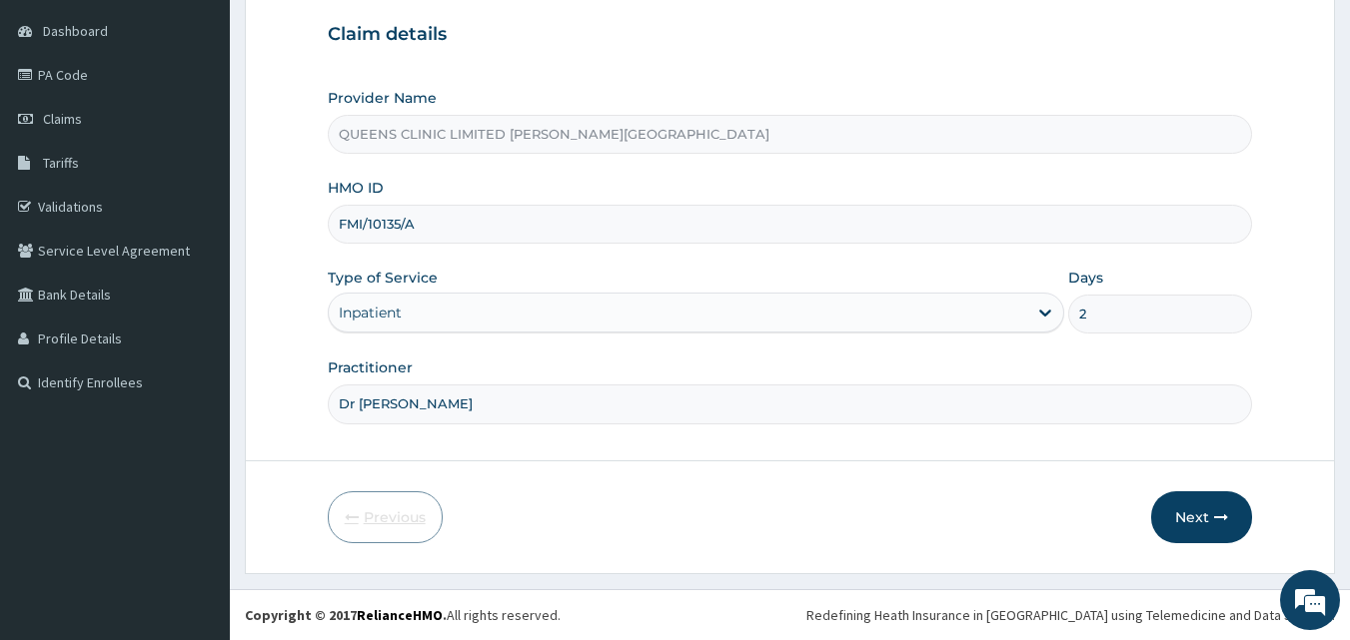
scroll to position [187, 0]
drag, startPoint x: 425, startPoint y: 417, endPoint x: 362, endPoint y: 408, distance: 63.6
click at [362, 408] on input "Dr Oscar" at bounding box center [790, 404] width 925 height 39
type input "Dr Amugo"
click at [1216, 519] on icon "button" at bounding box center [1221, 517] width 14 height 14
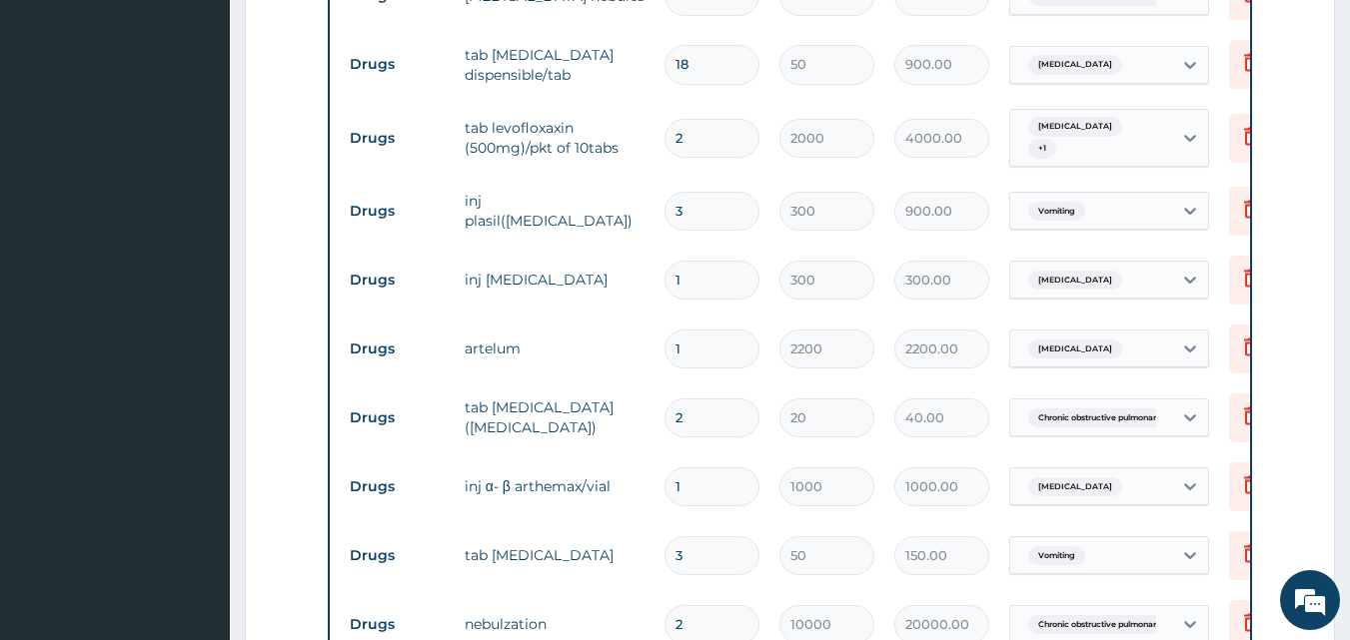
scroll to position [904, 0]
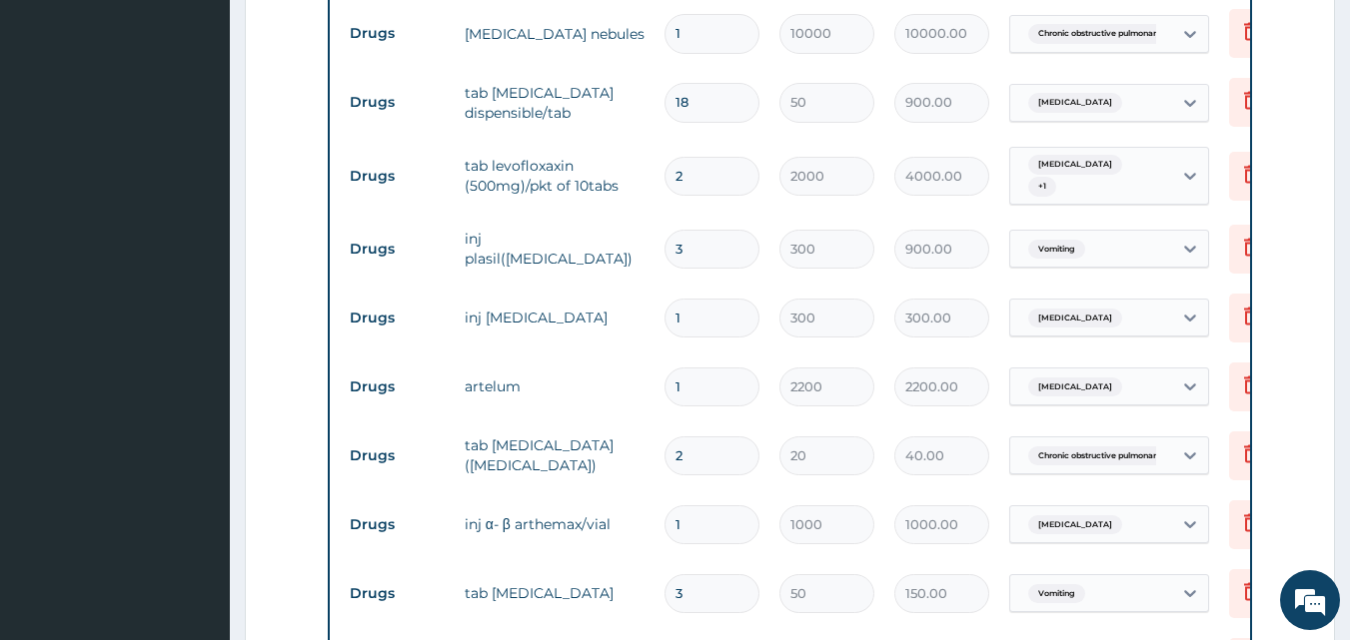
click at [735, 164] on input "2" at bounding box center [711, 176] width 95 height 39
type input "0.00"
type input "1"
type input "2000.00"
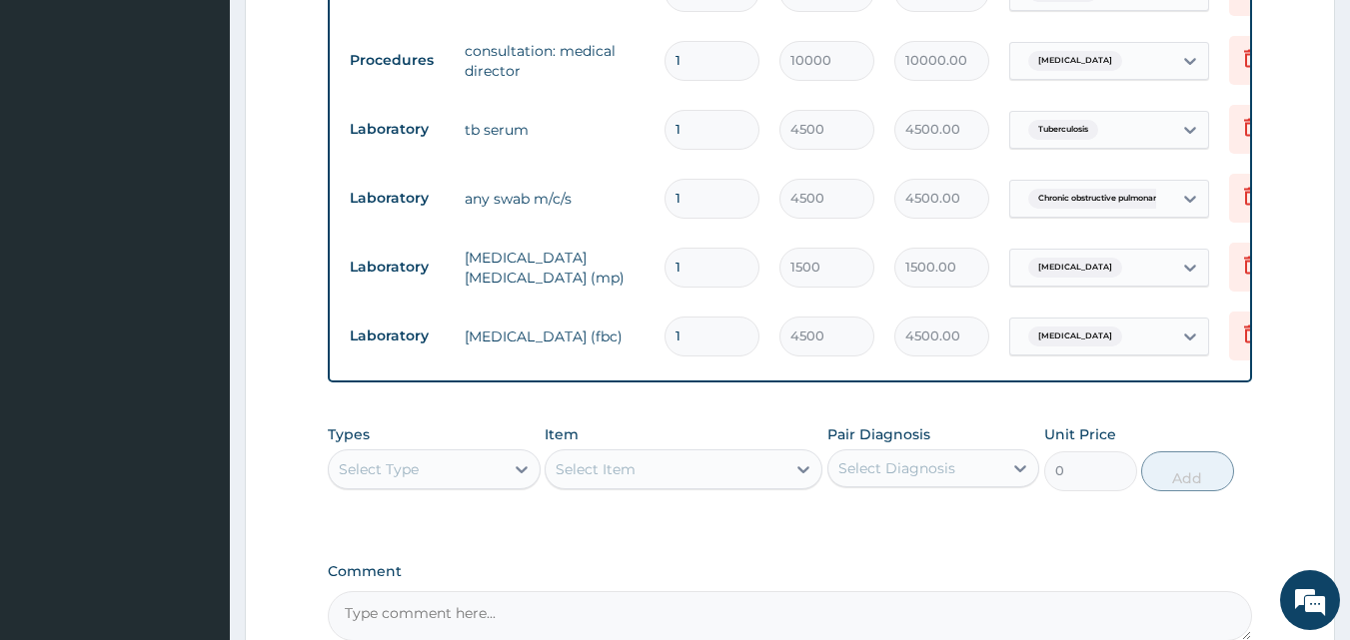
scroll to position [2114, 0]
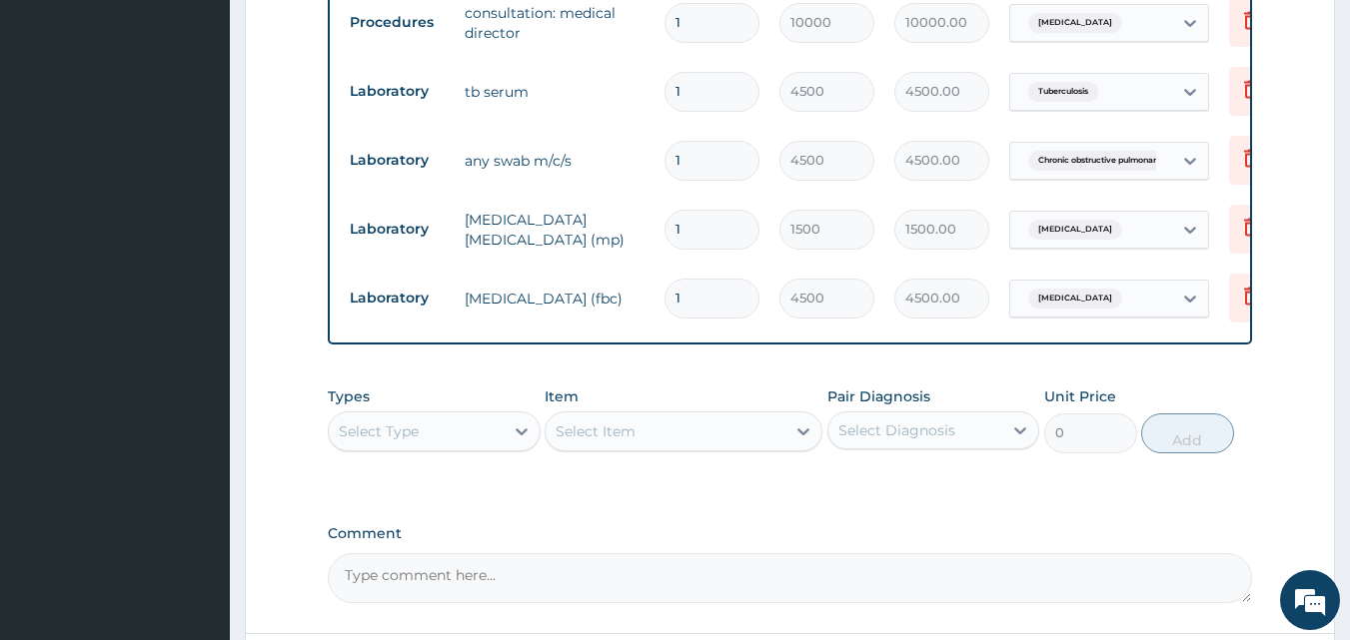
type input "1"
click at [477, 416] on div "Select Type" at bounding box center [416, 432] width 175 height 32
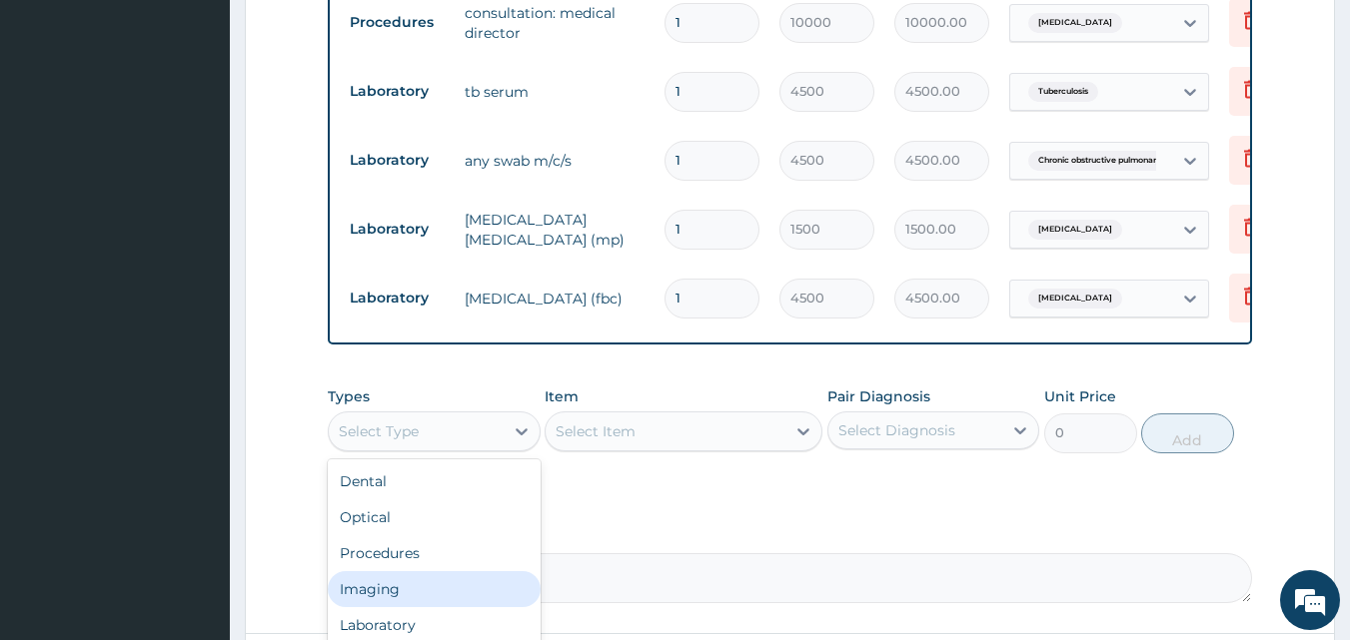
scroll to position [2253, 0]
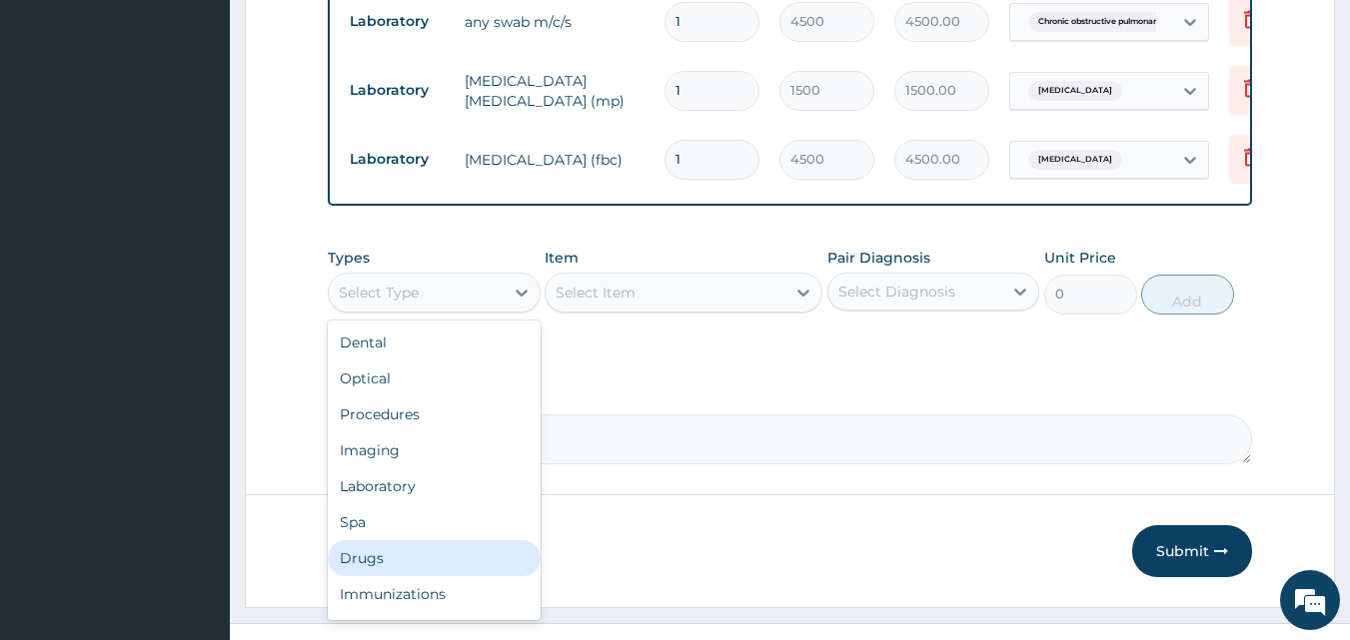
click at [410, 540] on div "Drugs" at bounding box center [434, 558] width 213 height 36
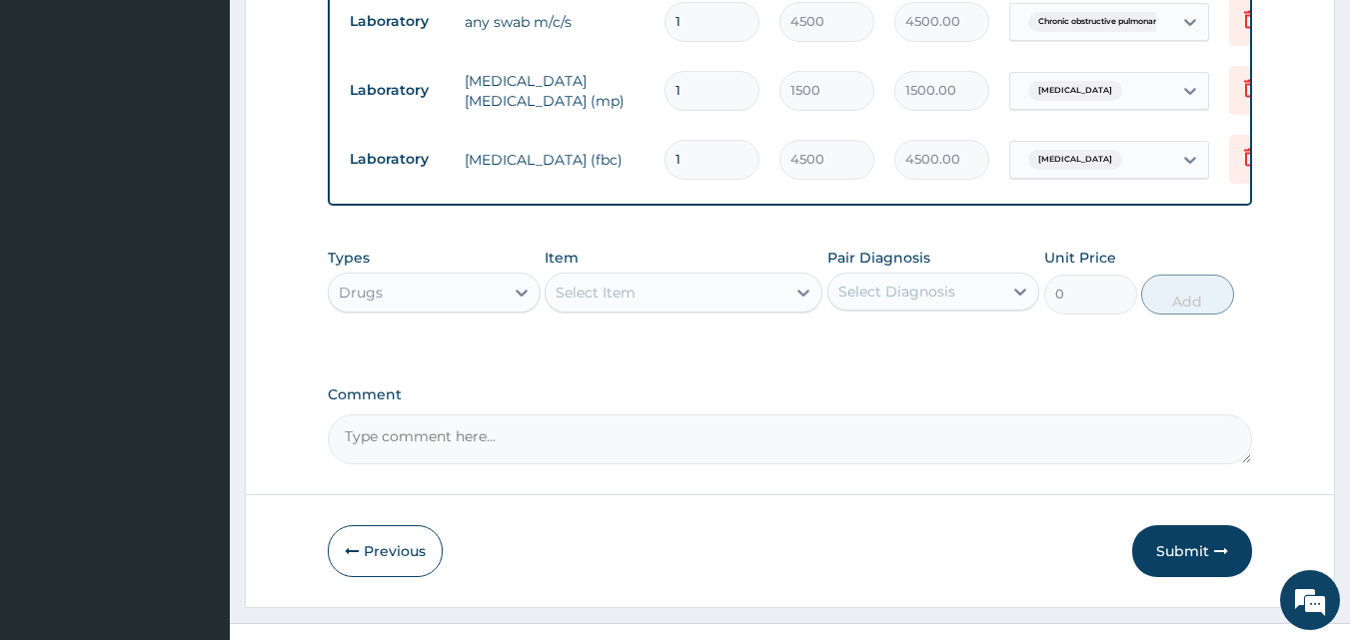
click at [745, 277] on div "Select Item" at bounding box center [665, 293] width 240 height 32
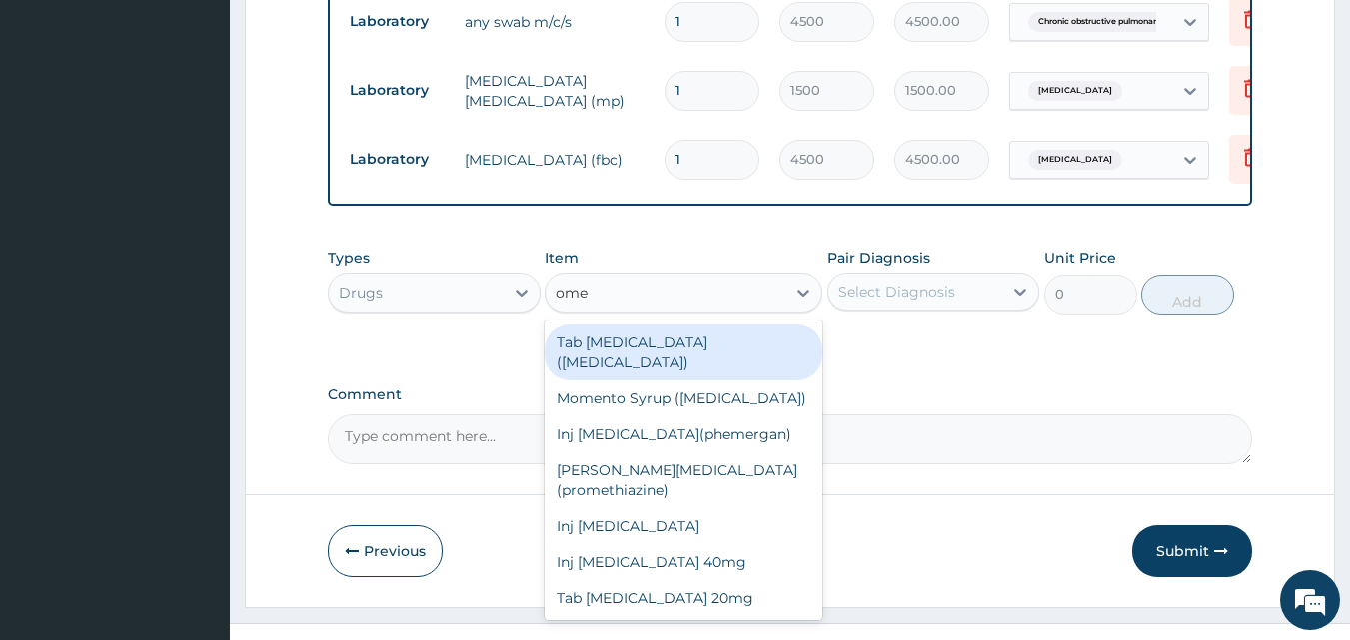
type input "omep"
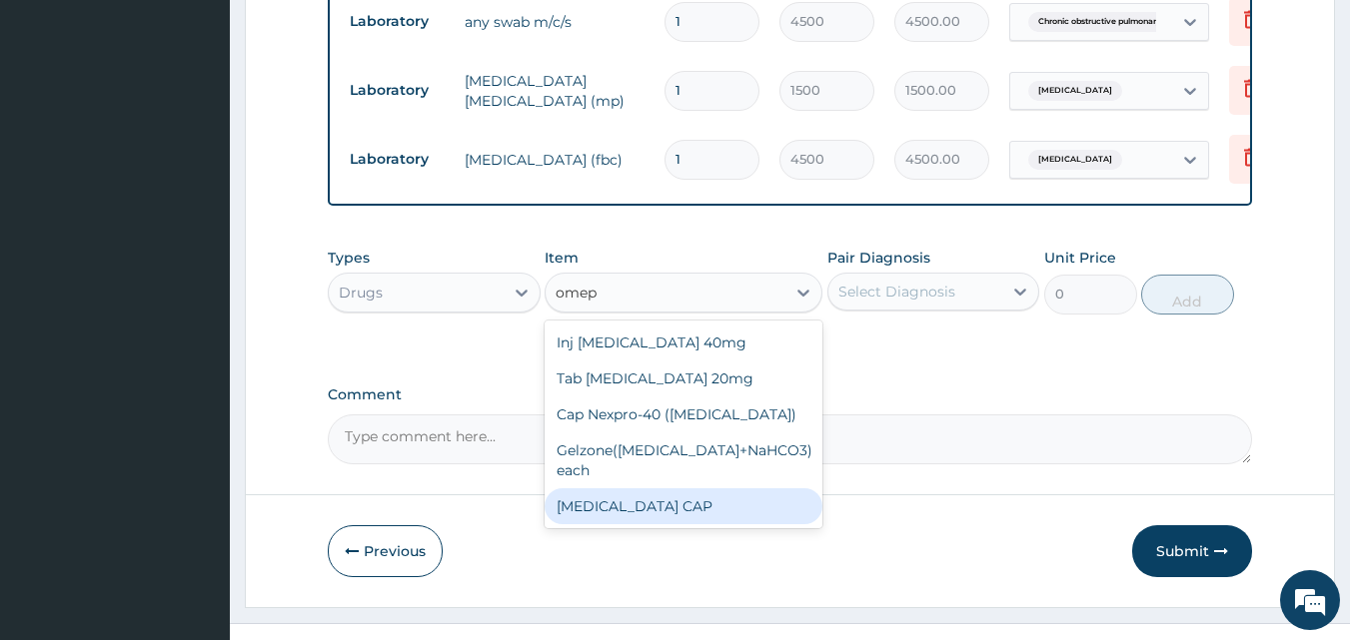
click at [672, 489] on div "OMEPRAZOLE CAP" at bounding box center [683, 507] width 278 height 36
type input "300"
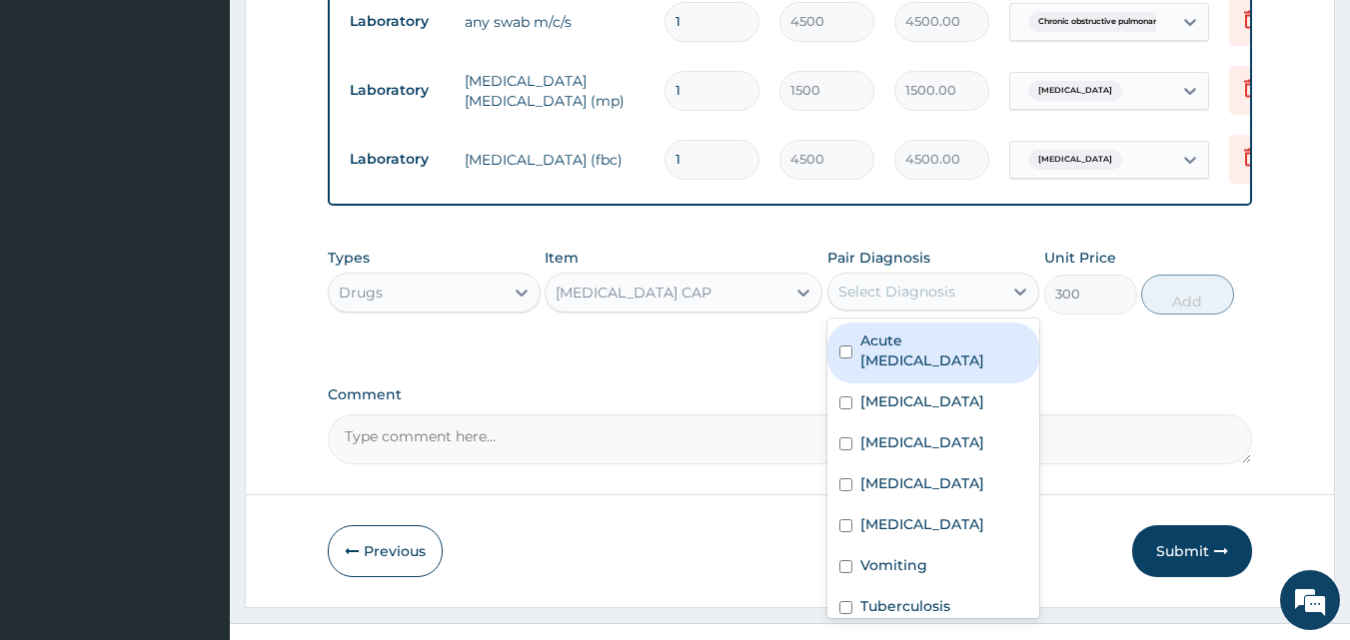
click at [964, 276] on div "Select Diagnosis" at bounding box center [915, 292] width 175 height 32
click at [919, 331] on label "Acute gastric ulcer" at bounding box center [944, 351] width 168 height 40
checkbox input "true"
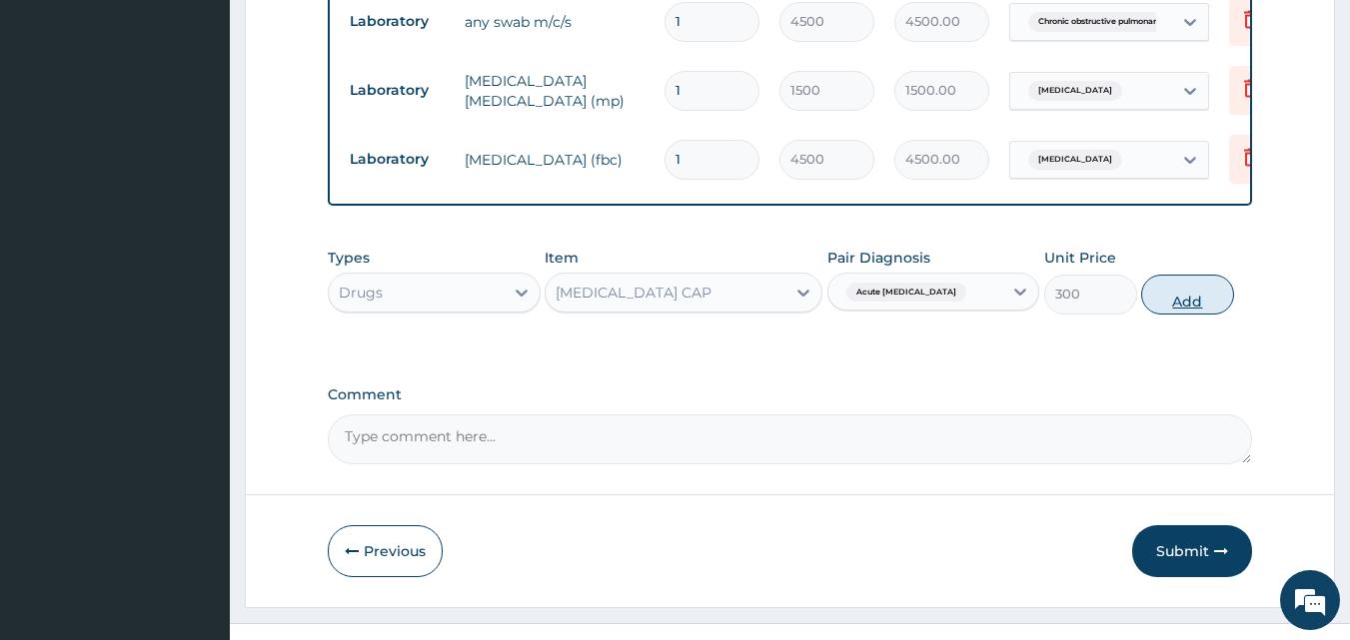
click at [1186, 275] on button "Add" at bounding box center [1187, 295] width 93 height 40
type input "0"
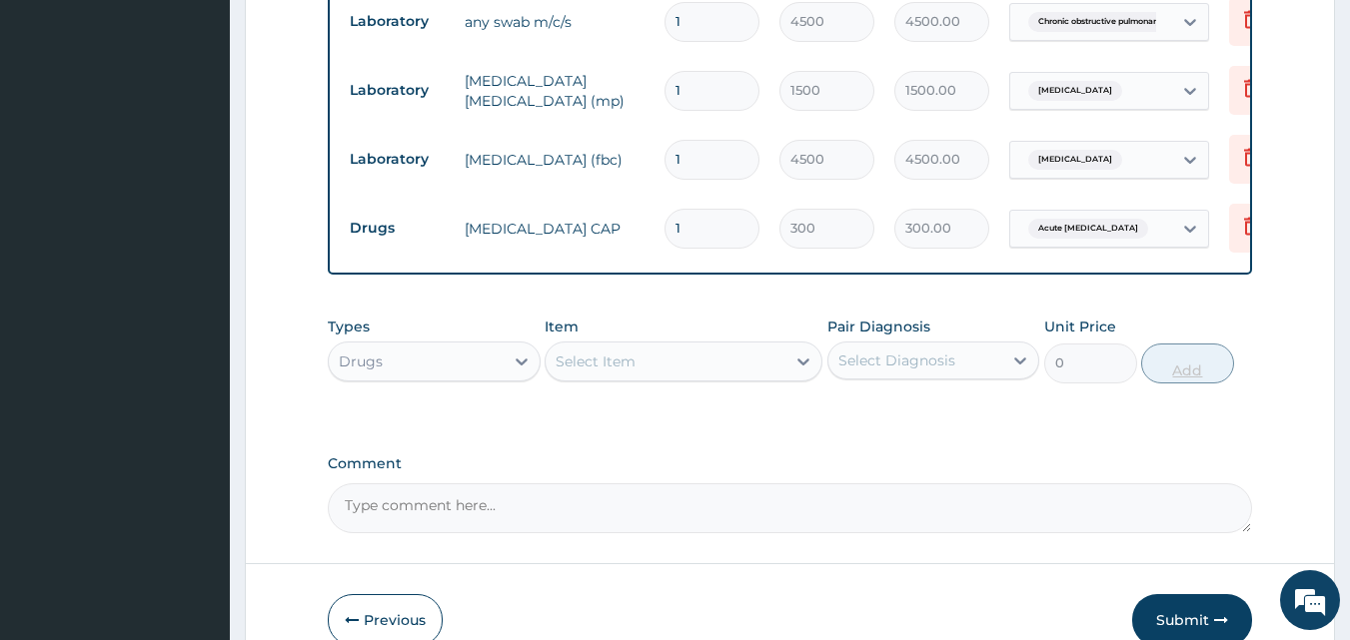
type input "10"
type input "3000.00"
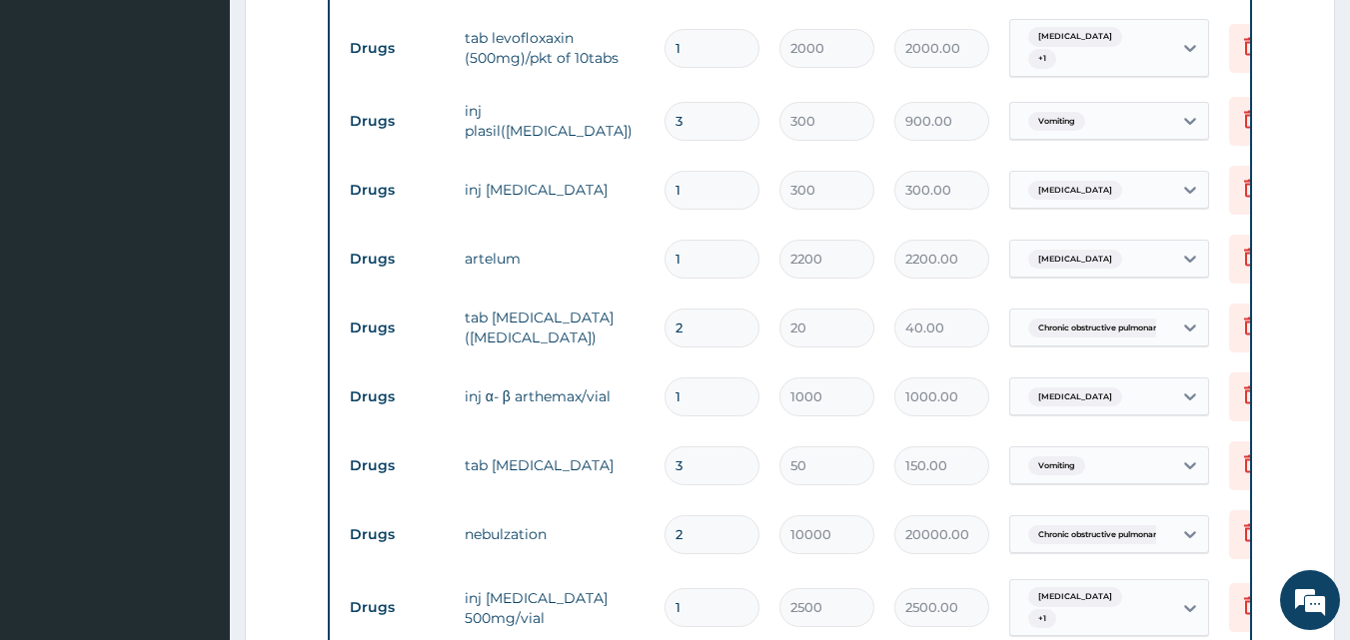
scroll to position [1086, 0]
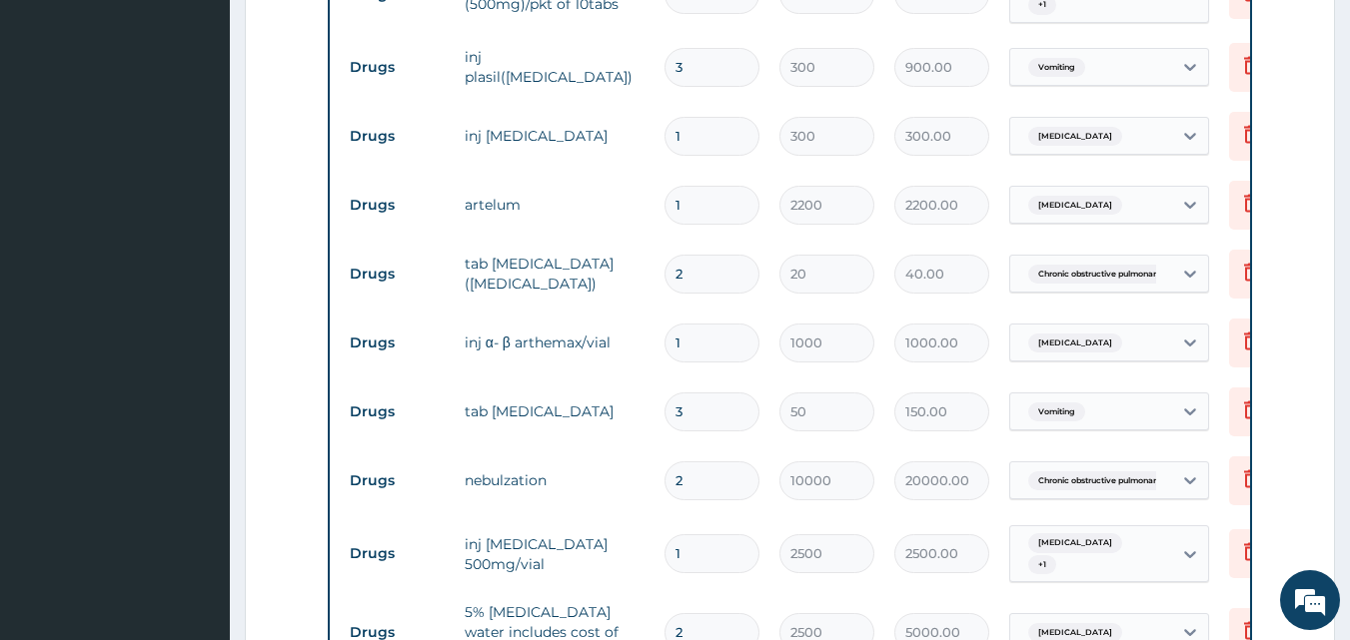
type input "10"
click at [724, 268] on input "2" at bounding box center [711, 274] width 95 height 39
type input "0.00"
type input "1"
type input "20.00"
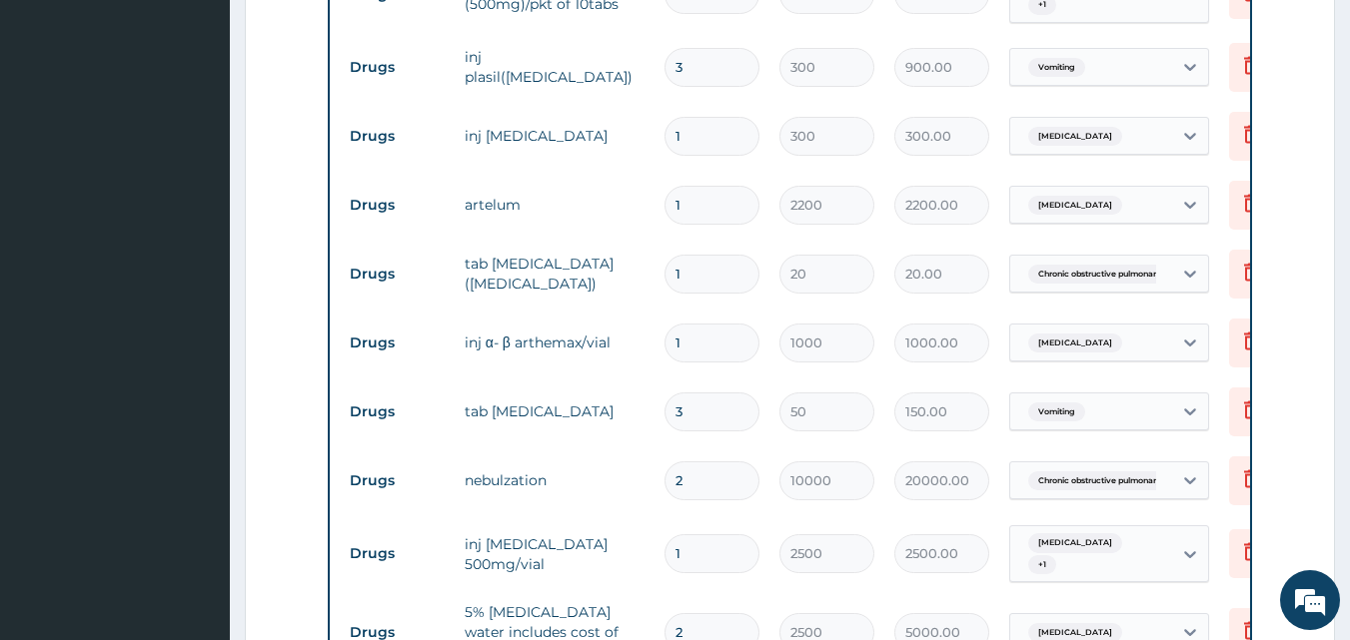
type input "10"
type input "200.00"
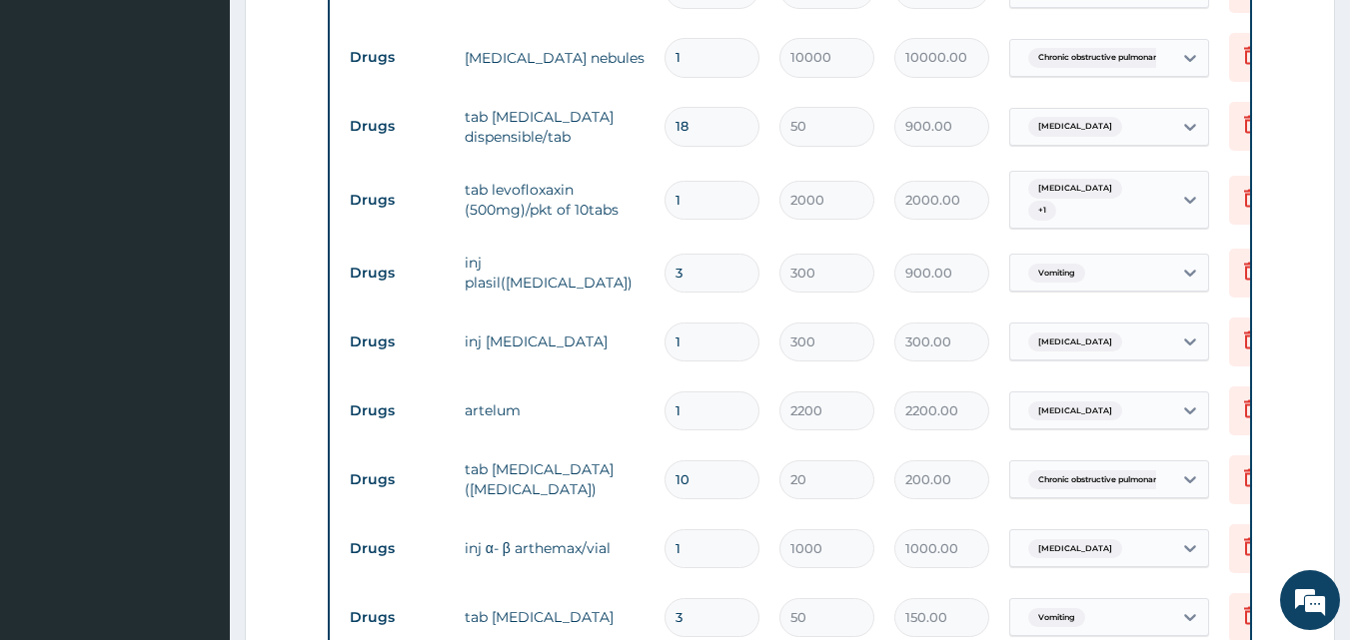
scroll to position [875, 0]
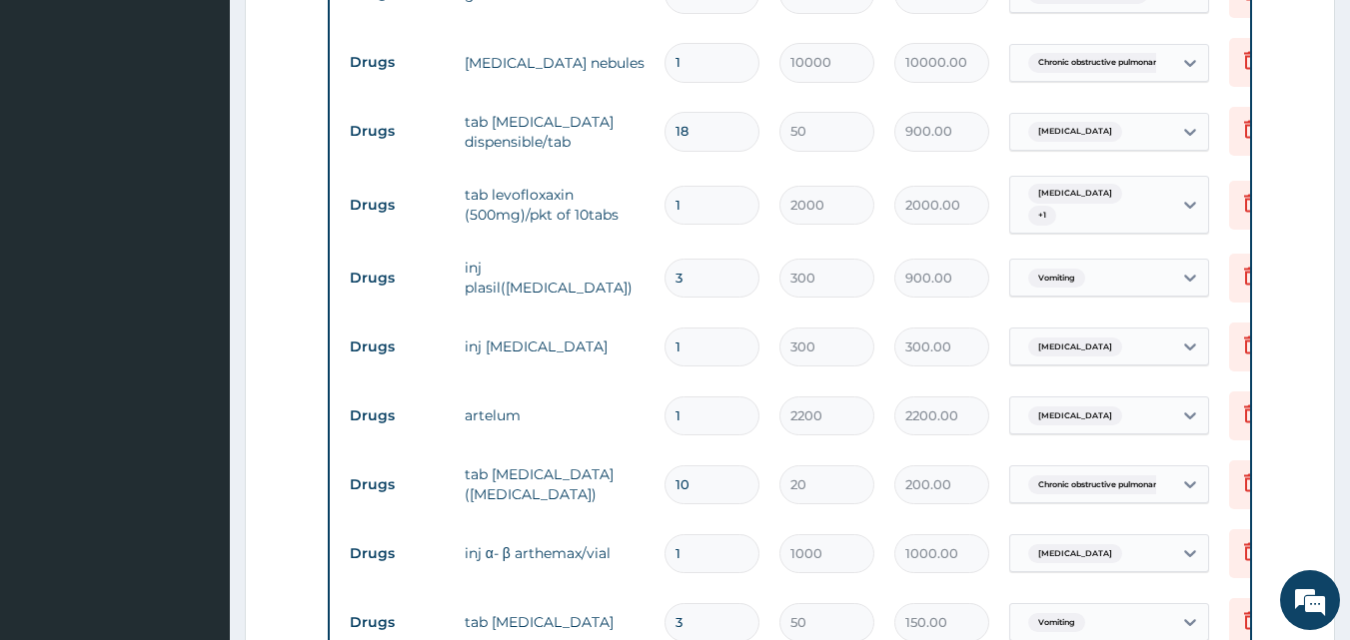
type input "10"
drag, startPoint x: 1349, startPoint y: 316, endPoint x: 1349, endPoint y: 269, distance: 47.0
click at [1349, 269] on section "Step 2 of 2 PA Code / Prescription Code PA/69928F Encounter Date 10-09-2025 Imp…" at bounding box center [790, 642] width 1120 height 2853
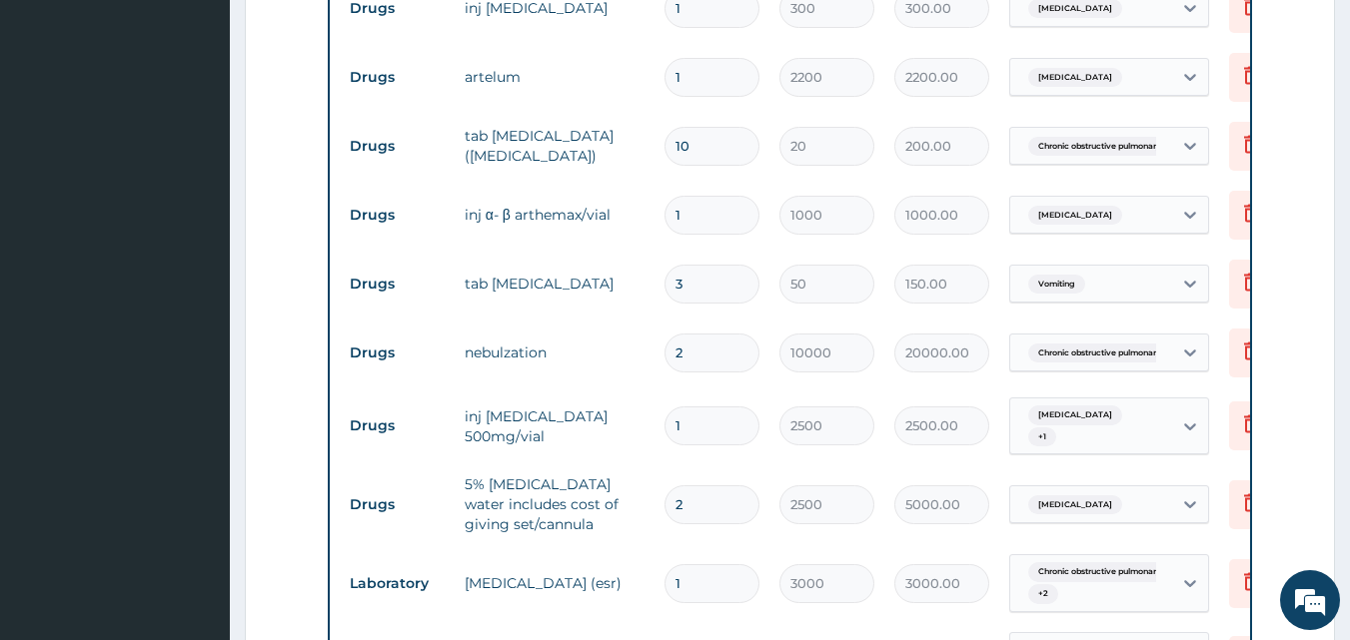
scroll to position [1189, 0]
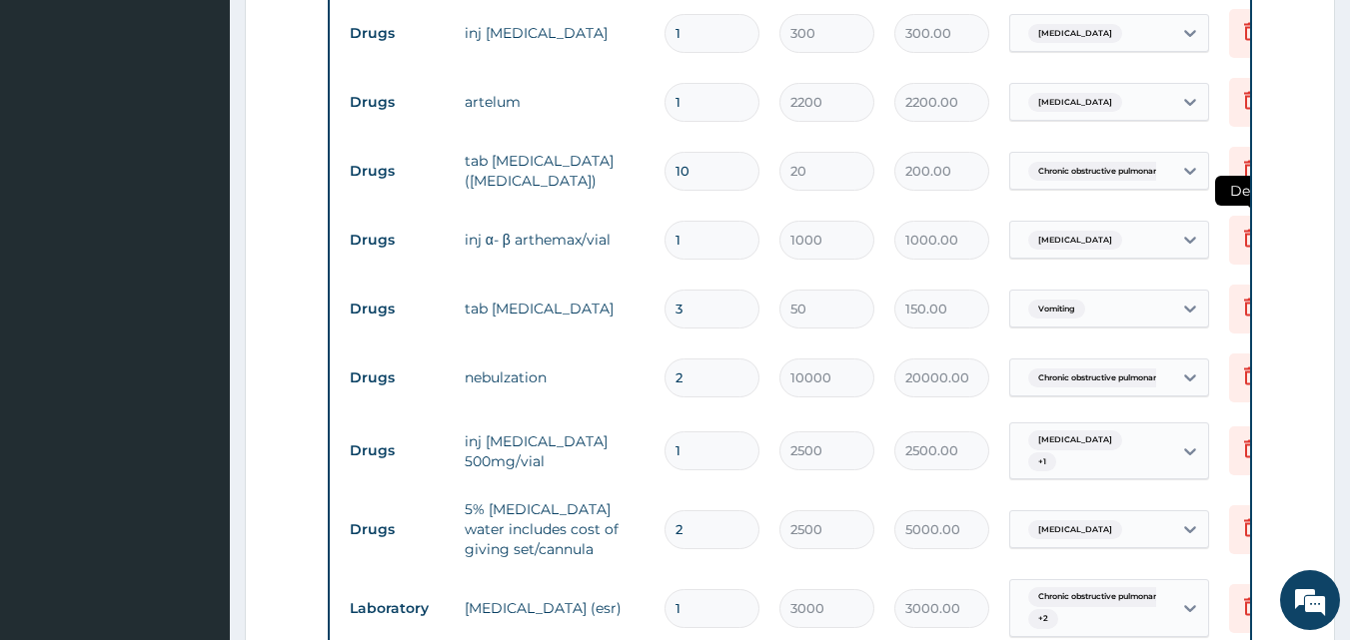
click at [1232, 244] on icon at bounding box center [1251, 240] width 44 height 49
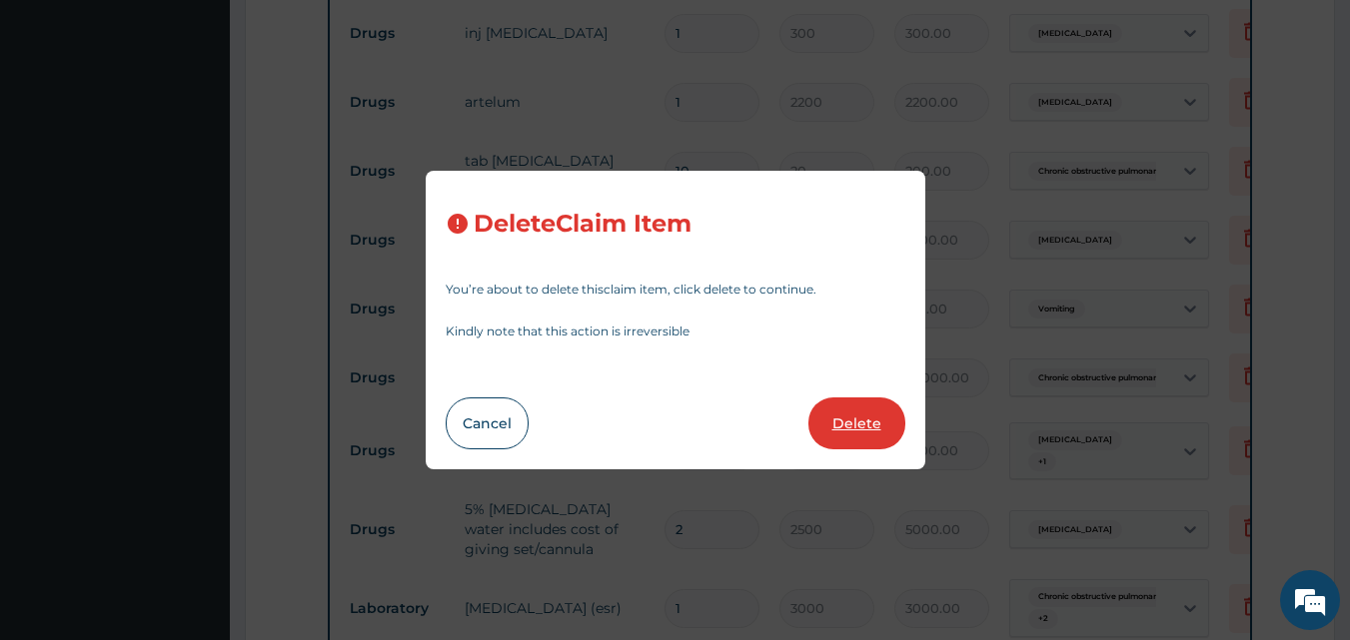
click at [873, 398] on button "Delete" at bounding box center [856, 424] width 97 height 52
type input "3"
type input "50"
type input "150.00"
type input "2"
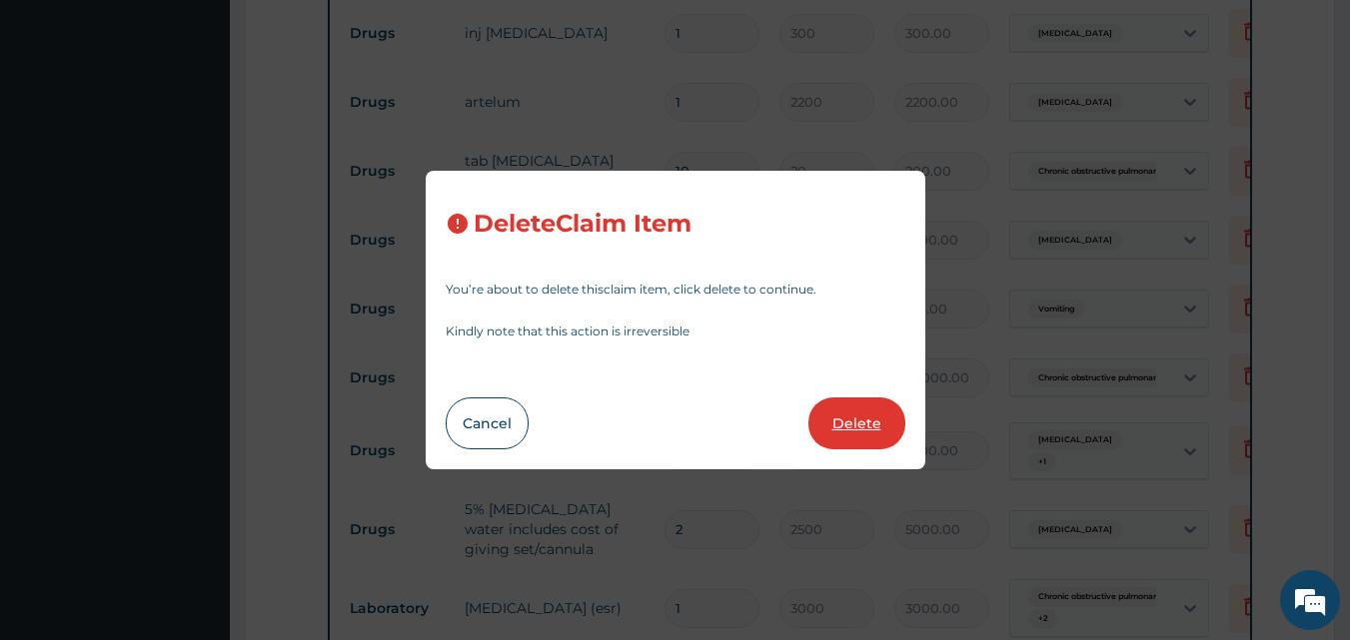
type input "10000"
type input "20000.00"
type input "1"
type input "2500"
type input "2500.00"
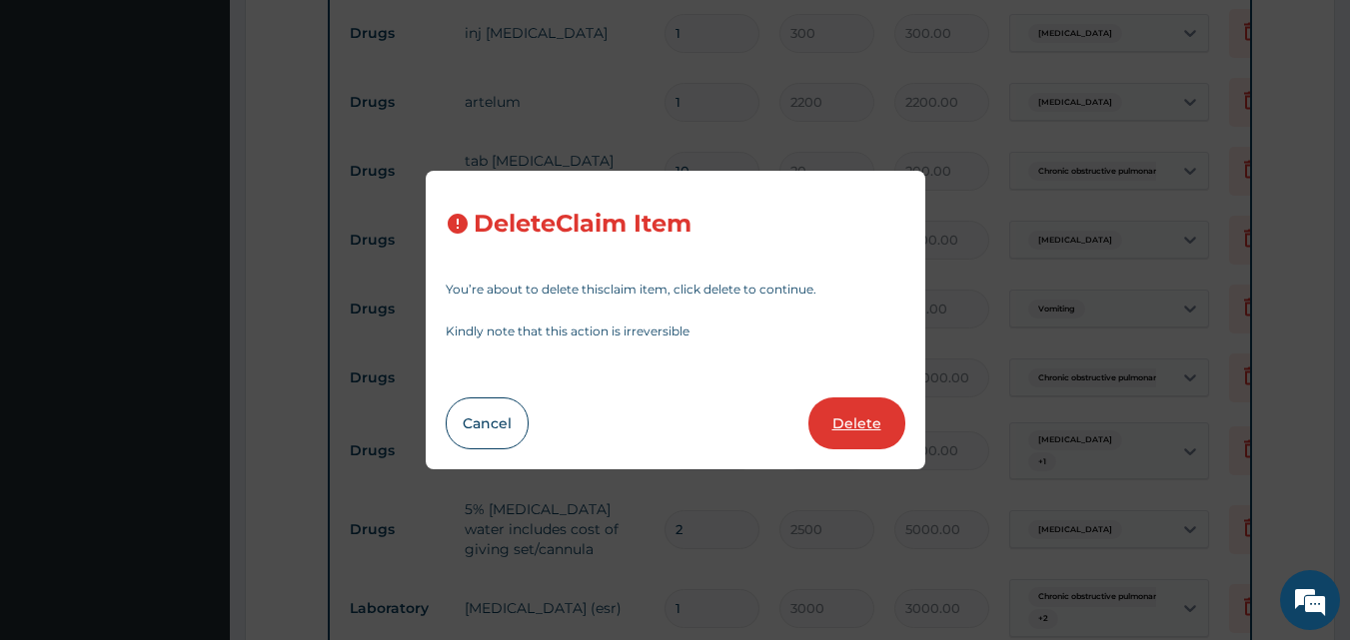
type input "2"
type input "5000.00"
type input "1"
type input "3000"
type input "3000.00"
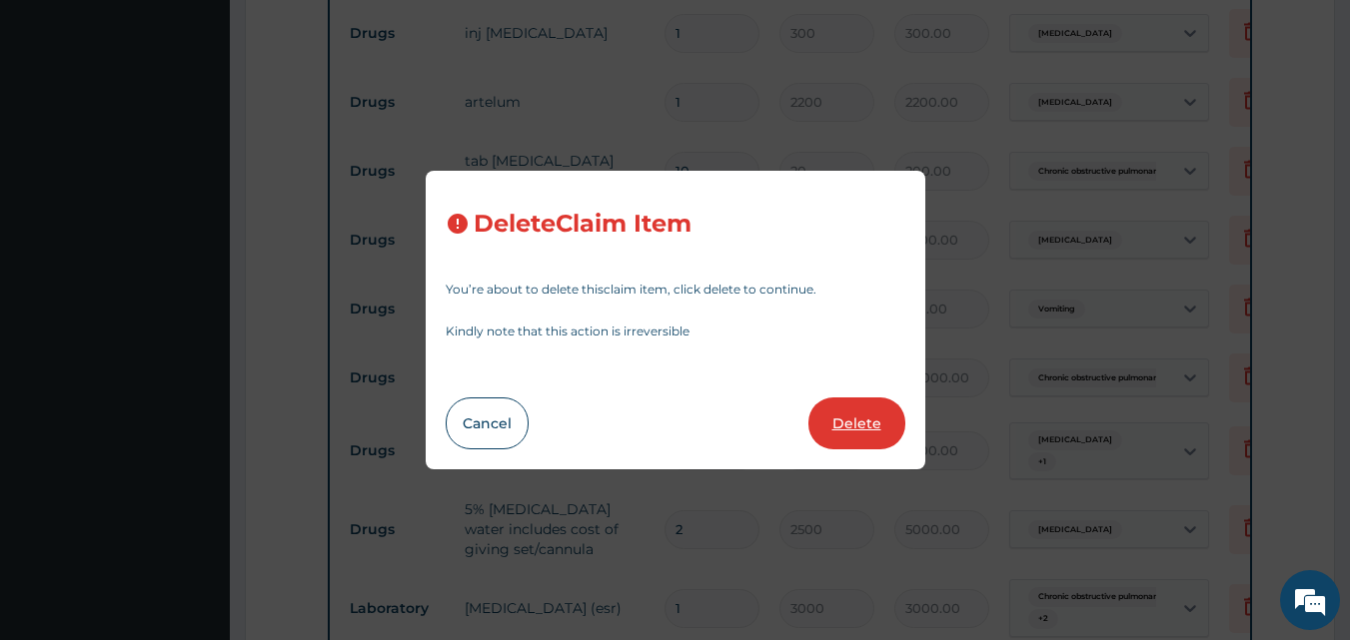
type input "2"
type input "8000"
type input "16000.00"
type input "1"
type input "10000"
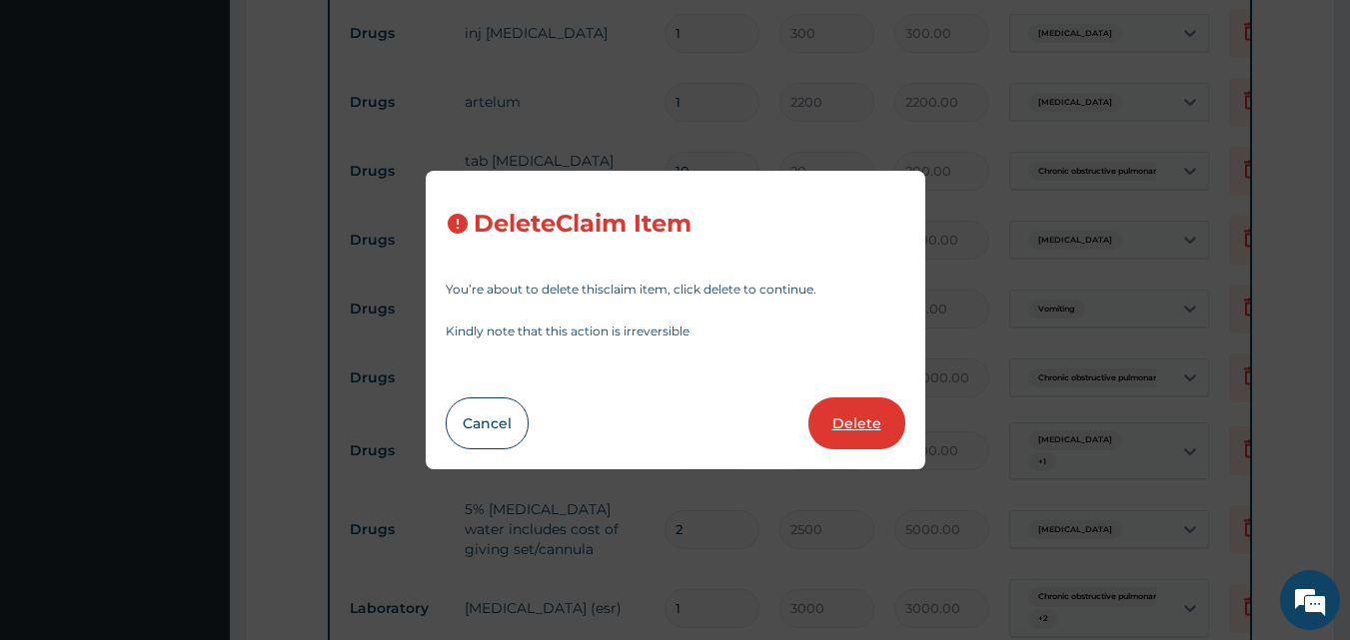
type input "10000.00"
type input "4500"
type input "4500.00"
type input "1500"
type input "1500.00"
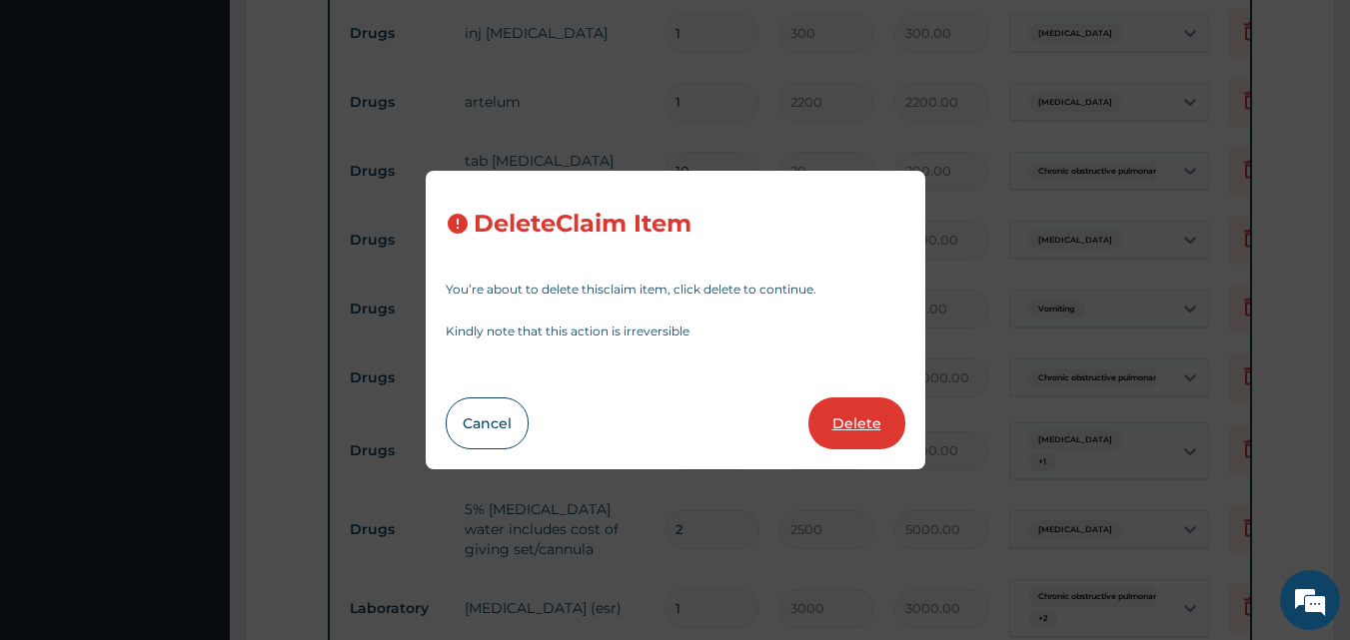
type input "4500"
type input "4500.00"
type input "10"
type input "300"
type input "3000.00"
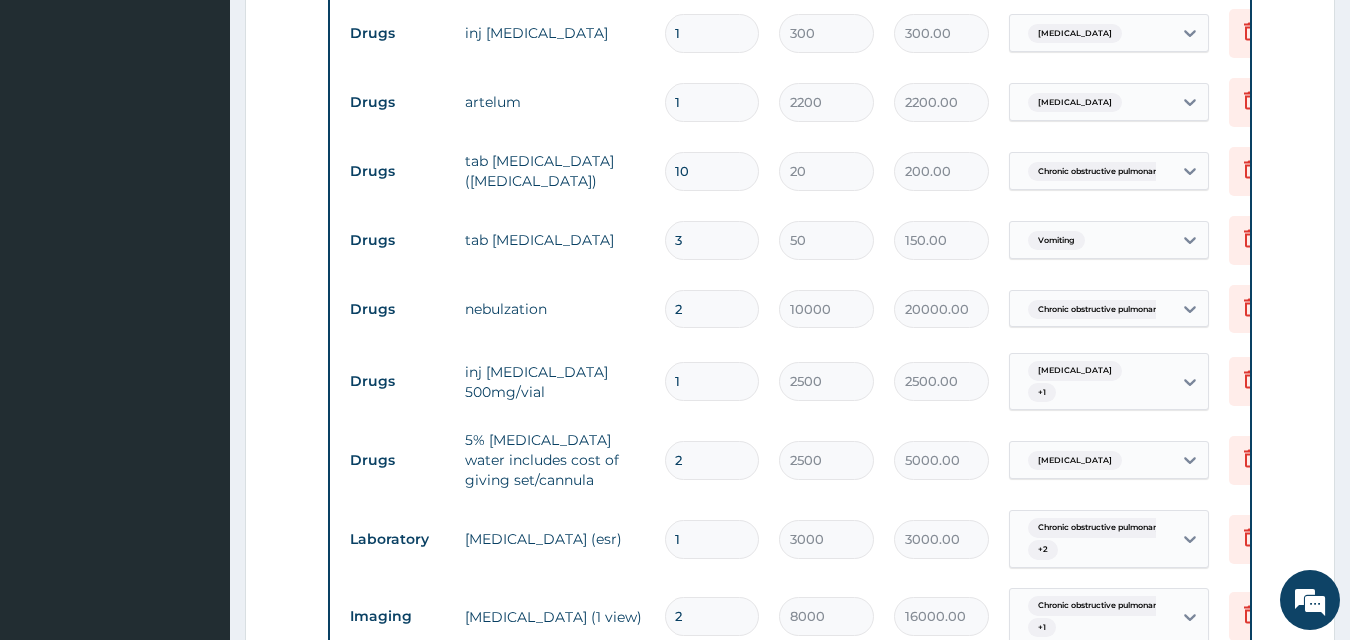
scroll to position [2253, 0]
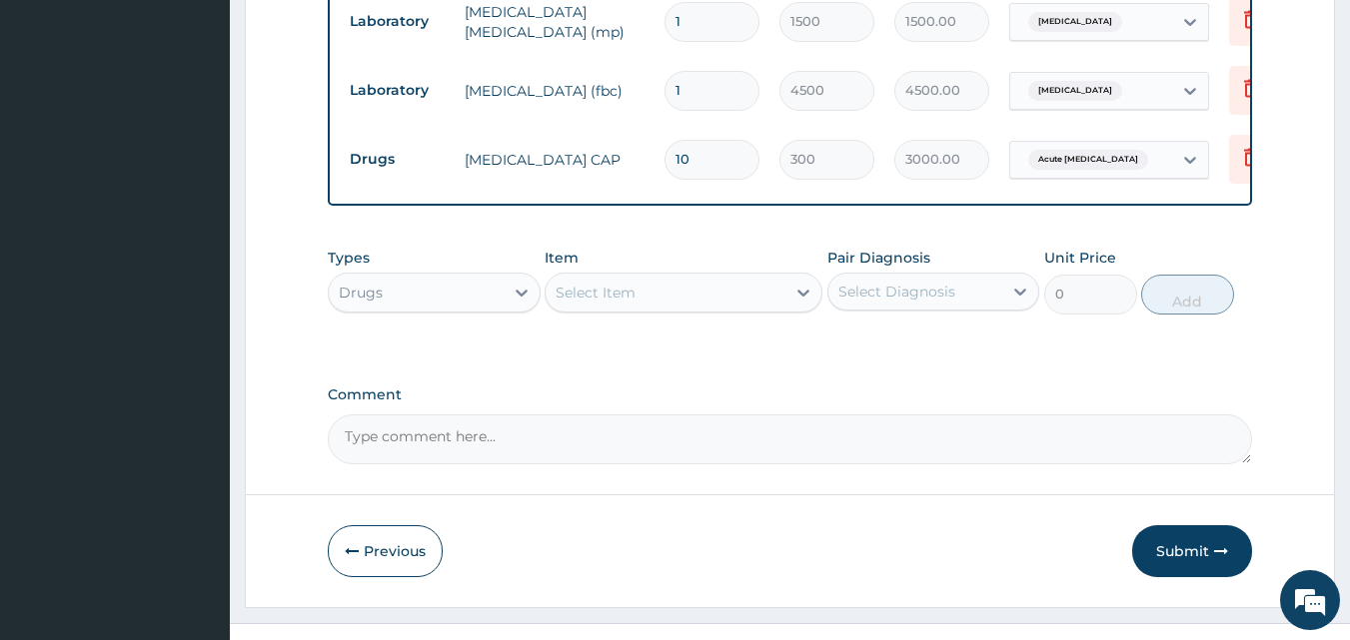
click at [666, 277] on div "Select Item" at bounding box center [665, 293] width 240 height 32
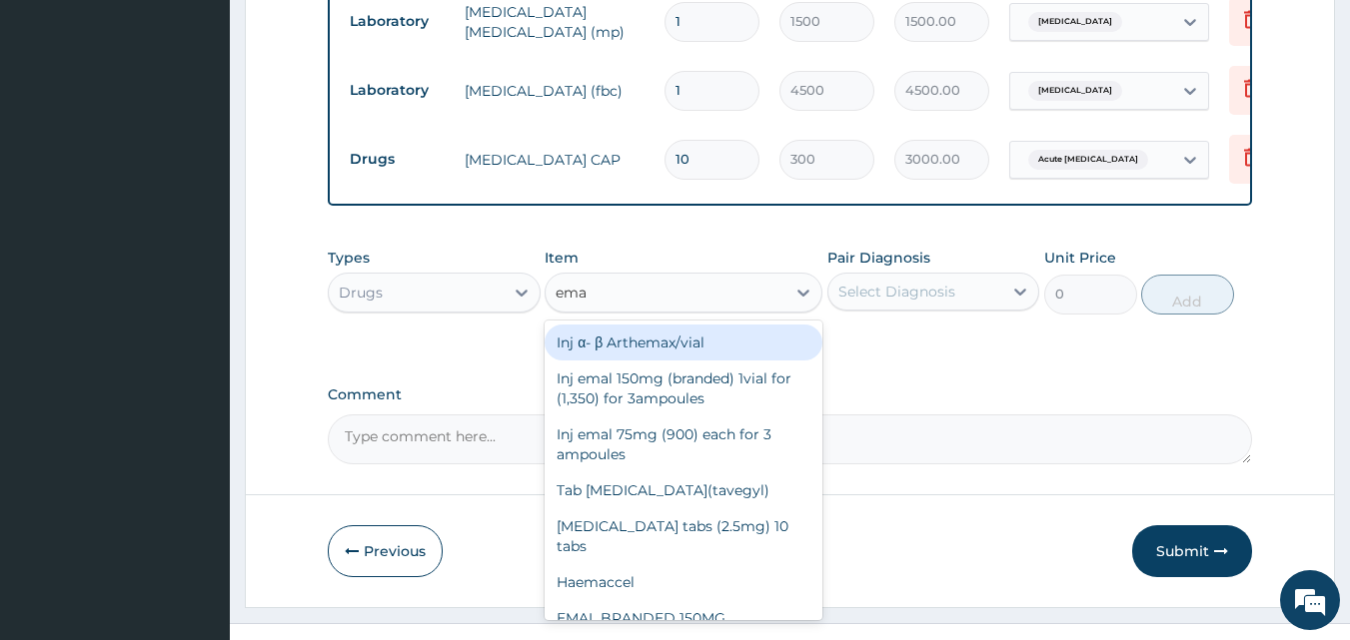
type input "emal"
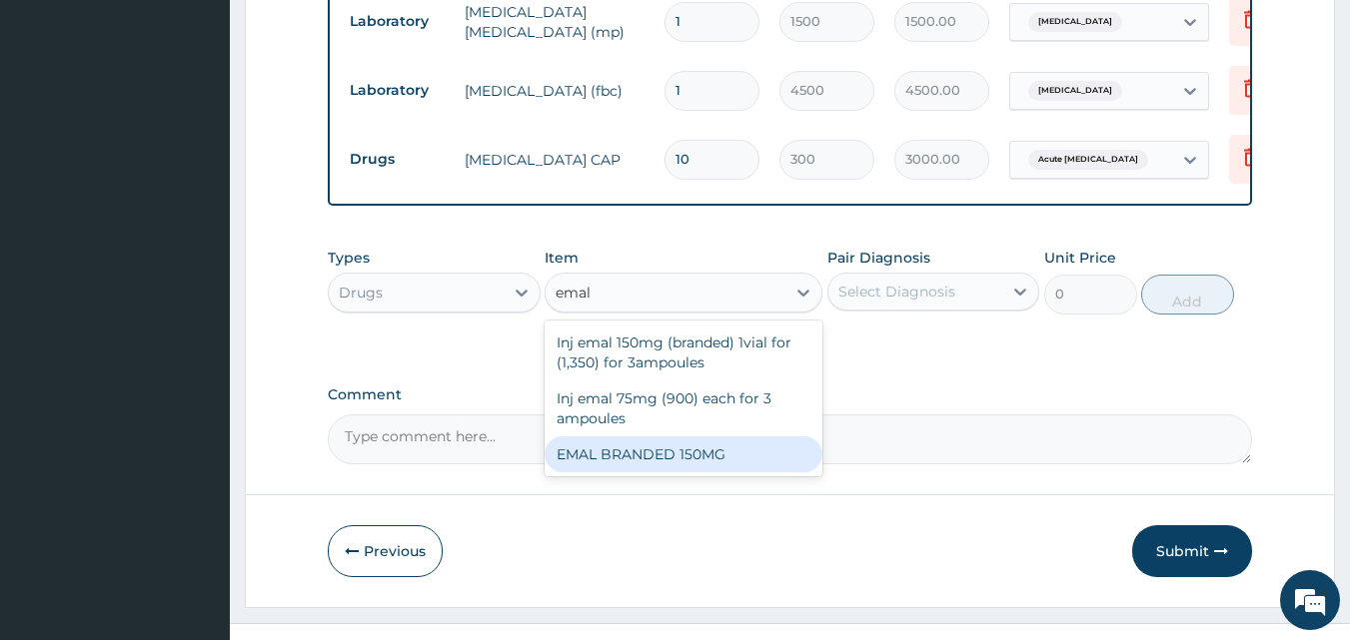
click at [671, 437] on div "EMAL BRANDED 150MG" at bounding box center [683, 455] width 278 height 36
type input "3000"
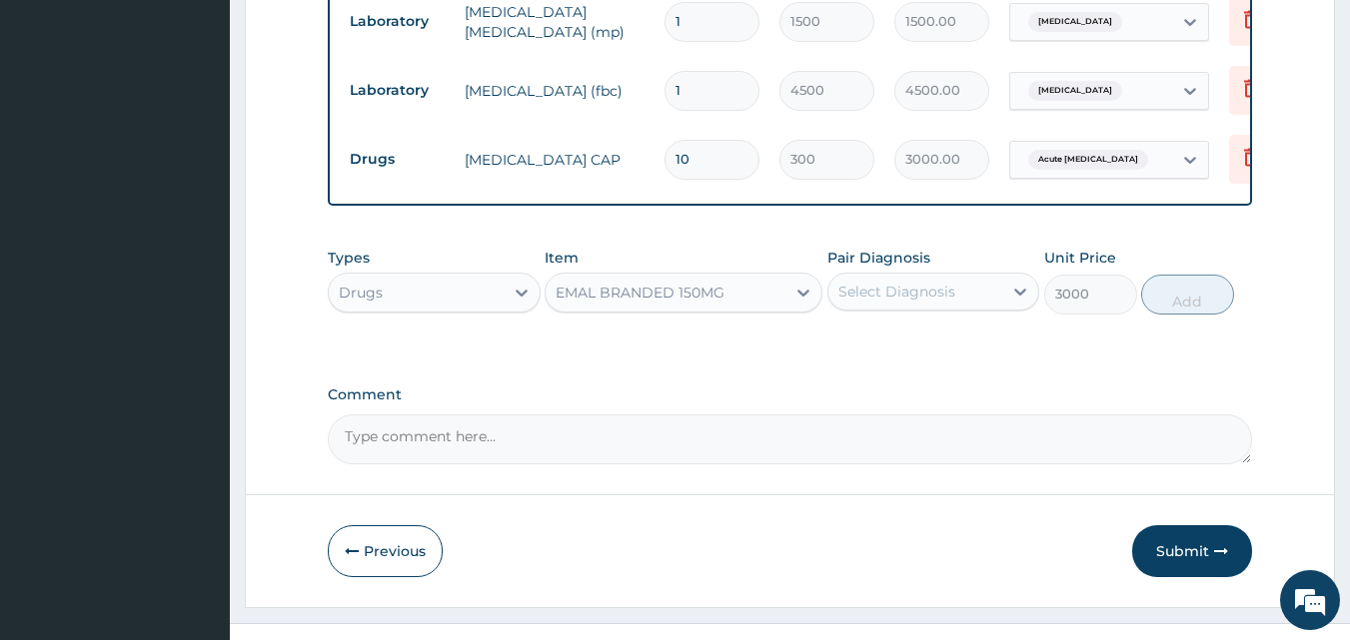
click at [995, 276] on div "Select Diagnosis" at bounding box center [915, 292] width 175 height 32
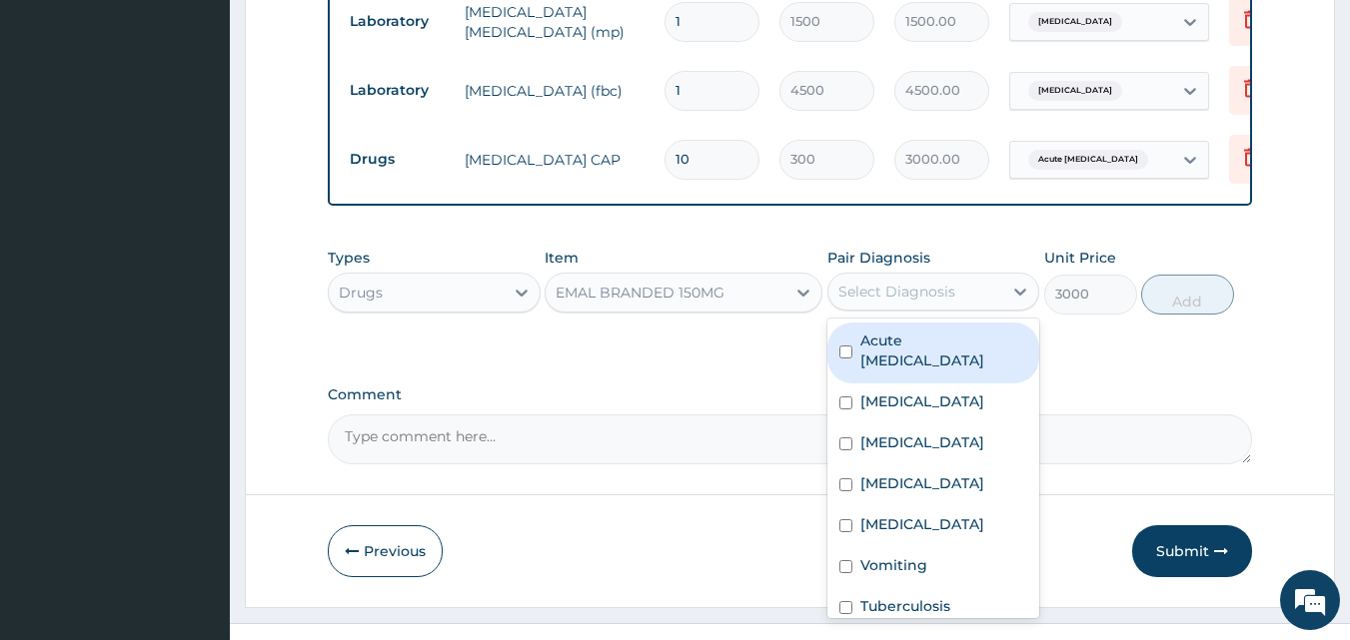
click at [995, 276] on div "Select Diagnosis" at bounding box center [915, 292] width 175 height 32
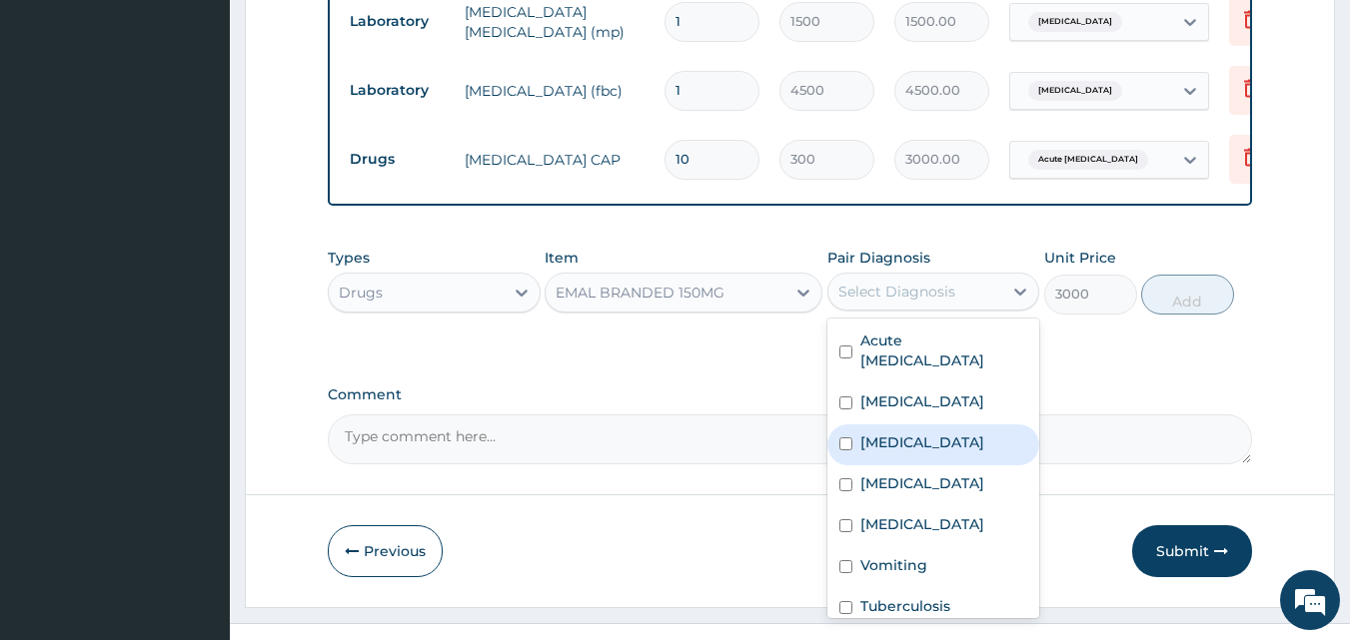
click at [896, 425] on div "Malaria" at bounding box center [933, 445] width 213 height 41
checkbox input "true"
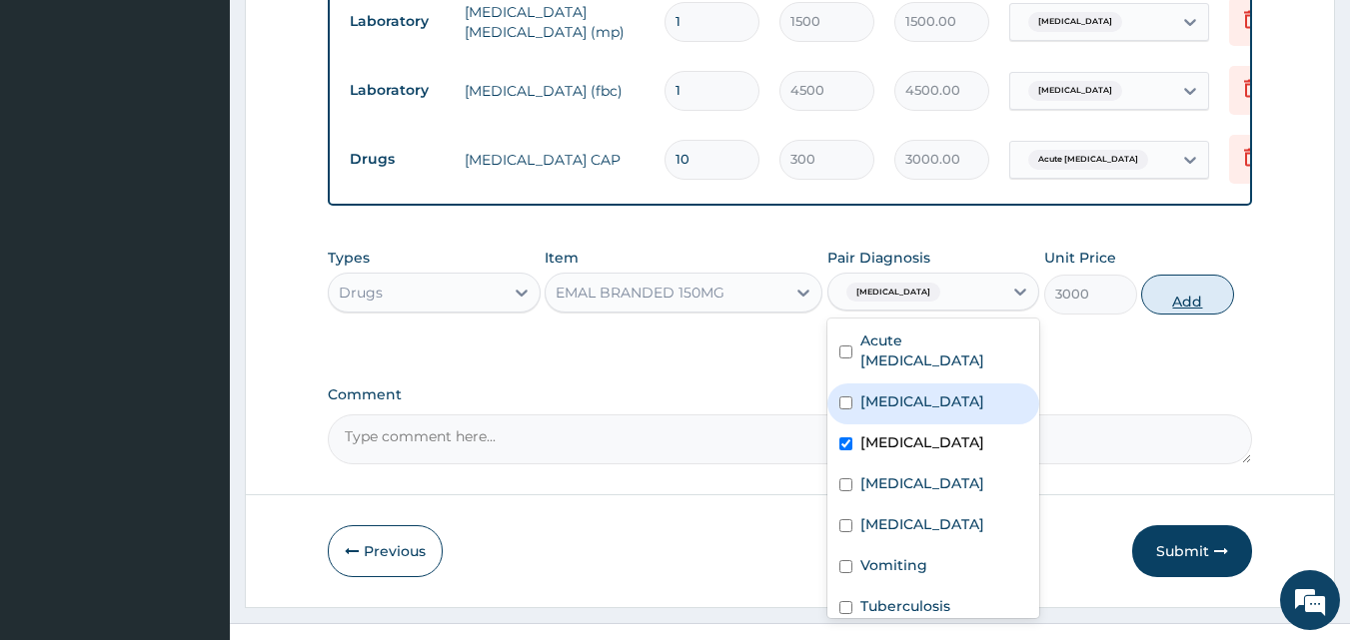
click at [1151, 278] on button "Add" at bounding box center [1187, 295] width 93 height 40
type input "0"
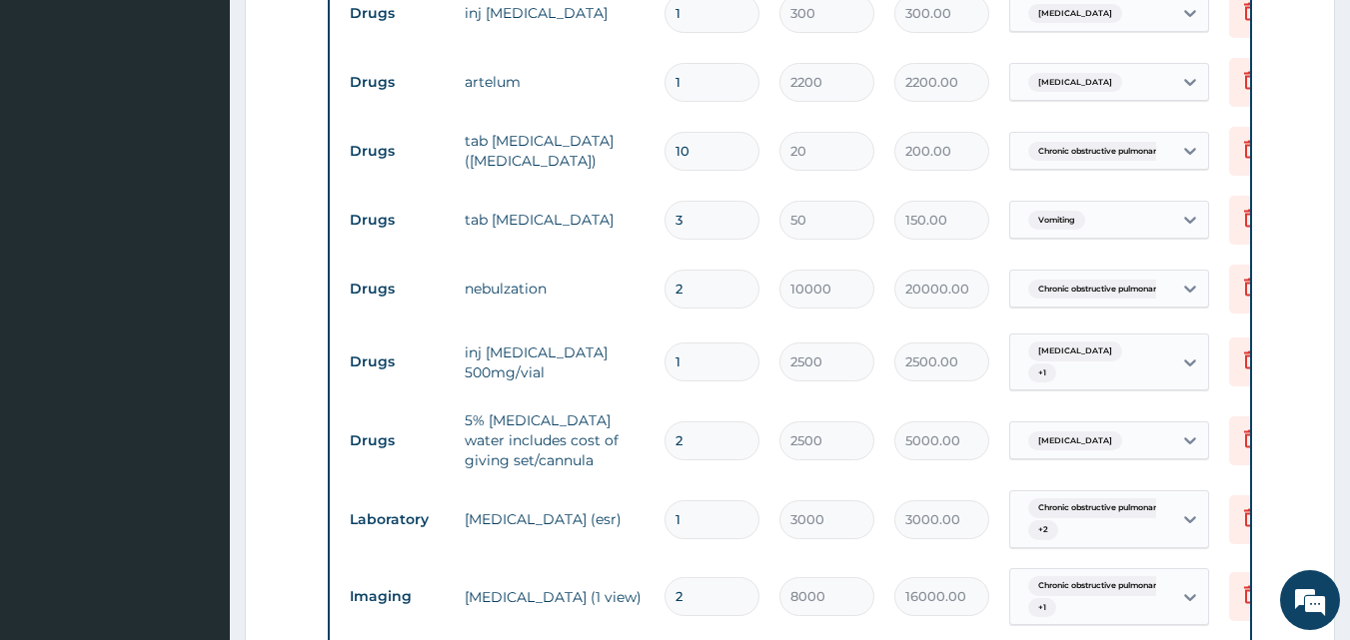
scroll to position [880, 0]
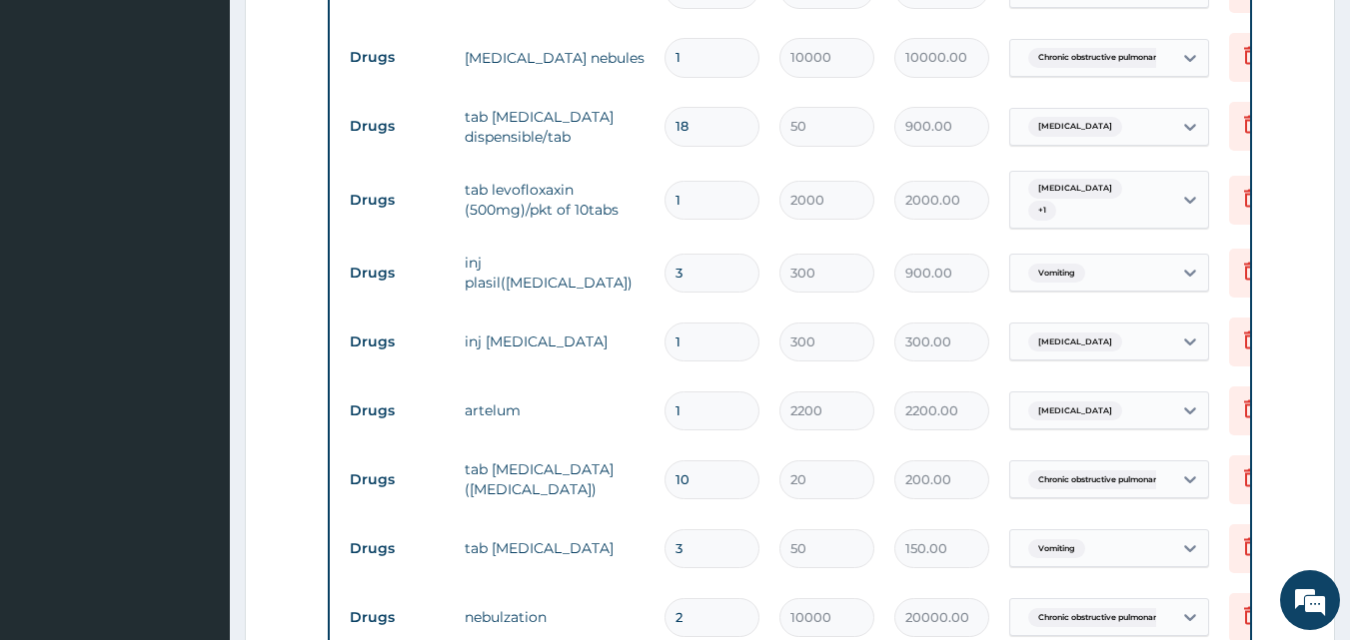
click at [710, 369] on td "1" at bounding box center [711, 342] width 115 height 59
click at [703, 347] on input "1" at bounding box center [711, 342] width 95 height 39
type input "0.00"
type input "2"
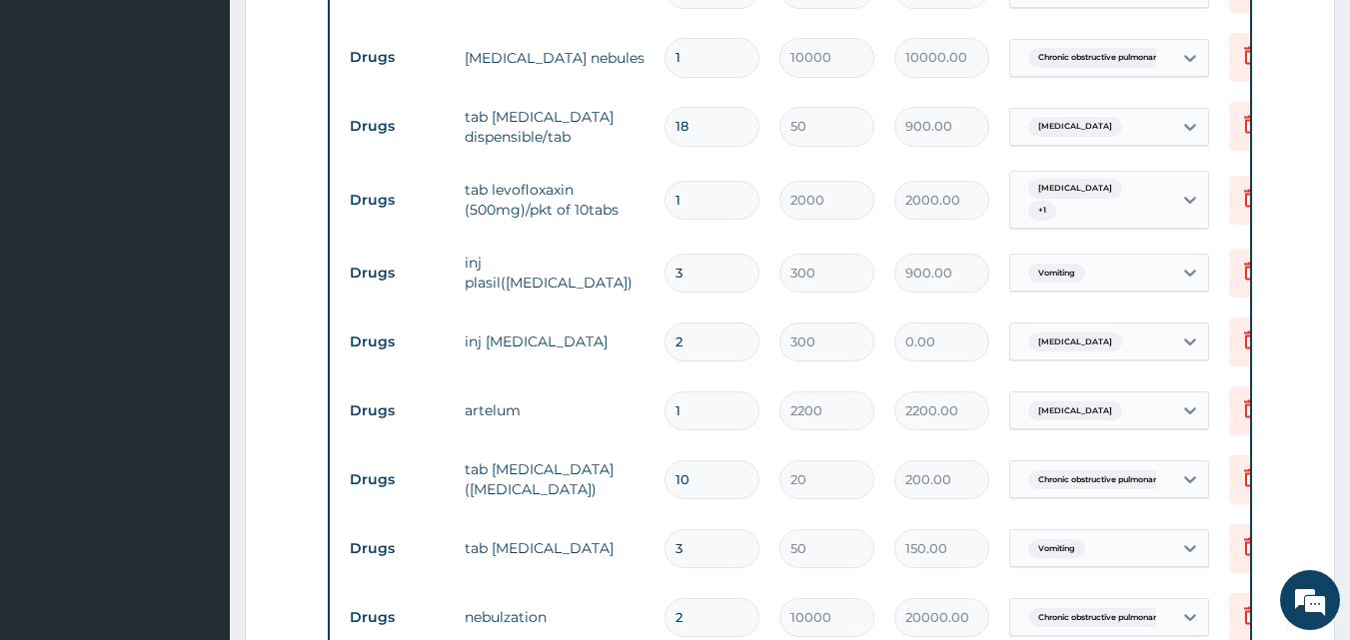
type input "600.00"
type input "0.00"
type input "4"
type input "1200.00"
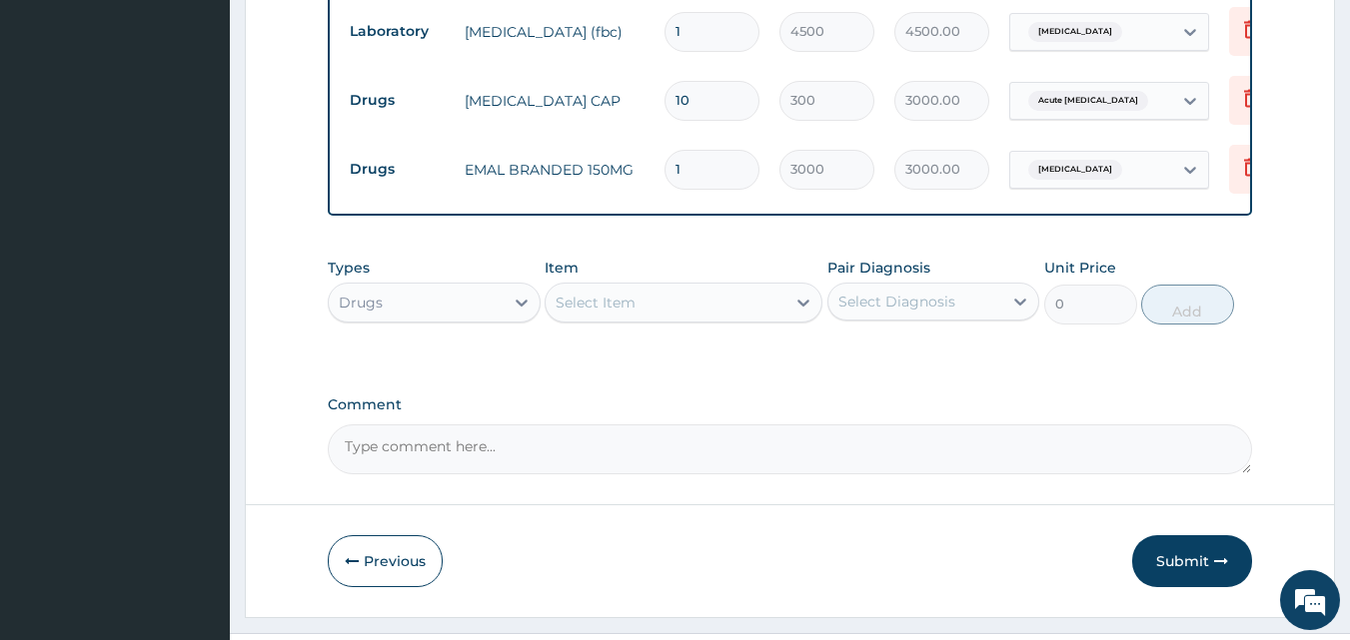
scroll to position [2322, 0]
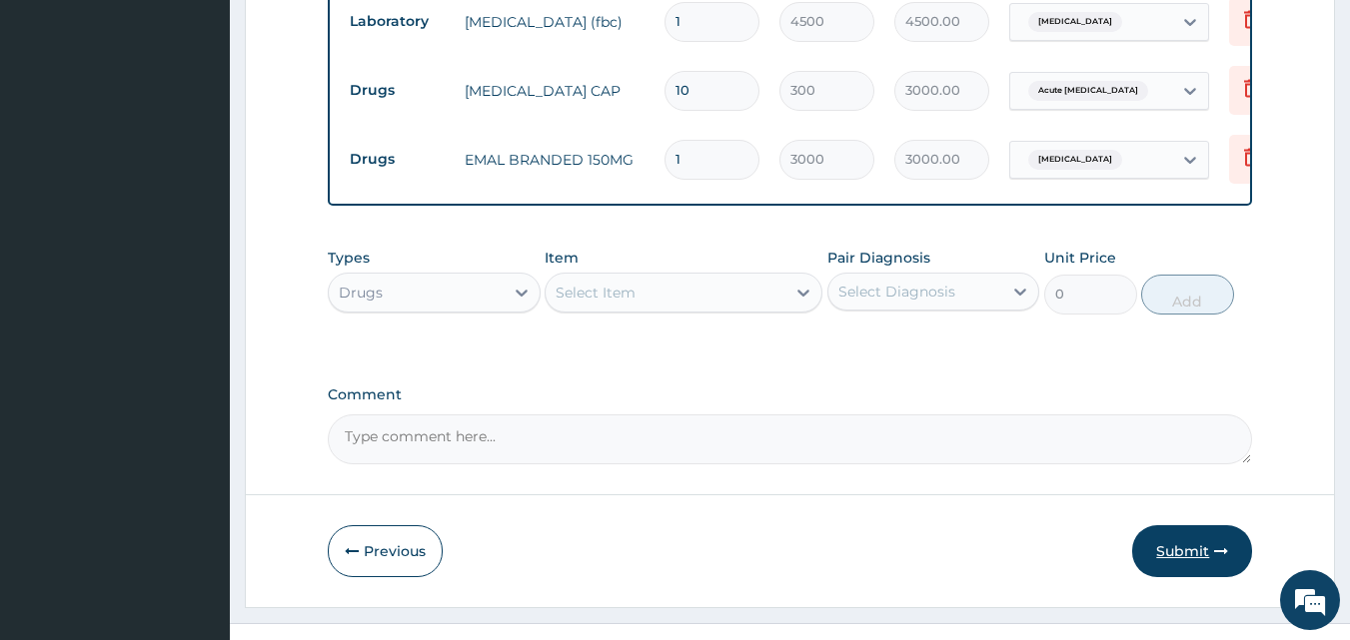
type input "4"
click at [1212, 525] on button "Submit" at bounding box center [1192, 551] width 120 height 52
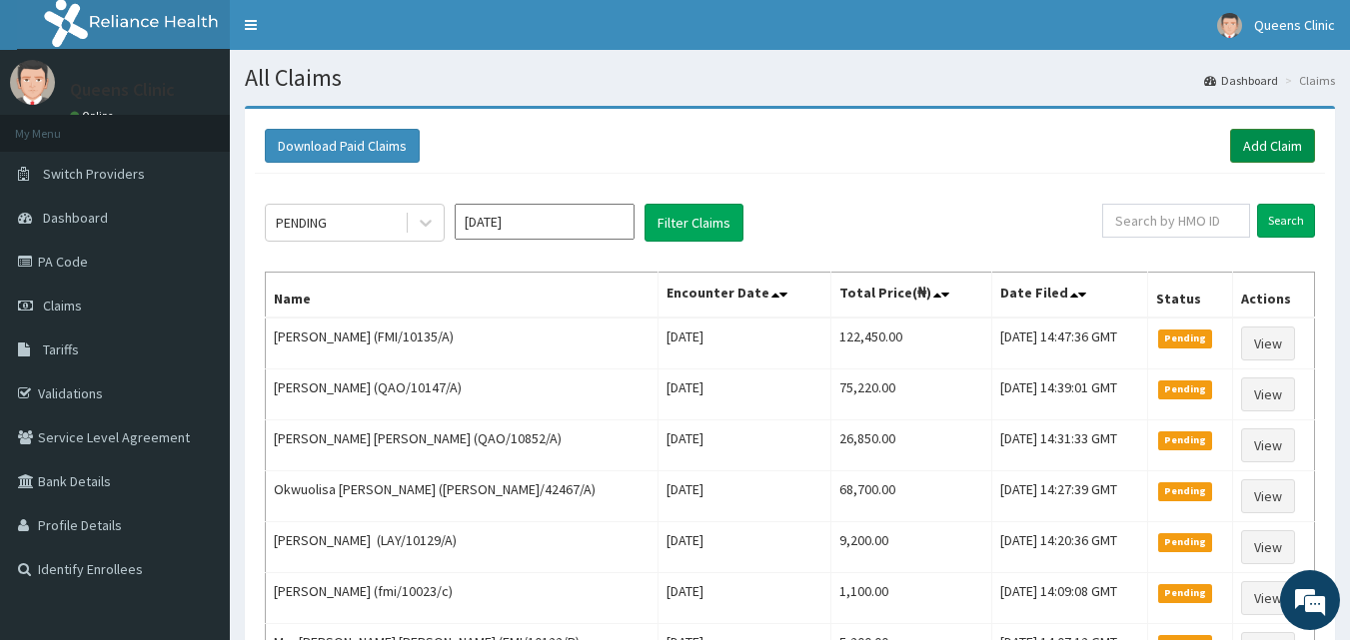
click at [1265, 132] on link "Add Claim" at bounding box center [1272, 146] width 85 height 34
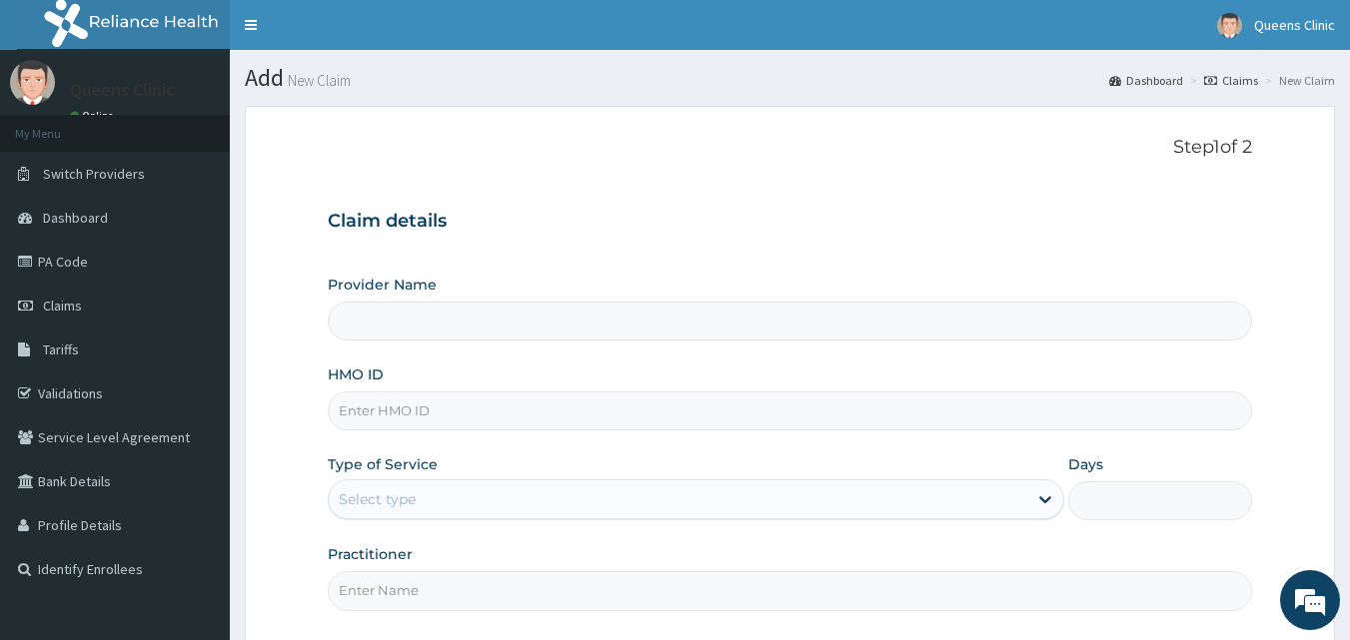
type input "QUEENS CLINIC LIMITED [PERSON_NAME][GEOGRAPHIC_DATA]"
click at [438, 400] on input "HMO ID" at bounding box center [790, 411] width 925 height 39
paste input "CRE/10428/A"
type input "CRE/10428/A"
click at [429, 494] on div "Select type" at bounding box center [678, 500] width 698 height 32
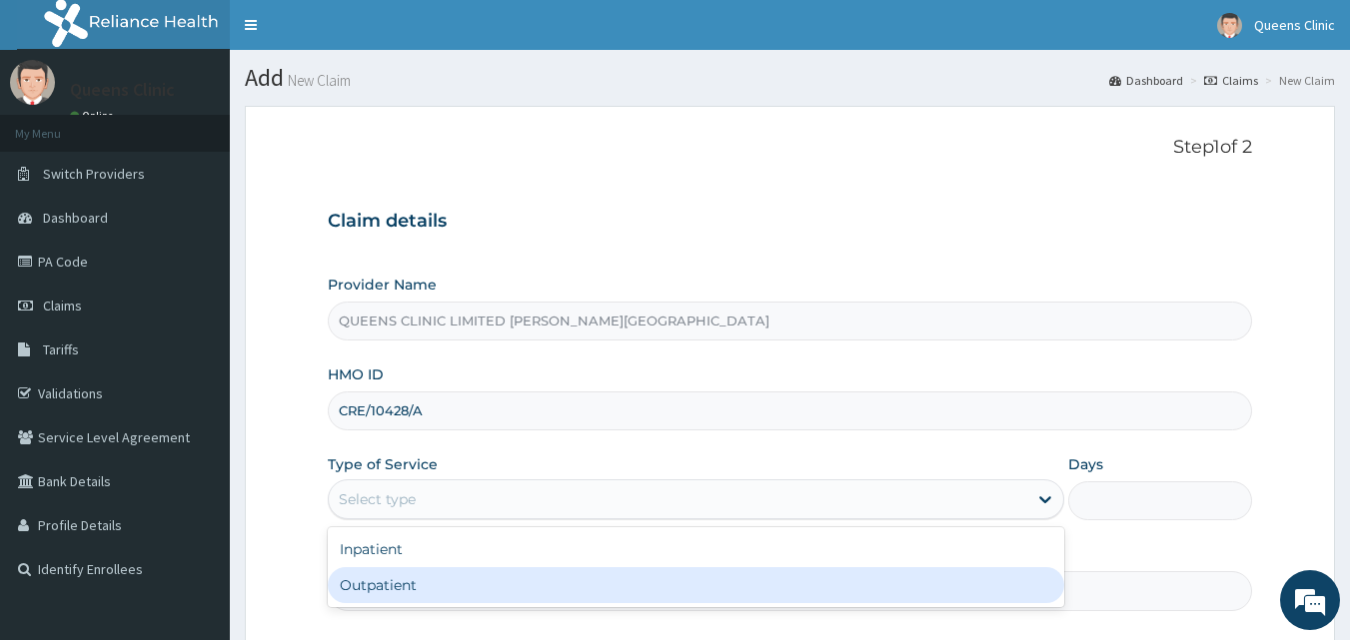
click at [422, 571] on div "Outpatient" at bounding box center [696, 585] width 736 height 36
type input "1"
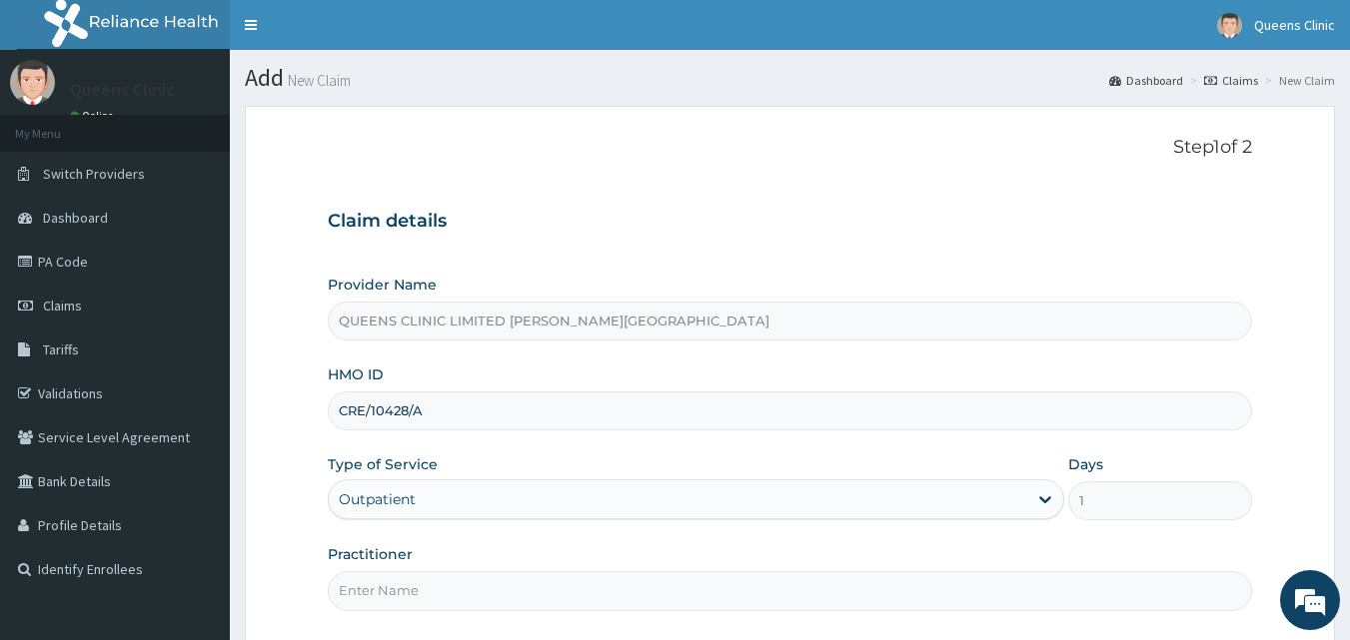
click at [421, 583] on input "Practitioner" at bounding box center [790, 590] width 925 height 39
paste input "[PERSON_NAME]"
type input "[PERSON_NAME]"
drag, startPoint x: 429, startPoint y: 413, endPoint x: 340, endPoint y: 413, distance: 88.9
click at [340, 413] on input "CRE/10428/A" at bounding box center [790, 411] width 925 height 39
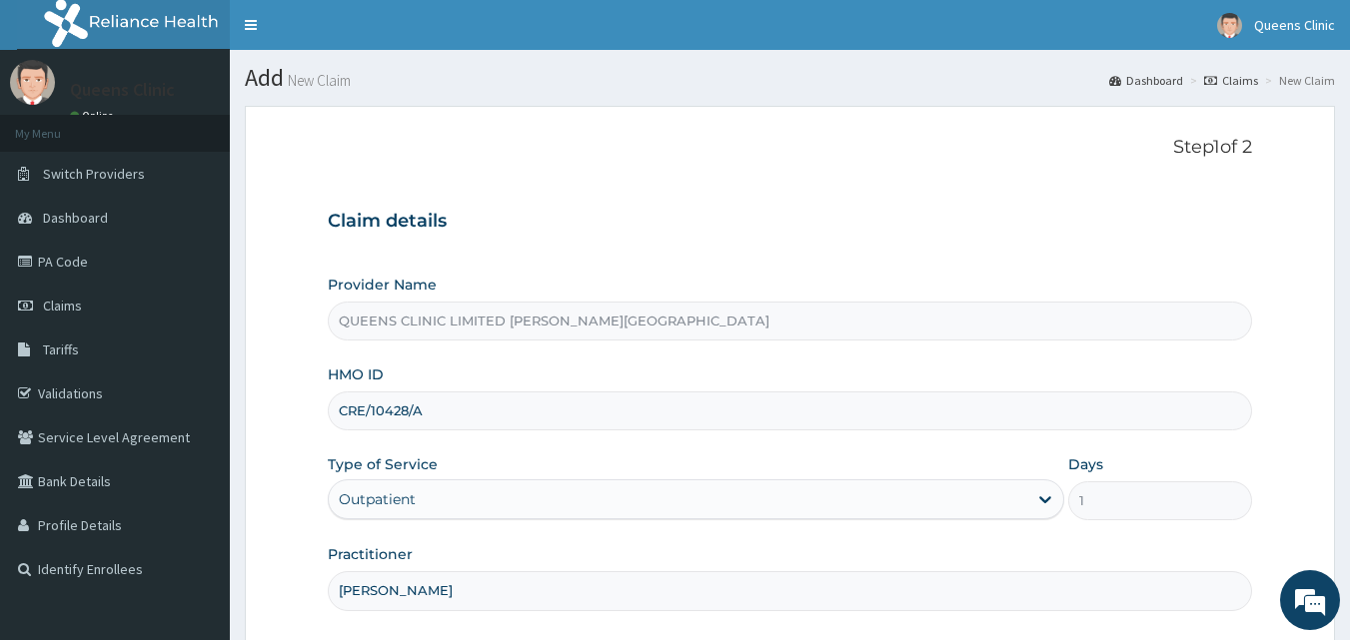
scroll to position [187, 0]
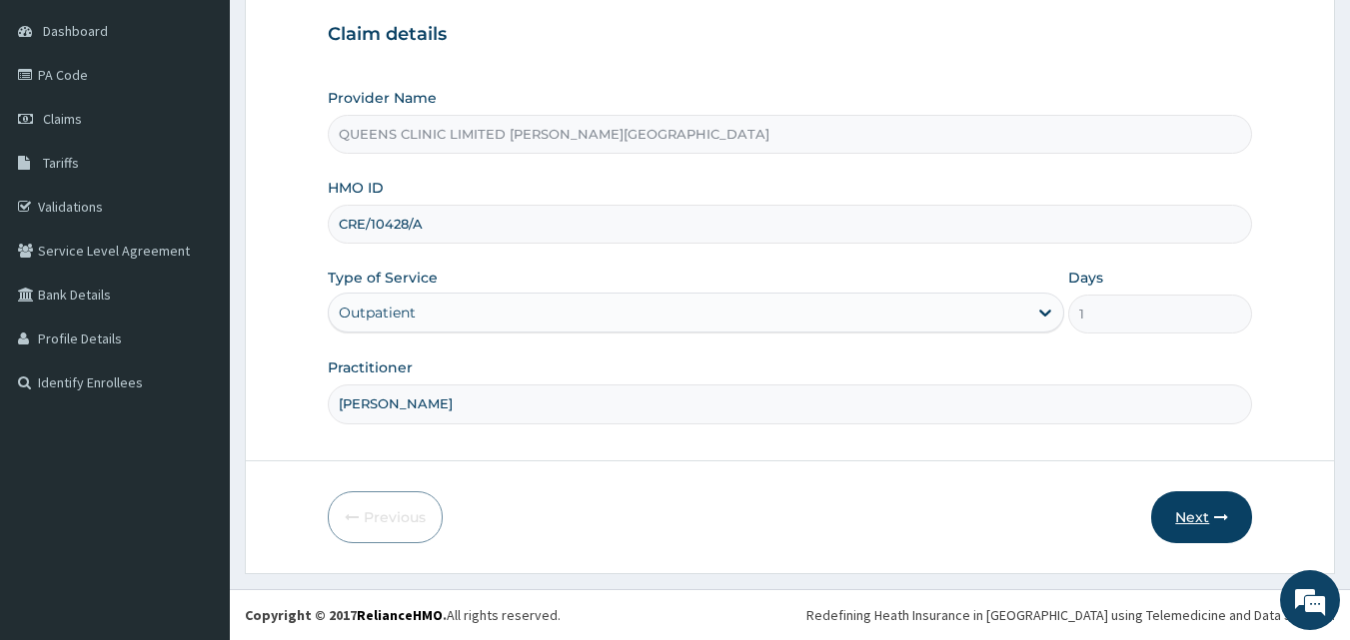
click at [1220, 499] on button "Next" at bounding box center [1201, 517] width 101 height 52
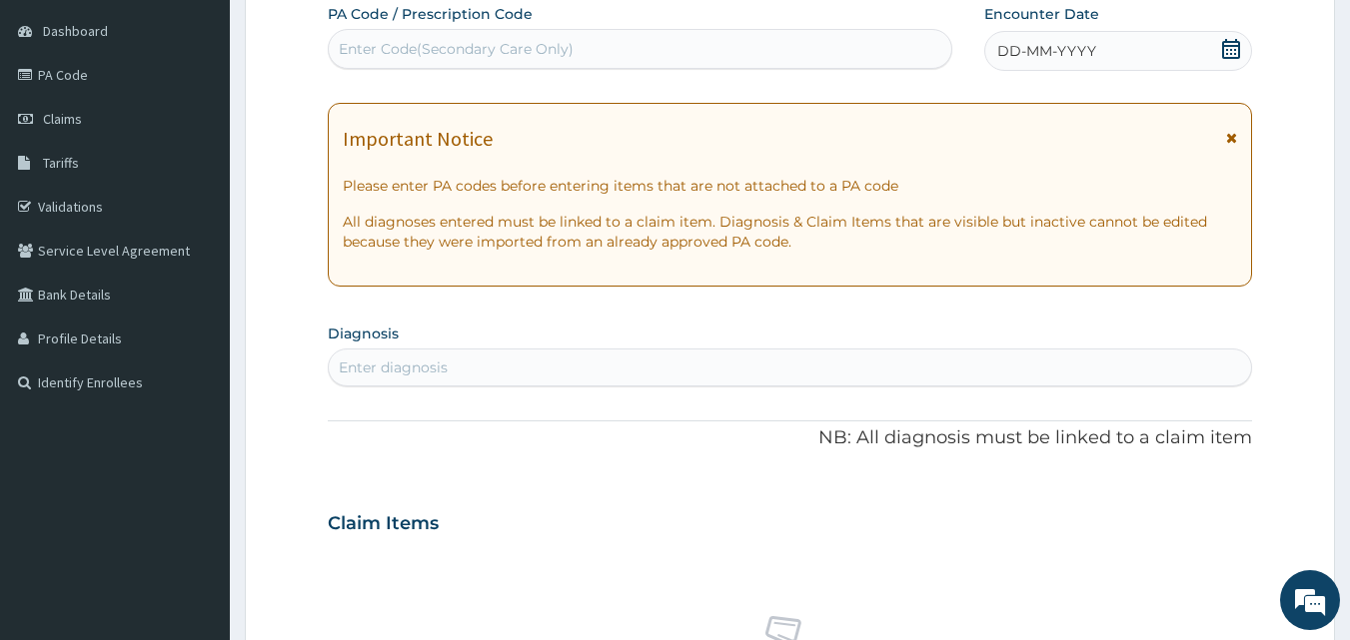
click at [511, 52] on div "Enter Code(Secondary Care Only)" at bounding box center [456, 49] width 235 height 20
paste input "PA/135AD2"
type input "PA/135AD2"
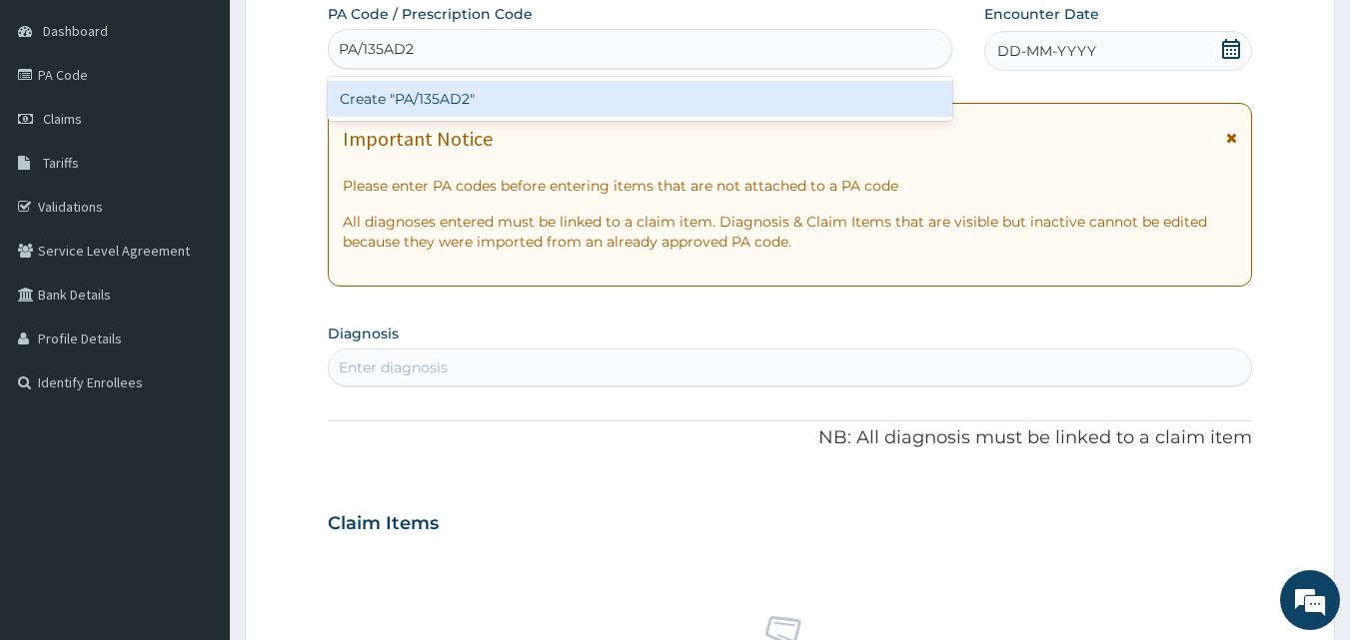
click at [502, 92] on div "Create "PA/135AD2"" at bounding box center [640, 99] width 625 height 36
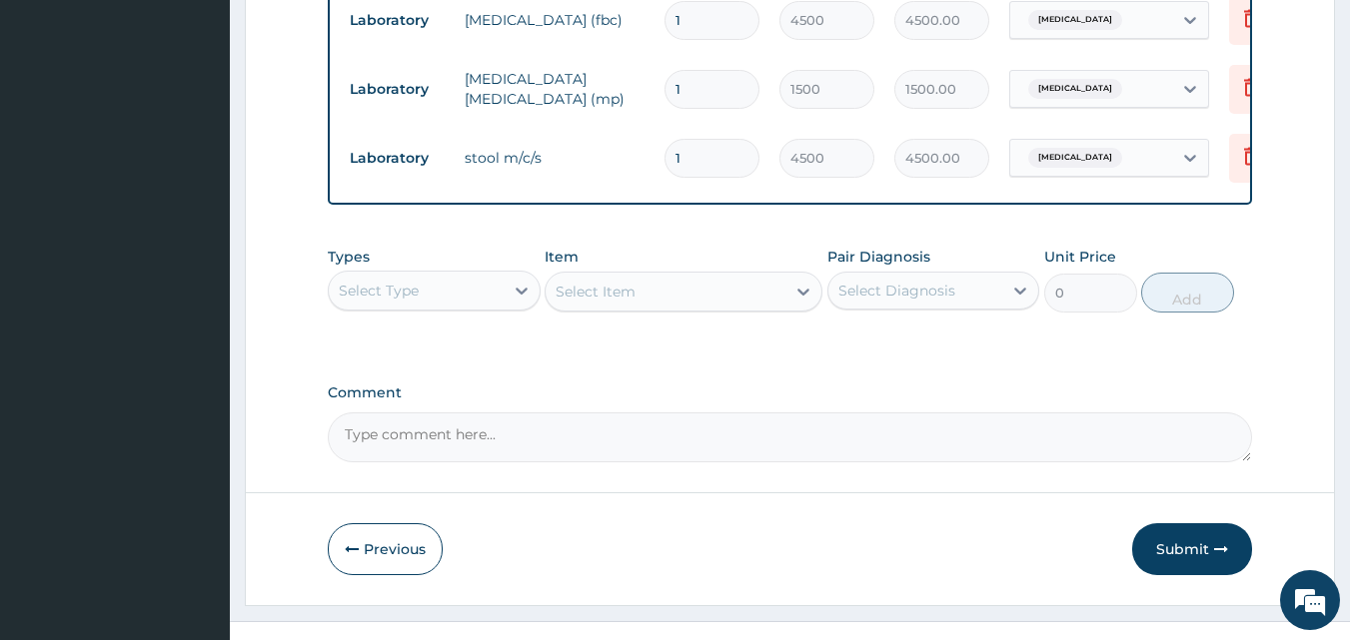
scroll to position [1203, 0]
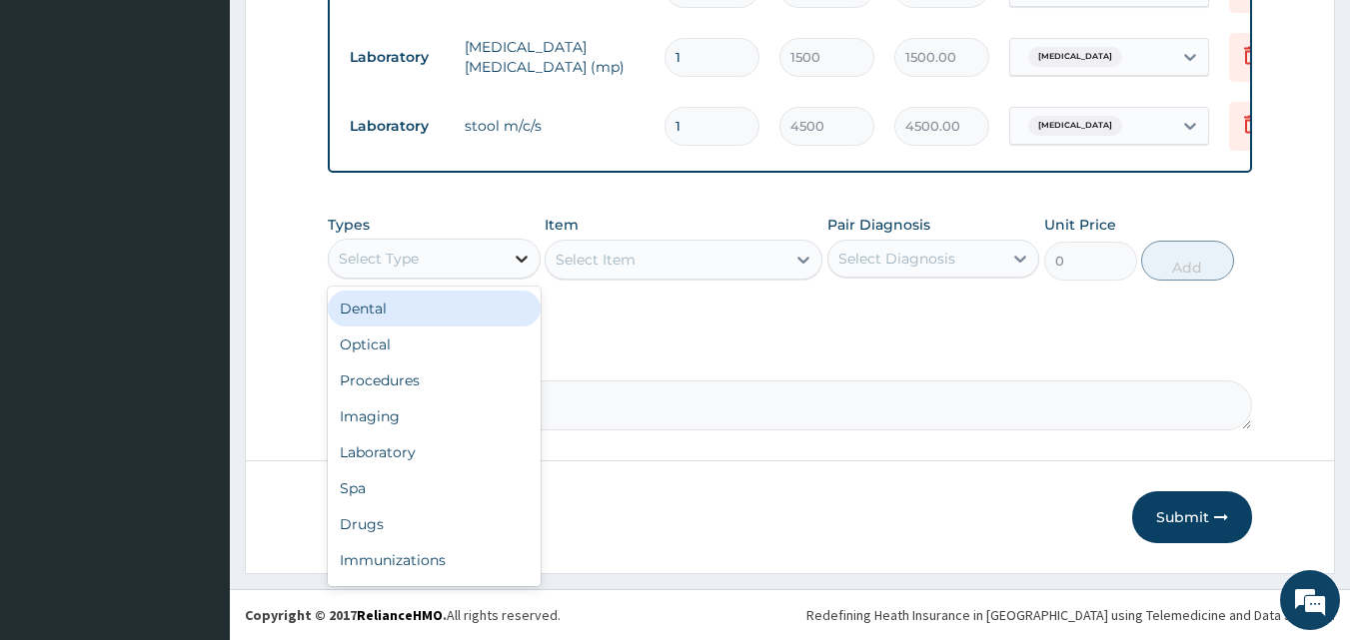
click at [513, 266] on icon at bounding box center [521, 259] width 20 height 20
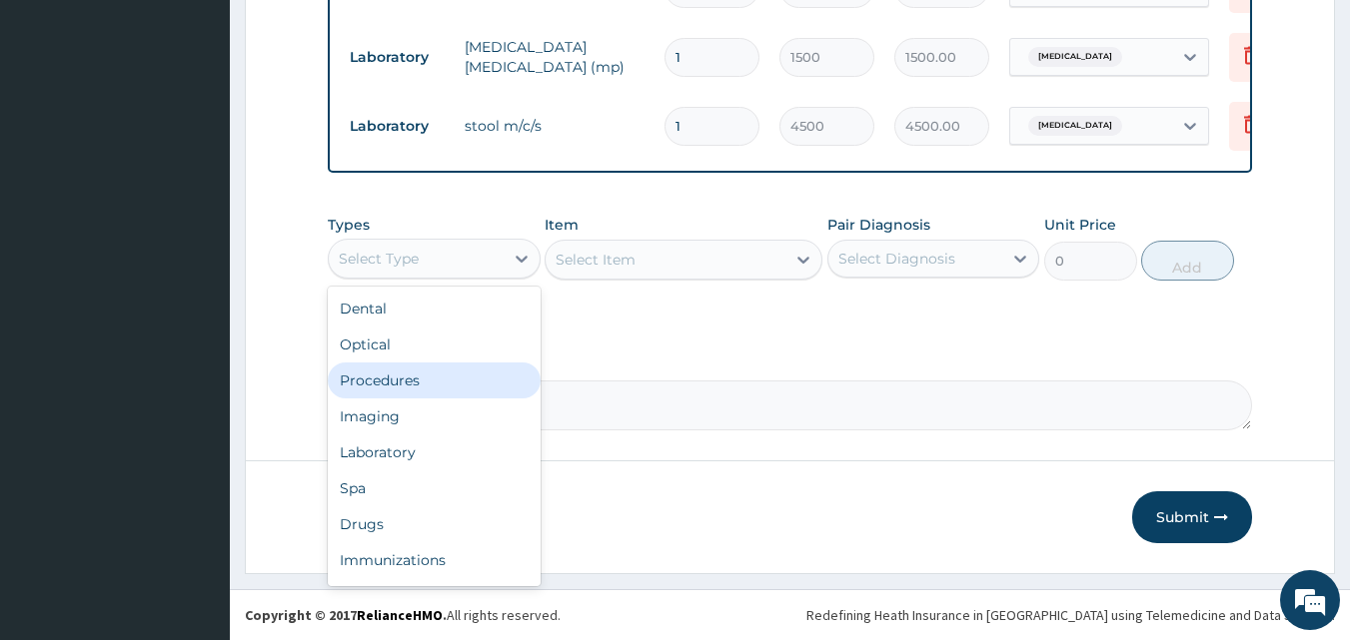
click at [459, 384] on div "Procedures" at bounding box center [434, 381] width 213 height 36
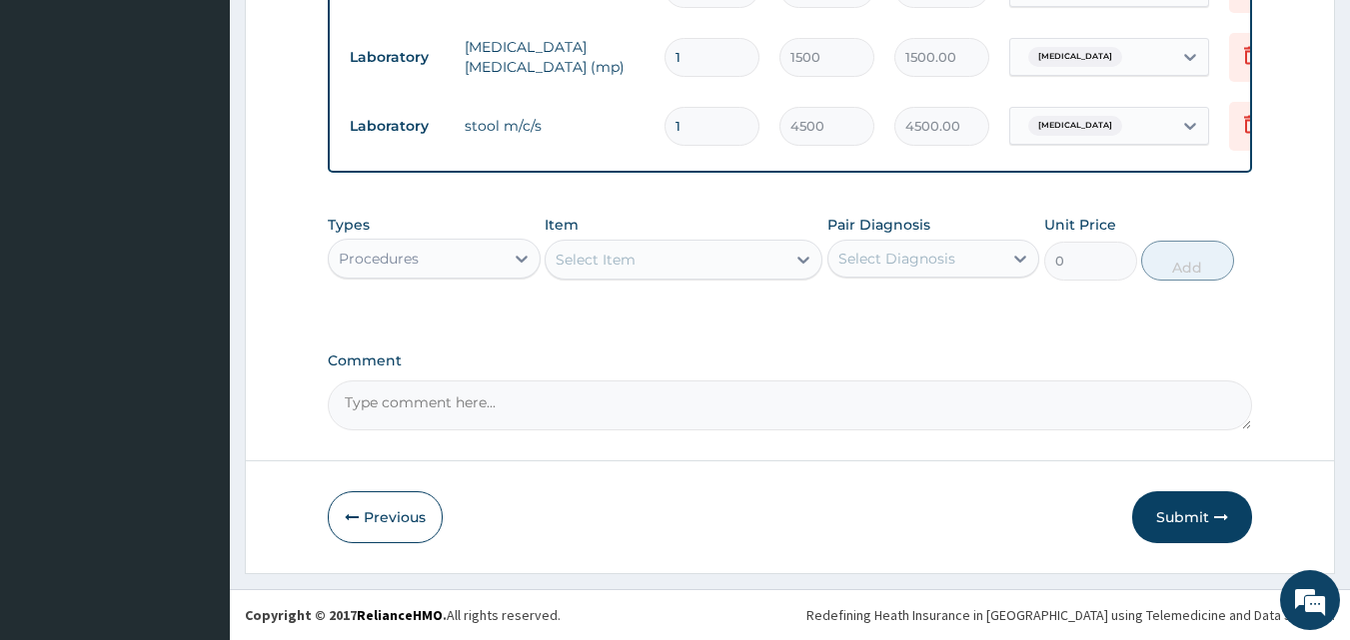
click at [745, 255] on div "Select Item" at bounding box center [665, 260] width 240 height 32
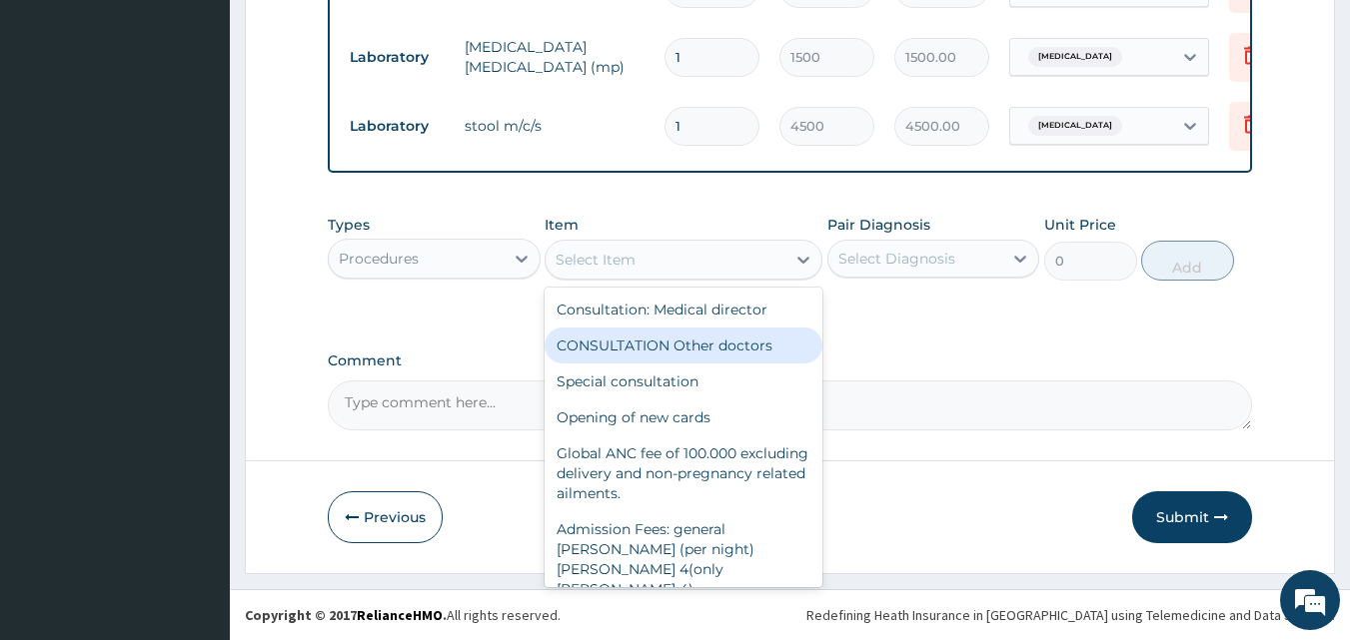
click at [710, 337] on div "CONSULTATION Other doctors" at bounding box center [683, 346] width 278 height 36
type input "3000"
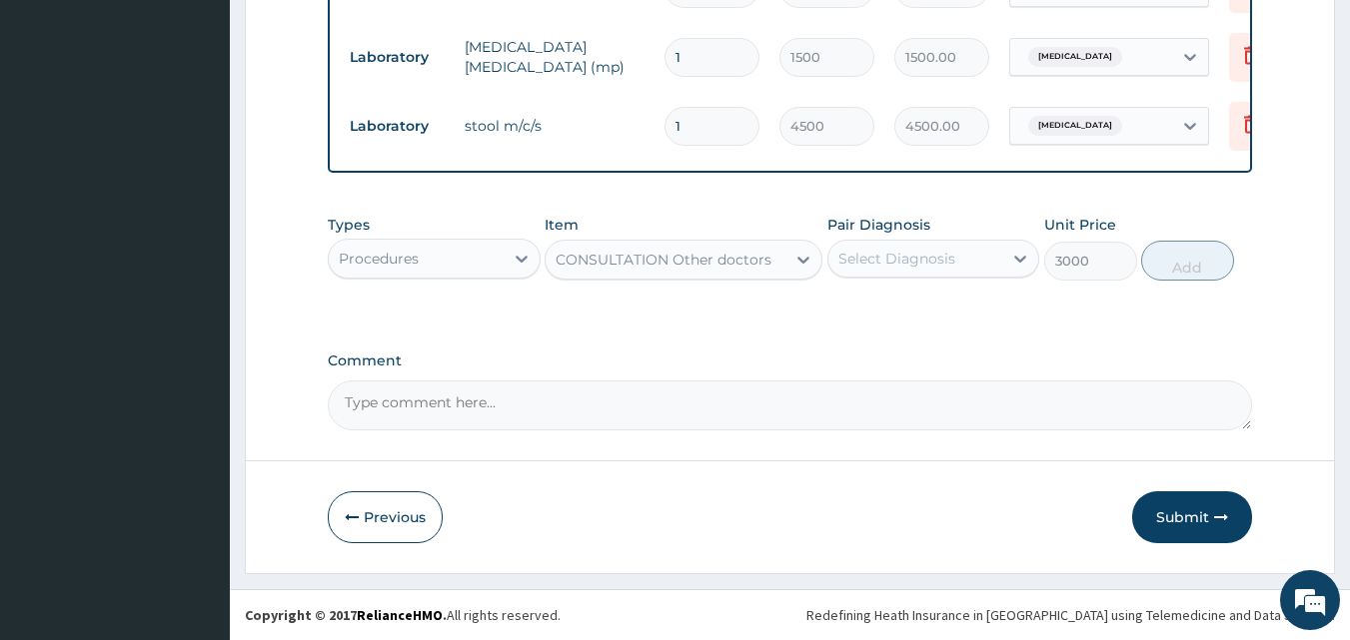
click at [898, 284] on div "Types Procedures Item option CONSULTATION Other doctors, selected. Select is fo…" at bounding box center [790, 248] width 925 height 86
click at [975, 244] on div "Select Diagnosis" at bounding box center [915, 259] width 175 height 32
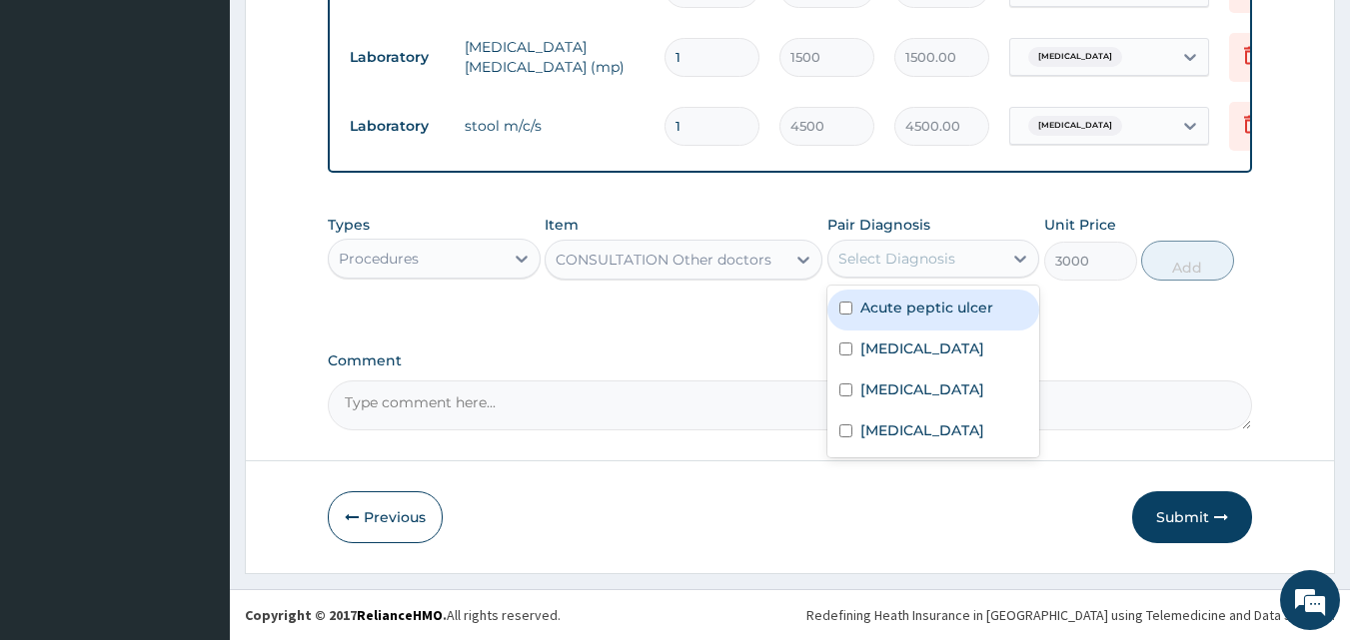
click at [918, 321] on div "Acute peptic ulcer" at bounding box center [933, 310] width 213 height 41
checkbox input "true"
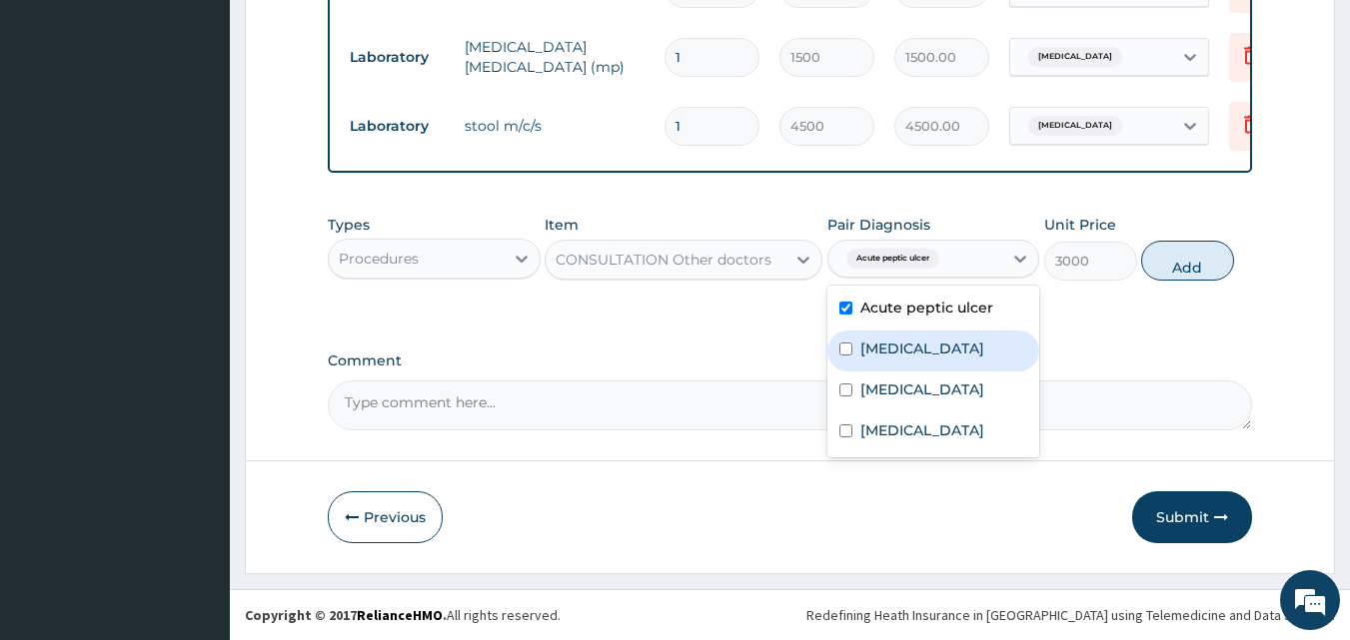
click at [915, 351] on div "[MEDICAL_DATA]" at bounding box center [933, 351] width 213 height 41
checkbox input "true"
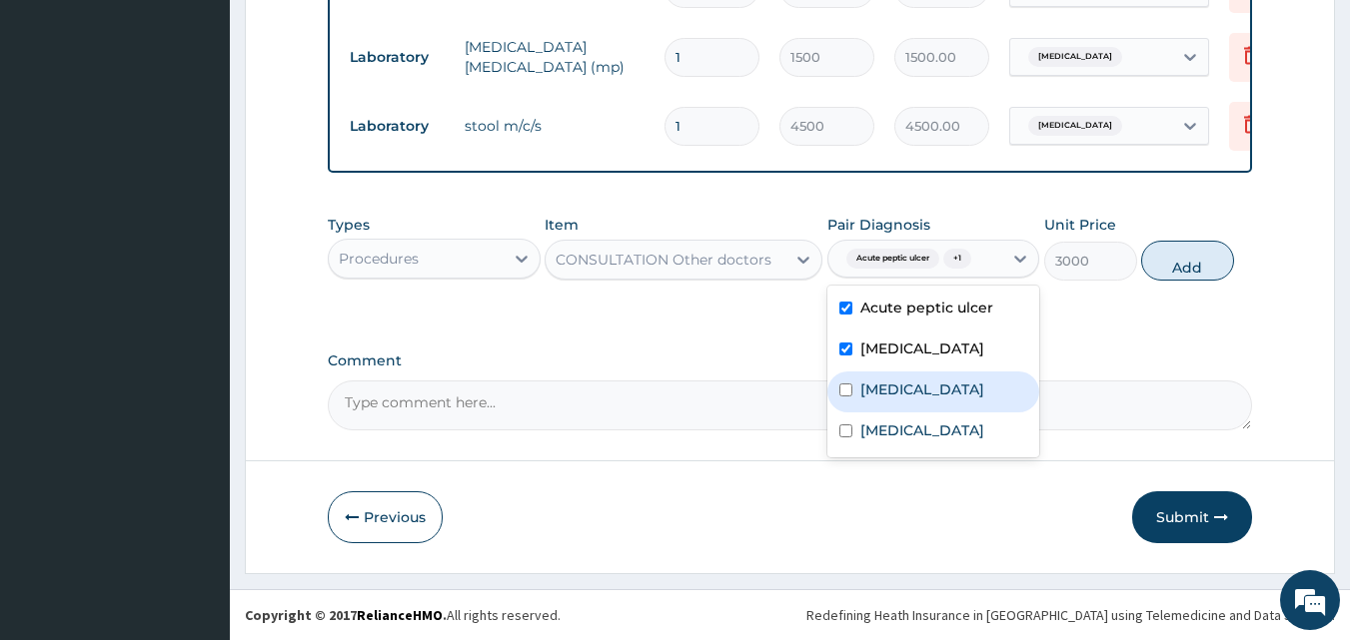
drag, startPoint x: 917, startPoint y: 382, endPoint x: 919, endPoint y: 413, distance: 31.0
click at [919, 413] on div "Acute [MEDICAL_DATA] [MEDICAL_DATA] [MEDICAL_DATA] [MEDICAL_DATA]" at bounding box center [933, 372] width 213 height 172
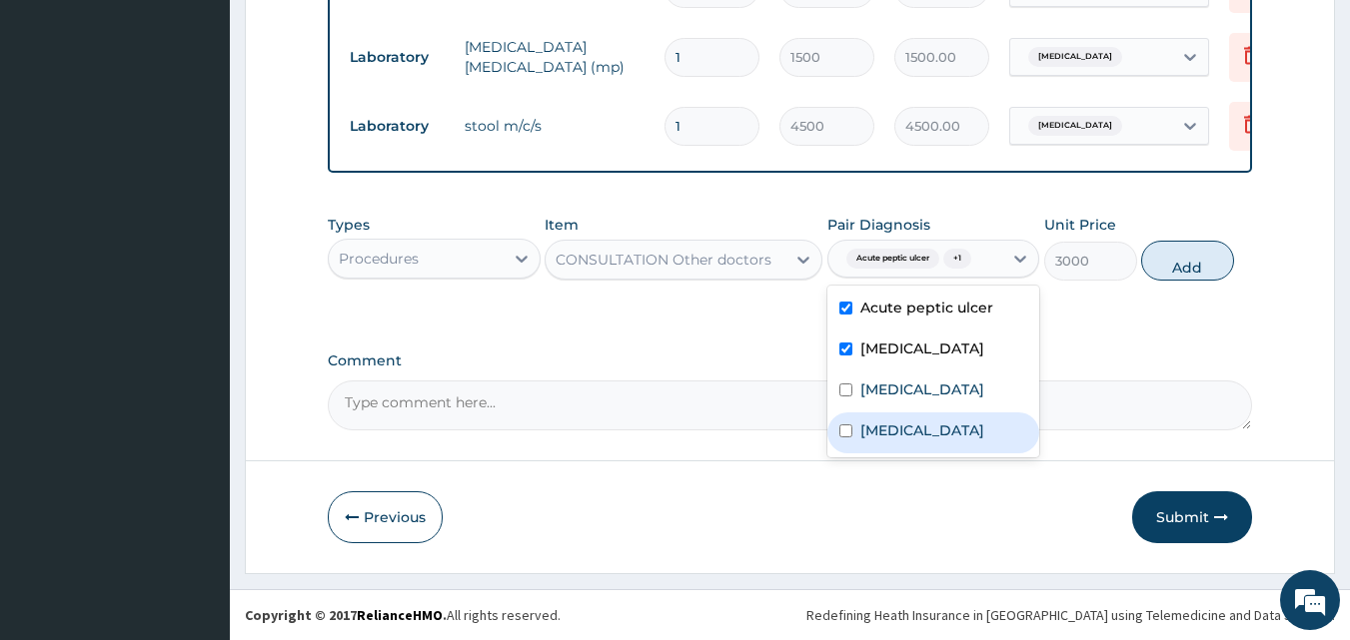
click at [919, 413] on div "[MEDICAL_DATA]" at bounding box center [933, 433] width 213 height 41
checkbox input "true"
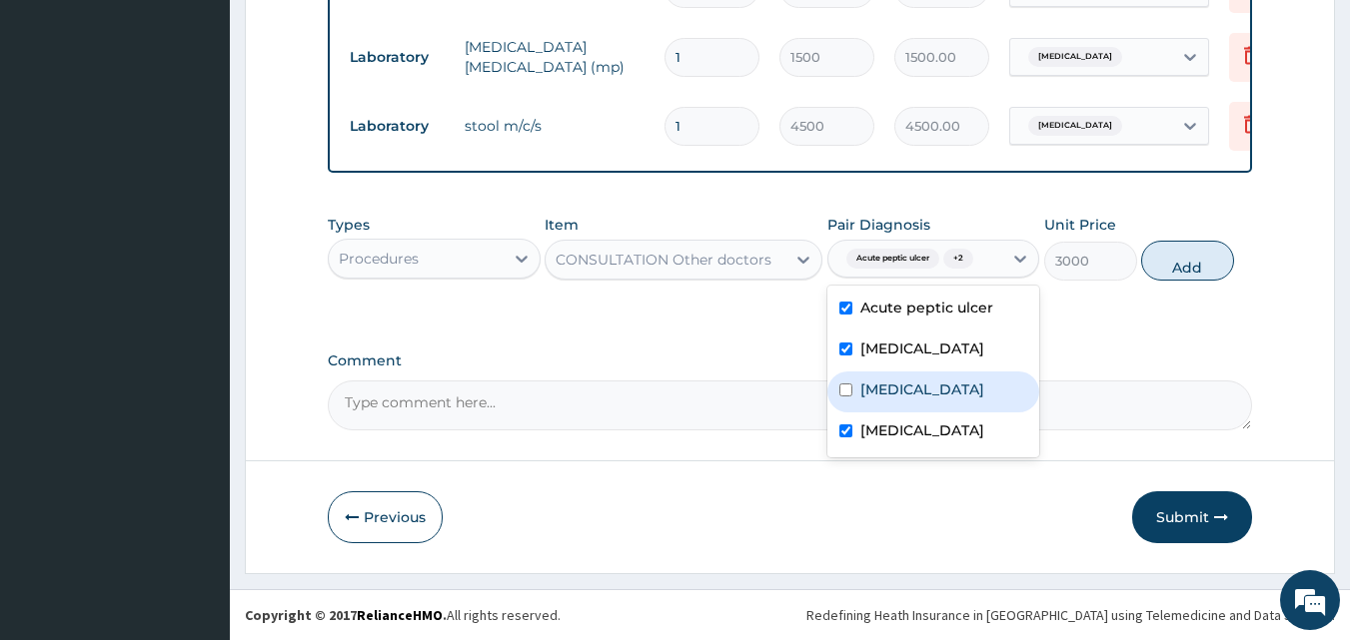
click at [929, 388] on label "[MEDICAL_DATA]" at bounding box center [922, 390] width 124 height 20
checkbox input "true"
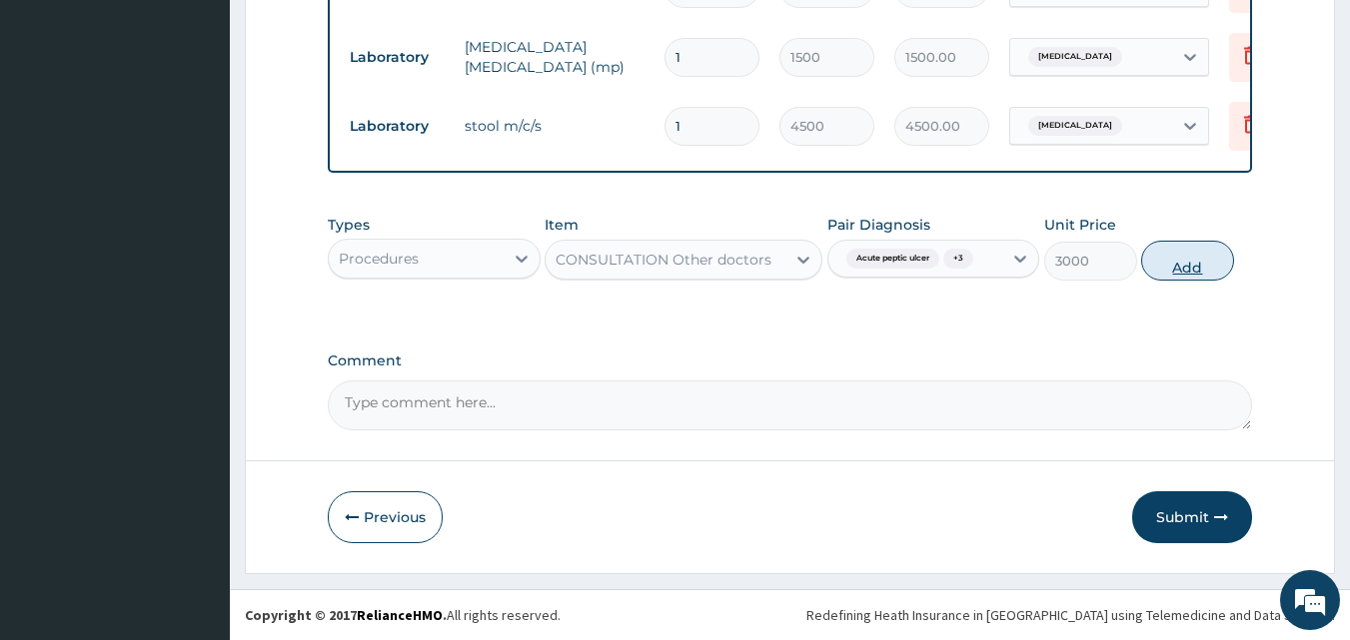
click at [1168, 279] on button "Add" at bounding box center [1187, 261] width 93 height 40
type input "0"
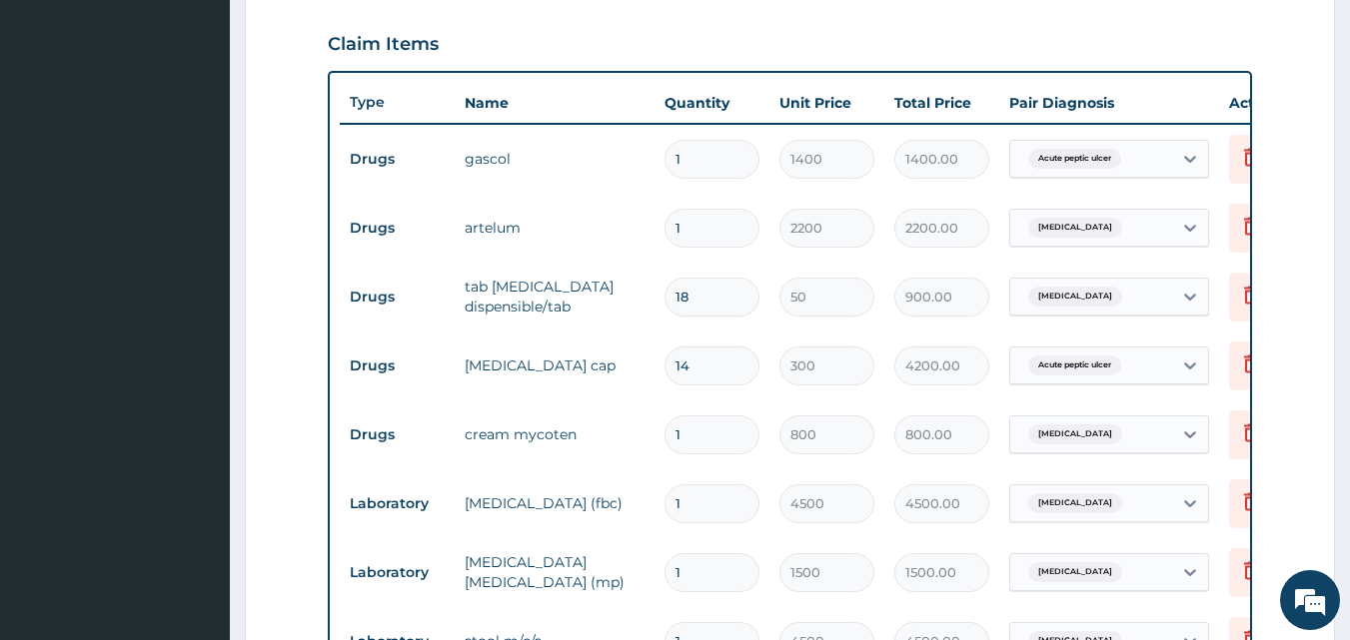
scroll to position [663, 0]
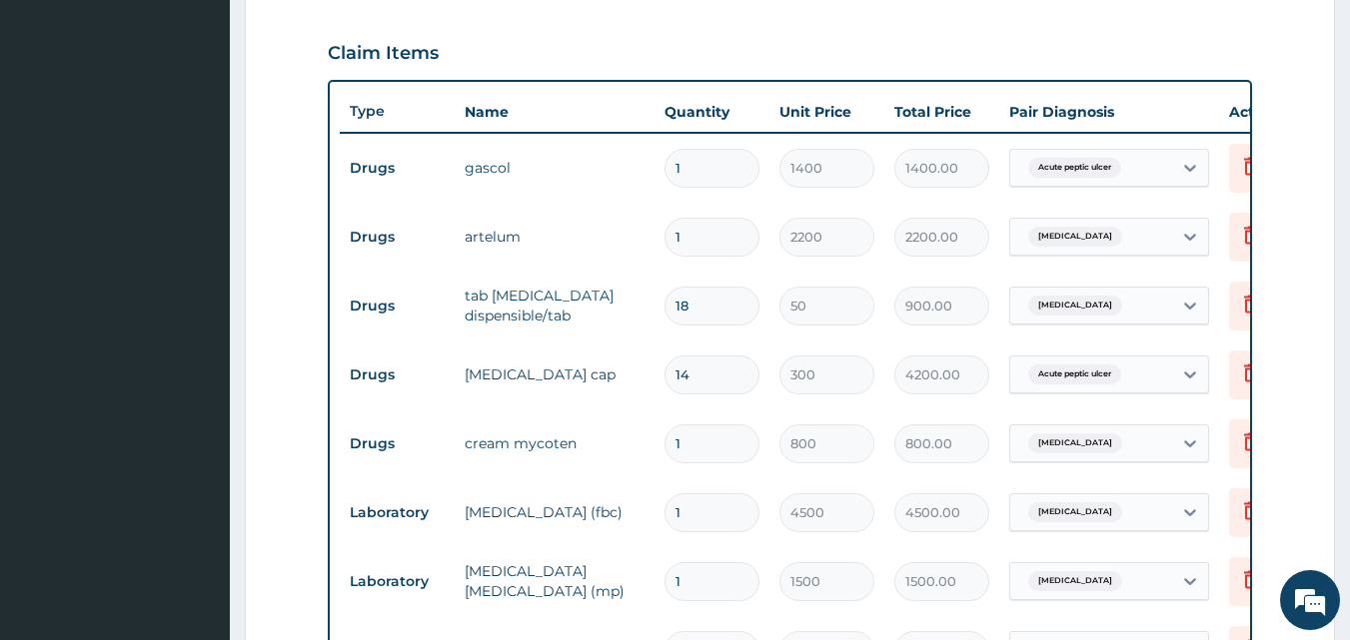
click at [711, 425] on input "1" at bounding box center [711, 444] width 95 height 39
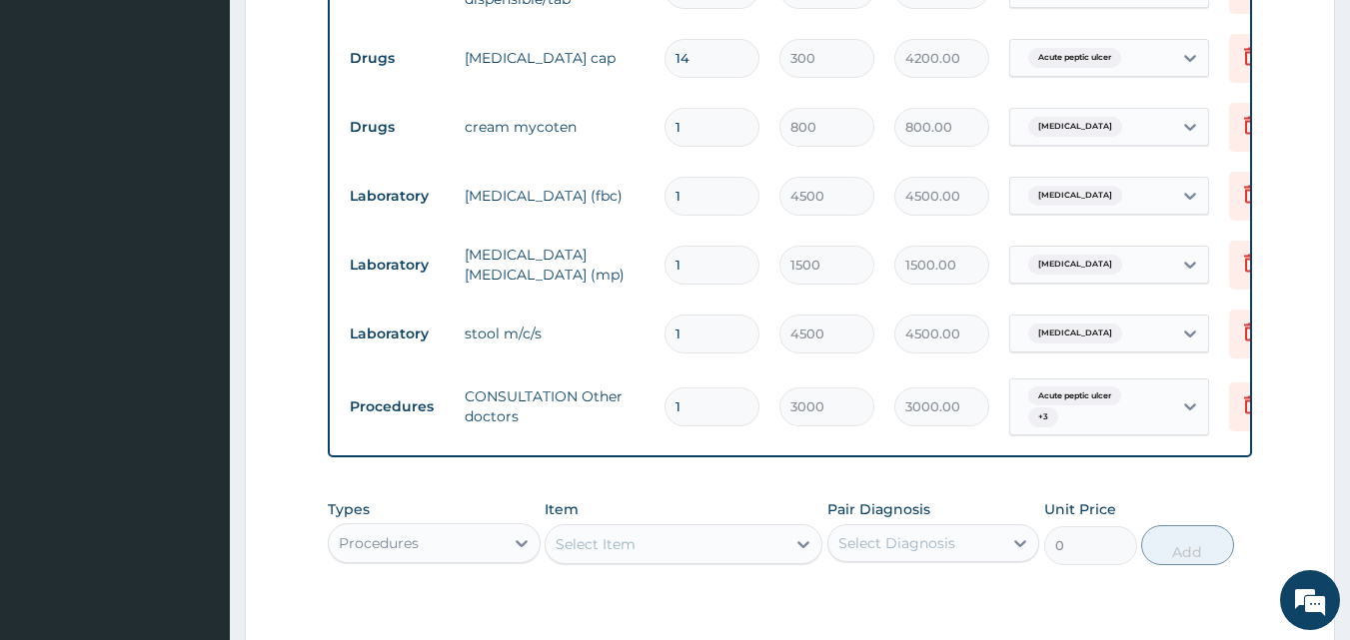
scroll to position [1280, 0]
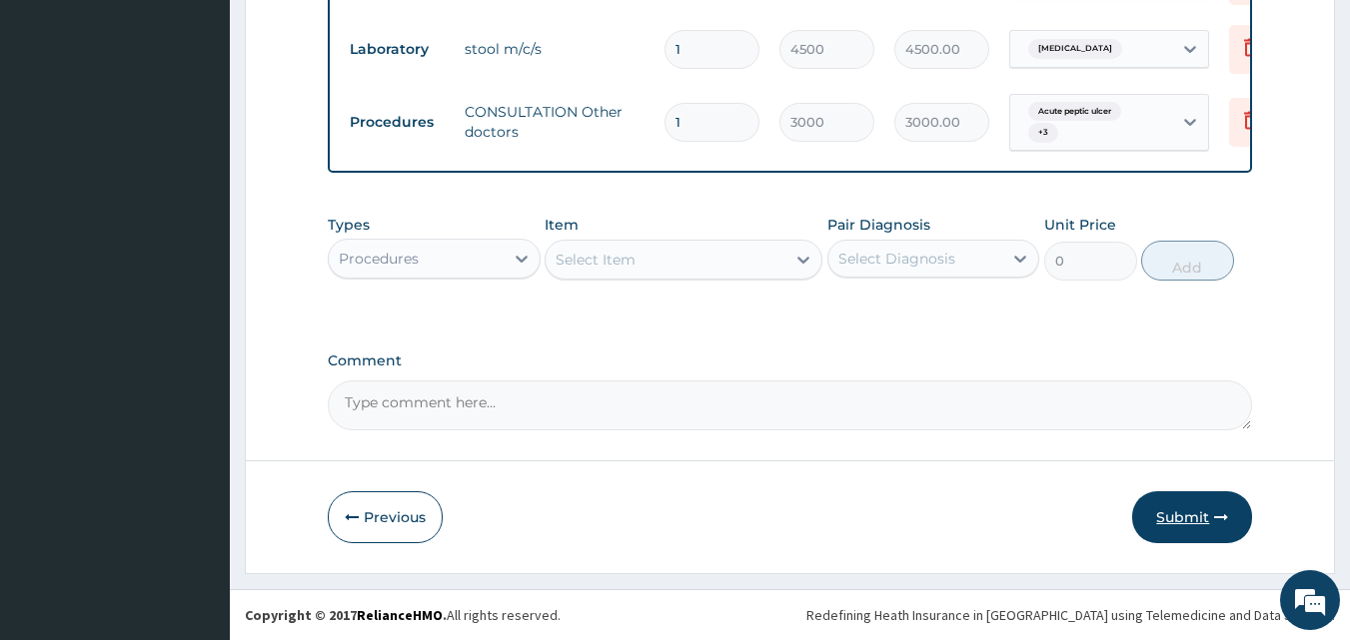
click at [1181, 512] on button "Submit" at bounding box center [1192, 517] width 120 height 52
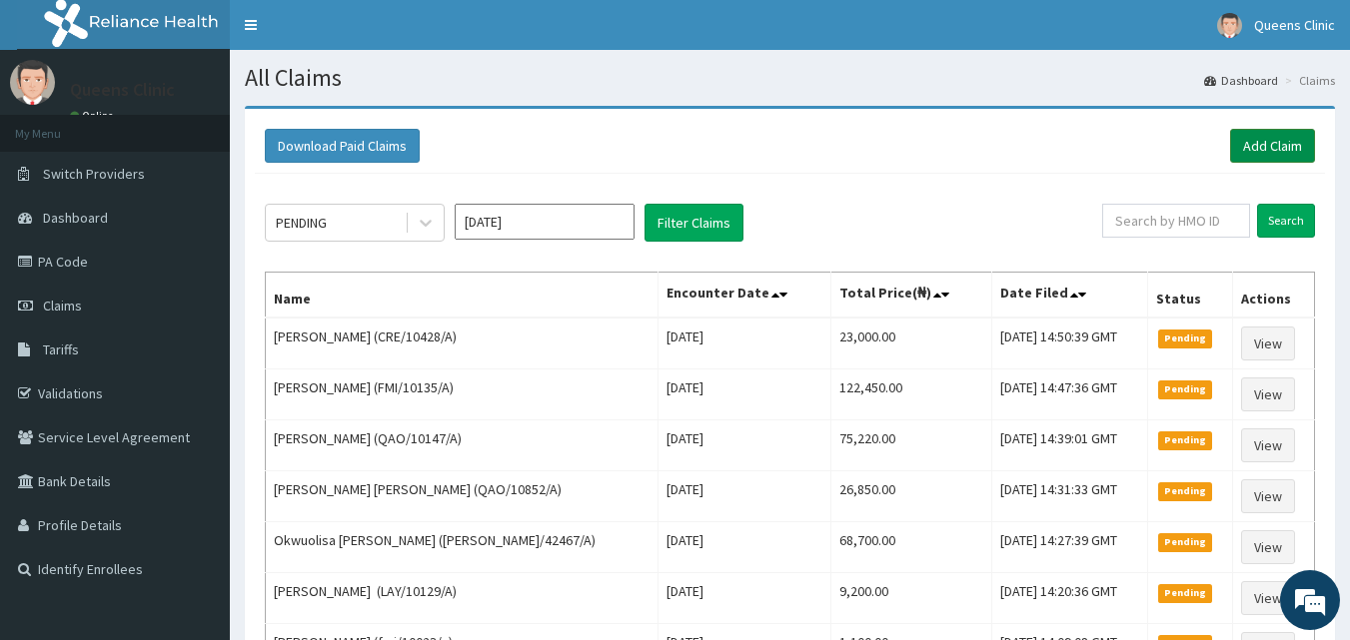
click at [1258, 160] on link "Add Claim" at bounding box center [1272, 146] width 85 height 34
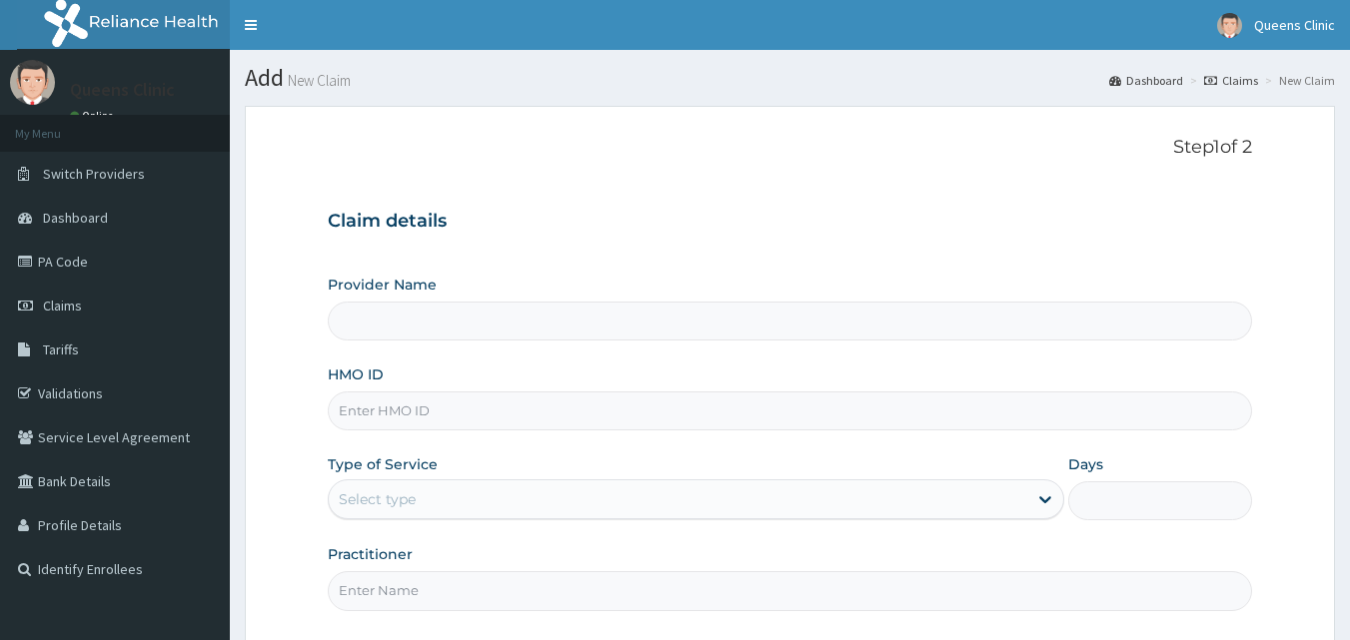
type input "QUEENS CLINIC LIMITED [PERSON_NAME][GEOGRAPHIC_DATA]"
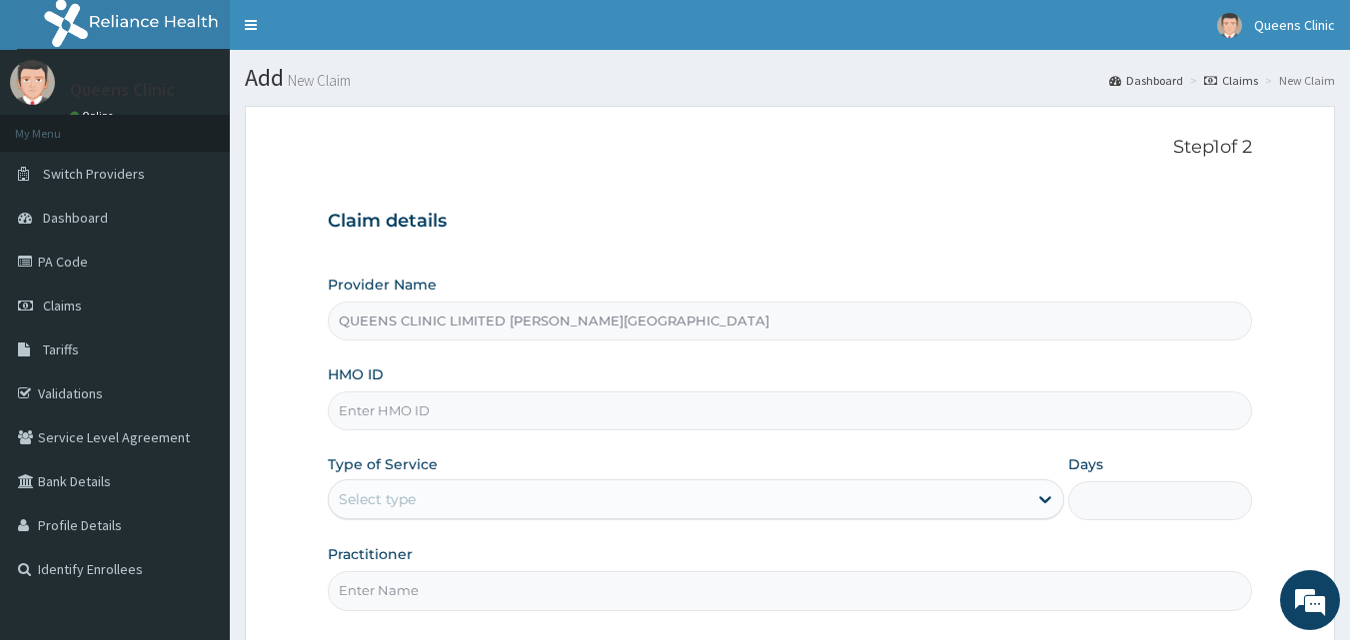
click at [397, 408] on input "HMO ID" at bounding box center [790, 411] width 925 height 39
paste input "GSV/12548/A"
type input "GSV/12548/A"
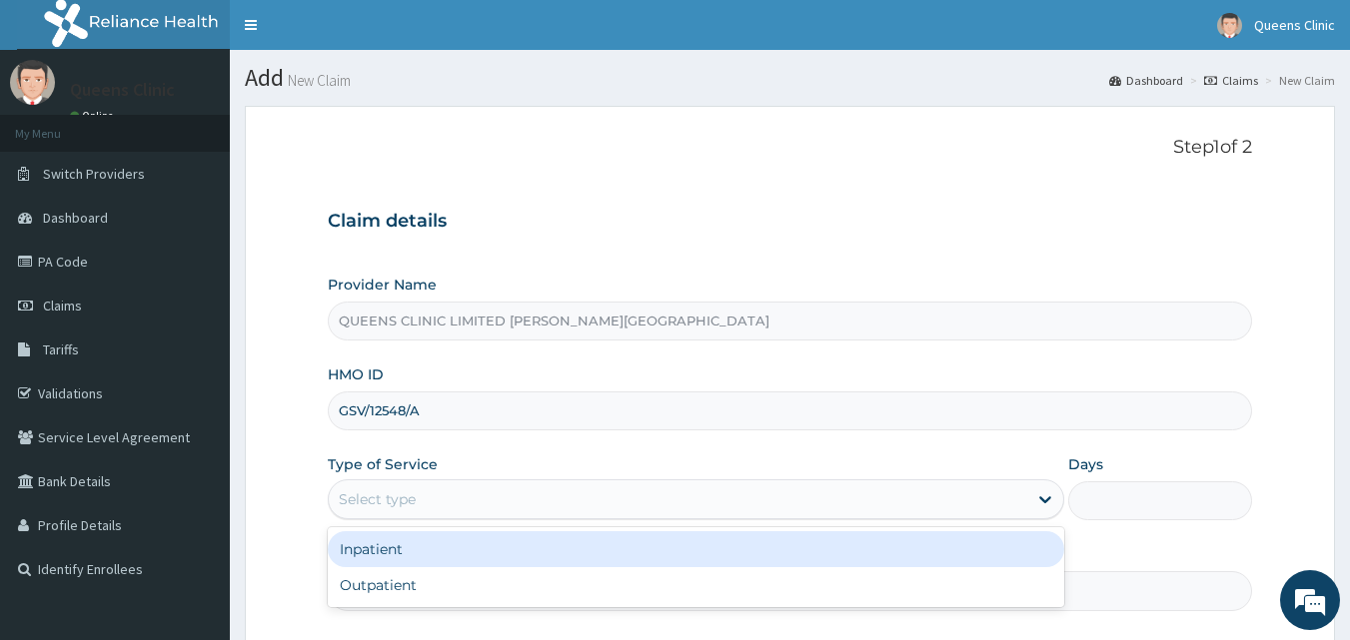
click at [420, 508] on div "Select type" at bounding box center [678, 500] width 698 height 32
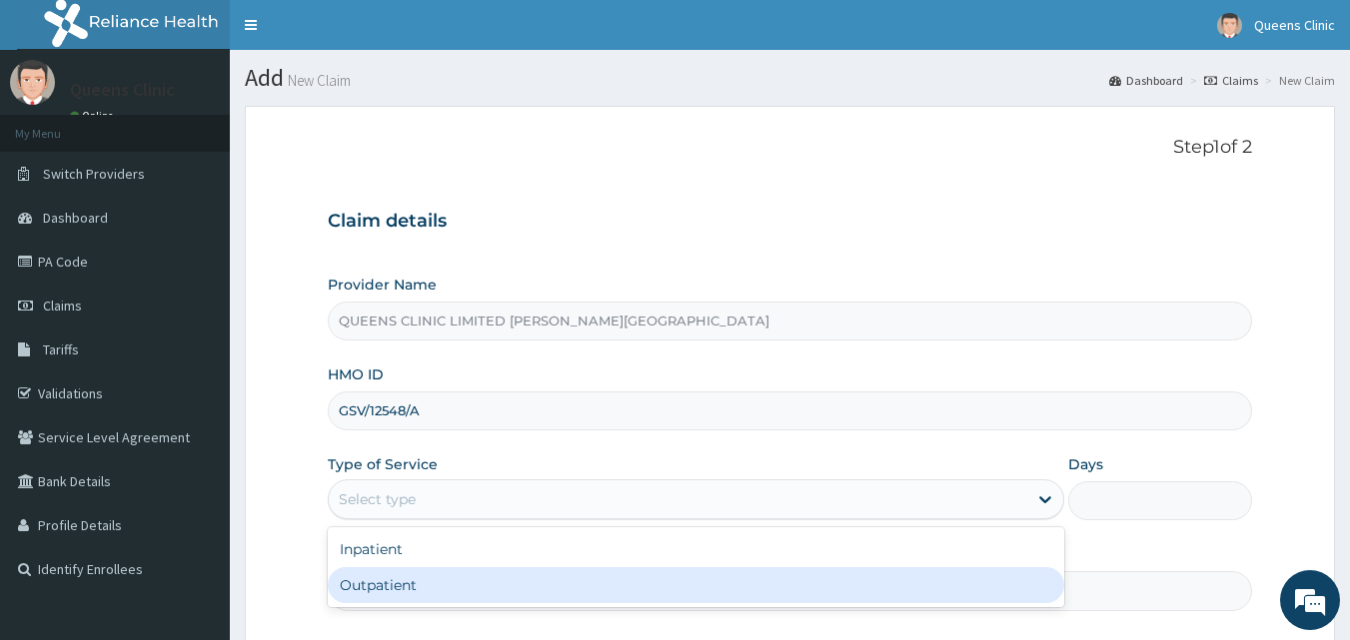
click at [414, 586] on div "Outpatient" at bounding box center [696, 585] width 736 height 36
type input "1"
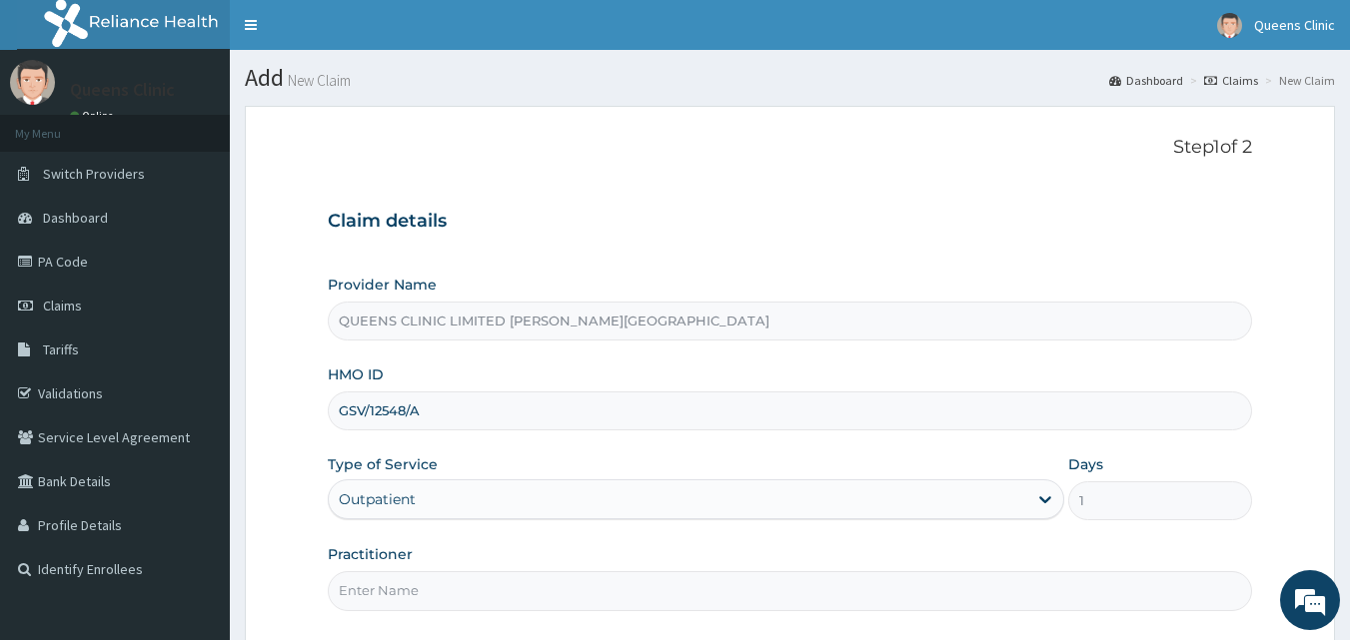
click at [432, 590] on input "Practitioner" at bounding box center [790, 590] width 925 height 39
paste input "Nwachi Ukachi Ezenwoko"
type input "Nwachi Ukachi Ezenwoko"
click at [390, 411] on input "GSV/12548/A" at bounding box center [790, 411] width 925 height 39
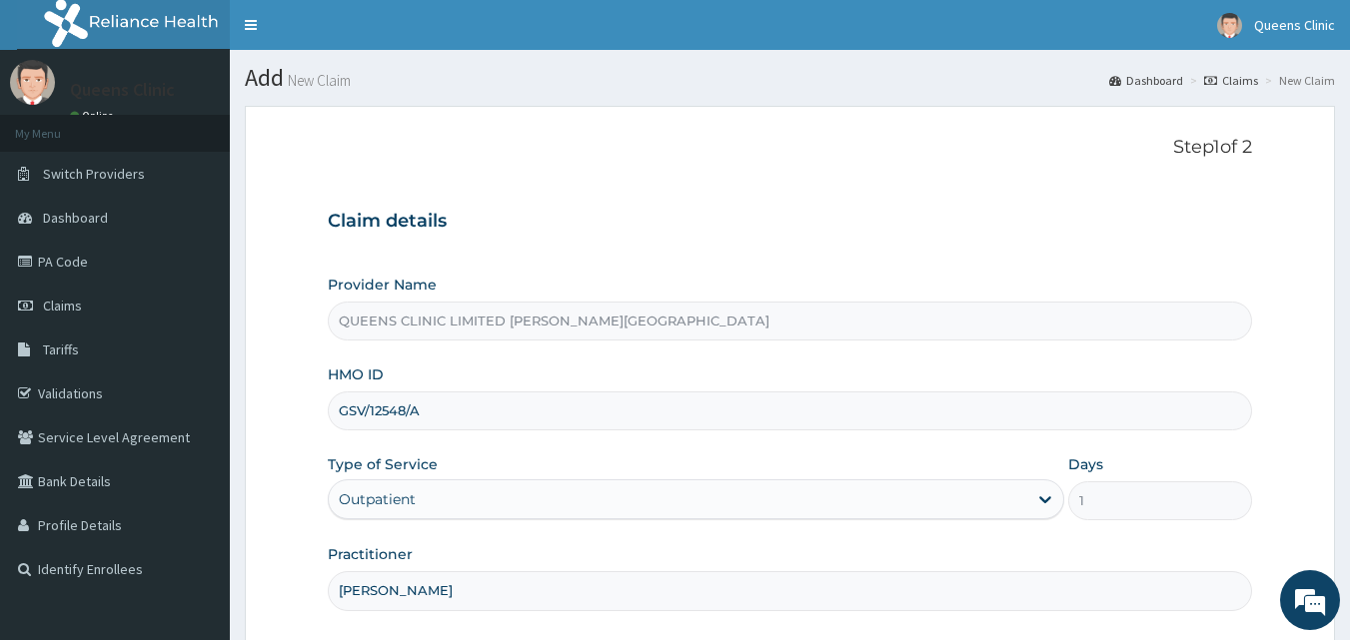
click at [431, 410] on input "GSV/12548/A" at bounding box center [790, 411] width 925 height 39
drag, startPoint x: 431, startPoint y: 410, endPoint x: 338, endPoint y: 410, distance: 92.9
click at [338, 410] on input "GSV/12548/A" at bounding box center [790, 411] width 925 height 39
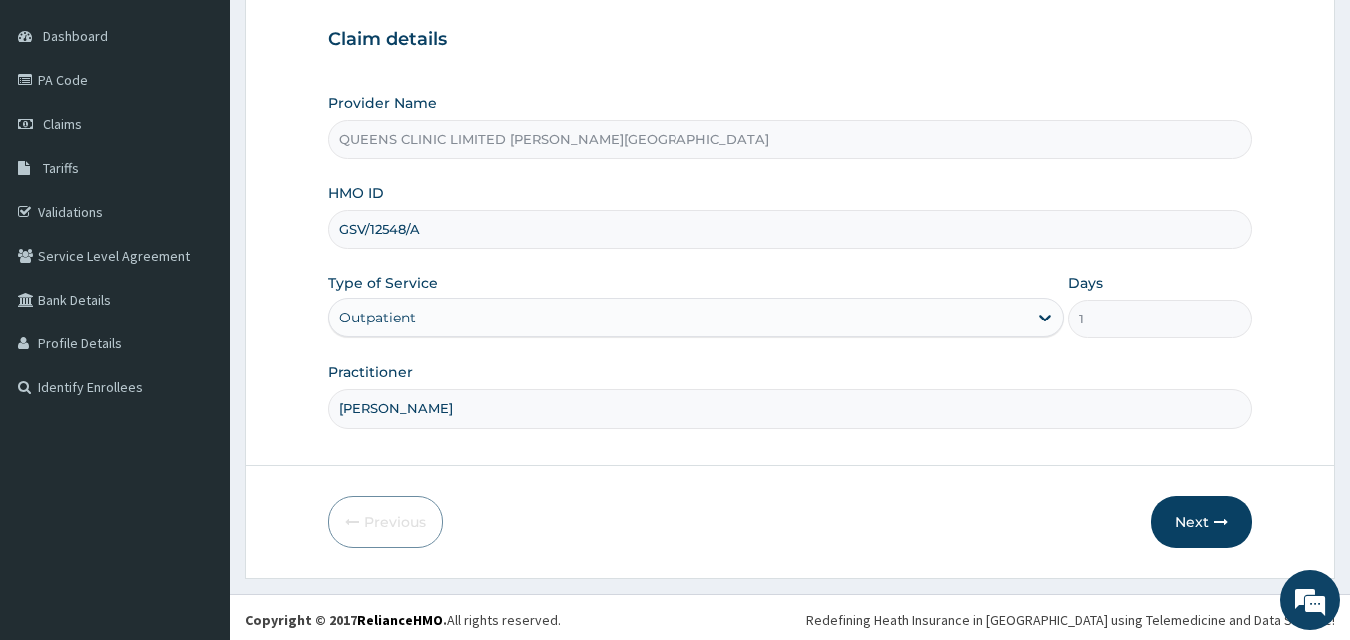
scroll to position [187, 0]
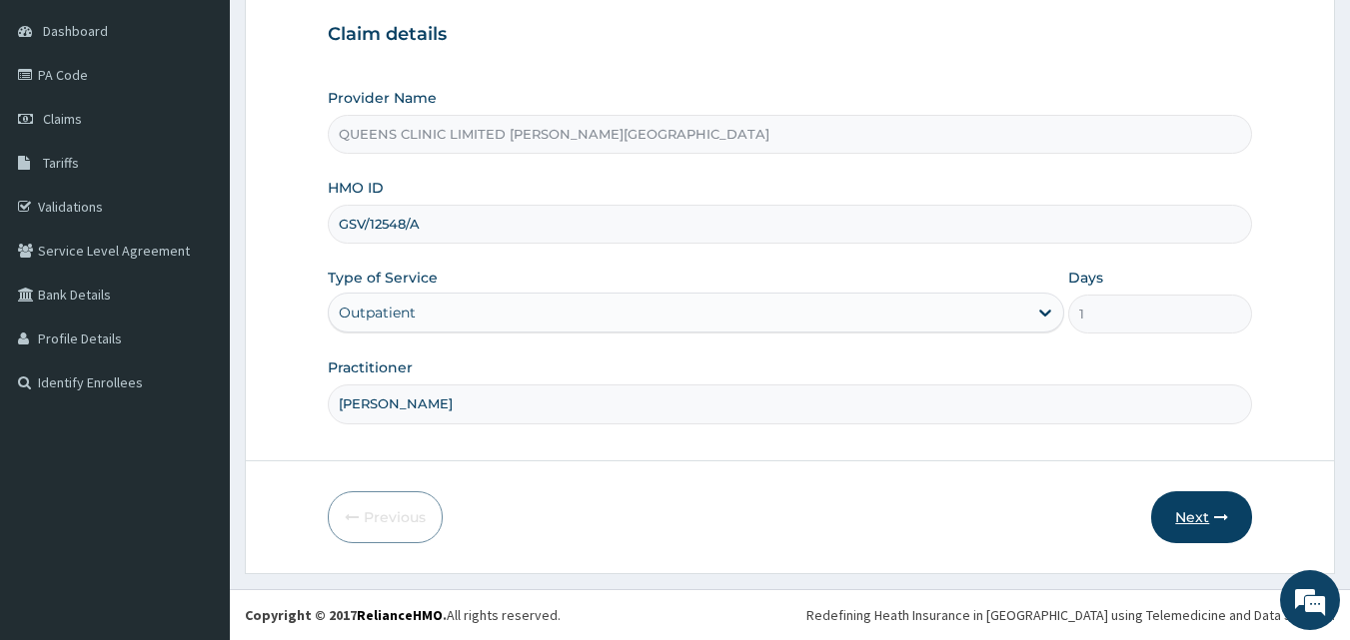
click at [1185, 491] on button "Next" at bounding box center [1201, 517] width 101 height 52
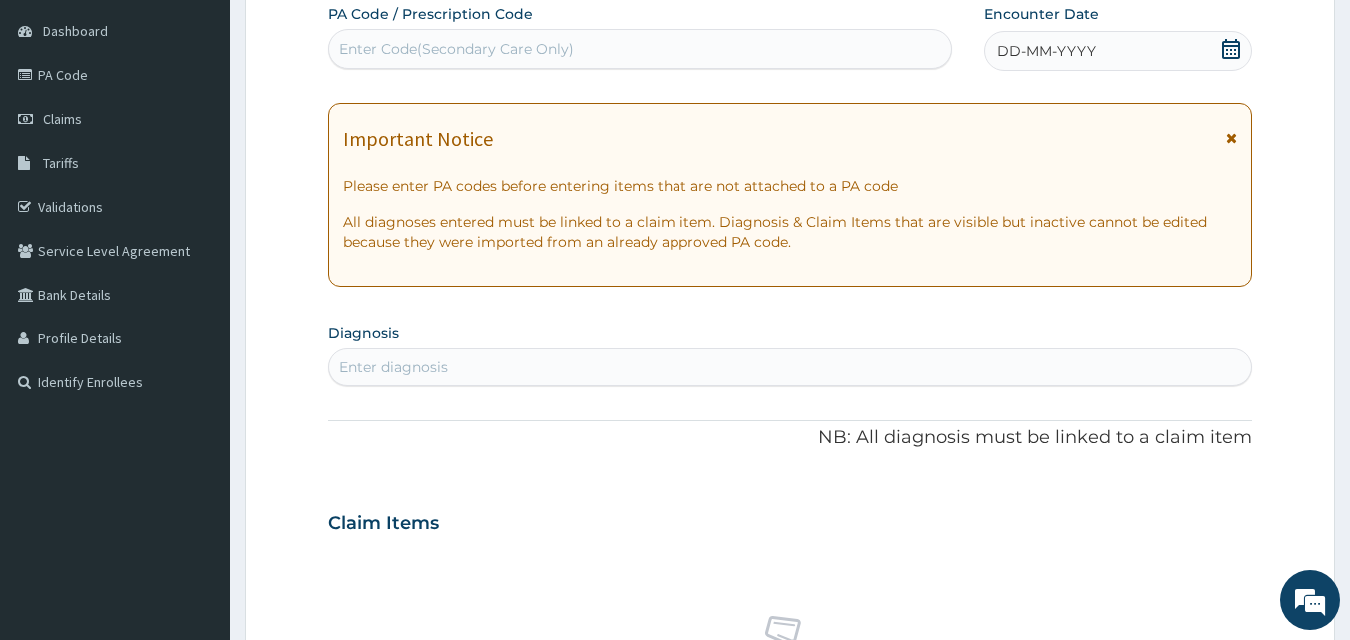
click at [584, 47] on div "Enter Code(Secondary Care Only)" at bounding box center [640, 49] width 623 height 32
paste input "PA/1B8E38"
type input "PA/1B8E38"
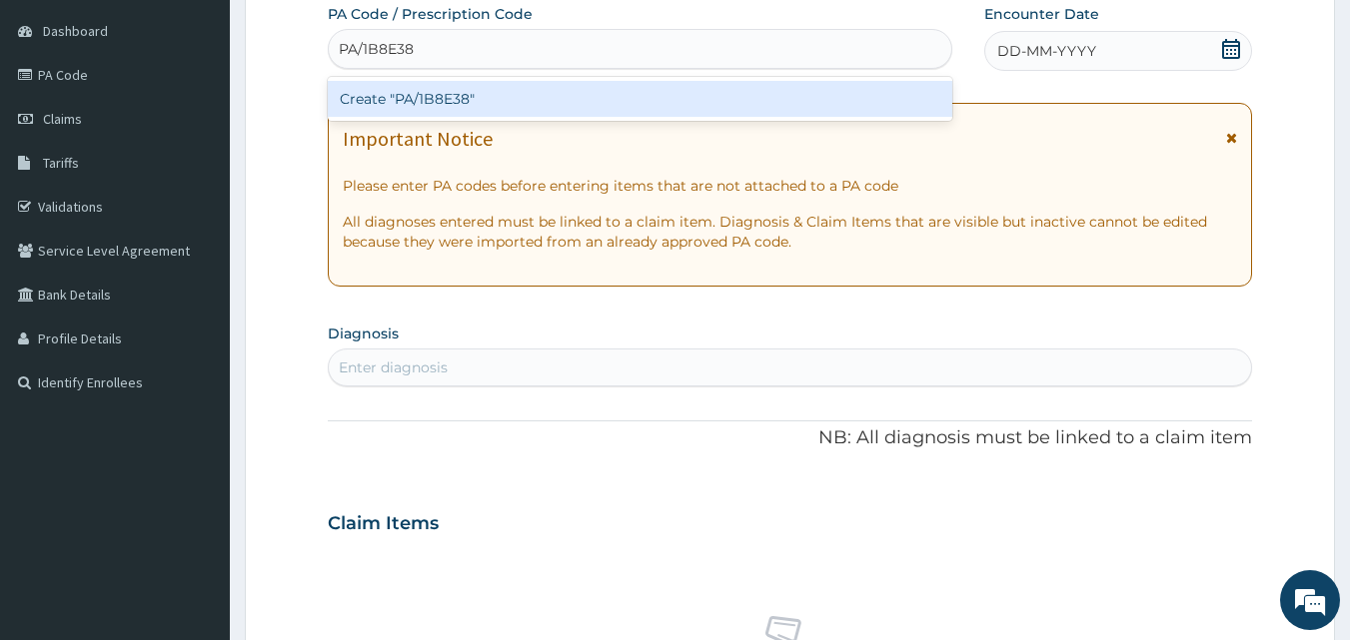
click at [575, 97] on div "Create "PA/1B8E38"" at bounding box center [640, 99] width 625 height 36
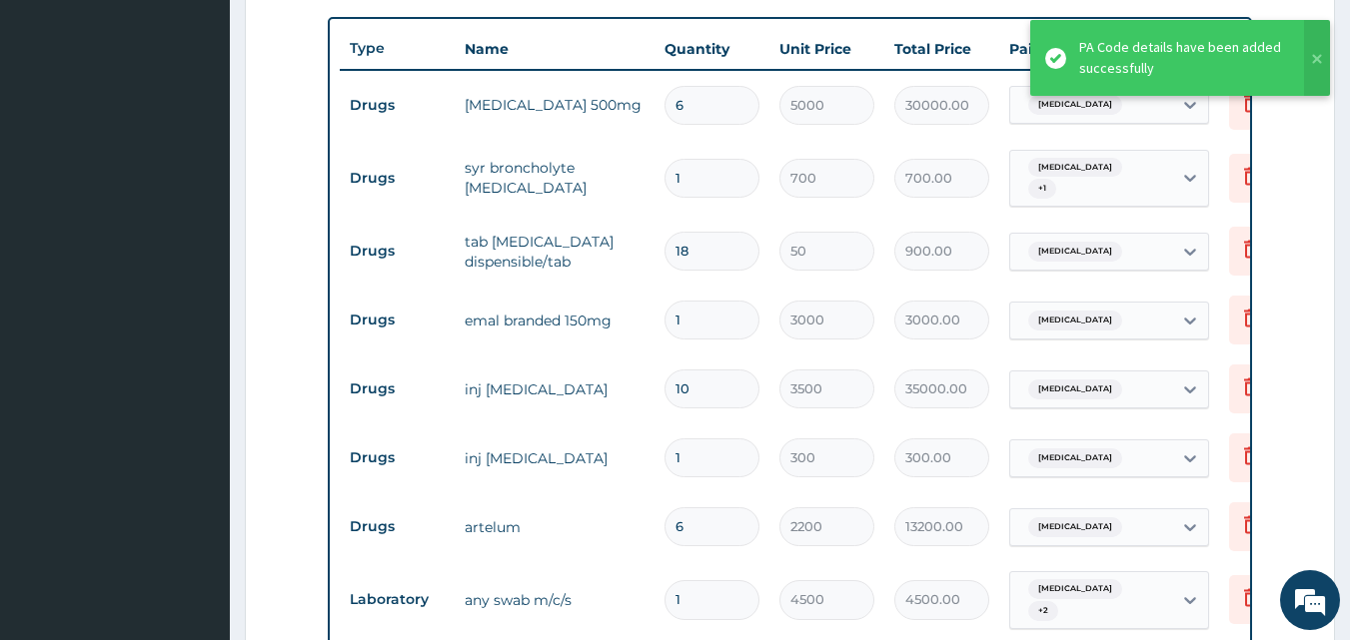
scroll to position [252, 0]
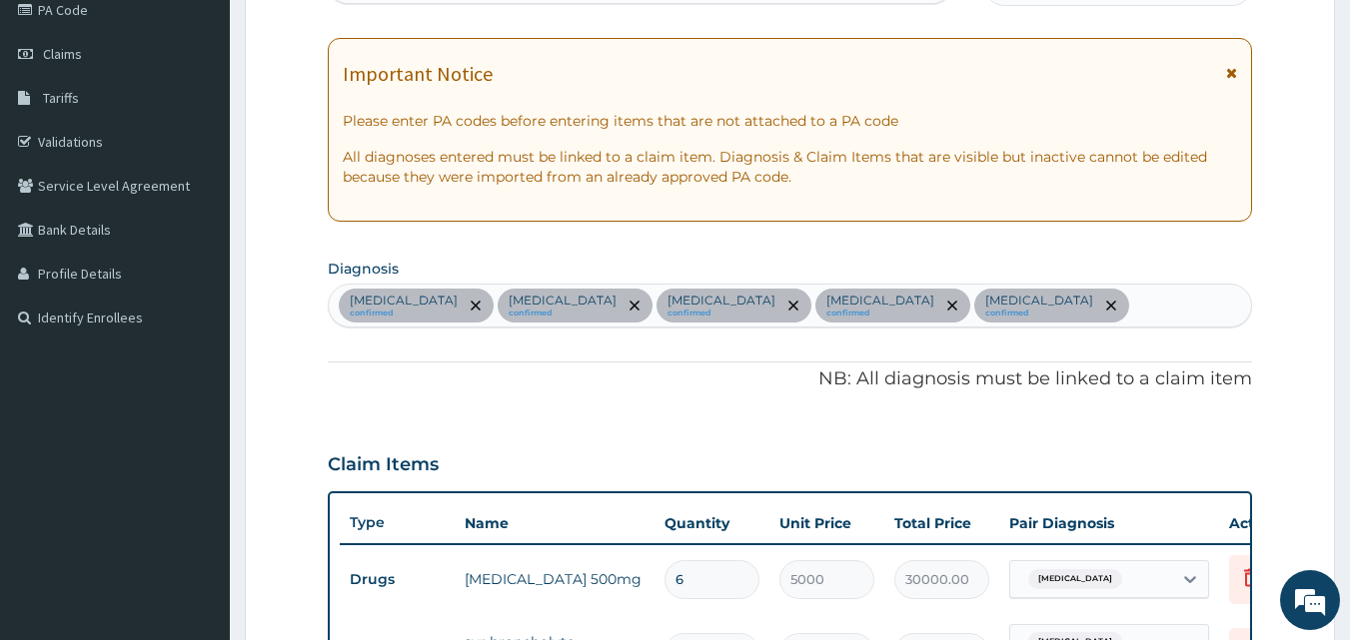
drag, startPoint x: 1300, startPoint y: 222, endPoint x: 1364, endPoint y: 212, distance: 64.7
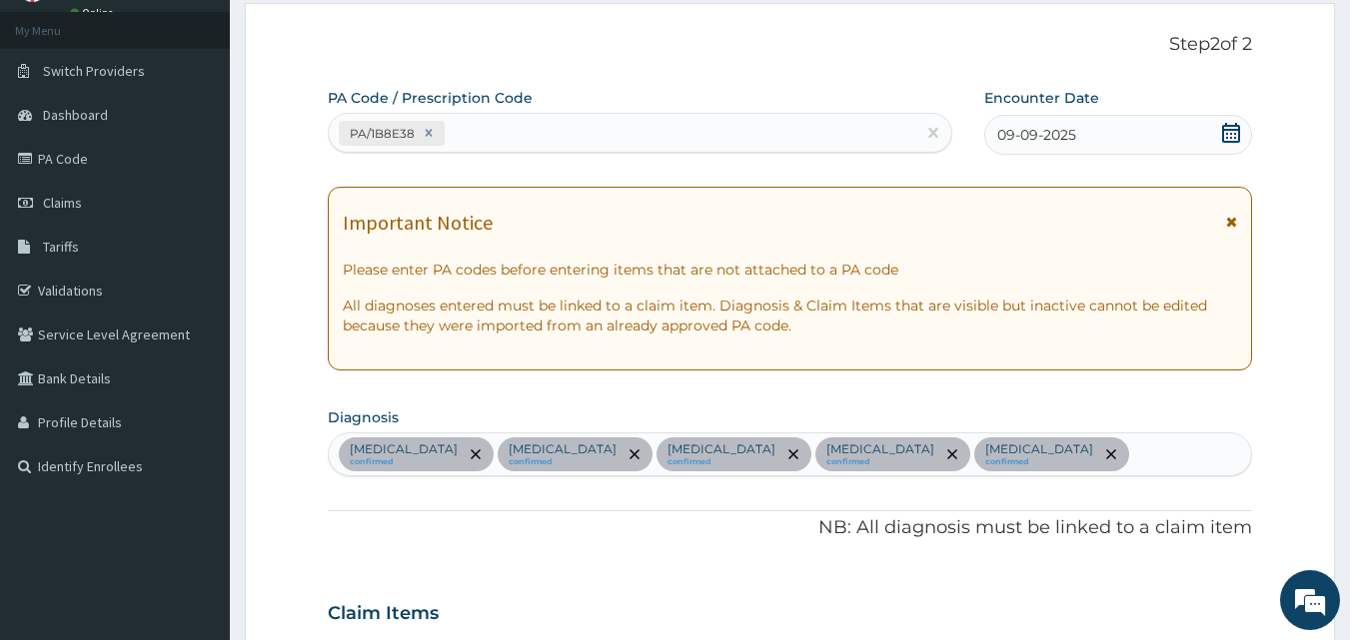
click at [577, 141] on div "PA/1B8E38" at bounding box center [622, 133] width 587 height 33
paste input "PA/AC6DBE"
type input "PA/AC6DBE"
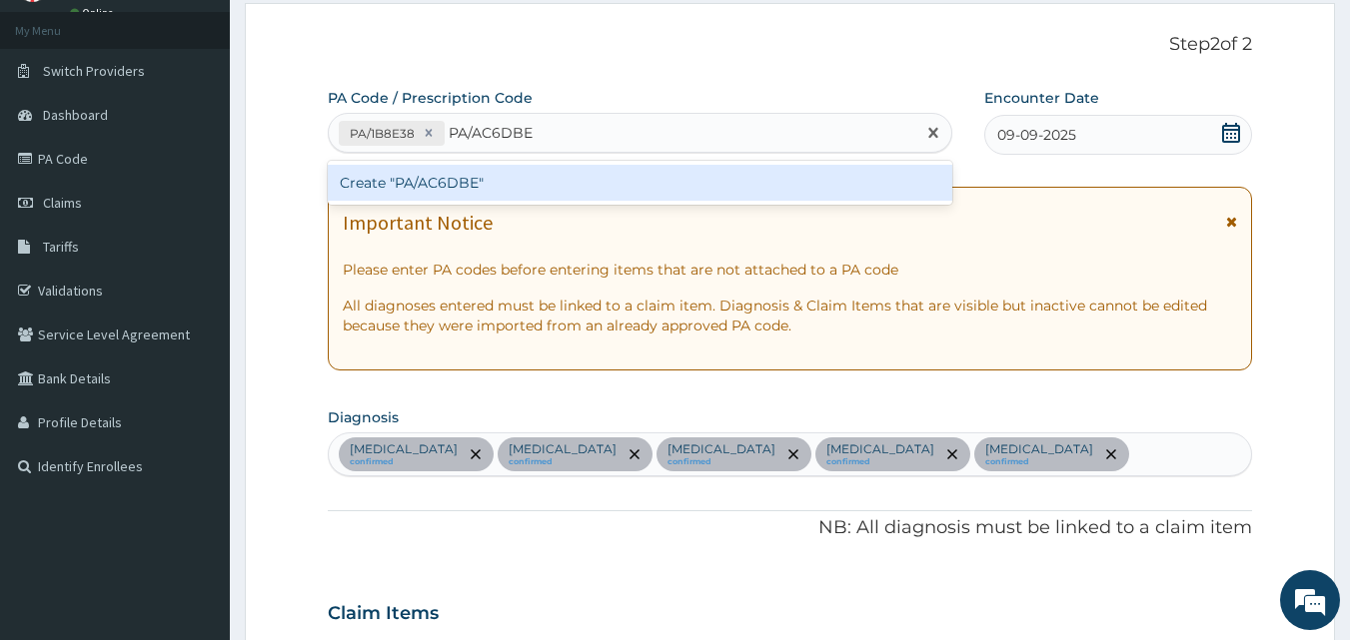
click at [543, 176] on div "Create "PA/AC6DBE"" at bounding box center [640, 183] width 625 height 36
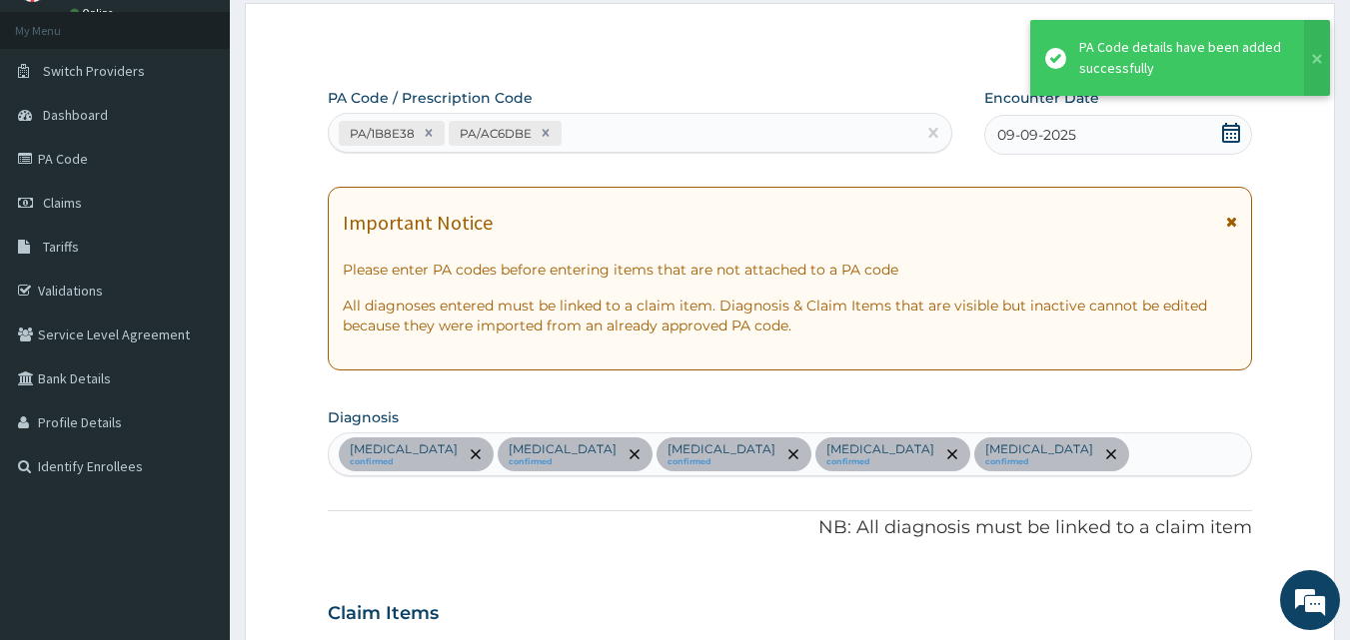
scroll to position [1201, 0]
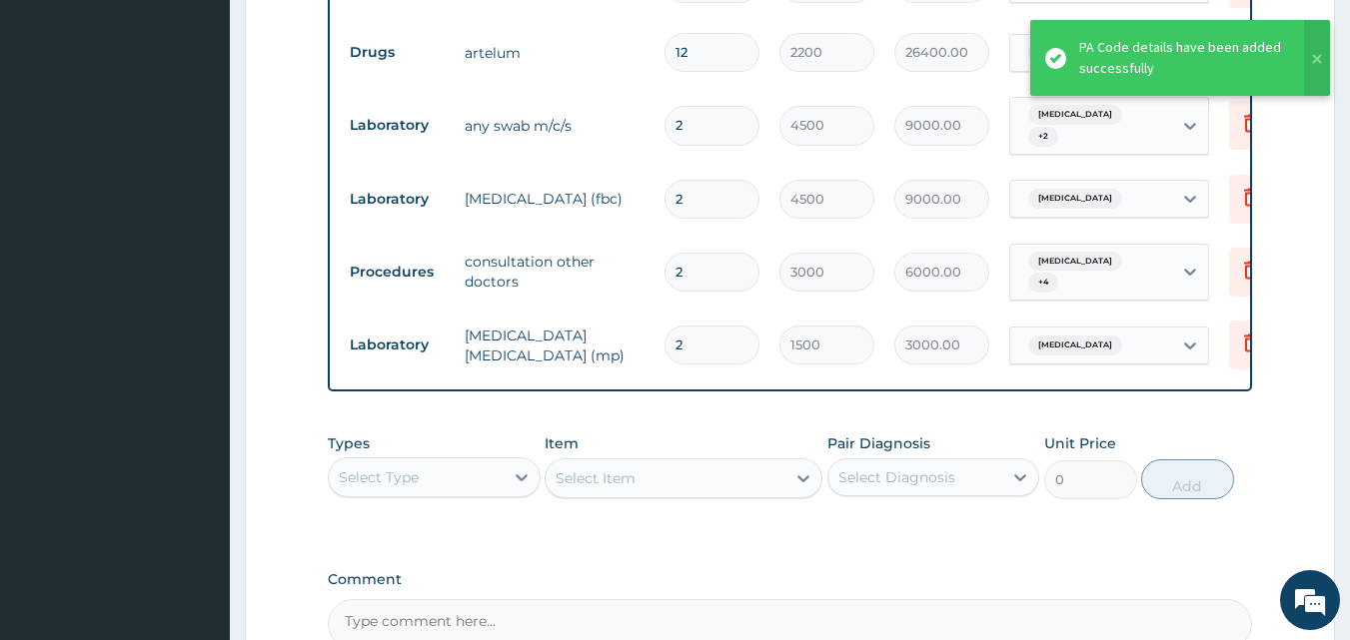
type input "0.00"
type input "1"
type input "1500.00"
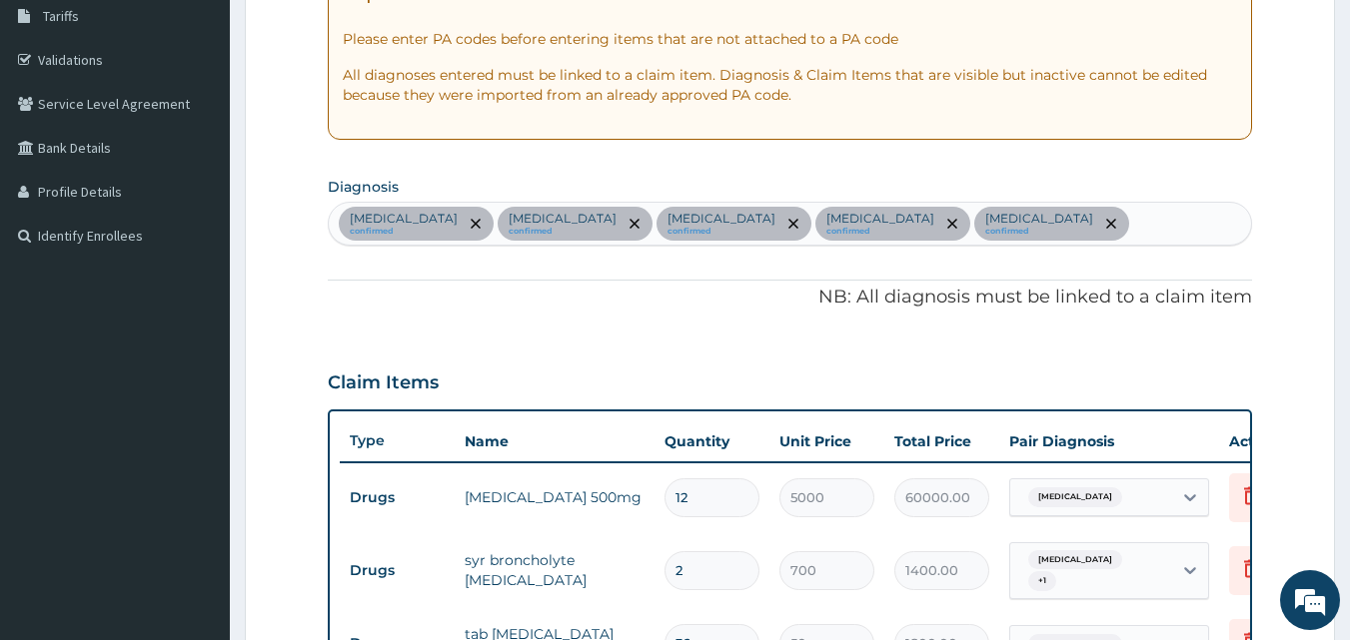
scroll to position [8, 0]
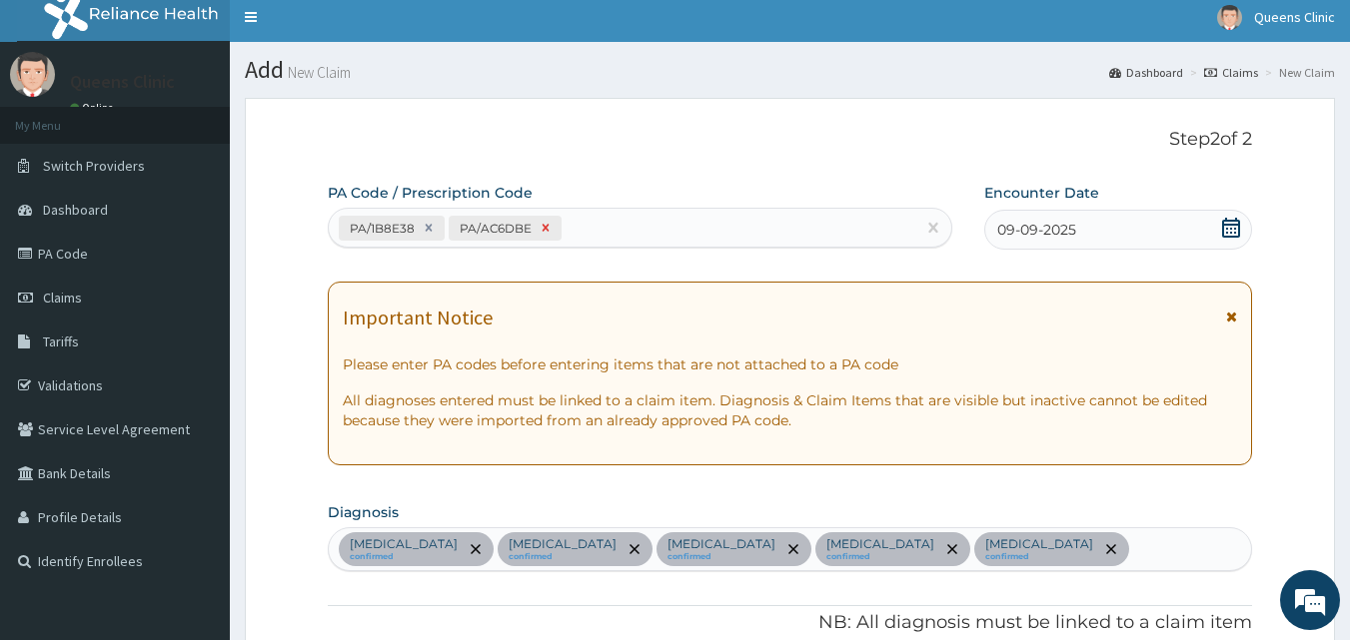
click at [545, 227] on icon at bounding box center [544, 228] width 7 height 7
type input "6"
type input "30000.00"
type input "1"
type input "700.00"
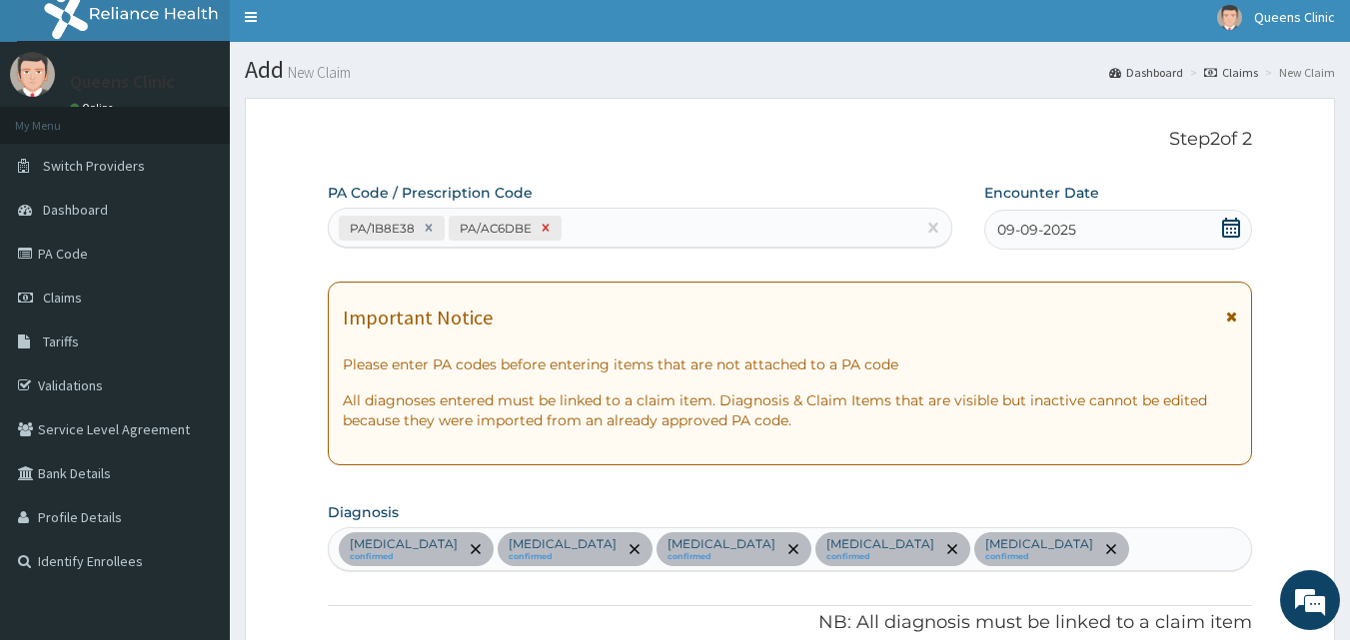
type input "18"
type input "900.00"
type input "1"
type input "3000.00"
type input "10"
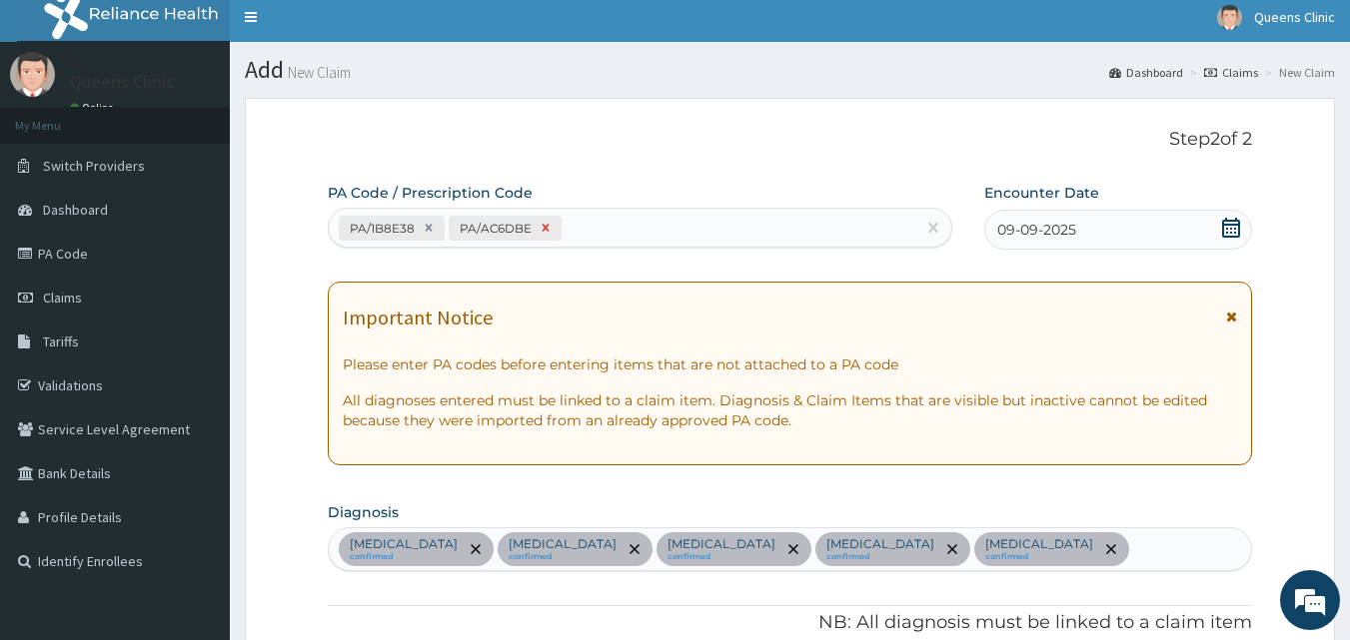
type input "35000.00"
type input "1"
type input "300.00"
type input "6"
type input "13200.00"
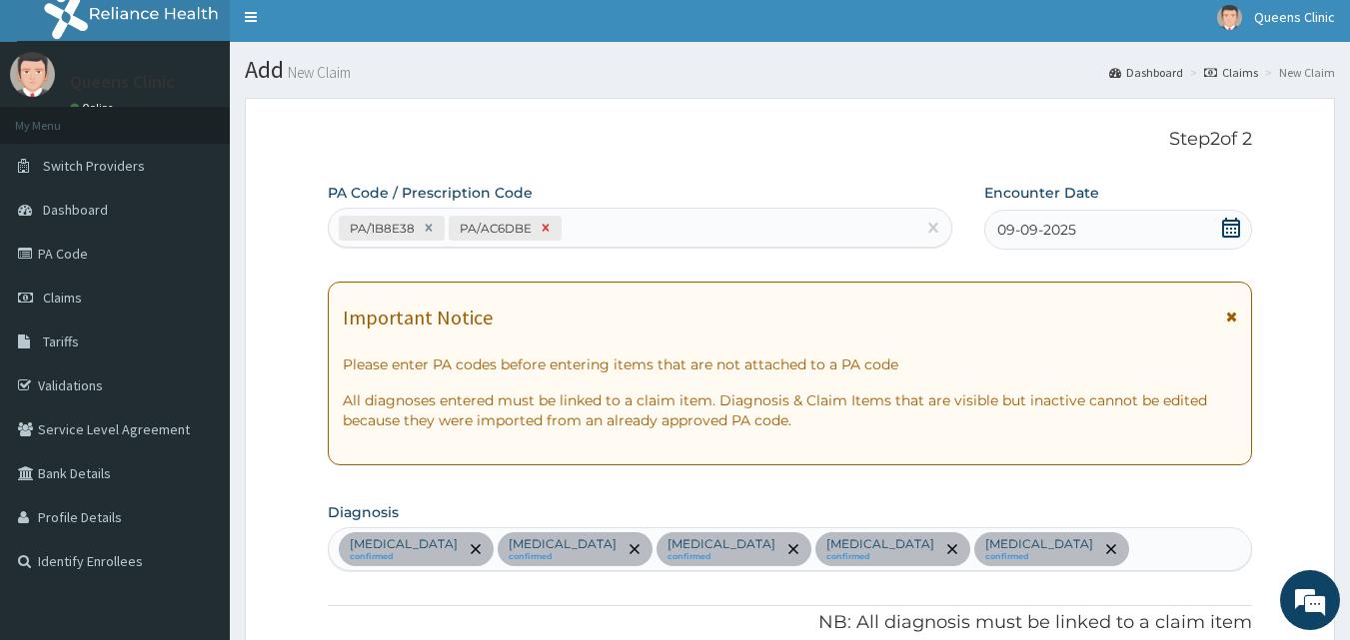
type input "1"
type input "4500.00"
type input "1"
type input "4500.00"
type input "1"
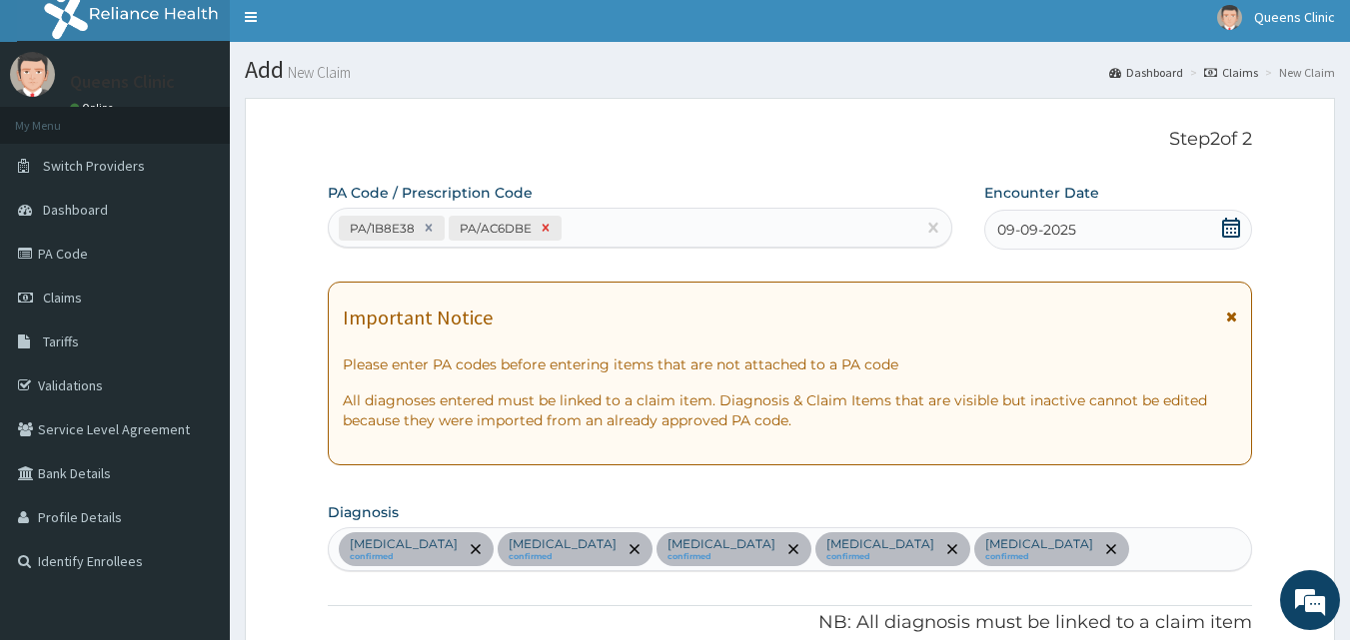
type input "3000.00"
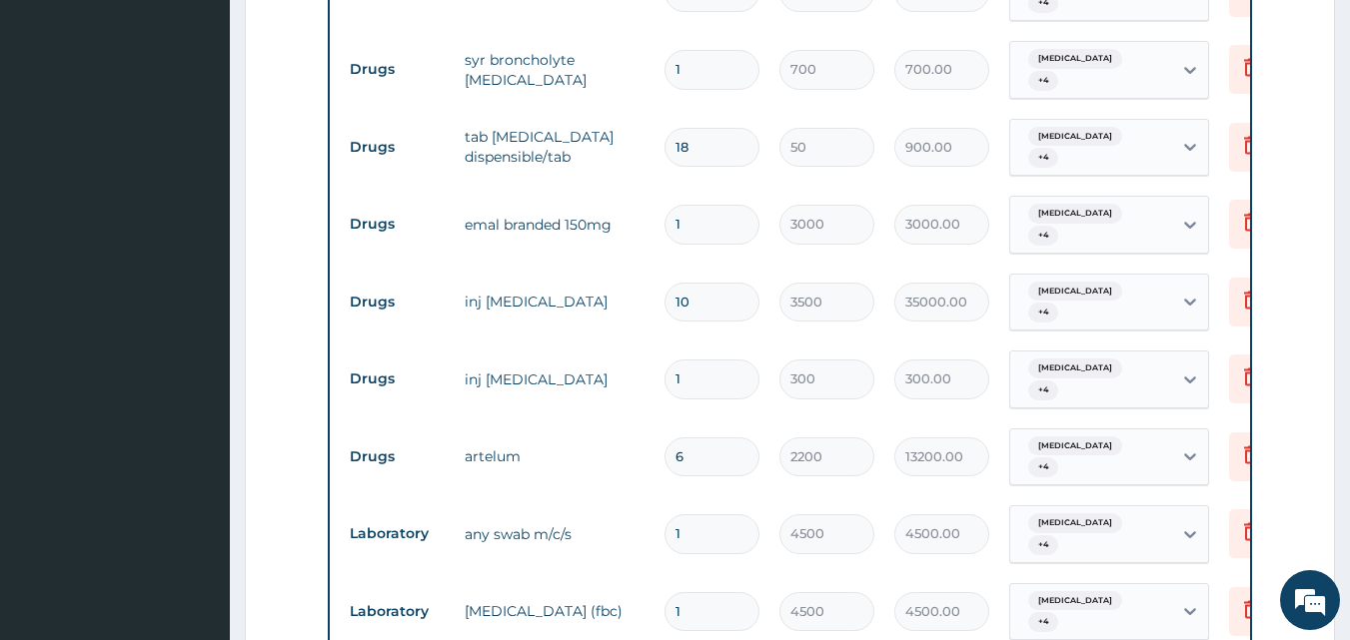
scroll to position [1426, 0]
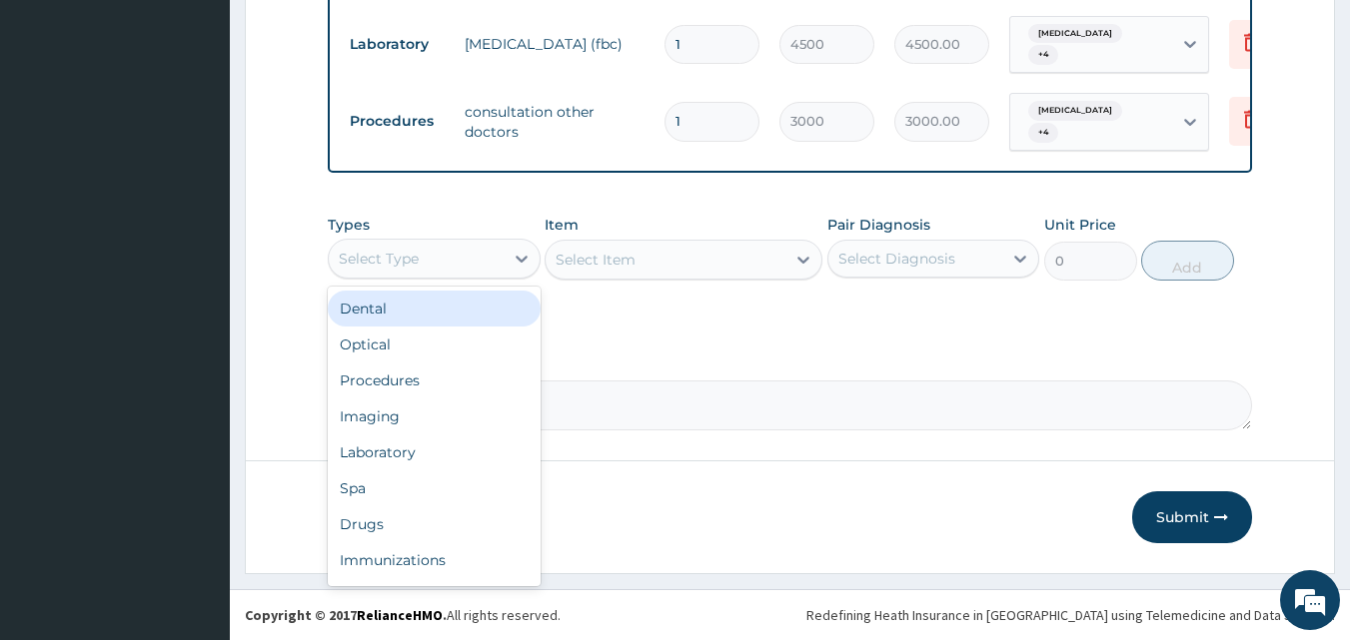
click at [488, 258] on div "Select Type" at bounding box center [416, 259] width 175 height 32
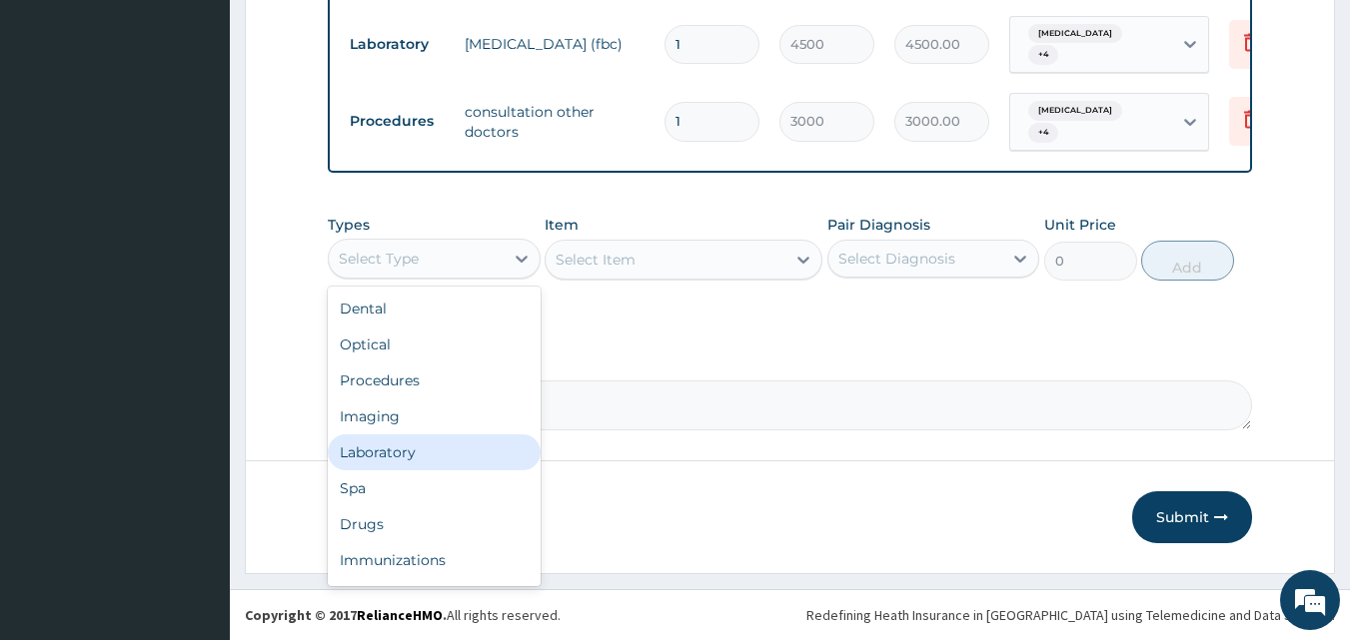
click at [427, 446] on div "Laboratory" at bounding box center [434, 453] width 213 height 36
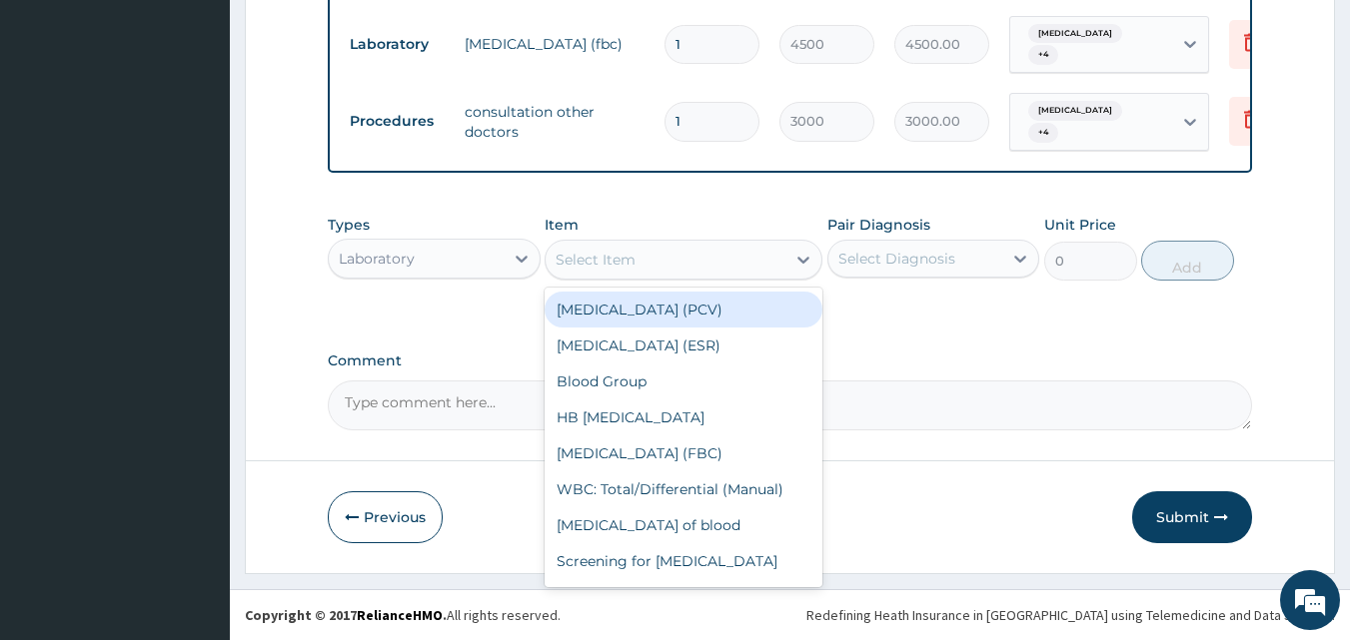
click at [735, 260] on div "Select Item" at bounding box center [665, 260] width 240 height 32
type input "mp"
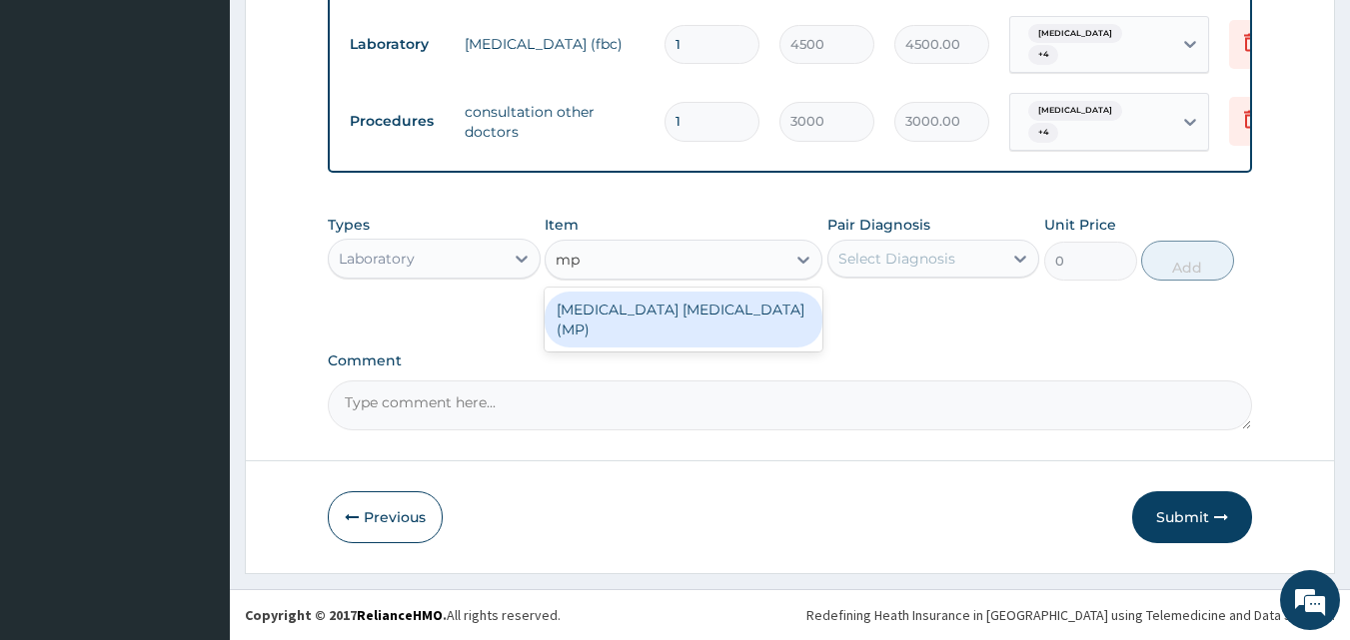
click at [727, 316] on div "Malaria Parasite (MP)" at bounding box center [683, 320] width 278 height 56
type input "1500"
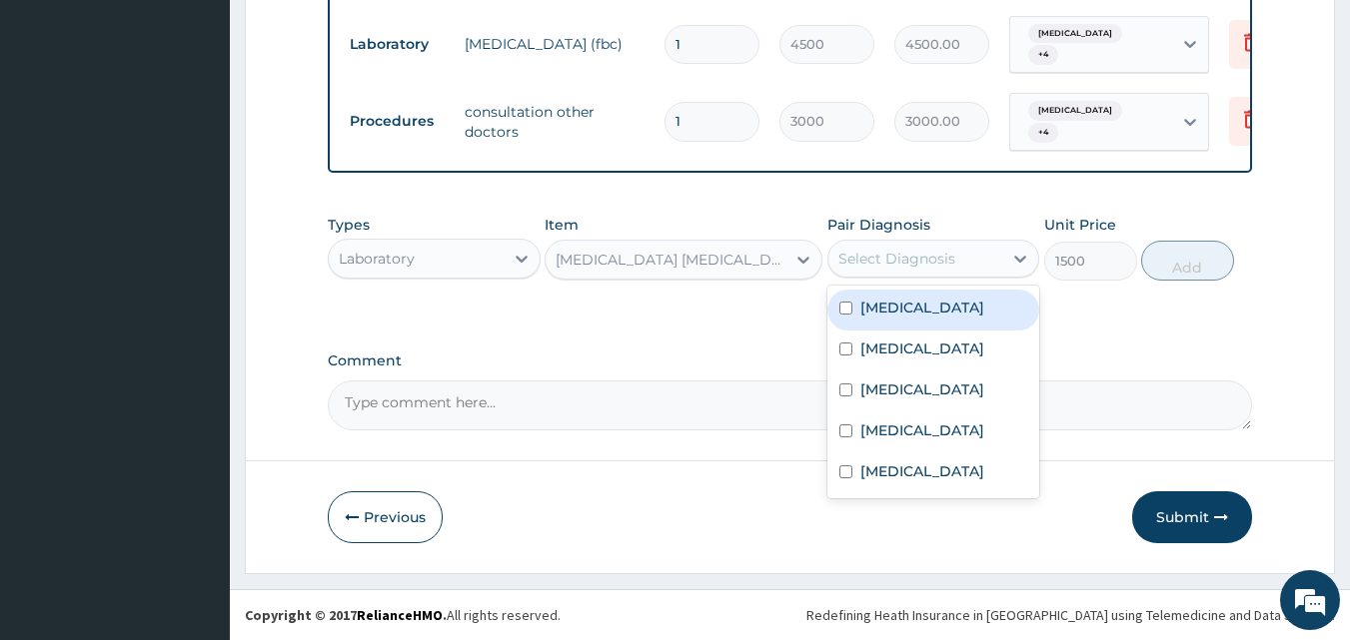
click at [983, 260] on div "Select Diagnosis" at bounding box center [915, 259] width 175 height 32
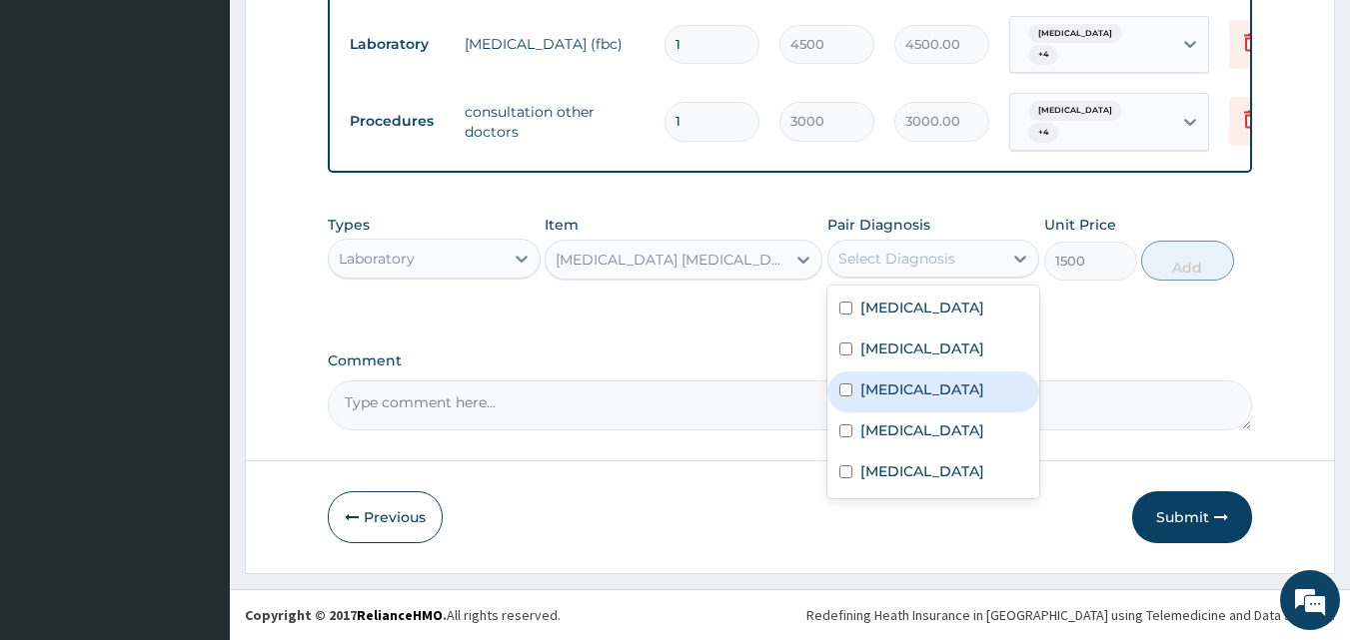
click at [912, 413] on div "Malaria" at bounding box center [933, 392] width 213 height 41
checkbox input "true"
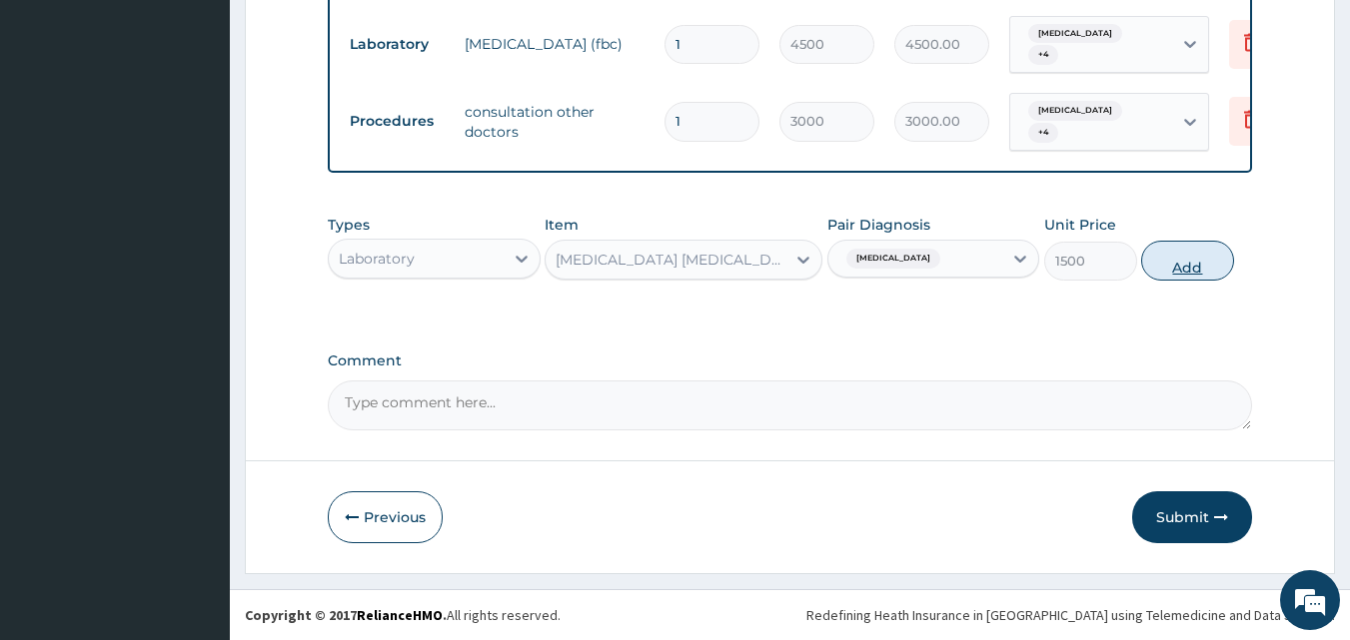
click at [1175, 276] on button "Add" at bounding box center [1187, 261] width 93 height 40
type input "0"
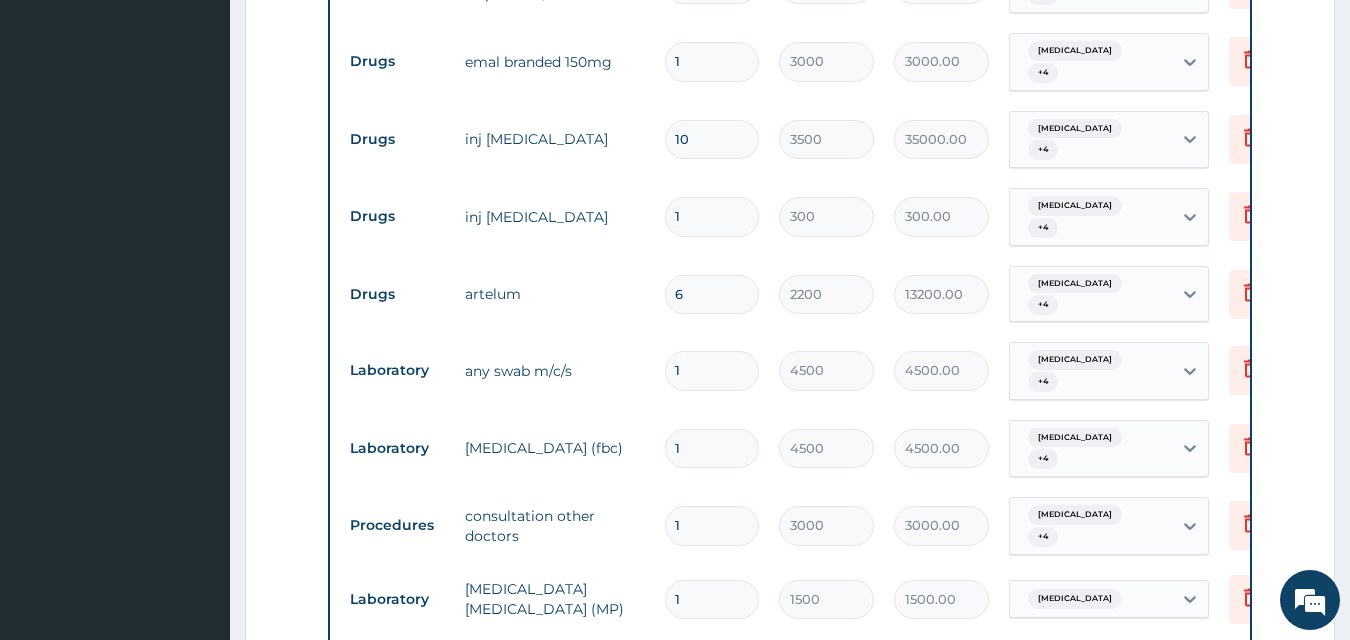
scroll to position [1027, 0]
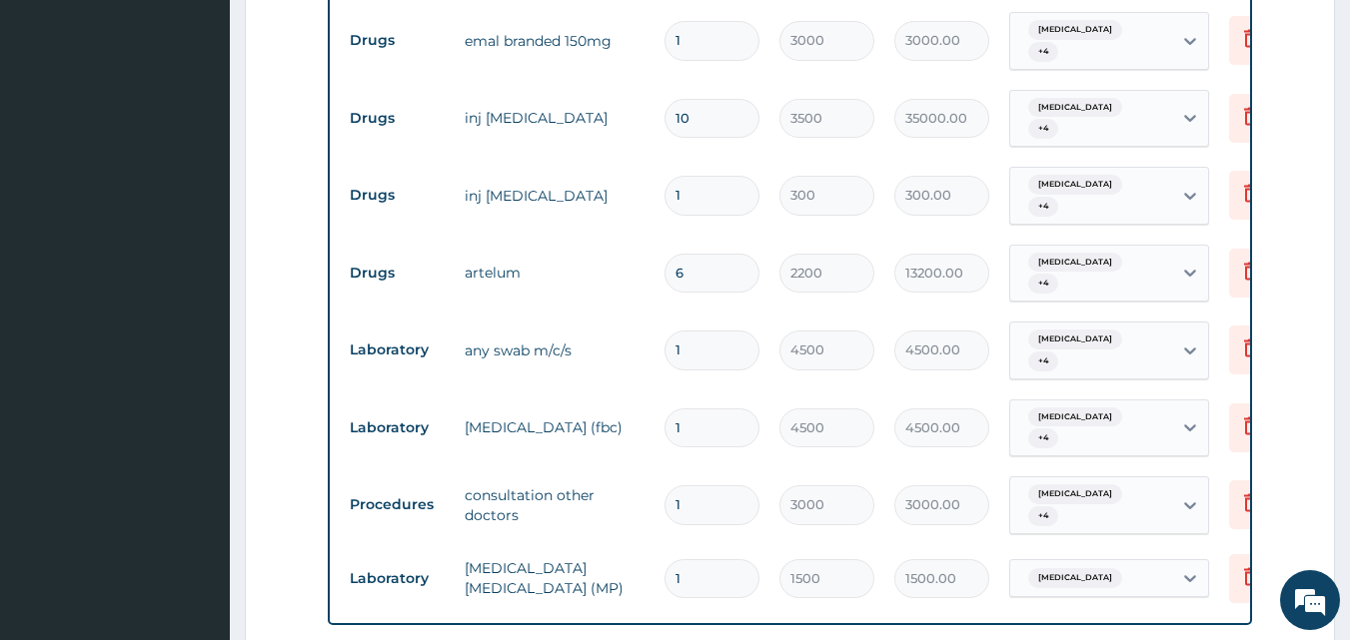
click at [705, 298] on td "6" at bounding box center [711, 273] width 115 height 59
click at [705, 265] on input "6" at bounding box center [711, 273] width 95 height 39
type input "0.00"
type input "1"
type input "2200.00"
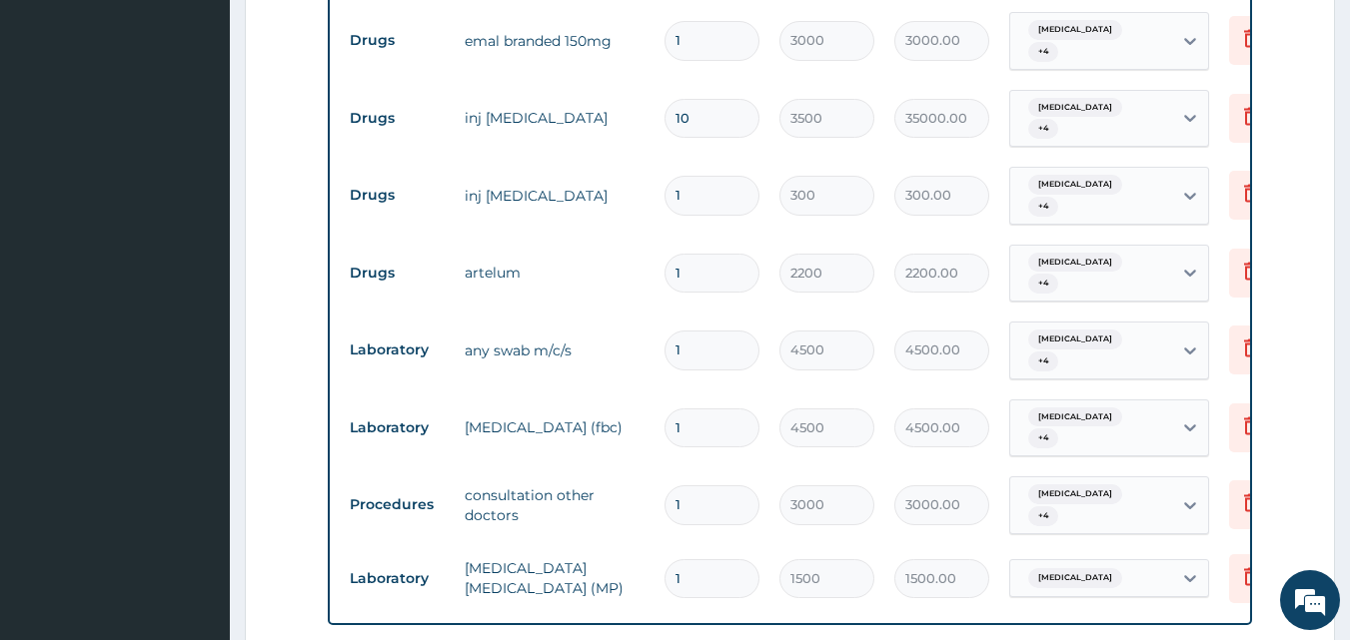
type input "1"
click at [843, 317] on tr "Laboratory any swab m/c/s 1 4500 4500.00 Upper respiratory infection + 4 Delete" at bounding box center [829, 351] width 979 height 78
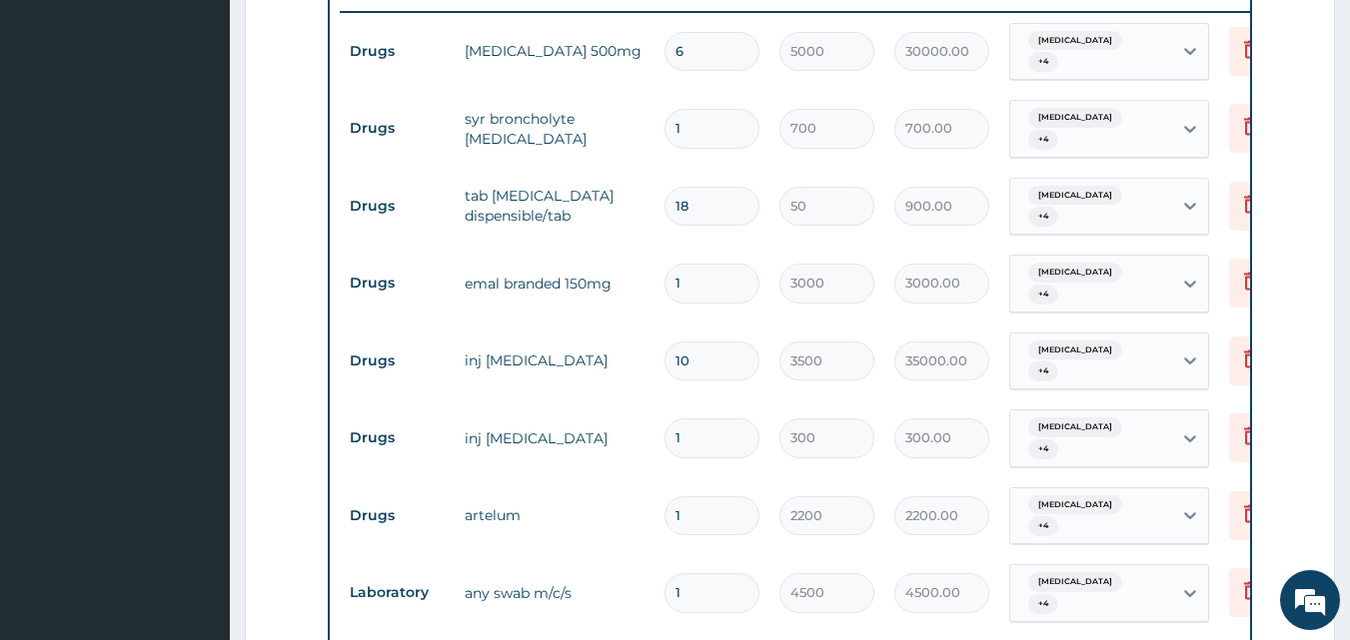
scroll to position [780, 0]
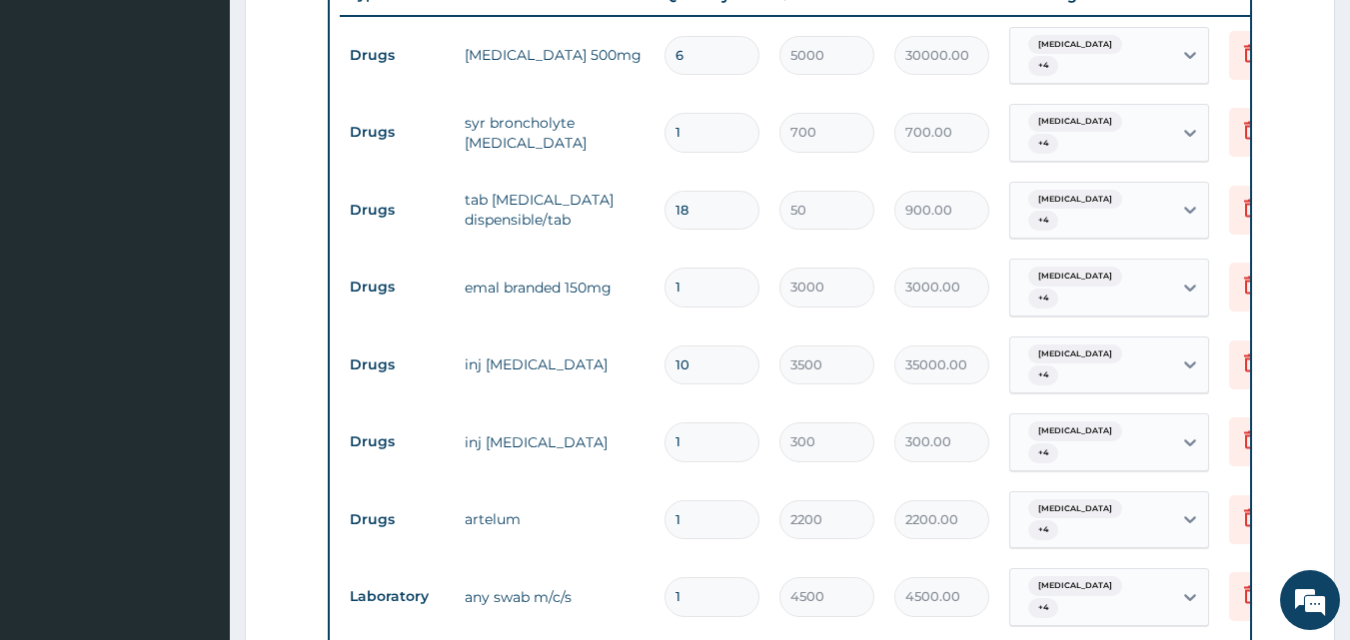
click at [722, 69] on input "6" at bounding box center [711, 55] width 95 height 39
type input "0.00"
type input "2"
type input "10000.00"
type input "2"
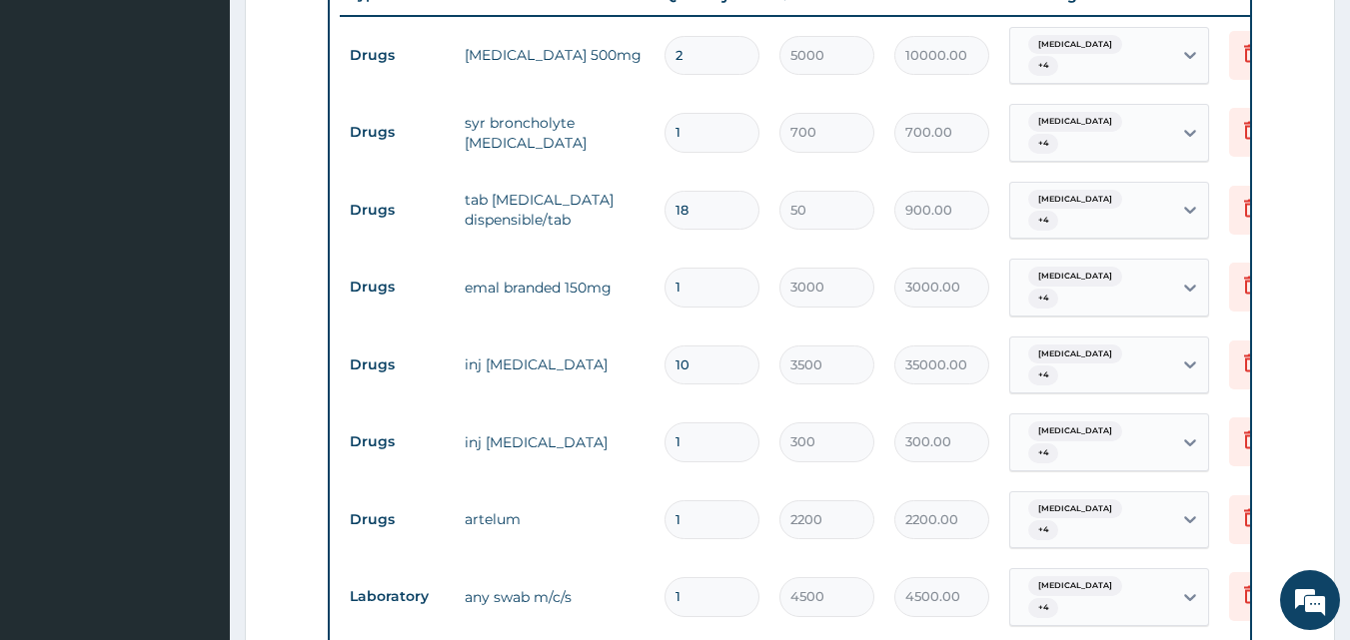
click at [740, 454] on input "1" at bounding box center [711, 442] width 95 height 39
type input "0.00"
type input "2"
type input "600.00"
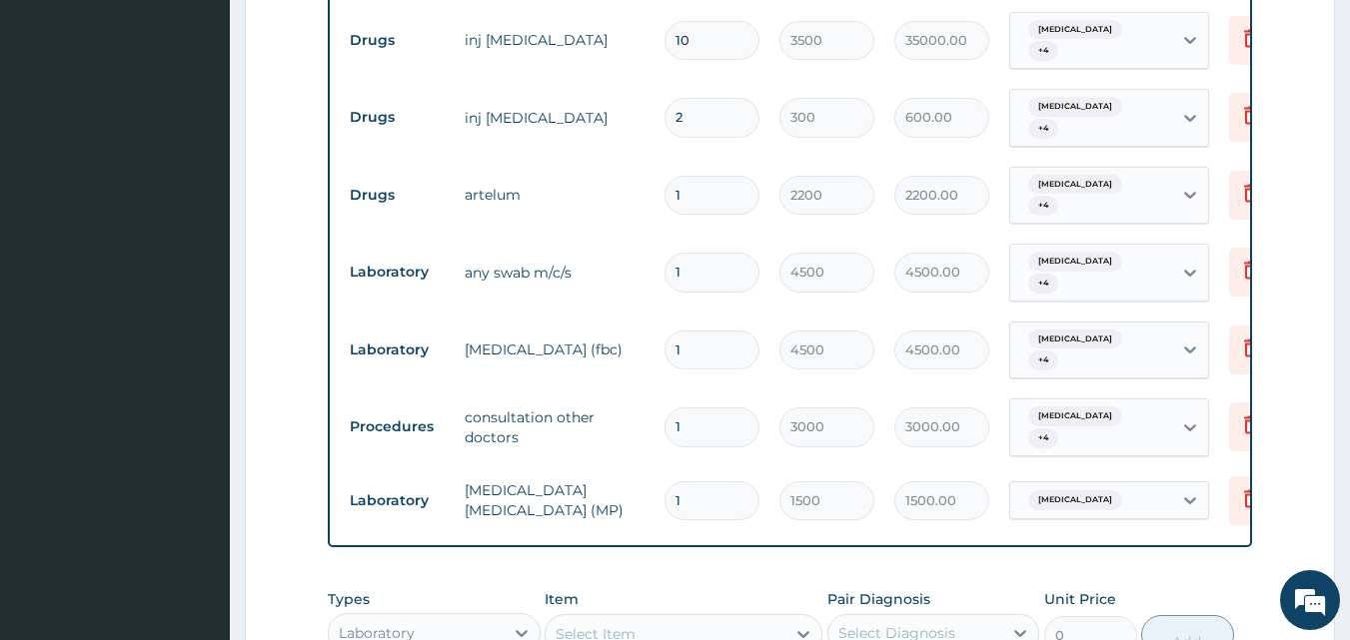
scroll to position [1494, 0]
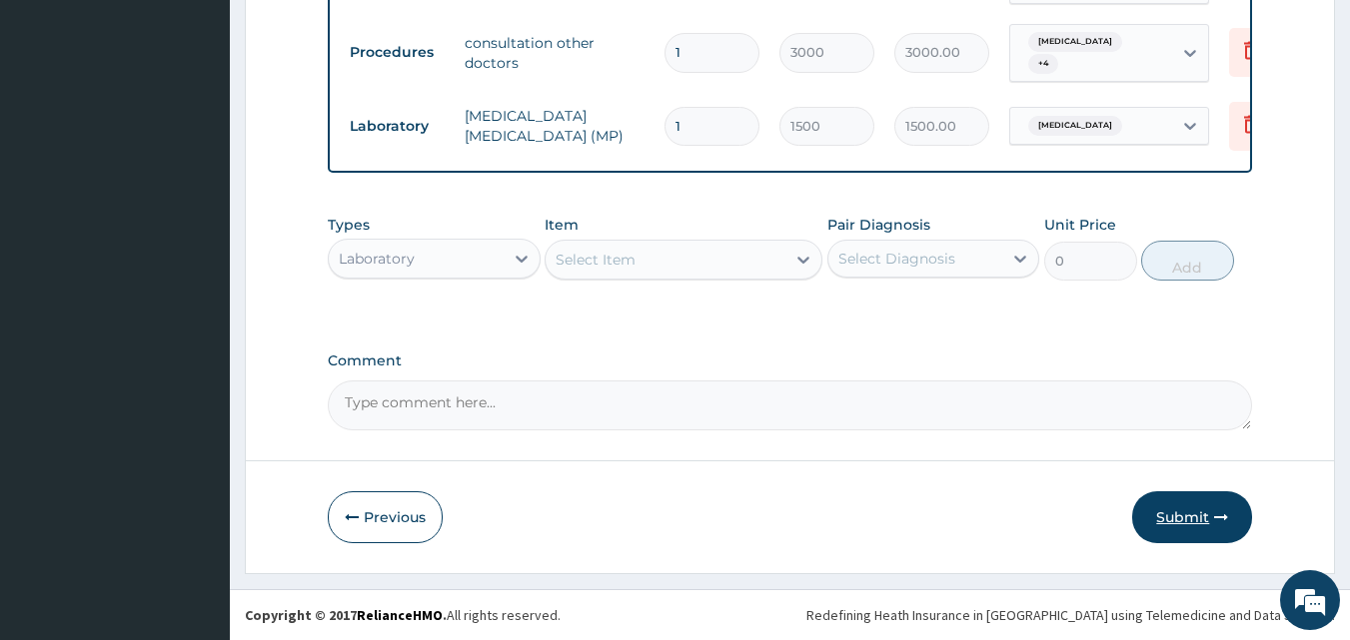
type input "2"
click at [1177, 510] on button "Submit" at bounding box center [1192, 517] width 120 height 52
click at [1213, 530] on button "Submit" at bounding box center [1192, 517] width 120 height 52
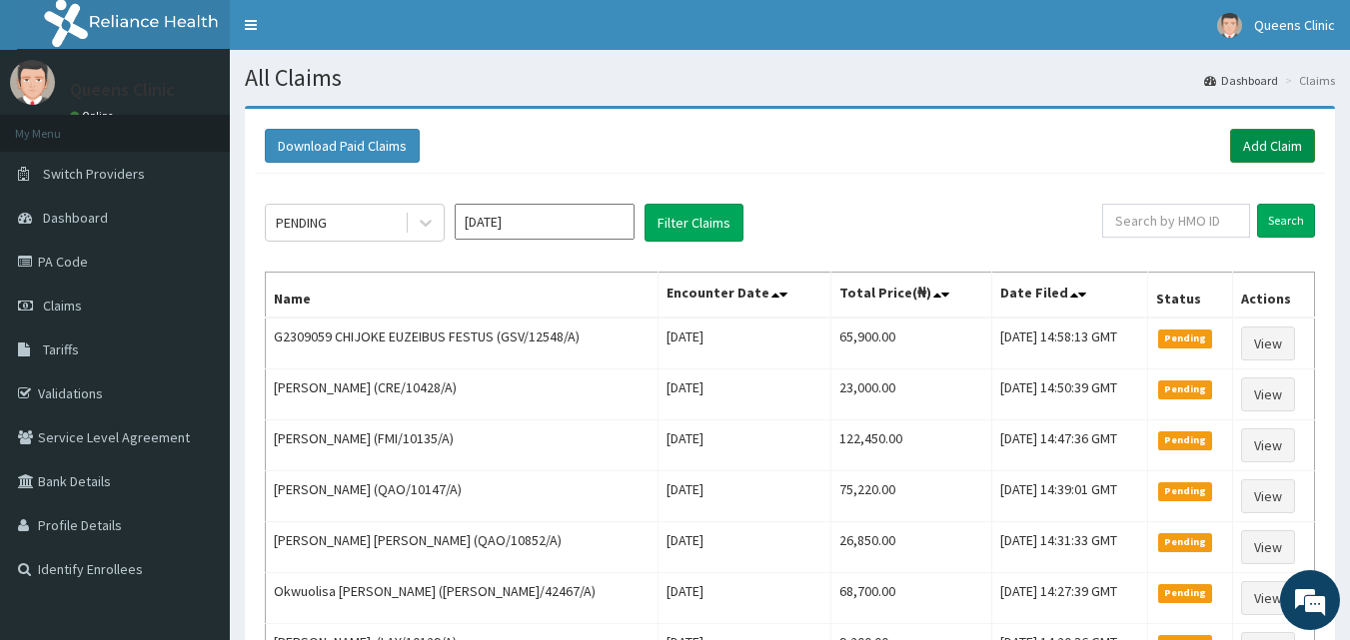
click at [1274, 159] on link "Add Claim" at bounding box center [1272, 146] width 85 height 34
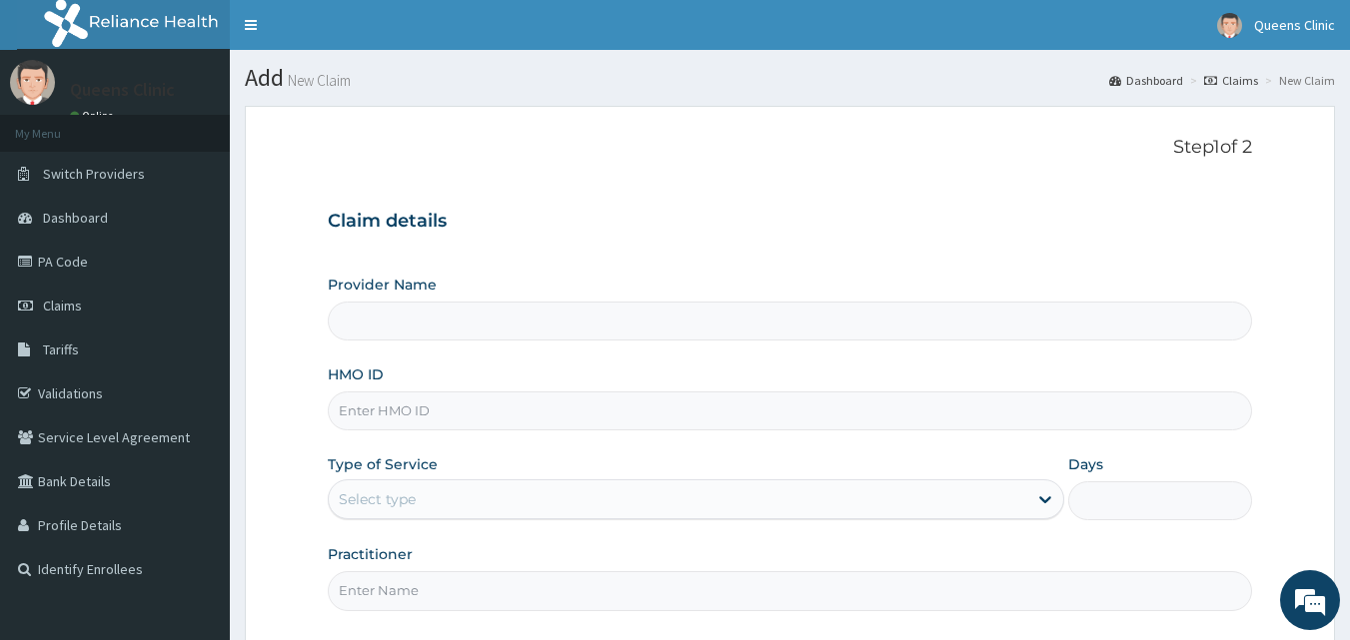
type input "QUEENS CLINIC LIMITED [PERSON_NAME][GEOGRAPHIC_DATA]"
click at [421, 397] on input "HMO ID" at bounding box center [790, 411] width 925 height 39
paste input "NBC/10902/C"
type input "NBC/10902/C"
click at [425, 499] on div "Select type" at bounding box center [678, 500] width 698 height 32
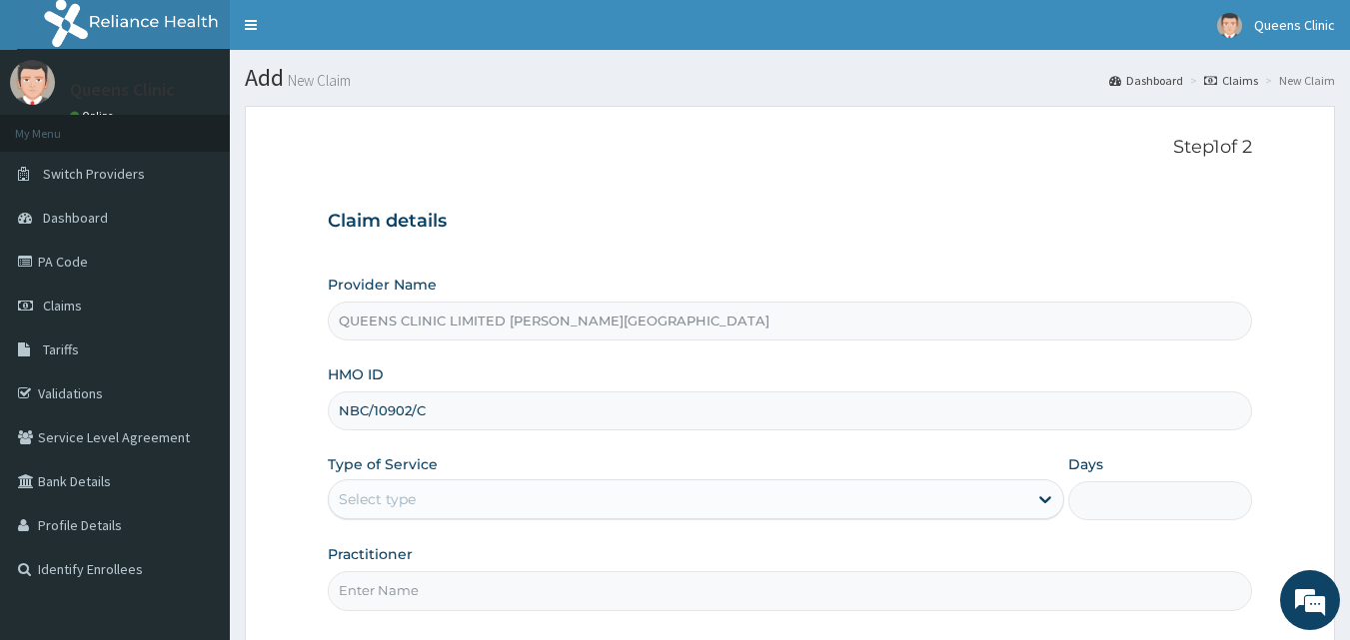
click at [419, 608] on input "Practitioner" at bounding box center [790, 590] width 925 height 39
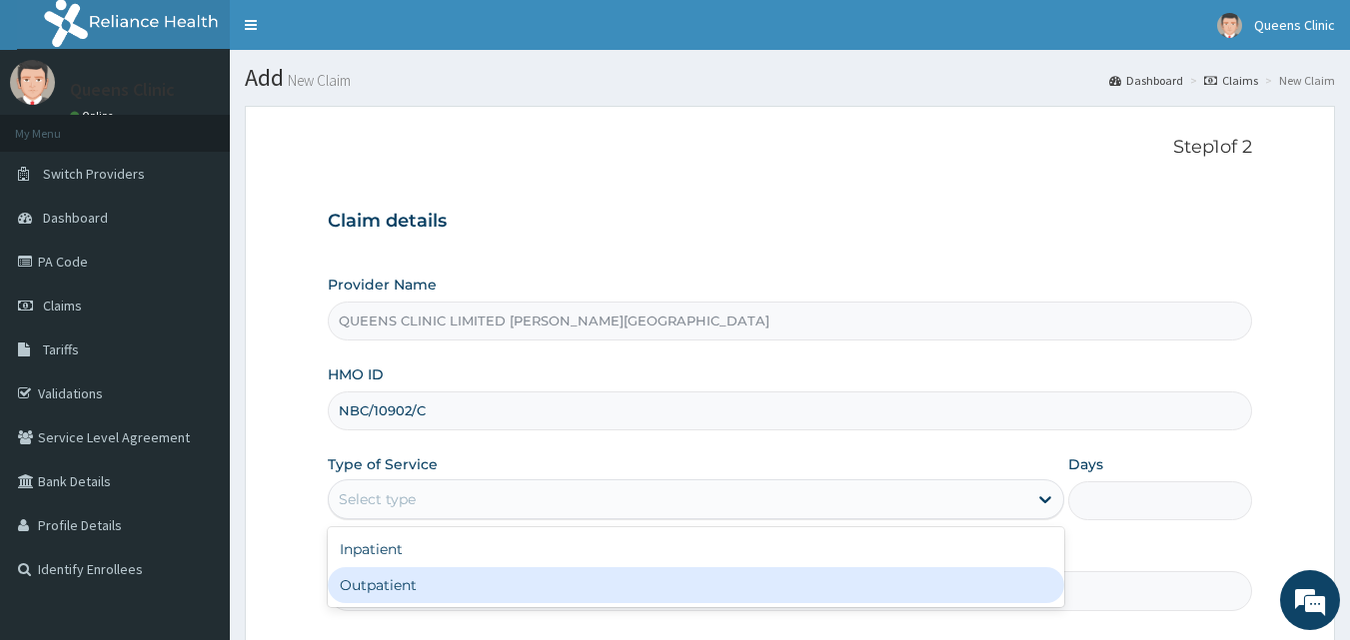
drag, startPoint x: 415, startPoint y: 500, endPoint x: 436, endPoint y: 586, distance: 88.4
click at [436, 519] on div "option Outpatient focused, 2 of 2. 2 results available. Use Up and Down to choo…" at bounding box center [696, 500] width 736 height 40
click at [436, 586] on div "Outpatient" at bounding box center [696, 585] width 736 height 36
type input "1"
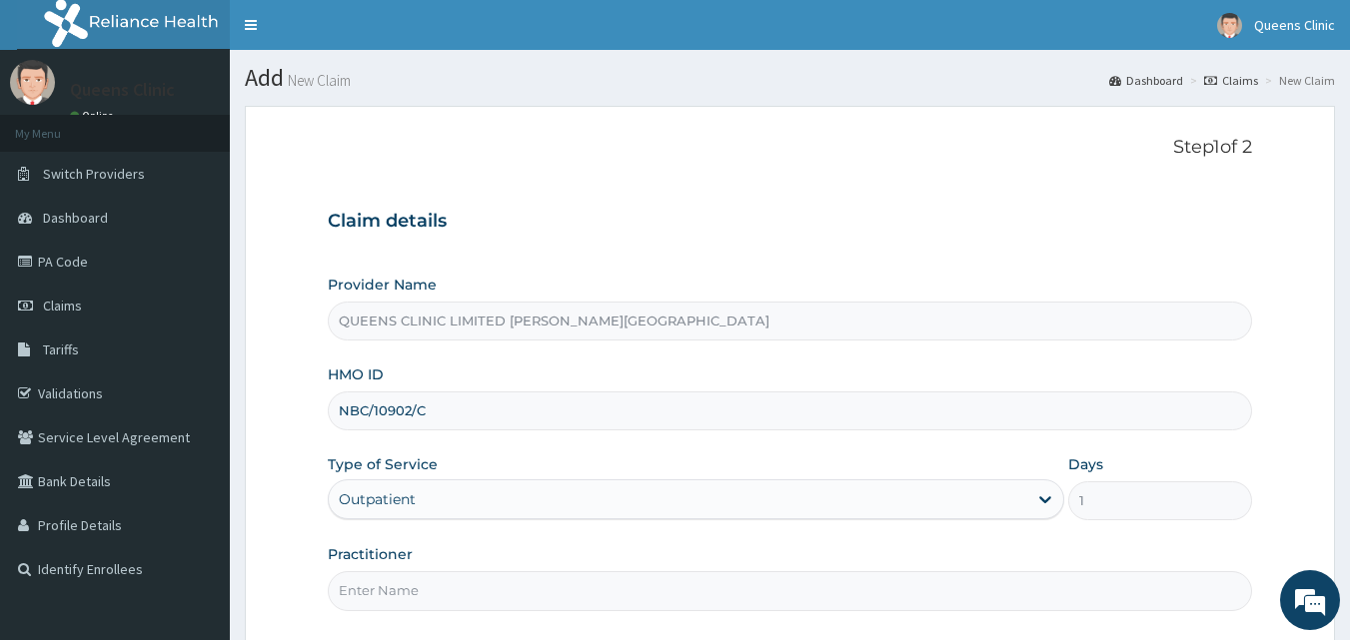
click at [398, 586] on input "Practitioner" at bounding box center [790, 590] width 925 height 39
paste input "[PERSON_NAME]"
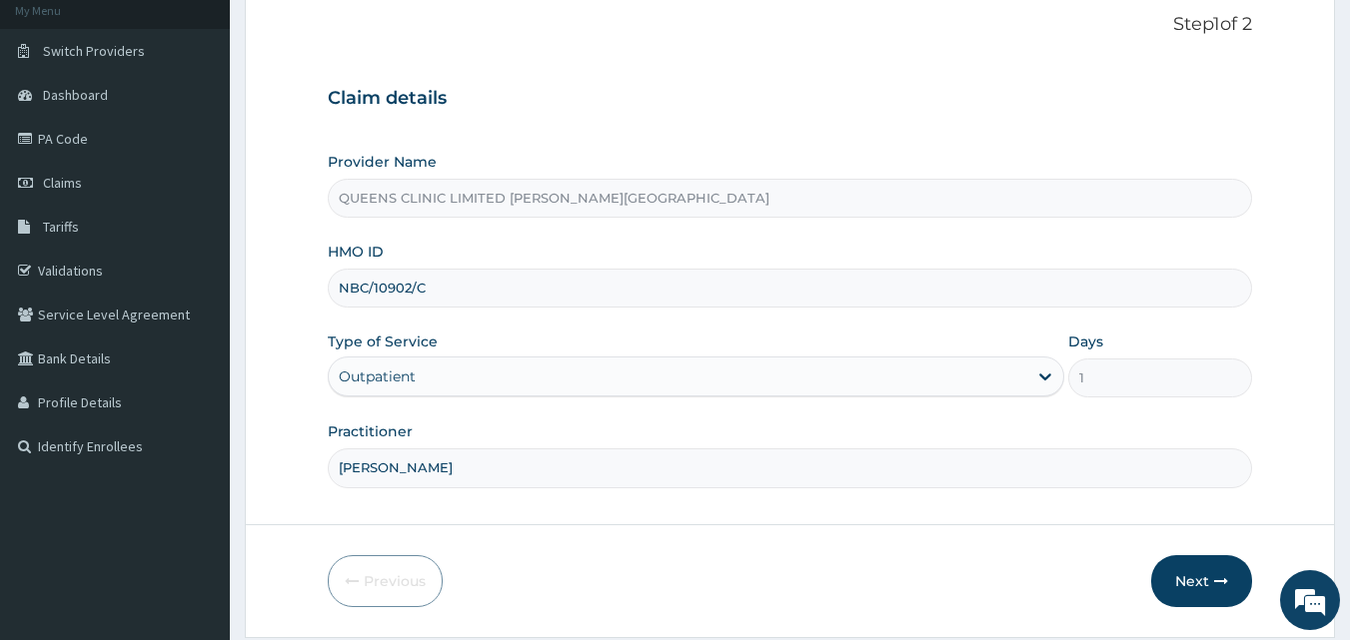
scroll to position [165, 0]
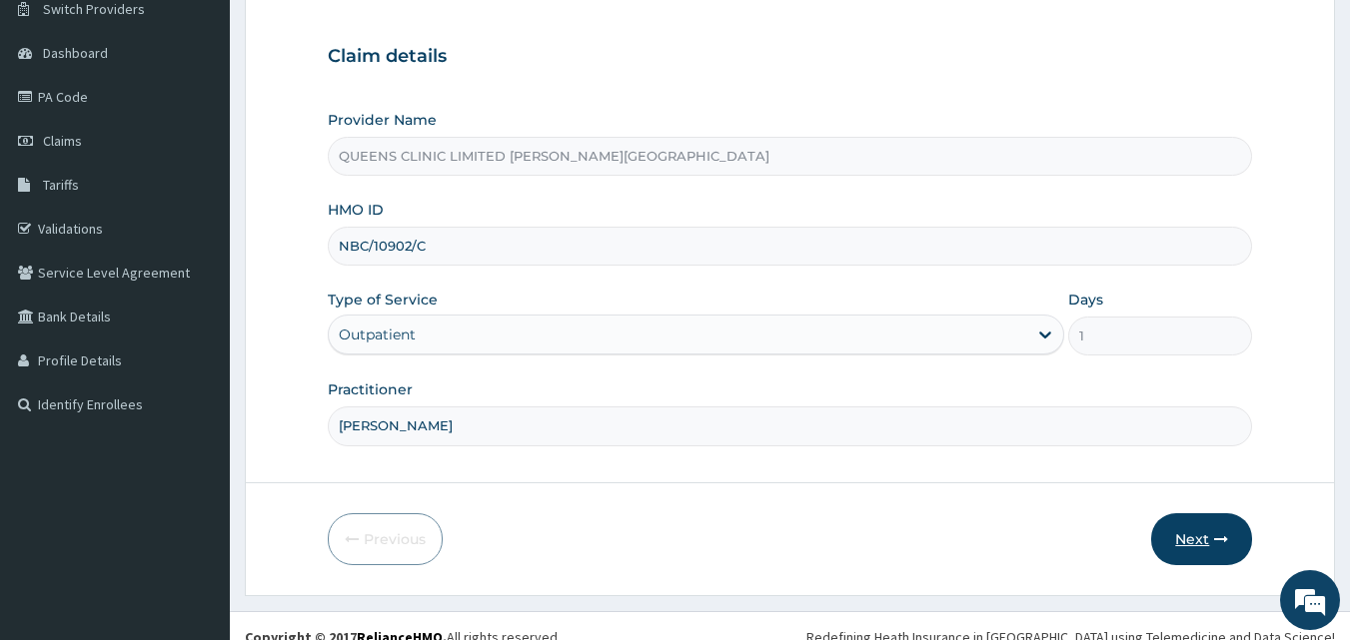
type input "[PERSON_NAME]"
click at [1185, 547] on button "Next" at bounding box center [1201, 539] width 101 height 52
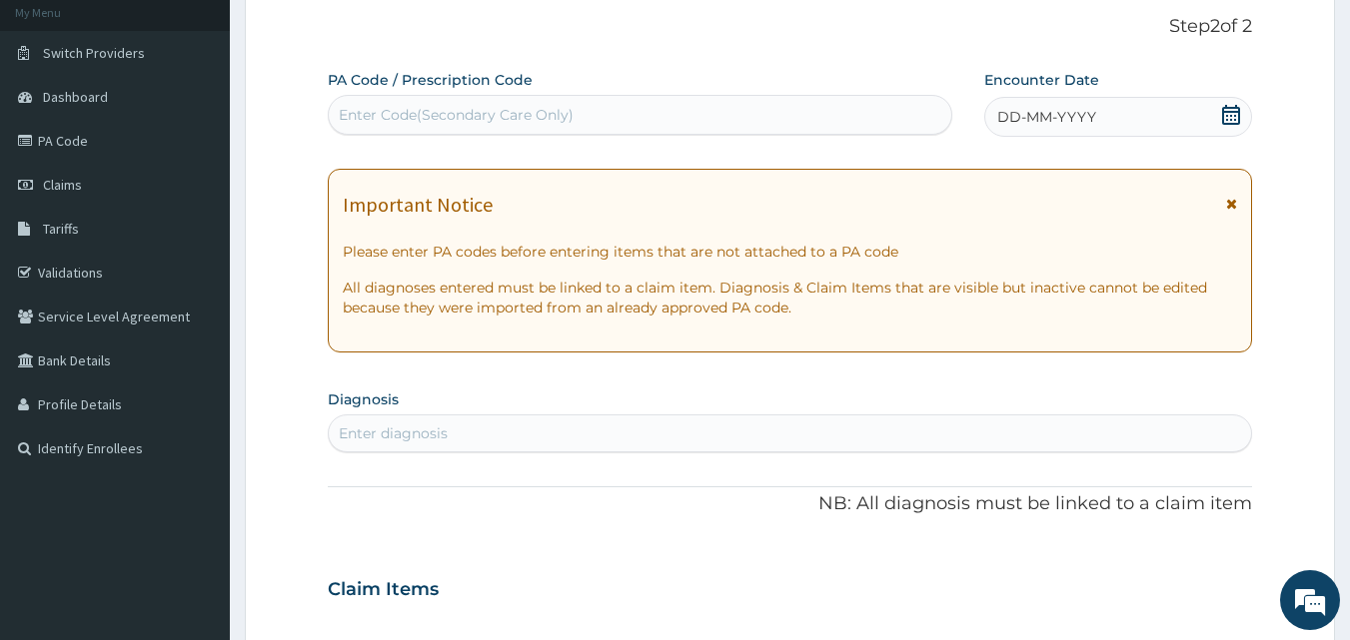
scroll to position [794, 0]
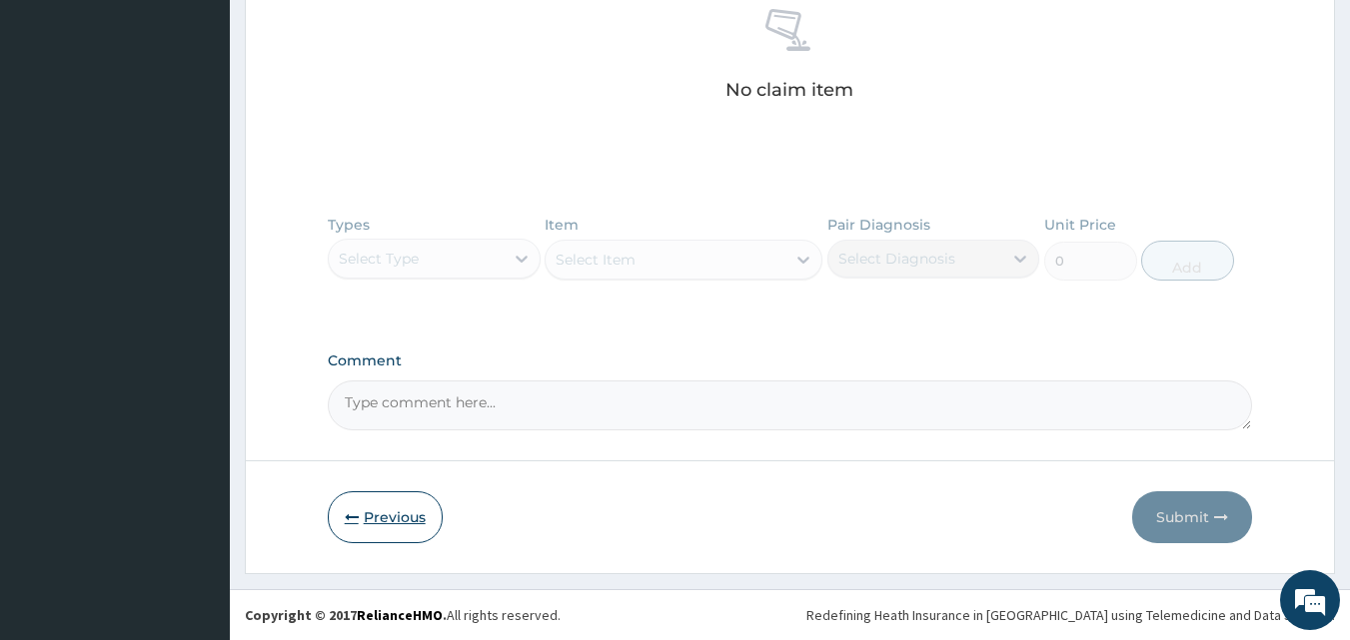
click at [404, 516] on button "Previous" at bounding box center [385, 517] width 115 height 52
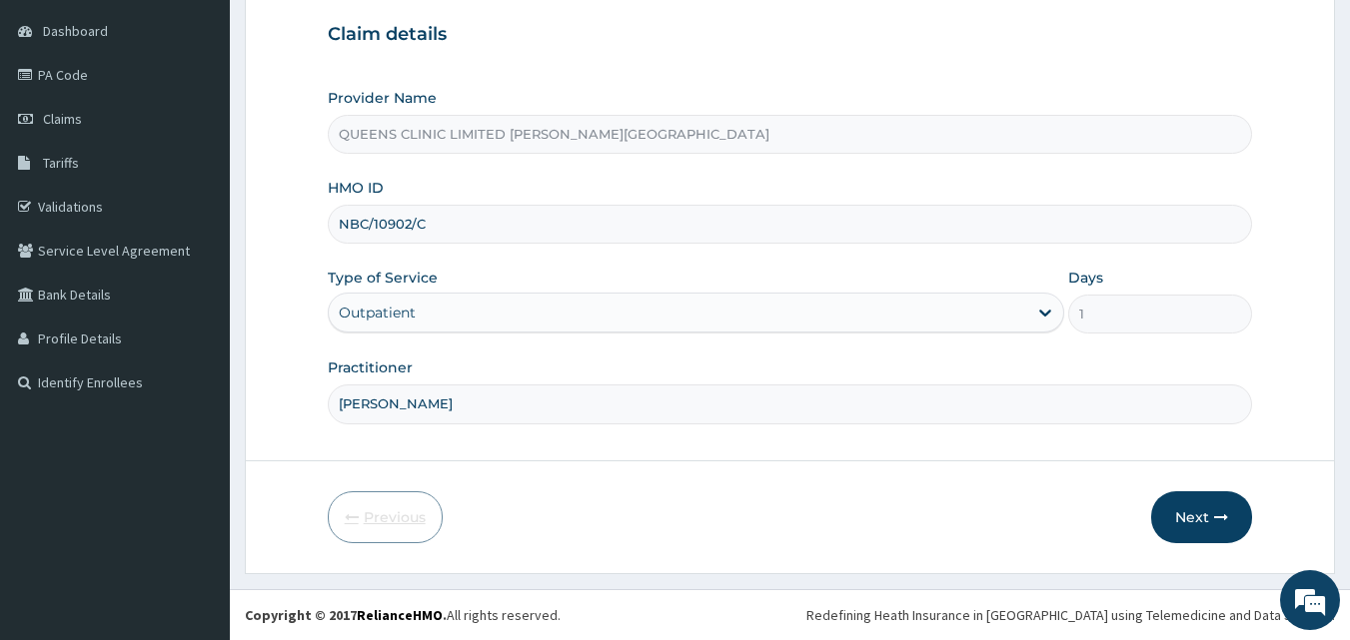
scroll to position [187, 0]
drag, startPoint x: 438, startPoint y: 226, endPoint x: 339, endPoint y: 225, distance: 98.9
click at [339, 225] on input "NBC/10902/C" at bounding box center [790, 224] width 925 height 39
click at [1208, 515] on button "Next" at bounding box center [1201, 517] width 101 height 52
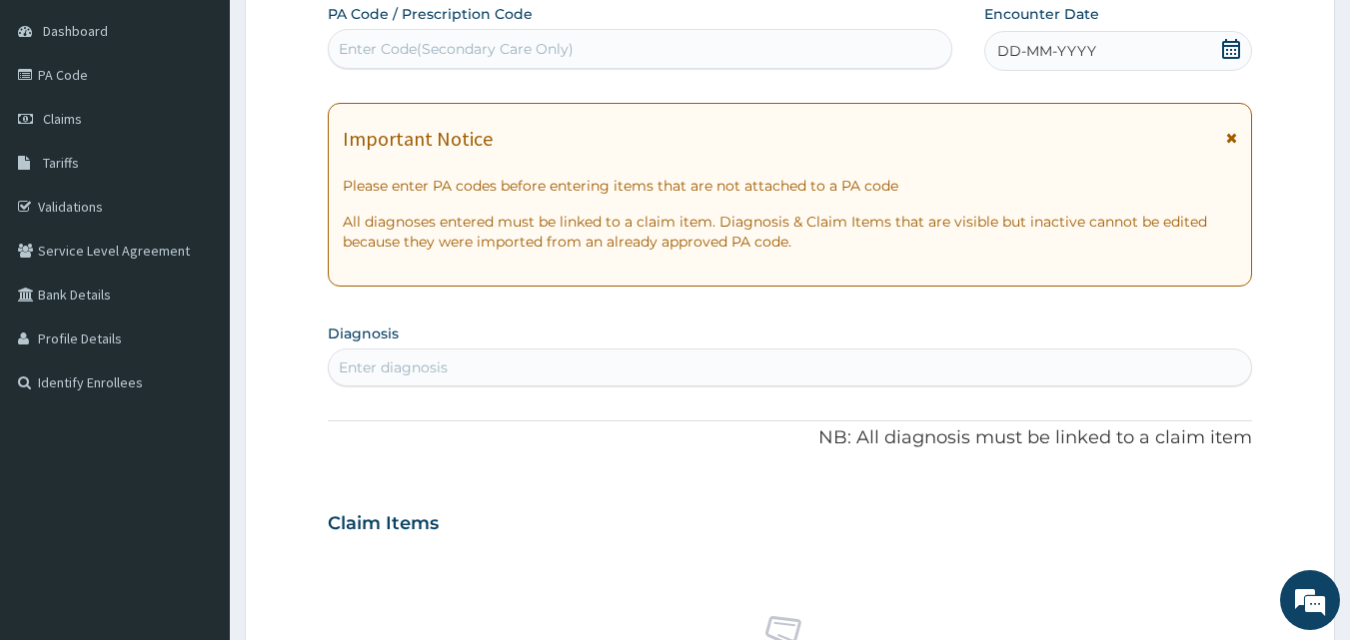
click at [489, 46] on div "Enter Code(Secondary Care Only)" at bounding box center [456, 49] width 235 height 20
paste input "PA/232494"
type input "PA/232494"
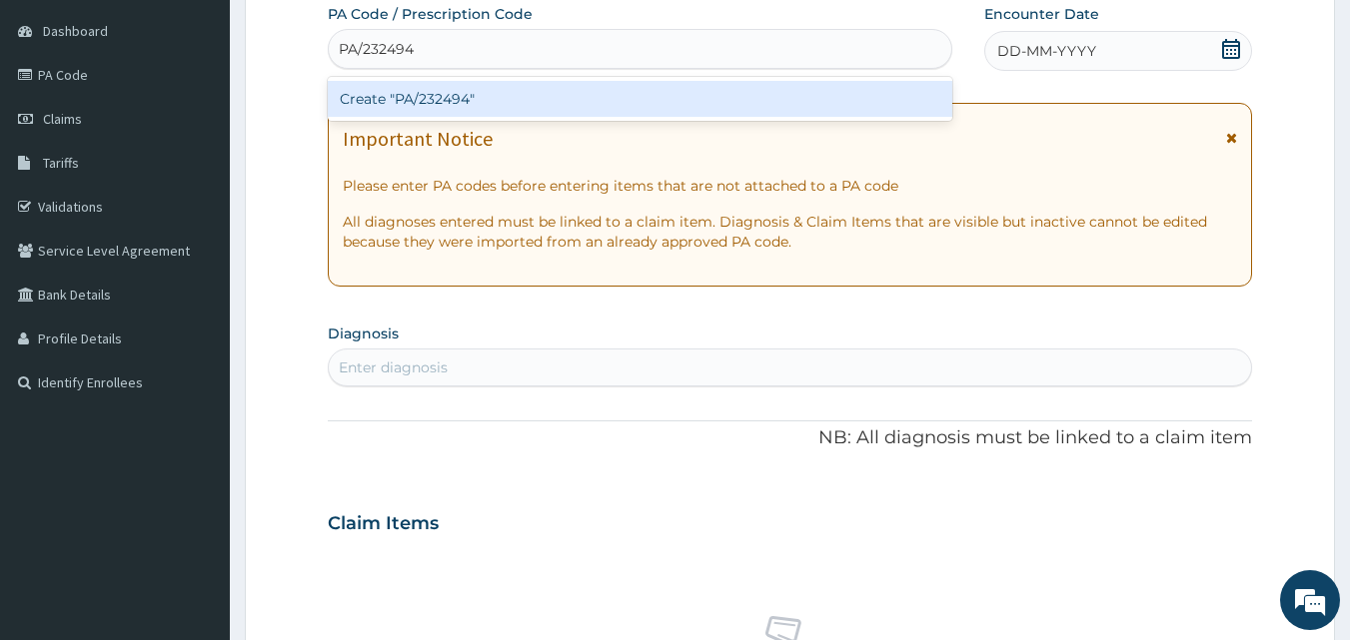
click at [467, 90] on div "Create "PA/232494"" at bounding box center [640, 99] width 625 height 36
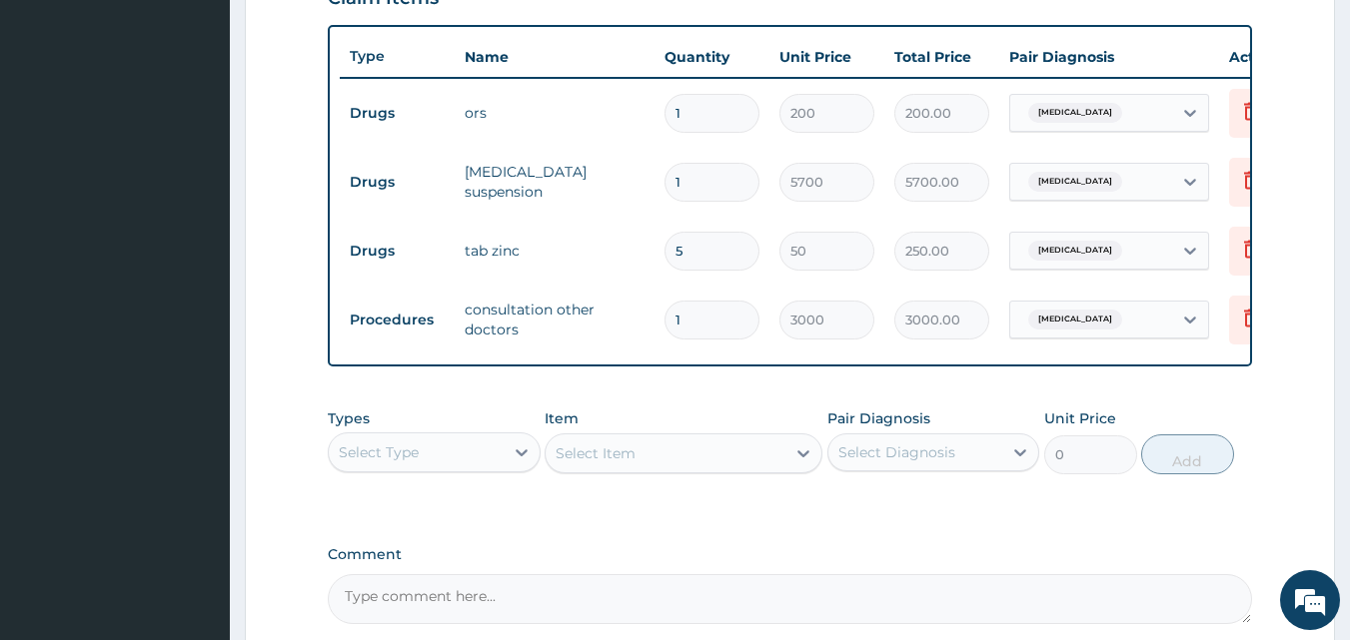
scroll to position [927, 0]
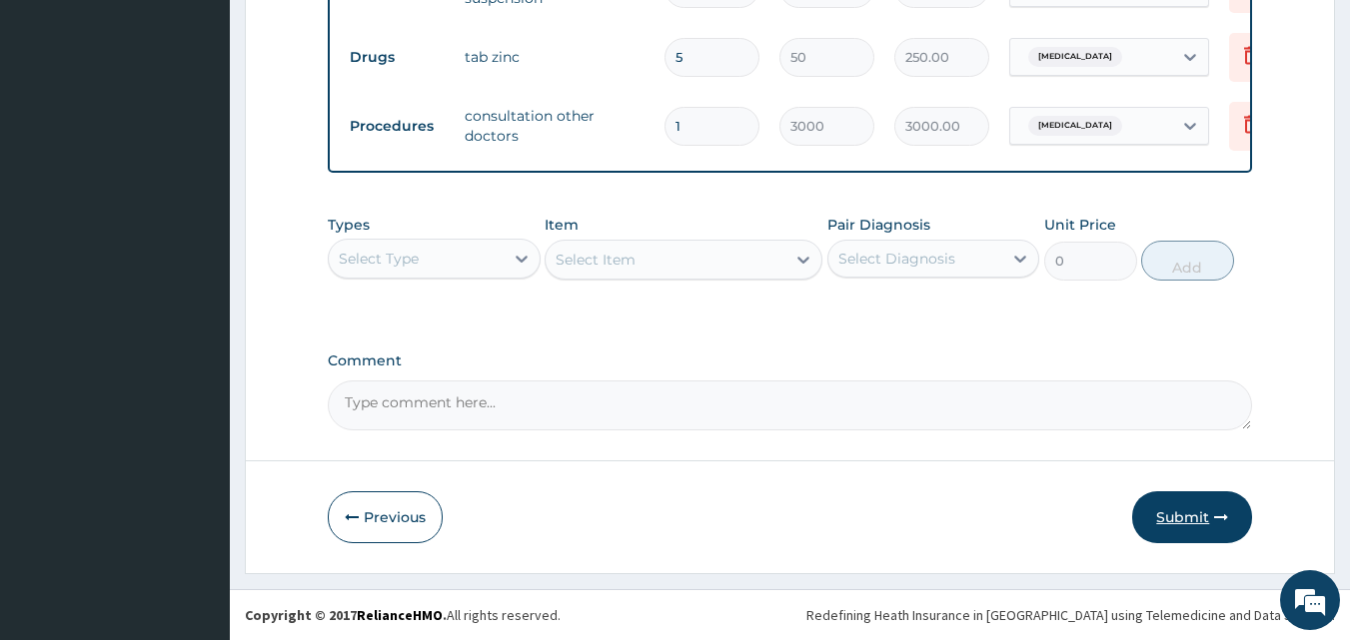
click at [1178, 510] on button "Submit" at bounding box center [1192, 517] width 120 height 52
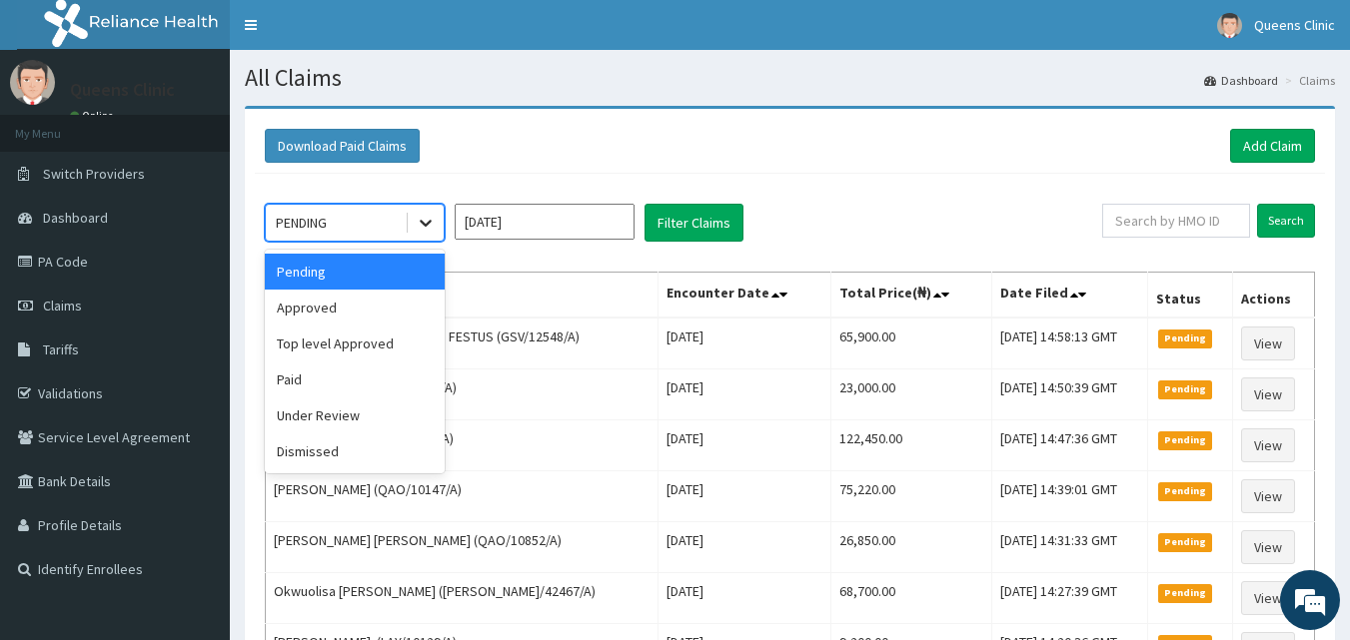
click at [425, 233] on icon at bounding box center [426, 223] width 20 height 20
click at [402, 306] on div "Approved" at bounding box center [355, 308] width 180 height 36
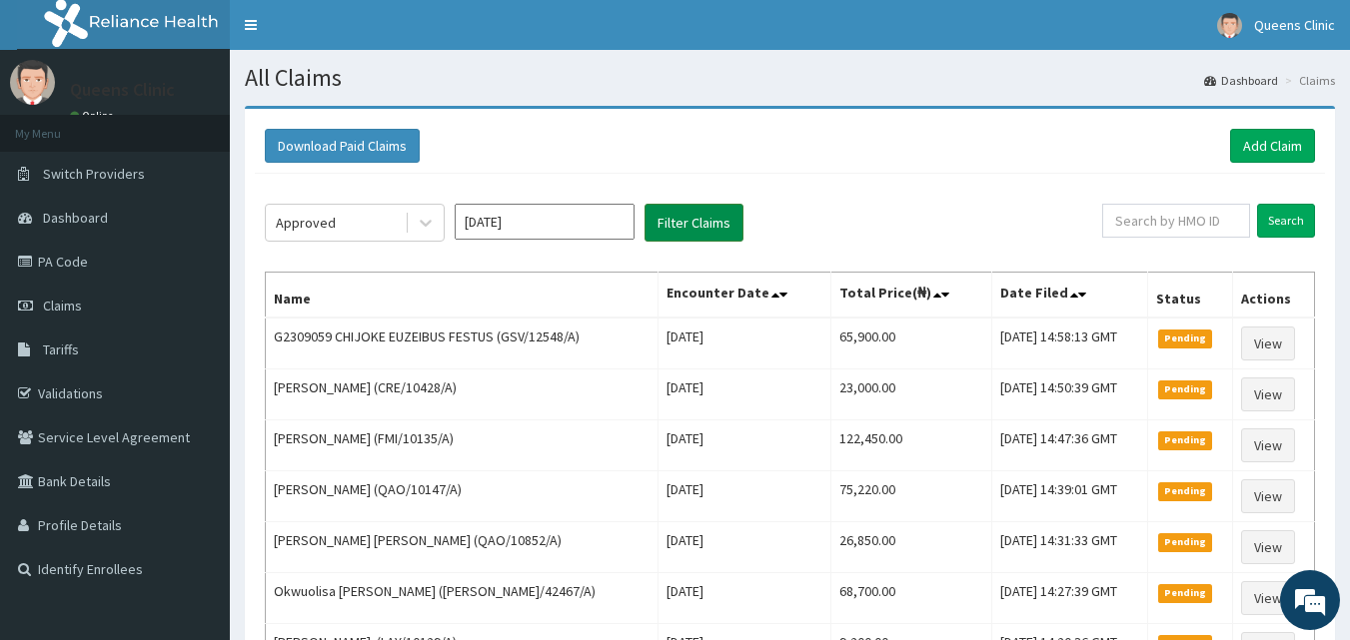
click at [725, 225] on button "Filter Claims" at bounding box center [693, 223] width 99 height 38
